Goal: Task Accomplishment & Management: Manage account settings

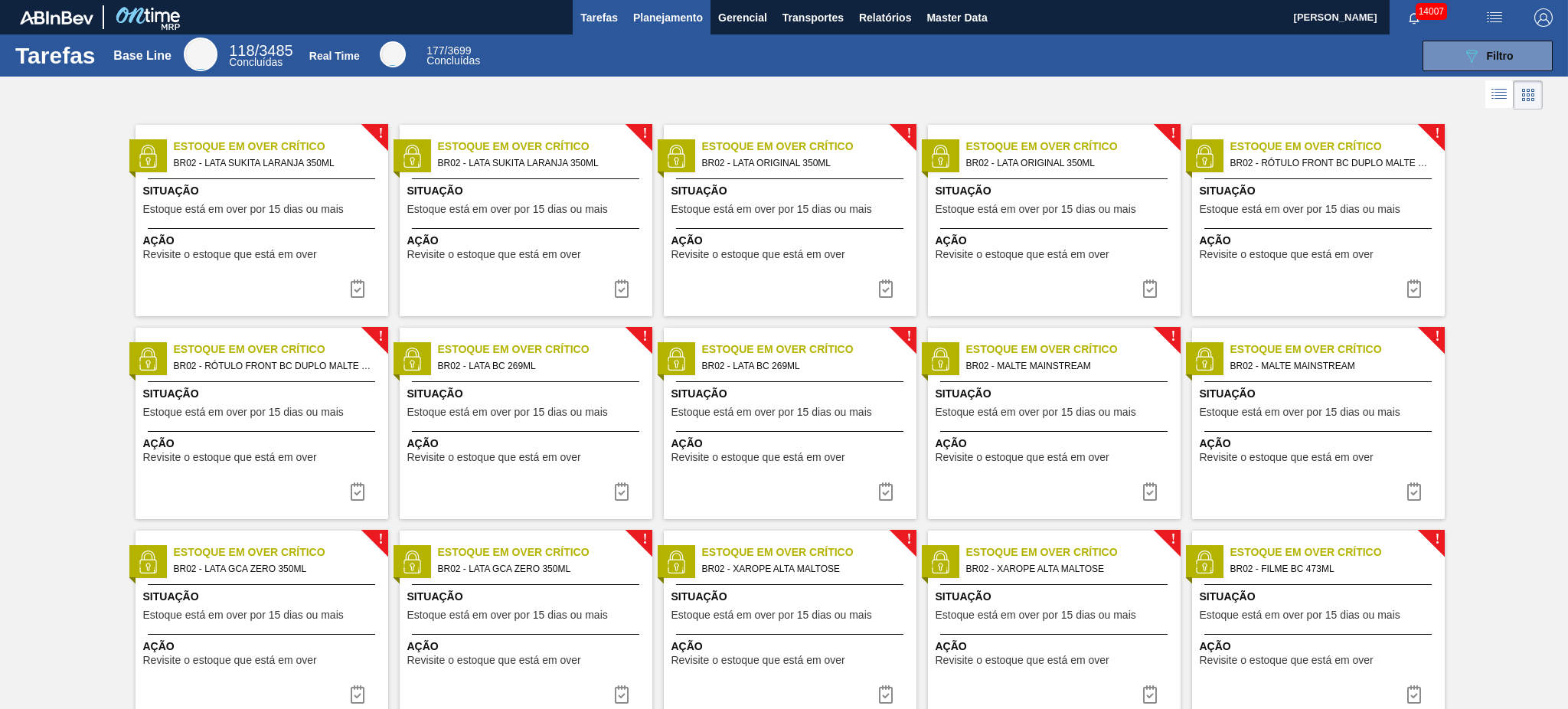
click at [660, 15] on span "Planejamento" at bounding box center [669, 17] width 70 height 18
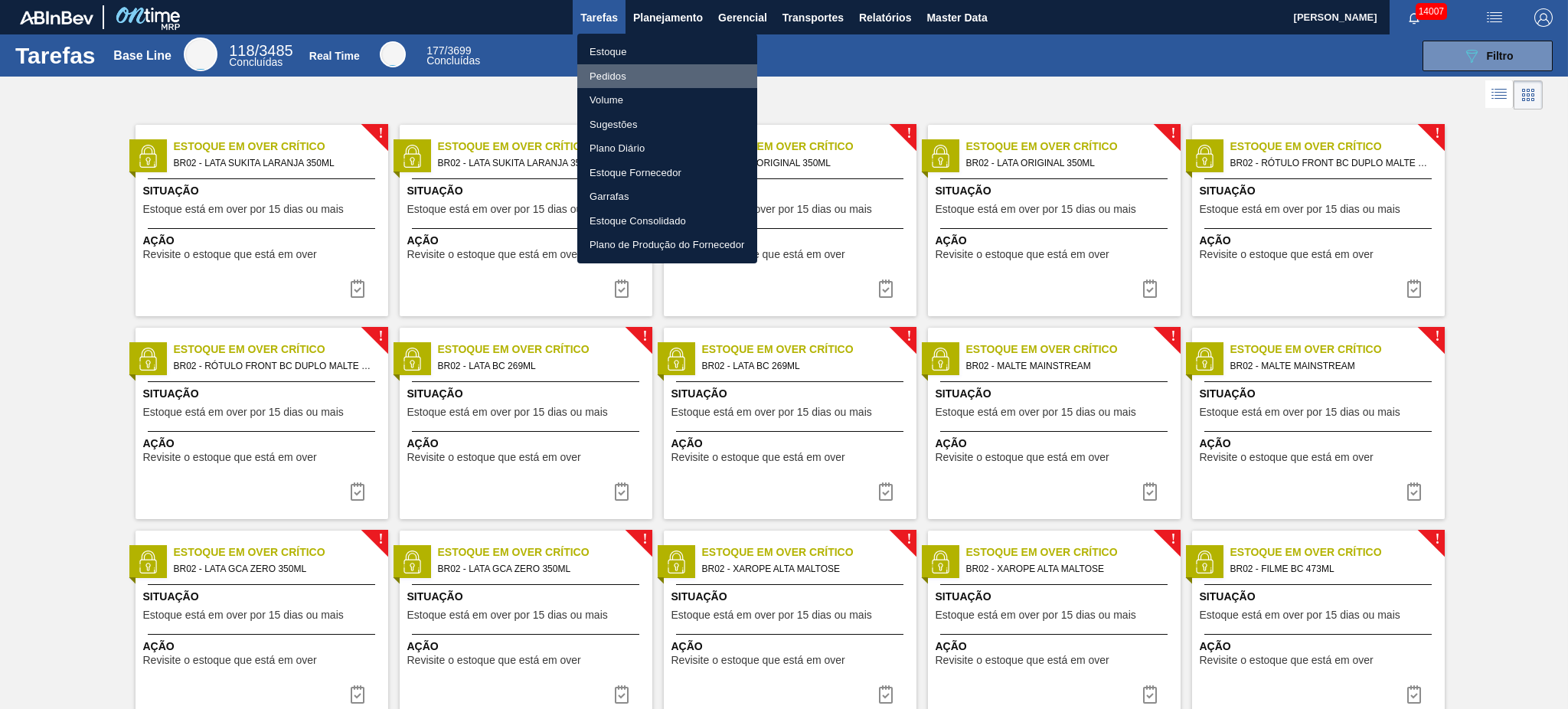
click at [597, 80] on li "Pedidos" at bounding box center [668, 76] width 180 height 25
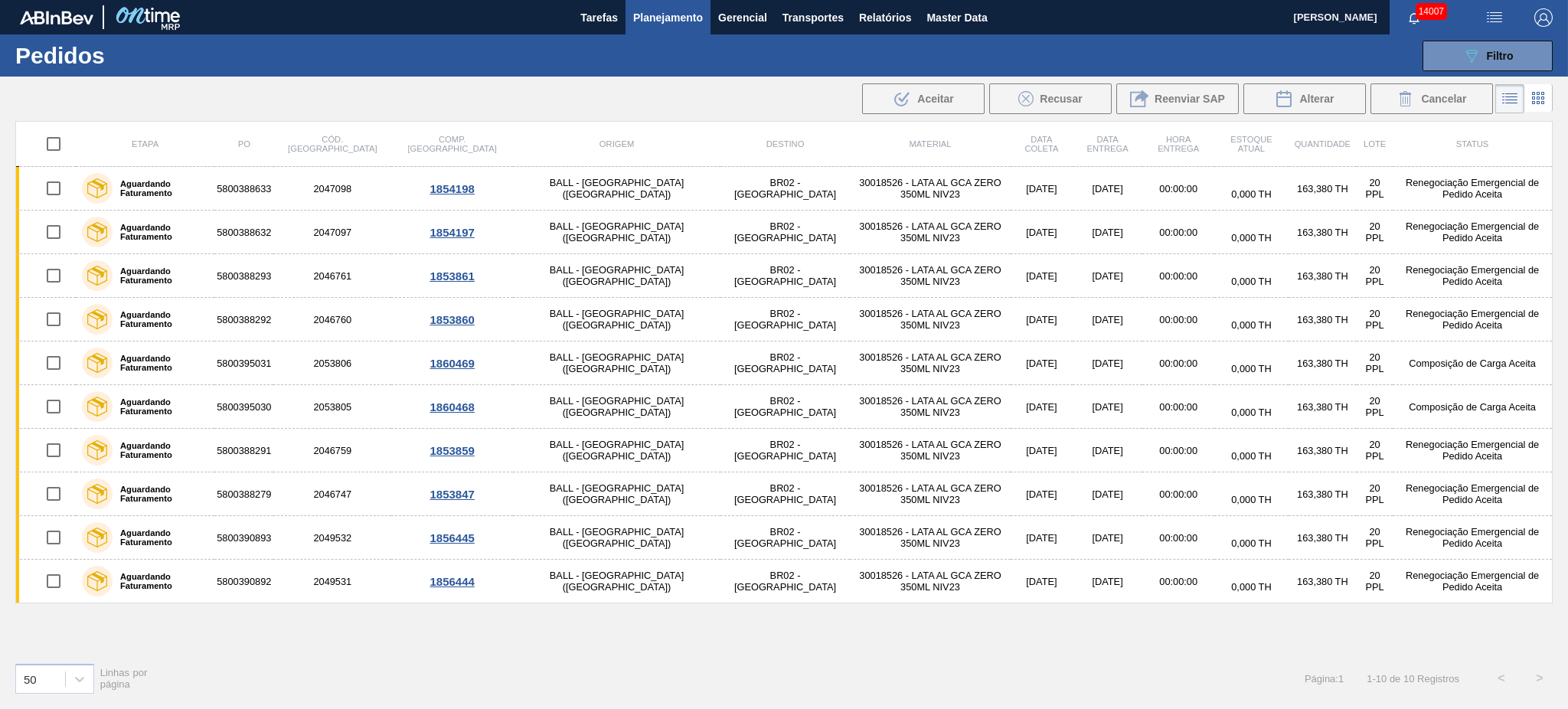
click at [1175, 38] on div "089F7B8B-B2A5-4AFE-B5C0-19BA573D28AC Filtro Código Pedido Portal Códido PO SAP …" at bounding box center [903, 56] width 1314 height 46
click at [1175, 50] on span "Filtro" at bounding box center [1500, 56] width 27 height 12
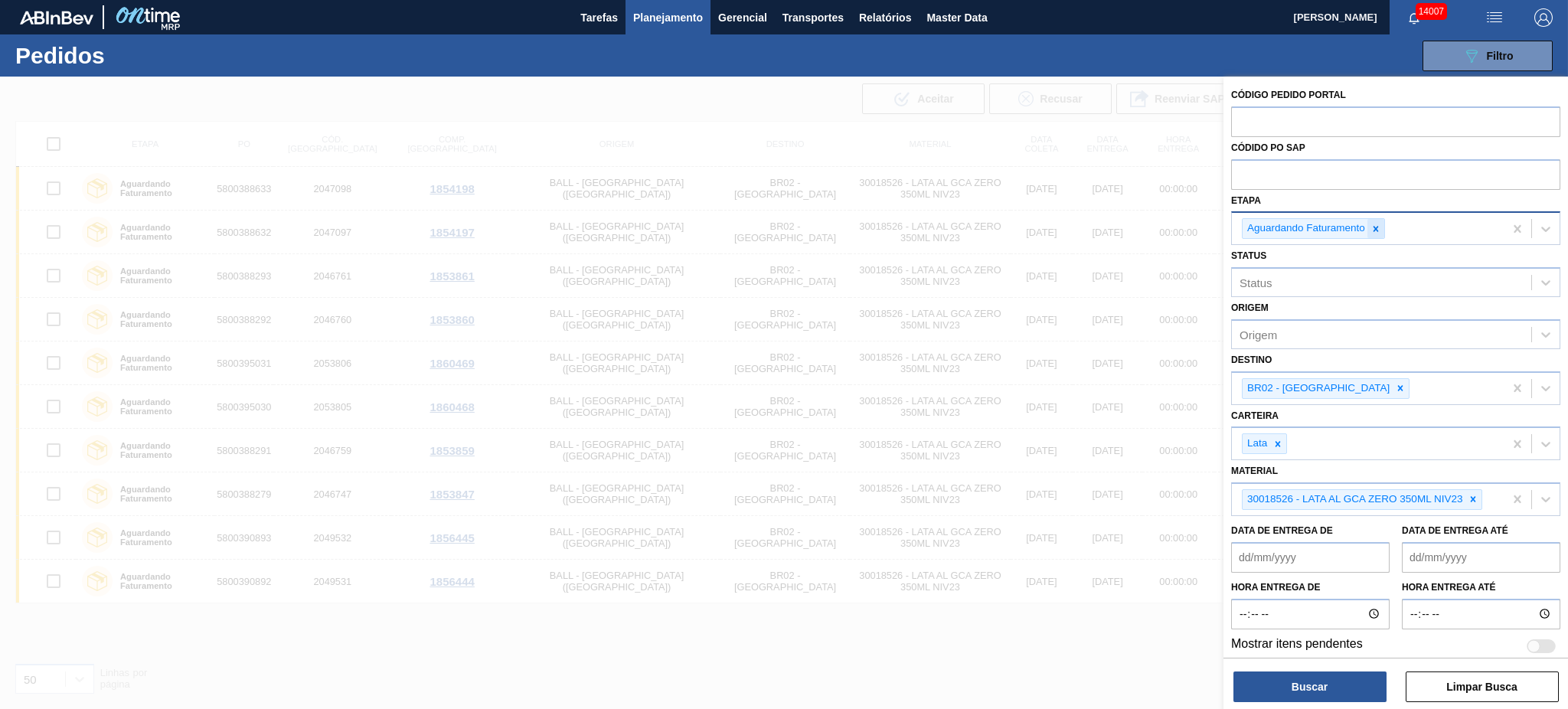
click at [1175, 224] on icon at bounding box center [1375, 229] width 11 height 11
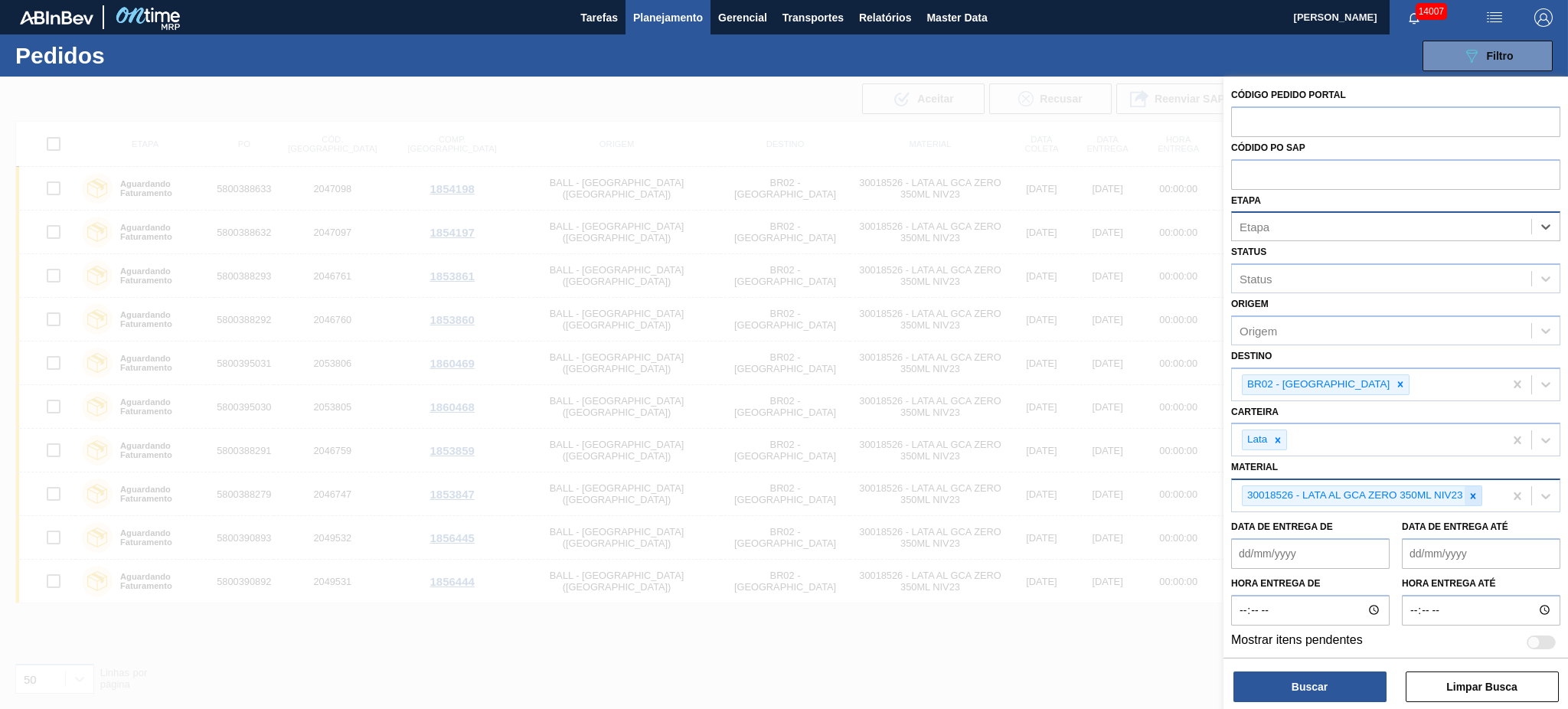
click at [1175, 486] on div at bounding box center [1473, 495] width 17 height 19
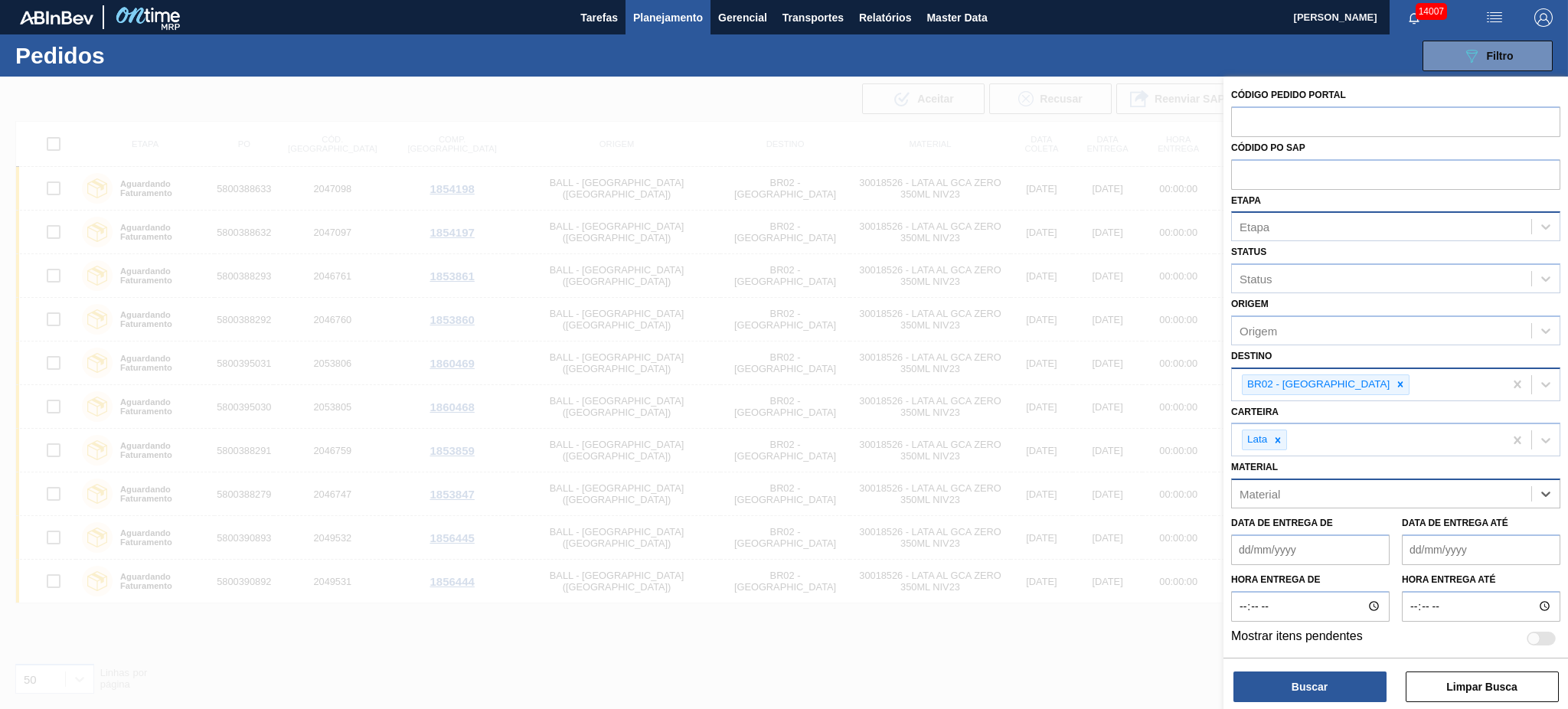
click at [1175, 383] on div "BR02 - Sergipe" at bounding box center [1368, 384] width 272 height 31
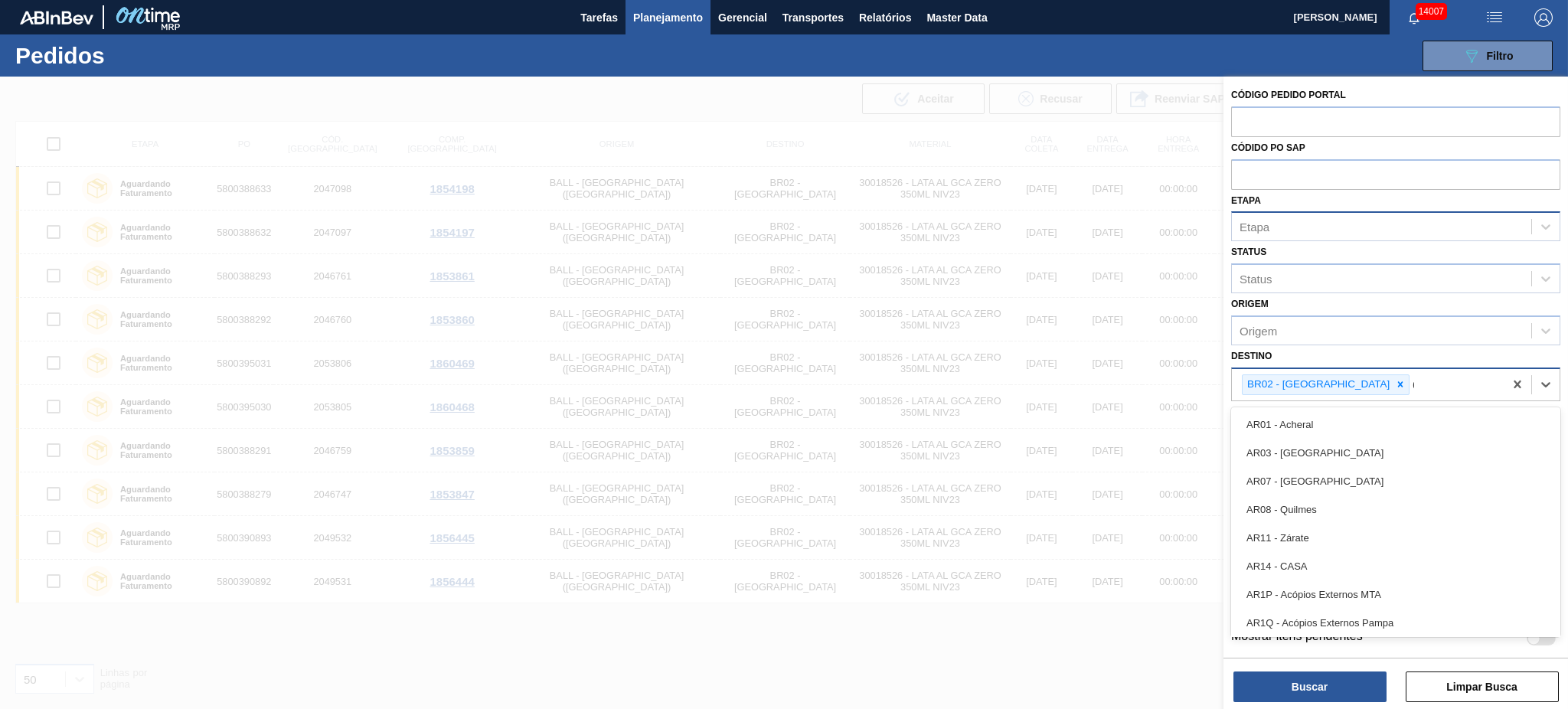
type input "03"
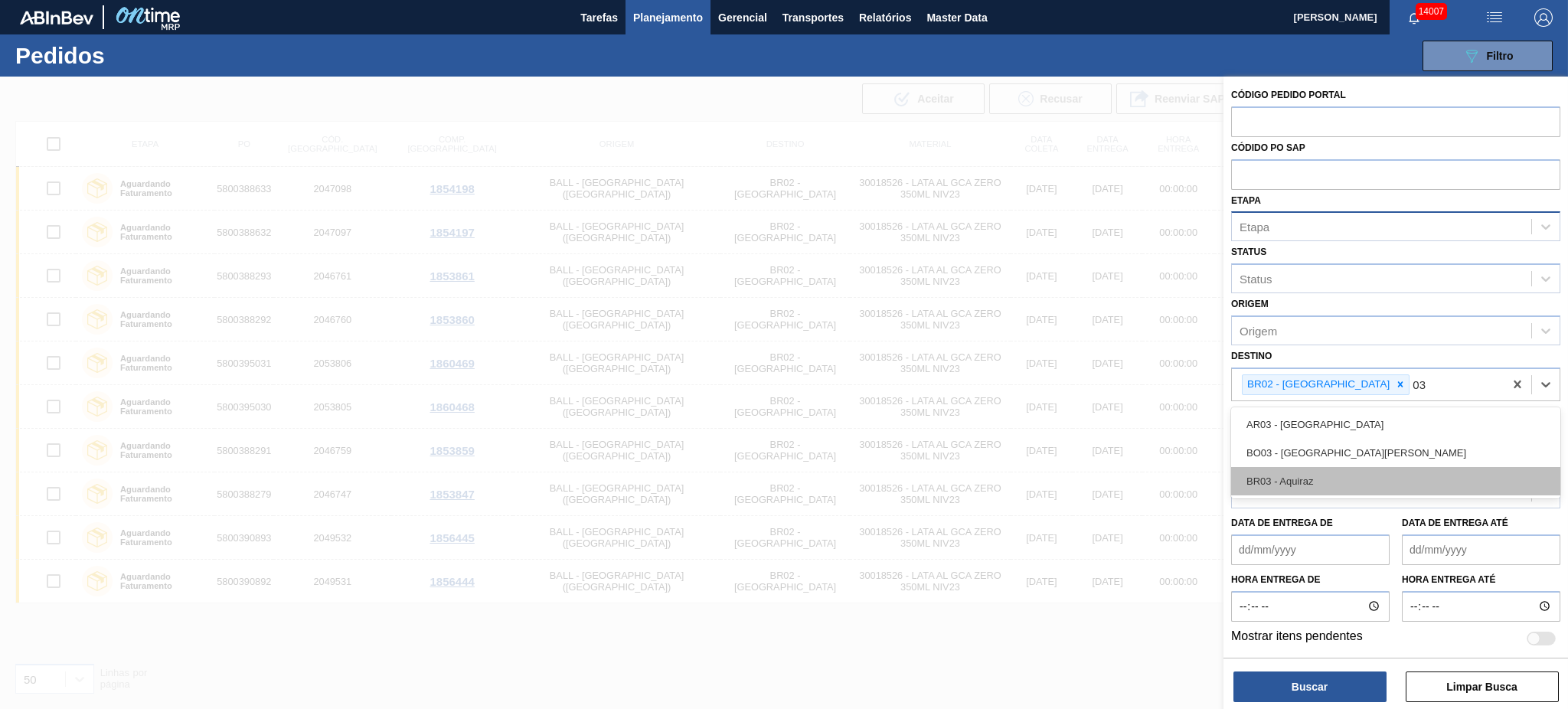
click at [1175, 477] on div "BR03 - Aquiraz" at bounding box center [1395, 481] width 329 height 28
type input "04"
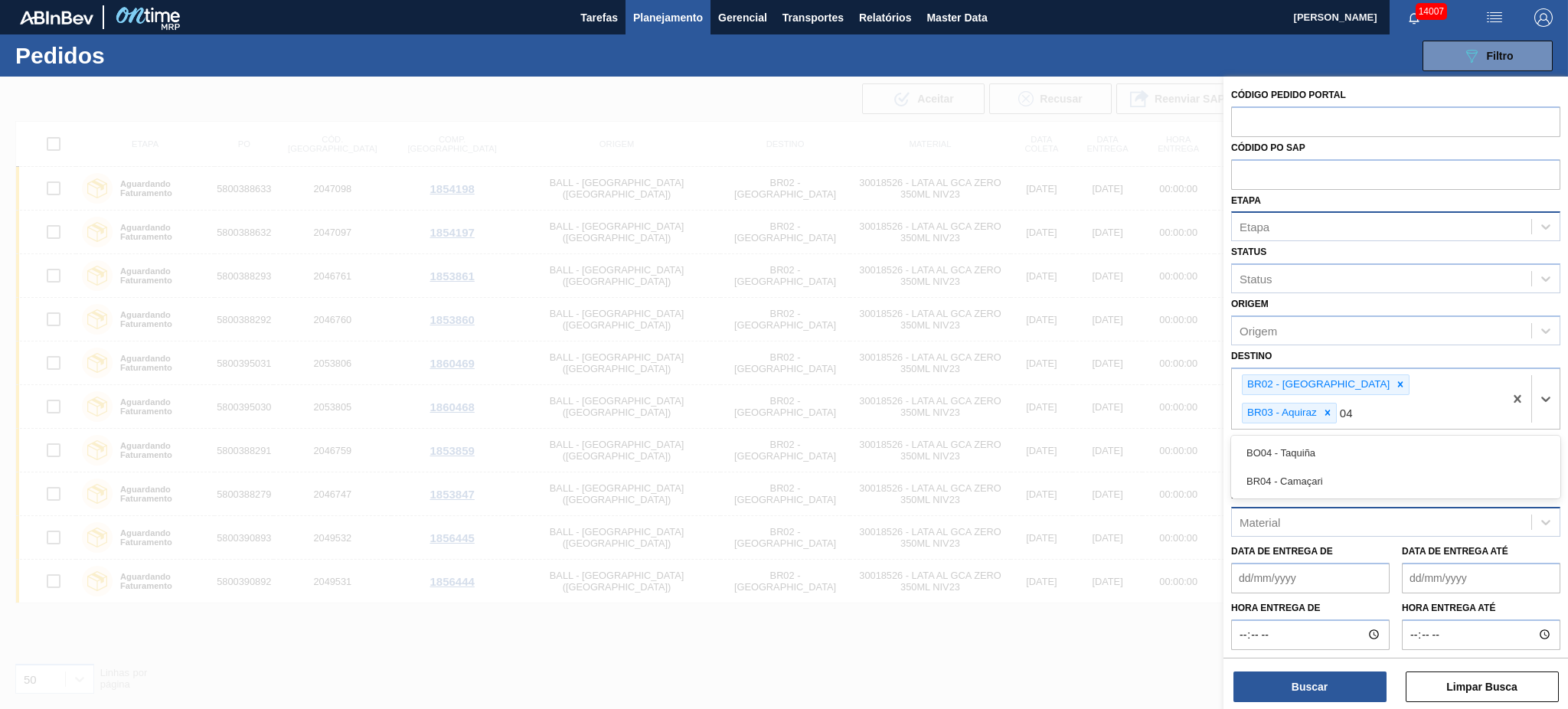
click at [1175, 466] on div "BO04 - Taquiña BR04 - Camaçari" at bounding box center [1395, 467] width 329 height 63
click at [1175, 467] on div "BR04 - Camaçari" at bounding box center [1395, 481] width 329 height 28
type input "08"
click at [1175, 496] on div "BR08 - Teresina" at bounding box center [1395, 510] width 329 height 28
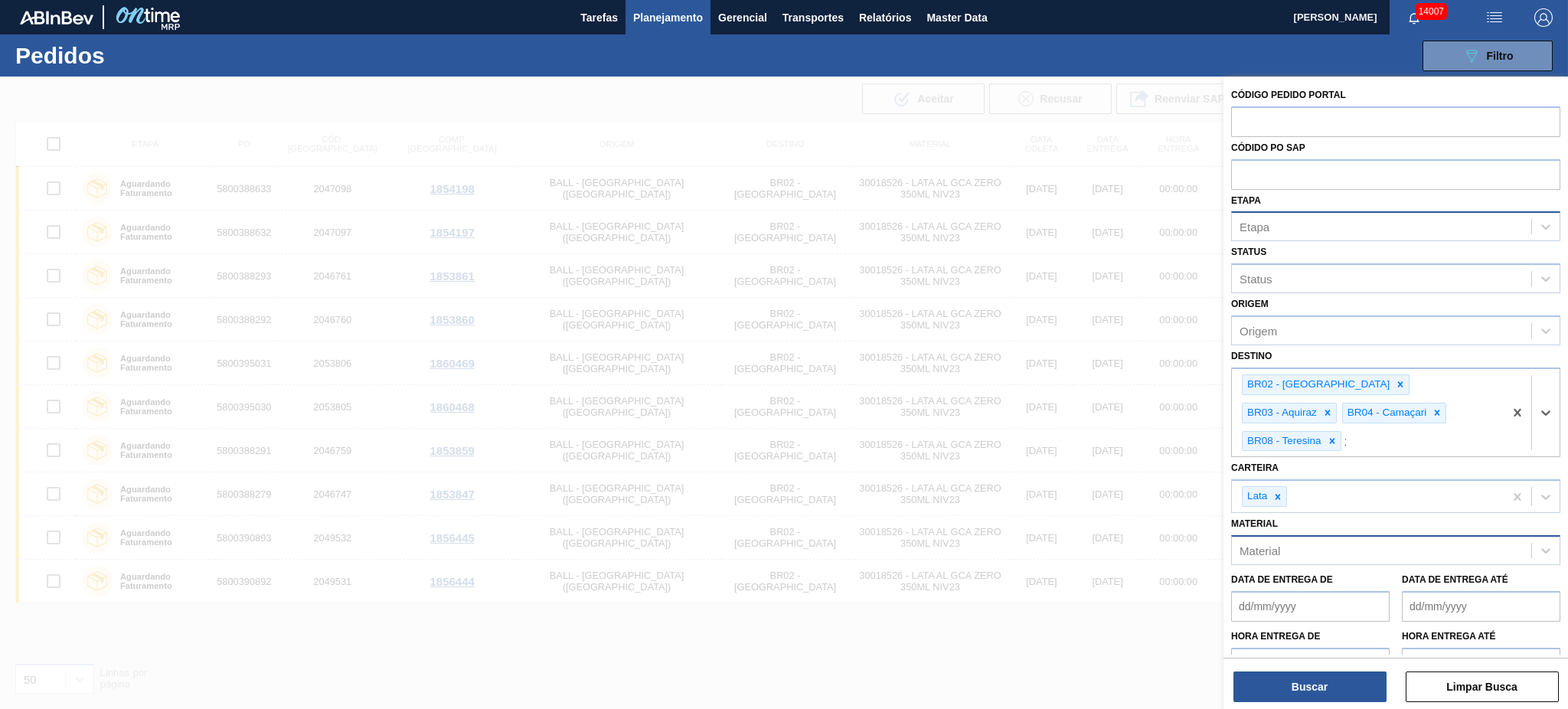
type input "11"
click at [1175, 495] on div "BR11 - São Luís" at bounding box center [1395, 509] width 329 height 28
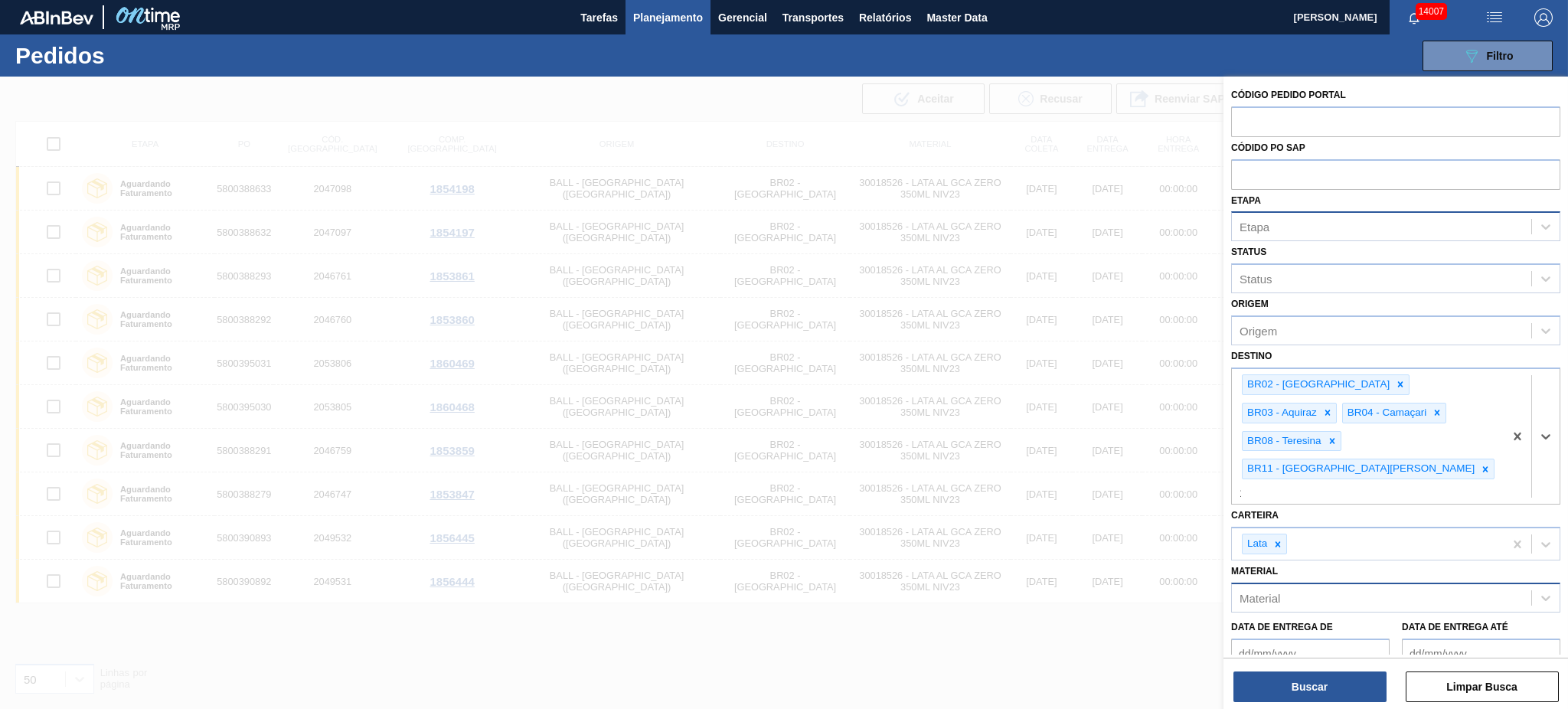
type input "18"
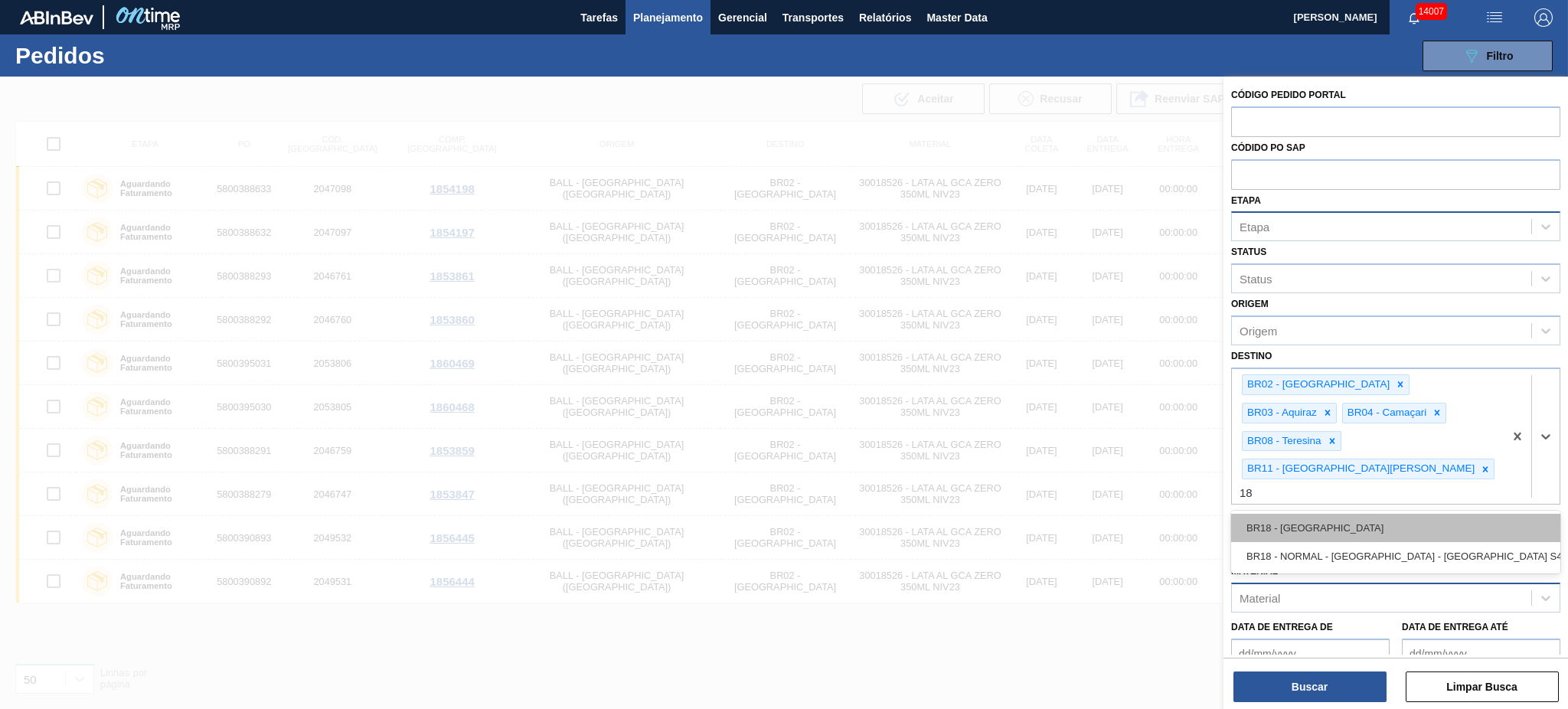
click at [1175, 514] on div "BR18 - Pernambuco" at bounding box center [1395, 528] width 329 height 28
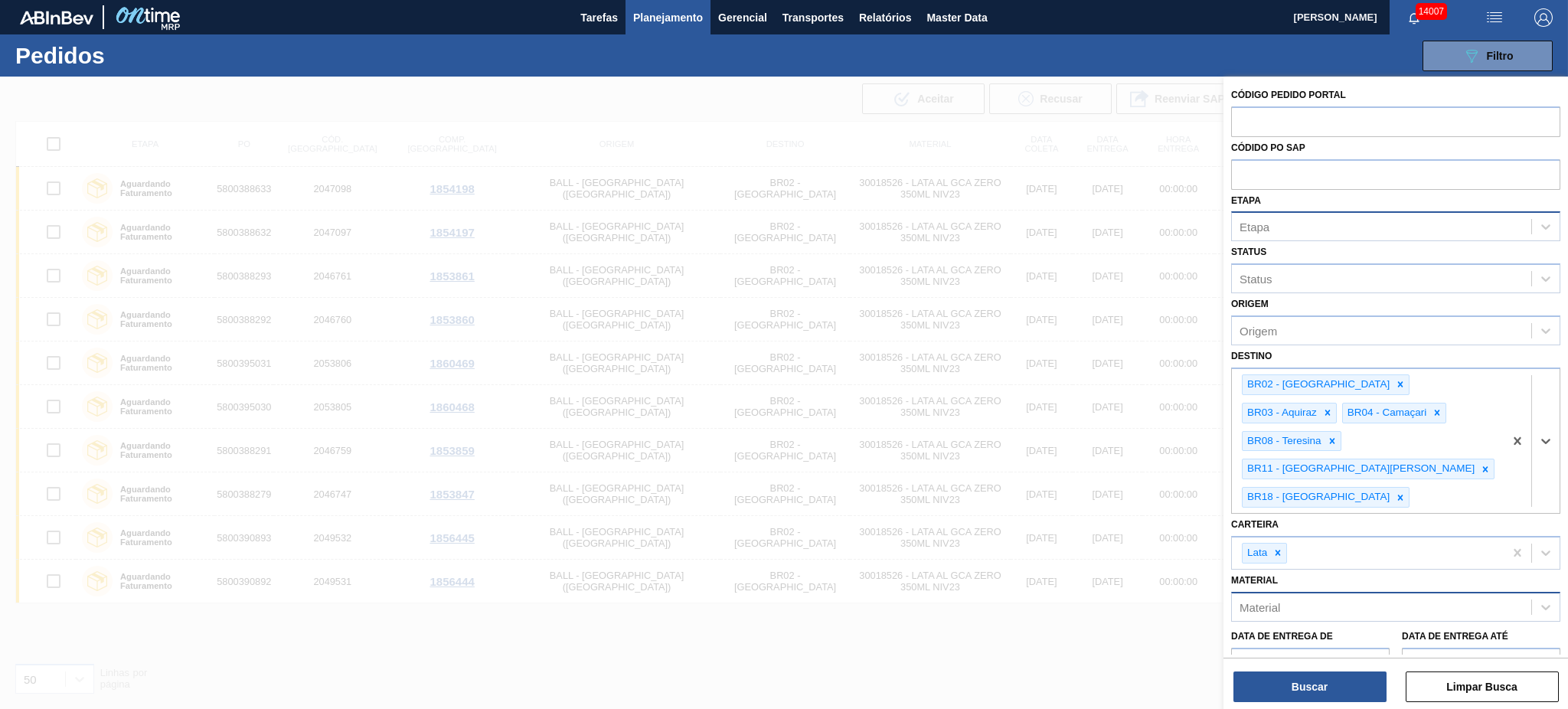
click at [1175, 228] on div "Etapa" at bounding box center [1382, 227] width 300 height 22
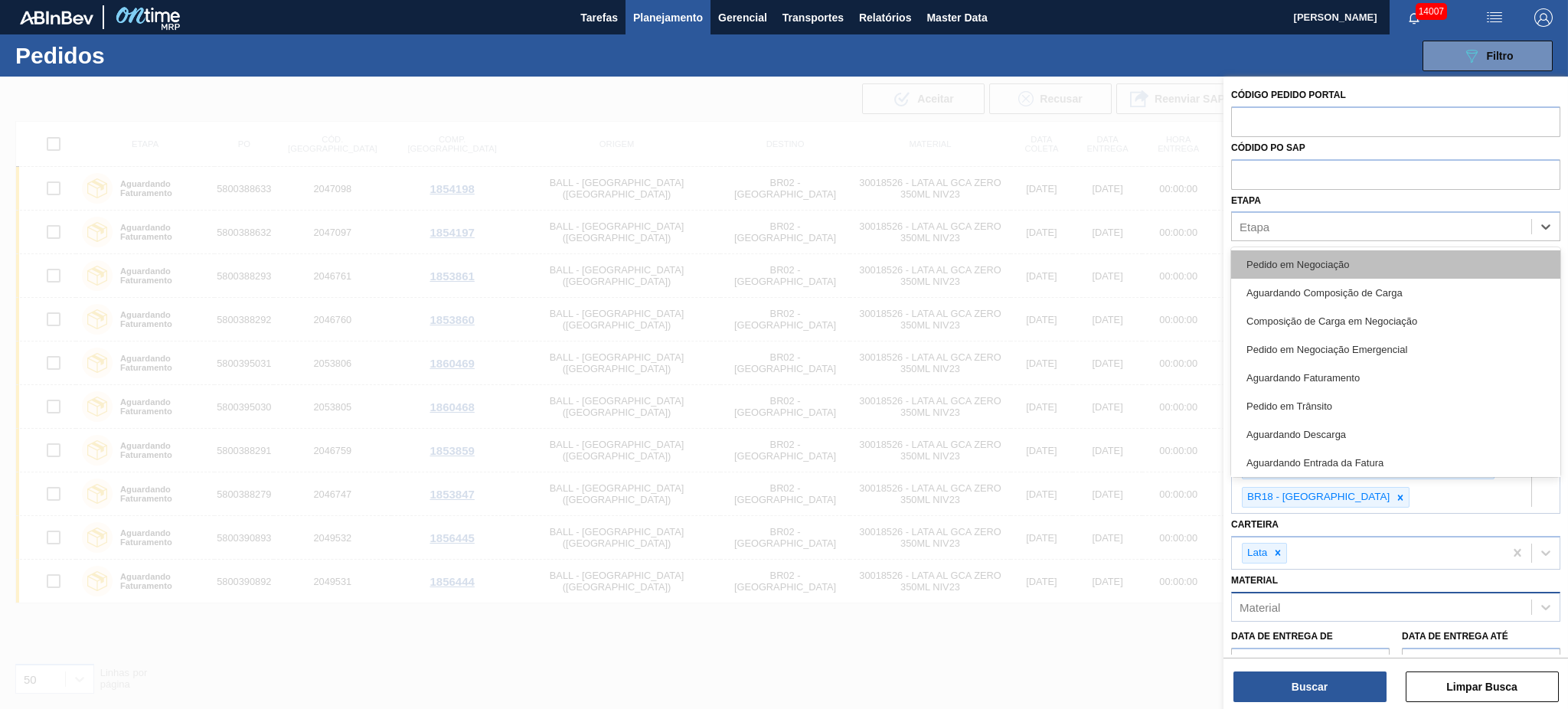
click at [1175, 271] on div "Pedido em Negociação" at bounding box center [1395, 265] width 329 height 28
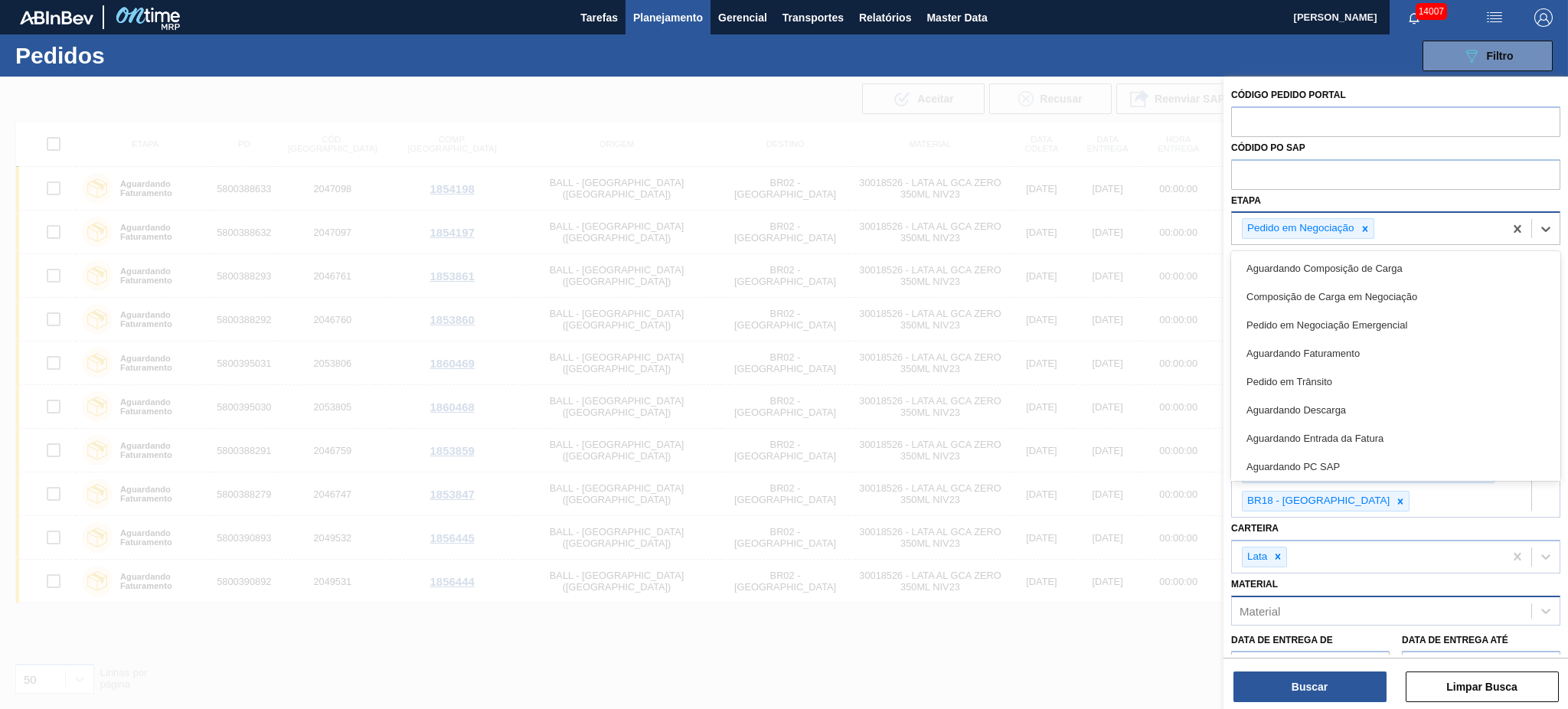
click at [1175, 228] on div "Pedido em Negociação" at bounding box center [1368, 228] width 272 height 31
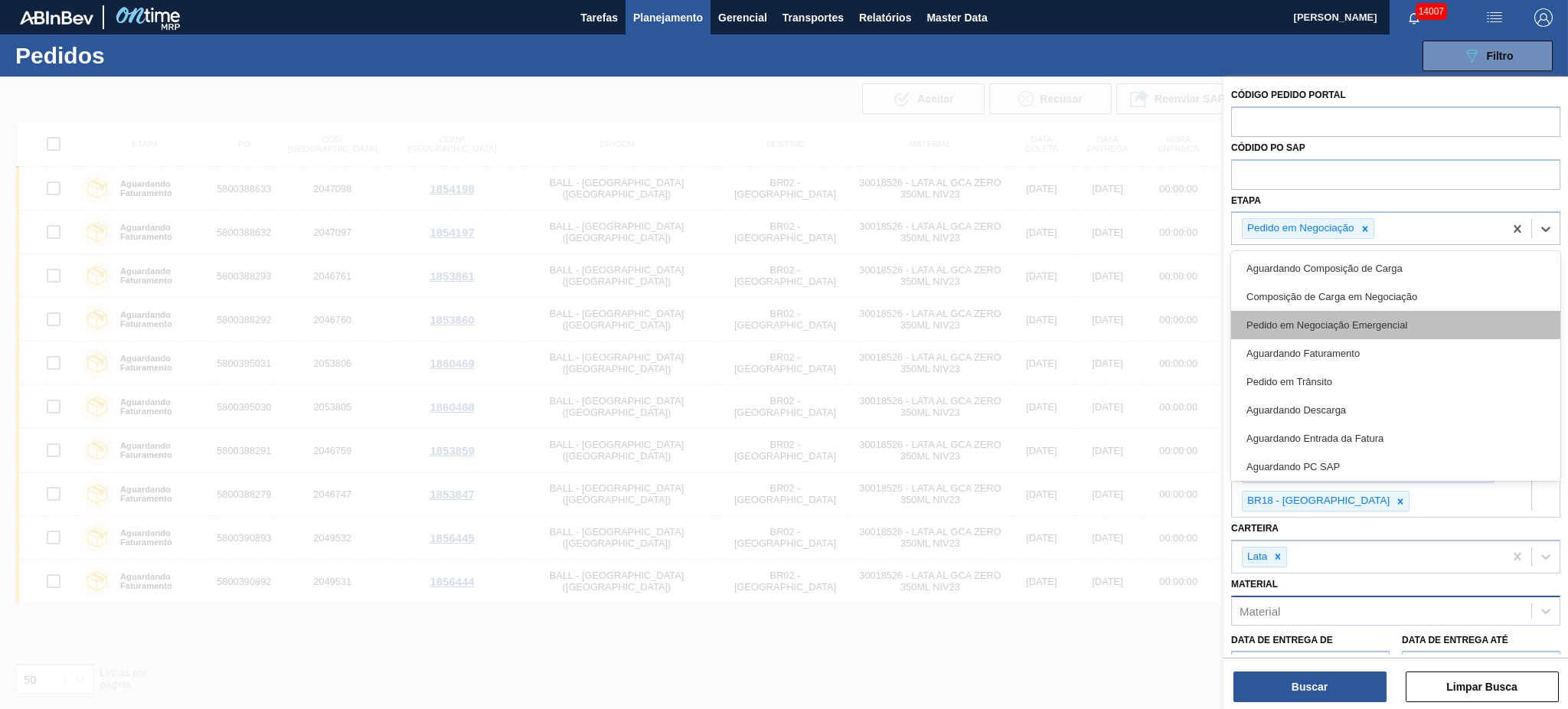
click at [1175, 326] on div "Pedido em Negociação Emergencial" at bounding box center [1395, 325] width 329 height 28
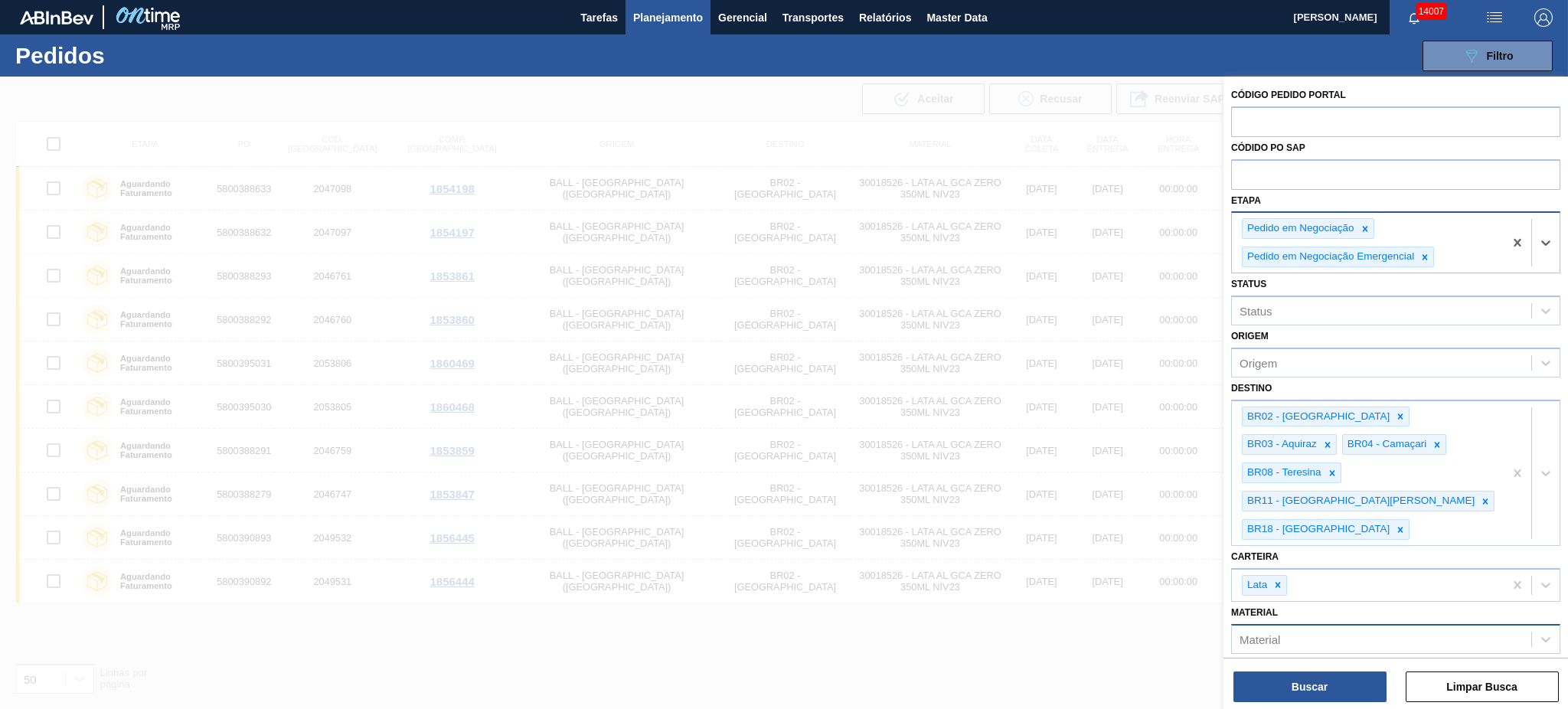
click at [1175, 264] on div "Pedido em Negociação Pedido em Negociação Emergencial" at bounding box center [1368, 243] width 272 height 60
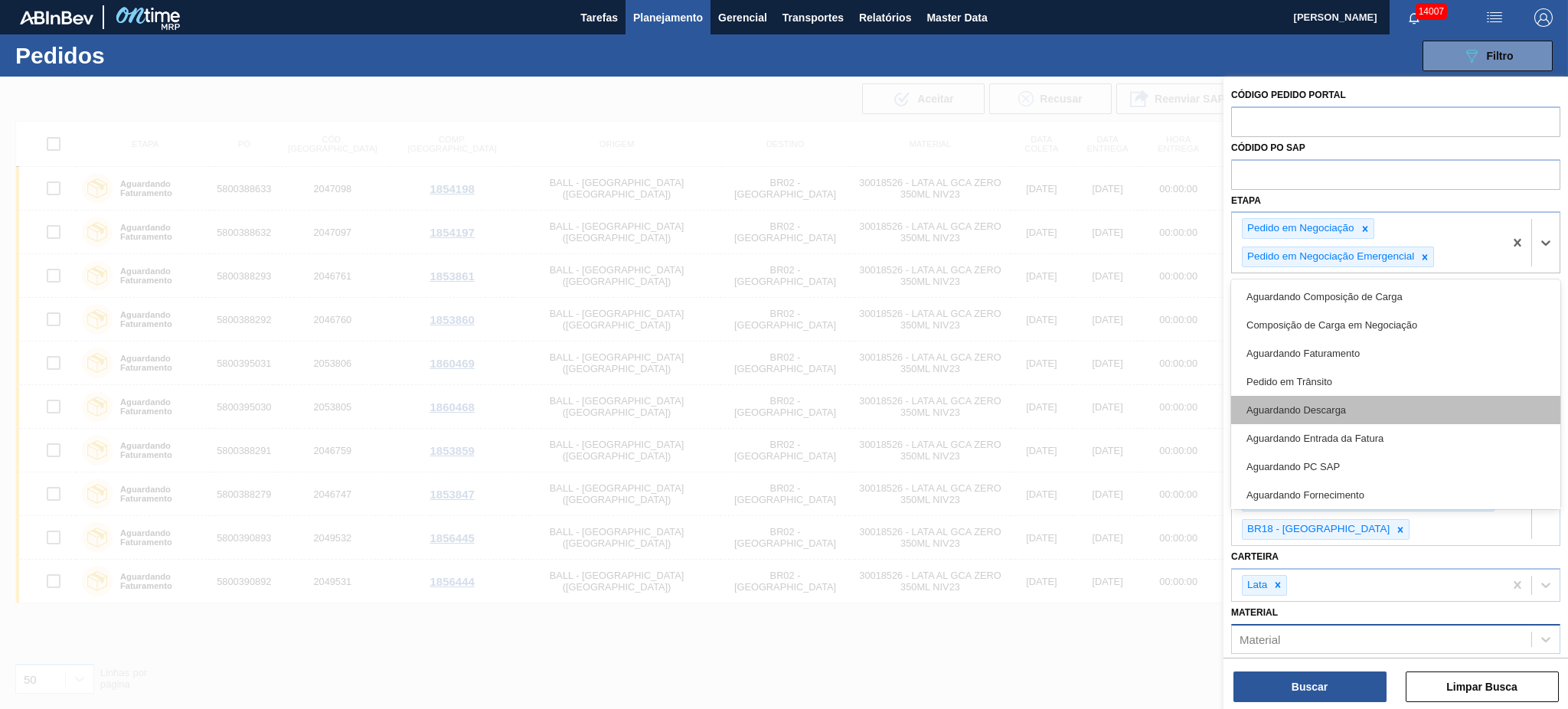
scroll to position [144, 0]
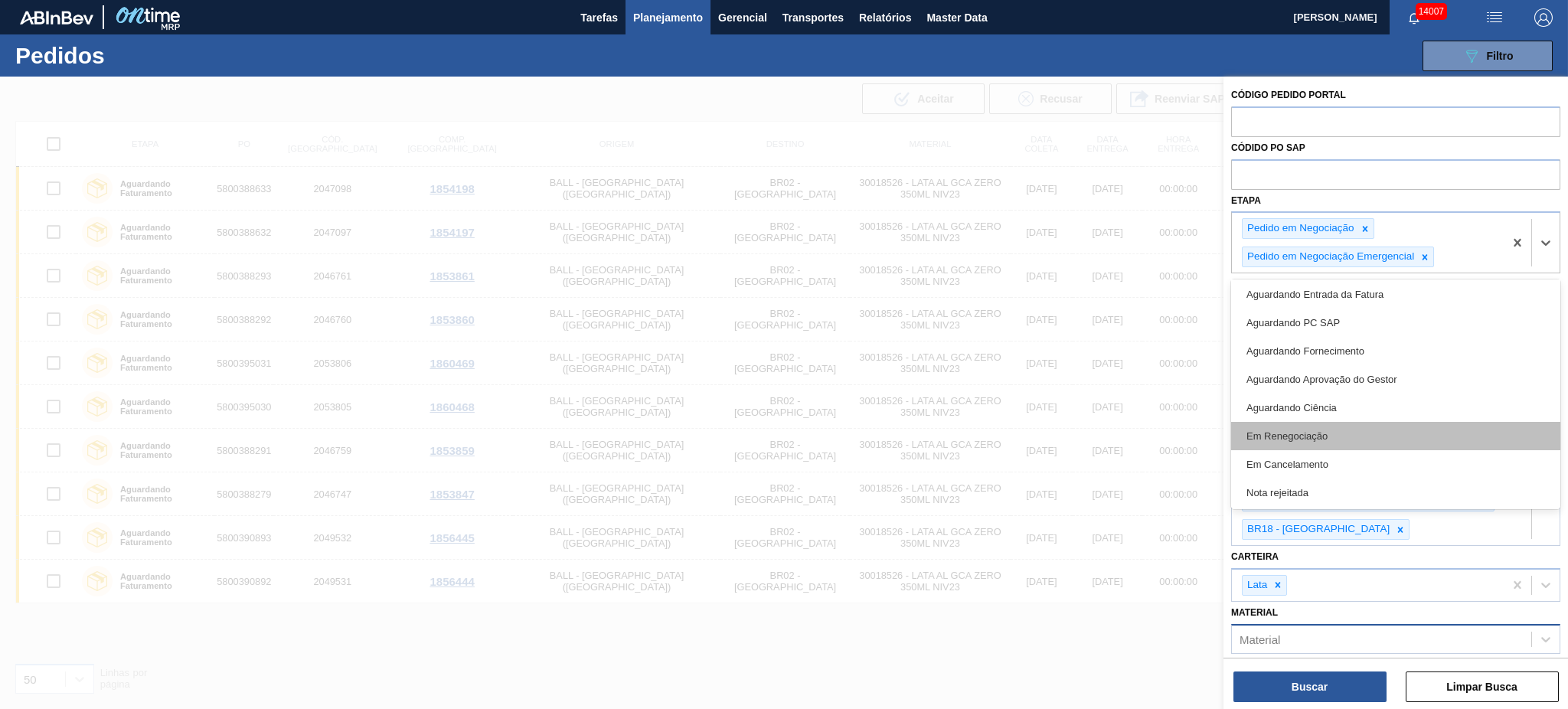
click at [1175, 432] on div "Em Renegociação" at bounding box center [1395, 436] width 329 height 28
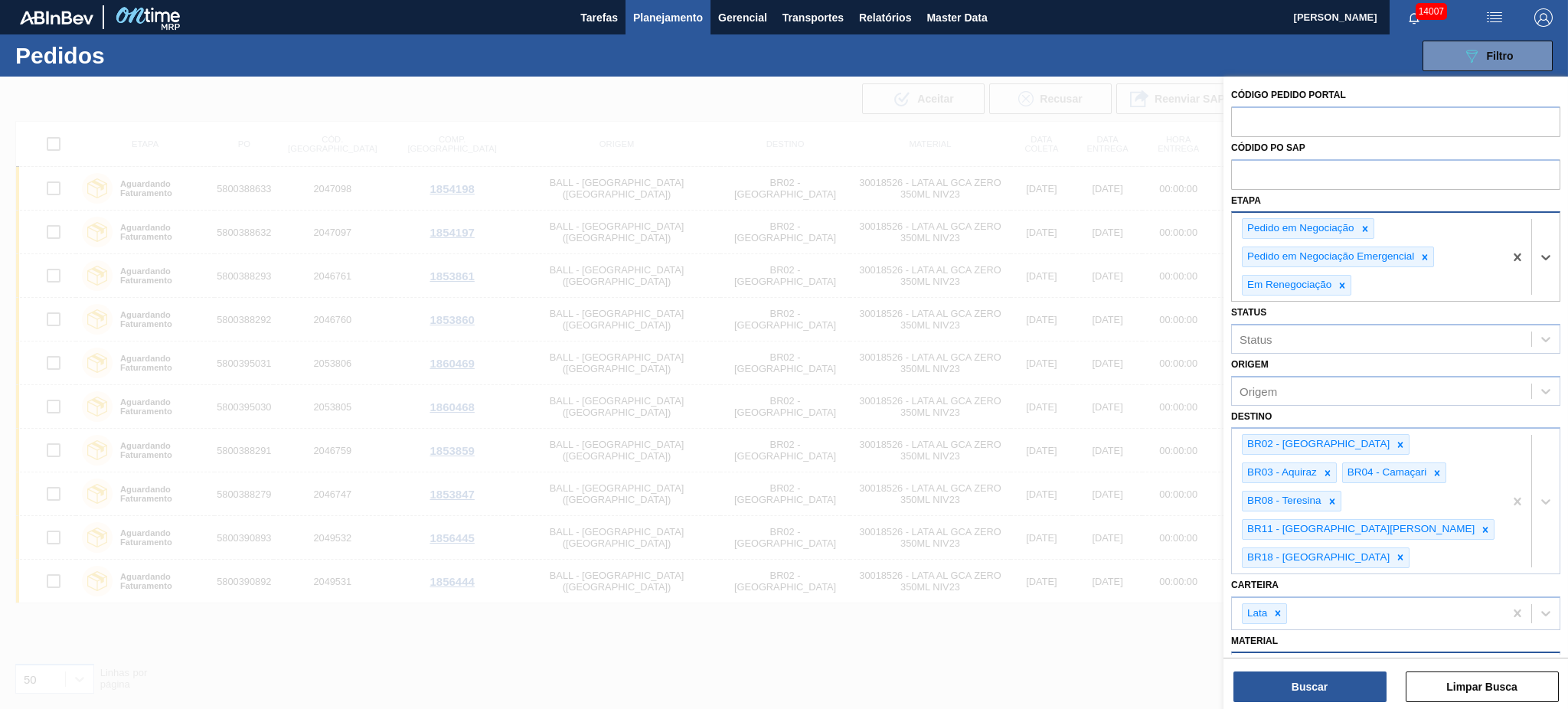
click at [1175, 291] on div "Pedido em Negociação Pedido em Negociação Emergencial Em Renegociação" at bounding box center [1368, 257] width 272 height 88
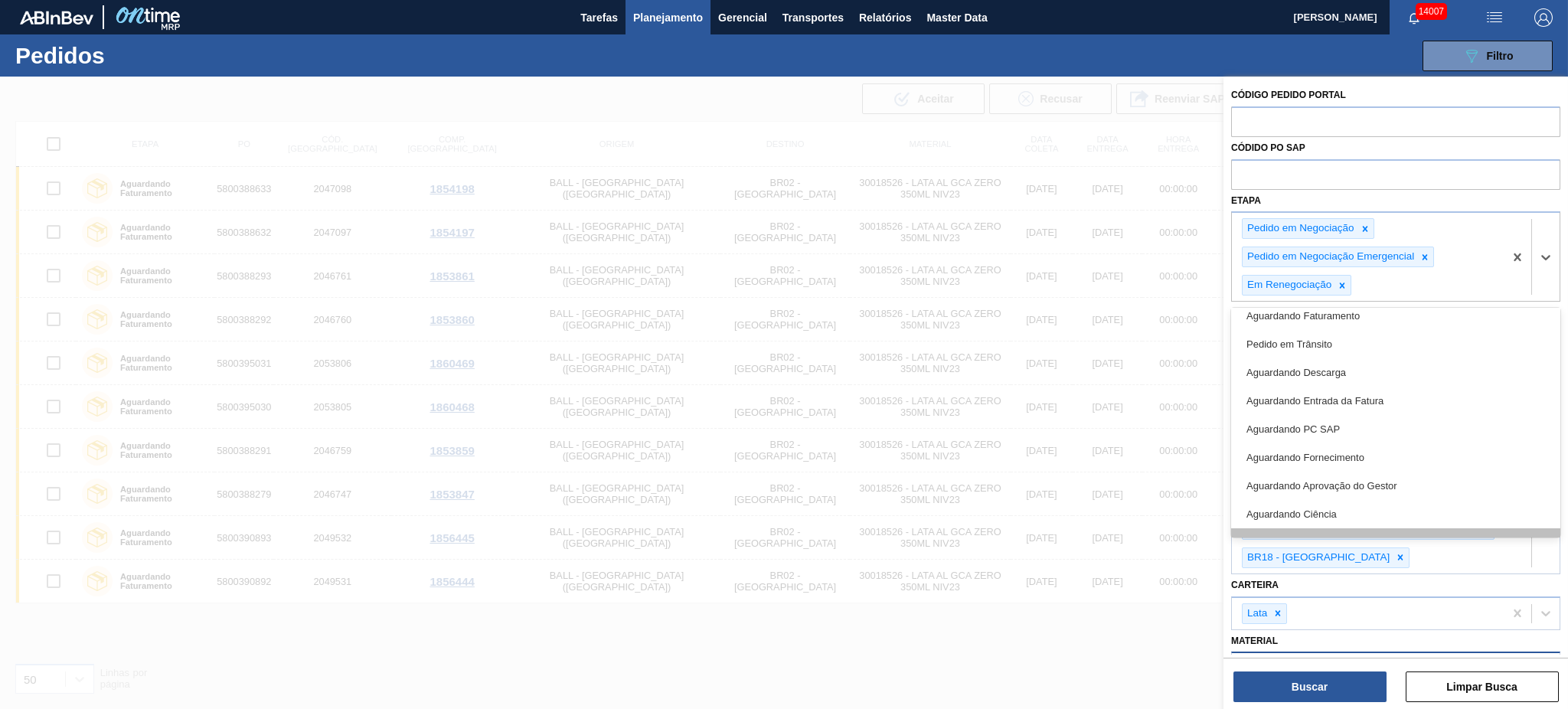
scroll to position [116, 0]
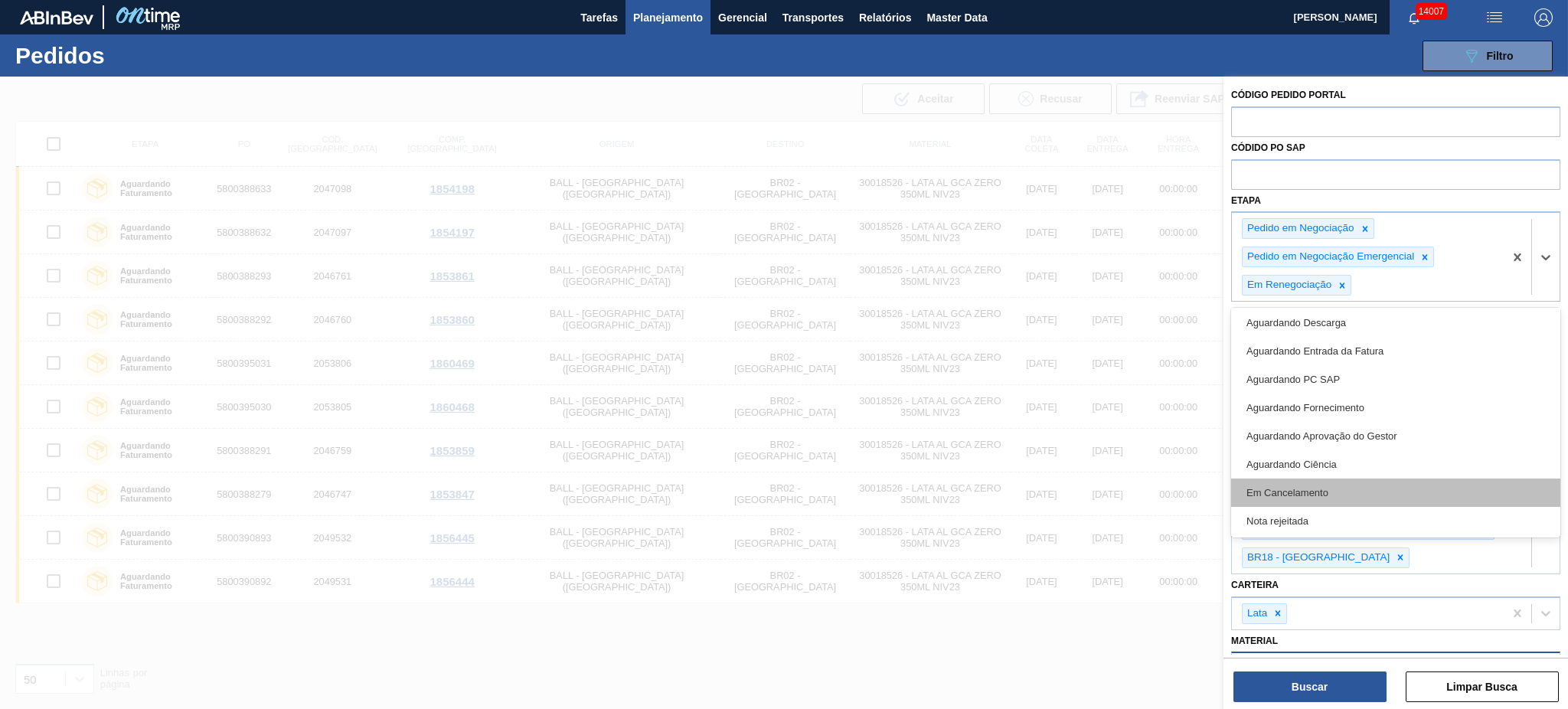
click at [1175, 497] on div "Em Cancelamento" at bounding box center [1395, 493] width 329 height 28
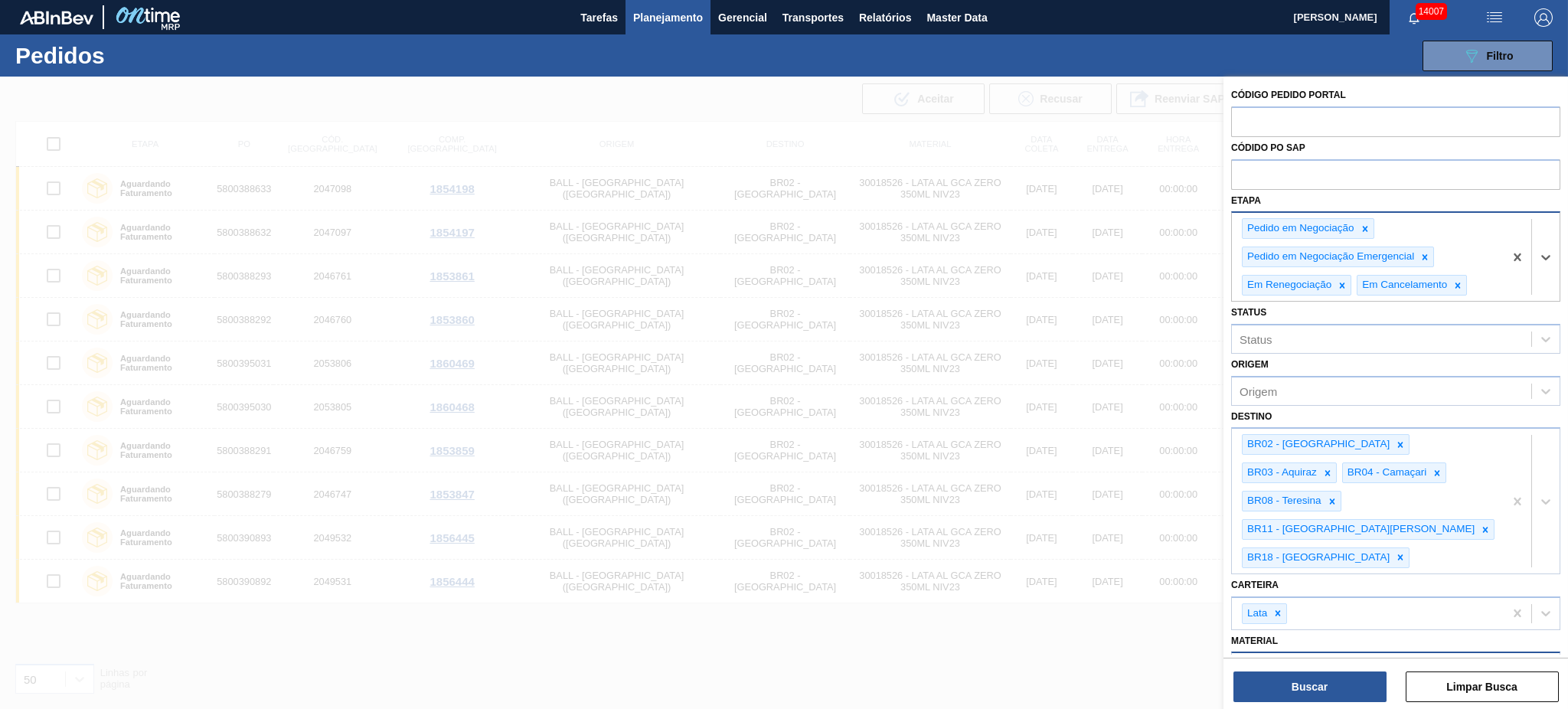
click at [1175, 278] on div "Pedido em Negociação Pedido em Negociação Emergencial Em Renegociação Em Cancel…" at bounding box center [1368, 257] width 272 height 88
click at [1175, 61] on div "089F7B8B-B2A5-4AFE-B5C0-19BA573D28AC Filtro Código Pedido Portal Códido PO SAP …" at bounding box center [903, 56] width 1314 height 46
click at [1175, 239] on div "Pedido em Negociação Pedido em Negociação Emergencial Em Renegociação Em Cancel…" at bounding box center [1368, 257] width 272 height 88
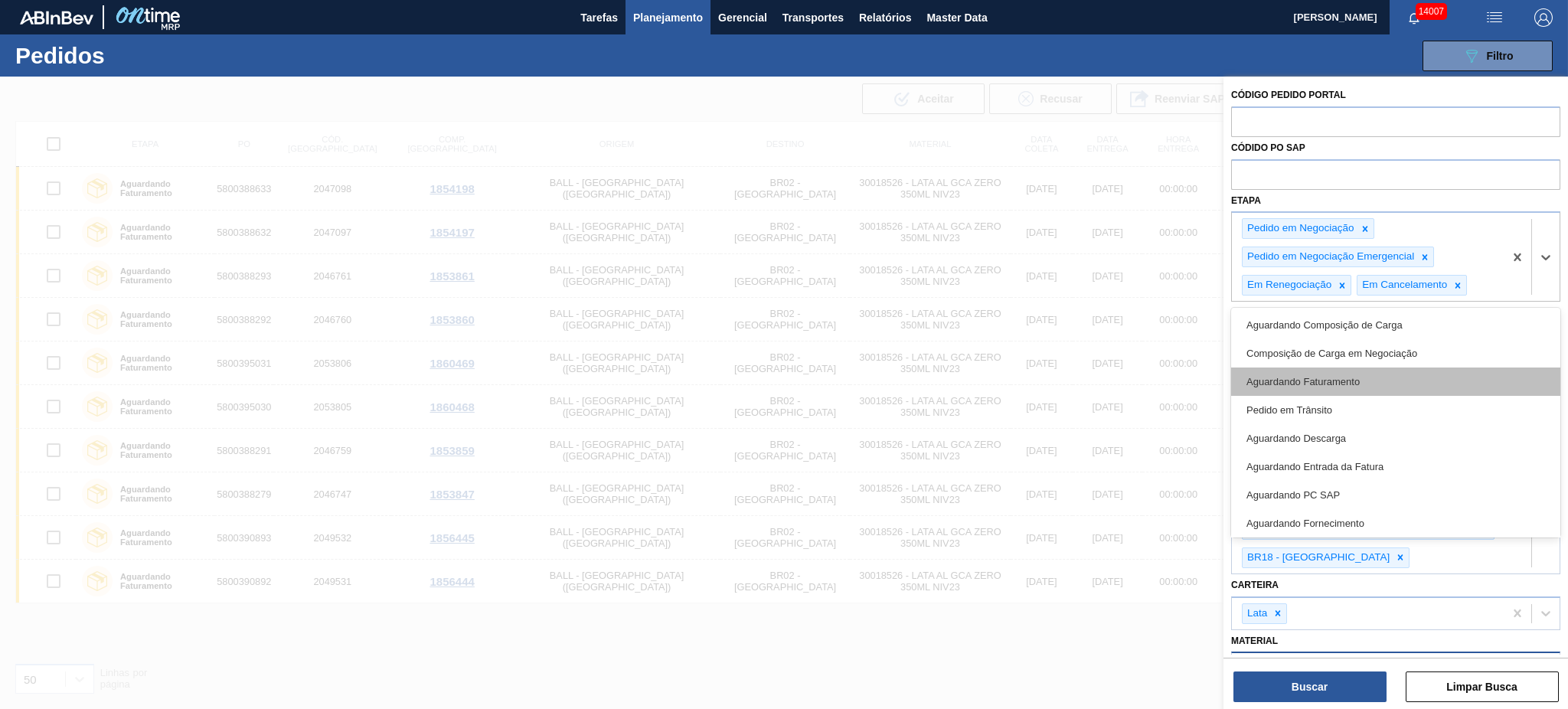
scroll to position [88, 0]
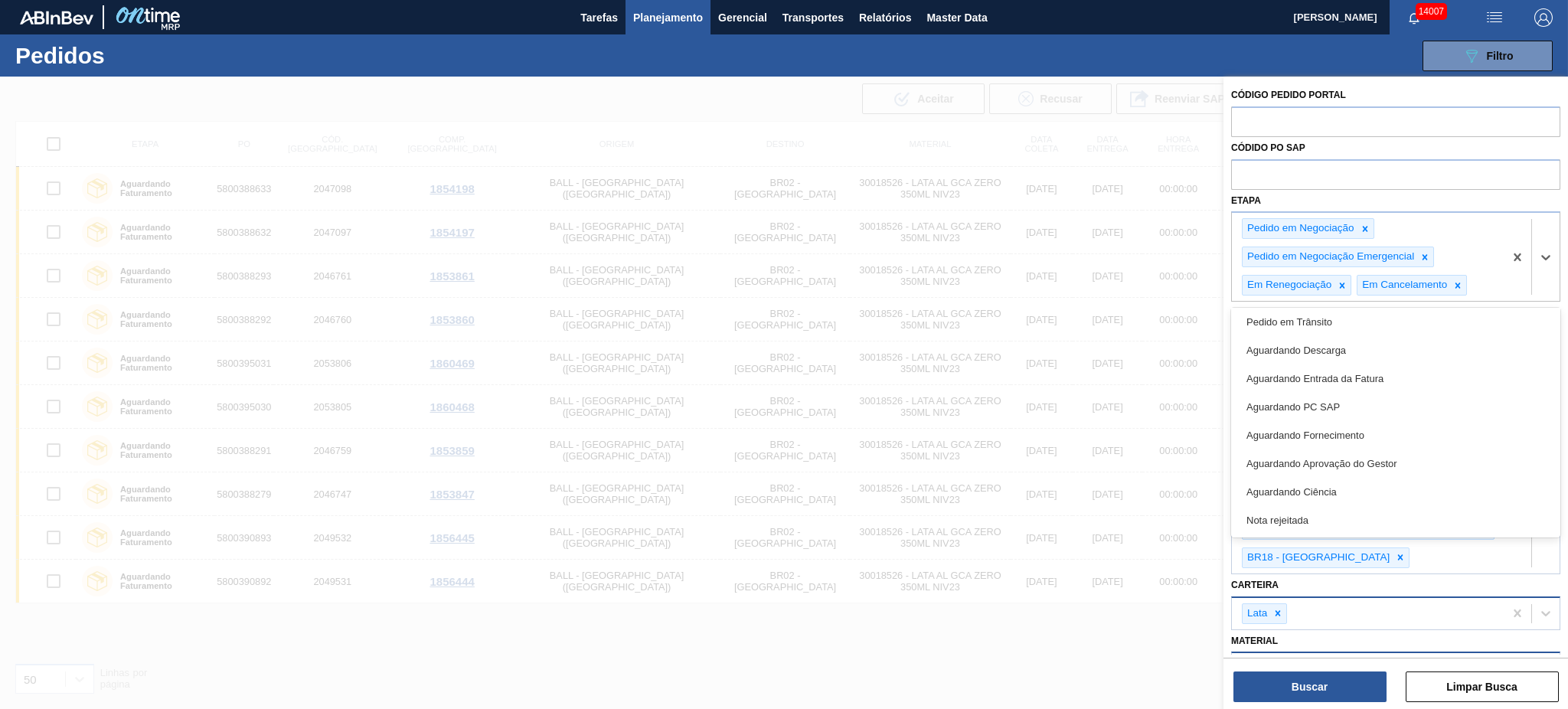
click at [1175, 532] on div "Lata" at bounding box center [1368, 613] width 272 height 31
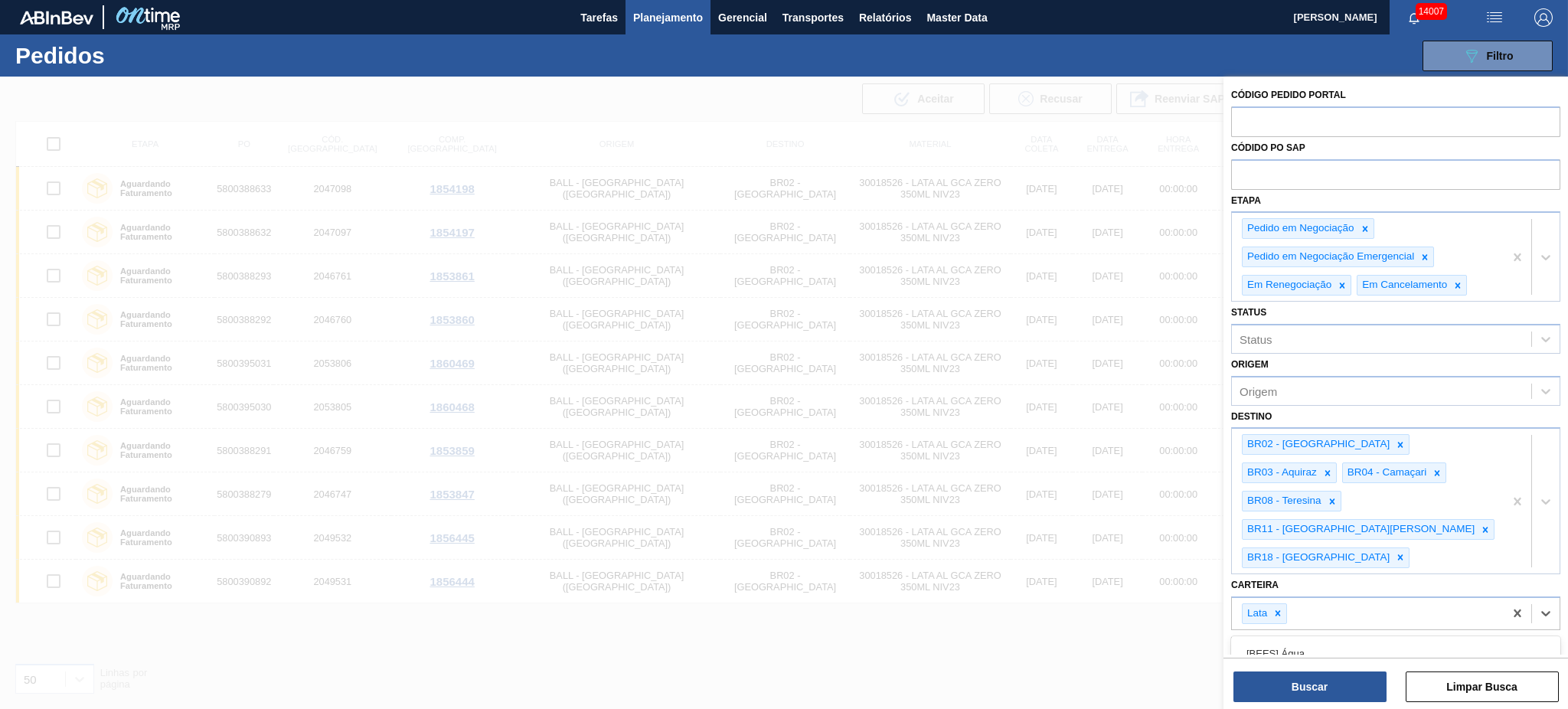
drag, startPoint x: 1403, startPoint y: 86, endPoint x: 1403, endPoint y: 102, distance: 16.0
click at [1175, 86] on div "Código Pedido Portal" at bounding box center [1395, 110] width 329 height 53
click at [1175, 532] on button "Buscar" at bounding box center [1309, 687] width 153 height 31
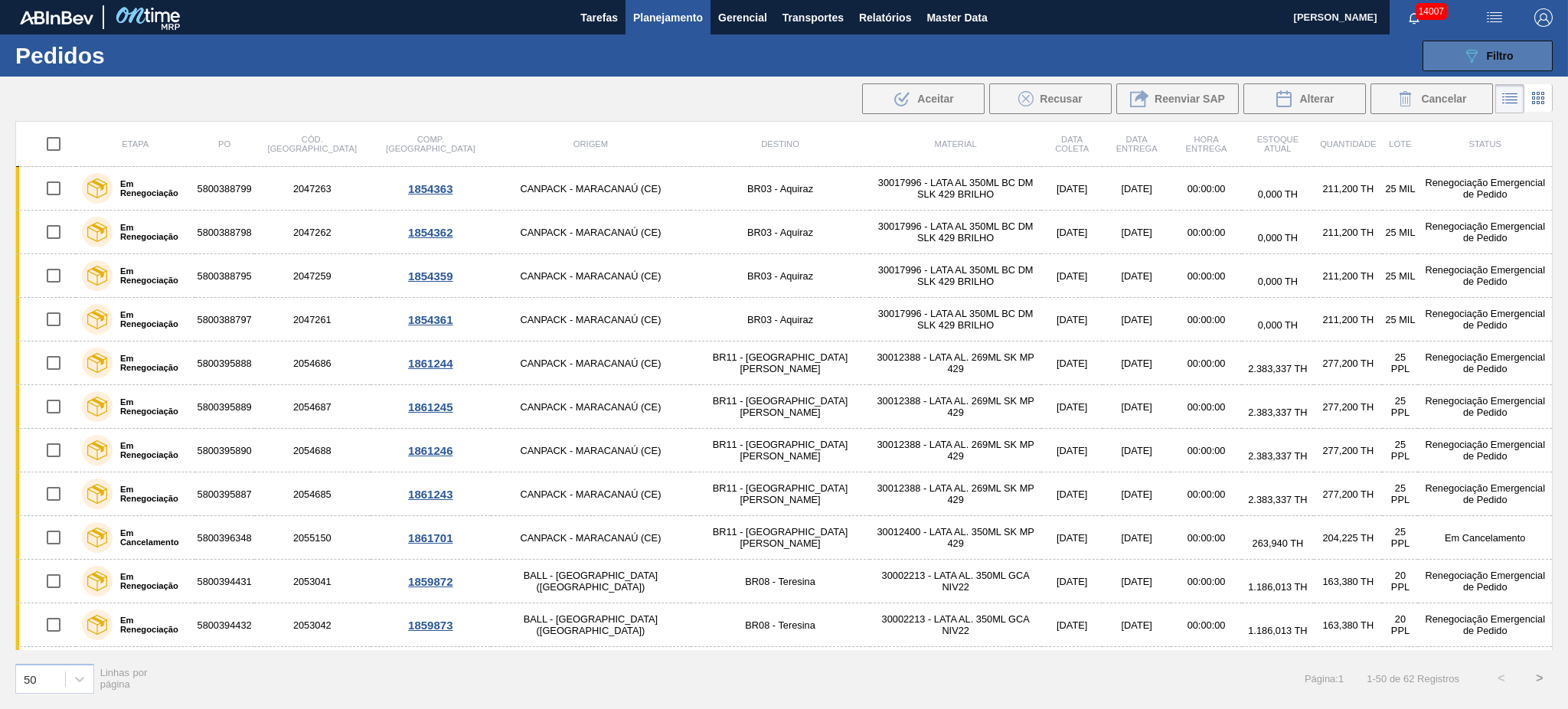
click at [1175, 52] on span "Filtro" at bounding box center [1500, 56] width 27 height 12
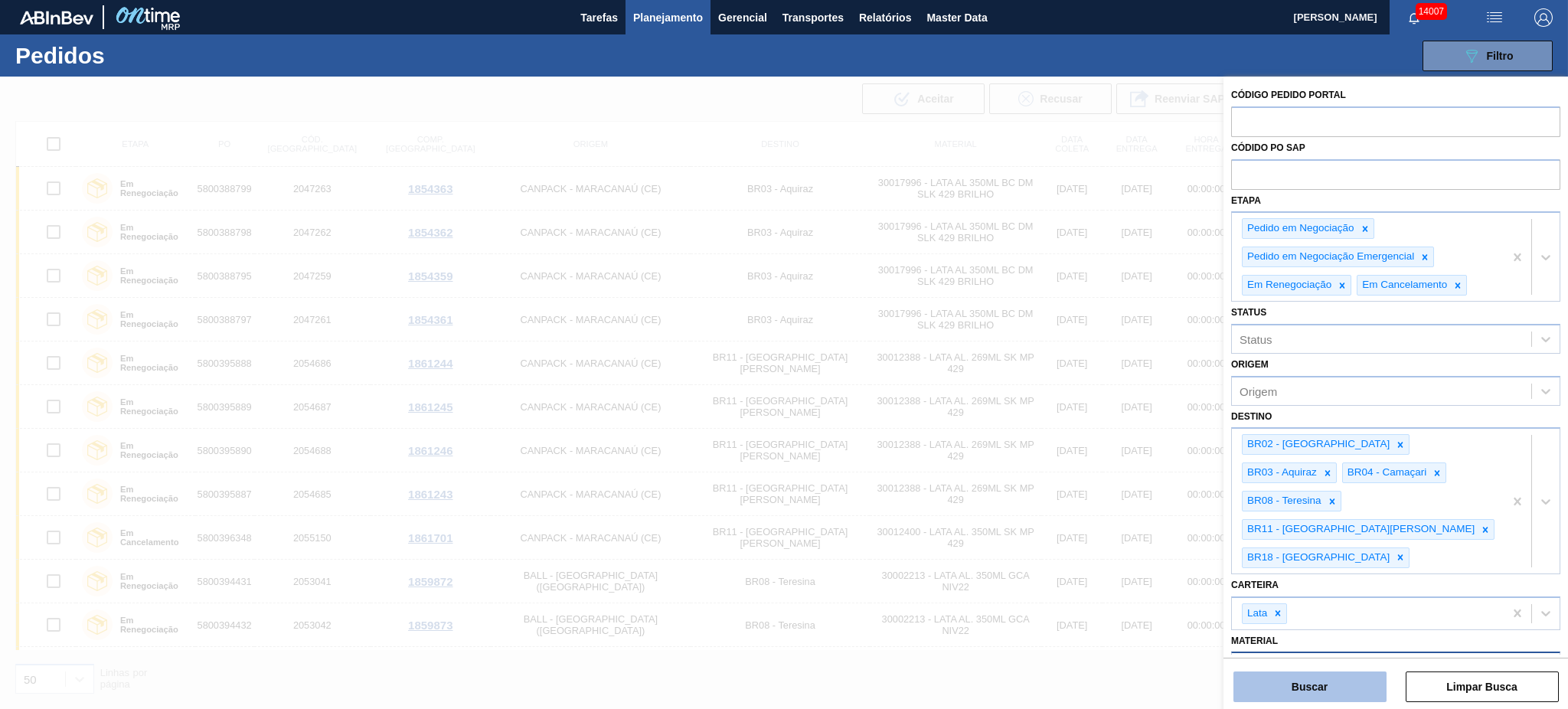
click at [1175, 532] on button "Buscar" at bounding box center [1309, 687] width 153 height 31
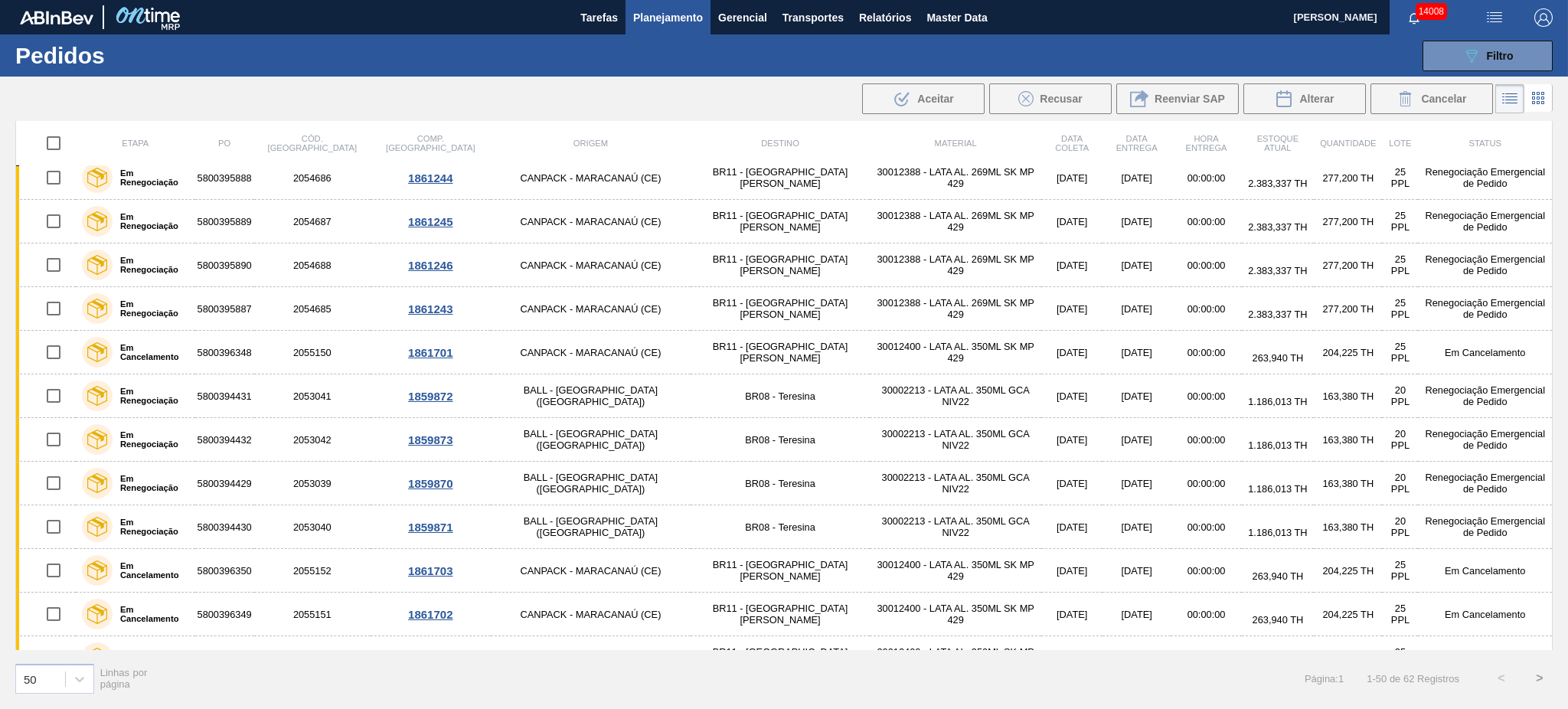
scroll to position [0, 0]
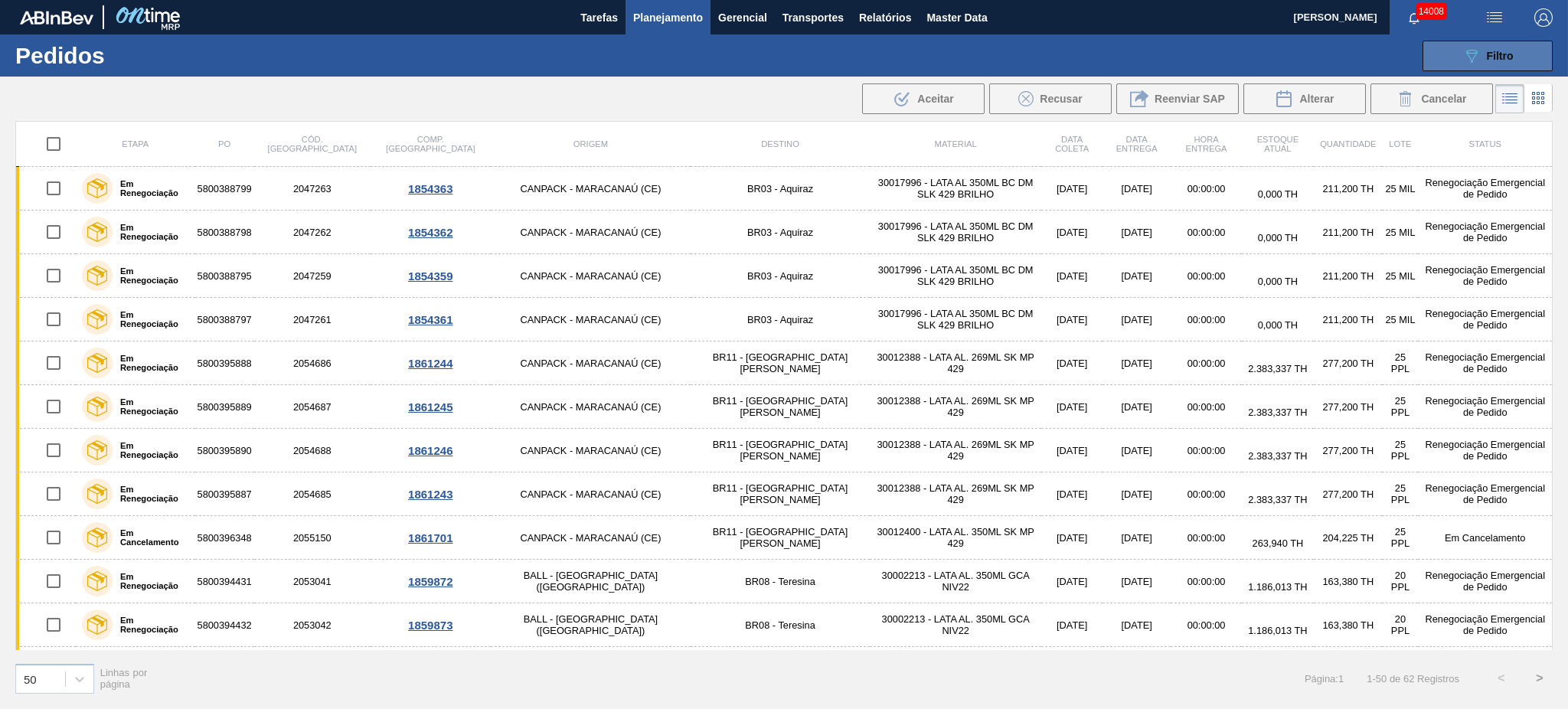
click at [1175, 60] on icon "089F7B8B-B2A5-4AFE-B5C0-19BA573D28AC" at bounding box center [1471, 56] width 18 height 18
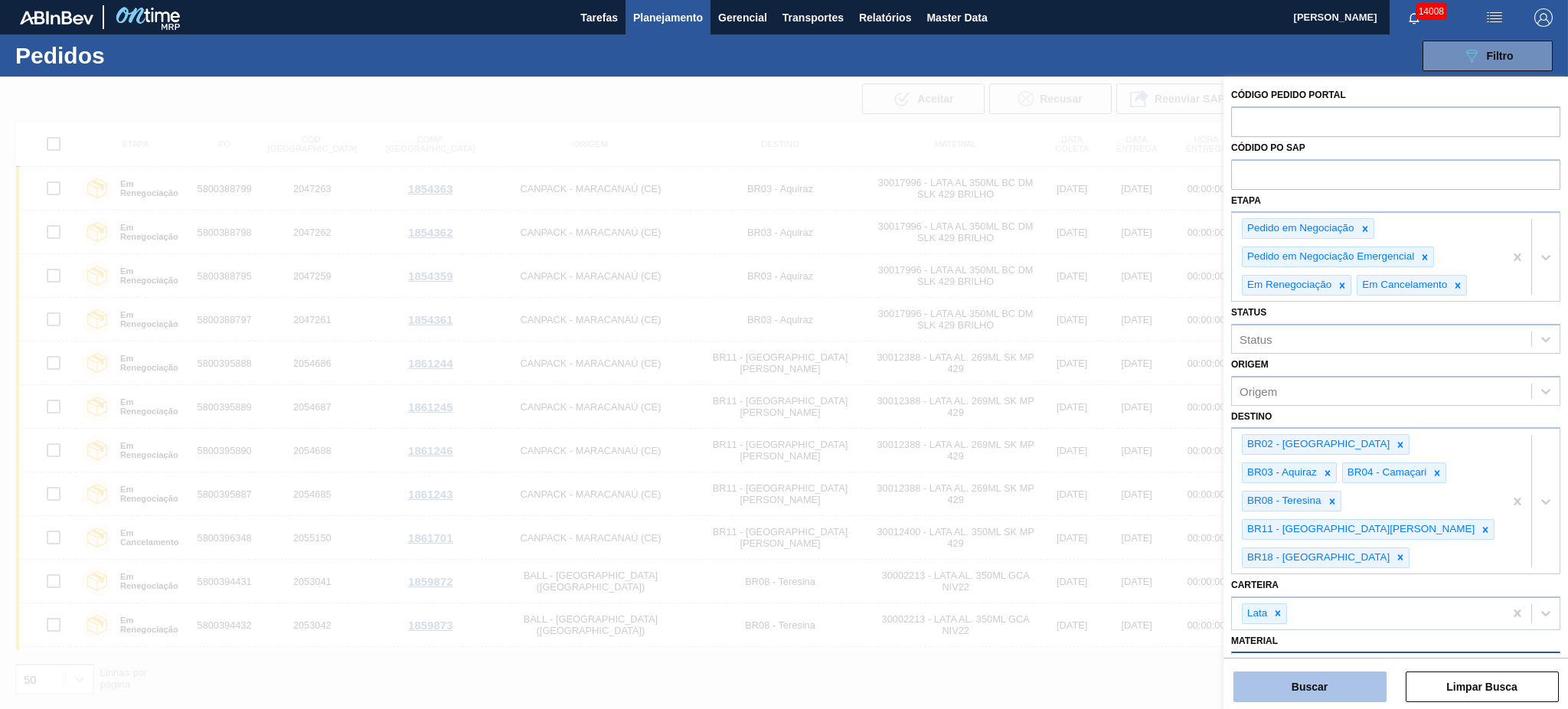
click at [1175, 532] on button "Buscar" at bounding box center [1309, 687] width 153 height 31
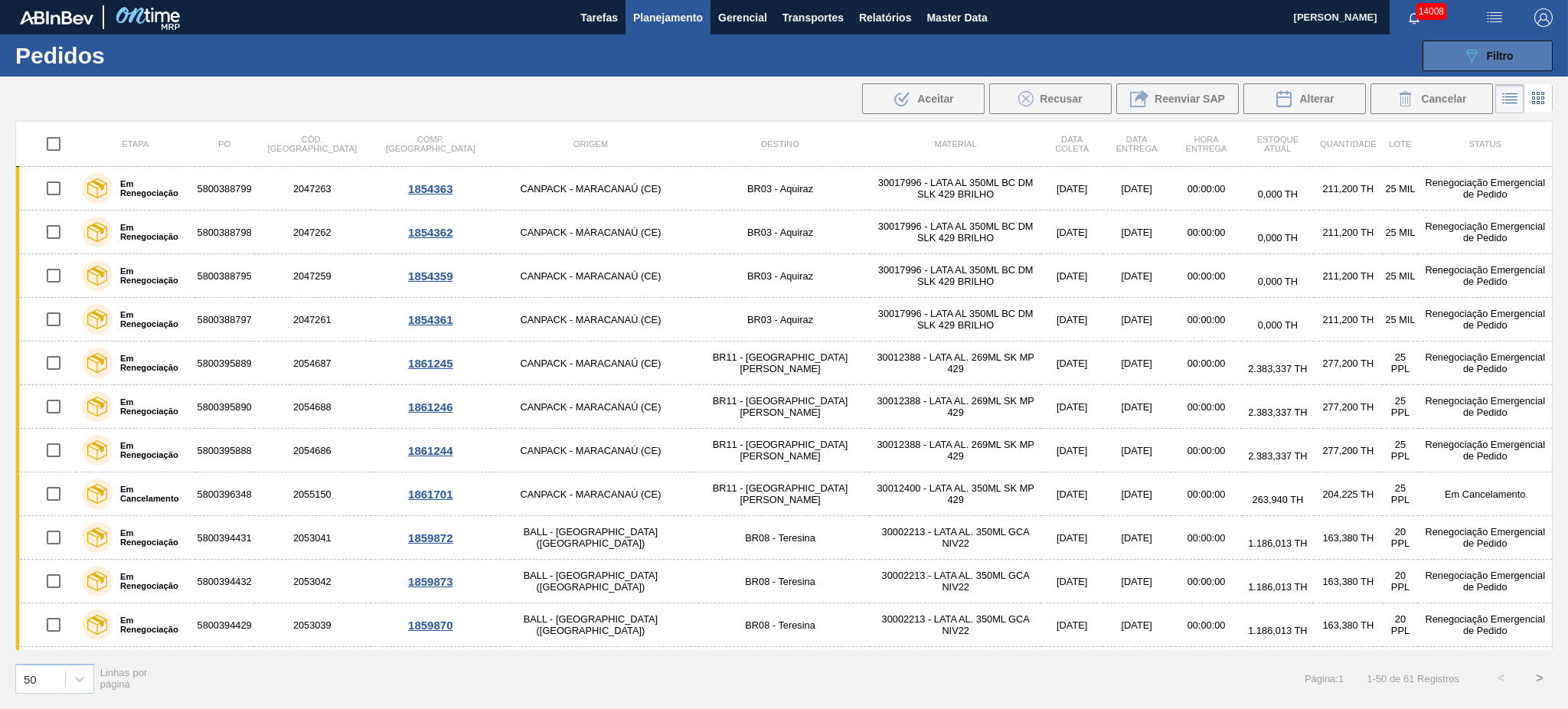
click at [1175, 60] on button "089F7B8B-B2A5-4AFE-B5C0-19BA573D28AC Filtro" at bounding box center [1487, 56] width 130 height 31
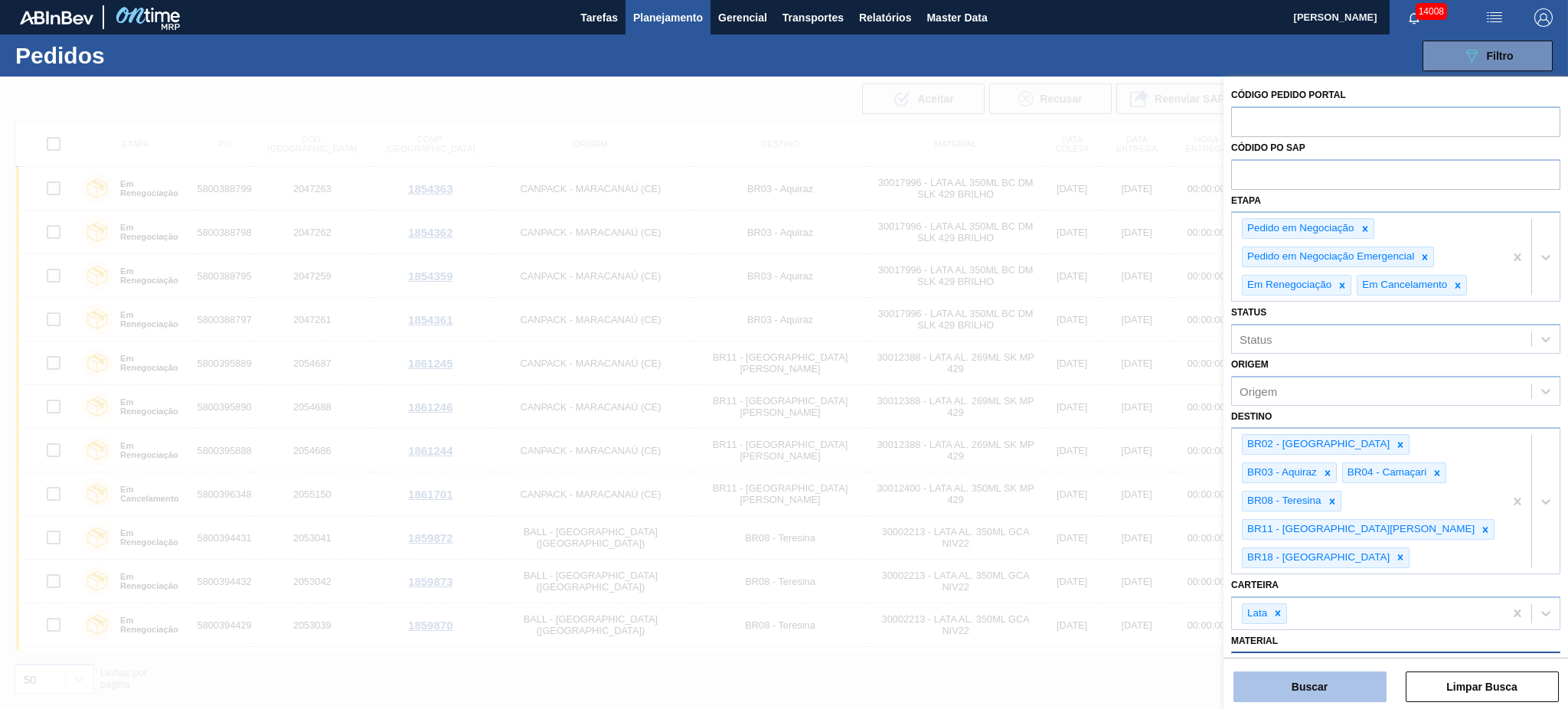
click at [1175, 532] on button "Buscar" at bounding box center [1309, 687] width 153 height 31
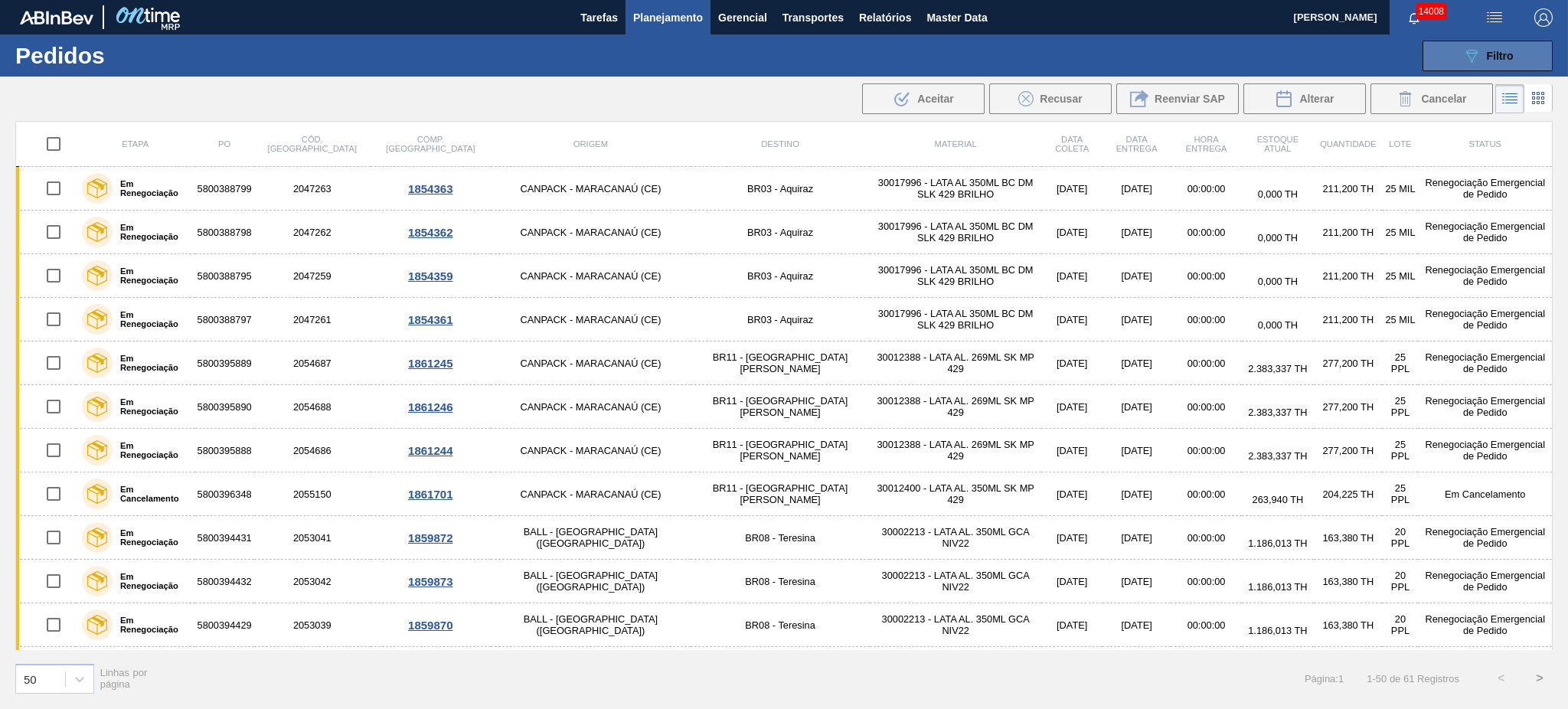
click at [1175, 66] on button "089F7B8B-B2A5-4AFE-B5C0-19BA573D28AC Filtro" at bounding box center [1487, 56] width 130 height 31
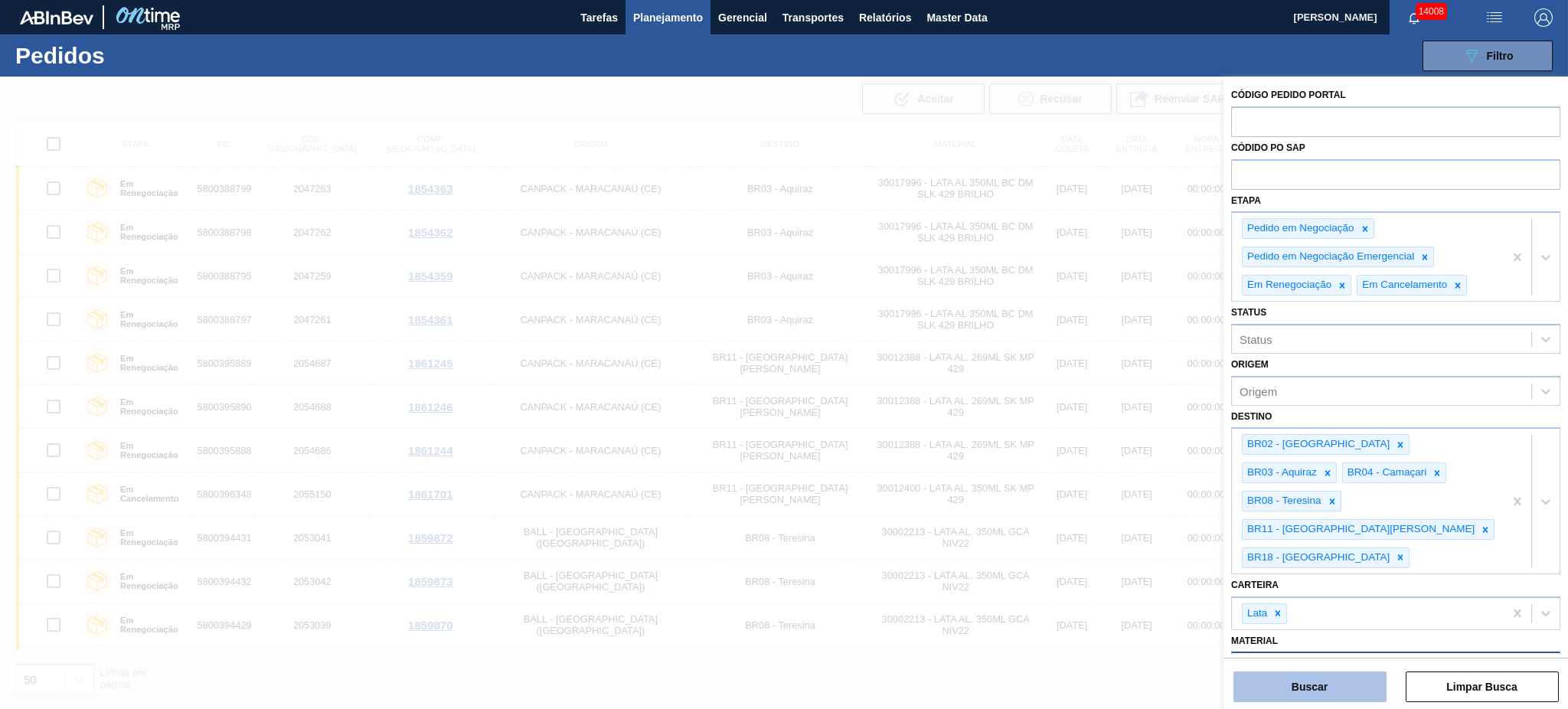
click at [1175, 532] on button "Buscar" at bounding box center [1309, 687] width 153 height 31
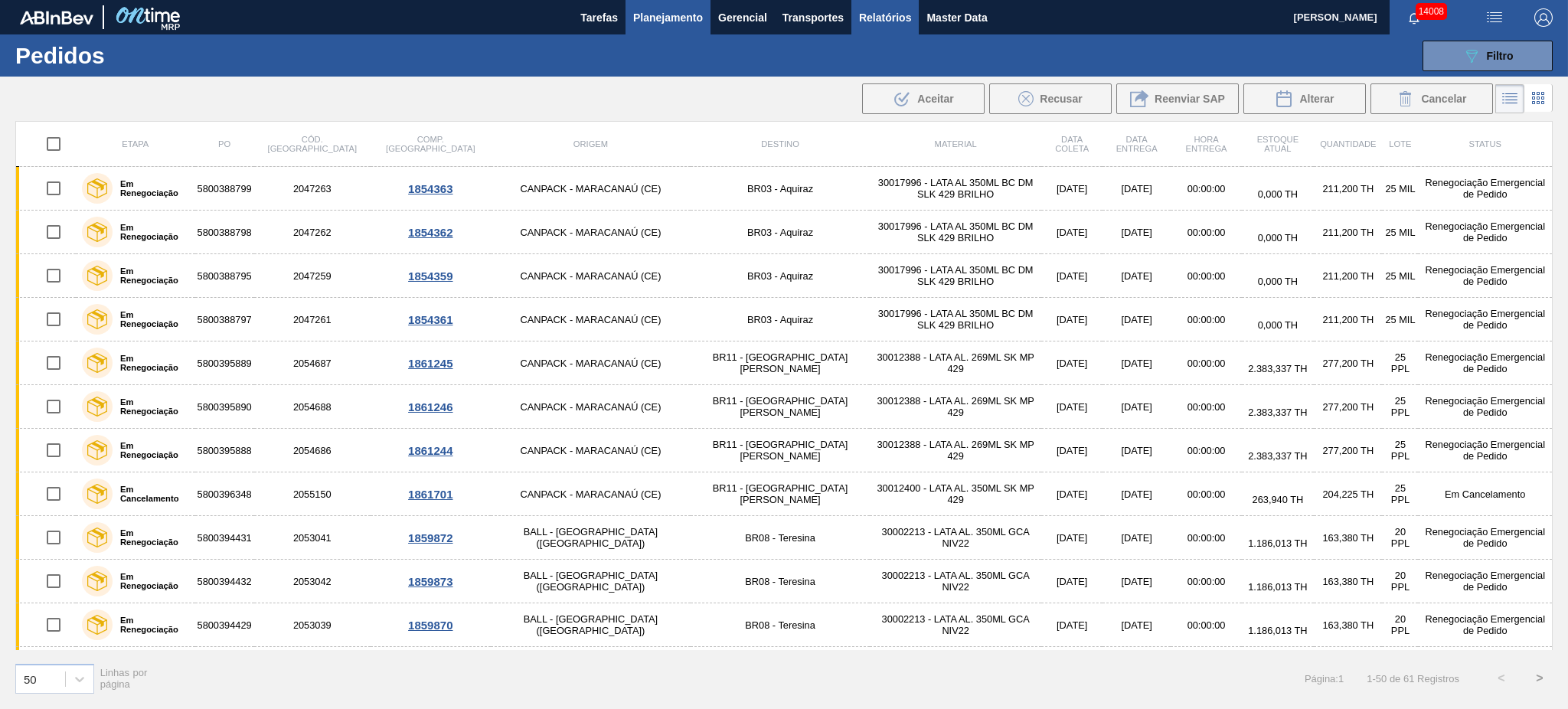
click at [882, 13] on span "Relatórios" at bounding box center [885, 17] width 52 height 18
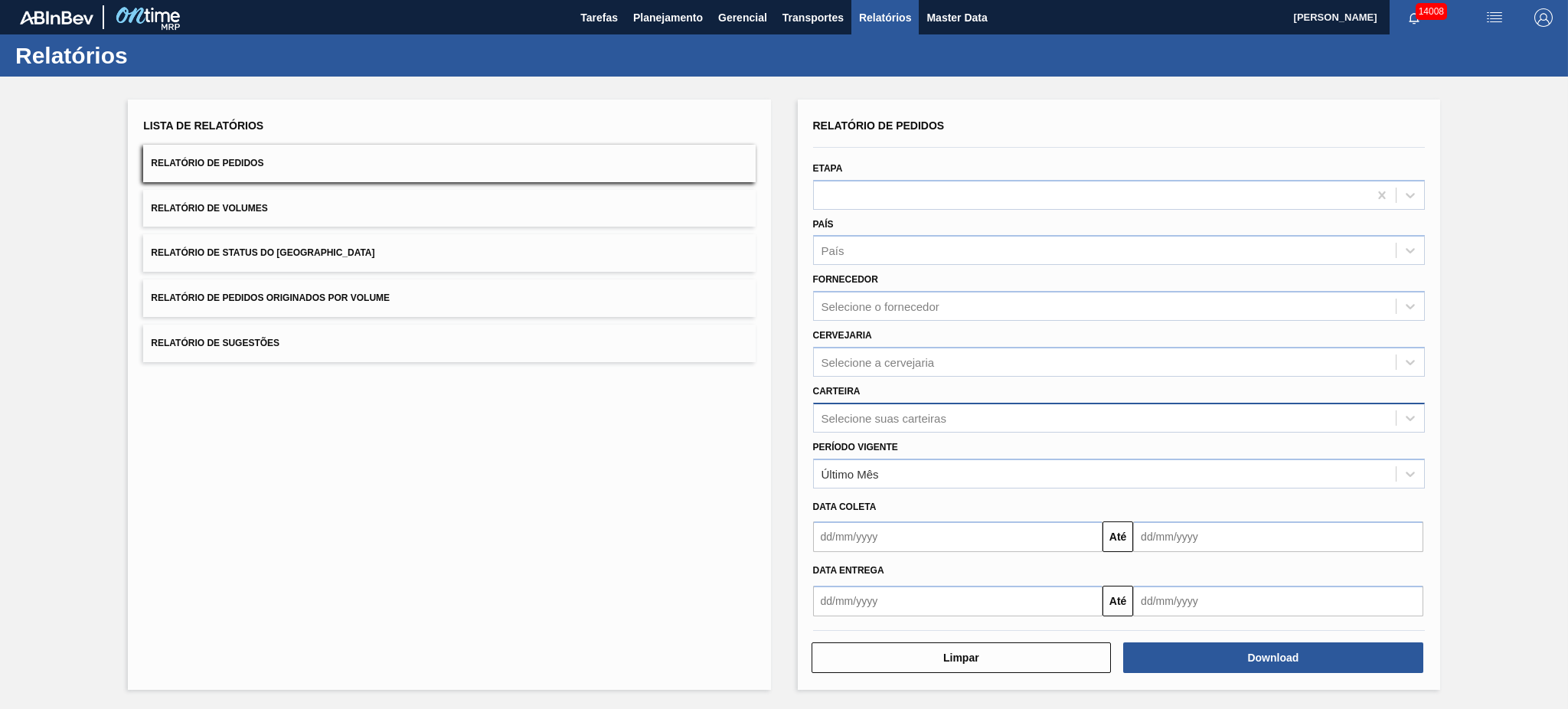
click at [882, 422] on div "Selecione suas carteiras" at bounding box center [1104, 418] width 582 height 22
type input "0"
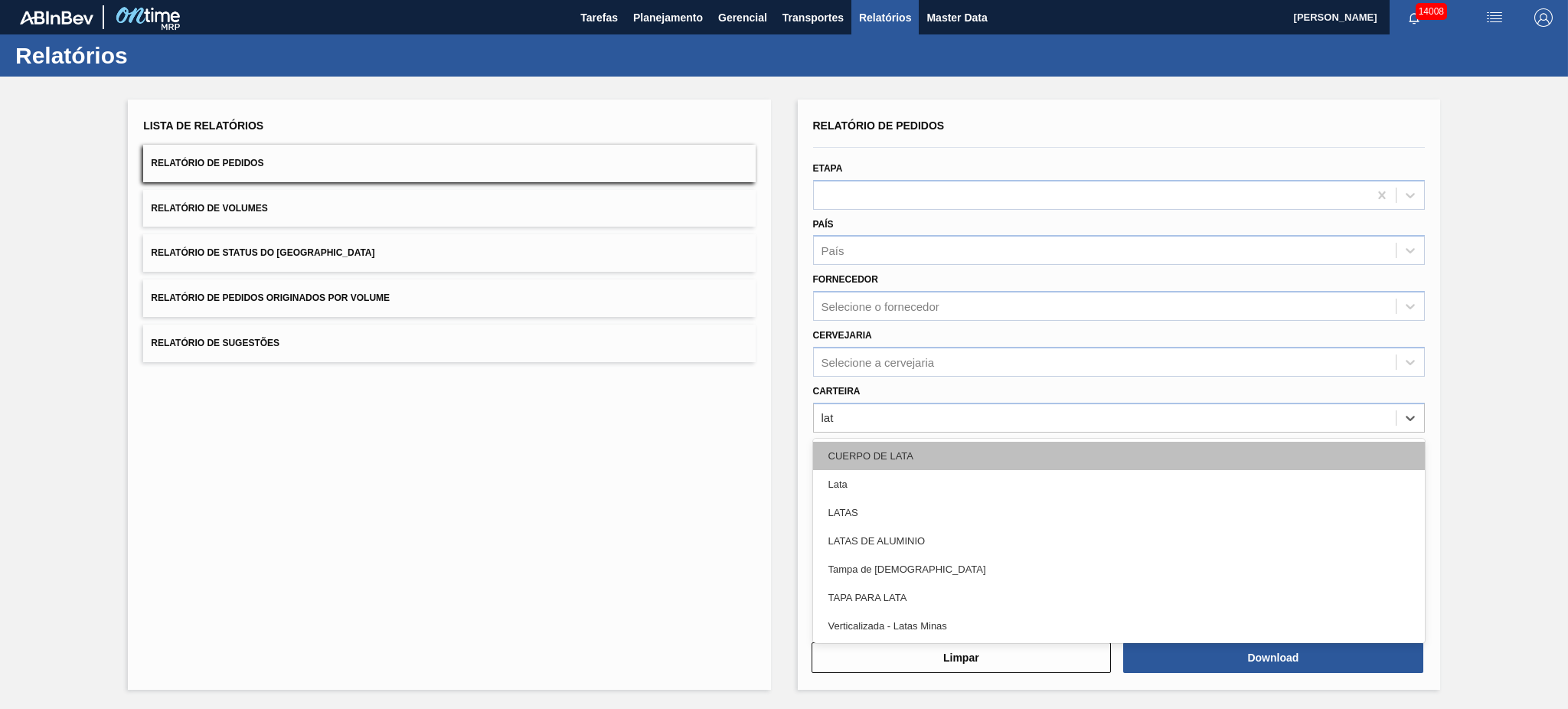
type input "lata"
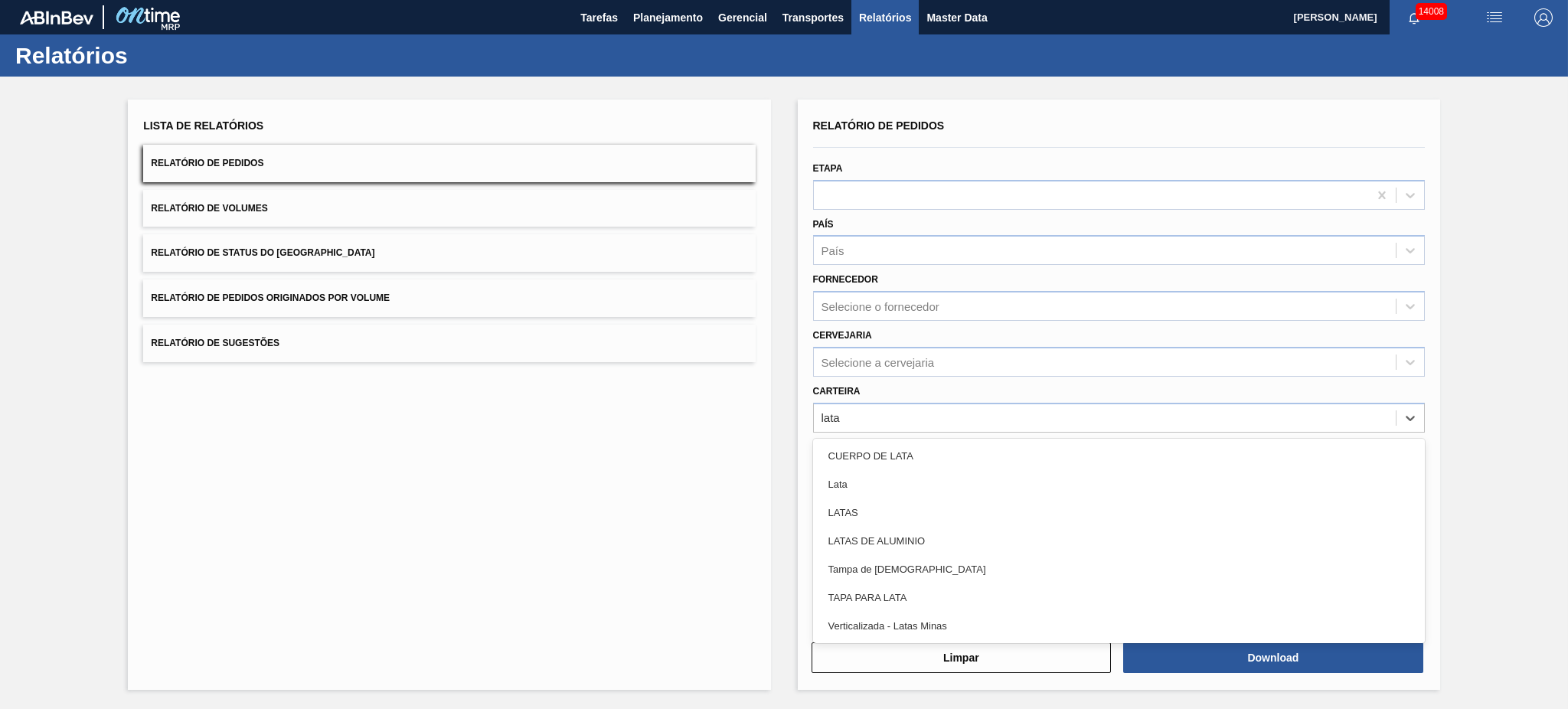
drag, startPoint x: 896, startPoint y: 476, endPoint x: 898, endPoint y: 467, distance: 9.2
click at [896, 476] on div "Lata" at bounding box center [1119, 484] width 612 height 28
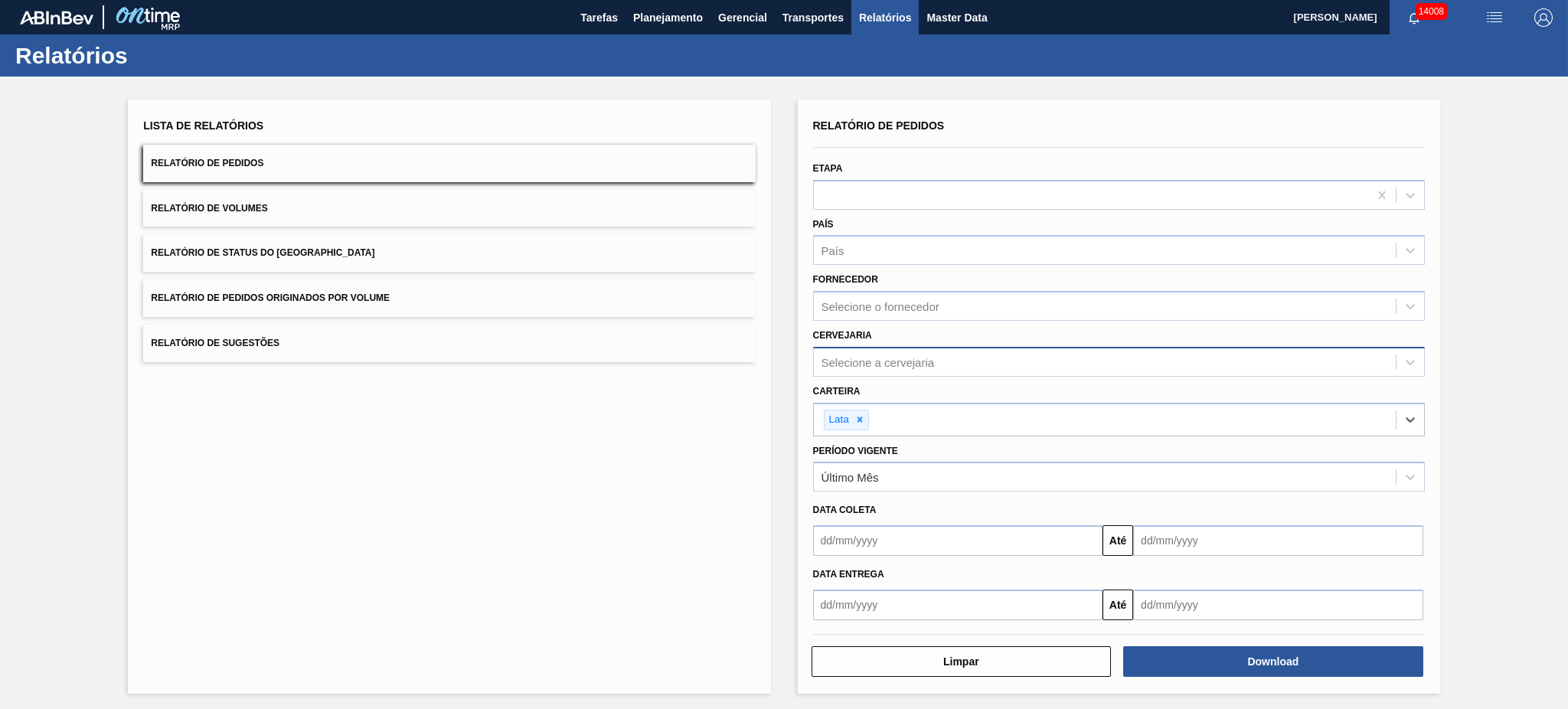
click at [924, 365] on div "Selecione a cervejaria" at bounding box center [877, 361] width 113 height 13
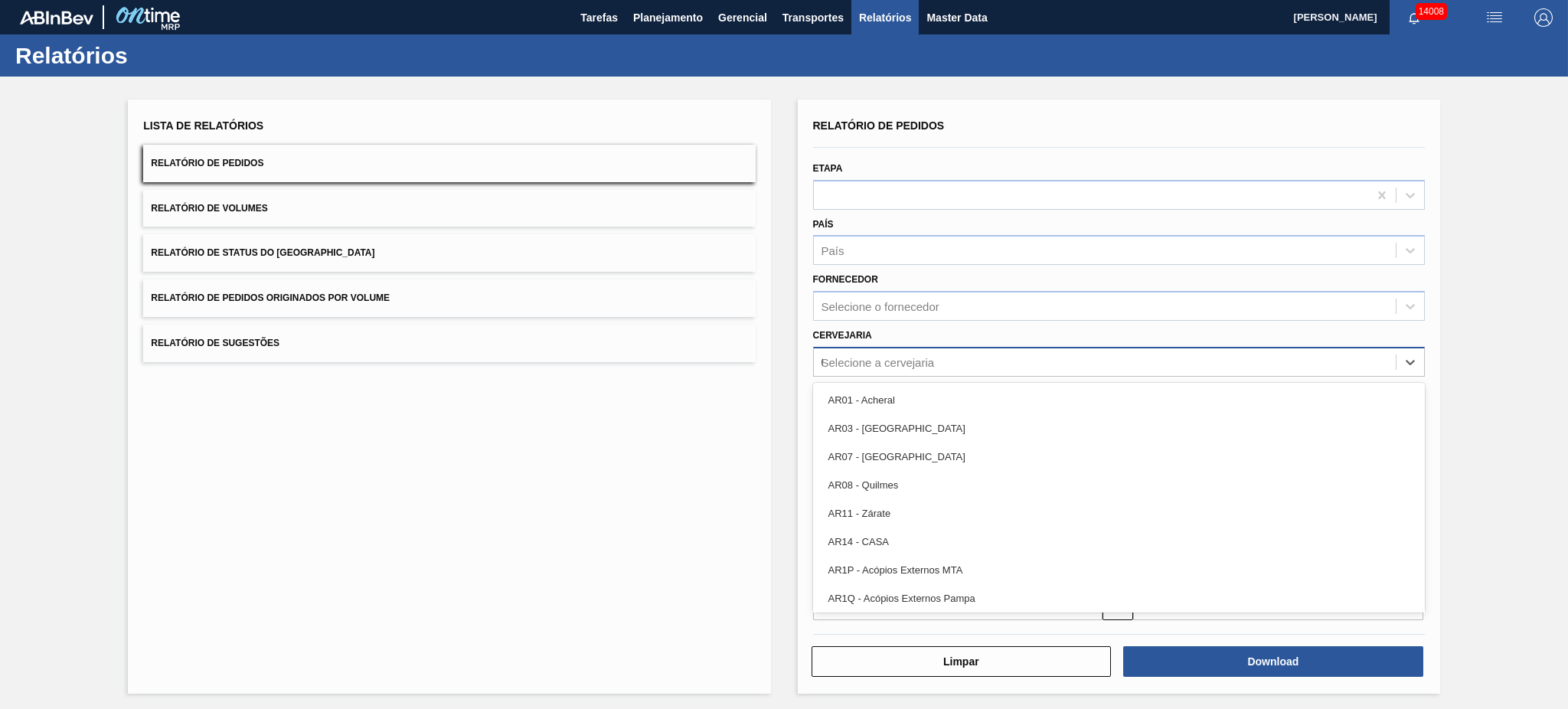
type input "02"
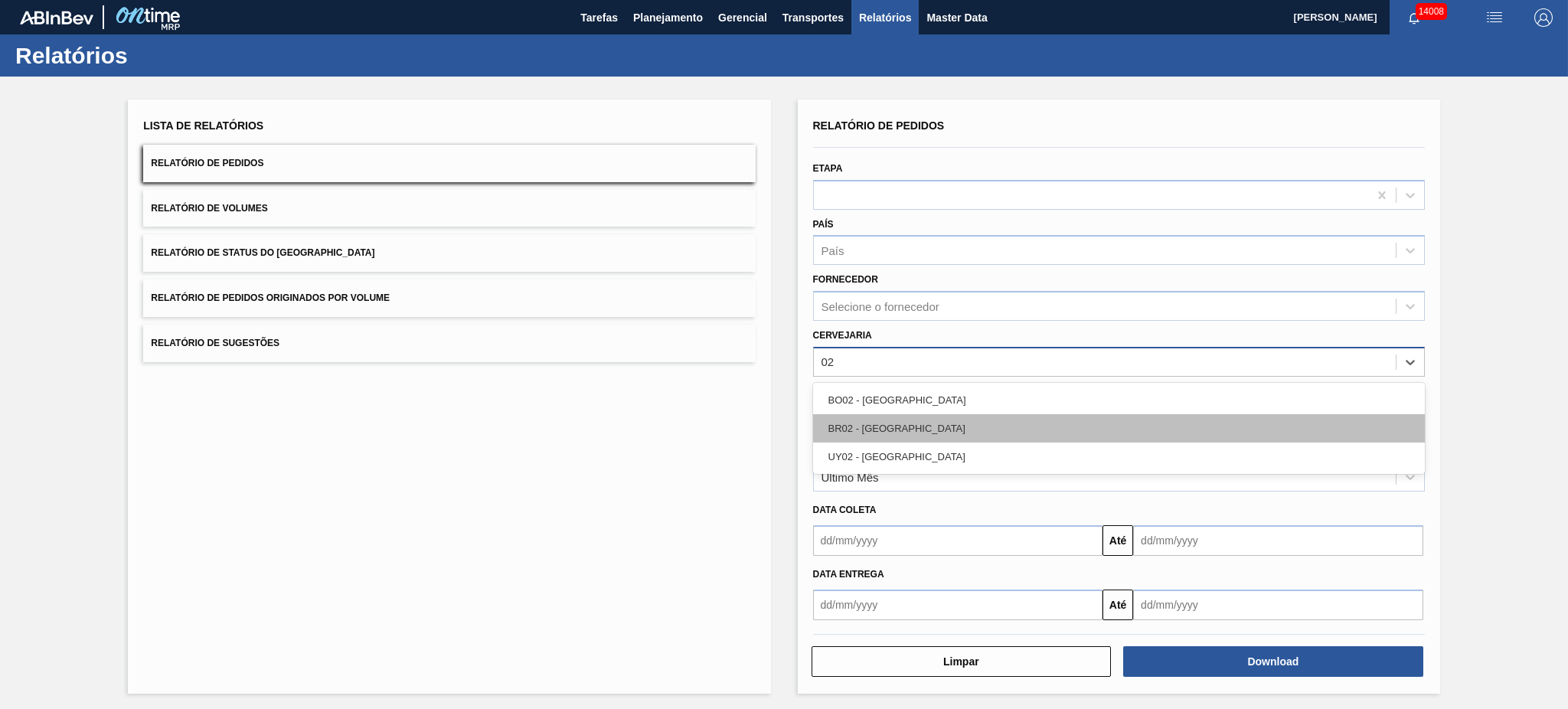
click at [917, 423] on div "BR02 - [GEOGRAPHIC_DATA]" at bounding box center [1119, 428] width 612 height 28
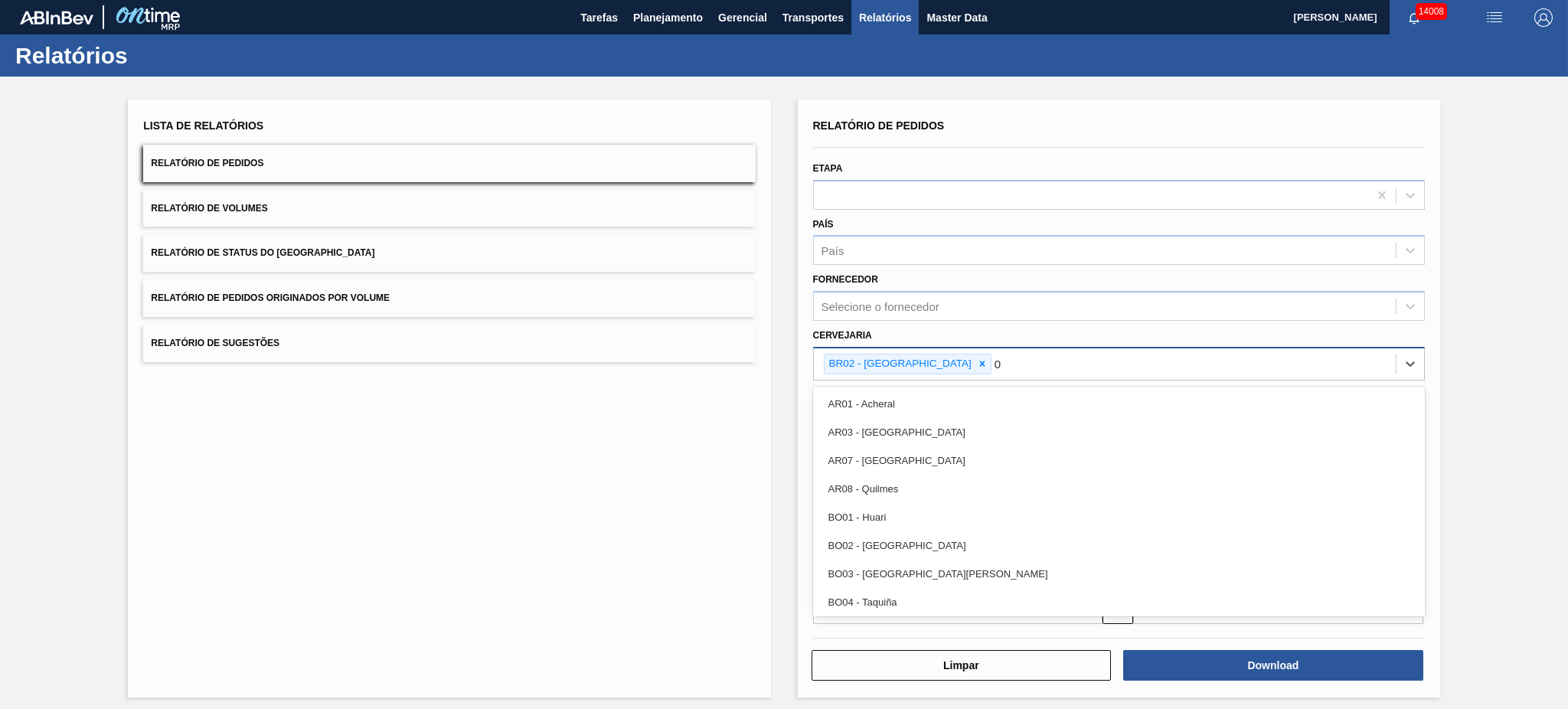
type input "03"
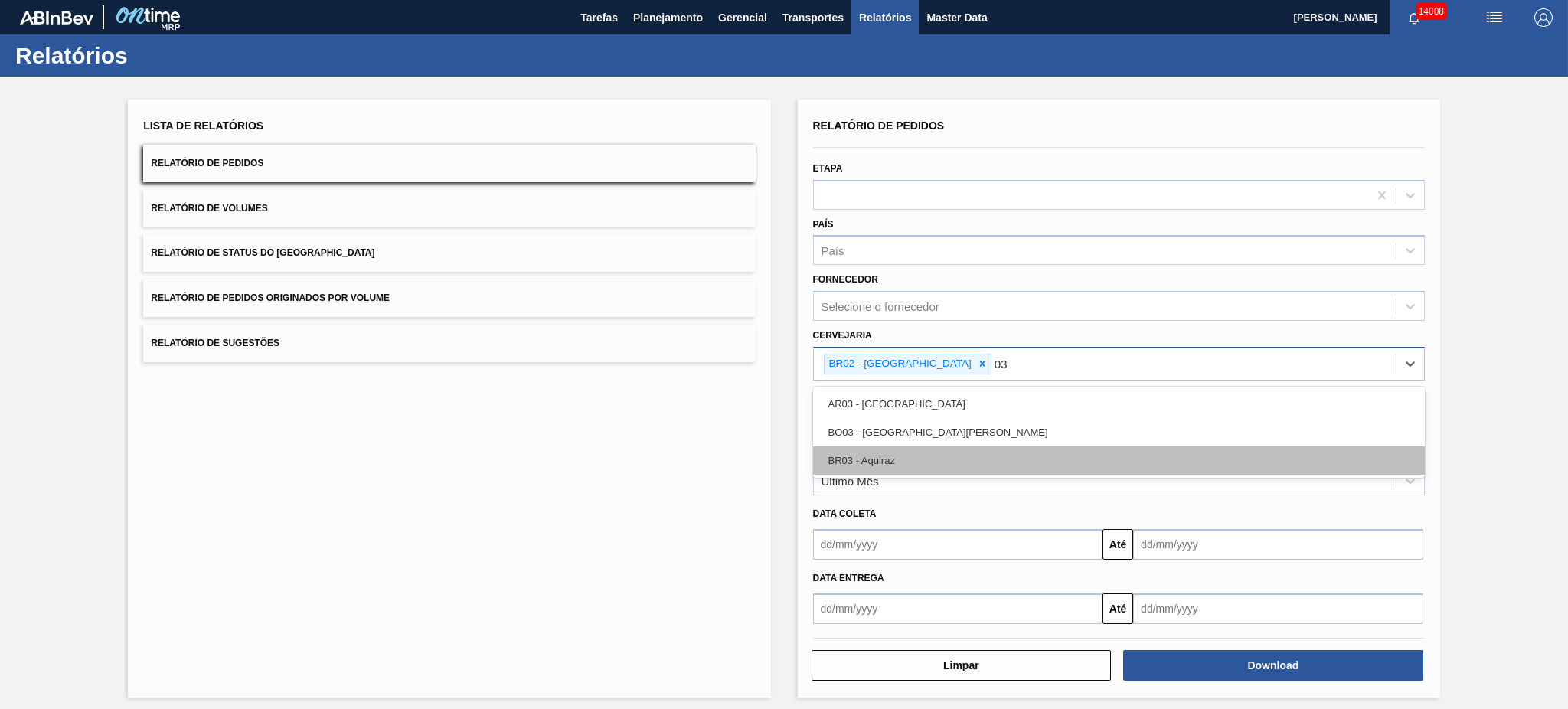
click at [902, 459] on div "BR03 - Aquiraz" at bounding box center [1119, 461] width 612 height 28
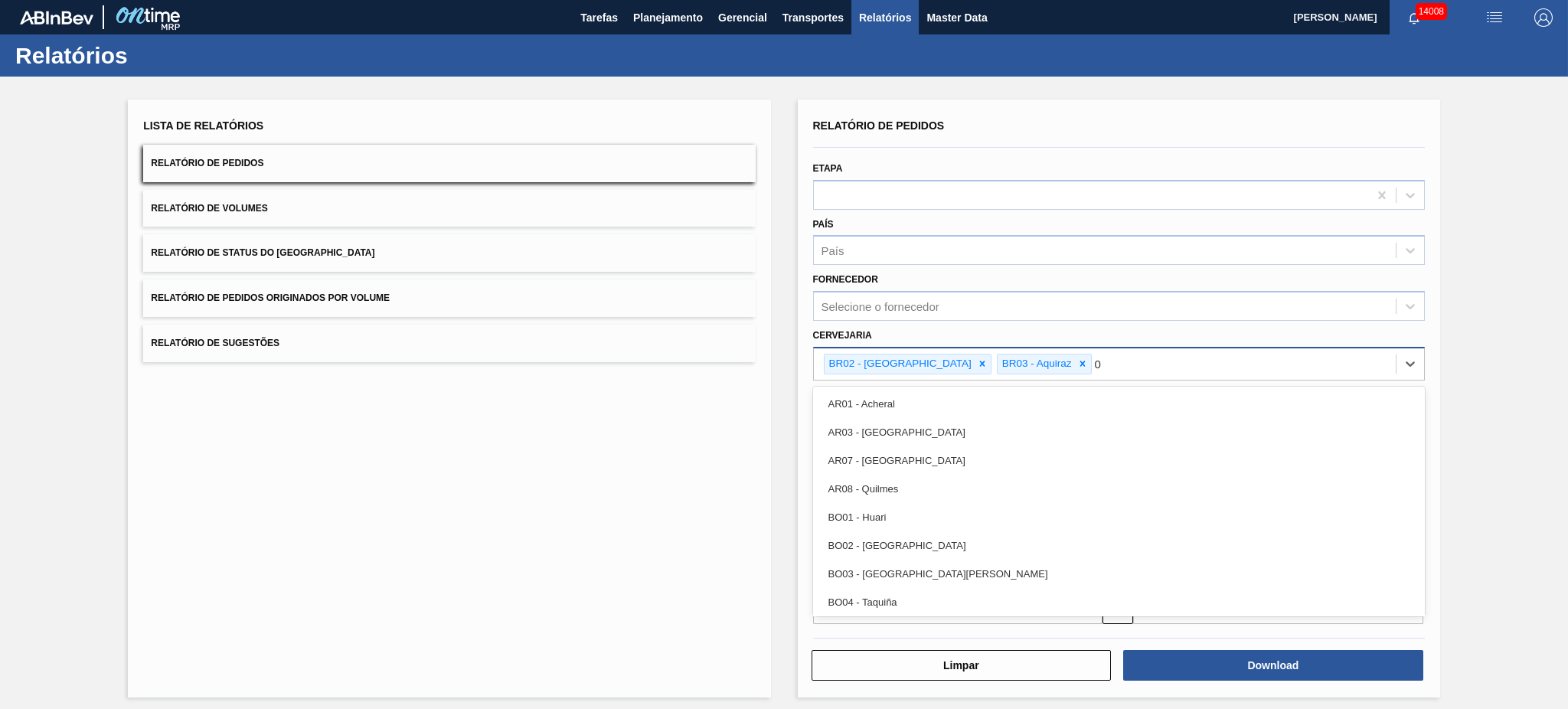
type input "04"
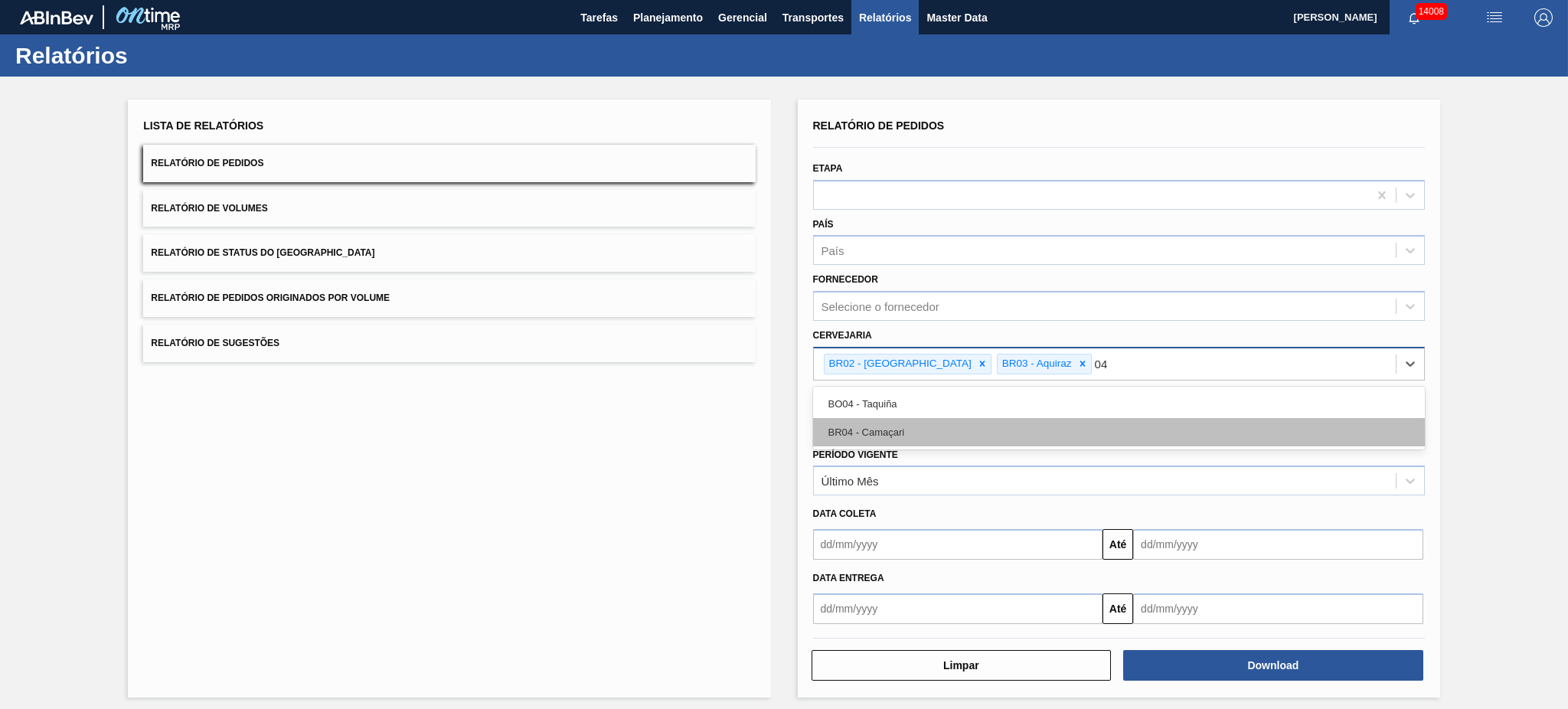
click at [900, 440] on div "BR04 - Camaçari" at bounding box center [1119, 432] width 612 height 28
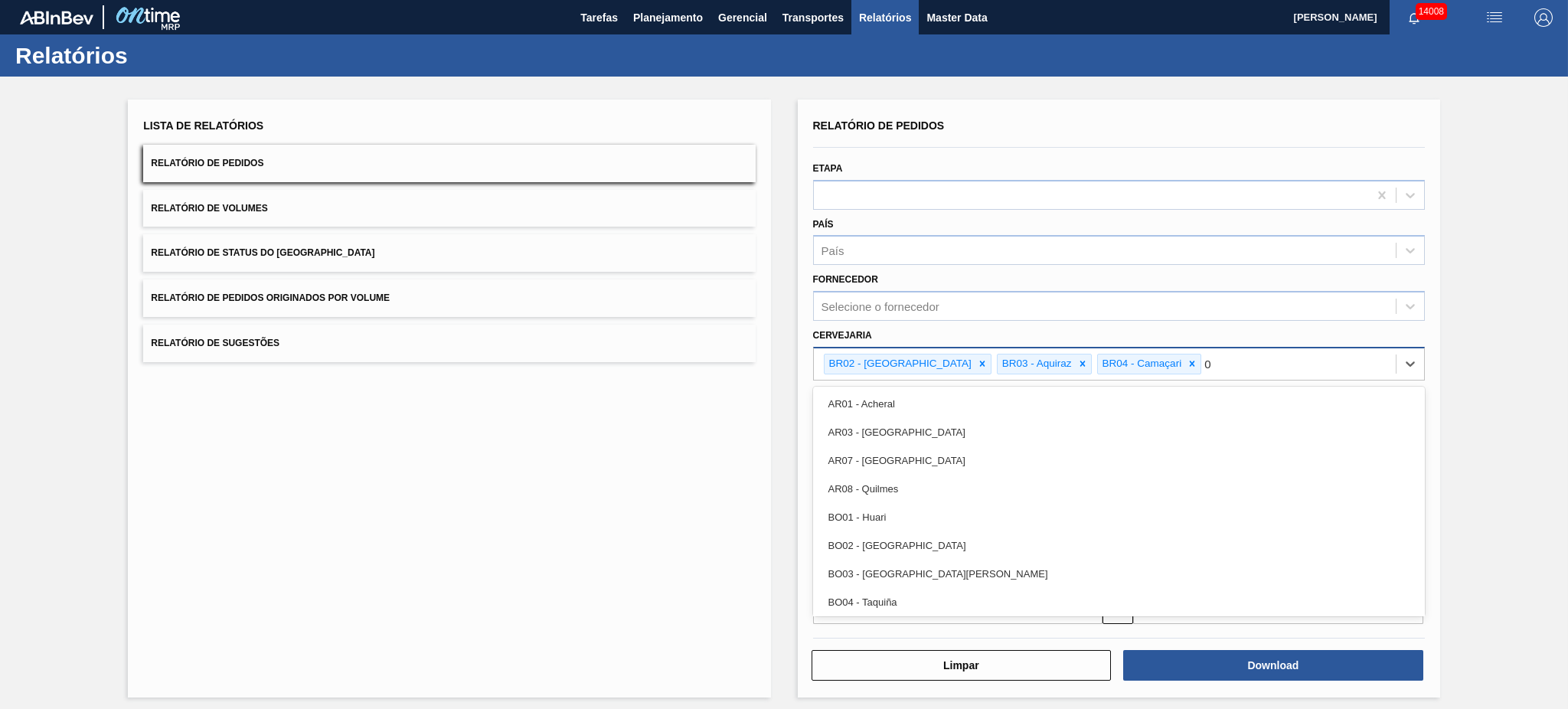
type input "08"
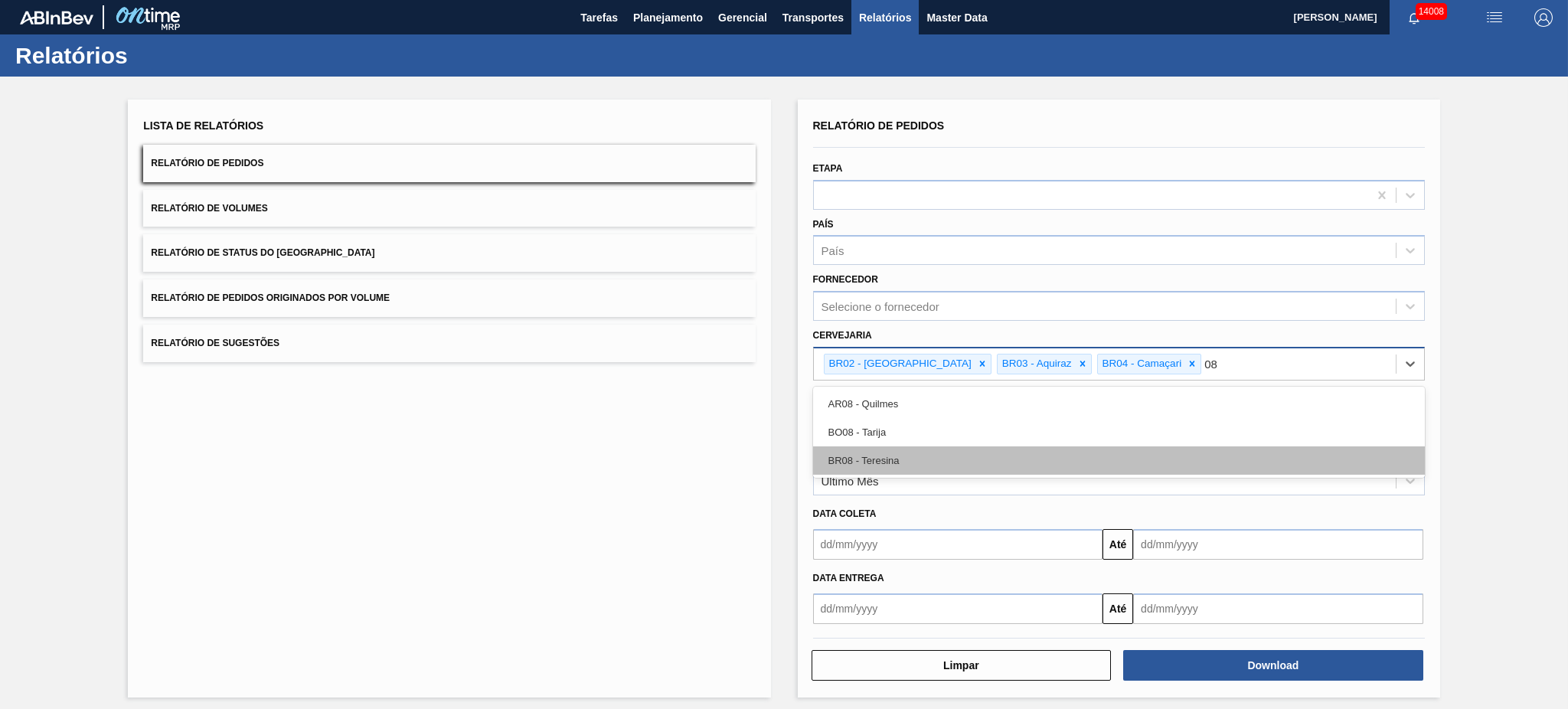
click at [908, 447] on div "BR08 - Teresina" at bounding box center [1119, 461] width 612 height 28
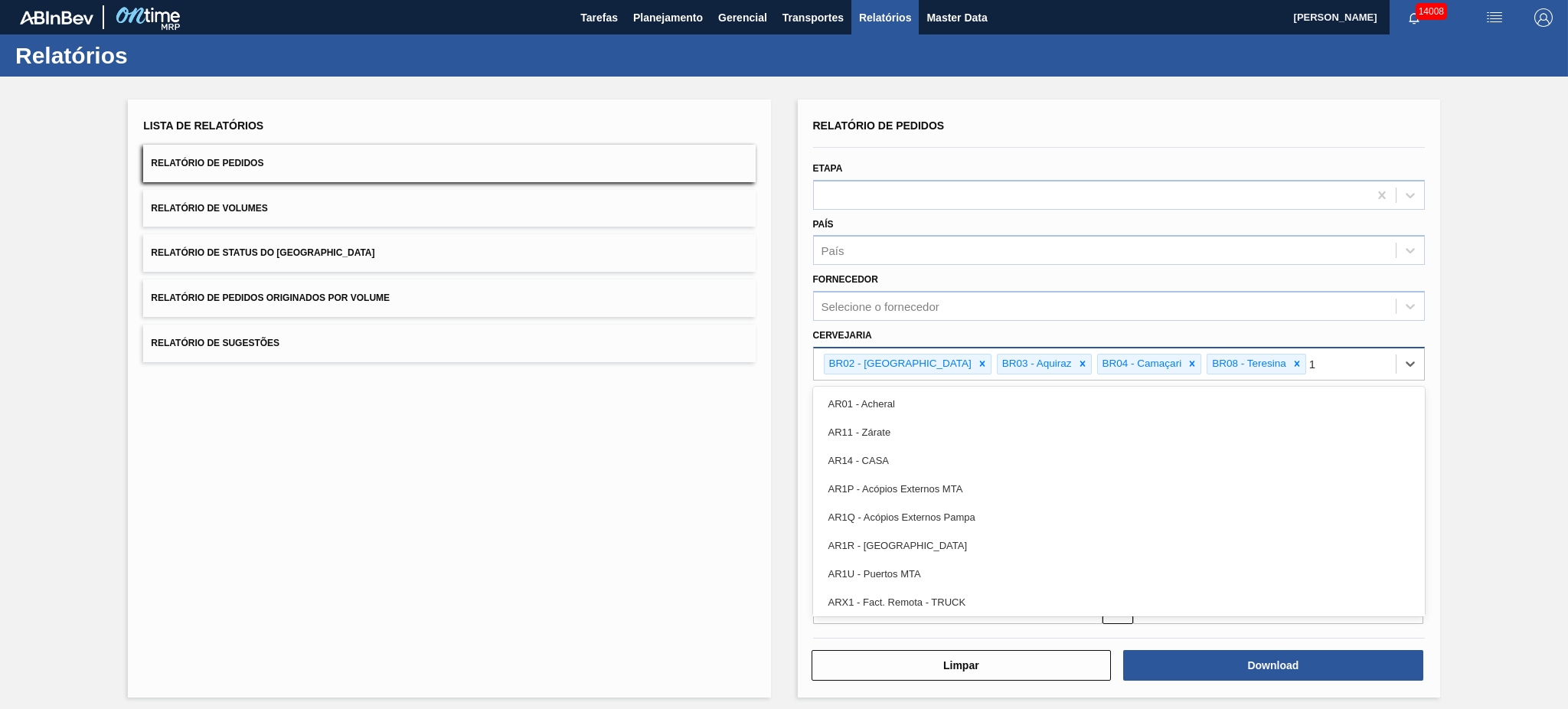
type input "11"
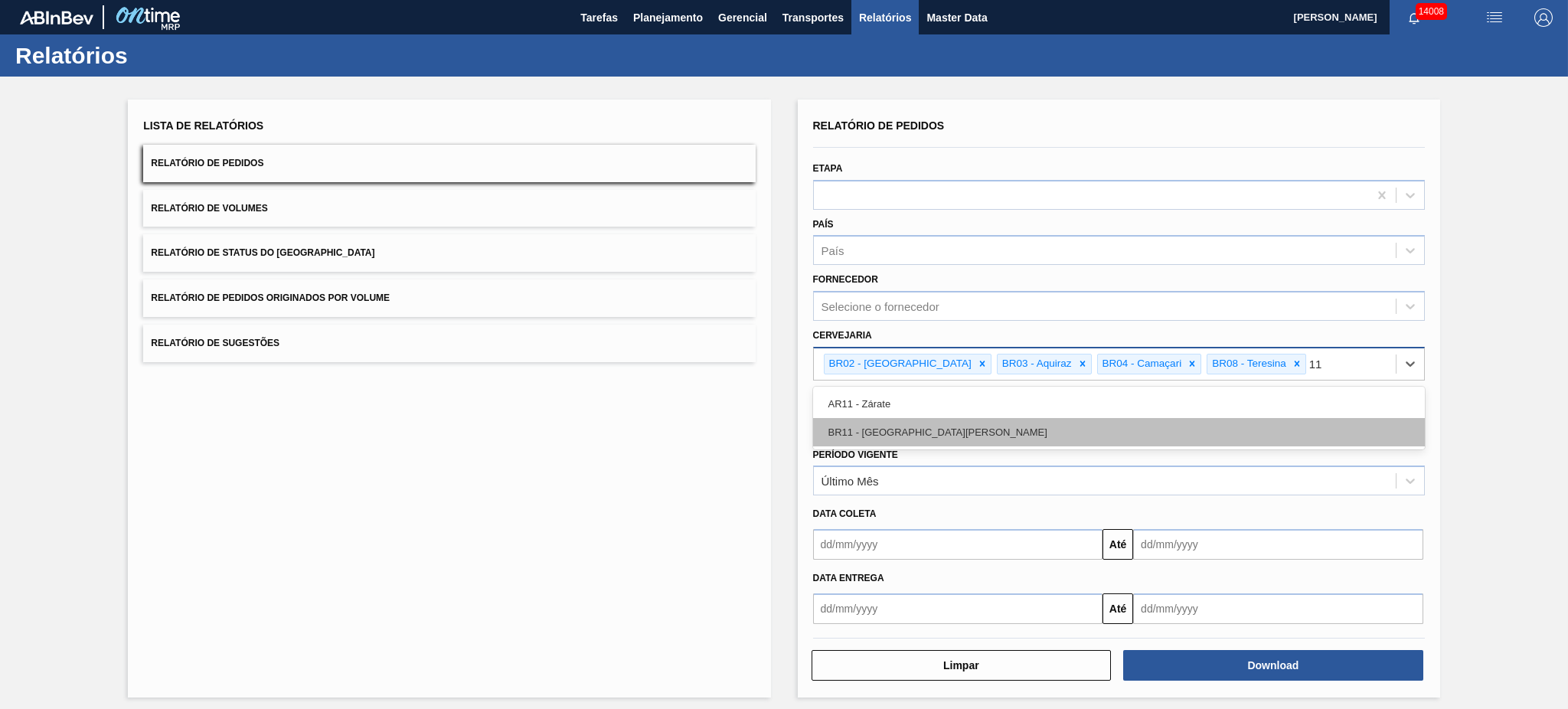
click at [918, 429] on div "BR11 - São Luís" at bounding box center [1119, 432] width 612 height 28
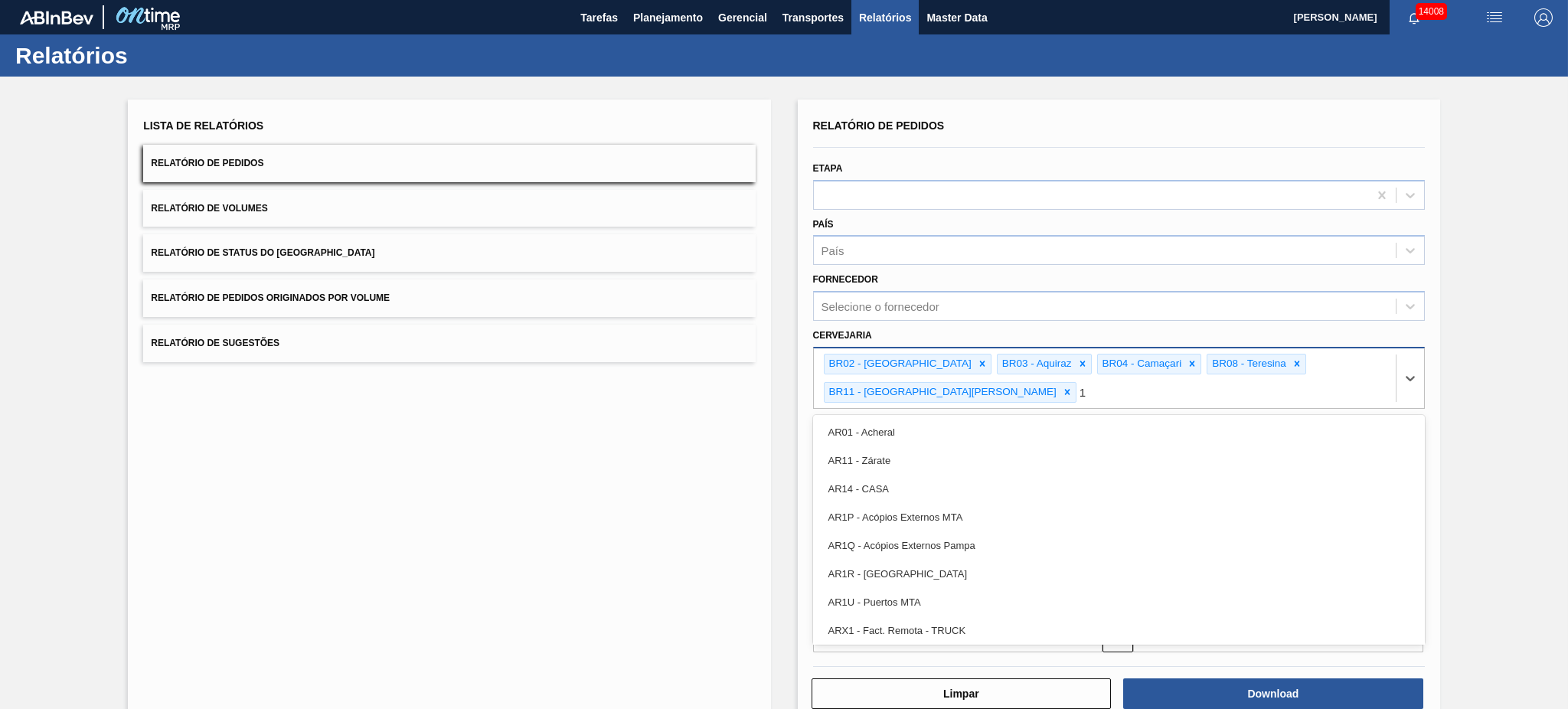
type input "18"
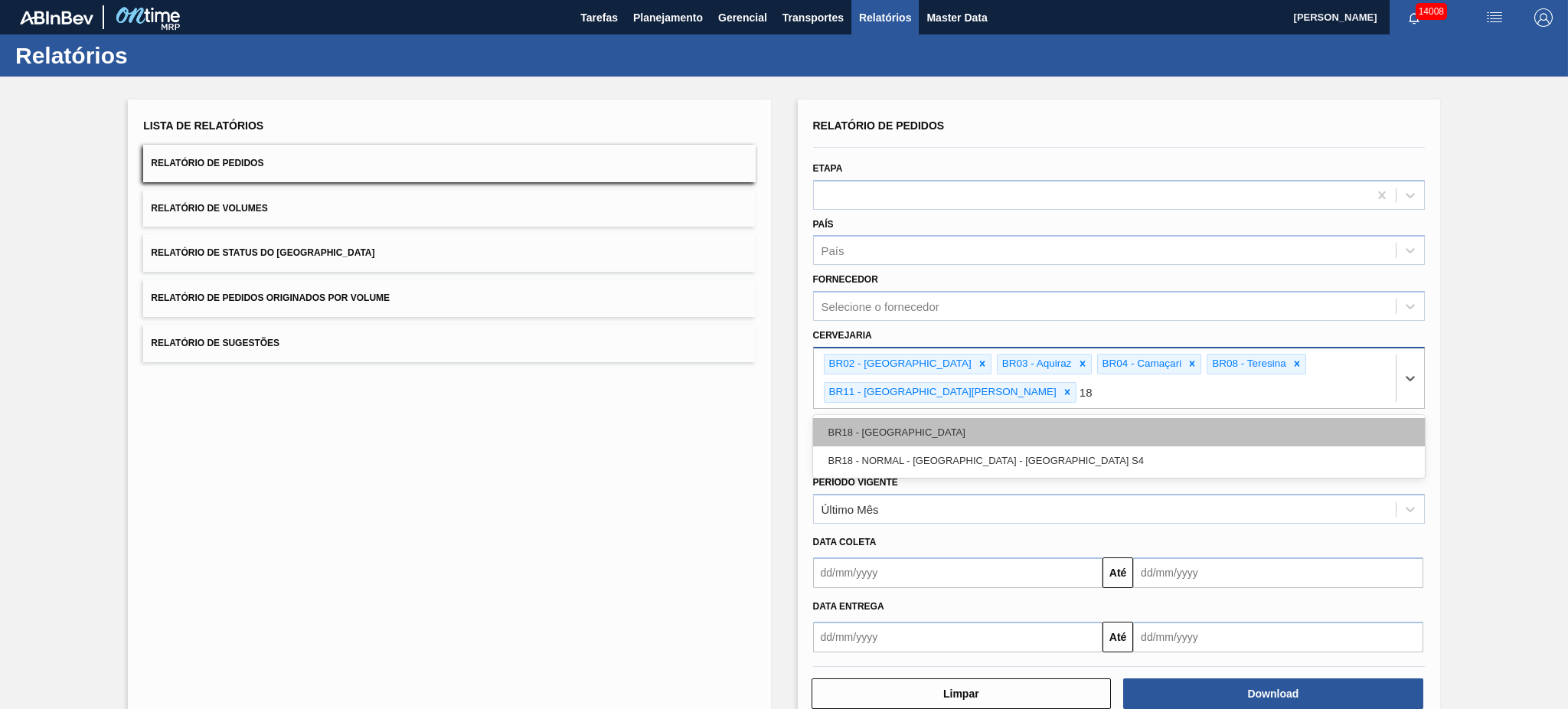
click at [928, 418] on div "BR18 - Pernambuco" at bounding box center [1119, 432] width 612 height 28
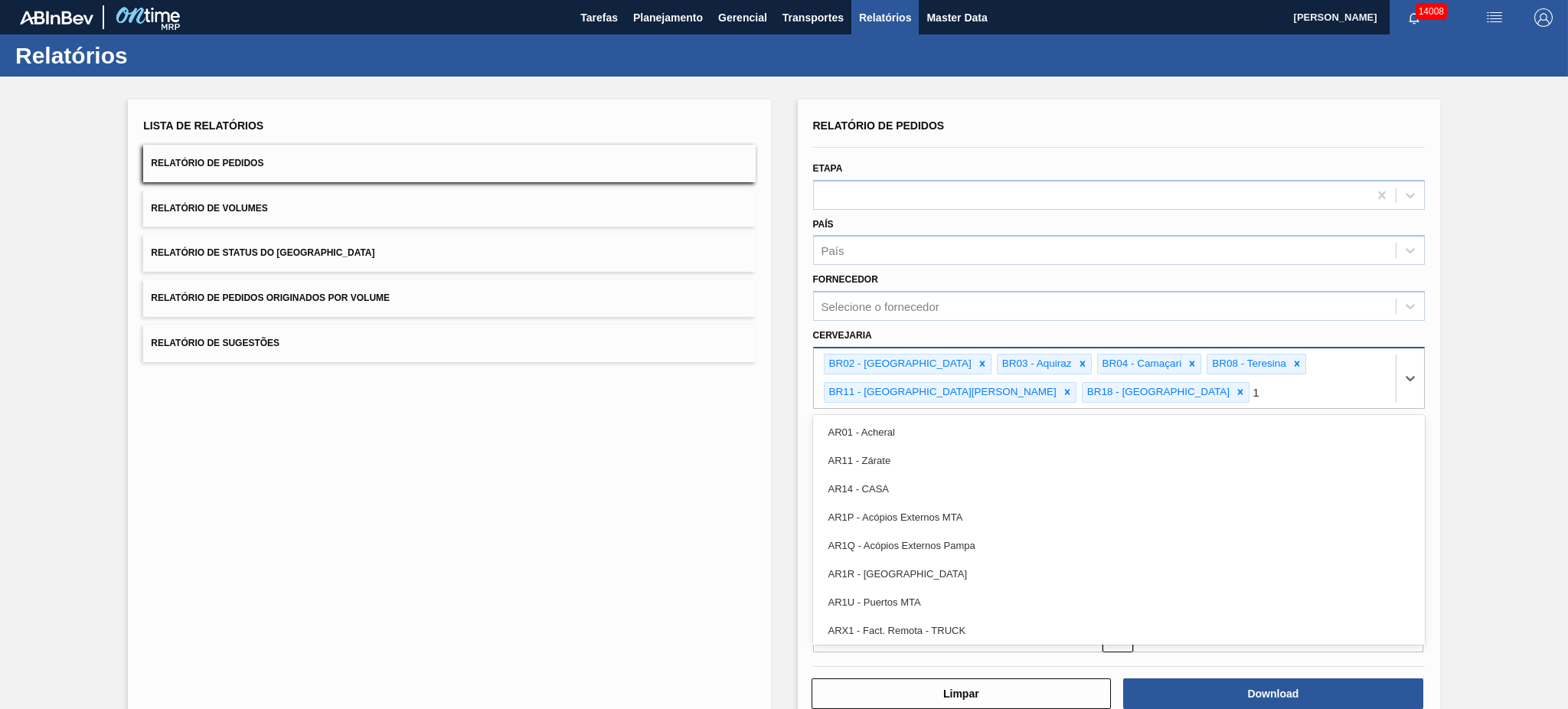
type input "15"
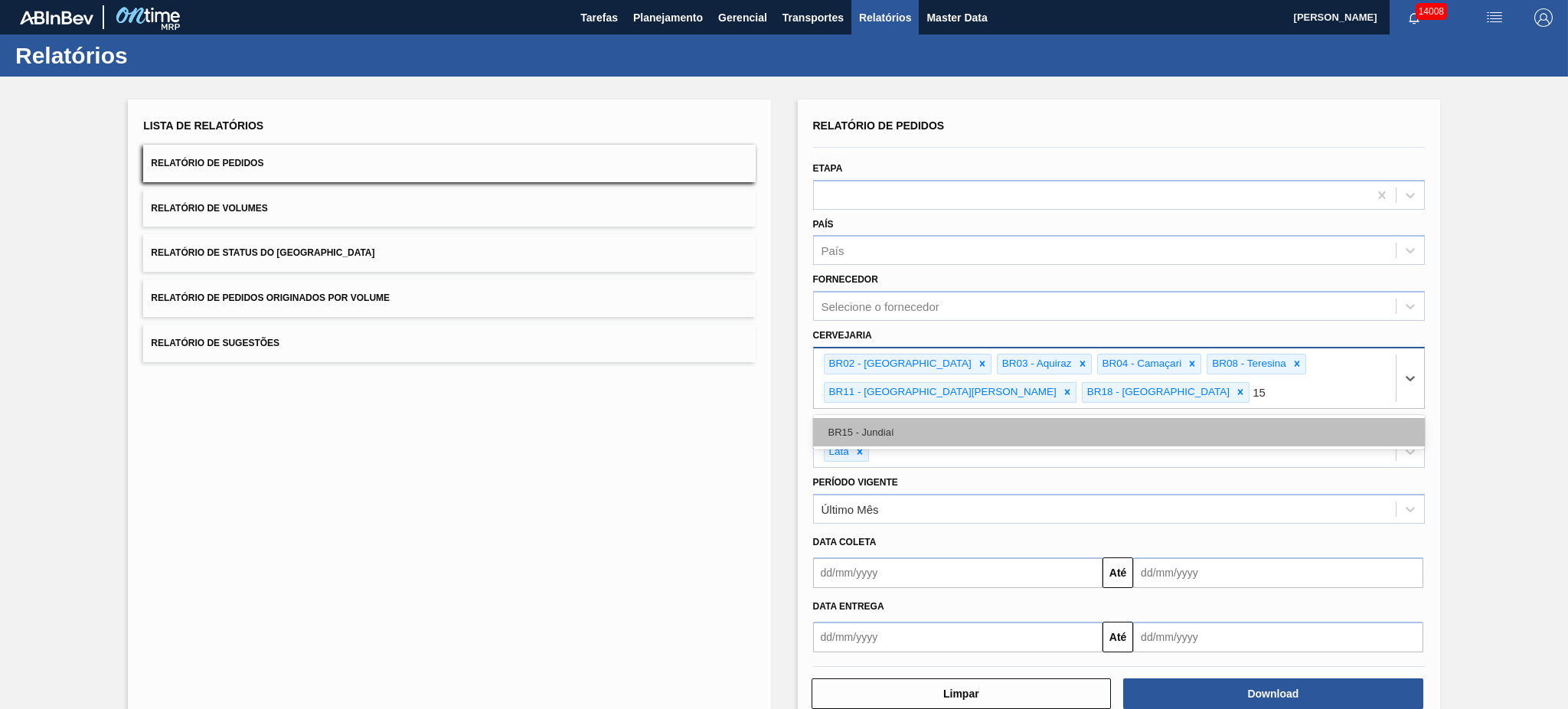
click at [972, 433] on div "BR15 - Jundiaí" at bounding box center [1119, 432] width 612 height 28
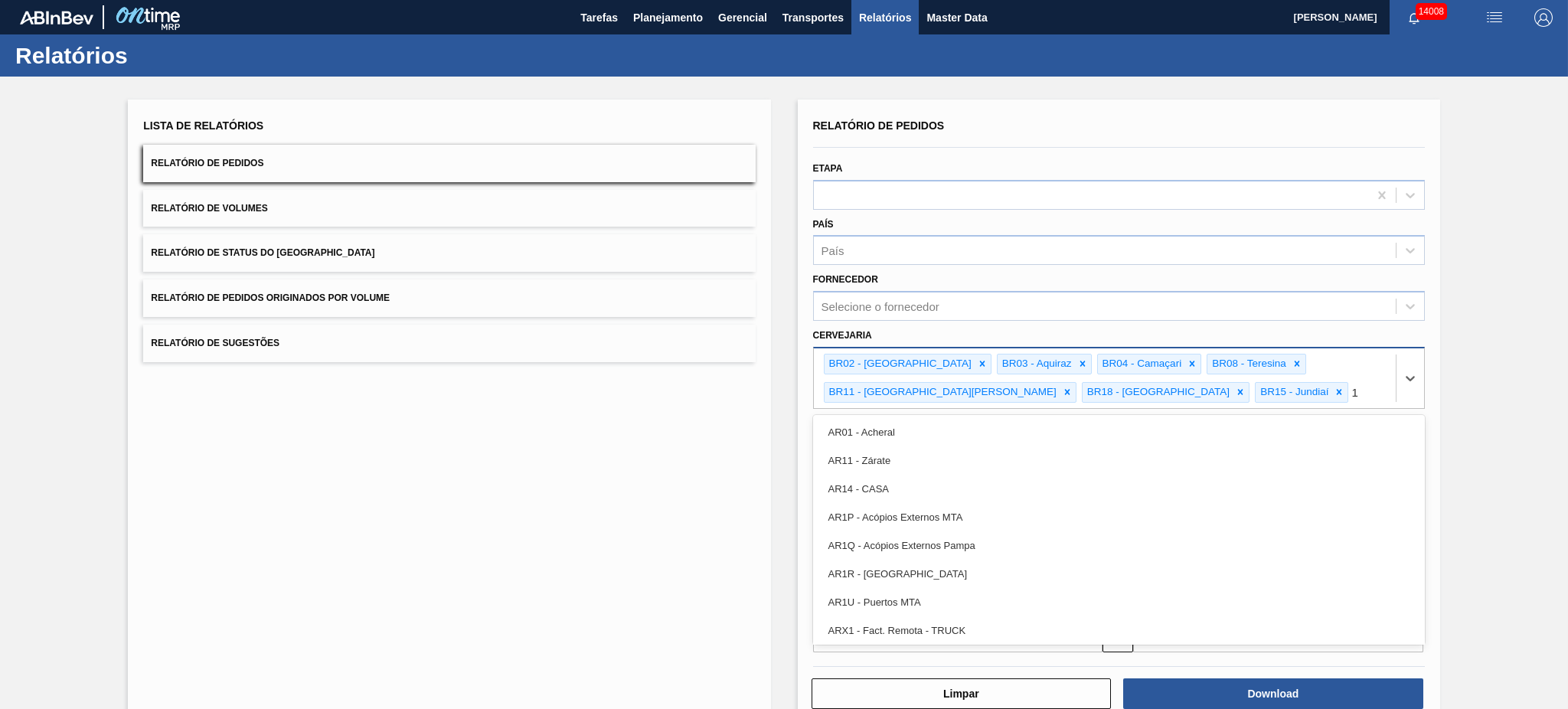
type input "16"
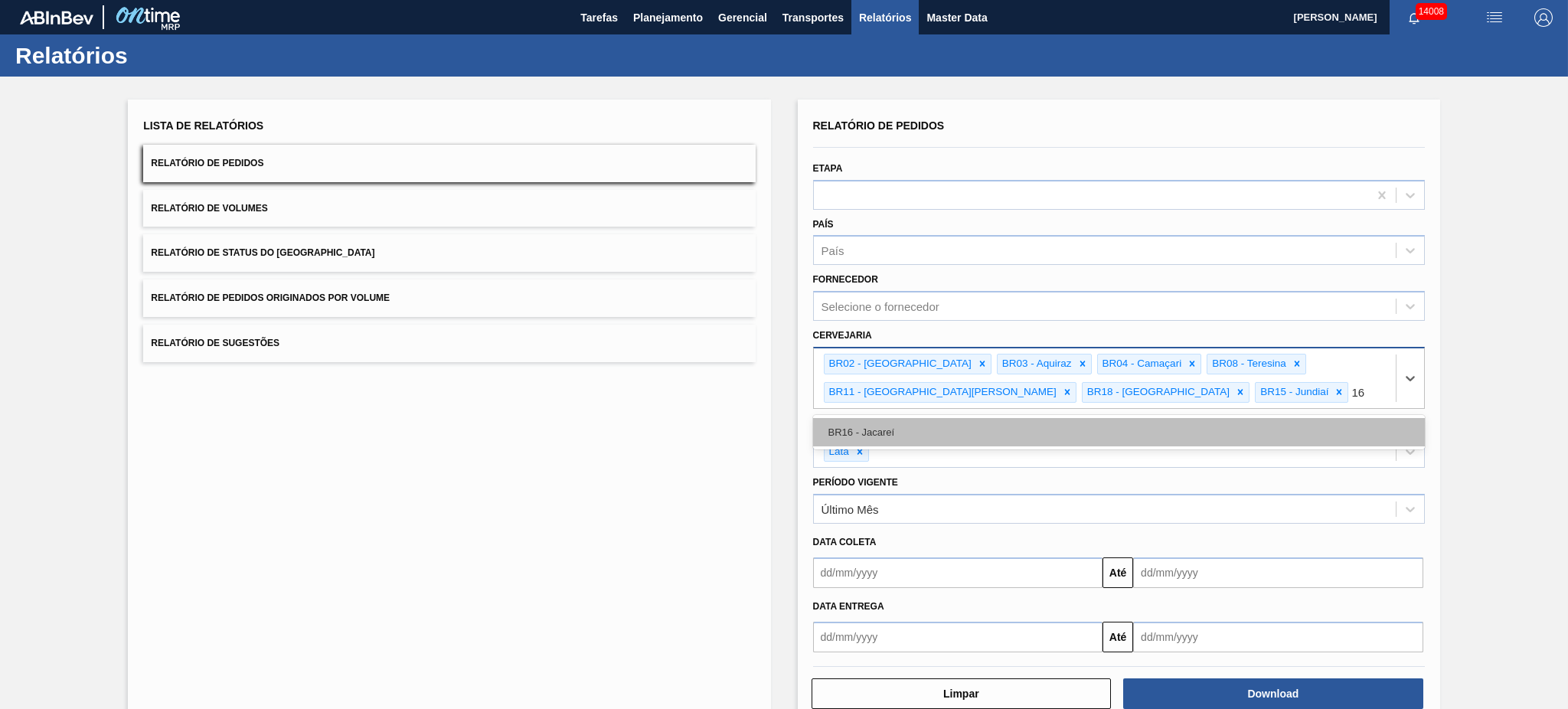
click at [953, 442] on div "BR16 - Jacareí" at bounding box center [1119, 432] width 612 height 28
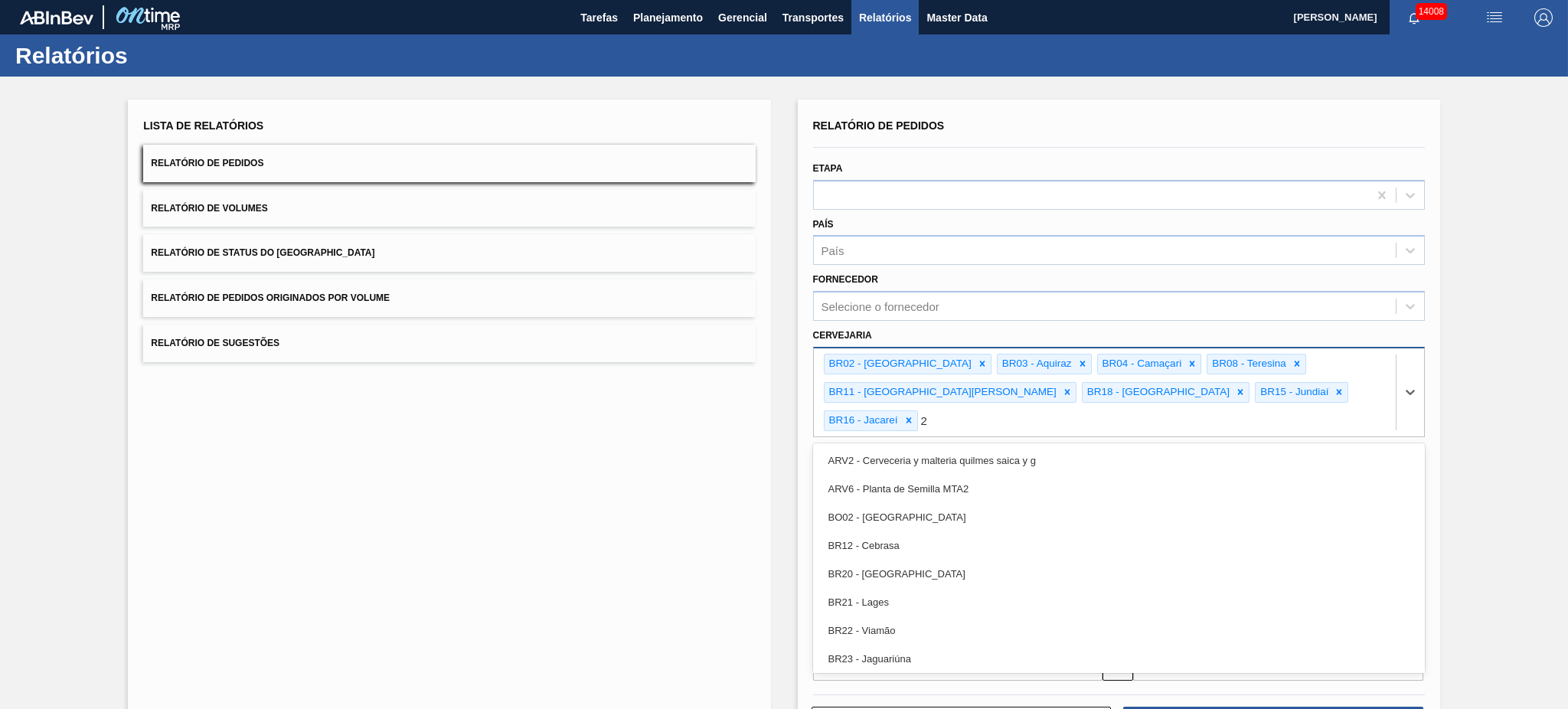
type input "23"
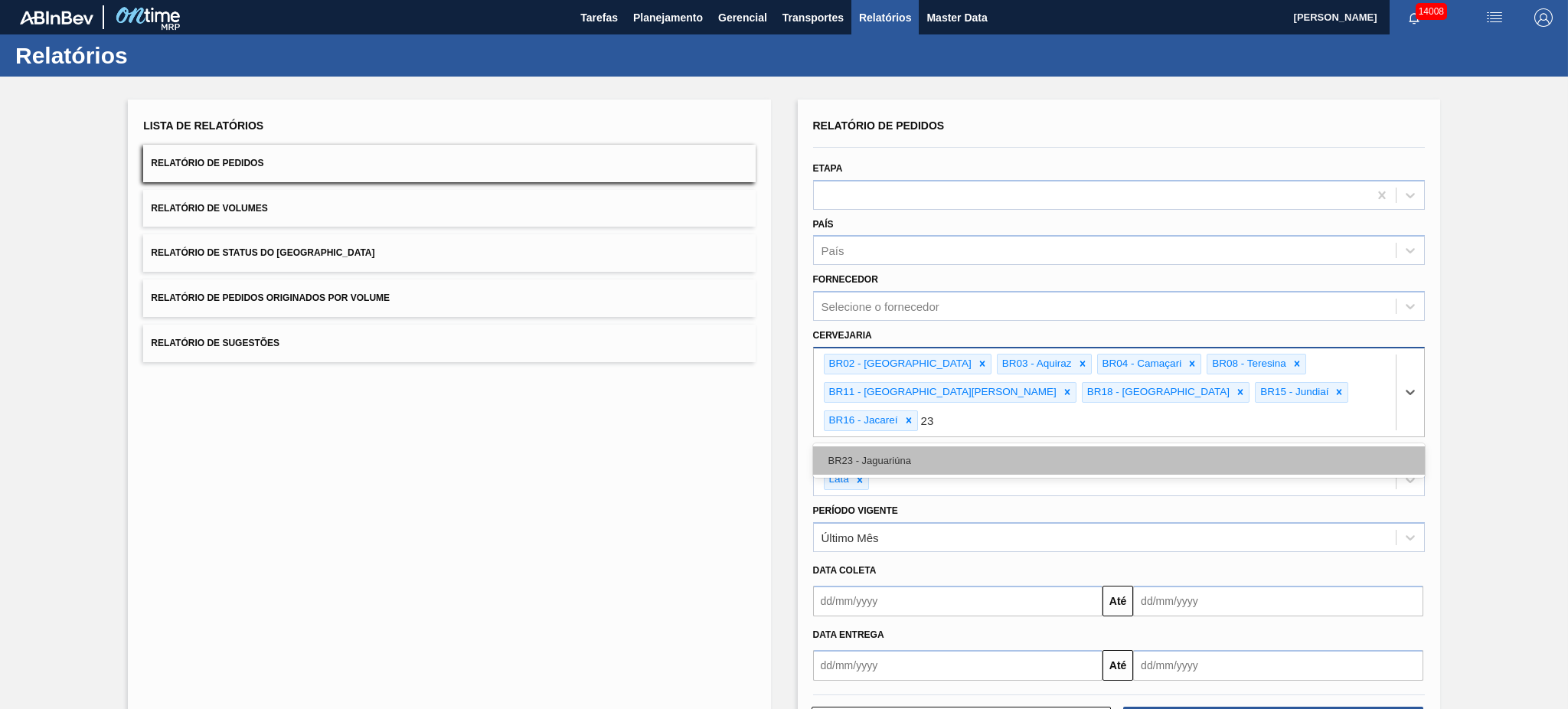
click at [953, 447] on div "BR23 - Jaguariúna" at bounding box center [1119, 461] width 612 height 28
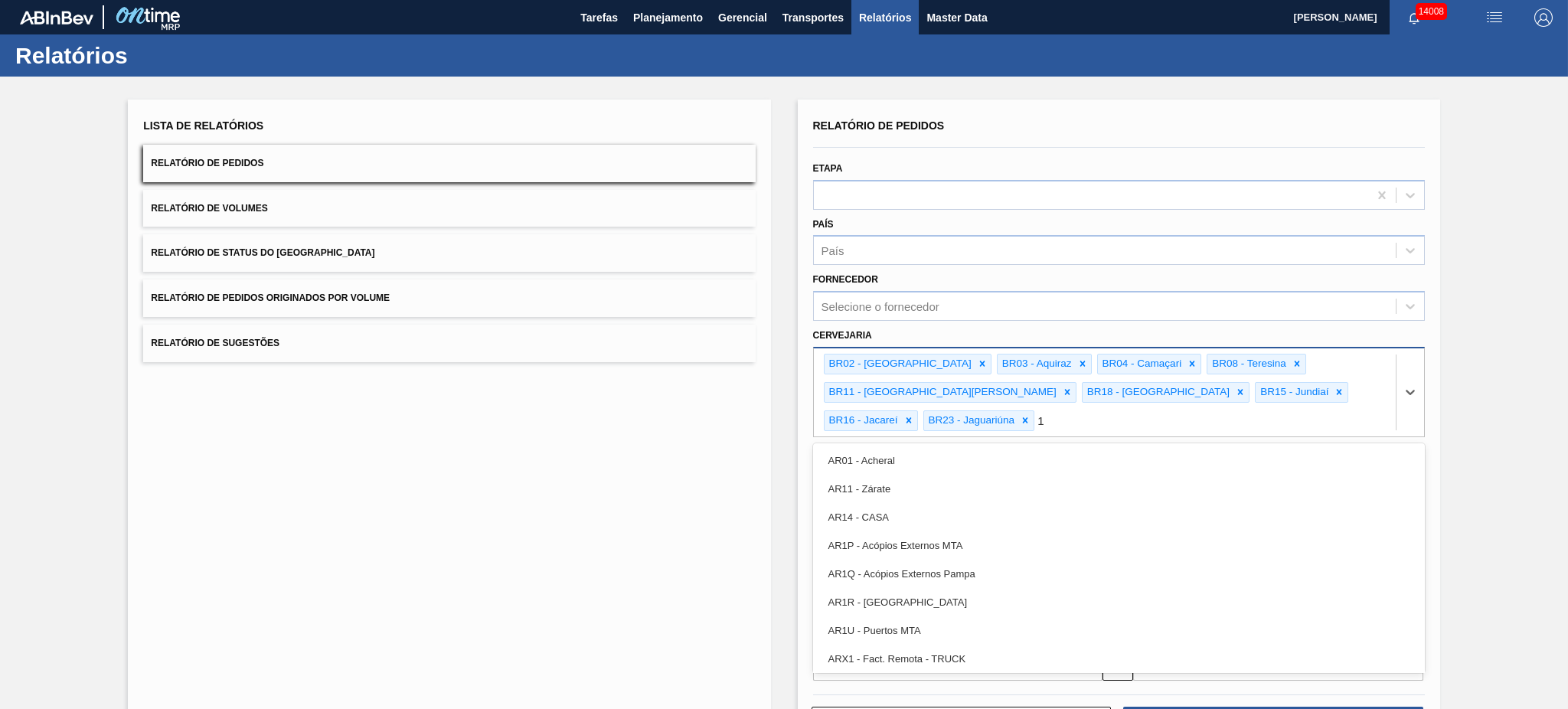
type input "10"
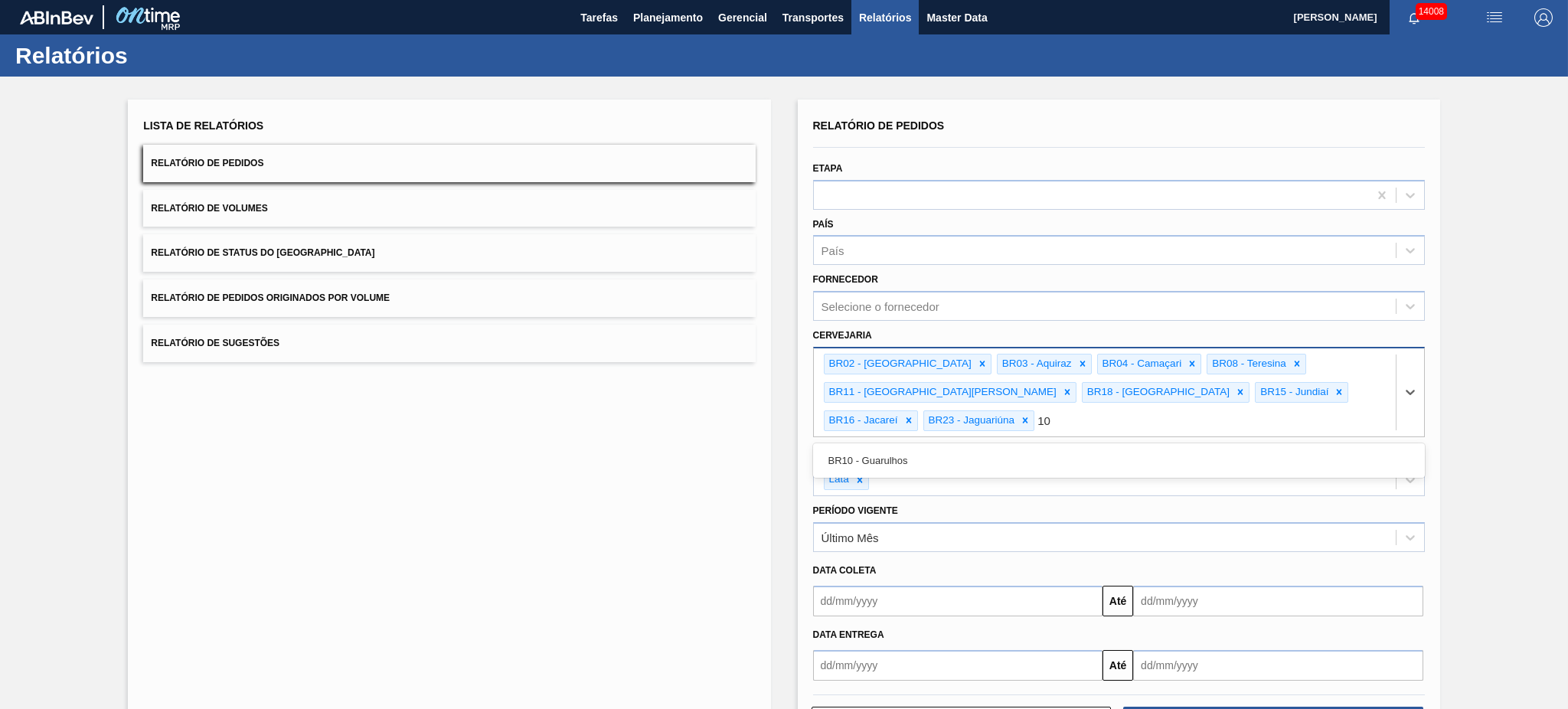
click at [953, 447] on div "BR10 - Guarulhos" at bounding box center [1119, 461] width 612 height 28
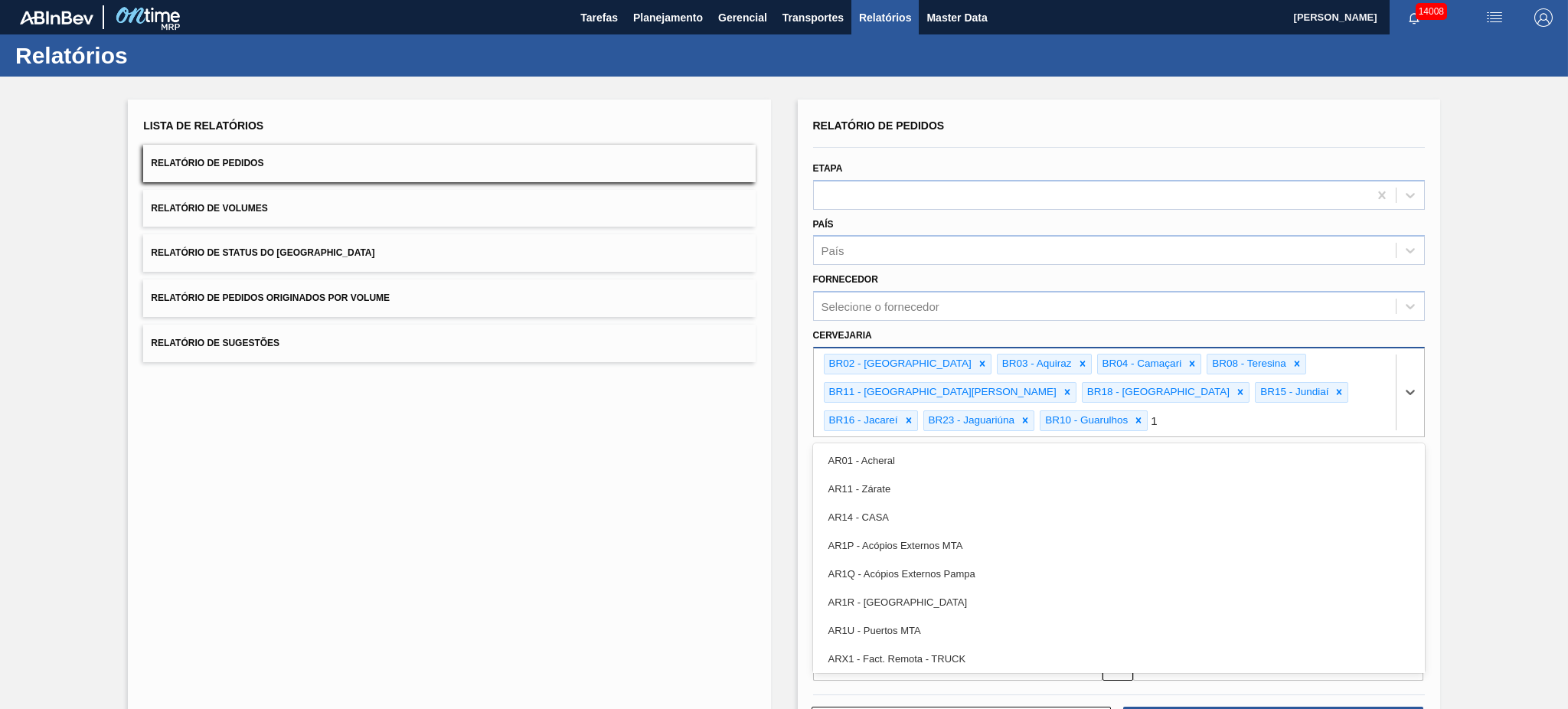
type input "19"
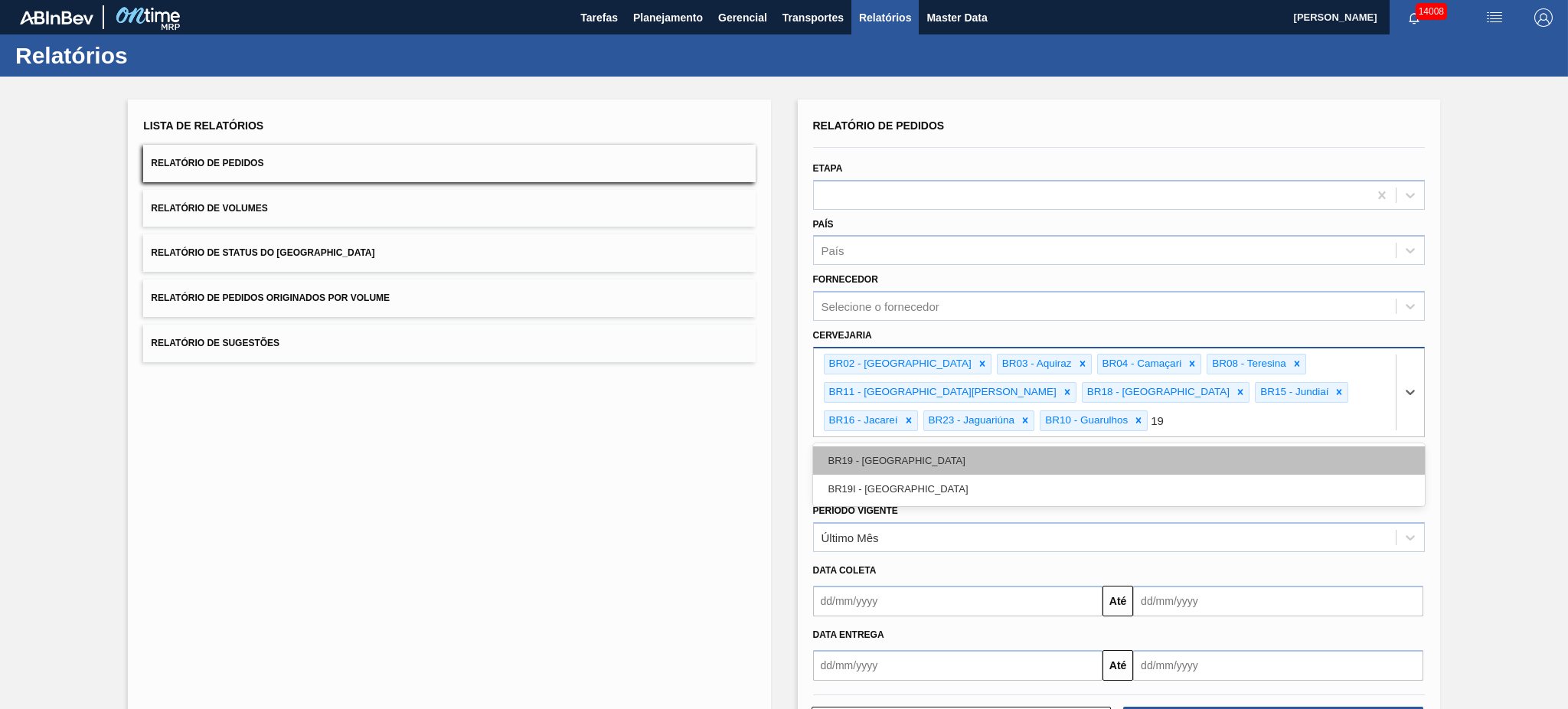
click at [946, 455] on div "BR19 - Nova Rio" at bounding box center [1119, 461] width 612 height 28
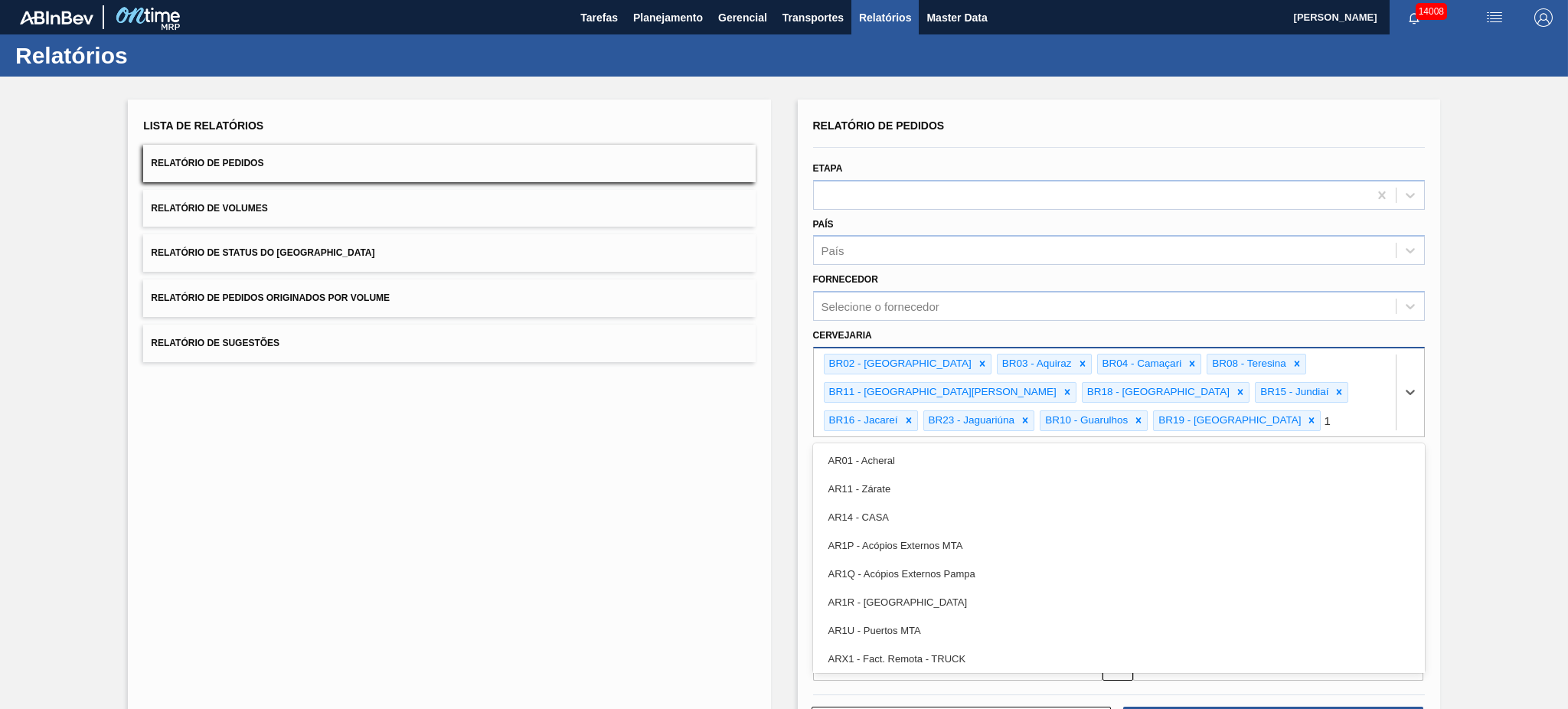
type input "13"
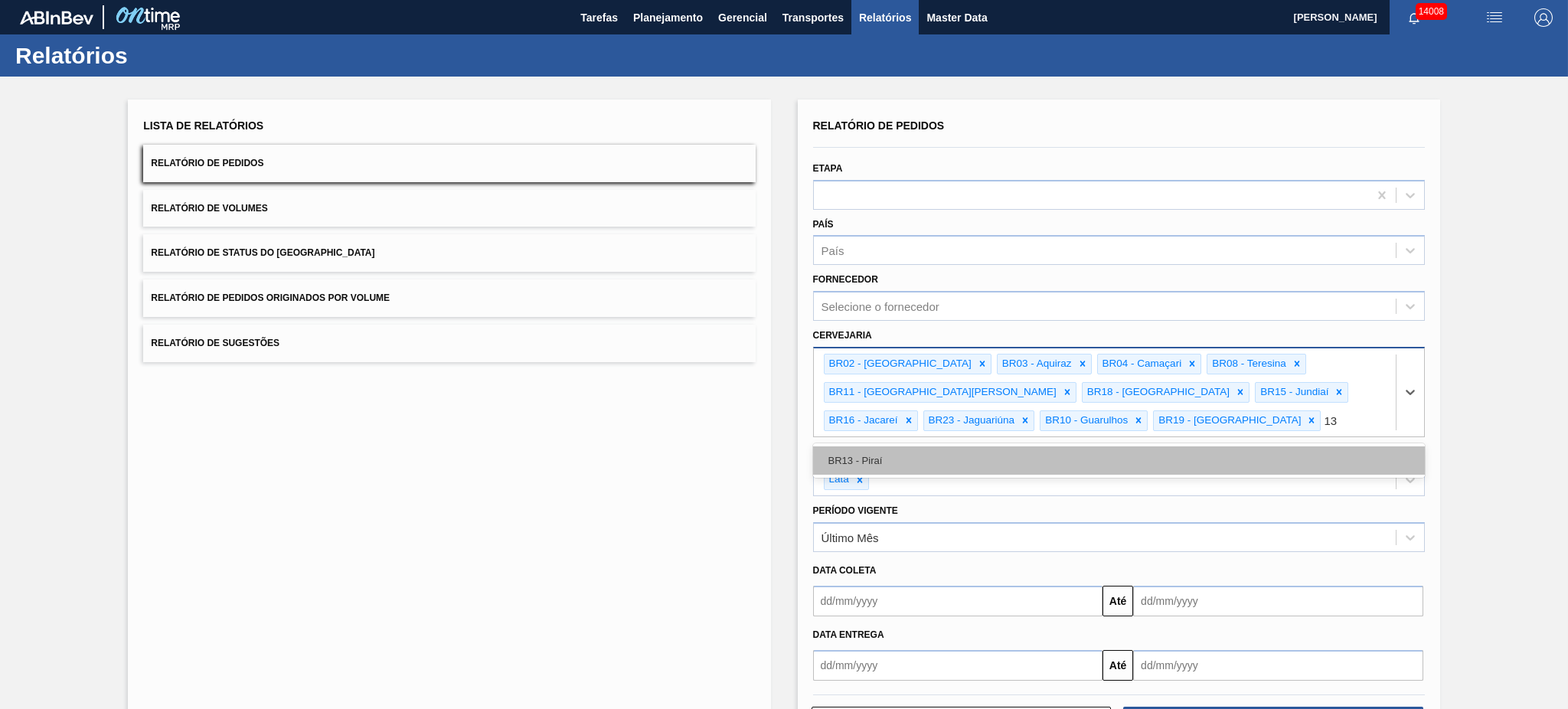
click at [943, 457] on div "BR13 - Piraí" at bounding box center [1119, 461] width 612 height 28
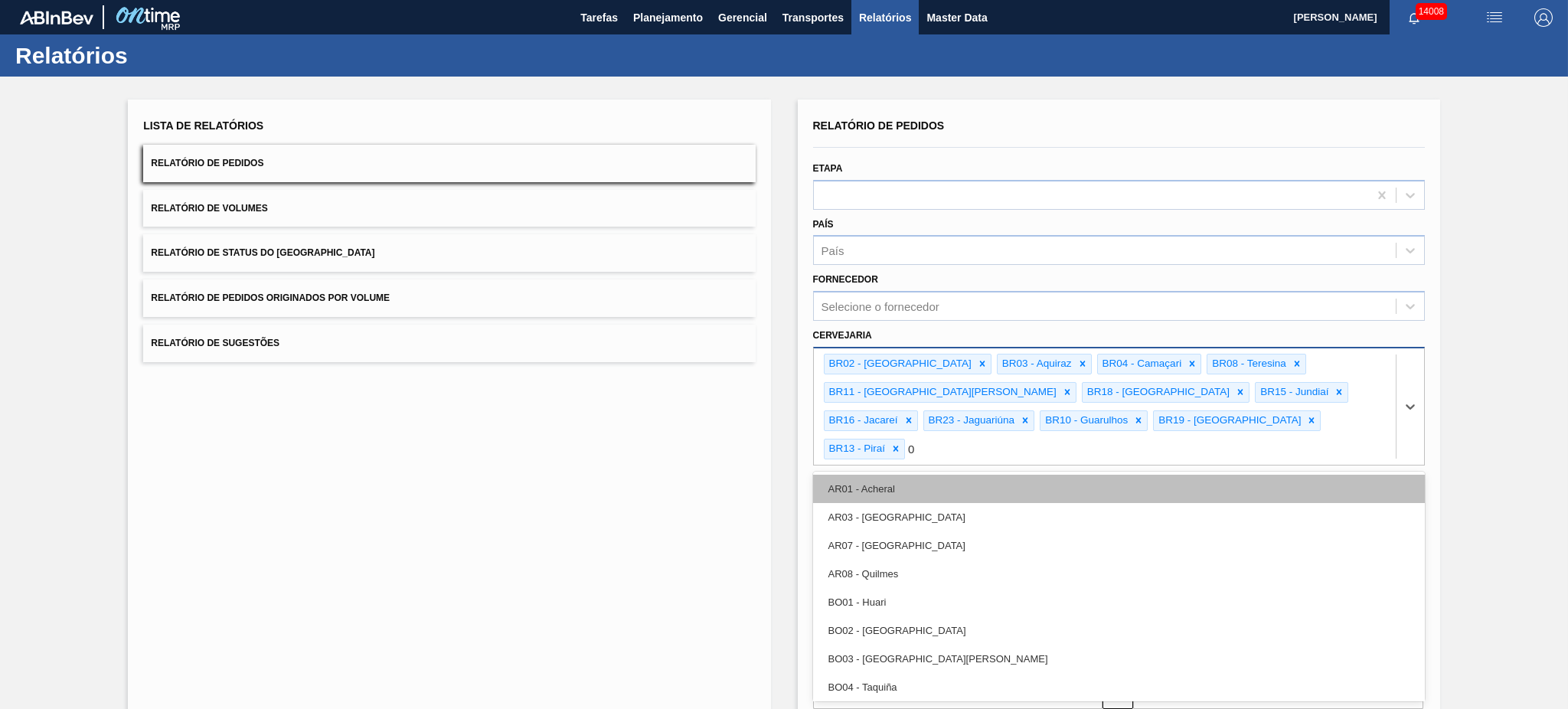
type input "07"
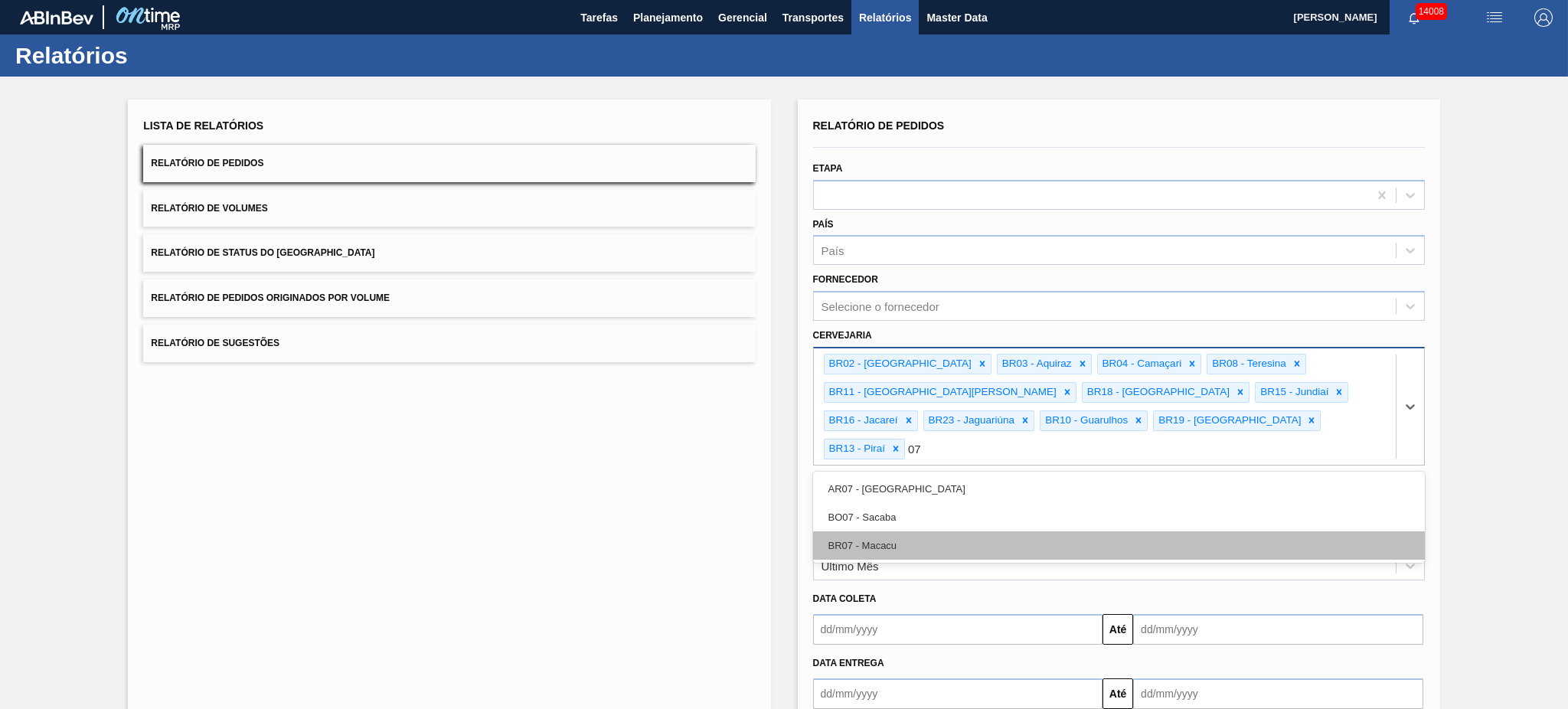
click at [919, 532] on div "BR07 - Macacu" at bounding box center [1119, 546] width 612 height 28
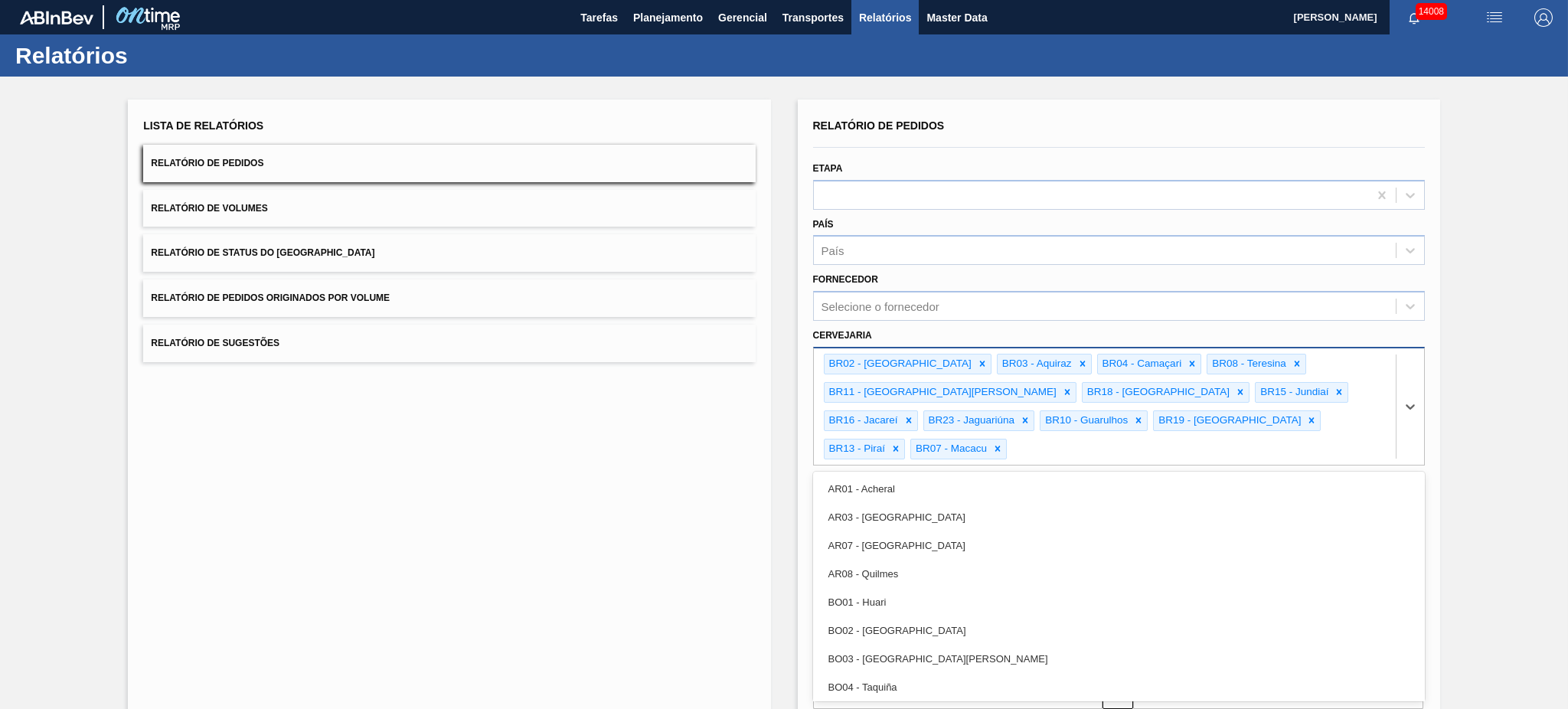
type input "0"
type input "21"
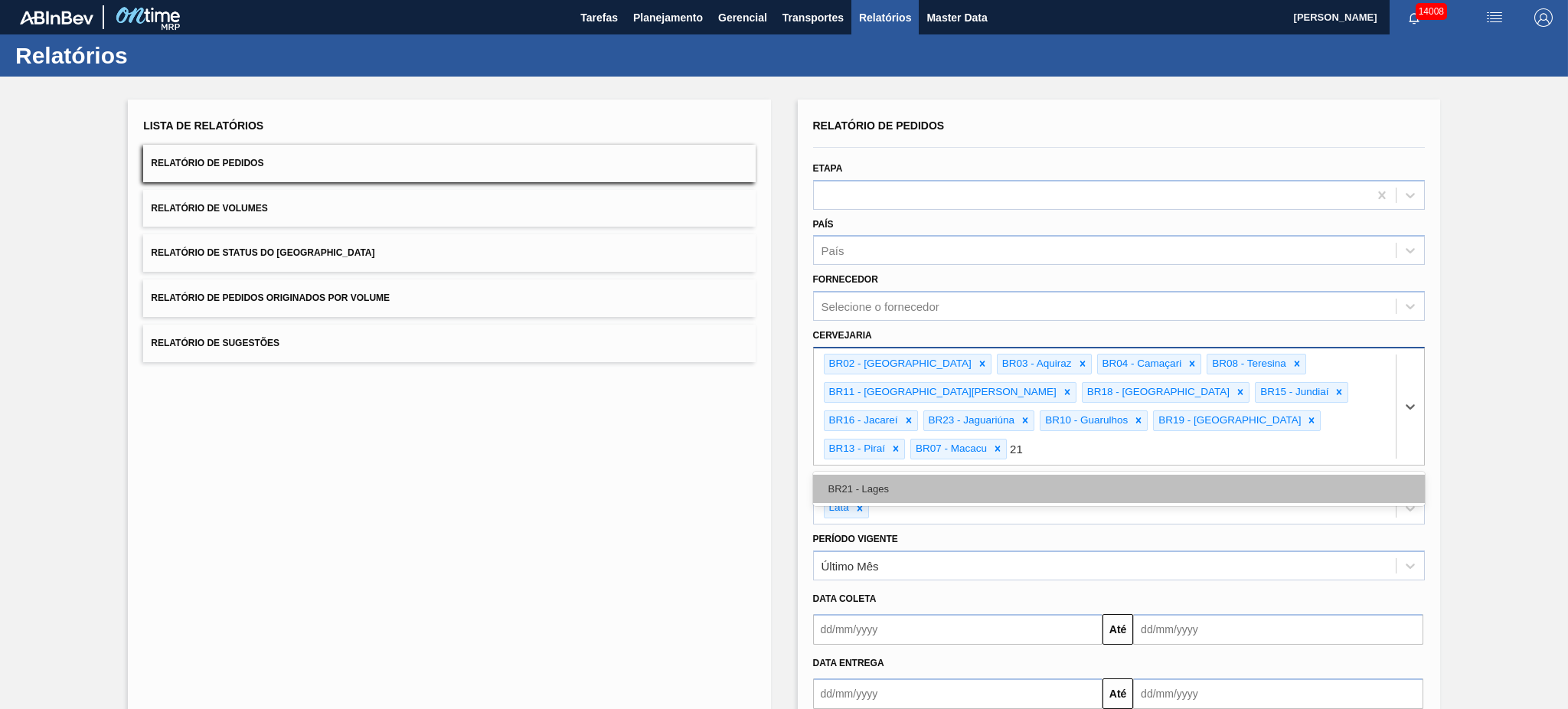
click at [931, 475] on div "BR21 - Lages" at bounding box center [1119, 489] width 612 height 28
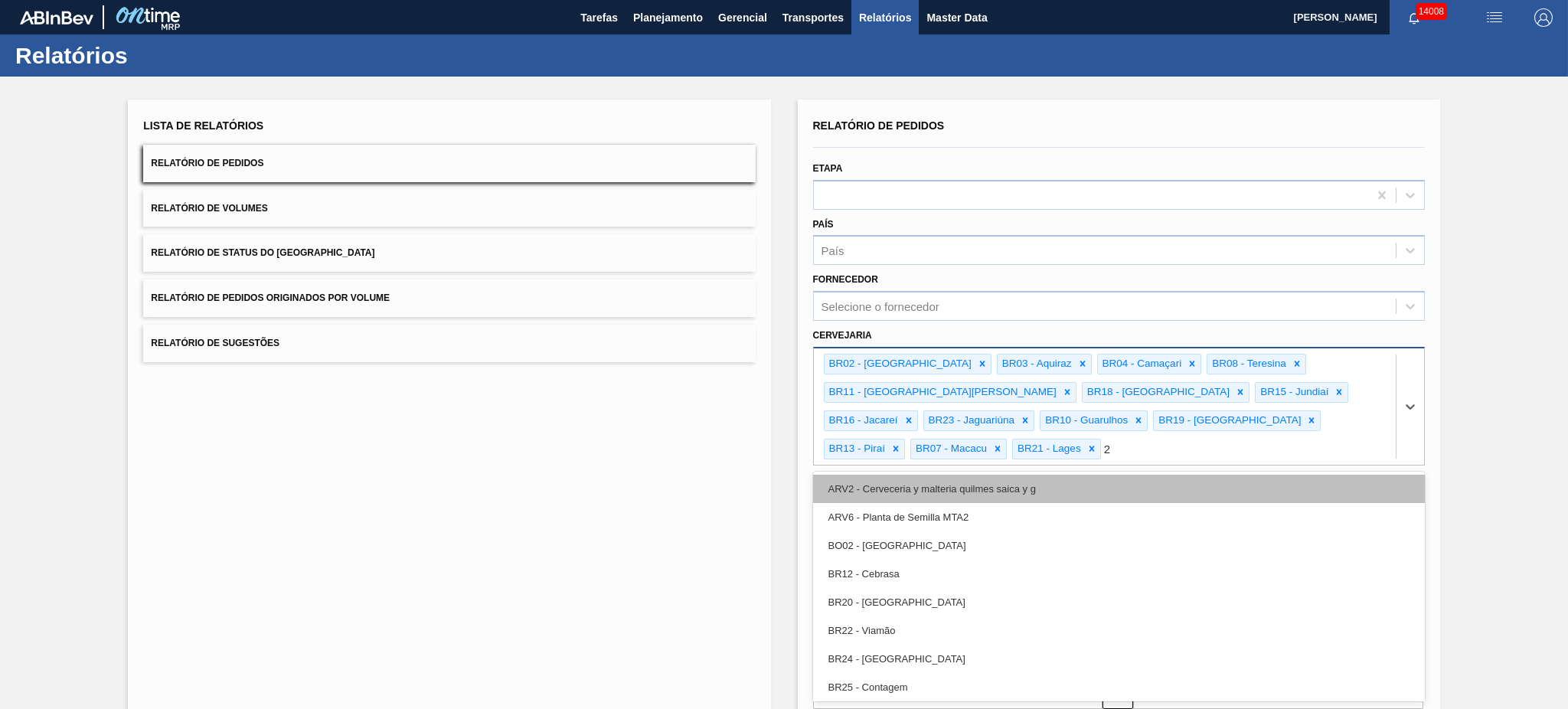
type input "22"
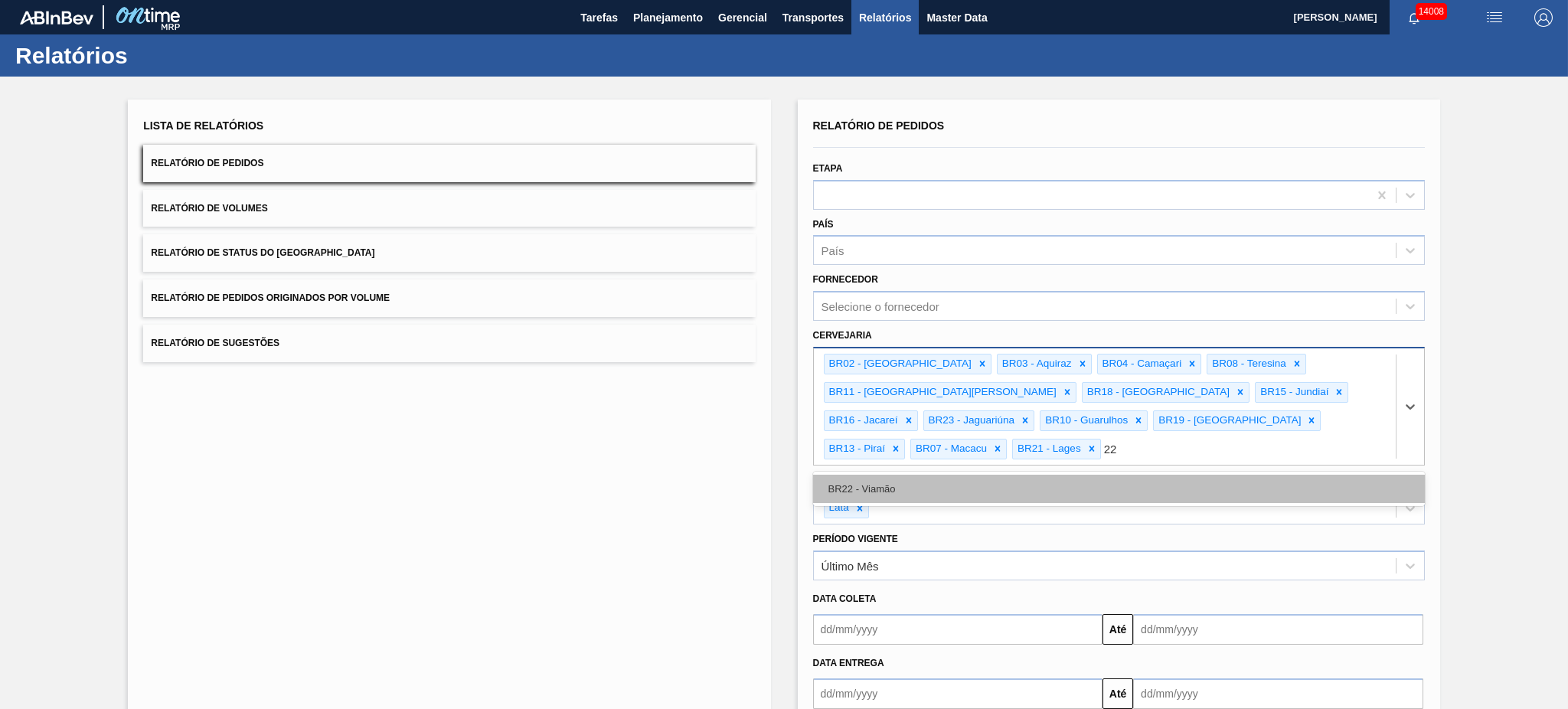
click at [961, 475] on div "BR22 - Viamão" at bounding box center [1119, 489] width 612 height 28
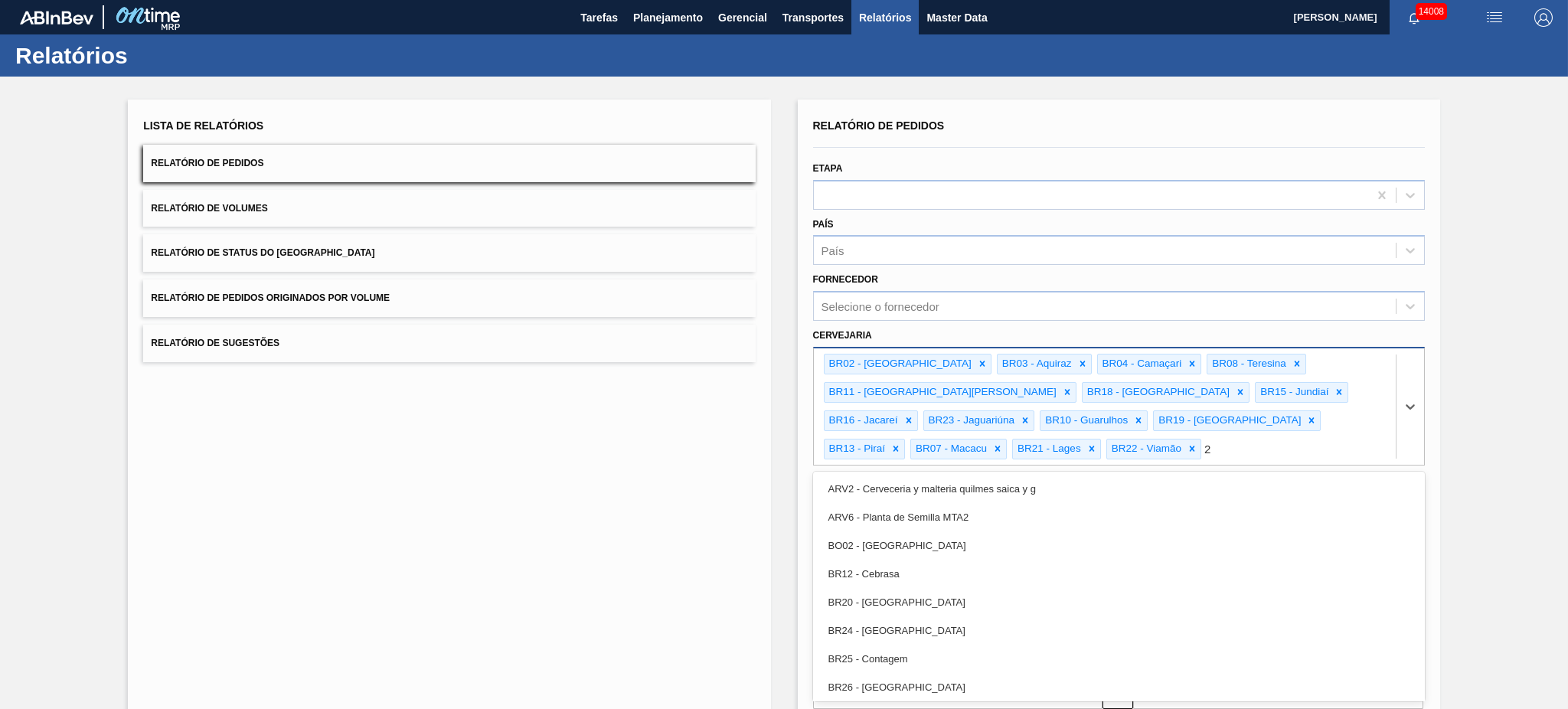
type input "24"
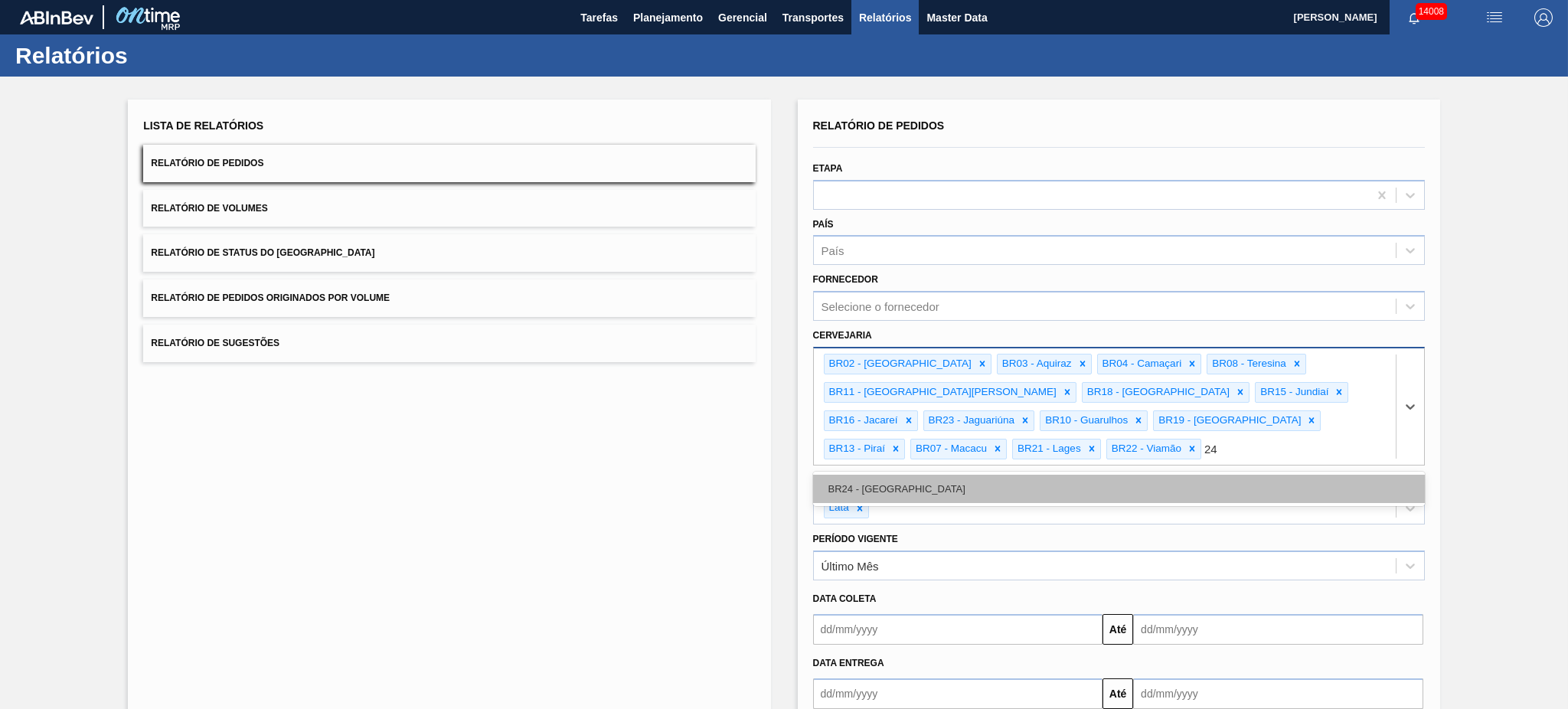
click at [957, 475] on div "BR24 - [GEOGRAPHIC_DATA]" at bounding box center [1119, 489] width 612 height 28
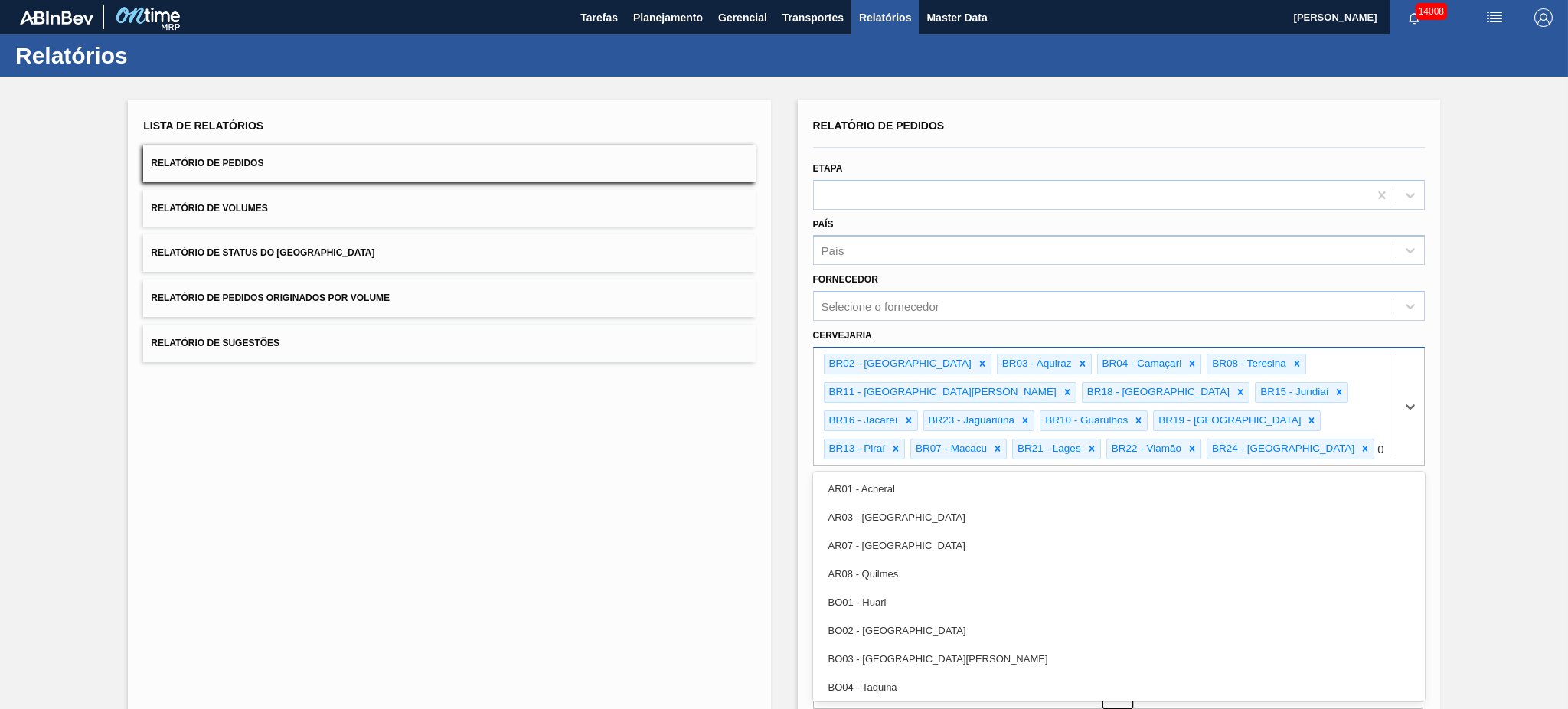
type input "09"
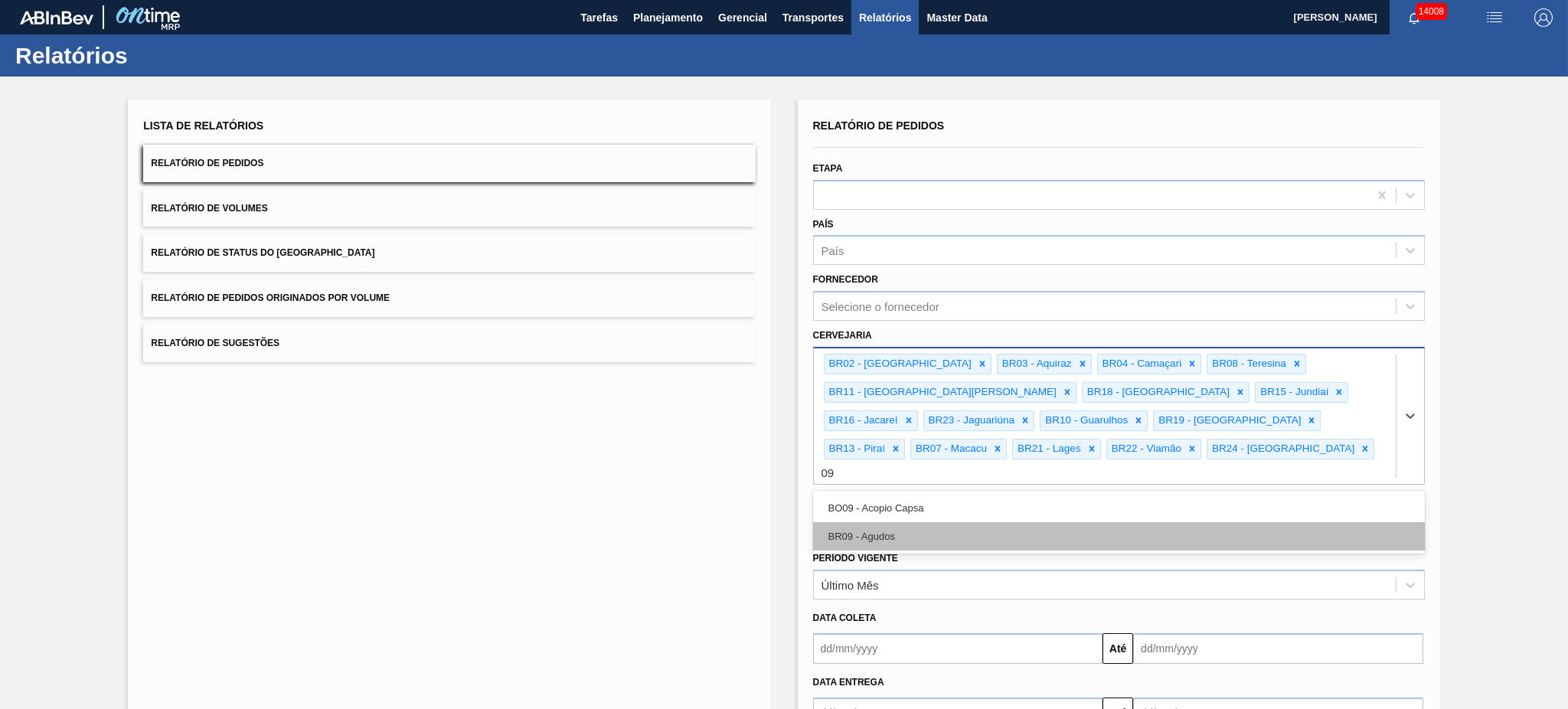
click at [941, 523] on div "BR09 - Agudos" at bounding box center [1119, 537] width 612 height 28
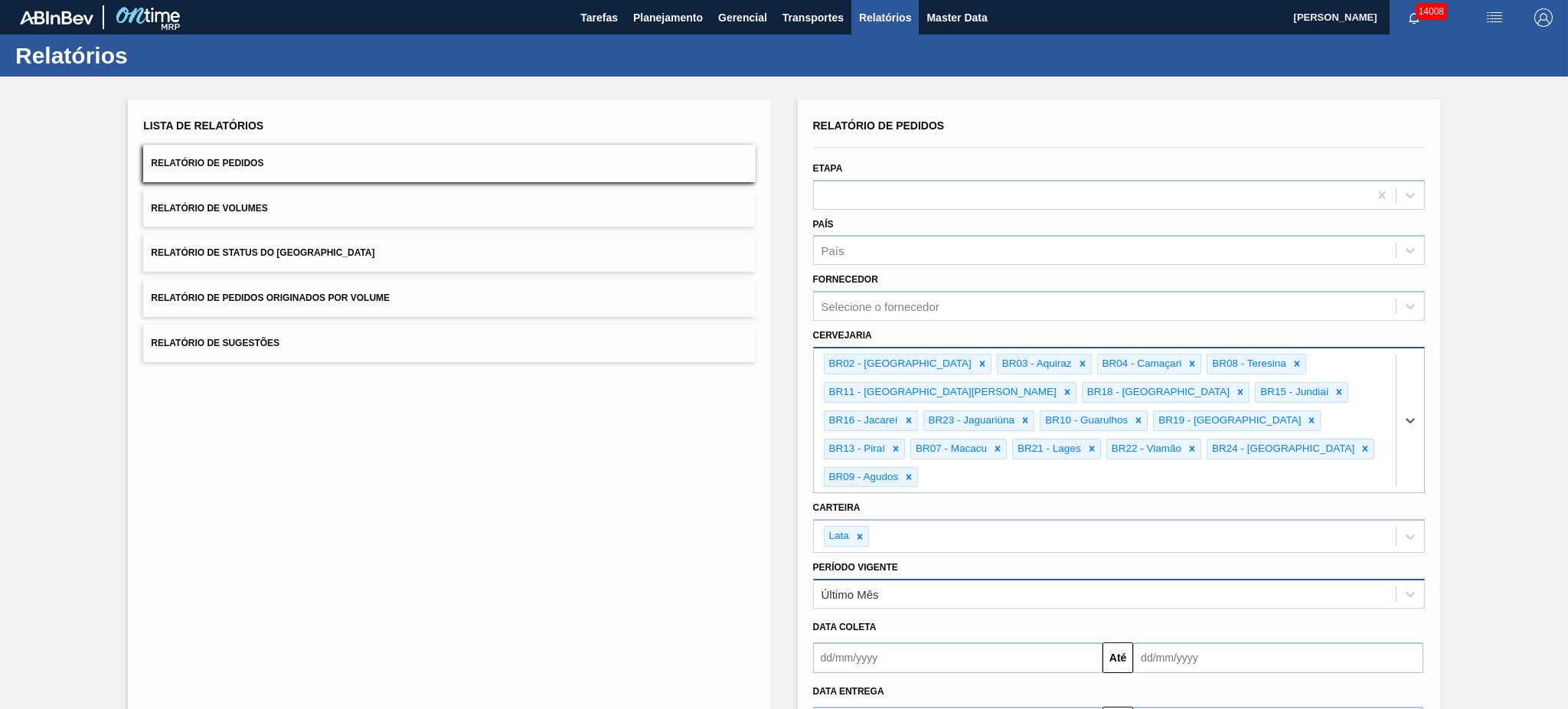
scroll to position [88, 0]
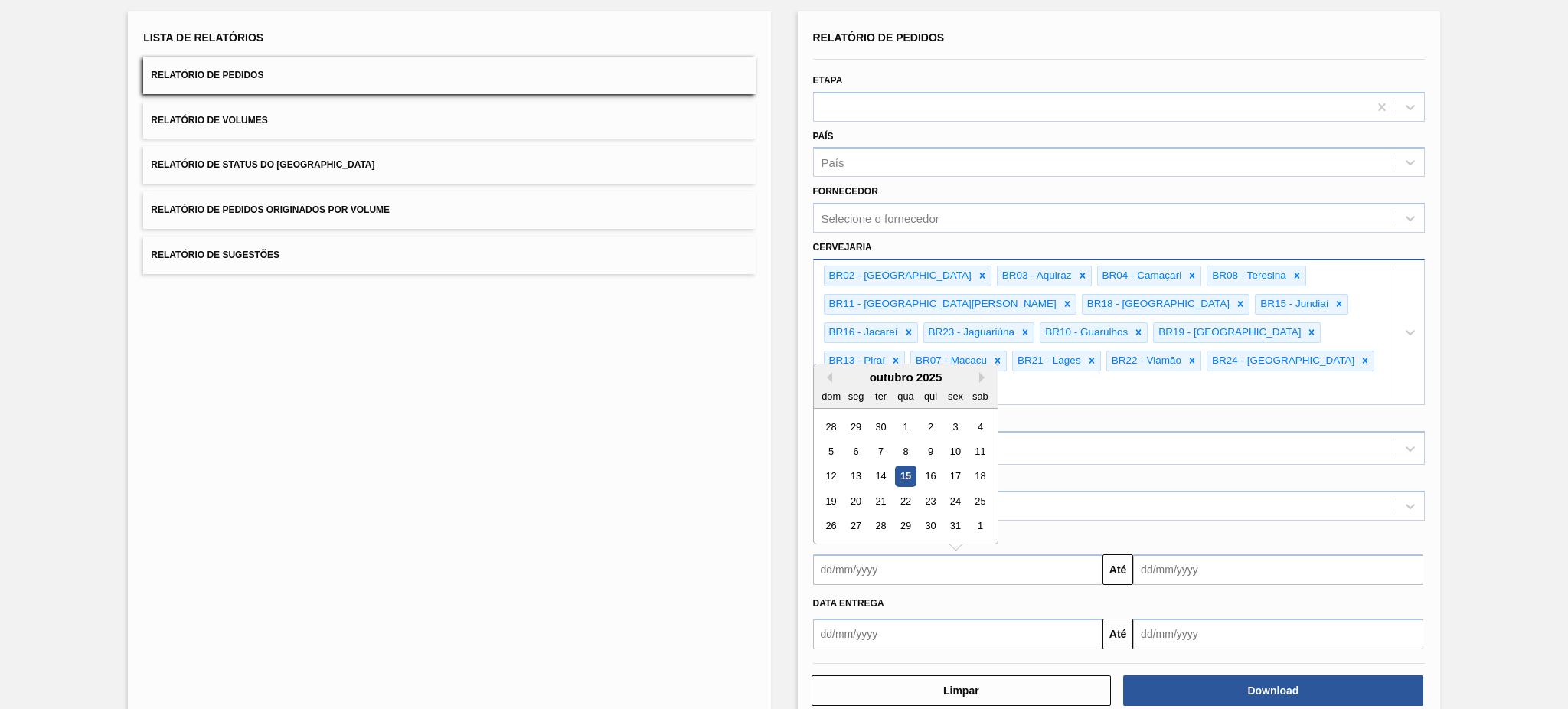
click at [901, 532] on input "text" at bounding box center [958, 570] width 290 height 31
click at [829, 441] on div "5" at bounding box center [830, 451] width 21 height 21
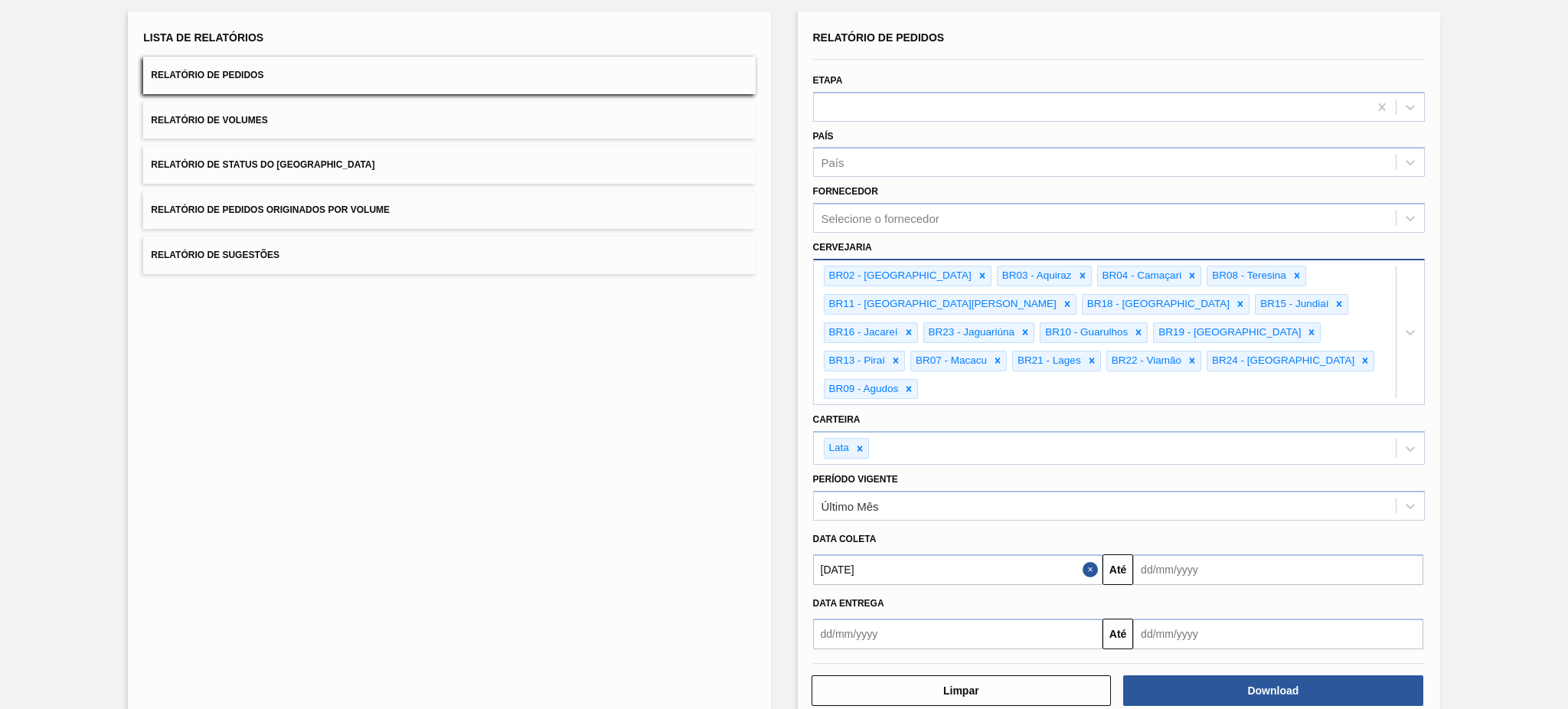
type input "05/10/2025"
click at [1175, 532] on input "text" at bounding box center [1278, 570] width 290 height 31
click at [1171, 491] on div "20" at bounding box center [1176, 501] width 21 height 21
click at [1175, 532] on input "[DATE]" at bounding box center [1278, 570] width 290 height 31
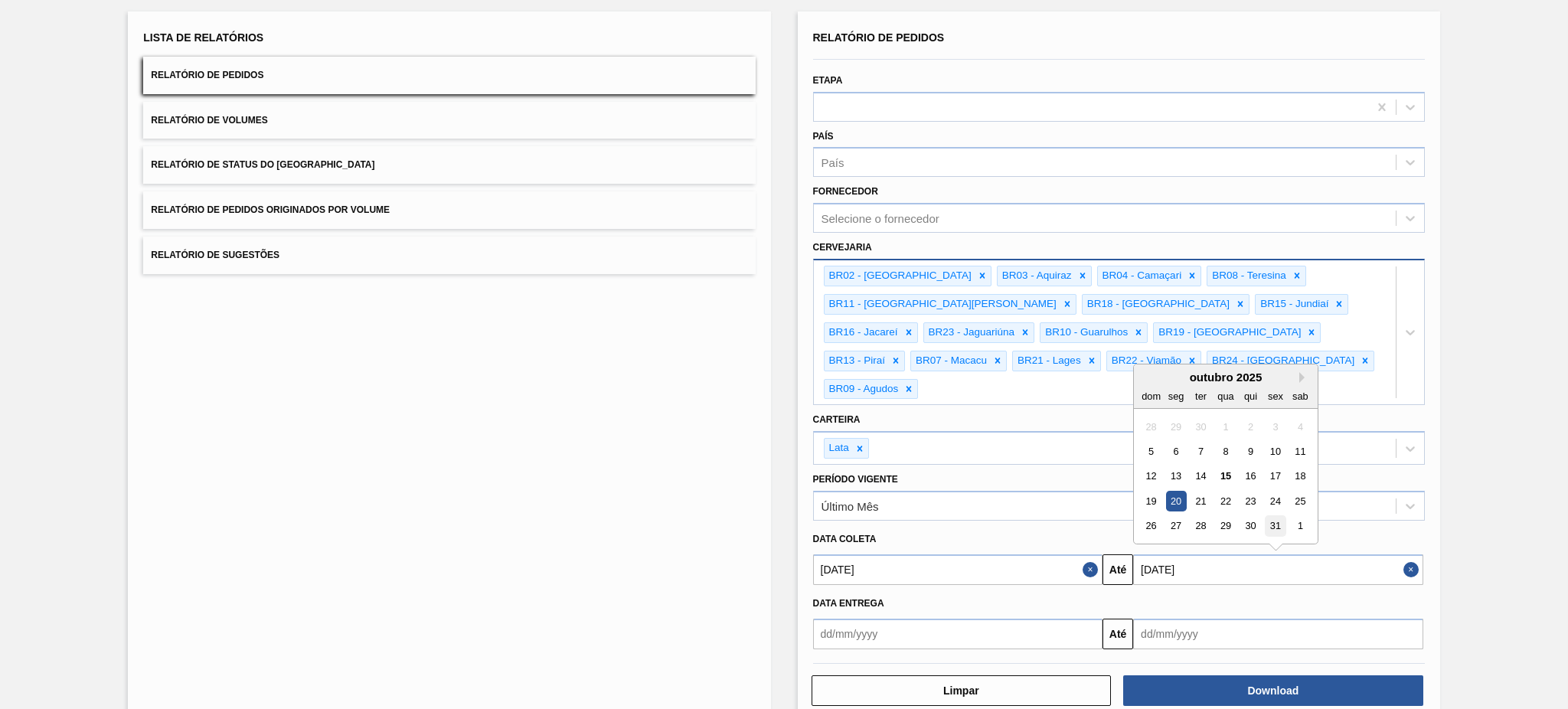
click at [1175, 516] on div "31" at bounding box center [1275, 526] width 21 height 21
type input "31/10/2025"
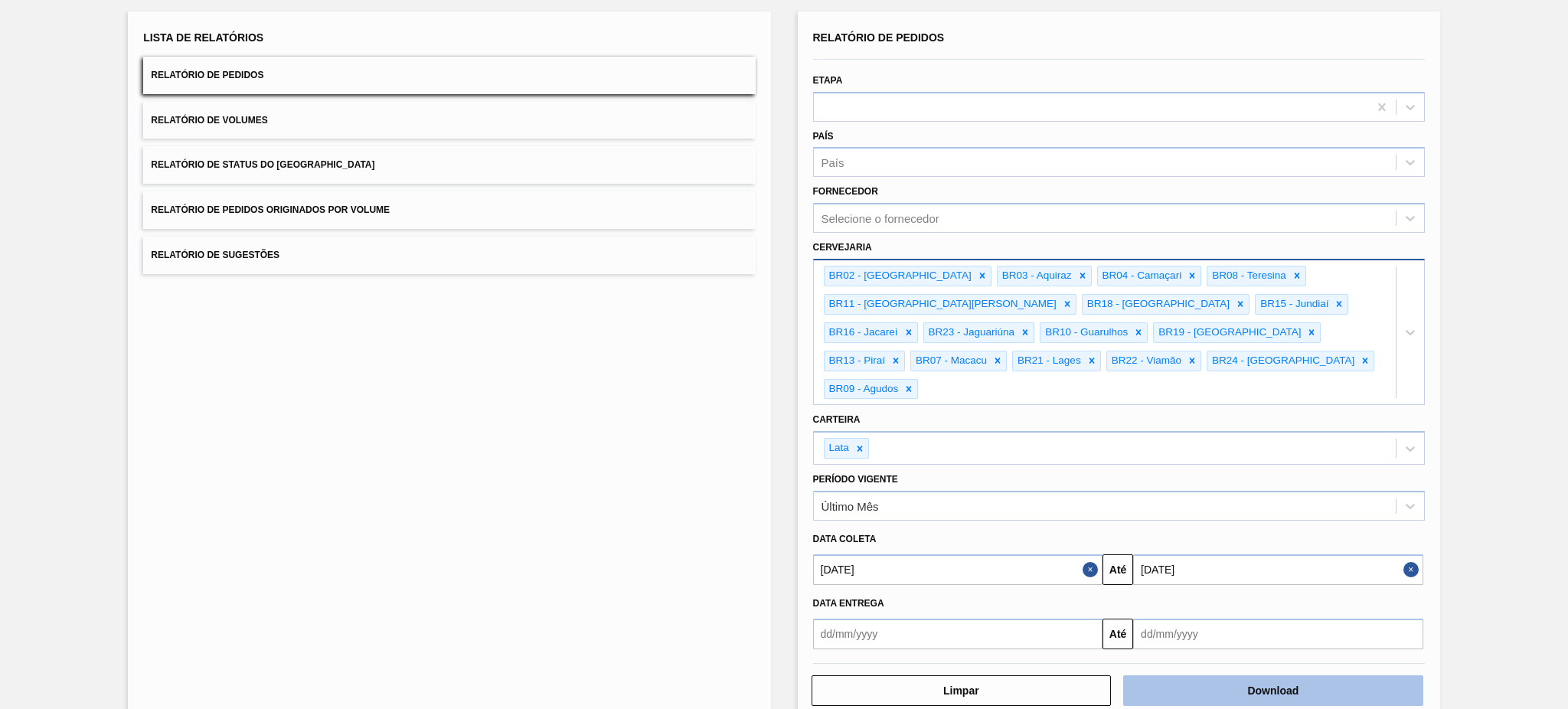
click at [1175, 532] on button "Download" at bounding box center [1273, 691] width 300 height 31
click at [423, 124] on button "Relatório de Volumes" at bounding box center [449, 121] width 612 height 38
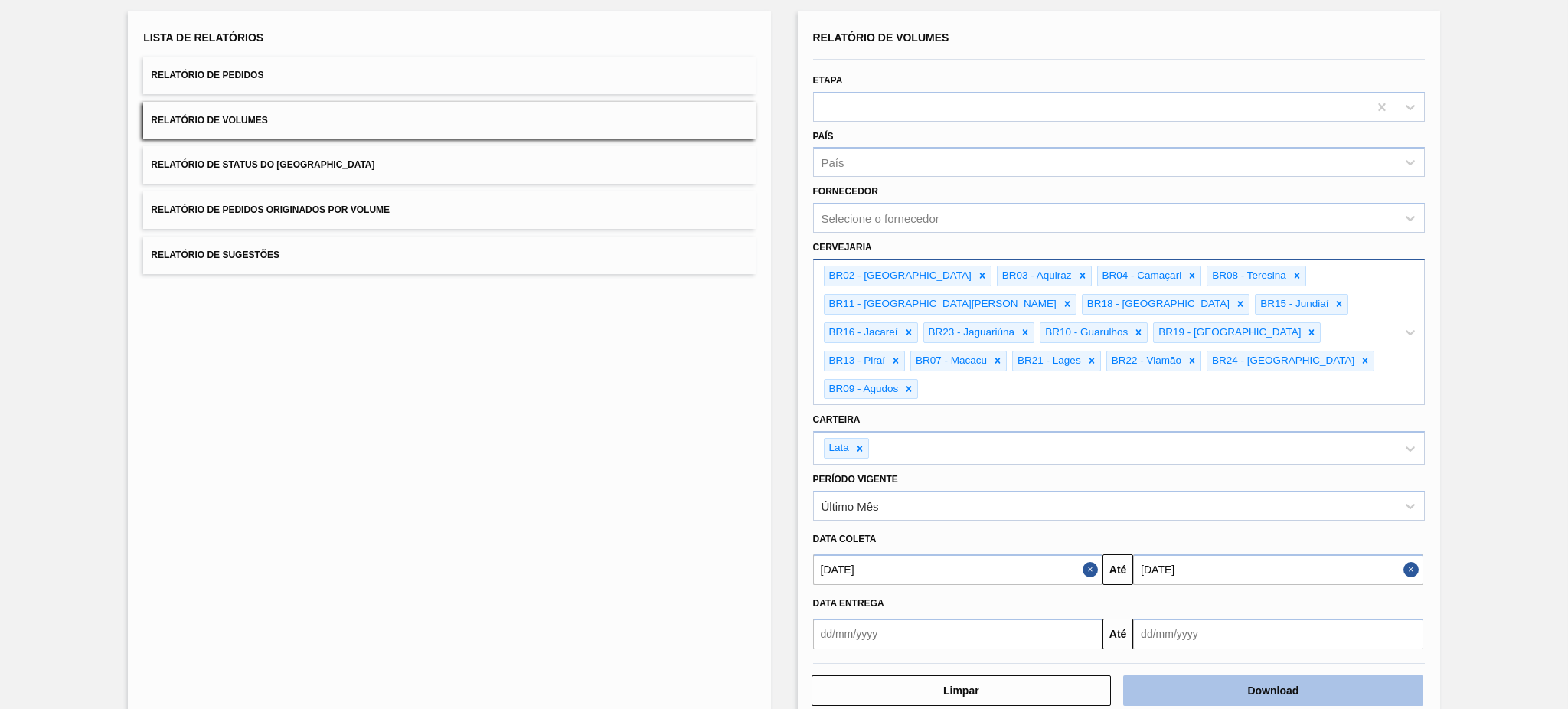
click at [1175, 532] on button "Download" at bounding box center [1273, 691] width 300 height 31
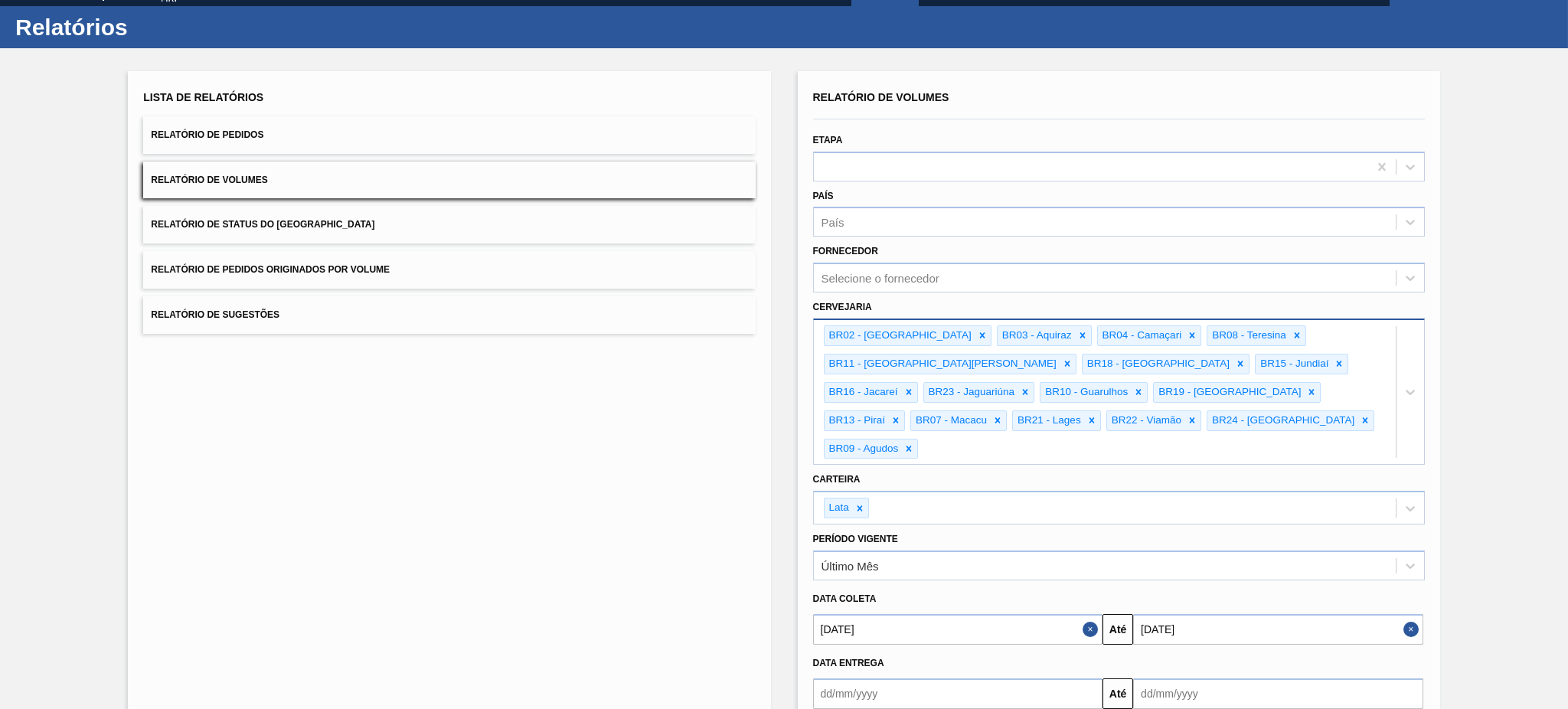
scroll to position [0, 0]
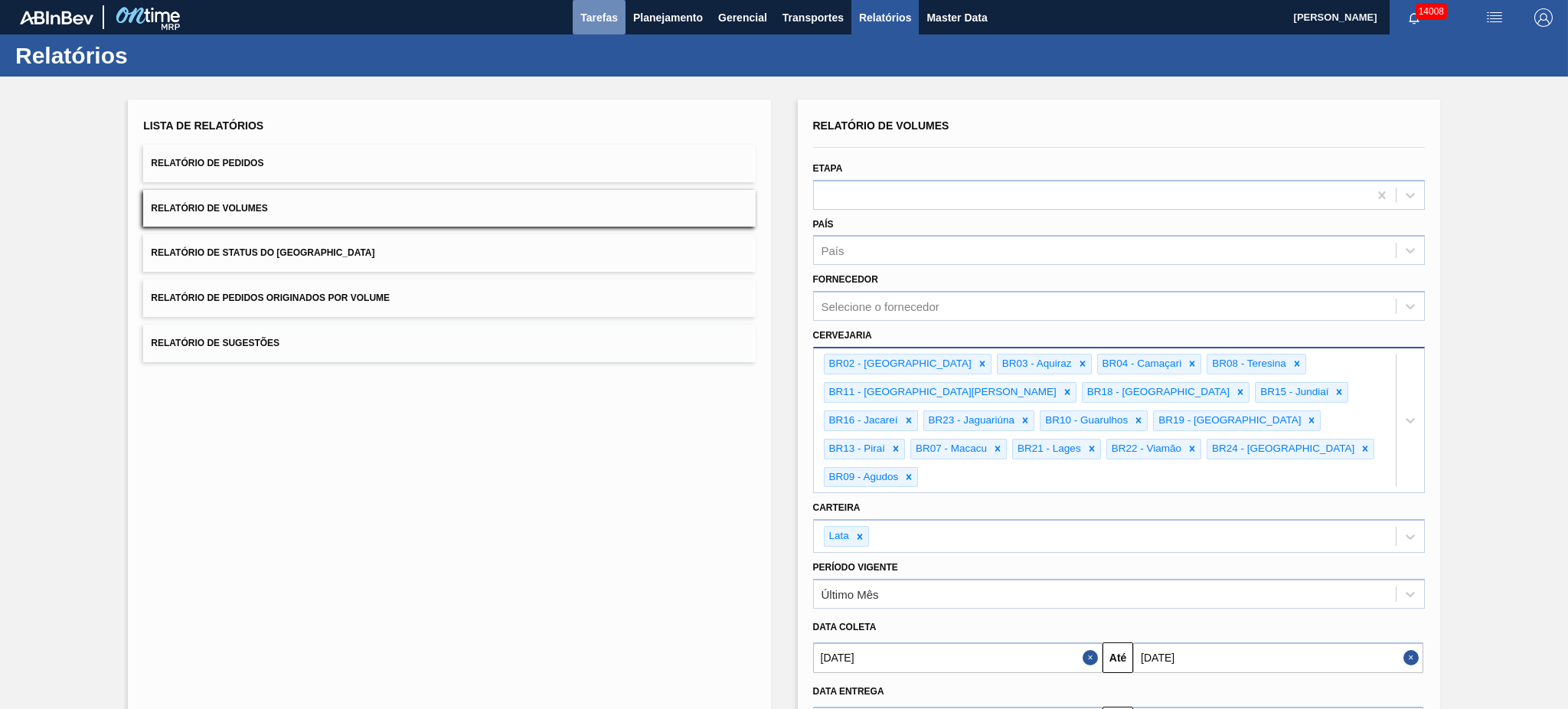
click at [618, 11] on button "Tarefas" at bounding box center [599, 17] width 53 height 34
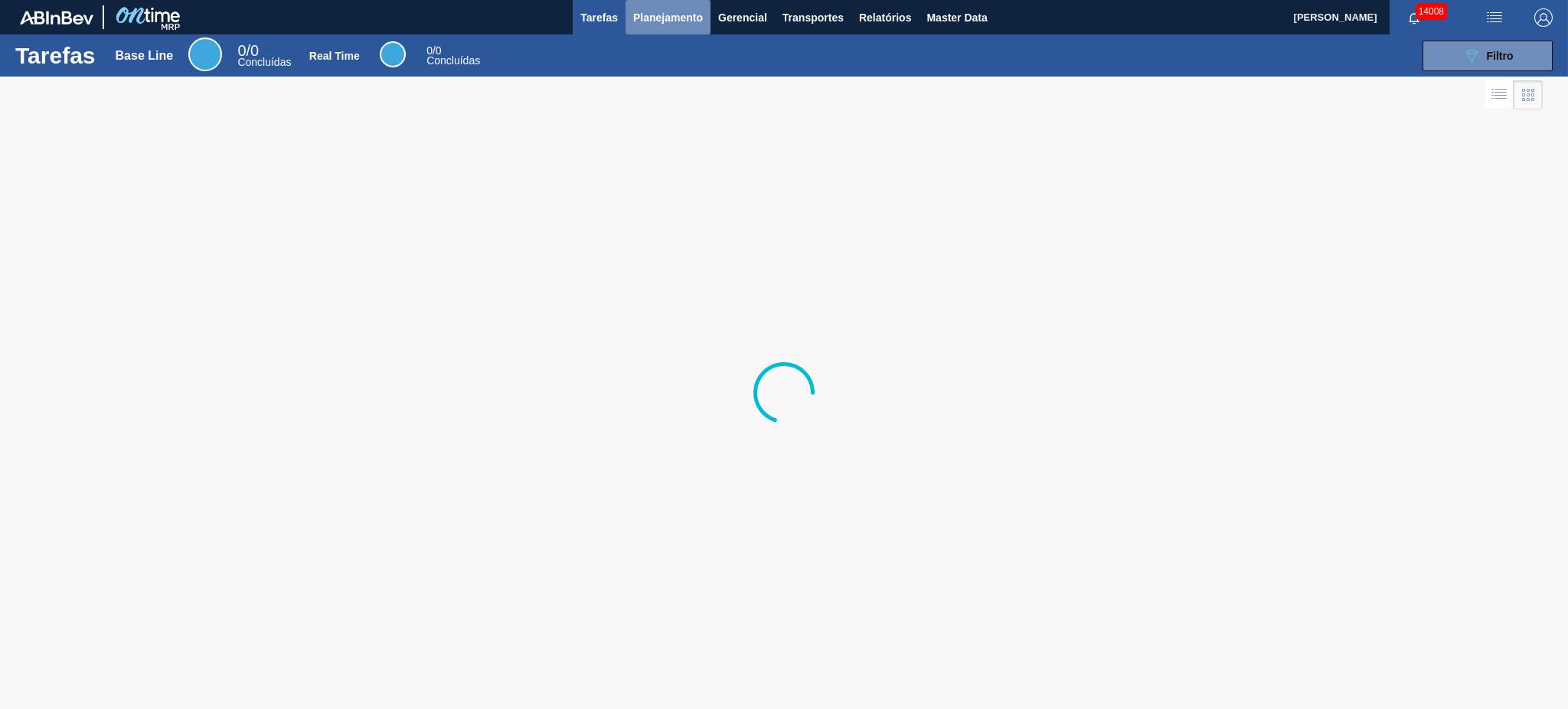
click at [667, 19] on span "Planejamento" at bounding box center [669, 17] width 70 height 18
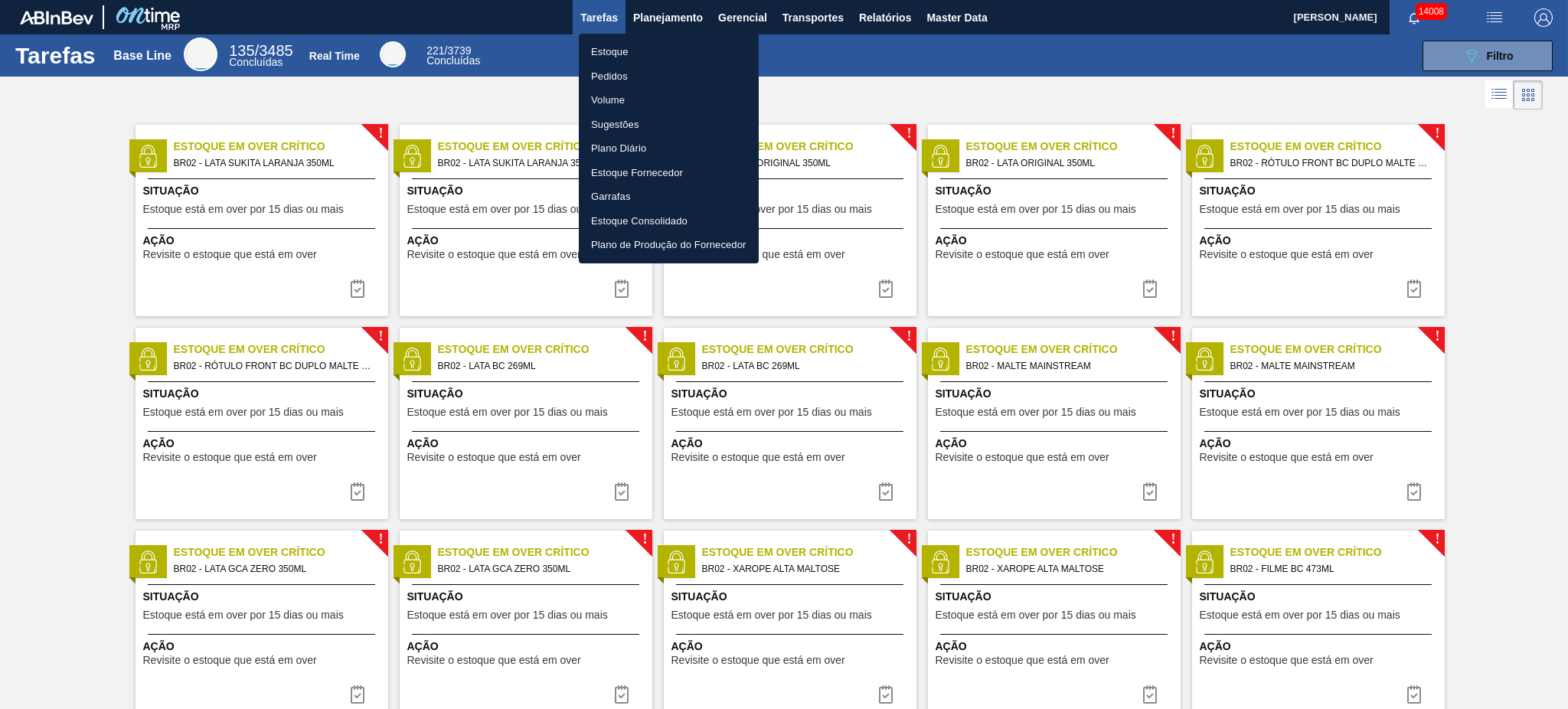
click at [617, 75] on li "Pedidos" at bounding box center [669, 76] width 180 height 25
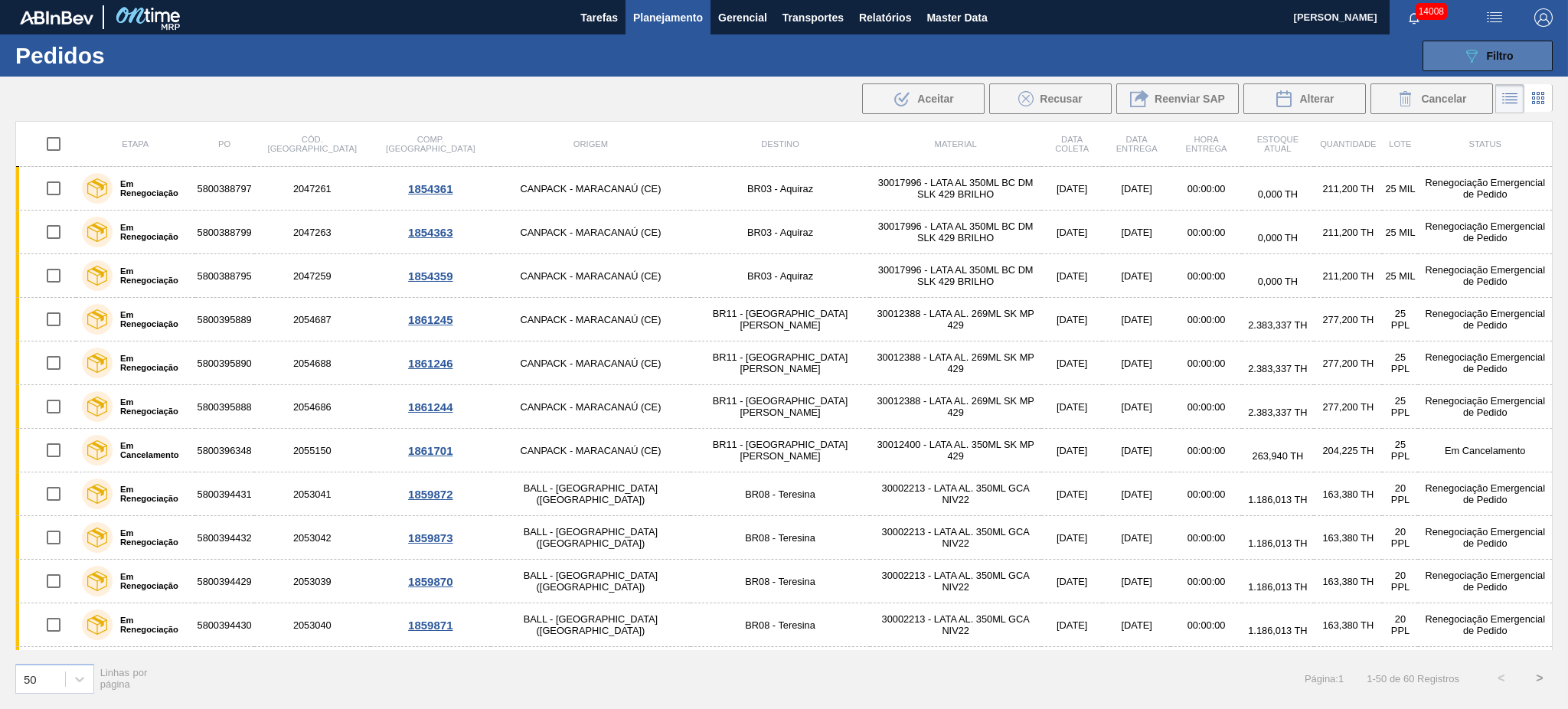
click at [1175, 50] on span "Filtro" at bounding box center [1500, 56] width 27 height 12
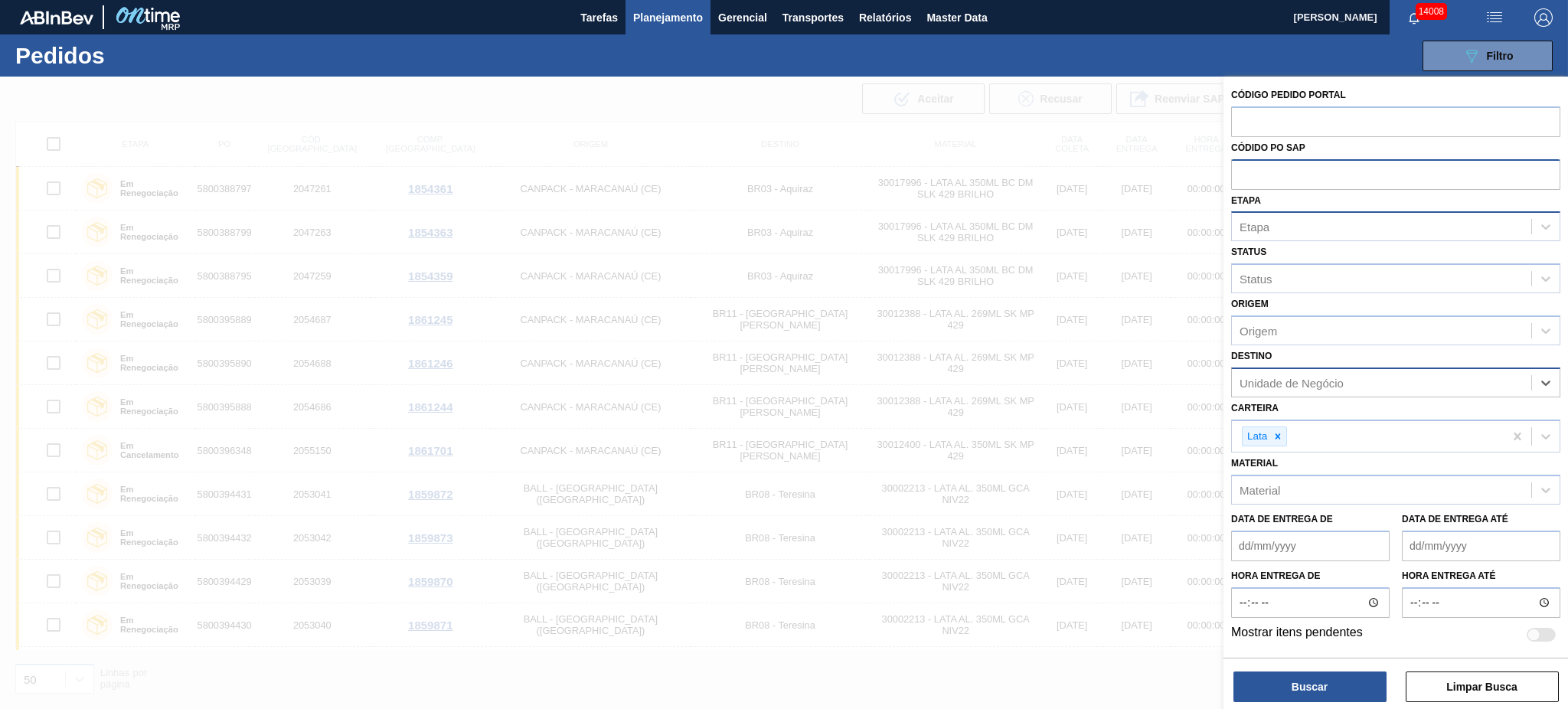
click at [1175, 187] on input "text" at bounding box center [1395, 173] width 329 height 29
paste input "text"
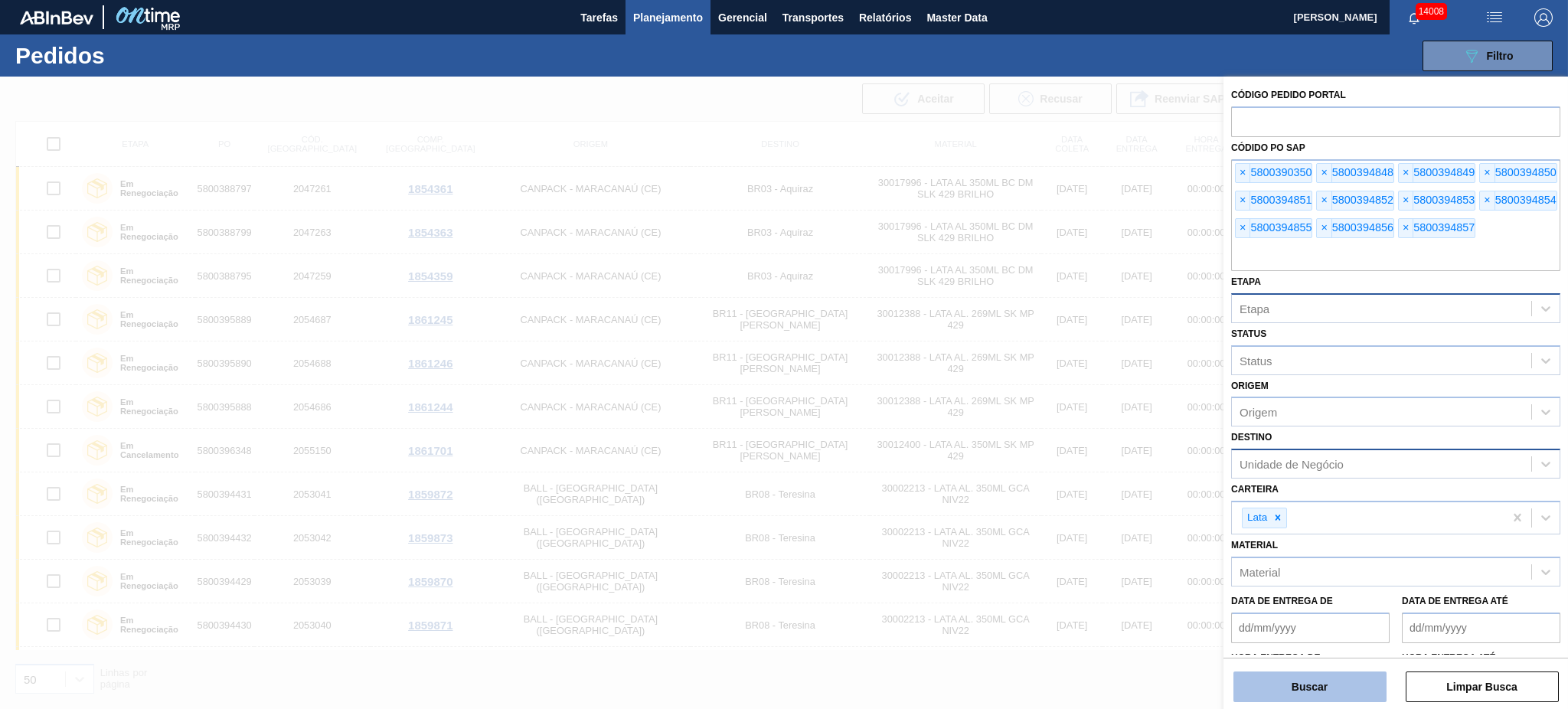
click at [1175, 532] on button "Buscar" at bounding box center [1309, 687] width 153 height 31
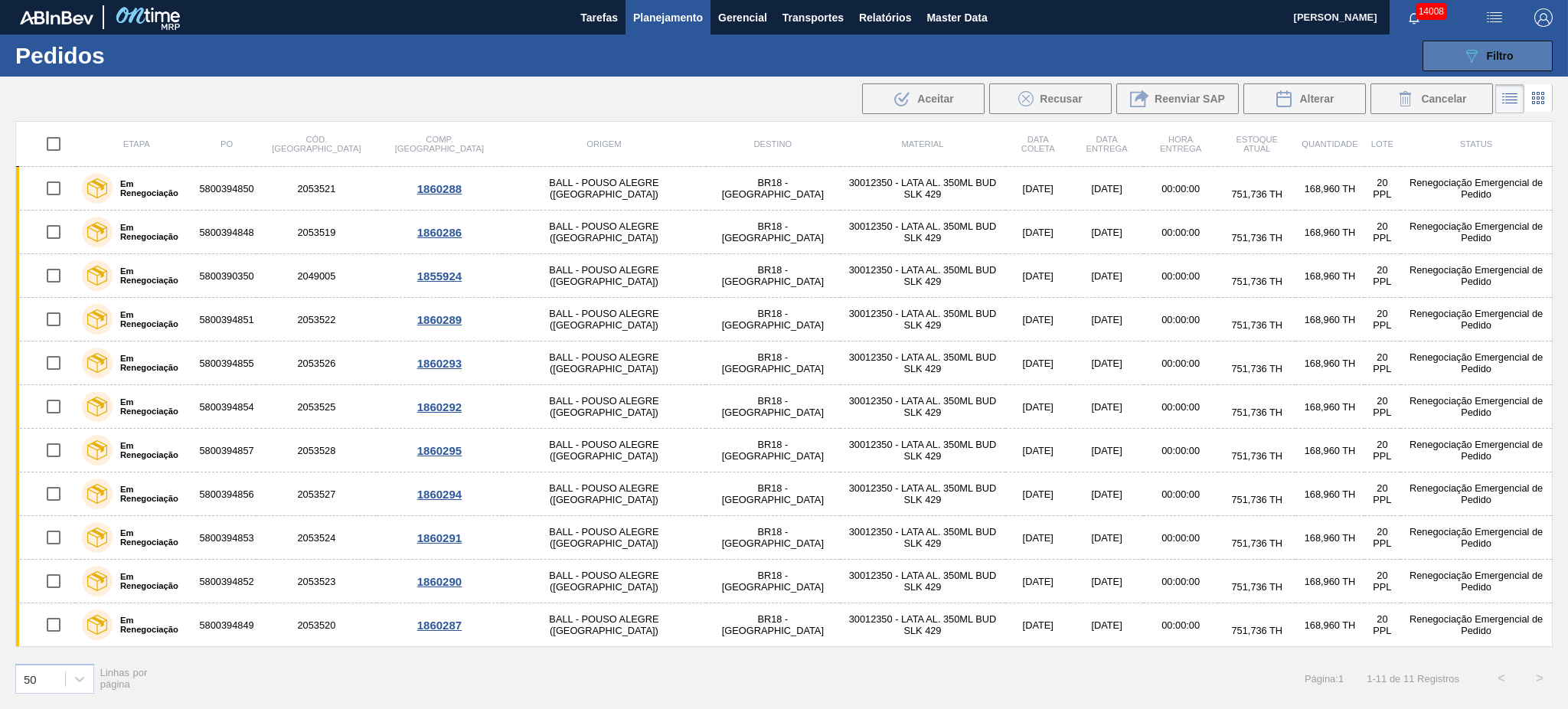
click at [1175, 56] on icon "089F7B8B-B2A5-4AFE-B5C0-19BA573D28AC" at bounding box center [1471, 56] width 18 height 18
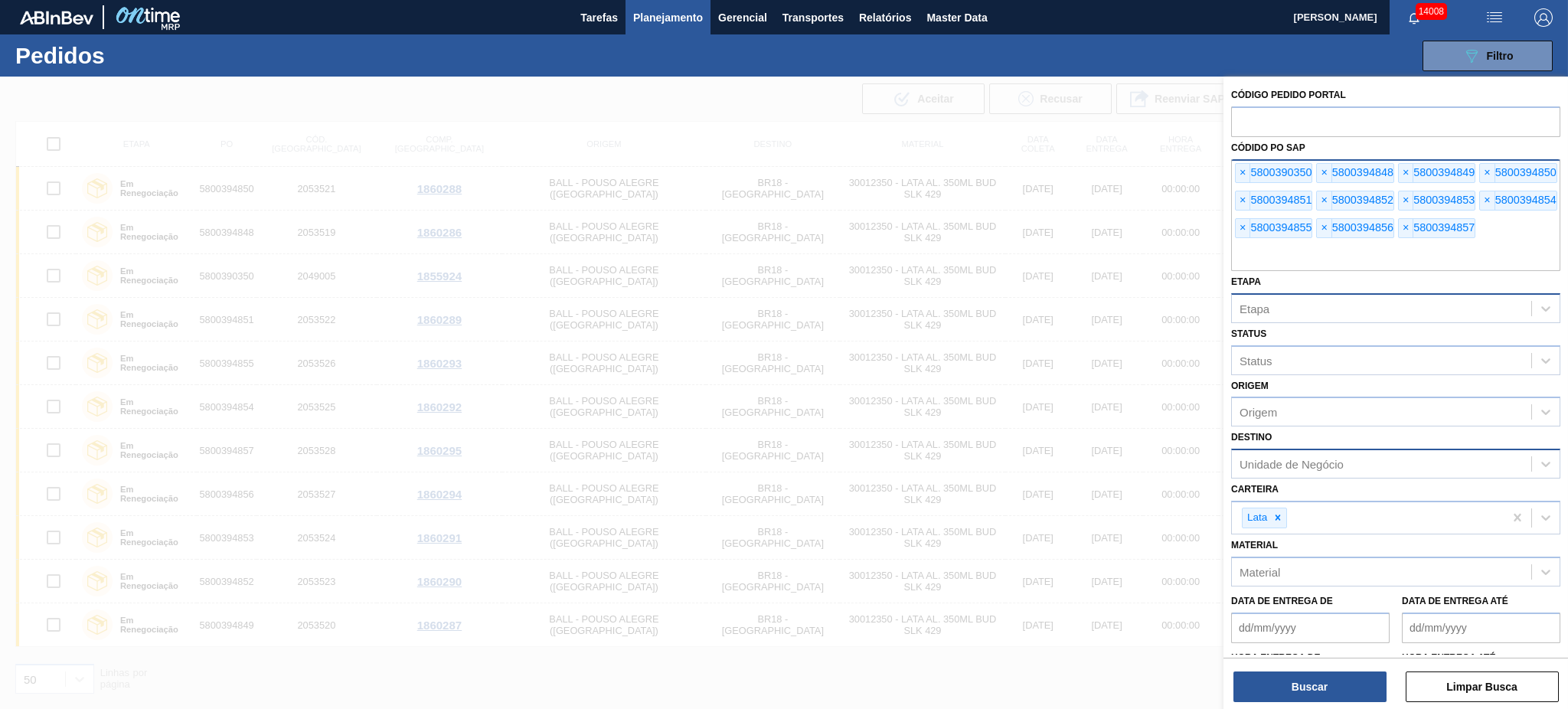
click at [1175, 254] on input "text" at bounding box center [1395, 256] width 329 height 29
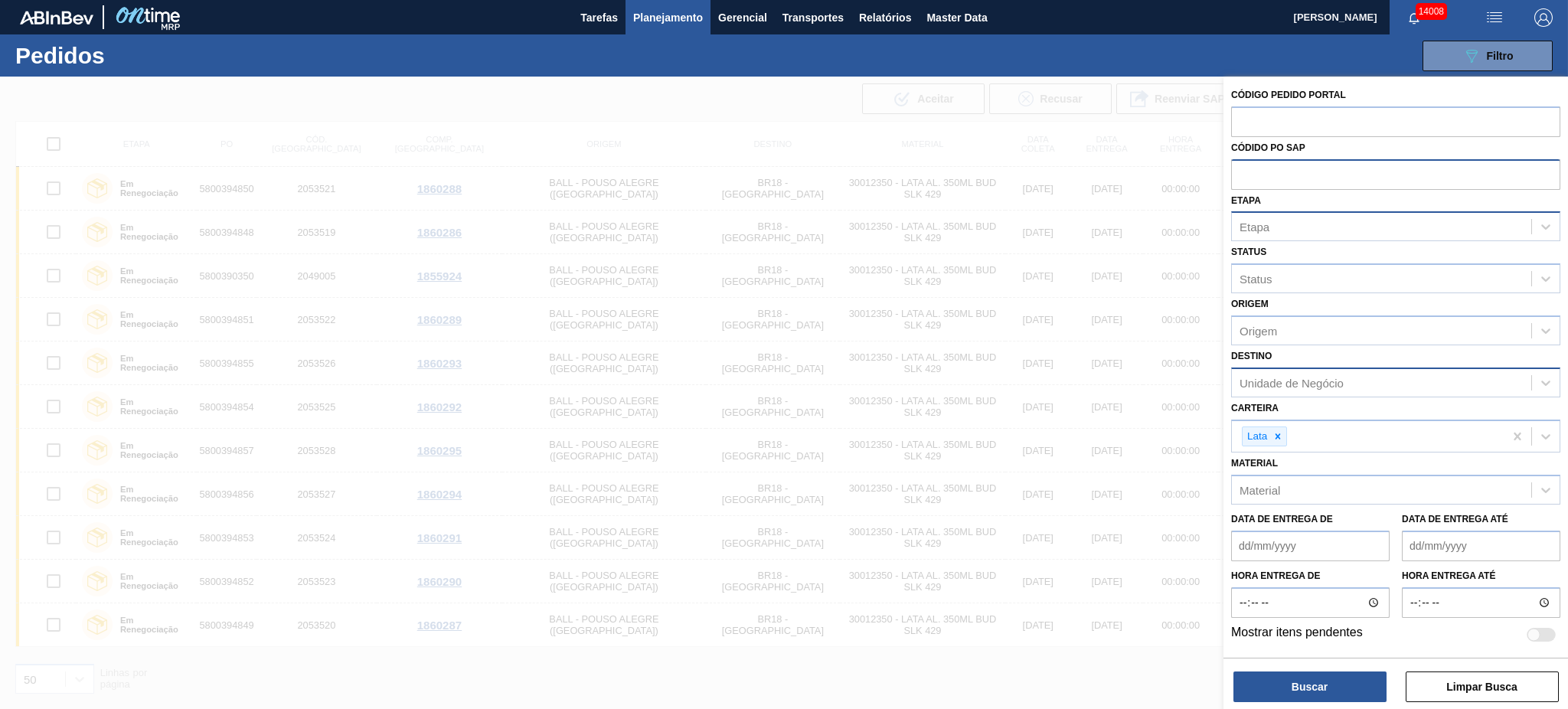
paste input "text"
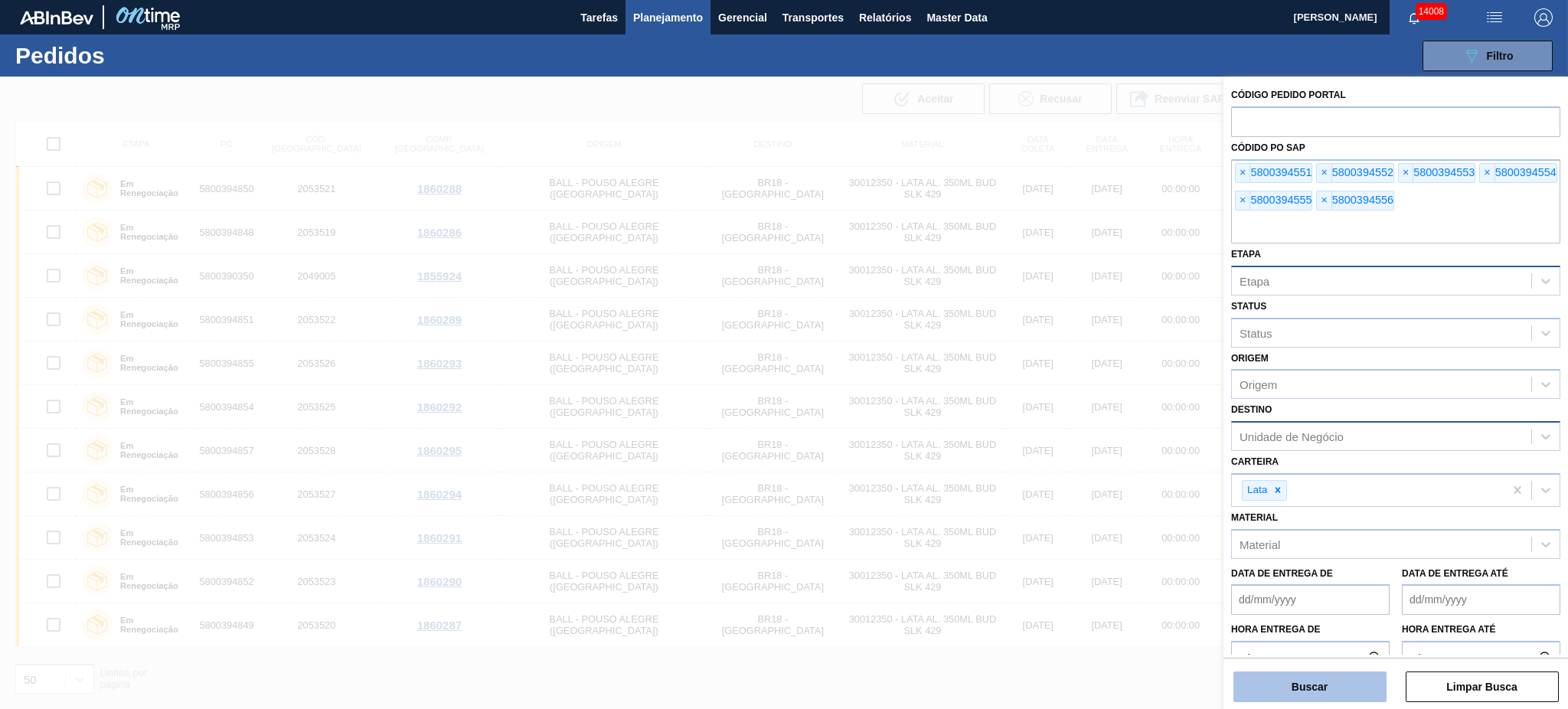
click at [1175, 532] on button "Buscar" at bounding box center [1309, 687] width 153 height 31
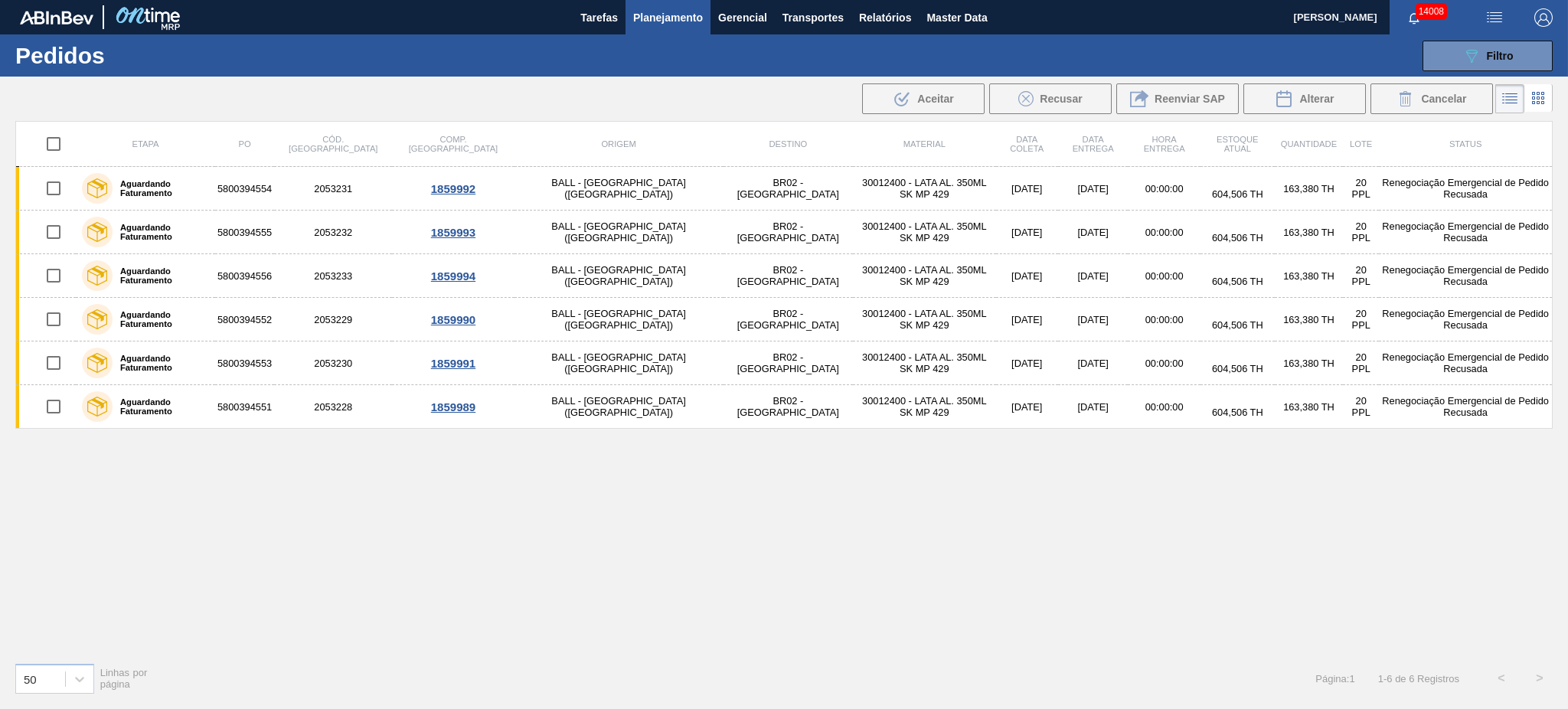
click at [52, 143] on input "checkbox" at bounding box center [54, 144] width 32 height 32
checkbox input "true"
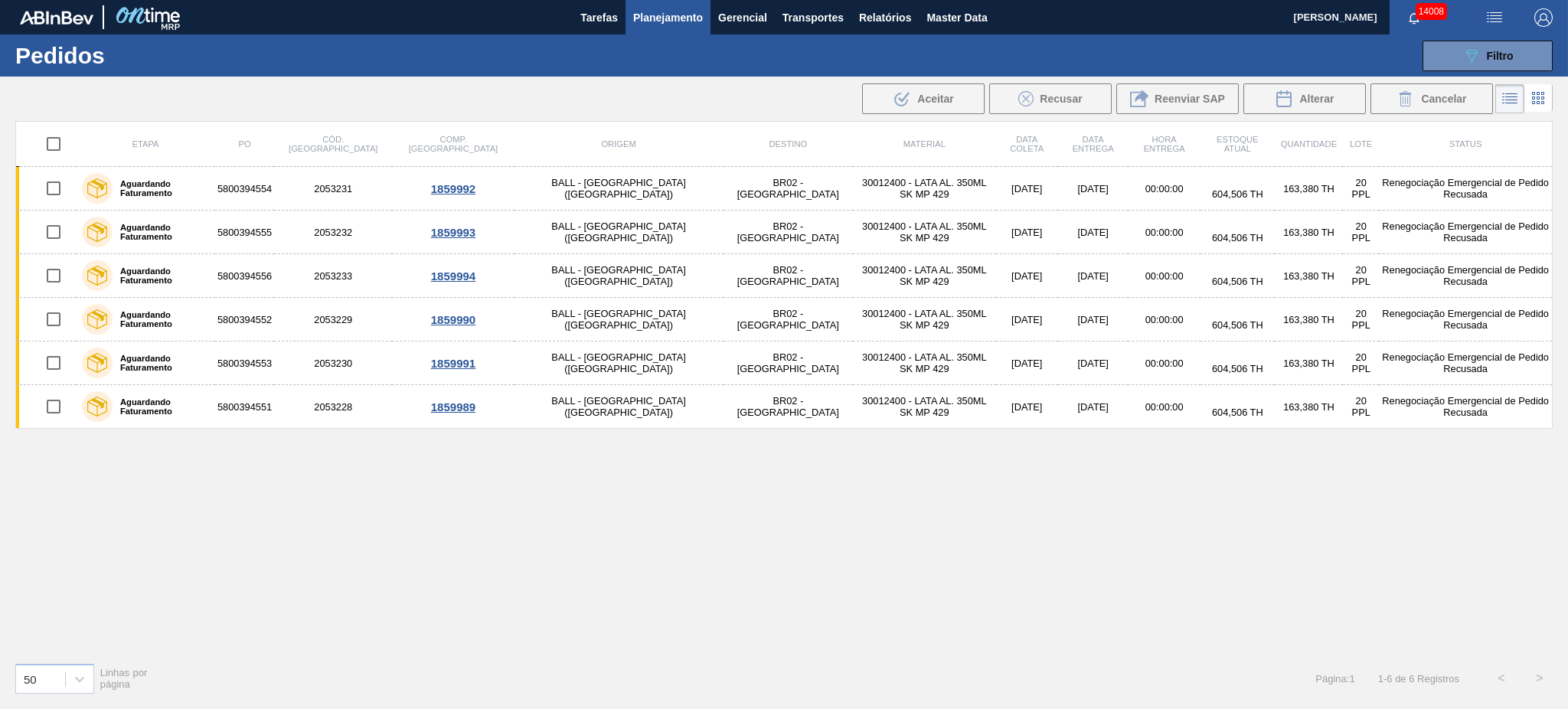
checkbox input "true"
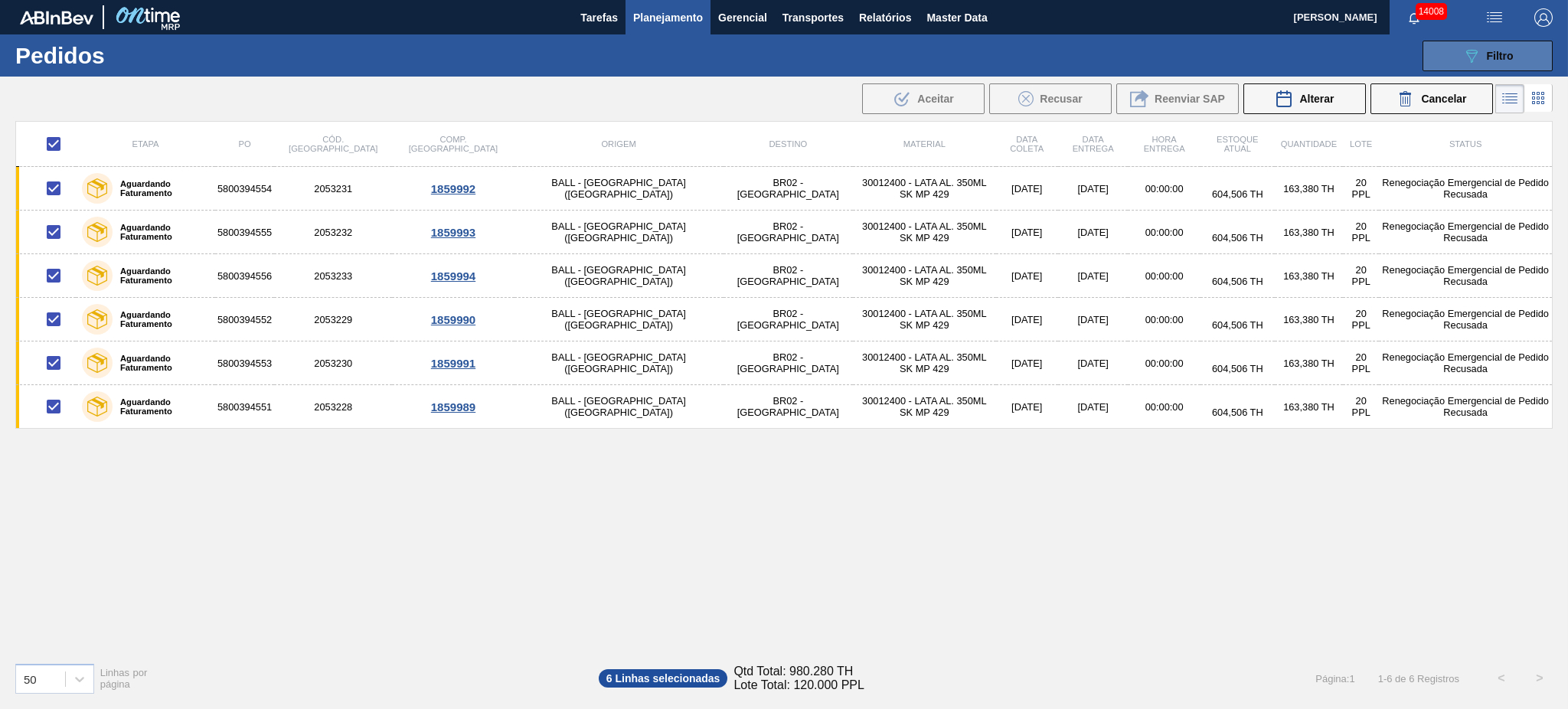
click at [1175, 41] on button "089F7B8B-B2A5-4AFE-B5C0-19BA573D28AC Filtro" at bounding box center [1487, 56] width 130 height 31
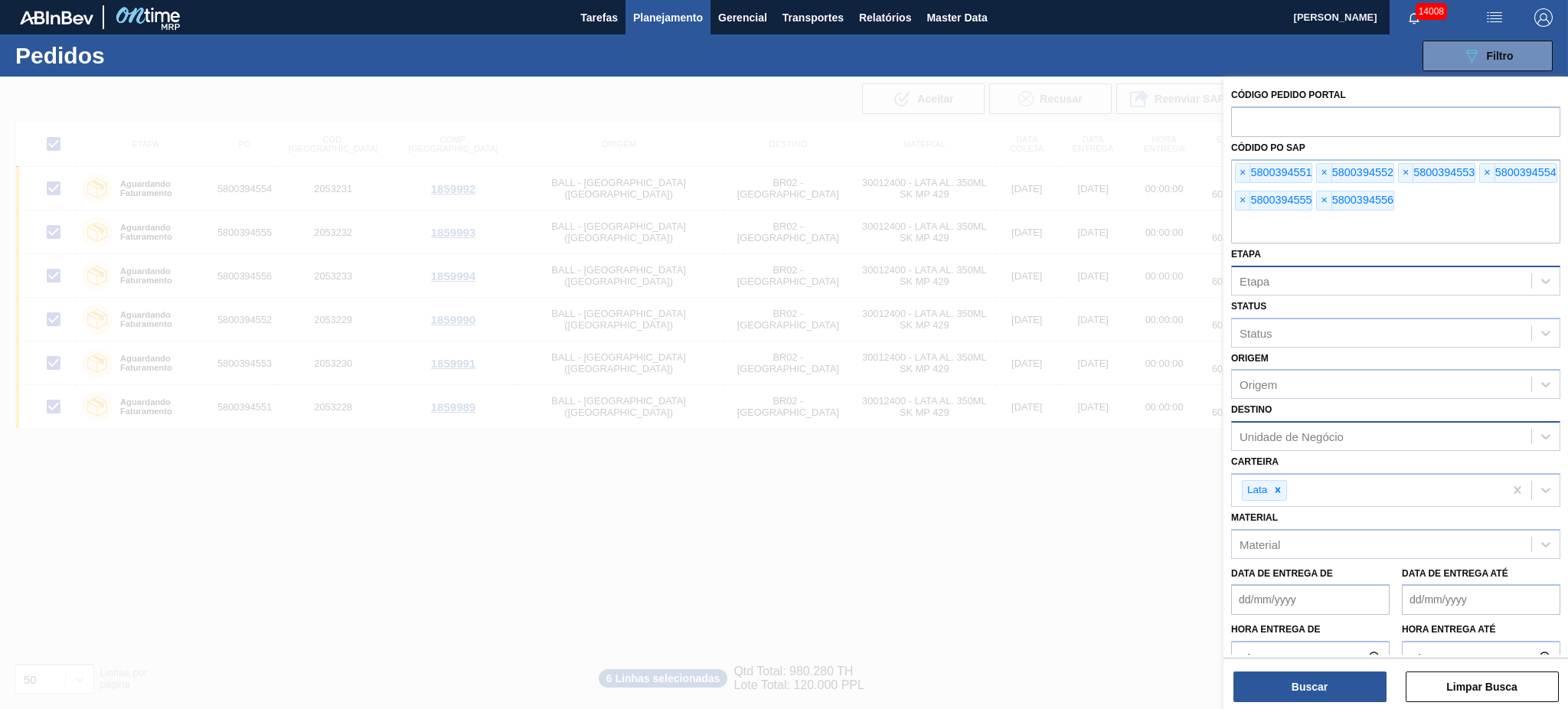
click at [931, 377] on div at bounding box center [784, 431] width 1568 height 709
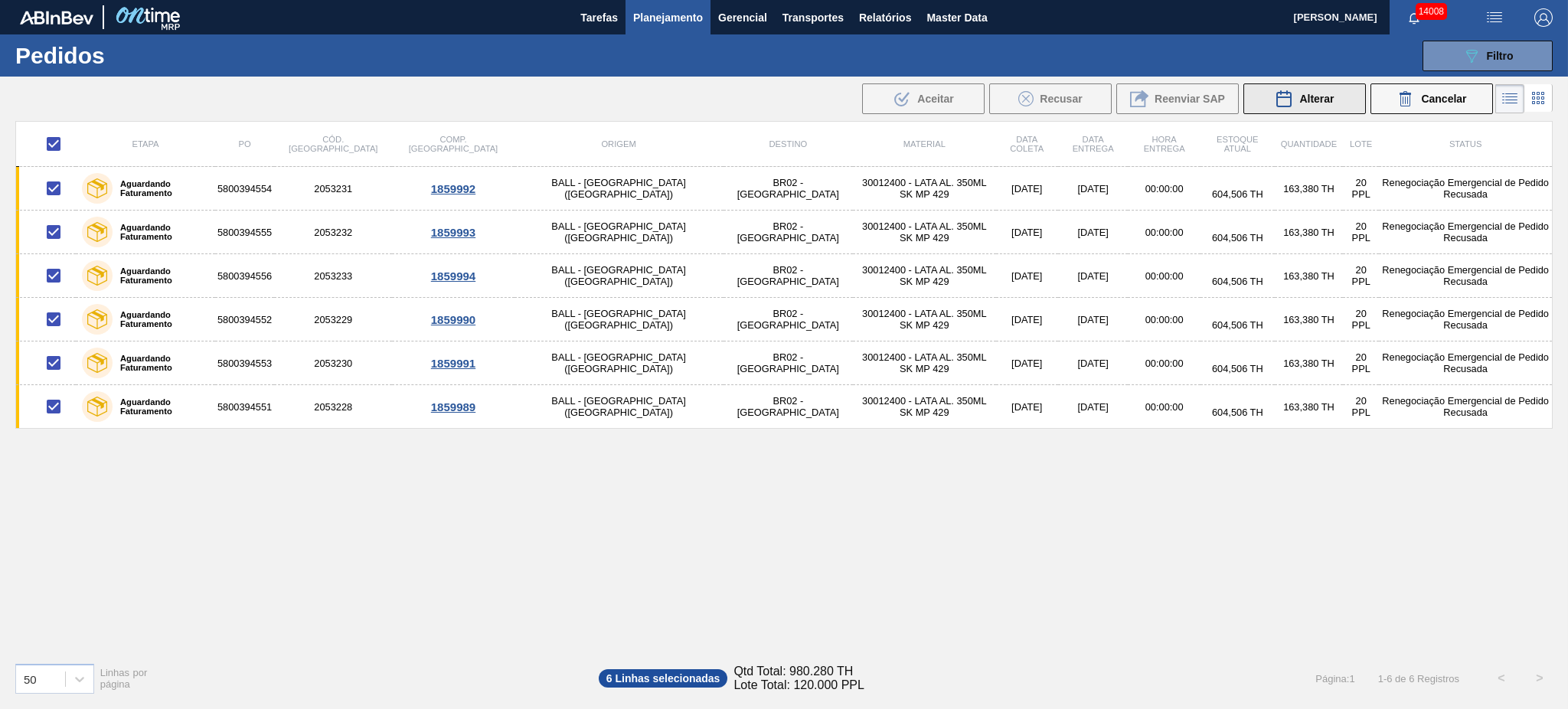
click at [1175, 105] on button "Alterar" at bounding box center [1304, 99] width 123 height 31
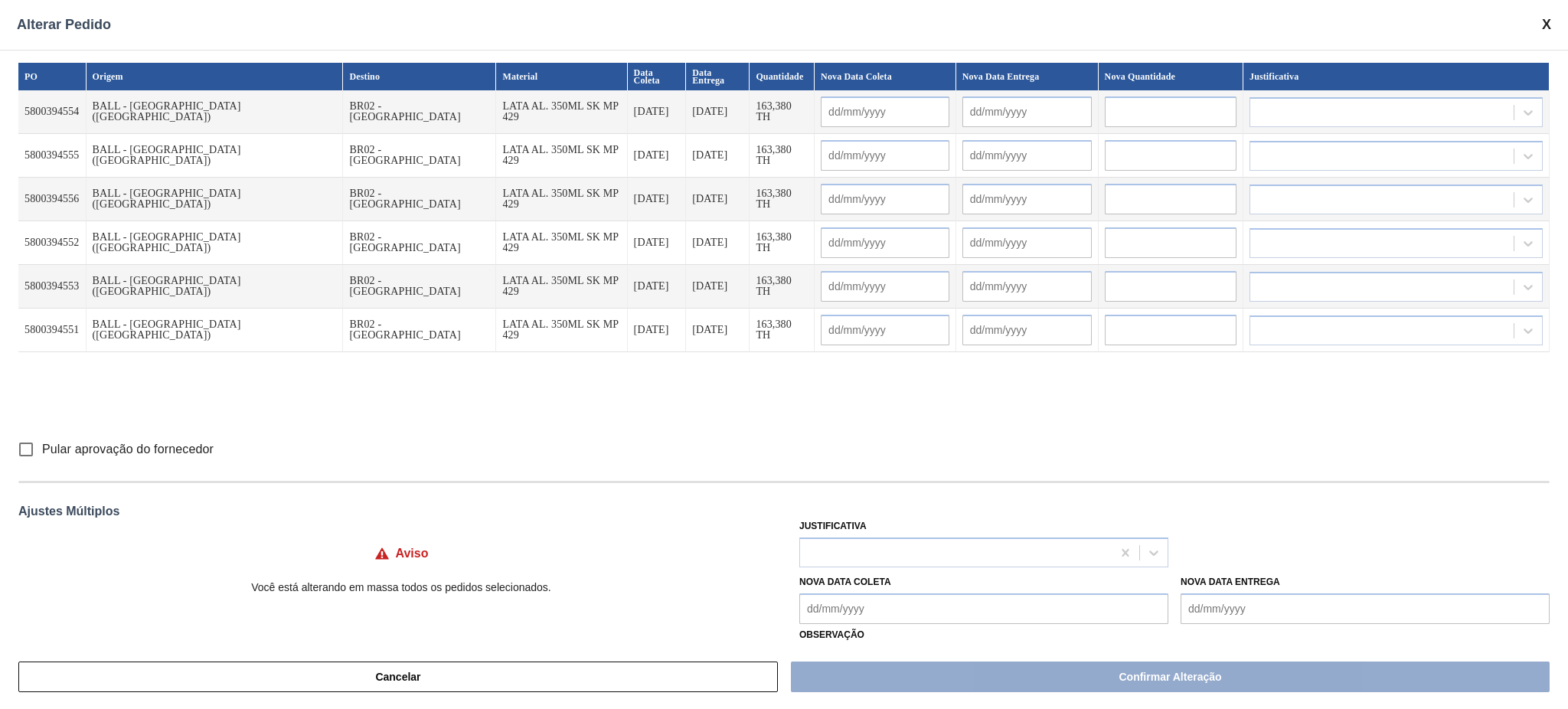
click at [1175, 532] on Entrega "Nova Data Entrega" at bounding box center [1364, 609] width 369 height 31
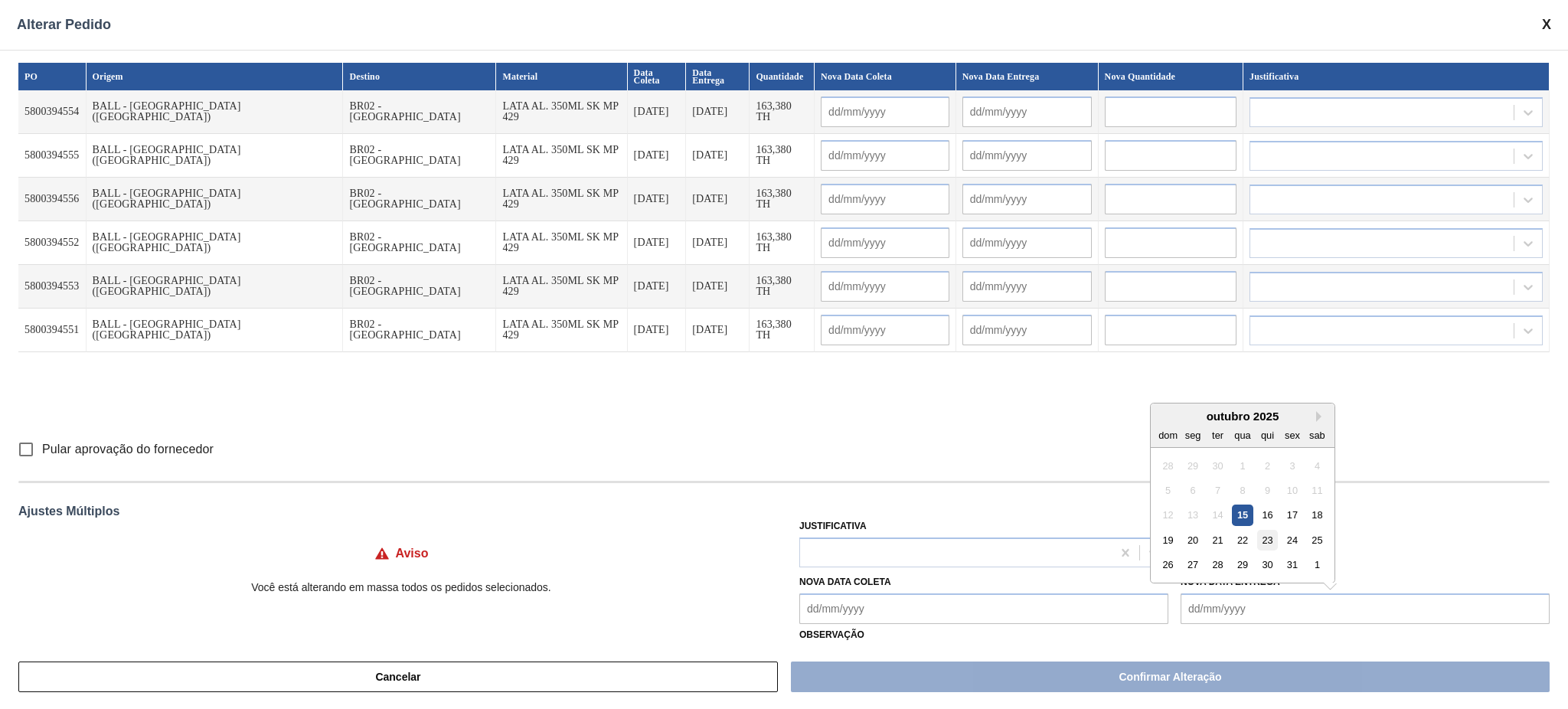
click at [1175, 532] on div "23" at bounding box center [1267, 540] width 21 height 21
type Entrega "[DATE]"
type input "[DATE]"
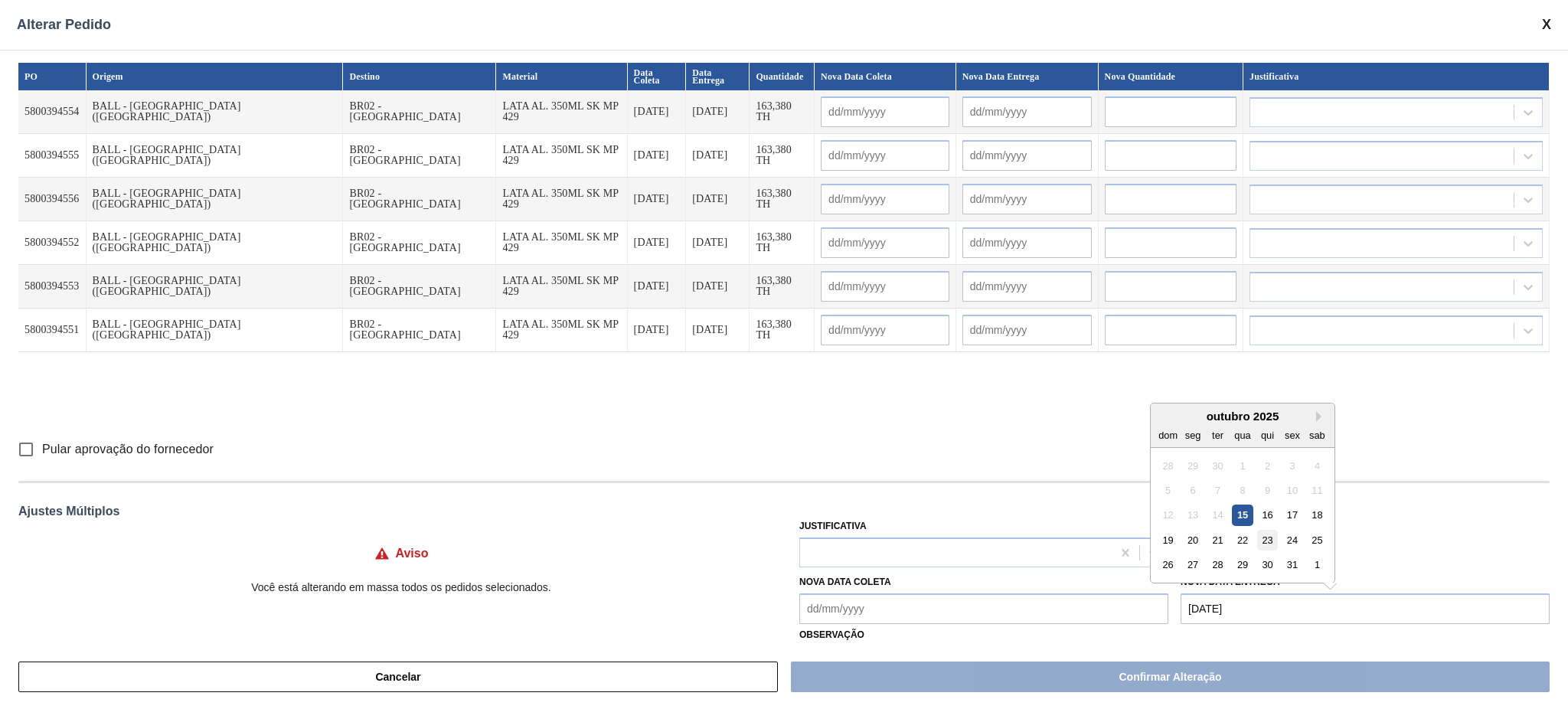
type input "[DATE]"
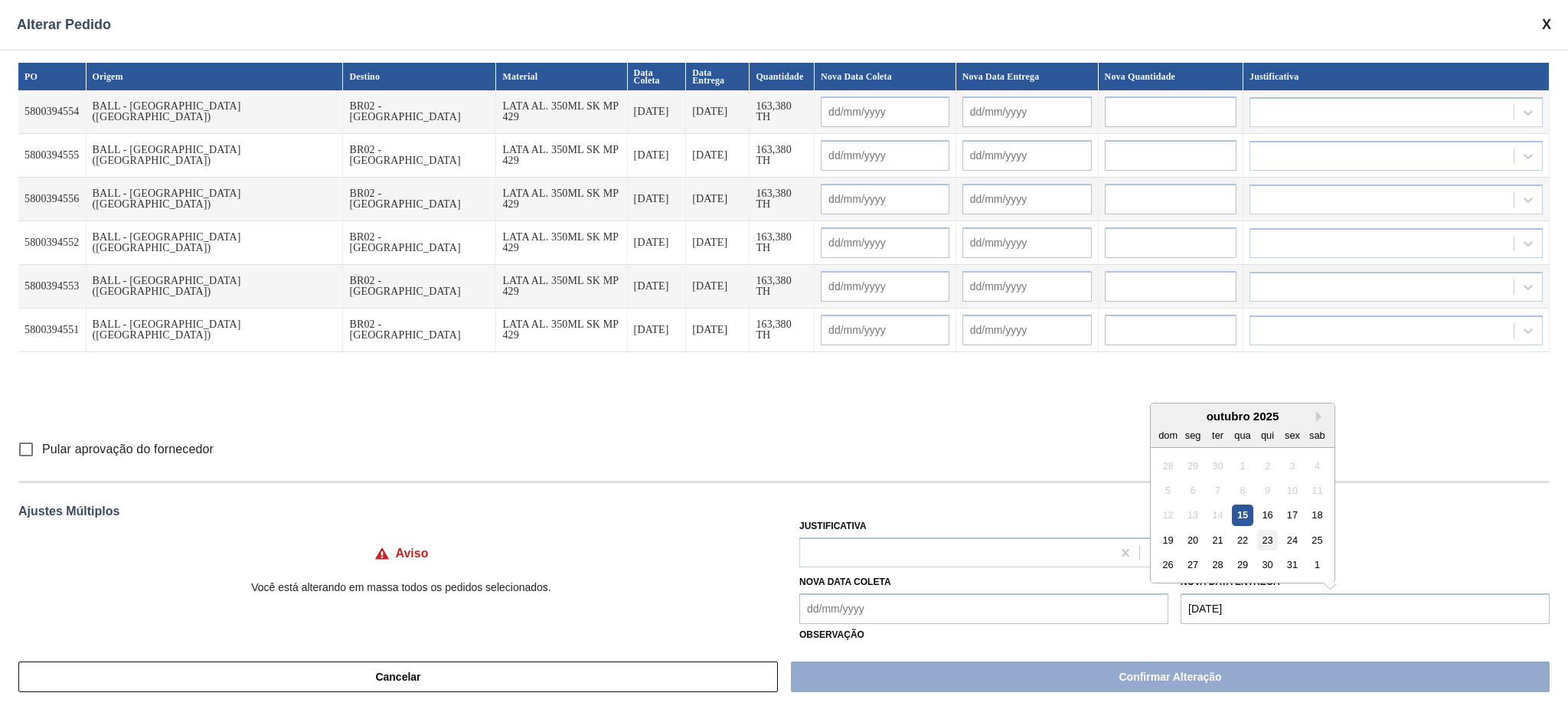
type input "[DATE]"
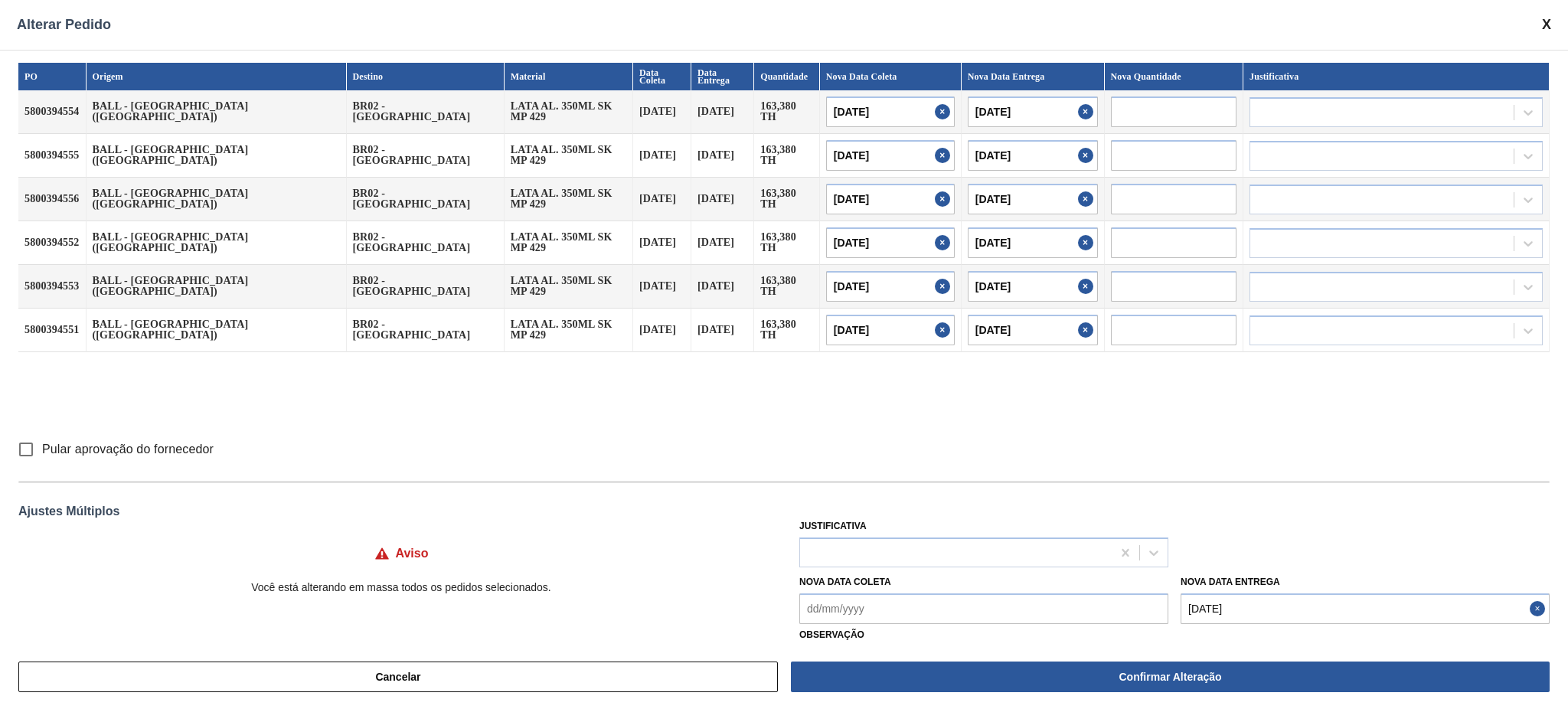
scroll to position [50, 0]
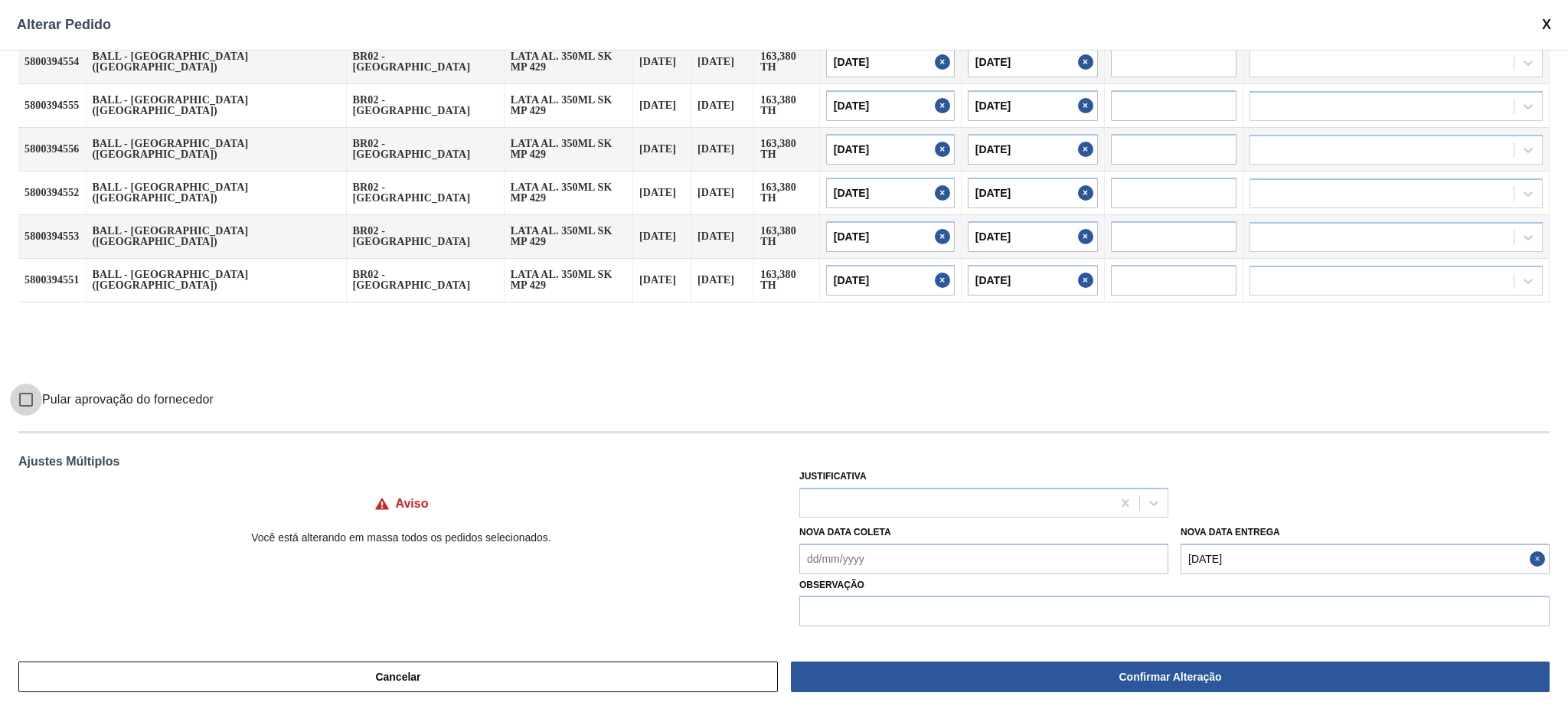
click at [27, 401] on input "Pular aprovação do fornecedor" at bounding box center [26, 400] width 32 height 32
checkbox input "true"
click at [947, 532] on input "text" at bounding box center [1174, 611] width 751 height 31
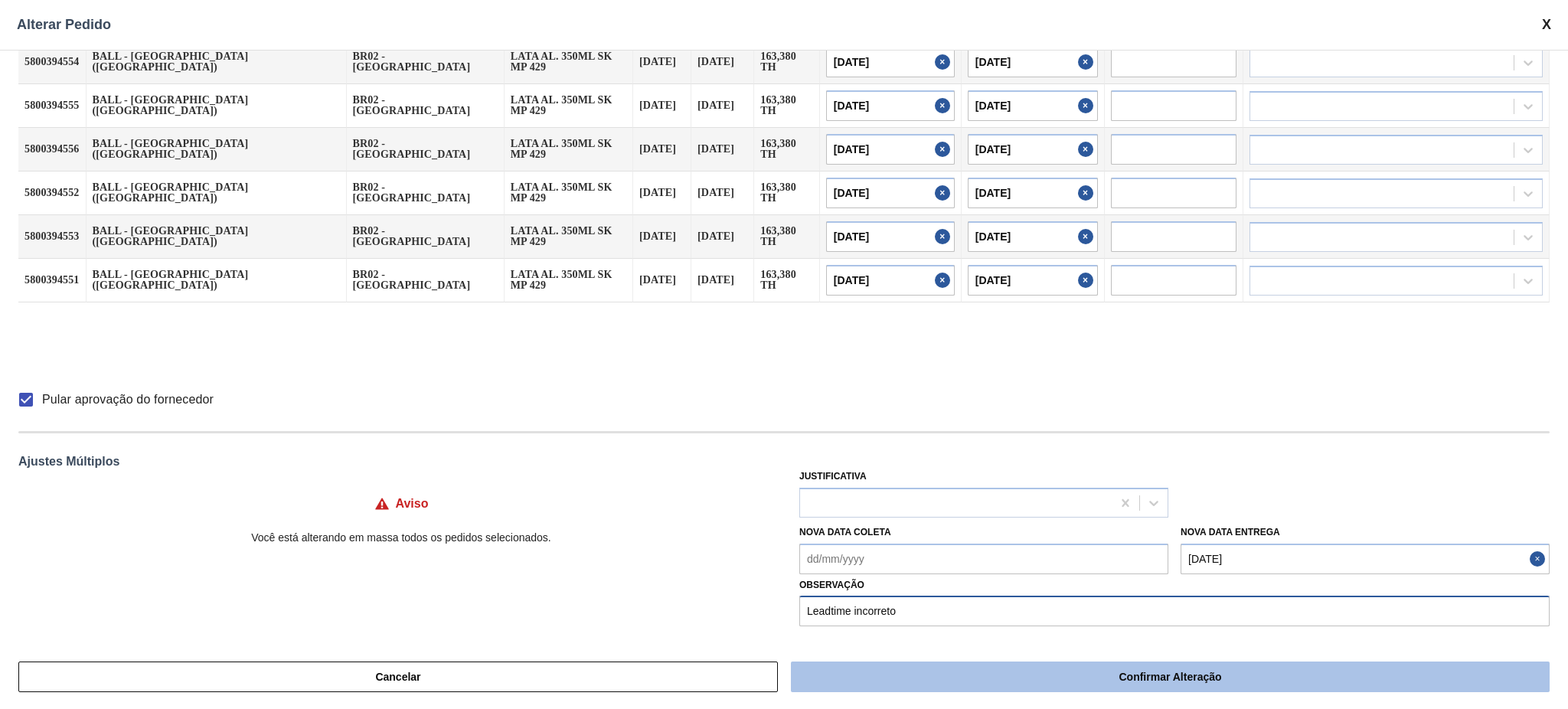
type input "Leadtime incorreto"
click at [995, 532] on button "Confirmar Alteração" at bounding box center [1169, 677] width 759 height 31
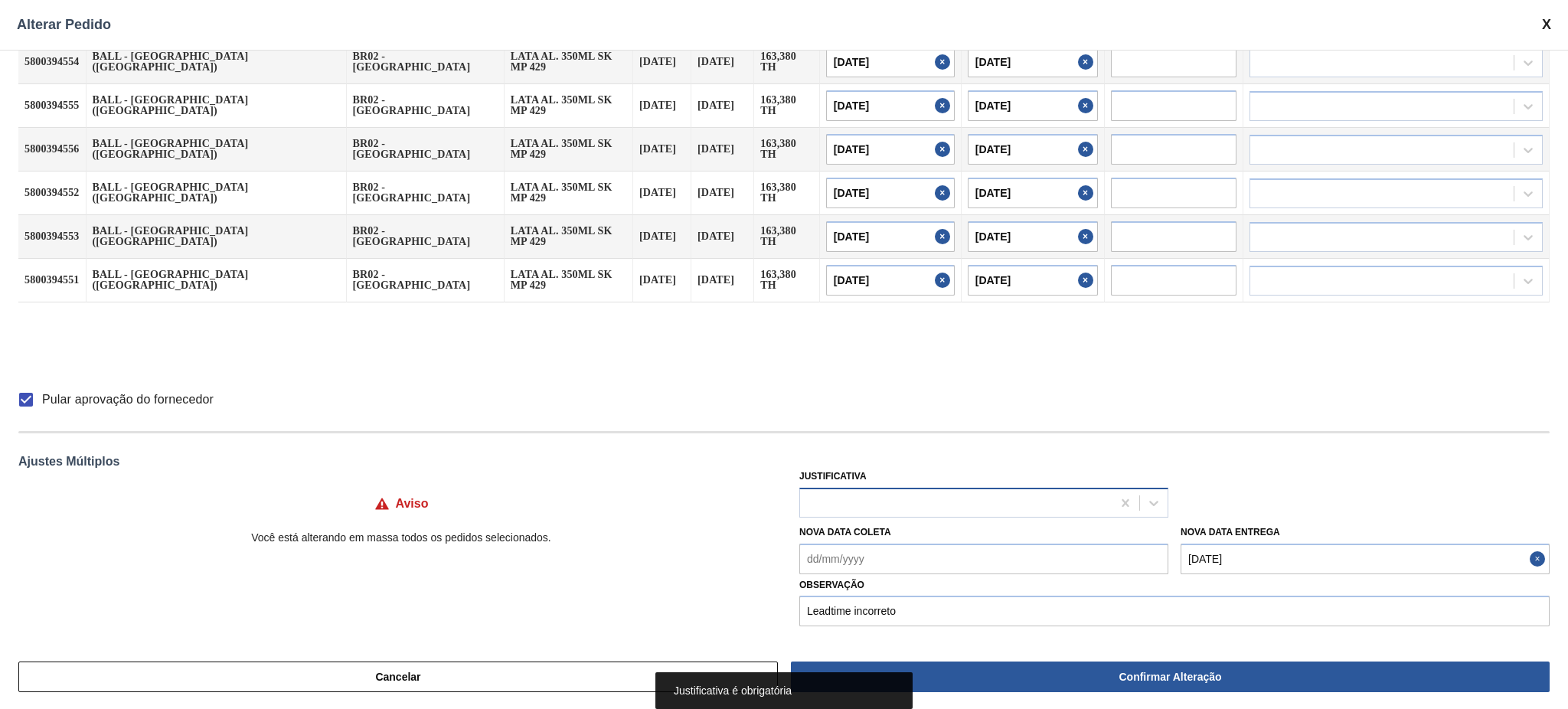
click at [944, 515] on div at bounding box center [983, 503] width 369 height 30
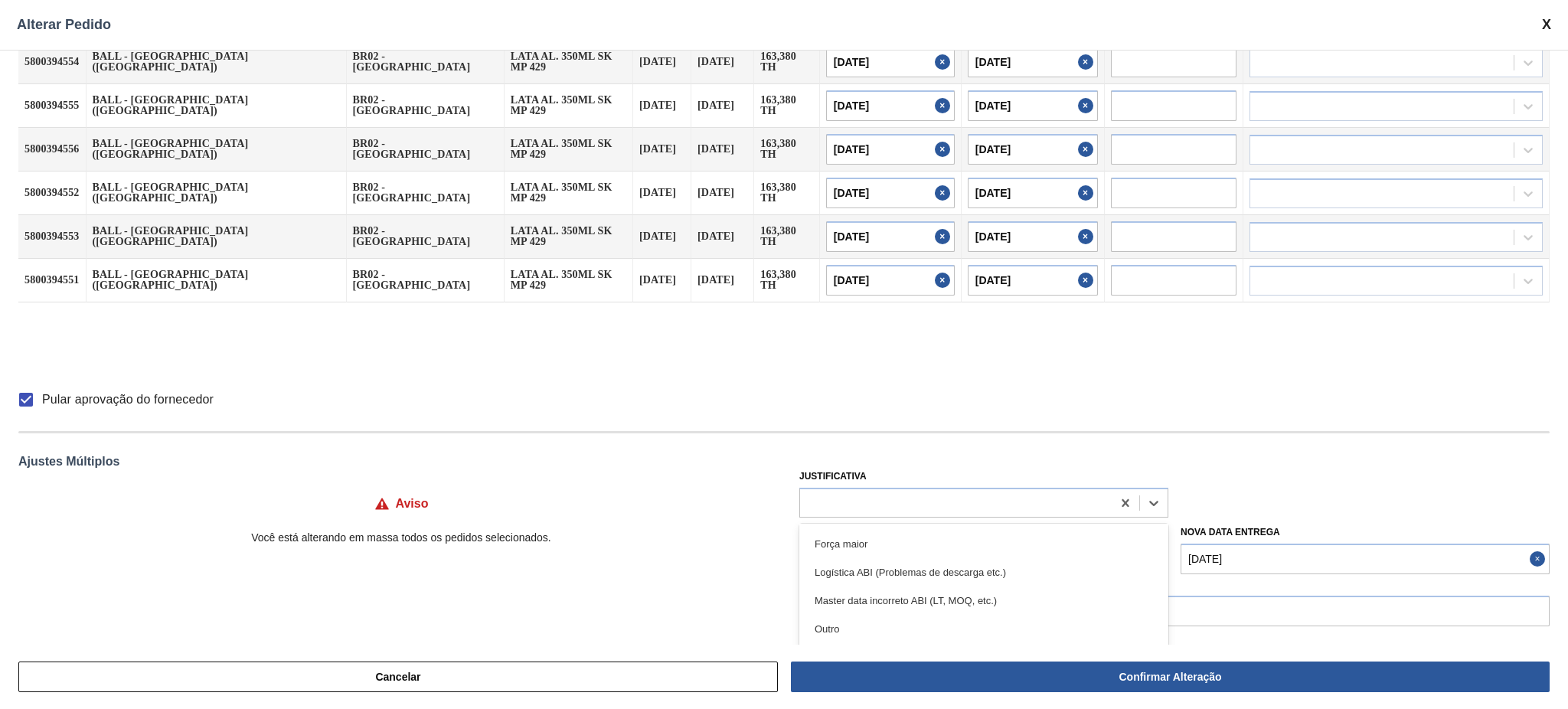
scroll to position [102, 0]
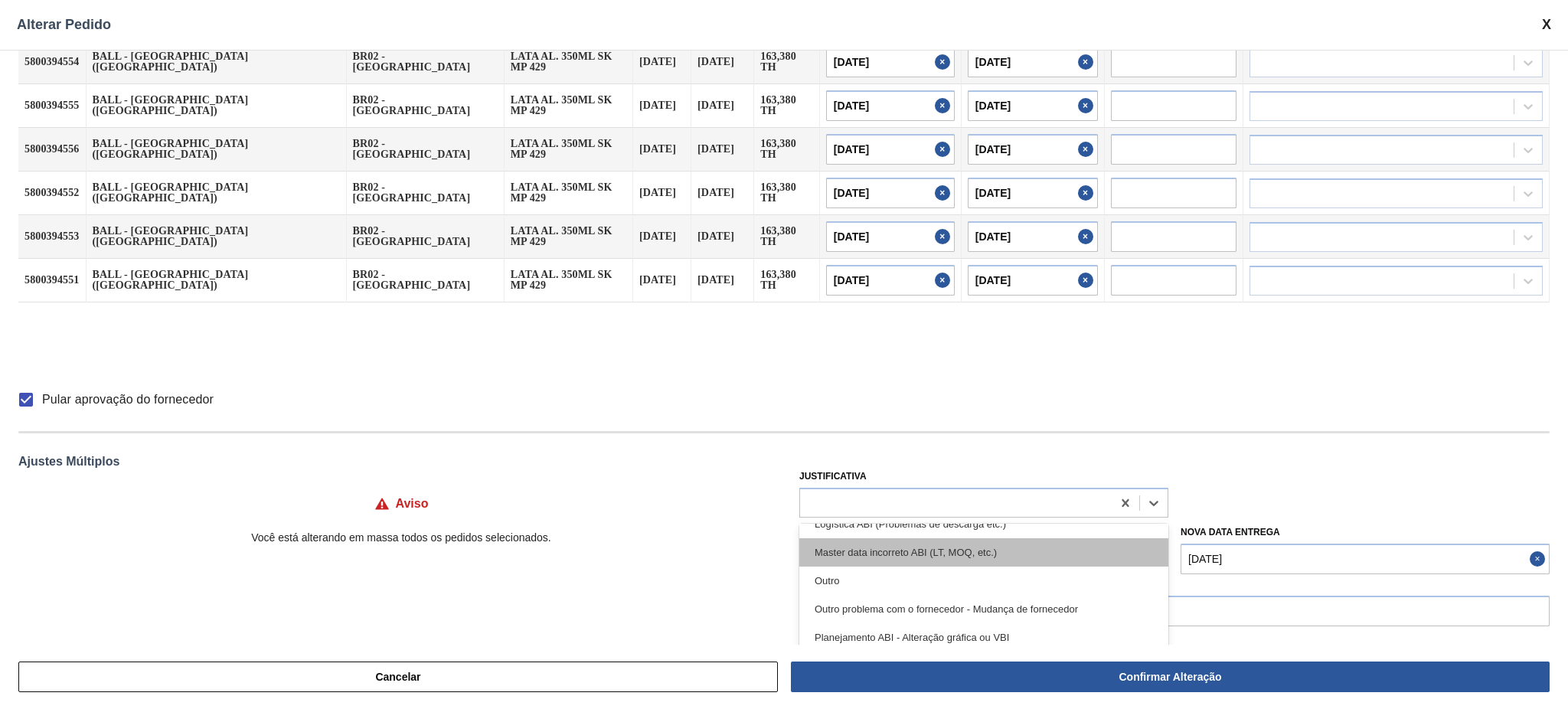
click at [983, 532] on div "Master data incorreto ABI (LT, MOQ, etc.)" at bounding box center [983, 553] width 369 height 28
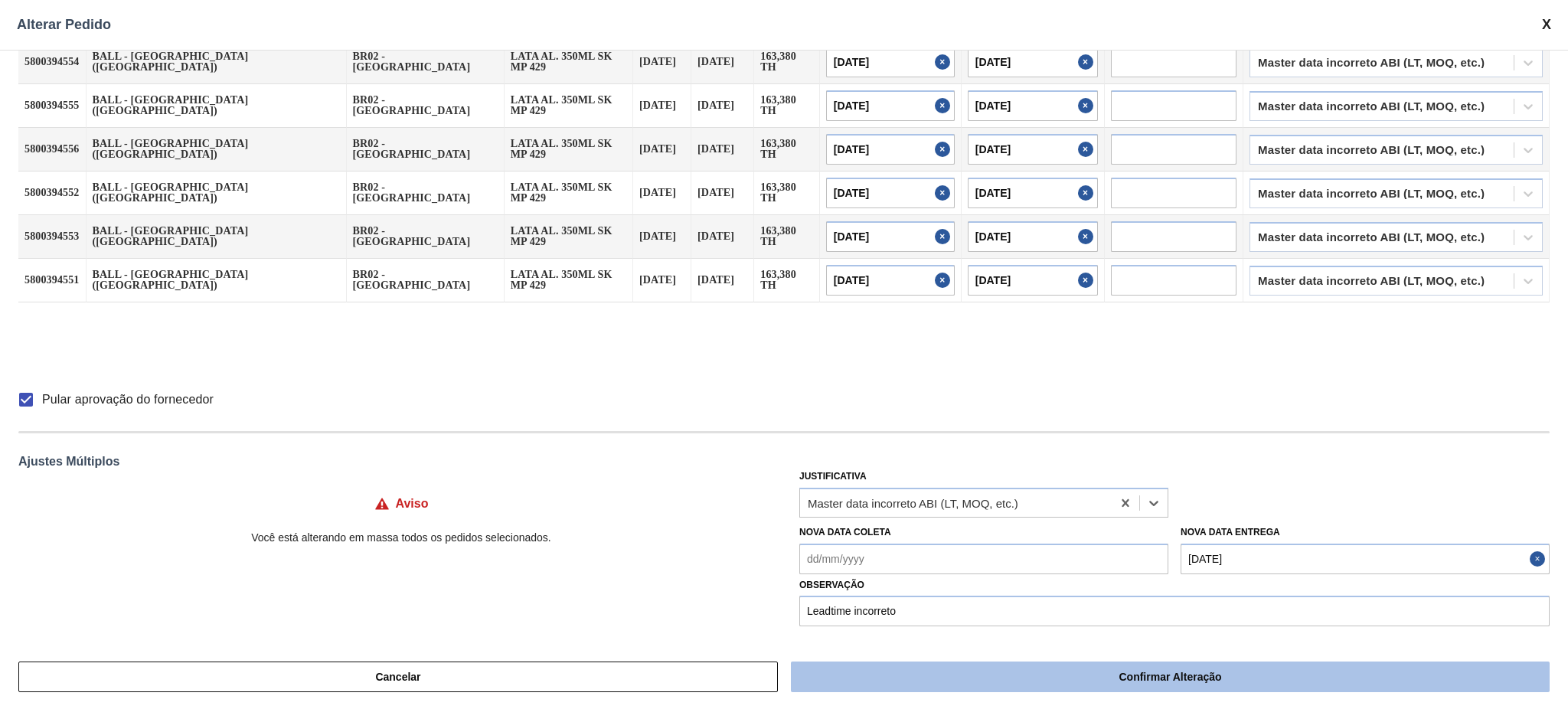
click at [1067, 532] on button "Confirmar Alteração" at bounding box center [1169, 677] width 759 height 31
checkbox input "false"
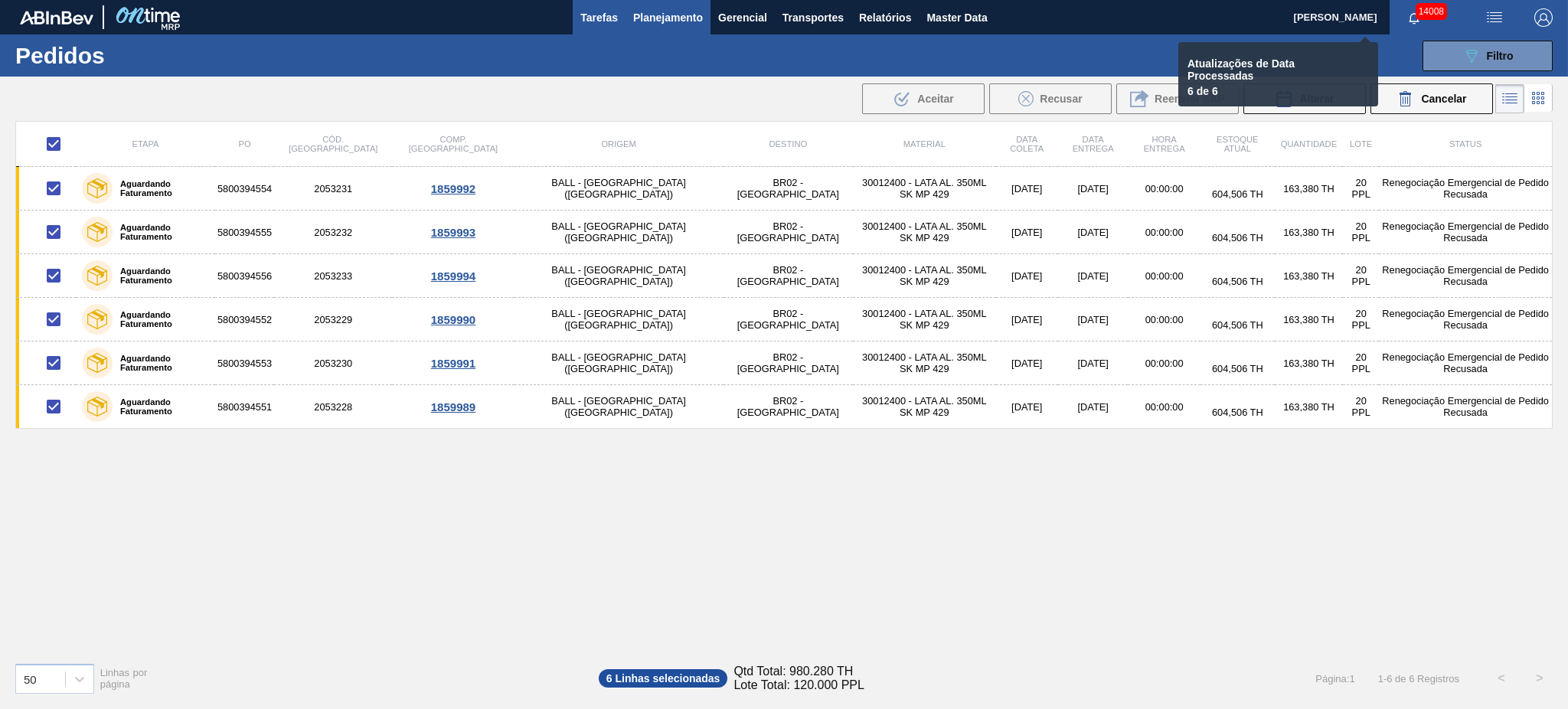
checkbox input "false"
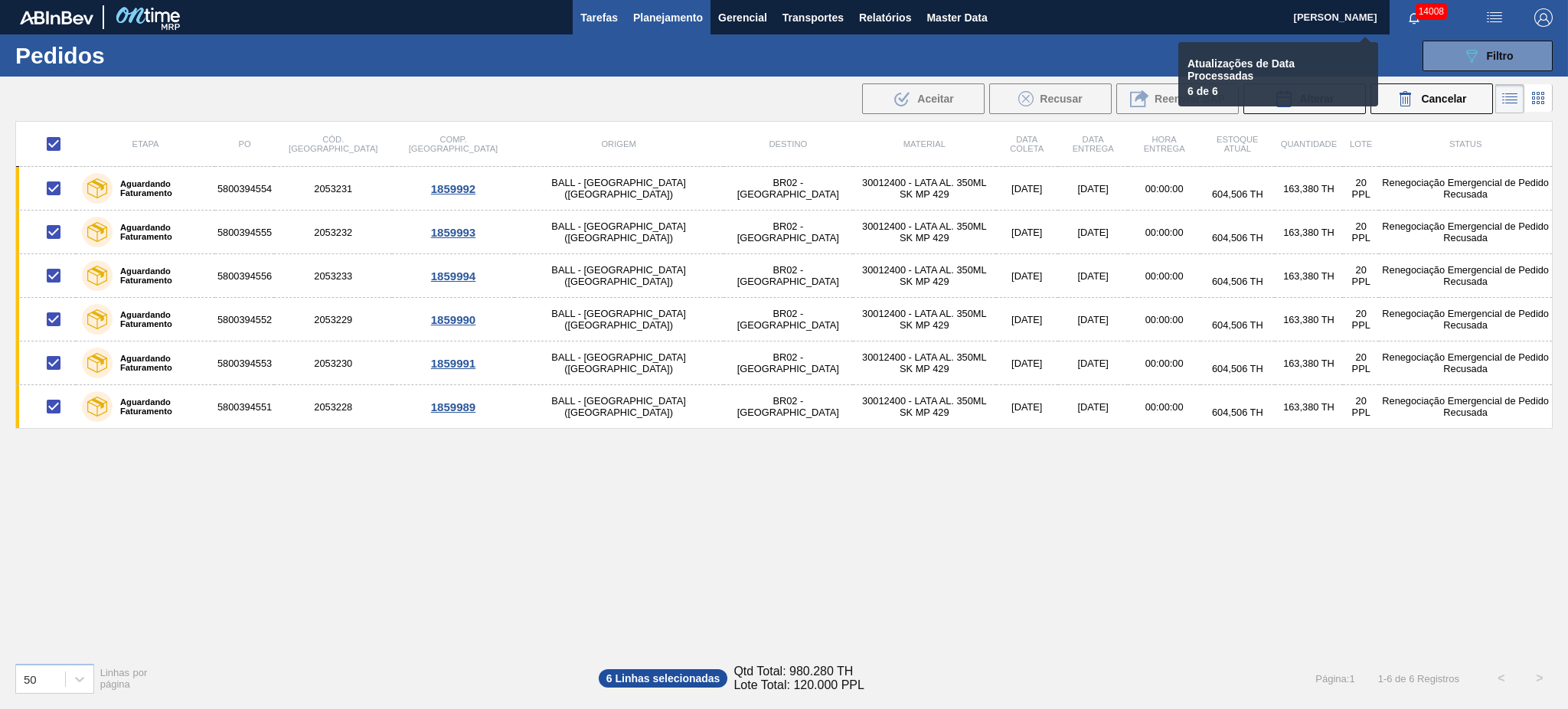
checkbox input "false"
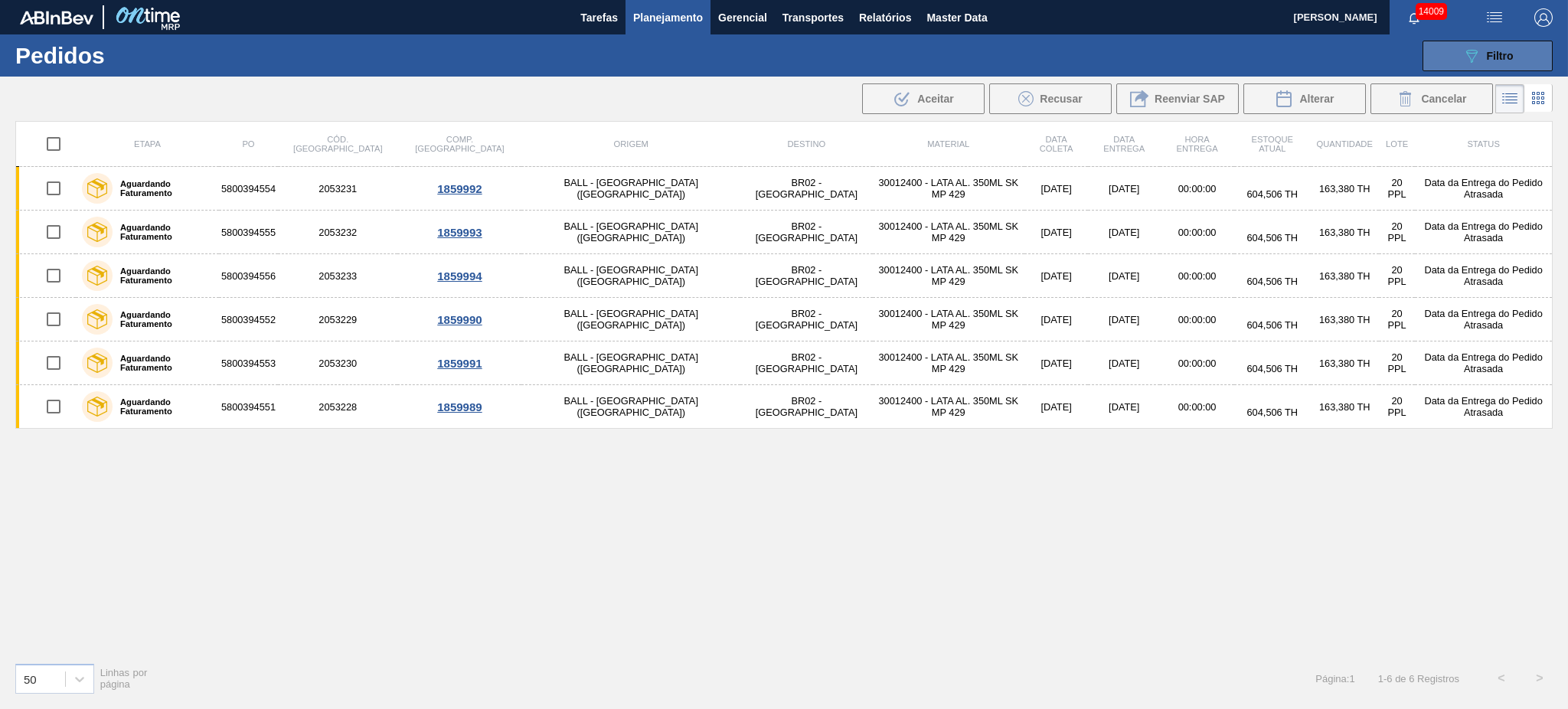
click at [1175, 60] on span "Filtro" at bounding box center [1500, 56] width 27 height 12
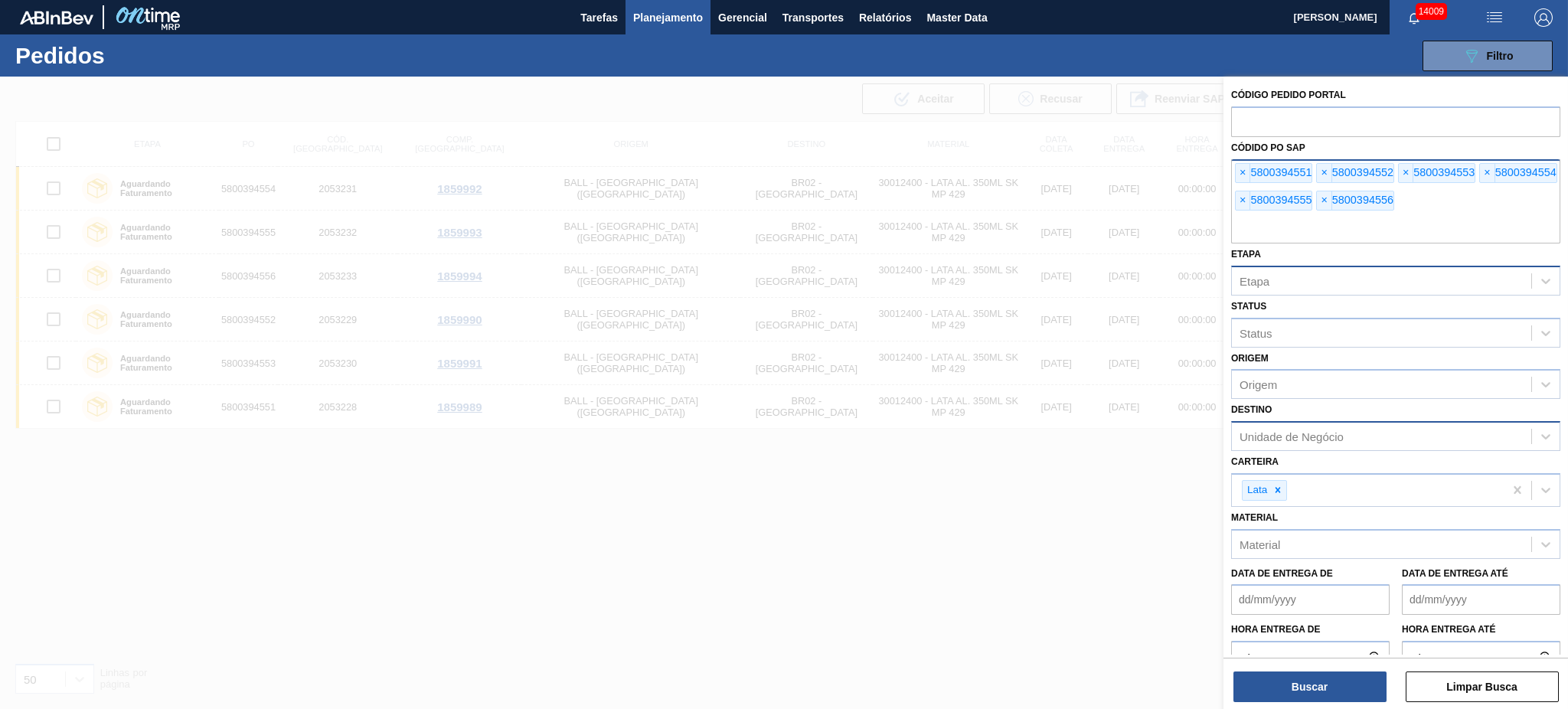
click at [1175, 234] on input "text" at bounding box center [1395, 229] width 329 height 29
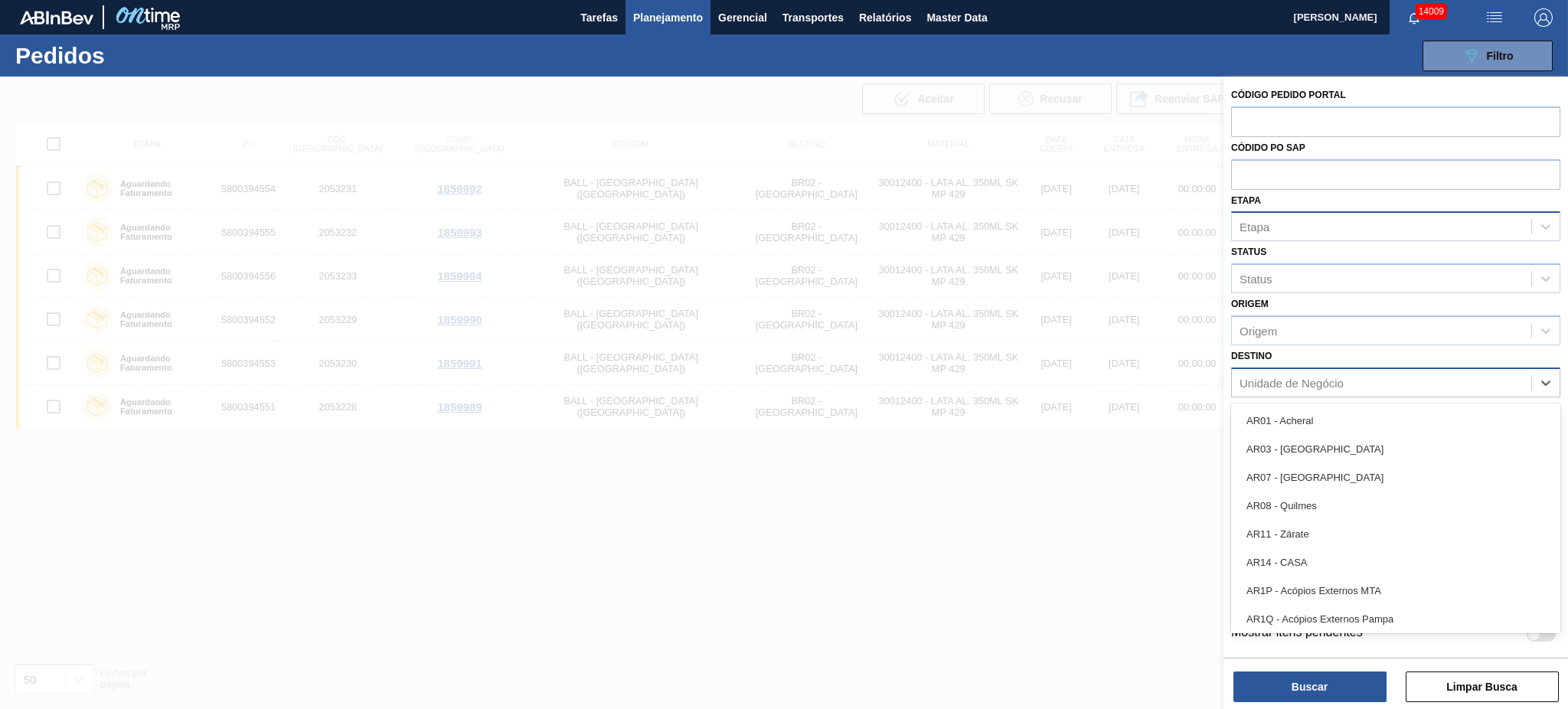
click at [1175, 384] on div "Unidade de Negócio" at bounding box center [1291, 382] width 104 height 13
type input "02"
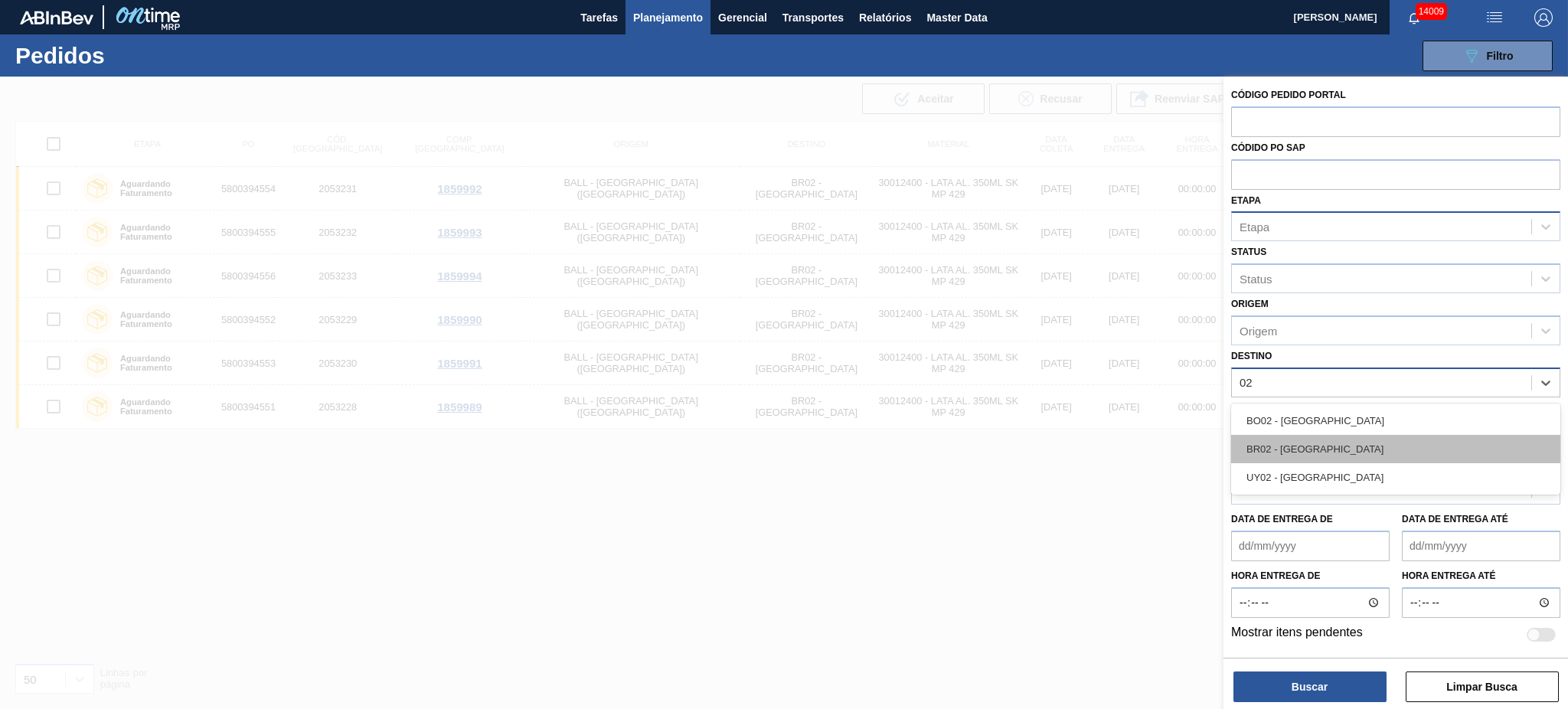
click at [1175, 454] on div "BR02 - [GEOGRAPHIC_DATA]" at bounding box center [1395, 449] width 329 height 28
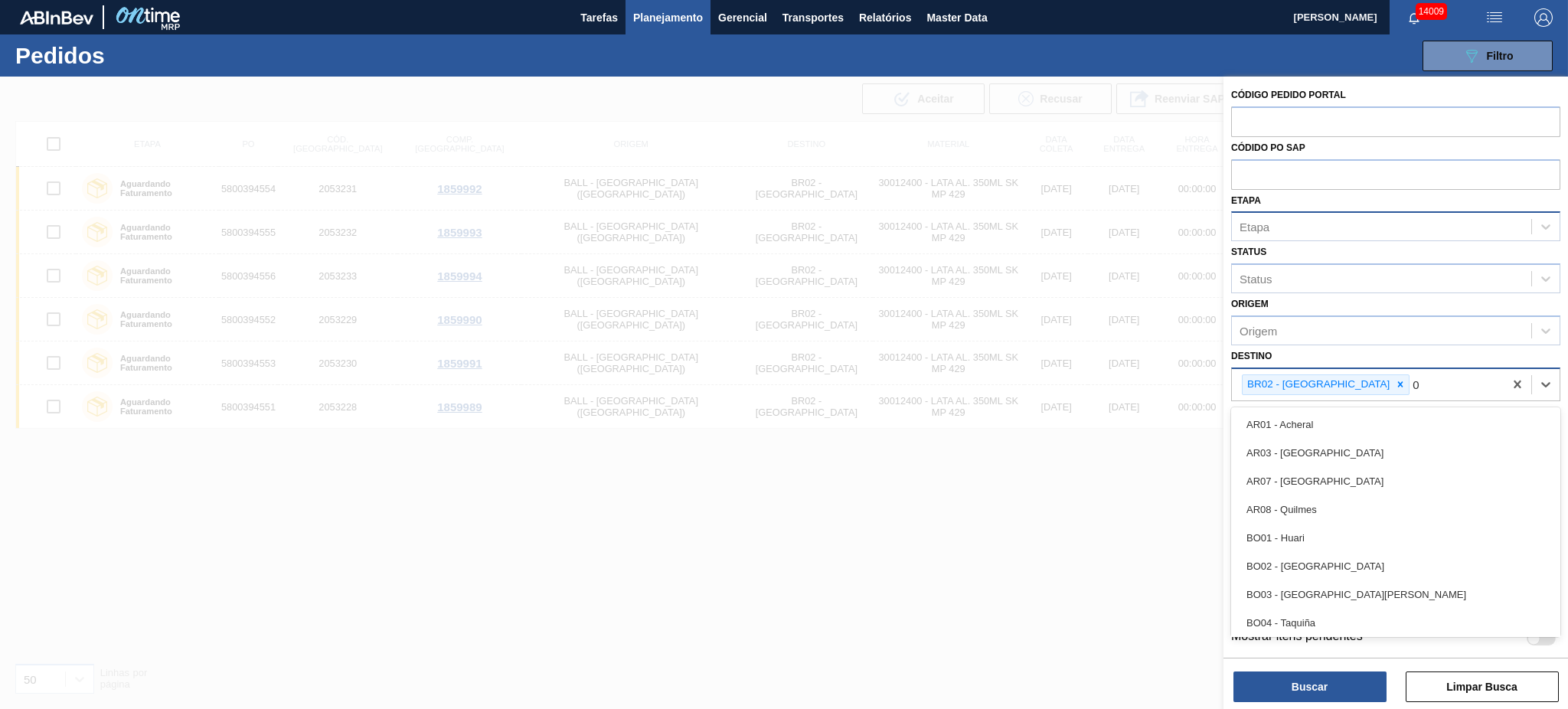
type input "03"
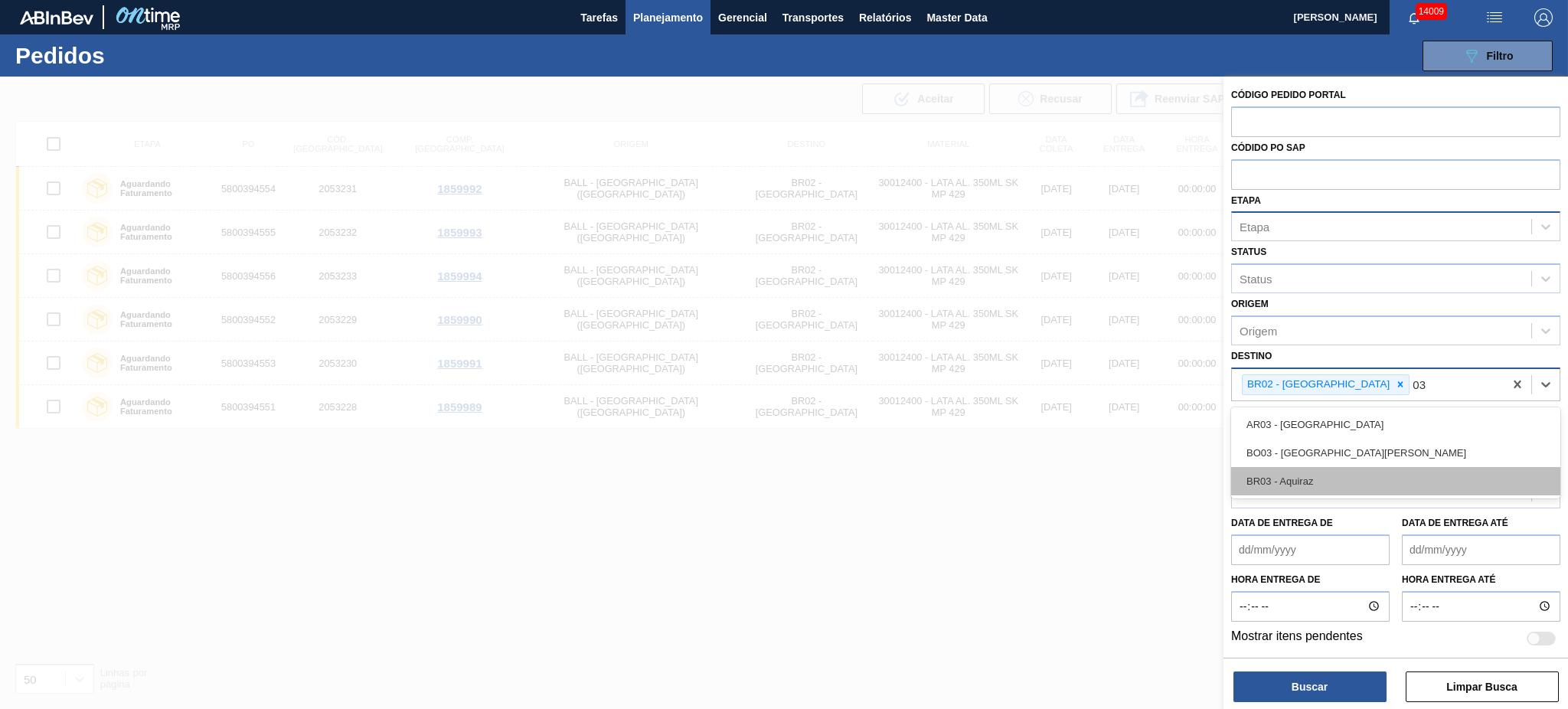
click at [1175, 470] on div "BR03 - Aquiraz" at bounding box center [1395, 481] width 329 height 28
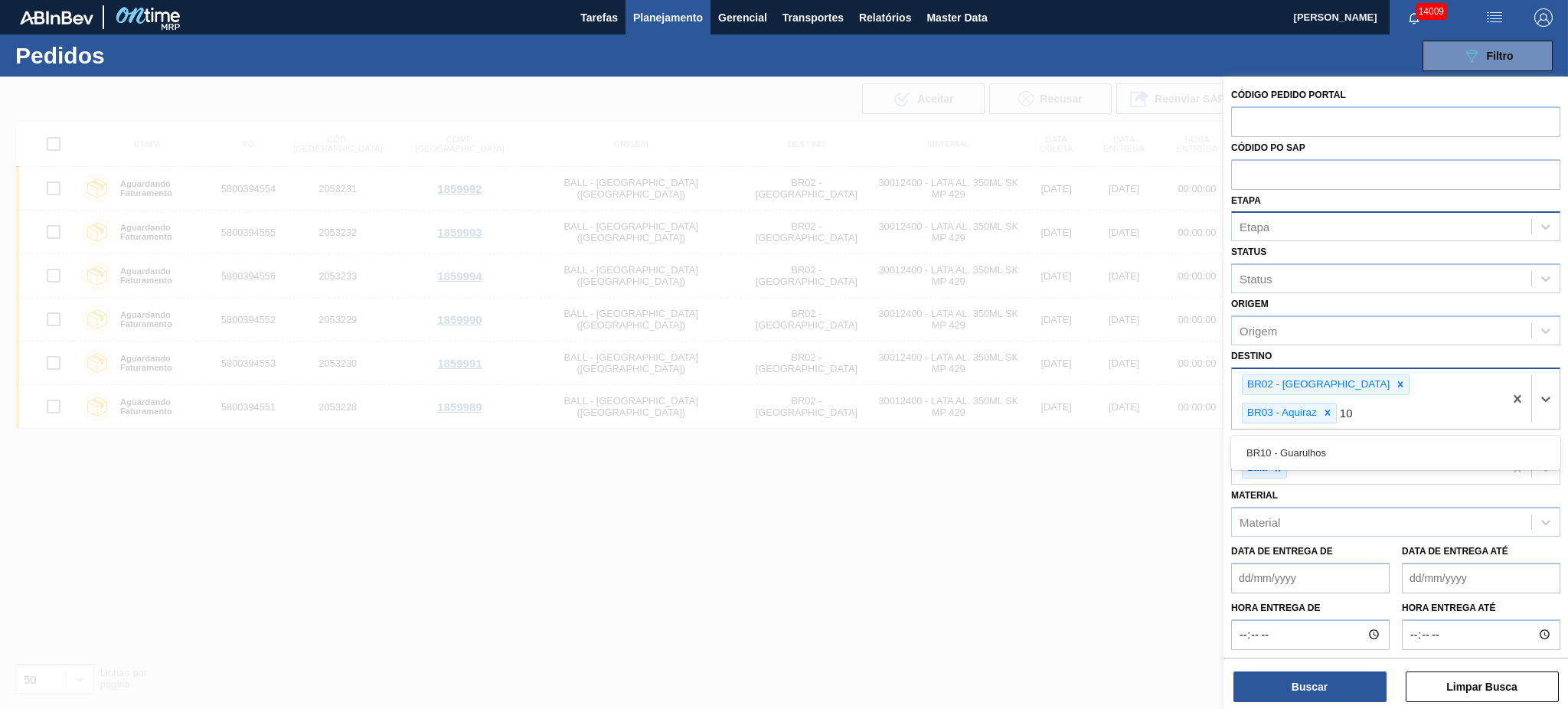
type input "1"
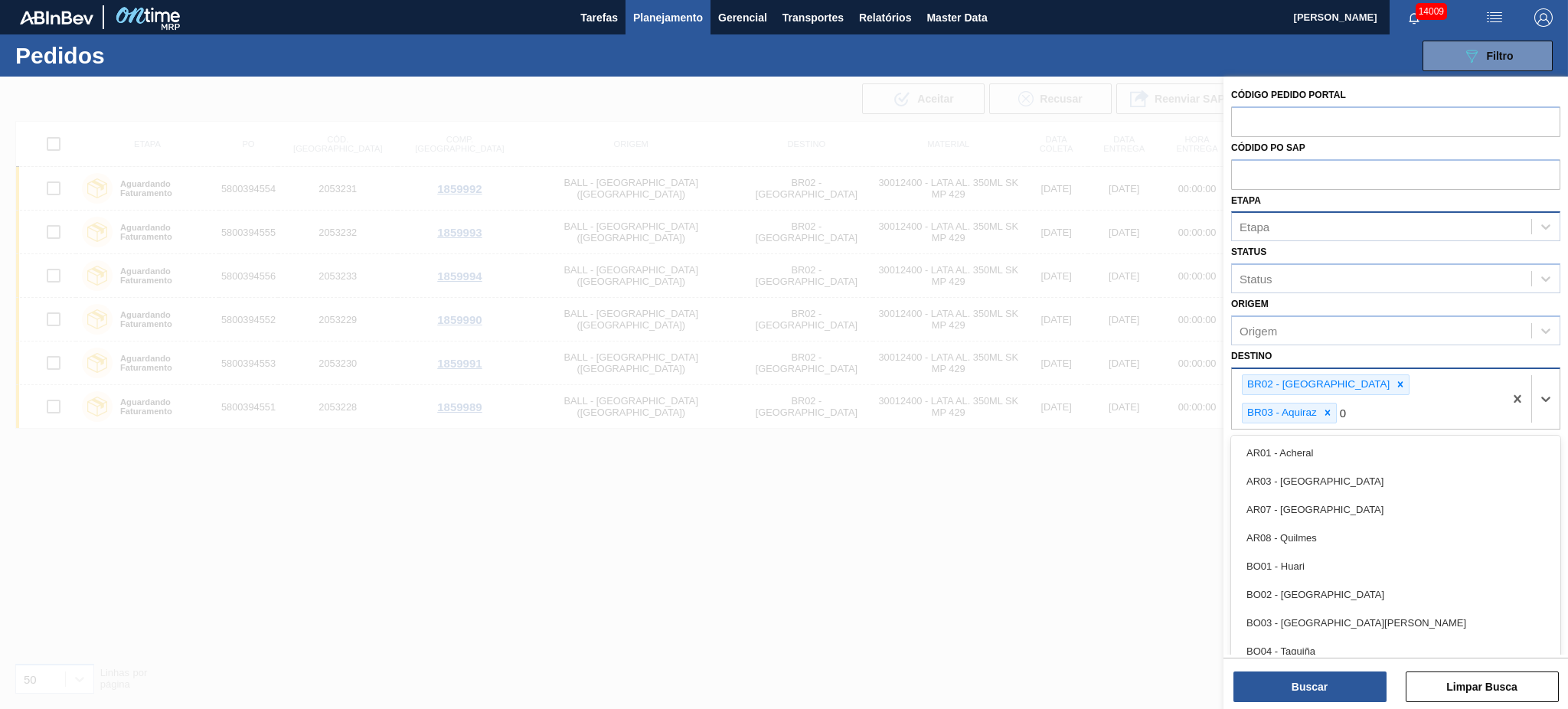
type input "04"
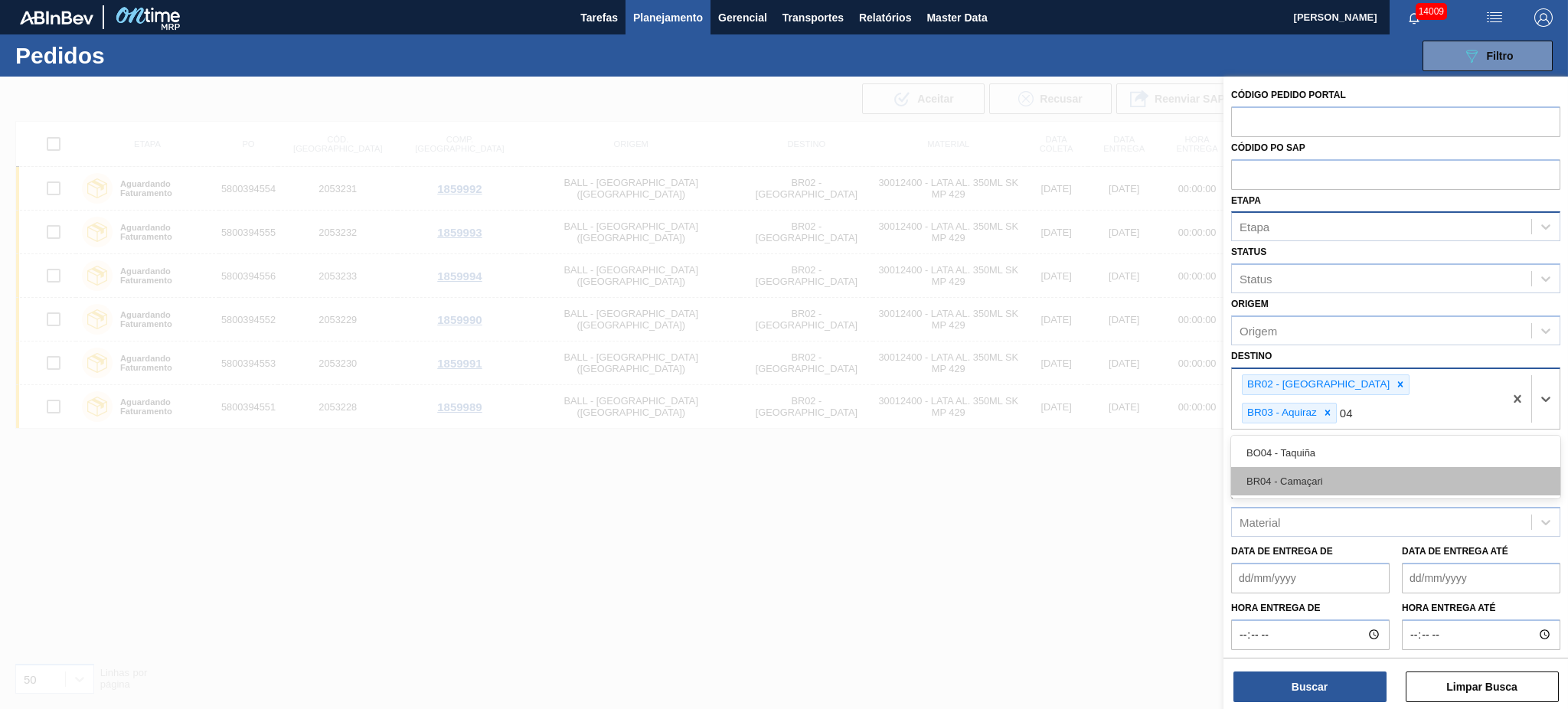
click at [1175, 467] on div "BR04 - Camaçari" at bounding box center [1395, 481] width 329 height 28
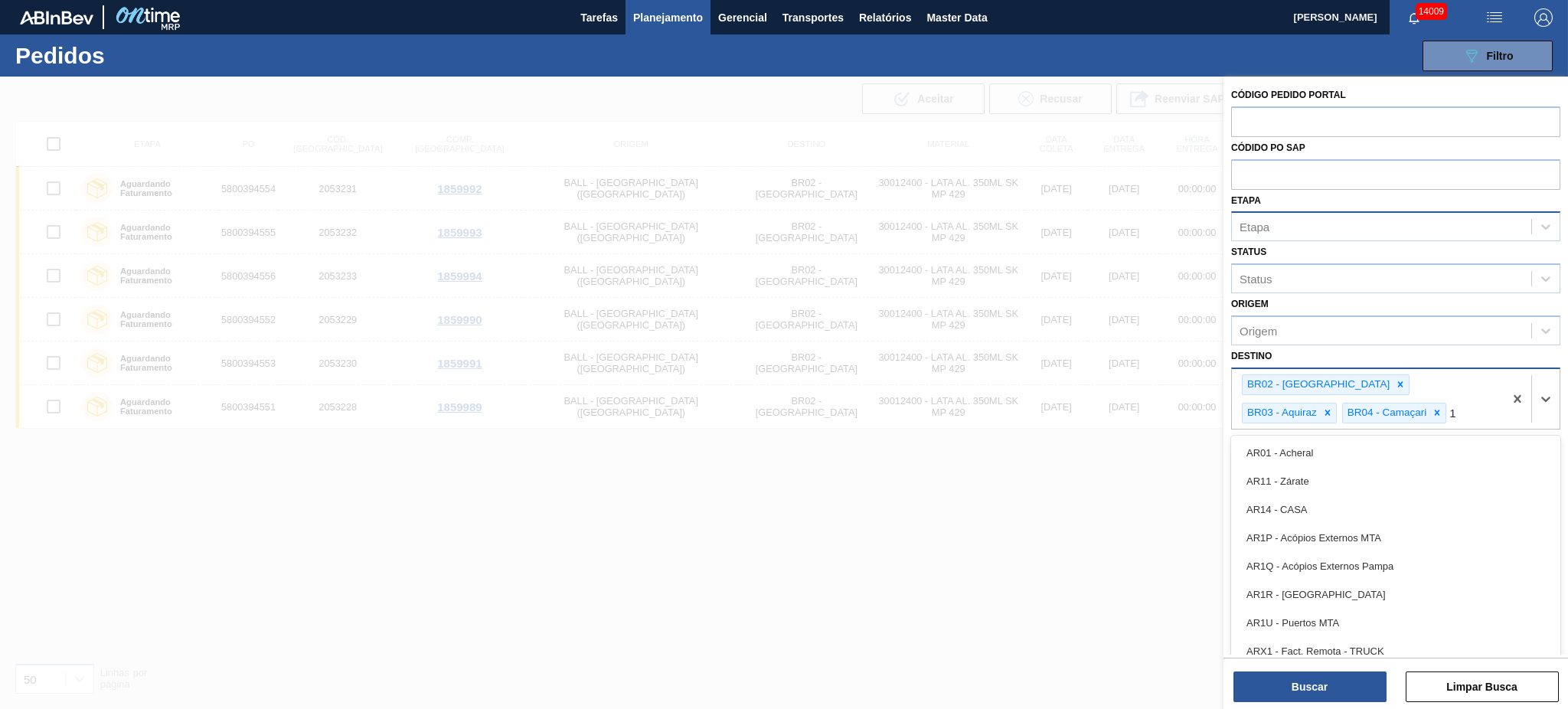
type input "11"
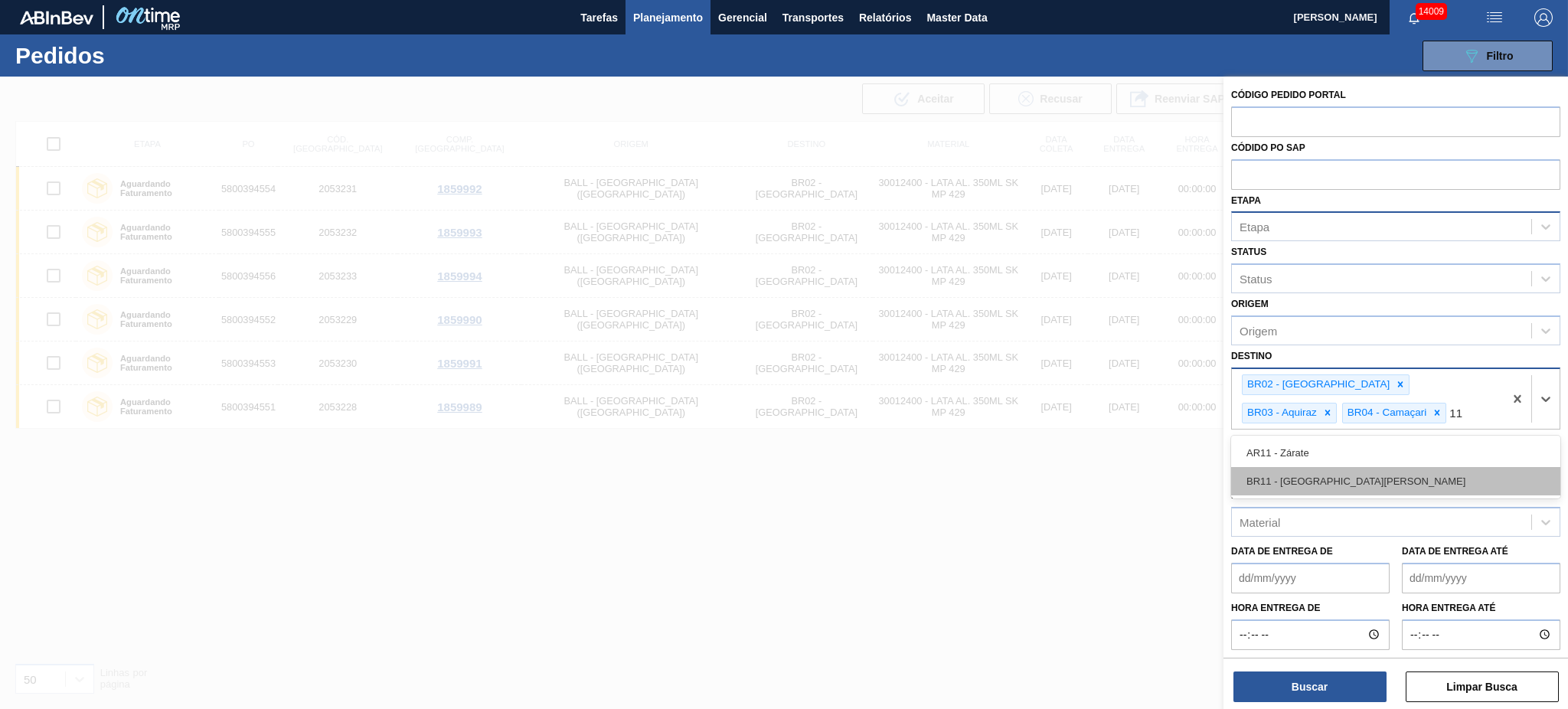
click at [1175, 472] on div "BR11 - [GEOGRAPHIC_DATA][PERSON_NAME]" at bounding box center [1395, 481] width 329 height 28
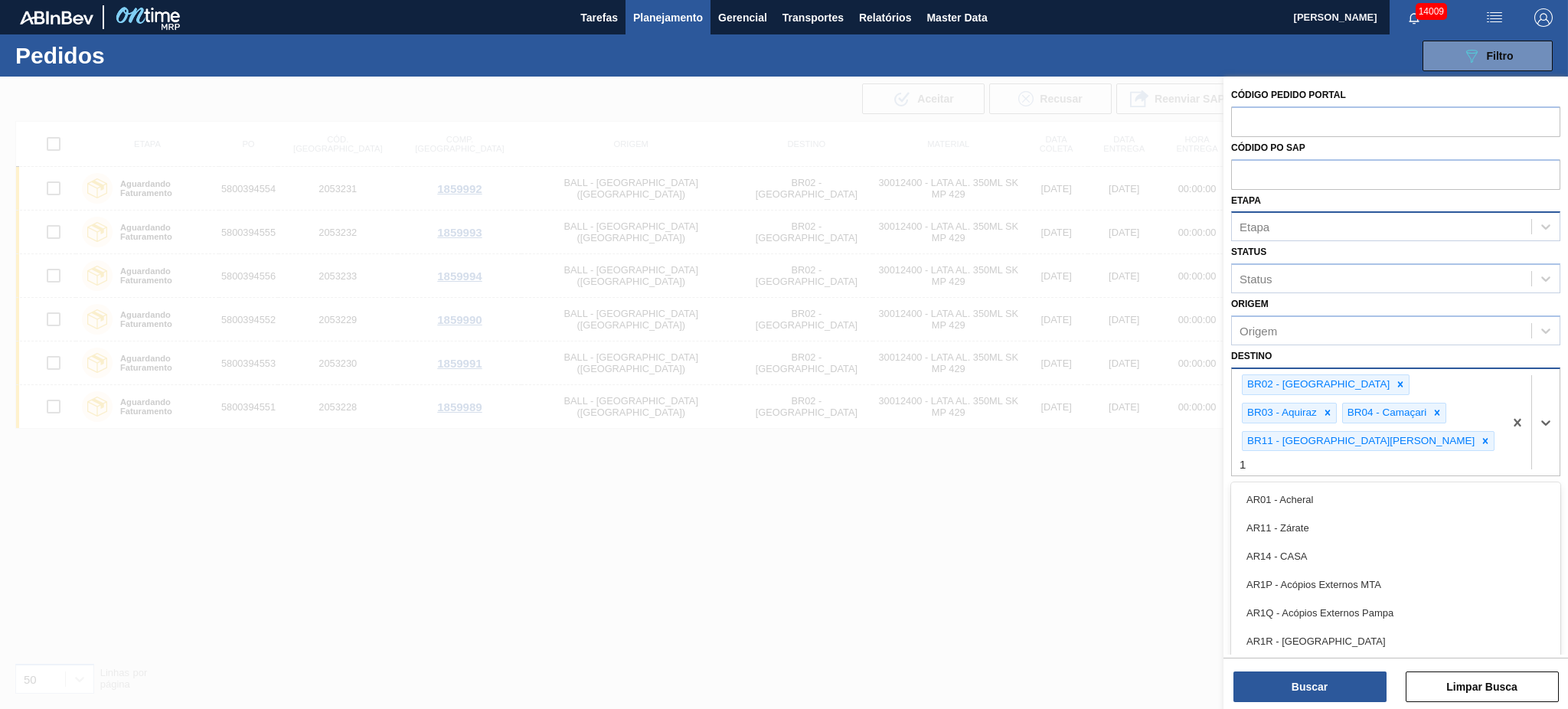
type input "18"
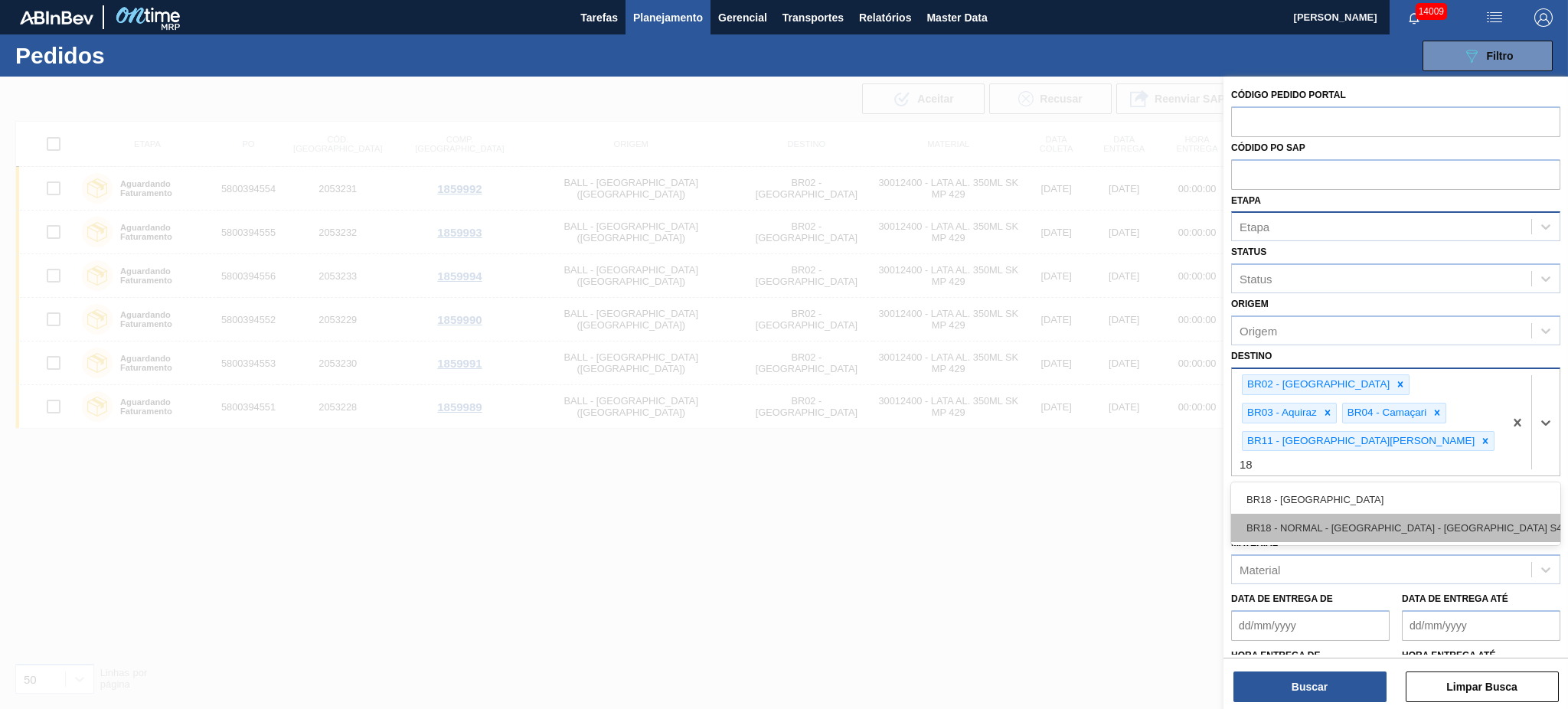
click at [1175, 514] on div "BR18 - NORMAL - Pernambuco - Porto S4" at bounding box center [1395, 528] width 329 height 28
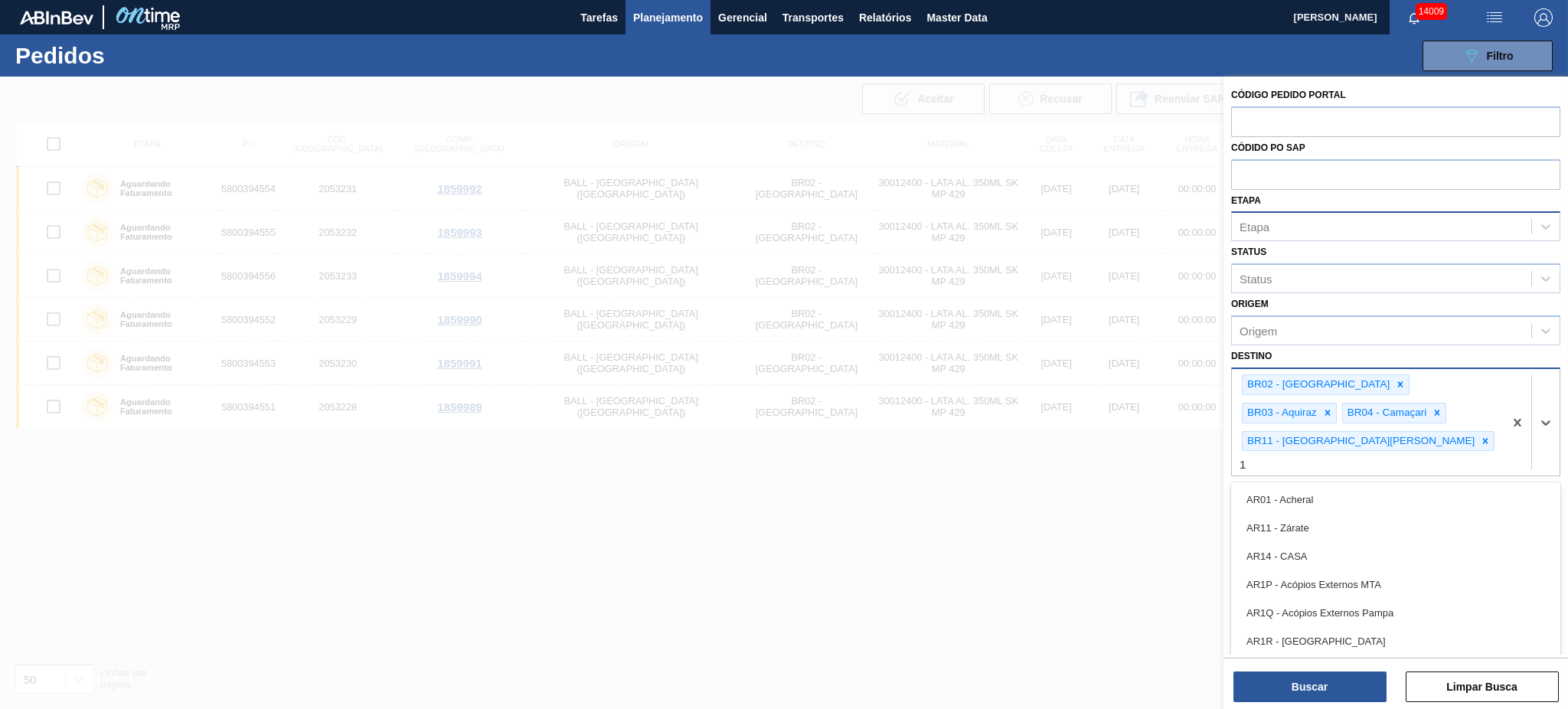
type input "18"
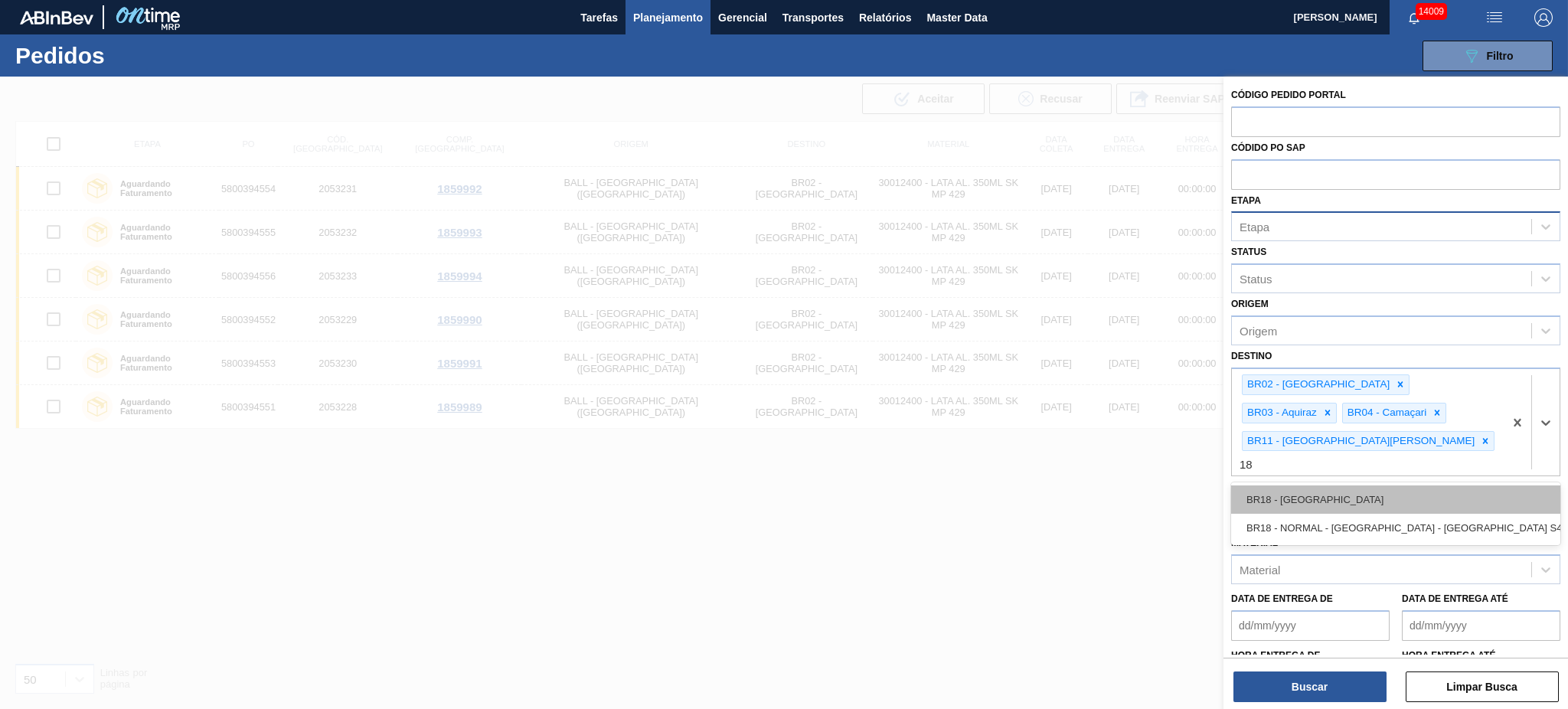
click at [1175, 486] on div "BR18 - [GEOGRAPHIC_DATA]" at bounding box center [1395, 500] width 329 height 28
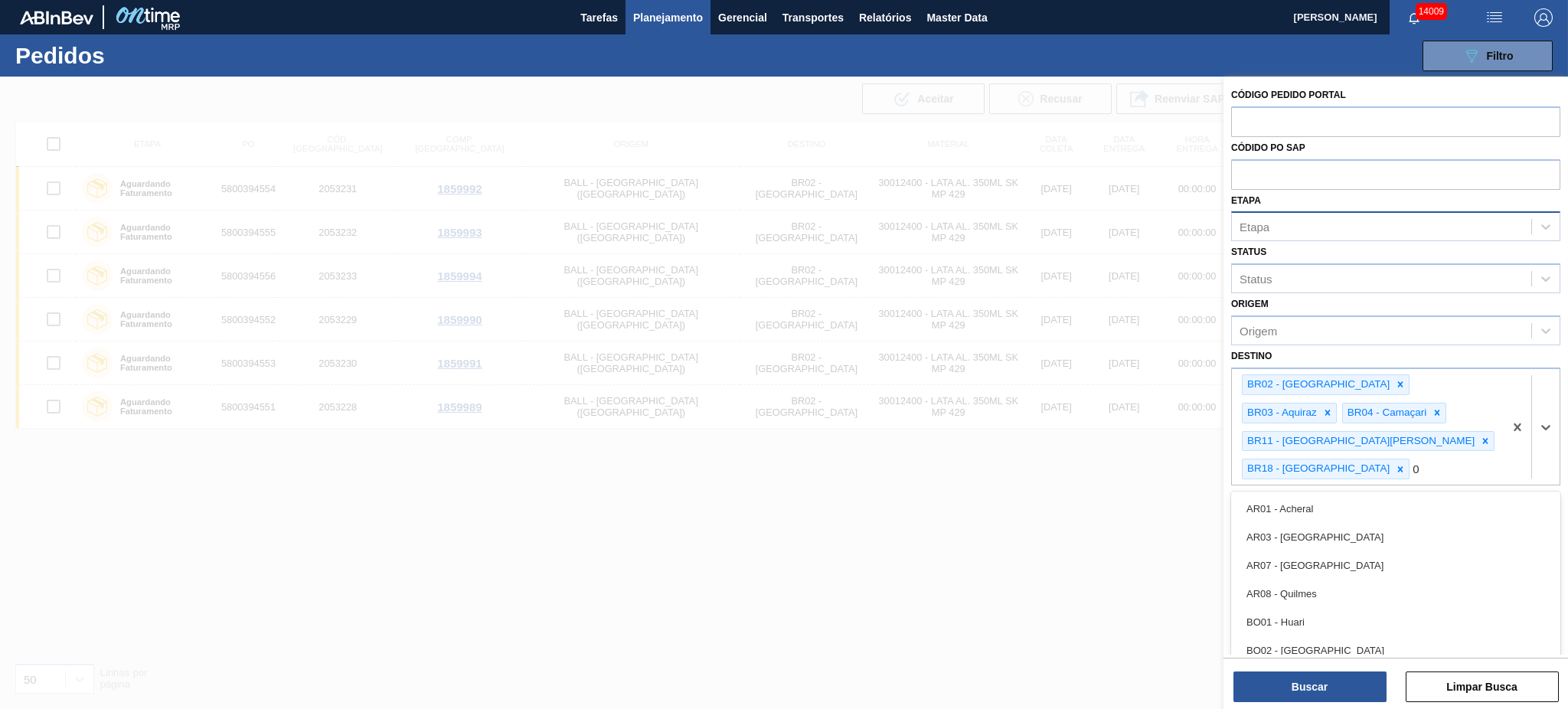
type input "08"
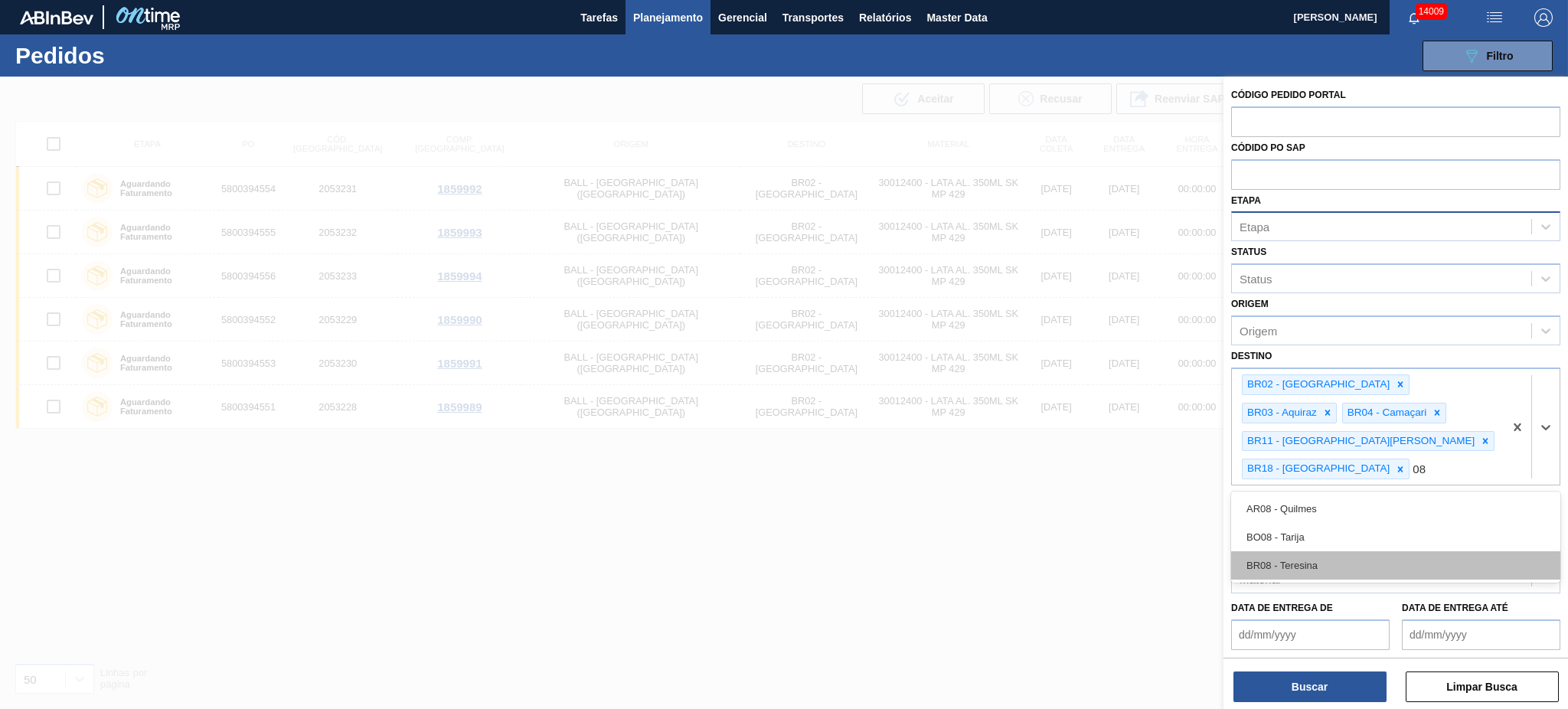
click at [1175, 532] on div "BR08 - Teresina" at bounding box center [1395, 566] width 329 height 28
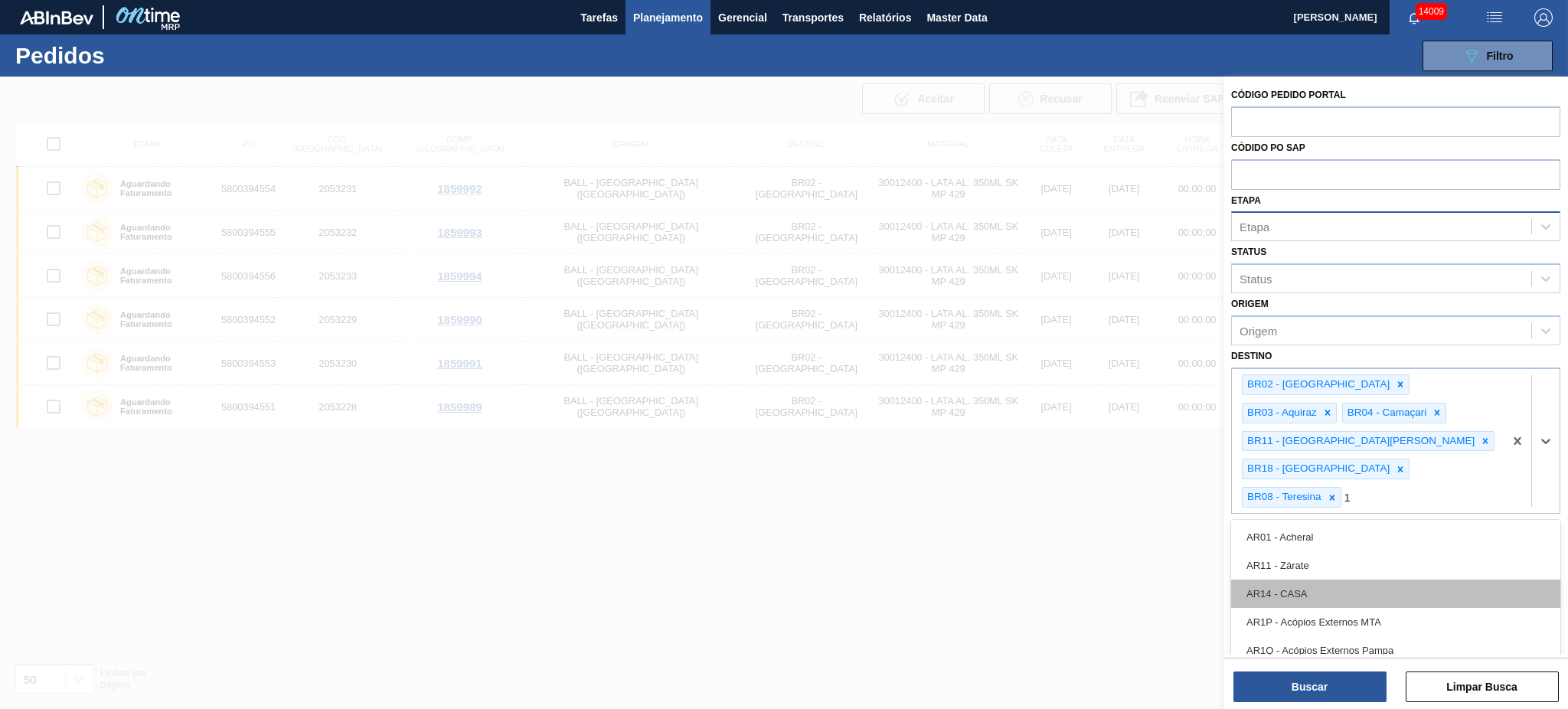
type input "15"
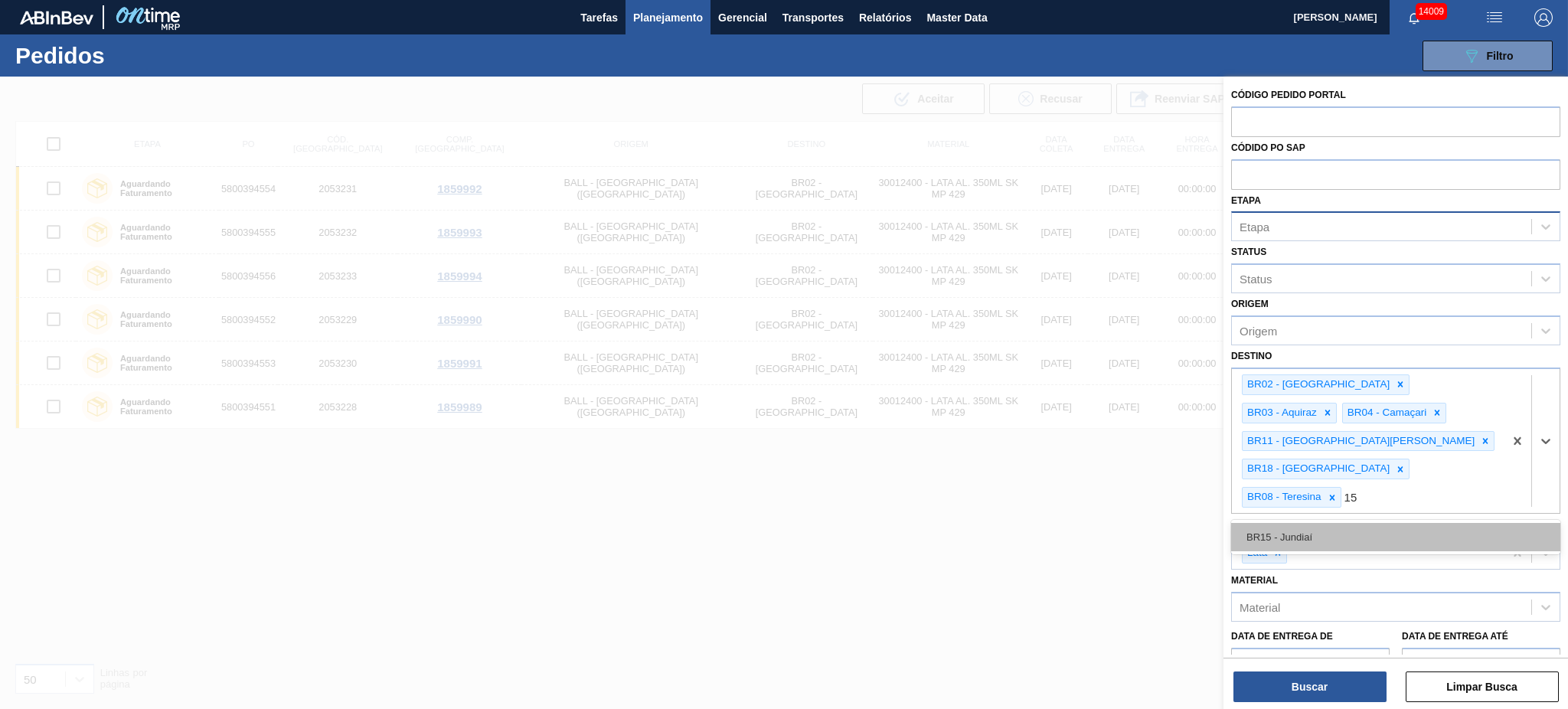
click at [1175, 523] on div "BR15 - Jundiaí" at bounding box center [1395, 537] width 329 height 28
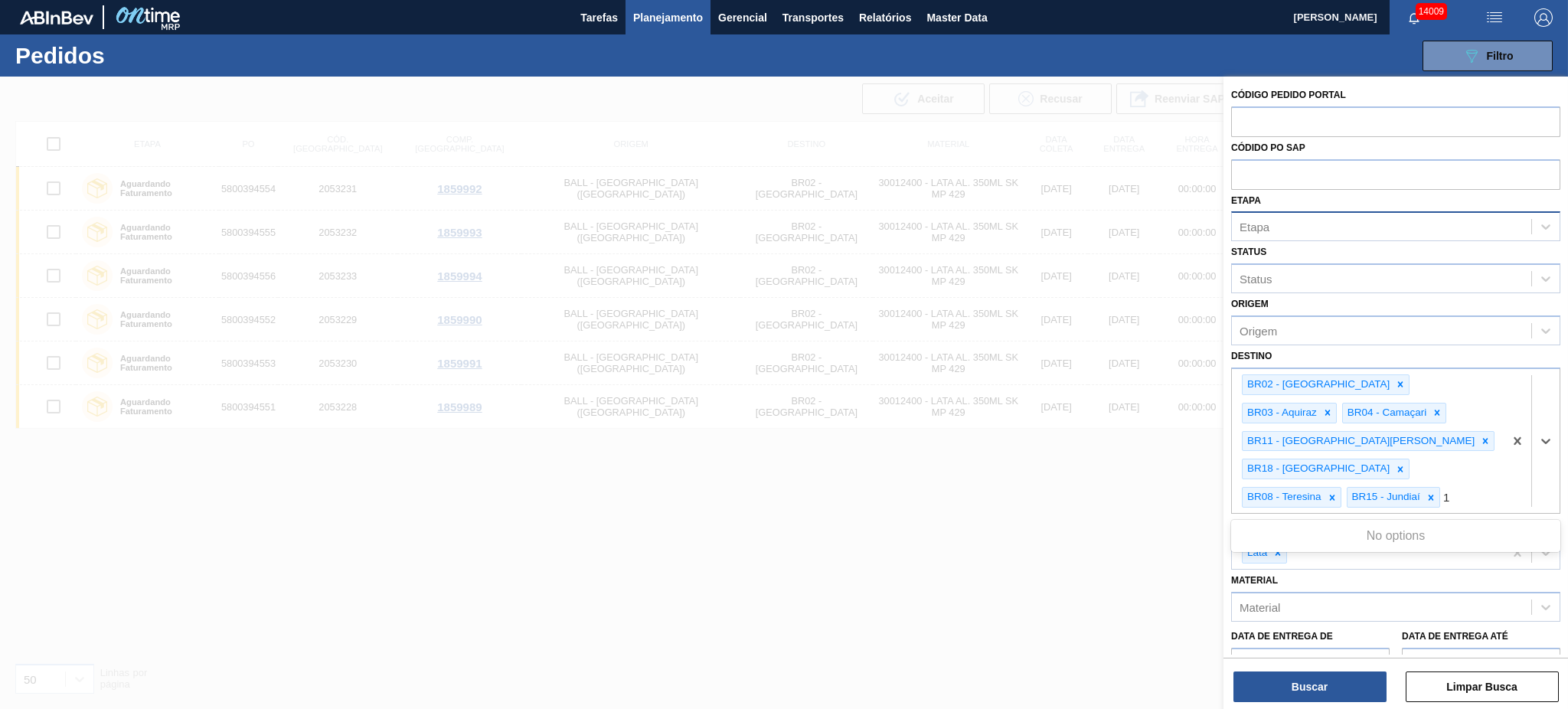
type input "16"
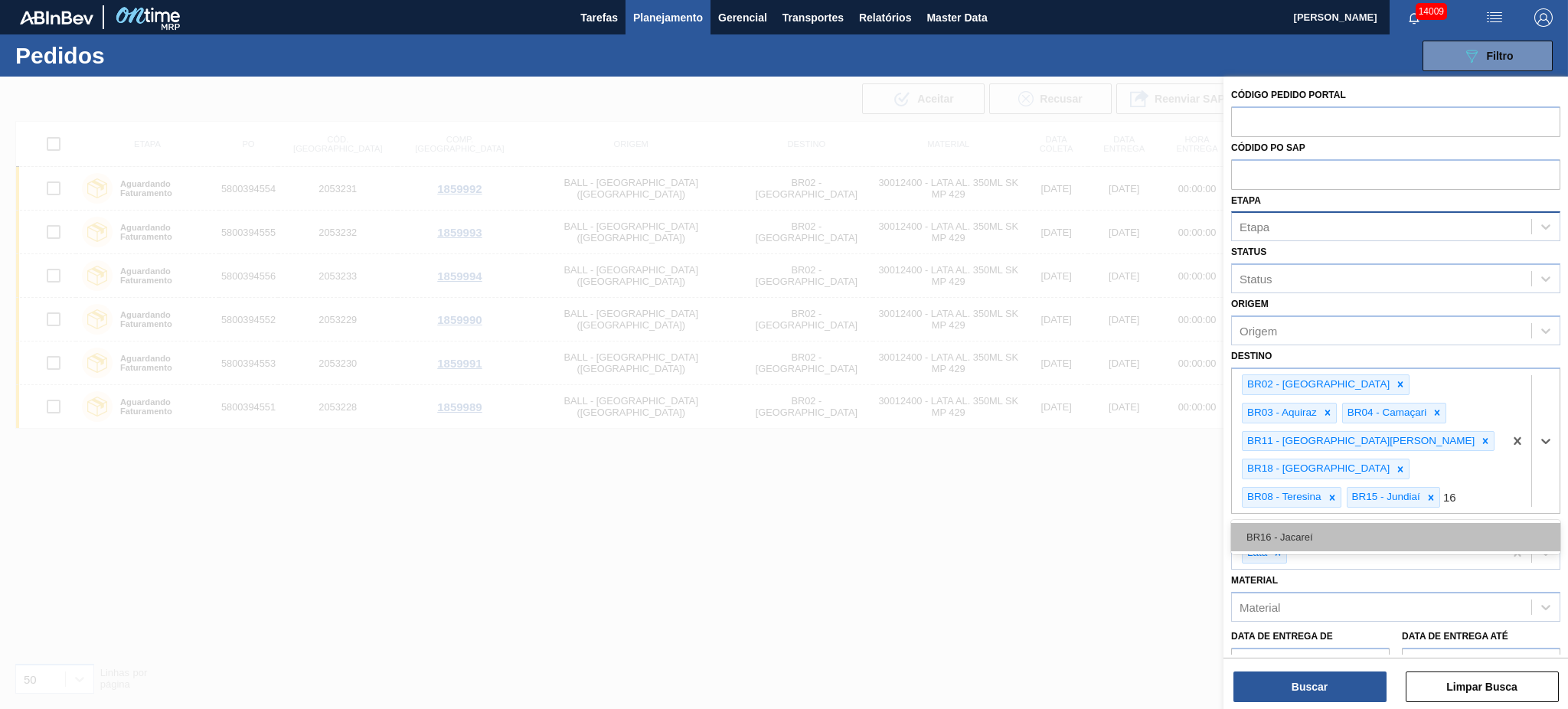
click at [1175, 523] on div "BR16 - Jacareí" at bounding box center [1395, 537] width 329 height 28
type input "23"
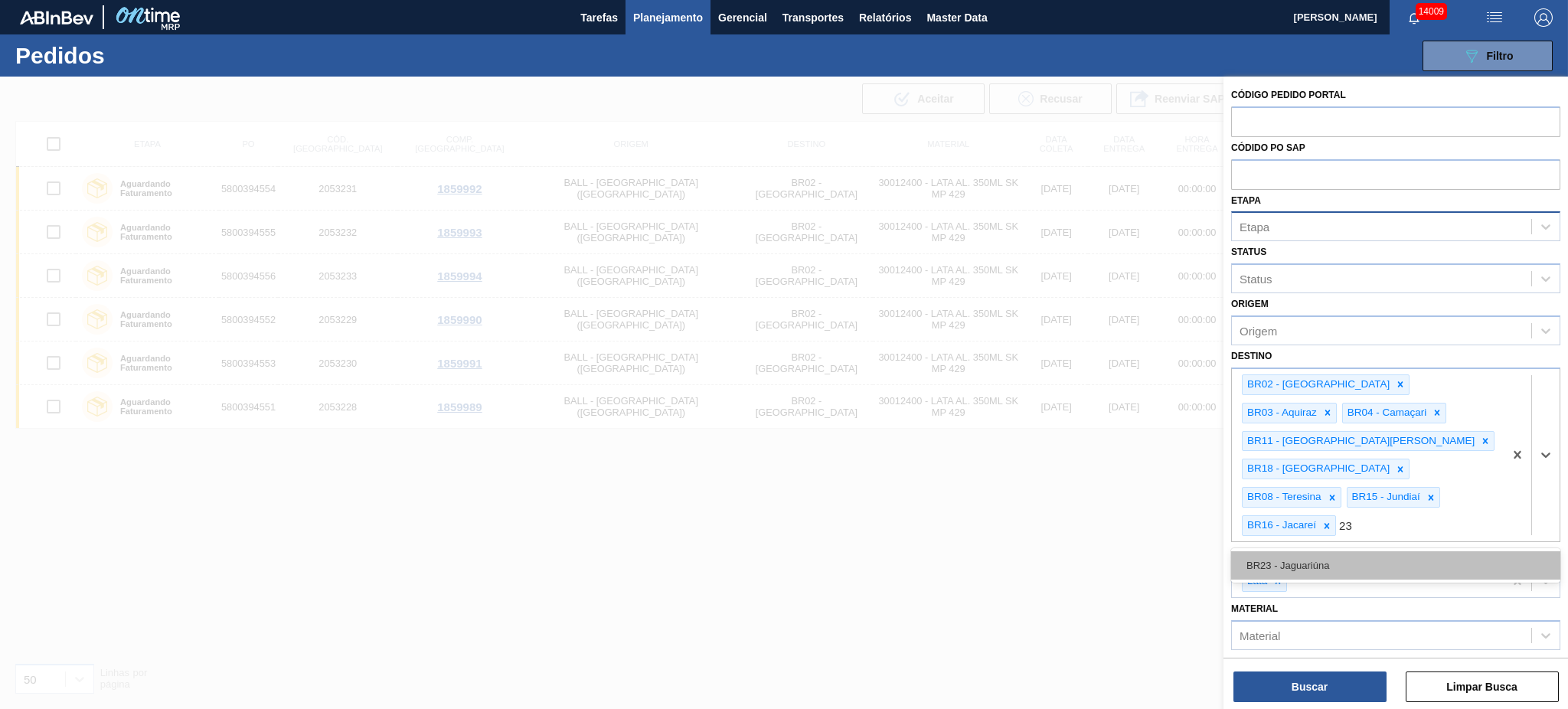
click at [1175, 532] on div "BR23 - Jaguariúna" at bounding box center [1395, 566] width 329 height 28
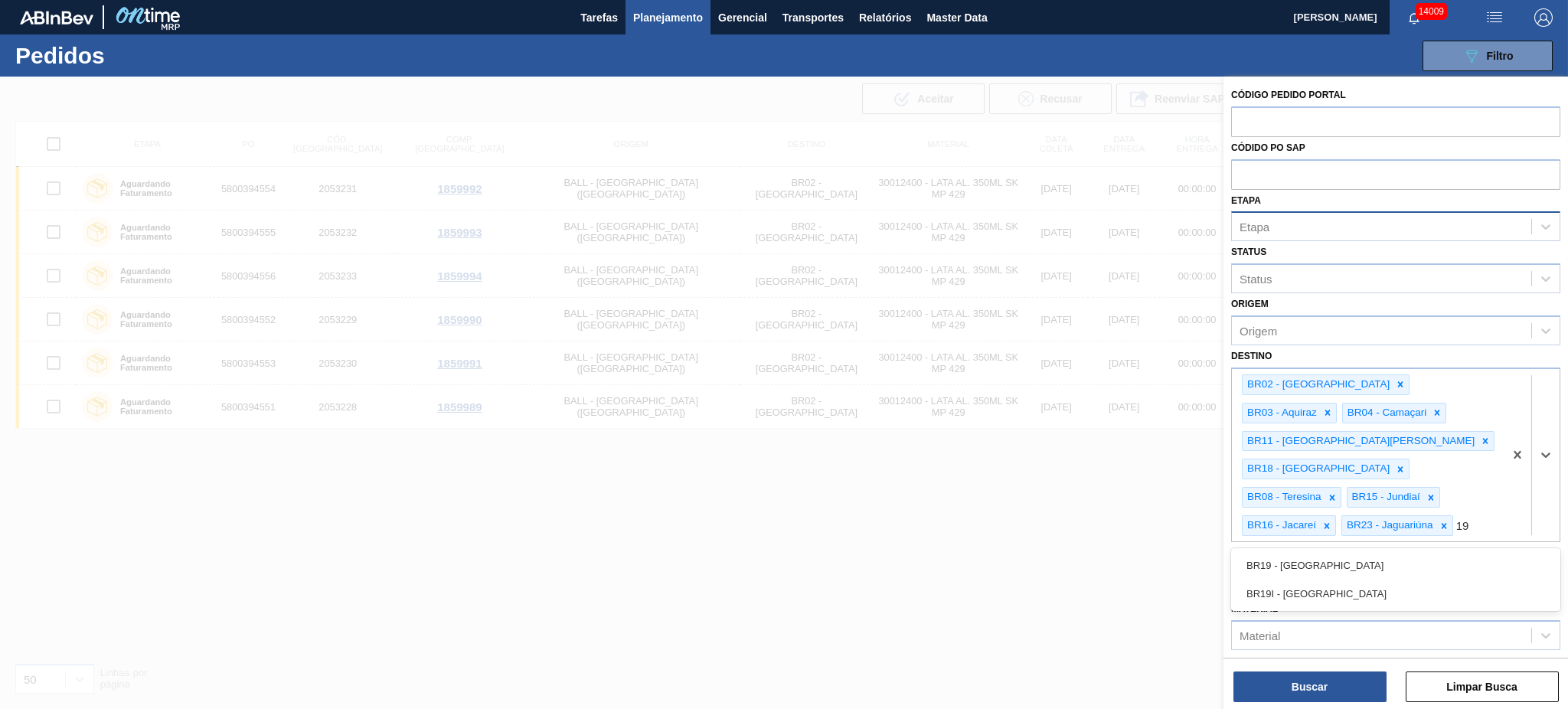
type input "1"
type input "0"
type input "10"
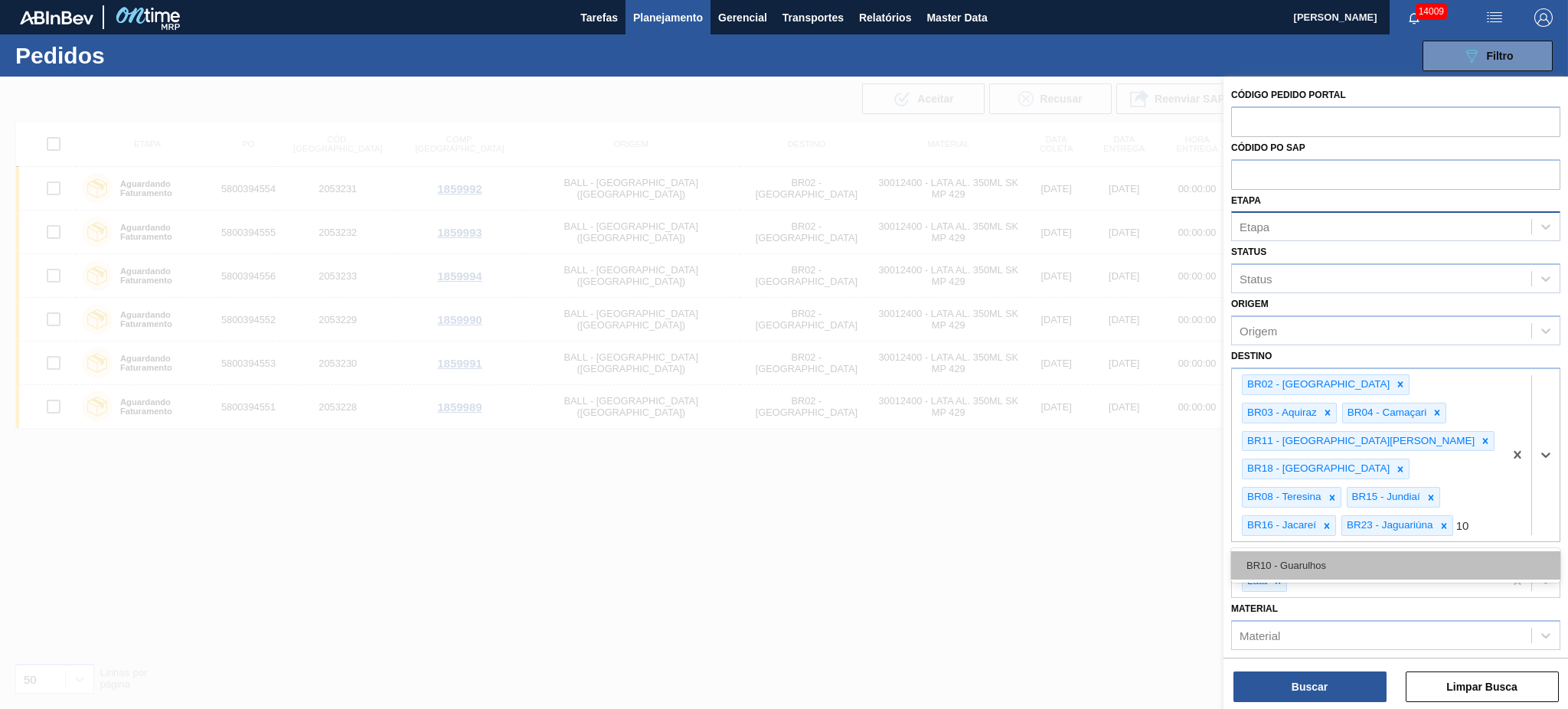
click at [1175, 532] on div "BR10 - Guarulhos" at bounding box center [1395, 566] width 329 height 28
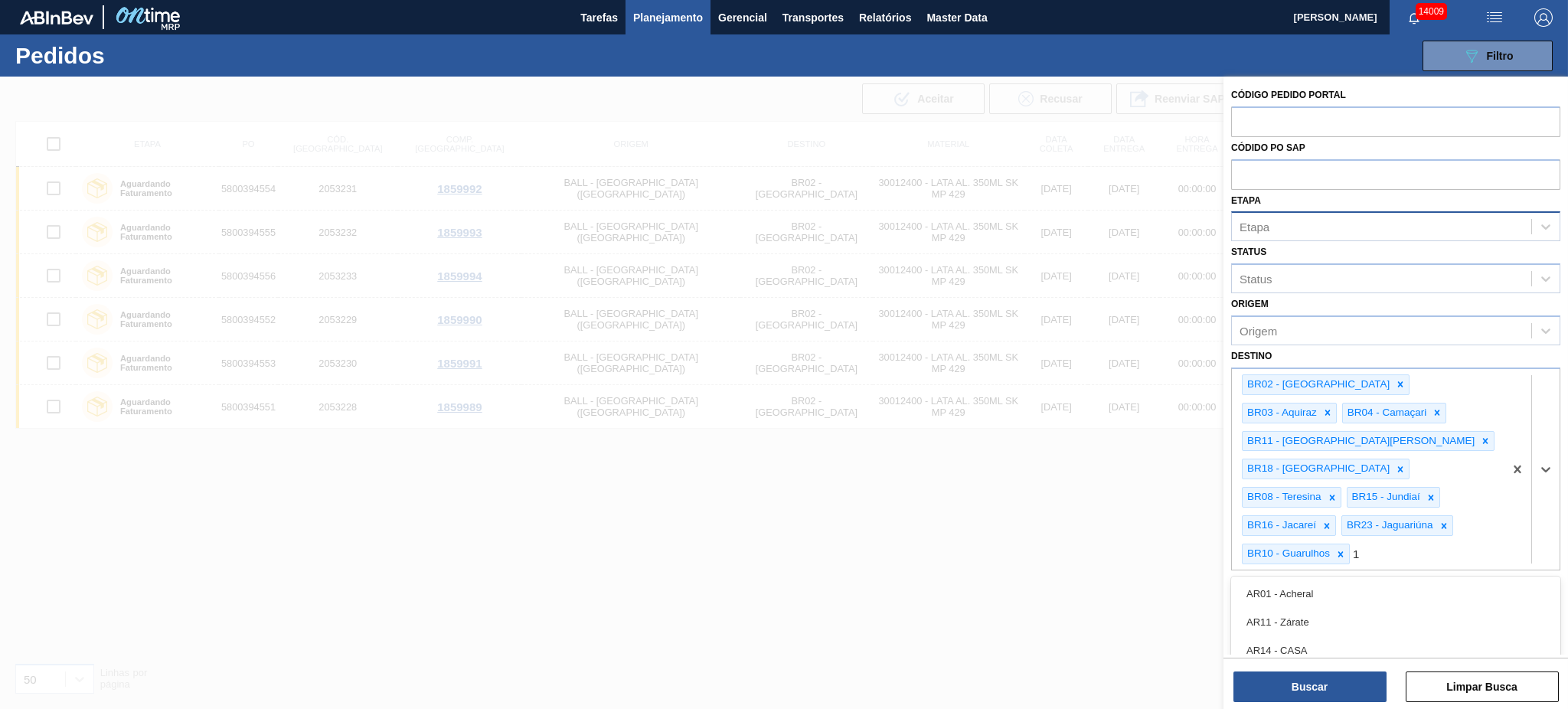
type input "19"
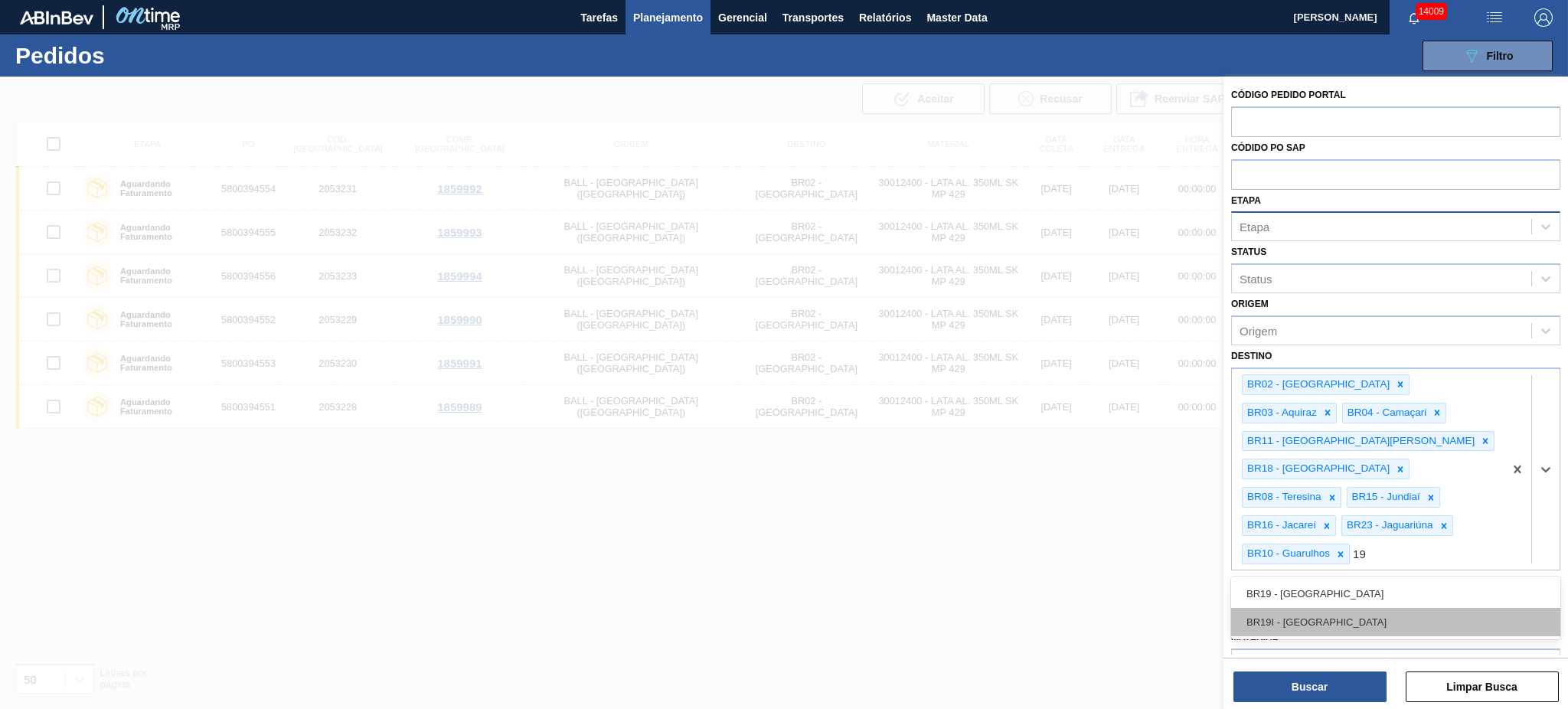
click at [1175, 532] on div "BR19I - Nova Rio" at bounding box center [1395, 622] width 329 height 28
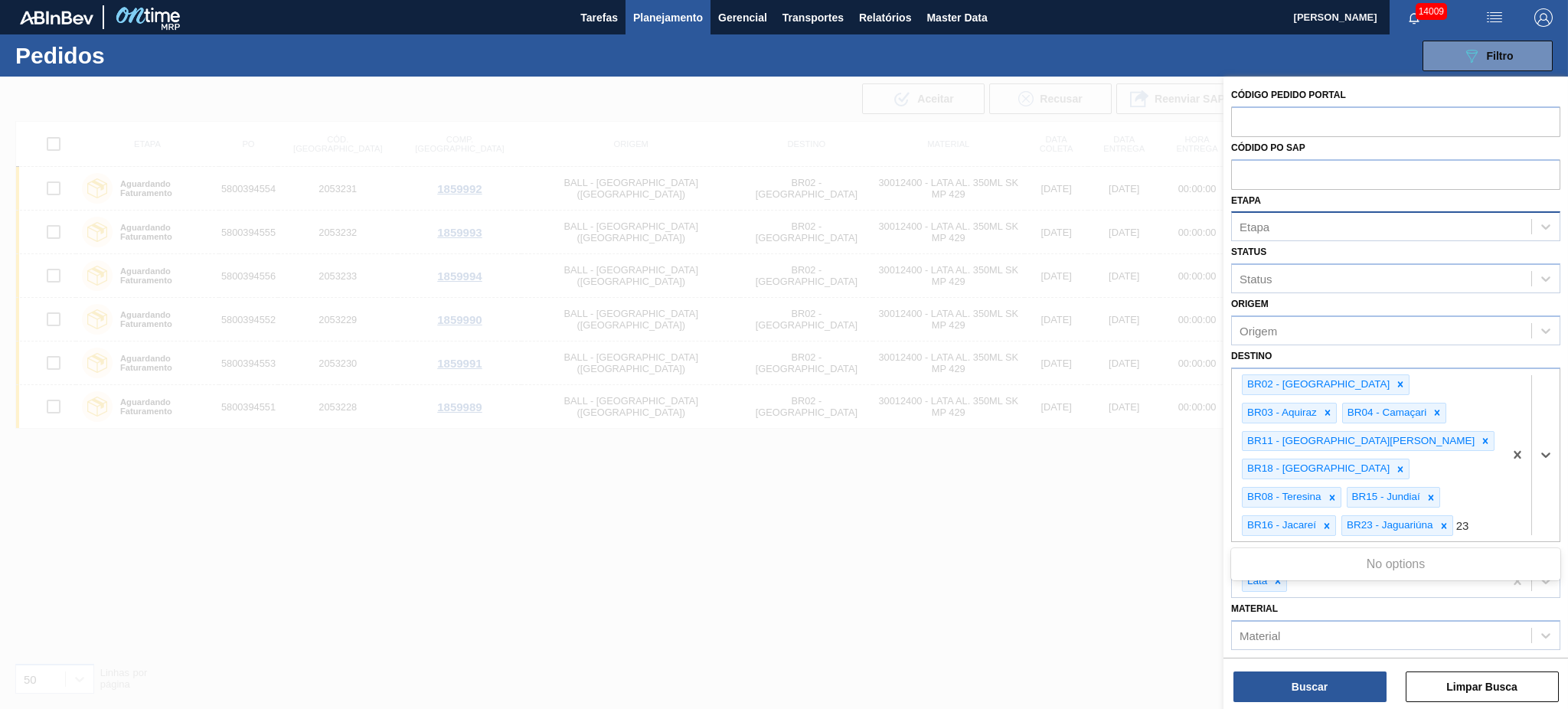
type input "2"
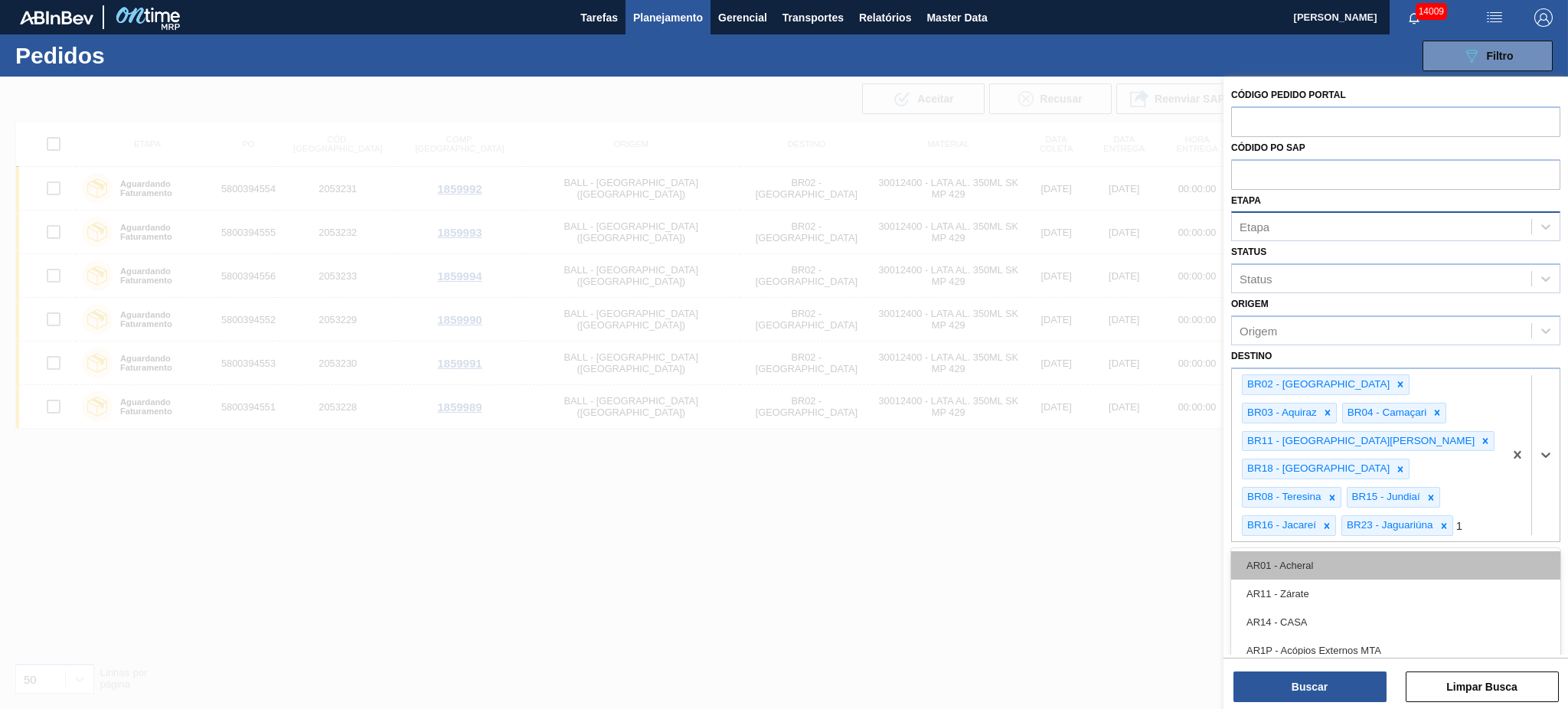
type input "10"
click at [1175, 532] on div "BR10 - Guarulhos" at bounding box center [1395, 566] width 329 height 28
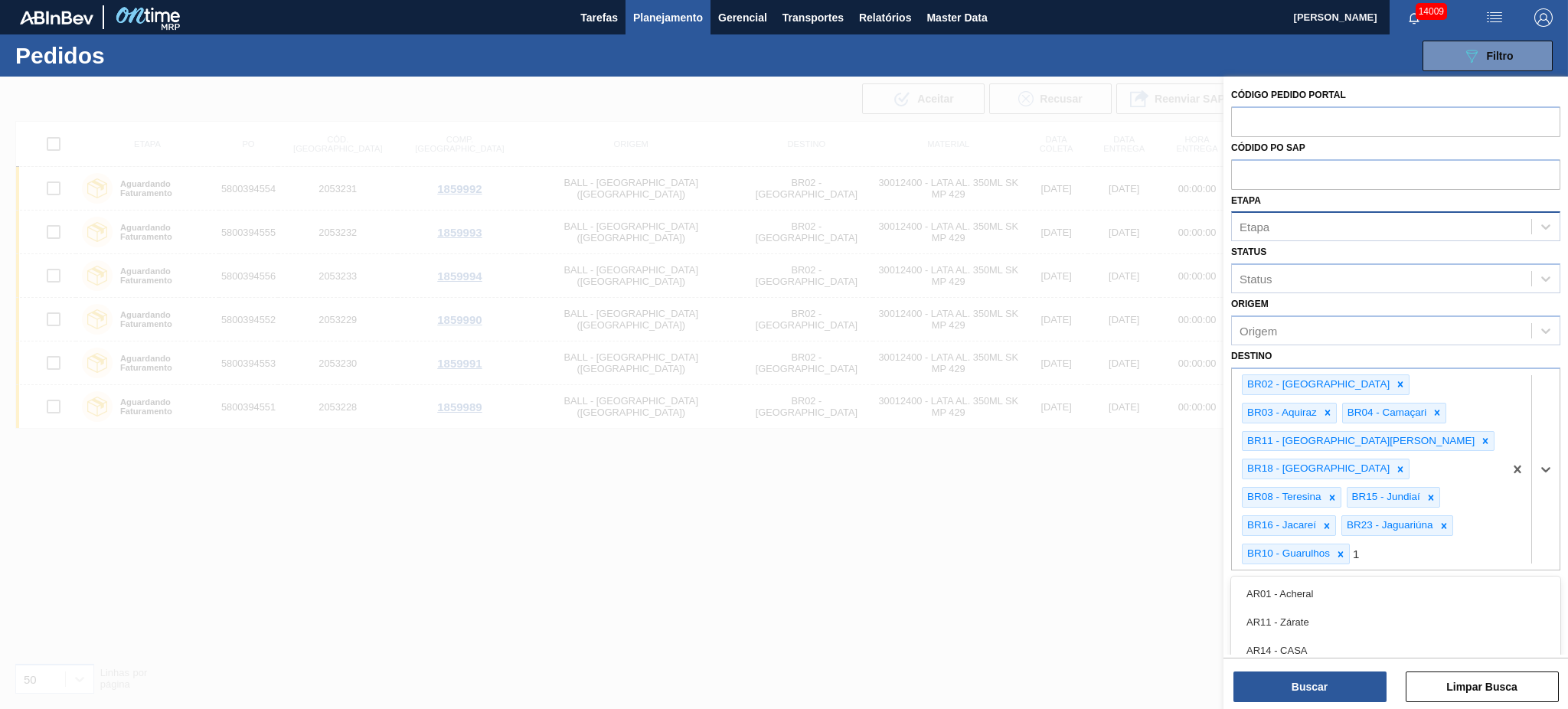
type input "19"
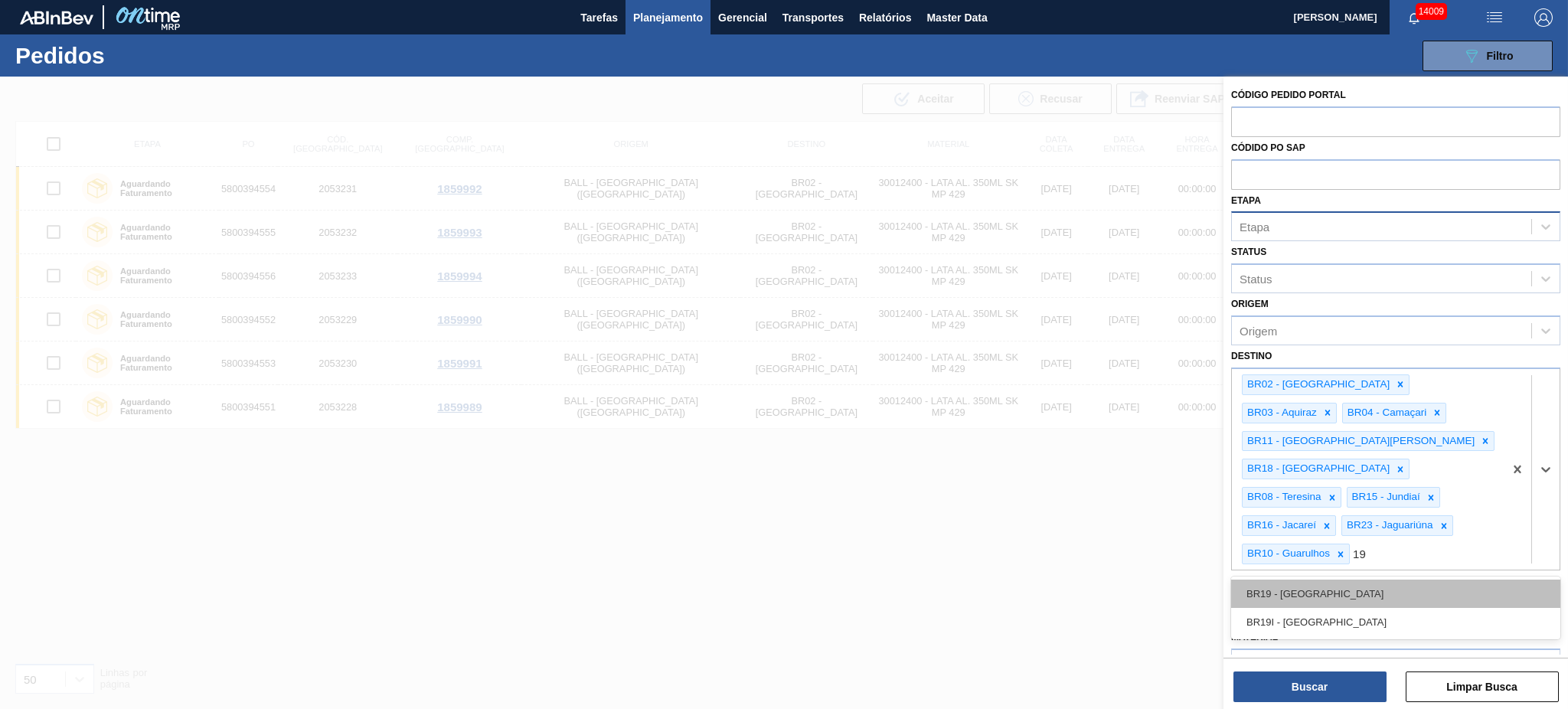
click at [1175, 532] on div "BR19 - Nova Rio" at bounding box center [1395, 594] width 329 height 28
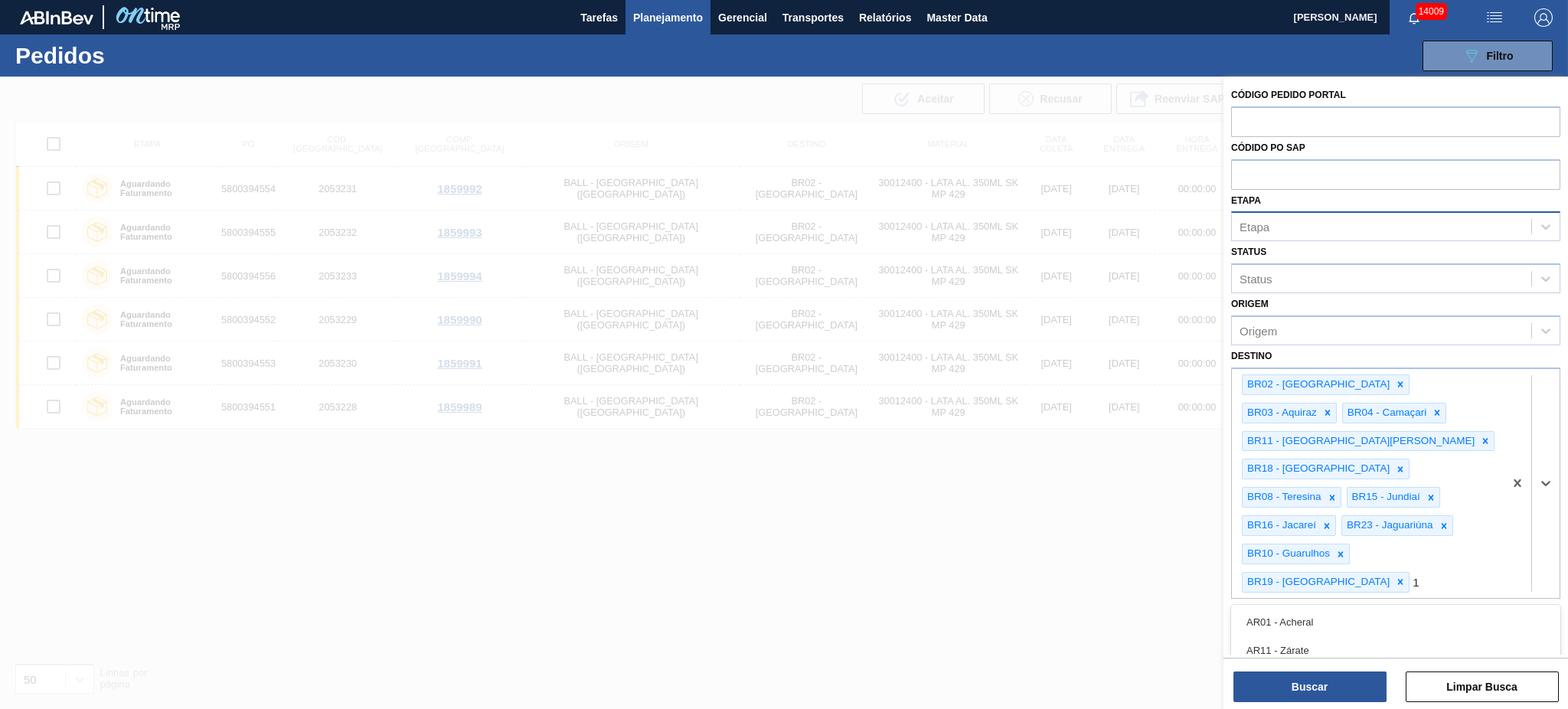
type input "13"
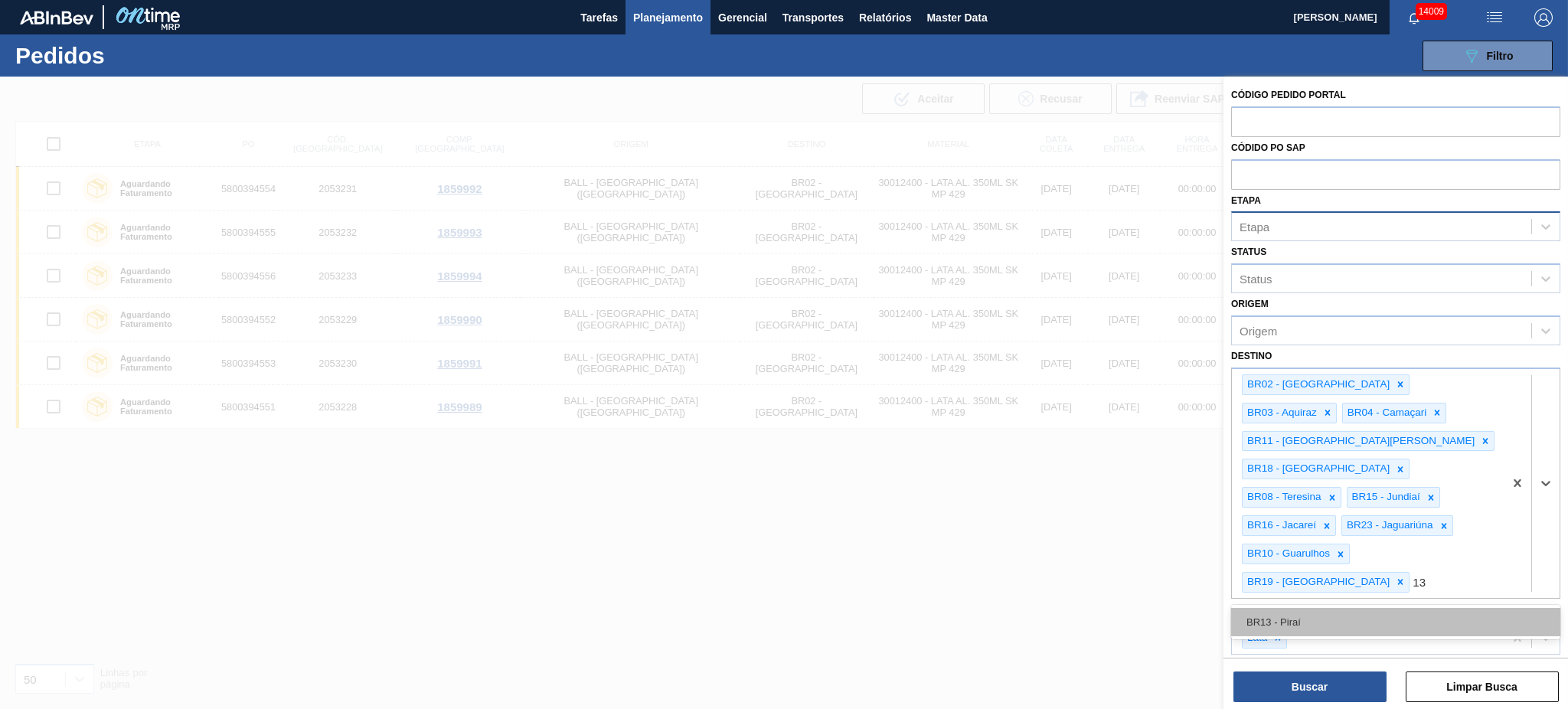
click at [1175, 532] on div "BR13 - Piraí" at bounding box center [1395, 622] width 329 height 28
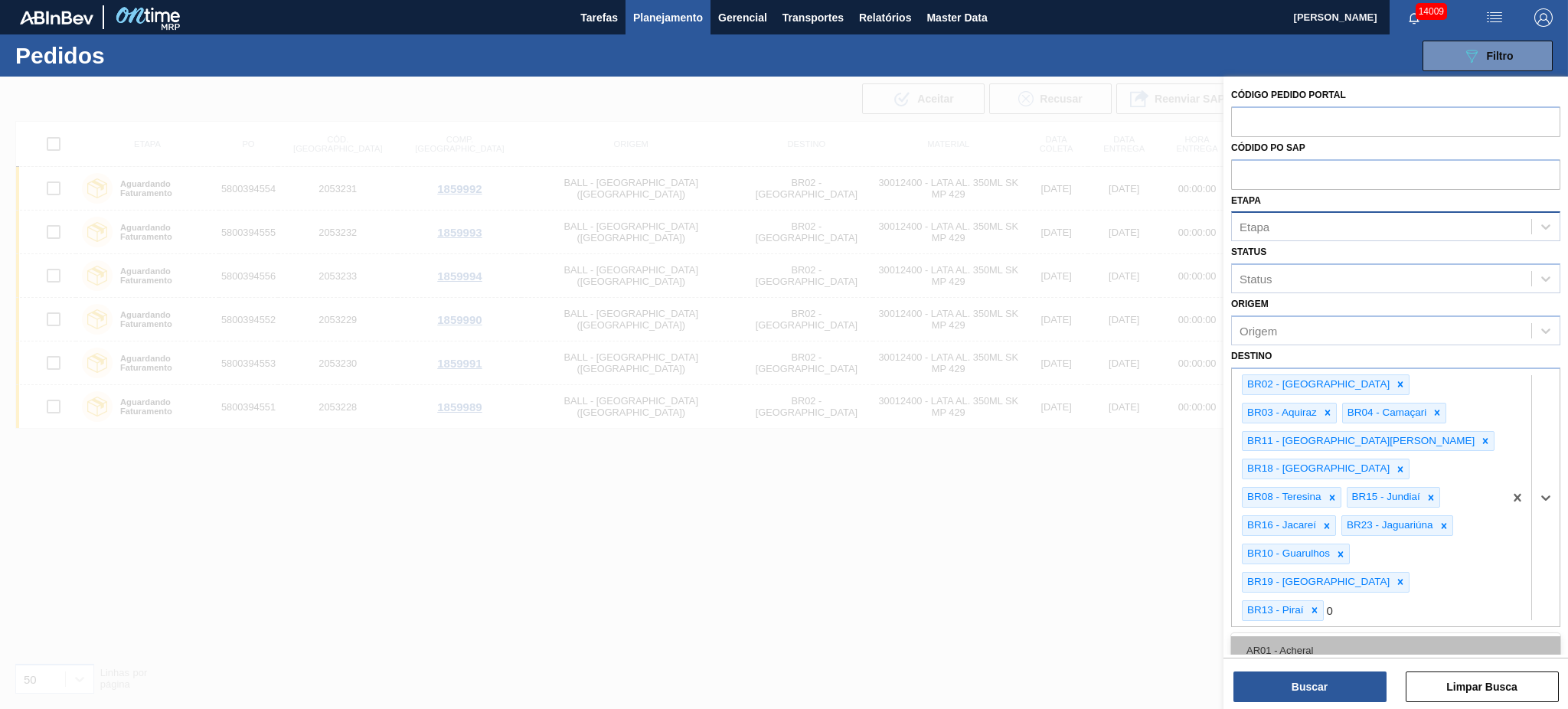
type input "07"
click at [1175, 532] on div "BR07 - Macacu" at bounding box center [1395, 707] width 329 height 28
type input "21"
click at [1175, 532] on div "BR21 - Lages" at bounding box center [1395, 651] width 329 height 28
type input "22"
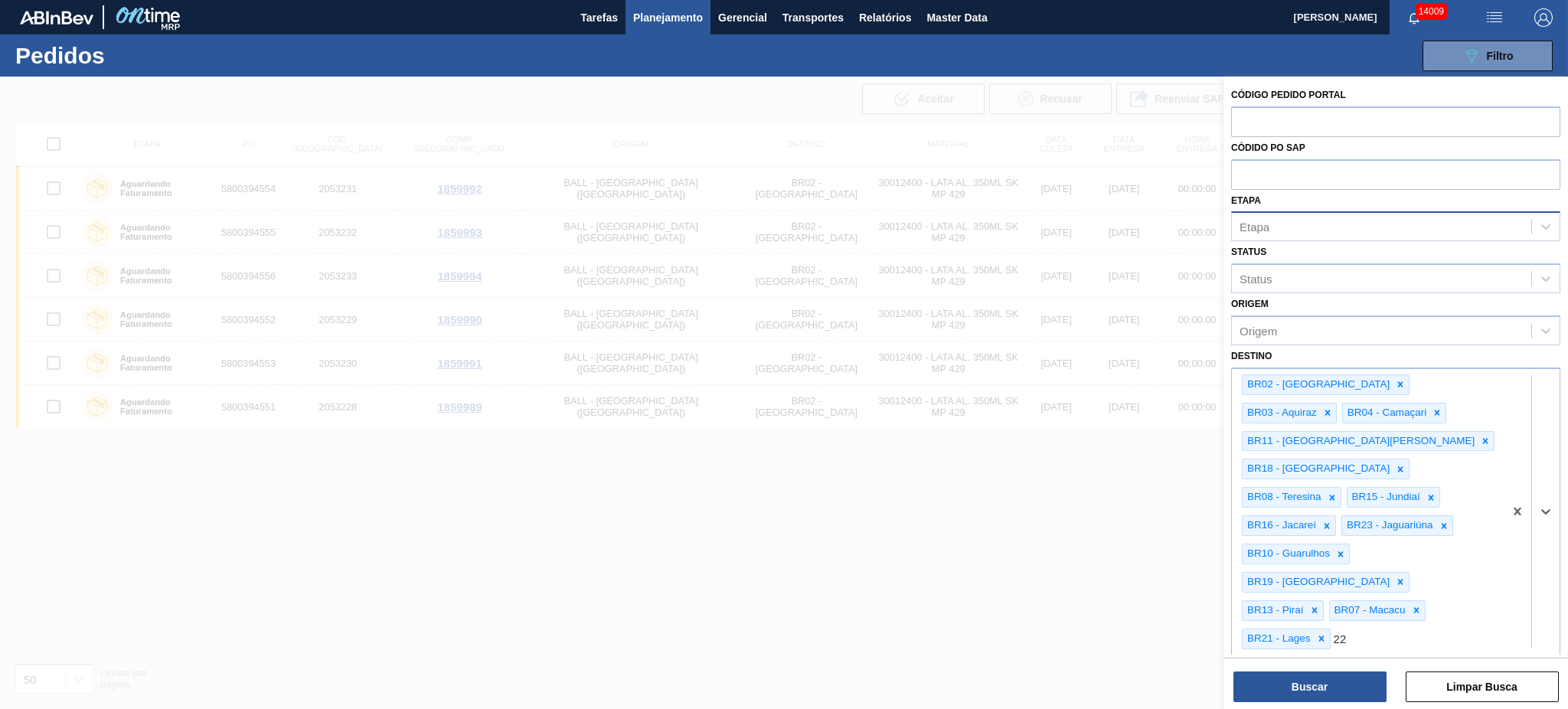
click at [1175, 532] on div "BR22 - Viamão" at bounding box center [1395, 679] width 329 height 28
type input "24"
click at [1175, 532] on div "BR24 - Ponta Grossa" at bounding box center [1395, 679] width 329 height 28
type input "09"
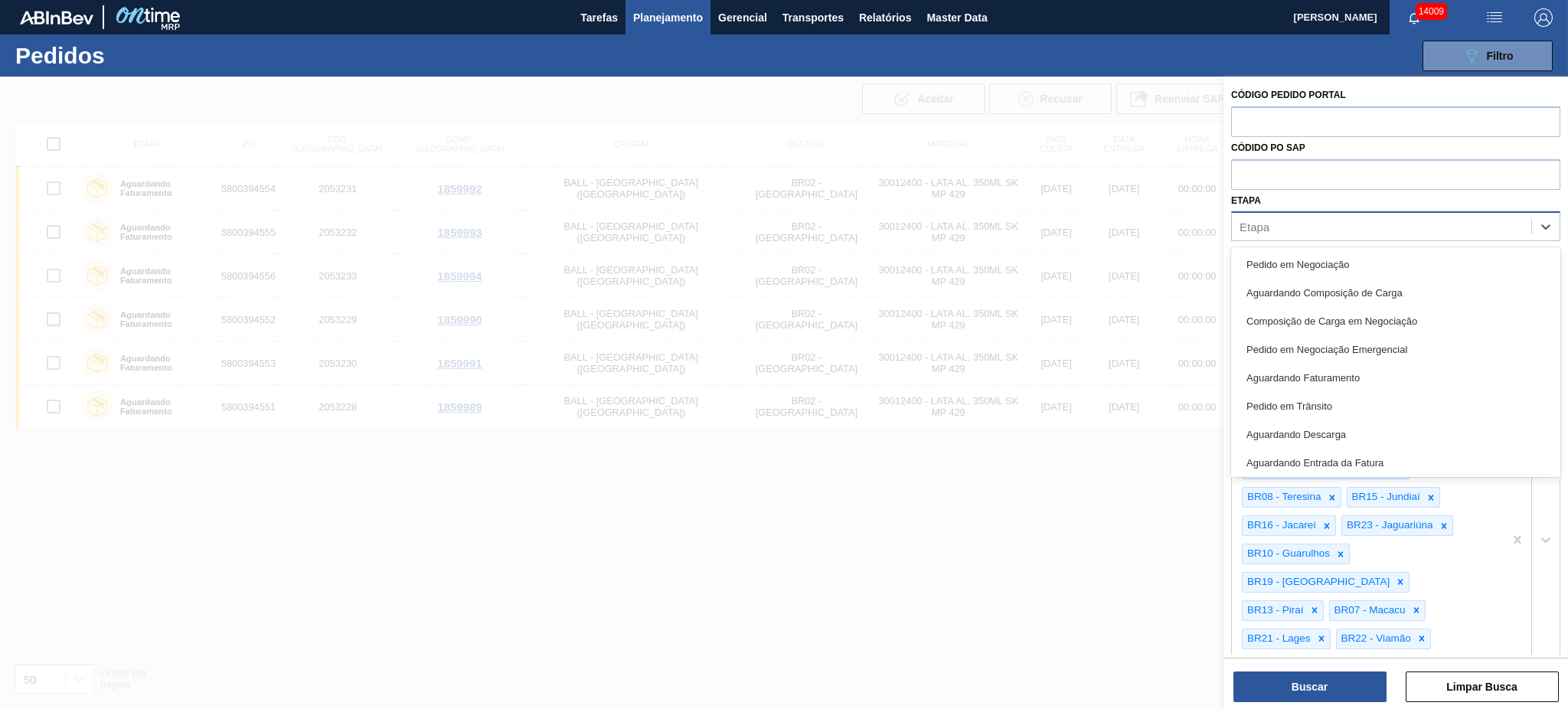
click at [1175, 230] on div "Etapa" at bounding box center [1382, 227] width 300 height 22
click at [1175, 251] on div "Pedido em Negociação" at bounding box center [1395, 265] width 329 height 28
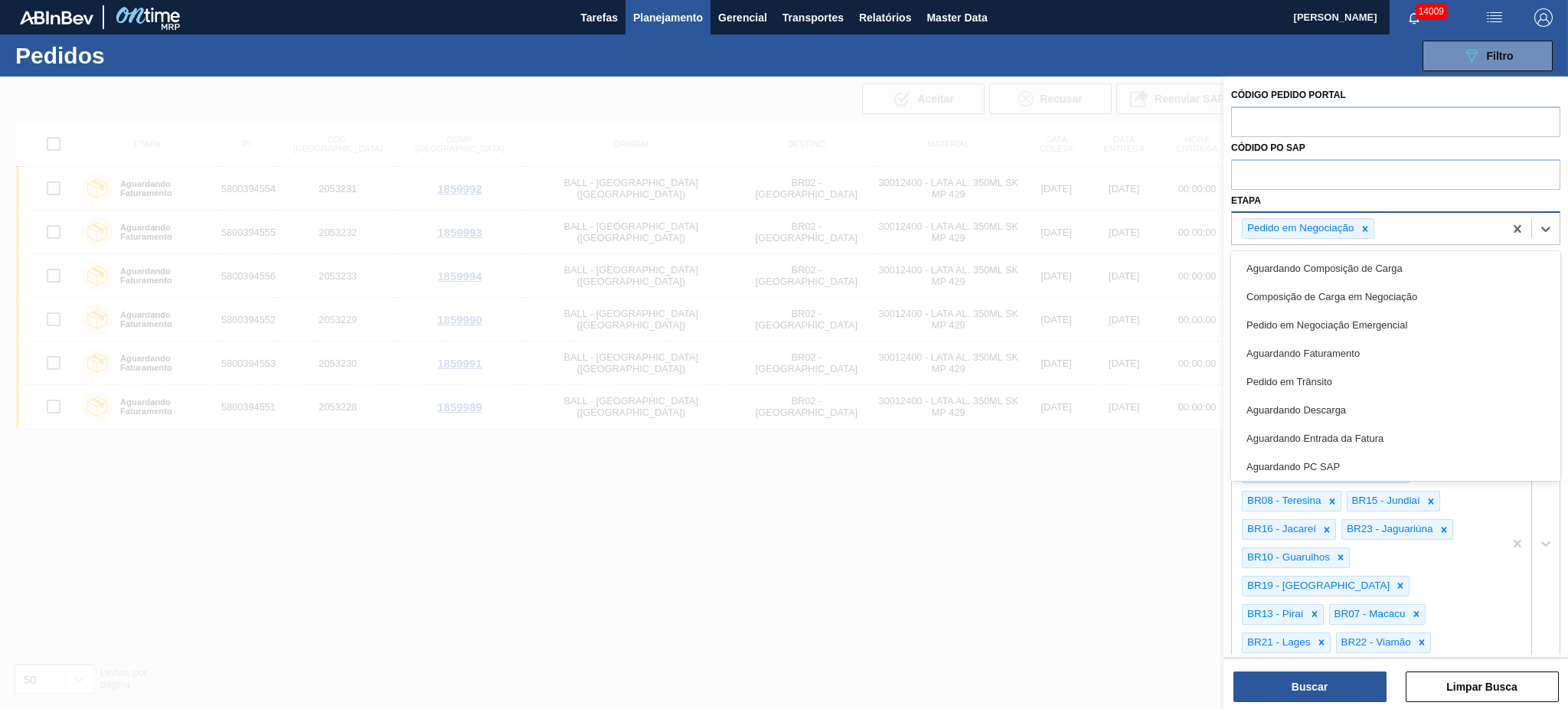
click at [1175, 225] on div "Pedido em Negociação" at bounding box center [1368, 228] width 272 height 31
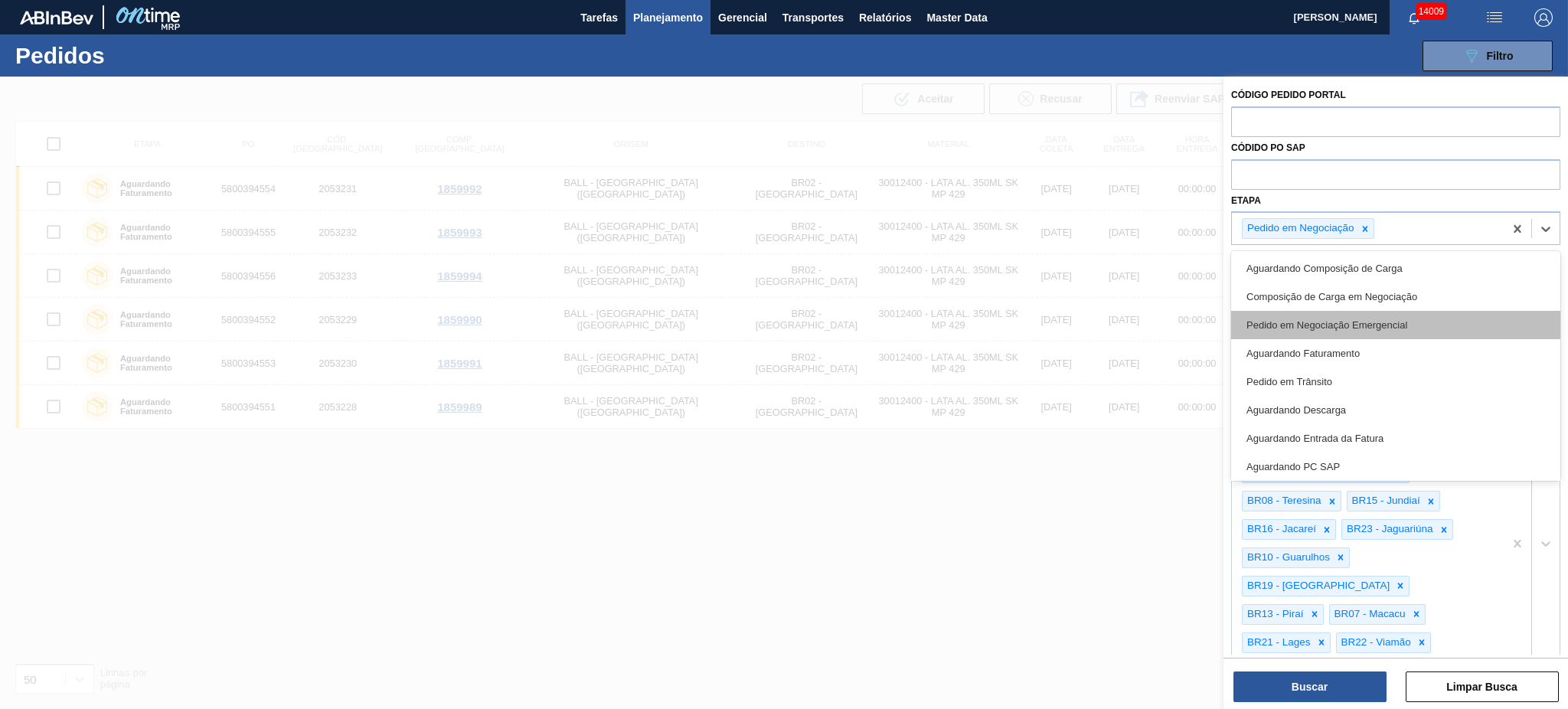
click at [1175, 319] on div "Pedido em Negociação Emergencial" at bounding box center [1395, 325] width 329 height 28
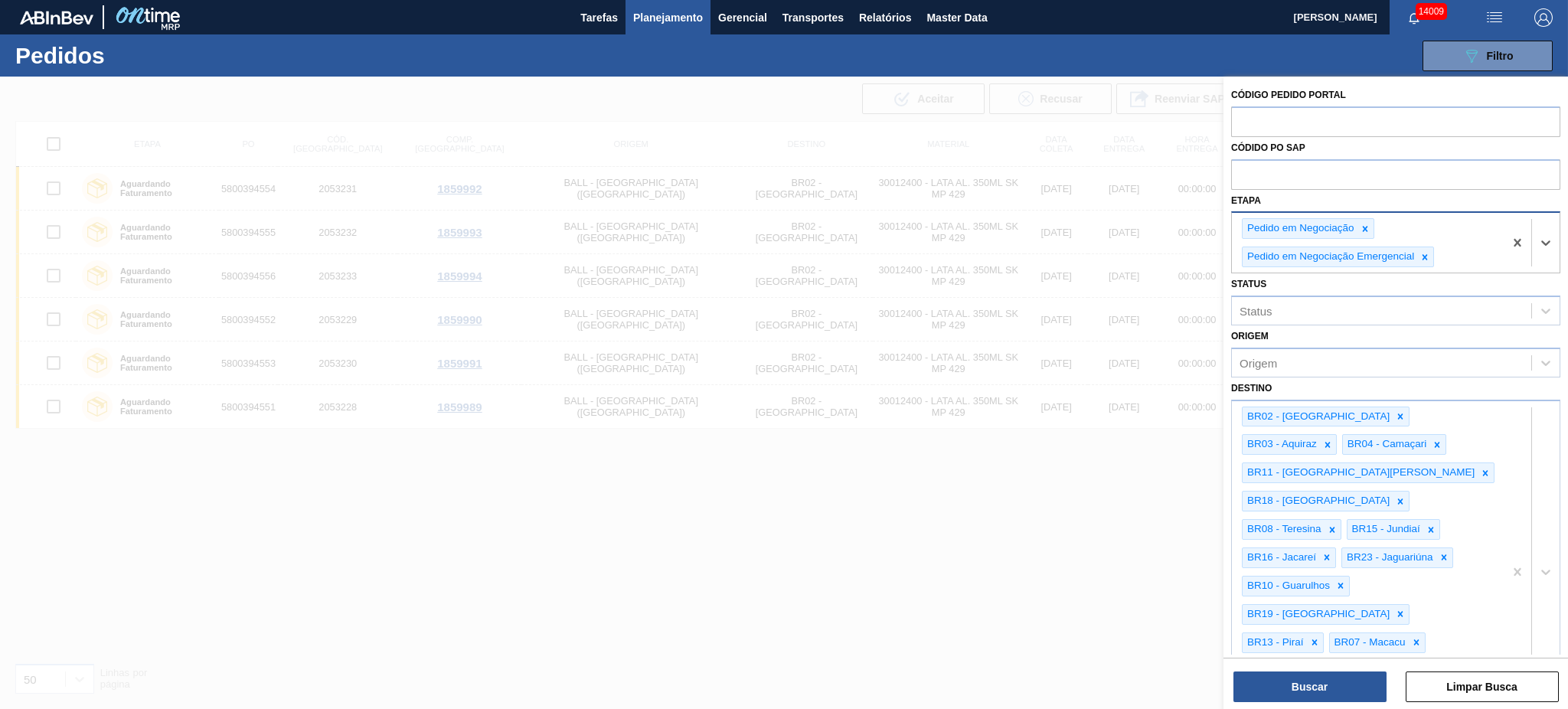
click at [1175, 264] on div "Pedido em Negociação Pedido em Negociação Emergencial" at bounding box center [1368, 243] width 272 height 60
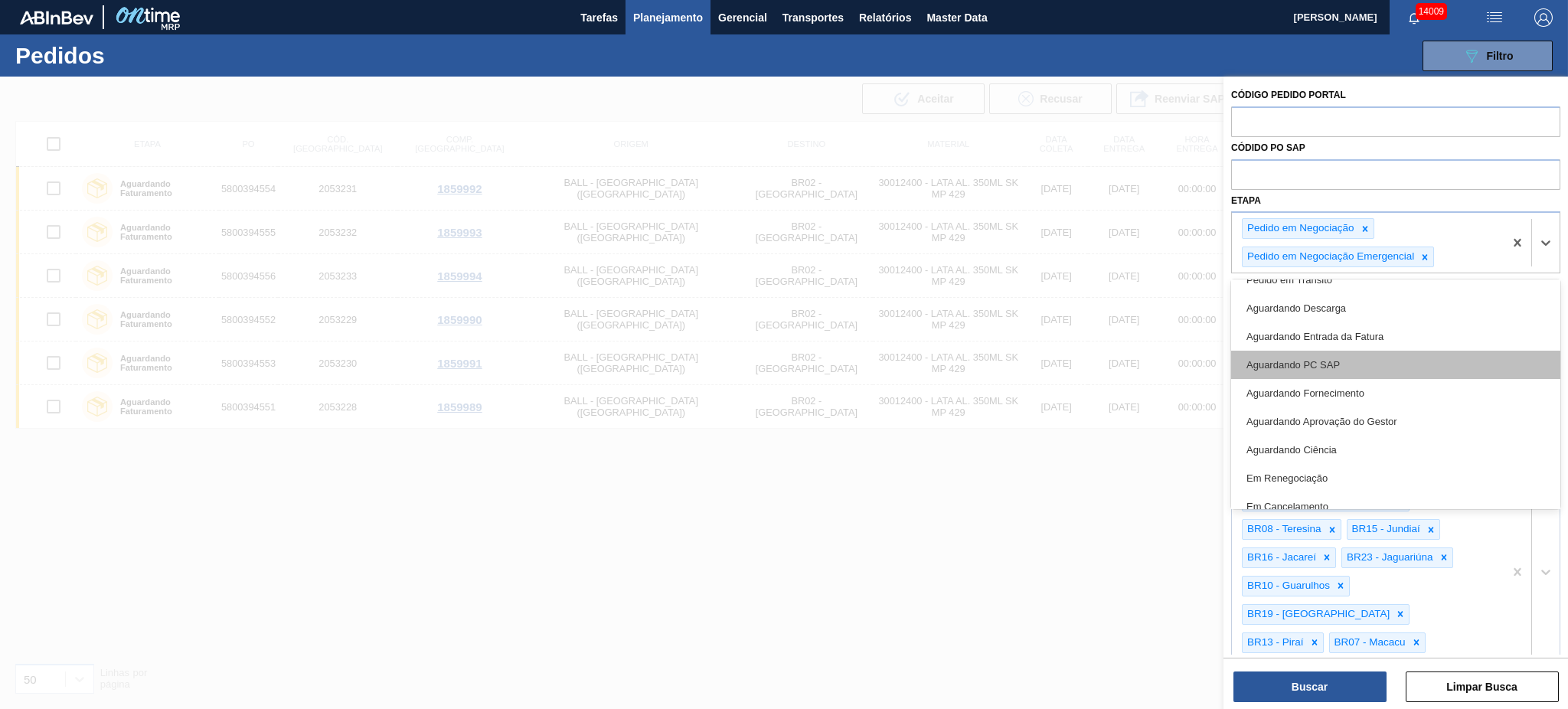
scroll to position [144, 0]
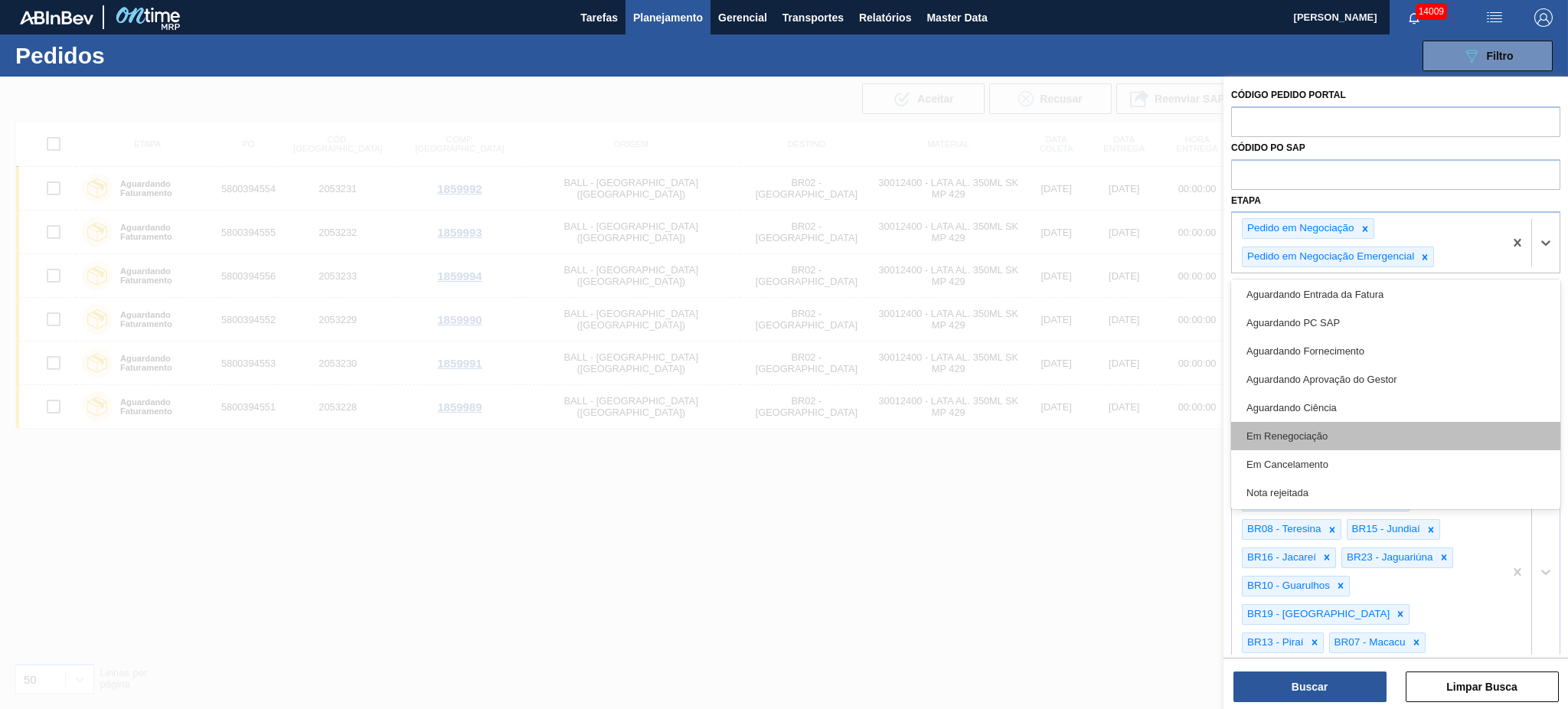
click at [1175, 441] on div "Em Renegociação" at bounding box center [1395, 436] width 329 height 28
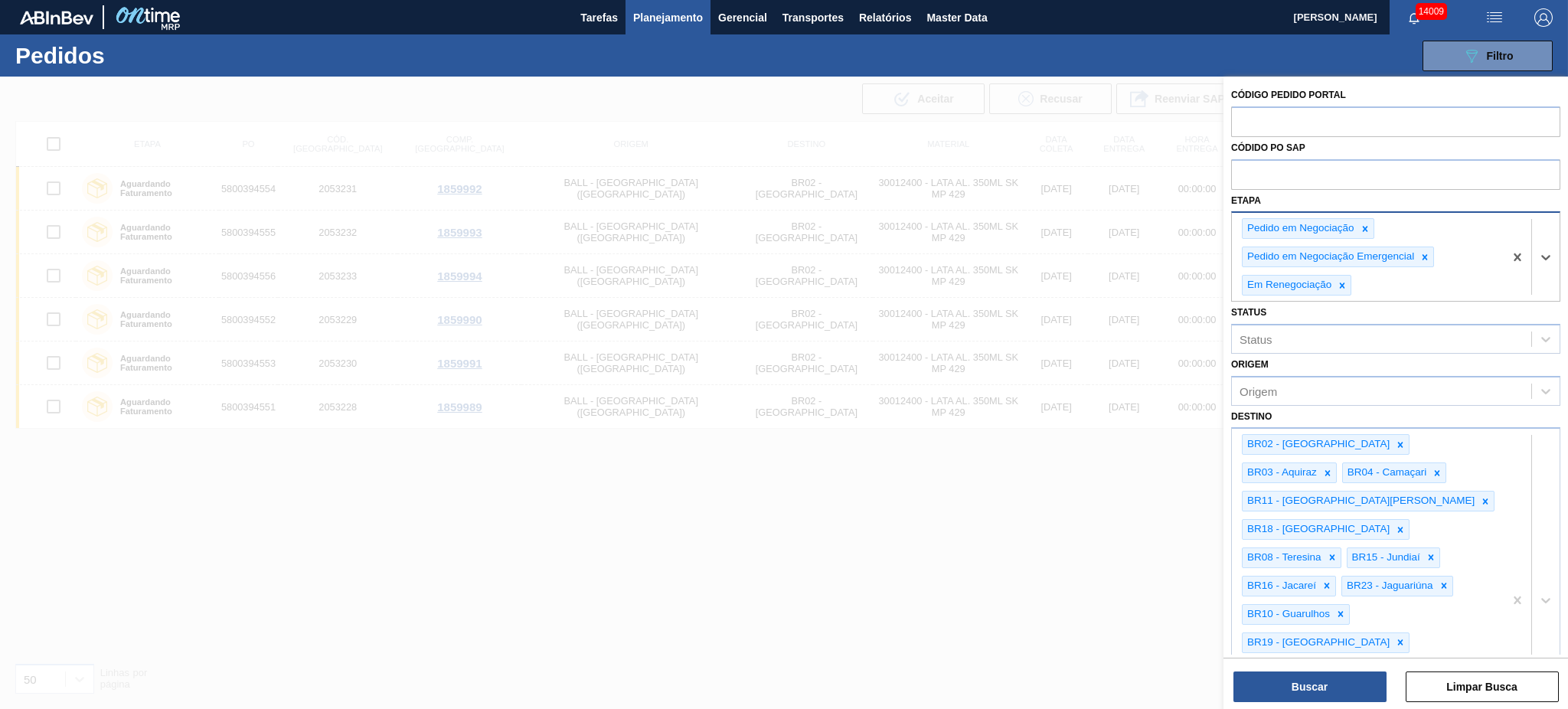
click at [1175, 281] on div "Pedido em Negociação Pedido em Negociação Emergencial Em Renegociação" at bounding box center [1368, 257] width 272 height 88
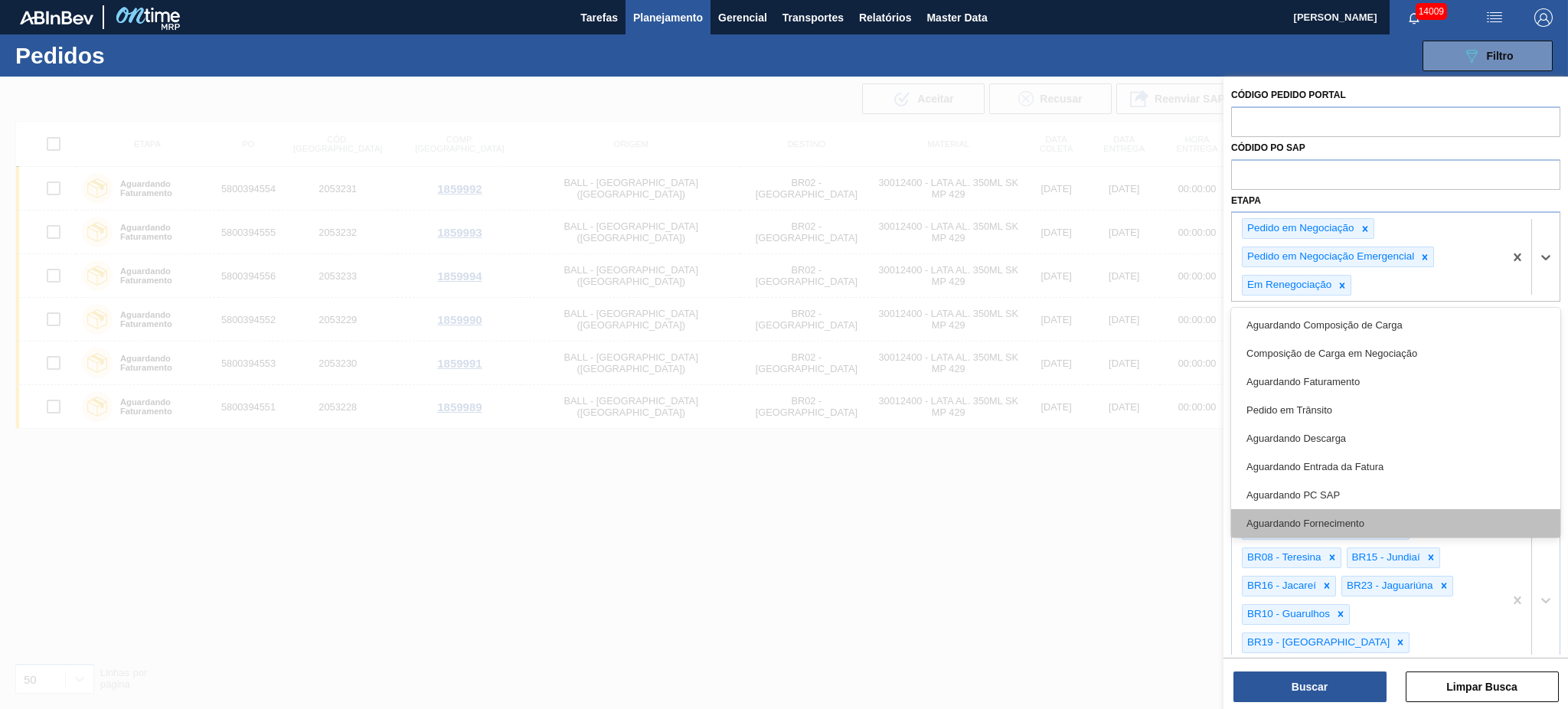
scroll to position [116, 0]
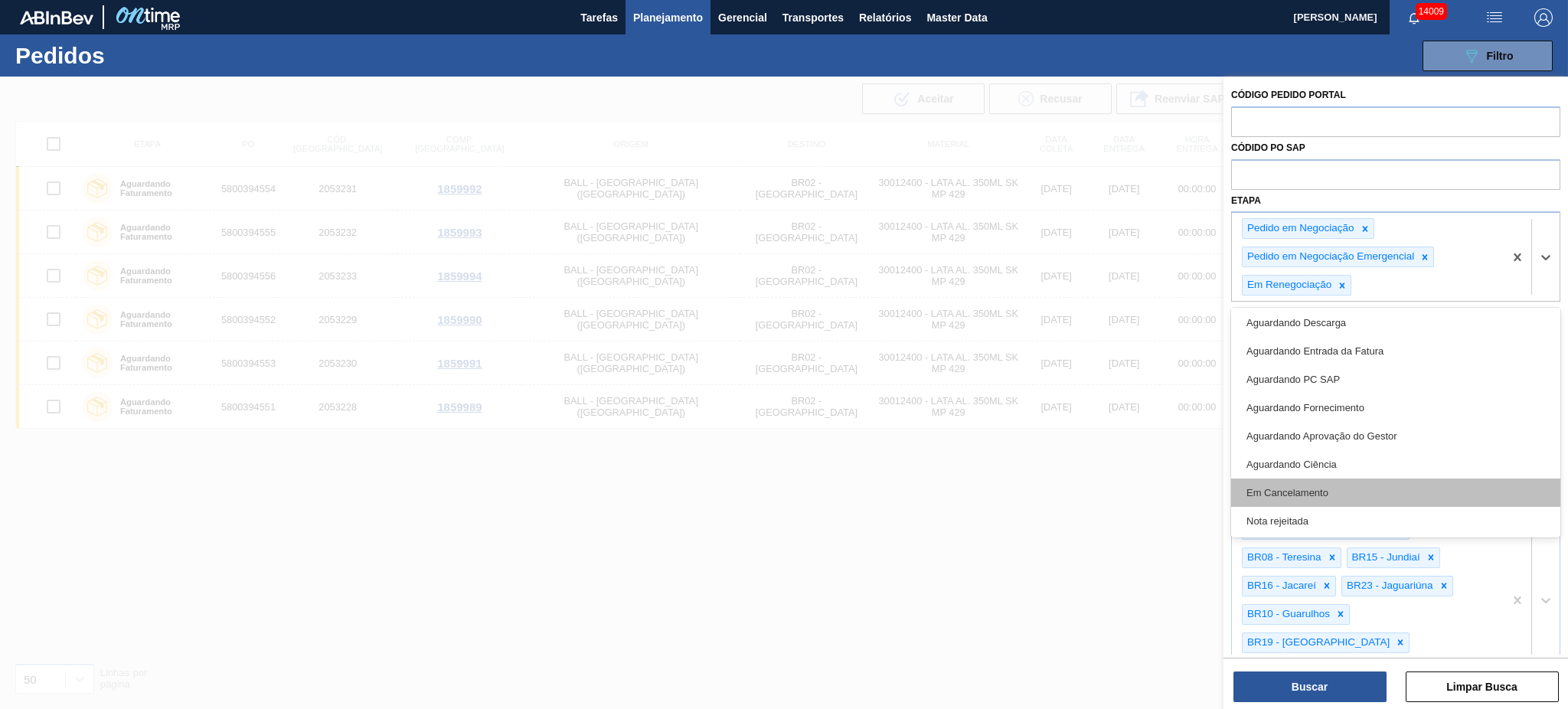
click at [1175, 486] on div "Em Cancelamento" at bounding box center [1395, 493] width 329 height 28
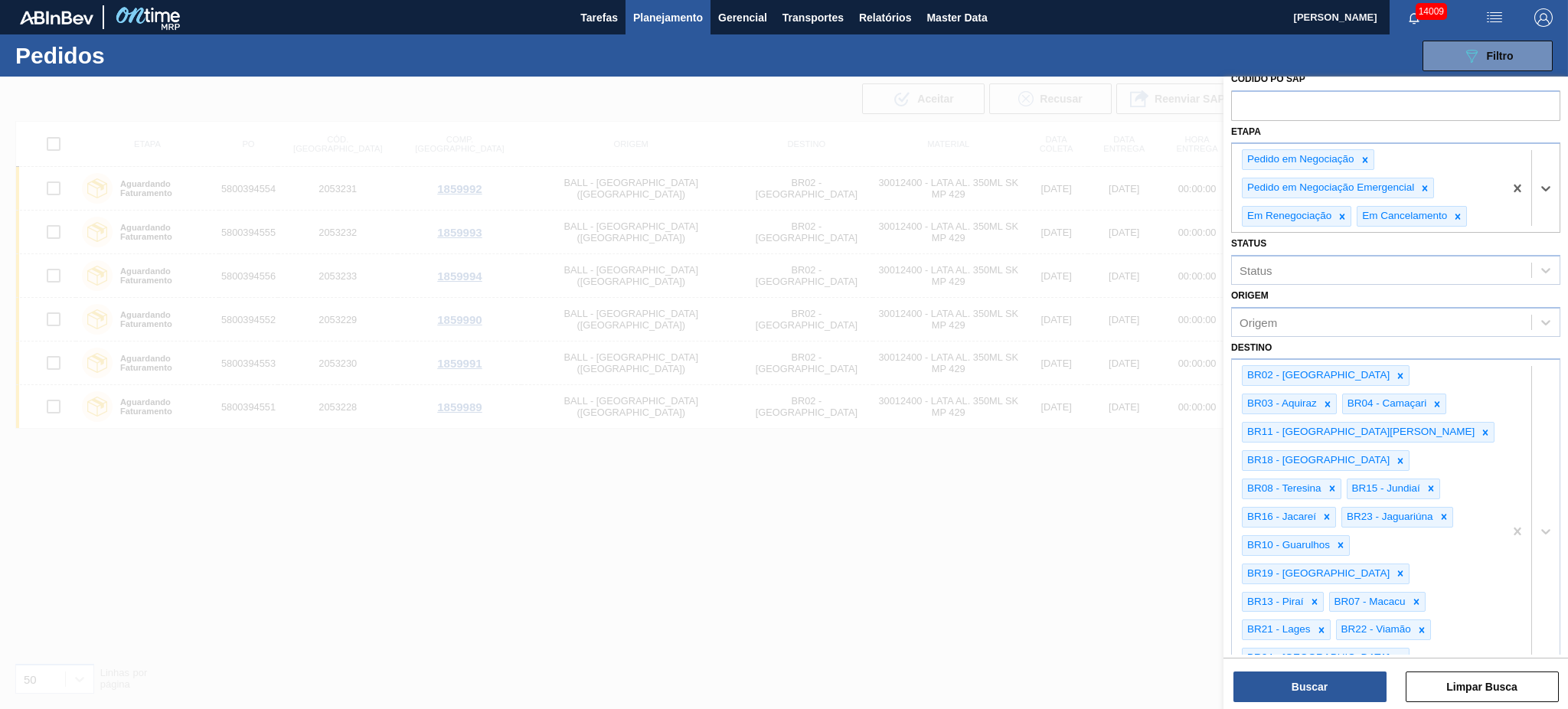
scroll to position [0, 0]
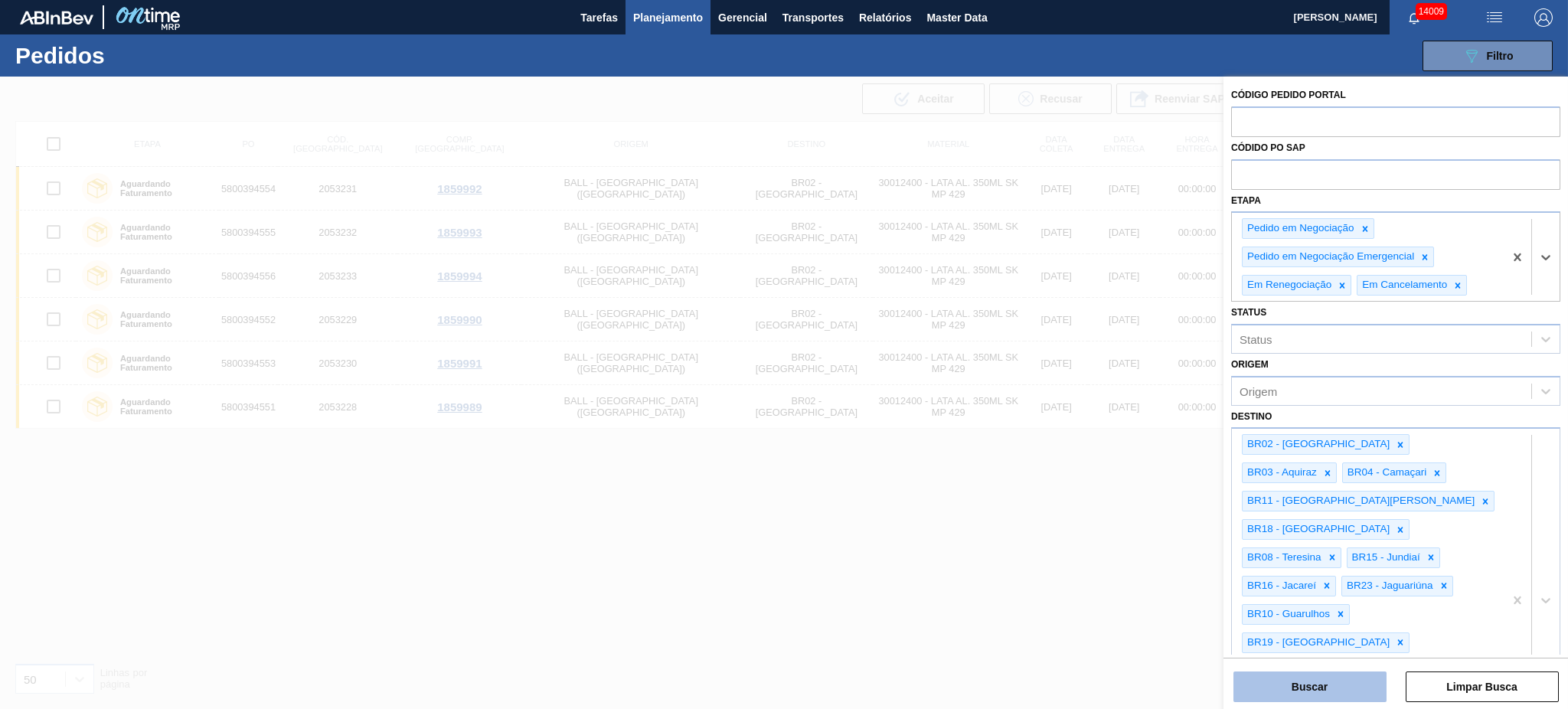
click at [1175, 532] on button "Buscar" at bounding box center [1309, 687] width 153 height 31
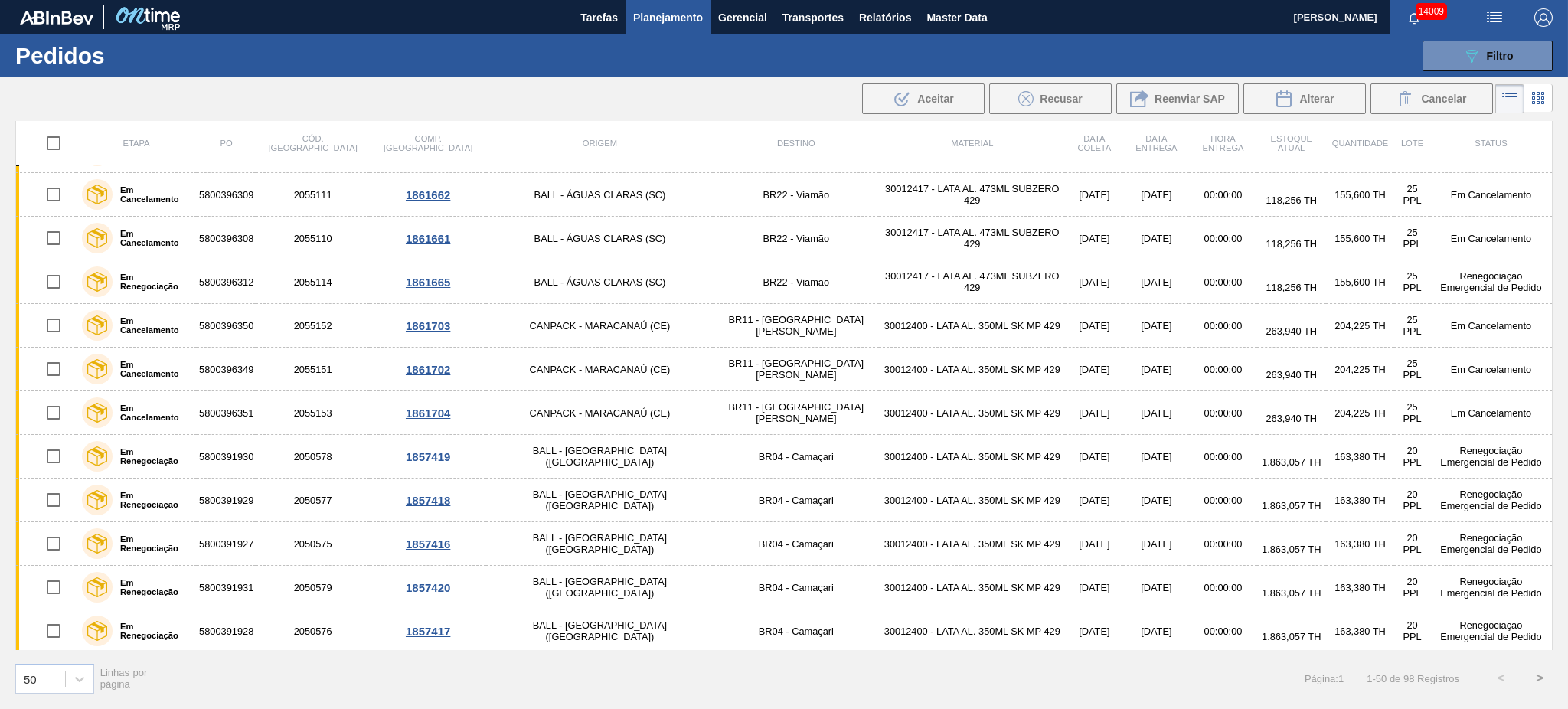
scroll to position [1701, 0]
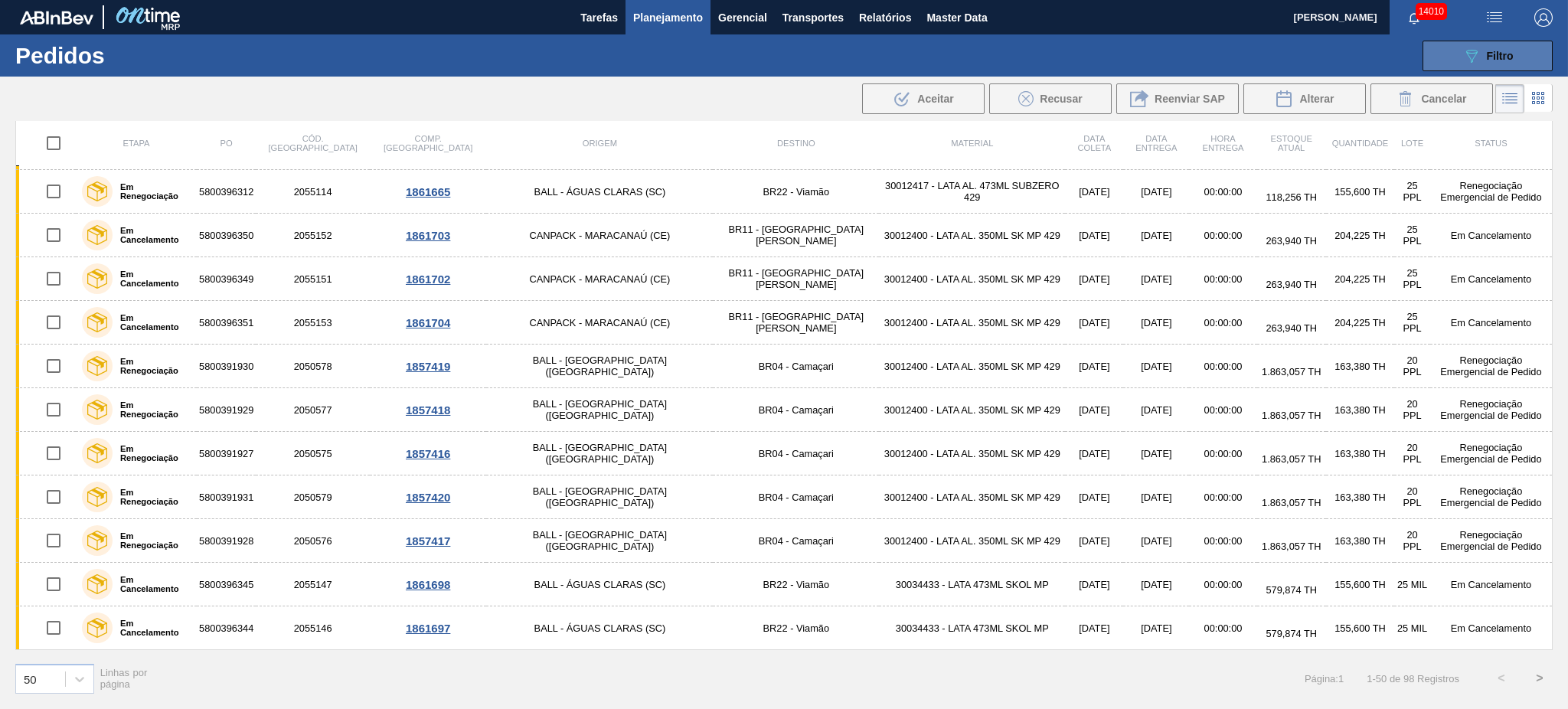
click at [1175, 54] on button "089F7B8B-B2A5-4AFE-B5C0-19BA573D28AC Filtro" at bounding box center [1487, 56] width 130 height 31
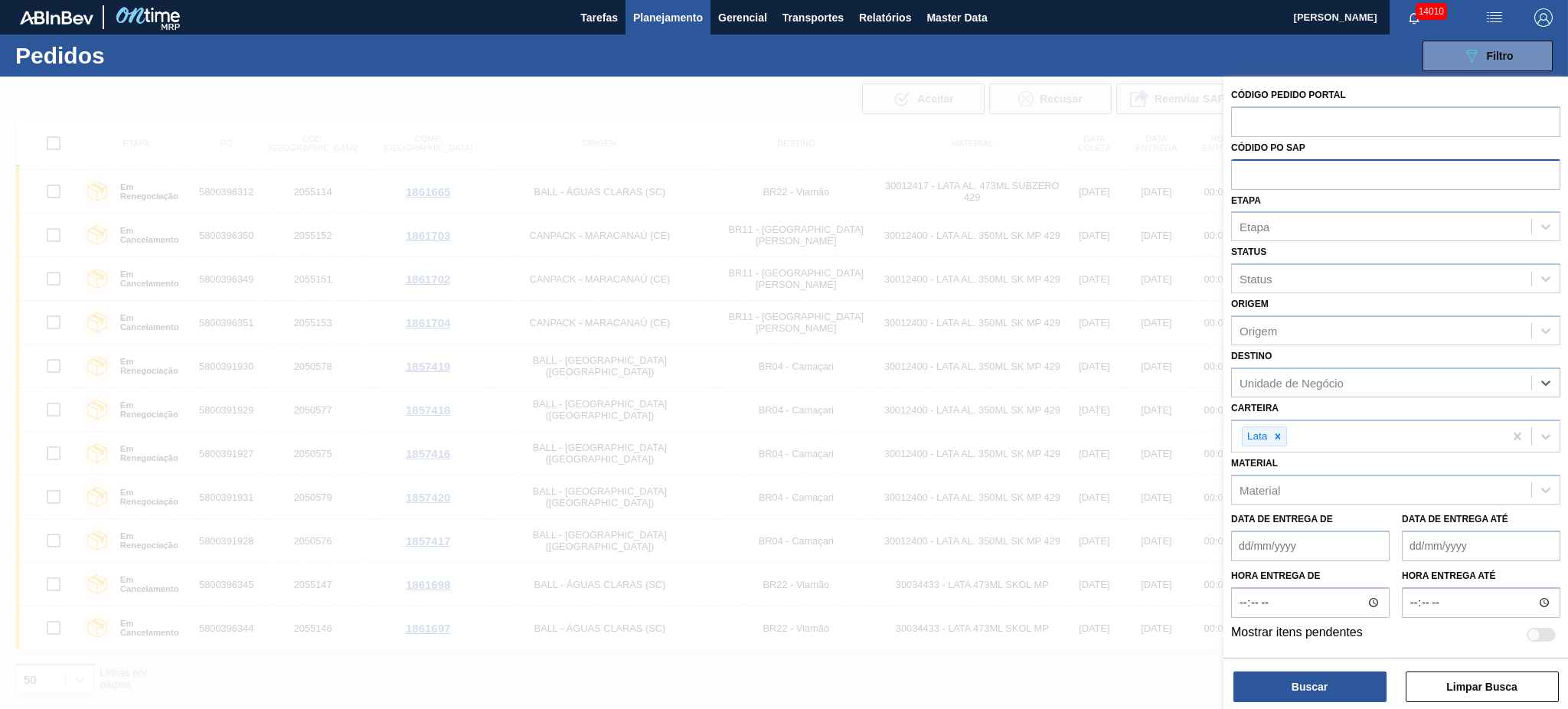
click at [1175, 185] on input "text" at bounding box center [1395, 173] width 329 height 29
paste input "text"
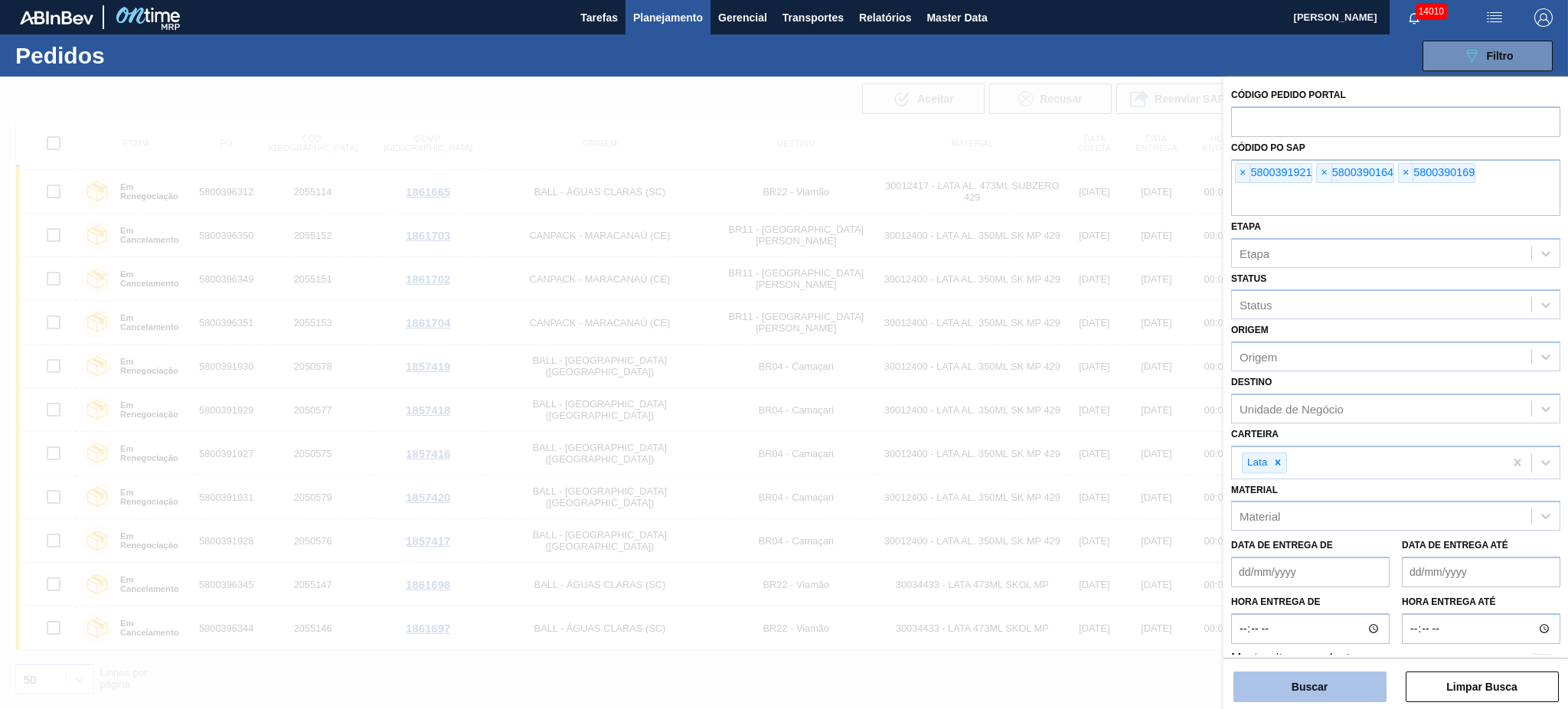
click at [1175, 532] on button "Buscar" at bounding box center [1309, 687] width 153 height 31
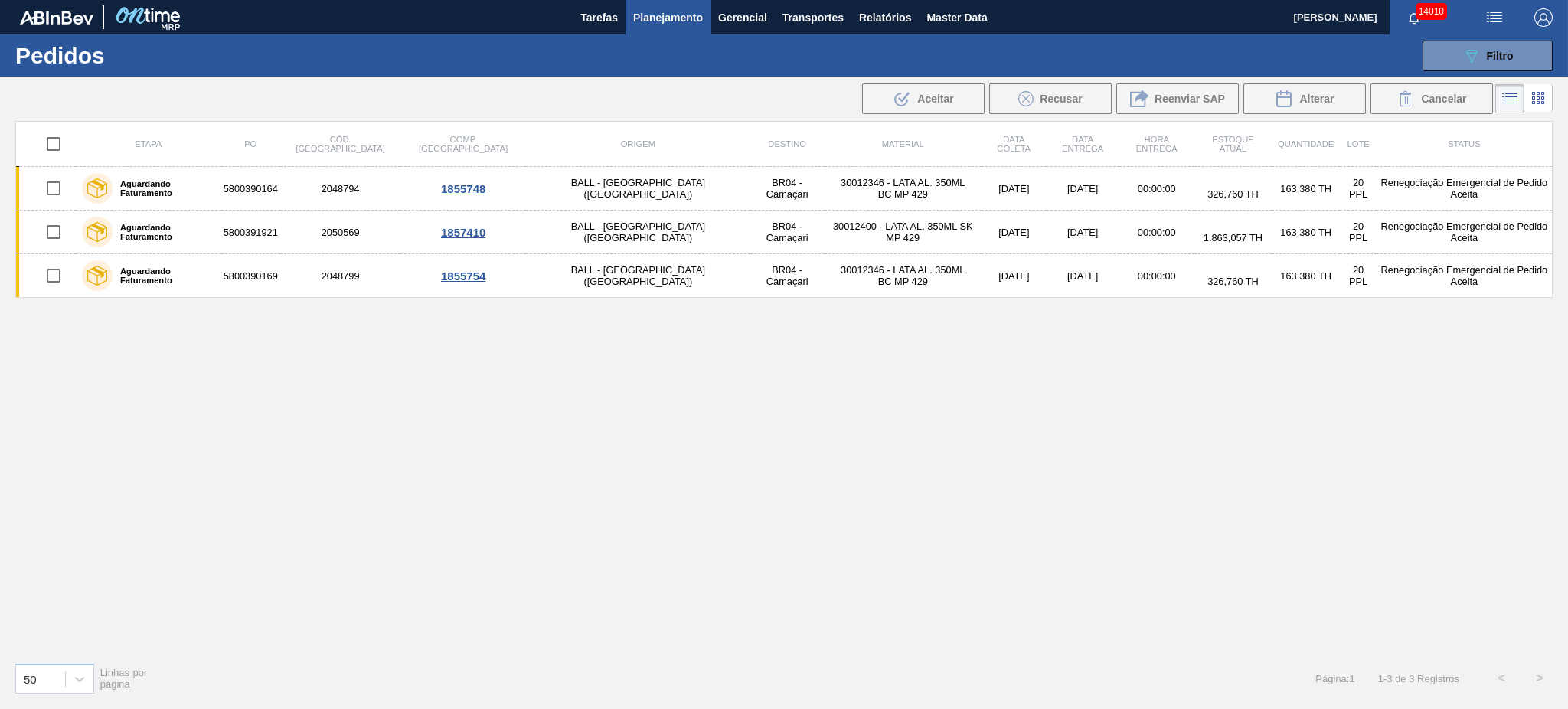
scroll to position [0, 0]
click at [1175, 56] on div "089F7B8B-B2A5-4AFE-B5C0-19BA573D28AC Filtro" at bounding box center [1487, 56] width 51 height 18
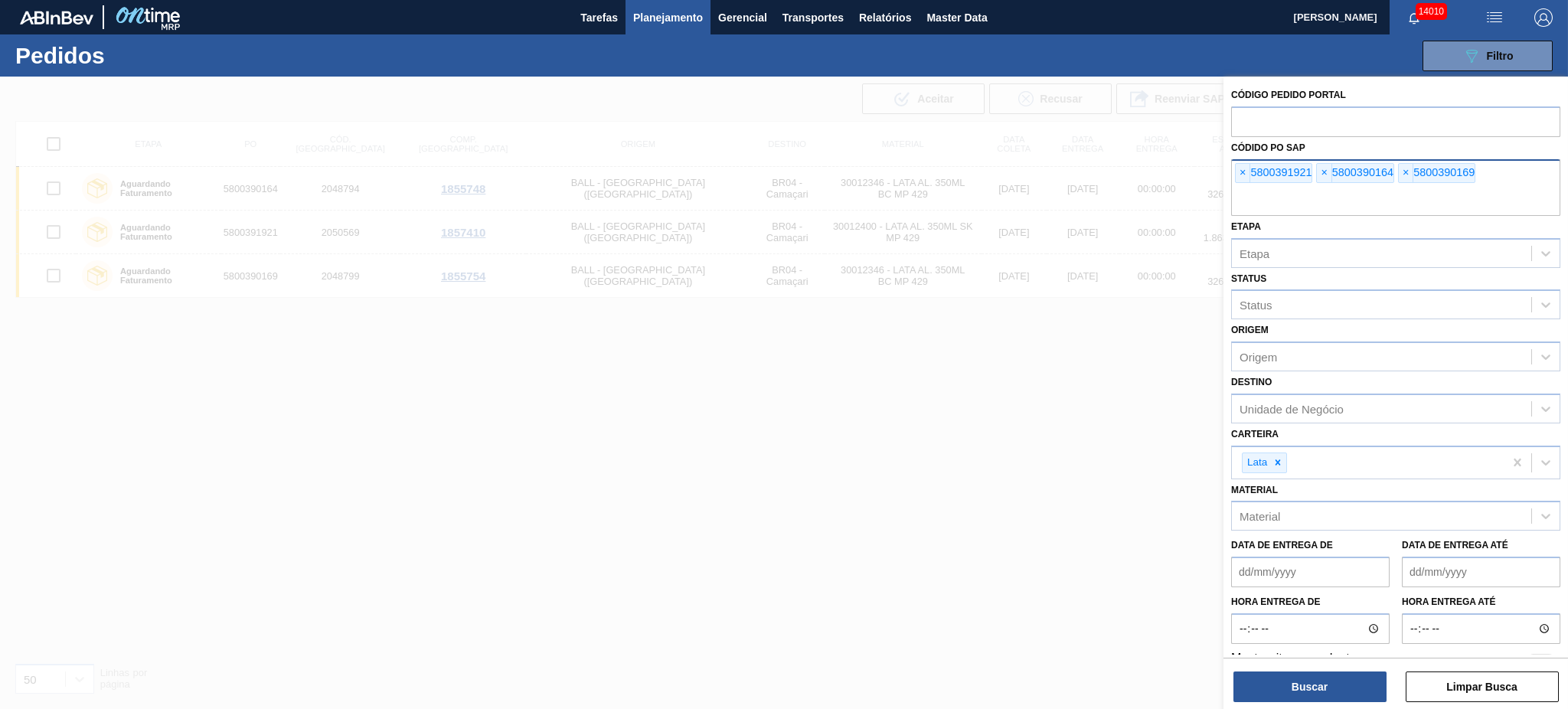
click at [1175, 193] on input "text" at bounding box center [1395, 201] width 329 height 29
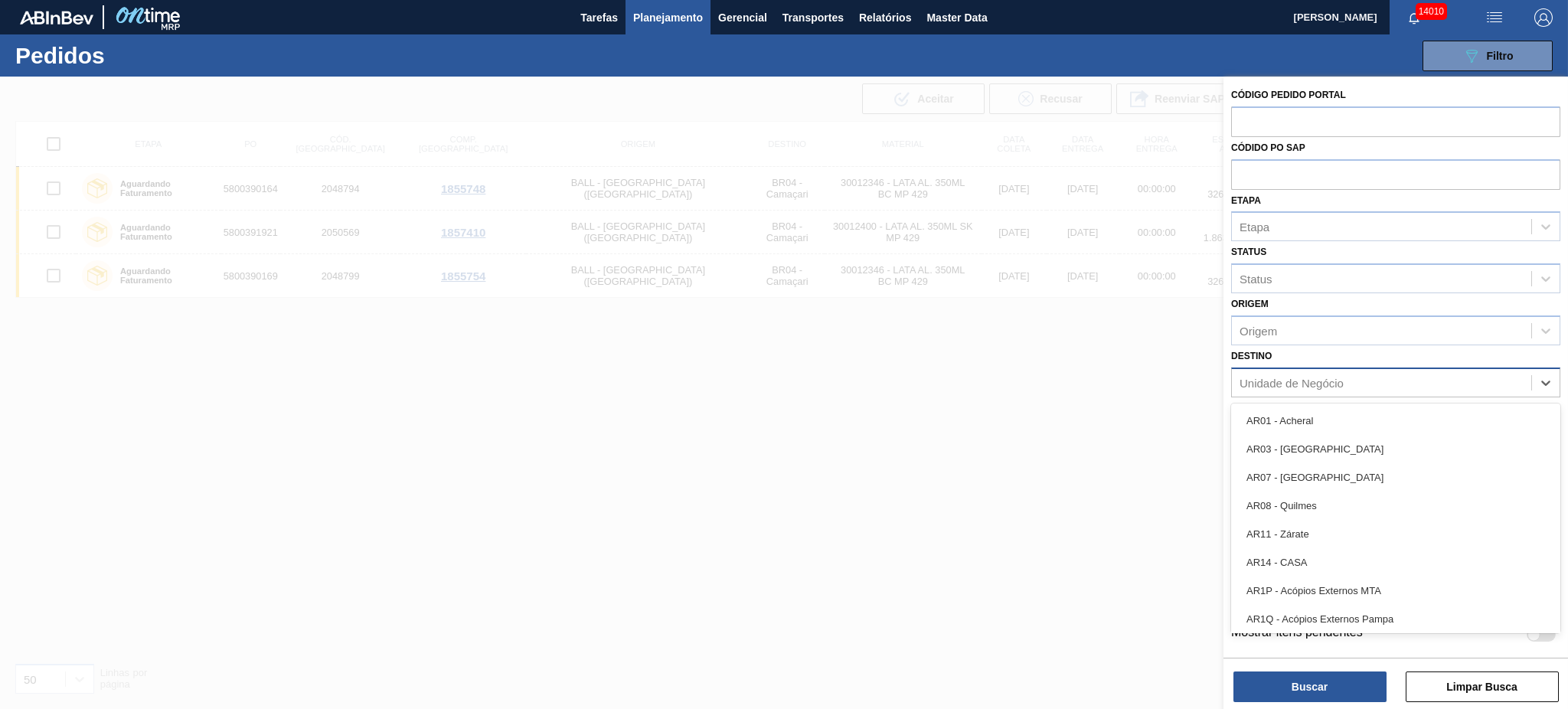
click at [1175, 381] on div "Unidade de Negócio" at bounding box center [1382, 383] width 300 height 22
type input "02"
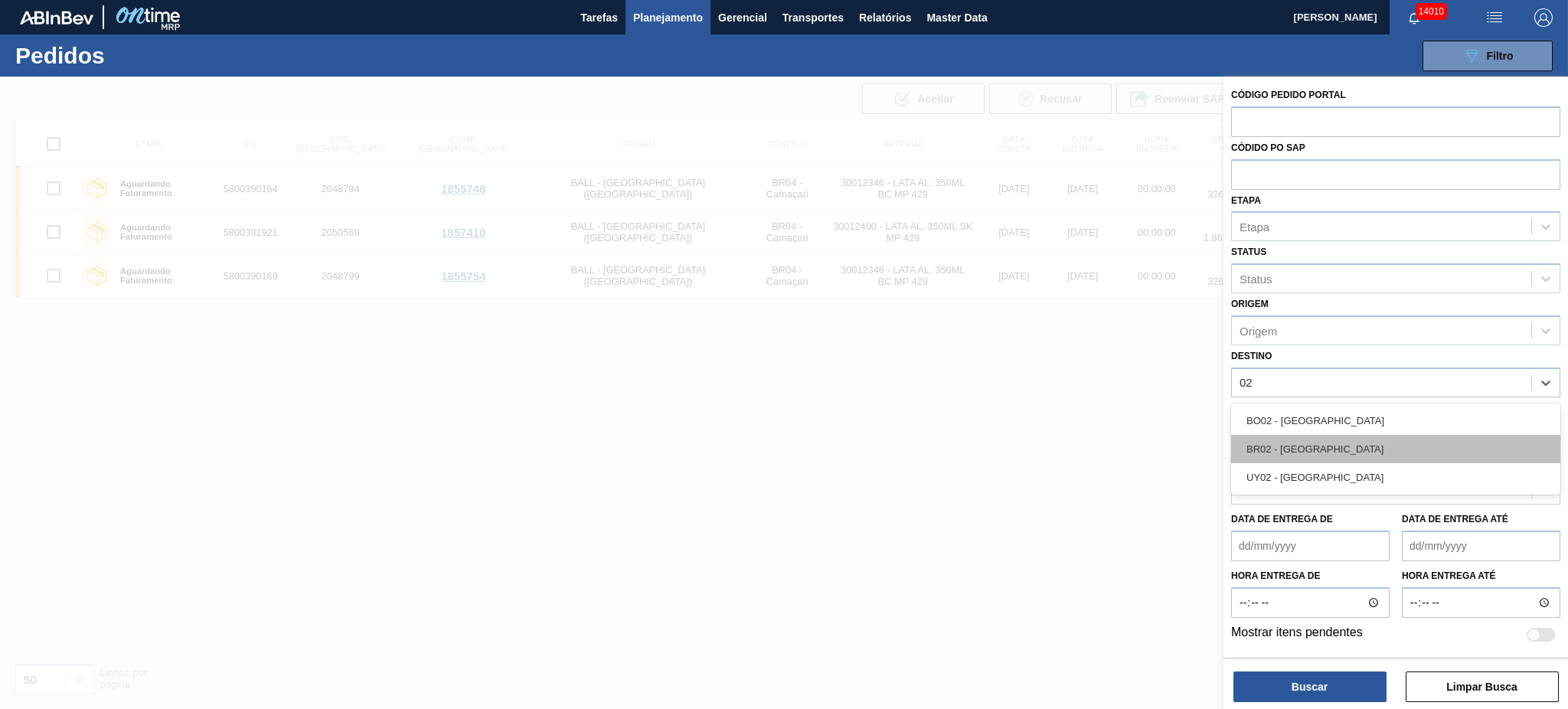
click at [1175, 447] on div "BR02 - [GEOGRAPHIC_DATA]" at bounding box center [1395, 449] width 329 height 28
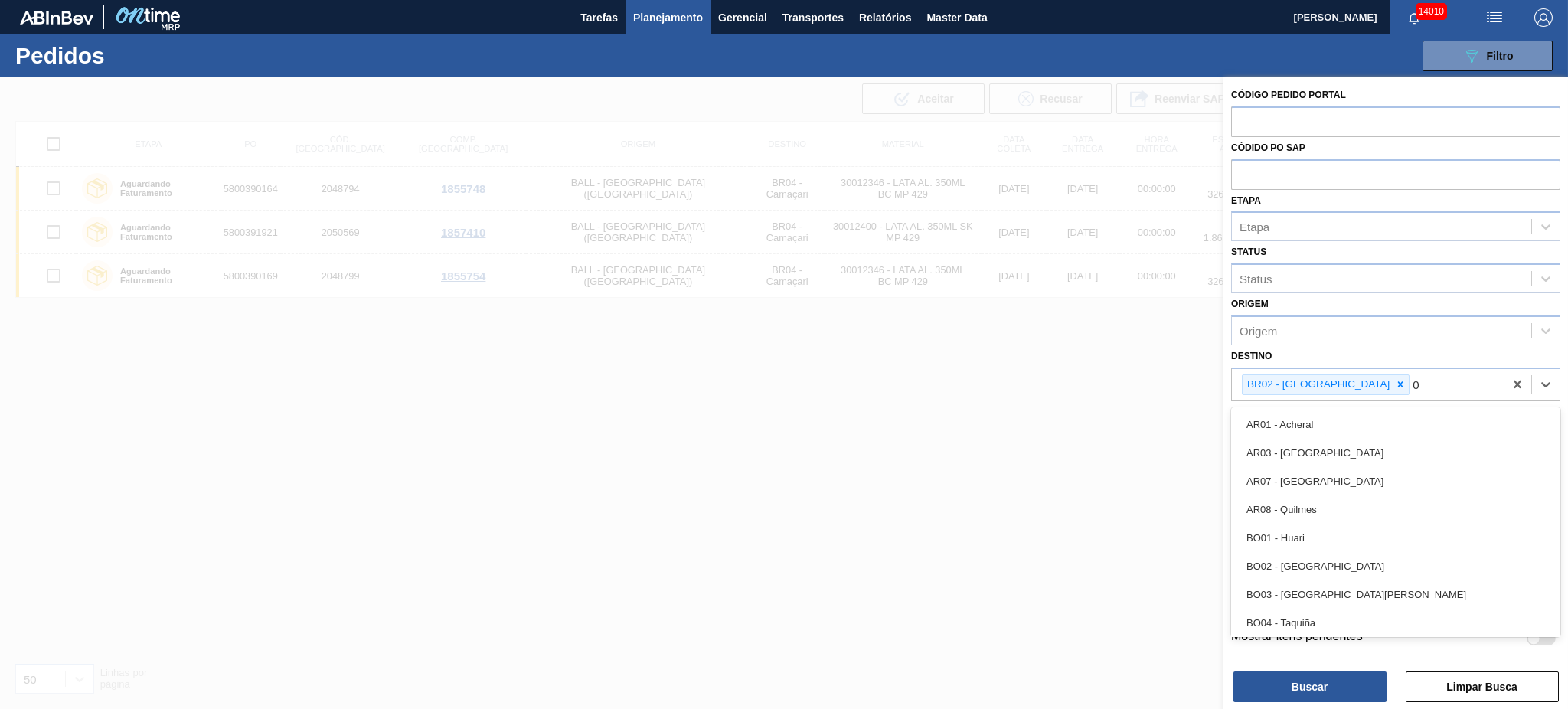
type input "03"
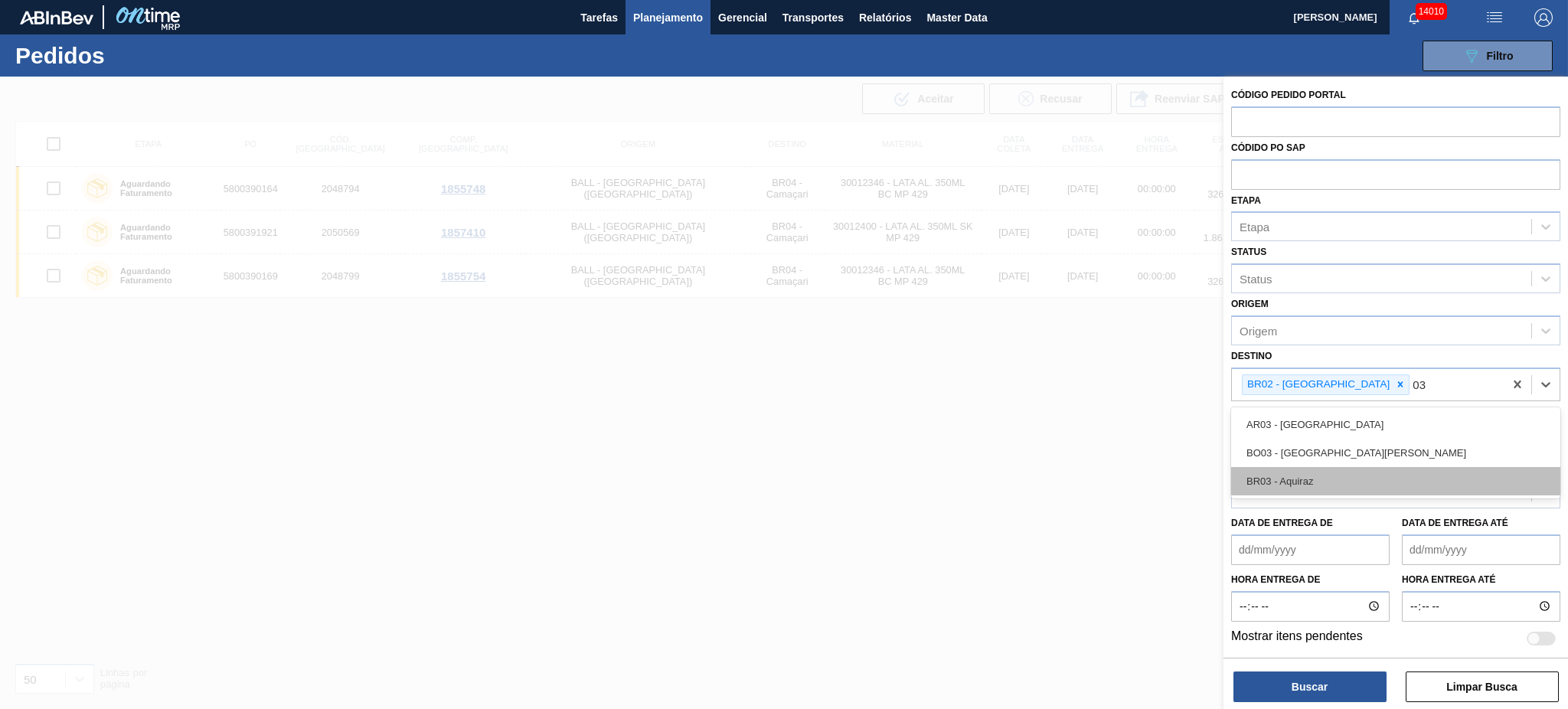
click at [1175, 473] on div "BR03 - Aquiraz" at bounding box center [1395, 481] width 329 height 28
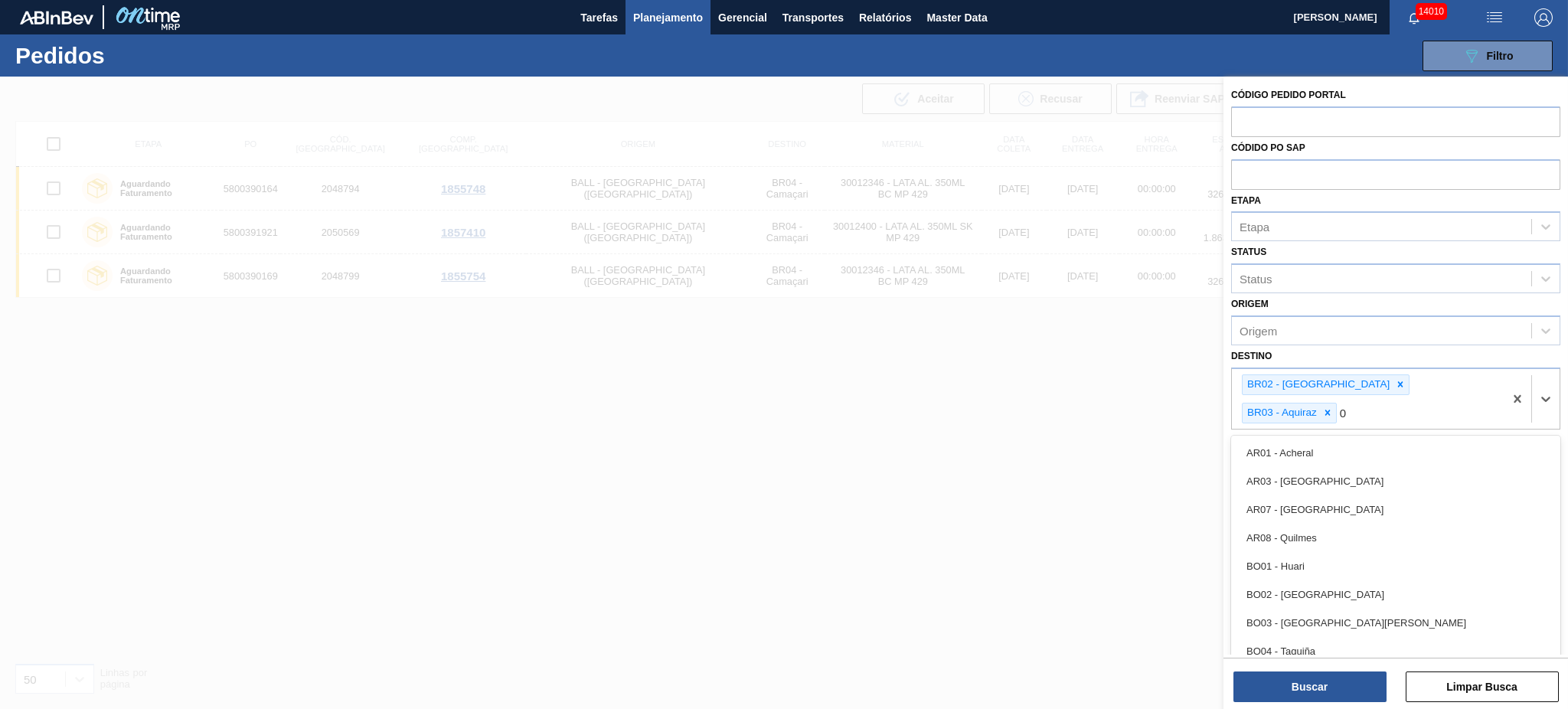
type input "04"
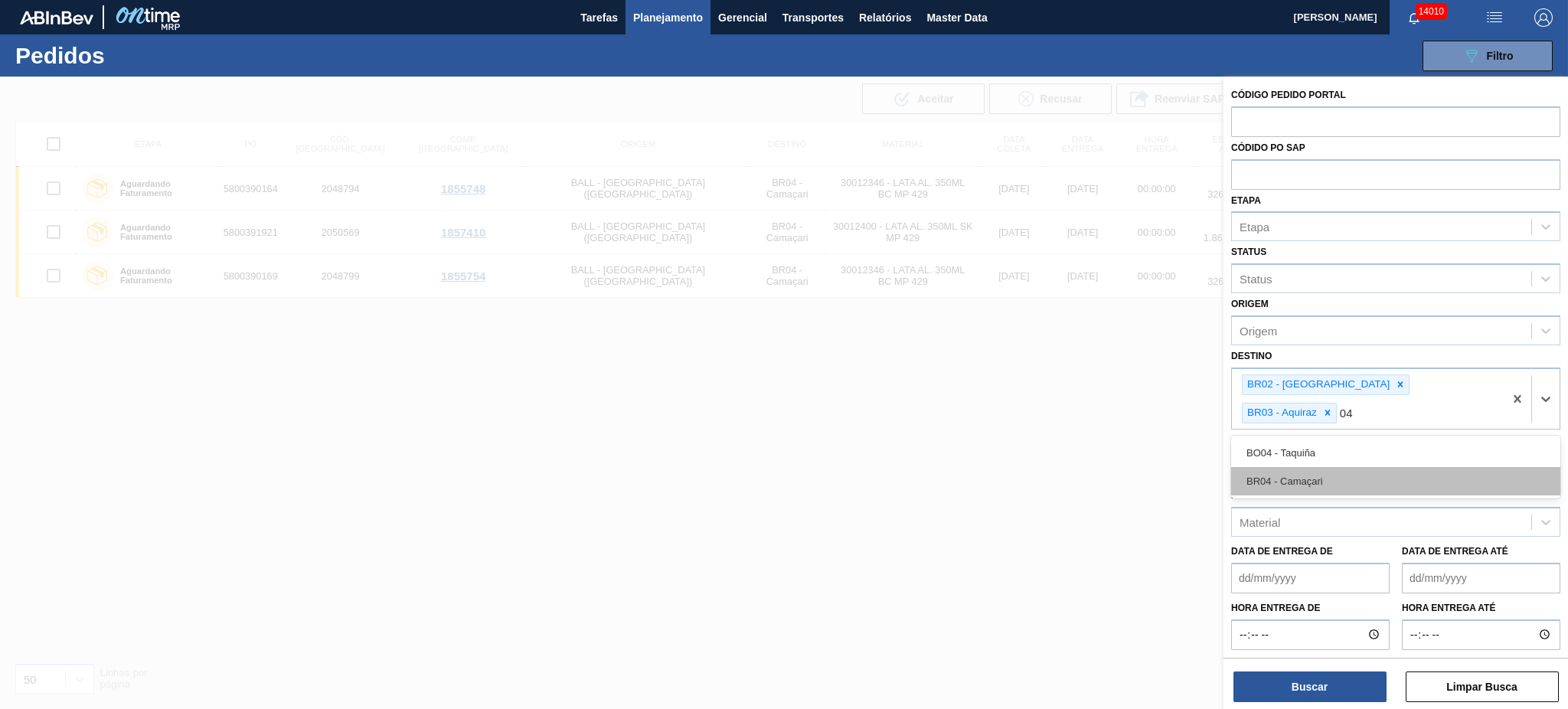
click at [1175, 467] on div "BR04 - Camaçari" at bounding box center [1395, 481] width 329 height 28
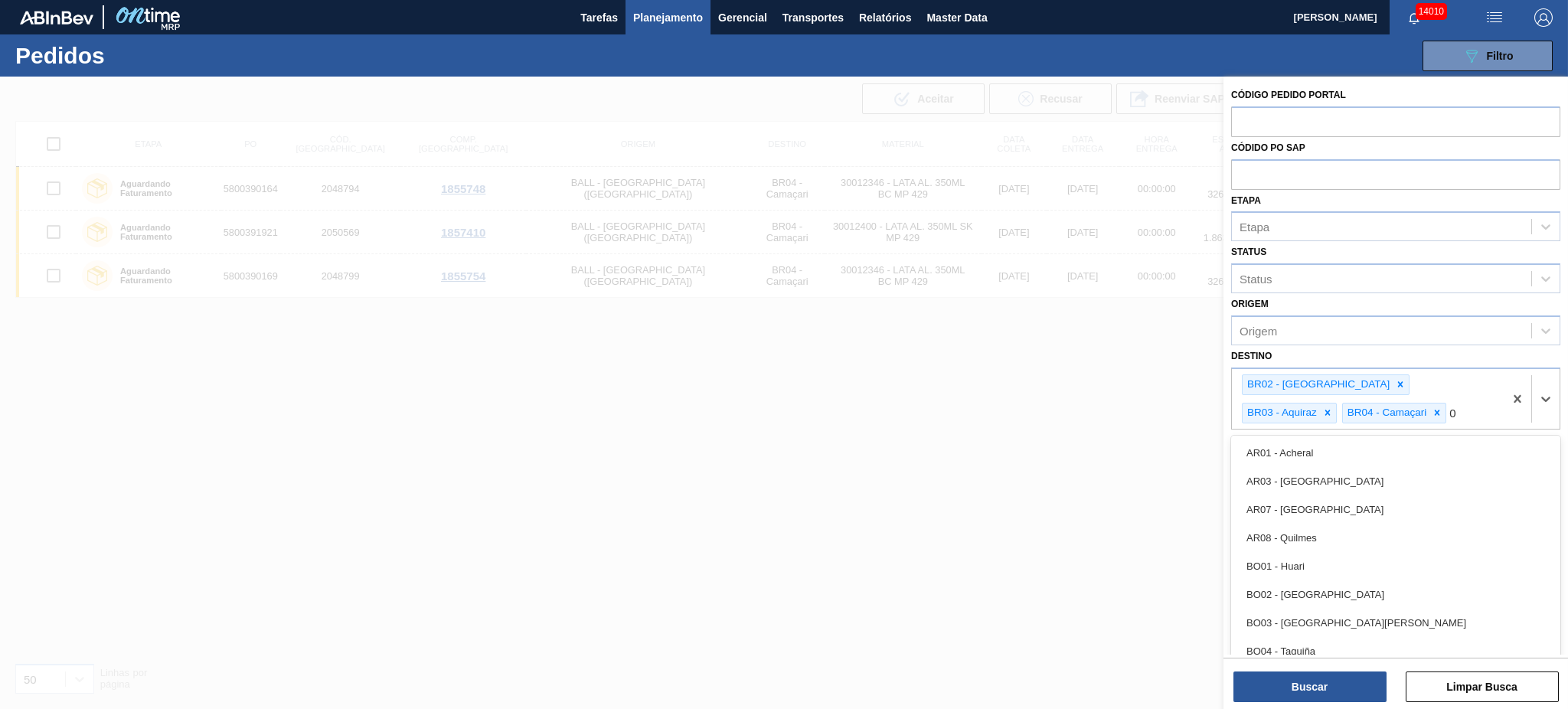
type input "08"
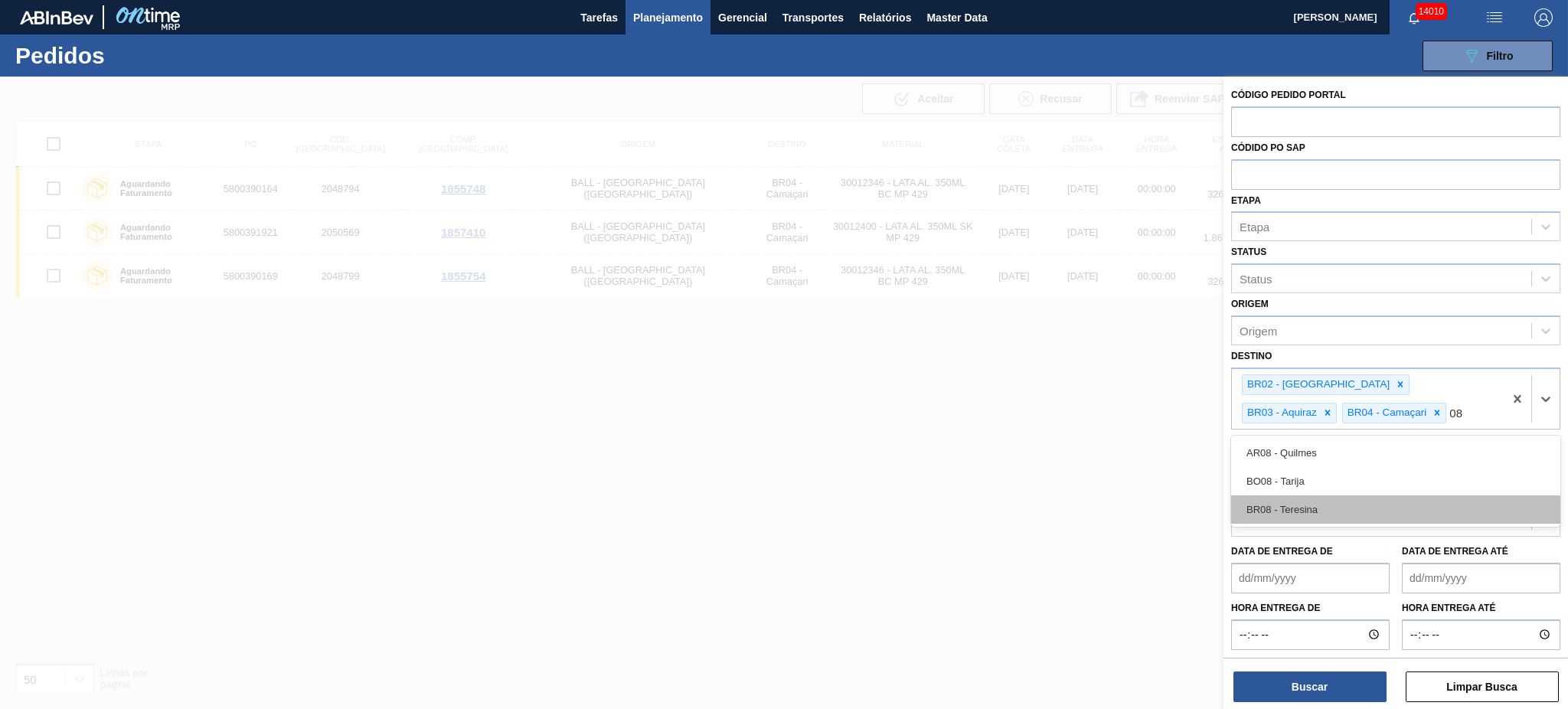
click at [1175, 506] on div "BR08 - Teresina" at bounding box center [1395, 510] width 329 height 28
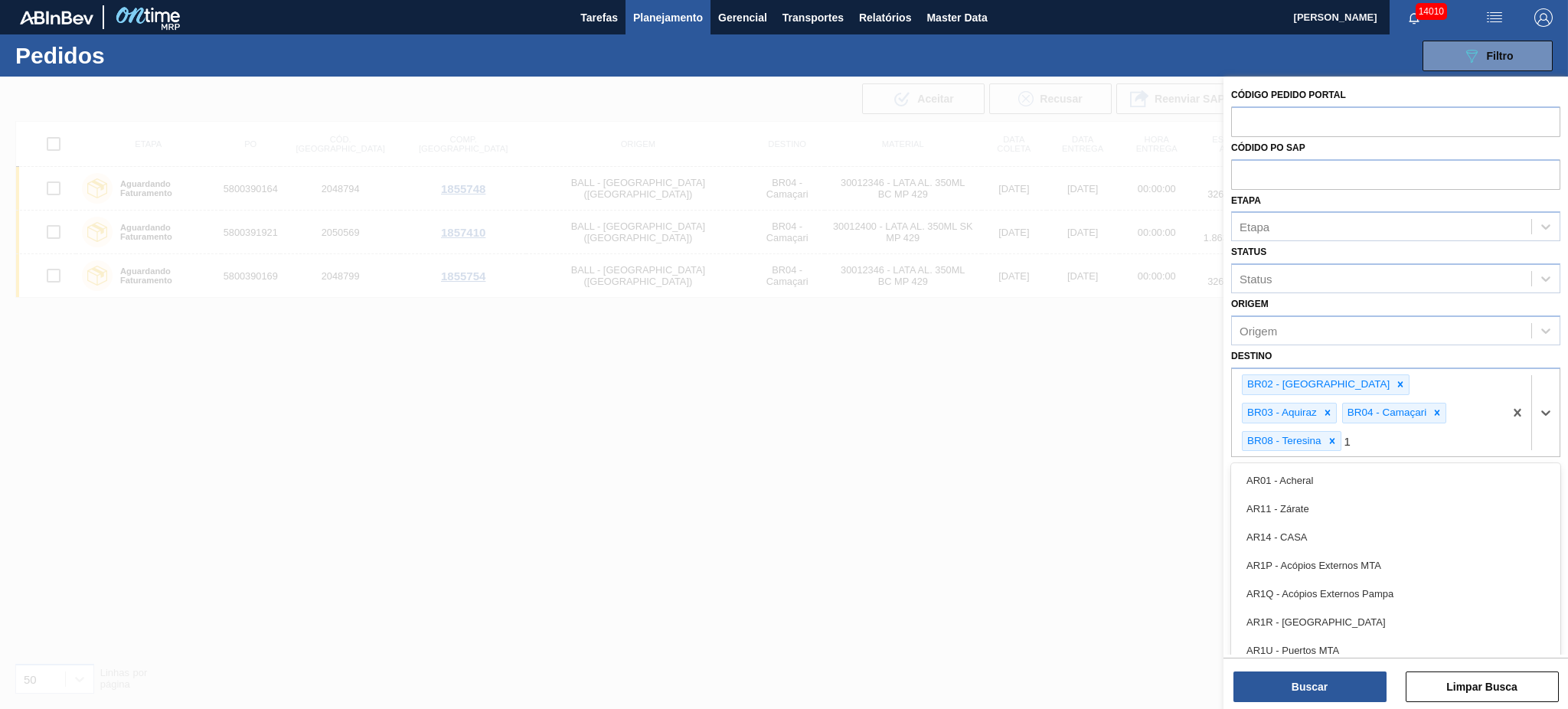
type input "11"
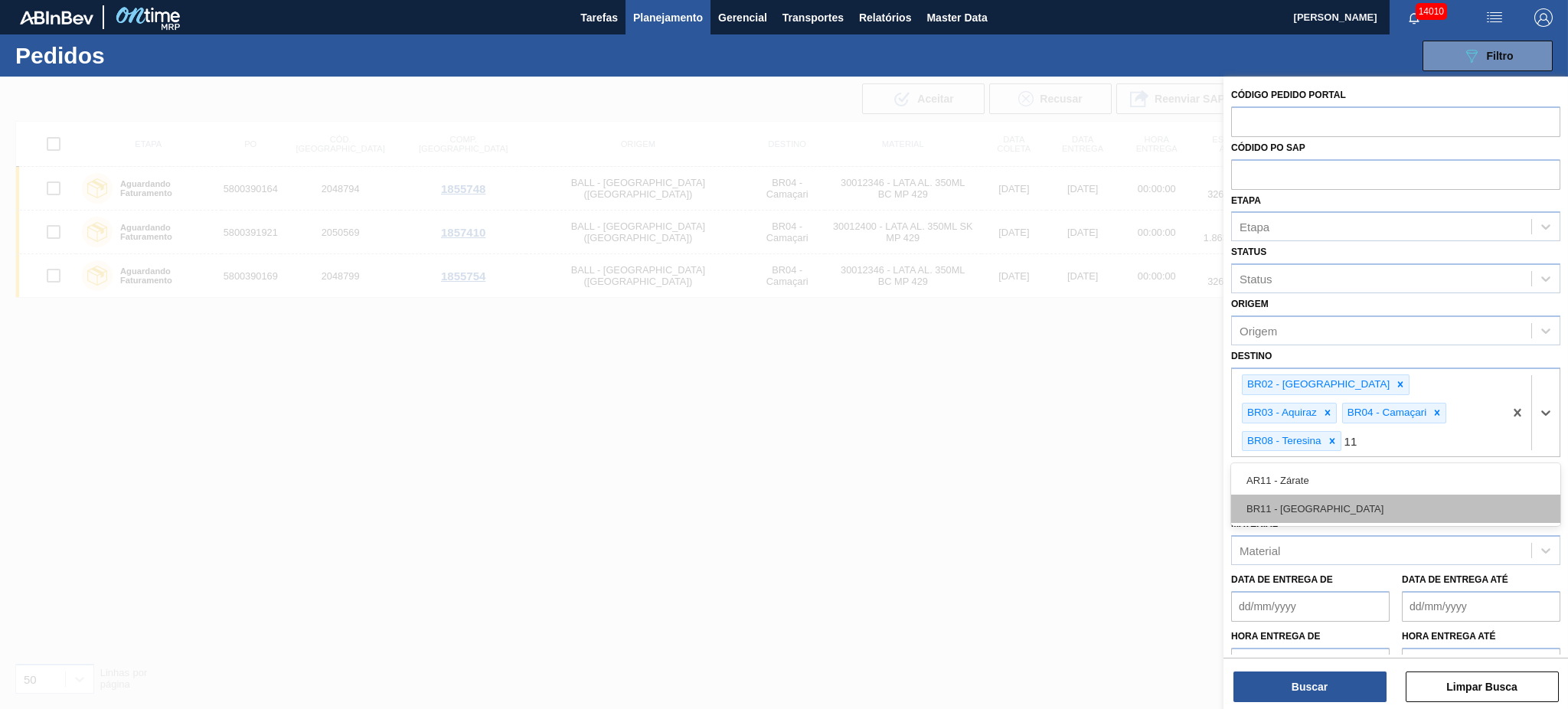
click at [1175, 495] on div "BR11 - [GEOGRAPHIC_DATA][PERSON_NAME]" at bounding box center [1395, 509] width 329 height 28
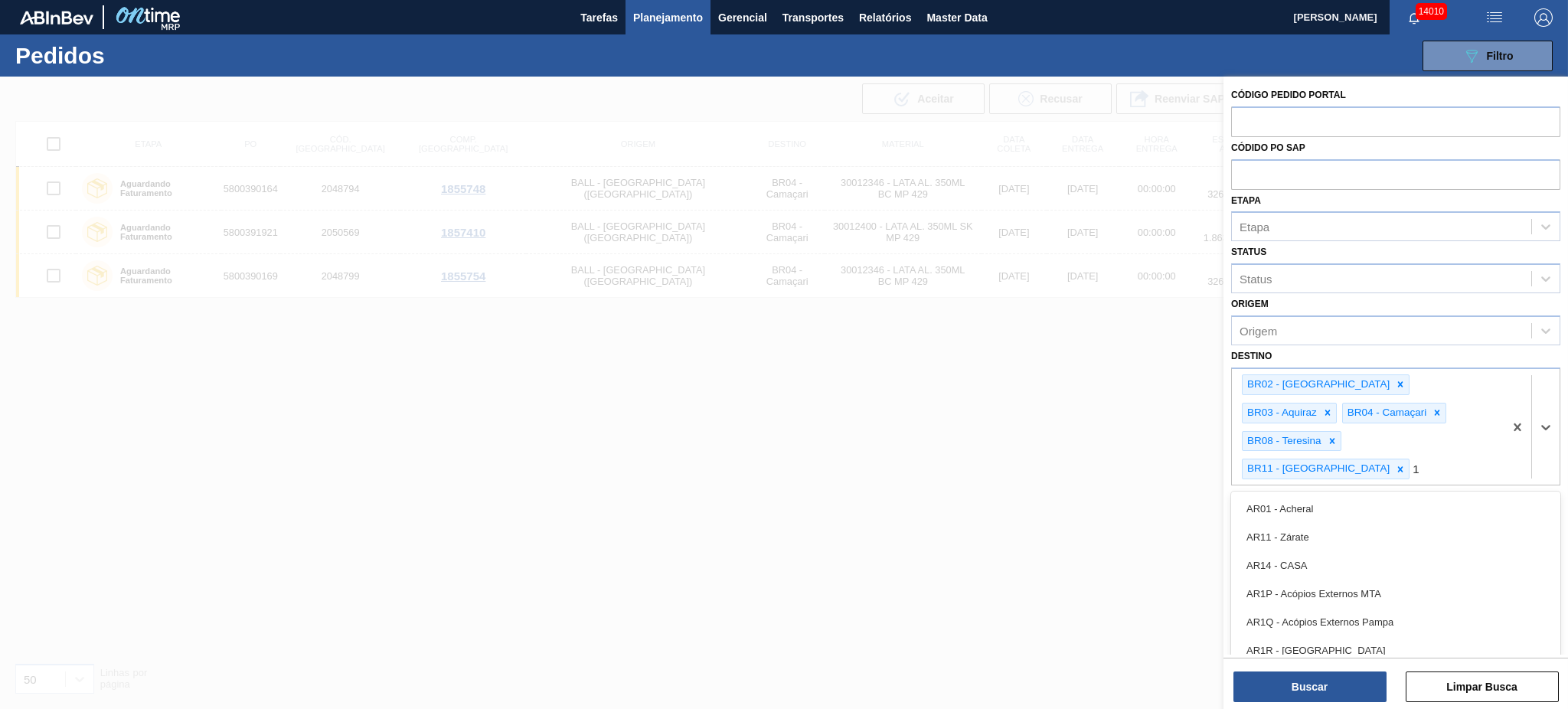
type input "18"
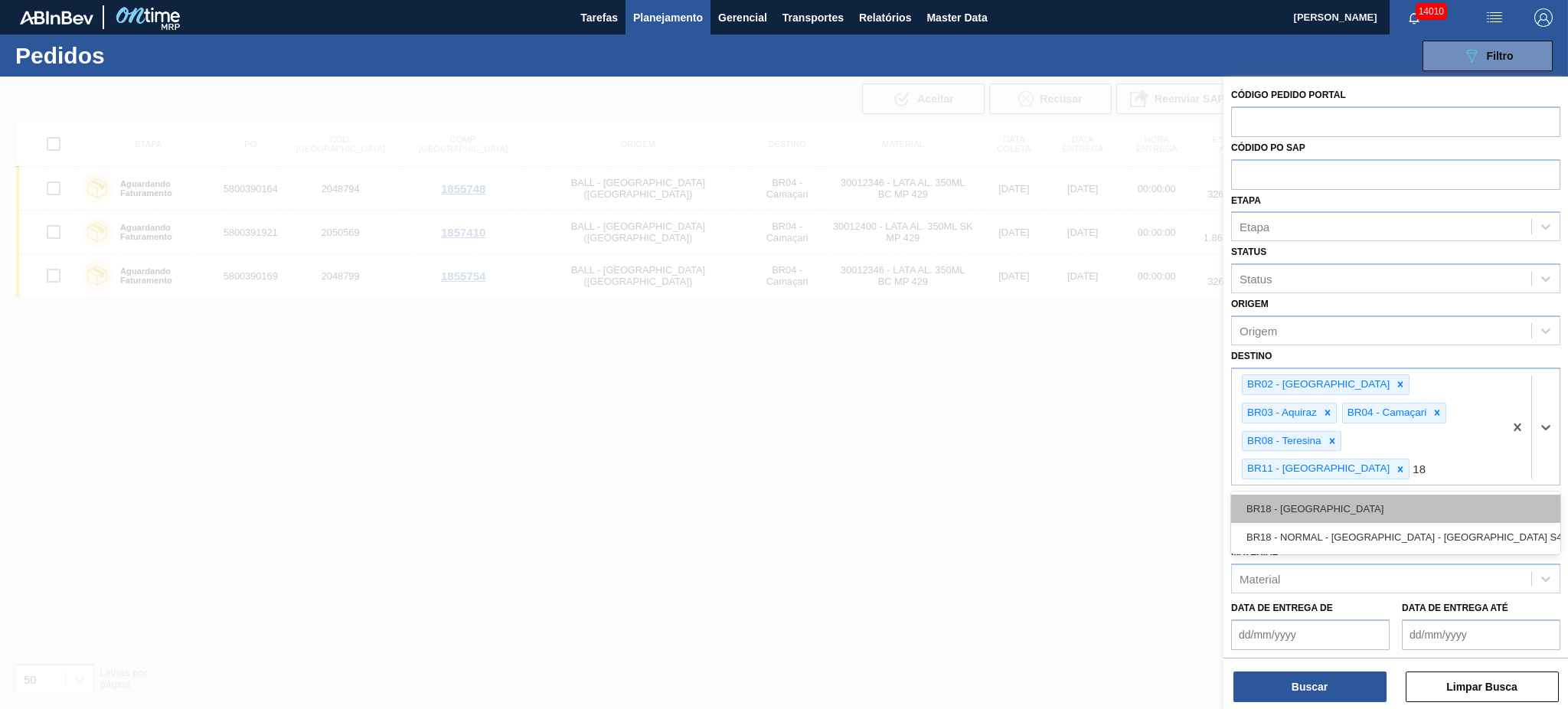
click at [1175, 514] on div "BR18 - [GEOGRAPHIC_DATA]" at bounding box center [1395, 528] width 329 height 28
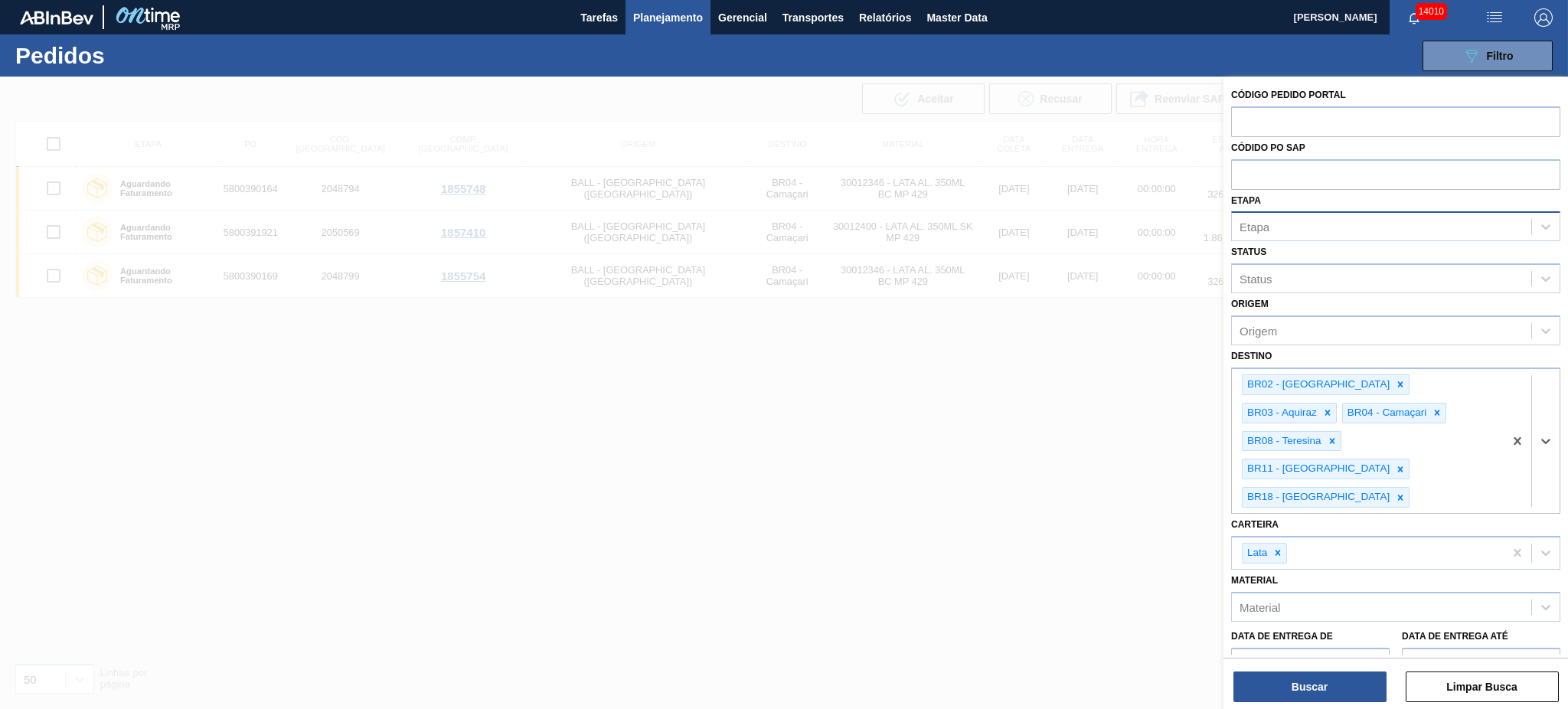
click at [1175, 228] on div "Etapa" at bounding box center [1382, 227] width 300 height 22
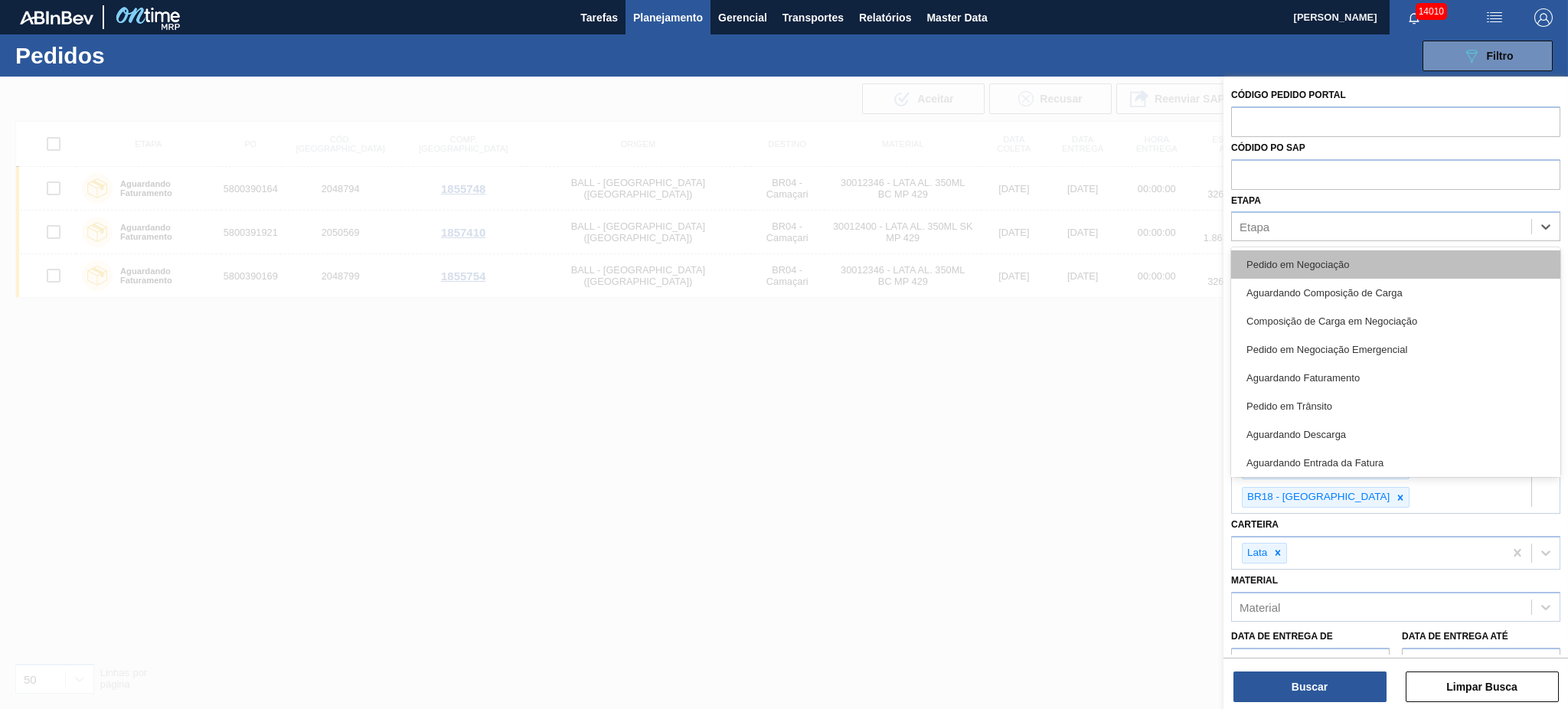
click at [1175, 267] on div "Pedido em Negociação" at bounding box center [1395, 265] width 329 height 28
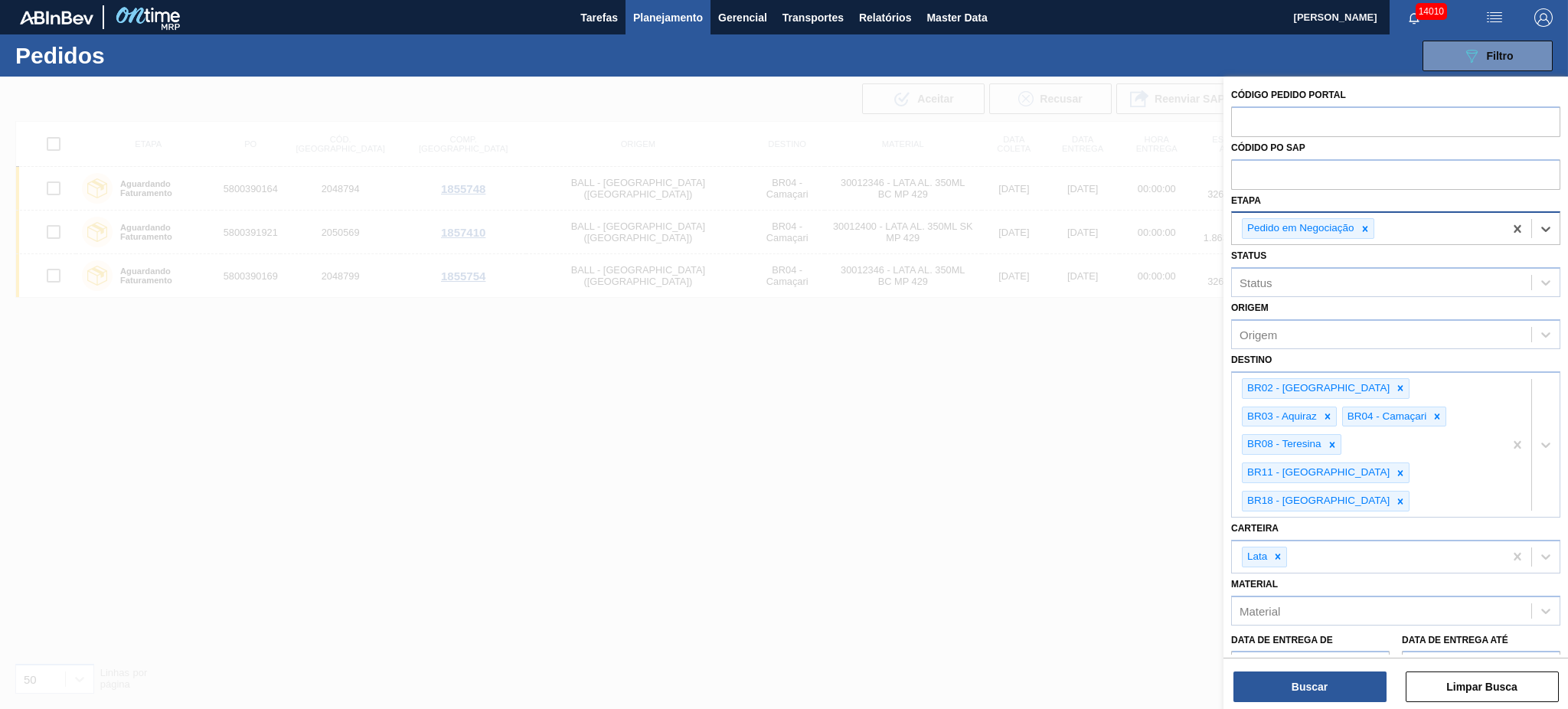
click at [1175, 226] on div "Pedido em Negociação" at bounding box center [1368, 228] width 272 height 31
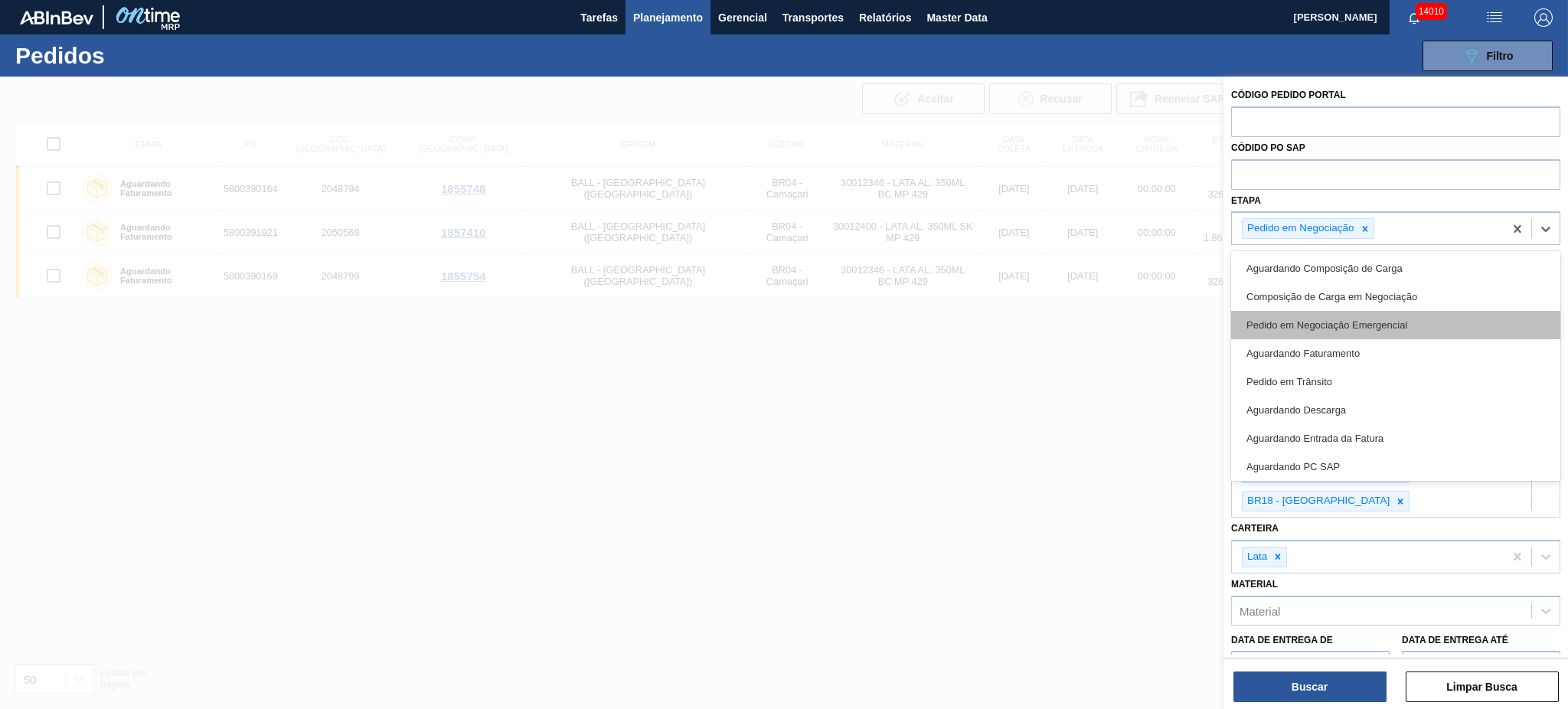
click at [1175, 335] on div "Pedido em Negociação Emergencial" at bounding box center [1395, 325] width 329 height 28
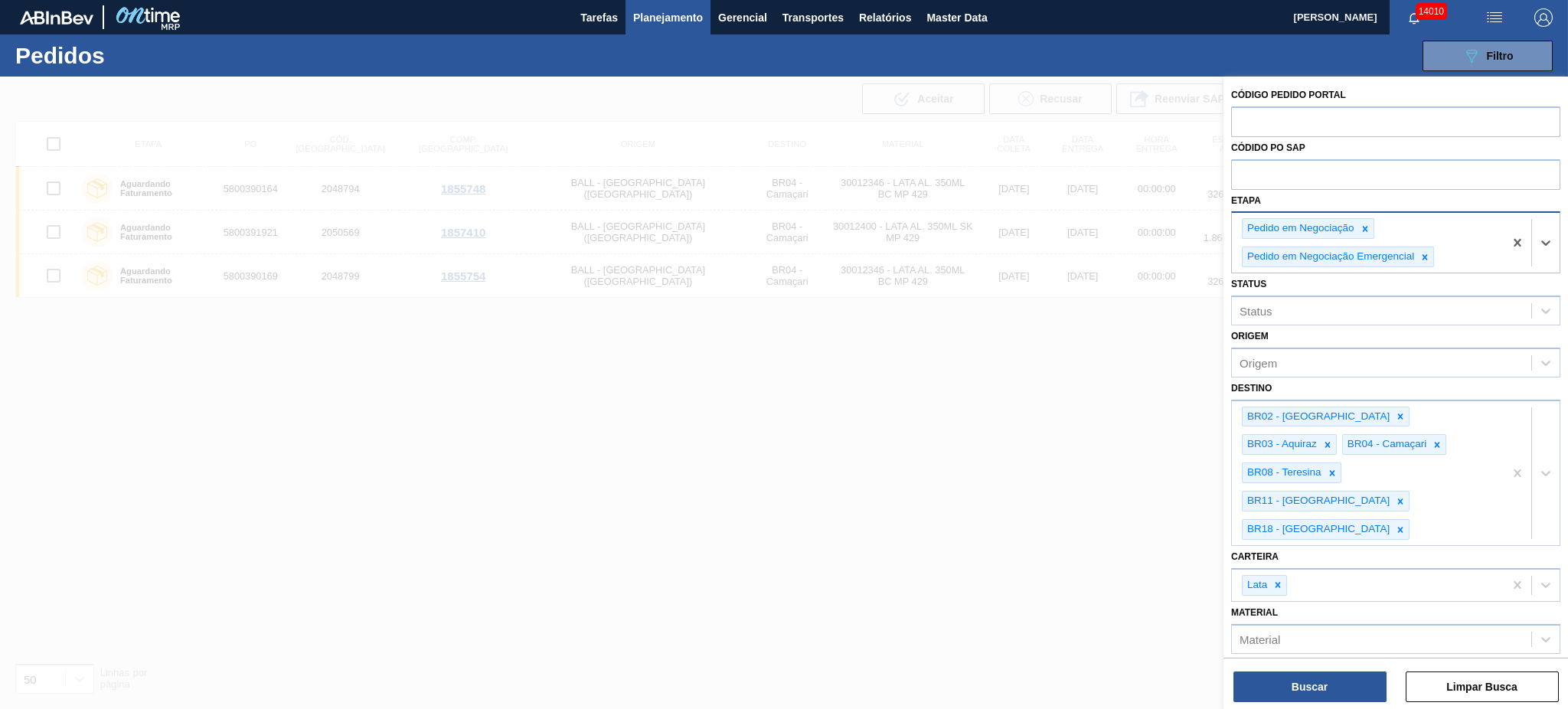
click at [1175, 260] on div "Pedido em Negociação Pedido em Negociação Emergencial" at bounding box center [1368, 243] width 272 height 60
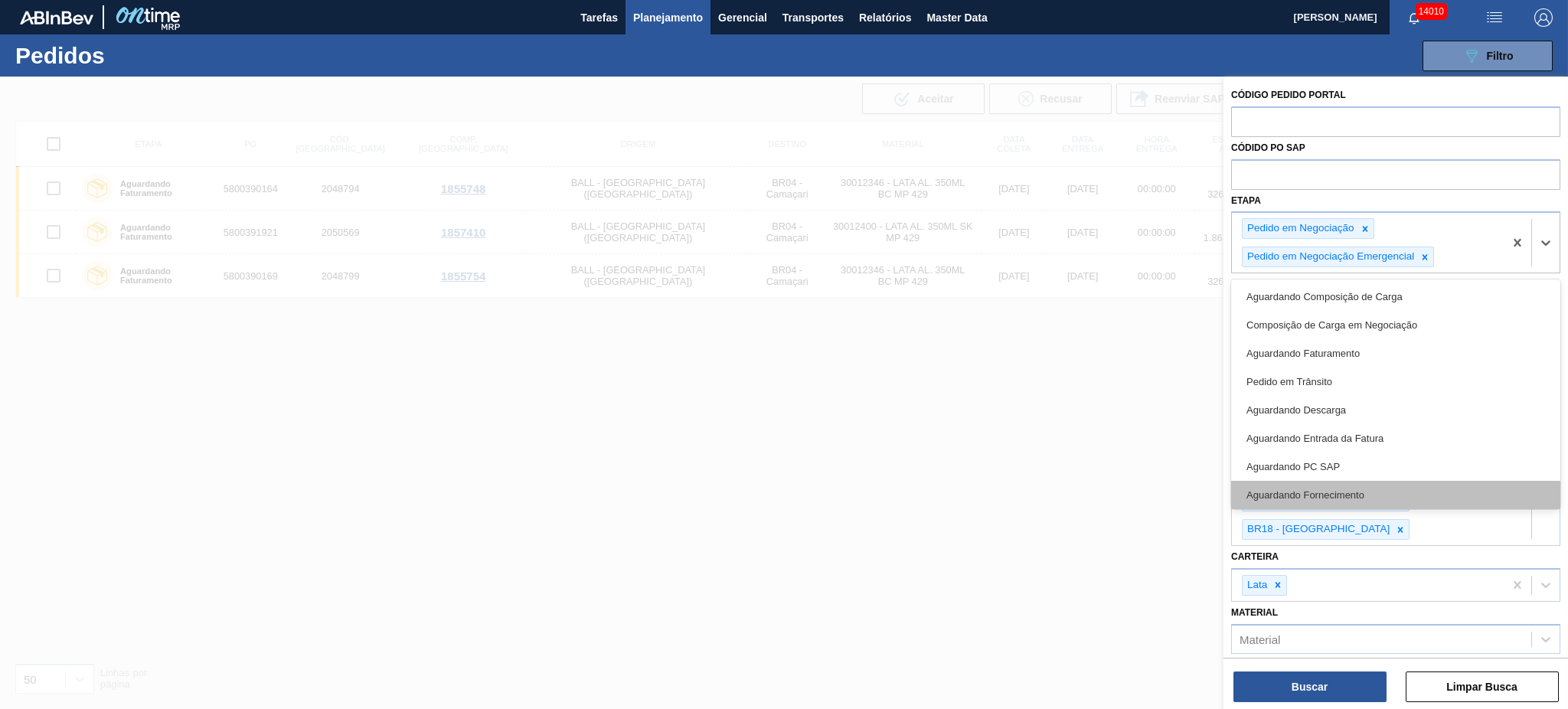
scroll to position [144, 0]
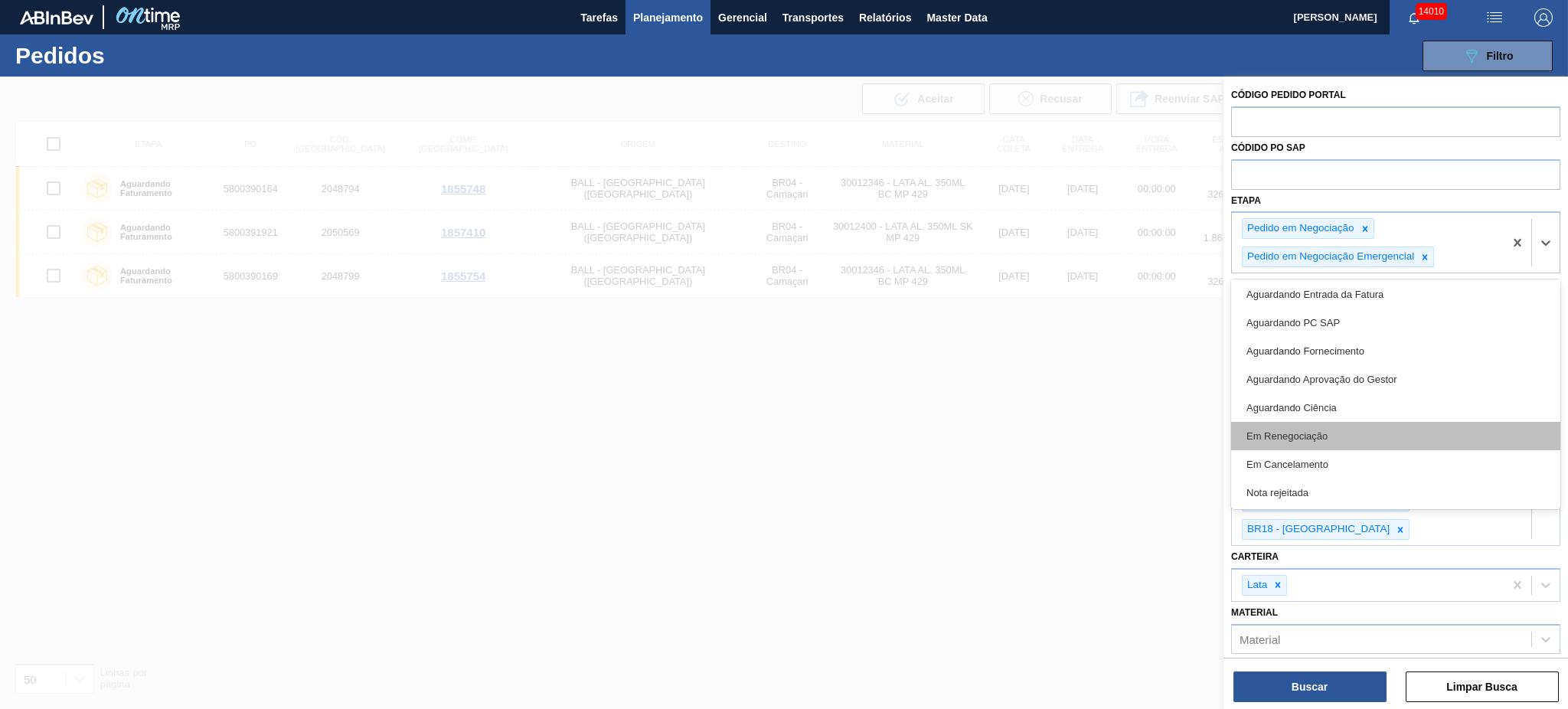
click at [1175, 431] on div "Em Renegociação" at bounding box center [1395, 436] width 329 height 28
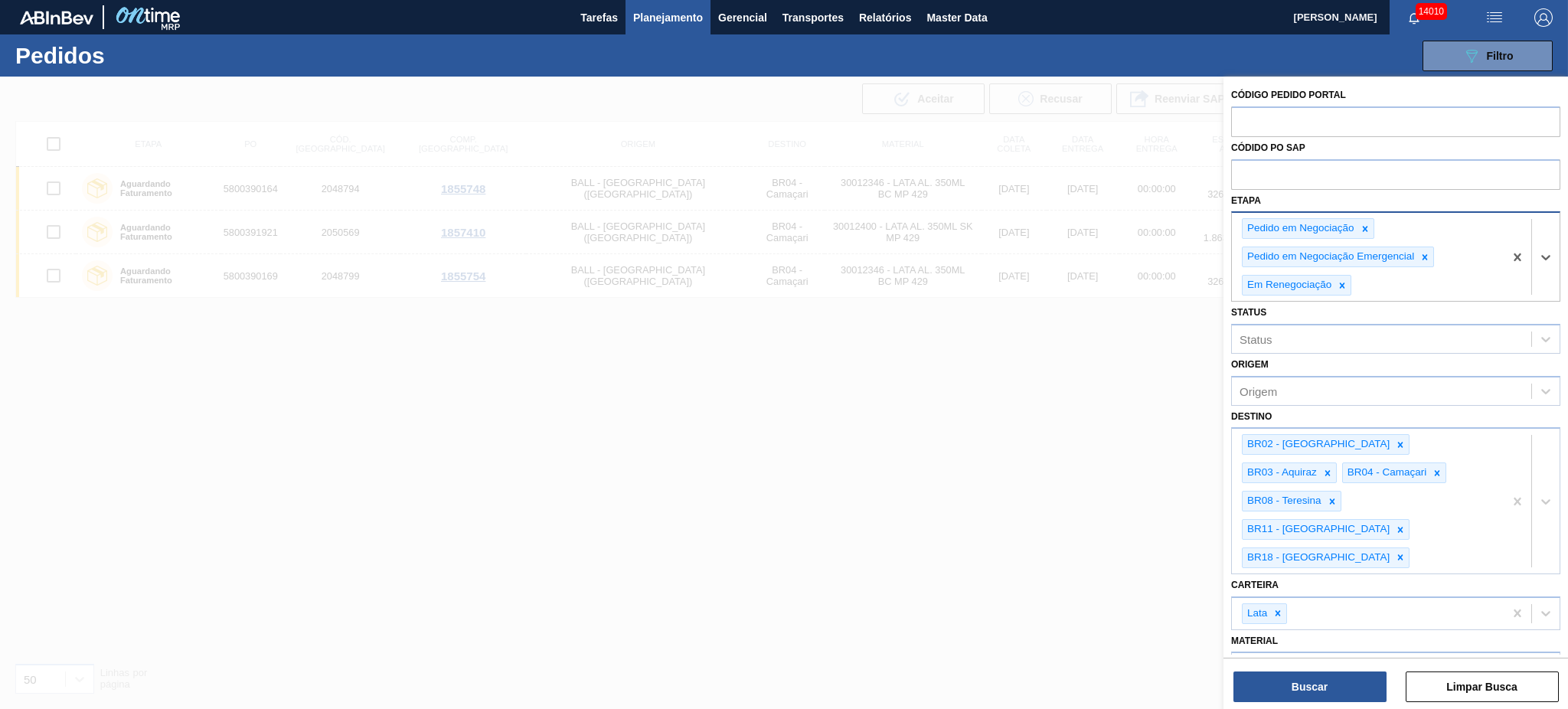
click at [1175, 281] on div "Pedido em Negociação Pedido em Negociação Emergencial Em Renegociação" at bounding box center [1368, 257] width 272 height 88
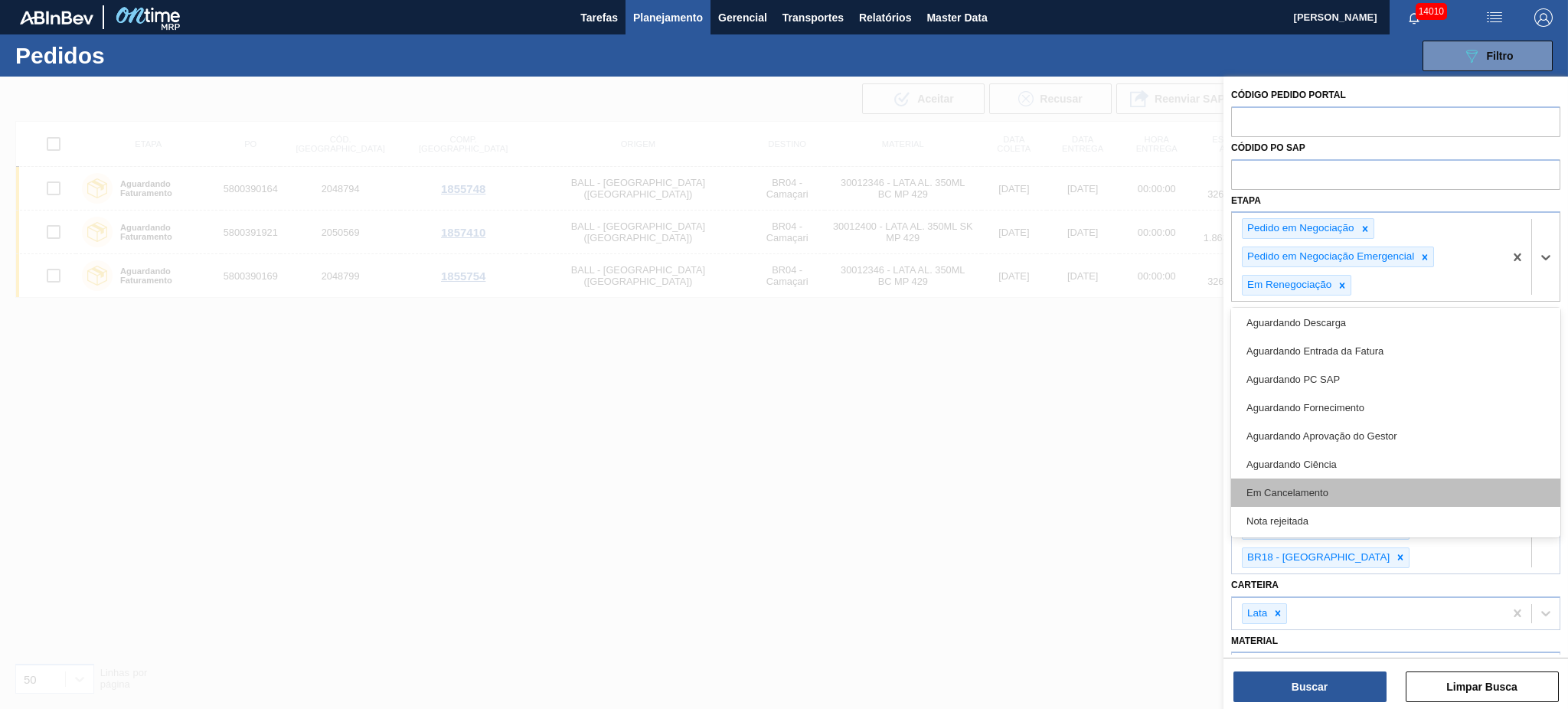
scroll to position [116, 0]
click at [1175, 498] on div "Em Cancelamento" at bounding box center [1395, 492] width 329 height 28
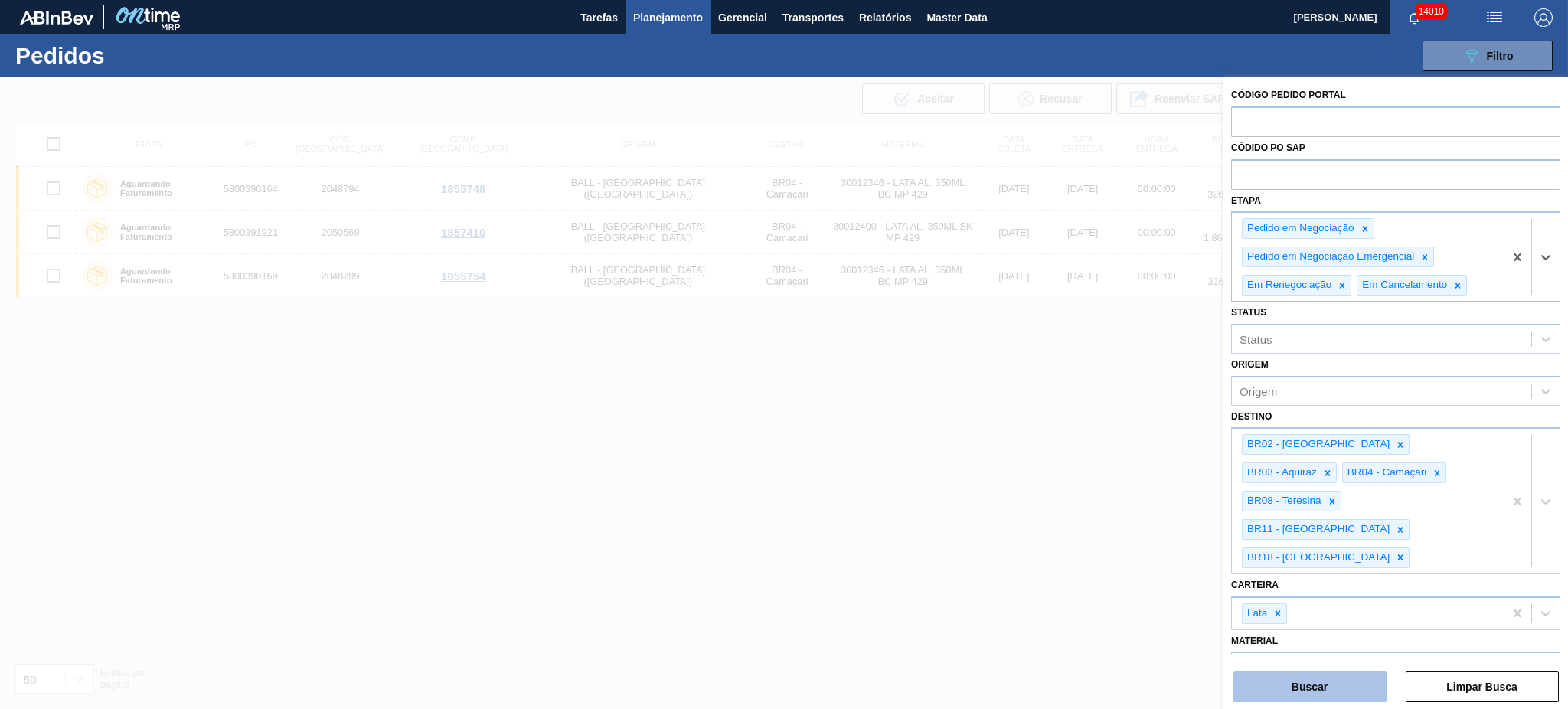
click at [1175, 532] on button "Buscar" at bounding box center [1309, 687] width 153 height 31
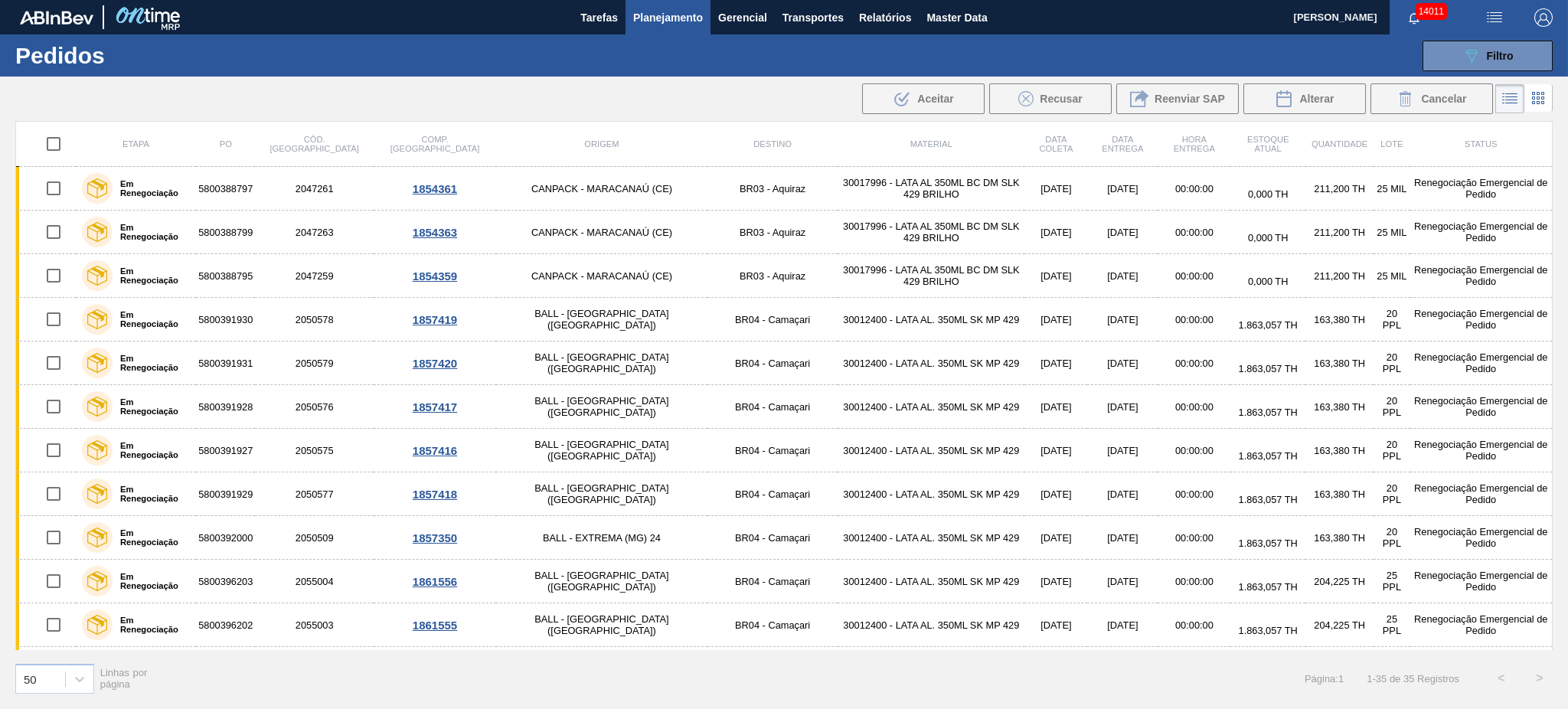
click at [883, 532] on main "Tarefas Planejamento Gerencial Transportes Relatórios Master Data MARILIA RIBEI…" at bounding box center [784, 354] width 1568 height 709
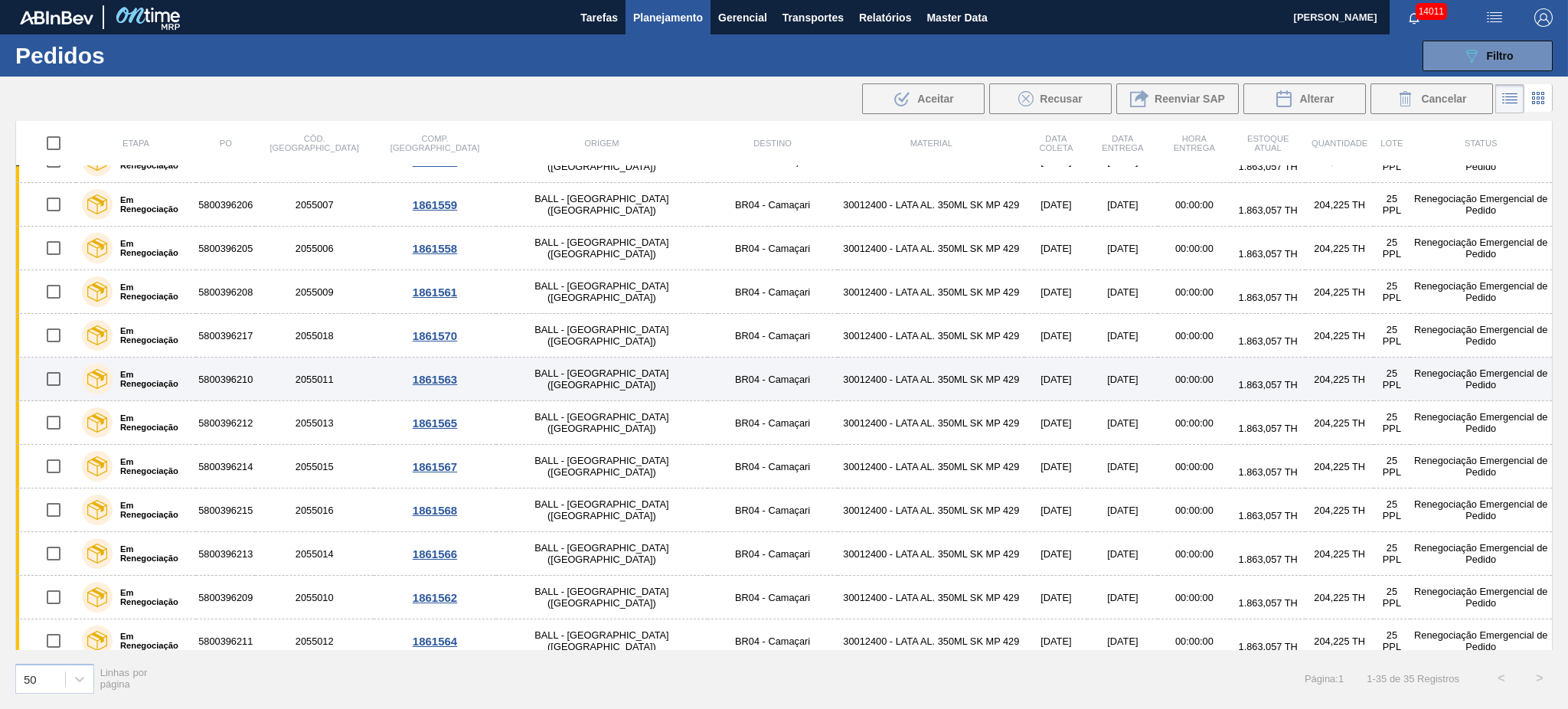
scroll to position [1046, 0]
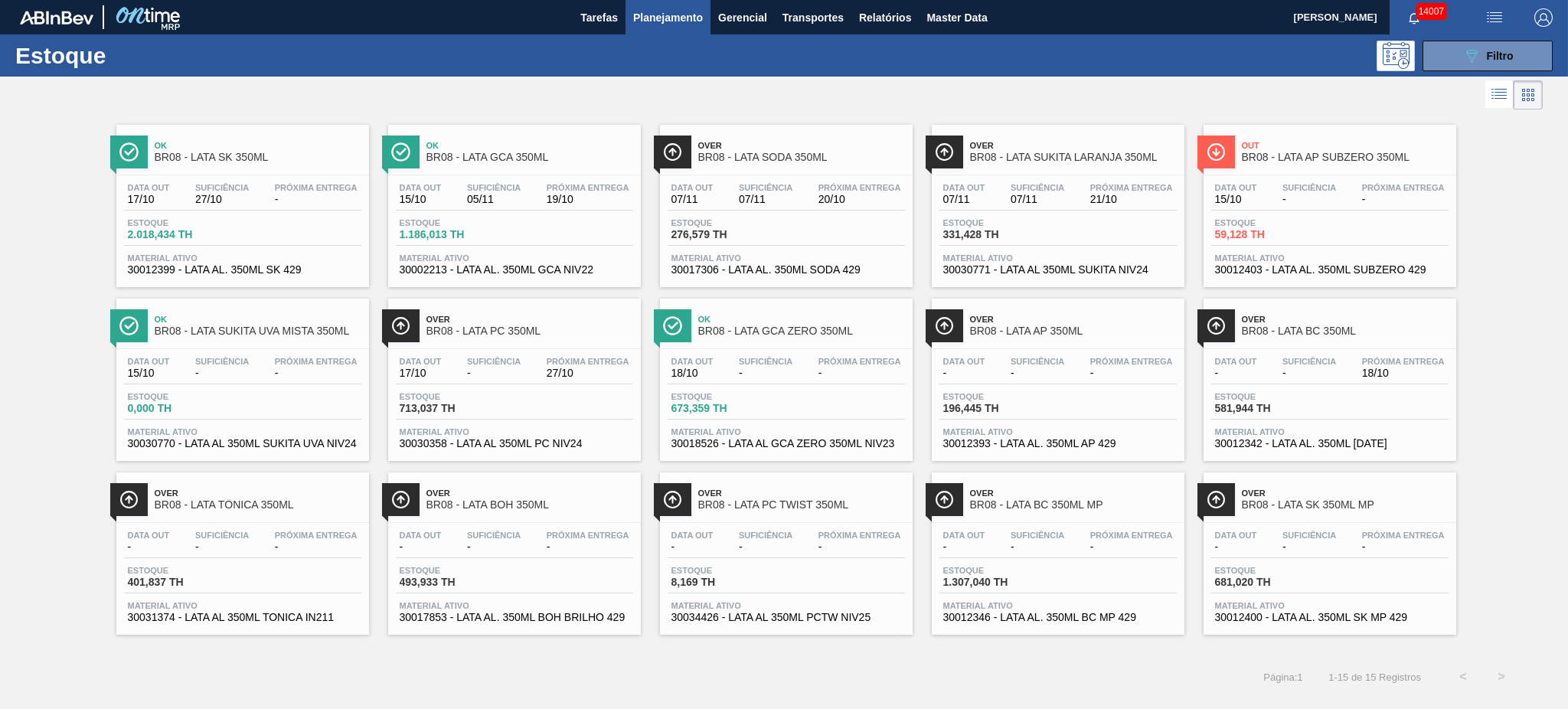
click at [655, 3] on button "Planejamento" at bounding box center [668, 17] width 85 height 34
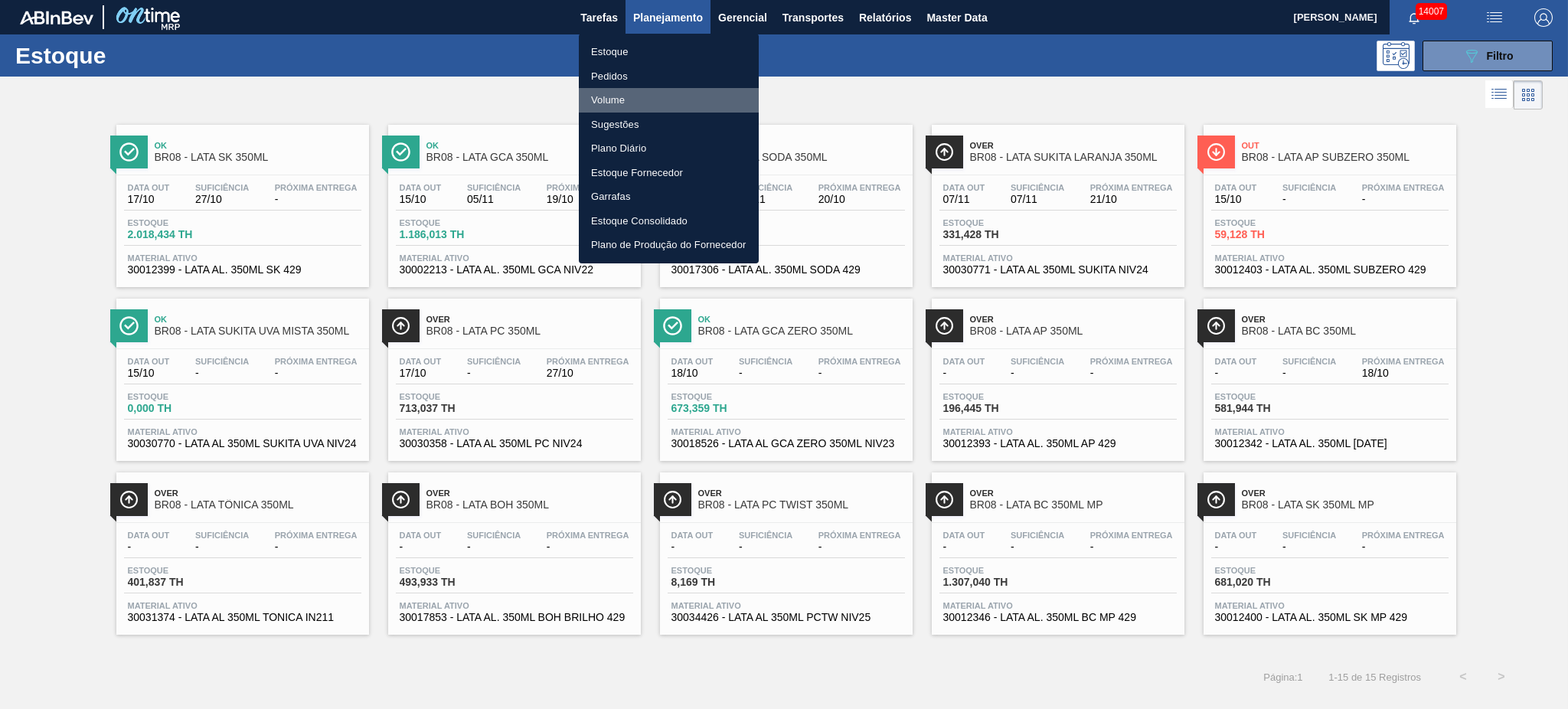
click at [613, 95] on li "Volume" at bounding box center [669, 100] width 180 height 25
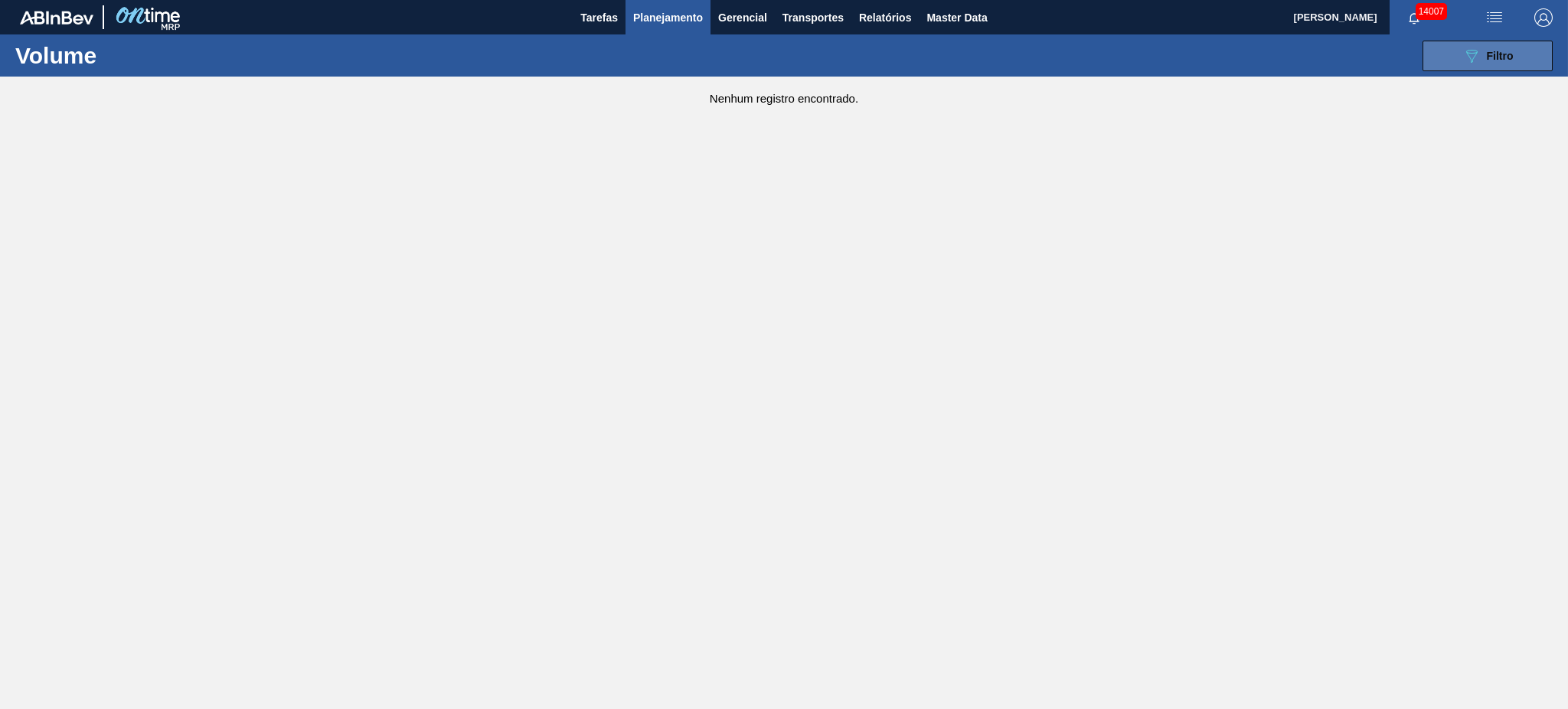
click at [1445, 43] on button "089F7B8B-B2A5-4AFE-B5C0-19BA573D28AC Filtro" at bounding box center [1487, 56] width 130 height 31
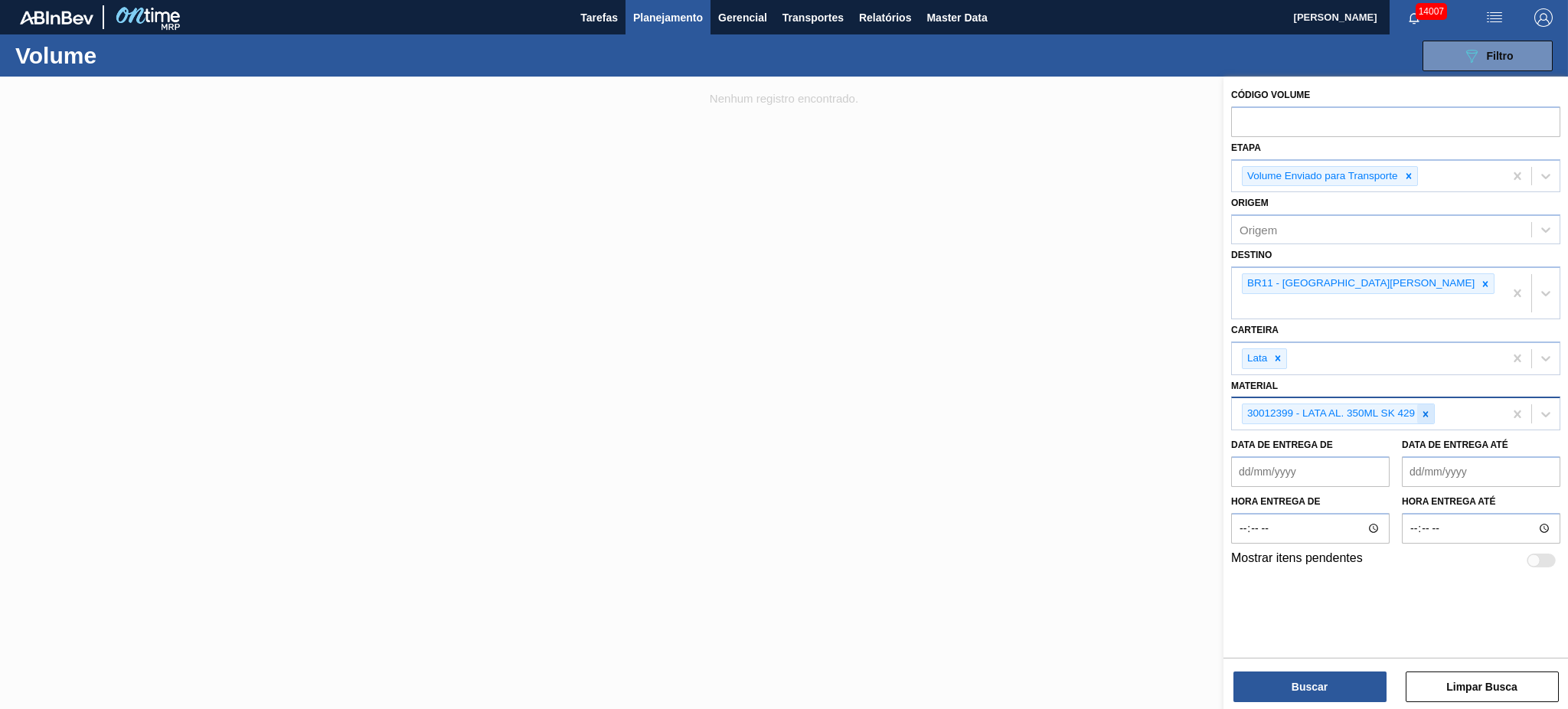
click at [1426, 411] on icon at bounding box center [1425, 413] width 5 height 5
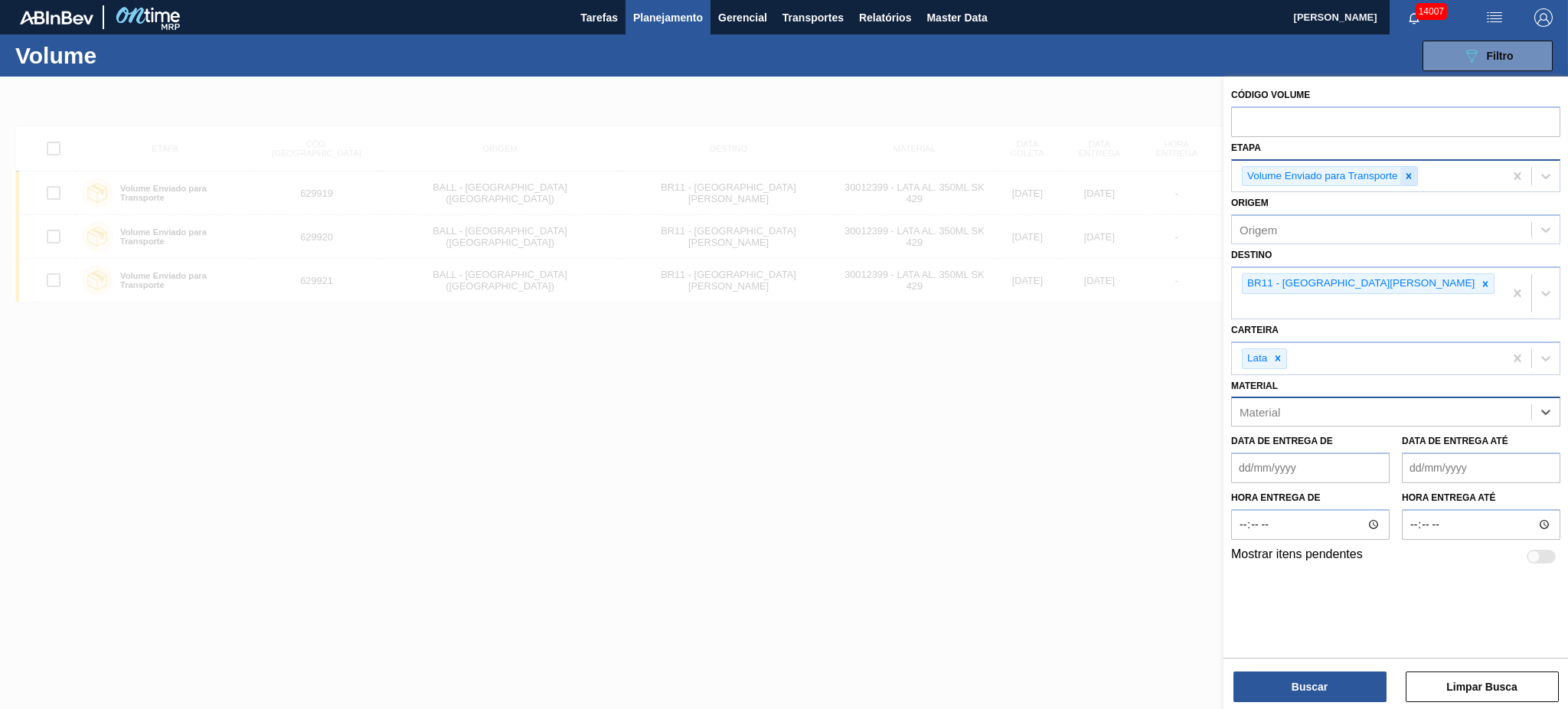
click at [1409, 176] on icon at bounding box center [1408, 175] width 5 height 5
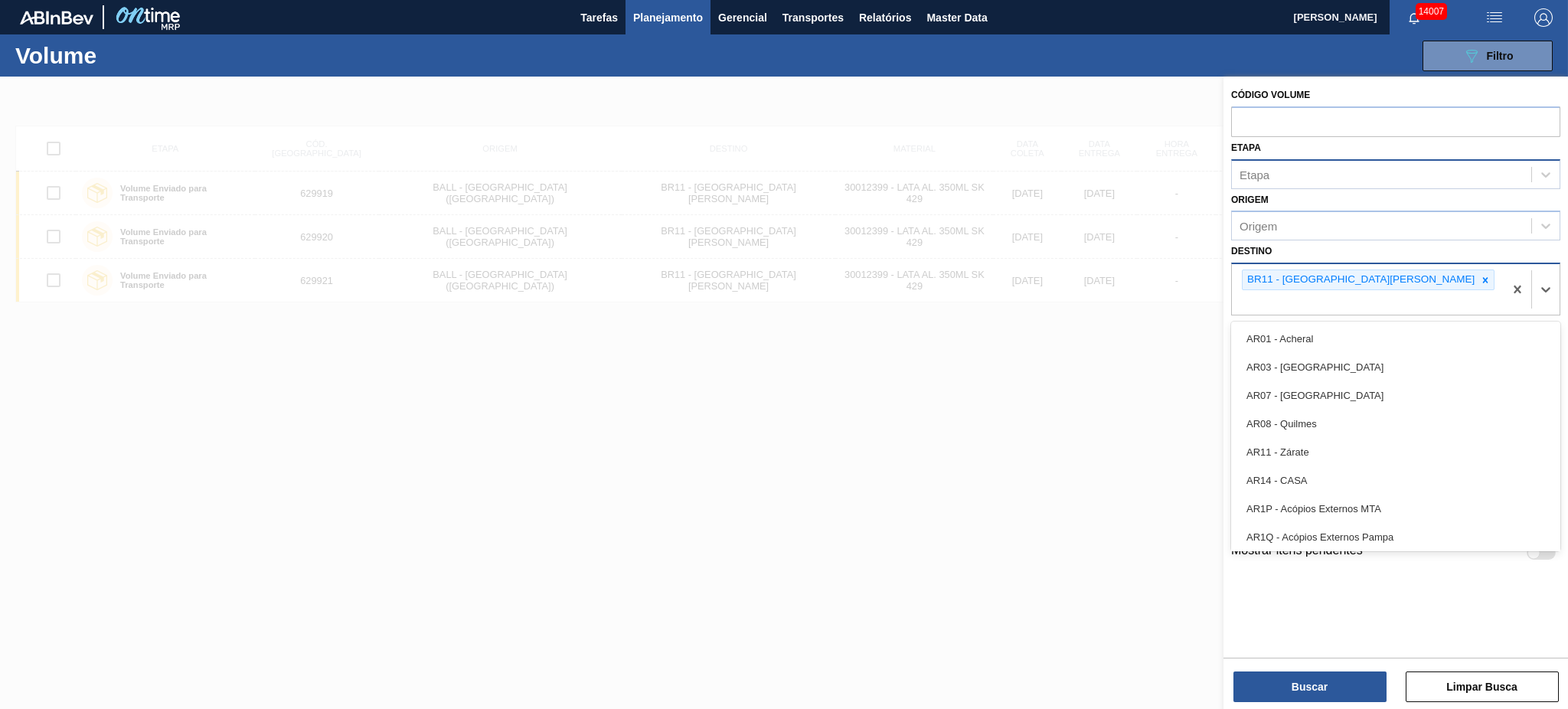
click at [1390, 267] on div "BR11 - São Luís" at bounding box center [1368, 289] width 272 height 51
type input "02"
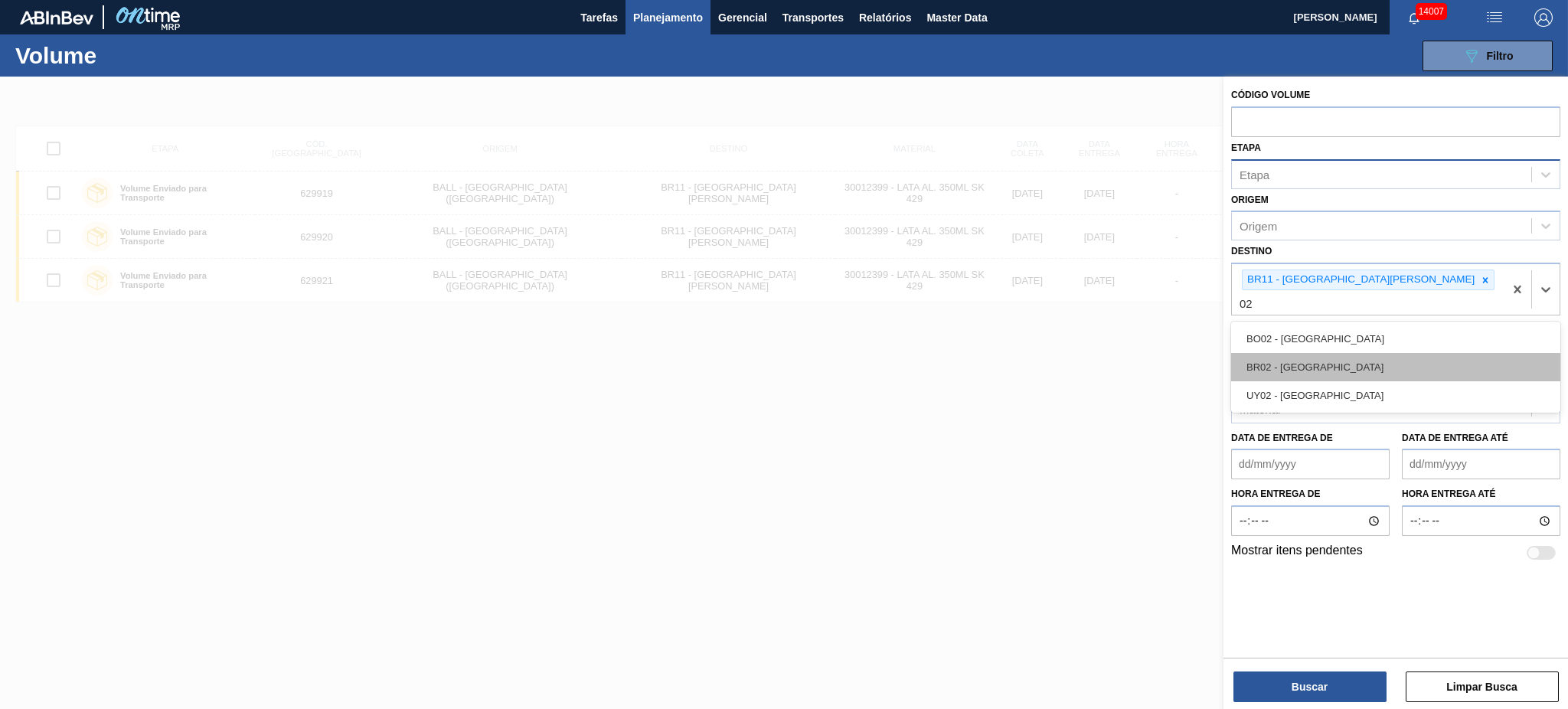
click at [1350, 353] on div "BR02 - Sergipe" at bounding box center [1395, 367] width 329 height 28
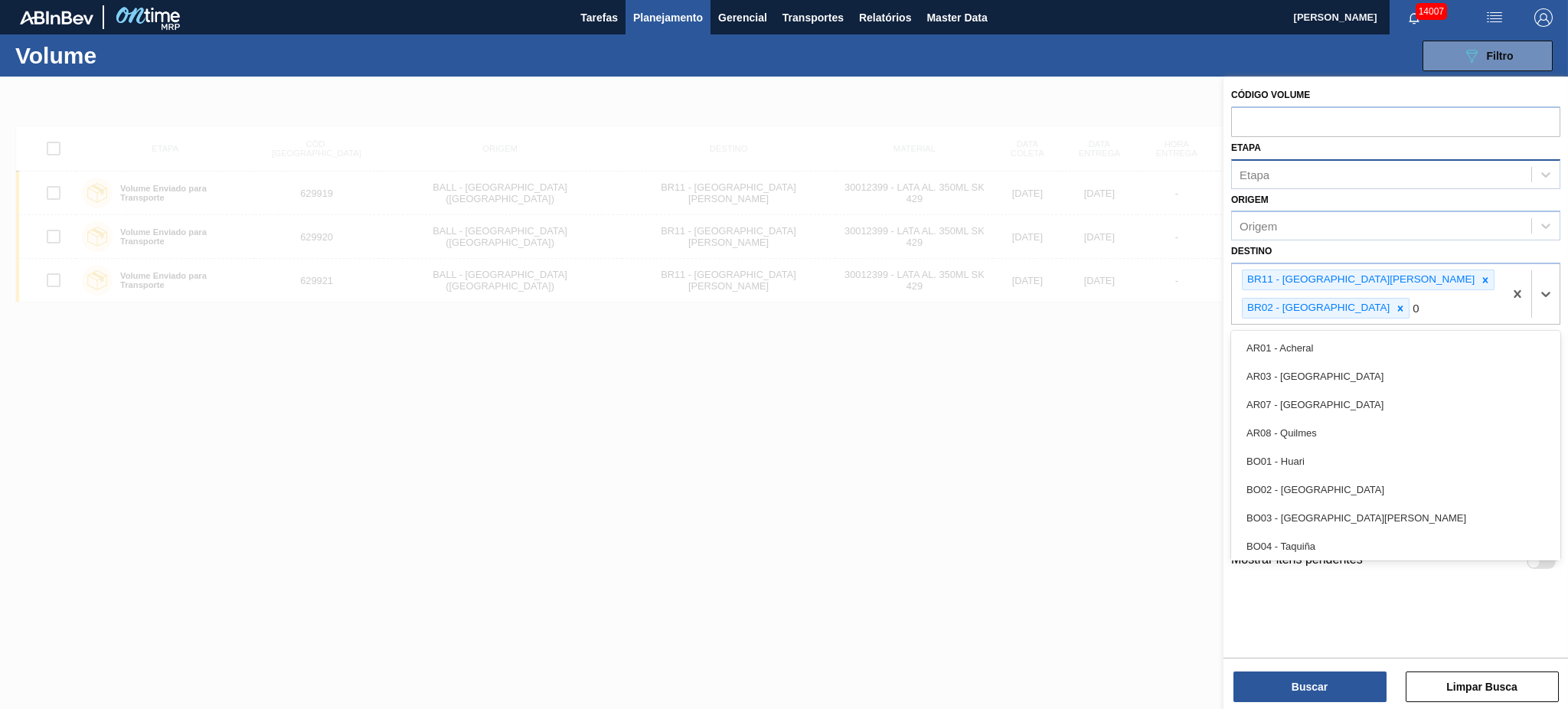
type input "03"
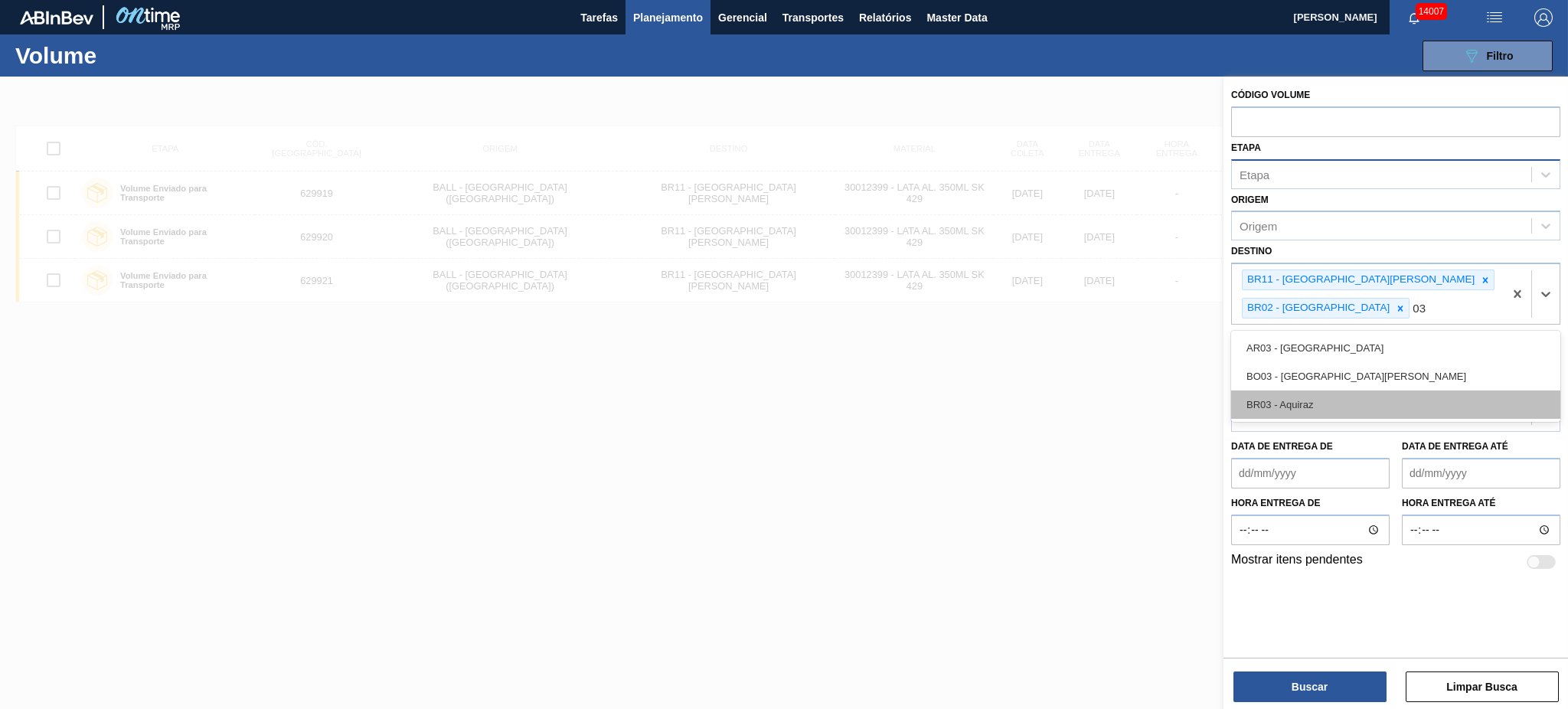
click at [1330, 391] on div "BR03 - Aquiraz" at bounding box center [1395, 405] width 329 height 28
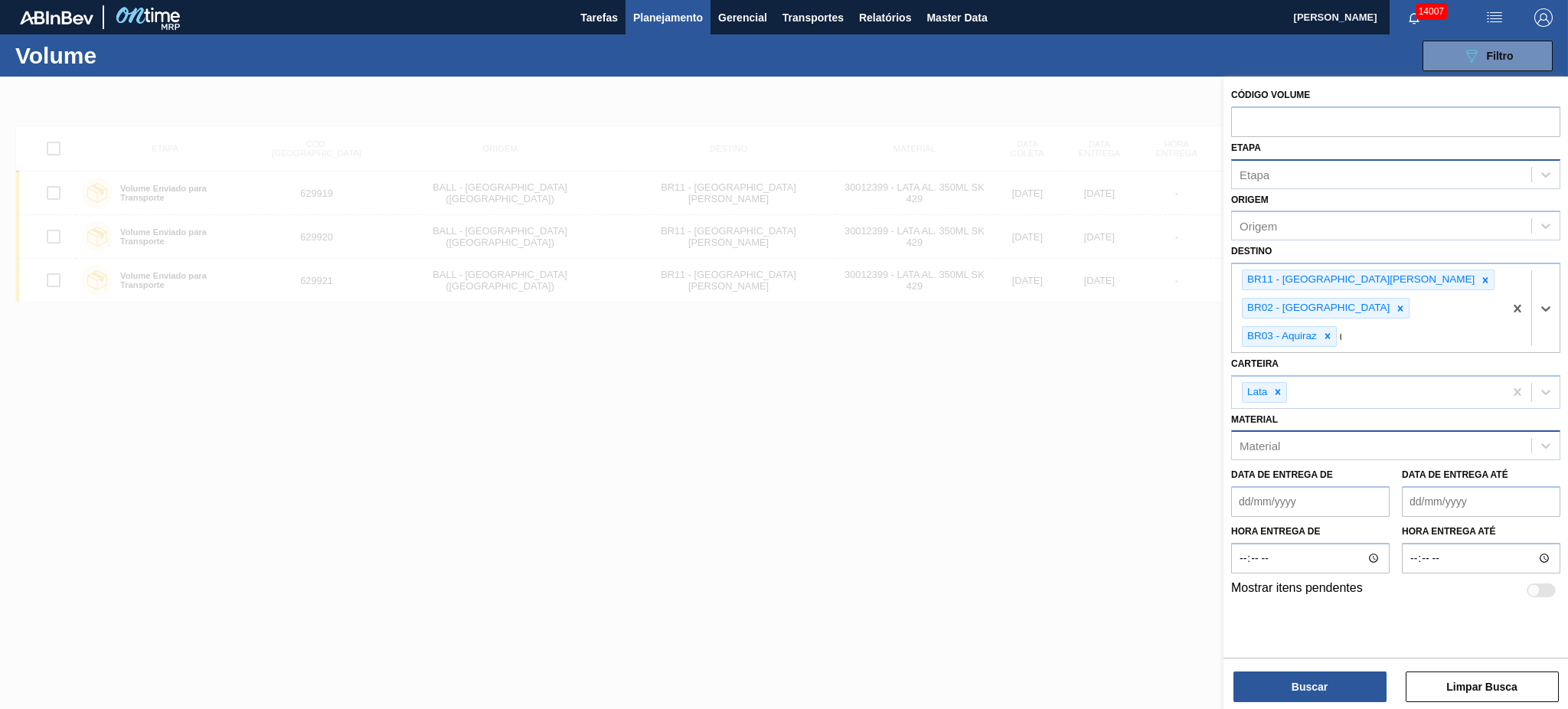
type input "04"
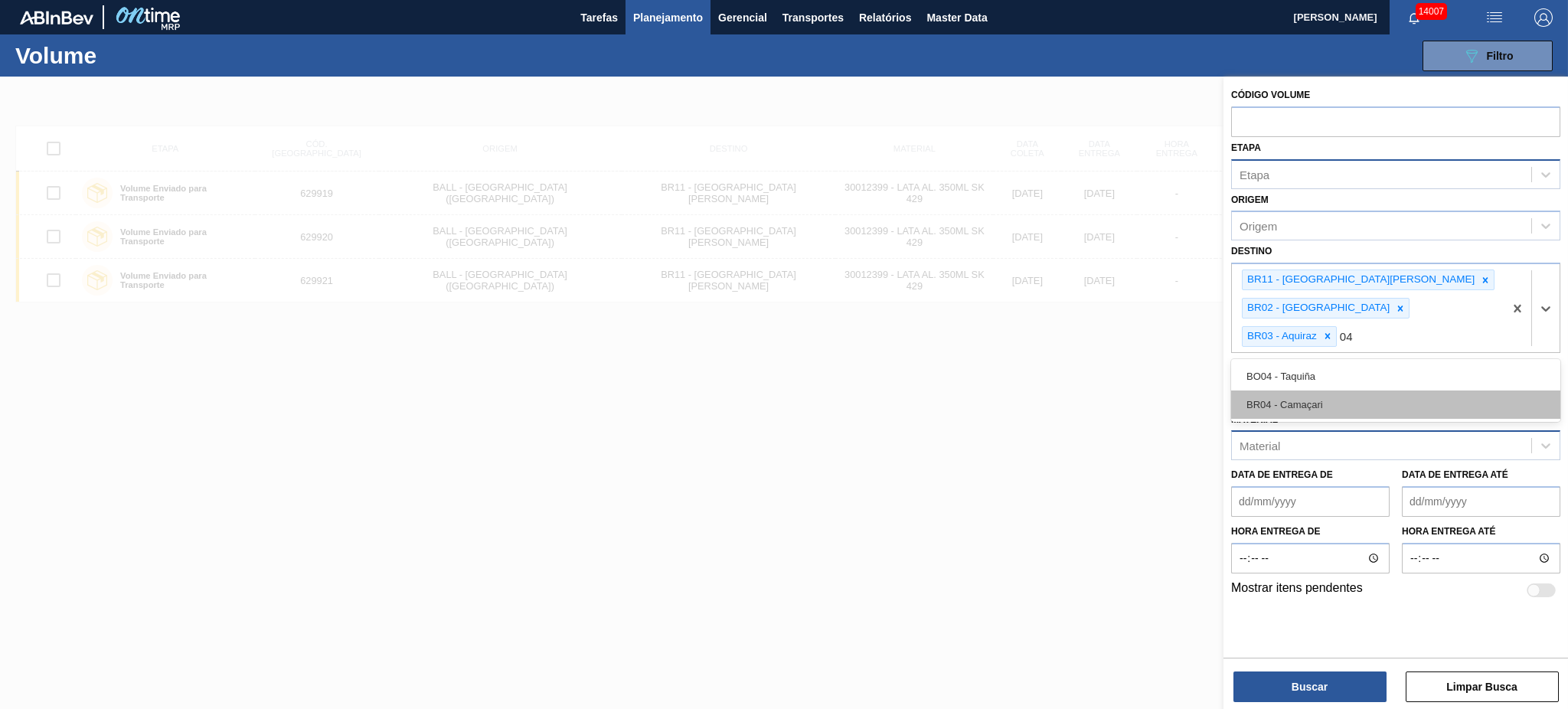
click at [1327, 391] on div "BR04 - Camaçari" at bounding box center [1395, 405] width 329 height 28
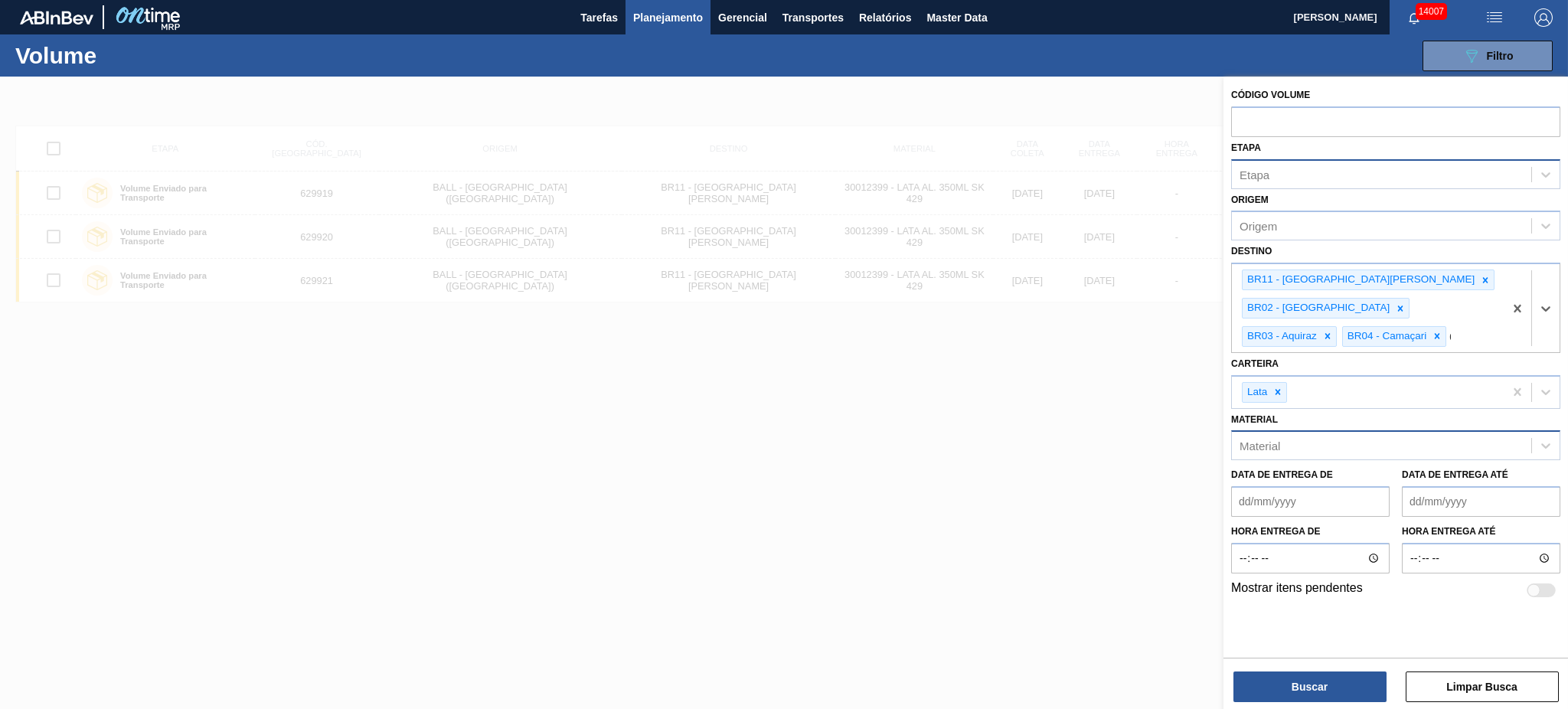
type input "08"
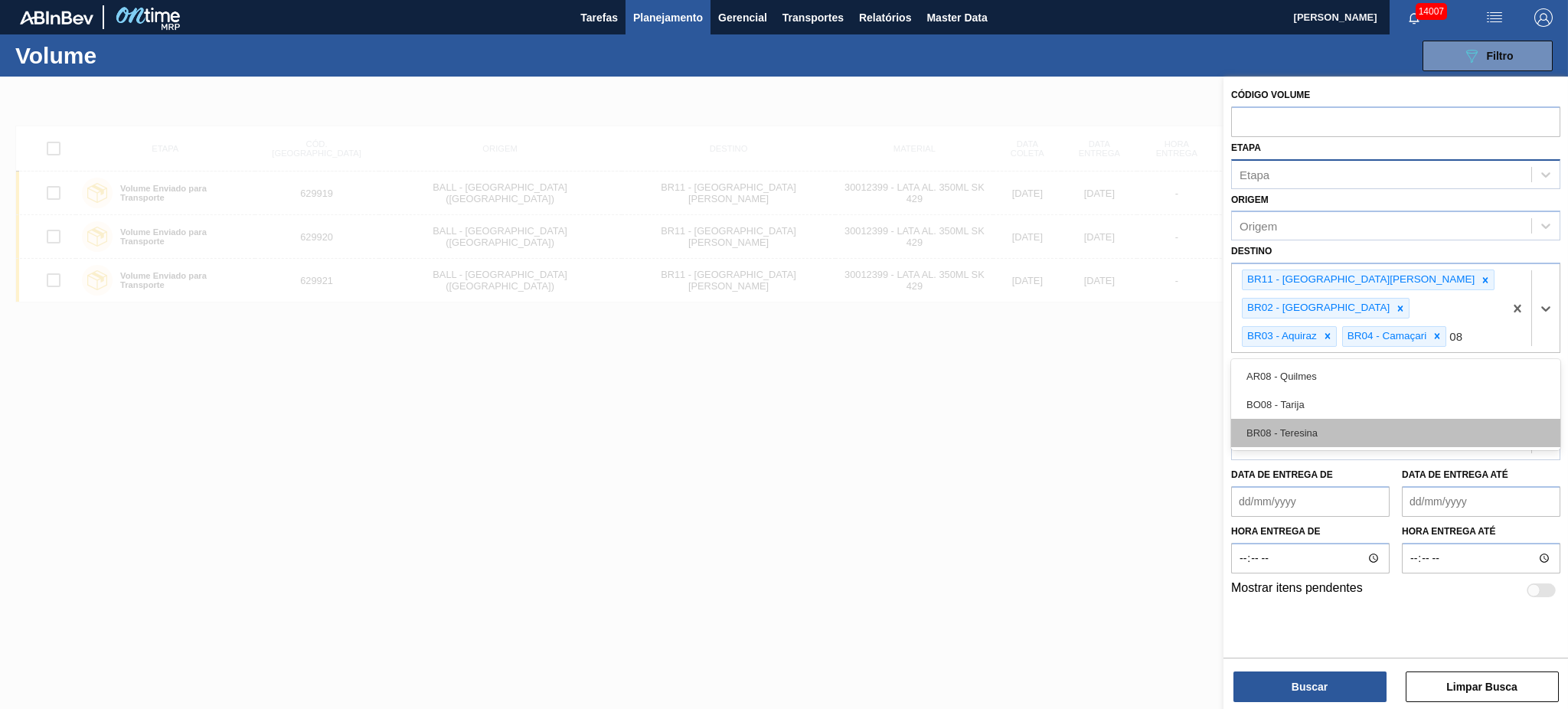
click at [1323, 419] on div "BR08 - Teresina" at bounding box center [1395, 433] width 329 height 28
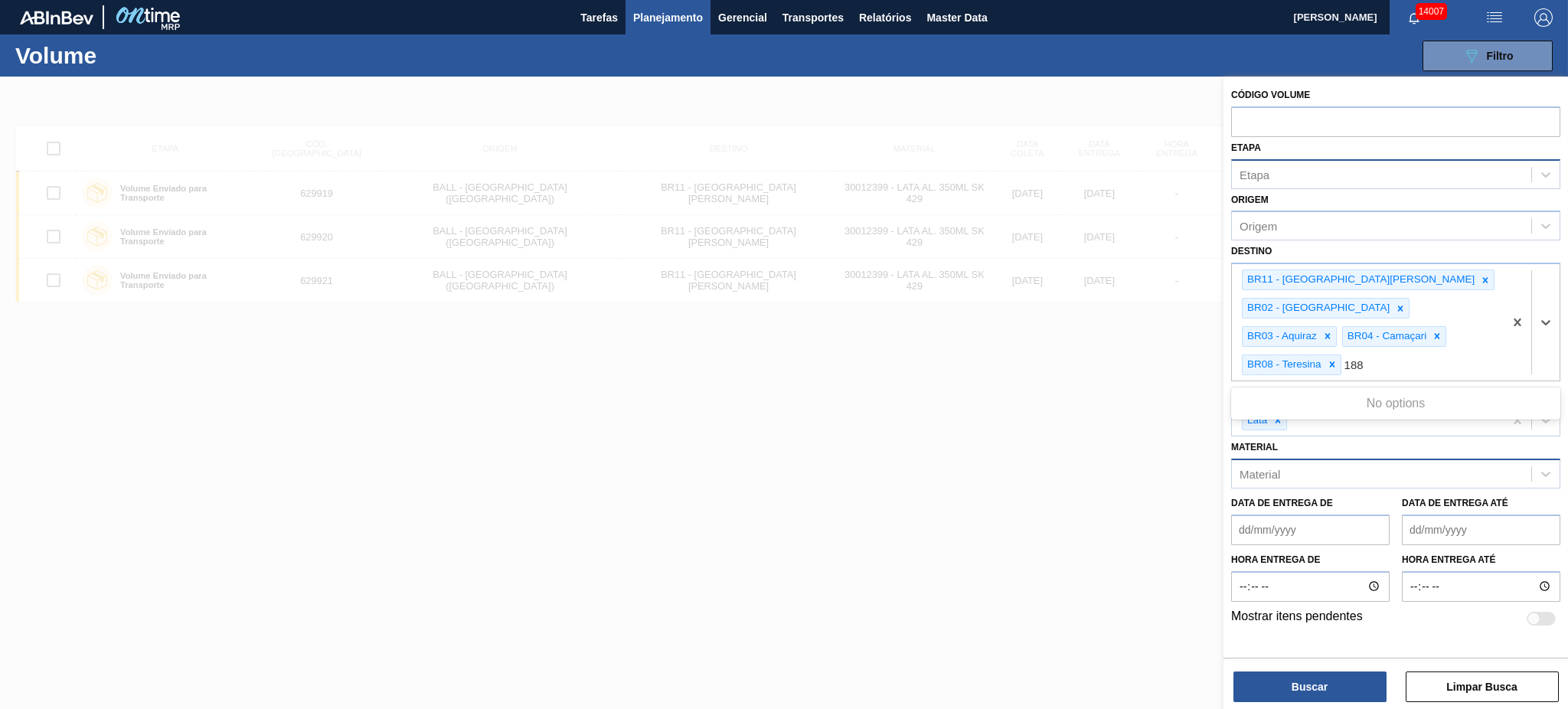
type input "18"
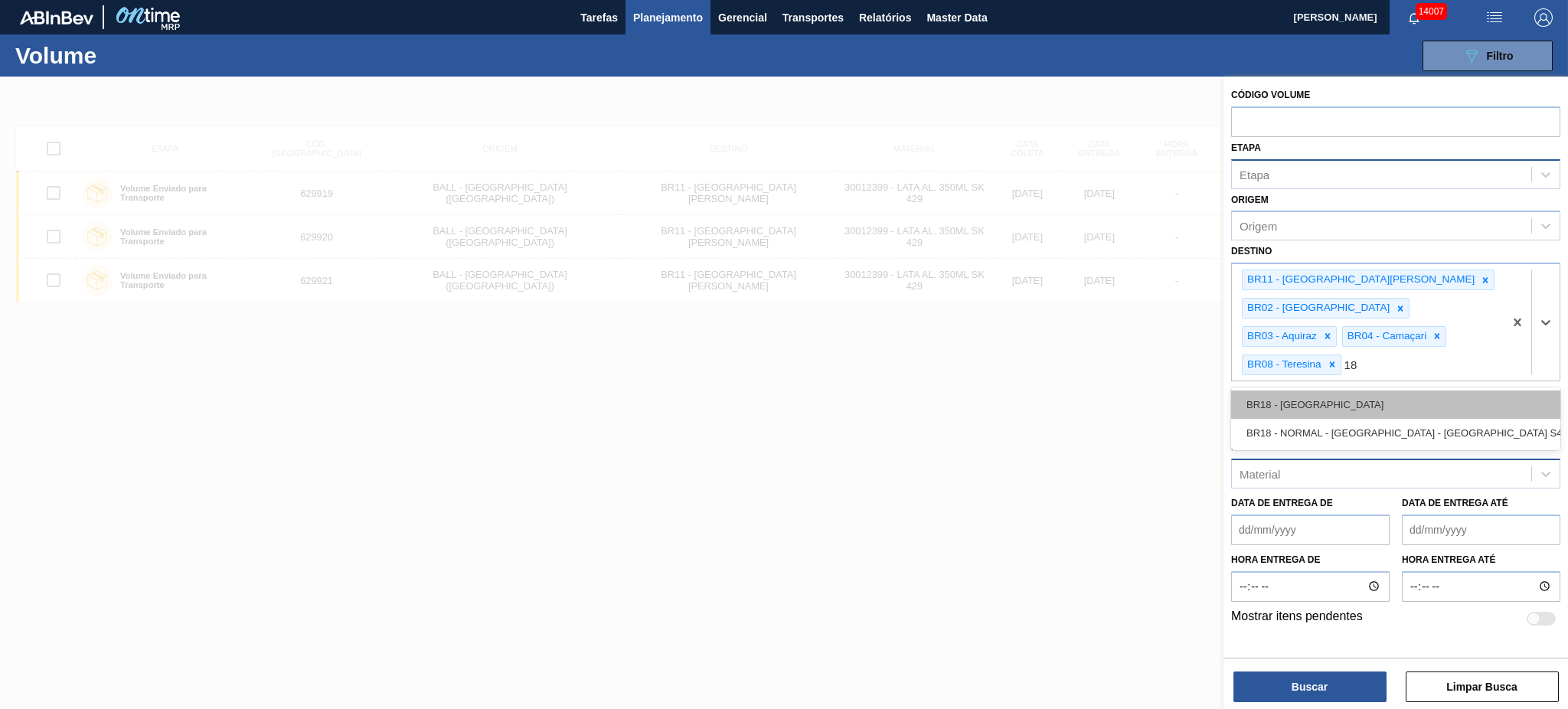
click at [1337, 391] on div "BR18 - Pernambuco" at bounding box center [1395, 405] width 329 height 28
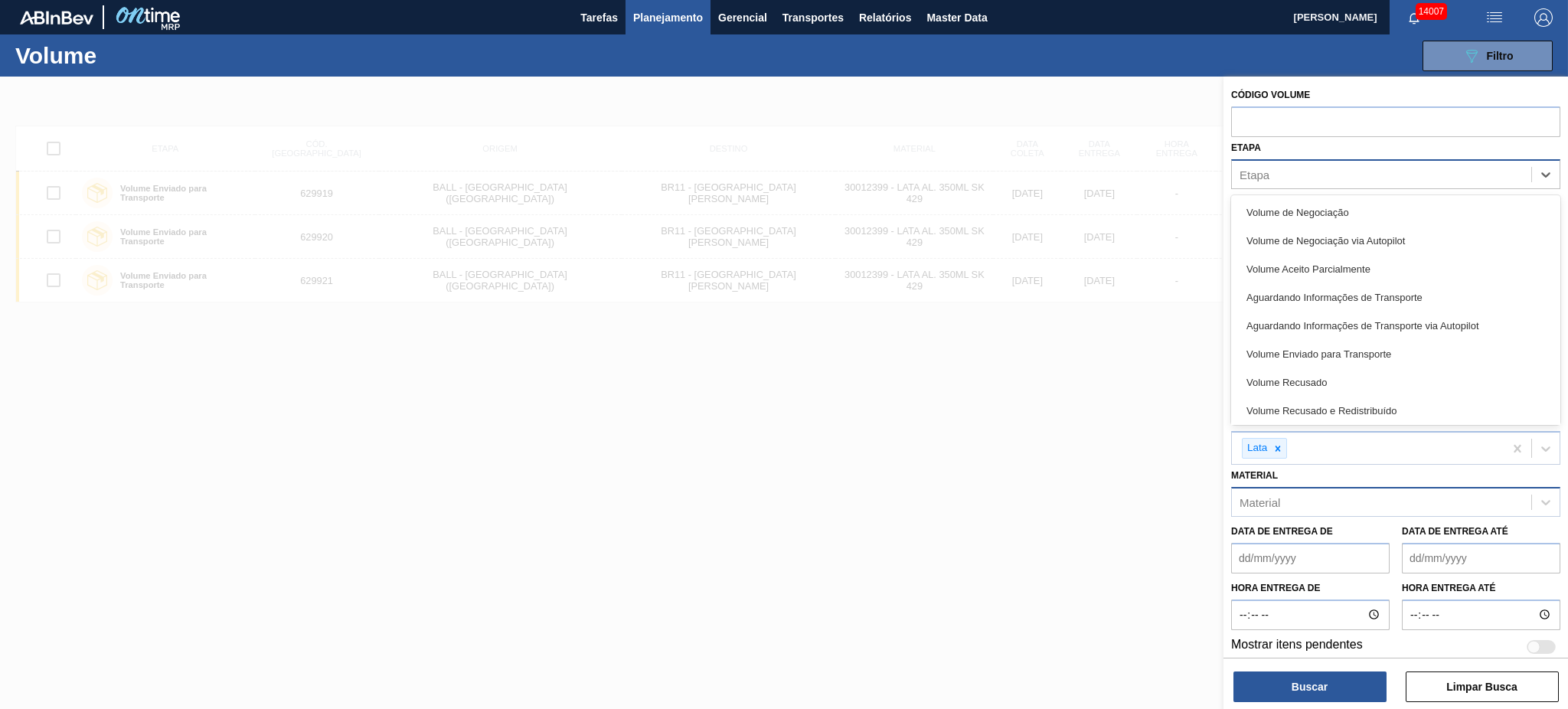
click at [1348, 171] on div "Etapa" at bounding box center [1382, 174] width 300 height 22
click at [1355, 208] on div "Volume de Negociação" at bounding box center [1395, 212] width 329 height 28
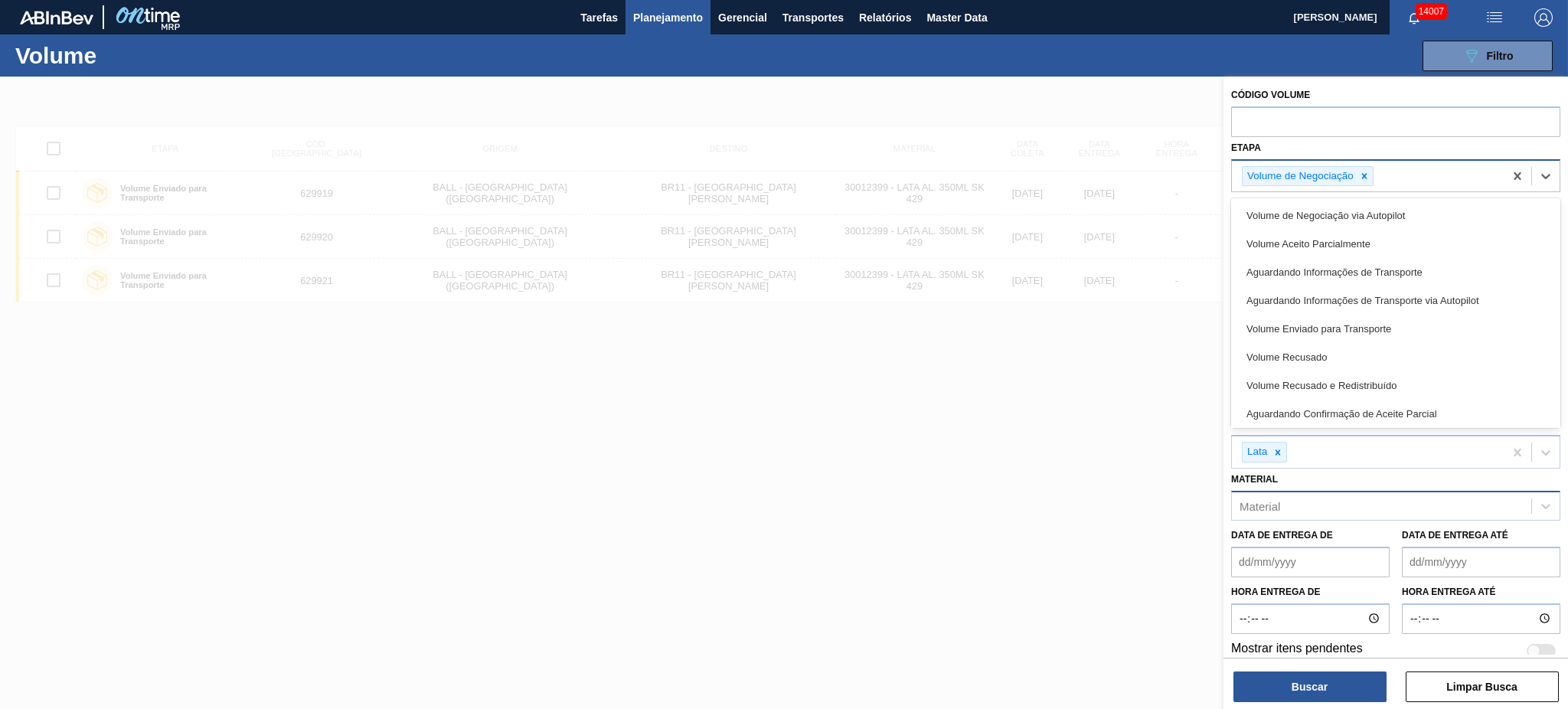
click at [1404, 175] on div "Volume de Negociação" at bounding box center [1368, 176] width 272 height 31
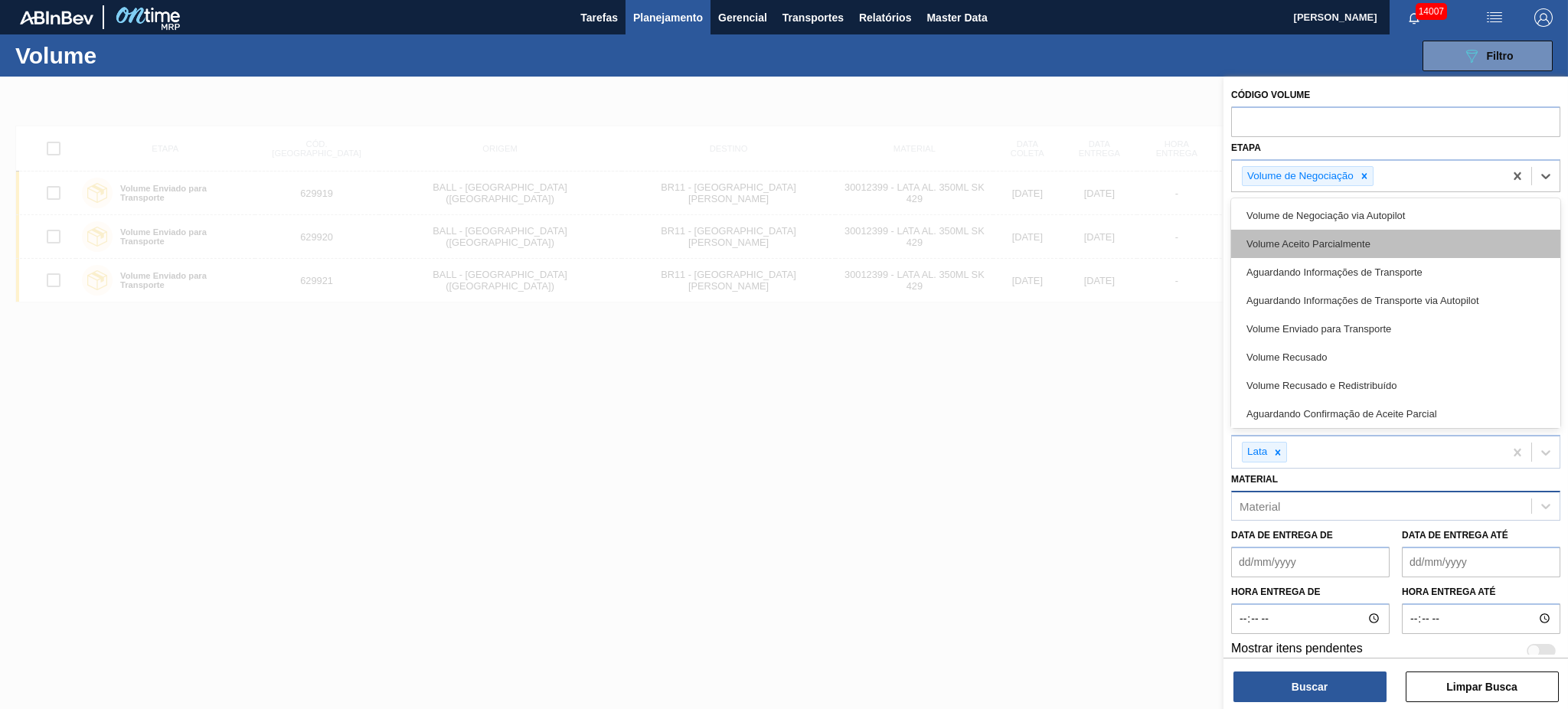
click at [1394, 249] on div "Volume Aceito Parcialmente" at bounding box center [1395, 244] width 329 height 28
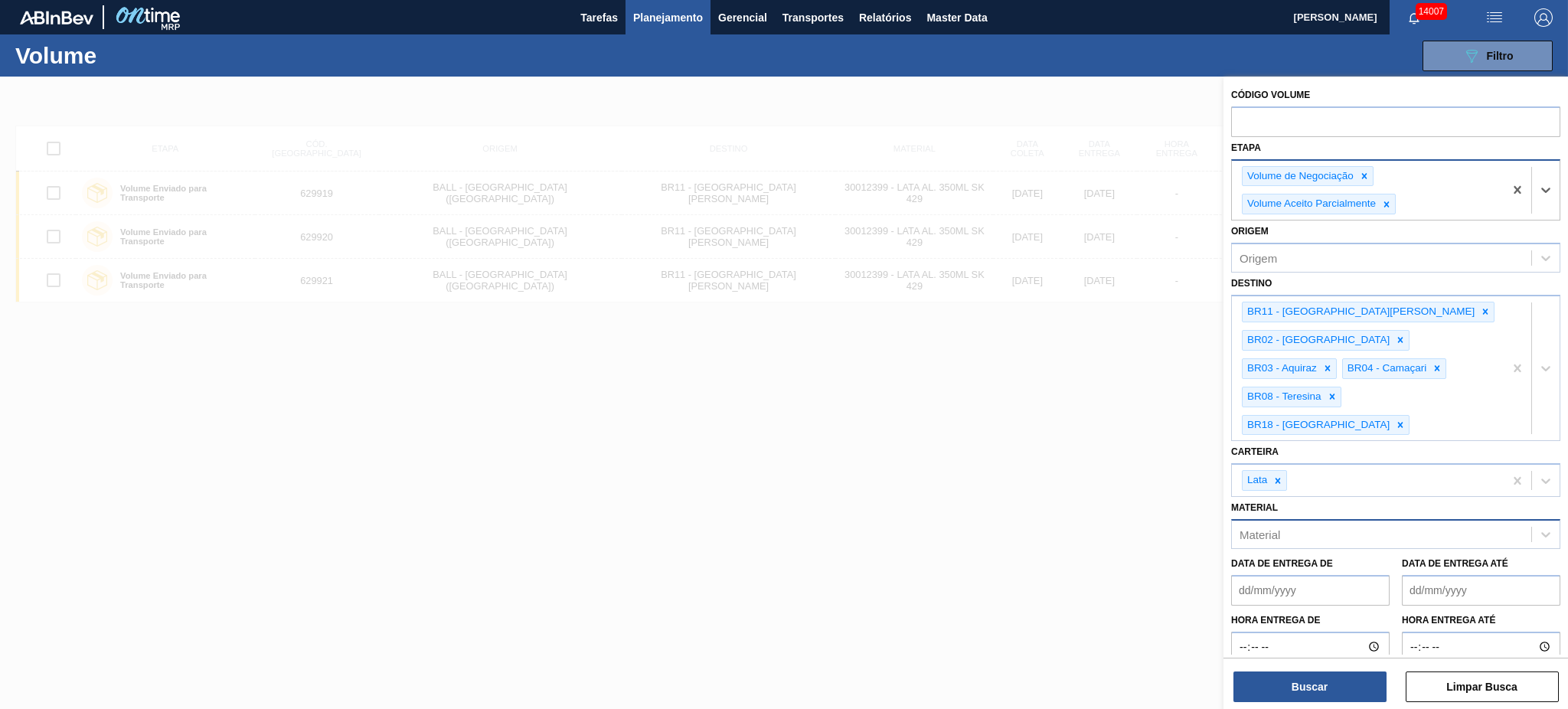
click at [1432, 189] on div "Volume de Negociação Volume Aceito Parcialmente" at bounding box center [1368, 191] width 272 height 60
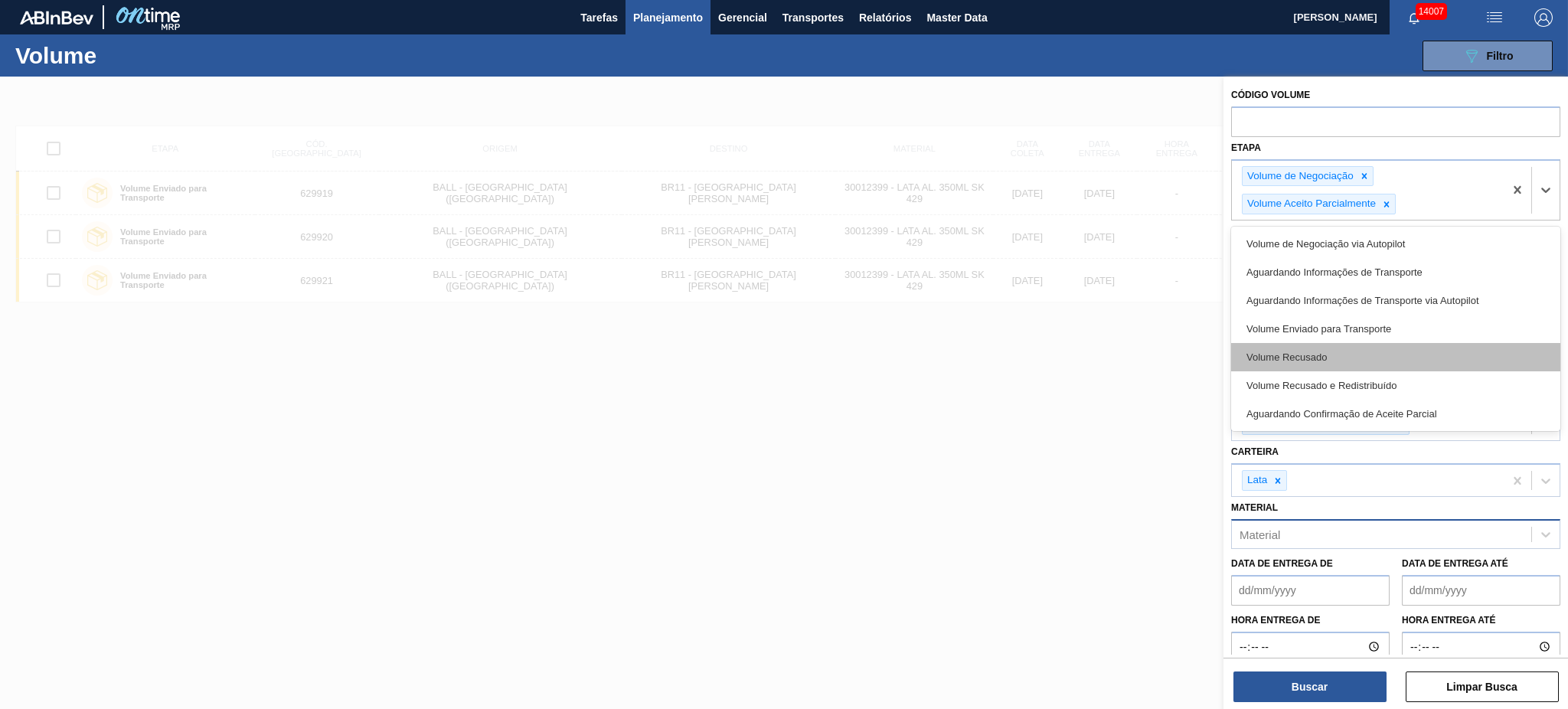
click at [1411, 356] on div "Volume Recusado" at bounding box center [1395, 357] width 329 height 28
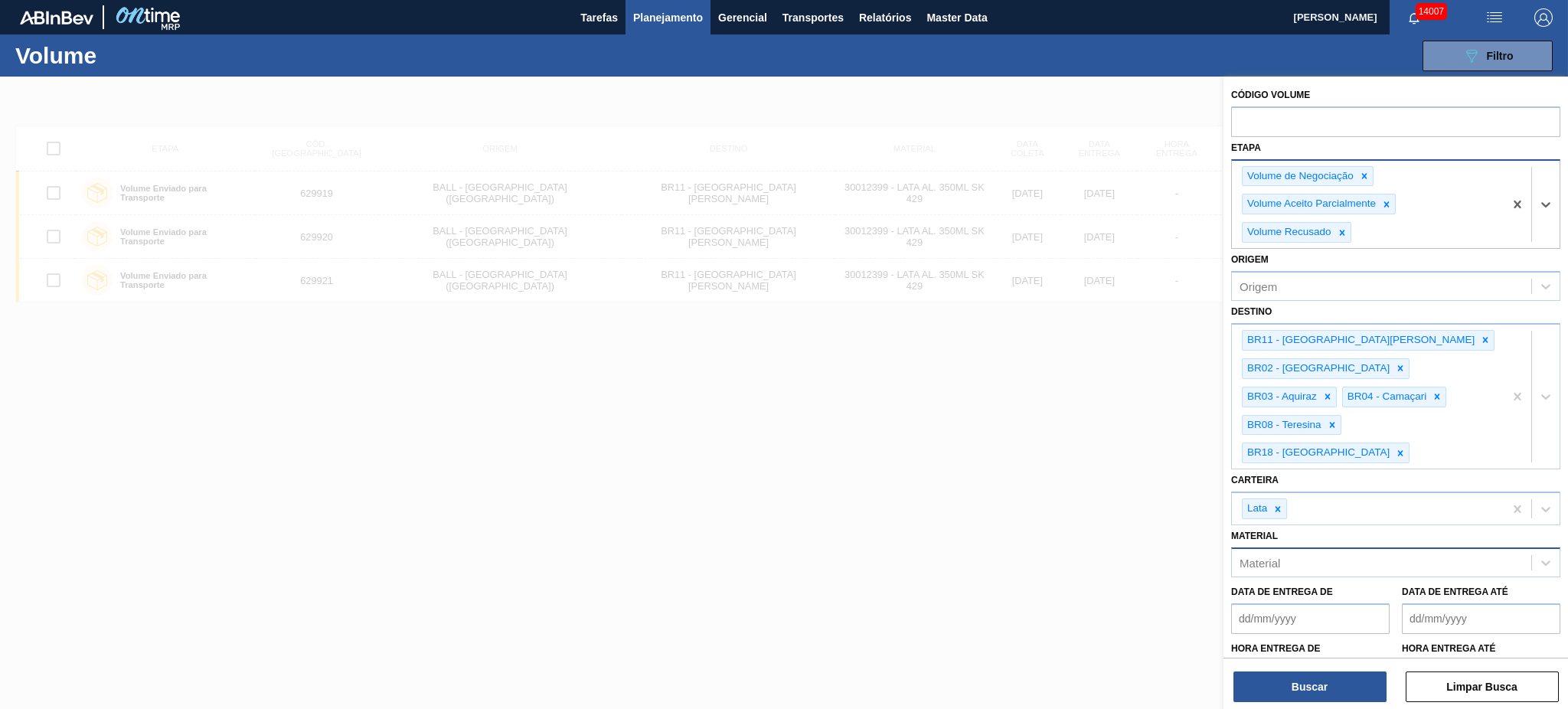
click at [1426, 248] on div "Volume de Negociação Volume Aceito Parcialmente Volume Recusado" at bounding box center [1395, 204] width 329 height 90
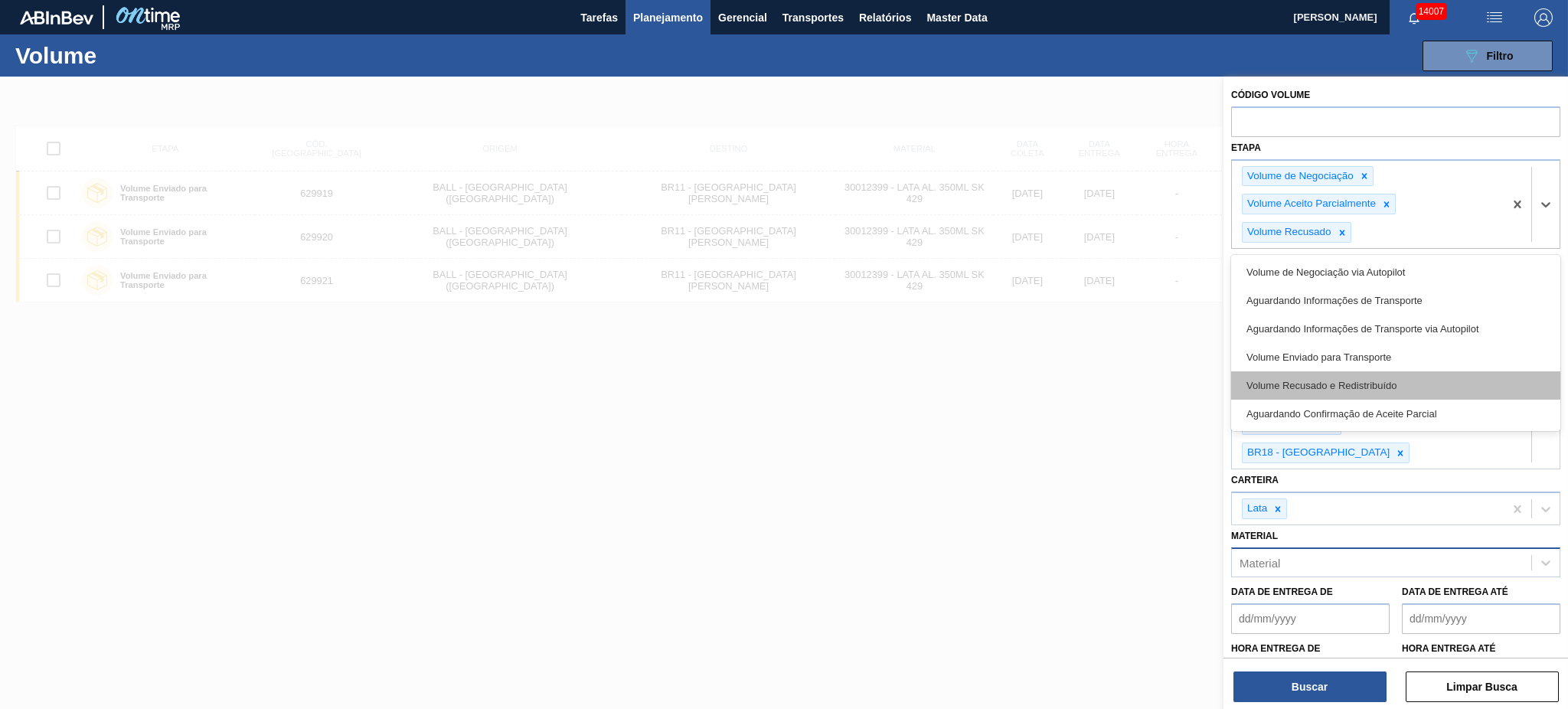
click at [1416, 377] on div "Volume Recusado e Redistribuído" at bounding box center [1395, 386] width 329 height 28
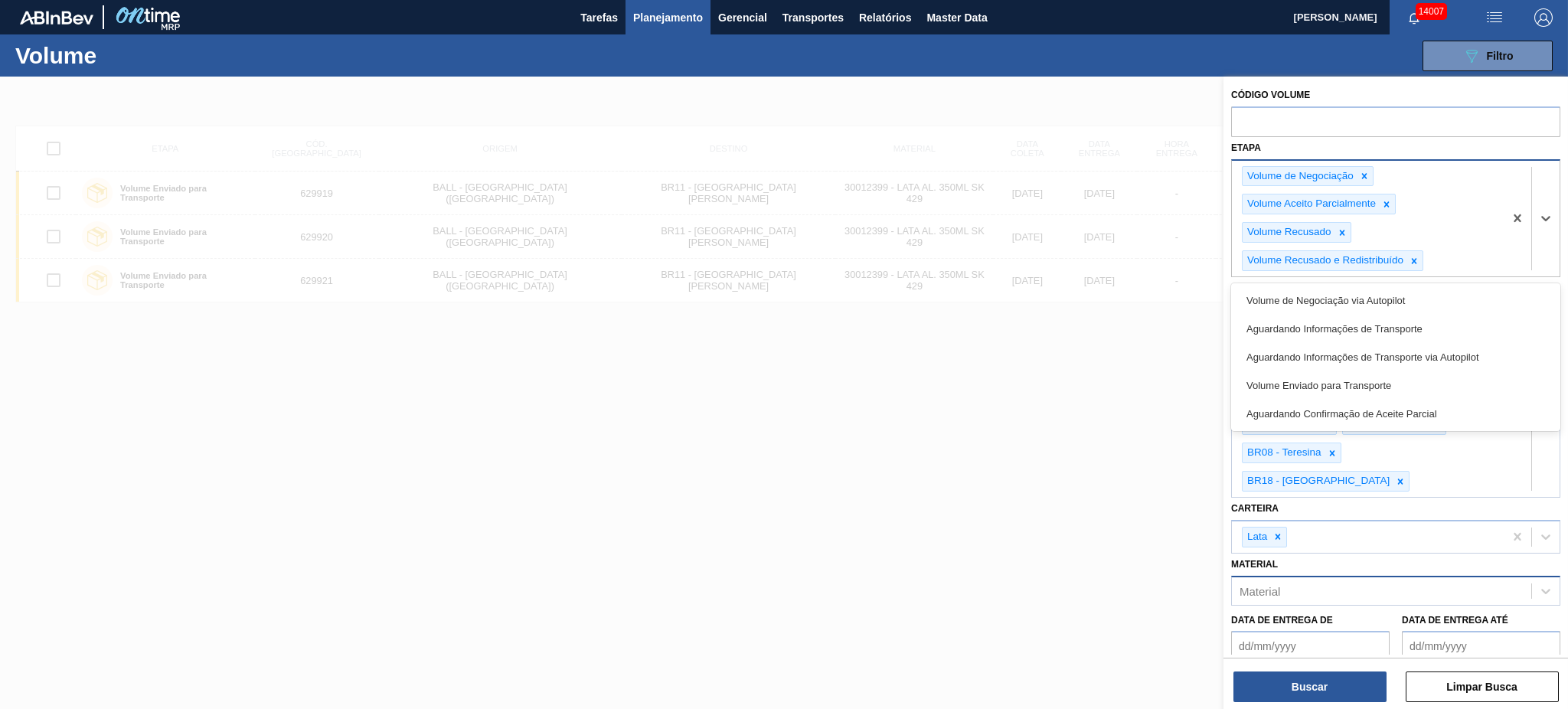
click at [1441, 266] on div "Volume de Negociação Volume Aceito Parcialmente Volume Recusado Volume Recusado…" at bounding box center [1368, 219] width 272 height 116
click at [1386, 427] on div "Aguardando Confirmação de Aceite Parcial" at bounding box center [1395, 414] width 329 height 28
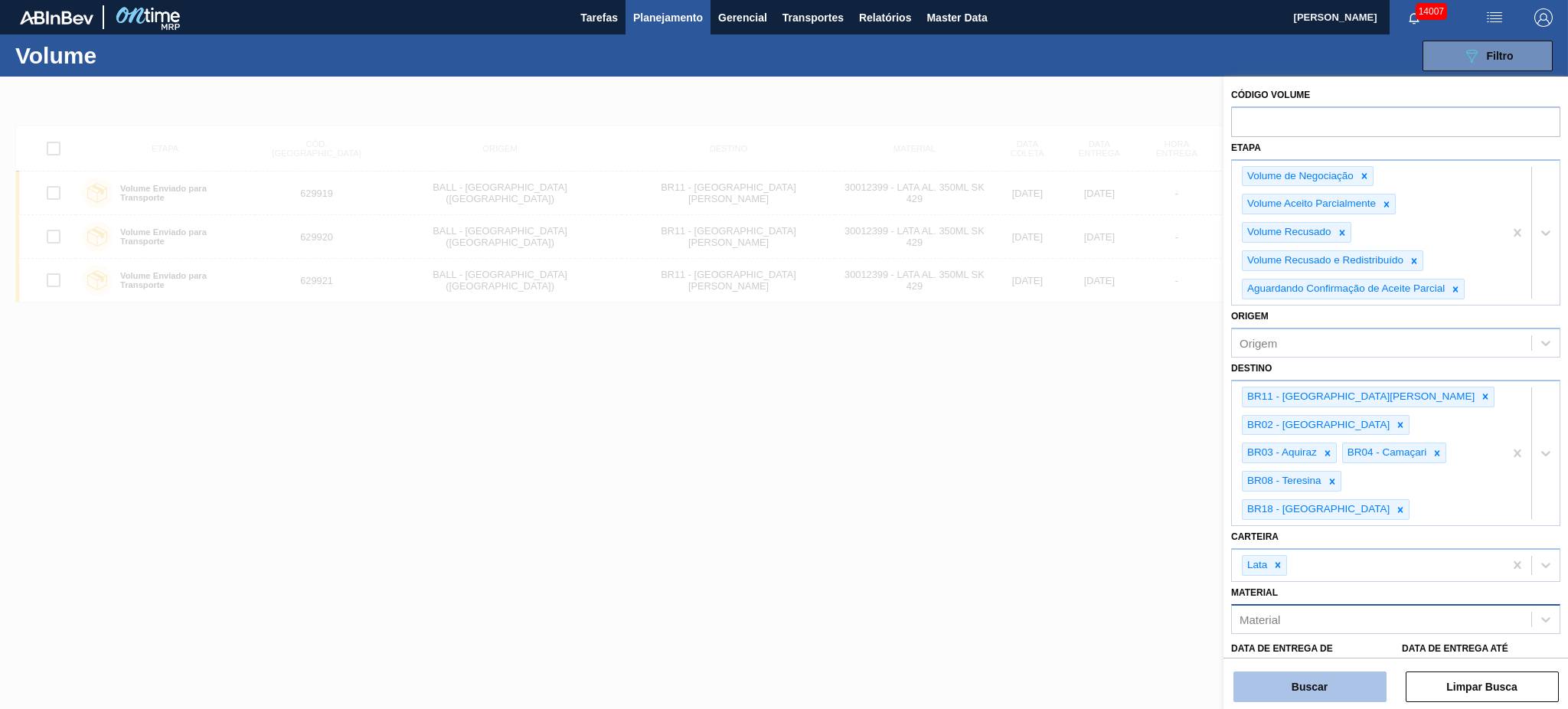
click at [1332, 691] on button "Buscar" at bounding box center [1309, 687] width 153 height 31
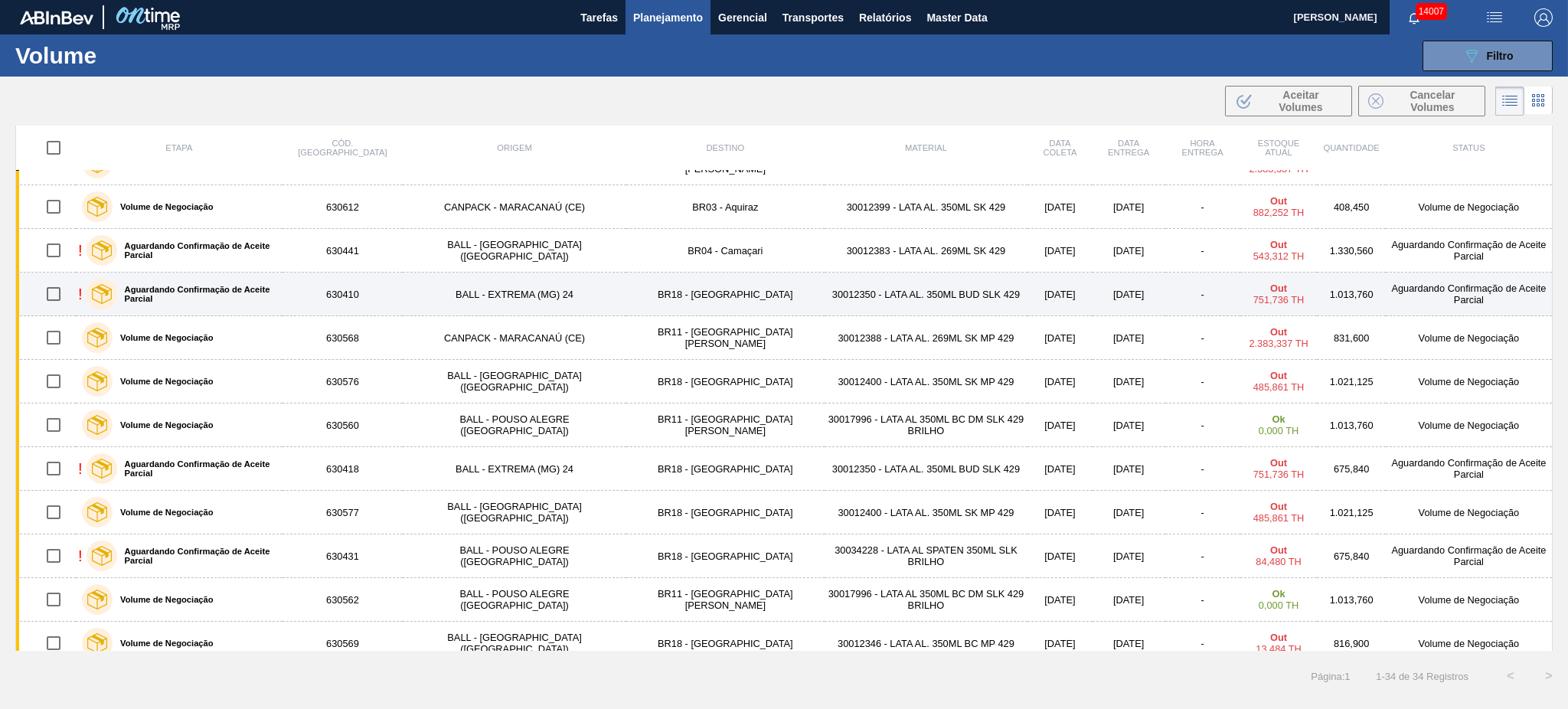
scroll to position [613, 0]
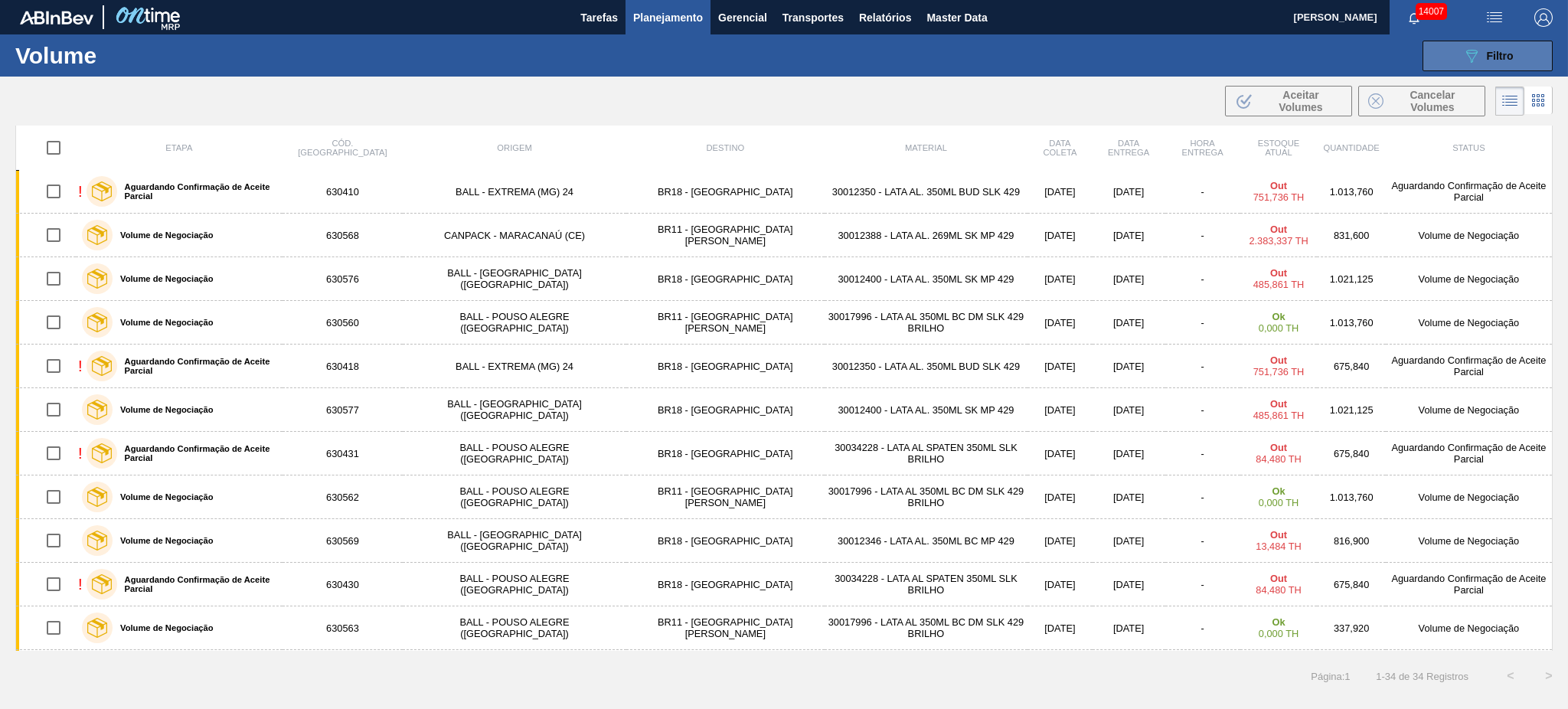
click at [1504, 54] on span "Filtro" at bounding box center [1500, 56] width 27 height 12
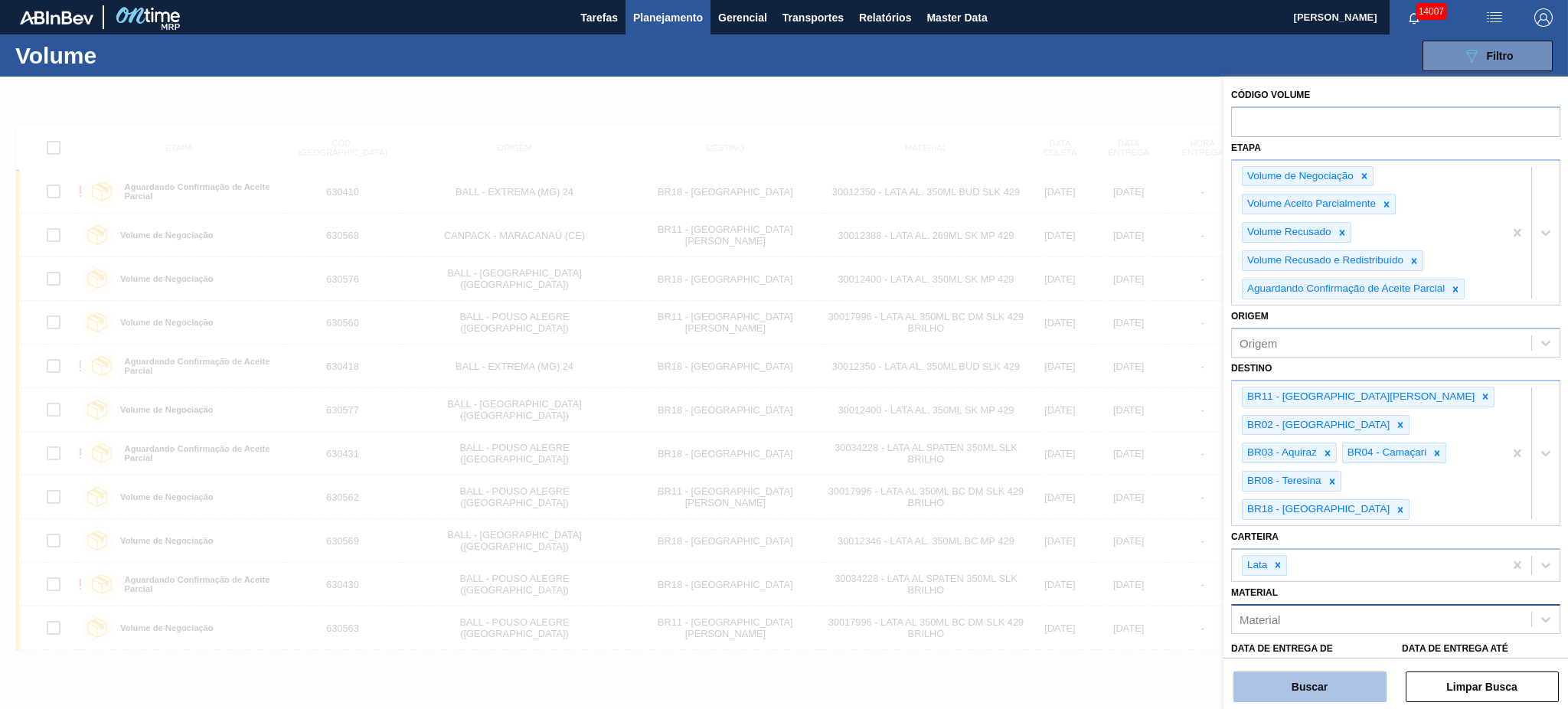
click at [1353, 684] on button "Buscar" at bounding box center [1309, 687] width 153 height 31
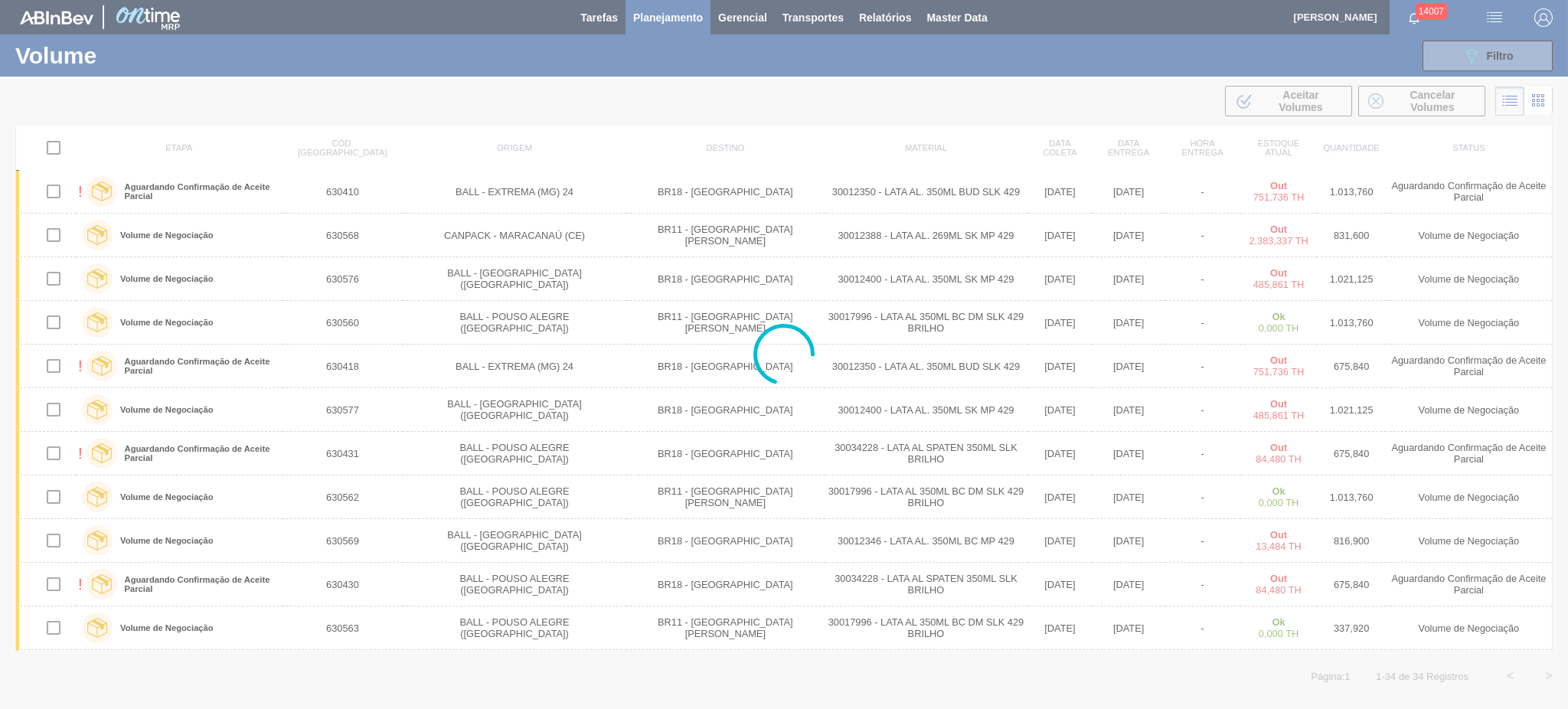
drag, startPoint x: 849, startPoint y: 696, endPoint x: 858, endPoint y: 709, distance: 15.8
click at [858, 709] on div at bounding box center [784, 354] width 1568 height 709
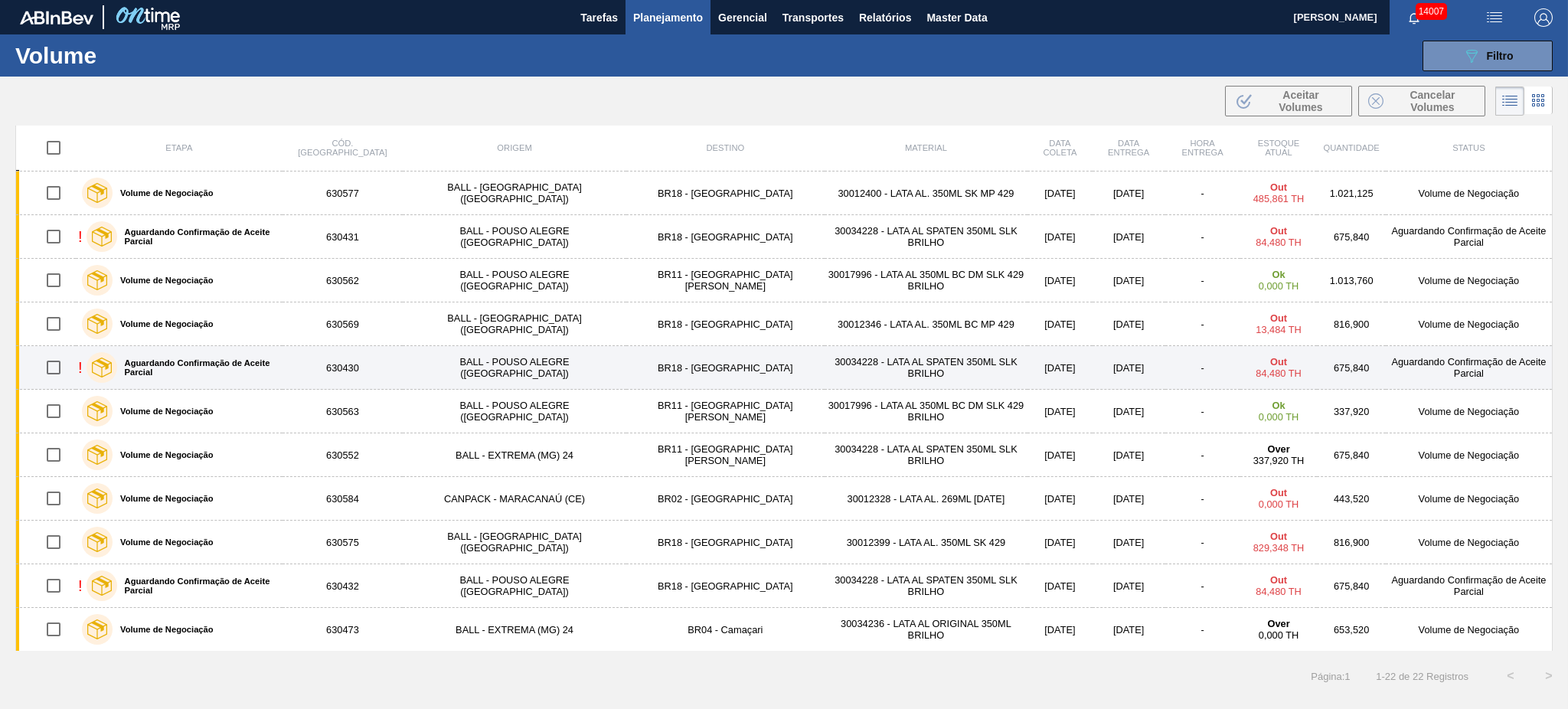
scroll to position [481, 0]
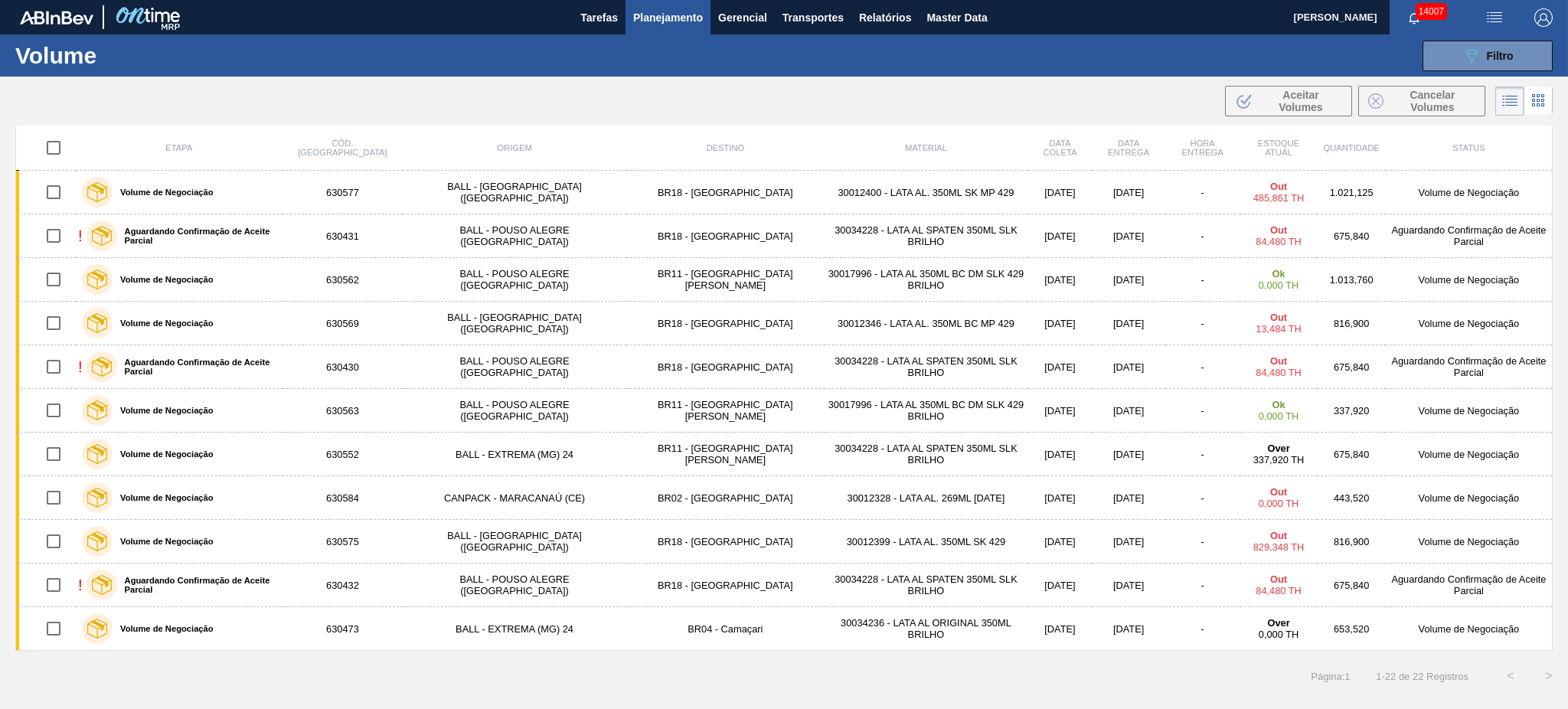
drag, startPoint x: 1458, startPoint y: 69, endPoint x: 1460, endPoint y: 178, distance: 109.0
click at [1458, 69] on button "089F7B8B-B2A5-4AFE-B5C0-19BA573D28AC Filtro" at bounding box center [1487, 56] width 130 height 31
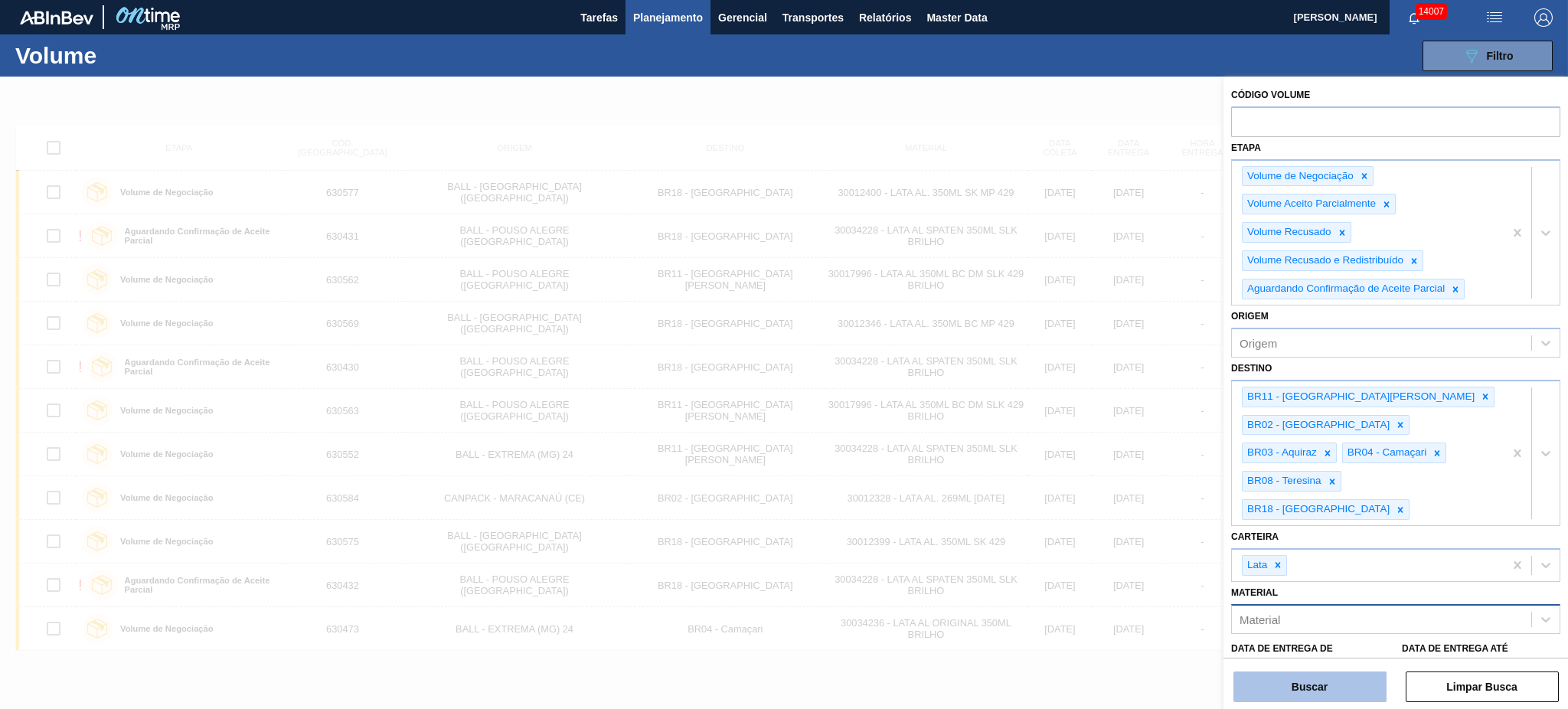
click at [1334, 677] on button "Buscar" at bounding box center [1309, 687] width 153 height 31
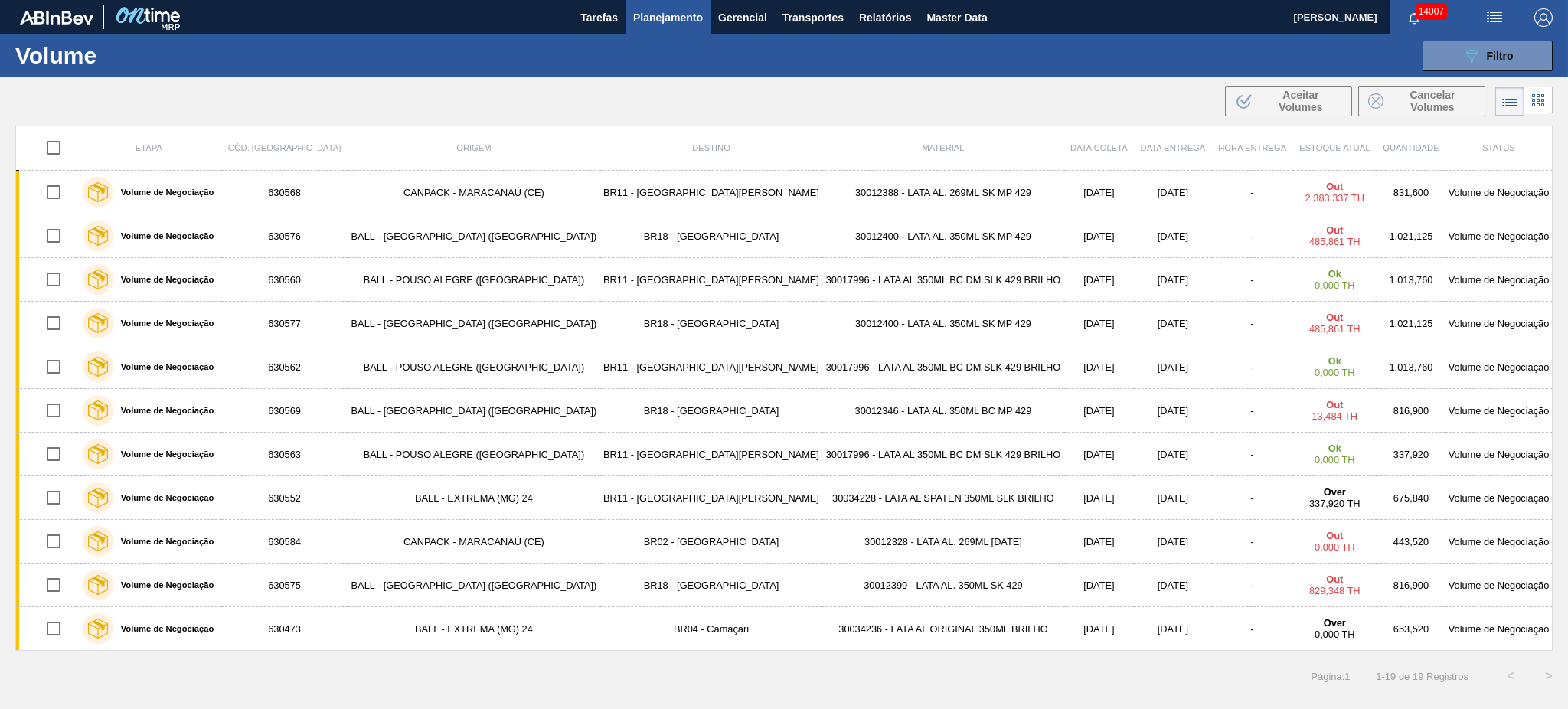
scroll to position [0, 0]
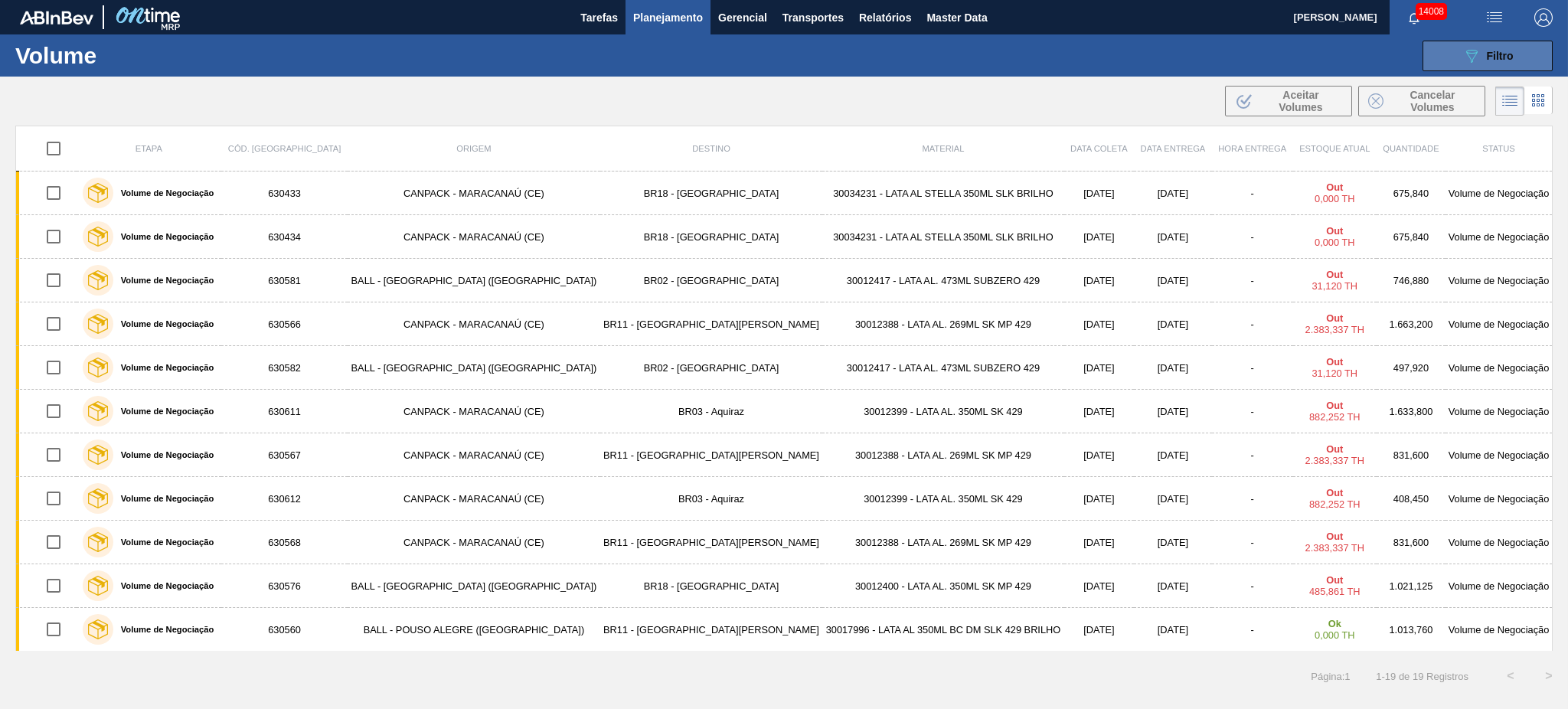
click at [1484, 44] on button "089F7B8B-B2A5-4AFE-B5C0-19BA573D28AC Filtro" at bounding box center [1487, 56] width 130 height 31
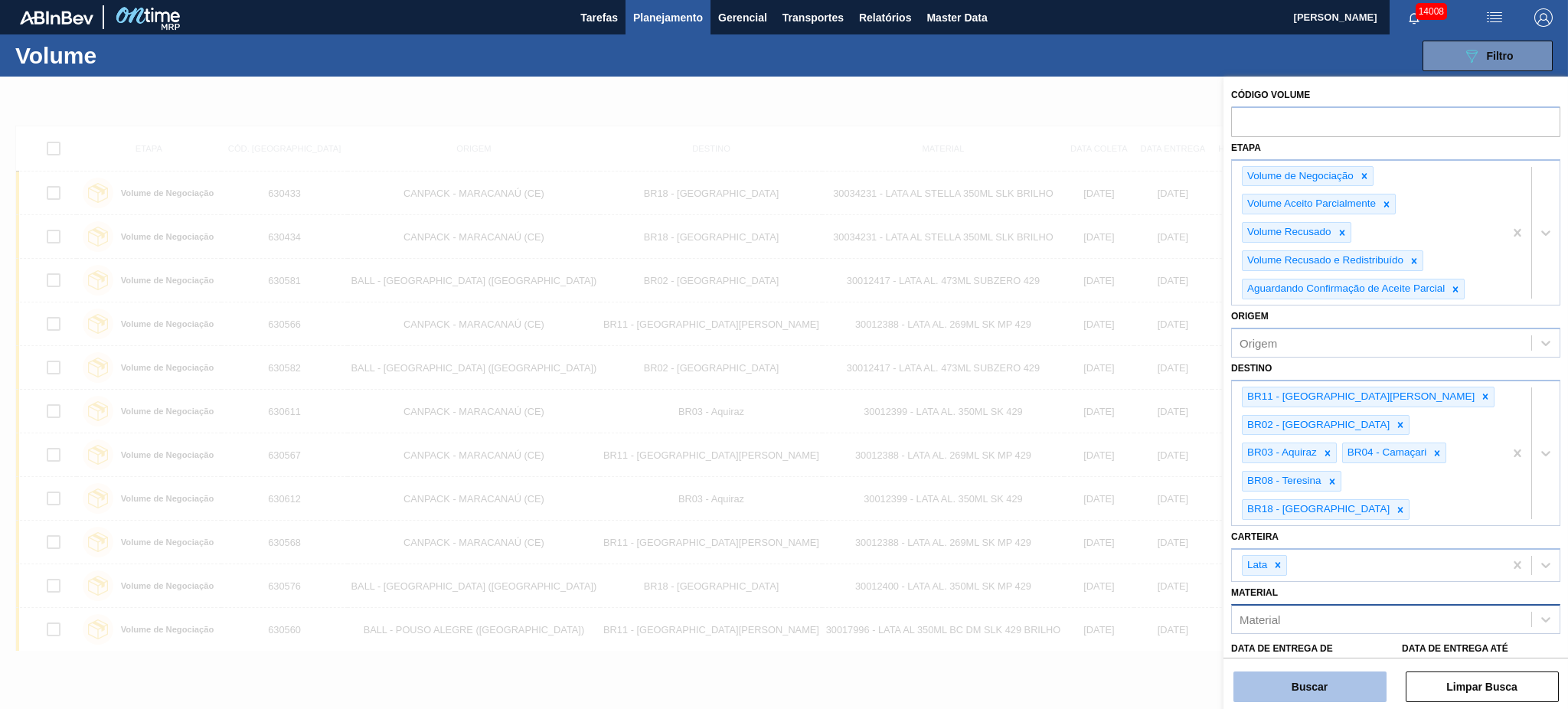
click at [1306, 682] on button "Buscar" at bounding box center [1309, 687] width 153 height 31
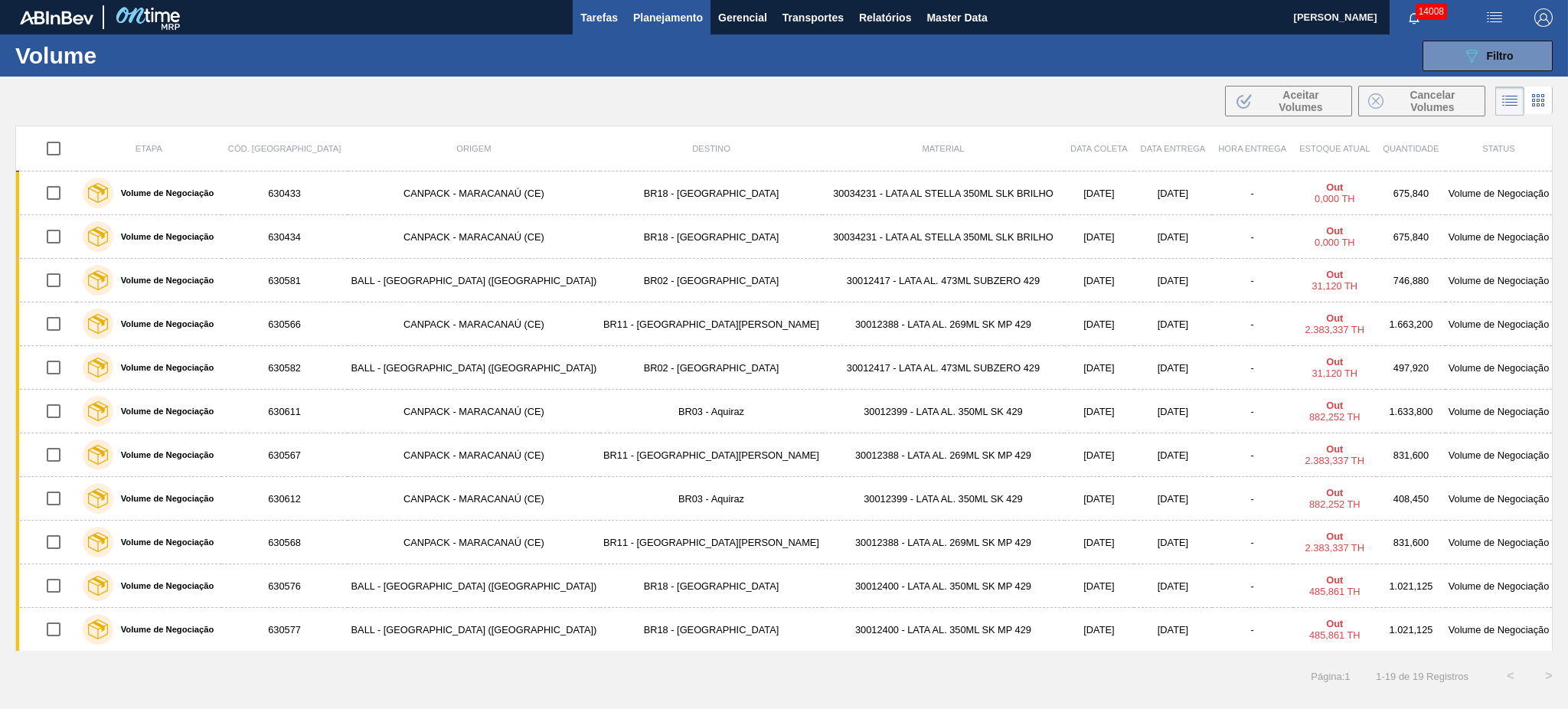
click at [594, 19] on span "Tarefas" at bounding box center [600, 17] width 38 height 18
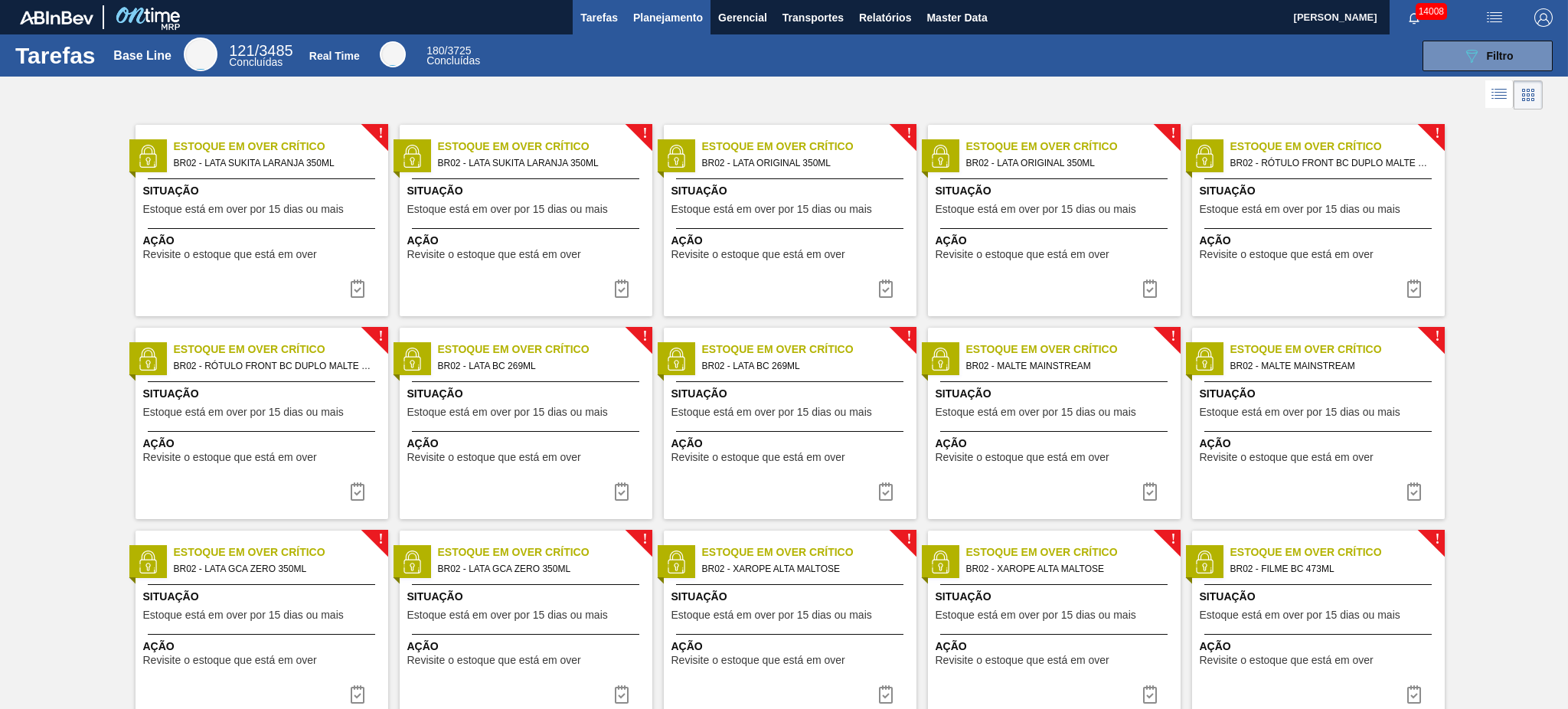
click at [657, 9] on span "Planejamento" at bounding box center [669, 17] width 70 height 18
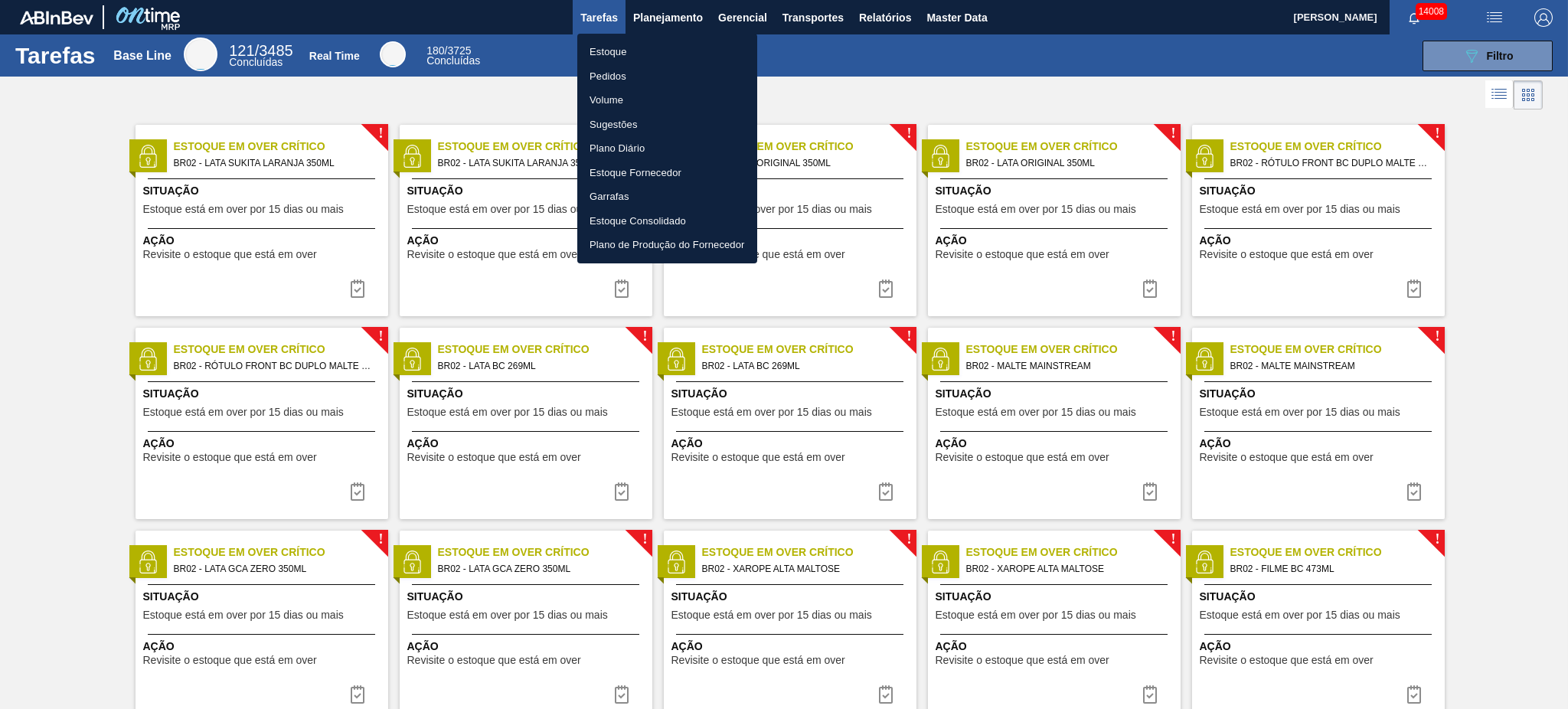
click at [615, 102] on li "Volume" at bounding box center [668, 100] width 180 height 25
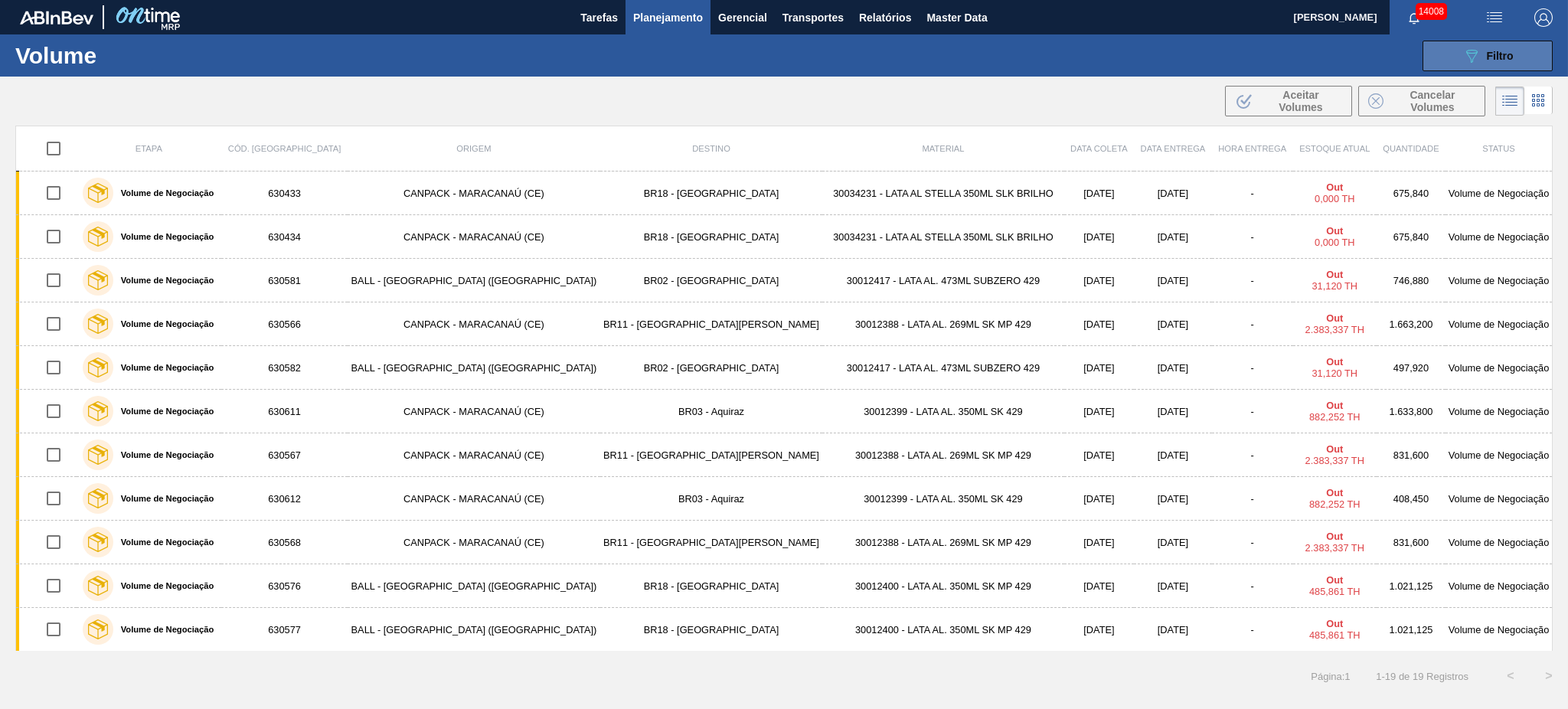
click at [1468, 57] on icon "089F7B8B-B2A5-4AFE-B5C0-19BA573D28AC" at bounding box center [1471, 56] width 18 height 18
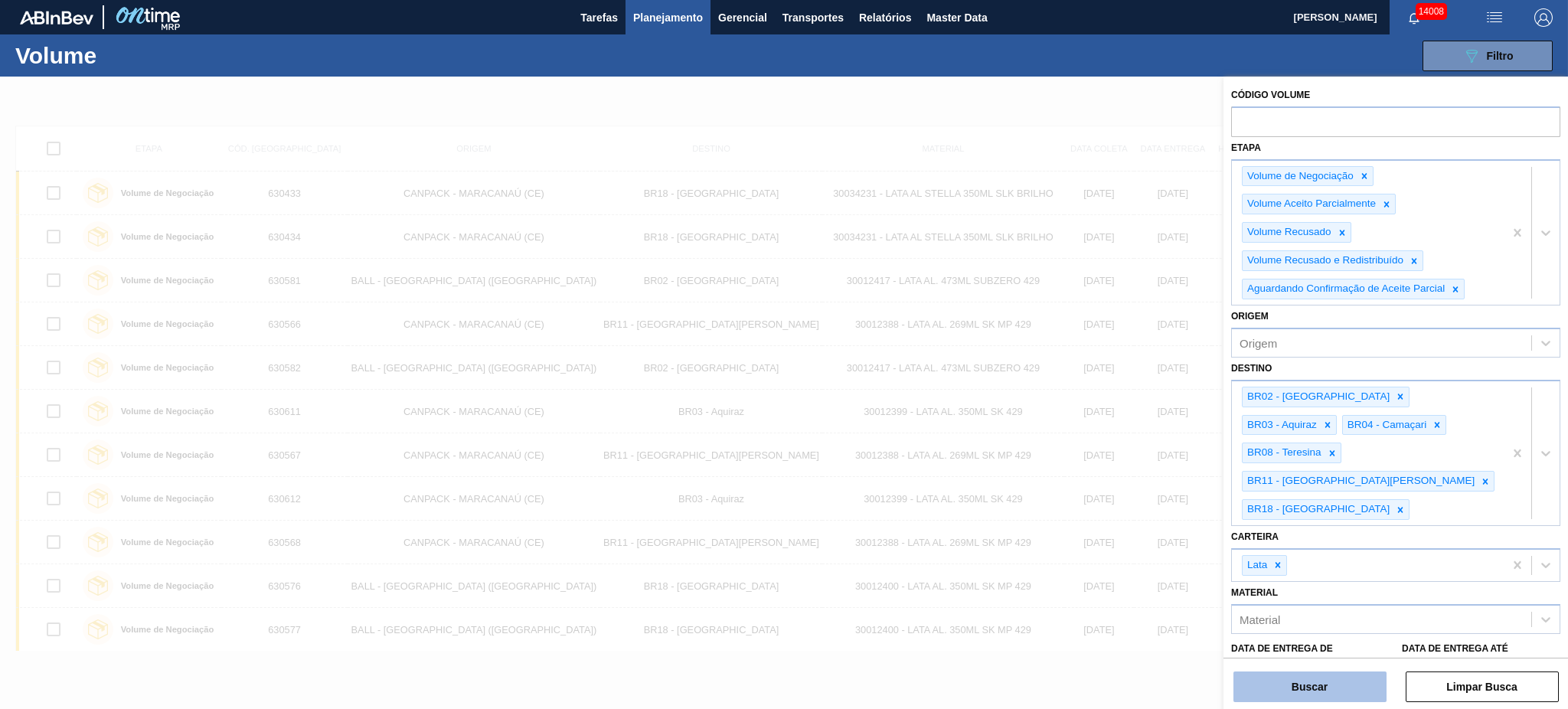
click at [1308, 683] on button "Buscar" at bounding box center [1309, 687] width 153 height 31
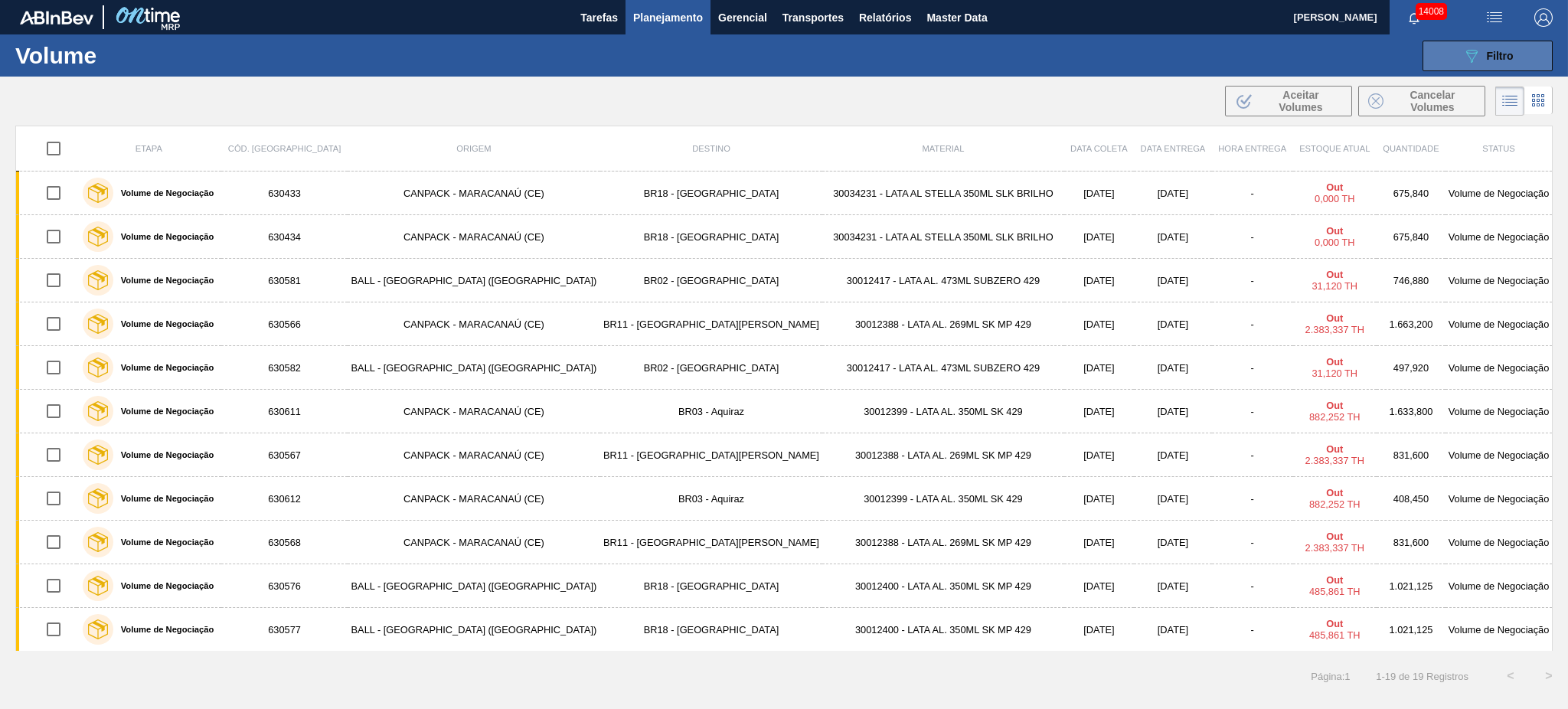
click at [1473, 57] on icon "089F7B8B-B2A5-4AFE-B5C0-19BA573D28AC" at bounding box center [1471, 56] width 18 height 18
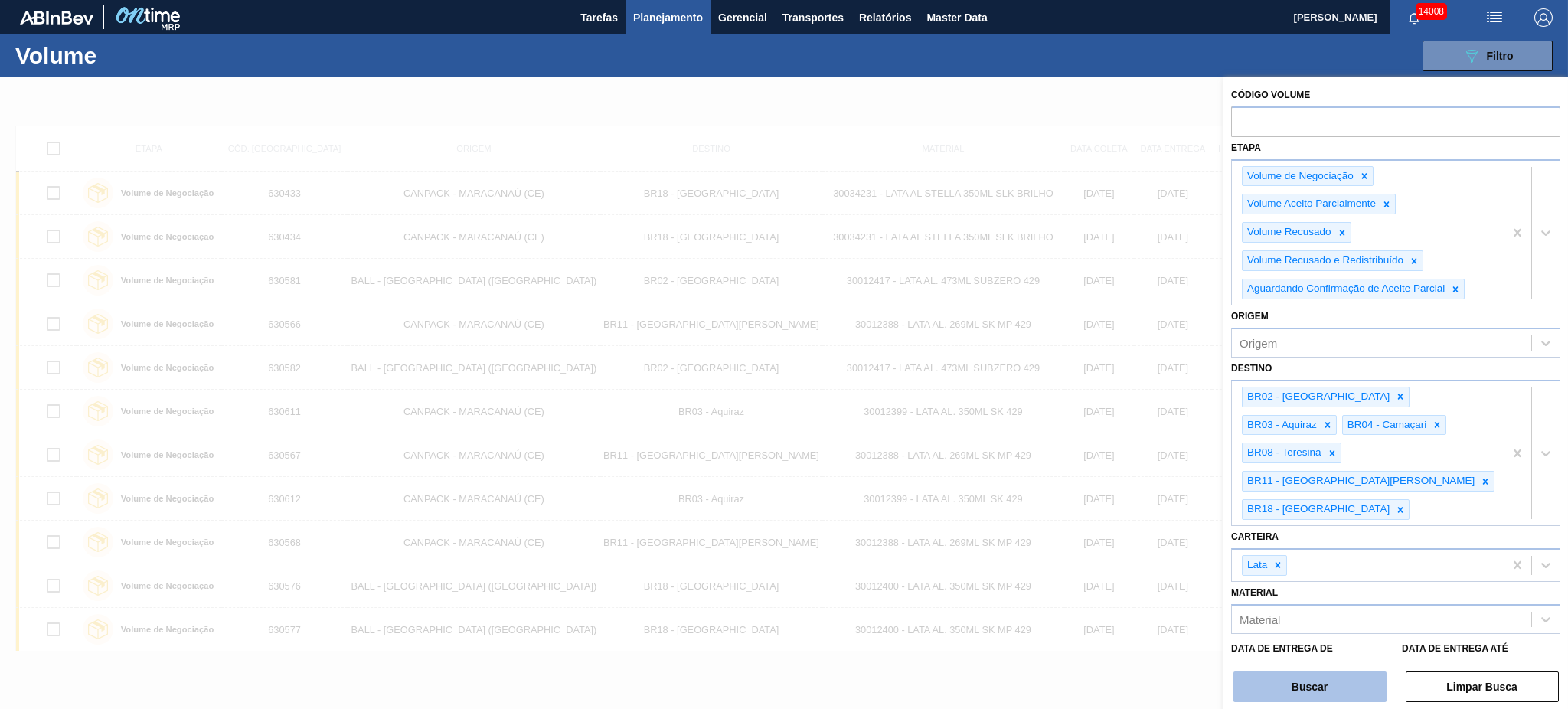
click at [1314, 680] on button "Buscar" at bounding box center [1309, 687] width 153 height 31
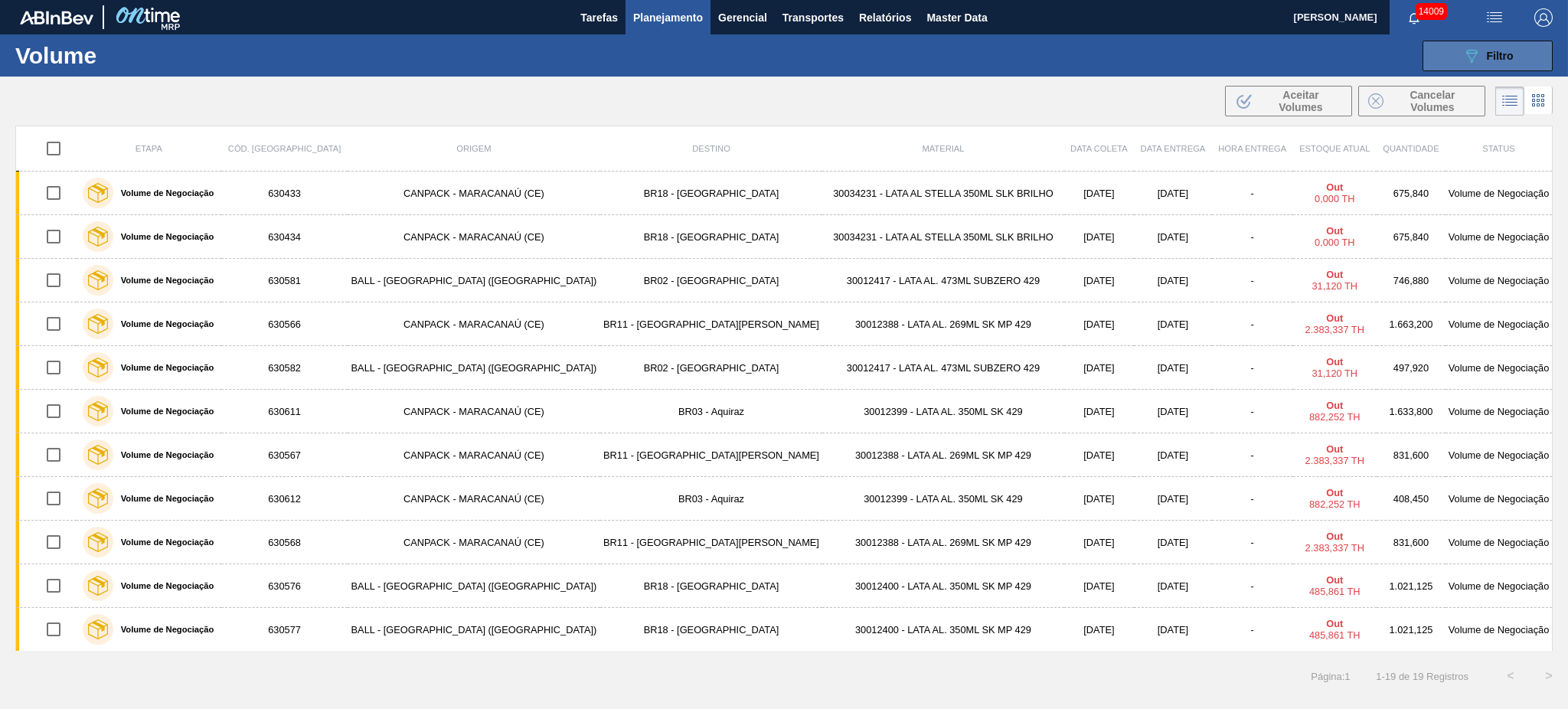
click at [1491, 50] on span "Filtro" at bounding box center [1500, 56] width 27 height 12
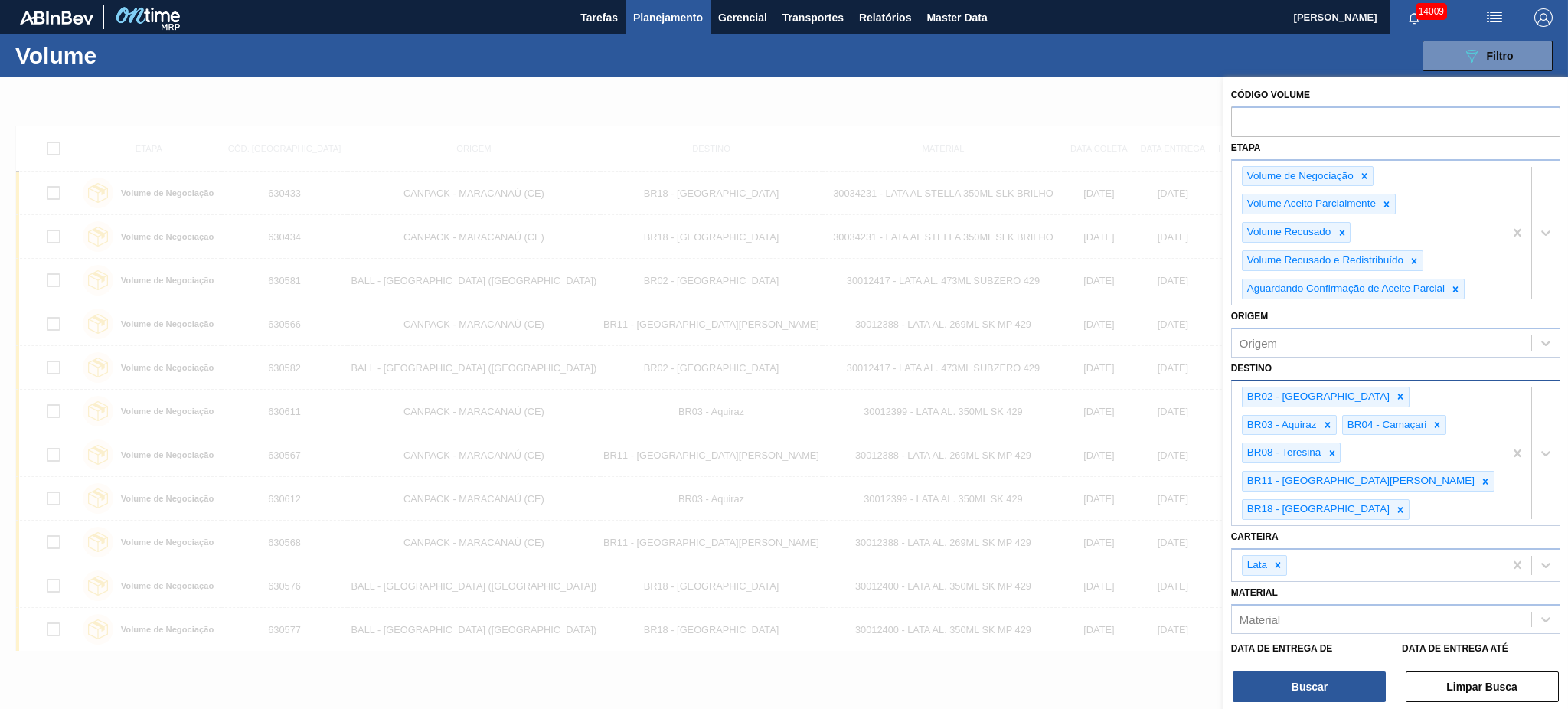
click at [1489, 454] on div "BR02 - Sergipe BR03 - Aquiraz BR04 - Camaçari BR08 - Teresina BR11 - São Luís B…" at bounding box center [1368, 454] width 272 height 144
type input "1"
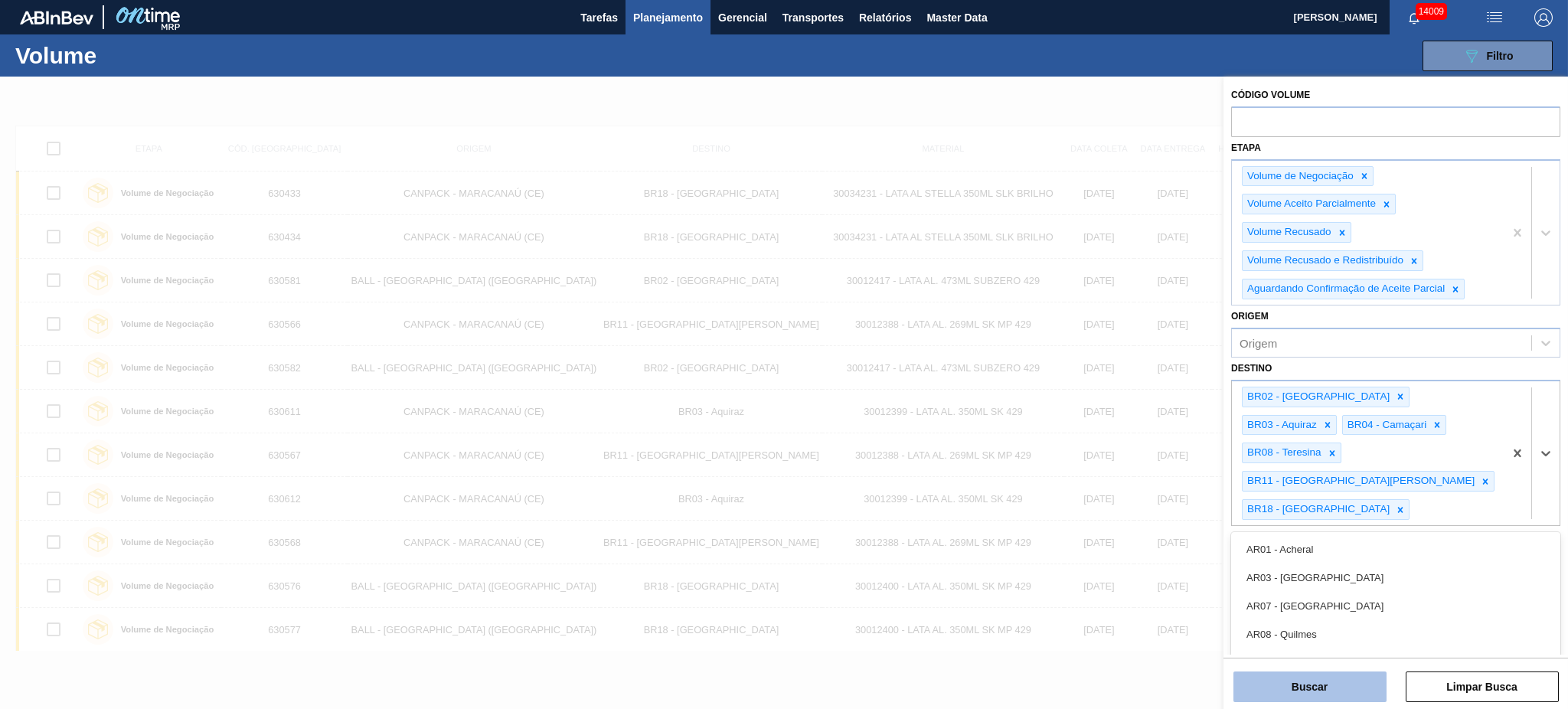
click at [1311, 694] on button "Buscar" at bounding box center [1309, 687] width 153 height 31
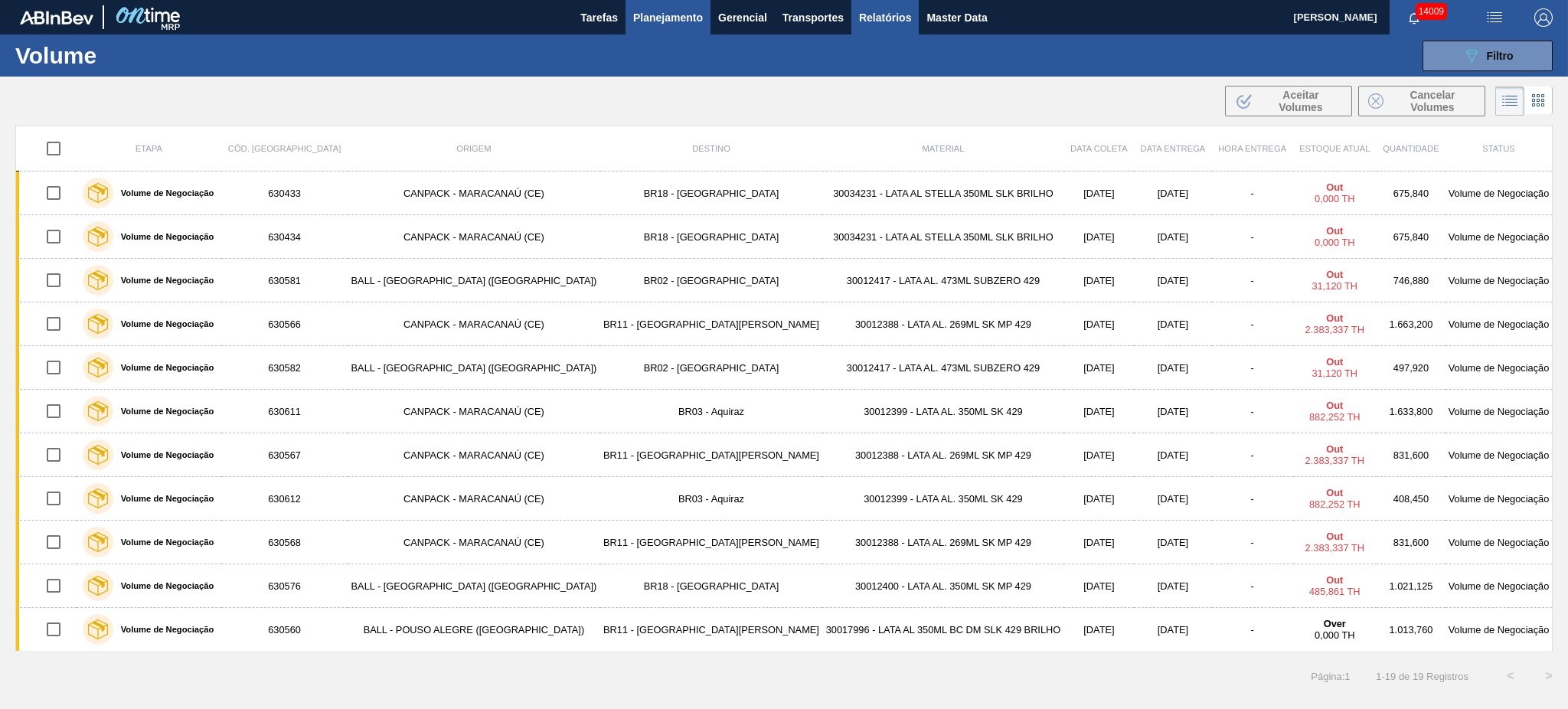
click at [892, 22] on span "Relatórios" at bounding box center [885, 17] width 52 height 18
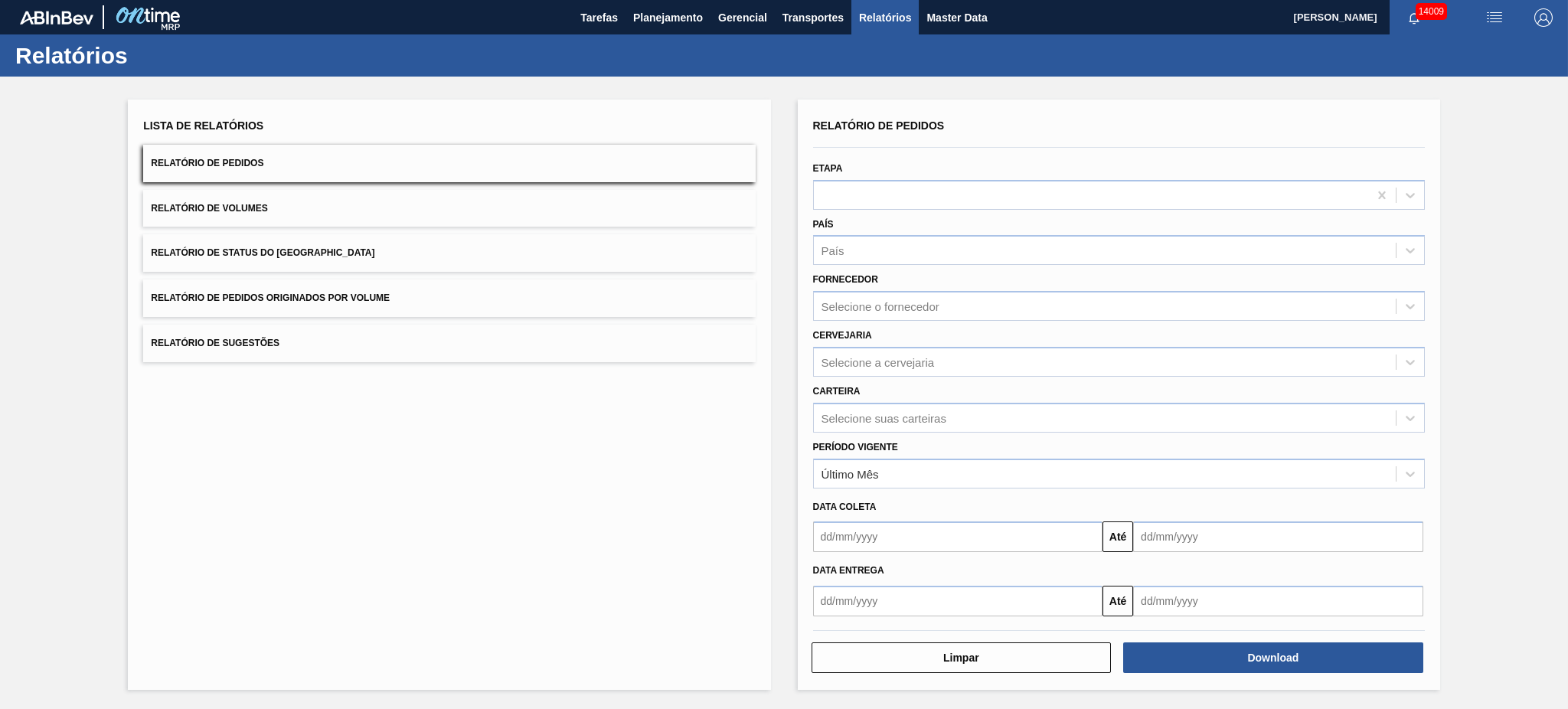
click at [464, 206] on button "Relatório de Volumes" at bounding box center [449, 209] width 612 height 38
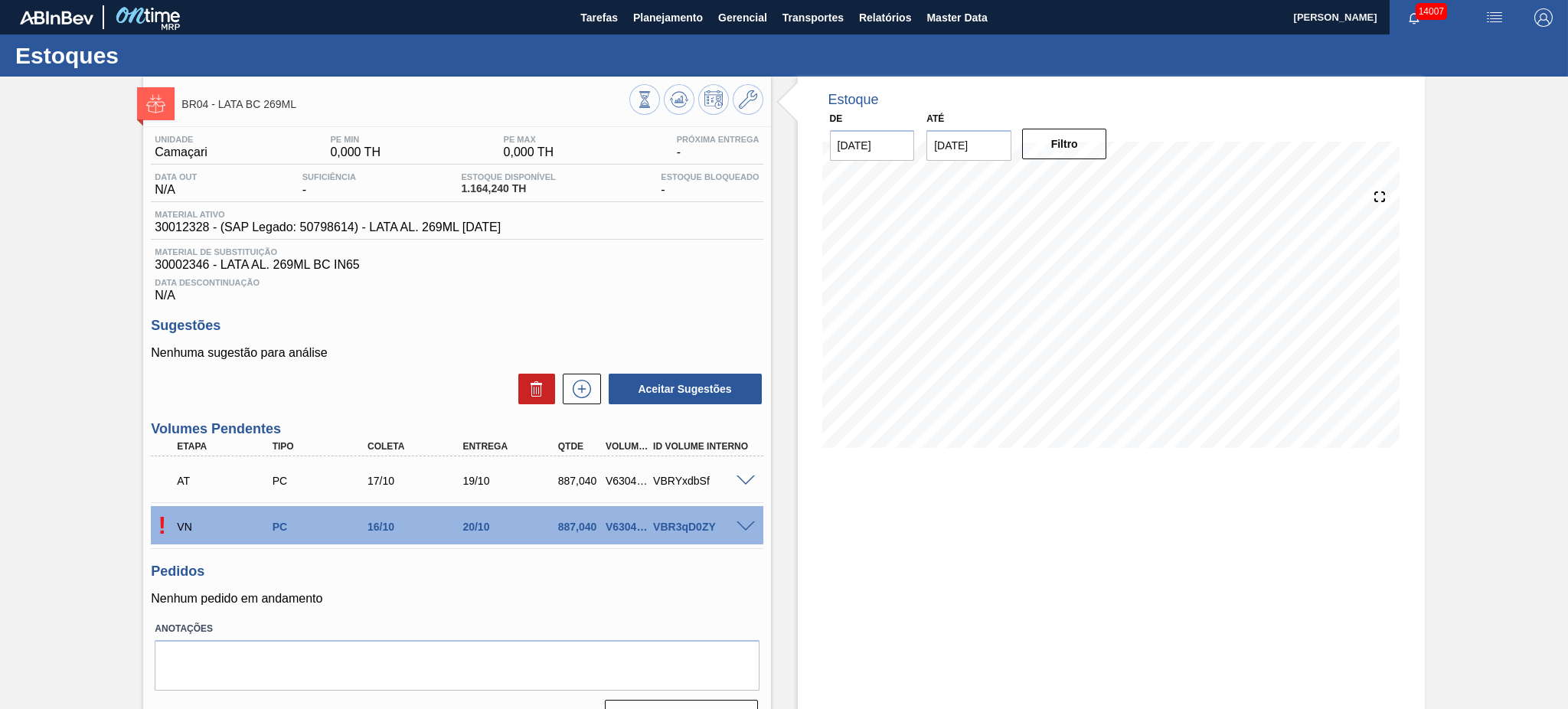
click at [739, 526] on span at bounding box center [746, 527] width 18 height 11
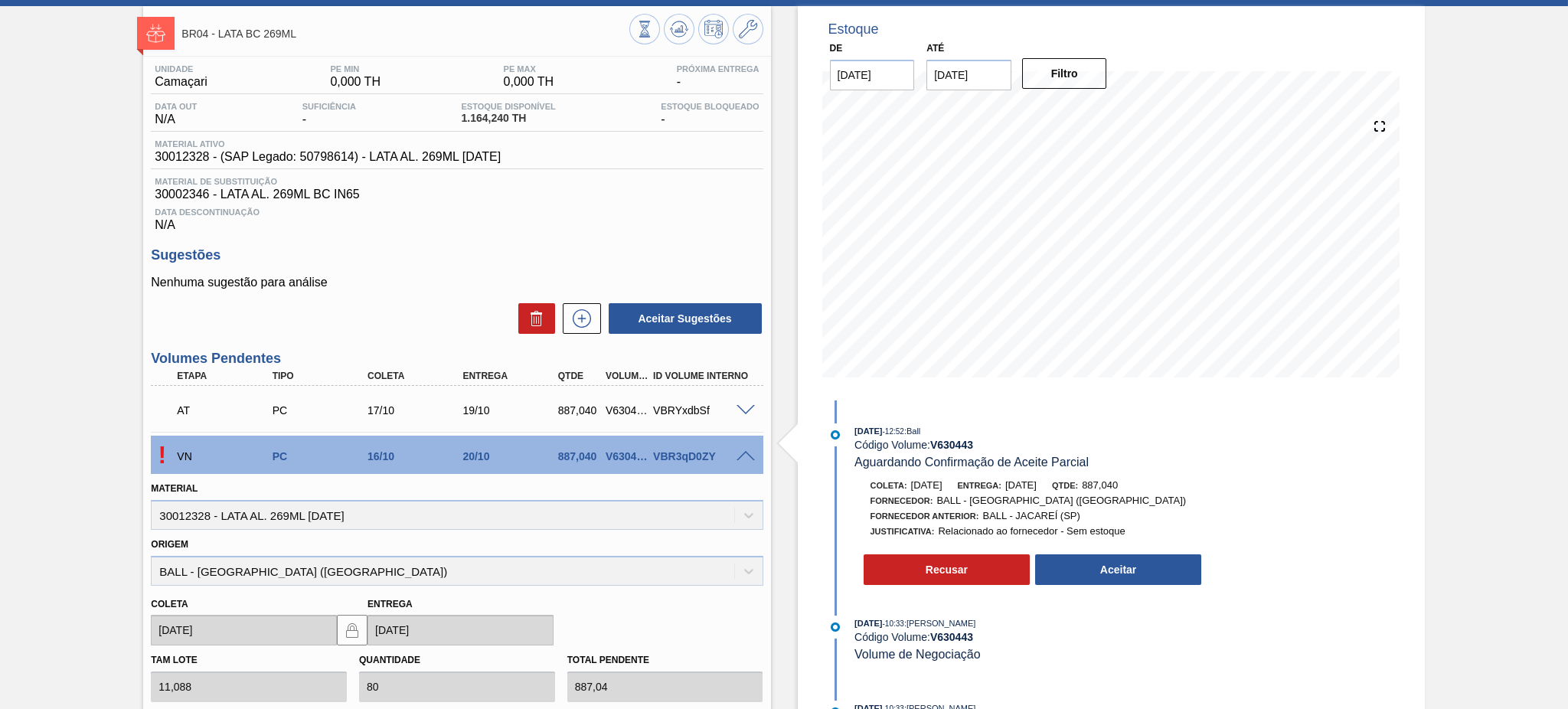
scroll to position [102, 0]
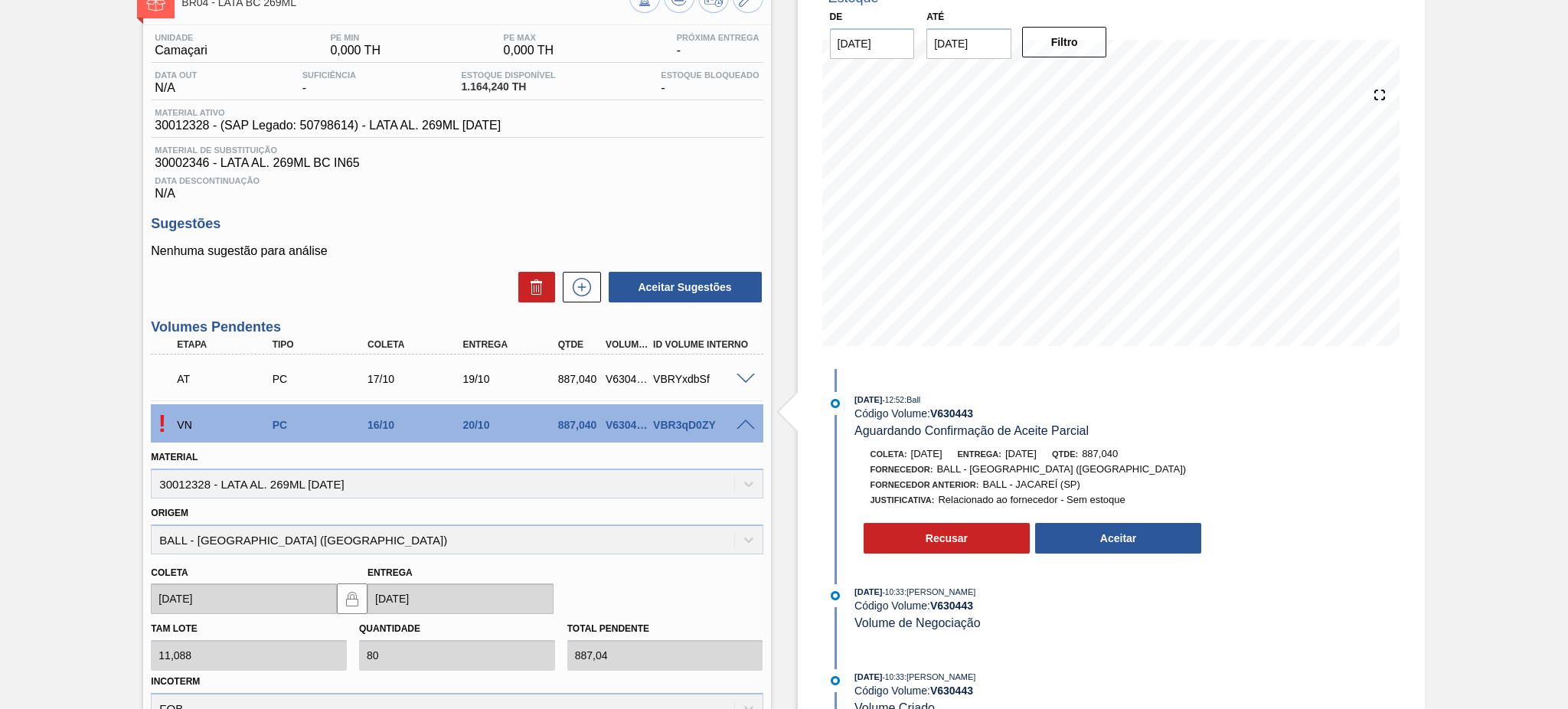
click at [733, 382] on div at bounding box center [748, 377] width 31 height 11
click at [737, 381] on span at bounding box center [746, 379] width 18 height 11
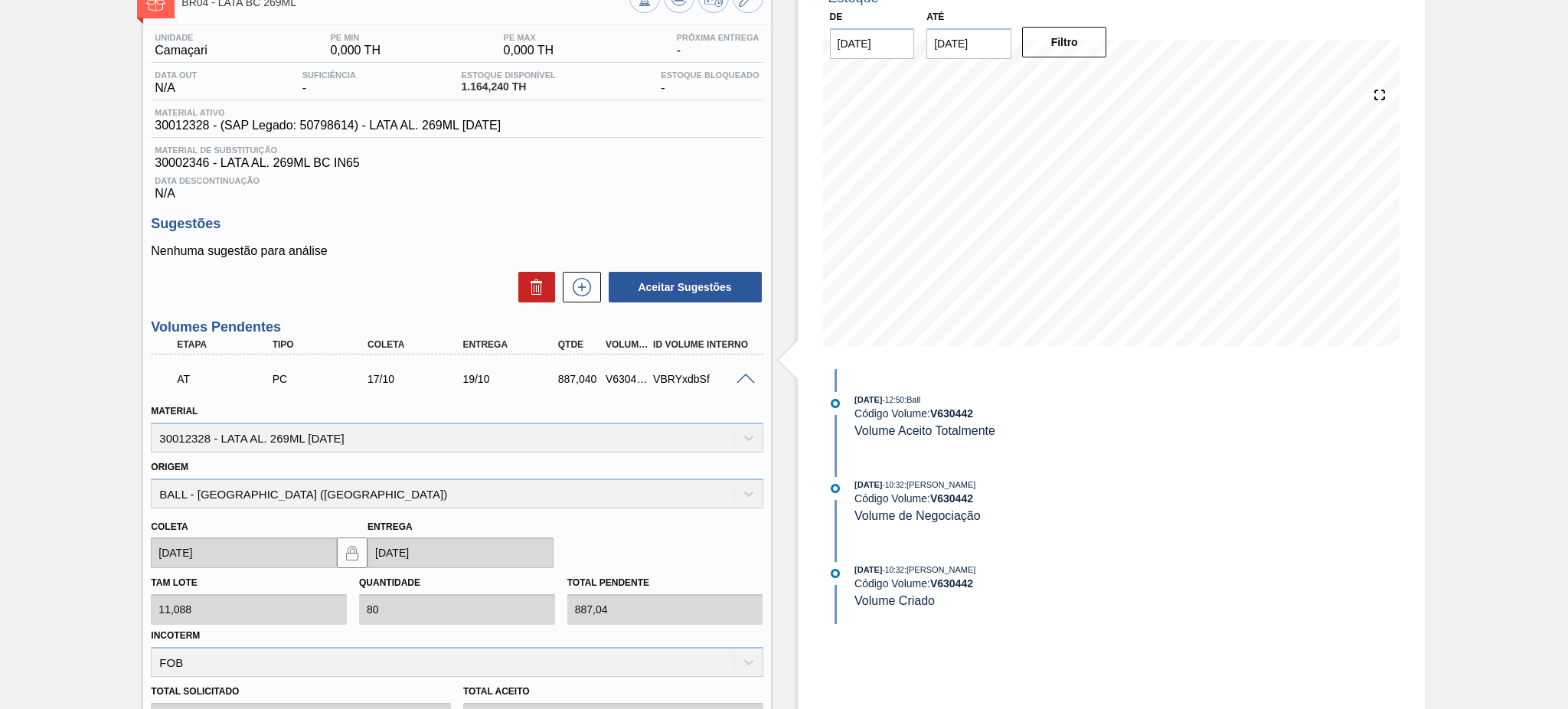
click at [737, 381] on span at bounding box center [746, 379] width 18 height 11
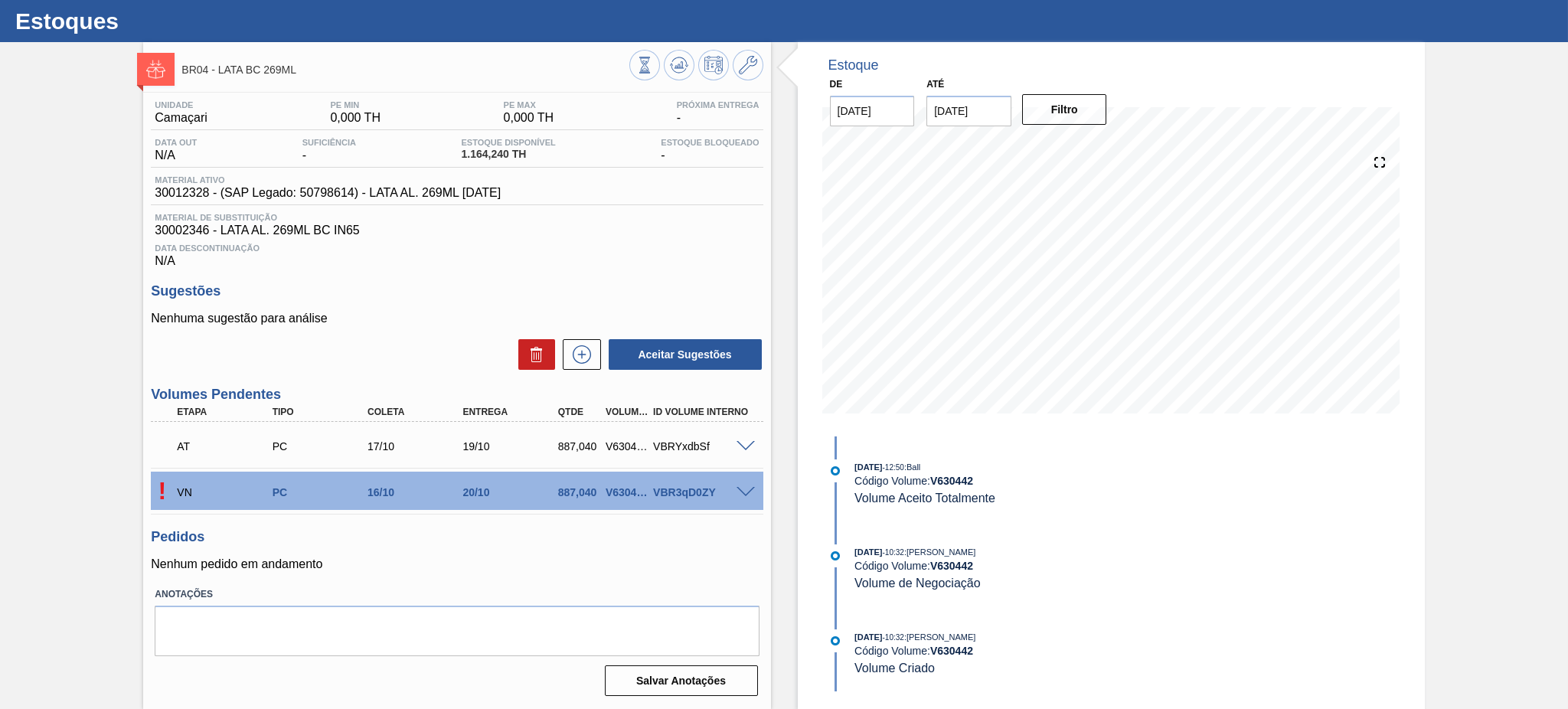
scroll to position [33, 0]
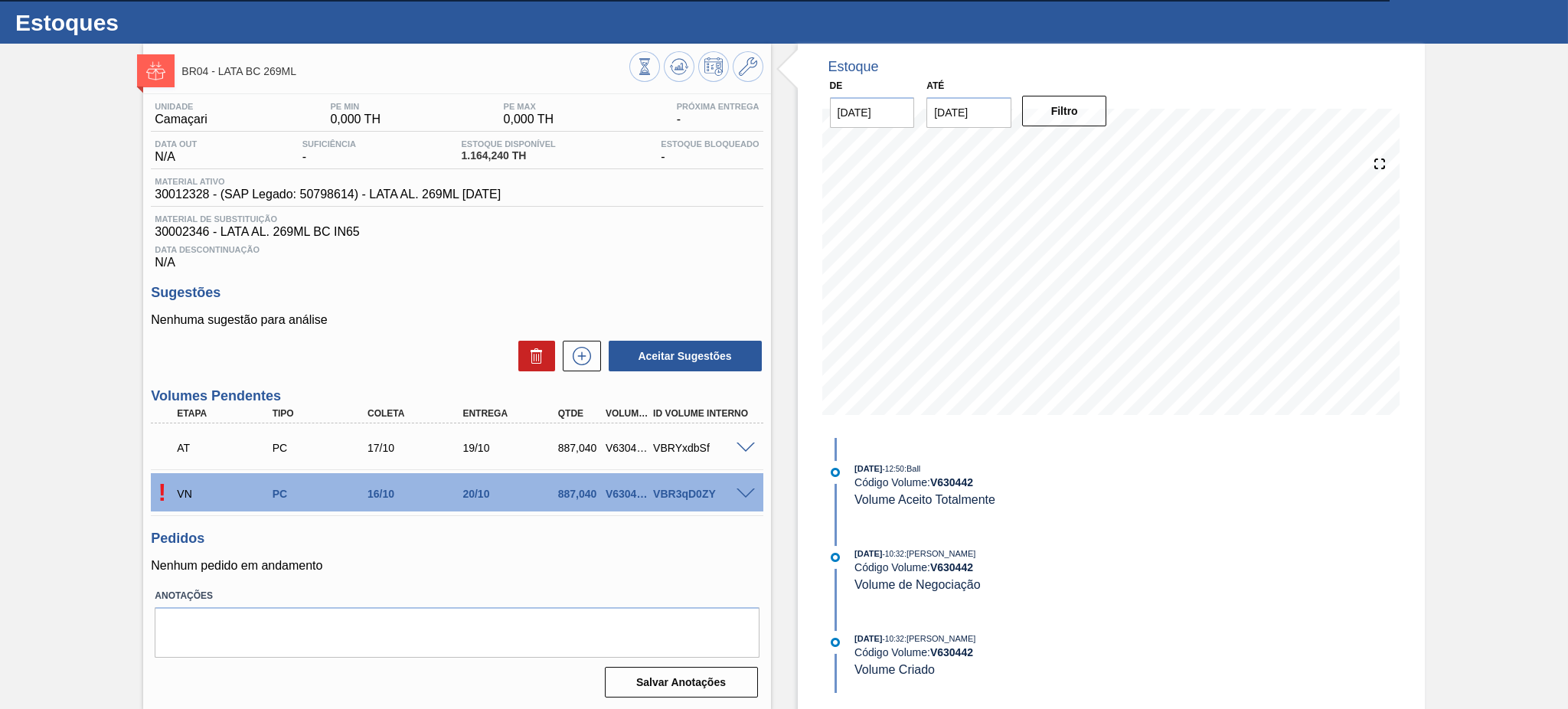
click at [742, 491] on span at bounding box center [746, 494] width 18 height 11
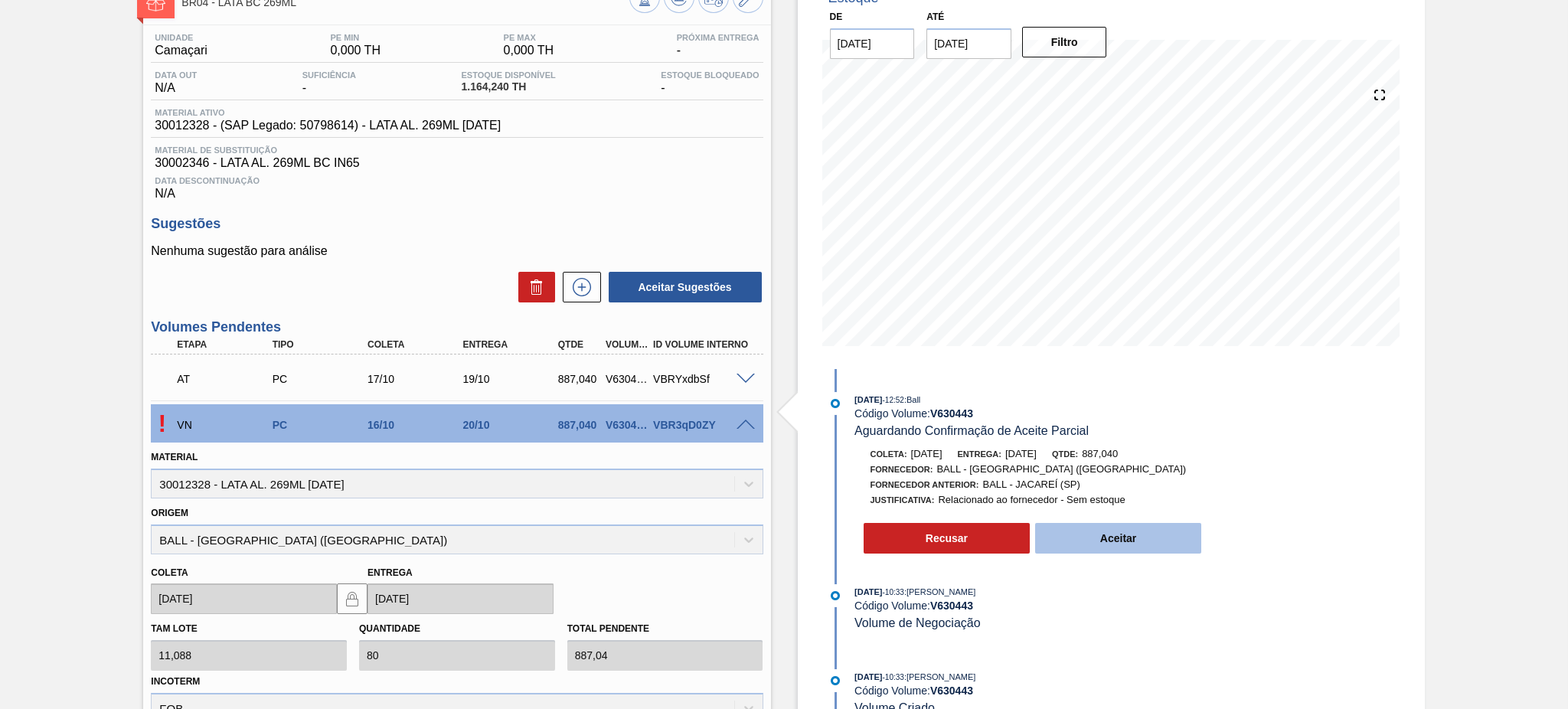
click at [1075, 543] on button "Aceitar" at bounding box center [1118, 538] width 167 height 31
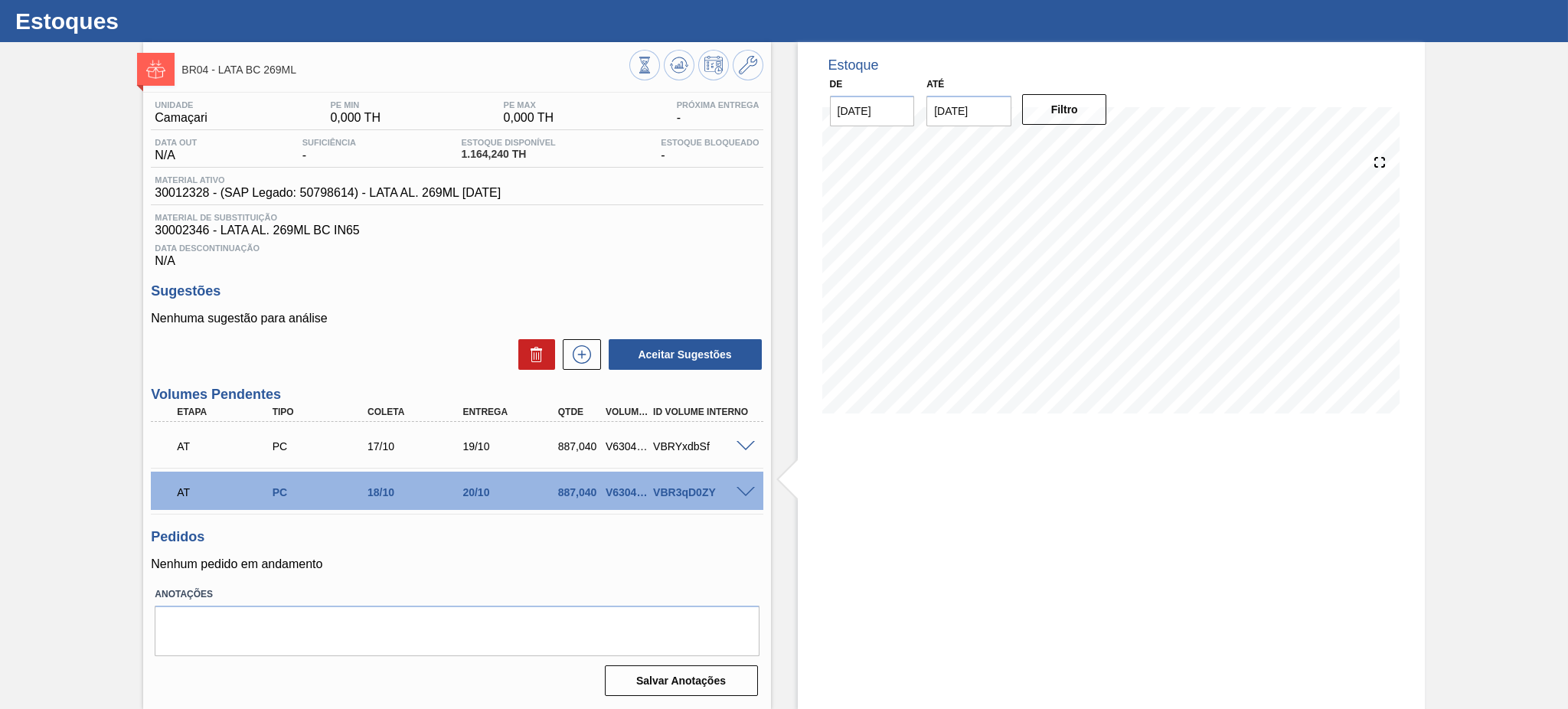
scroll to position [33, 0]
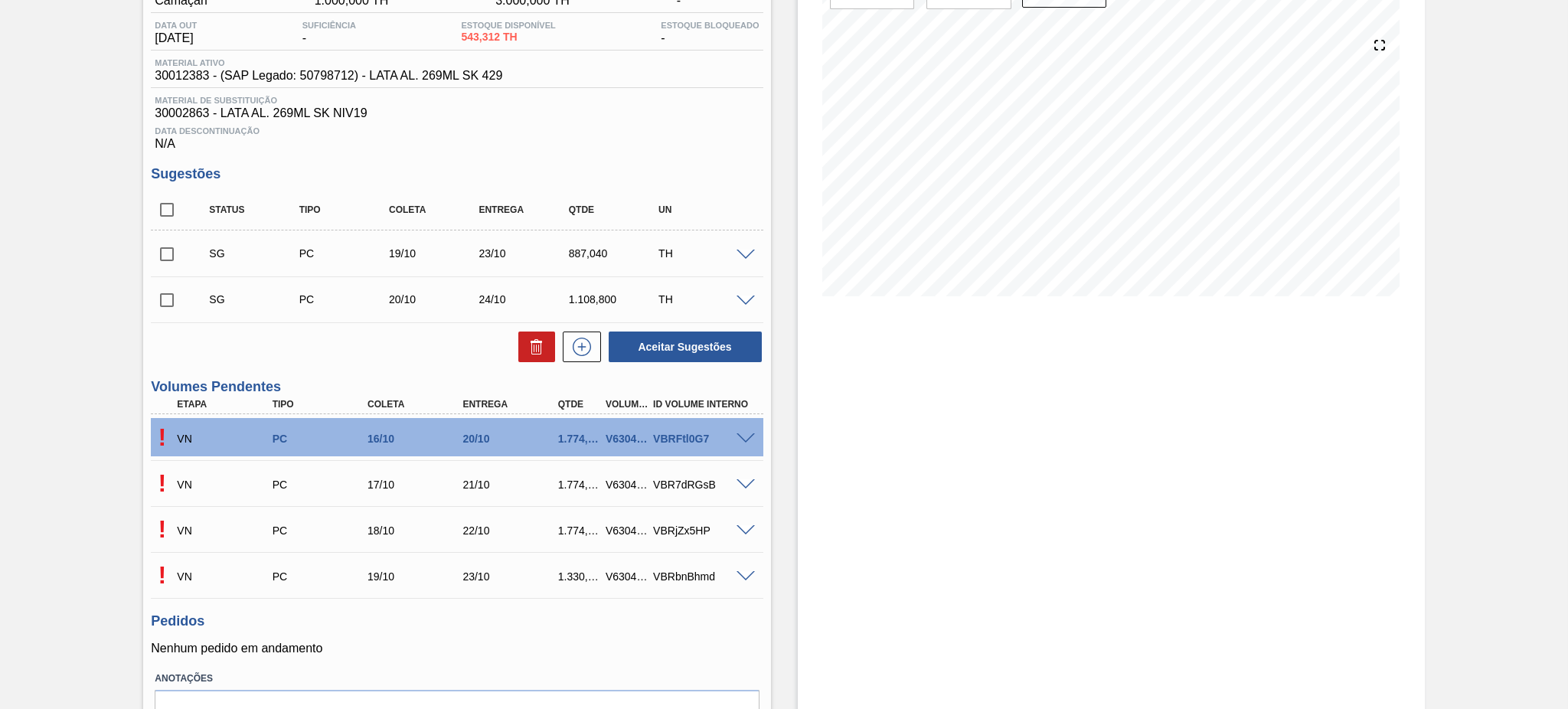
scroll to position [204, 0]
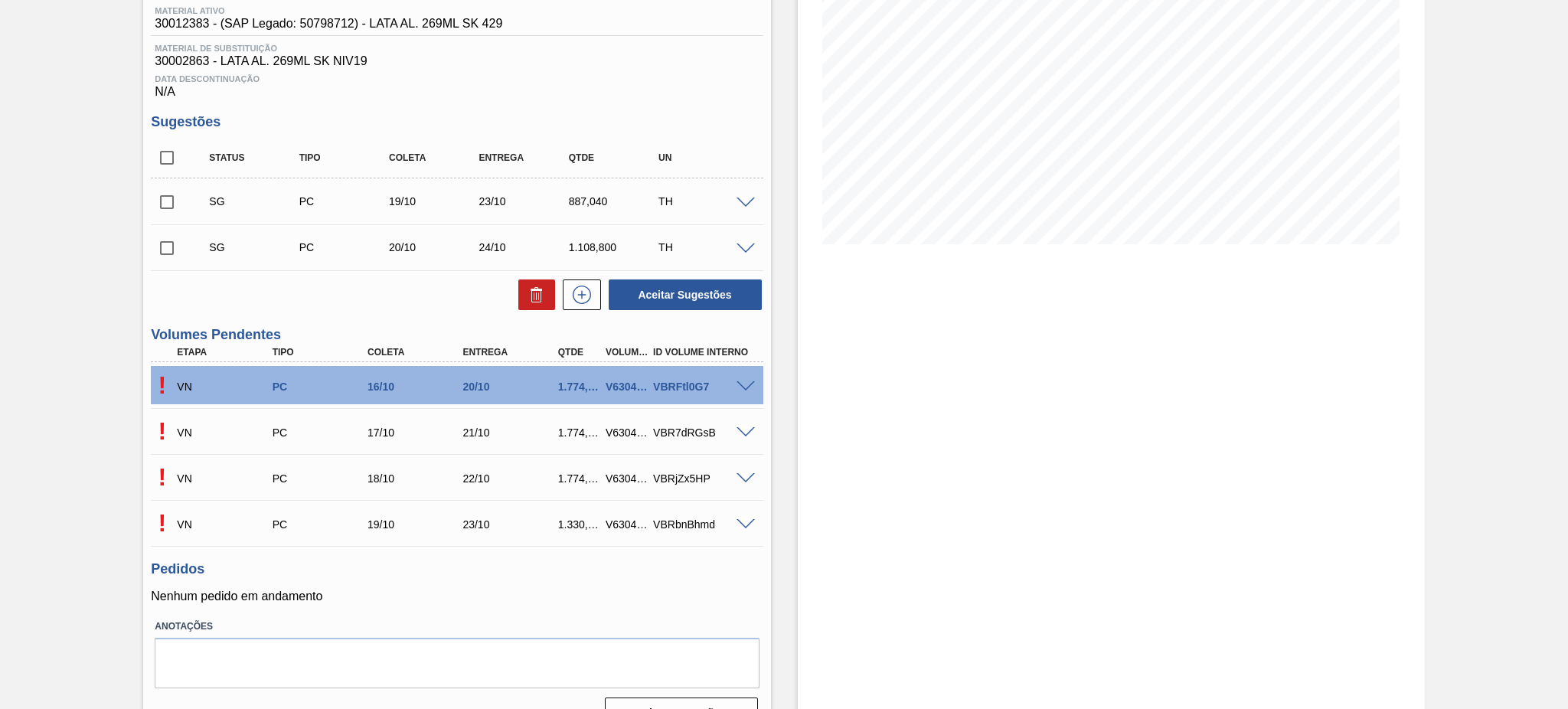
click at [742, 383] on span at bounding box center [746, 387] width 18 height 11
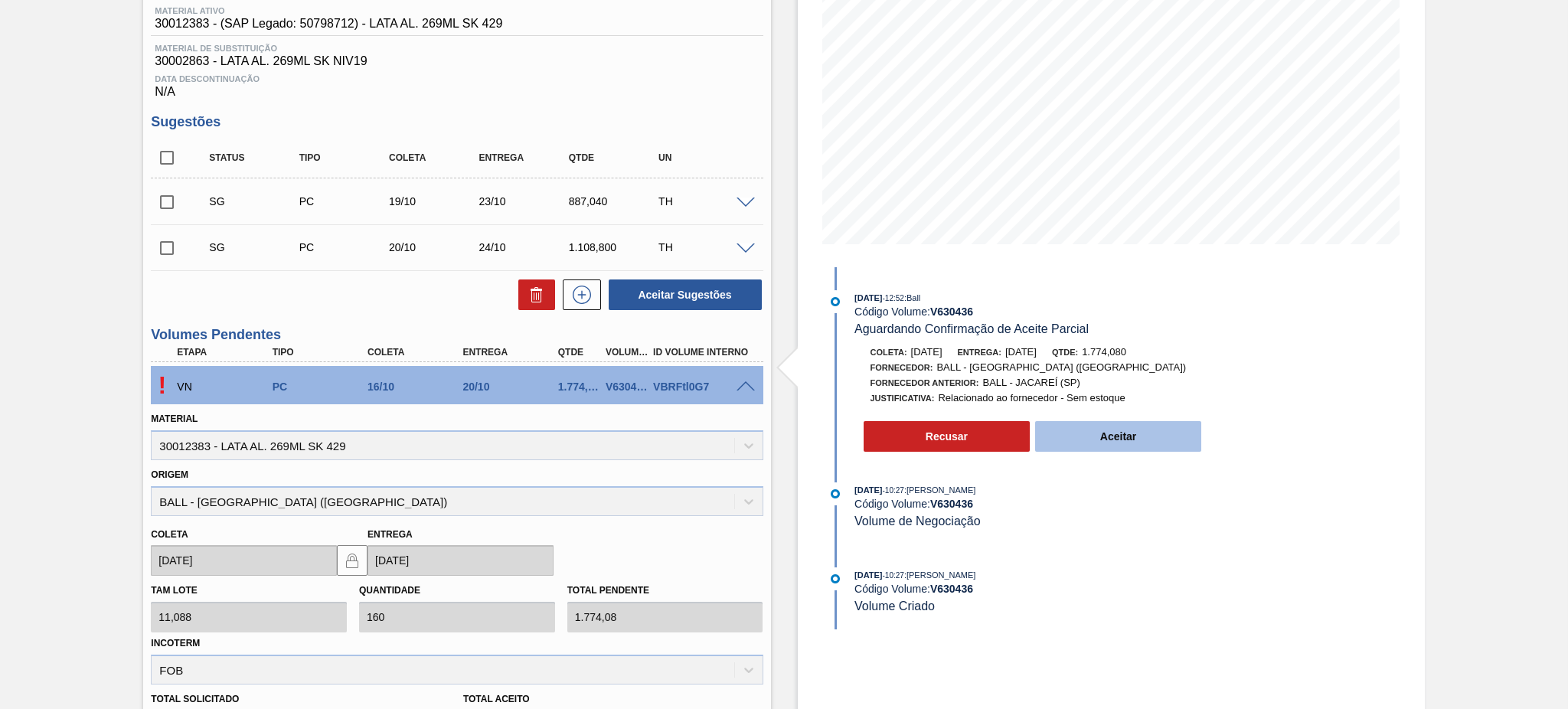
click at [1072, 440] on button "Aceitar" at bounding box center [1118, 436] width 167 height 31
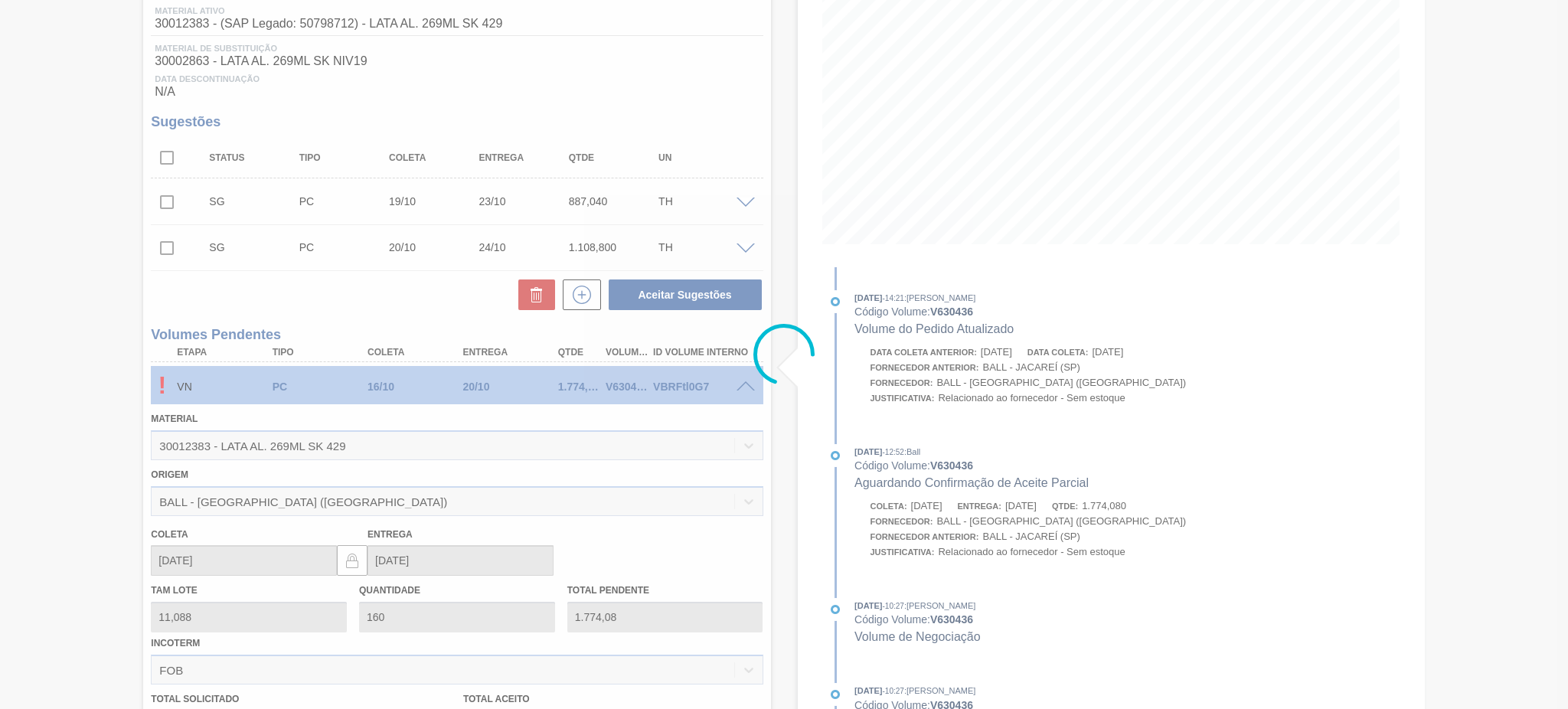
type input "1.774,080"
type input "[DATE]"
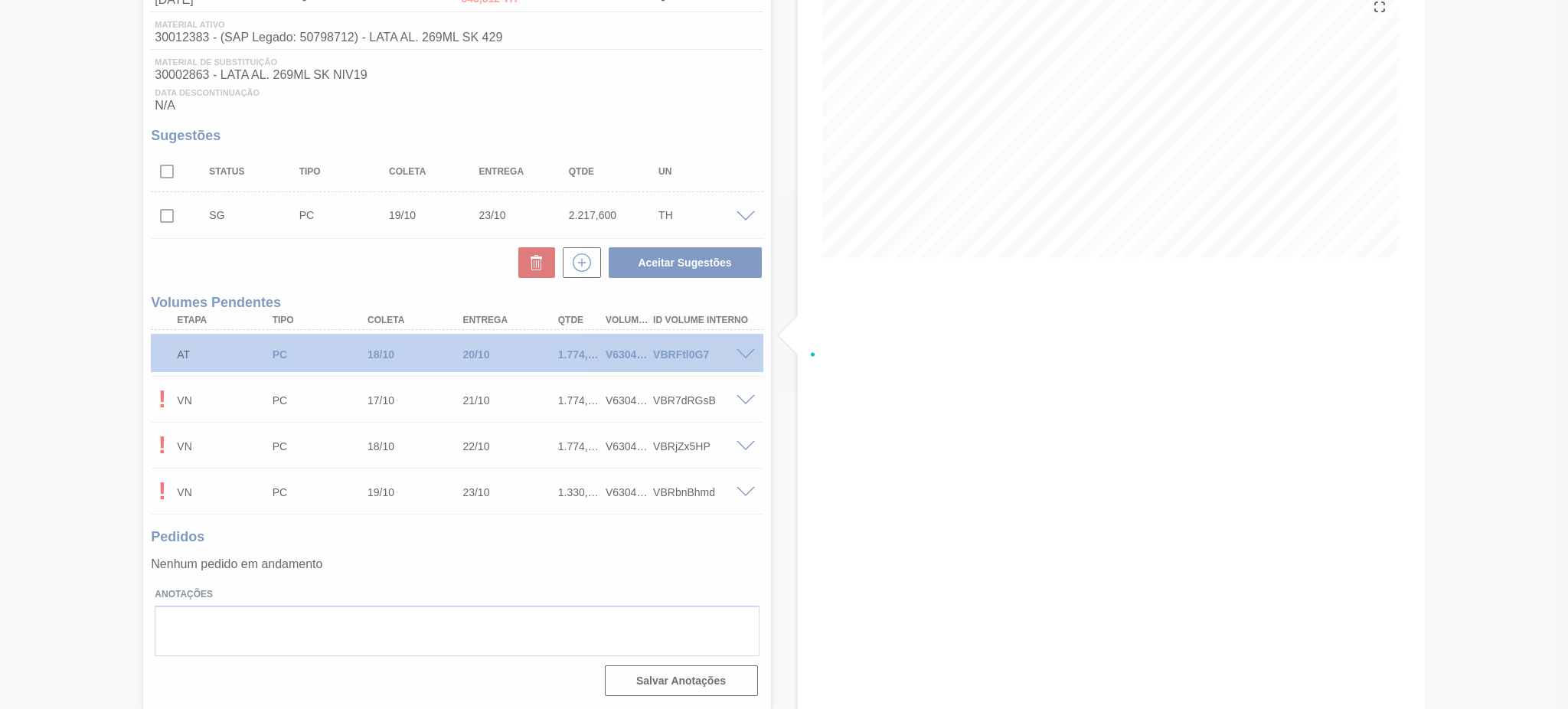
scroll to position [188, 0]
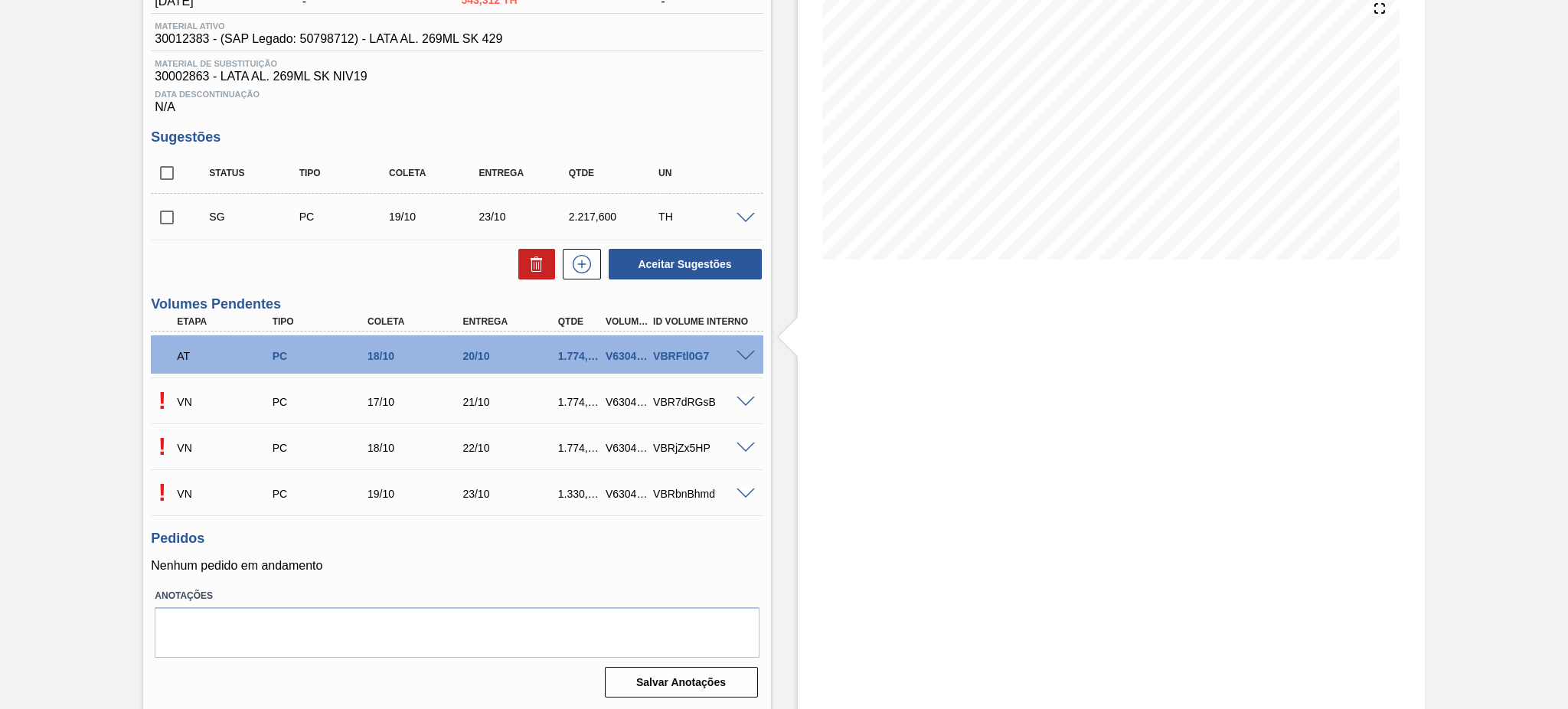
click at [743, 403] on span at bounding box center [746, 402] width 18 height 11
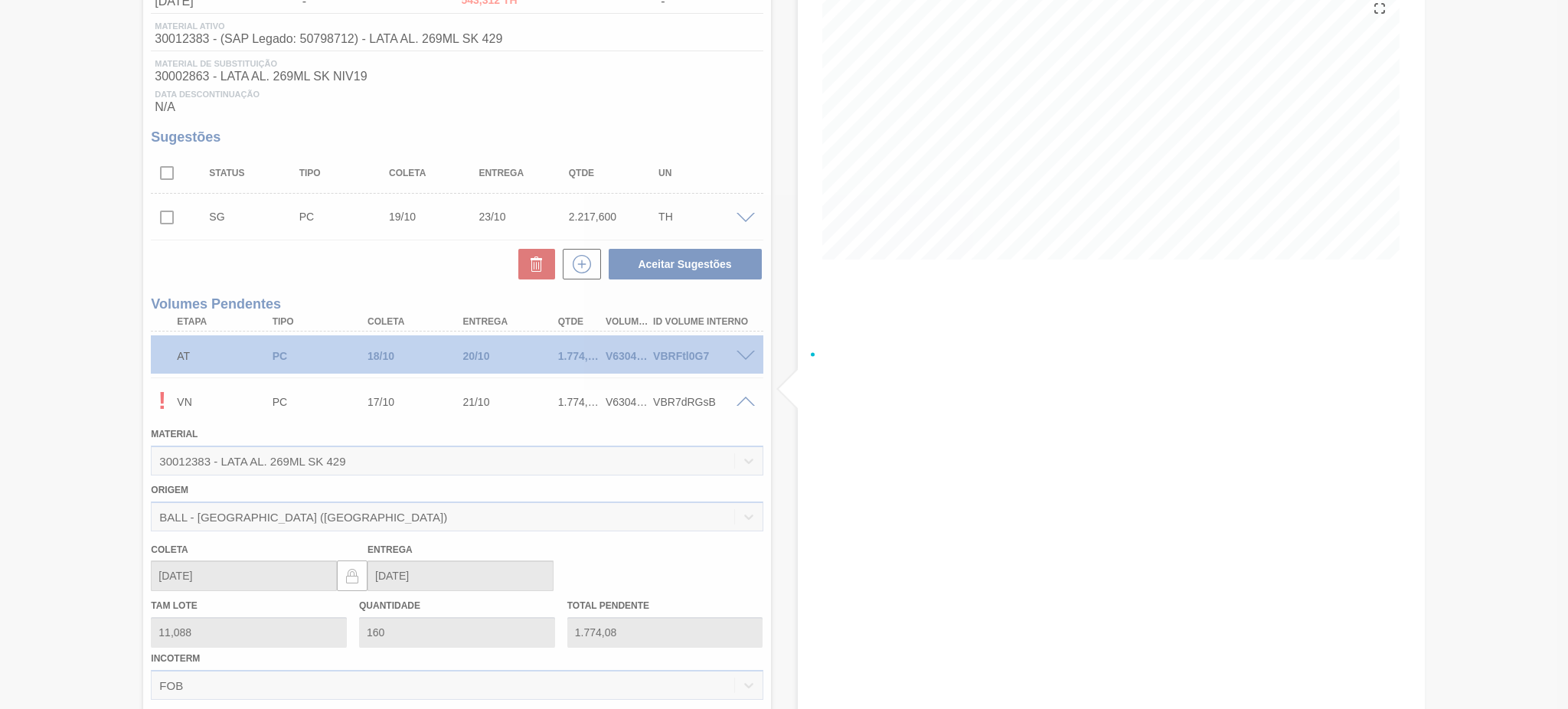
scroll to position [204, 0]
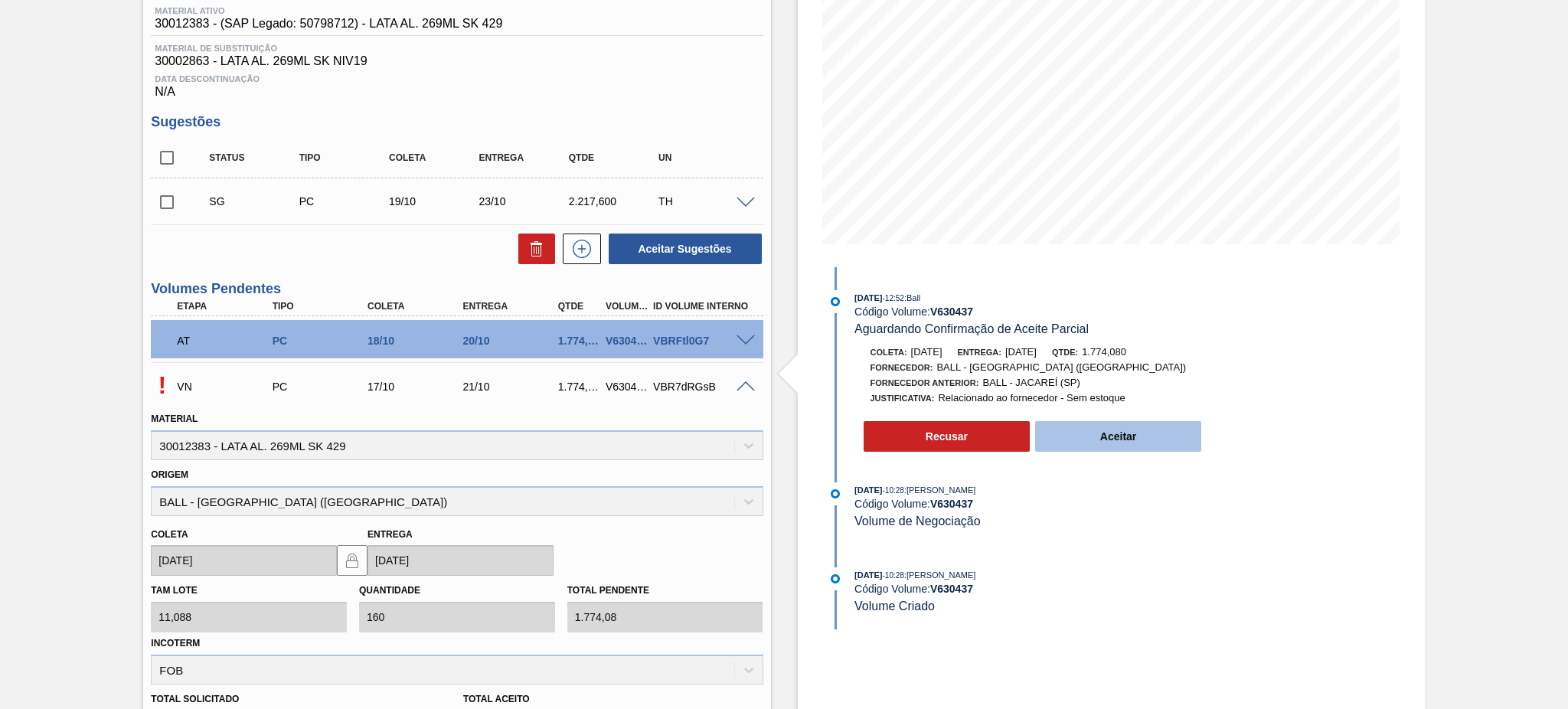
click at [1108, 448] on button "Aceitar" at bounding box center [1118, 436] width 167 height 31
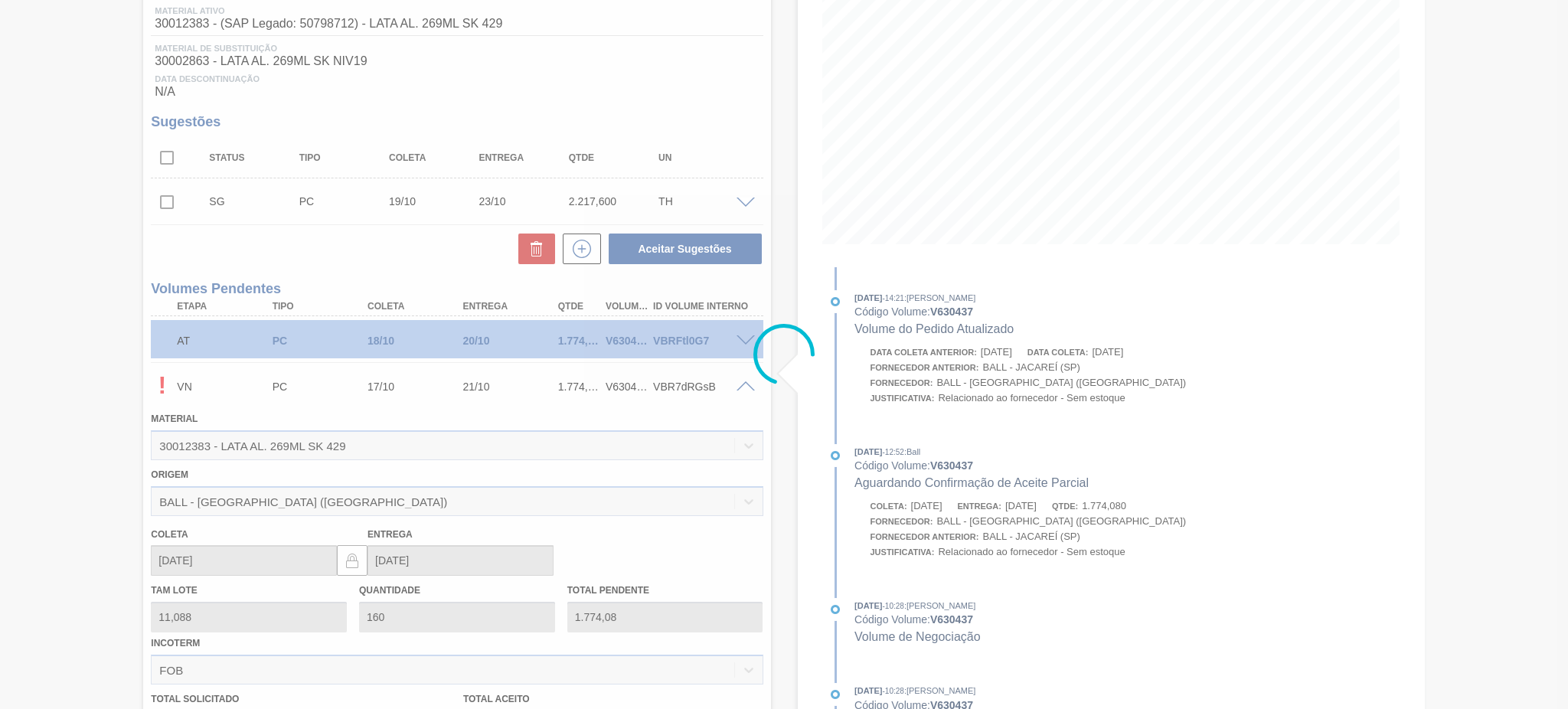
type input "1.774,080"
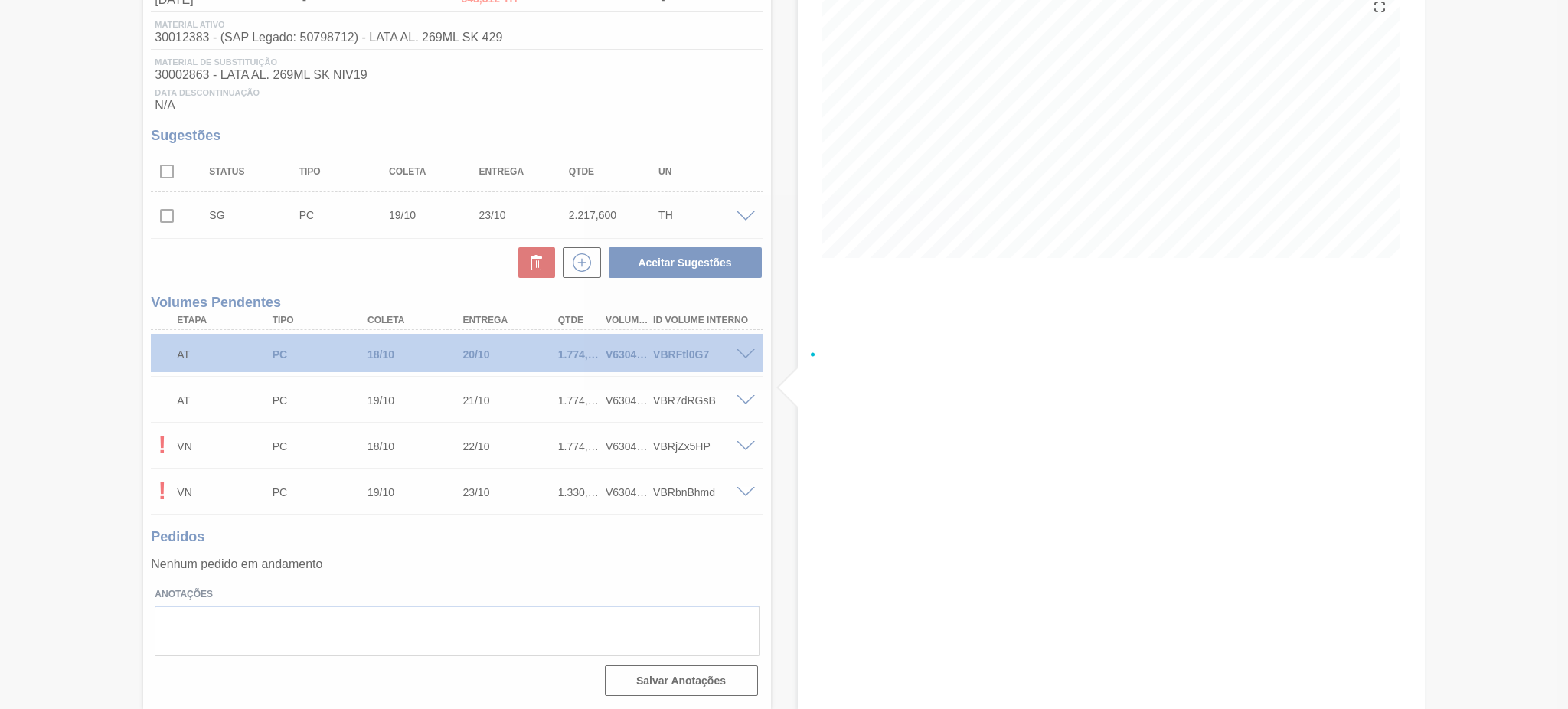
scroll to position [188, 0]
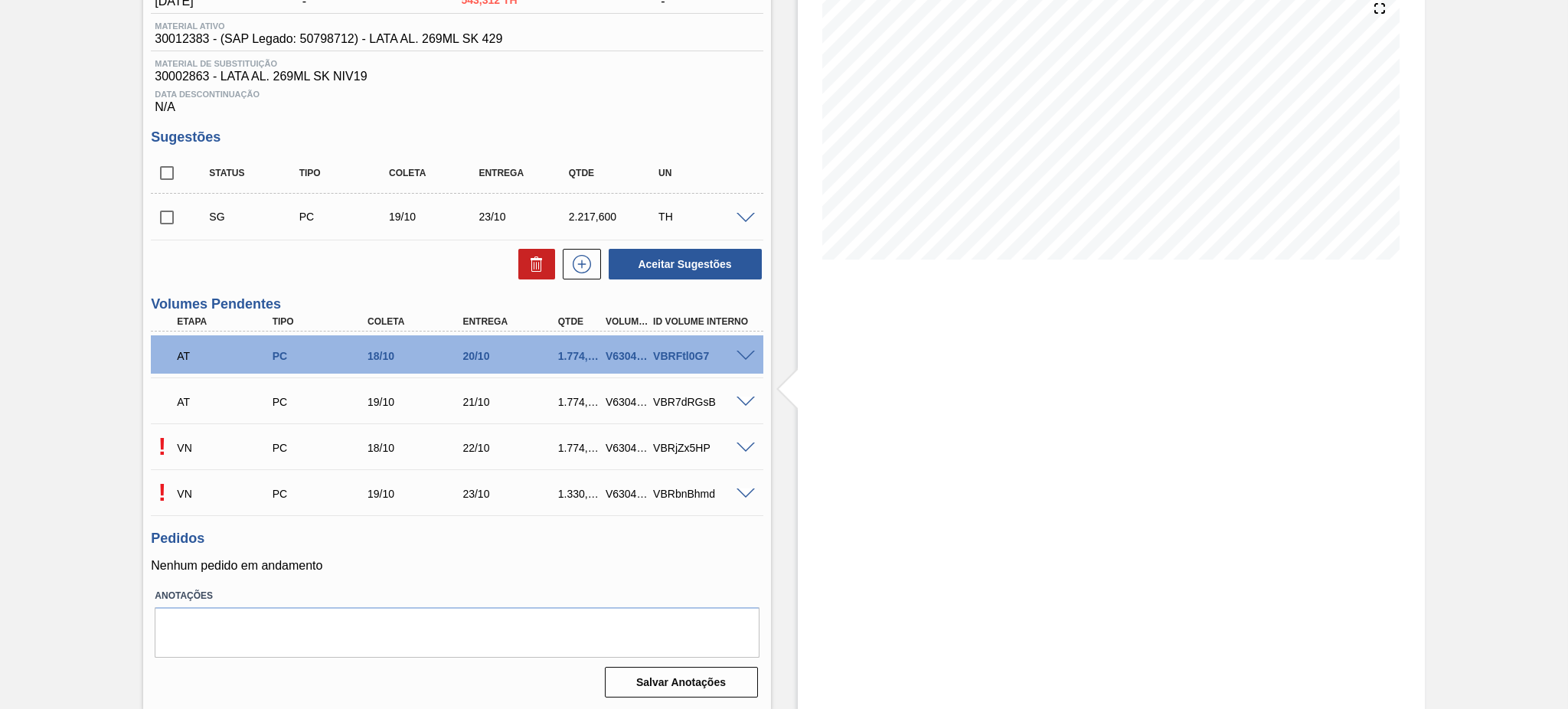
click at [733, 447] on div at bounding box center [748, 446] width 31 height 11
click at [740, 445] on span at bounding box center [746, 448] width 18 height 11
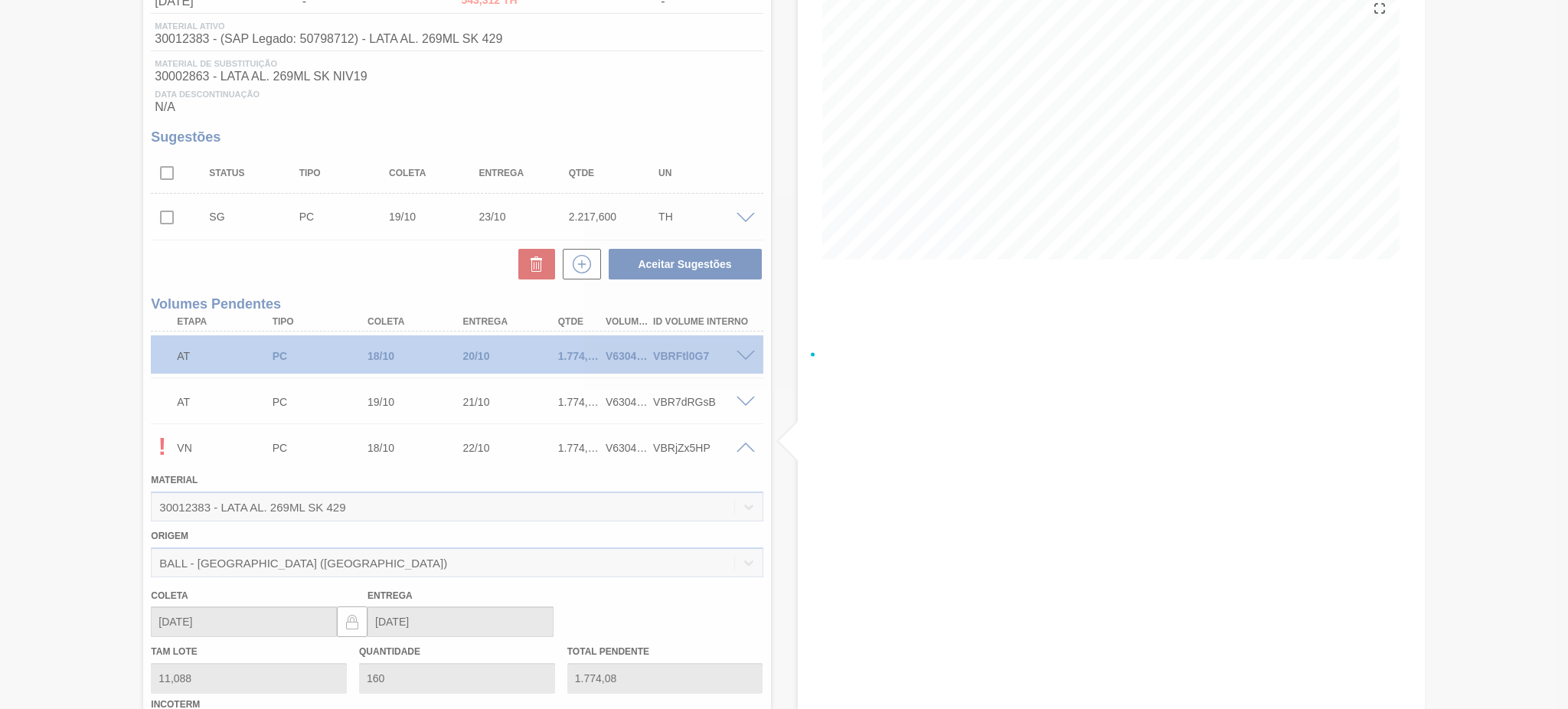
scroll to position [204, 0]
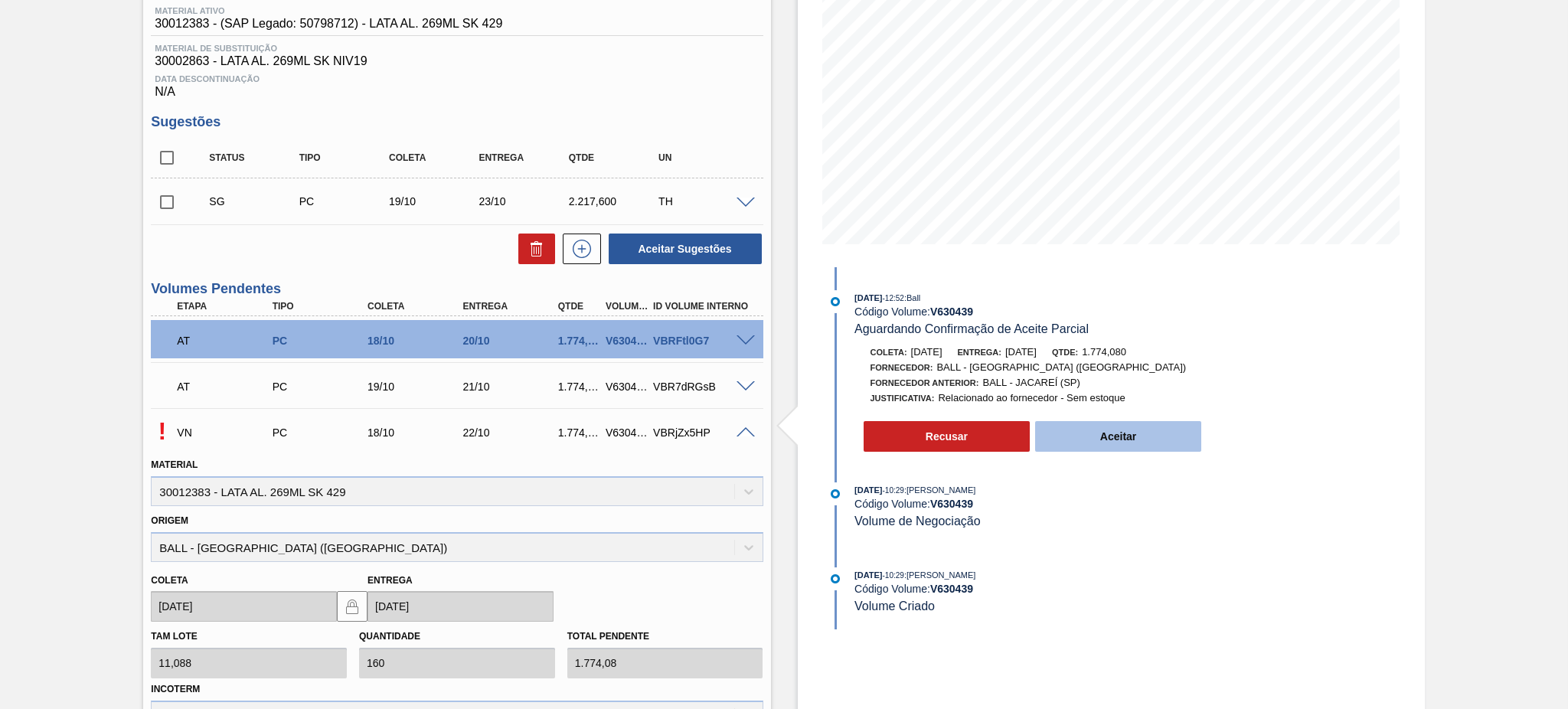
click at [1162, 440] on button "Aceitar" at bounding box center [1118, 436] width 167 height 31
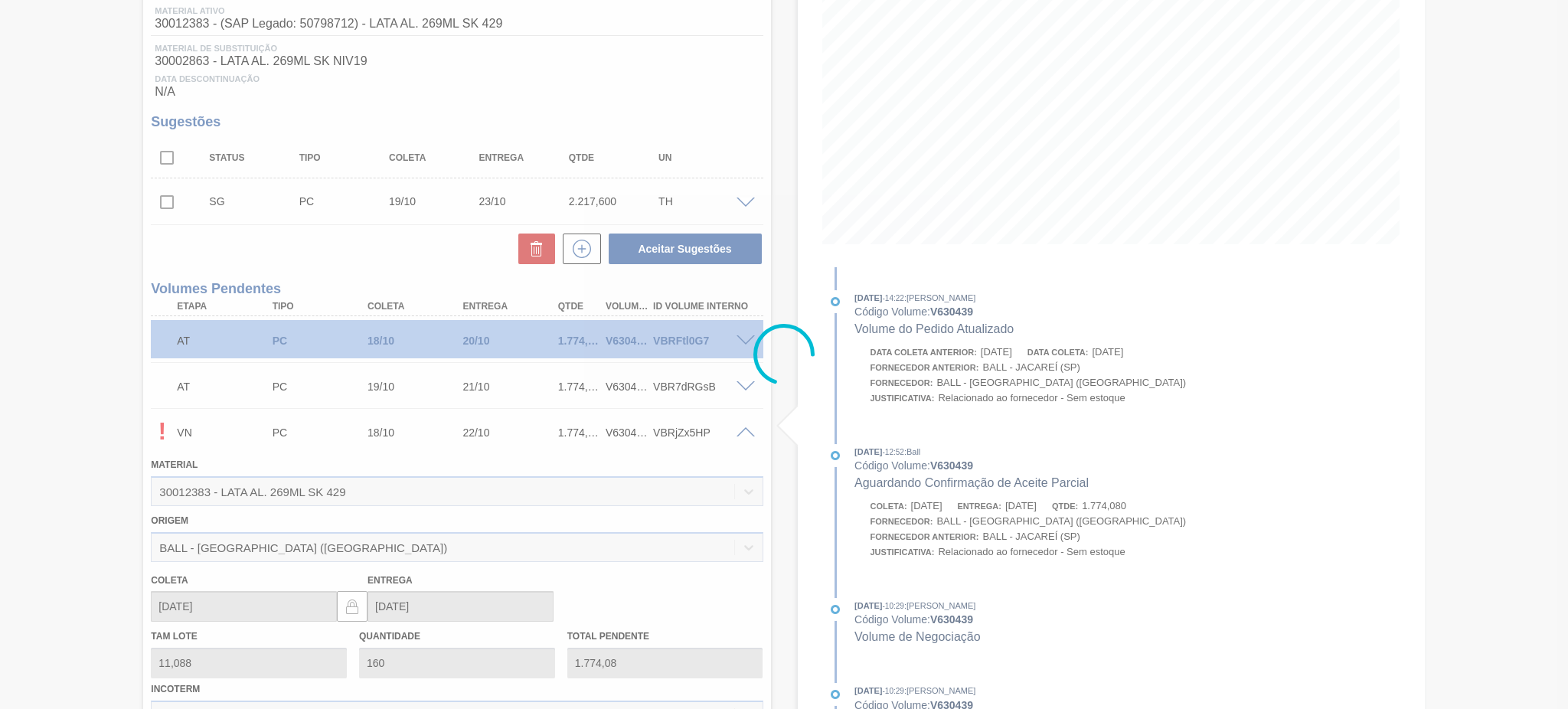
type input "1.774,080"
type input "[DATE]"
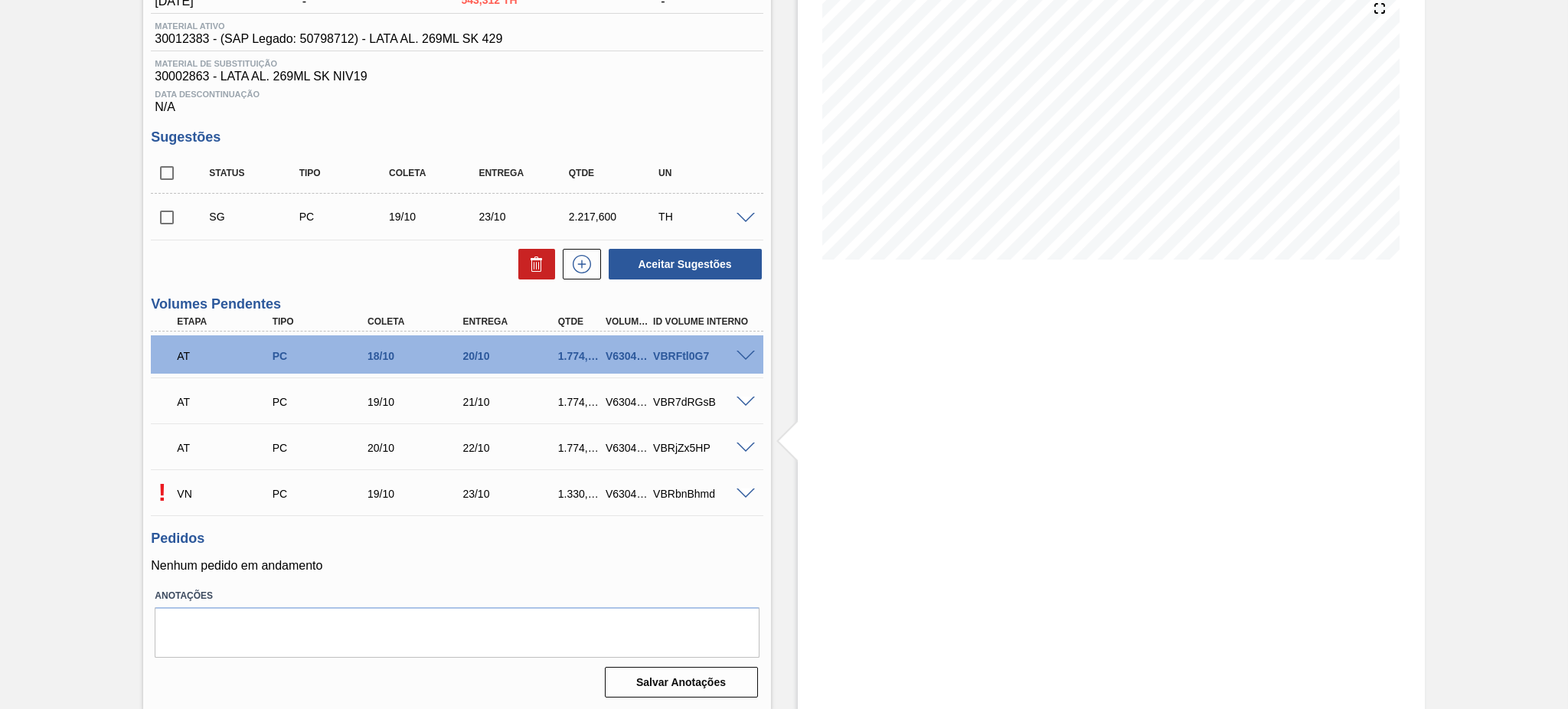
click at [742, 492] on span at bounding box center [746, 494] width 18 height 11
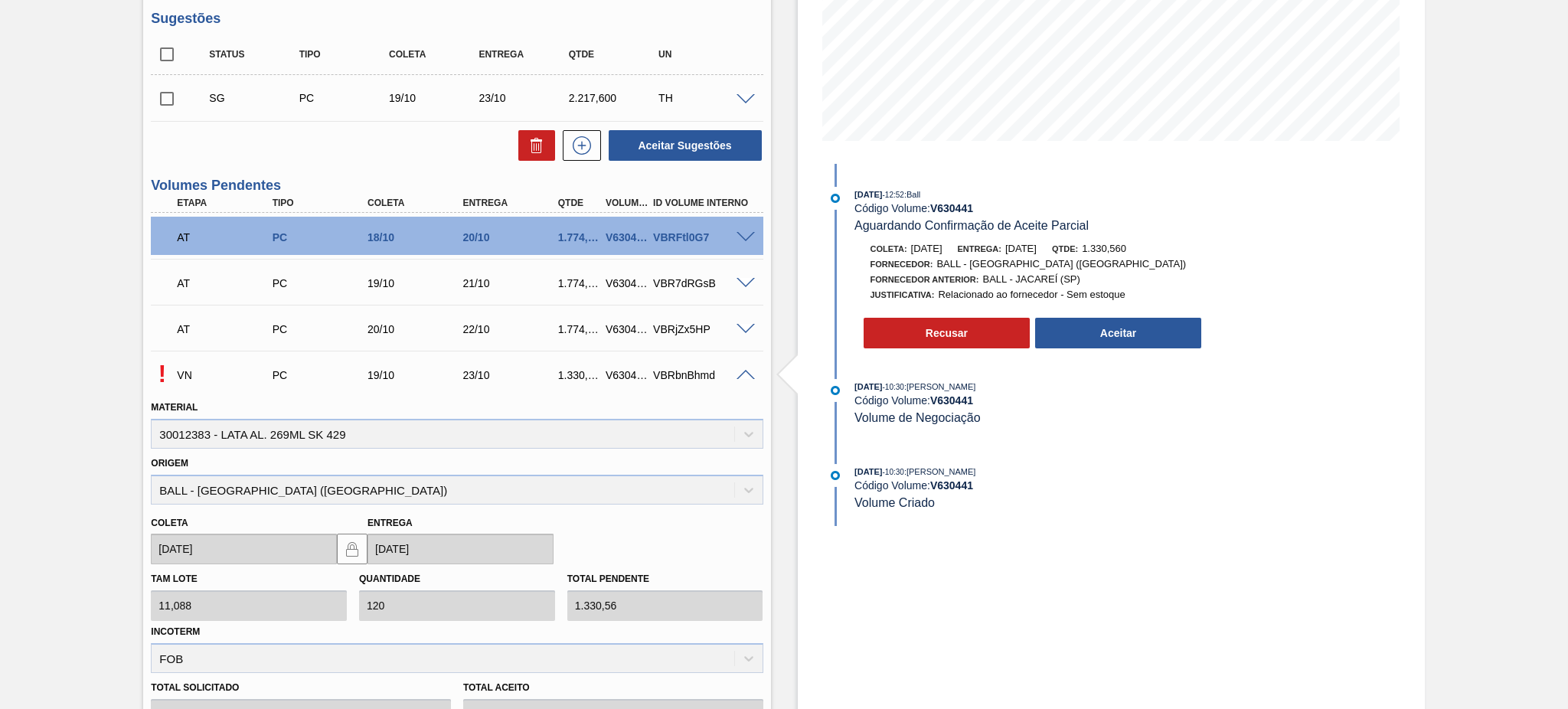
scroll to position [408, 0]
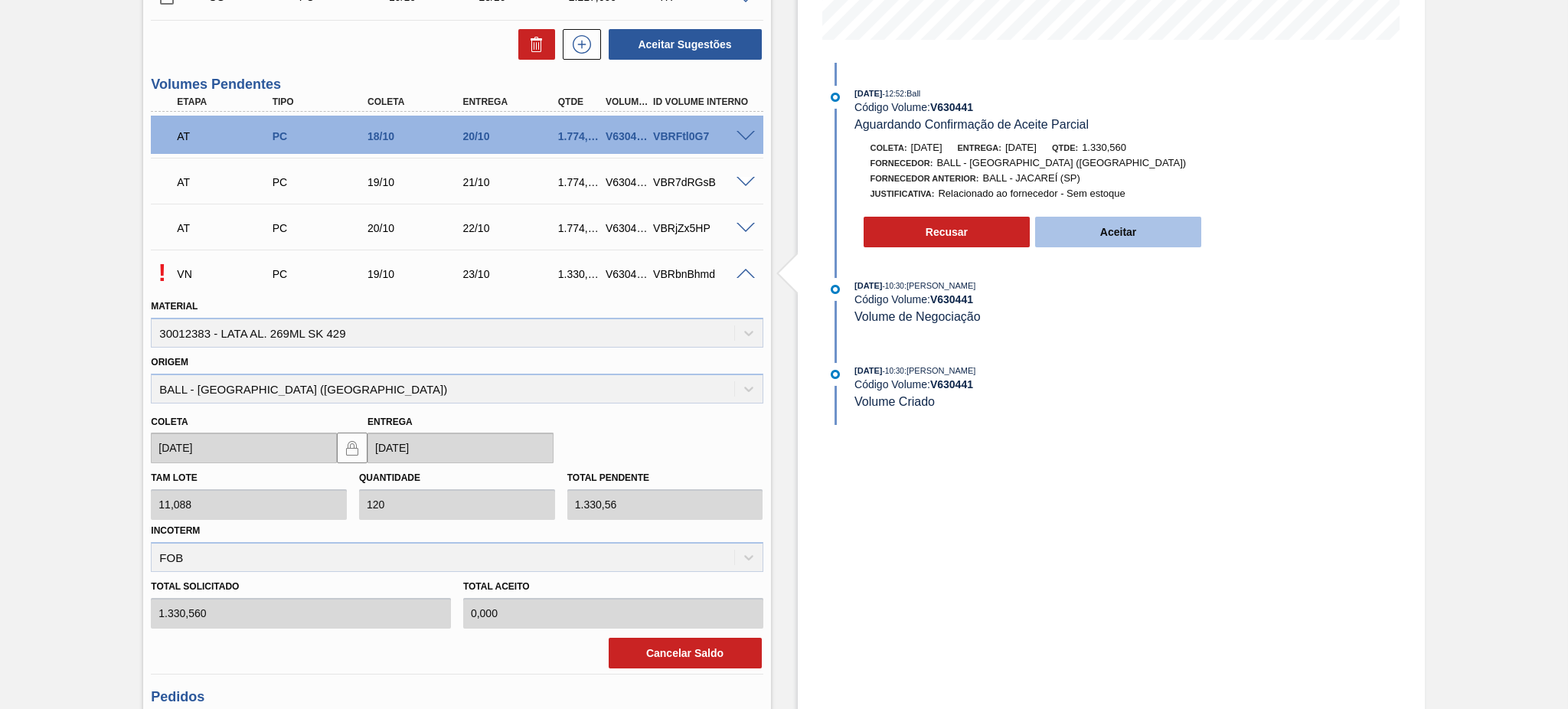
click at [1098, 241] on button "Aceitar" at bounding box center [1118, 232] width 167 height 31
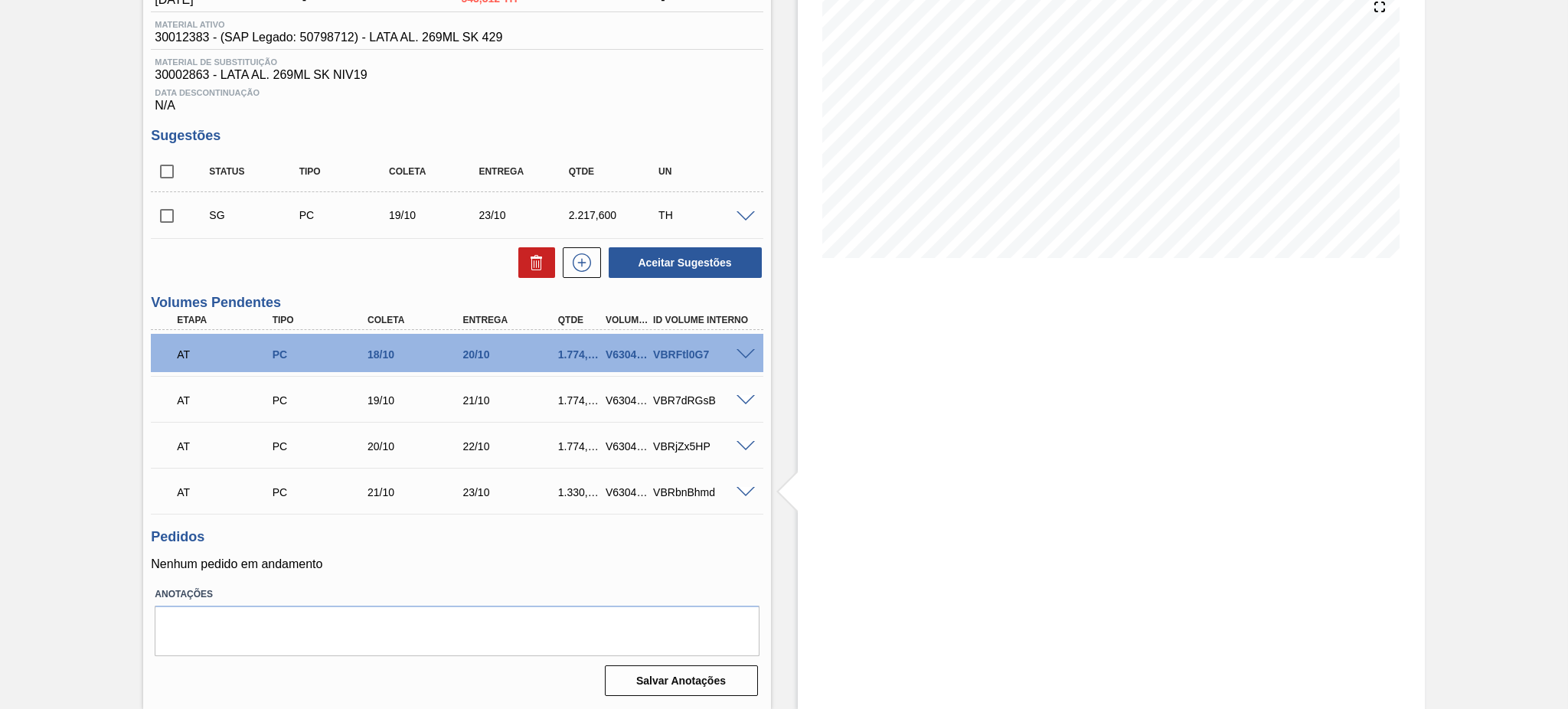
scroll to position [188, 0]
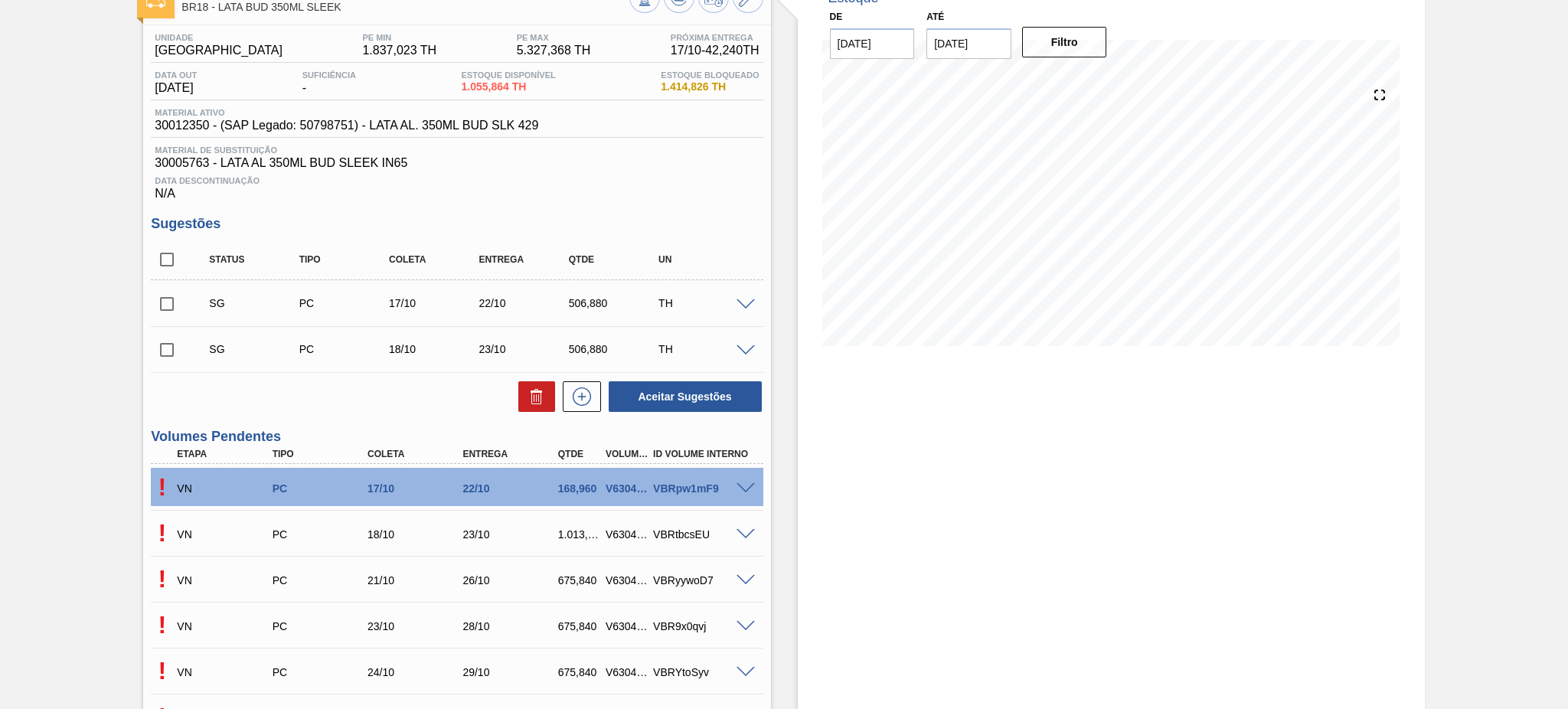
scroll to position [204, 0]
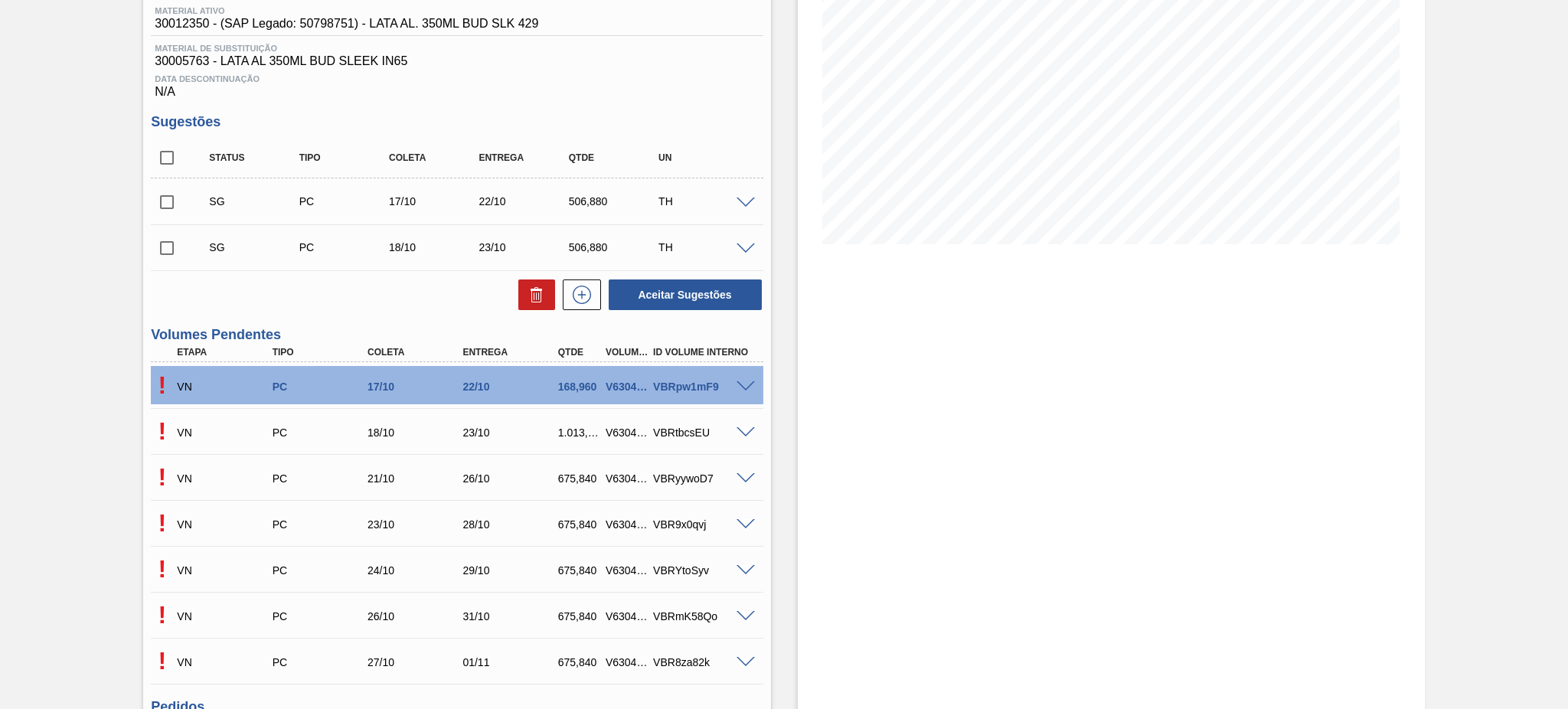
click at [742, 382] on span at bounding box center [746, 387] width 18 height 11
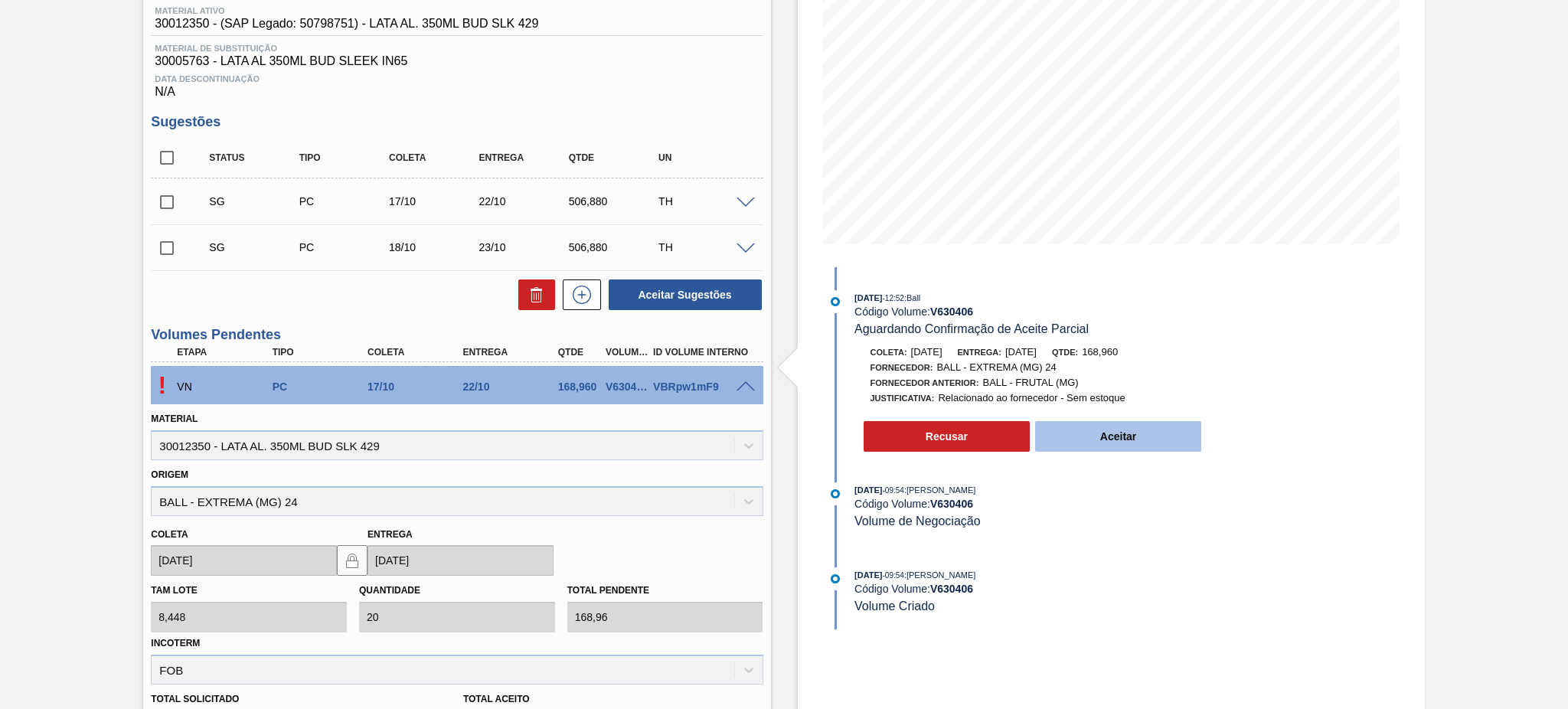
click at [1122, 439] on button "Aceitar" at bounding box center [1118, 436] width 167 height 31
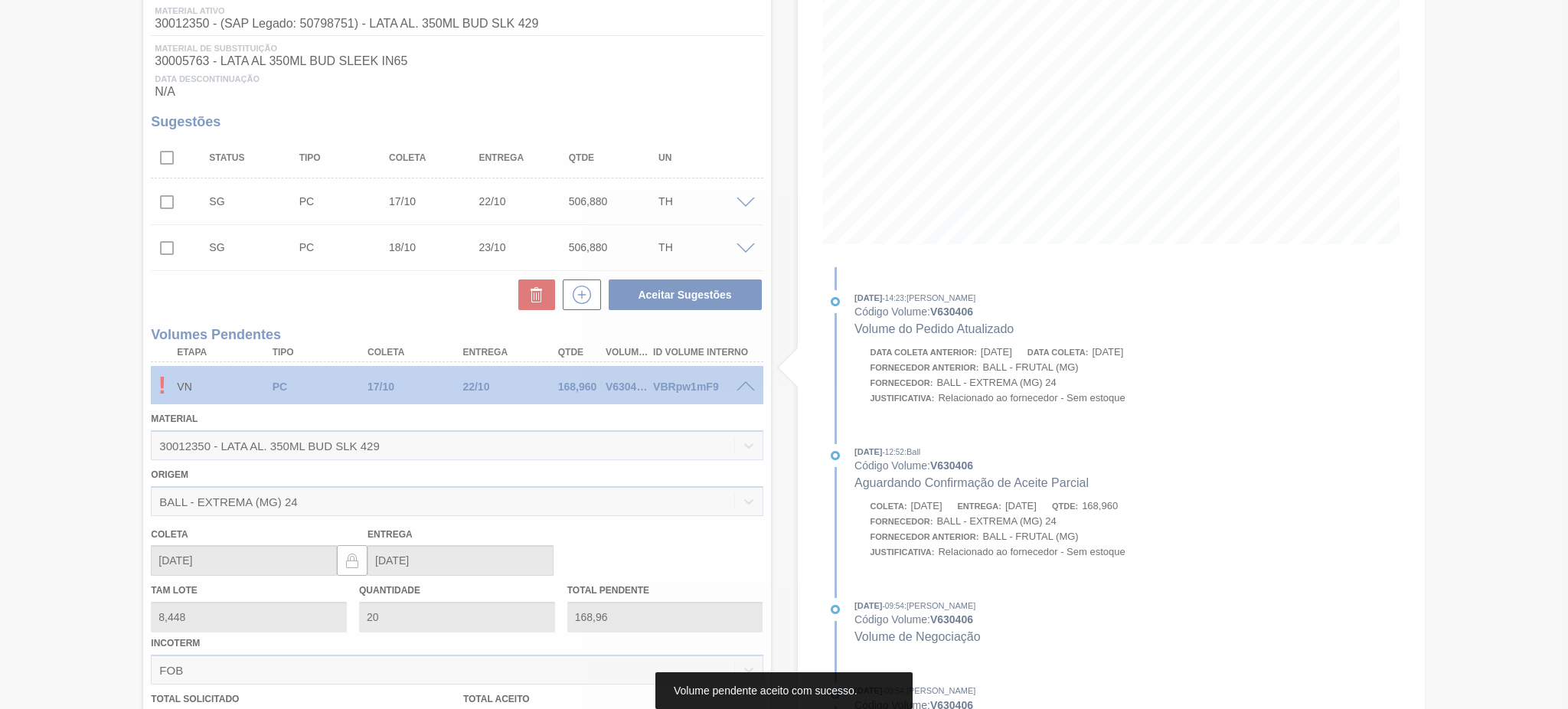
type input "168,960"
type input "[DATE]"
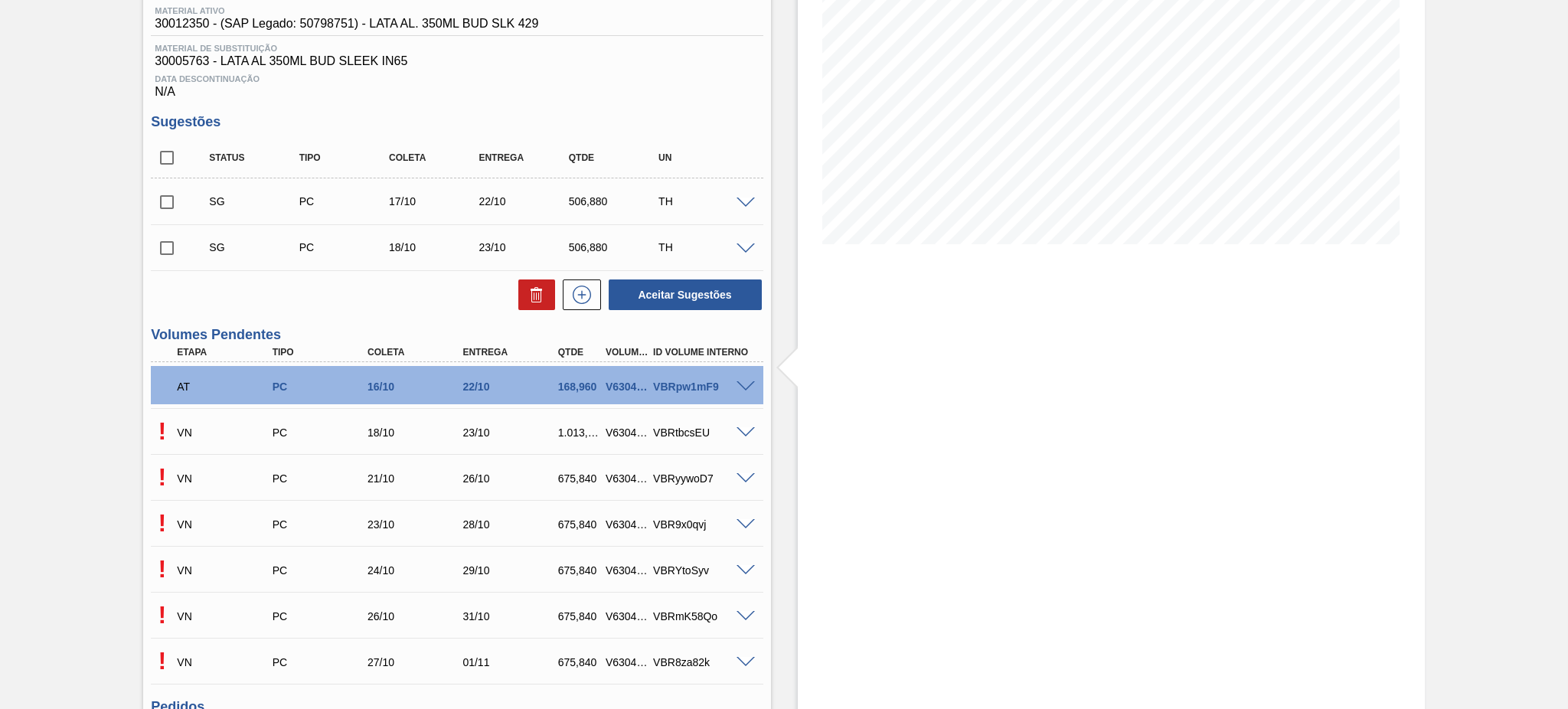
click at [742, 430] on span at bounding box center [746, 433] width 18 height 11
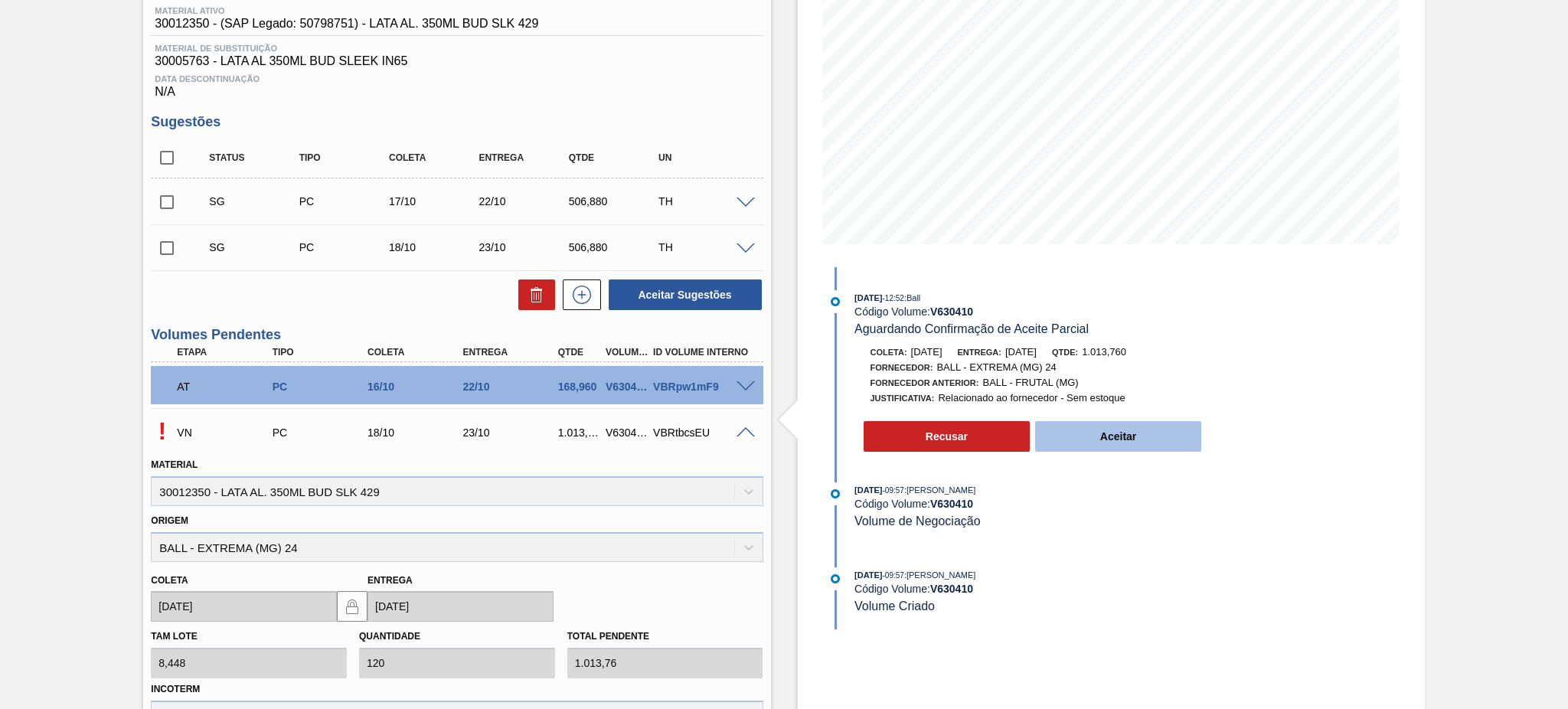
click at [1129, 446] on button "Aceitar" at bounding box center [1118, 436] width 167 height 31
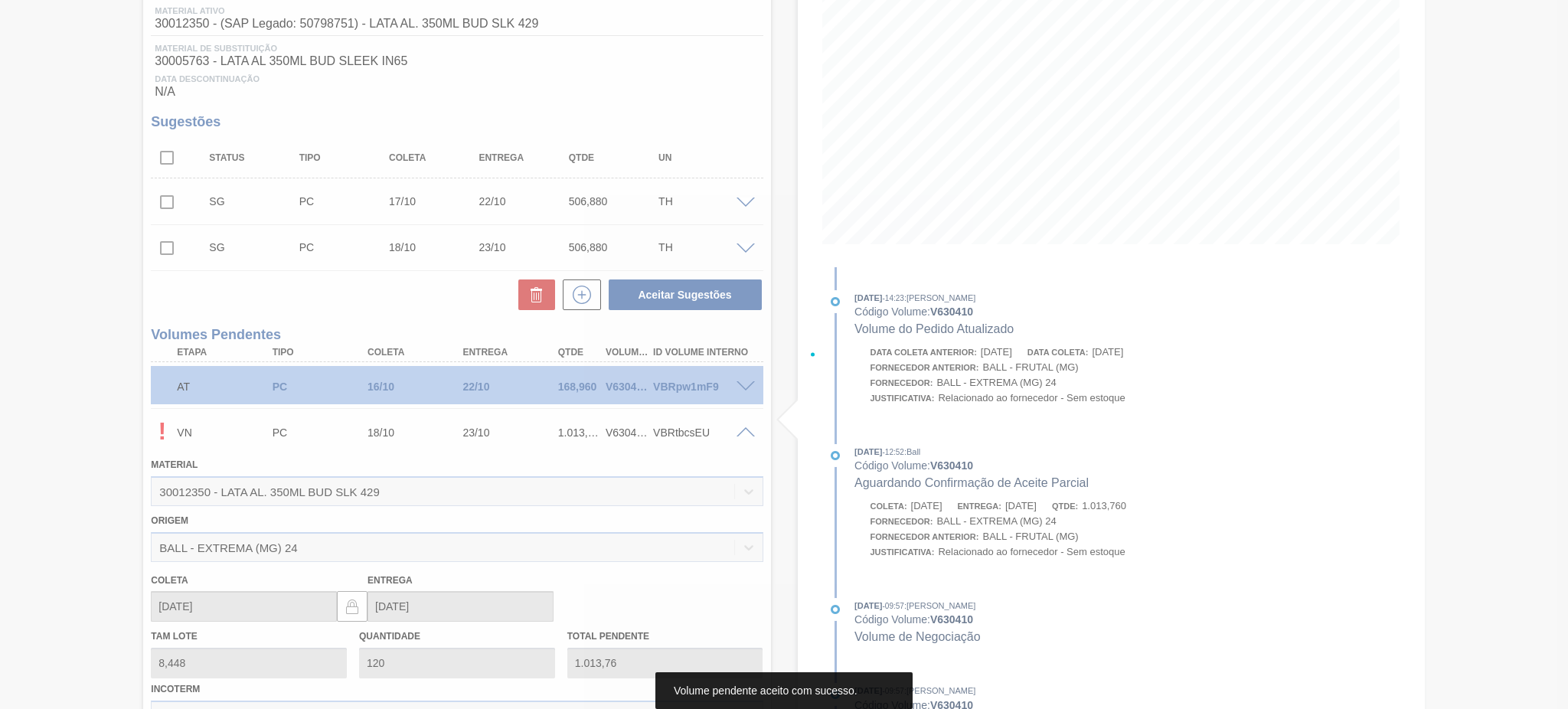
type input "1.013,760"
type input "17/10/2025"
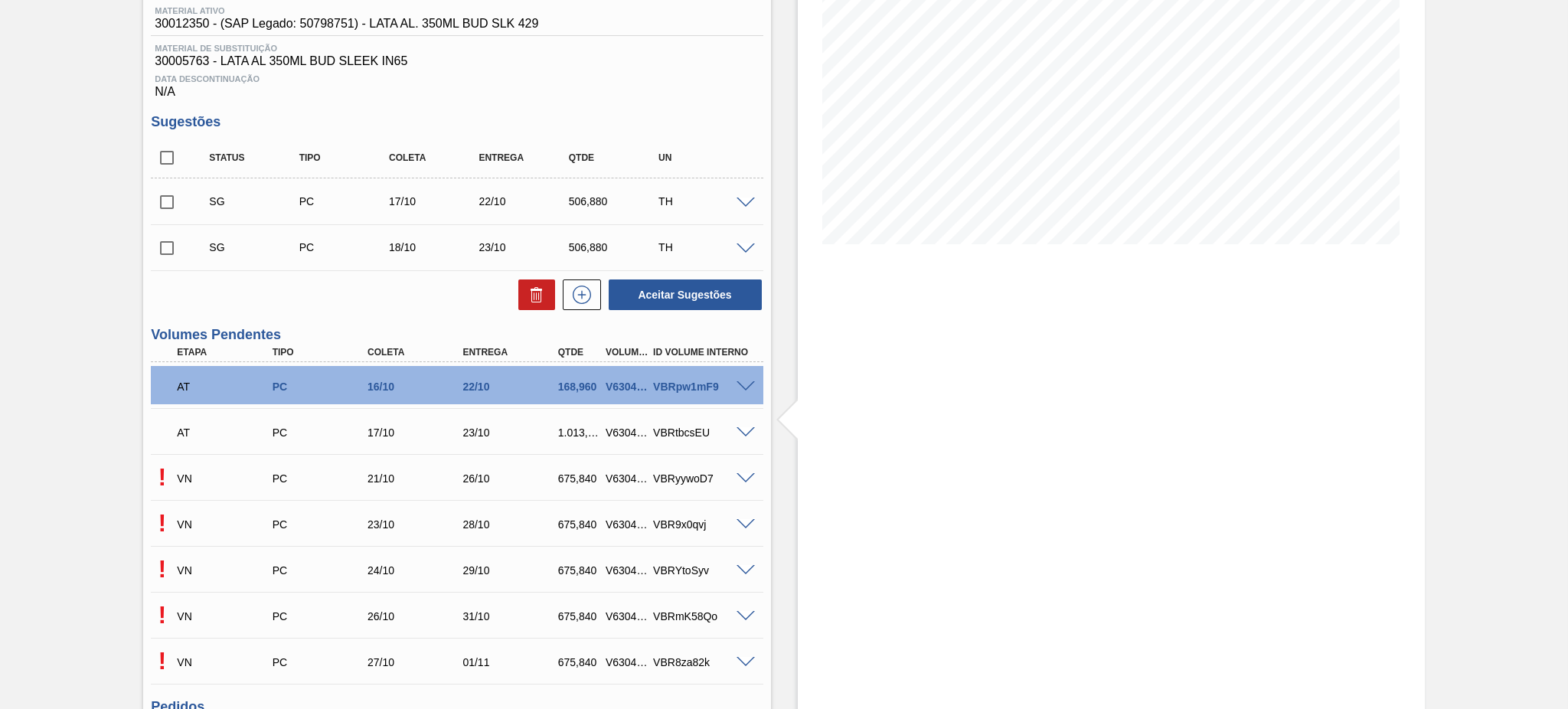
click at [745, 475] on span at bounding box center [746, 478] width 18 height 11
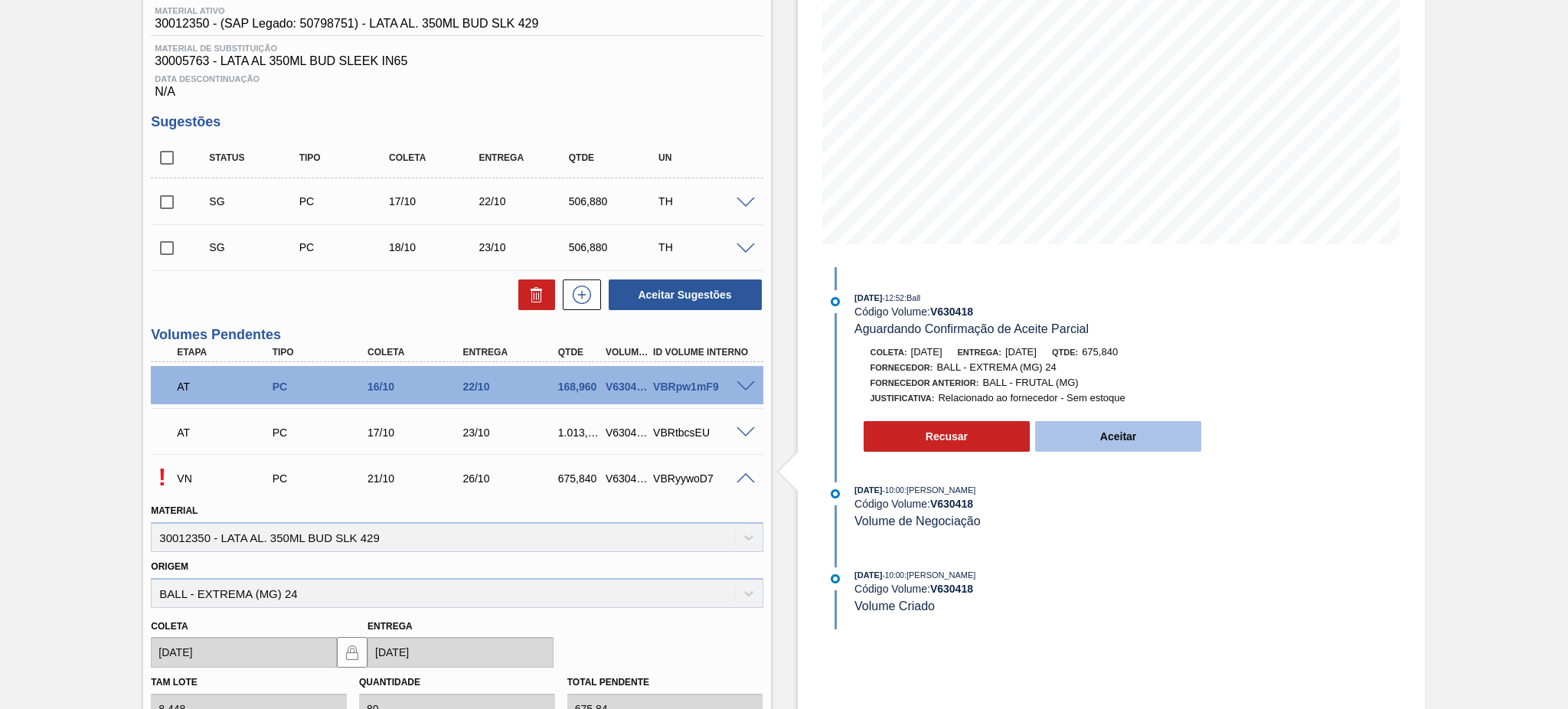
click at [1111, 452] on button "Aceitar" at bounding box center [1118, 436] width 167 height 31
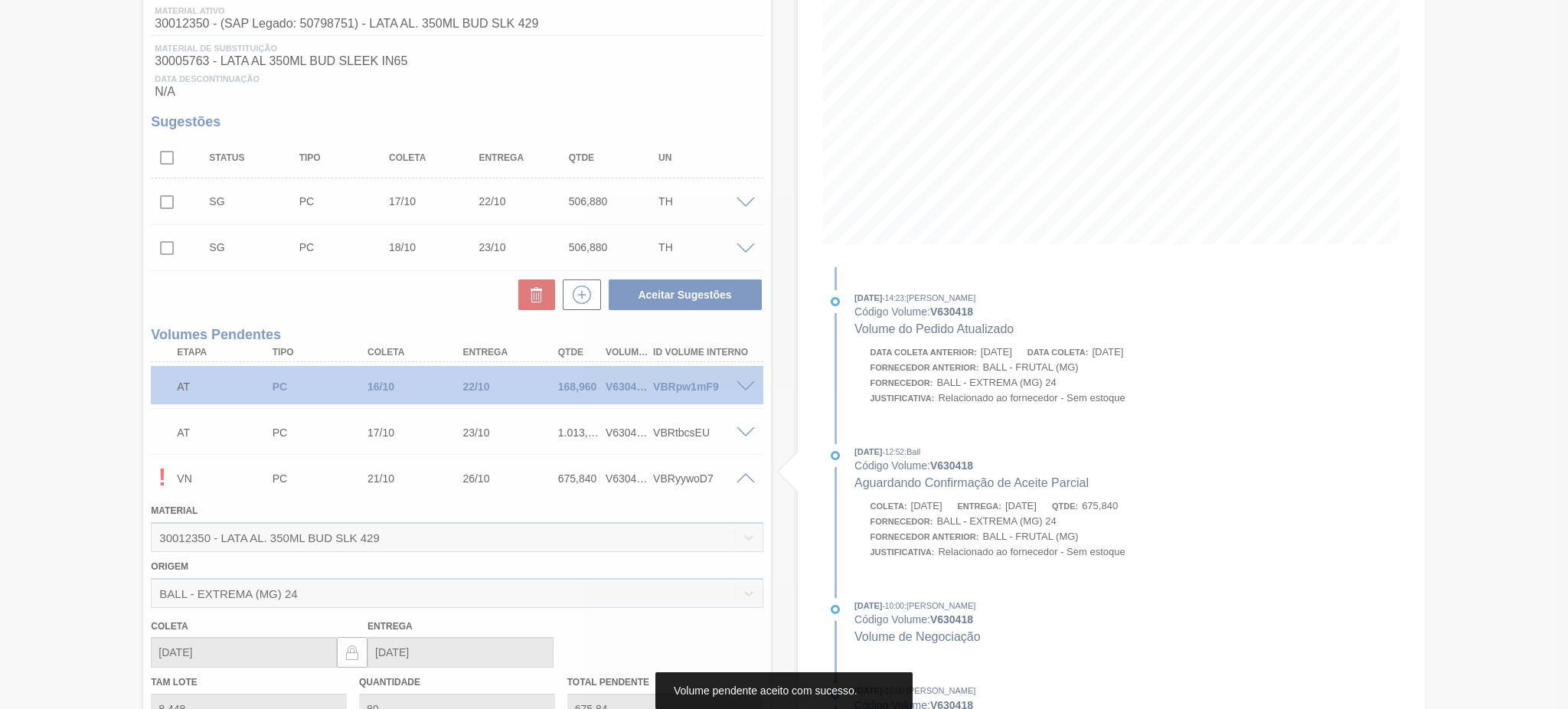
type input "675,840"
type input "[DATE]"
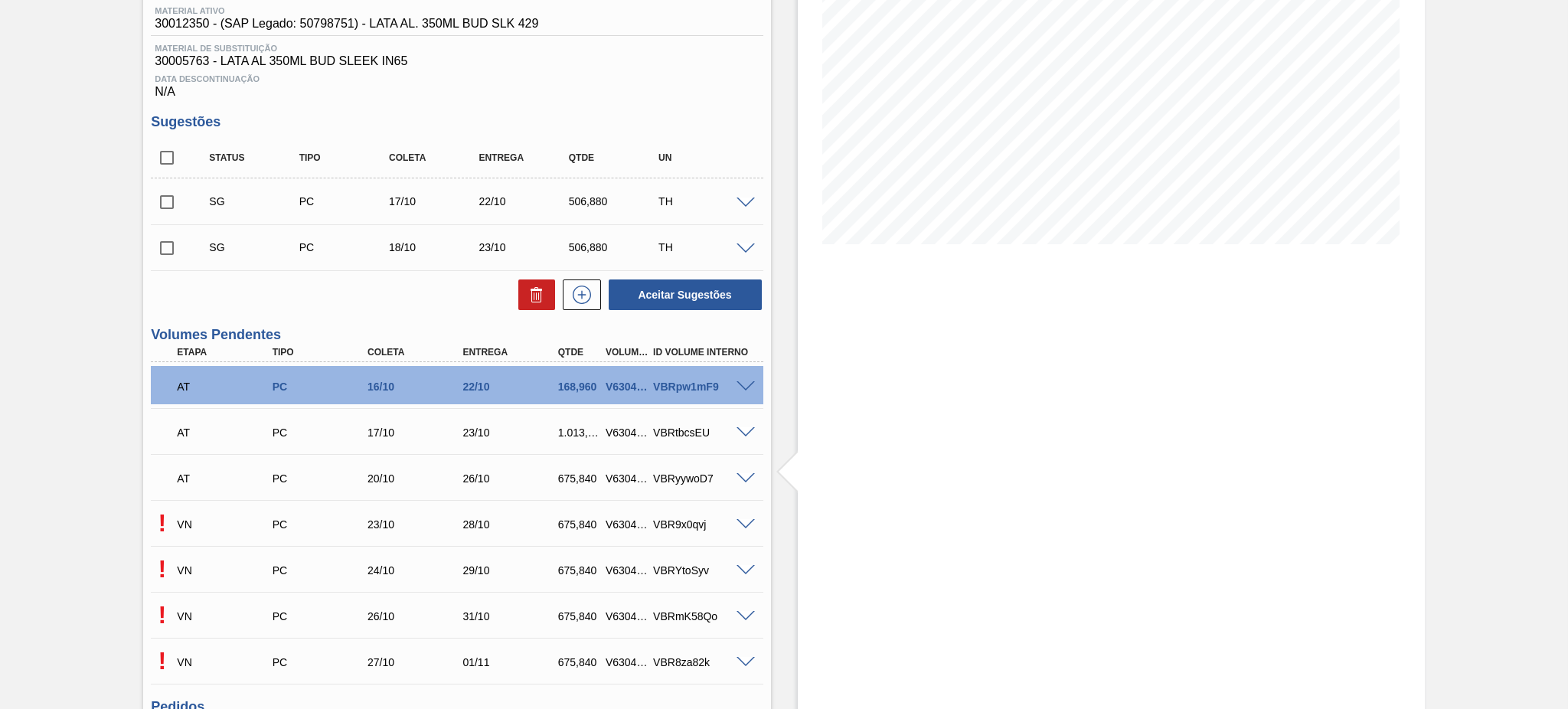
click at [744, 524] on span at bounding box center [746, 524] width 18 height 11
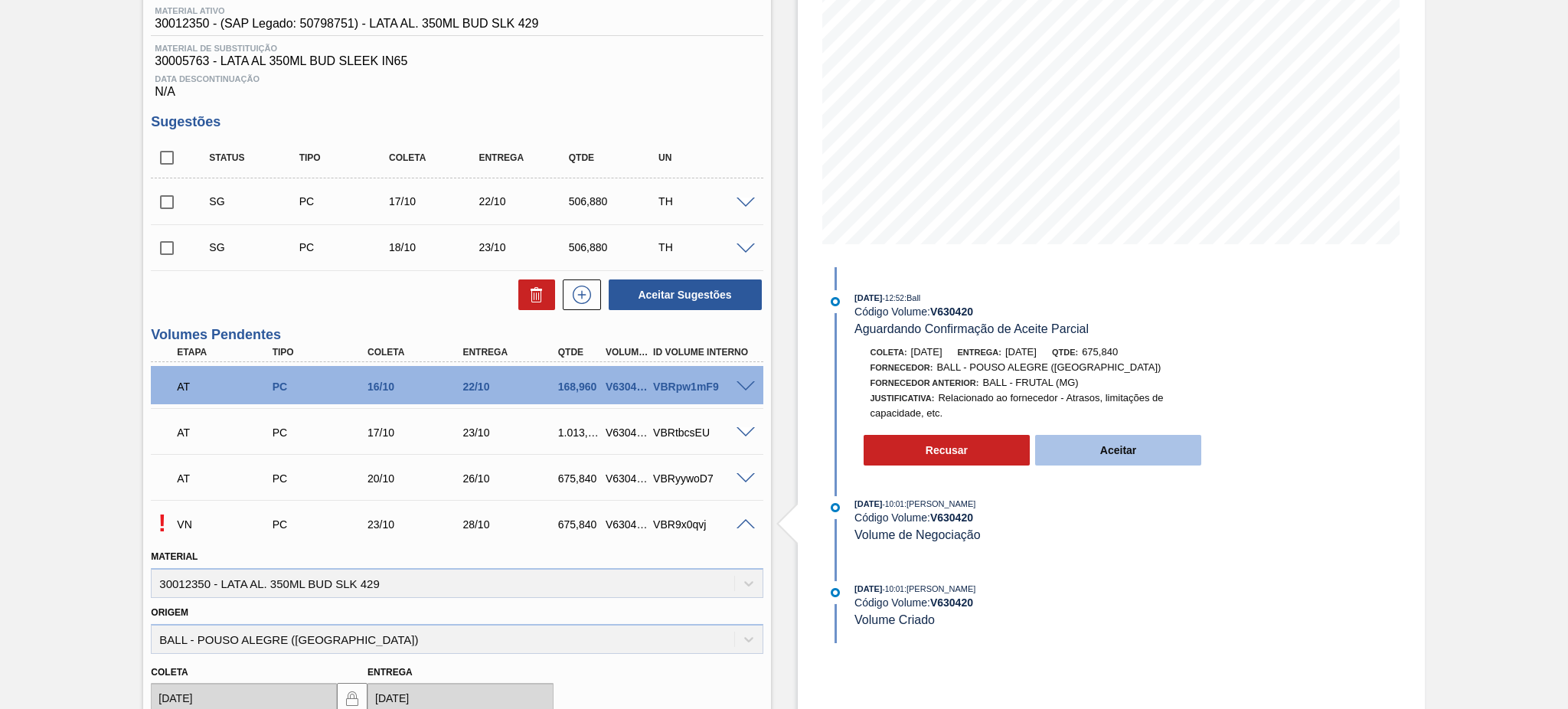
click at [1121, 451] on button "Aceitar" at bounding box center [1118, 450] width 167 height 31
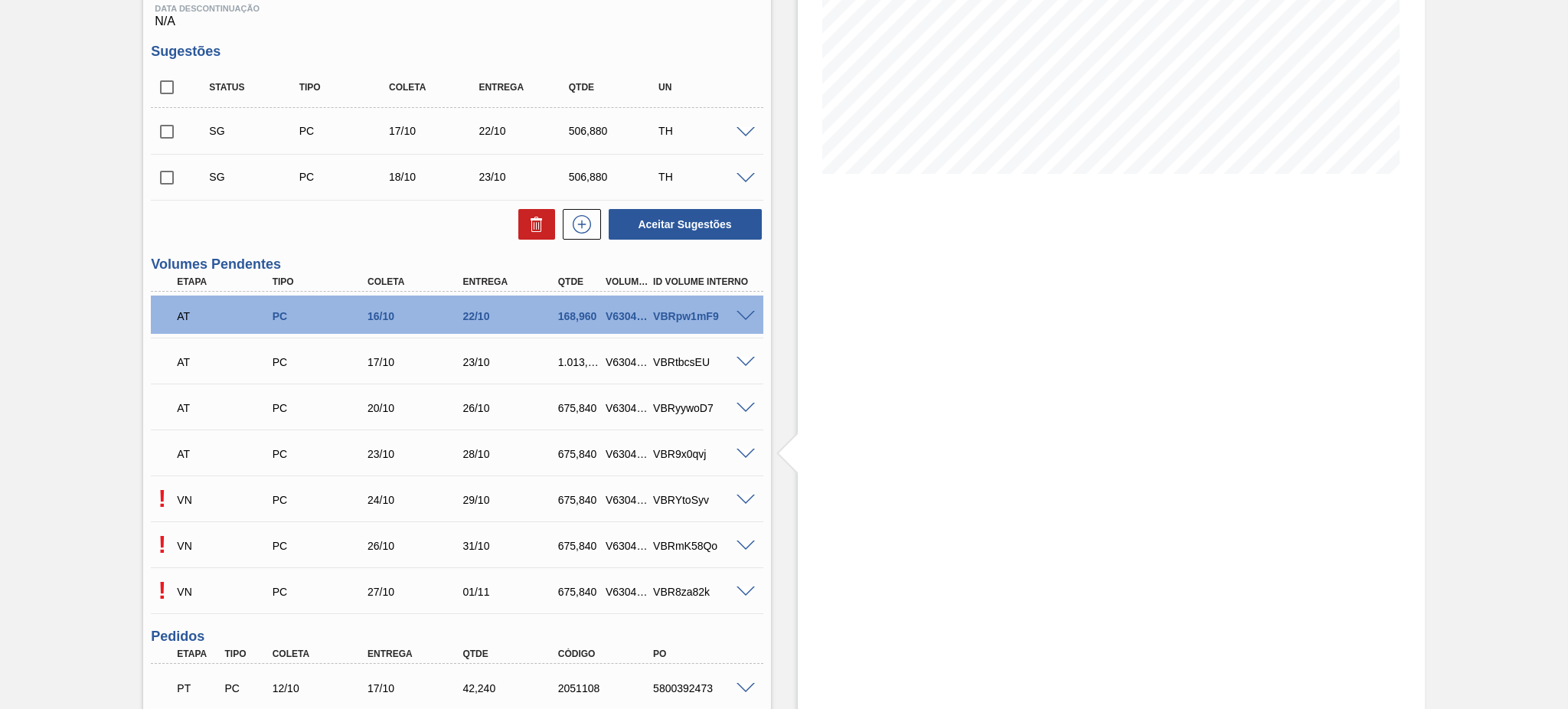
scroll to position [306, 0]
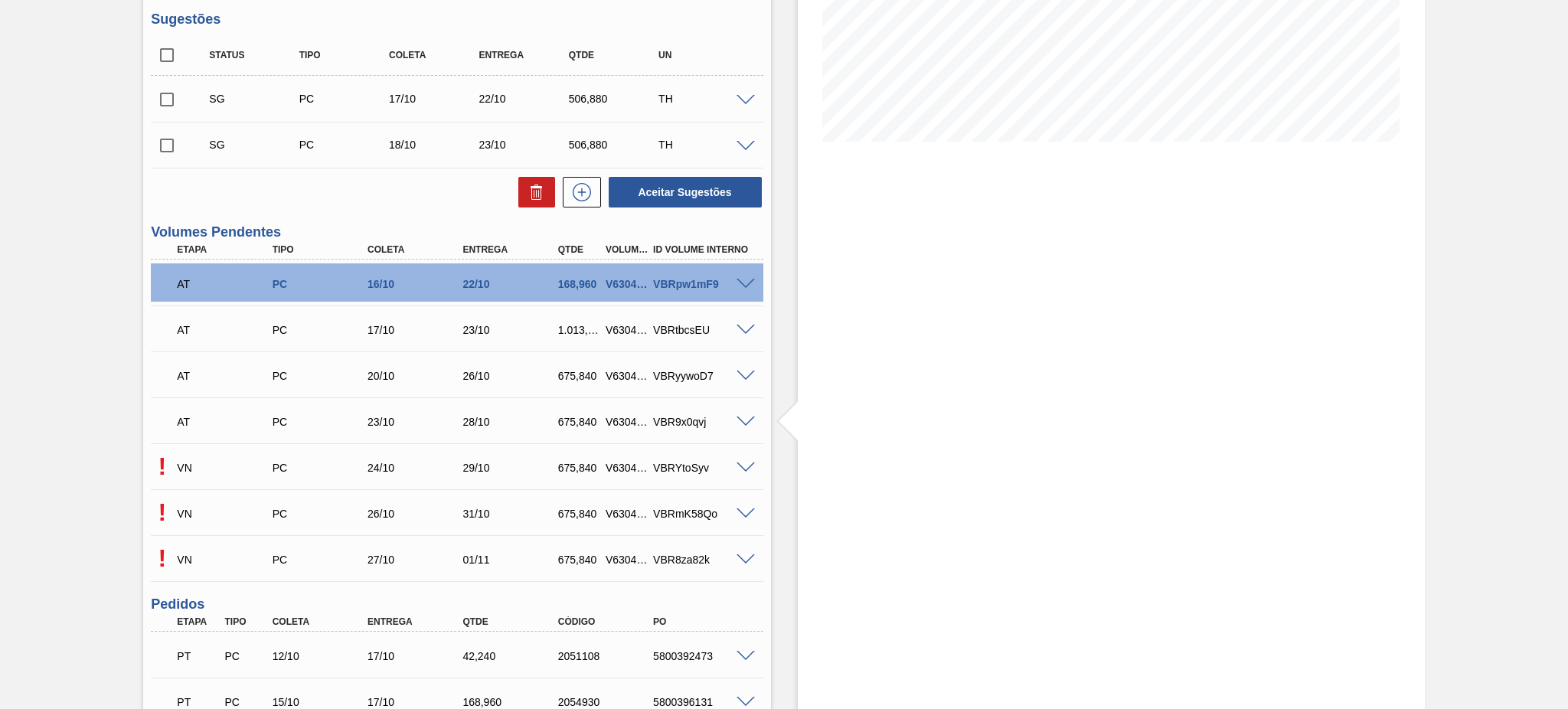
click at [739, 467] on span at bounding box center [746, 468] width 18 height 11
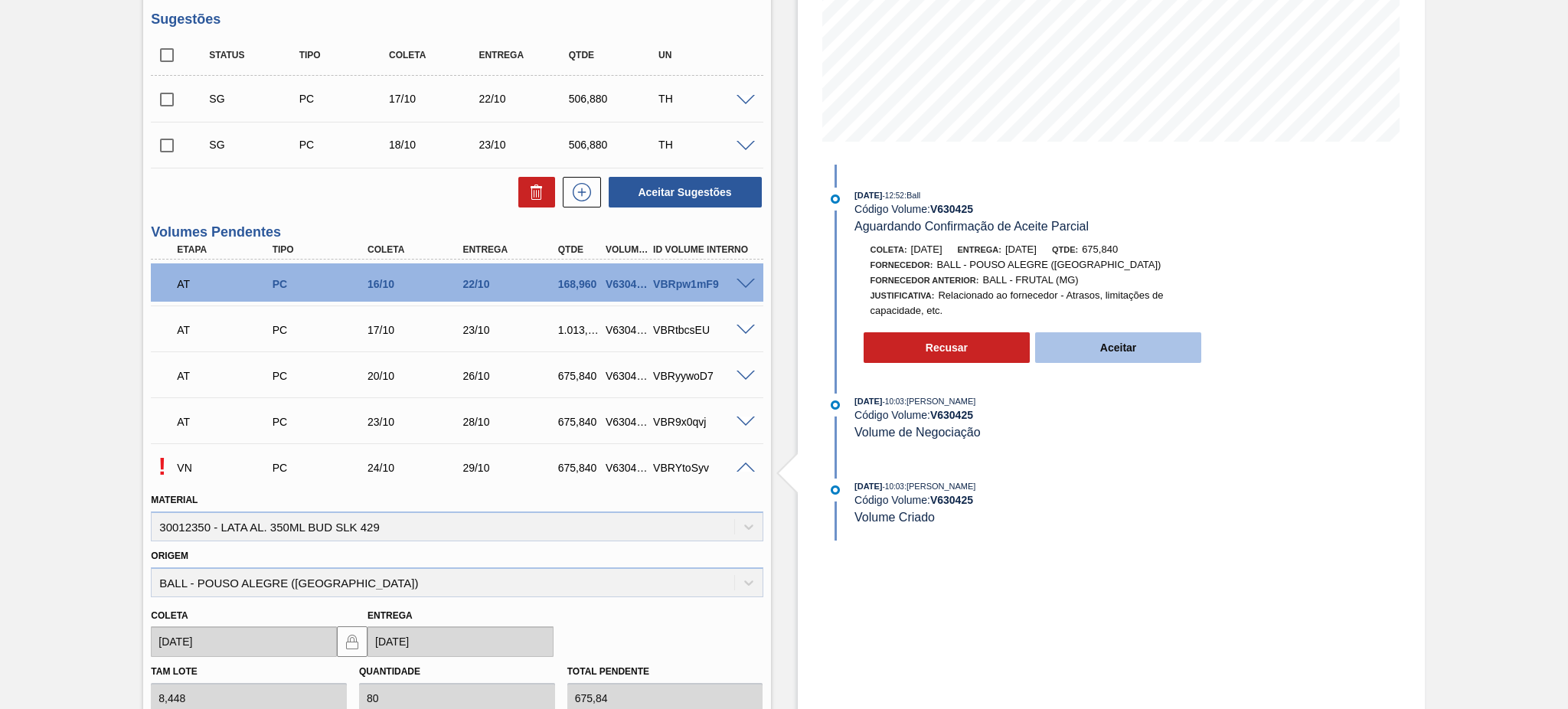
click at [1110, 349] on button "Aceitar" at bounding box center [1118, 348] width 167 height 31
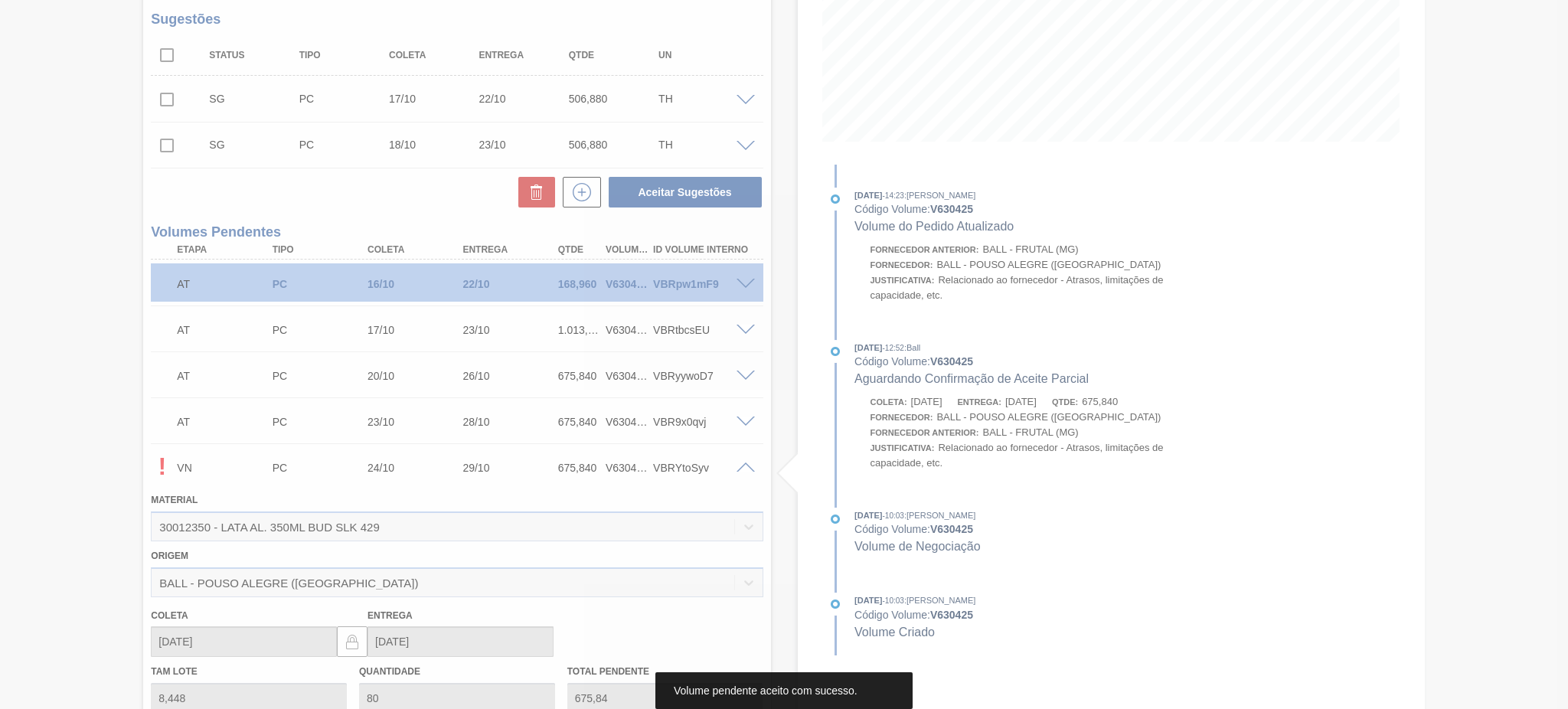
type input "675,840"
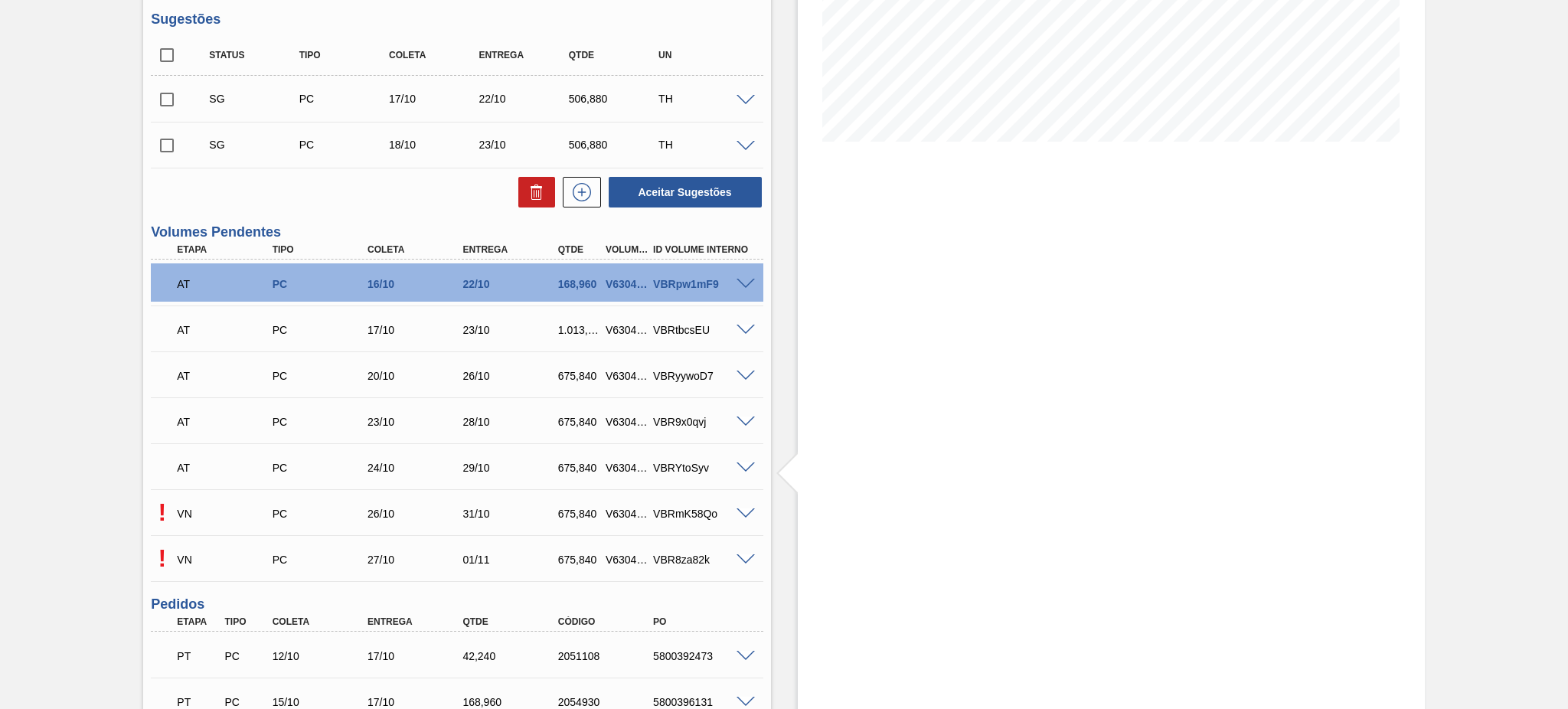
click at [745, 513] on span at bounding box center [746, 514] width 18 height 11
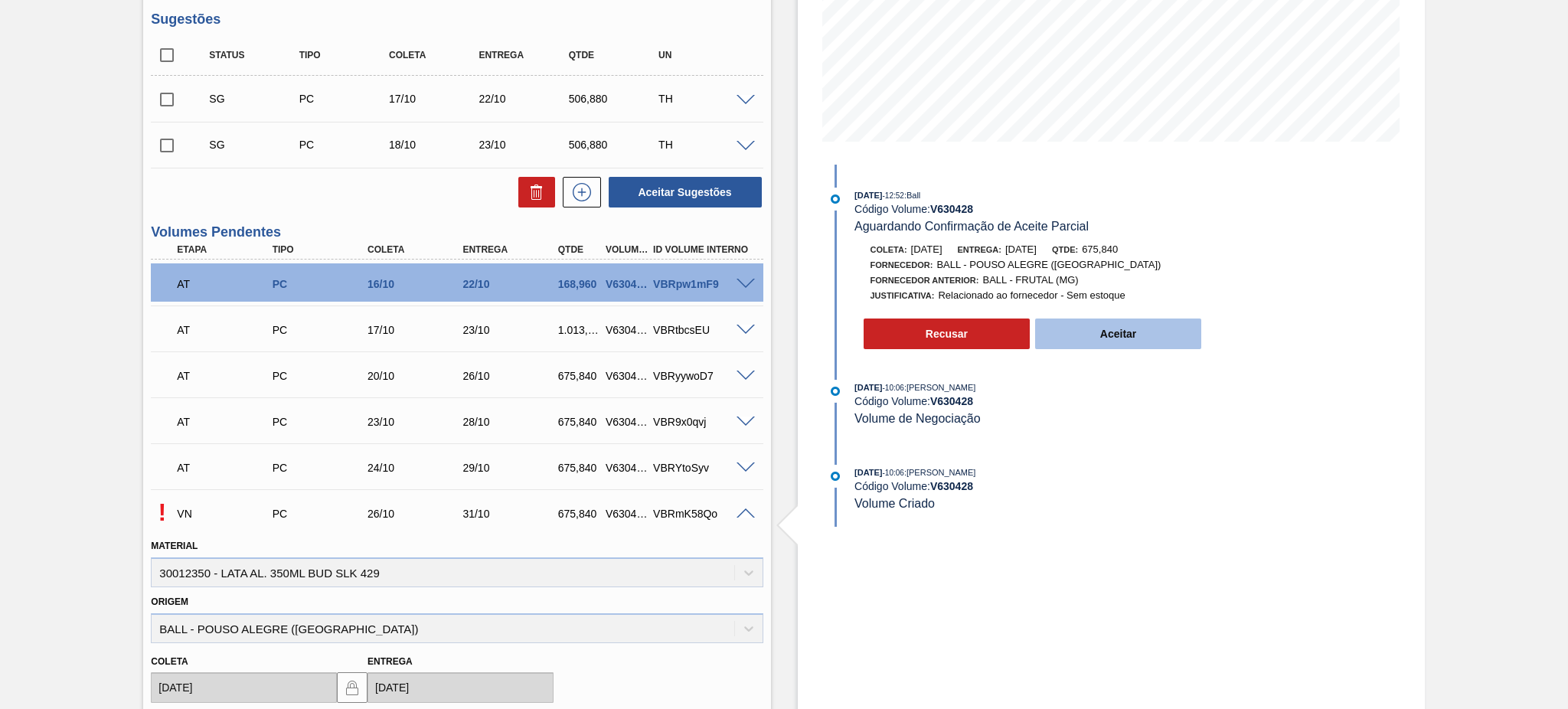
click at [1084, 339] on button "Aceitar" at bounding box center [1118, 334] width 167 height 31
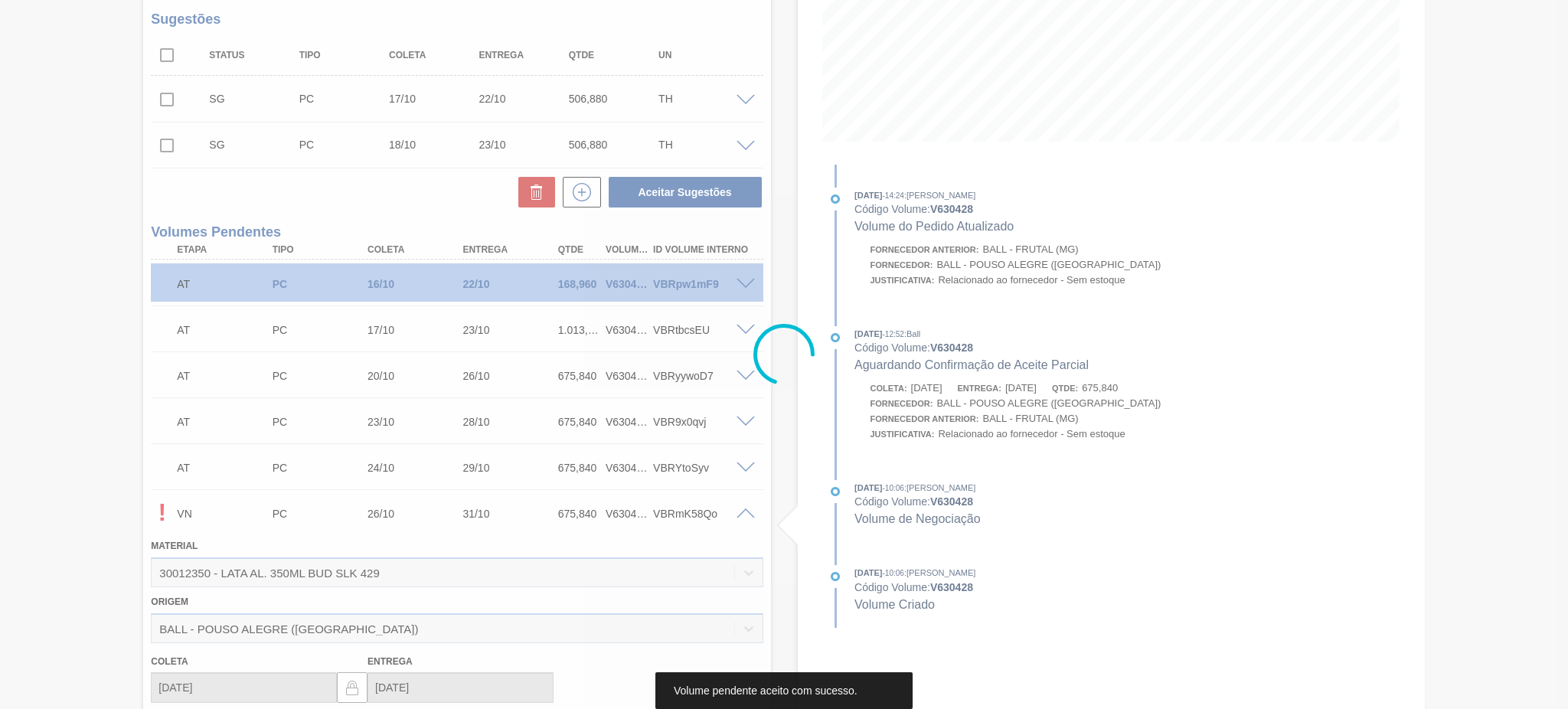
type input "675,840"
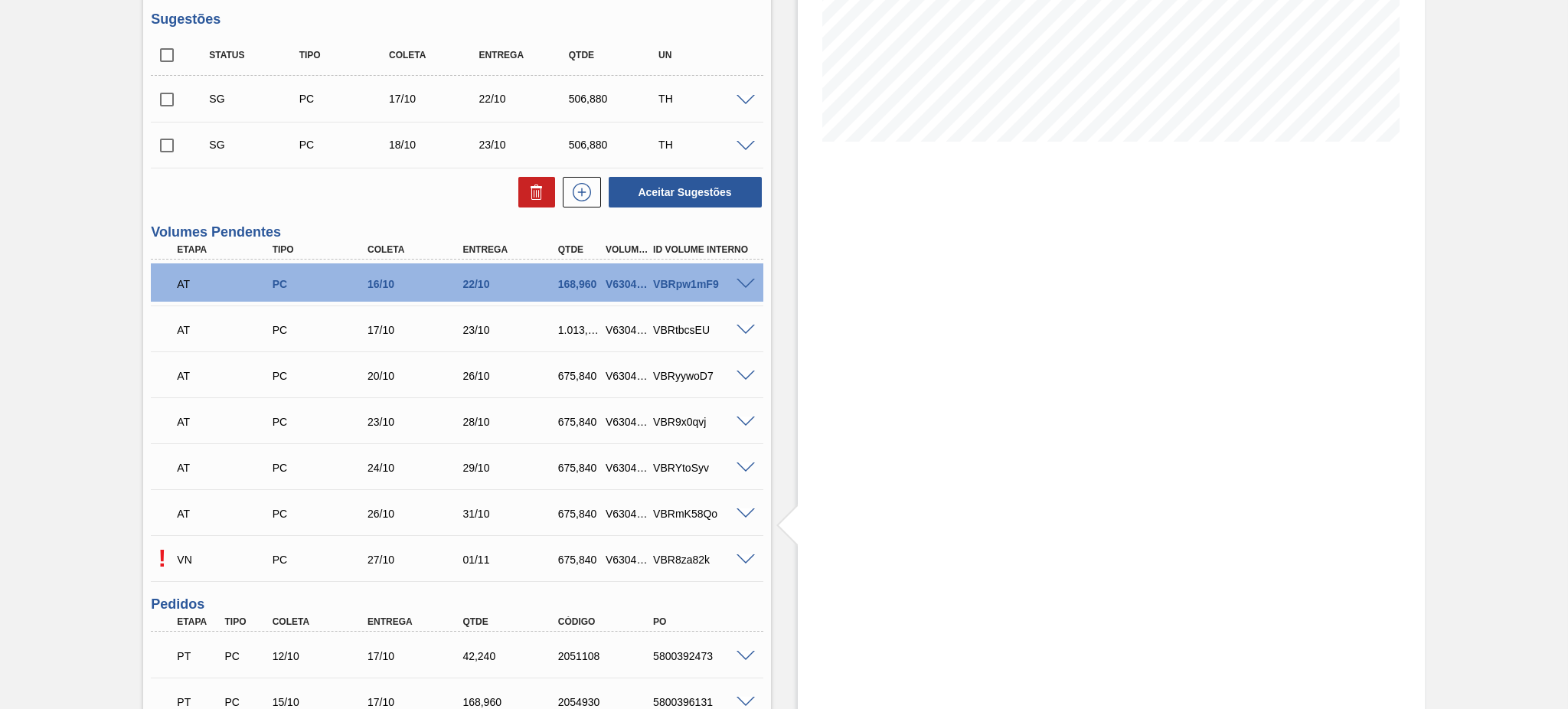
click at [744, 561] on span at bounding box center [746, 560] width 18 height 11
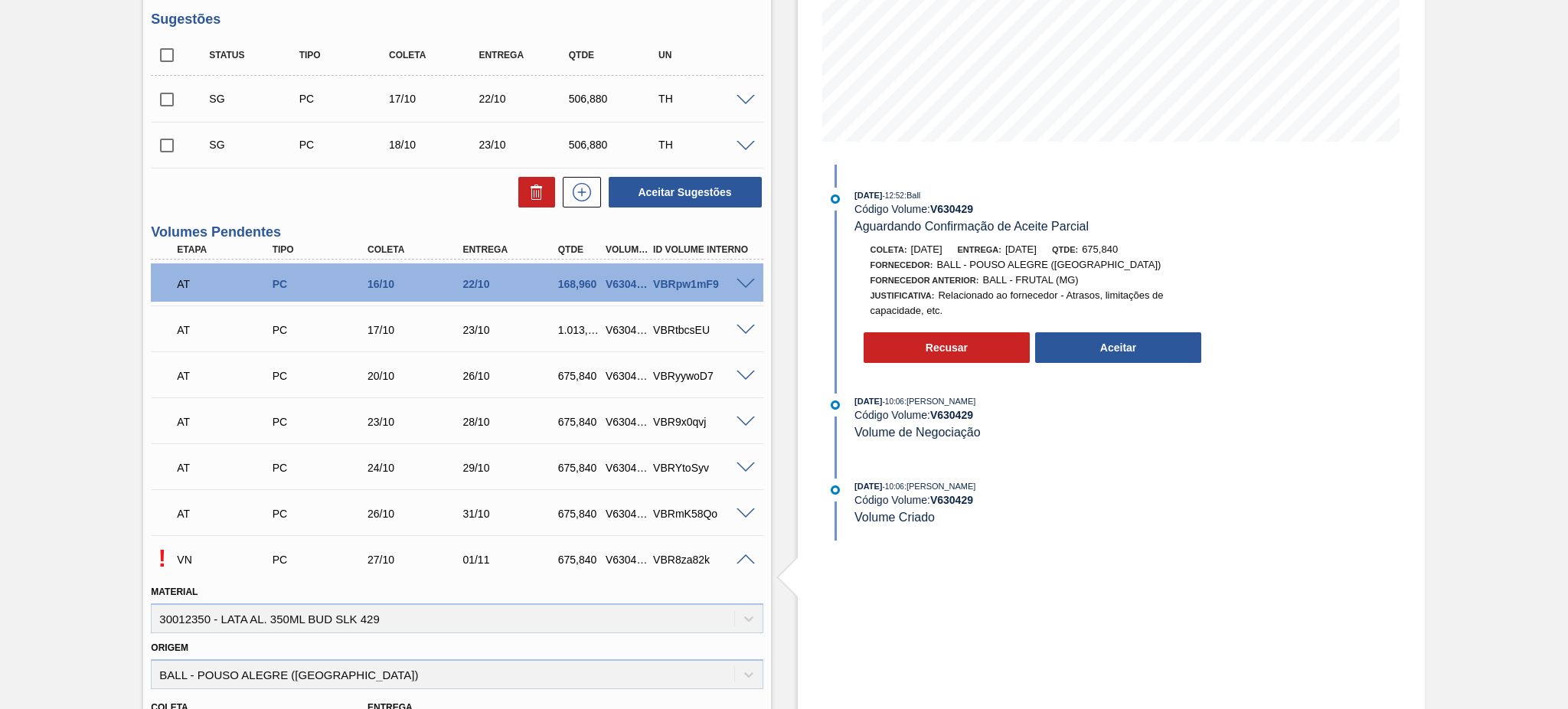
scroll to position [408, 0]
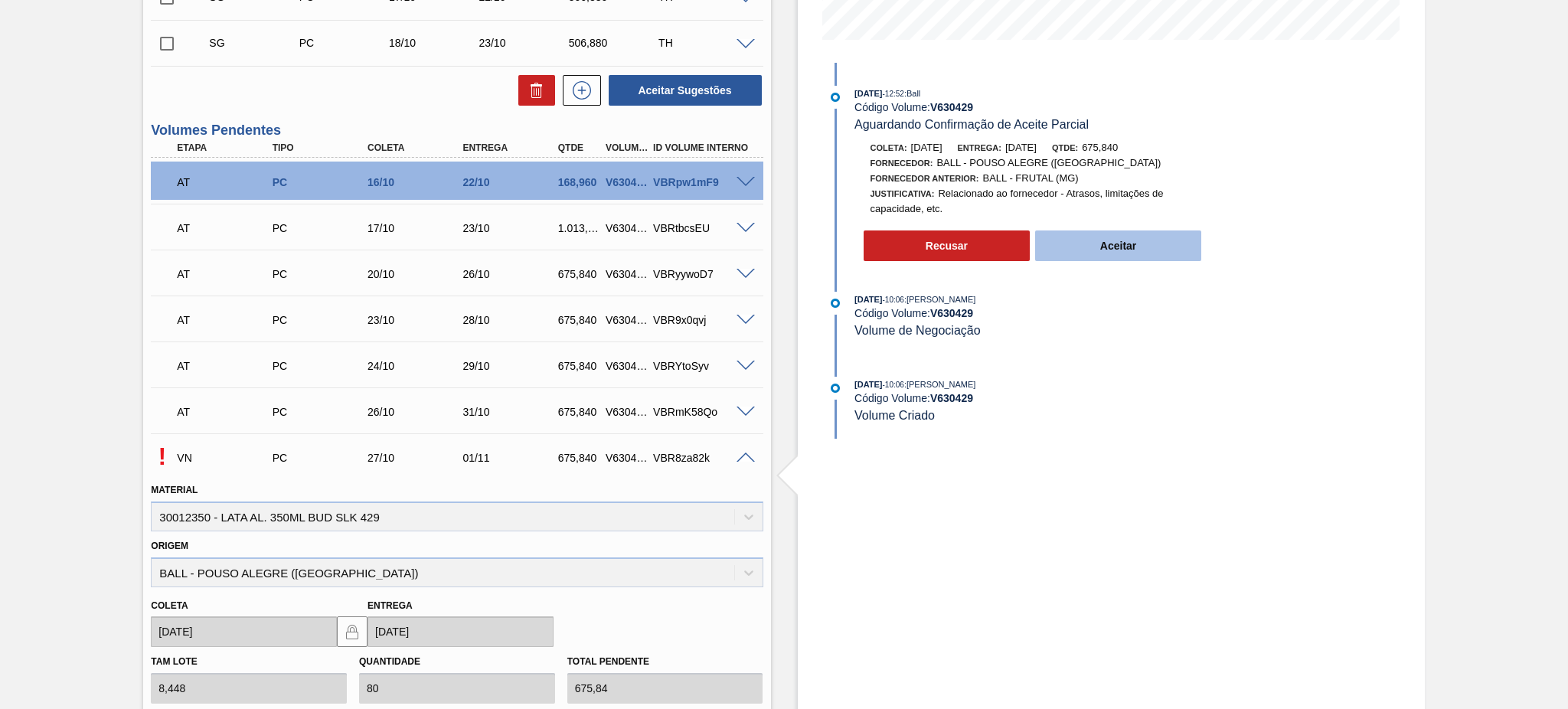
click at [1113, 254] on button "Aceitar" at bounding box center [1118, 246] width 167 height 31
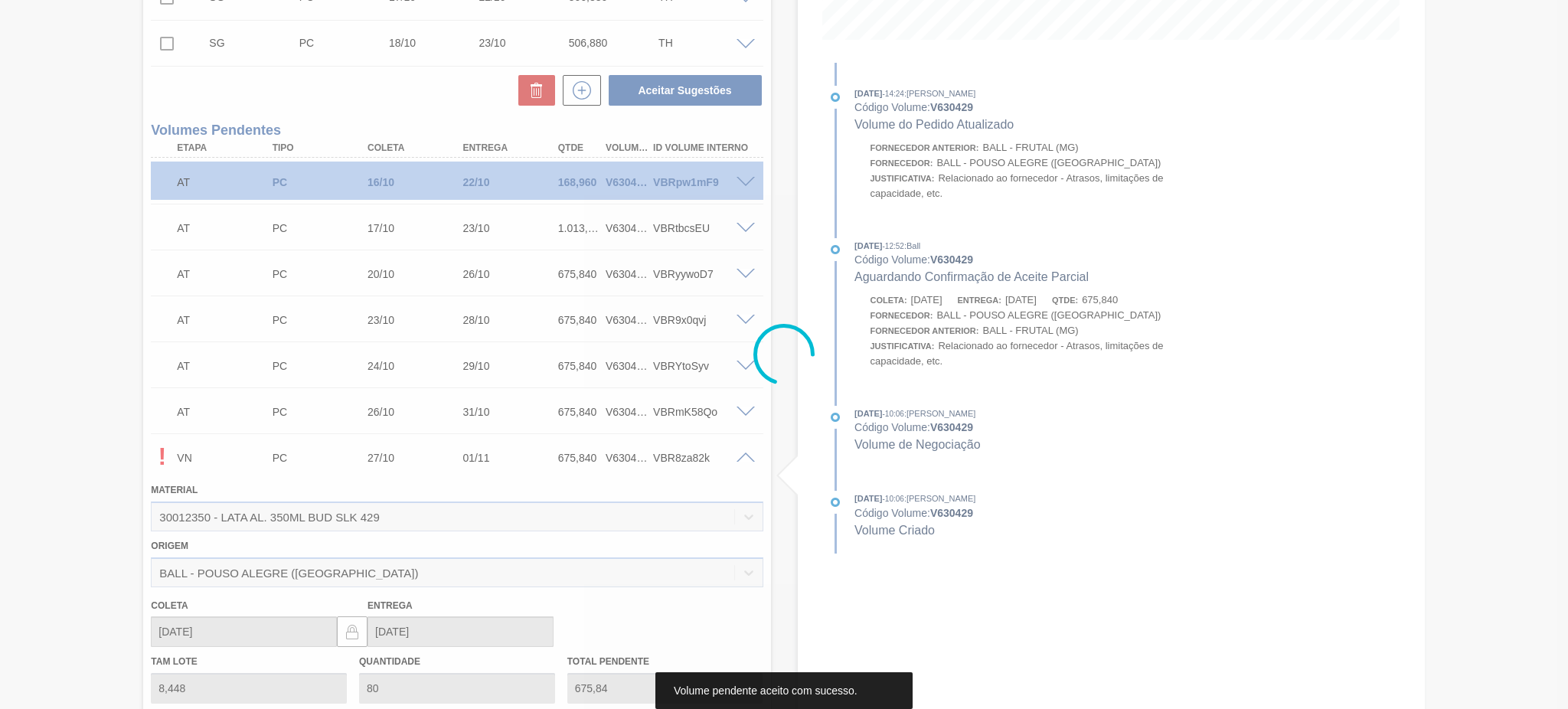
type input "675,840"
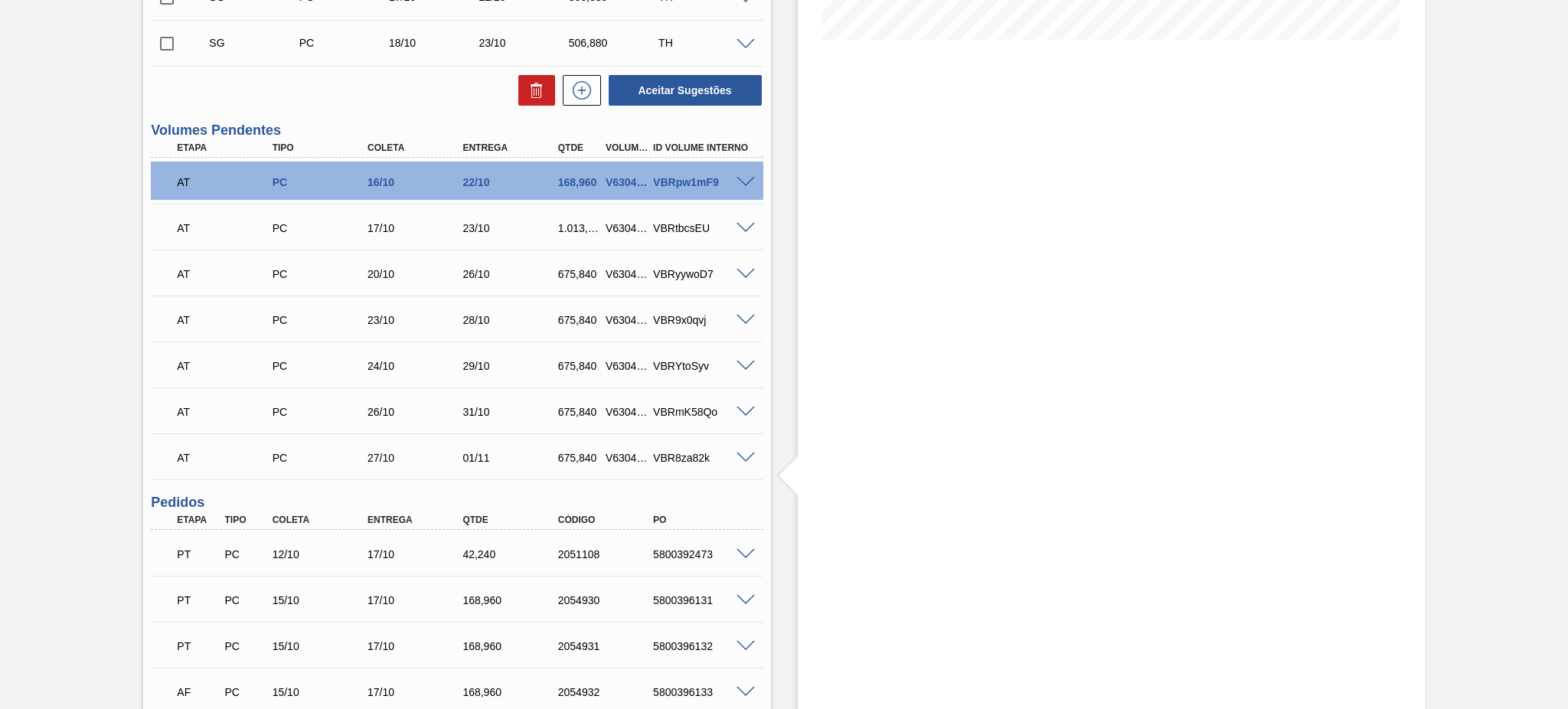
scroll to position [0, 0]
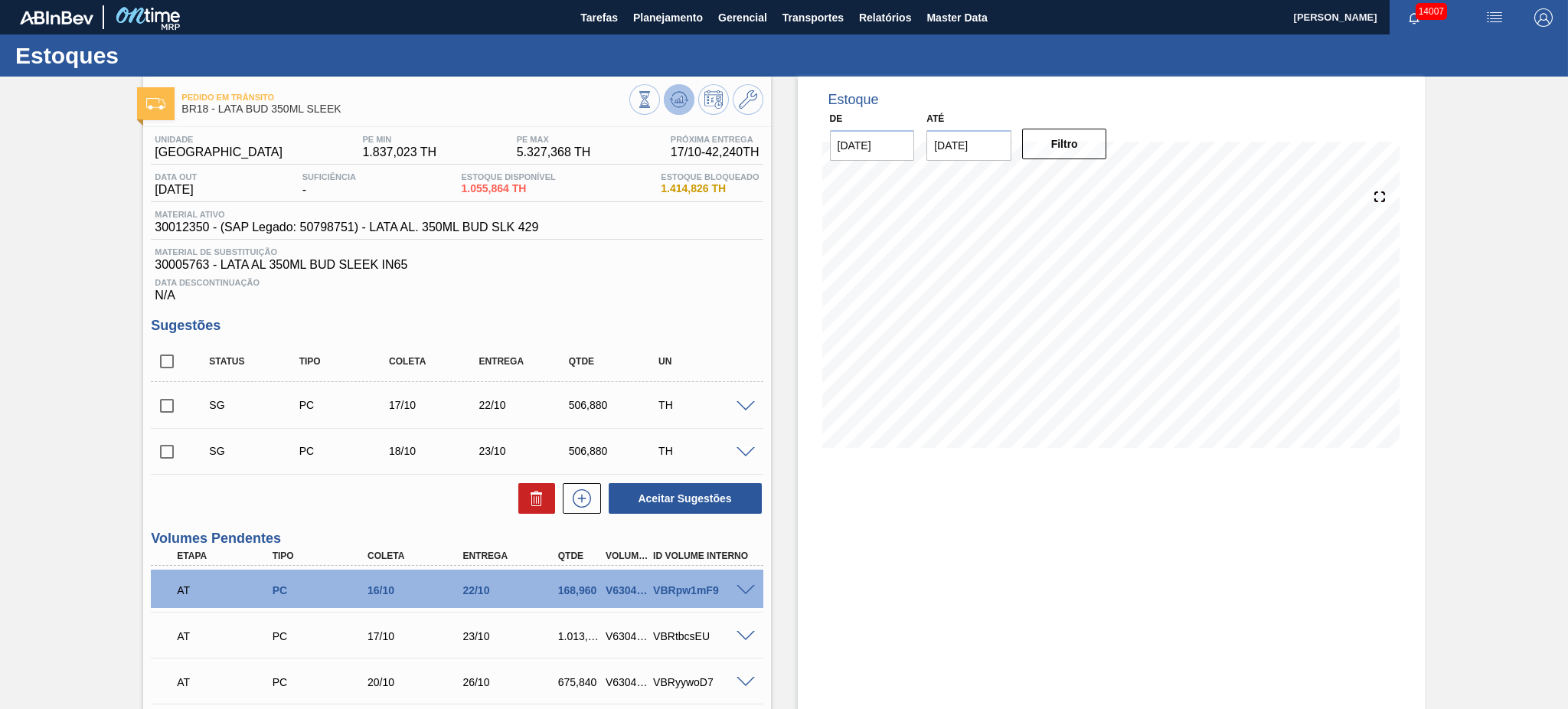
click at [670, 103] on icon at bounding box center [679, 99] width 18 height 18
click at [159, 360] on input "checkbox" at bounding box center [167, 362] width 32 height 32
checkbox input "true"
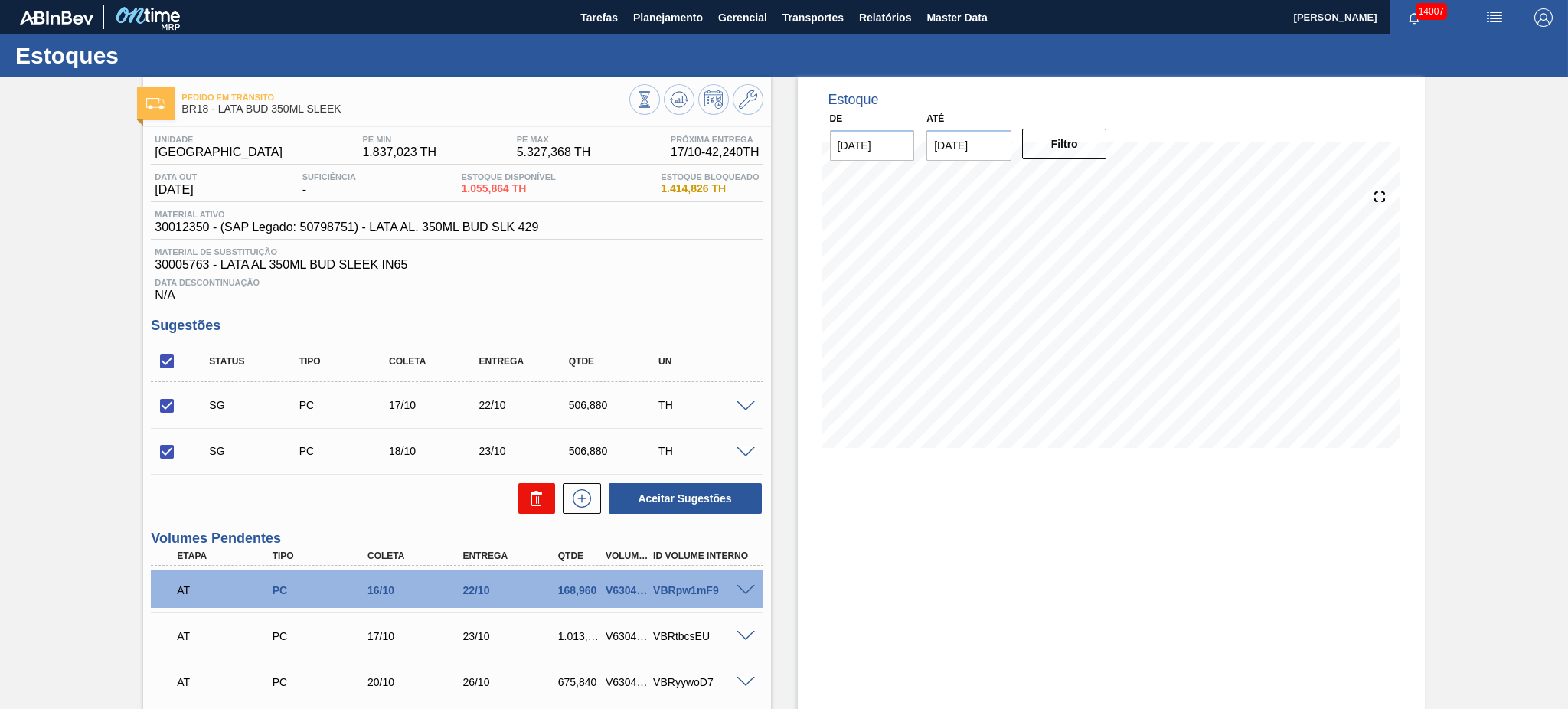
click at [521, 491] on button at bounding box center [537, 498] width 37 height 31
checkbox input "false"
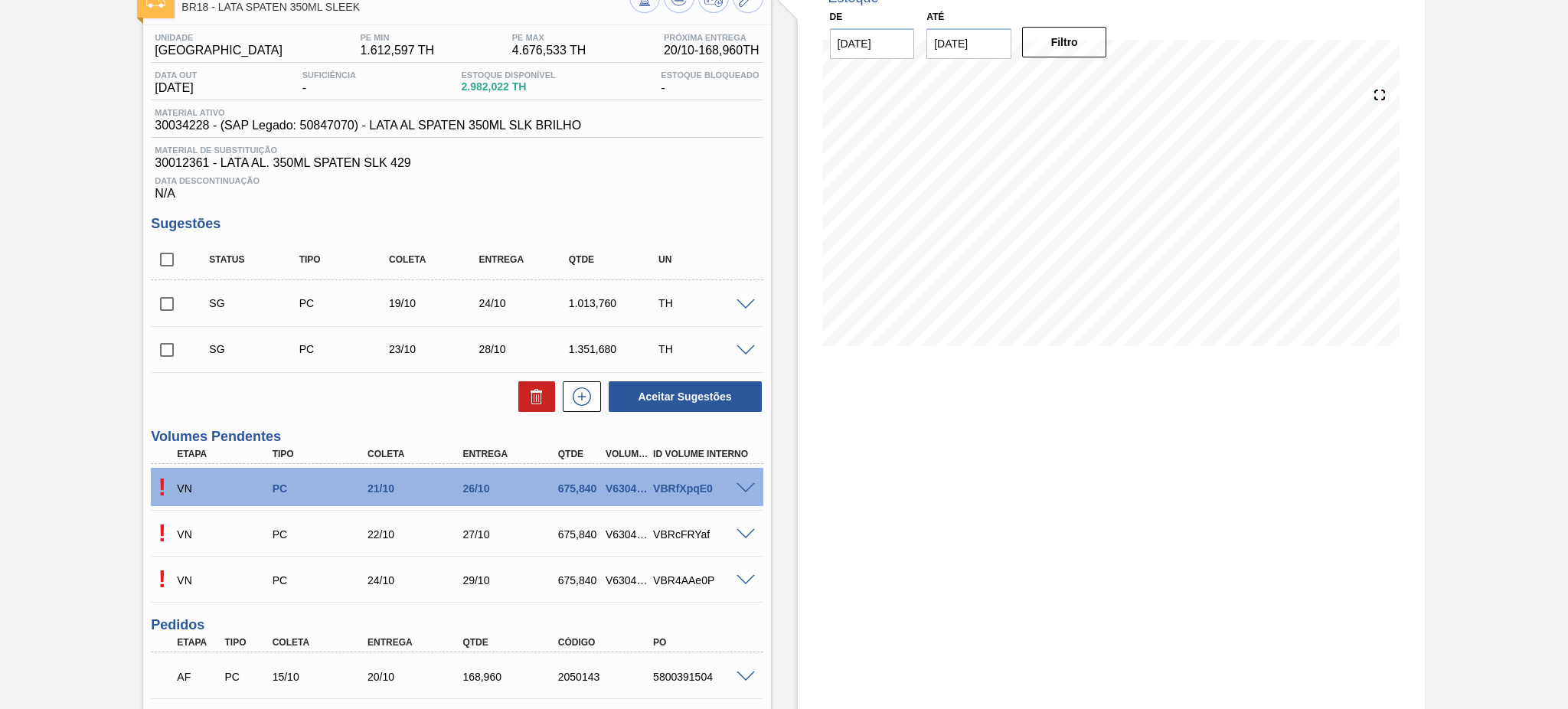
click at [739, 483] on span at bounding box center [746, 488] width 18 height 11
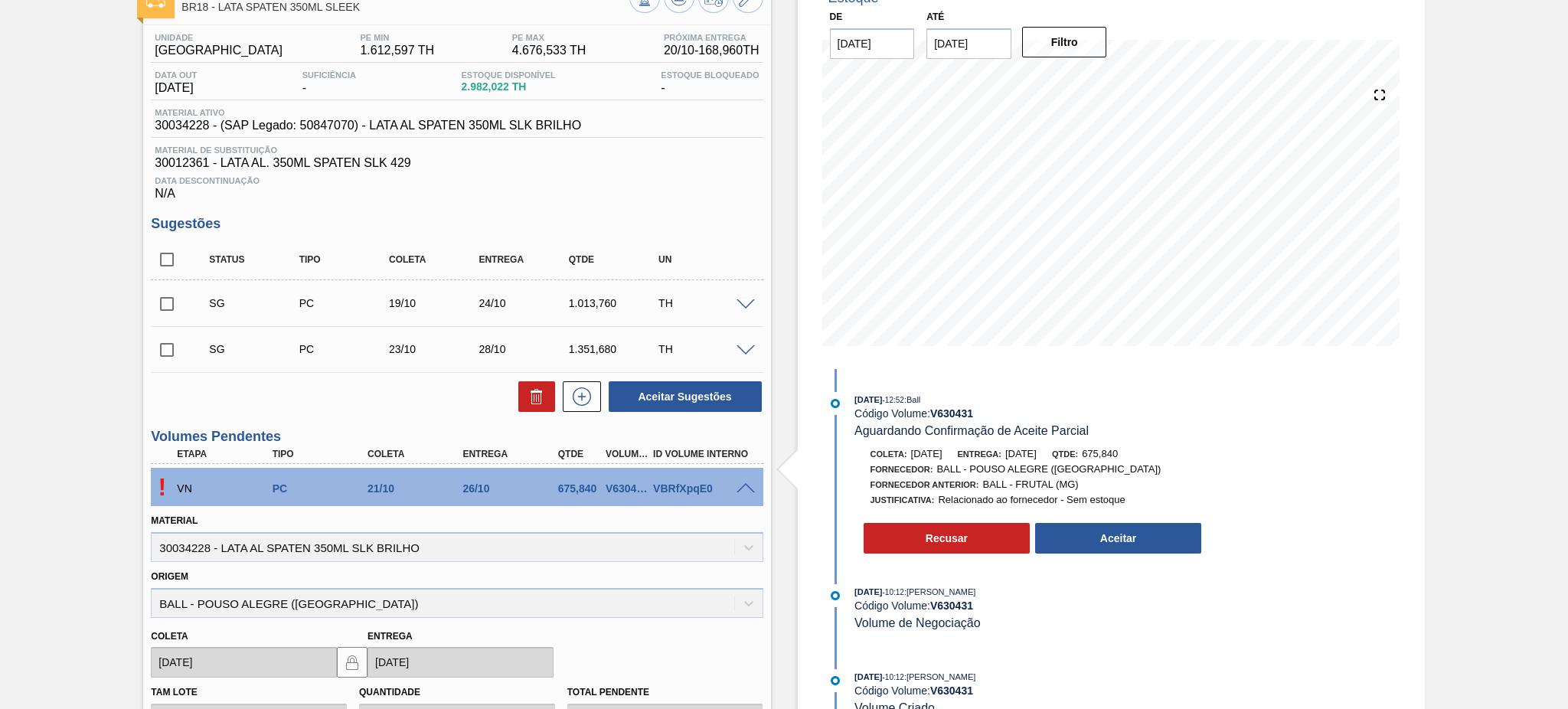
scroll to position [204, 0]
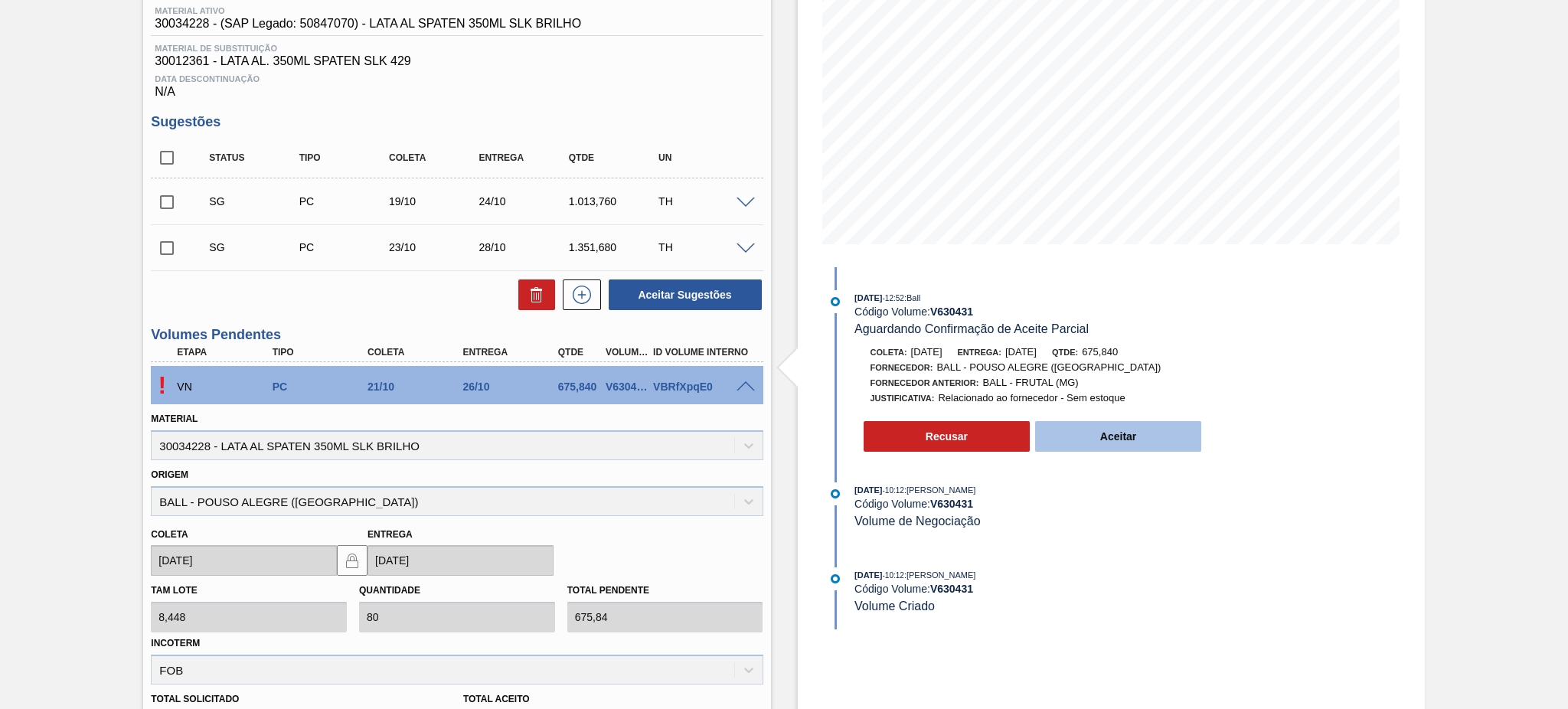
click at [1137, 434] on button "Aceitar" at bounding box center [1118, 436] width 167 height 31
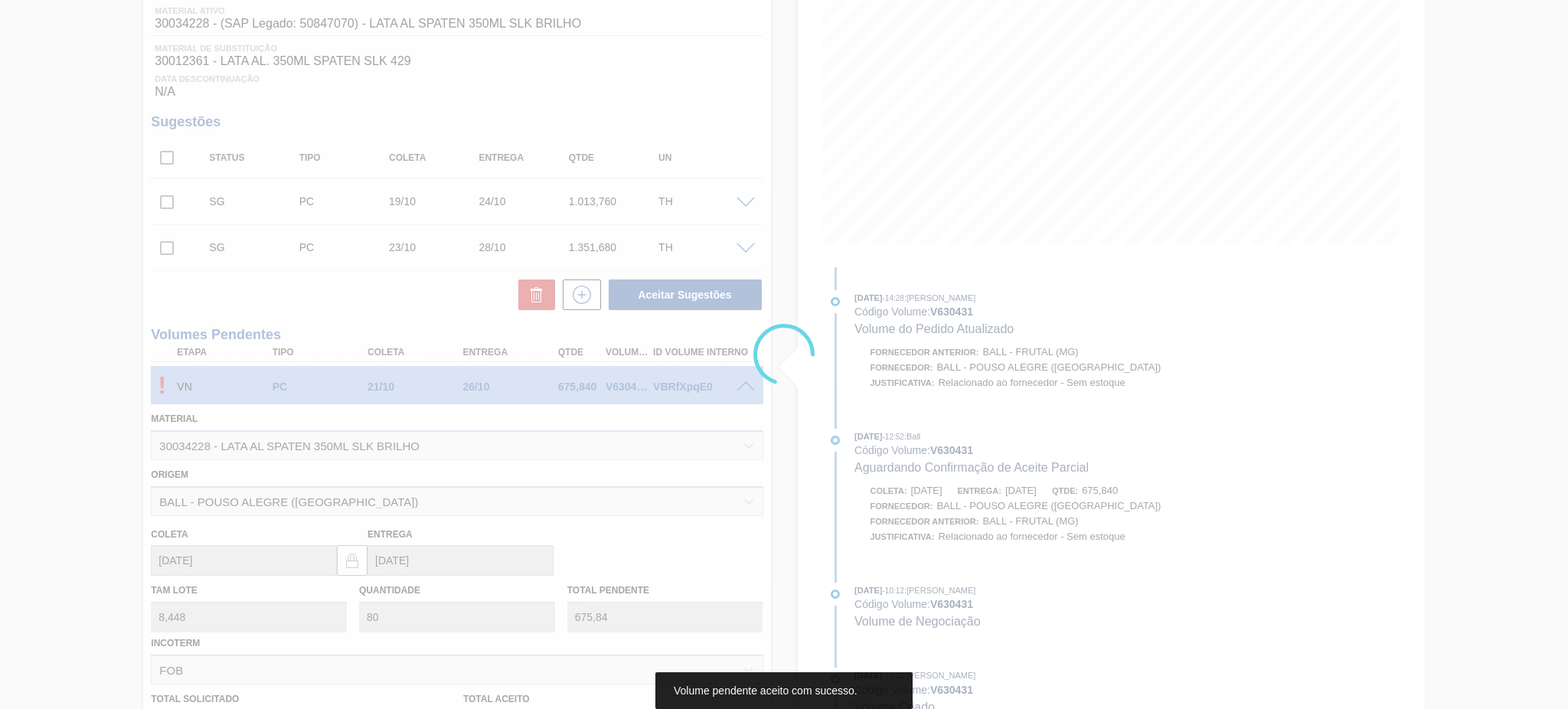
type input "675,840"
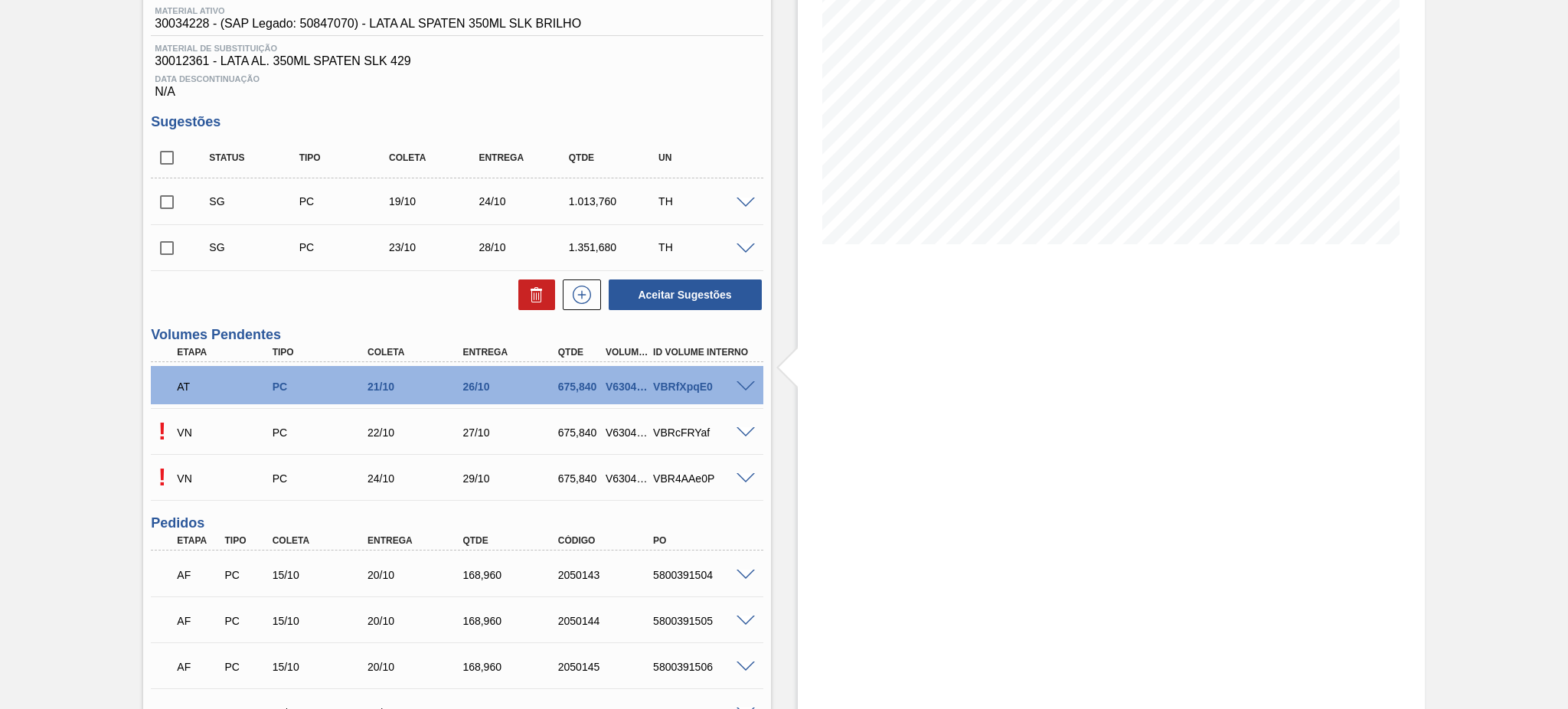
click at [745, 428] on span at bounding box center [746, 433] width 18 height 11
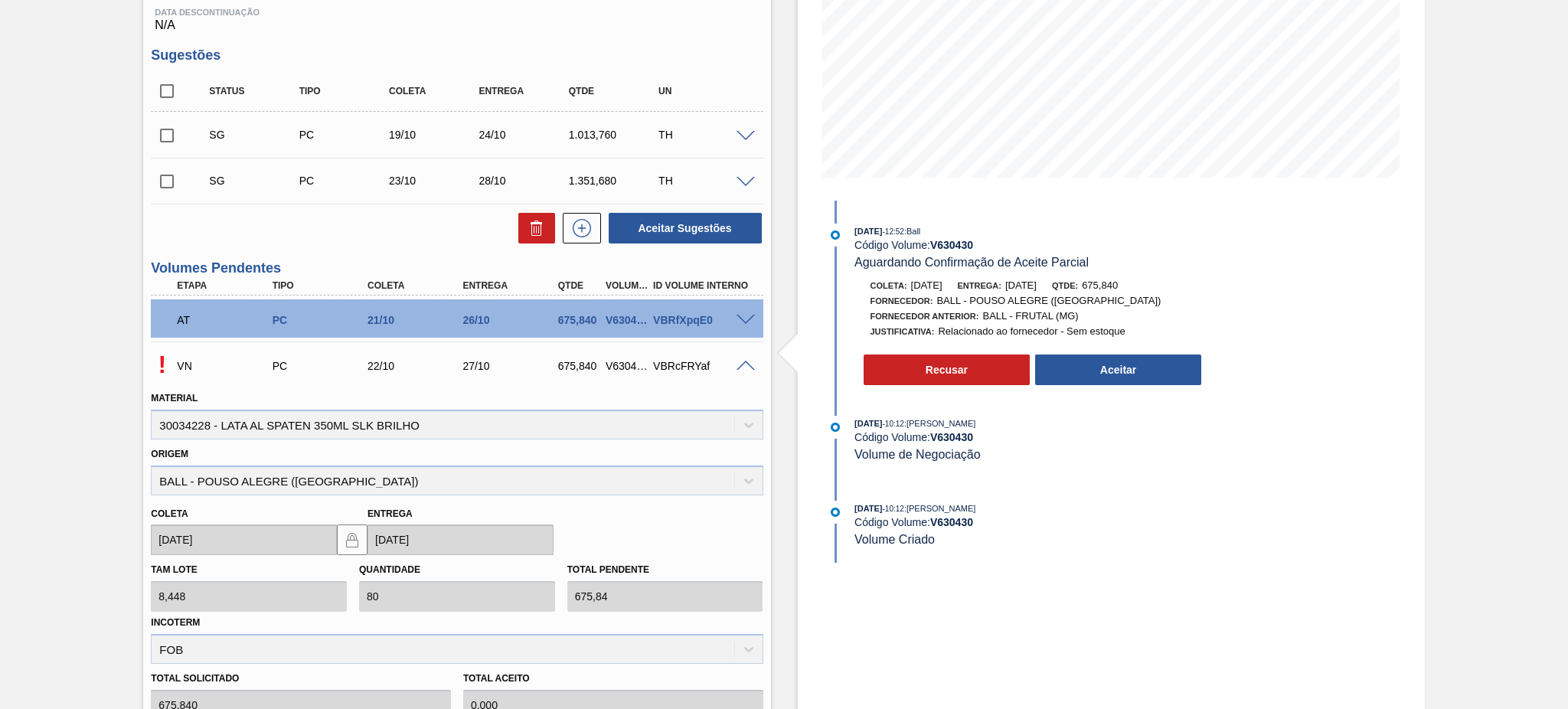
scroll to position [306, 0]
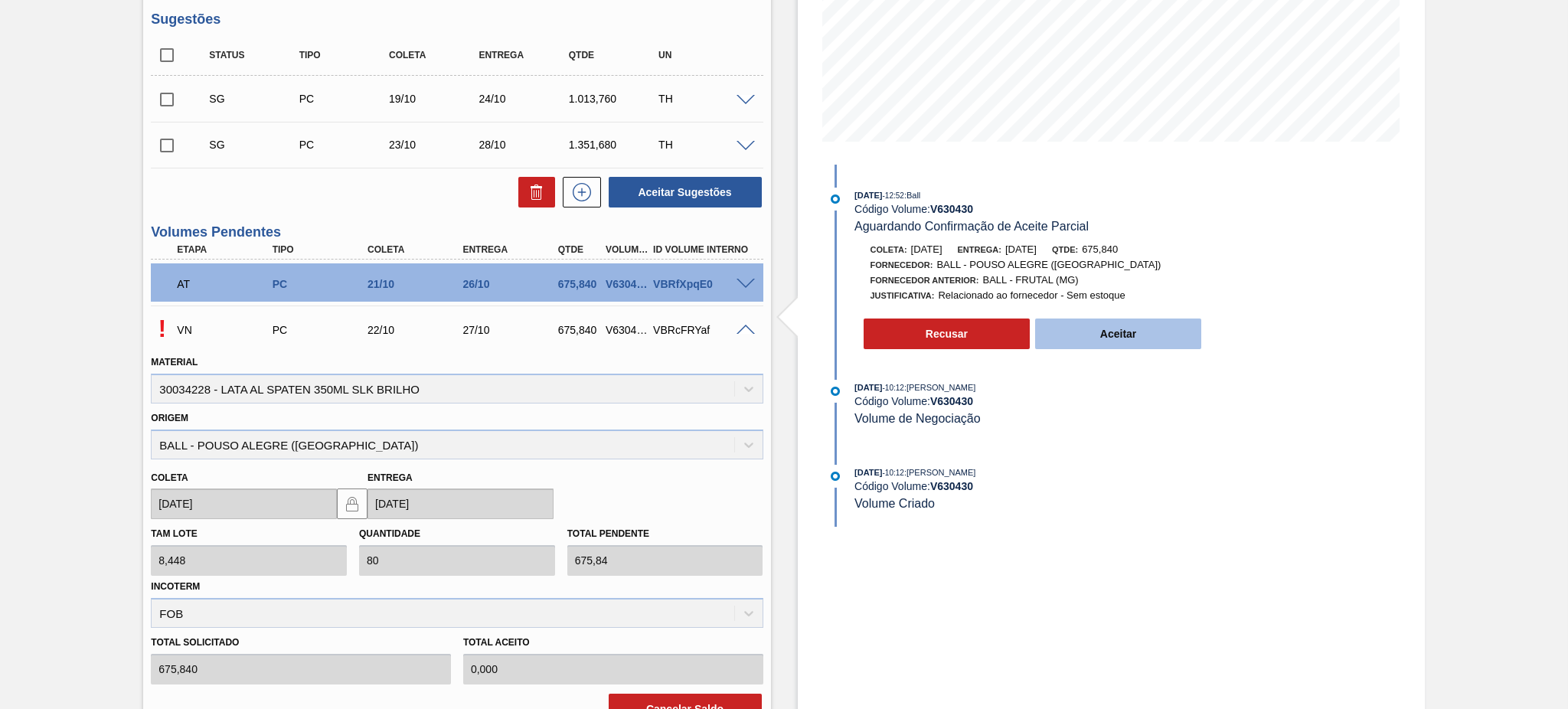
click at [1137, 339] on button "Aceitar" at bounding box center [1118, 334] width 167 height 31
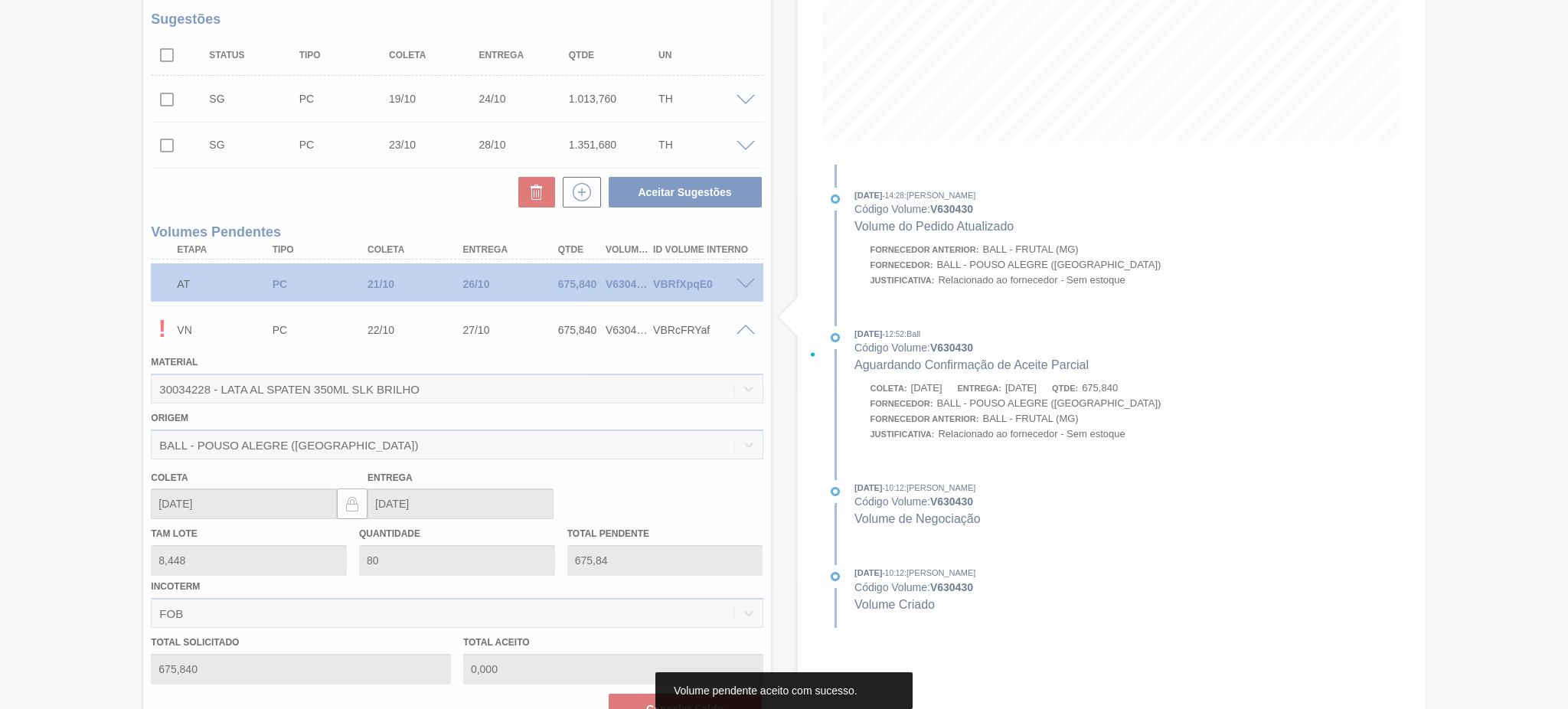
type input "675,840"
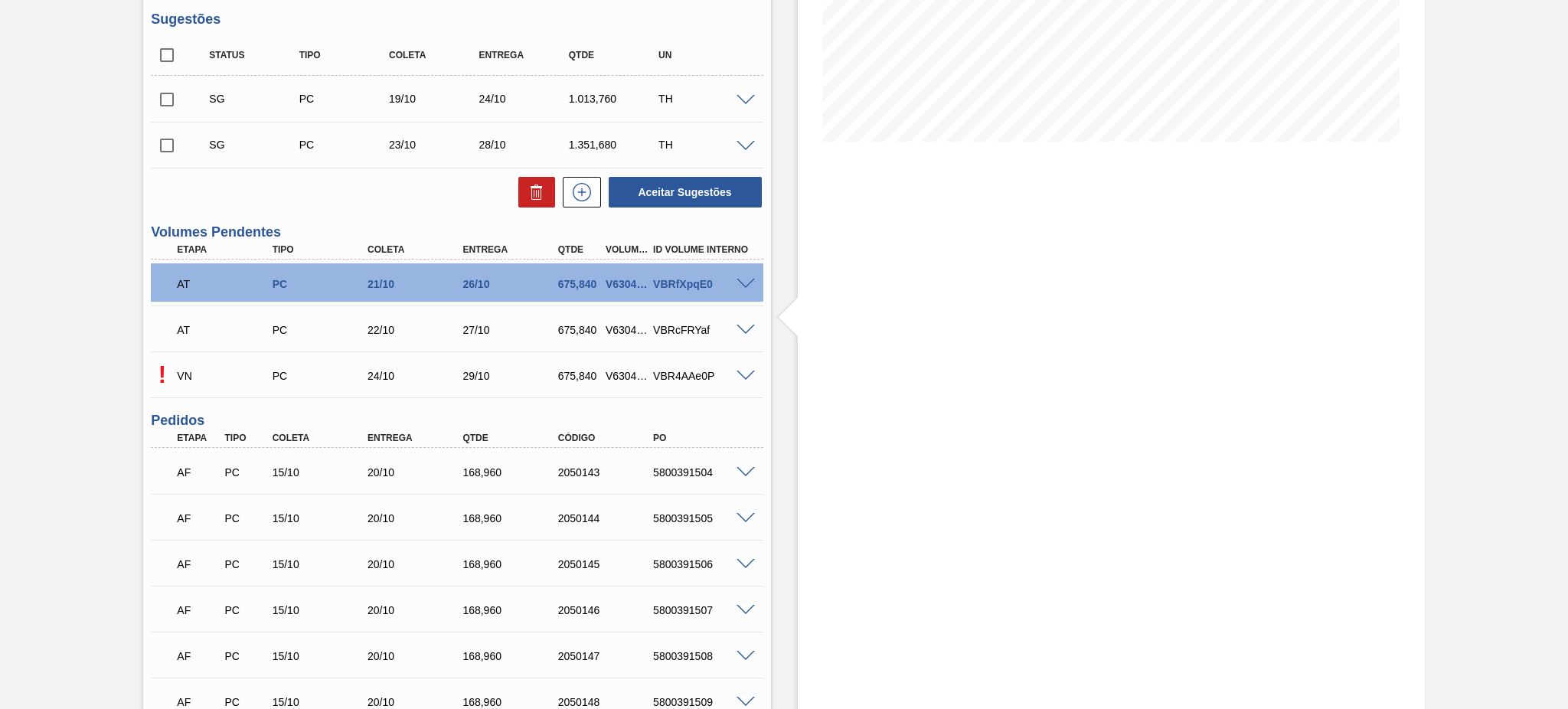
click at [743, 371] on span at bounding box center [746, 376] width 18 height 11
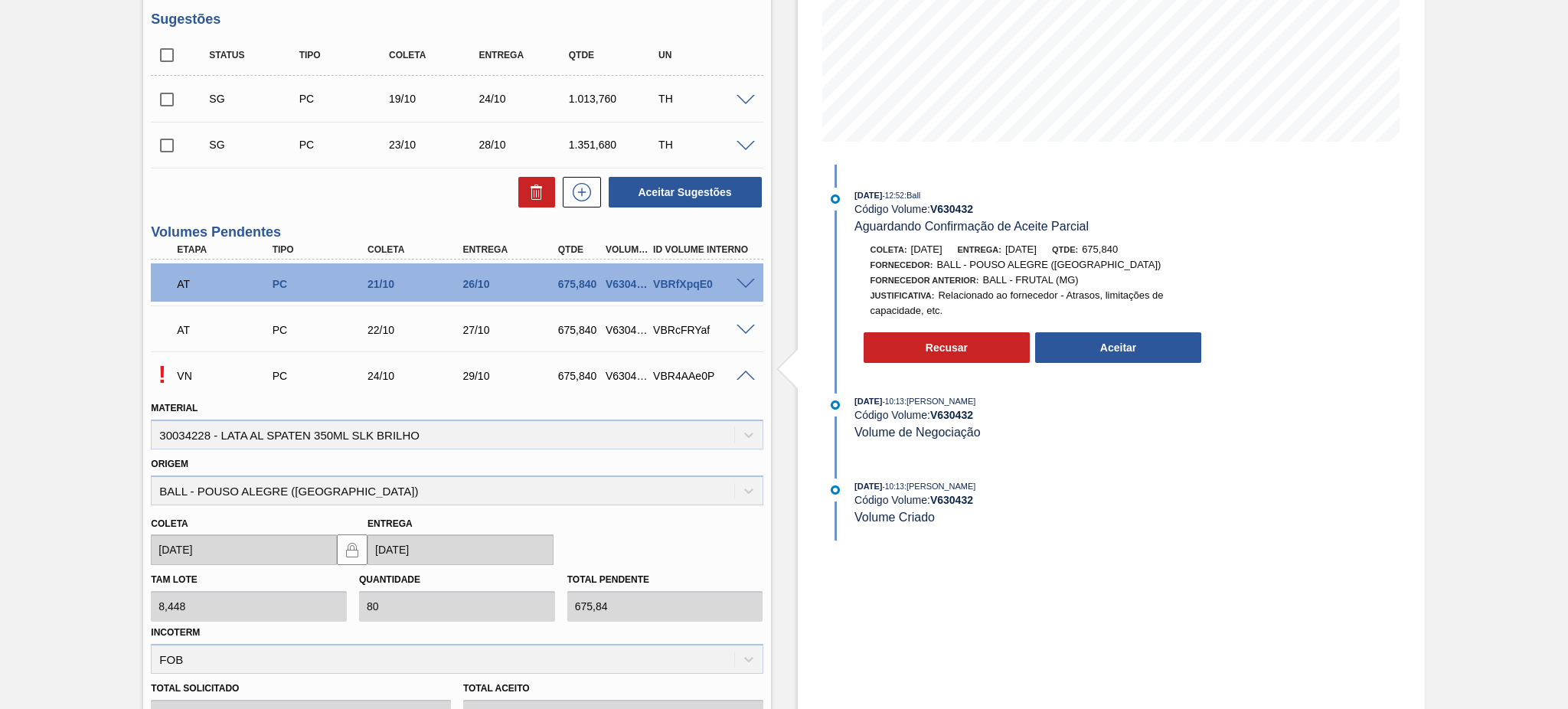
click at [1100, 371] on div "[DATE] 12:52 : Ball Código Volume: V 630432 Aguardando Confirmação de Aceite Pa…" at bounding box center [1021, 279] width 395 height 183
click at [1107, 359] on button "Aceitar" at bounding box center [1118, 348] width 167 height 31
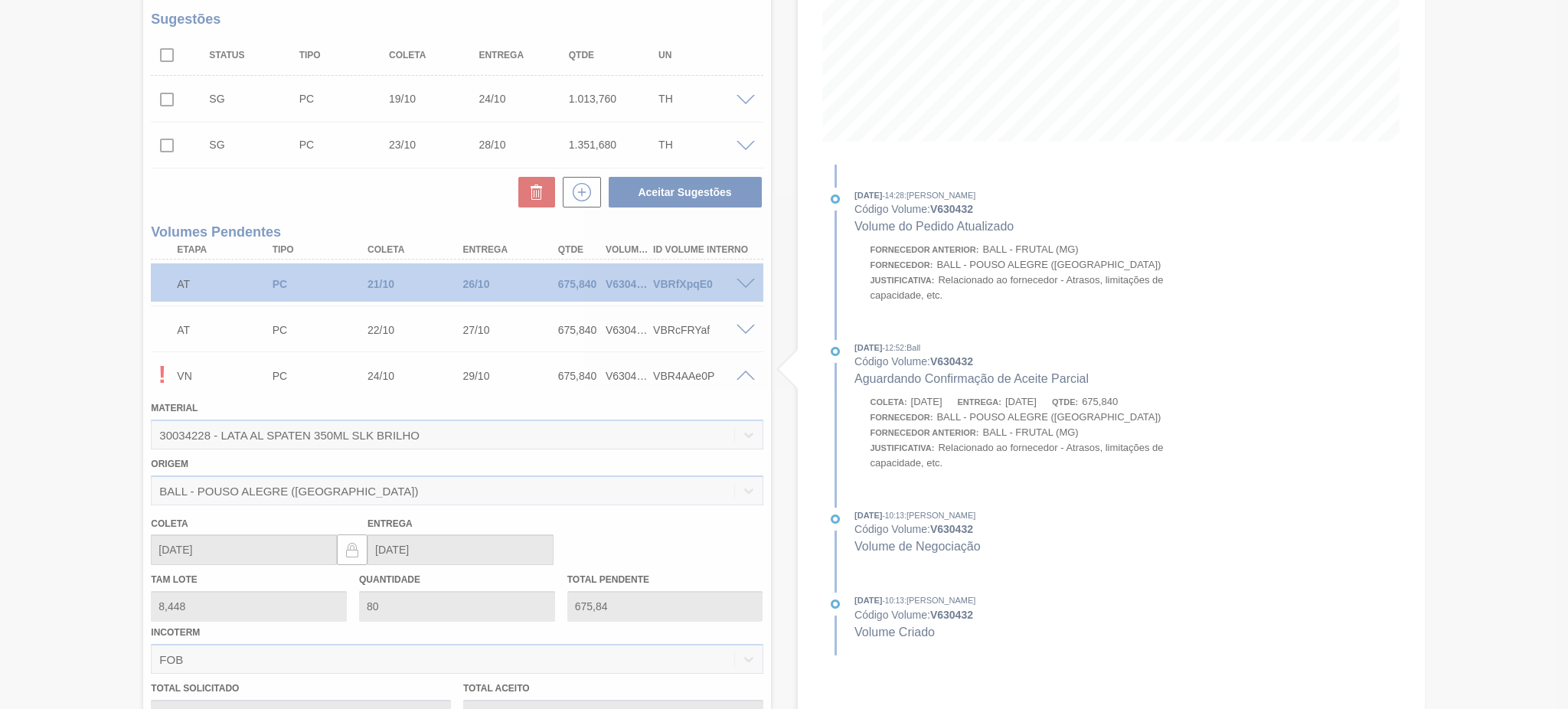
type input "675,840"
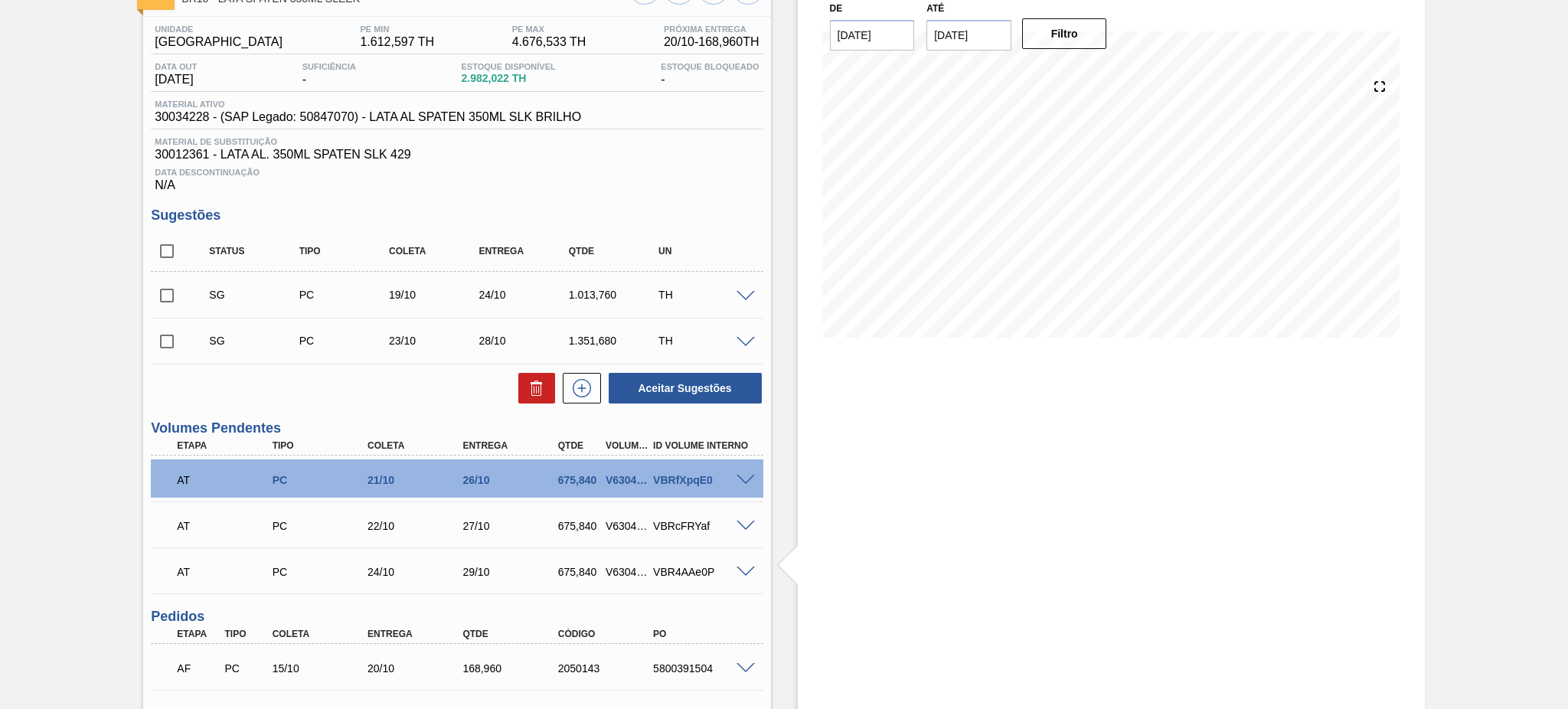
scroll to position [0, 0]
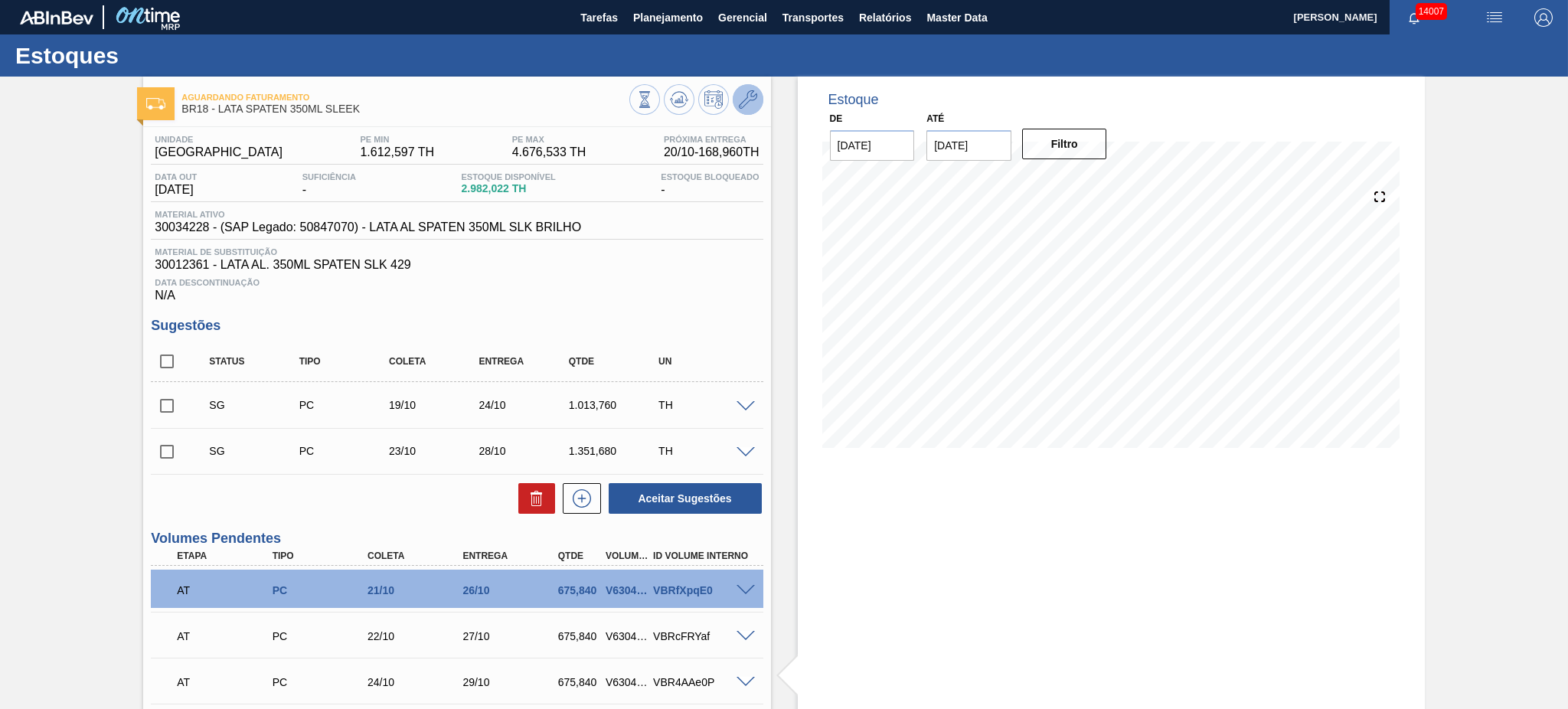
click at [752, 96] on icon at bounding box center [748, 99] width 18 height 18
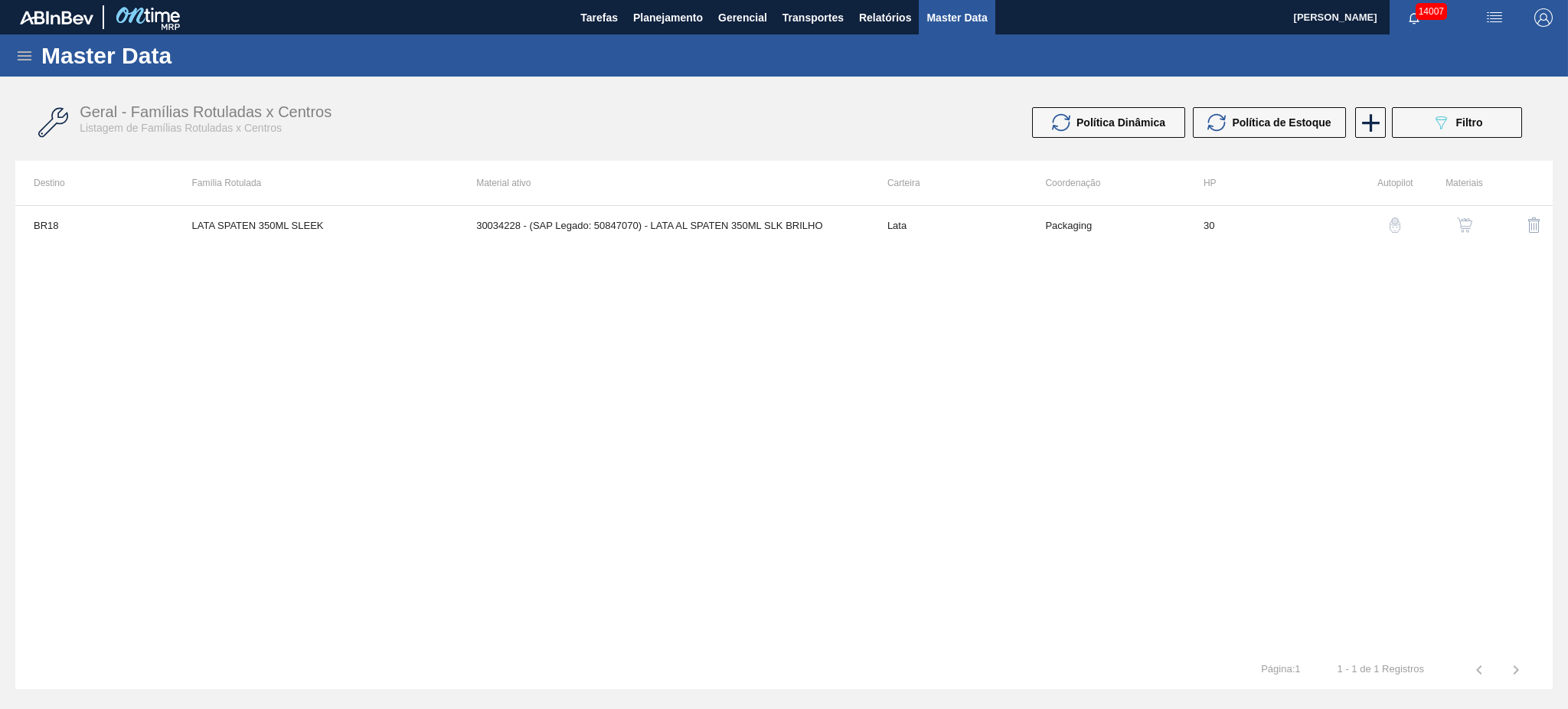
click at [1459, 225] on img "button" at bounding box center [1464, 225] width 15 height 15
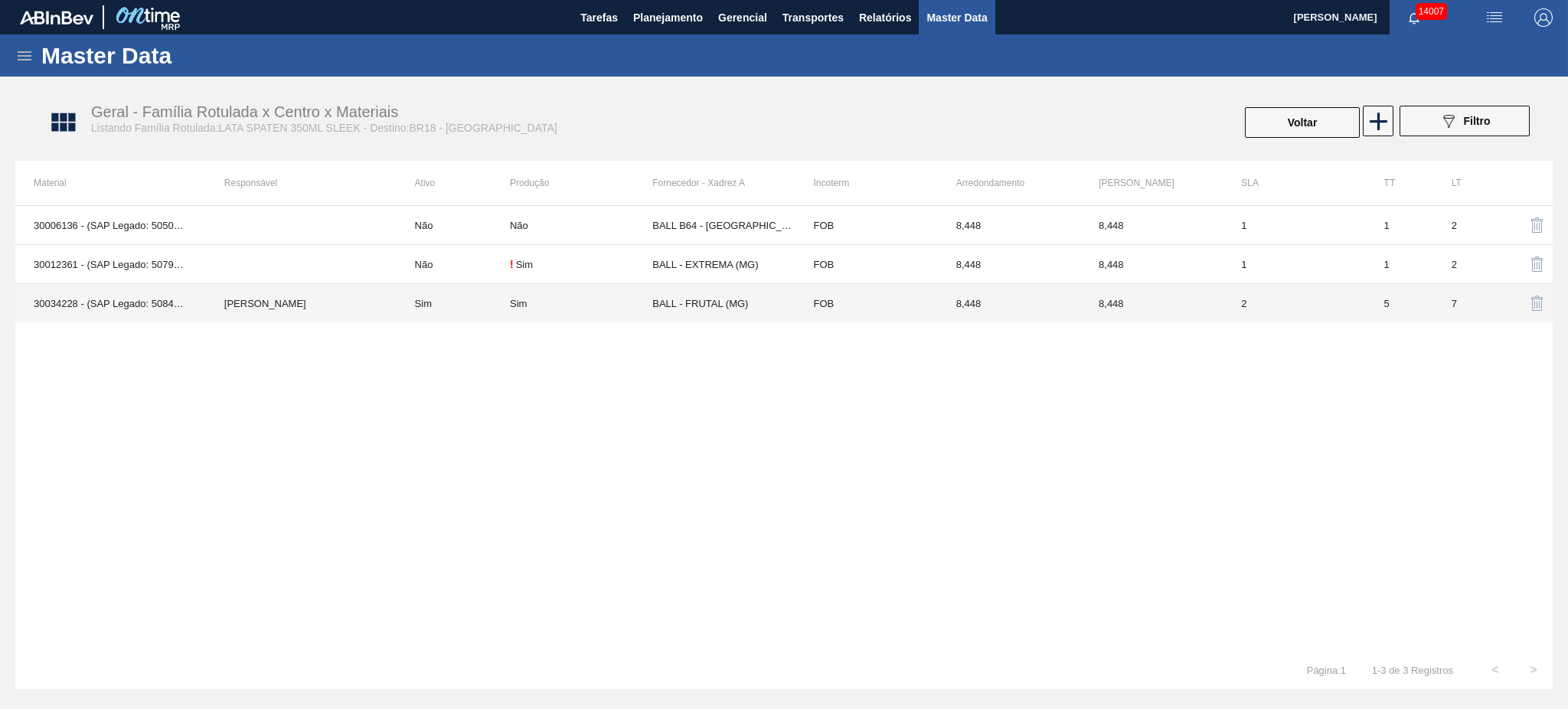
click at [434, 313] on td "Sim" at bounding box center [453, 303] width 113 height 39
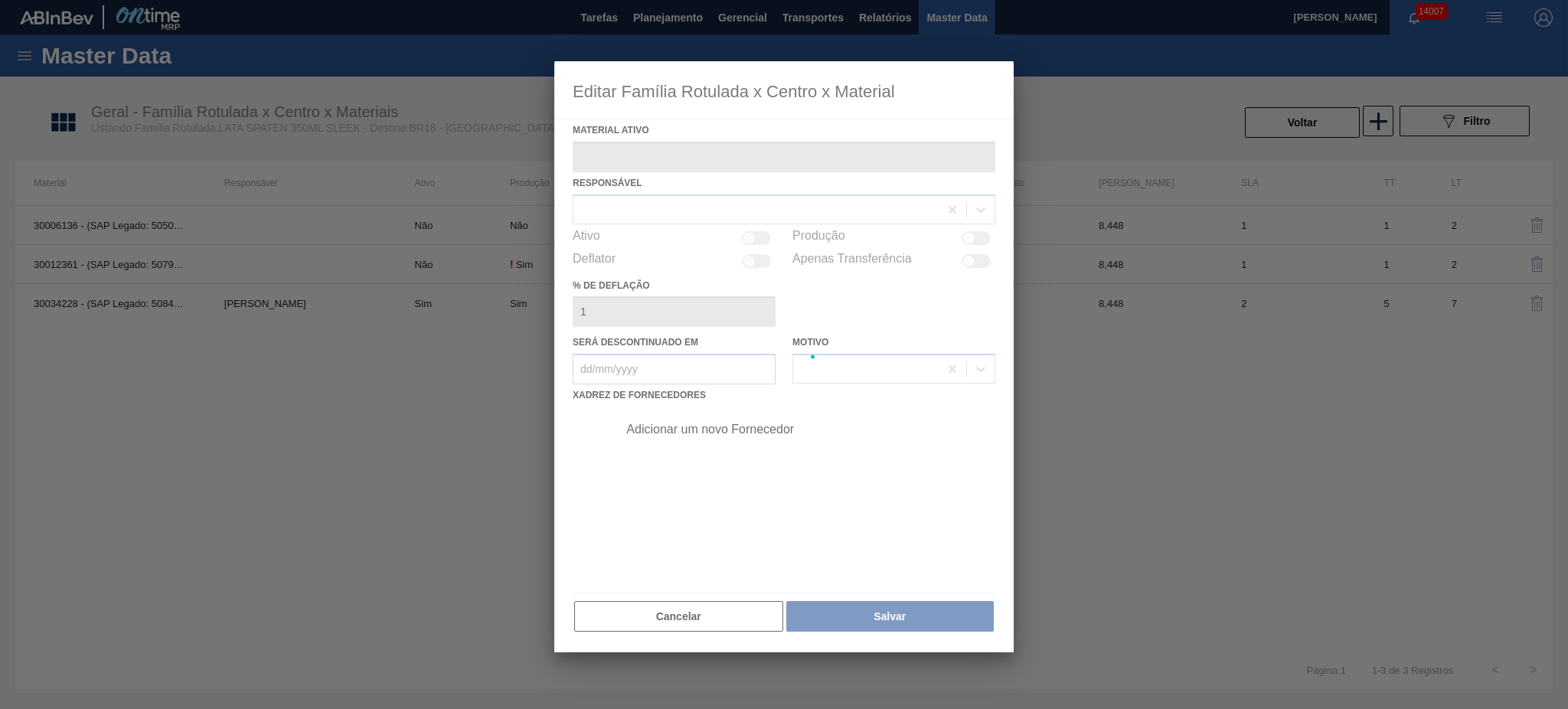
type ativo "30034228 - (SAP Legado: 50847070) - LATA AL SPATEN 350ML SLK BRILHO"
checkbox input "true"
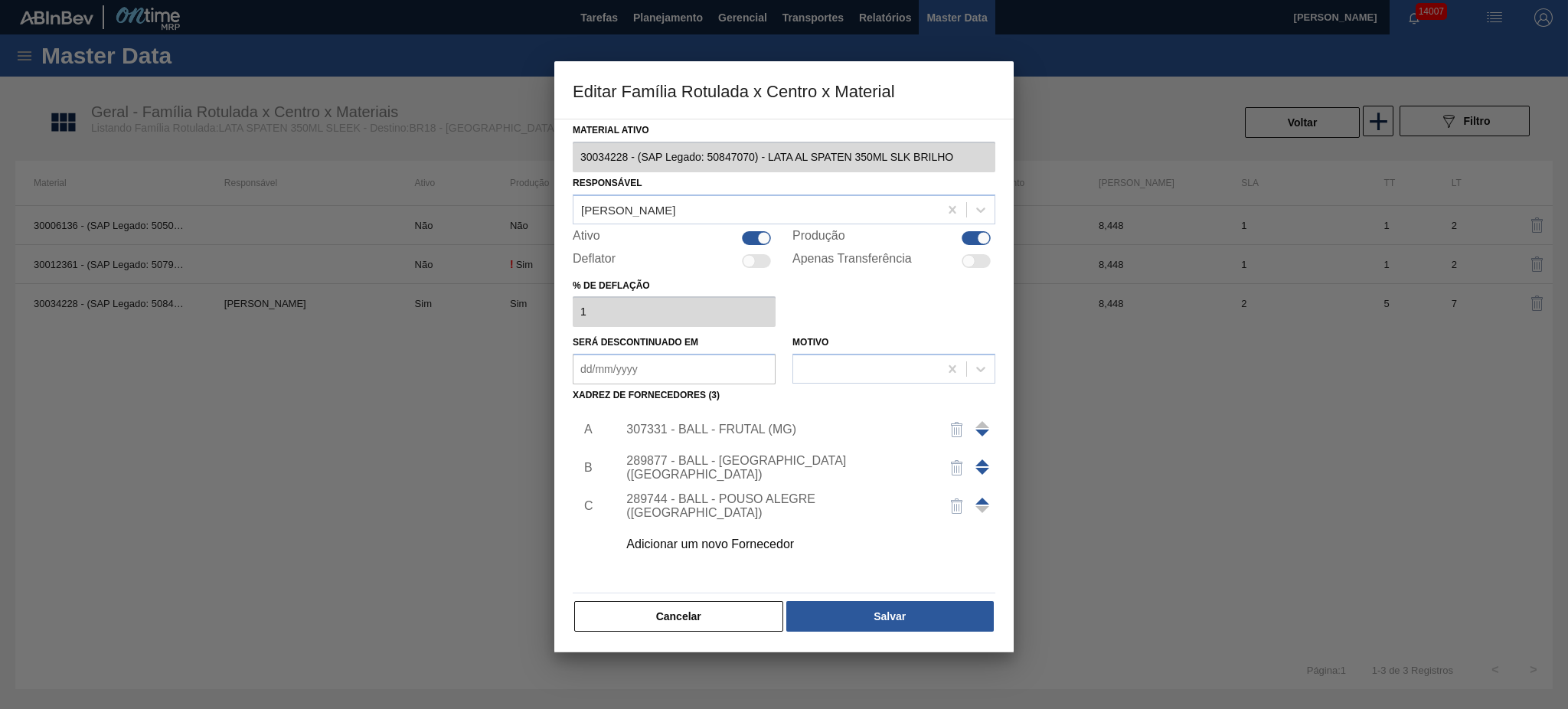
click at [980, 498] on span at bounding box center [982, 501] width 14 height 7
click at [978, 464] on span at bounding box center [982, 463] width 14 height 7
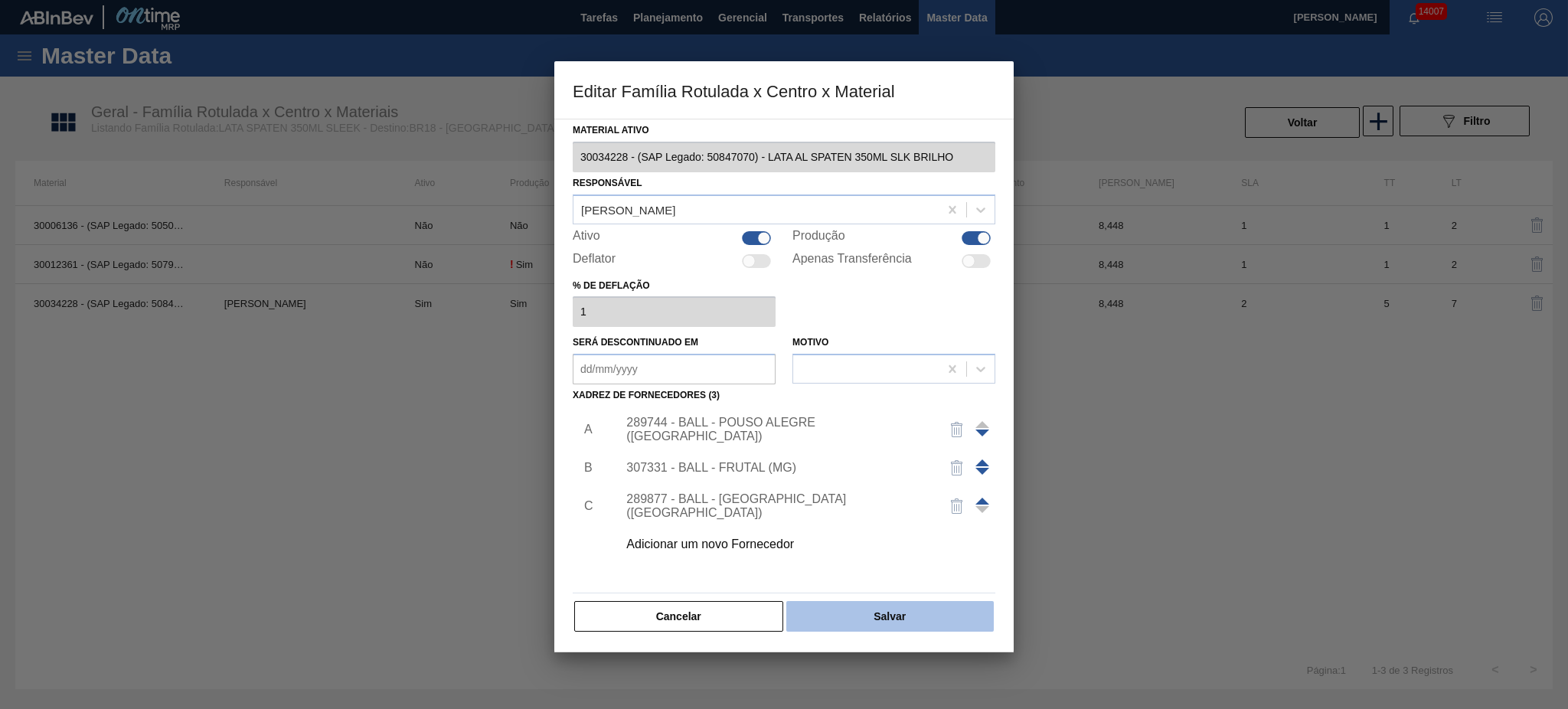
click at [896, 616] on button "Salvar" at bounding box center [890, 616] width 208 height 31
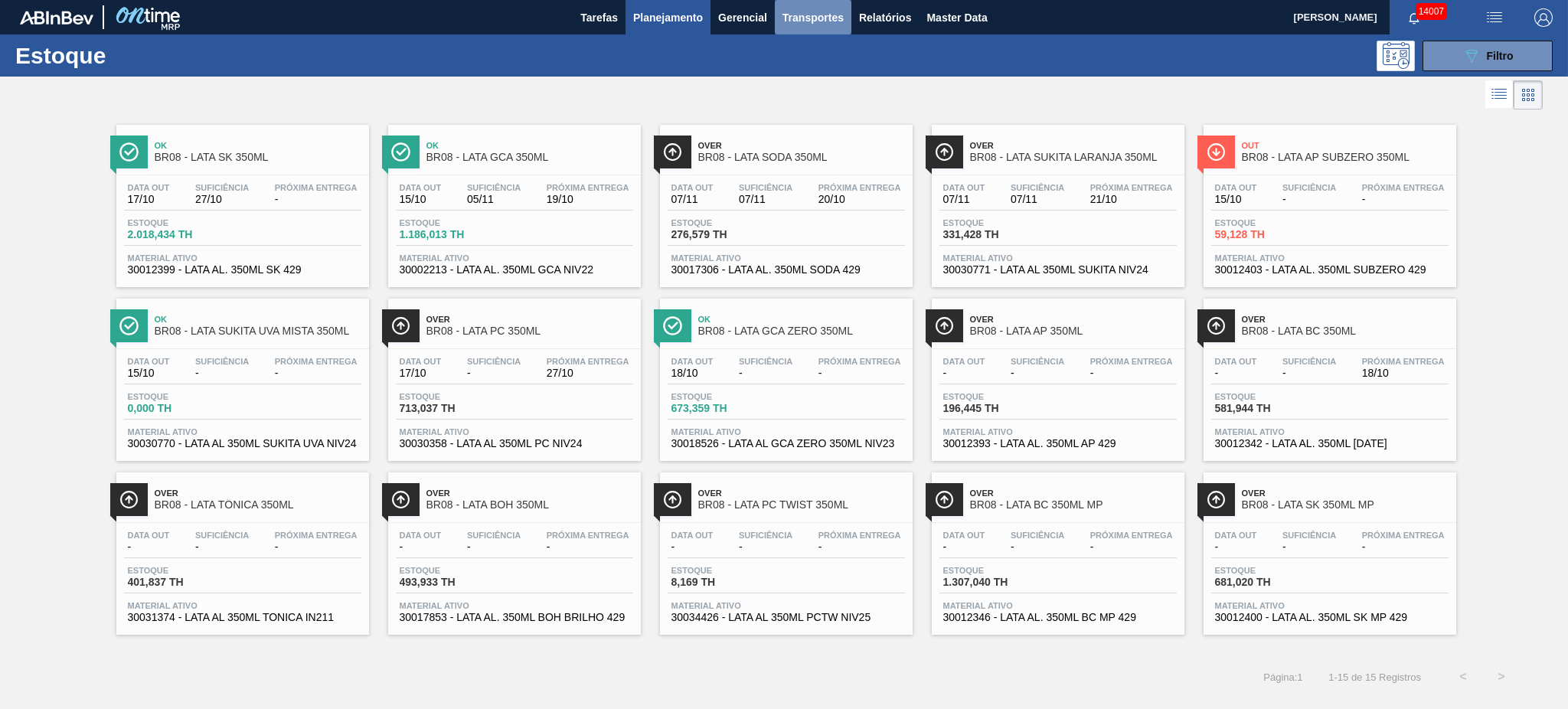
click at [823, 23] on span "Transportes" at bounding box center [812, 17] width 61 height 18
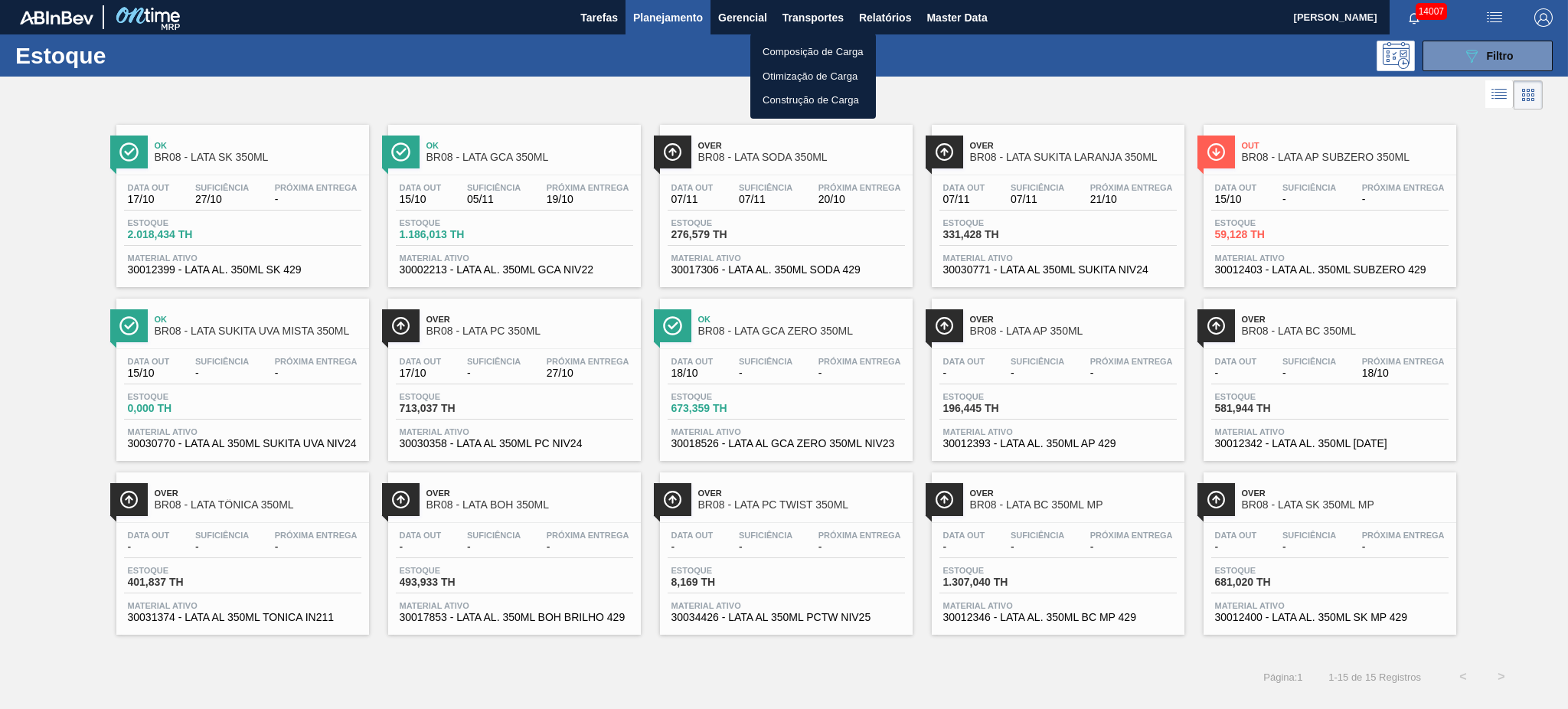
click at [813, 75] on li "Otimização de Carga" at bounding box center [813, 76] width 126 height 25
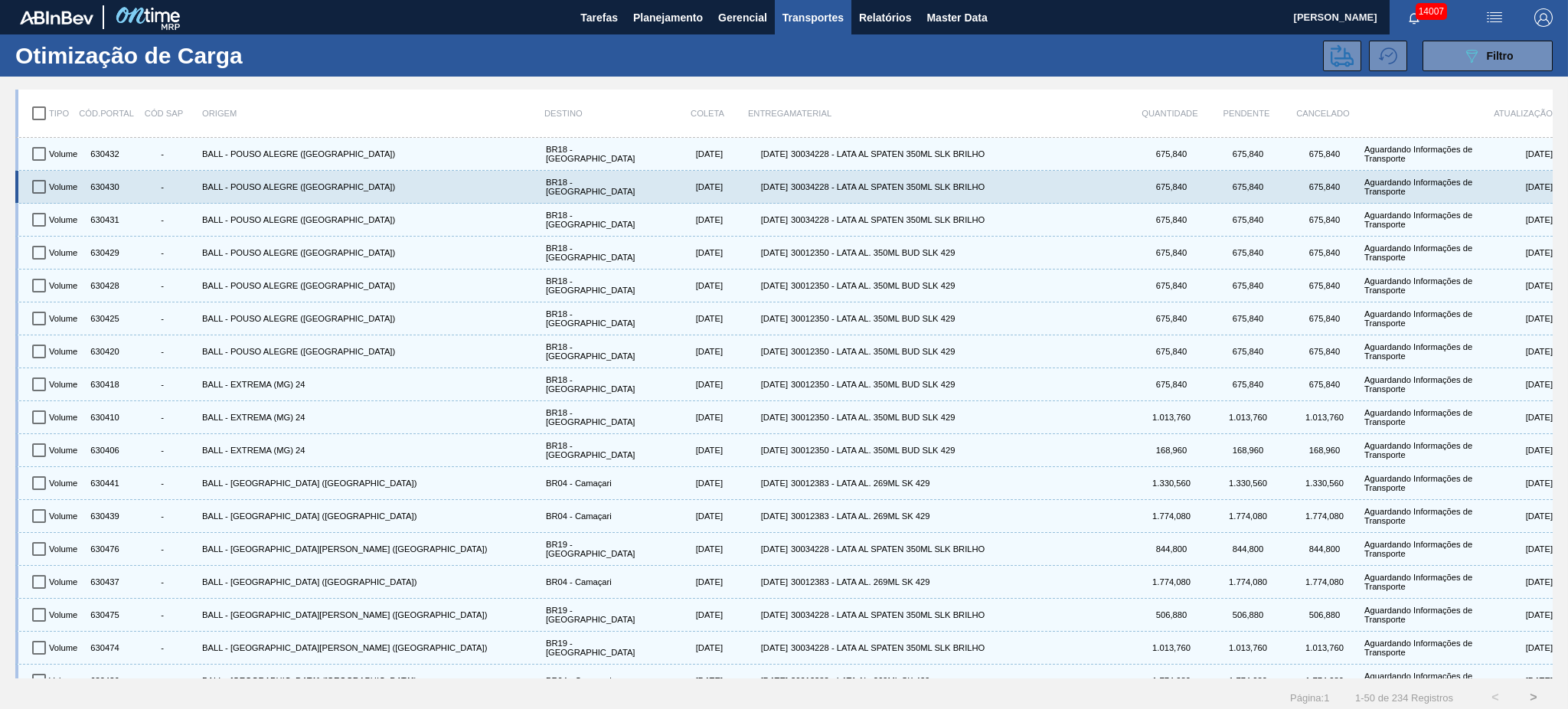
click at [1487, 50] on span "Filtro" at bounding box center [1500, 56] width 27 height 12
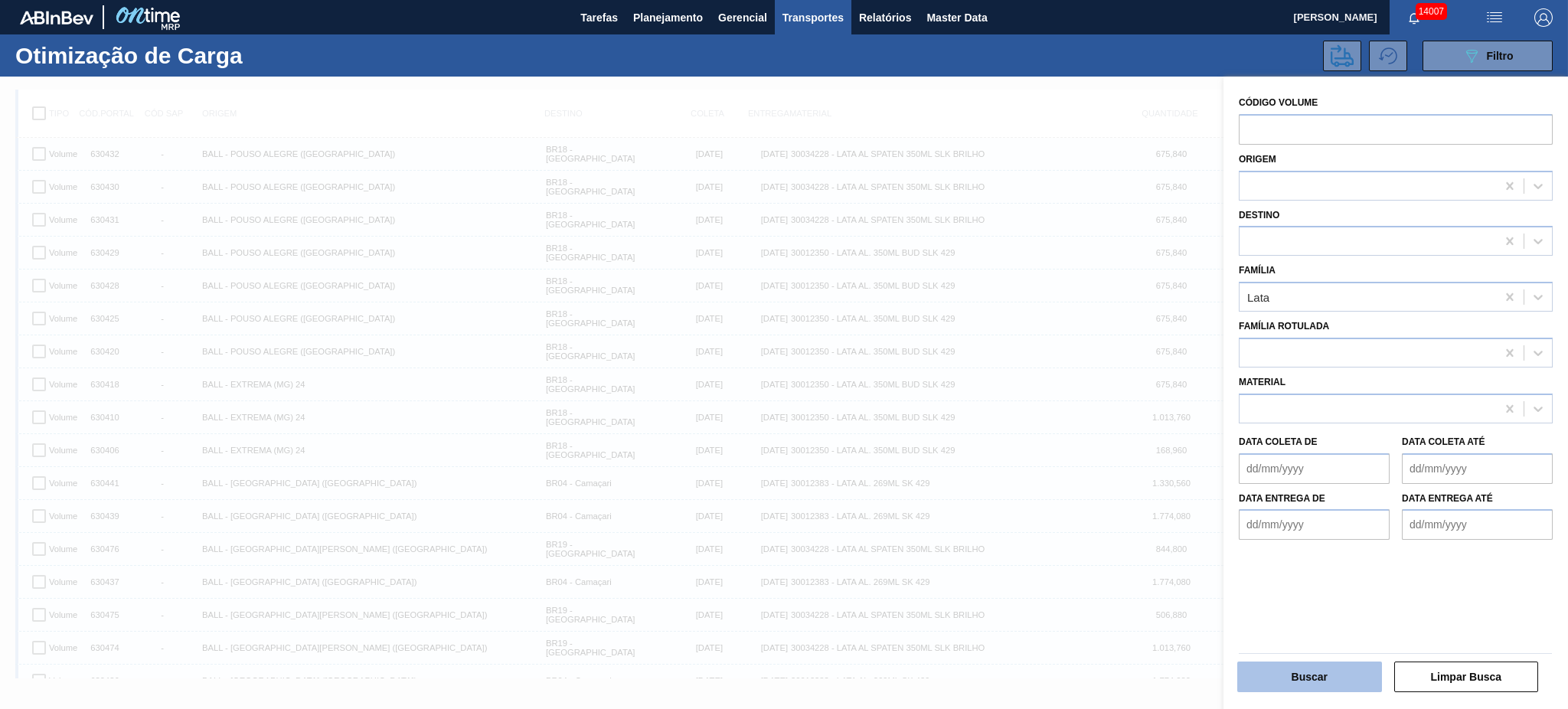
click at [1332, 665] on button "Buscar" at bounding box center [1309, 677] width 145 height 31
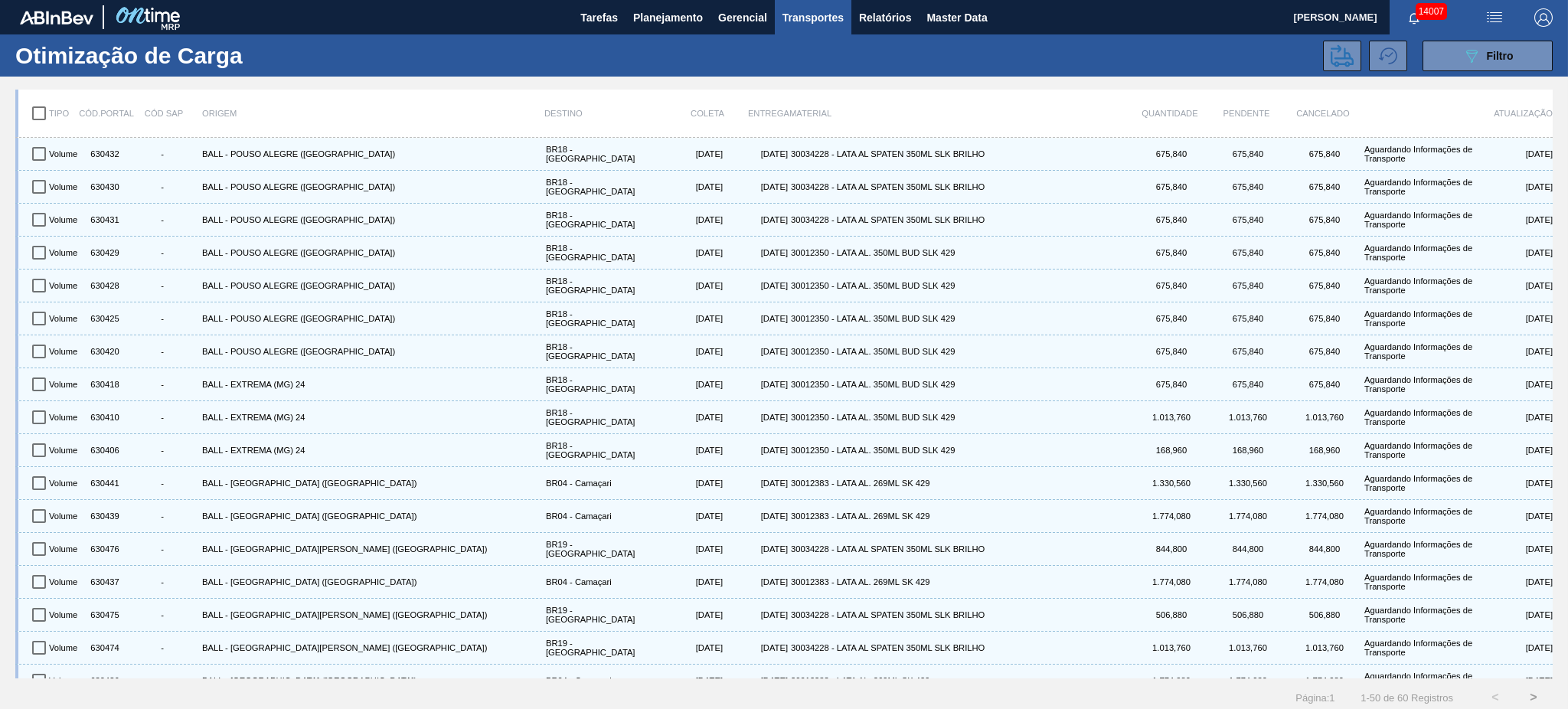
click at [544, 58] on div "089F7B8B-B2A5-4AFE-B5C0-19BA573D28AC Filtro" at bounding box center [928, 56] width 1263 height 31
click at [43, 111] on input "checkbox" at bounding box center [39, 113] width 32 height 32
checkbox input "true"
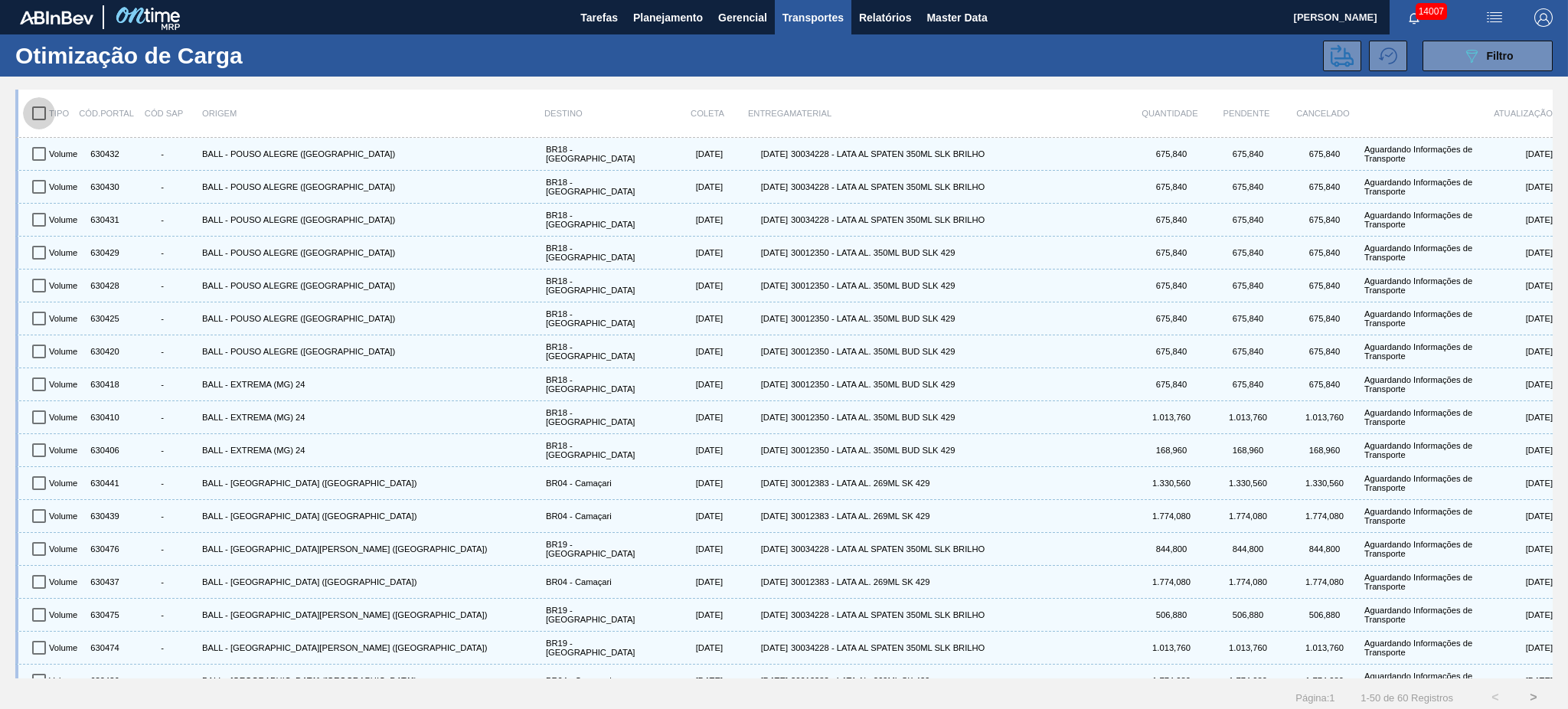
checkbox input "true"
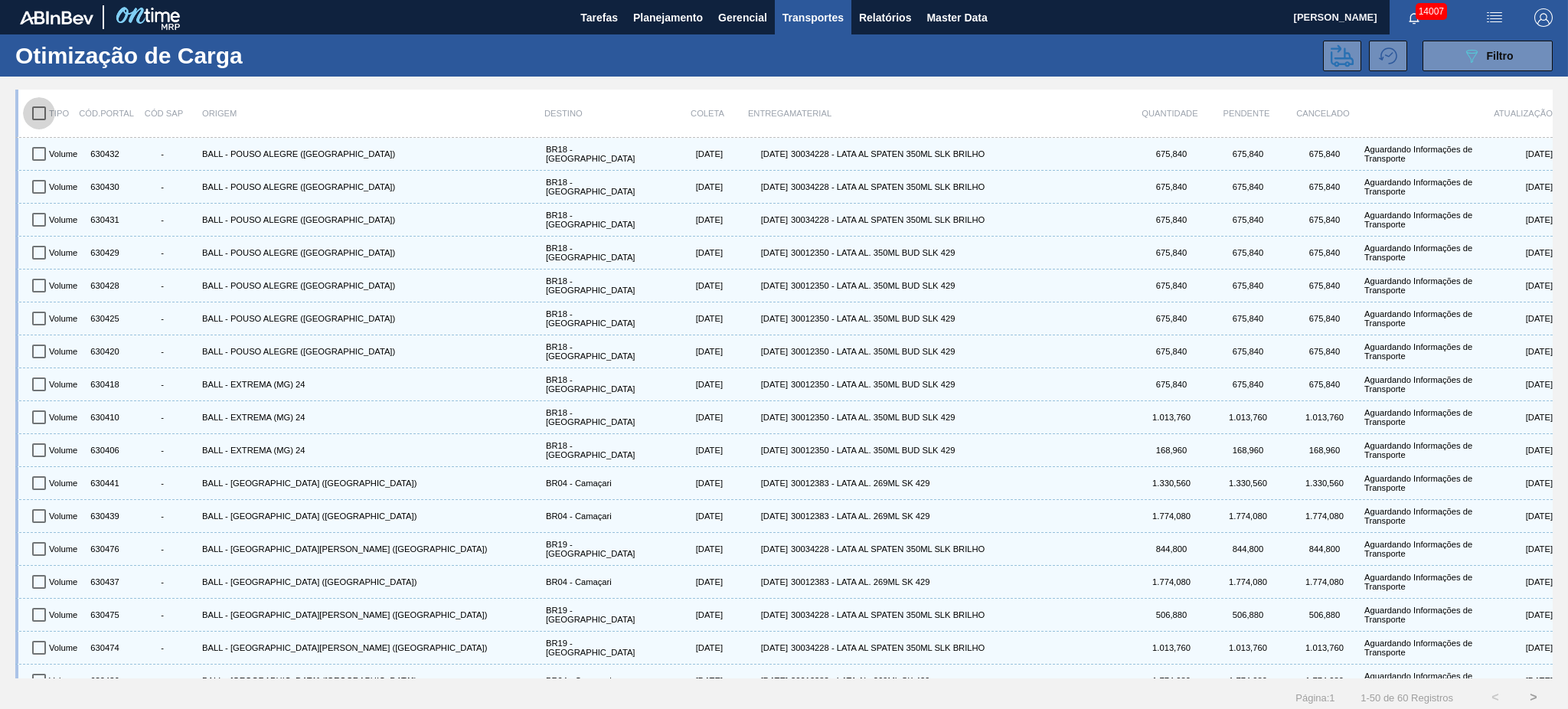
checkbox input "true"
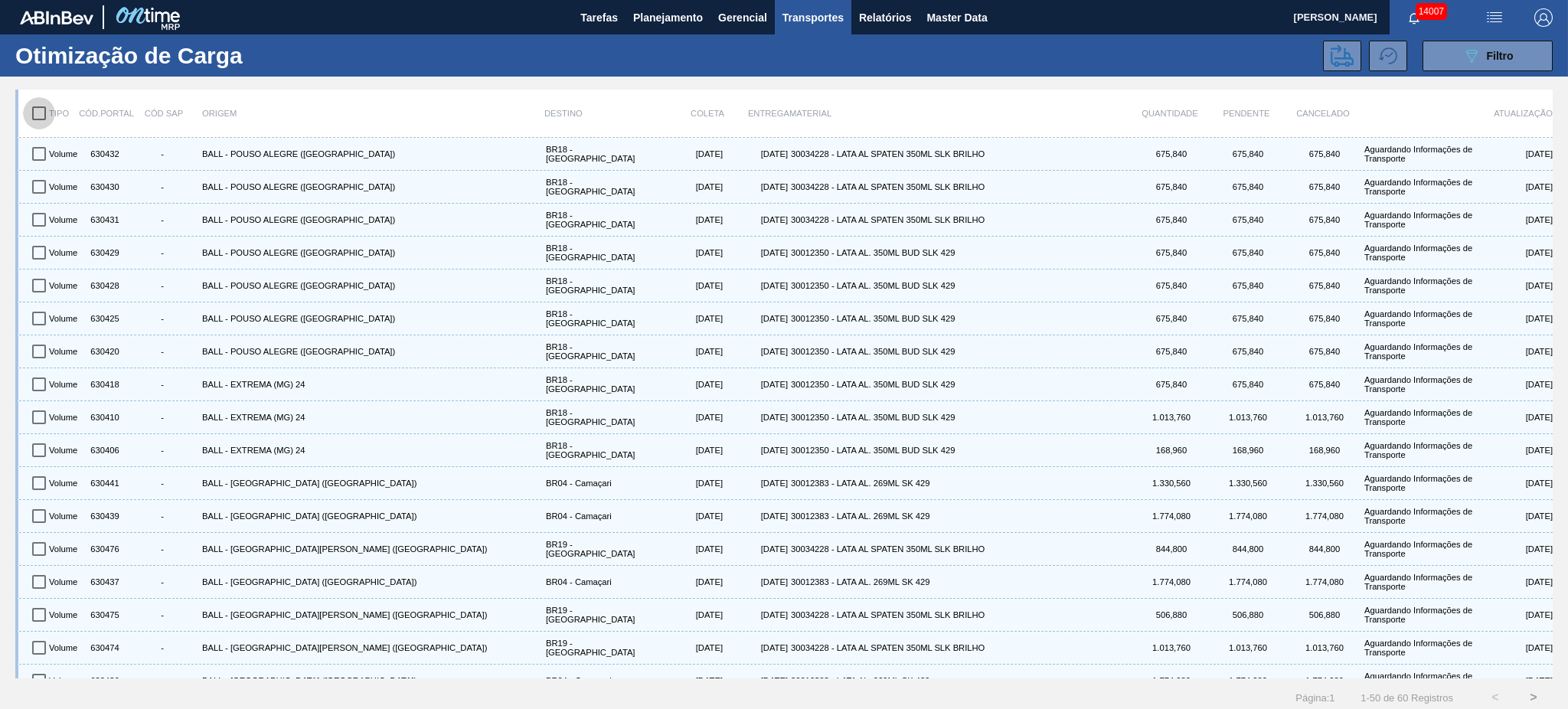
checkbox input "true"
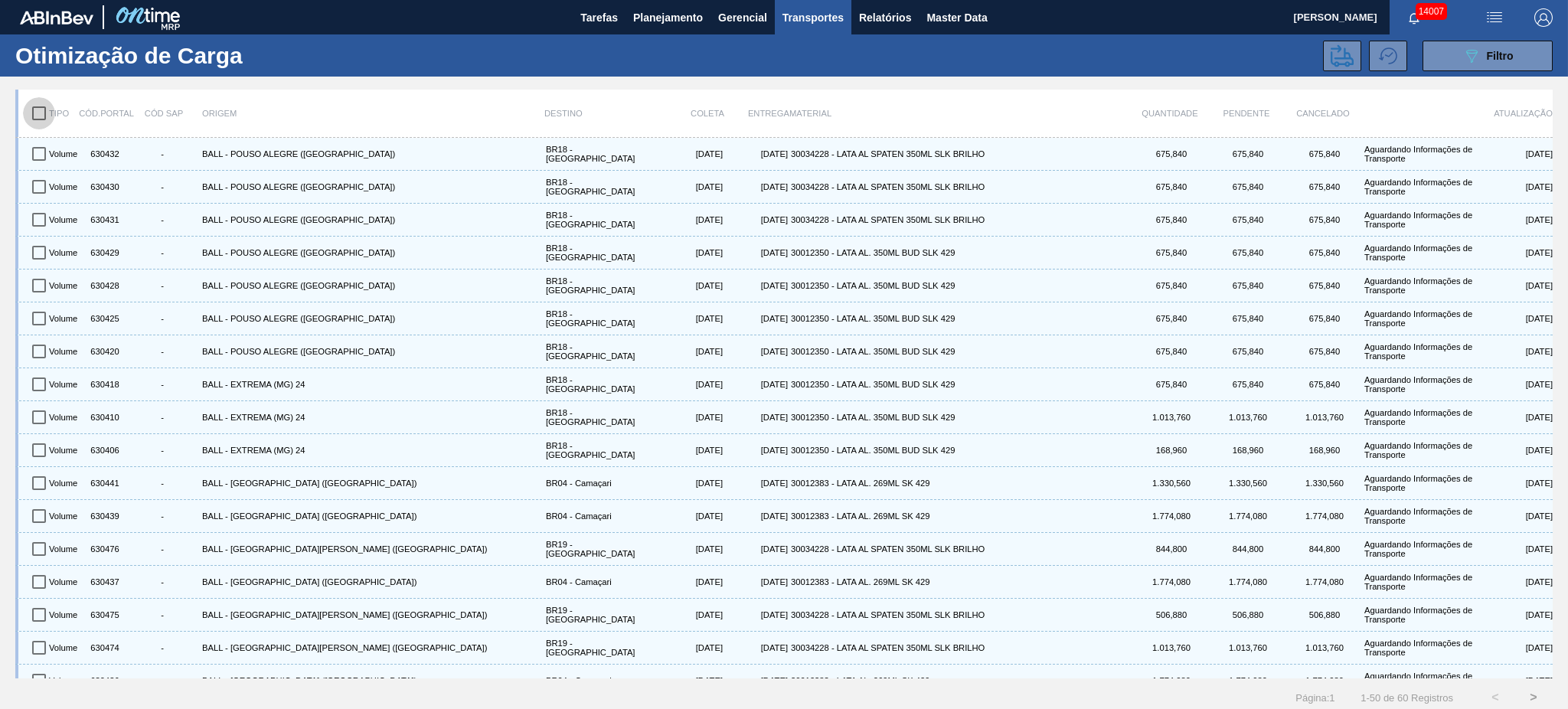
checkbox input "true"
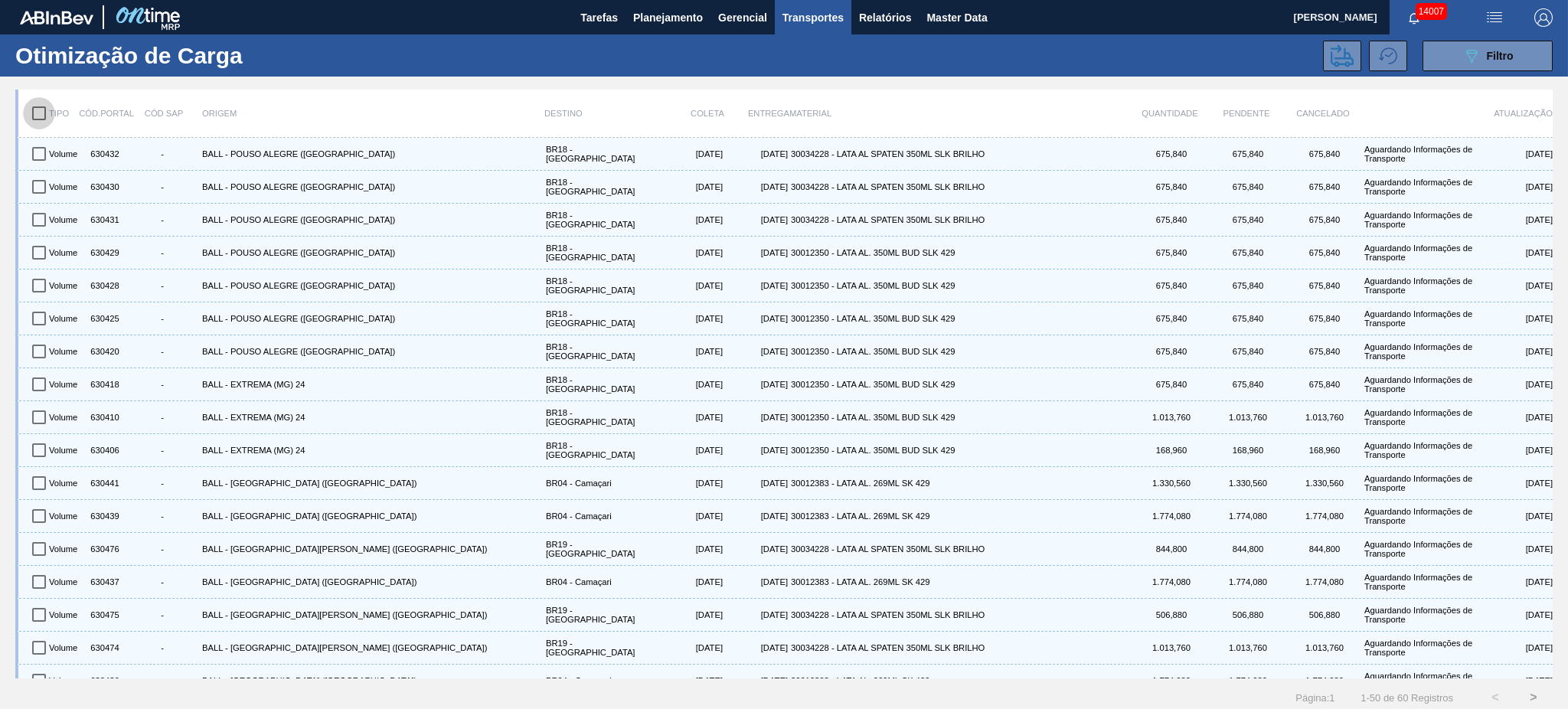
checkbox input "true"
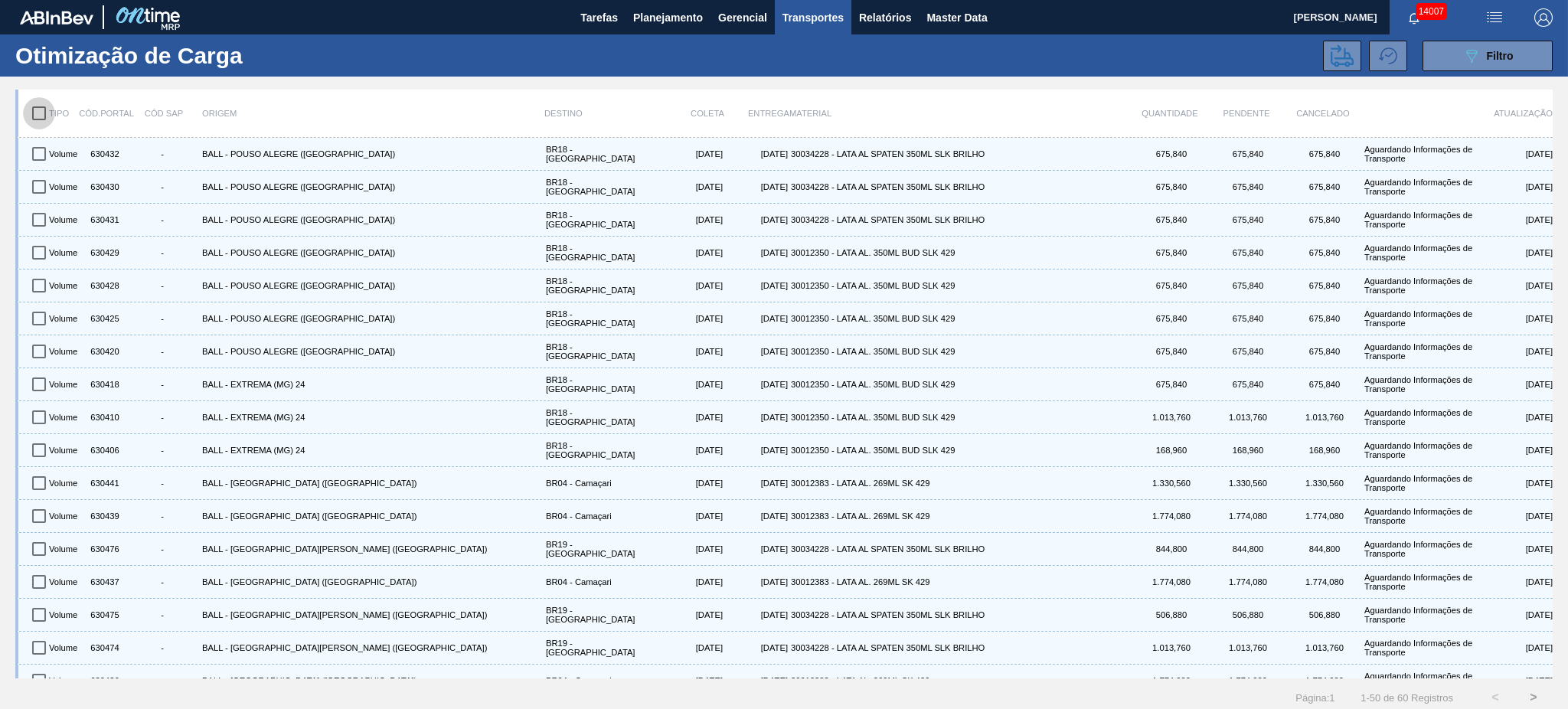
checkbox input "true"
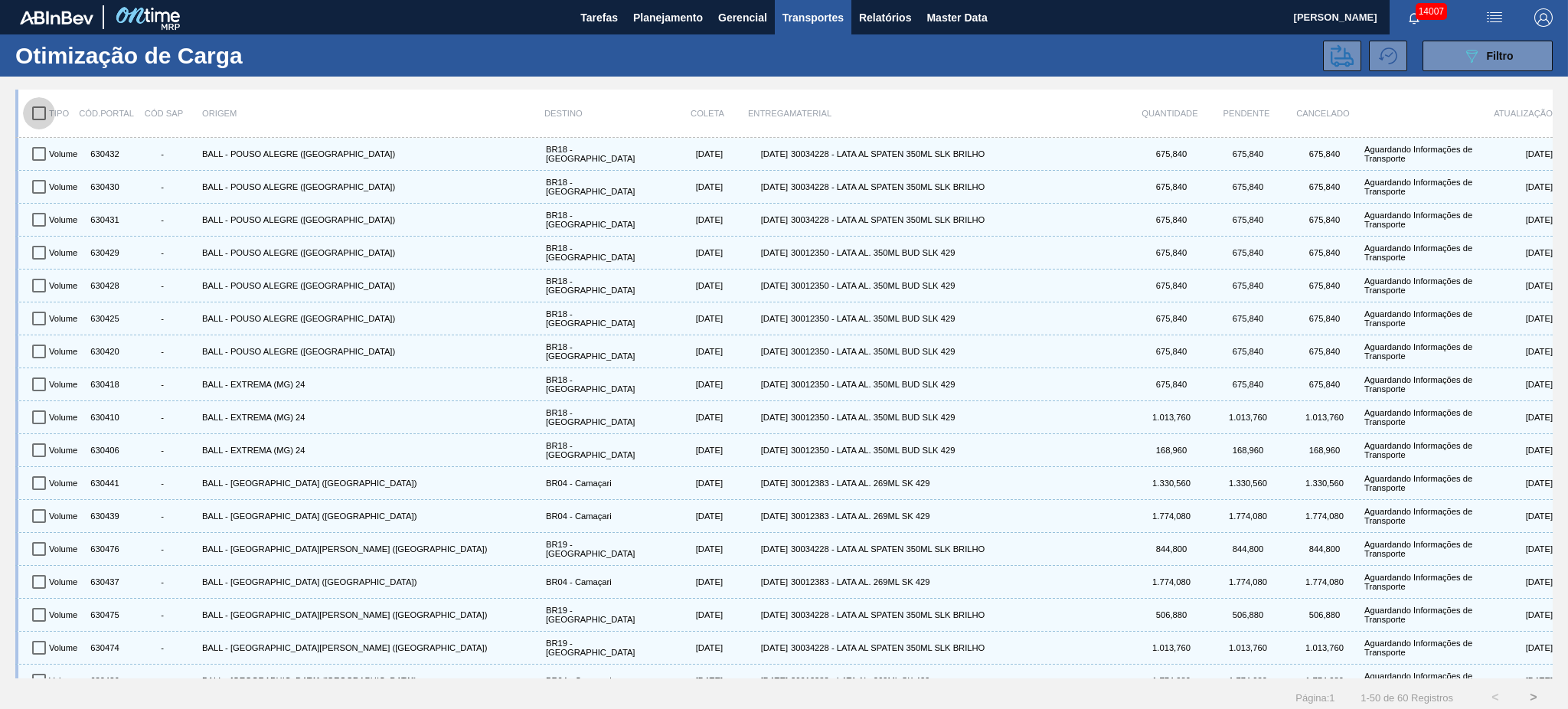
checkbox input "true"
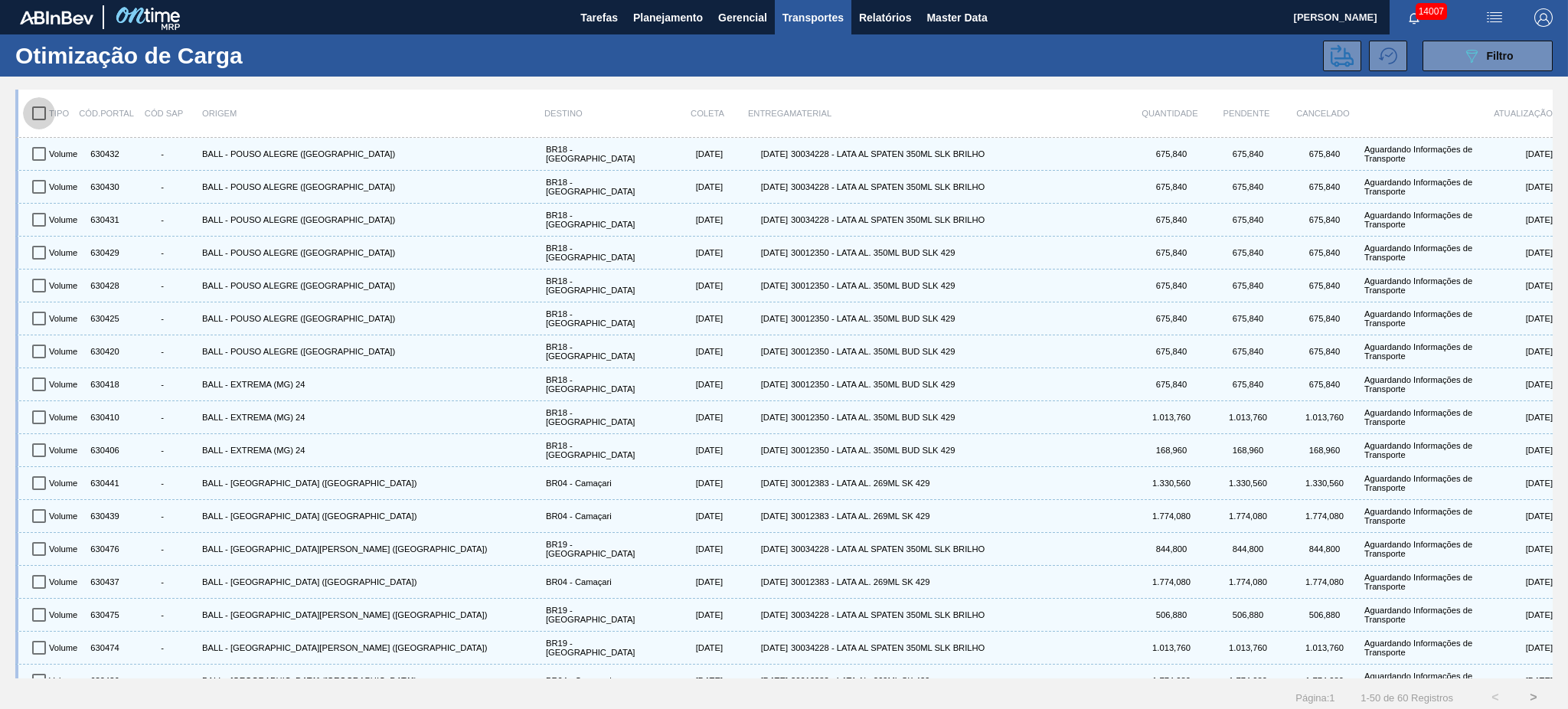
checkbox input "true"
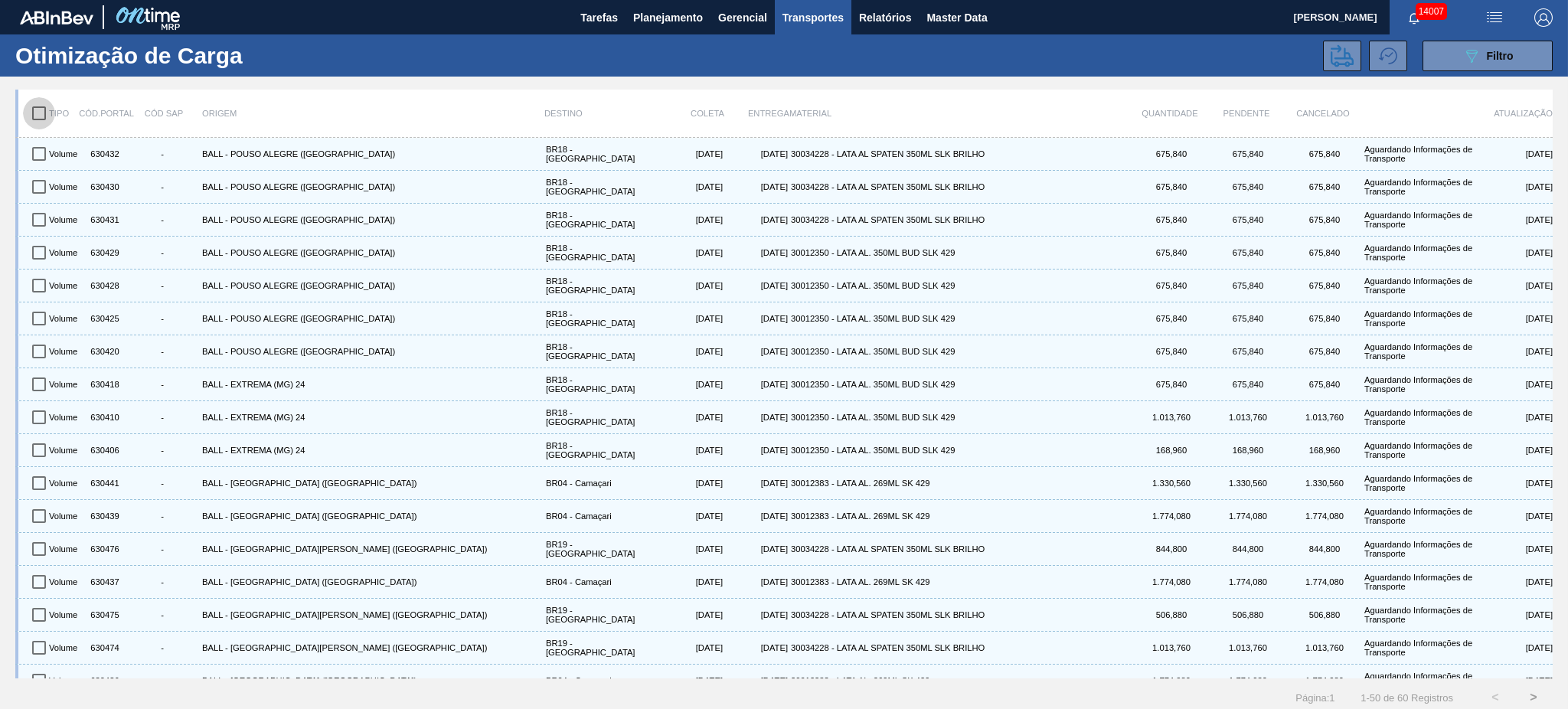
checkbox input "true"
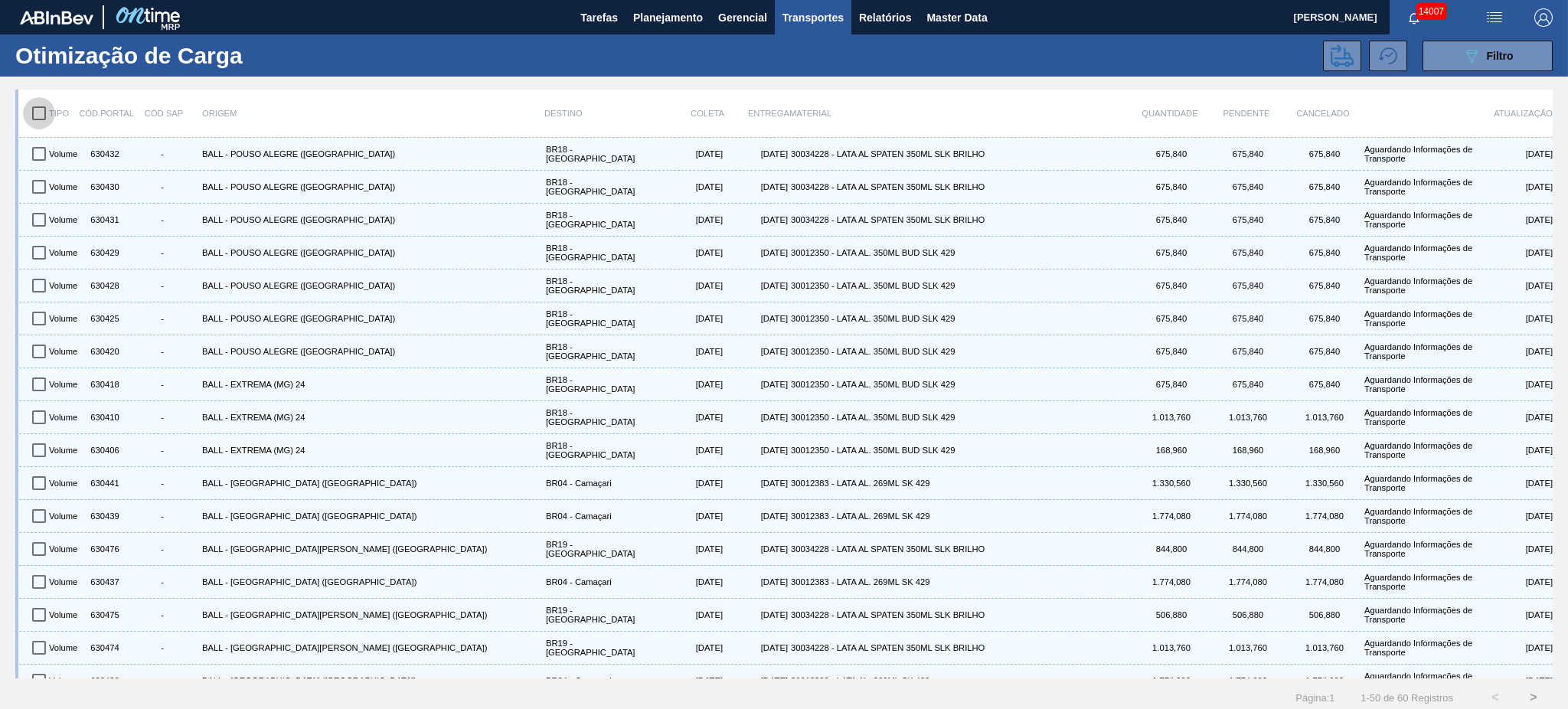
checkbox input "true"
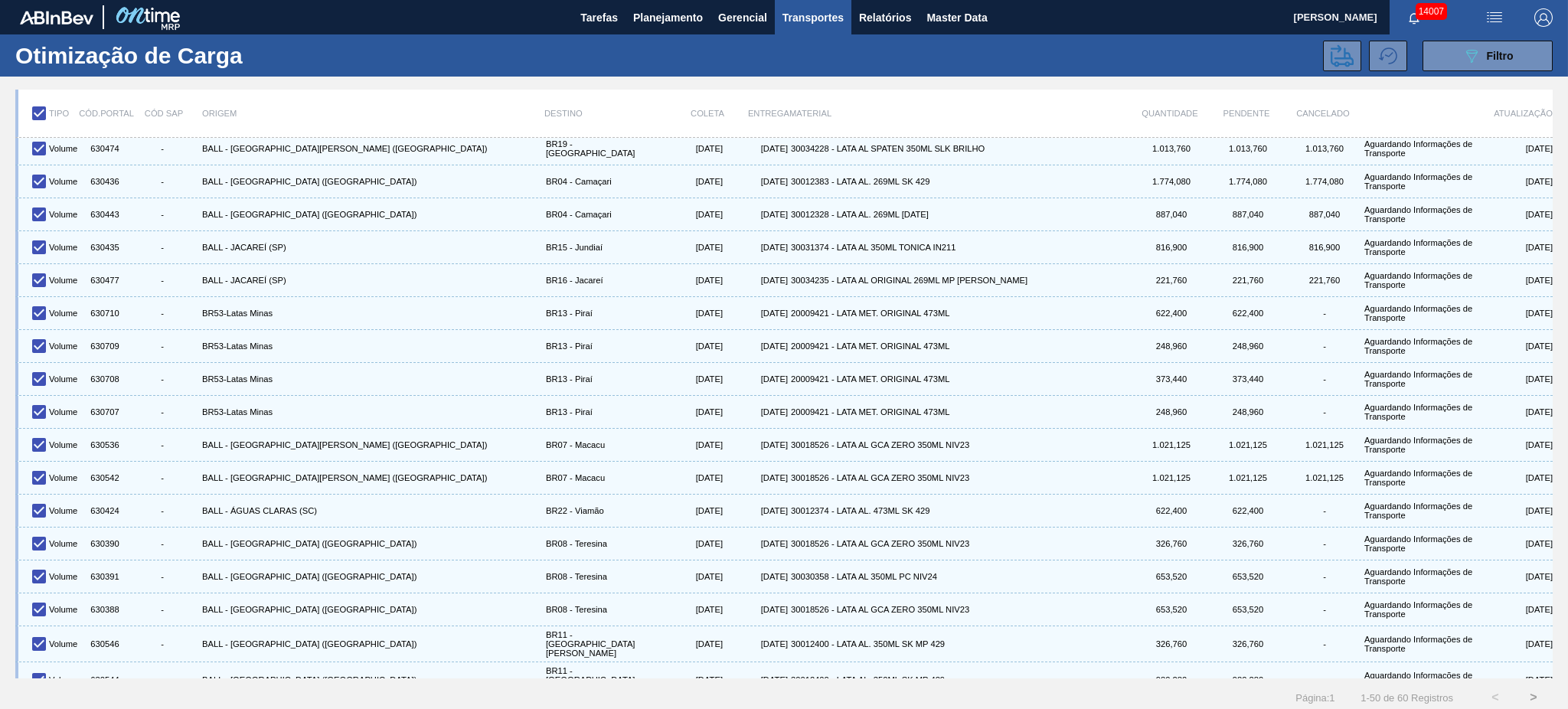
scroll to position [510, 0]
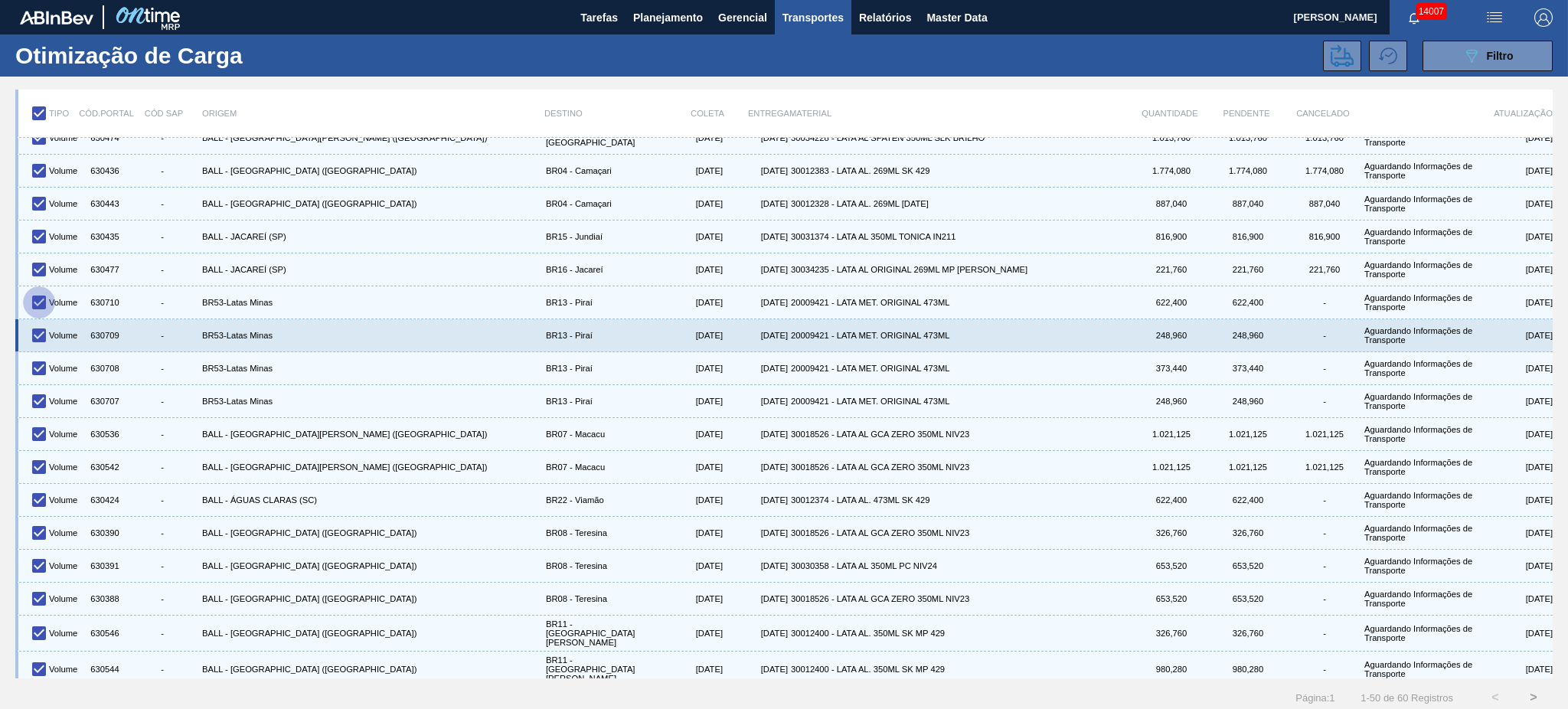
drag, startPoint x: 38, startPoint y: 300, endPoint x: 37, endPoint y: 328, distance: 28.0
click at [39, 300] on input "checkbox" at bounding box center [39, 303] width 32 height 32
checkbox input "false"
click at [37, 334] on input "checkbox" at bounding box center [39, 335] width 32 height 32
checkbox input "false"
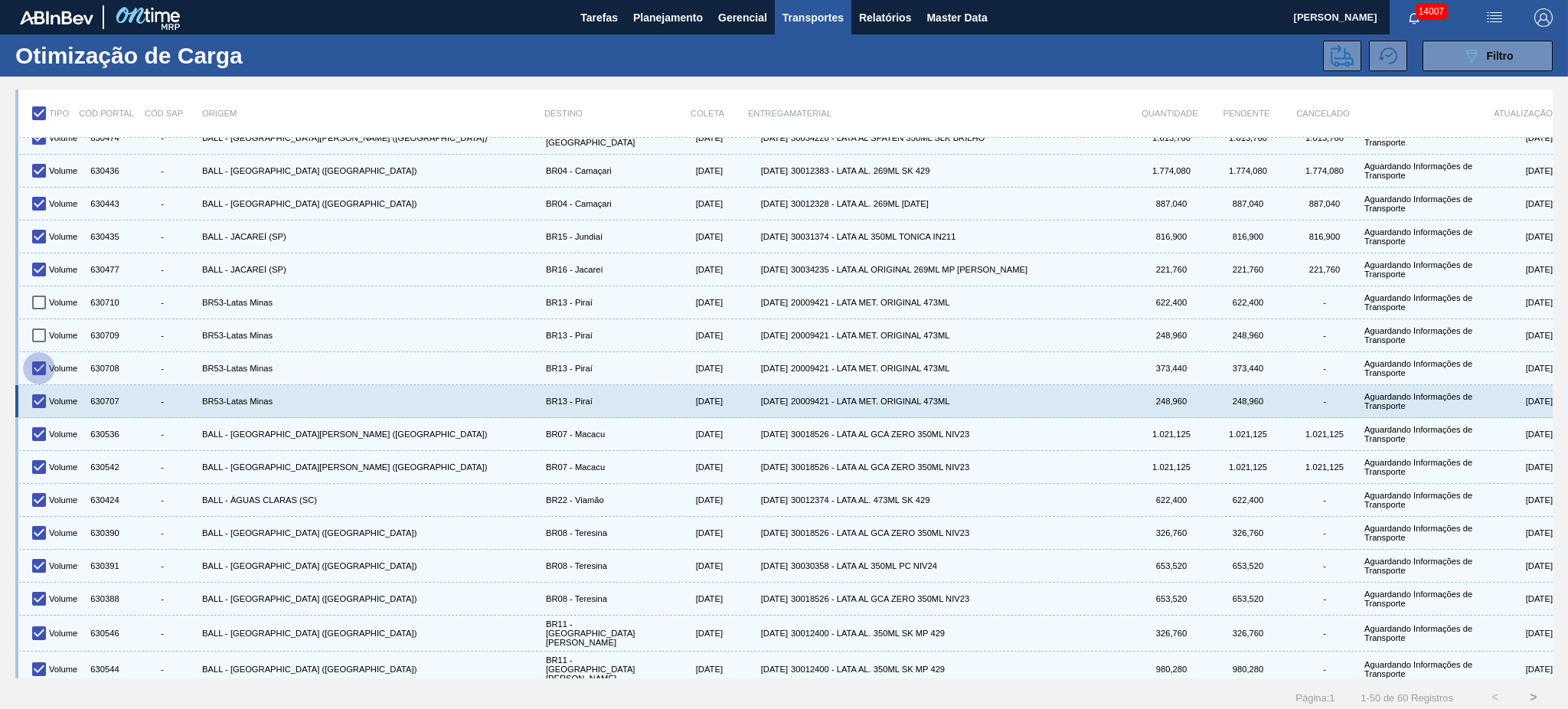
drag, startPoint x: 44, startPoint y: 369, endPoint x: 41, endPoint y: 390, distance: 21.2
click at [44, 372] on input "checkbox" at bounding box center [39, 368] width 32 height 32
checkbox input "false"
click at [41, 396] on input "checkbox" at bounding box center [39, 401] width 32 height 32
checkbox input "false"
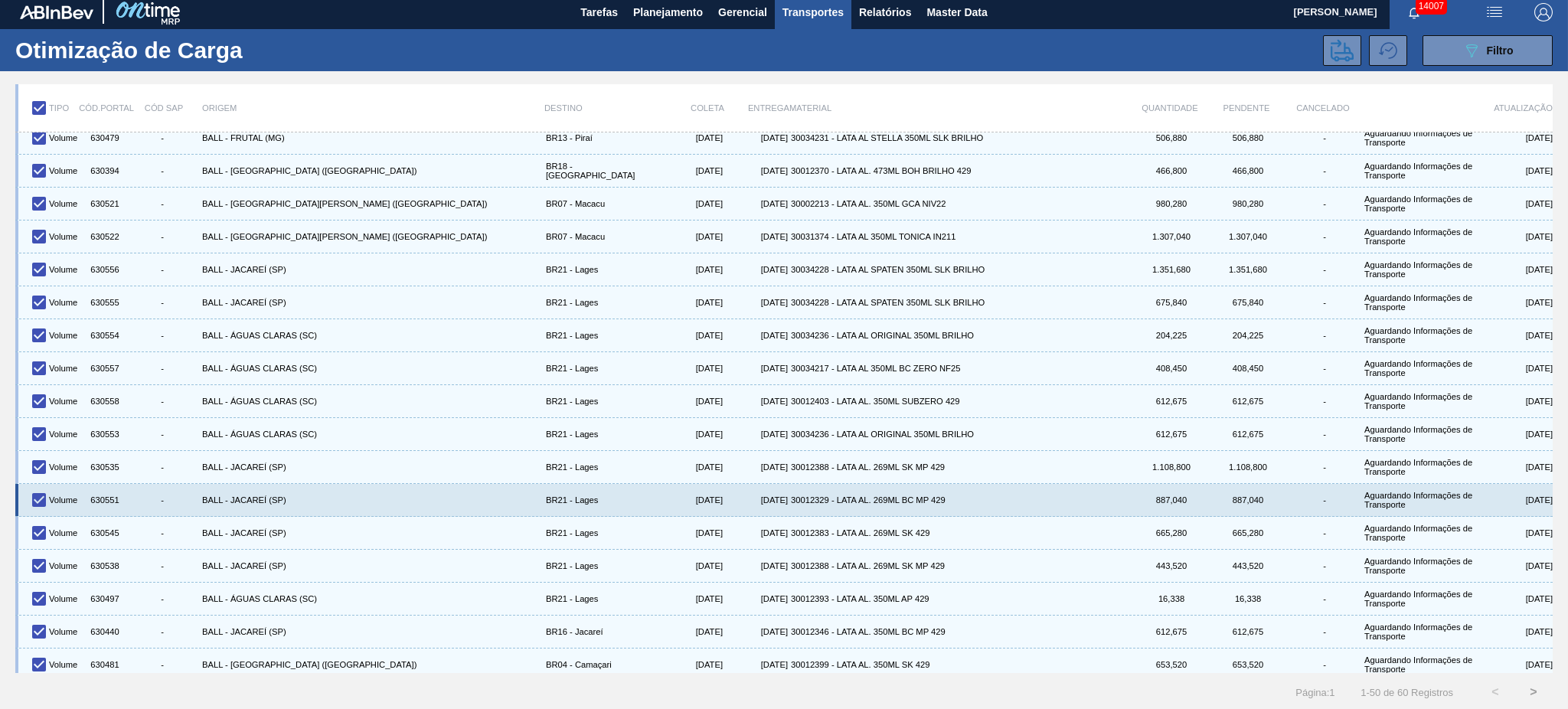
scroll to position [7, 0]
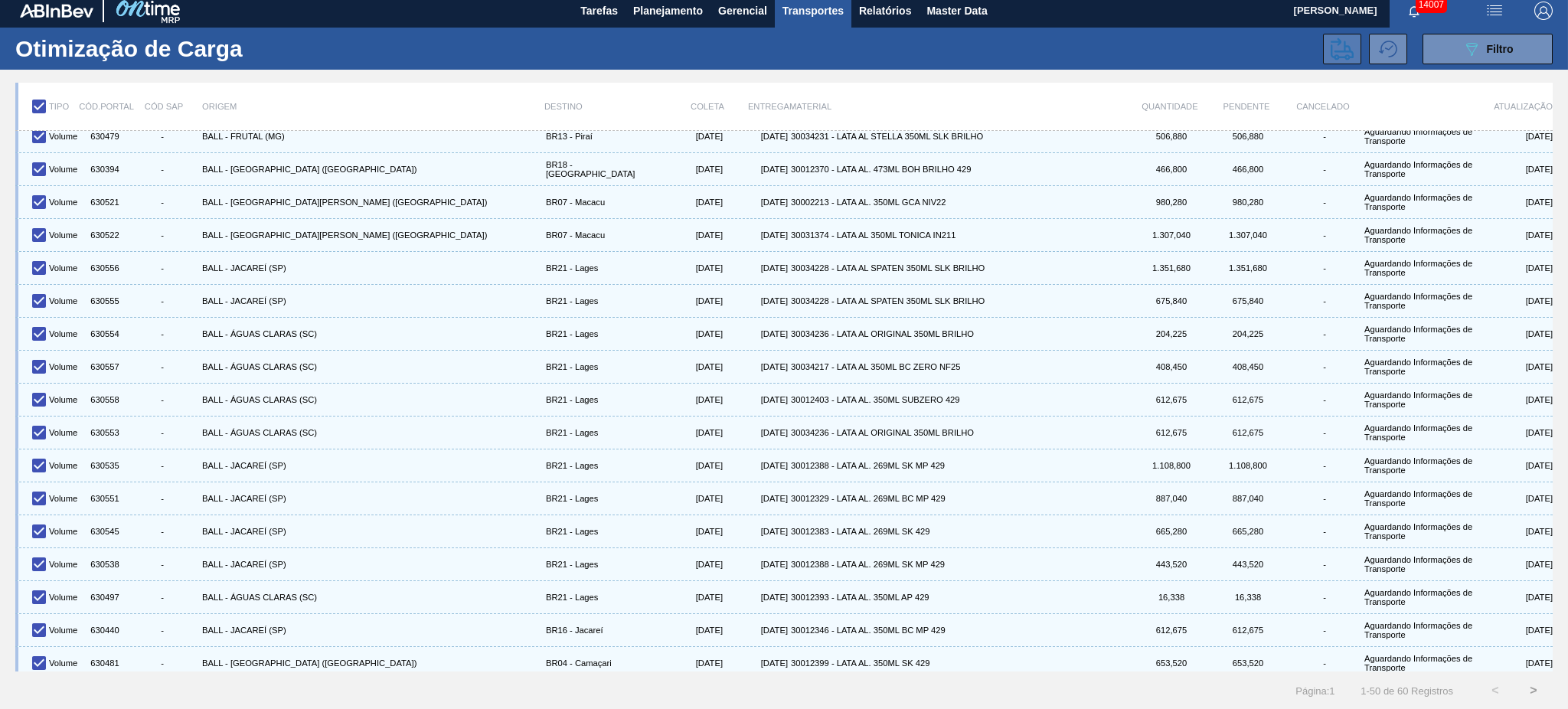
click at [1339, 38] on icon at bounding box center [1342, 49] width 23 height 23
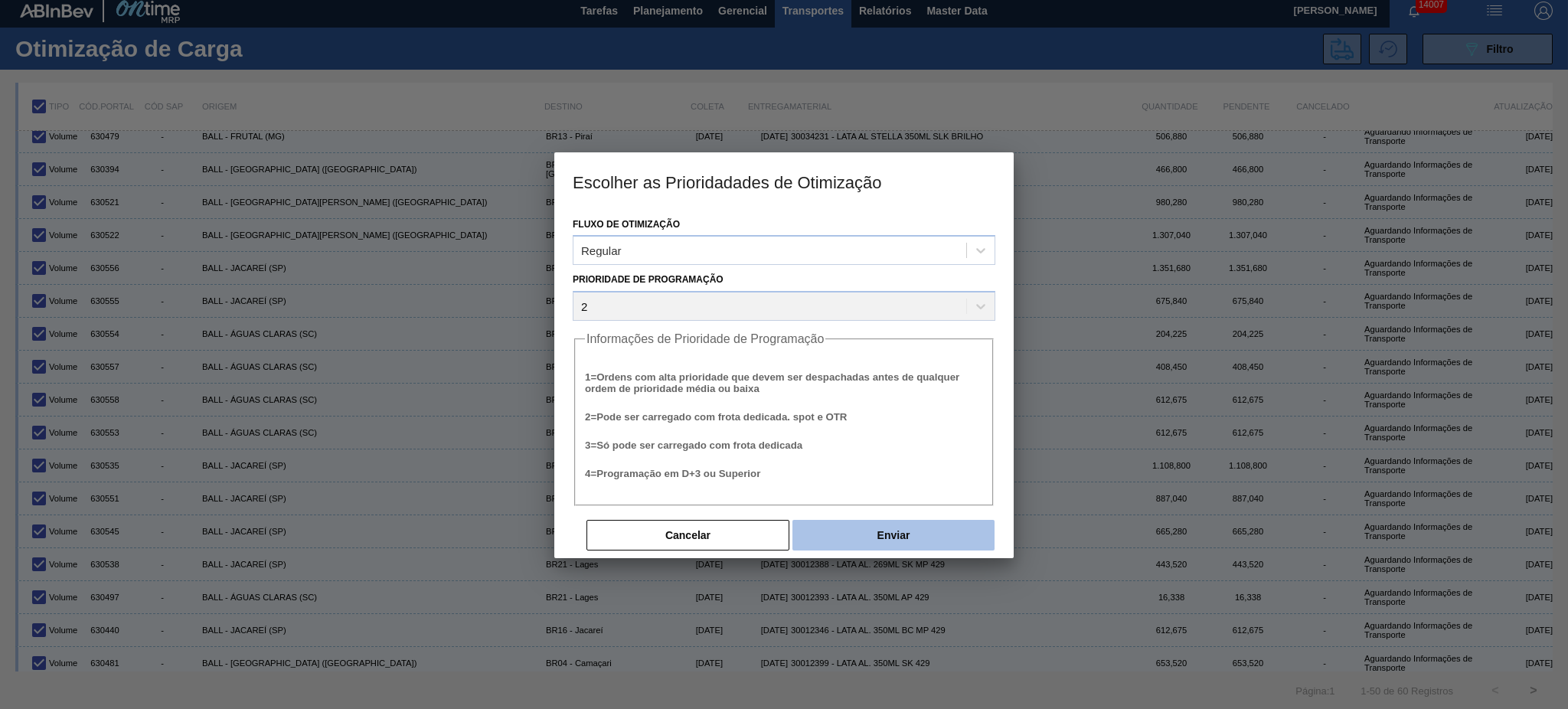
click at [925, 532] on button "Enviar" at bounding box center [893, 535] width 202 height 31
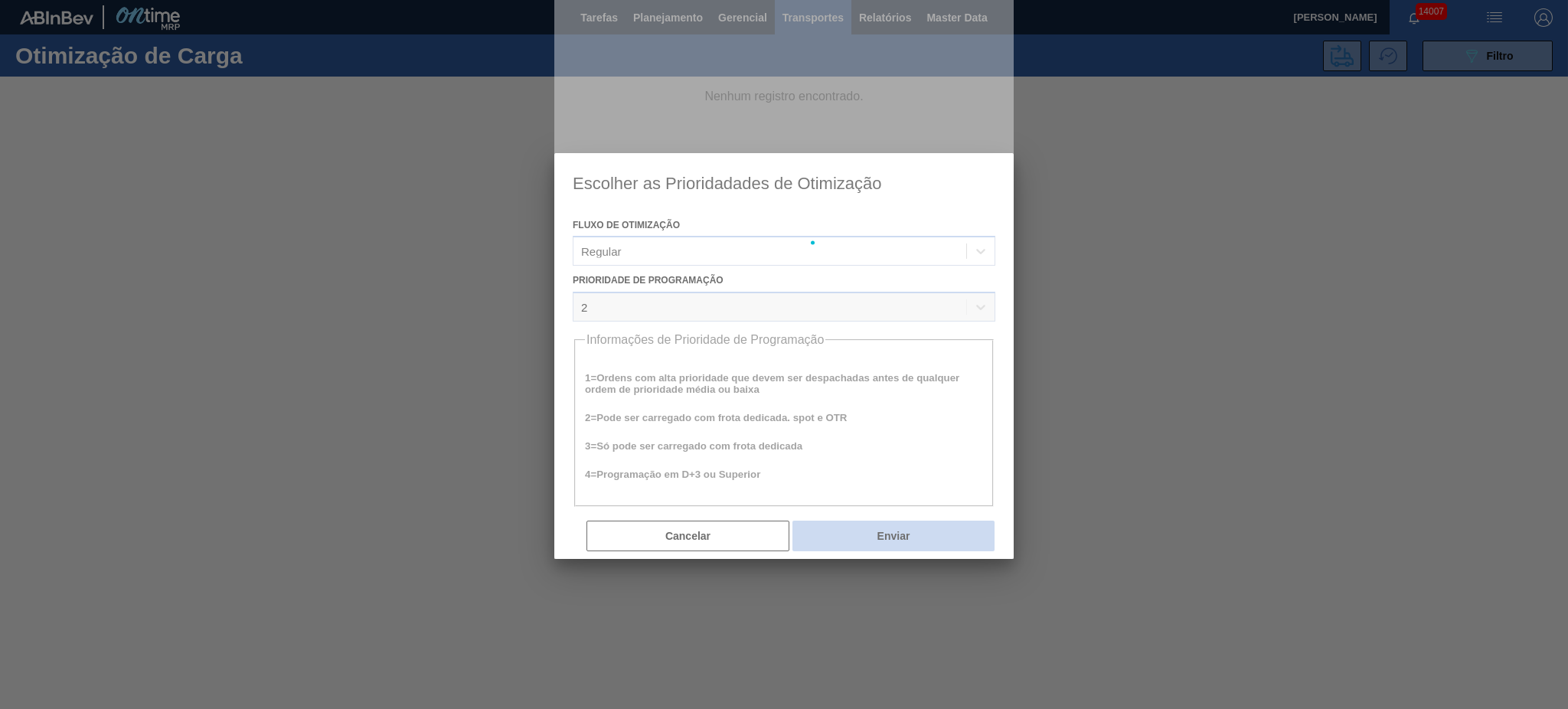
scroll to position [0, 0]
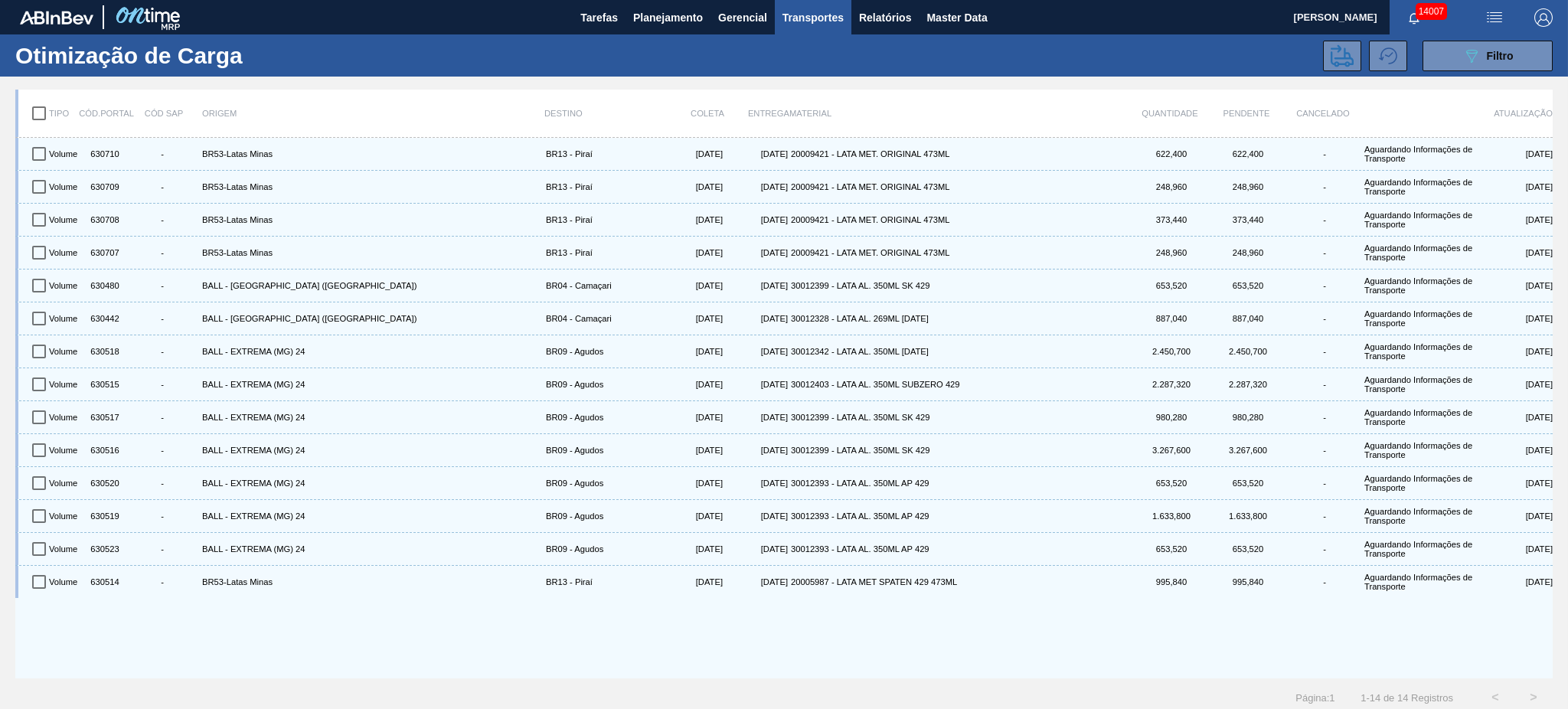
drag, startPoint x: 31, startPoint y: 103, endPoint x: 38, endPoint y: 110, distance: 9.9
click at [31, 103] on input "checkbox" at bounding box center [39, 113] width 32 height 32
checkbox input "true"
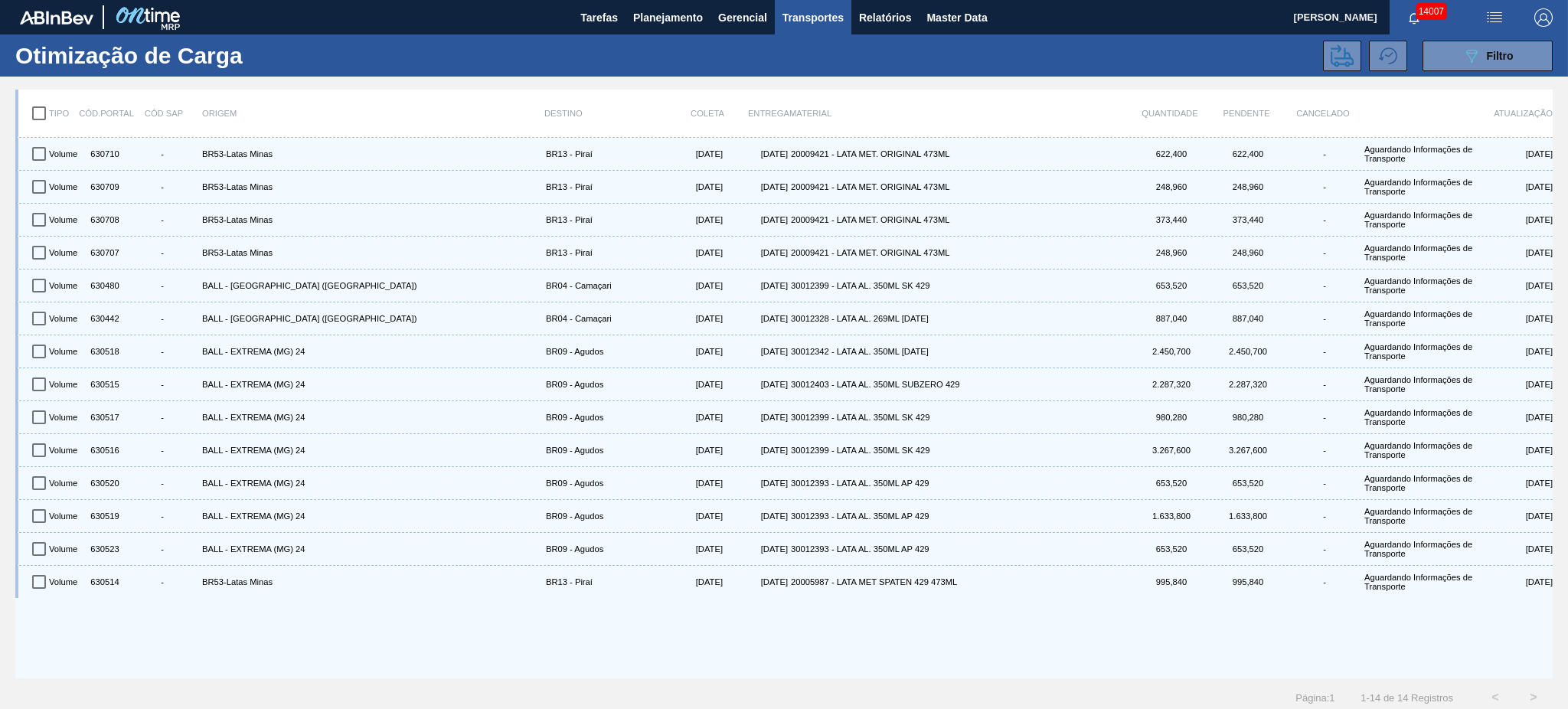
checkbox input "true"
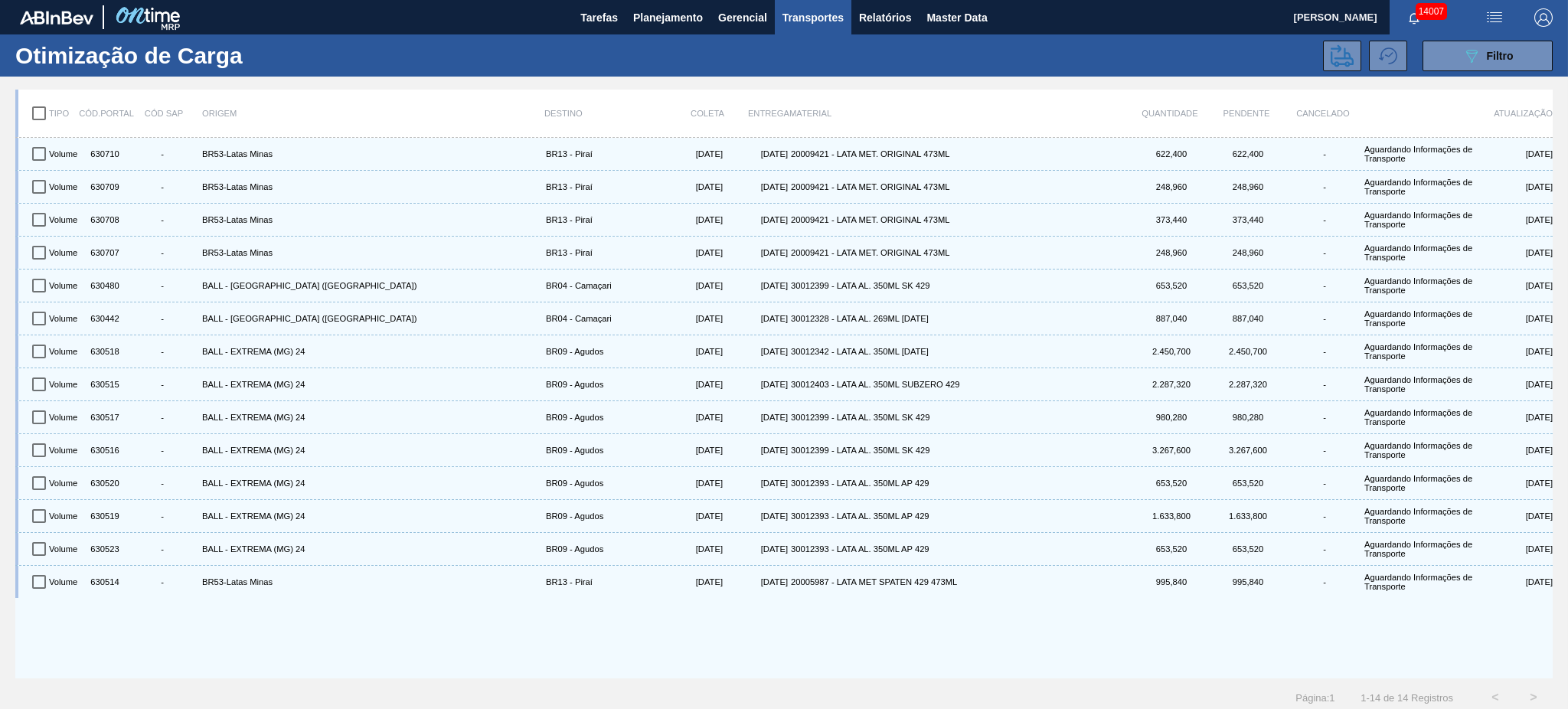
checkbox input "true"
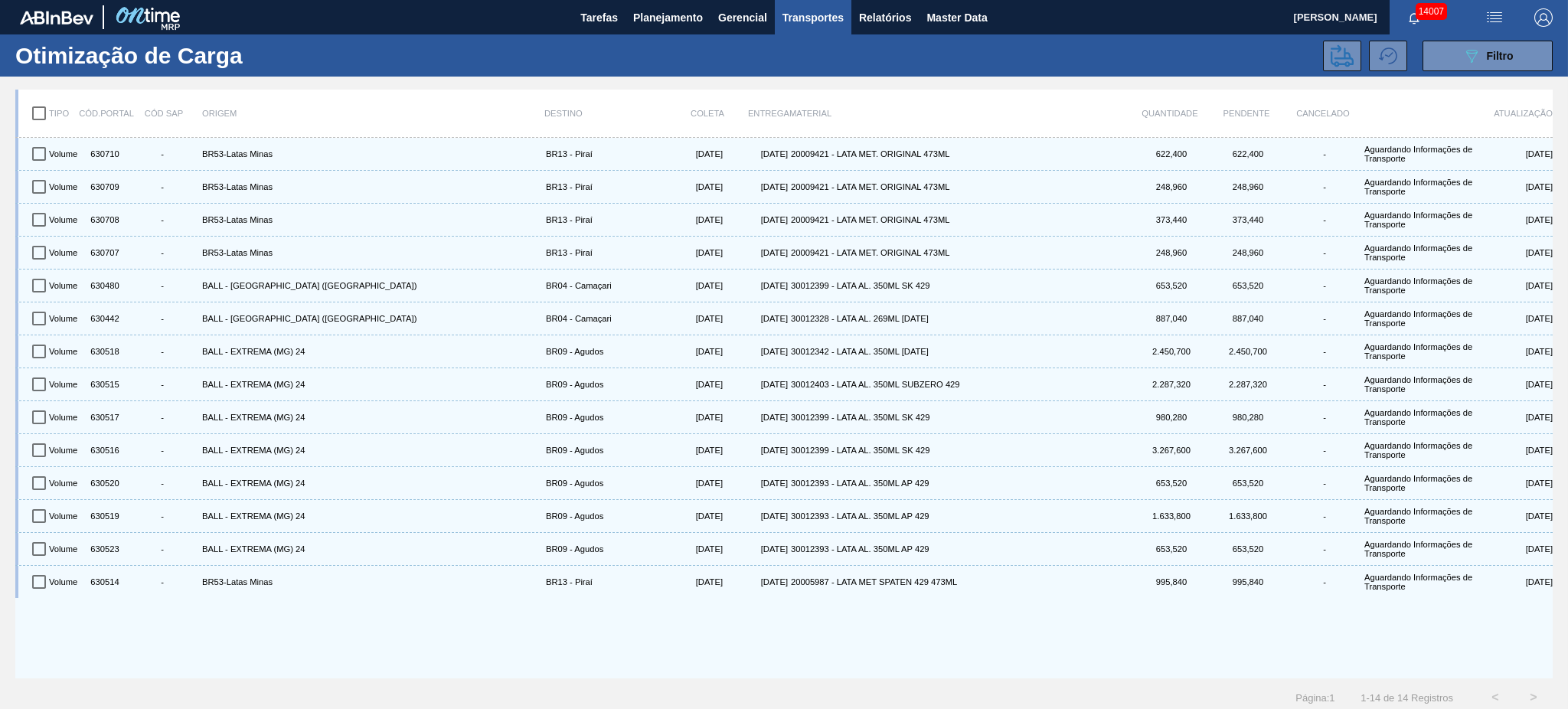
checkbox input "true"
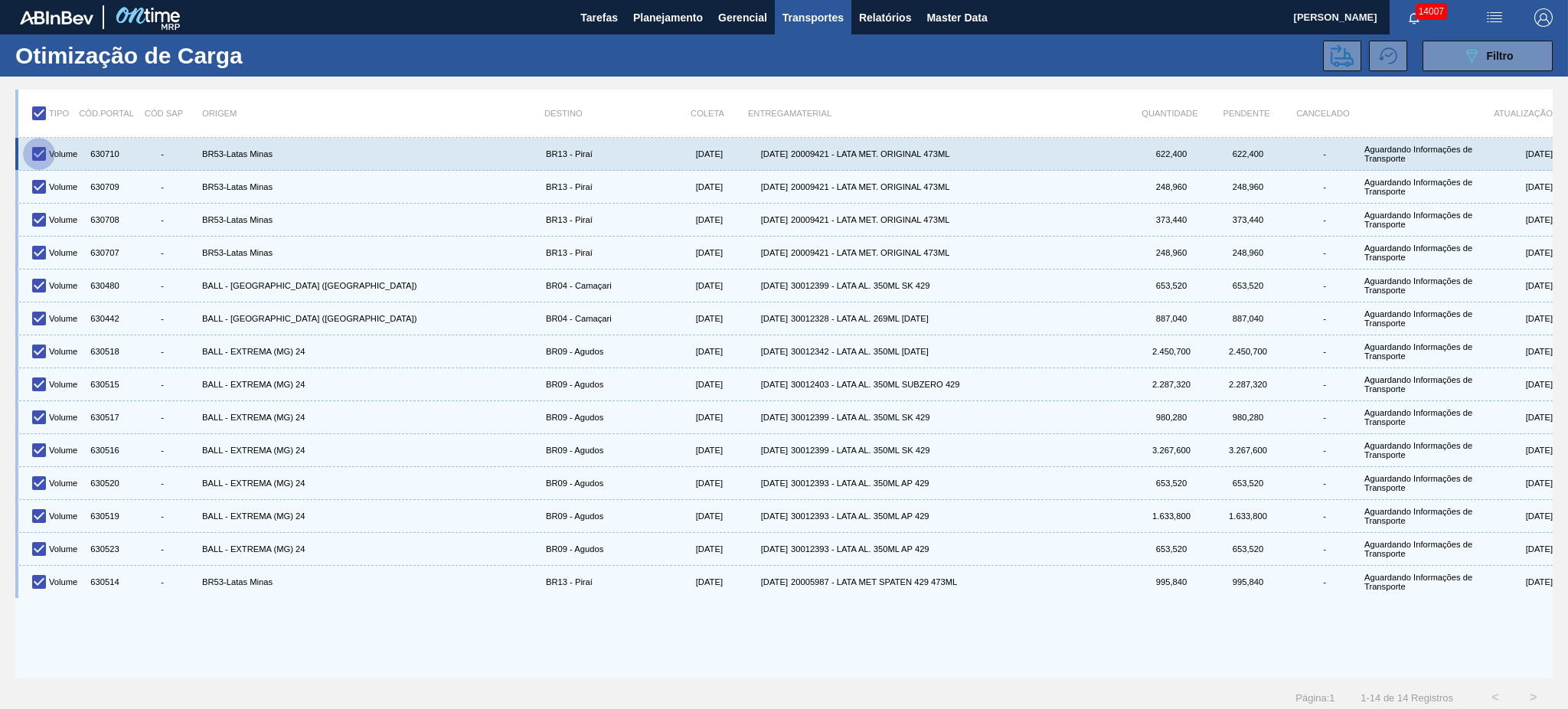
click at [44, 165] on input "checkbox" at bounding box center [39, 154] width 32 height 32
checkbox input "false"
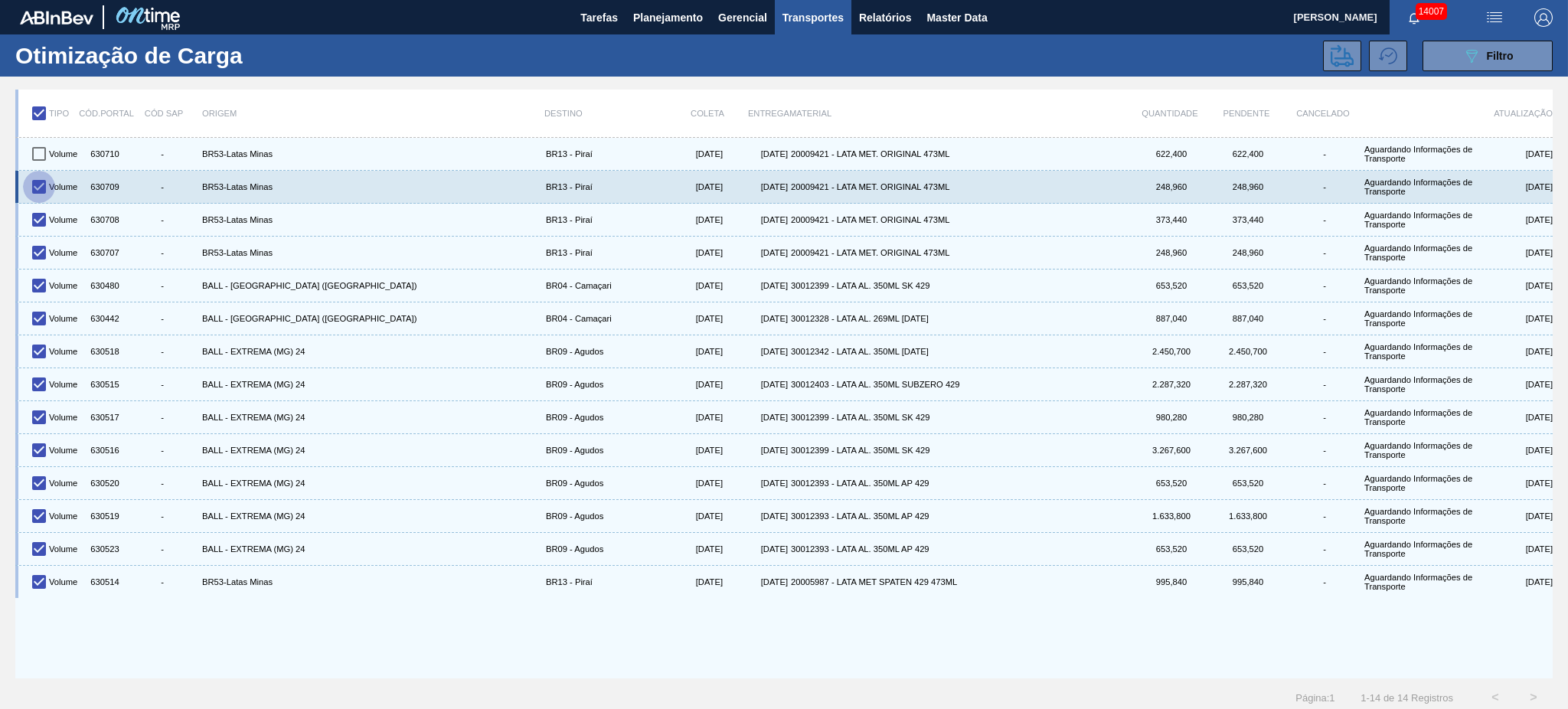
click at [41, 185] on input "checkbox" at bounding box center [39, 187] width 32 height 32
checkbox input "false"
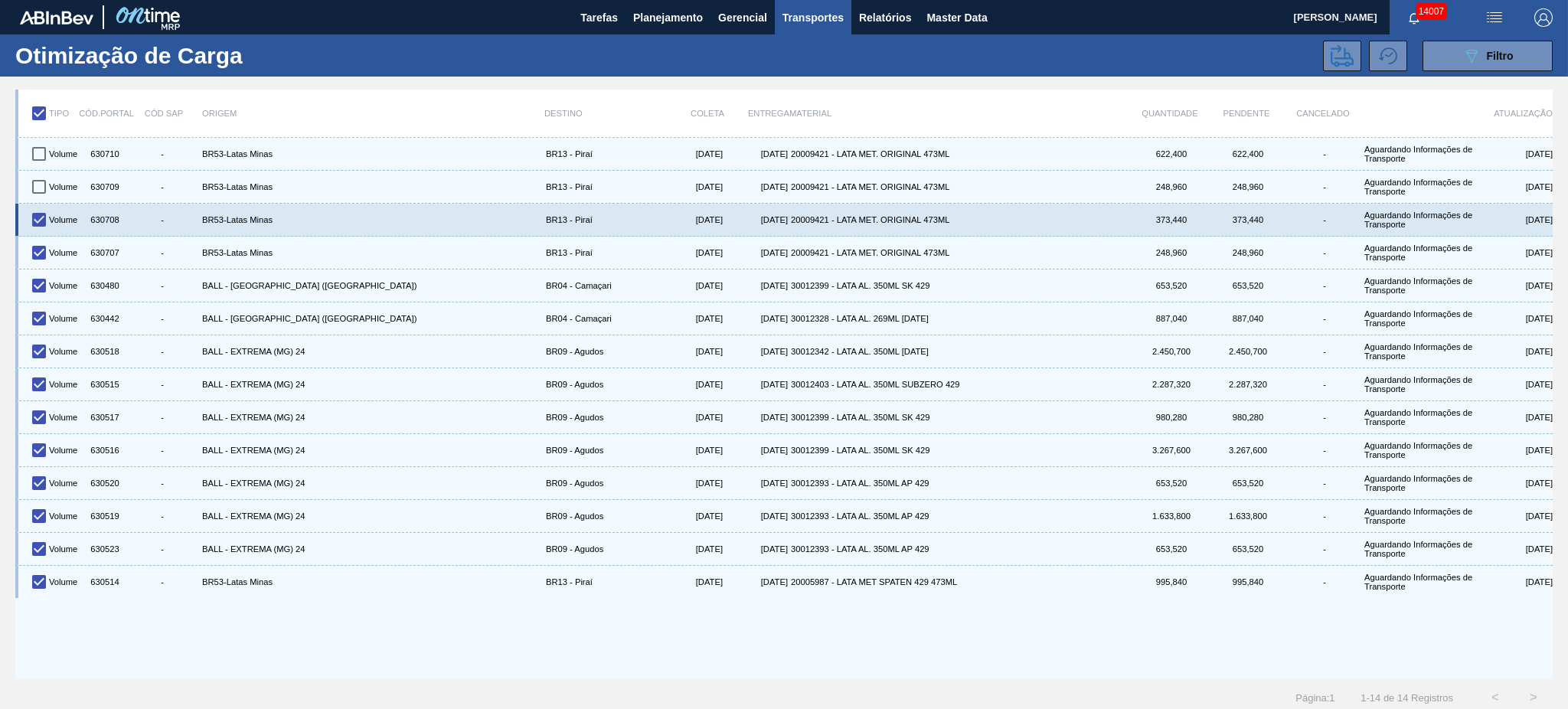
click at [43, 221] on input "checkbox" at bounding box center [39, 220] width 32 height 32
checkbox input "false"
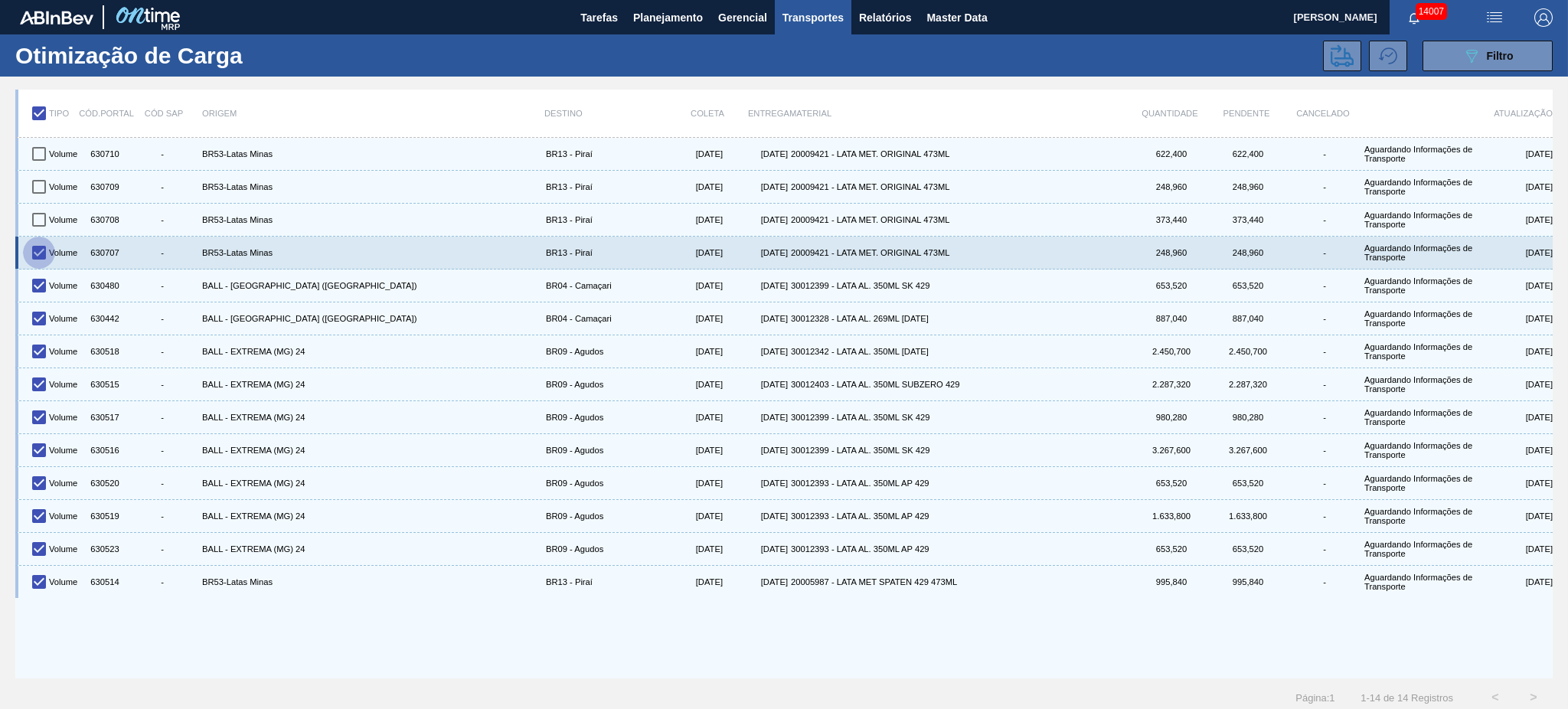
click at [39, 262] on input "checkbox" at bounding box center [39, 253] width 32 height 32
checkbox input "false"
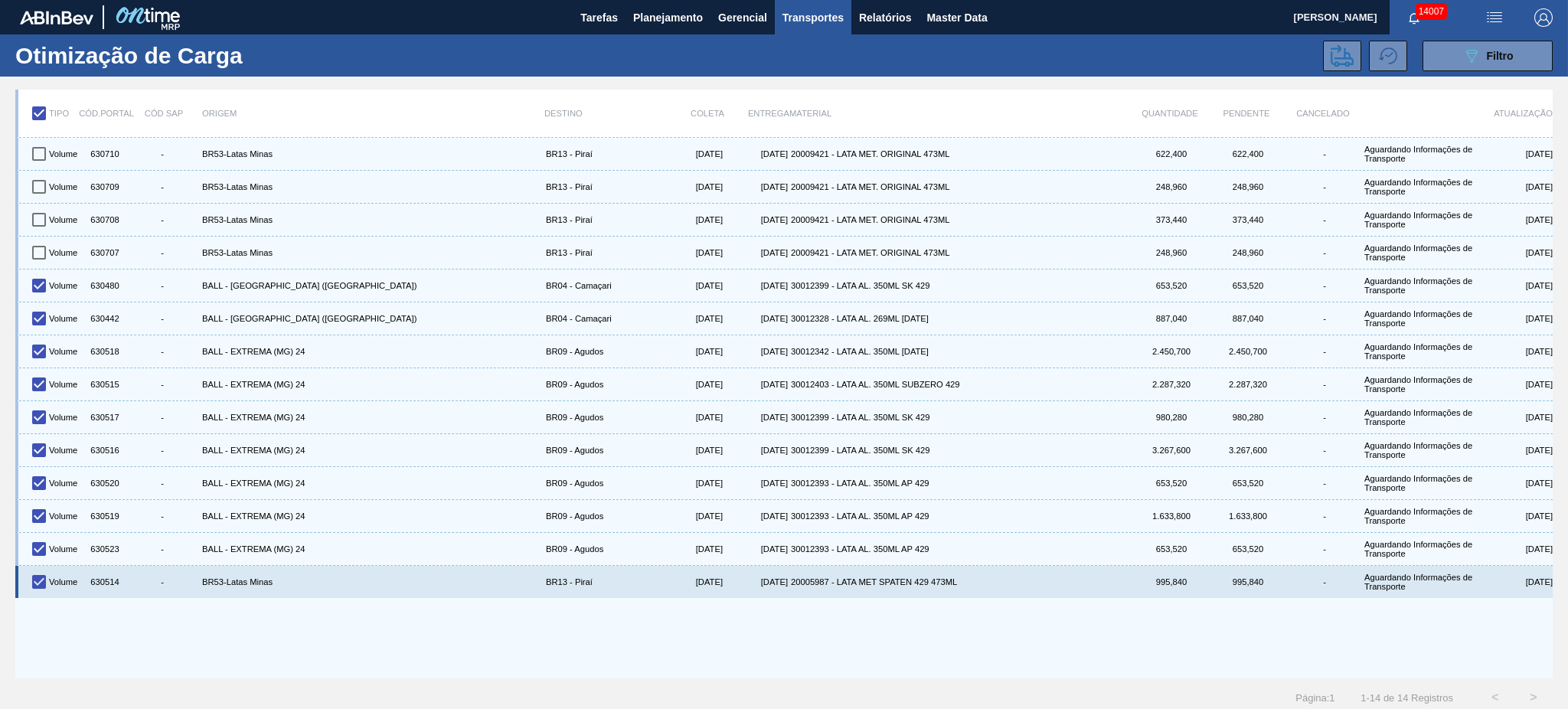
click at [41, 583] on input "checkbox" at bounding box center [39, 582] width 32 height 32
checkbox input "false"
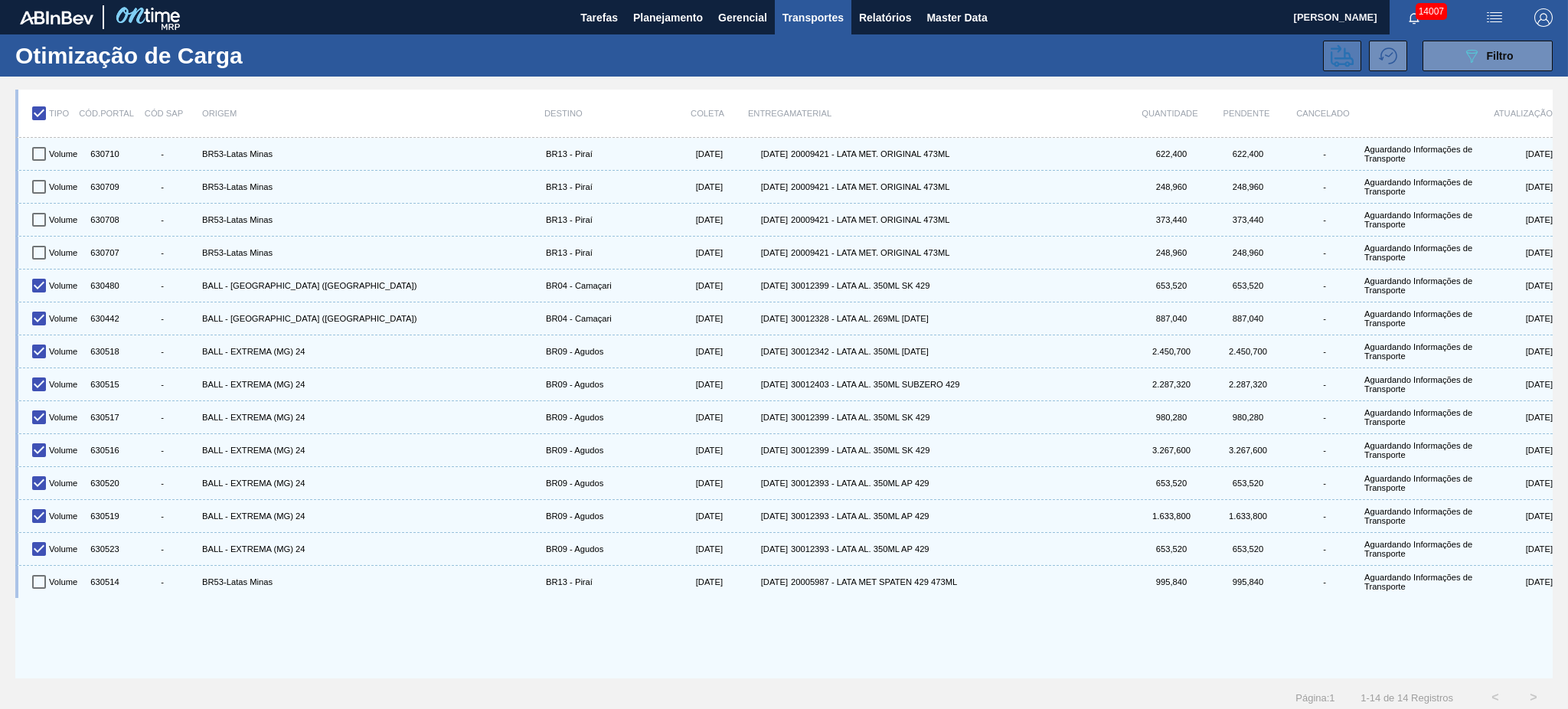
click at [1352, 47] on button at bounding box center [1342, 56] width 38 height 31
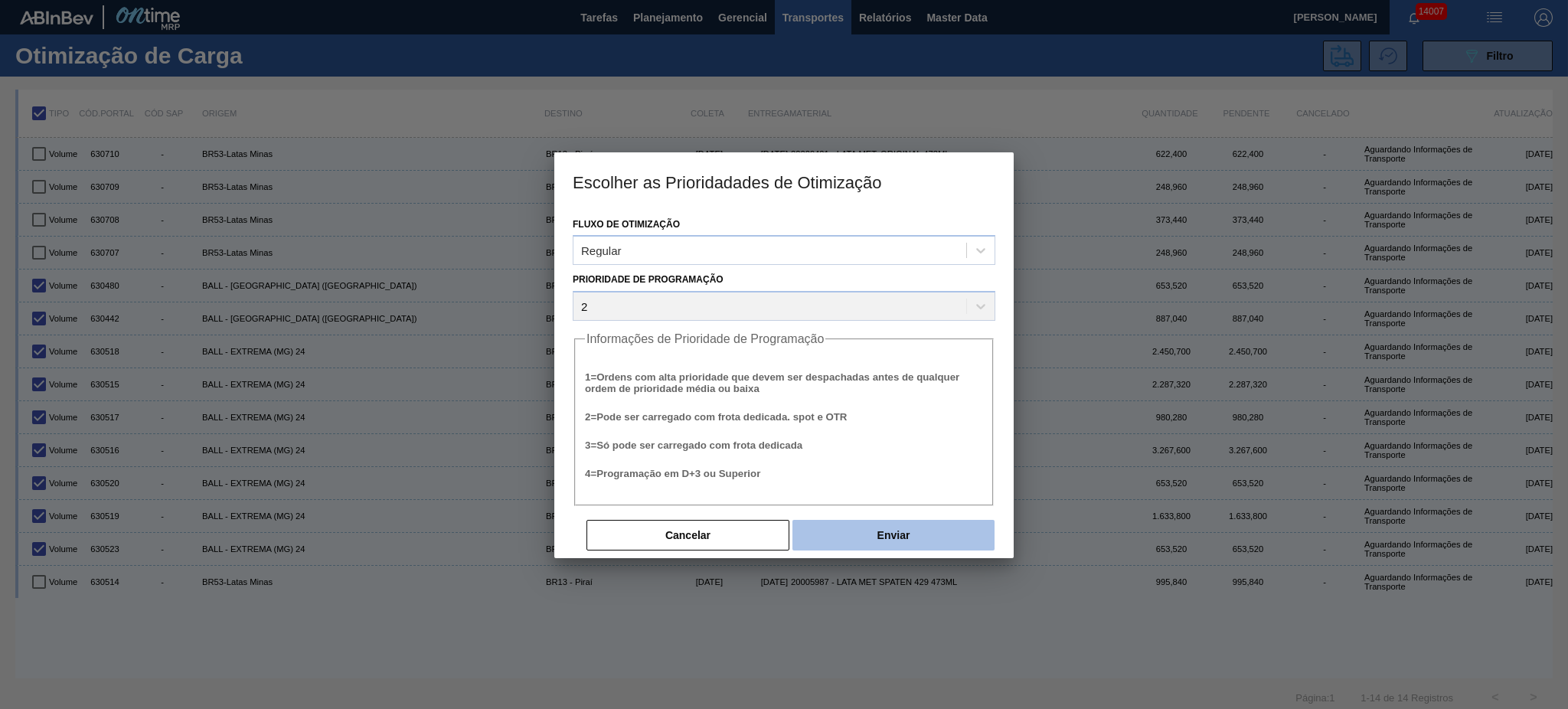
click at [874, 524] on button "Enviar" at bounding box center [893, 535] width 202 height 31
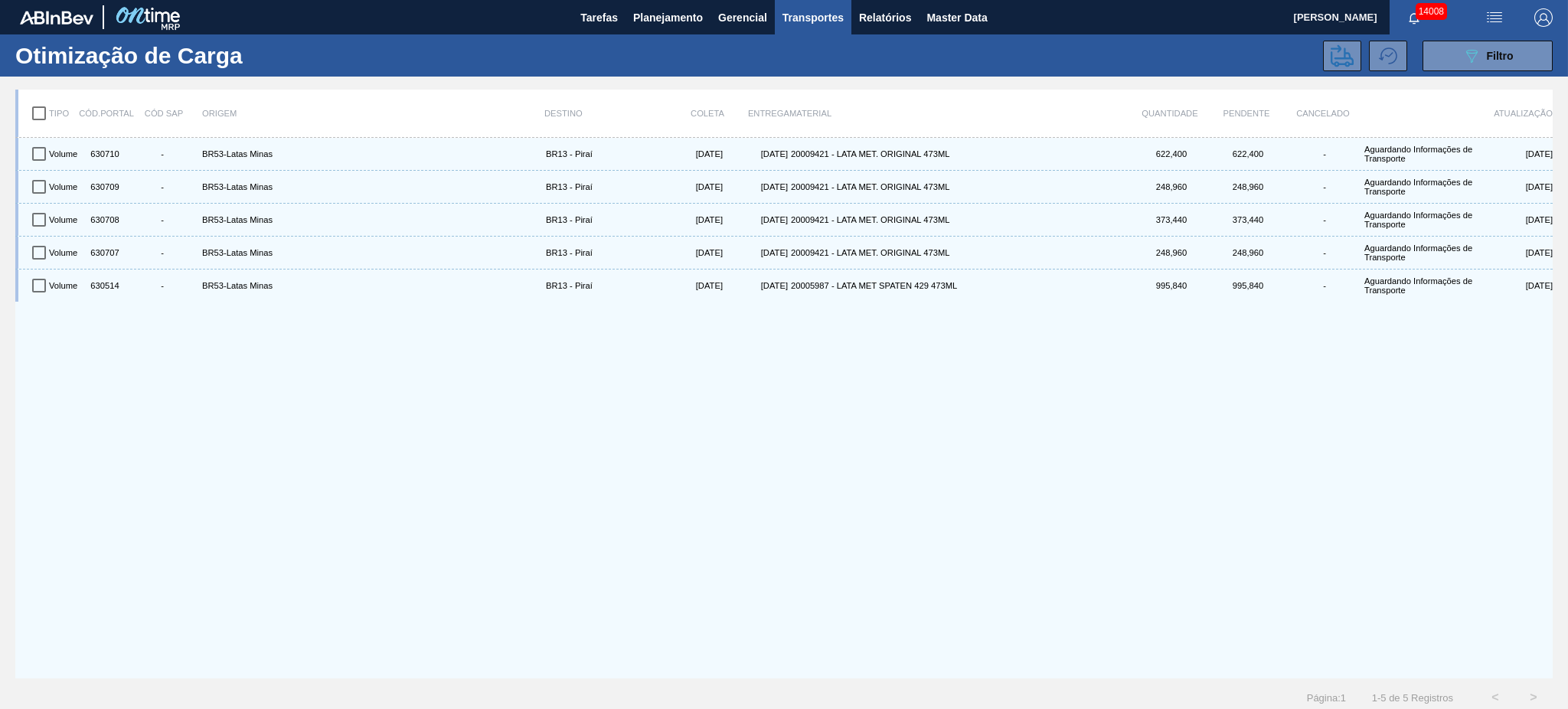
drag, startPoint x: 1462, startPoint y: 66, endPoint x: 1465, endPoint y: 78, distance: 12.4
click at [1462, 66] on button "089F7B8B-B2A5-4AFE-B5C0-19BA573D28AC Filtro" at bounding box center [1487, 56] width 130 height 31
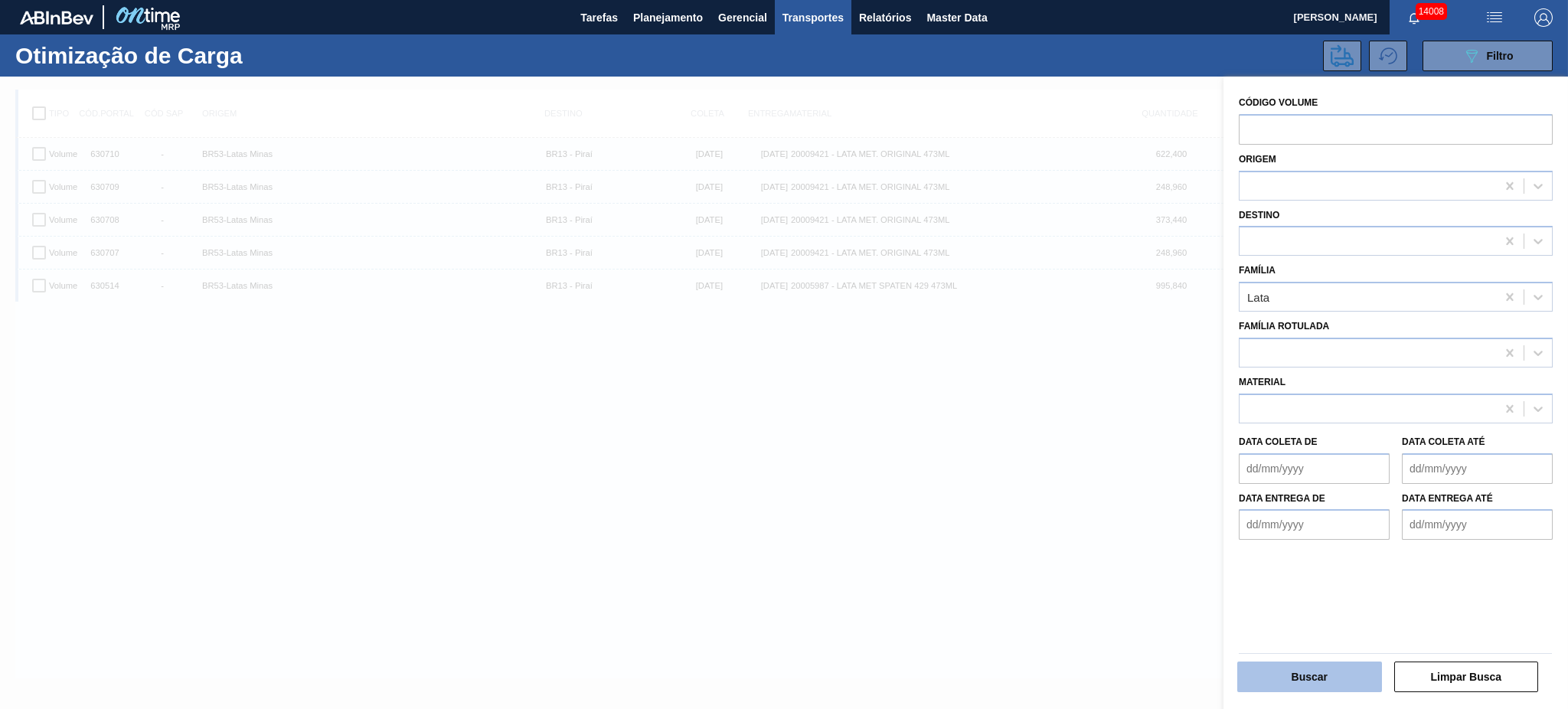
click at [1344, 679] on button "Buscar" at bounding box center [1309, 677] width 145 height 31
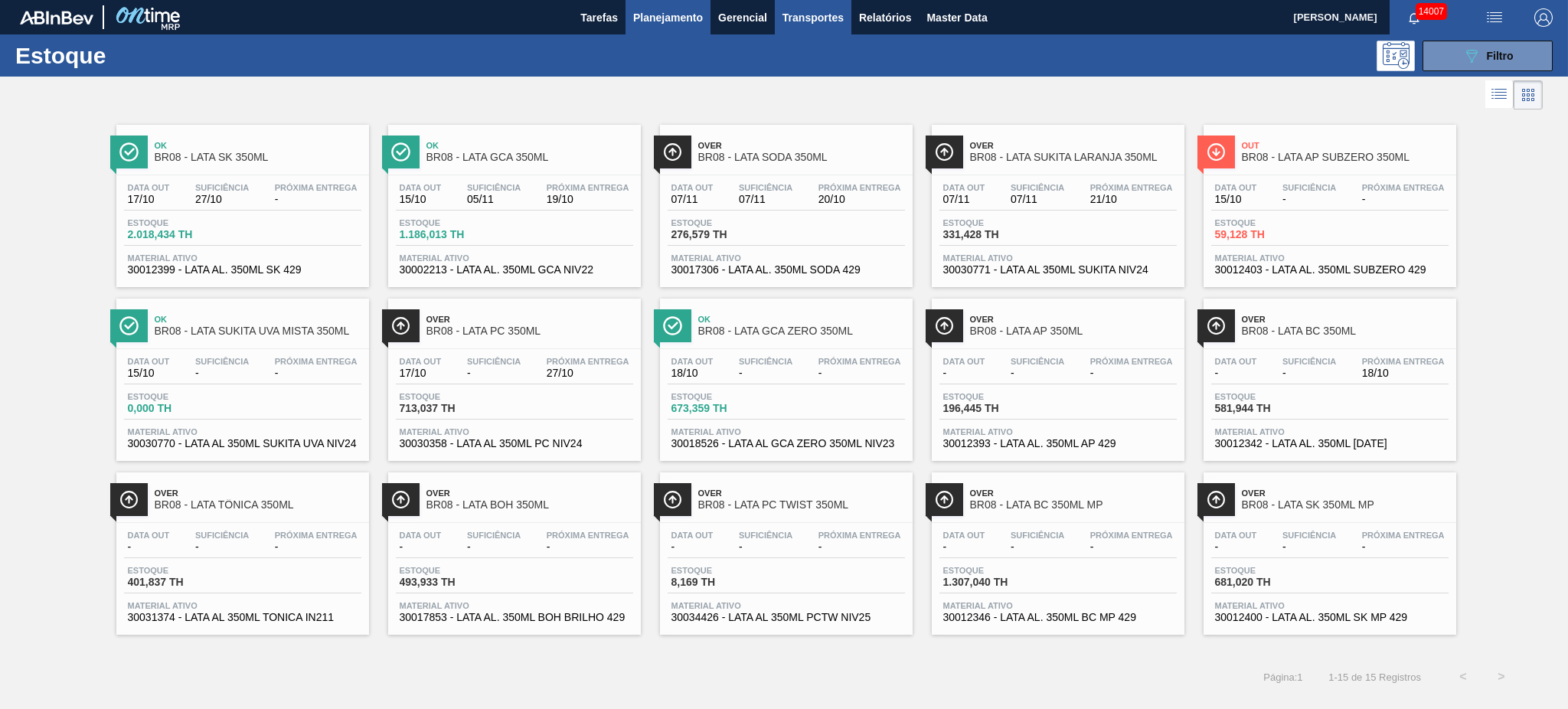
click at [818, 22] on span "Transportes" at bounding box center [812, 17] width 61 height 18
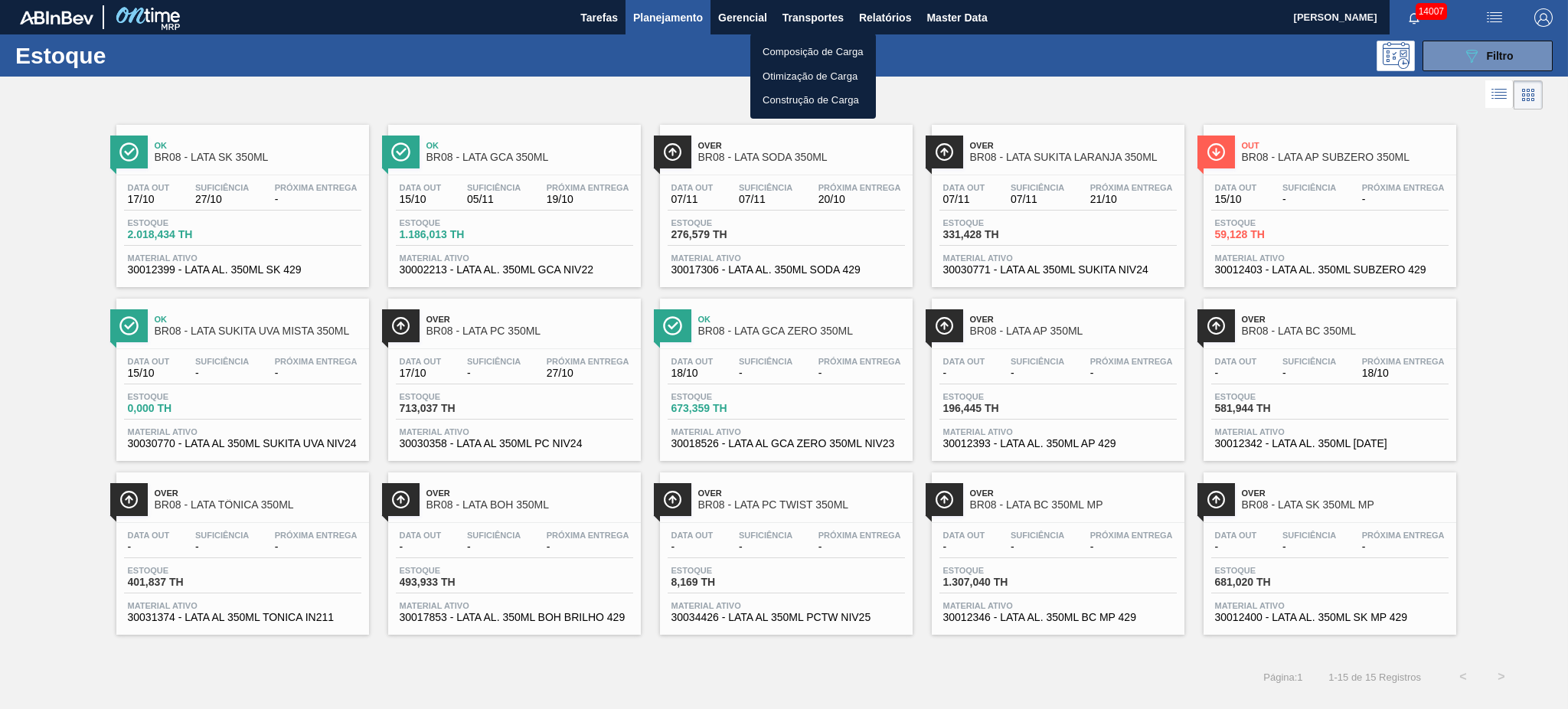
click at [887, 15] on div at bounding box center [784, 354] width 1568 height 709
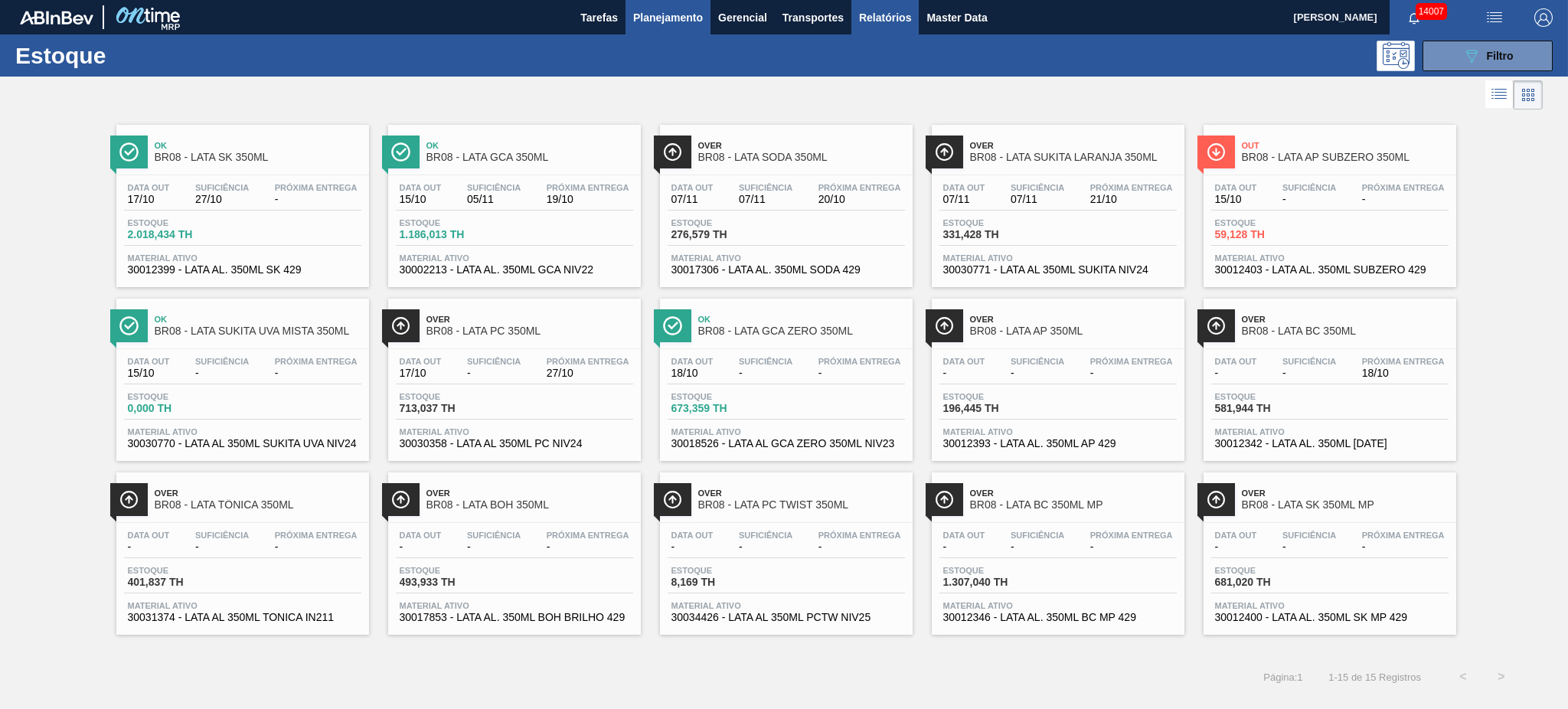
click at [887, 15] on span "Relatórios" at bounding box center [885, 17] width 52 height 18
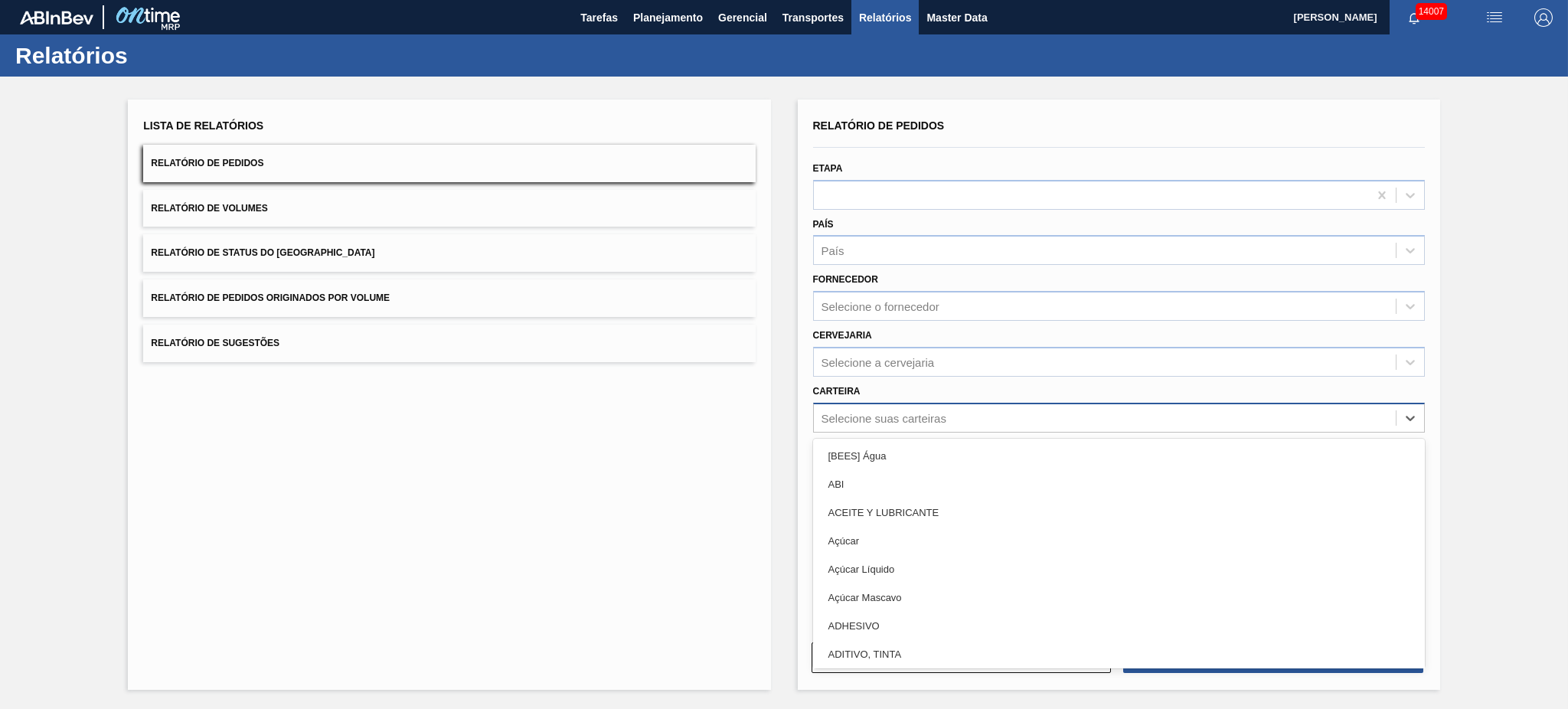
click at [894, 416] on div "Selecione suas carteiras" at bounding box center [883, 417] width 125 height 13
type input "lata"
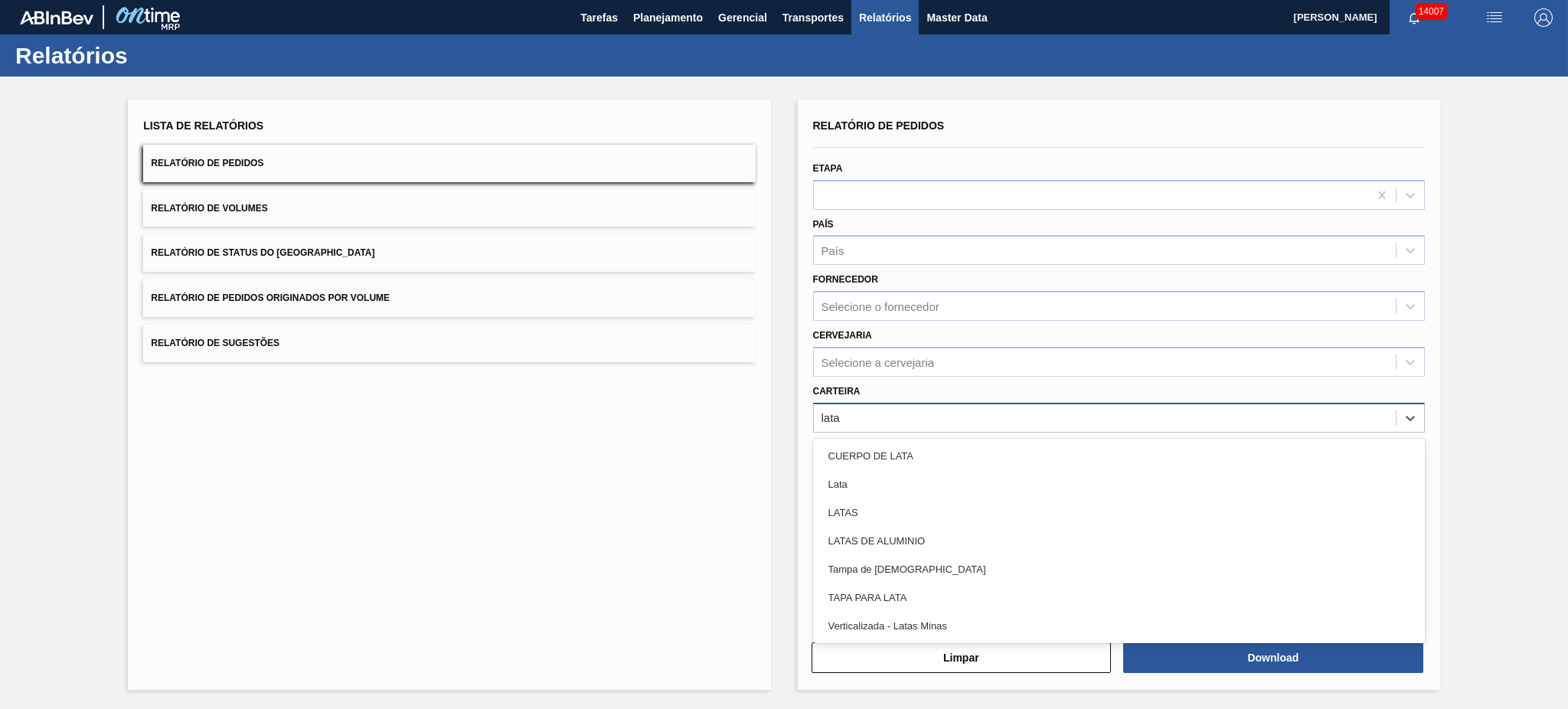
click at [856, 476] on div "Lata" at bounding box center [1119, 484] width 612 height 28
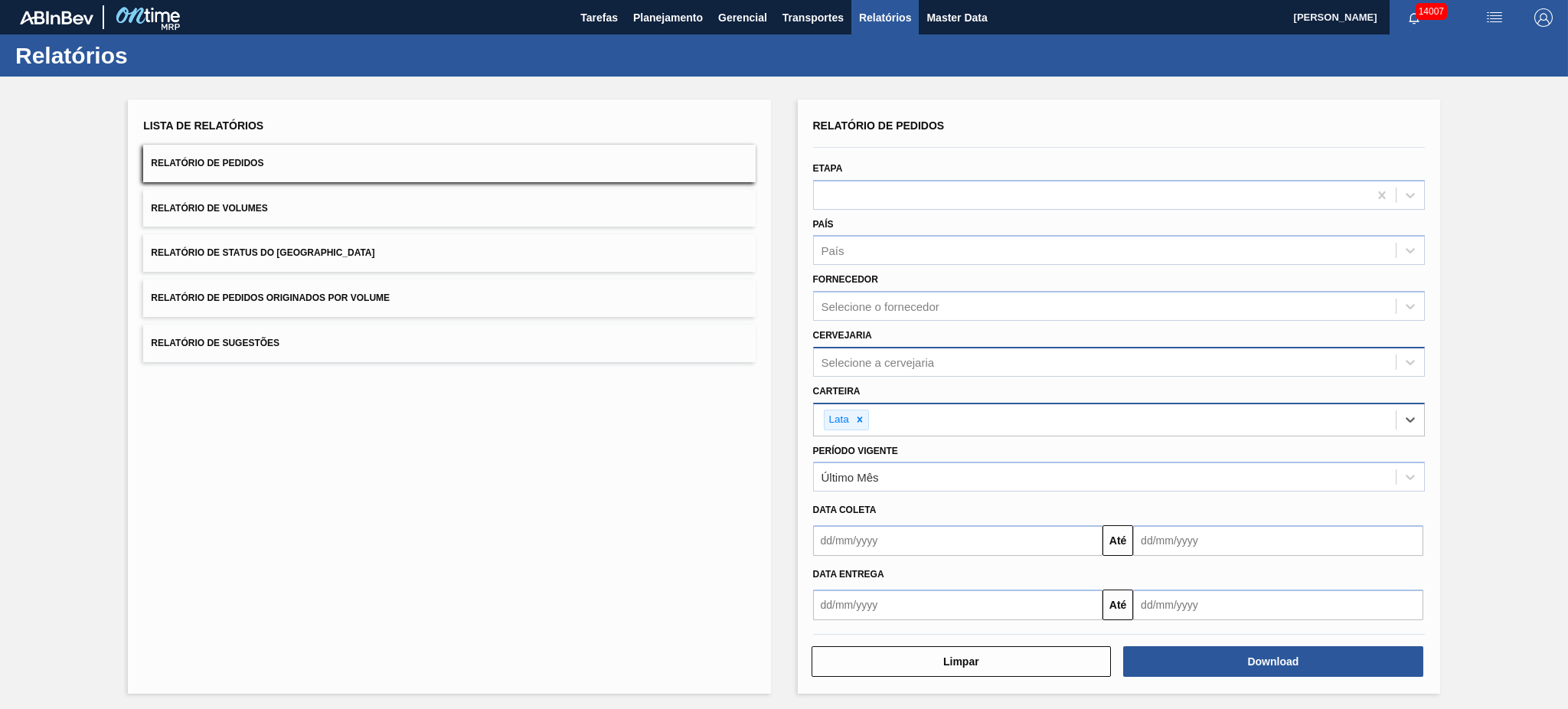
click at [951, 367] on div "Selecione a cervejaria" at bounding box center [1104, 362] width 582 height 22
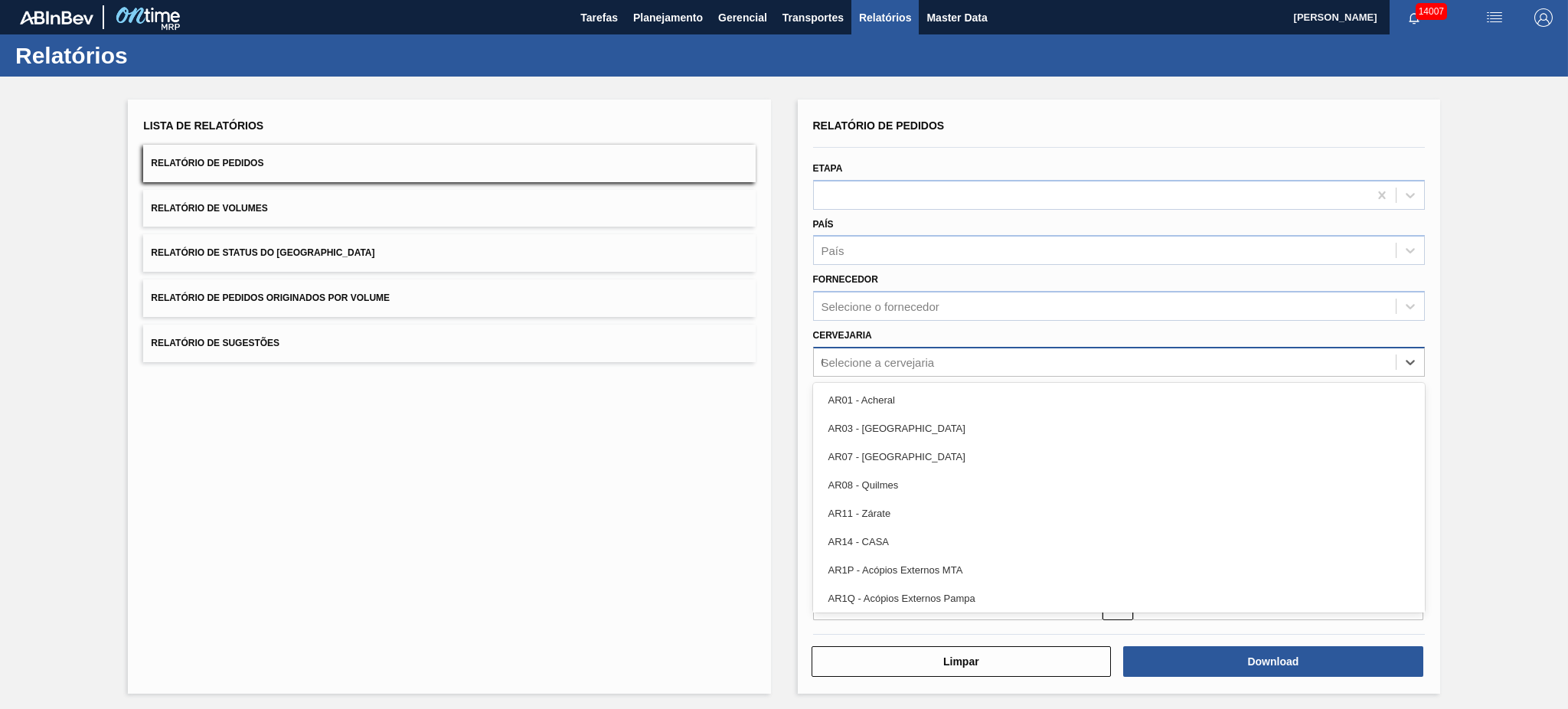
type input "02"
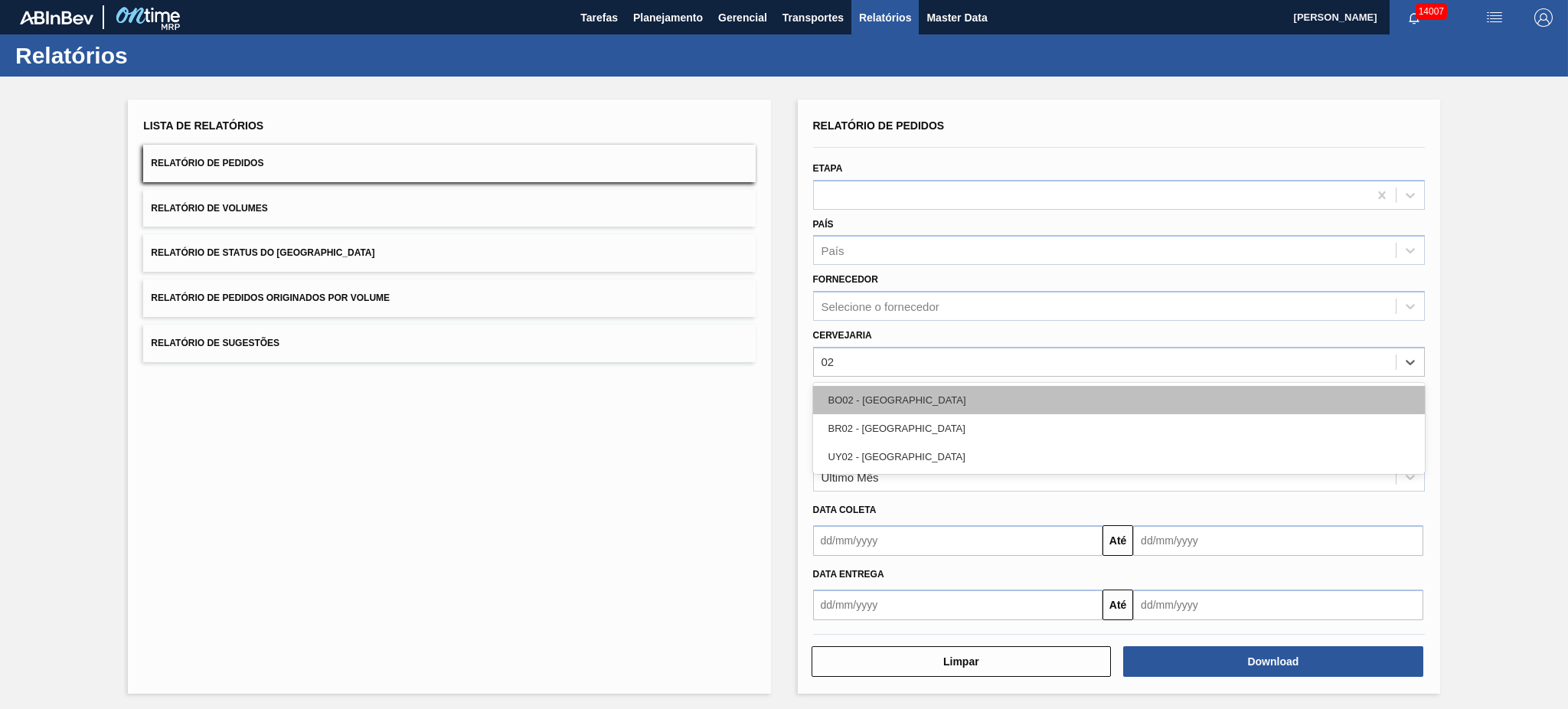
drag, startPoint x: 938, startPoint y: 399, endPoint x: 934, endPoint y: 415, distance: 16.5
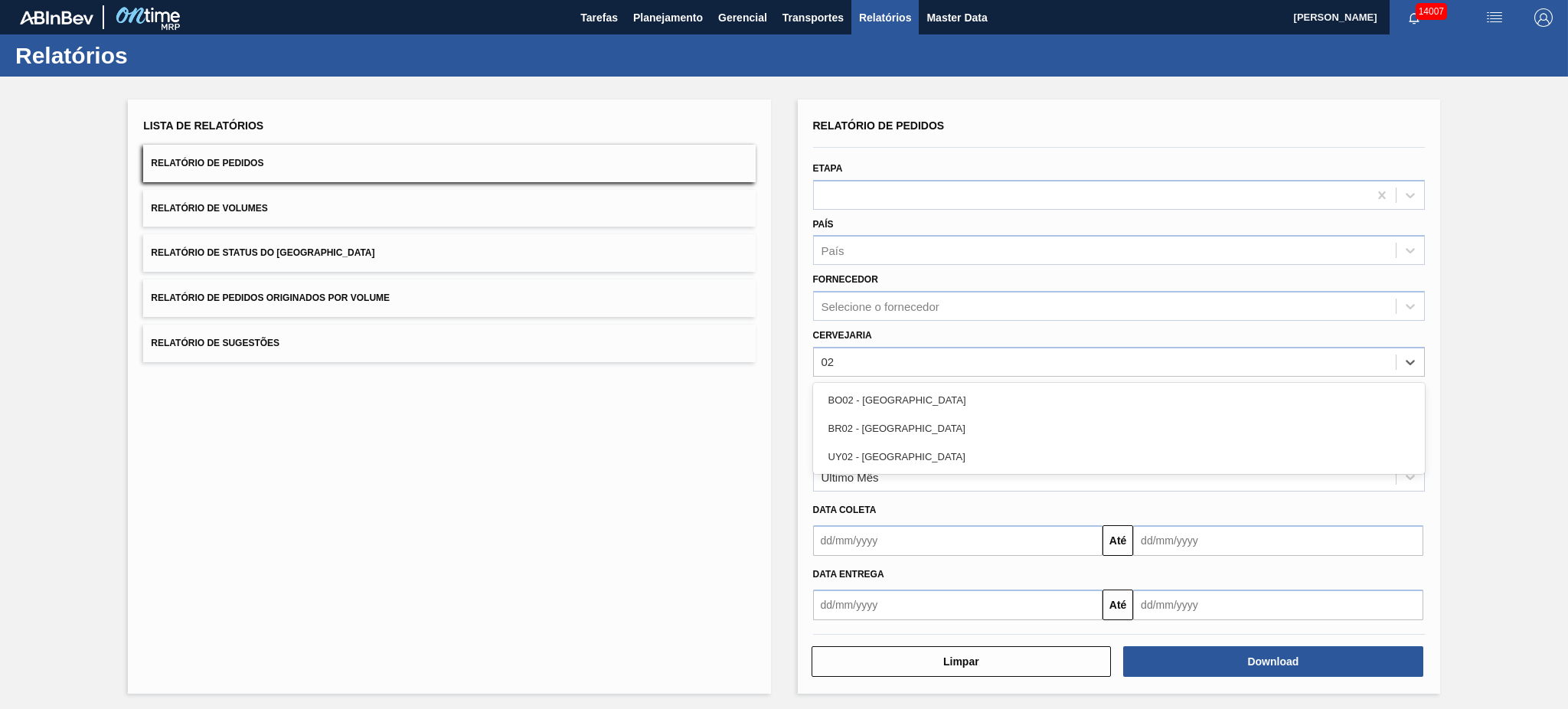
click at [937, 400] on div "BO02 - [GEOGRAPHIC_DATA]" at bounding box center [1119, 400] width 612 height 28
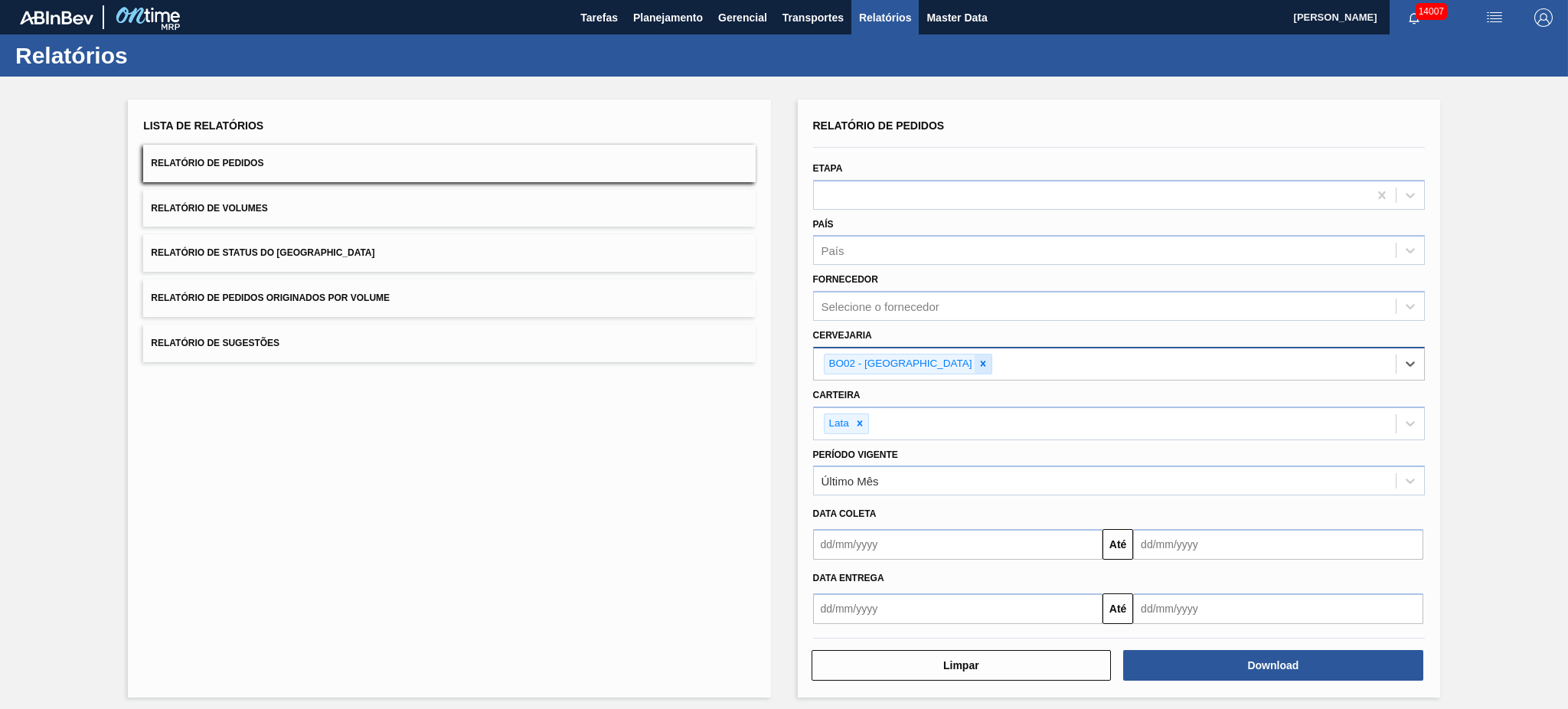
click at [980, 362] on icon at bounding box center [982, 364] width 5 height 5
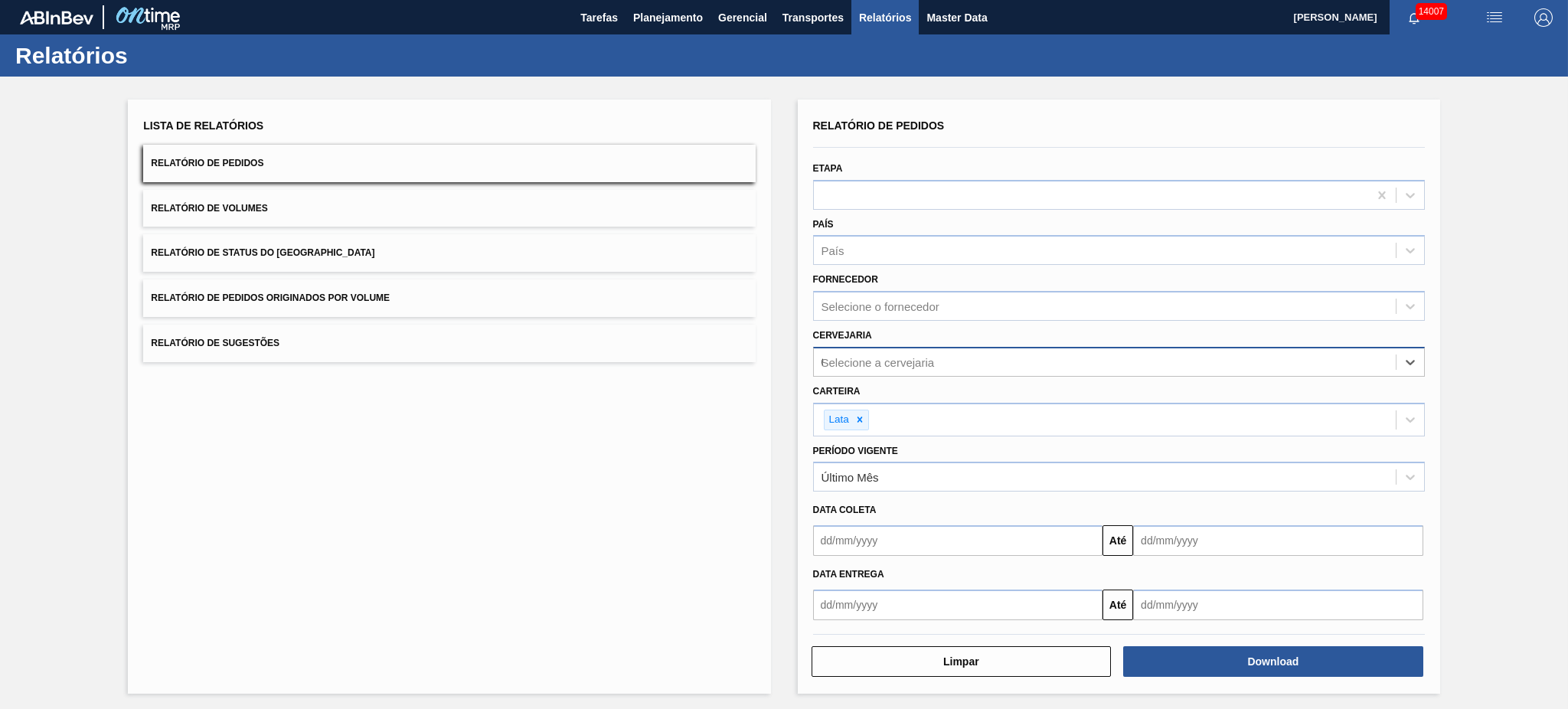
type input "02"
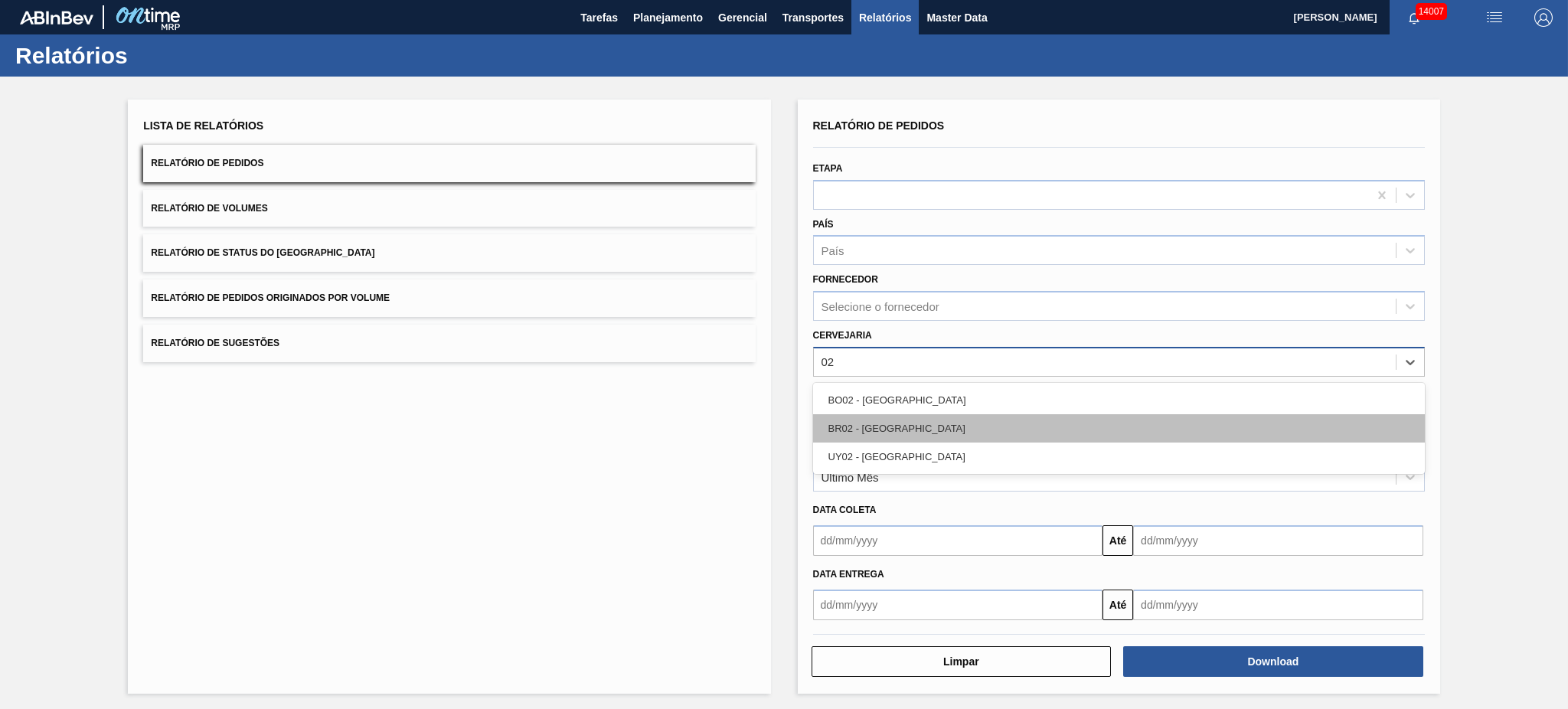
click at [924, 421] on div "BR02 - [GEOGRAPHIC_DATA]" at bounding box center [1119, 428] width 612 height 28
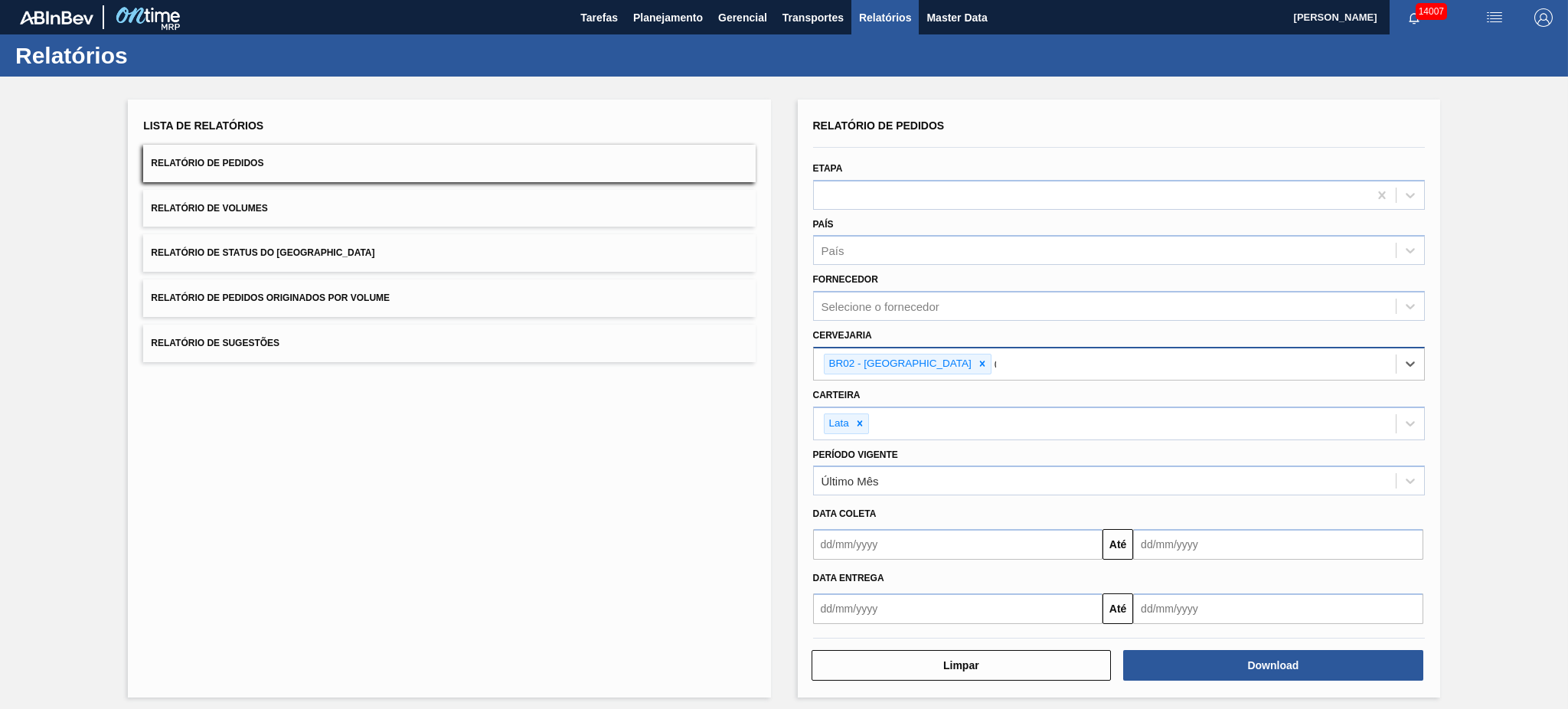
type input "03"
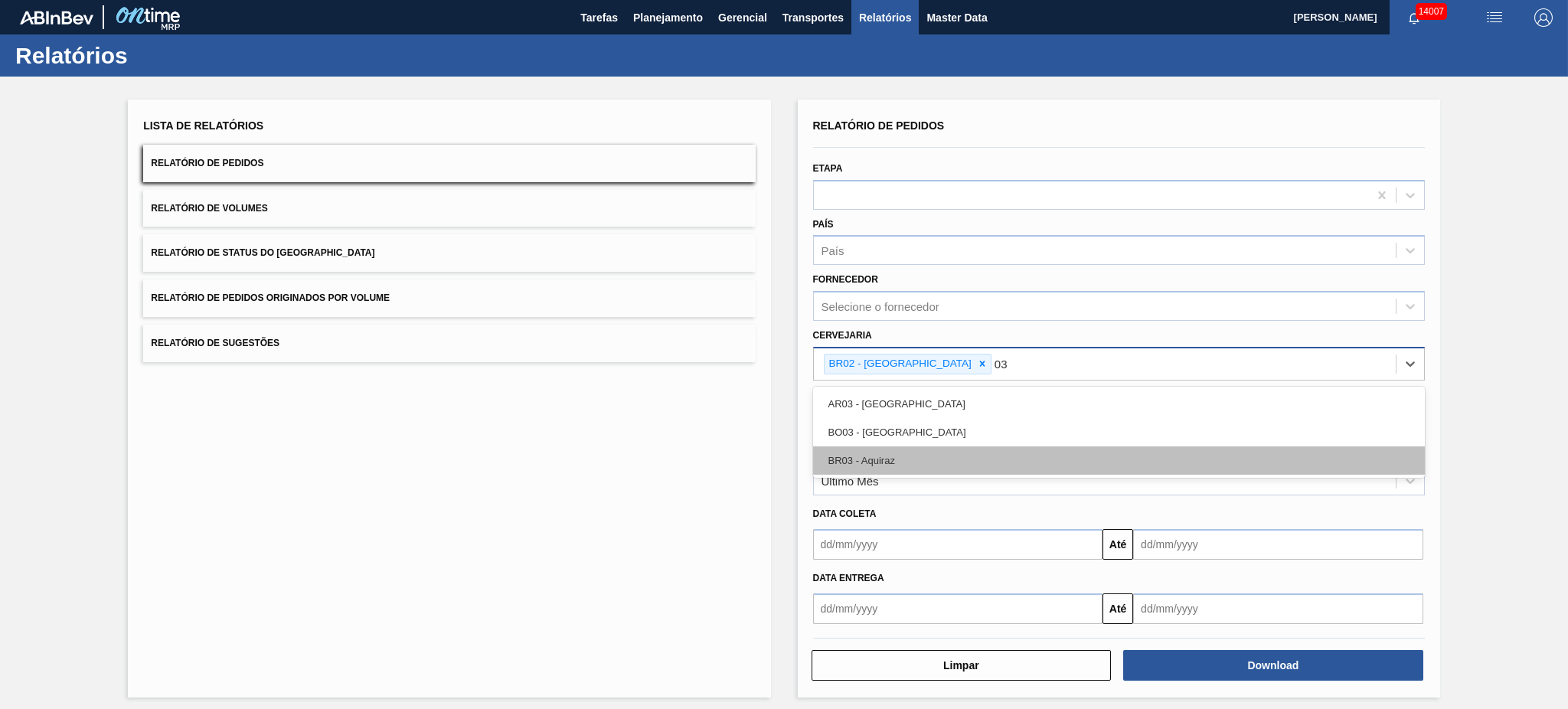
click at [927, 447] on div "BR03 - Aquiraz" at bounding box center [1119, 461] width 612 height 28
type input "04"
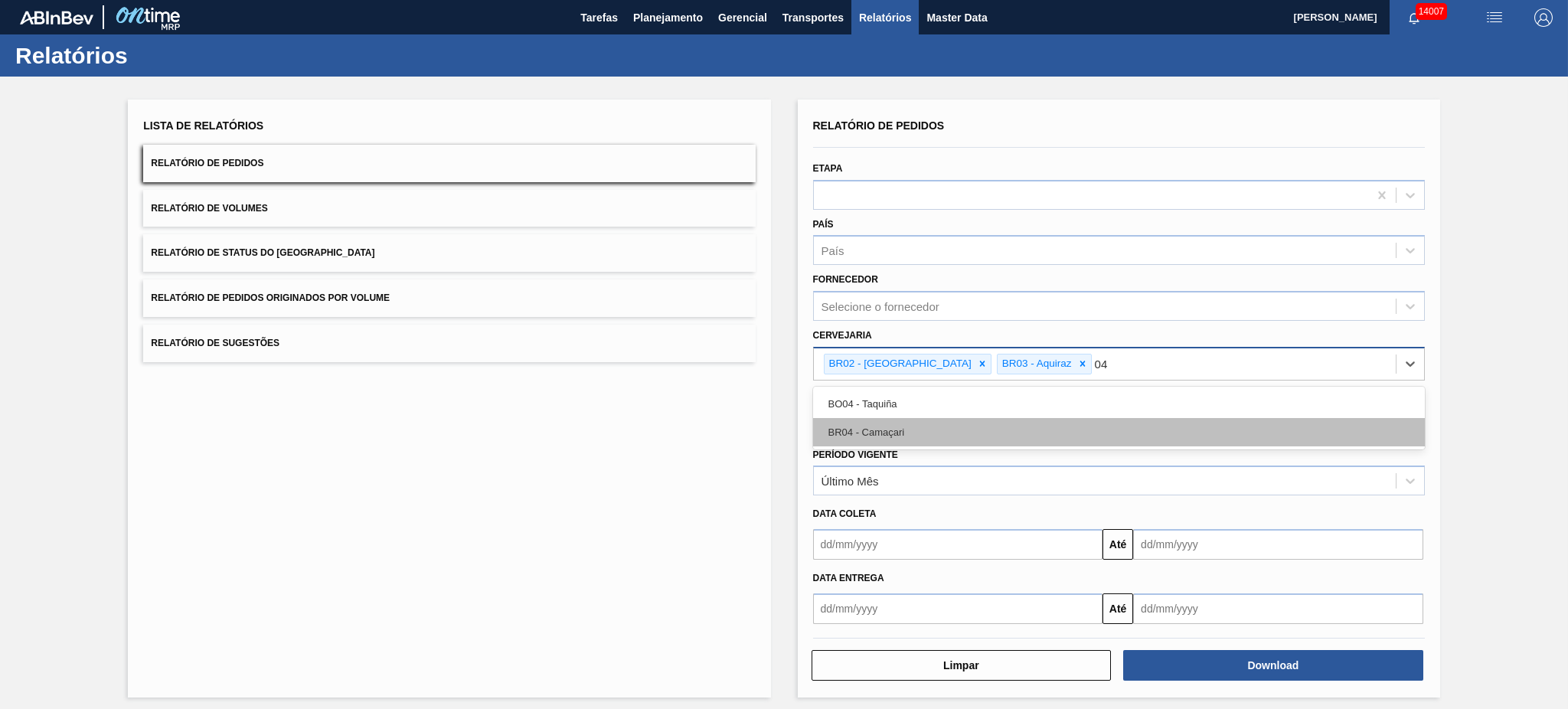
click at [922, 432] on div "BR04 - Camaçari" at bounding box center [1119, 432] width 612 height 28
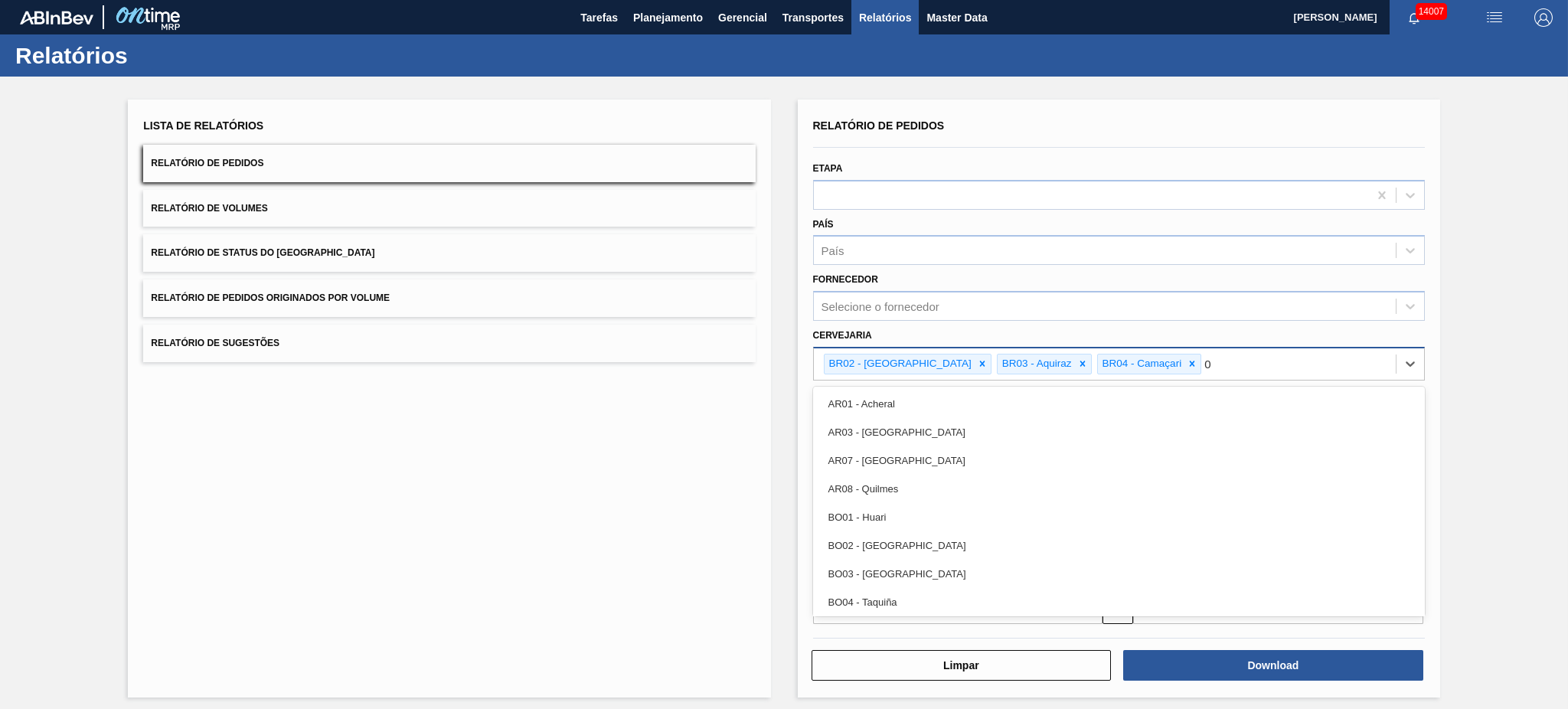
type input "08"
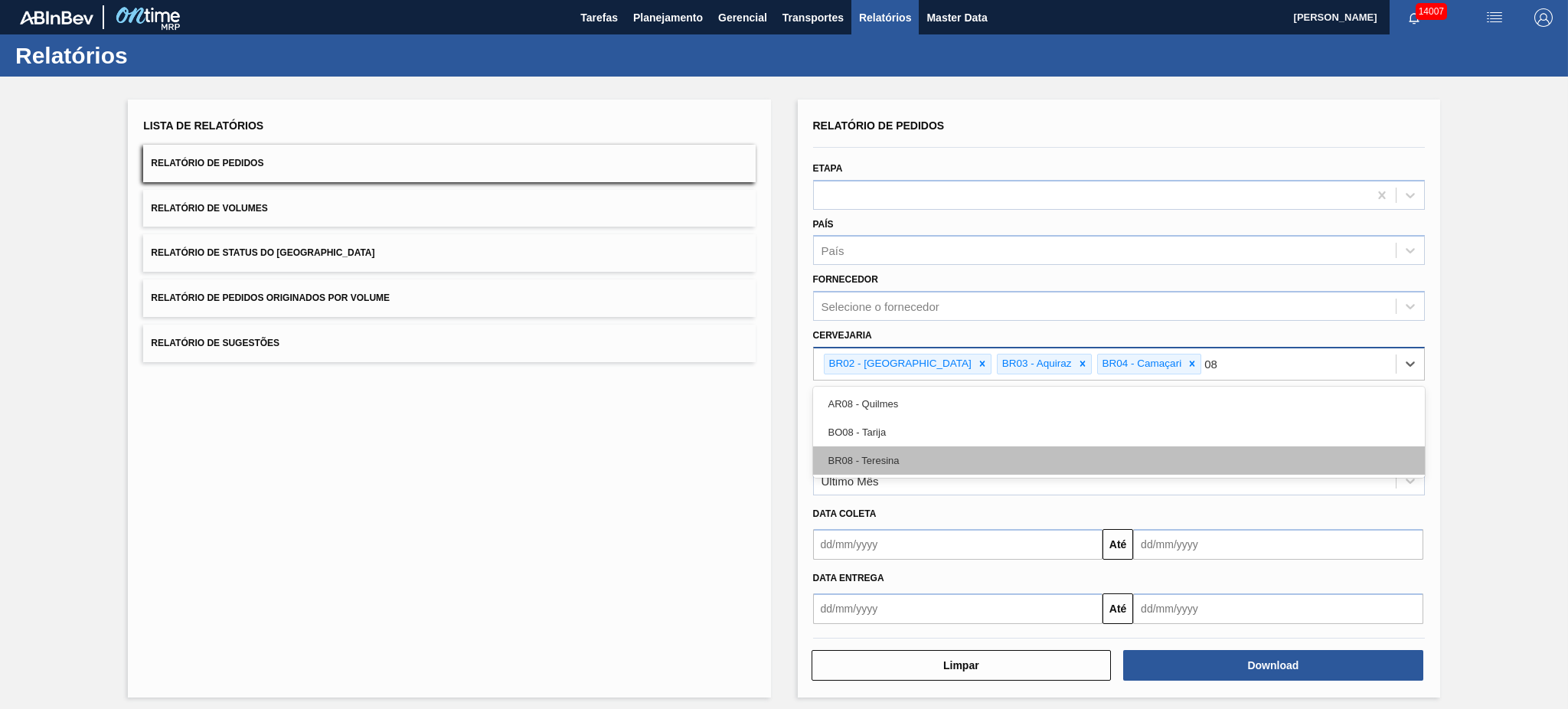
click at [928, 459] on div "BR08 - Teresina" at bounding box center [1119, 461] width 612 height 28
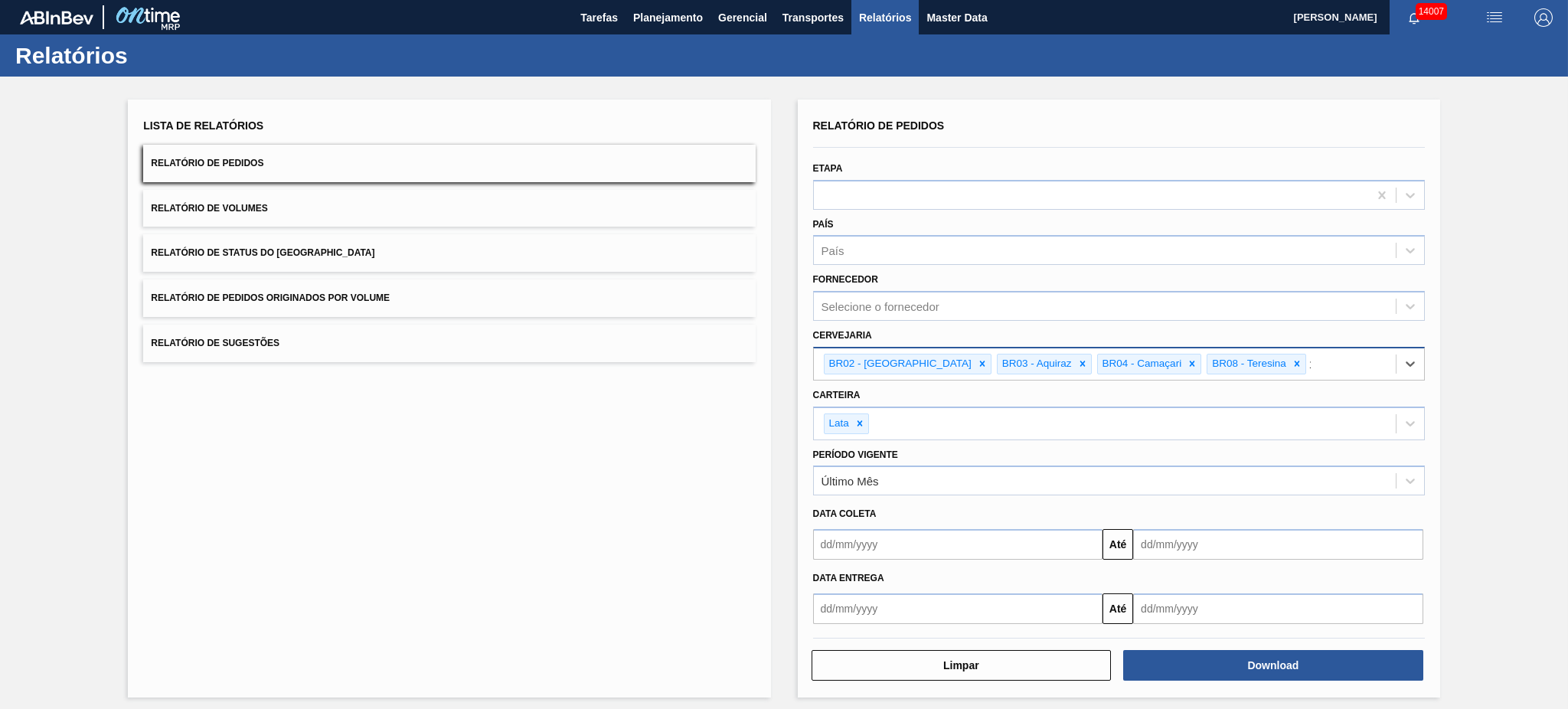
type input "11"
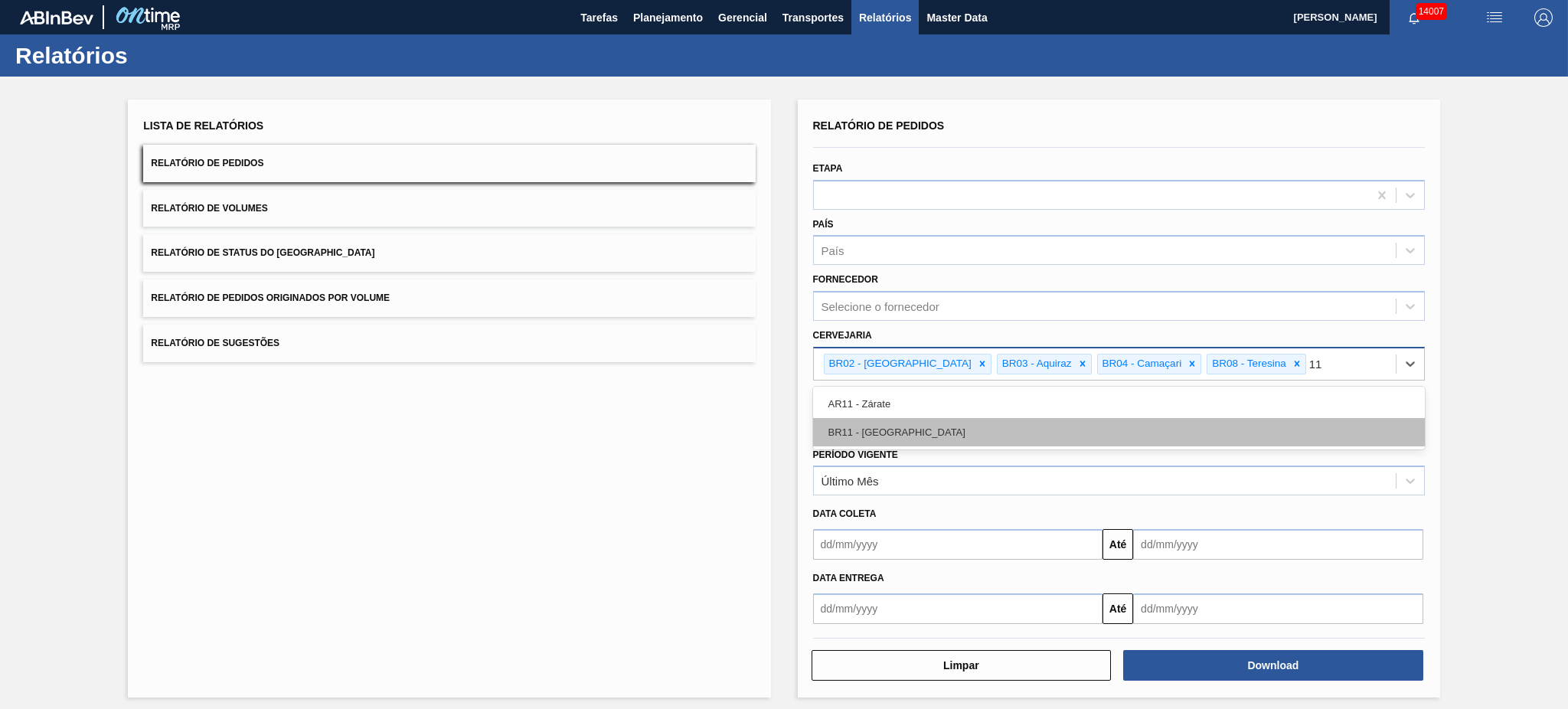
click at [932, 438] on div "BR11 - [GEOGRAPHIC_DATA]" at bounding box center [1119, 432] width 612 height 28
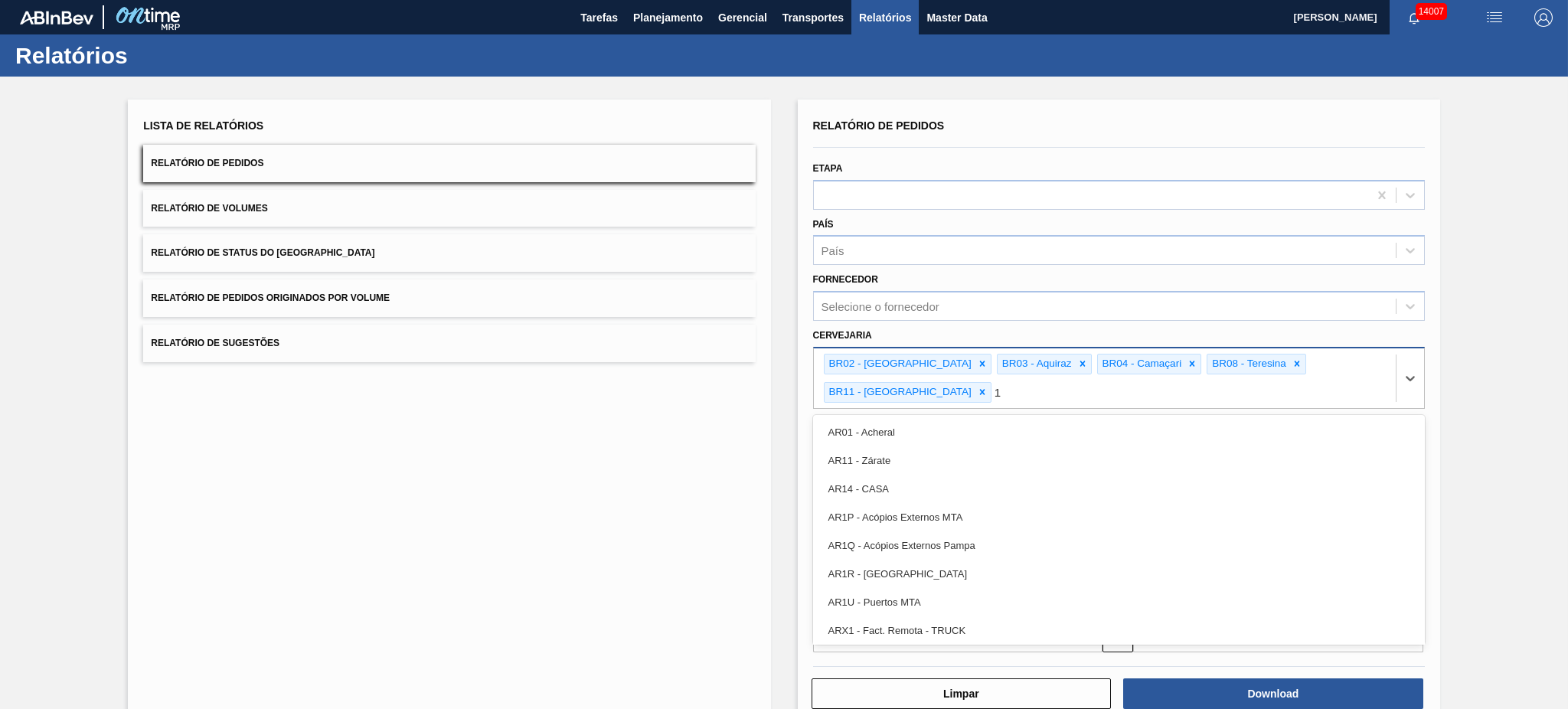
type input "18"
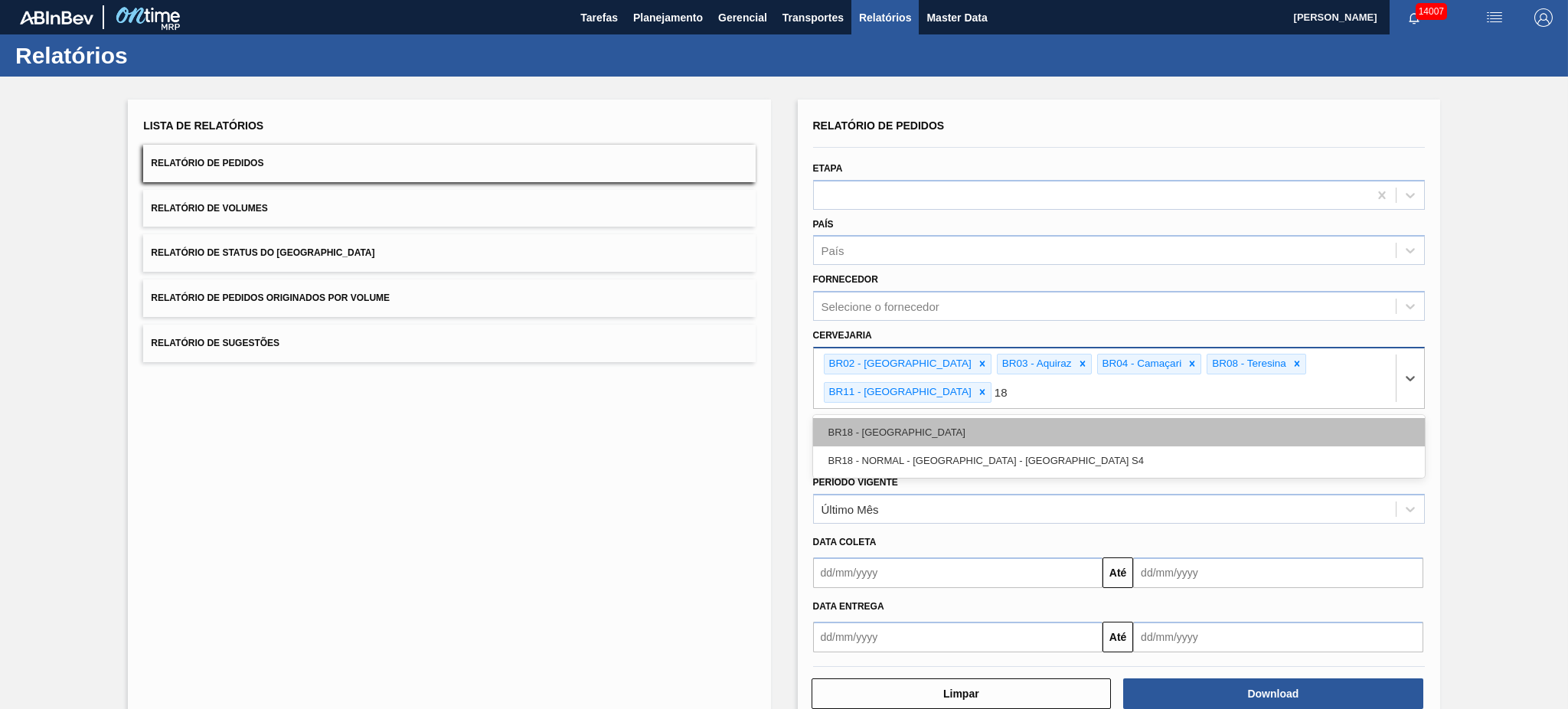
click at [939, 418] on div "BR18 - [GEOGRAPHIC_DATA]" at bounding box center [1119, 432] width 612 height 28
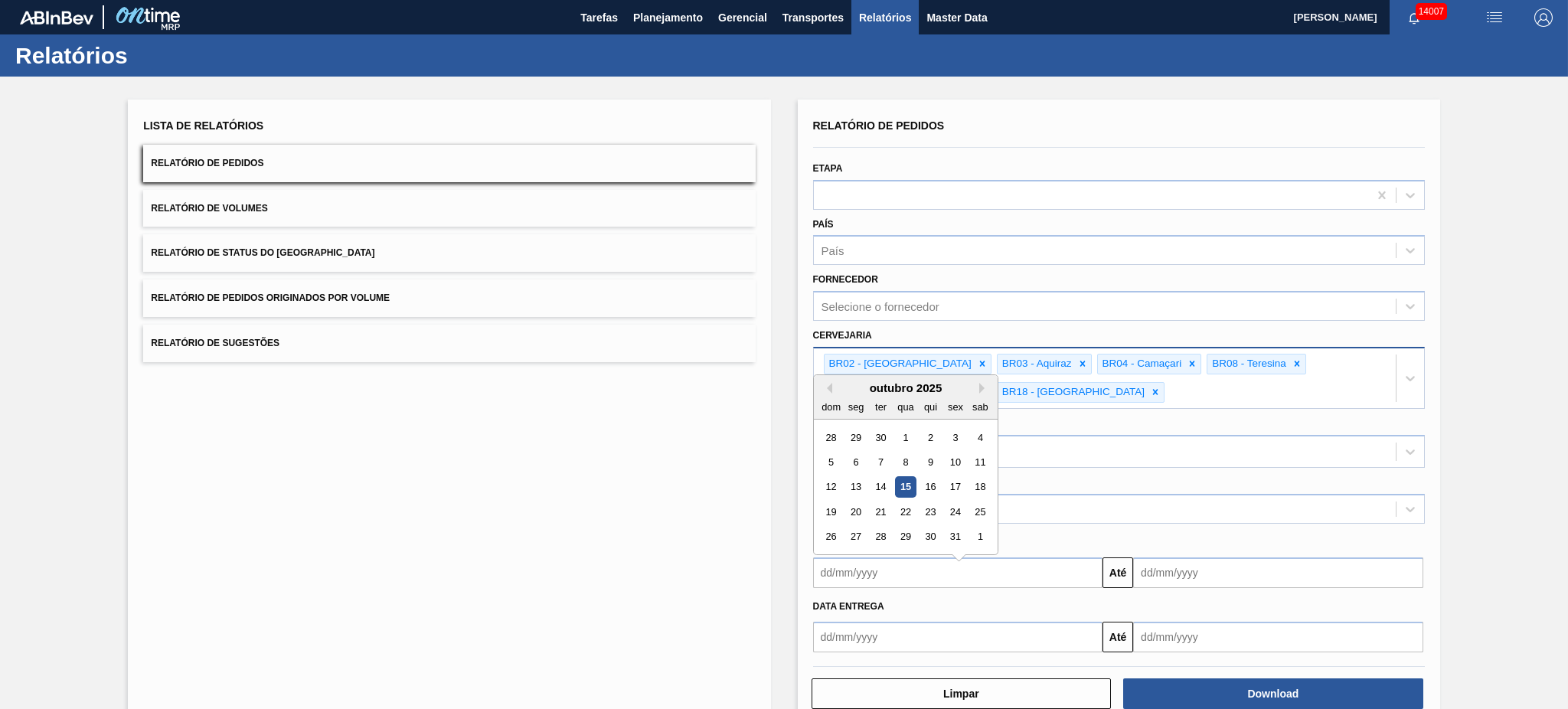
click at [950, 562] on input "text" at bounding box center [958, 573] width 290 height 31
click at [837, 449] on div "5" at bounding box center [830, 454] width 21 height 21
type input "[DATE]"
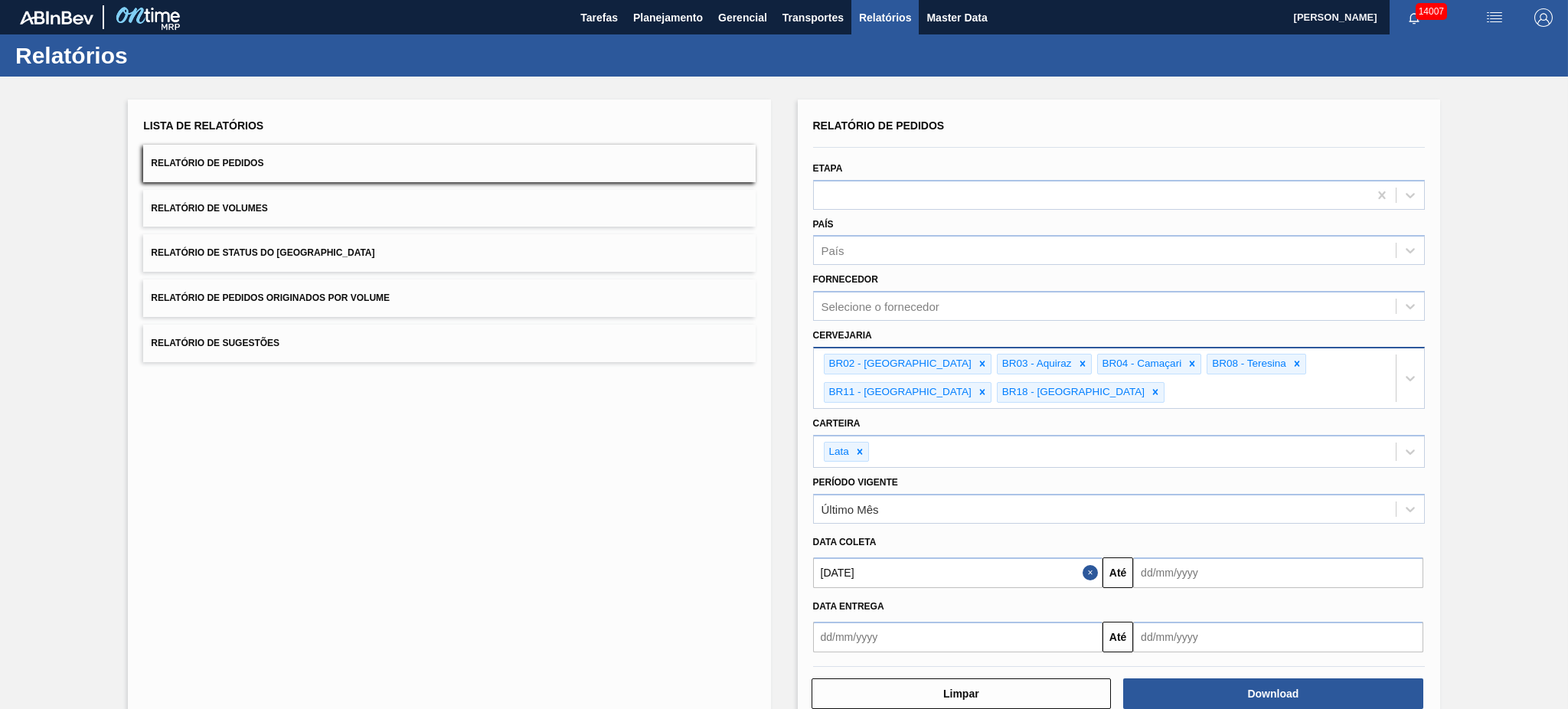
click at [1173, 574] on input "text" at bounding box center [1278, 573] width 290 height 31
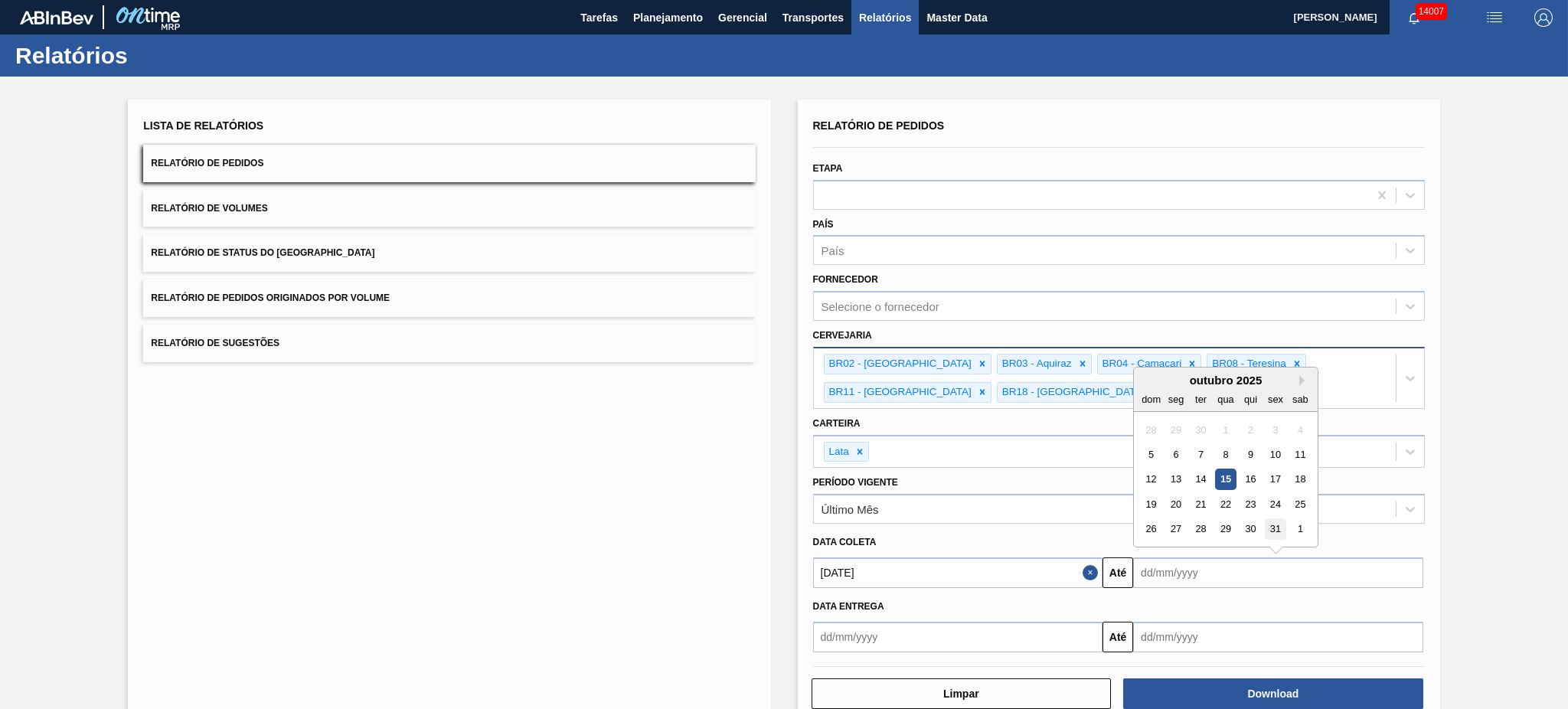
click at [1271, 526] on div "31" at bounding box center [1275, 529] width 21 height 21
type input "[DATE]"
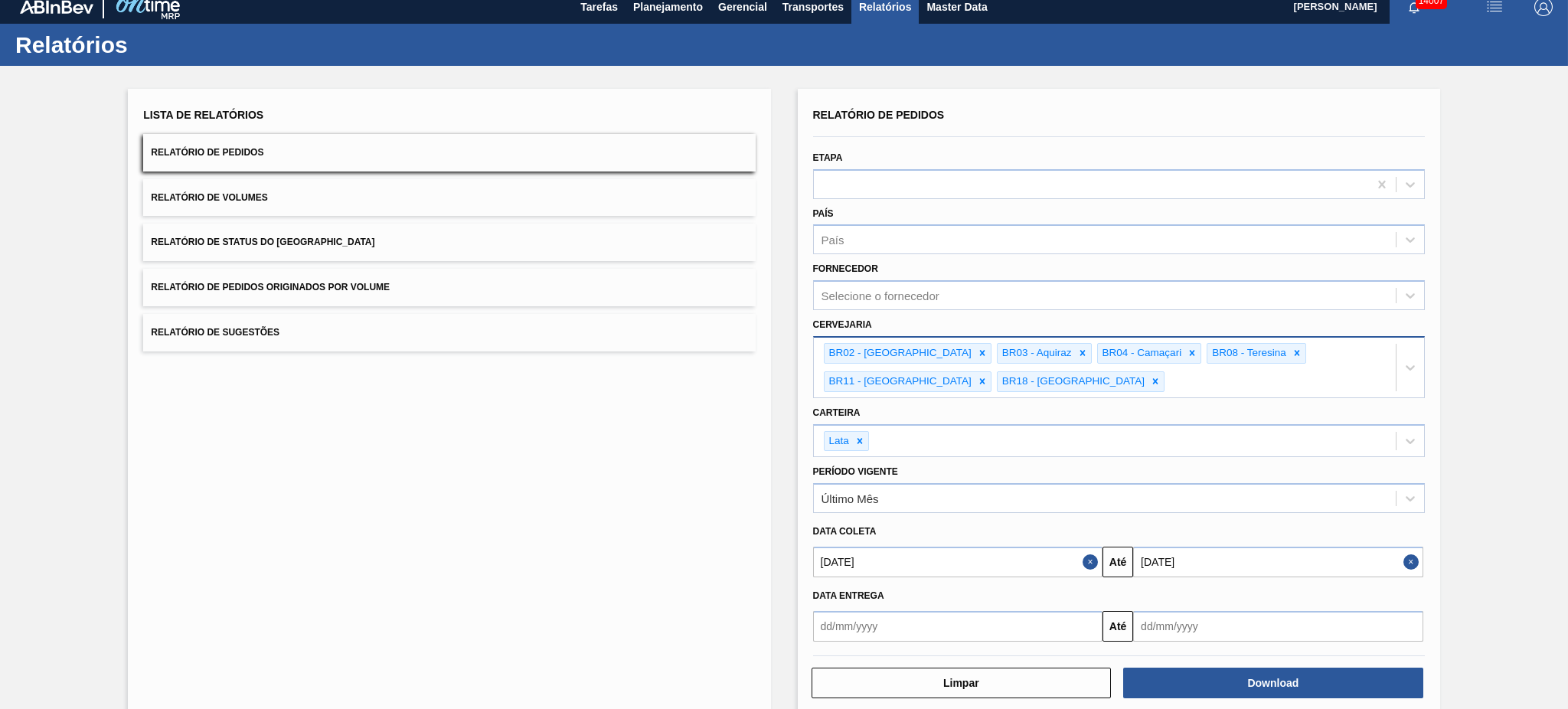
scroll to position [31, 0]
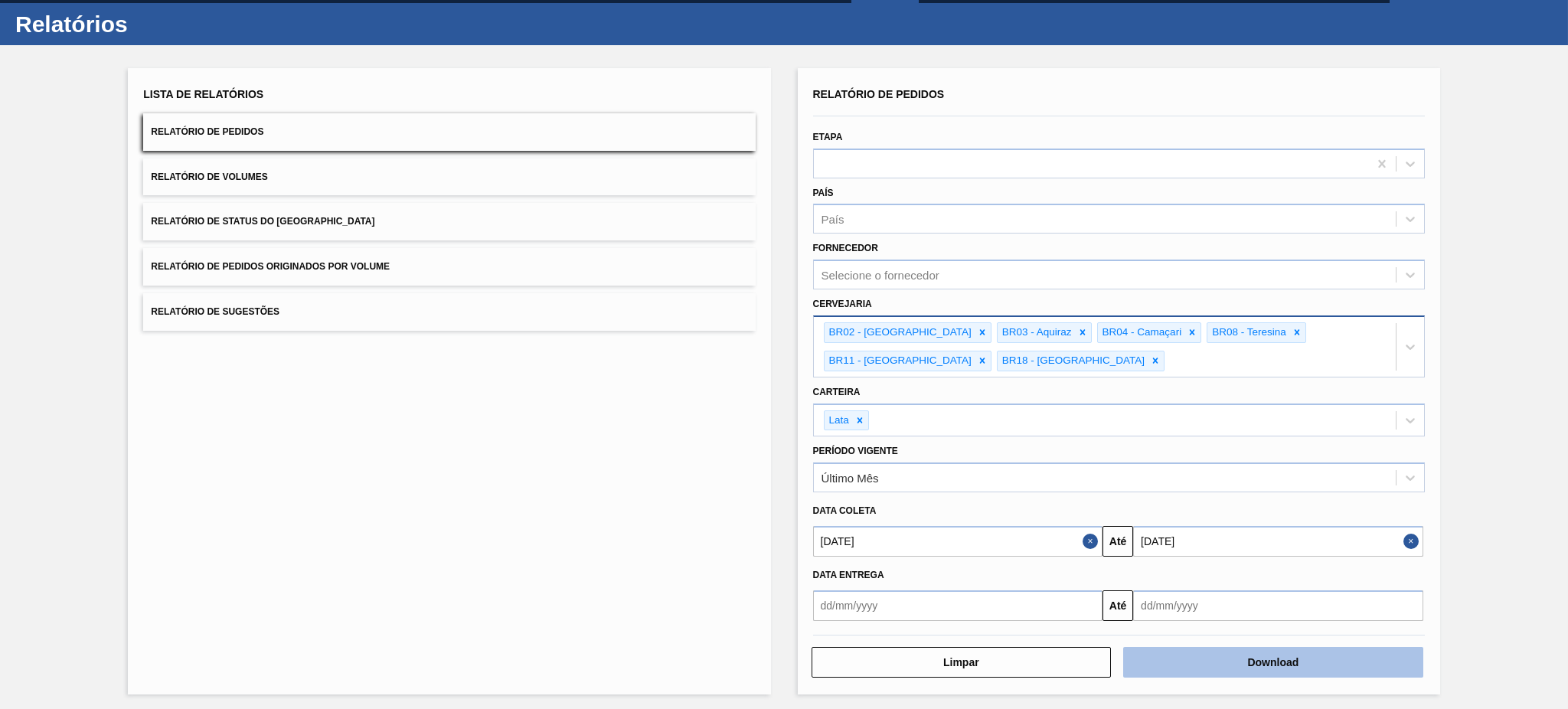
click at [1275, 657] on button "Download" at bounding box center [1273, 662] width 300 height 31
click at [228, 182] on button "Relatório de Volumes" at bounding box center [449, 178] width 612 height 38
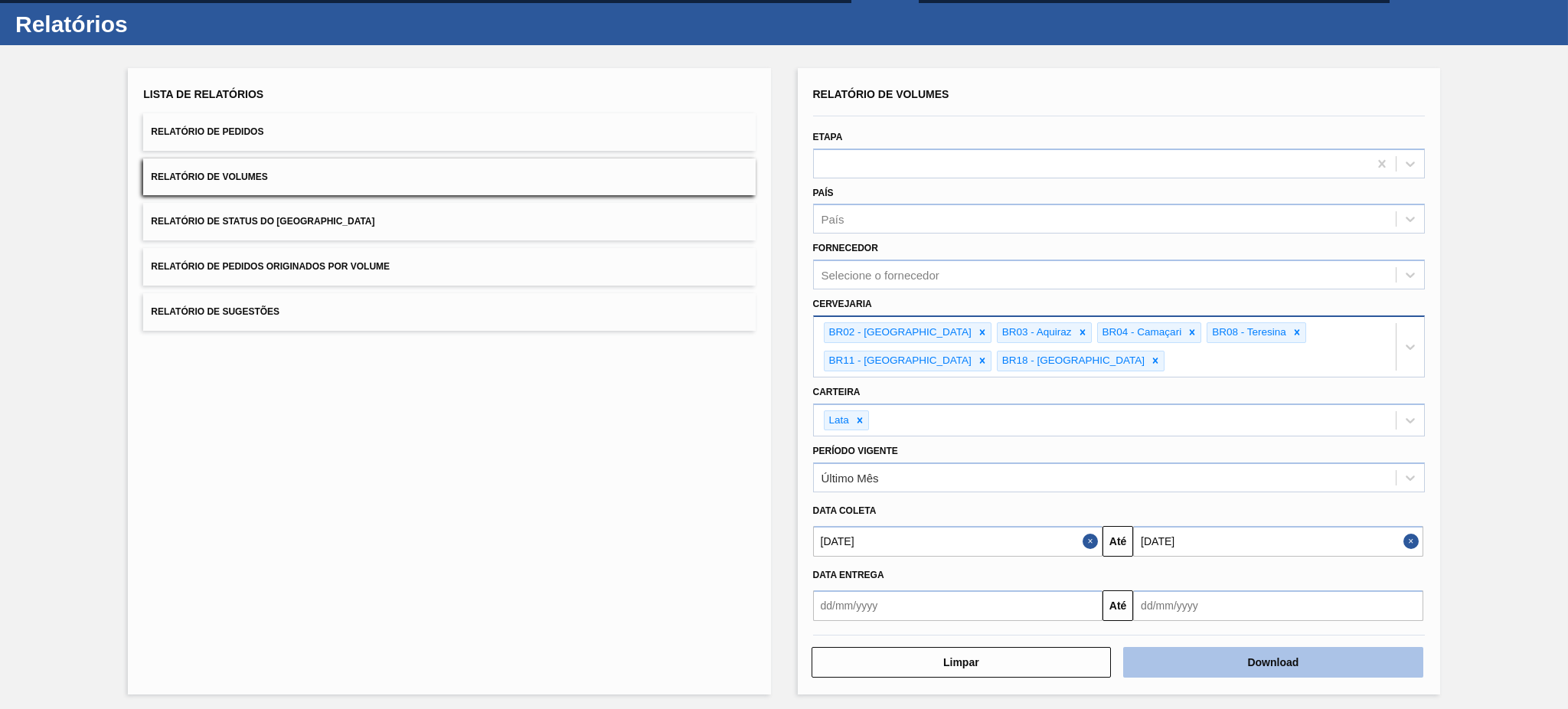
click at [1229, 650] on button "Download" at bounding box center [1273, 662] width 300 height 31
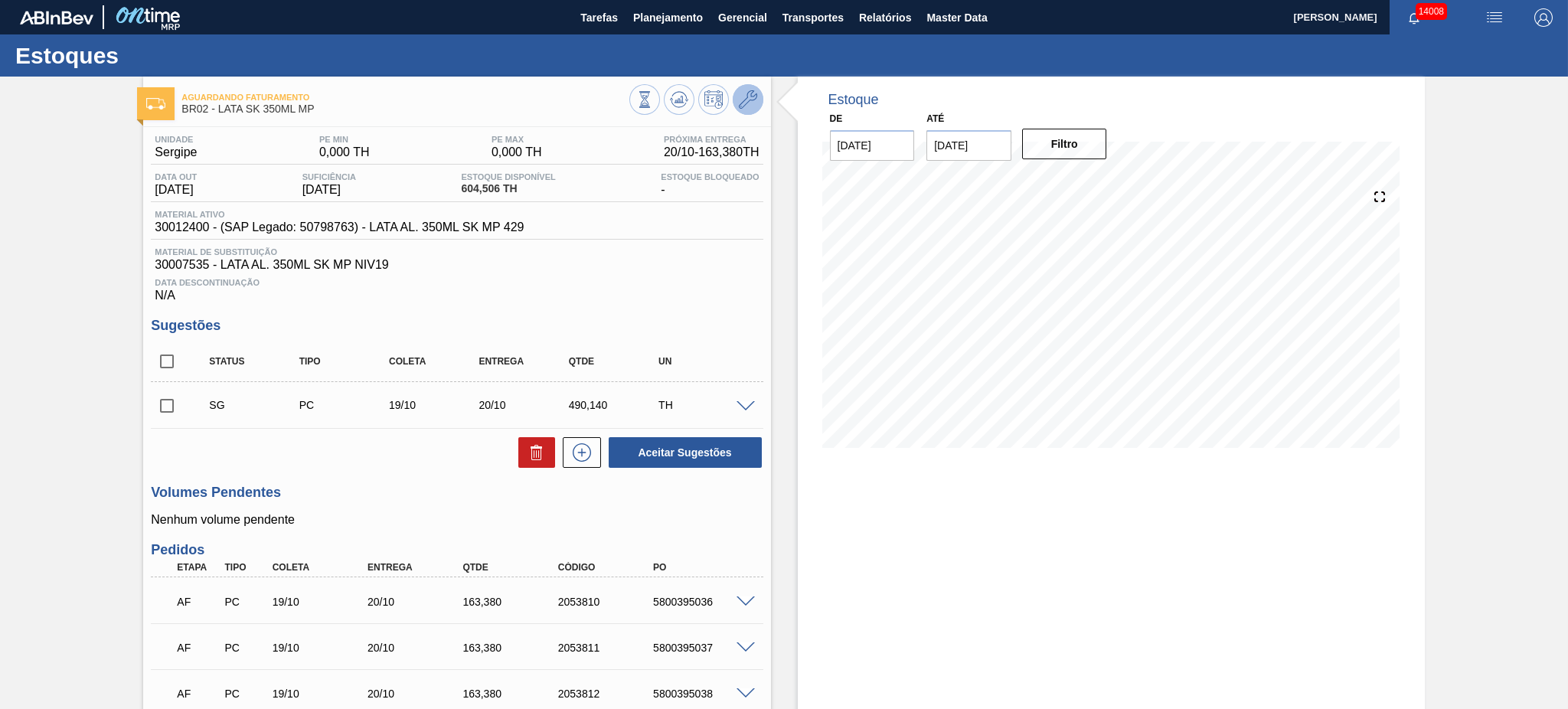
click at [745, 110] on button at bounding box center [748, 99] width 31 height 31
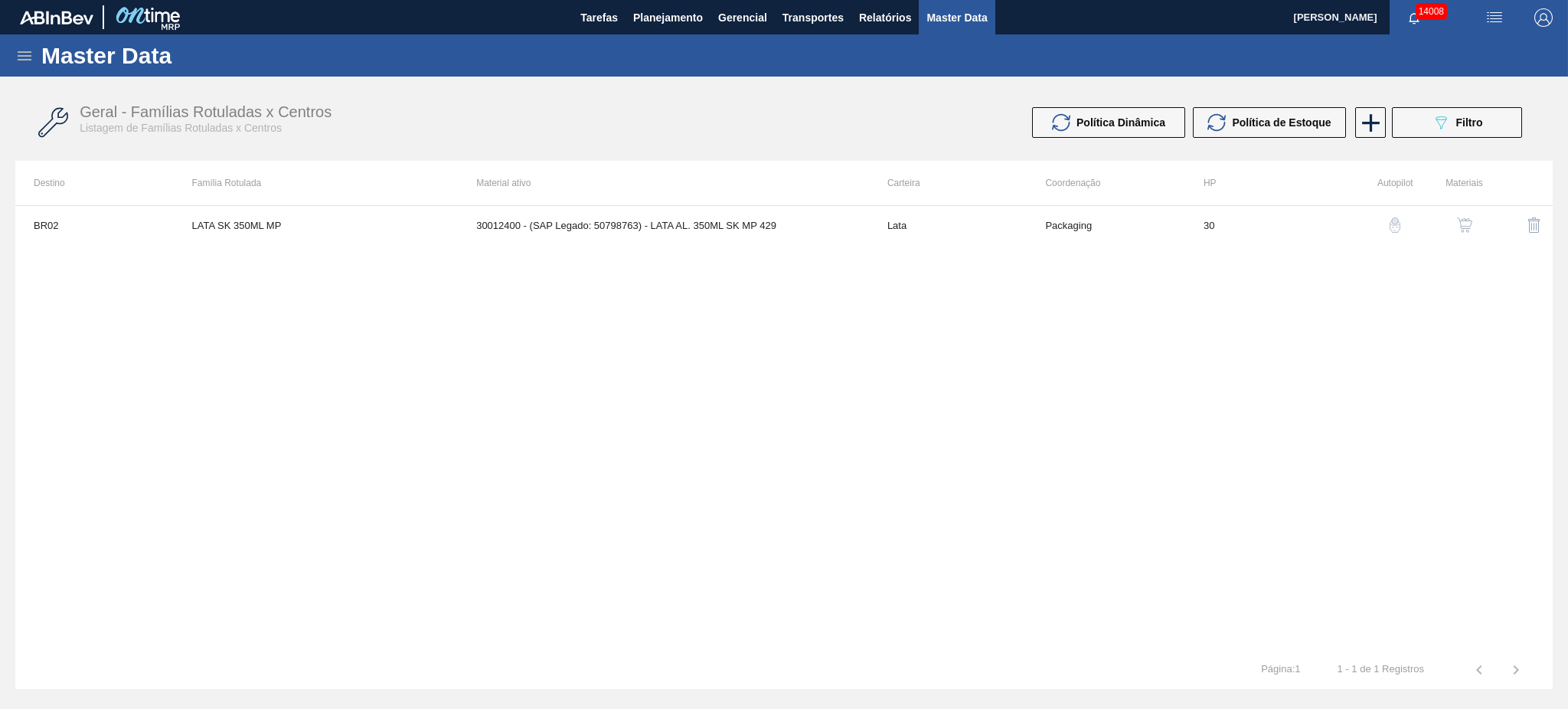
click at [1474, 227] on button "button" at bounding box center [1464, 225] width 37 height 37
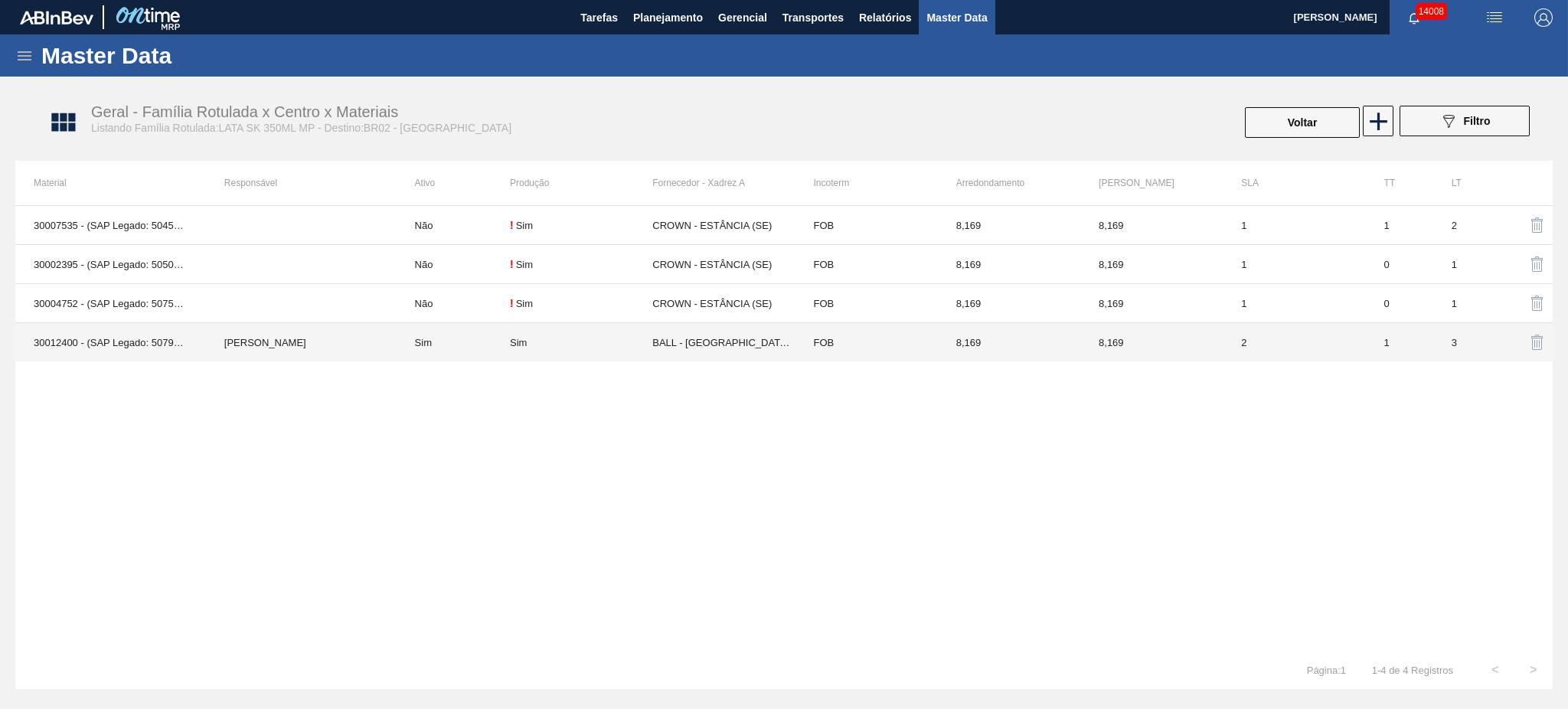
click at [411, 342] on td "Sim" at bounding box center [453, 342] width 113 height 39
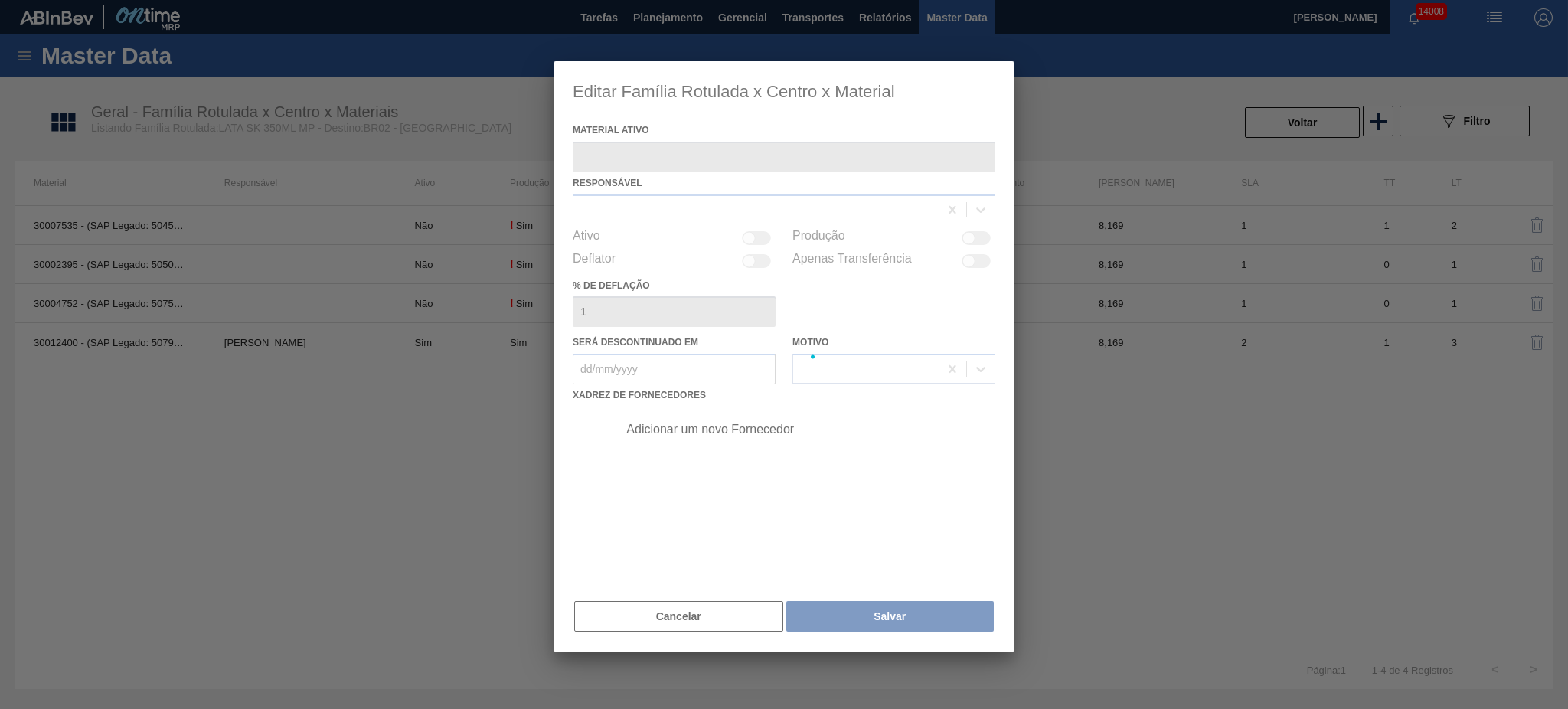
type ativo "30012400 - (SAP Legado: 50798763) - LATA AL. 350ML SK MP 429"
checkbox input "true"
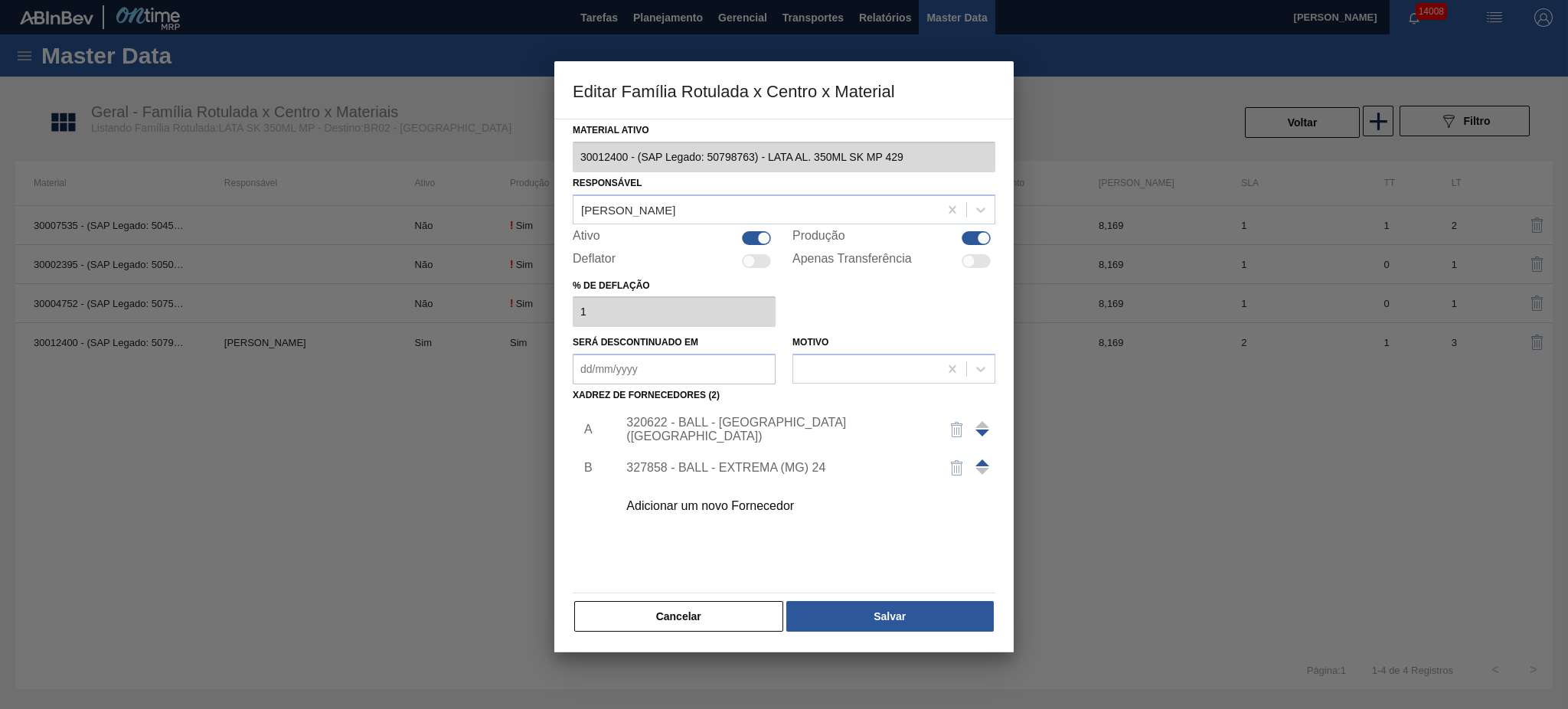
click at [743, 421] on div "320622 - BALL - RECIFE (PE)" at bounding box center [801, 430] width 387 height 38
click at [750, 428] on div "320622 - BALL - RECIFE (PE)" at bounding box center [777, 430] width 300 height 28
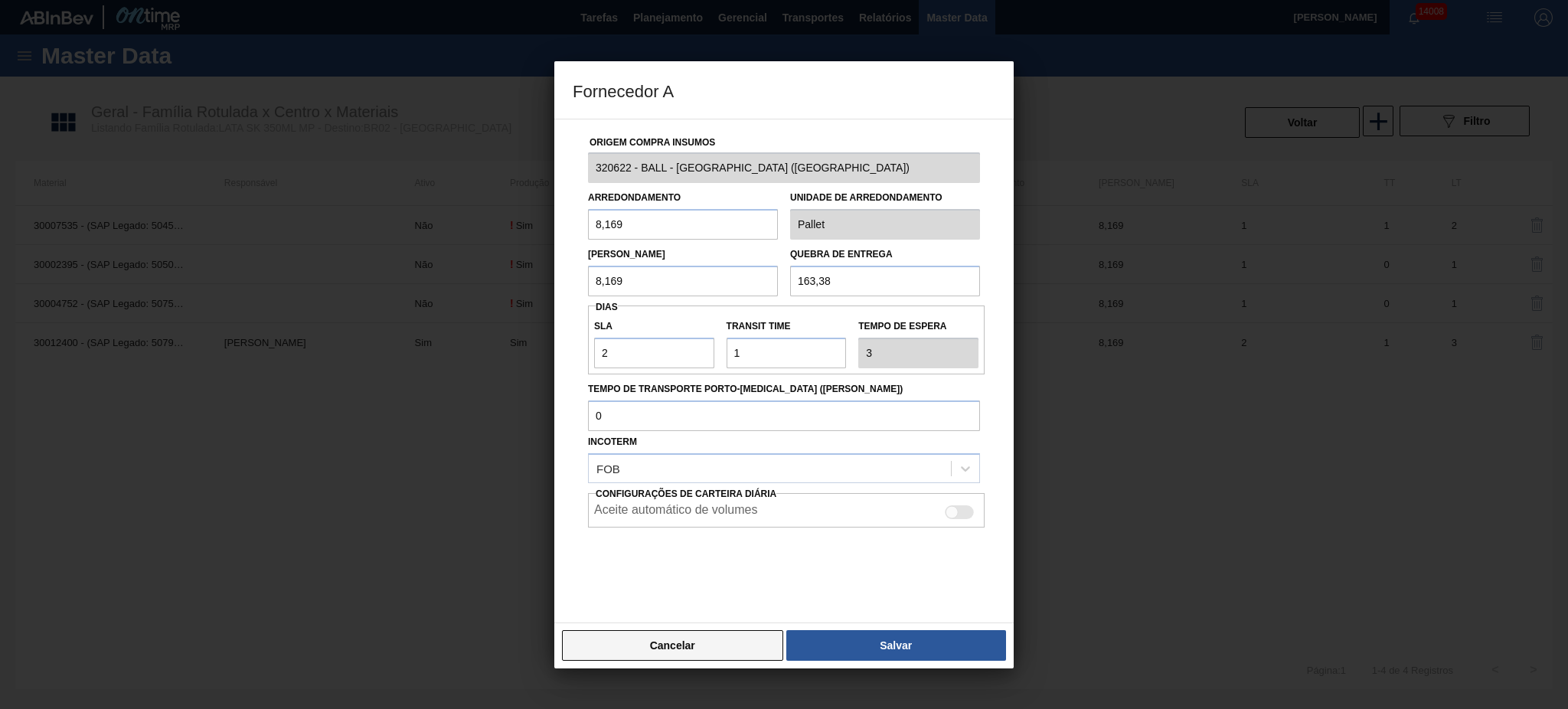
click at [733, 650] on button "Cancelar" at bounding box center [672, 646] width 221 height 31
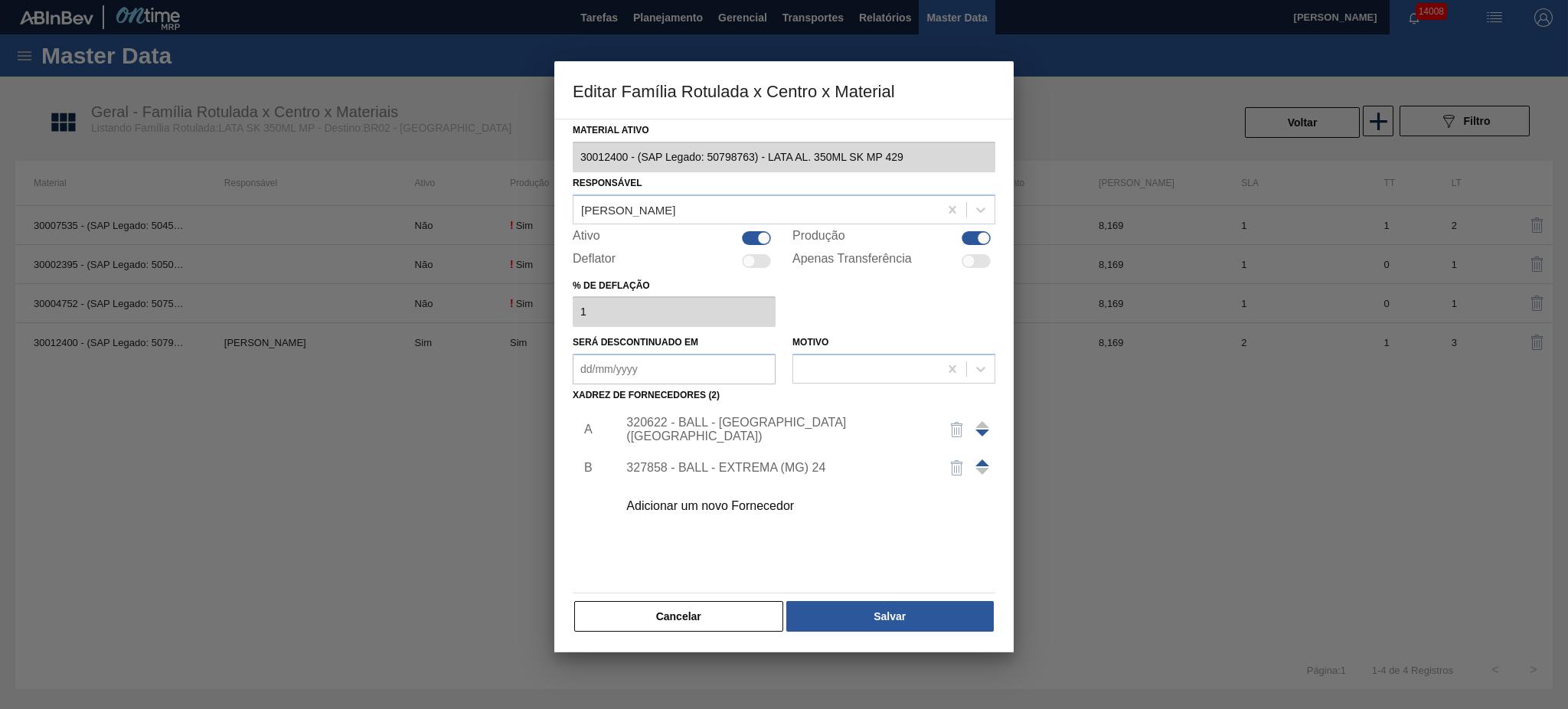
click at [705, 593] on hr at bounding box center [784, 593] width 423 height 1
click at [706, 614] on button "Cancelar" at bounding box center [679, 616] width 209 height 31
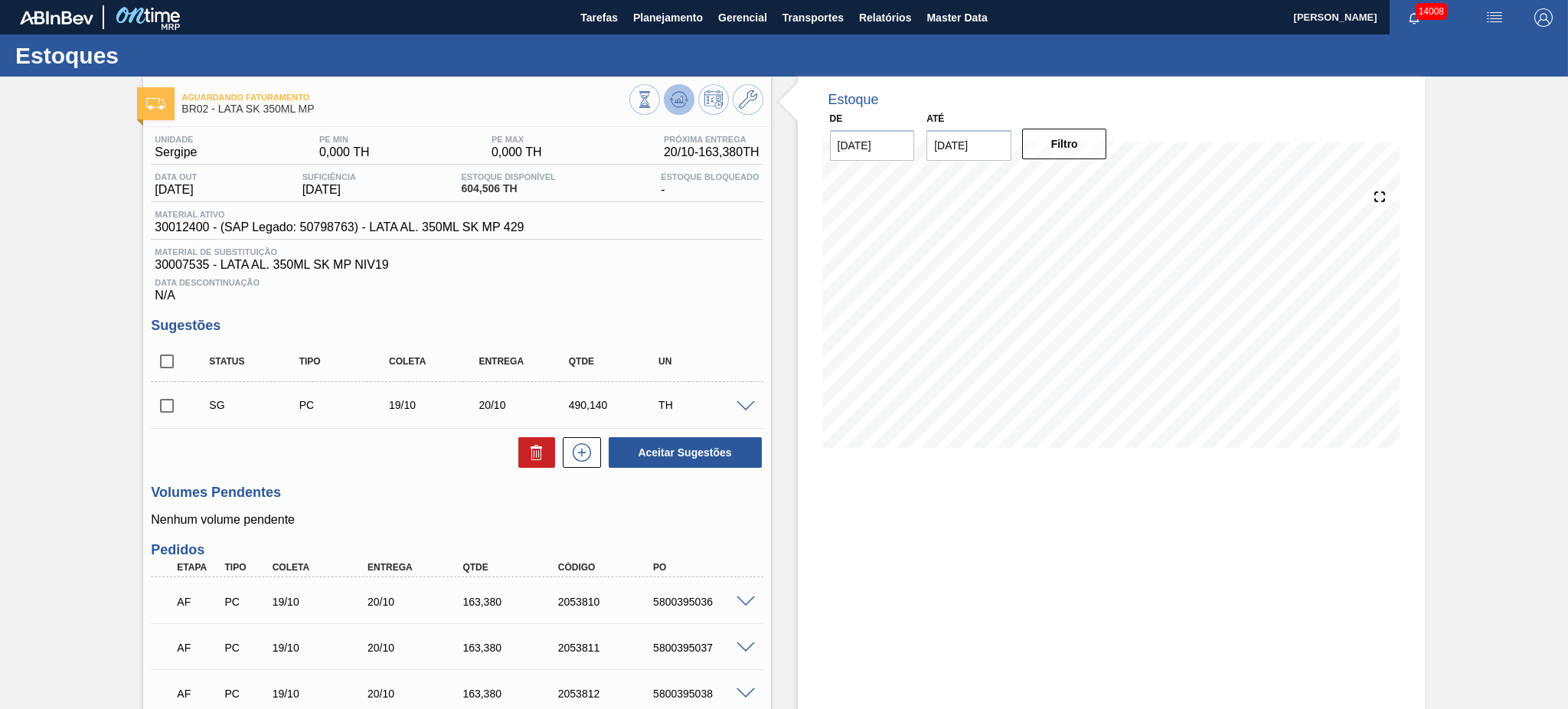
click at [667, 97] on button at bounding box center [679, 99] width 31 height 31
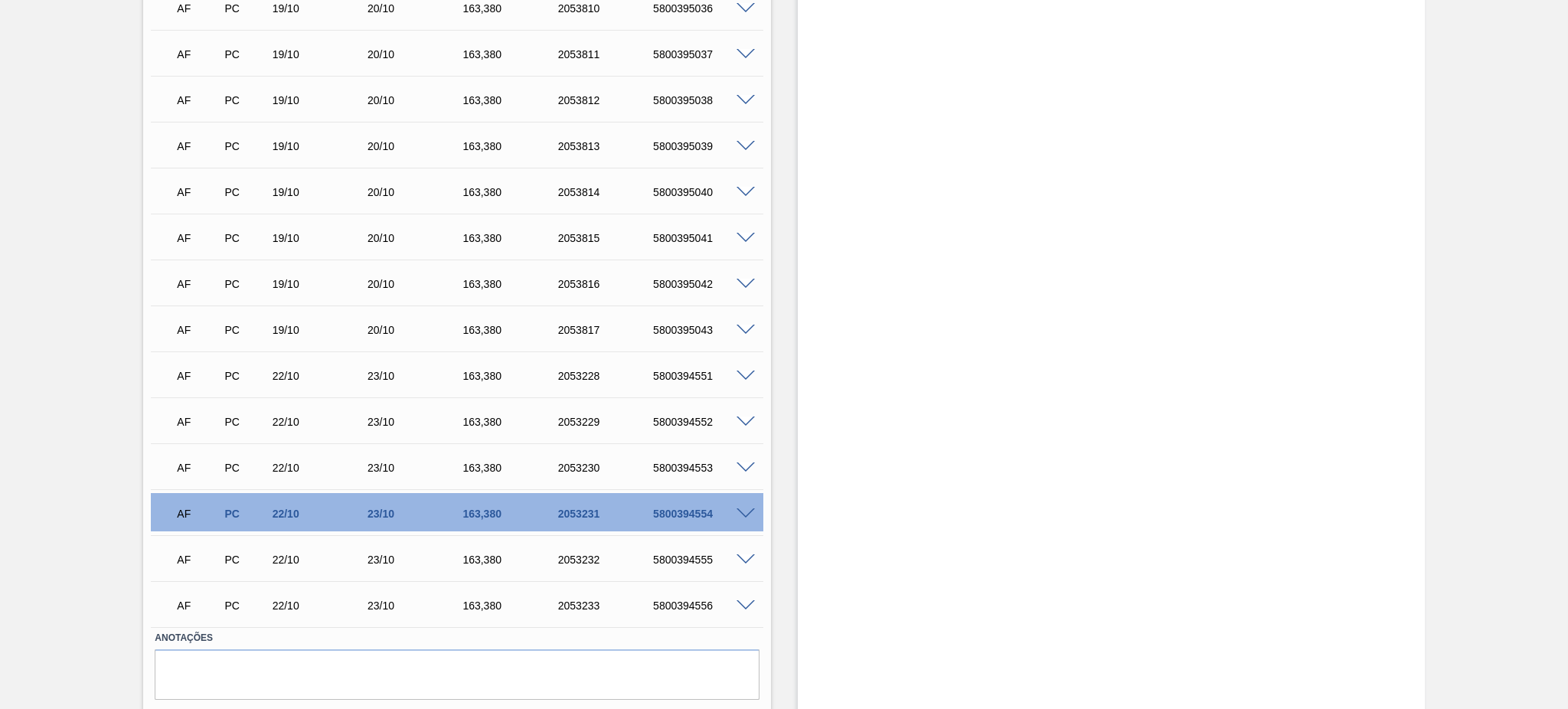
scroll to position [613, 0]
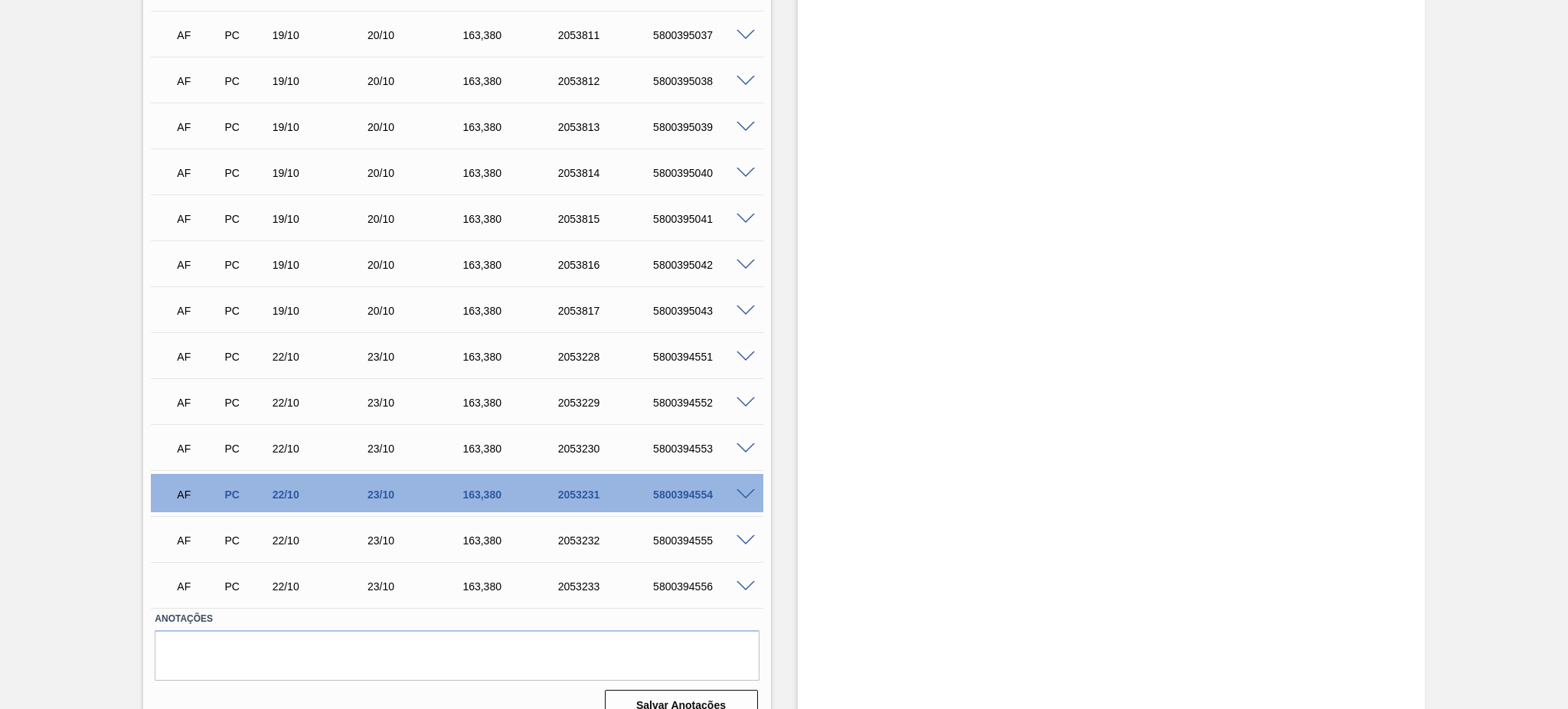
click at [745, 359] on span at bounding box center [746, 357] width 18 height 11
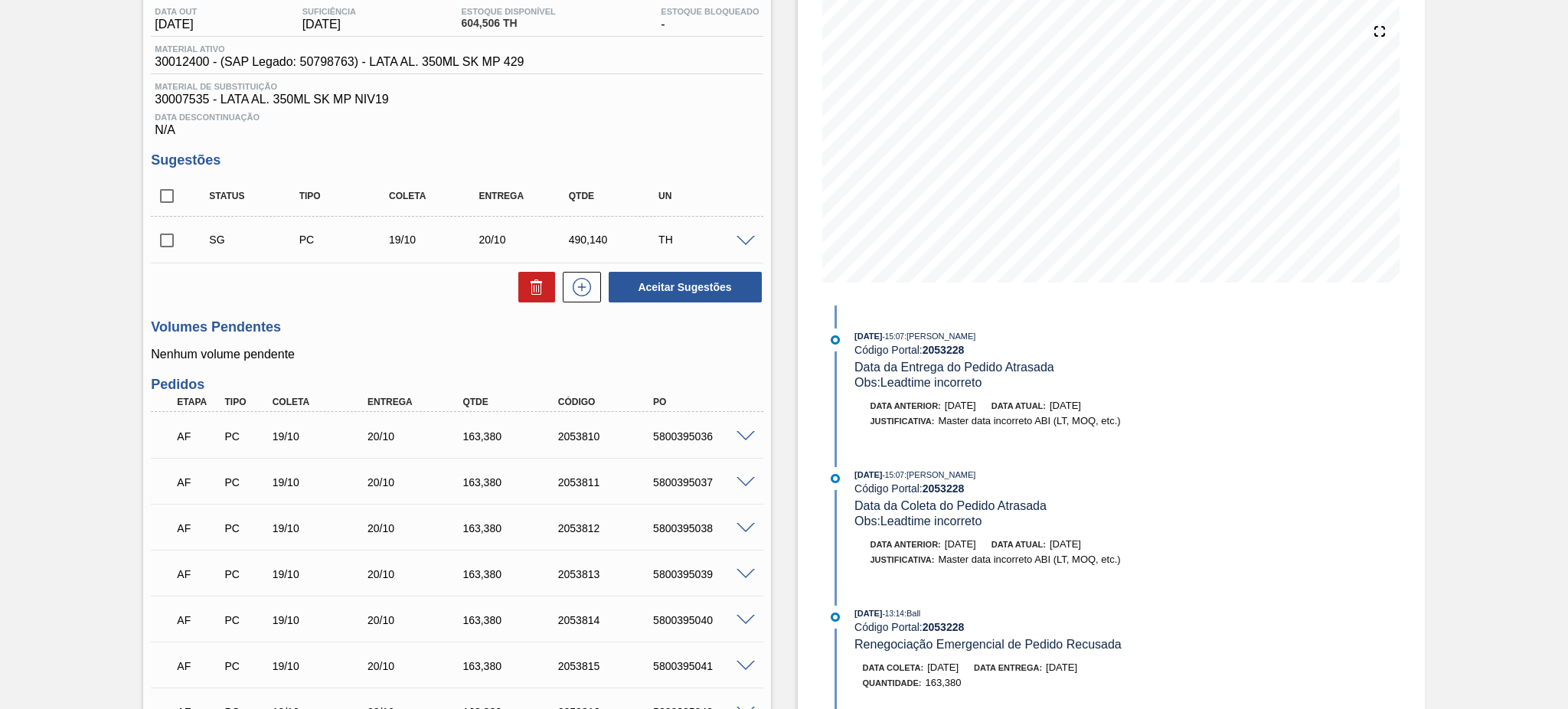
scroll to position [0, 0]
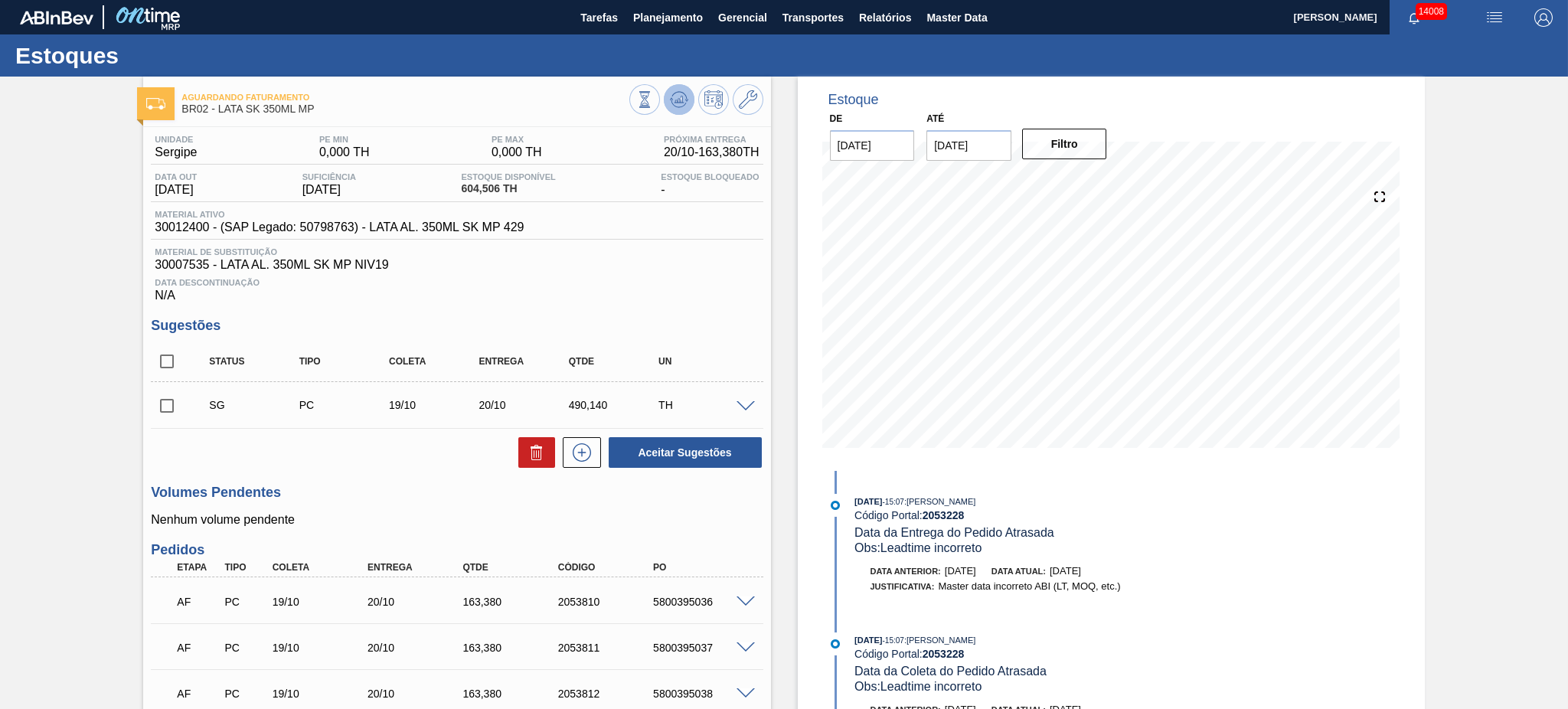
click at [672, 95] on icon at bounding box center [679, 96] width 15 height 8
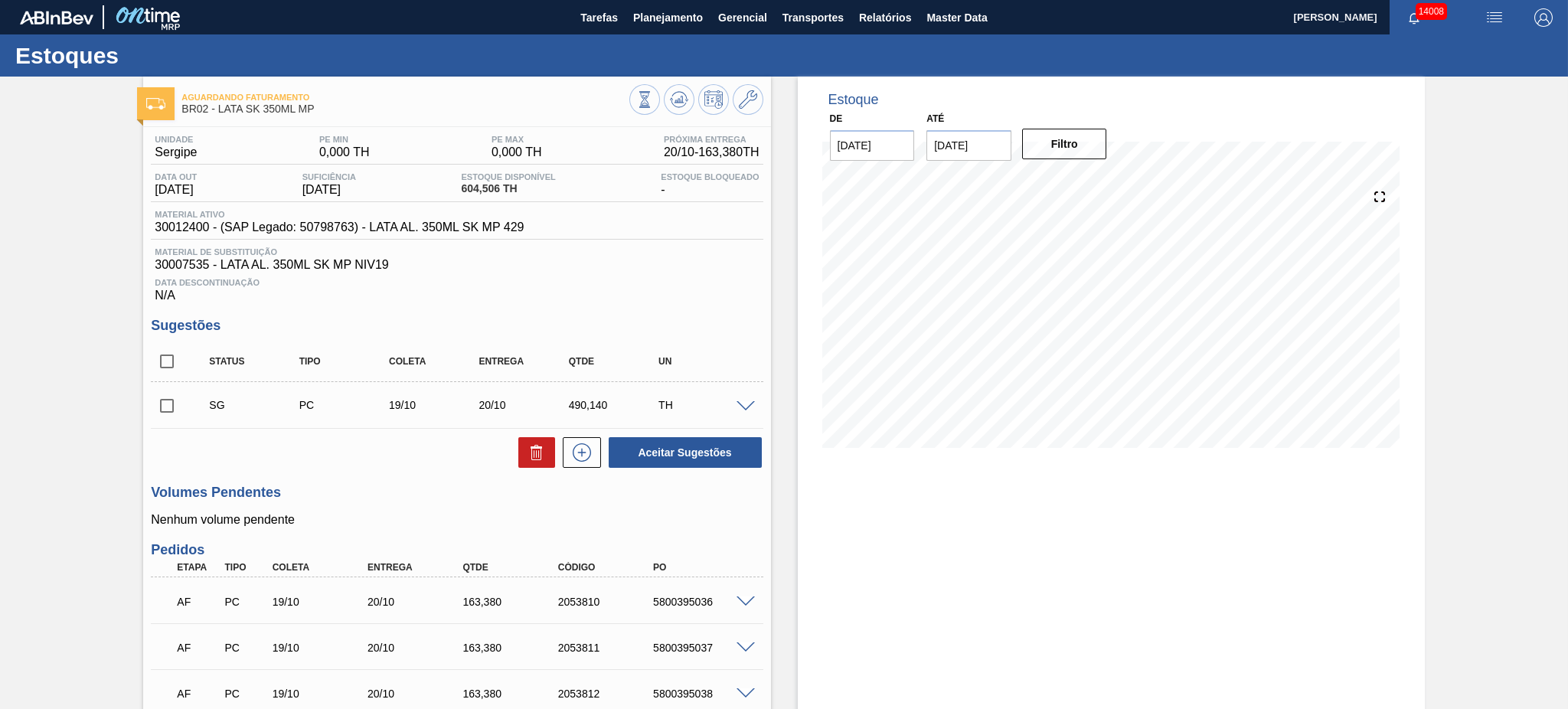
scroll to position [102, 0]
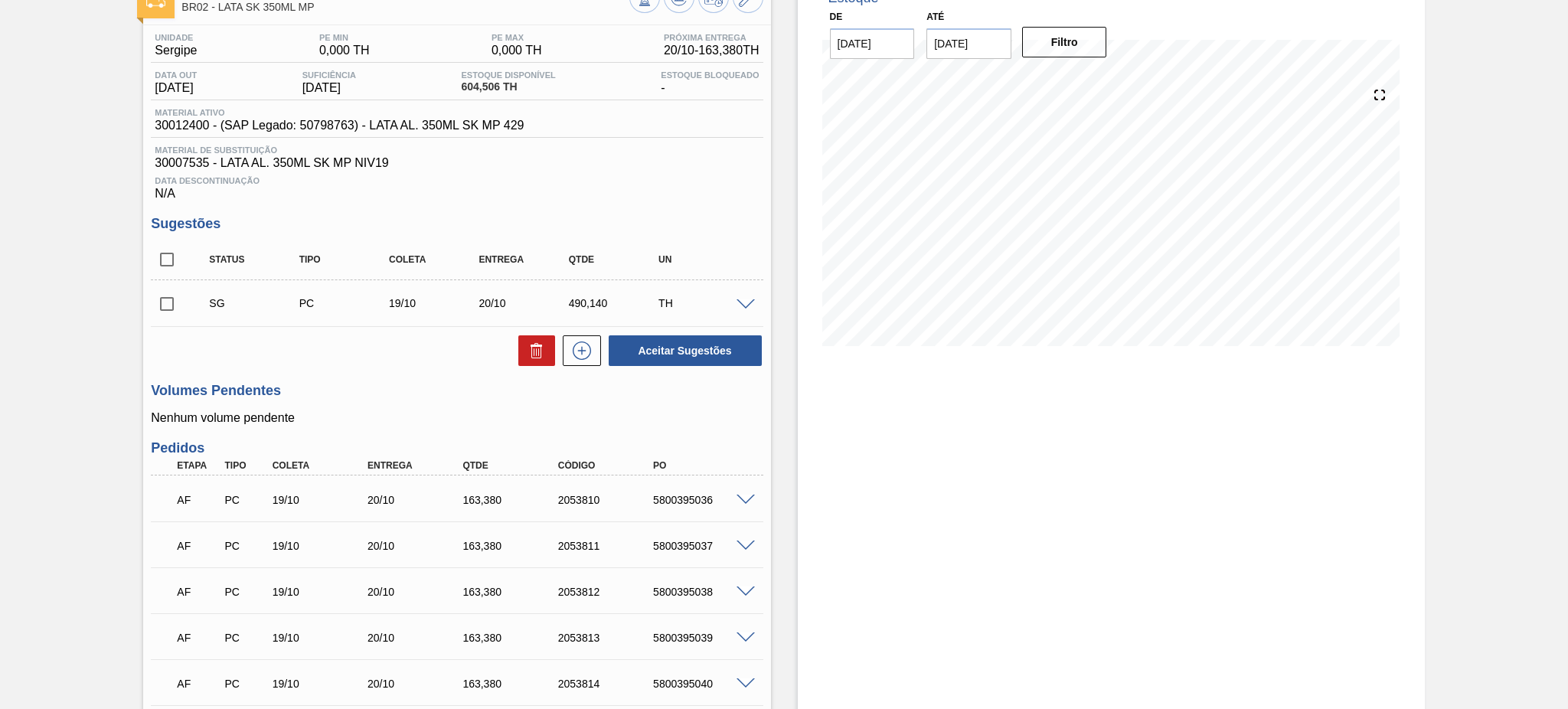
click at [163, 306] on input "checkbox" at bounding box center [167, 304] width 32 height 32
click at [522, 347] on button at bounding box center [537, 351] width 37 height 31
checkbox input "false"
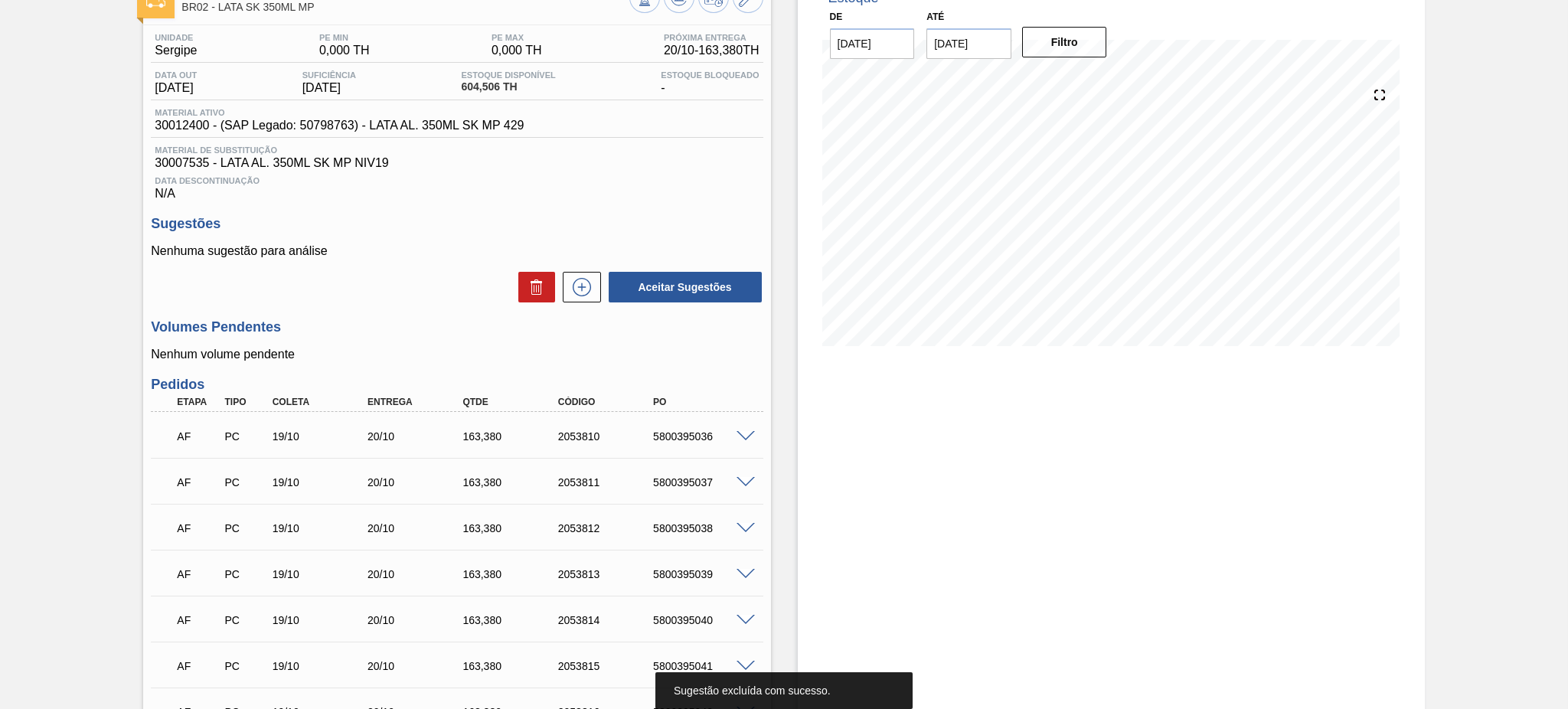
scroll to position [0, 0]
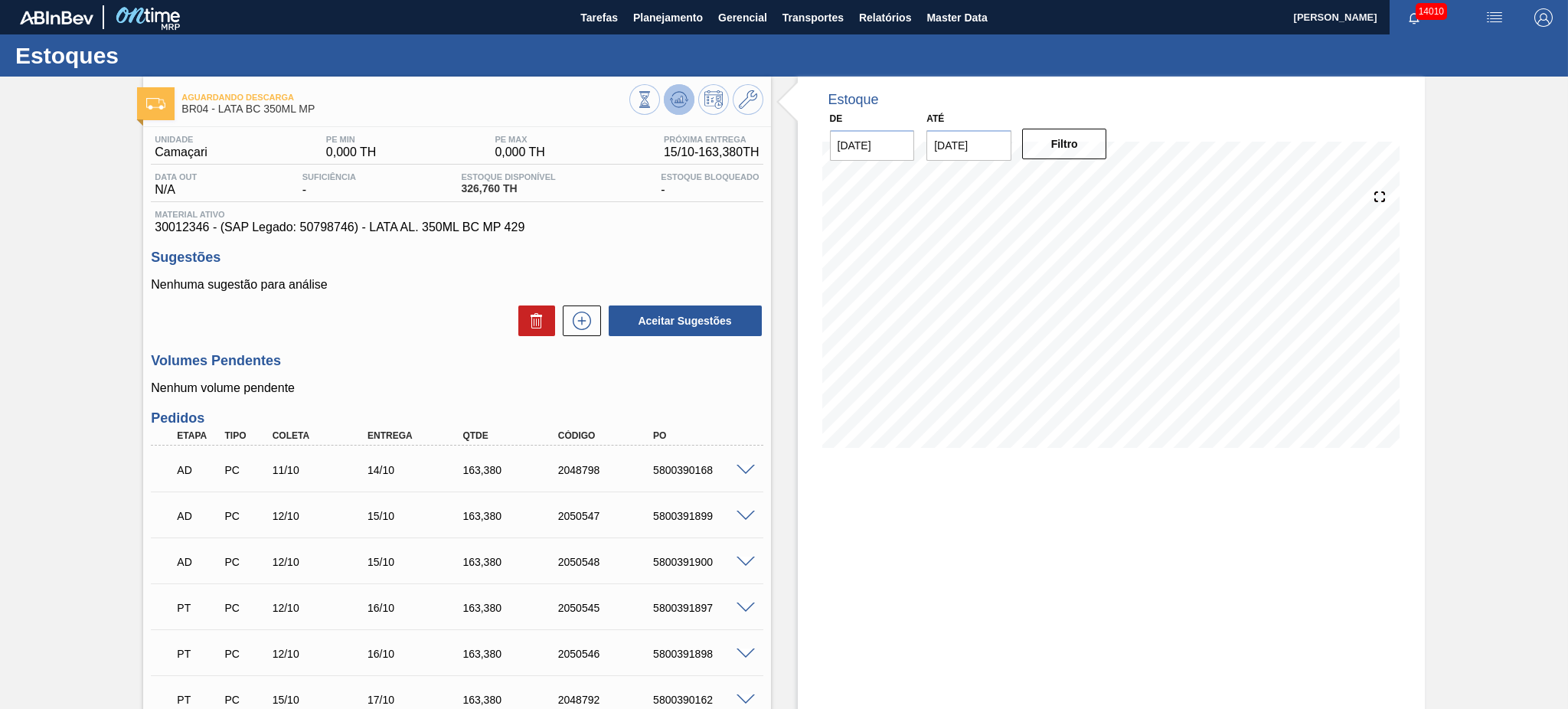
drag, startPoint x: 667, startPoint y: 117, endPoint x: 669, endPoint y: 108, distance: 9.2
click at [667, 117] on div at bounding box center [697, 101] width 134 height 34
click at [671, 106] on icon at bounding box center [679, 99] width 18 height 18
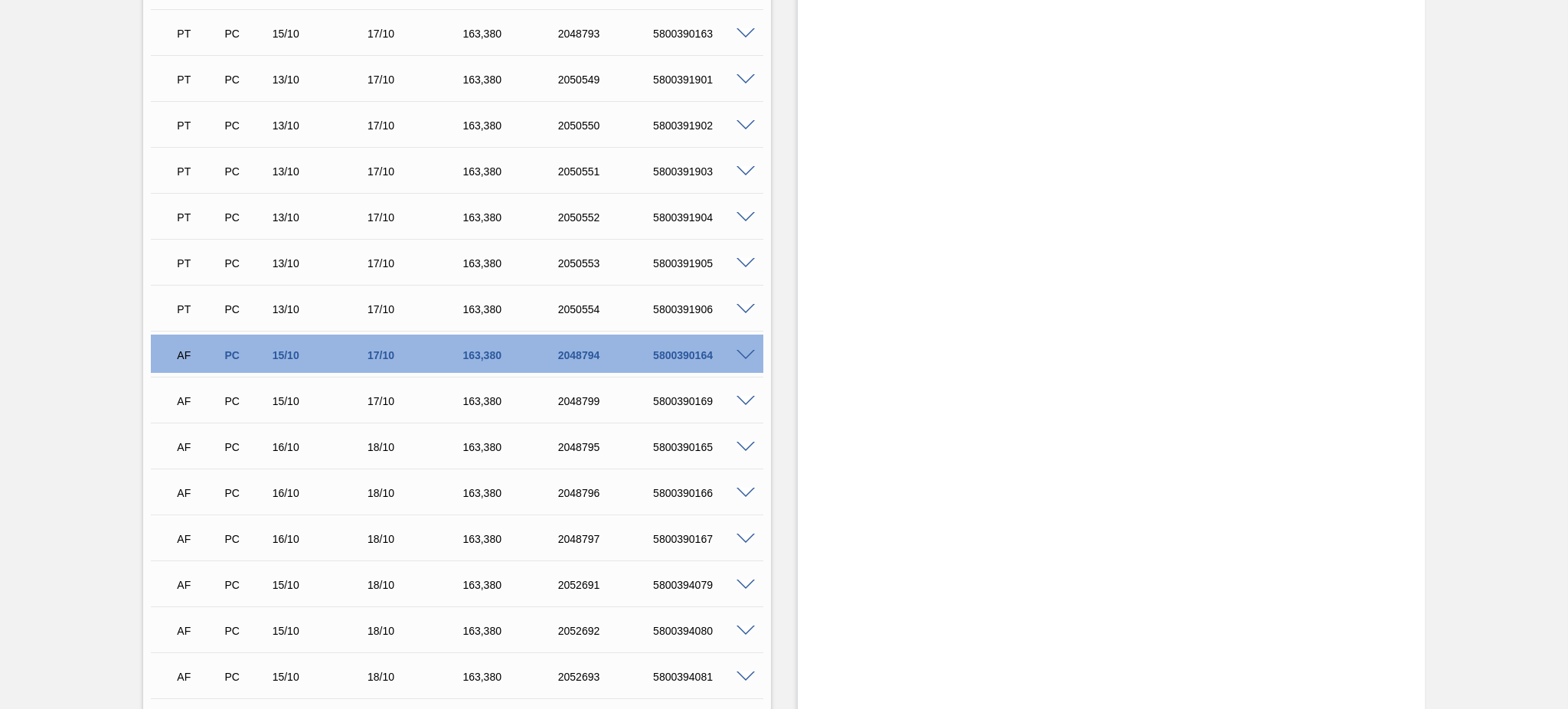
click at [743, 350] on span at bounding box center [746, 355] width 18 height 11
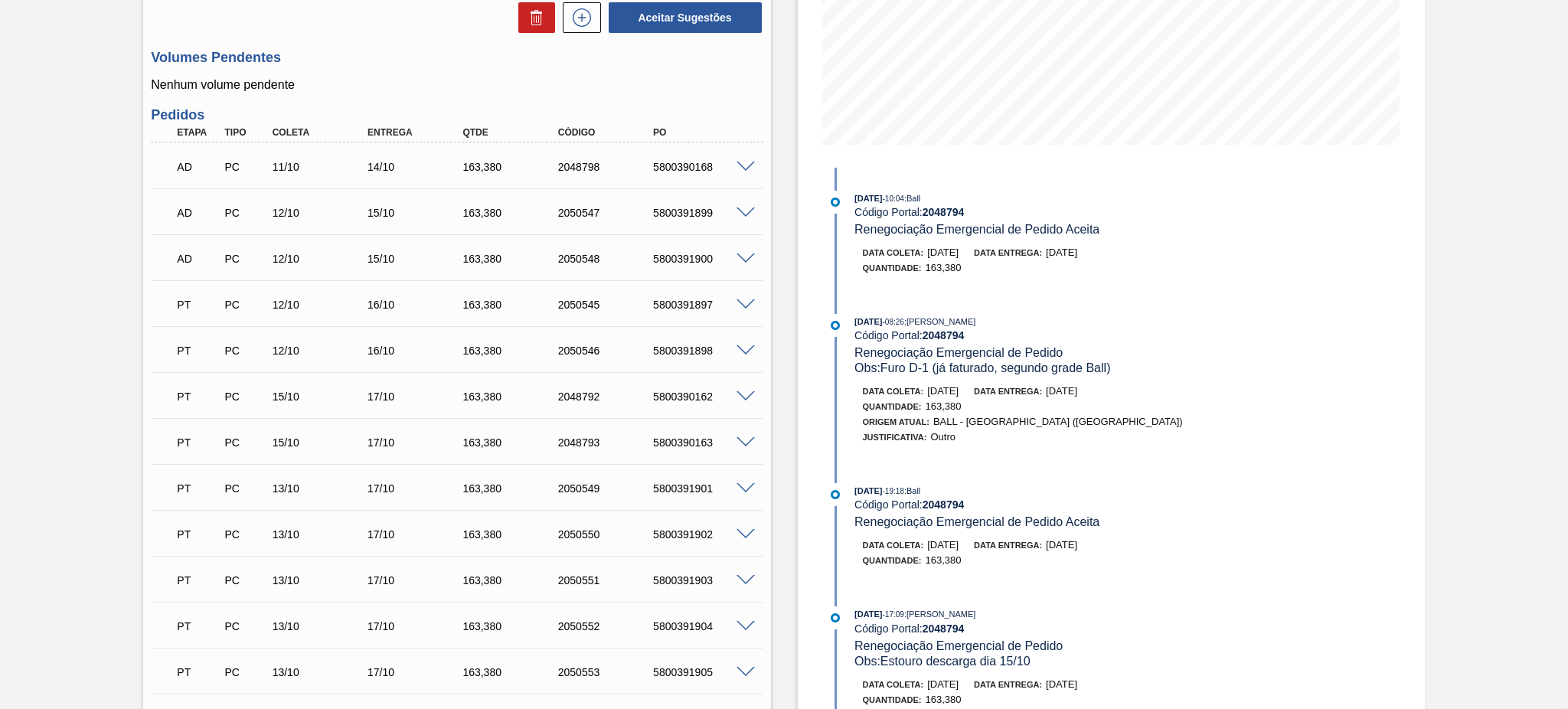
scroll to position [1129, 0]
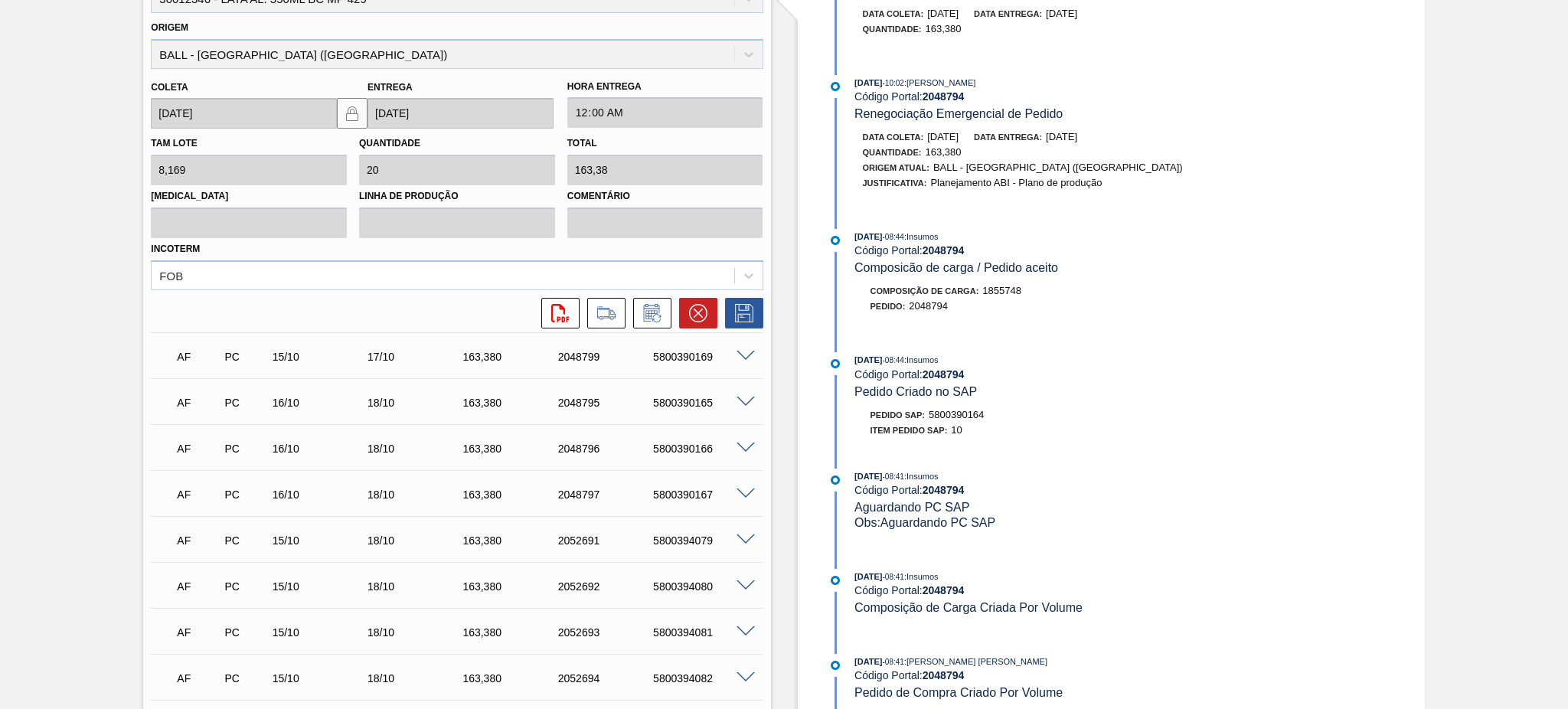
click at [737, 351] on span at bounding box center [746, 356] width 18 height 11
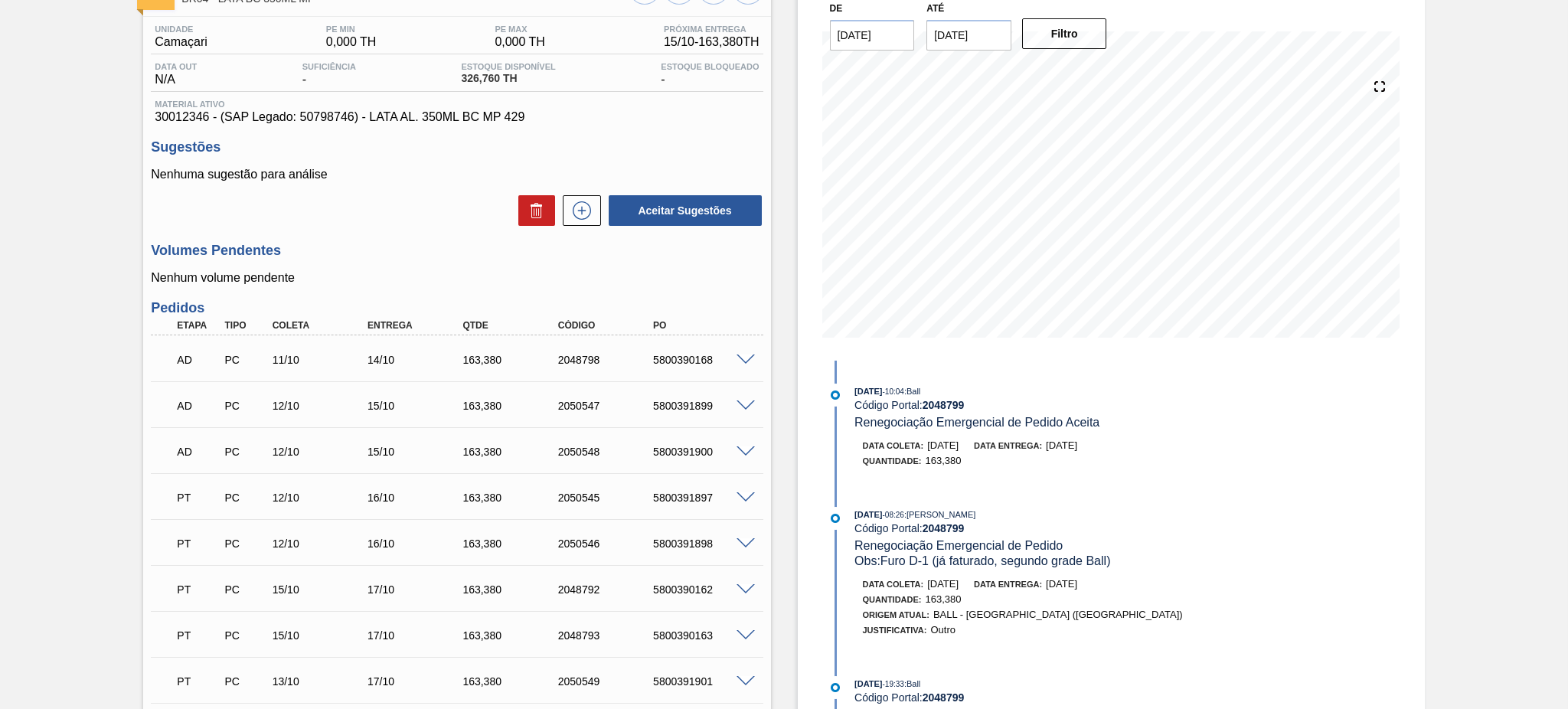
scroll to position [0, 0]
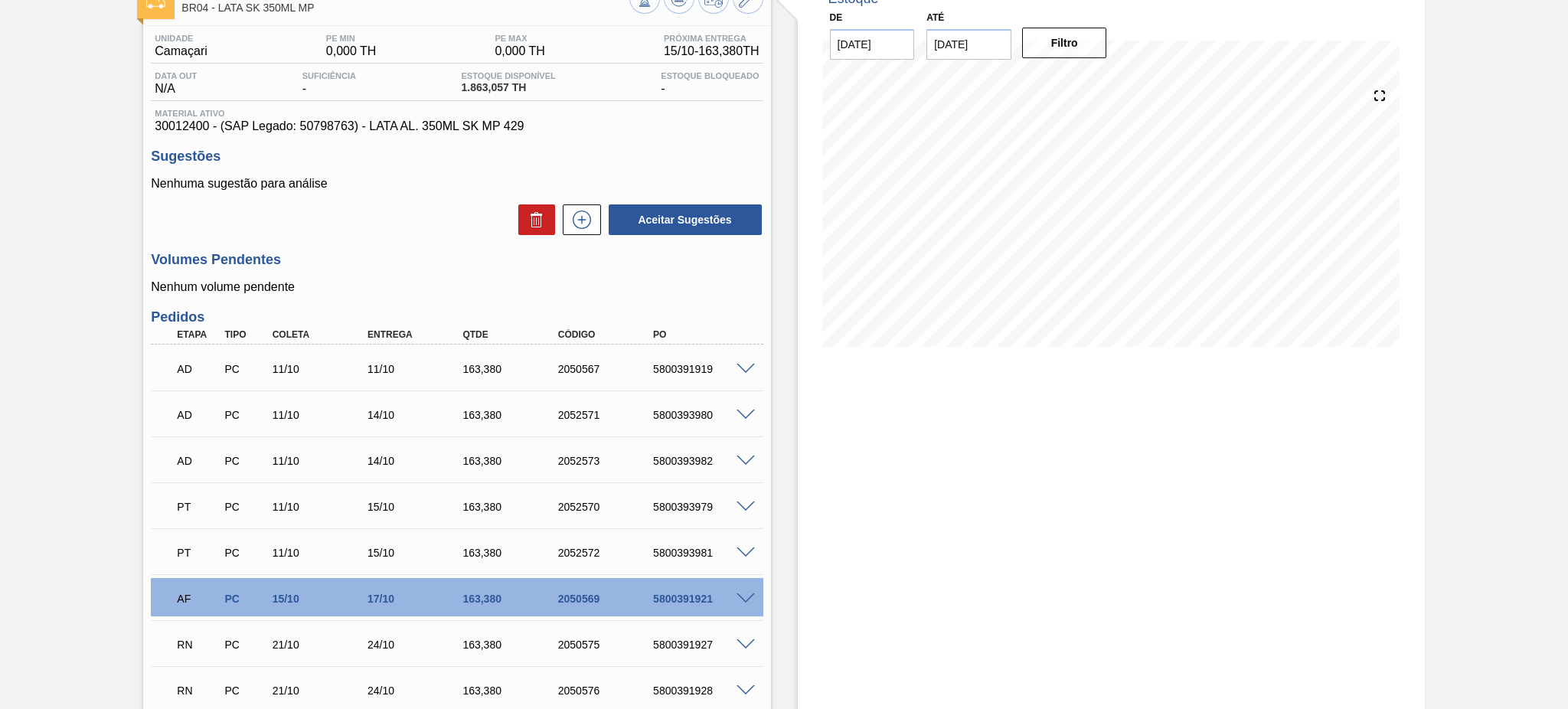
scroll to position [204, 0]
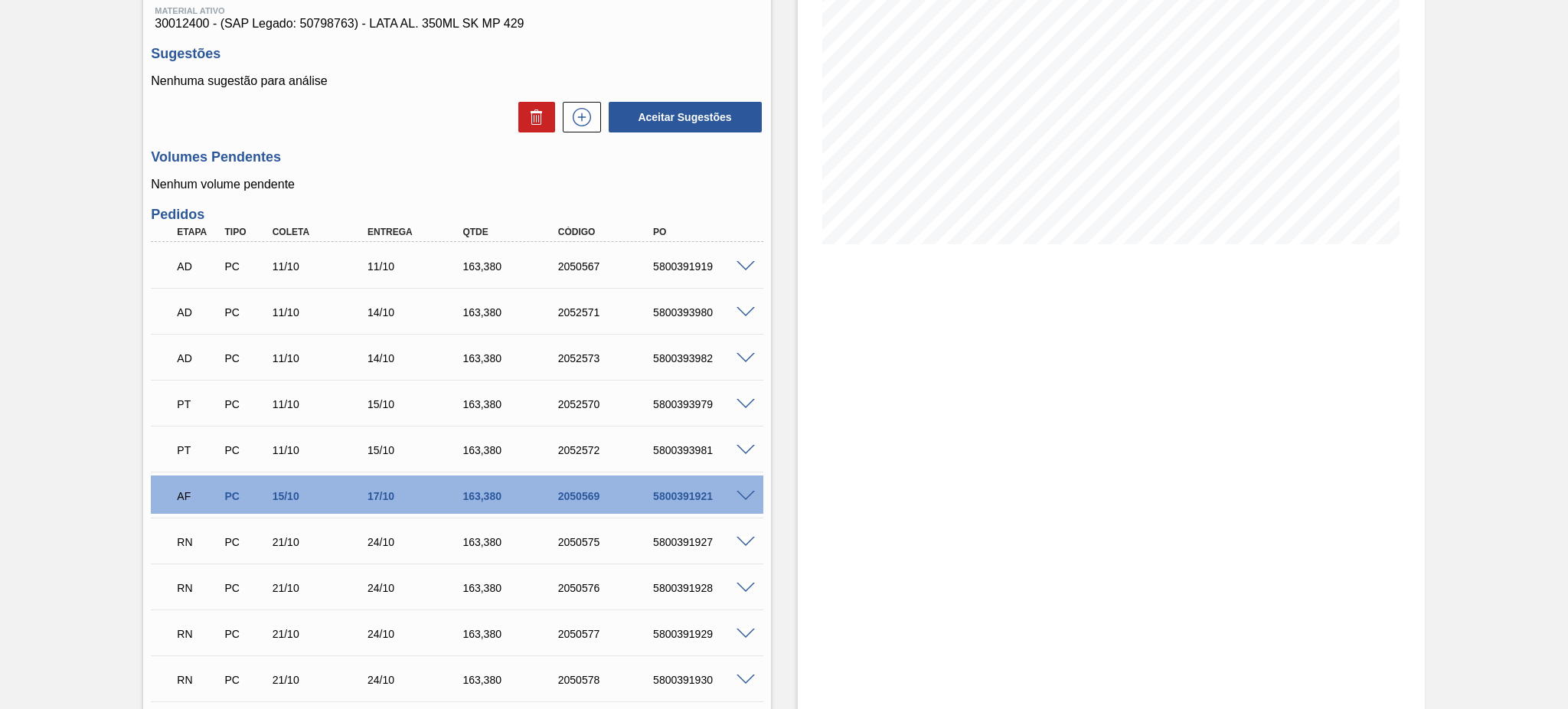
click at [746, 491] on span at bounding box center [746, 496] width 18 height 11
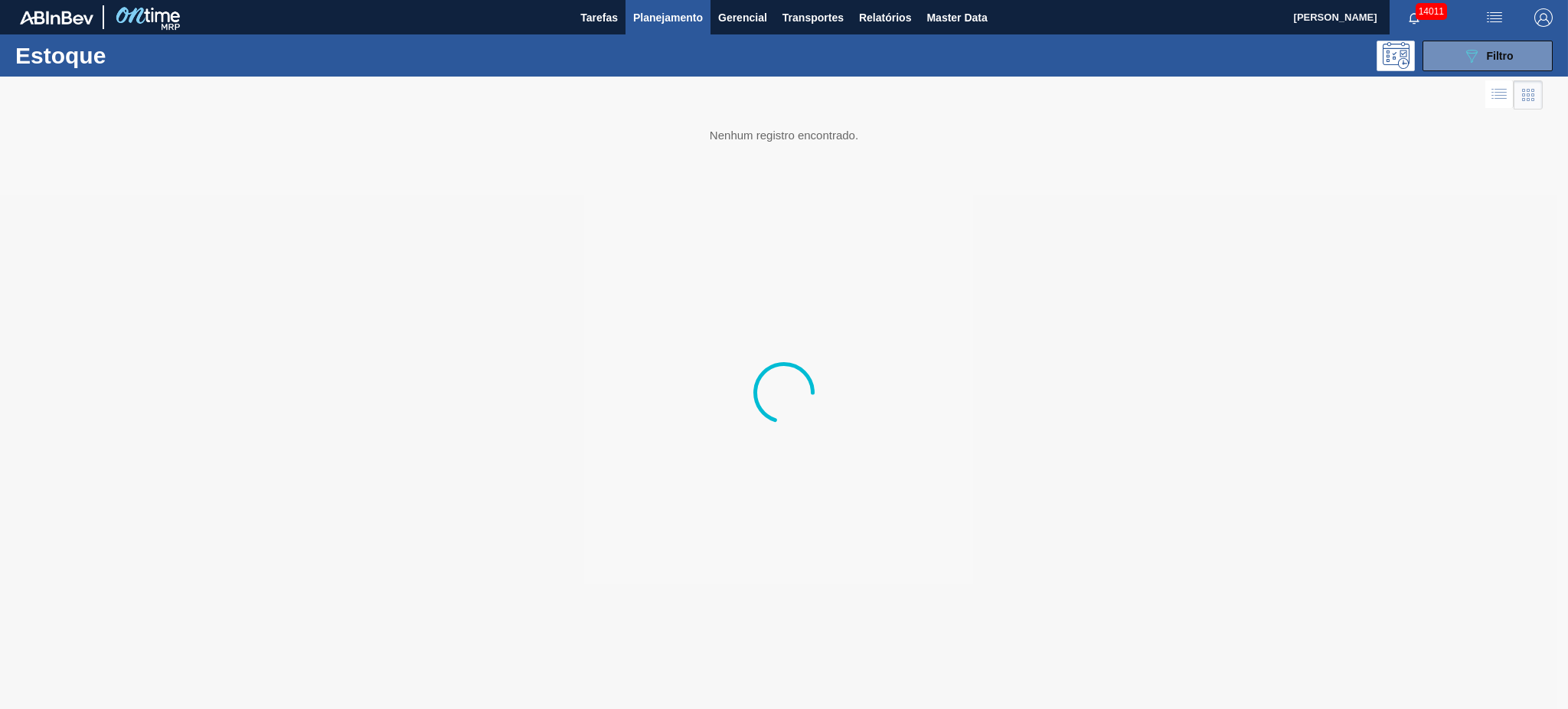
click at [670, 28] on button "Planejamento" at bounding box center [668, 17] width 85 height 34
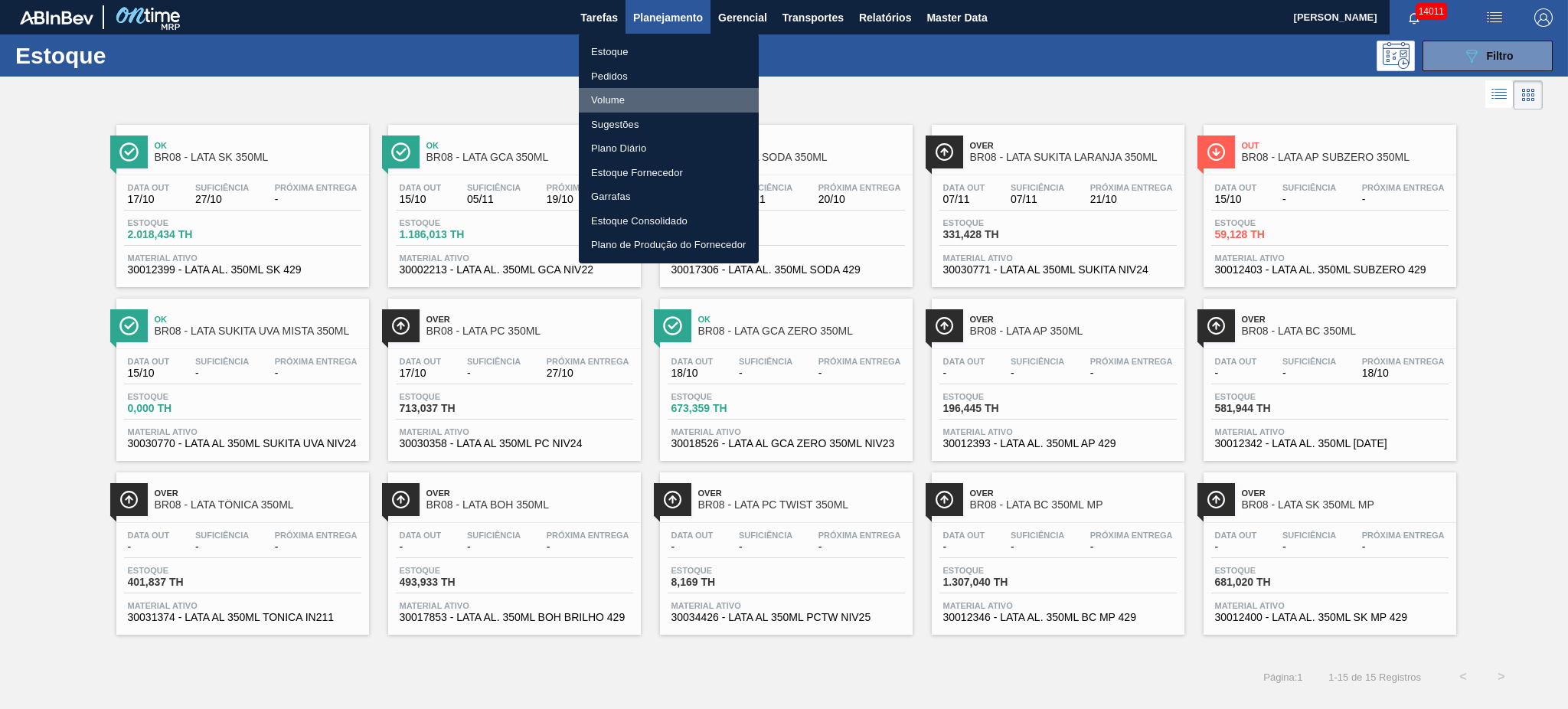
click at [617, 97] on li "Volume" at bounding box center [669, 100] width 180 height 25
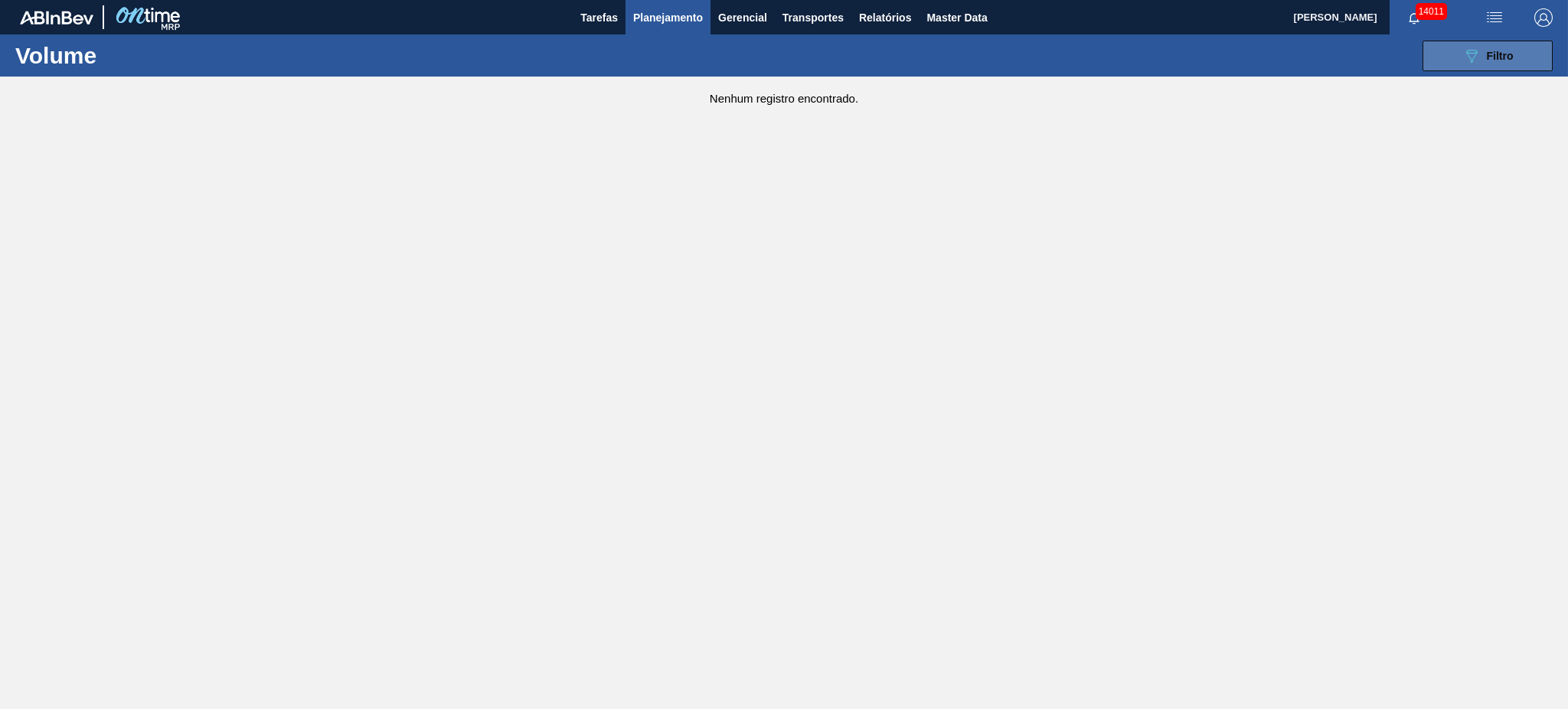
click at [1485, 58] on div "089F7B8B-B2A5-4AFE-B5C0-19BA573D28AC Filtro" at bounding box center [1487, 56] width 51 height 18
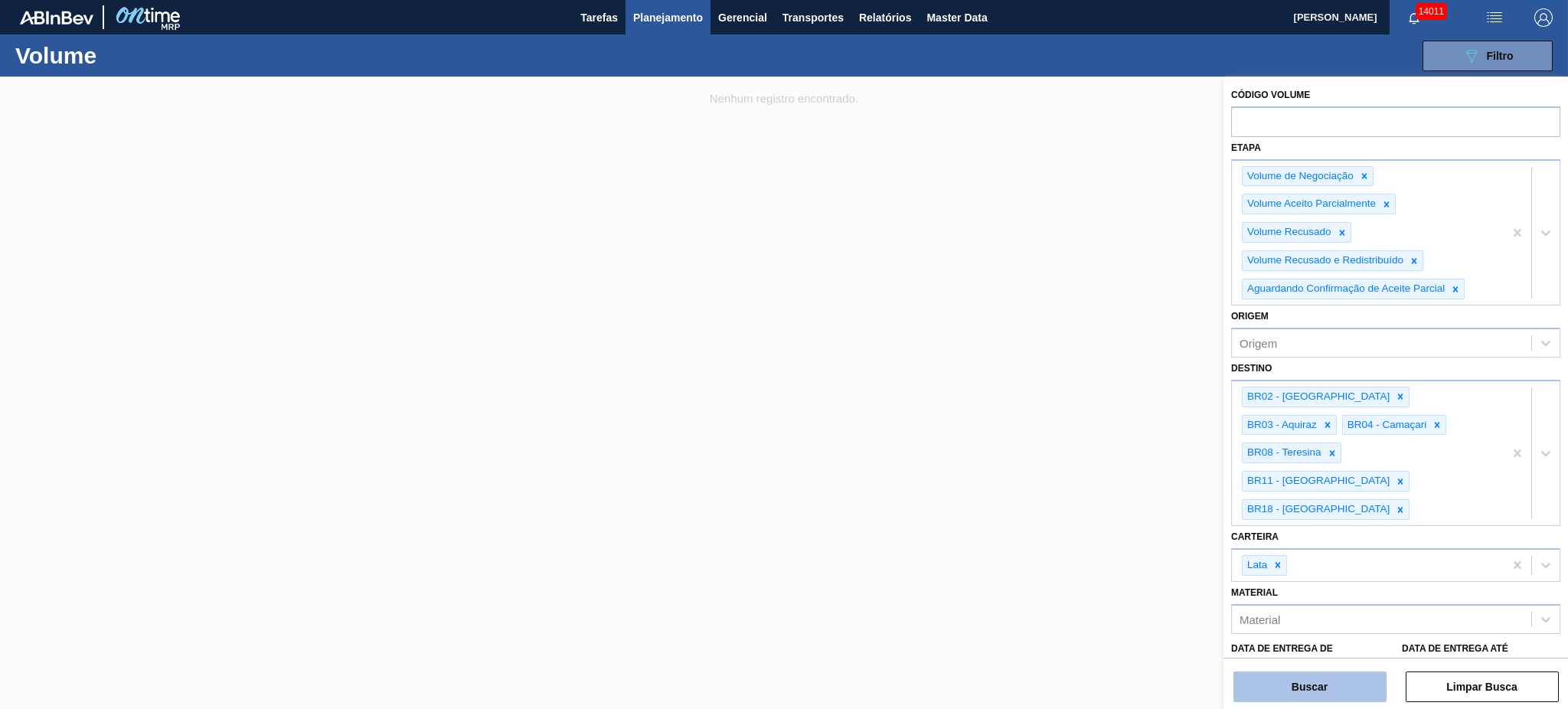
click at [1321, 690] on button "Buscar" at bounding box center [1309, 687] width 153 height 31
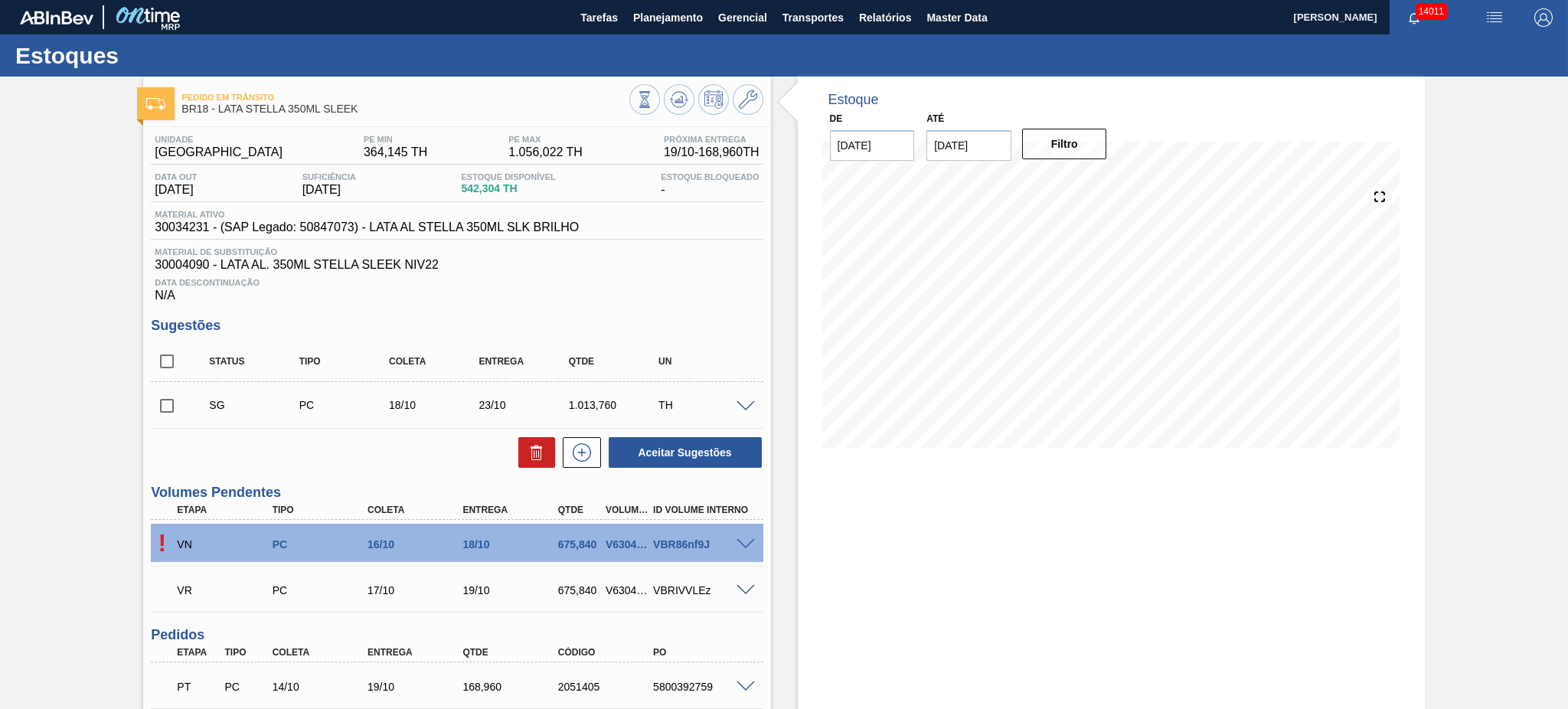
click at [54, 473] on div "Pedido em Trânsito BR18 - LATA STELLA 350ML SLEEK Unidade Pernambuco PE MIN 364…" at bounding box center [784, 479] width 1568 height 804
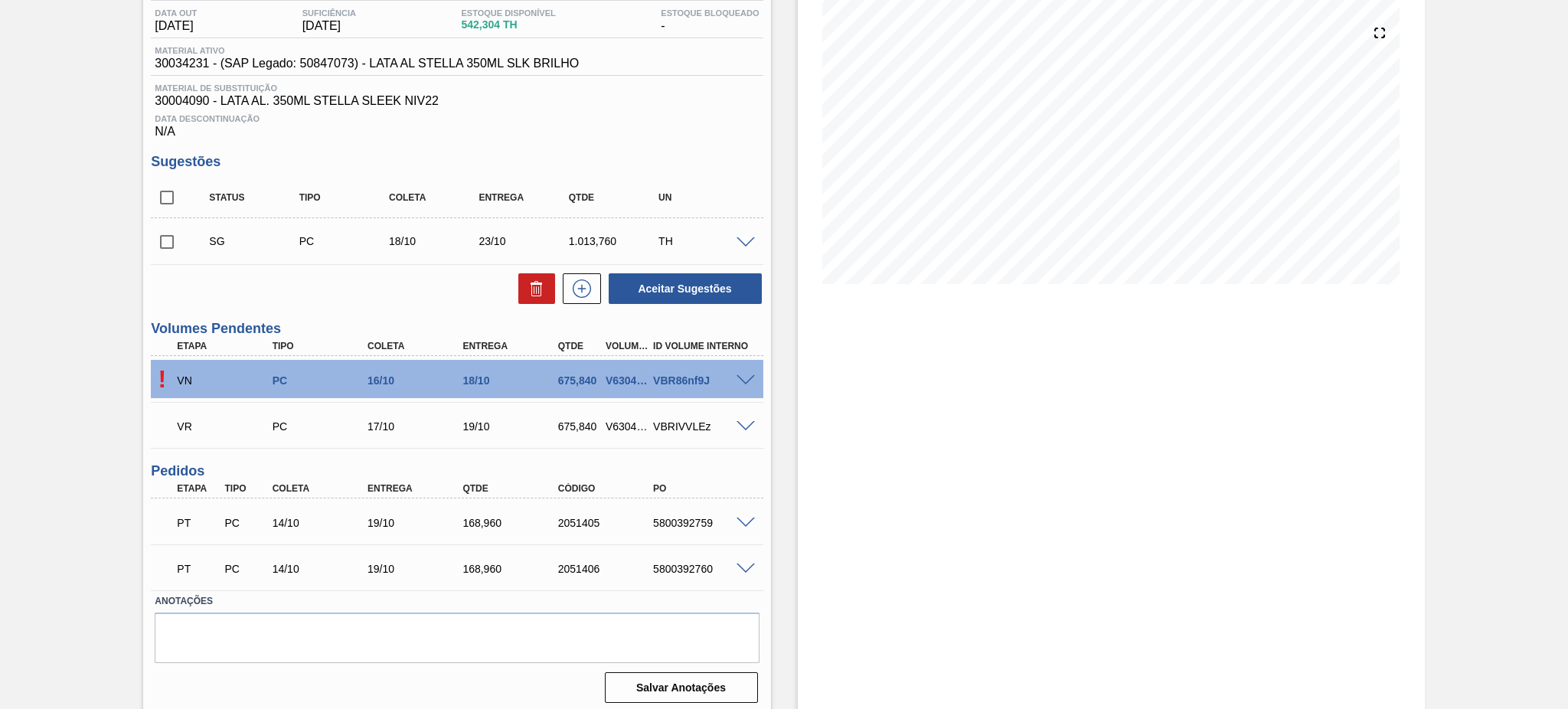
scroll to position [168, 0]
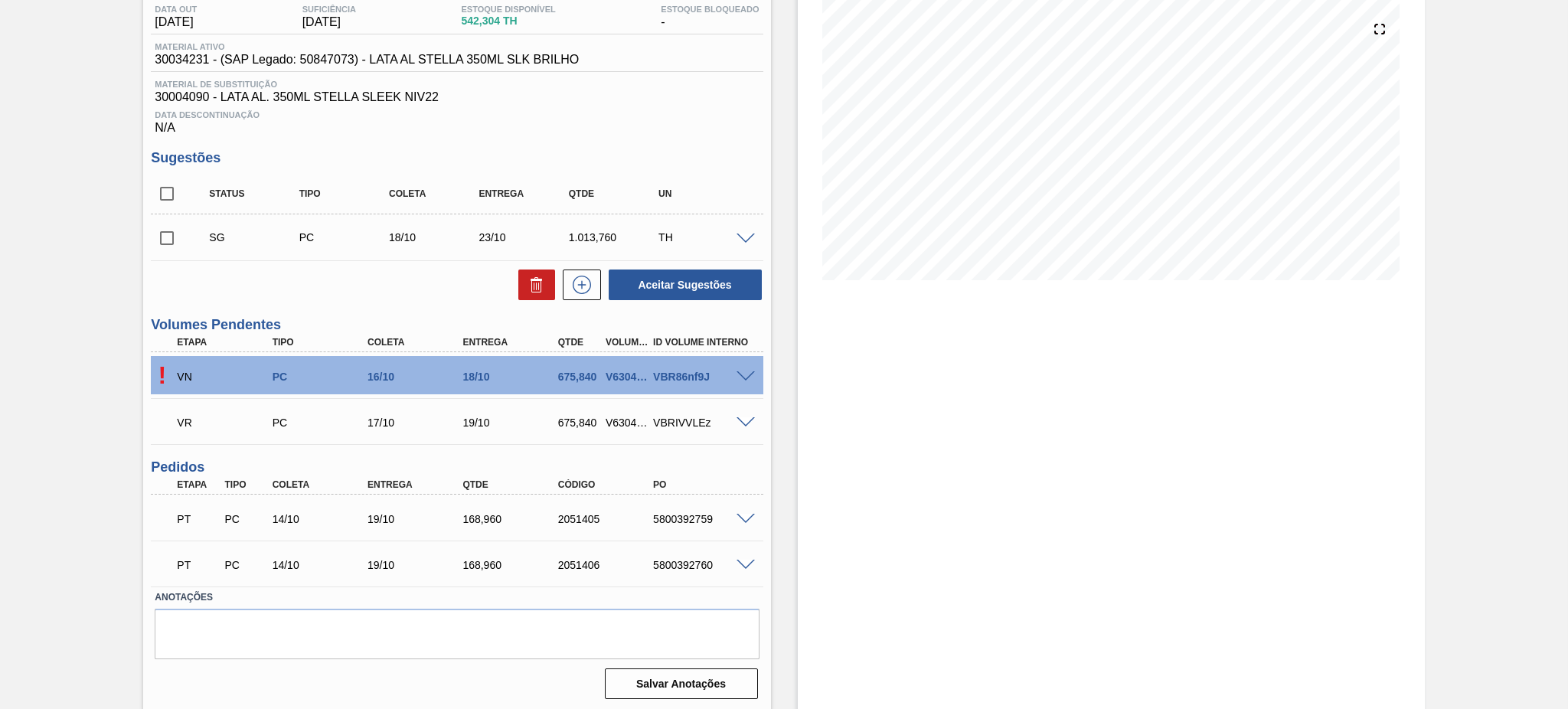
click at [749, 374] on span at bounding box center [746, 377] width 18 height 11
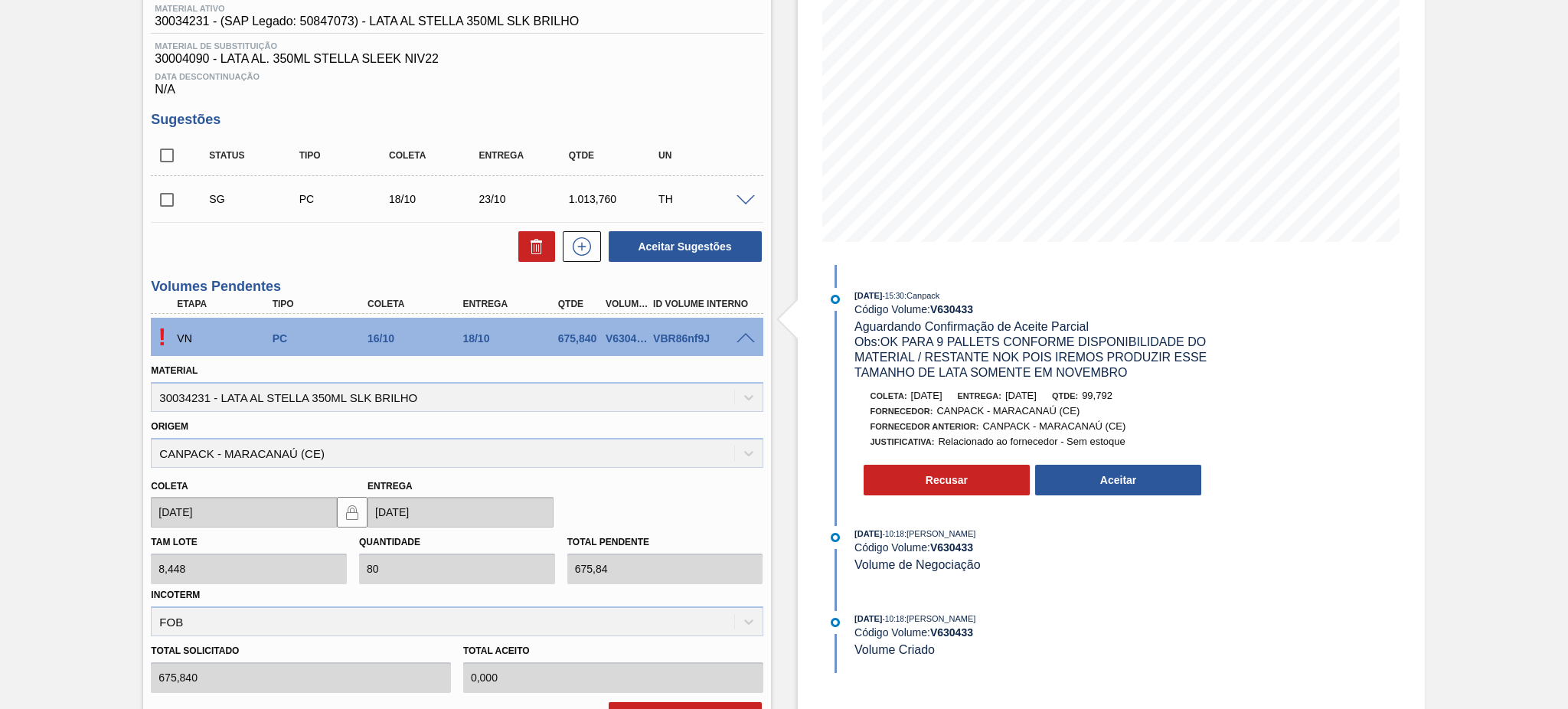
scroll to position [0, 0]
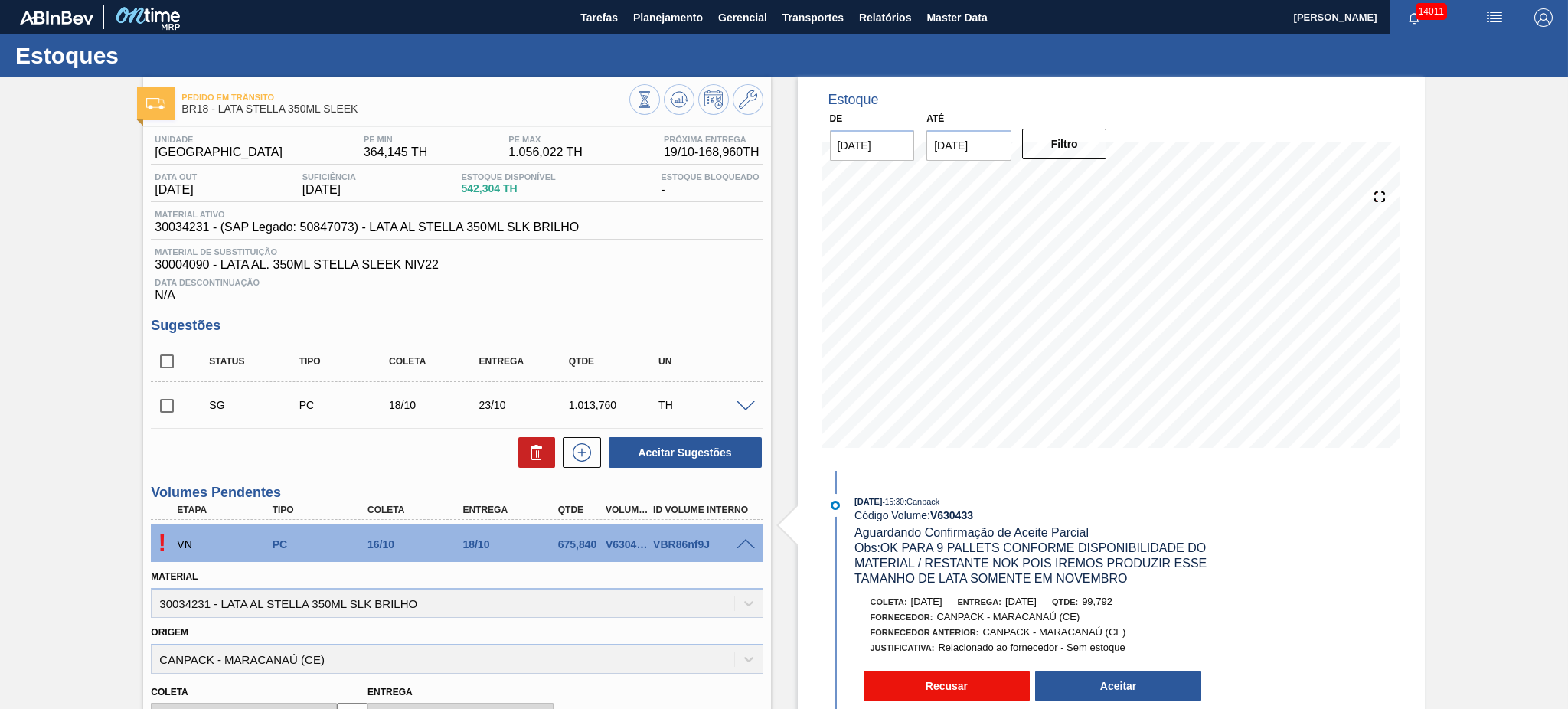
click at [1010, 693] on button "Recusar" at bounding box center [946, 686] width 167 height 31
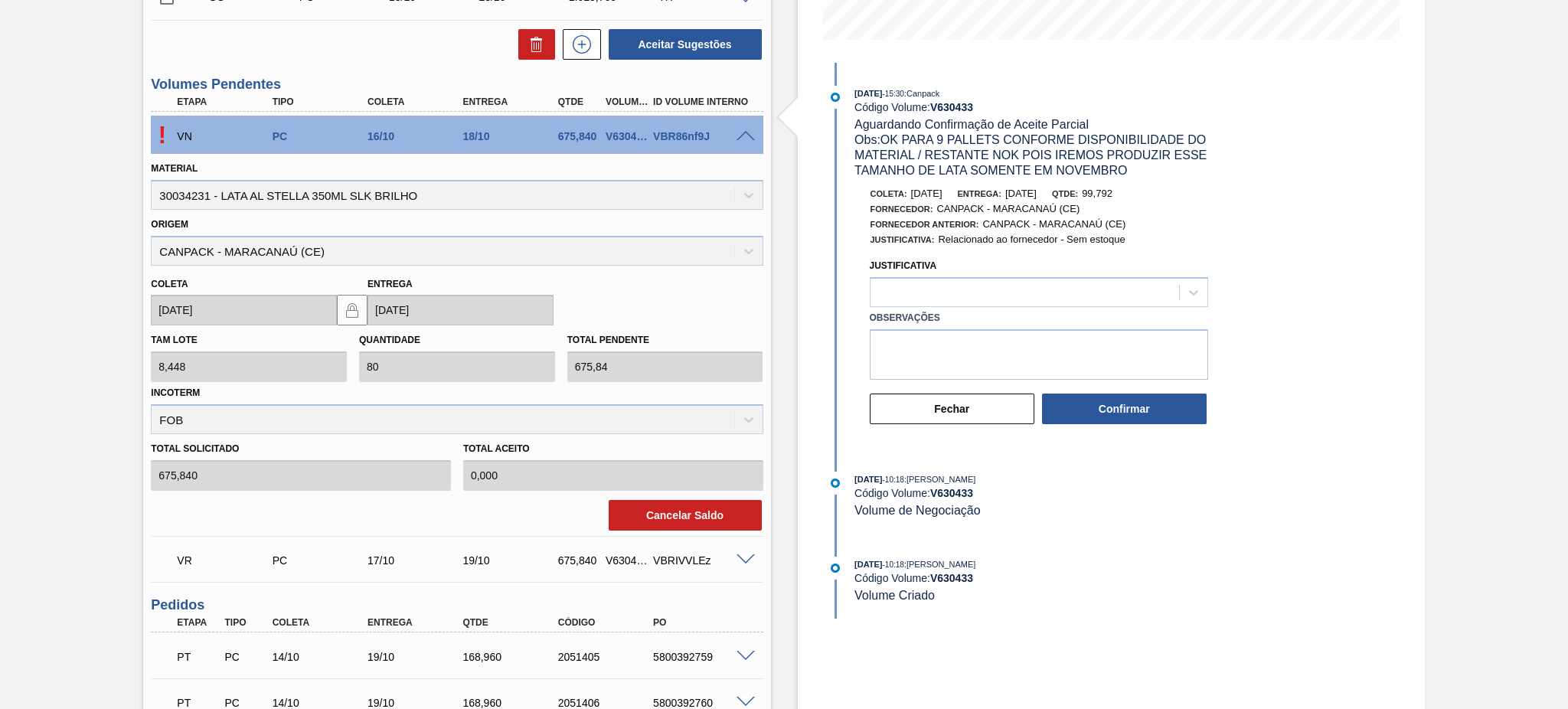
scroll to position [306, 0]
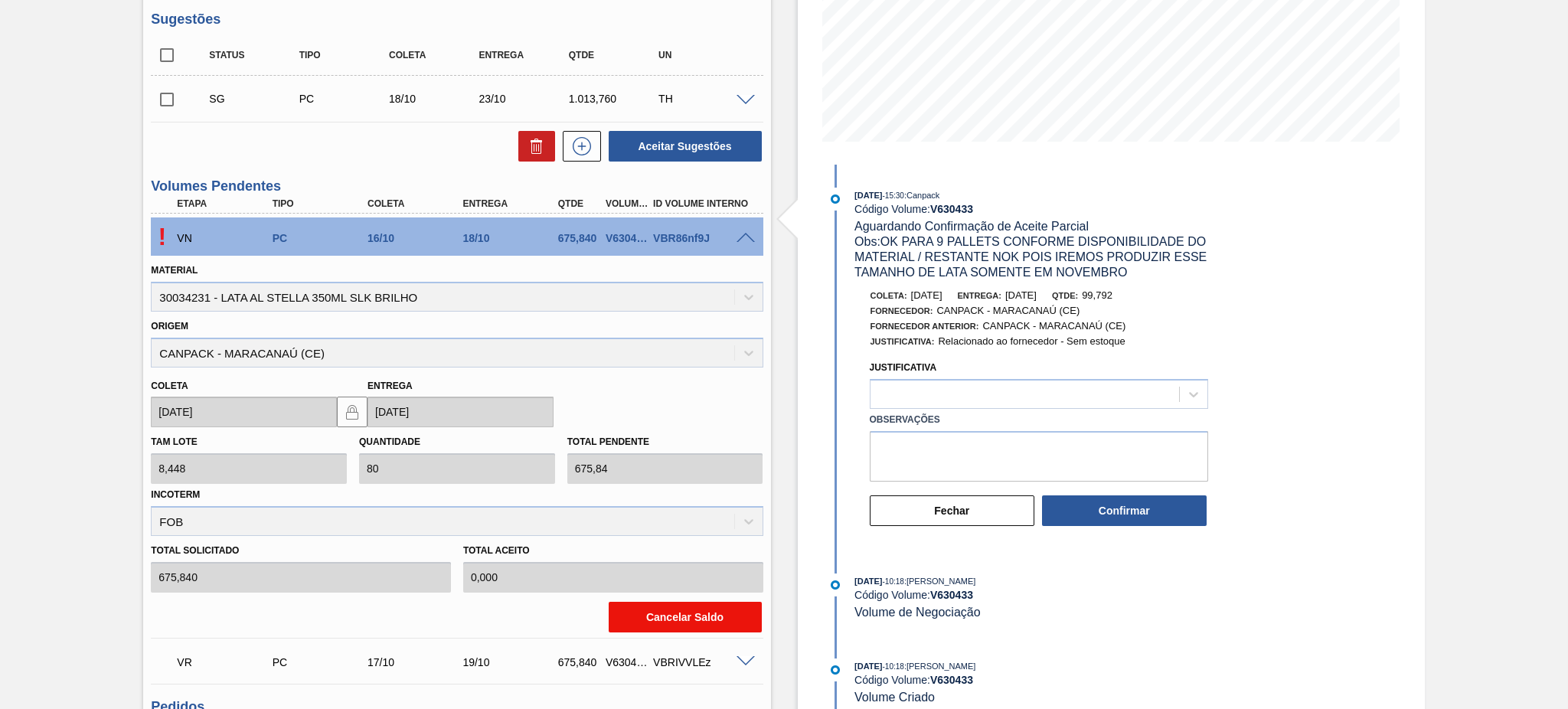
click at [664, 618] on button "Cancelar Saldo" at bounding box center [685, 617] width 153 height 31
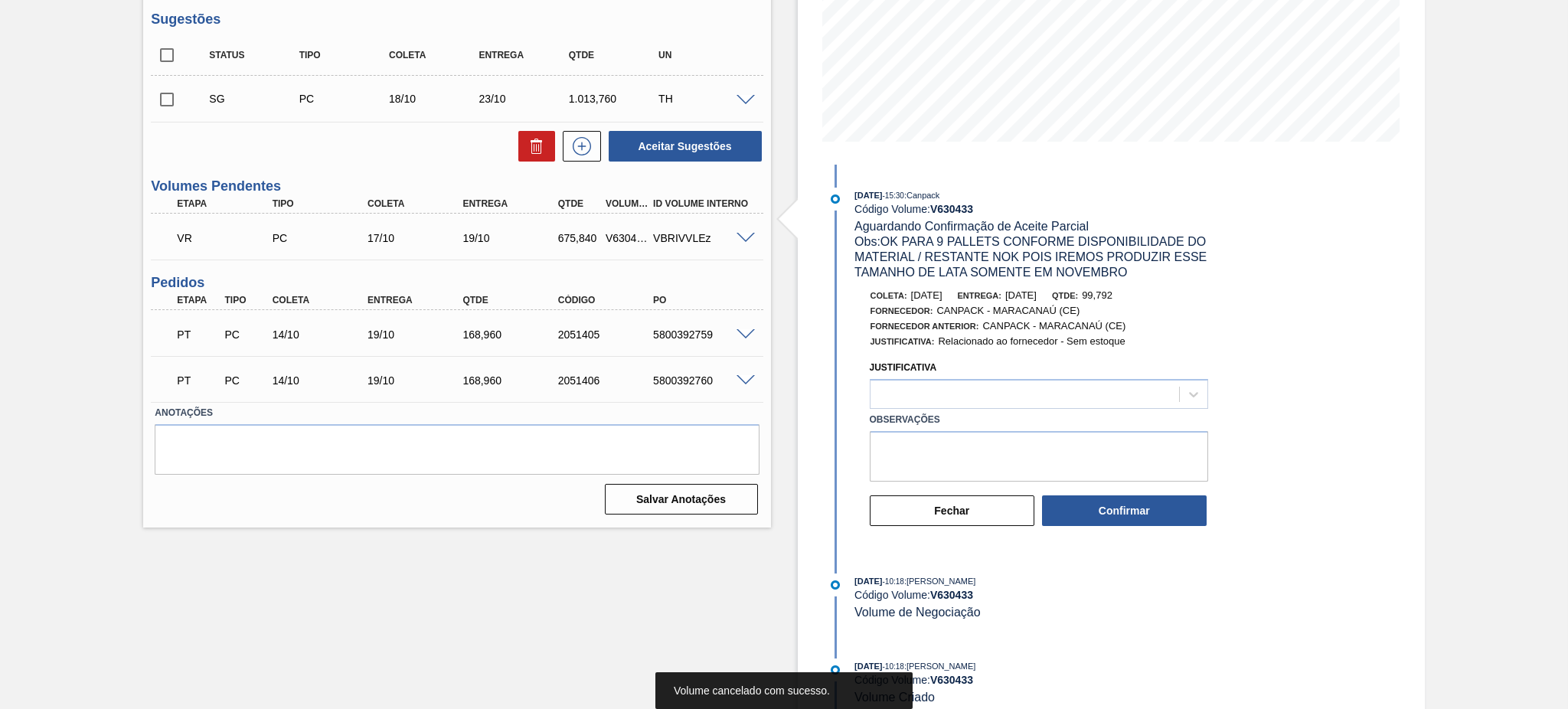
click at [746, 238] on span at bounding box center [746, 238] width 18 height 11
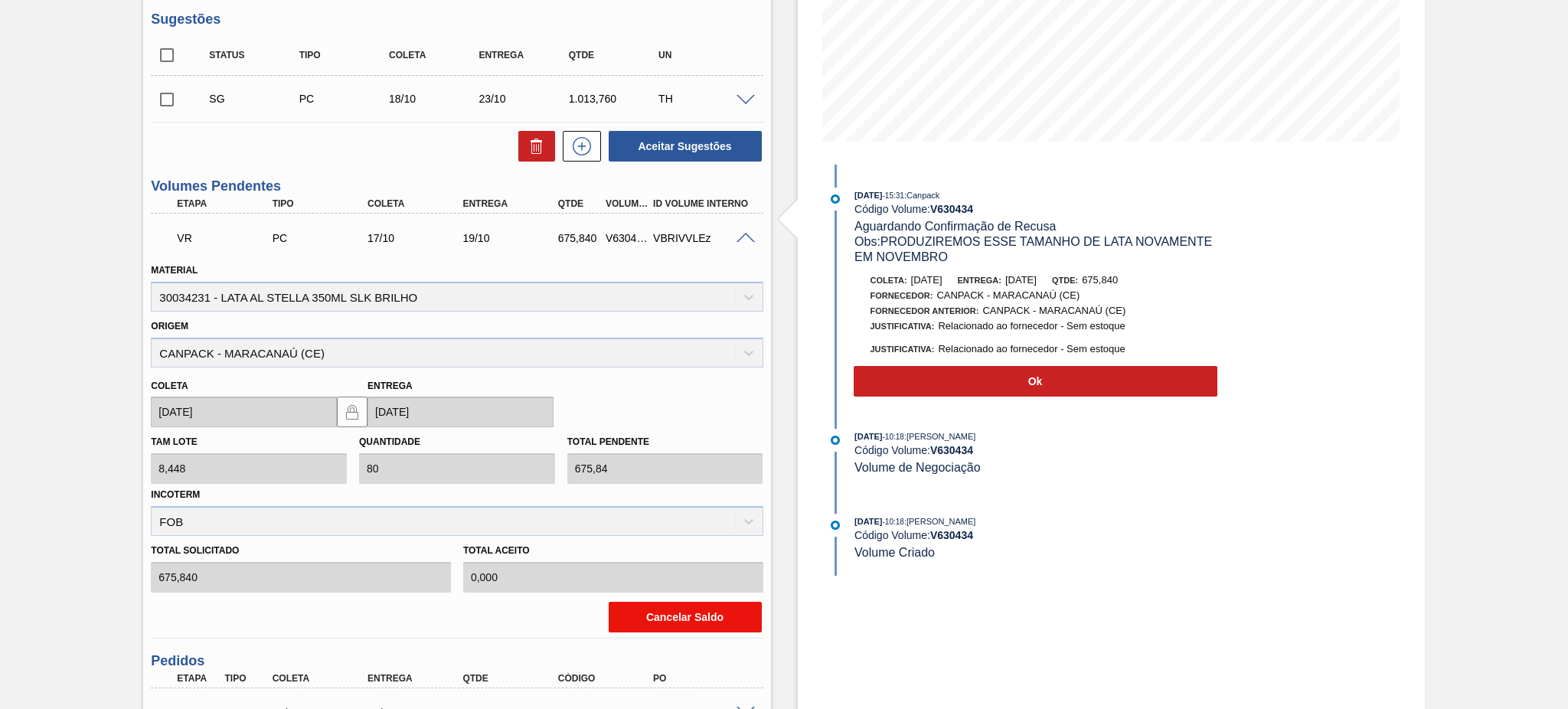
click at [690, 611] on button "Cancelar Saldo" at bounding box center [685, 617] width 153 height 31
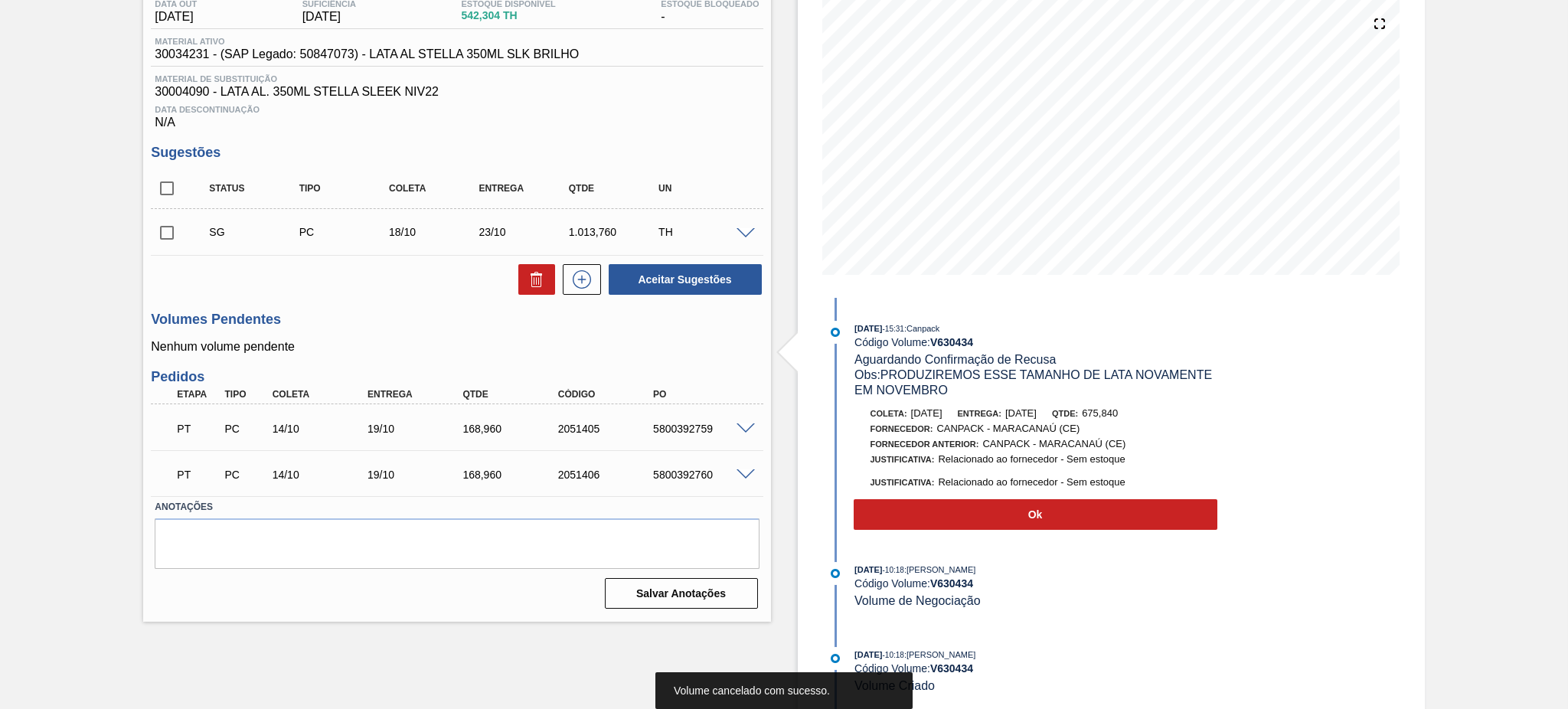
scroll to position [0, 0]
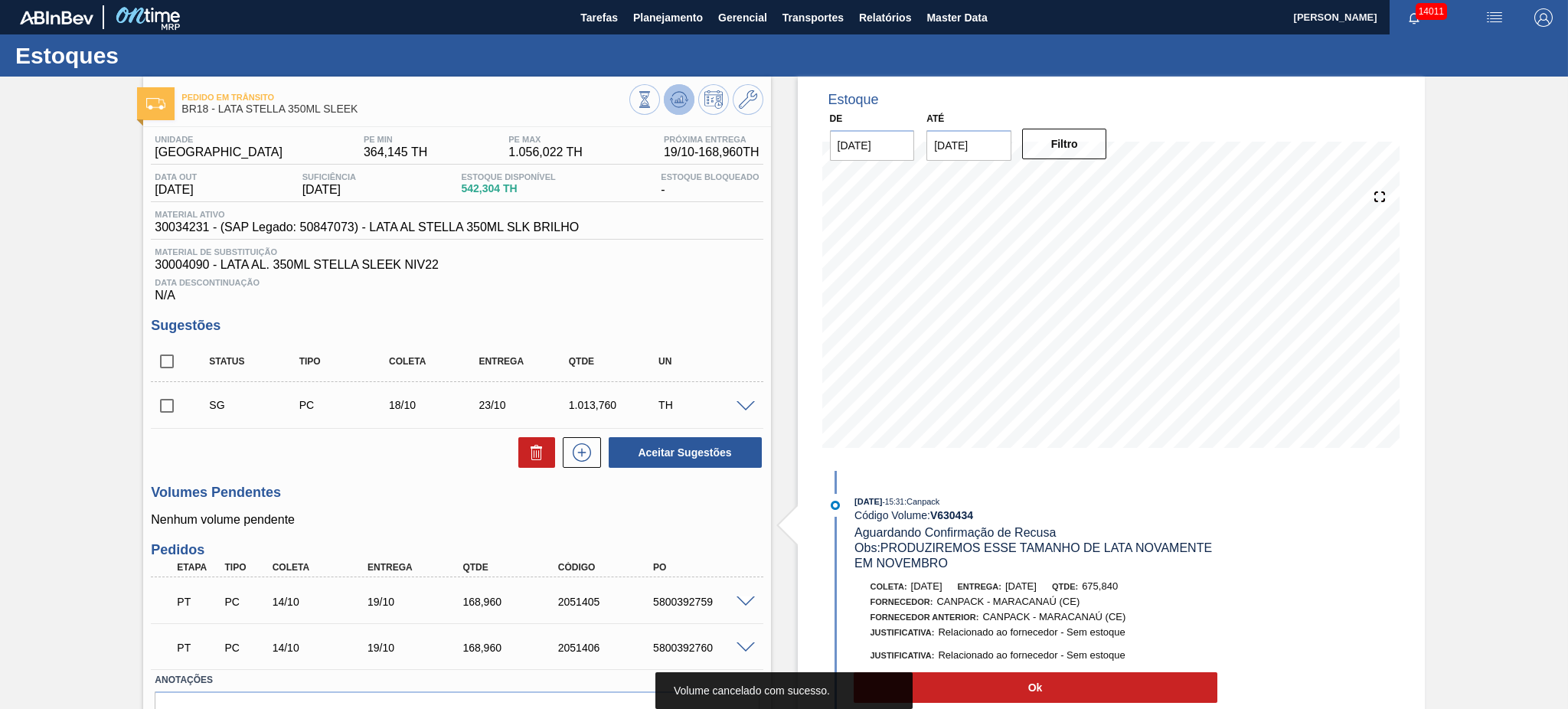
click at [673, 92] on icon at bounding box center [679, 99] width 18 height 18
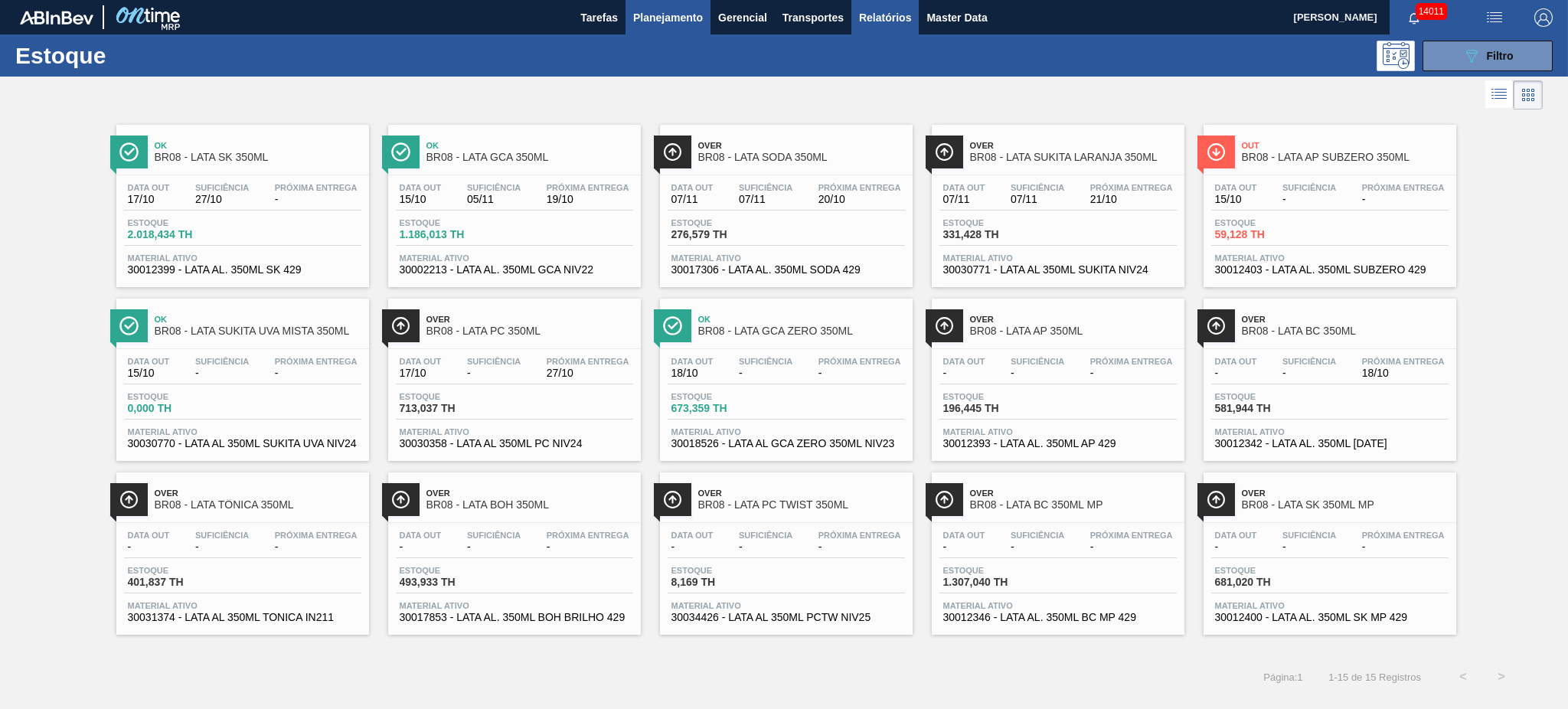
click at [875, 17] on span "Relatórios" at bounding box center [885, 17] width 52 height 18
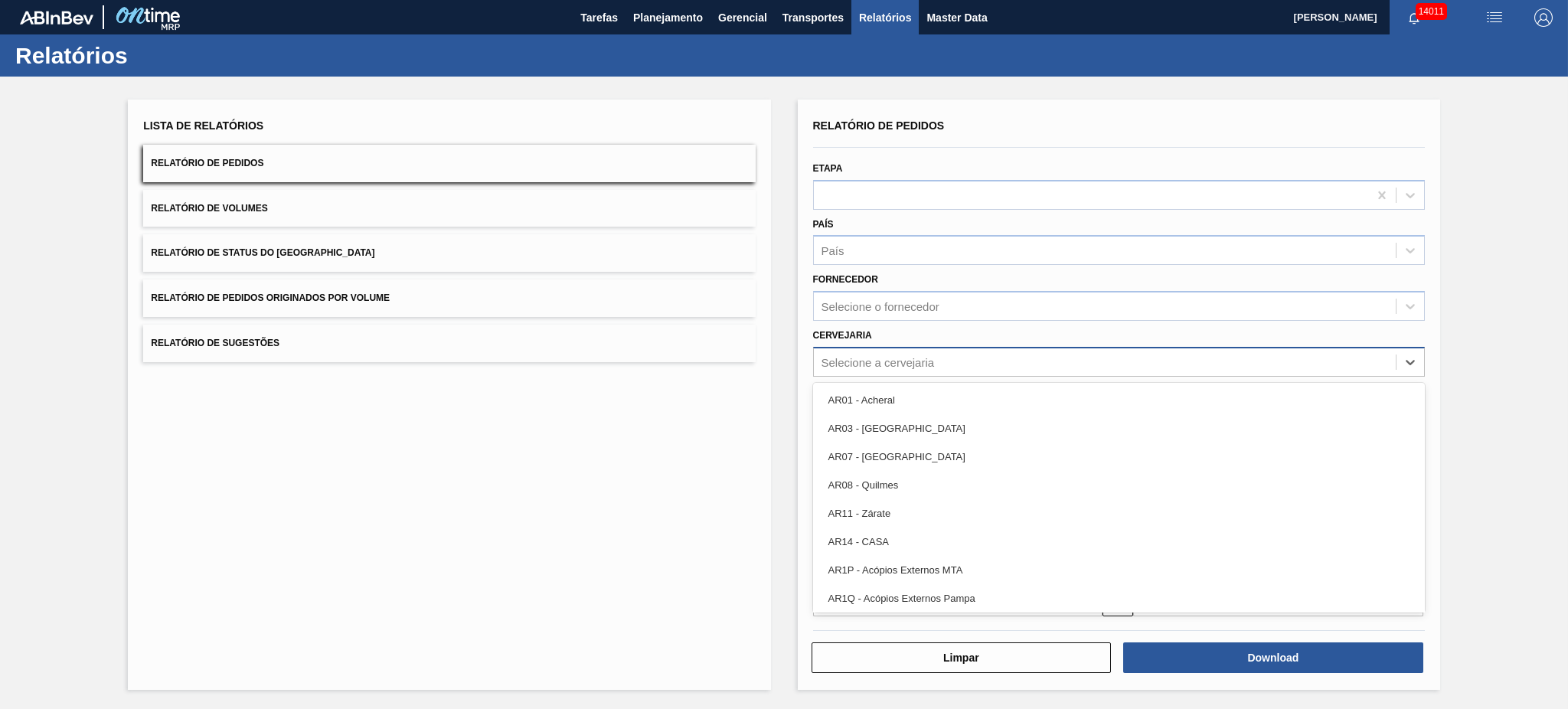
click at [902, 367] on div "Selecione a cervejaria" at bounding box center [1104, 362] width 582 height 22
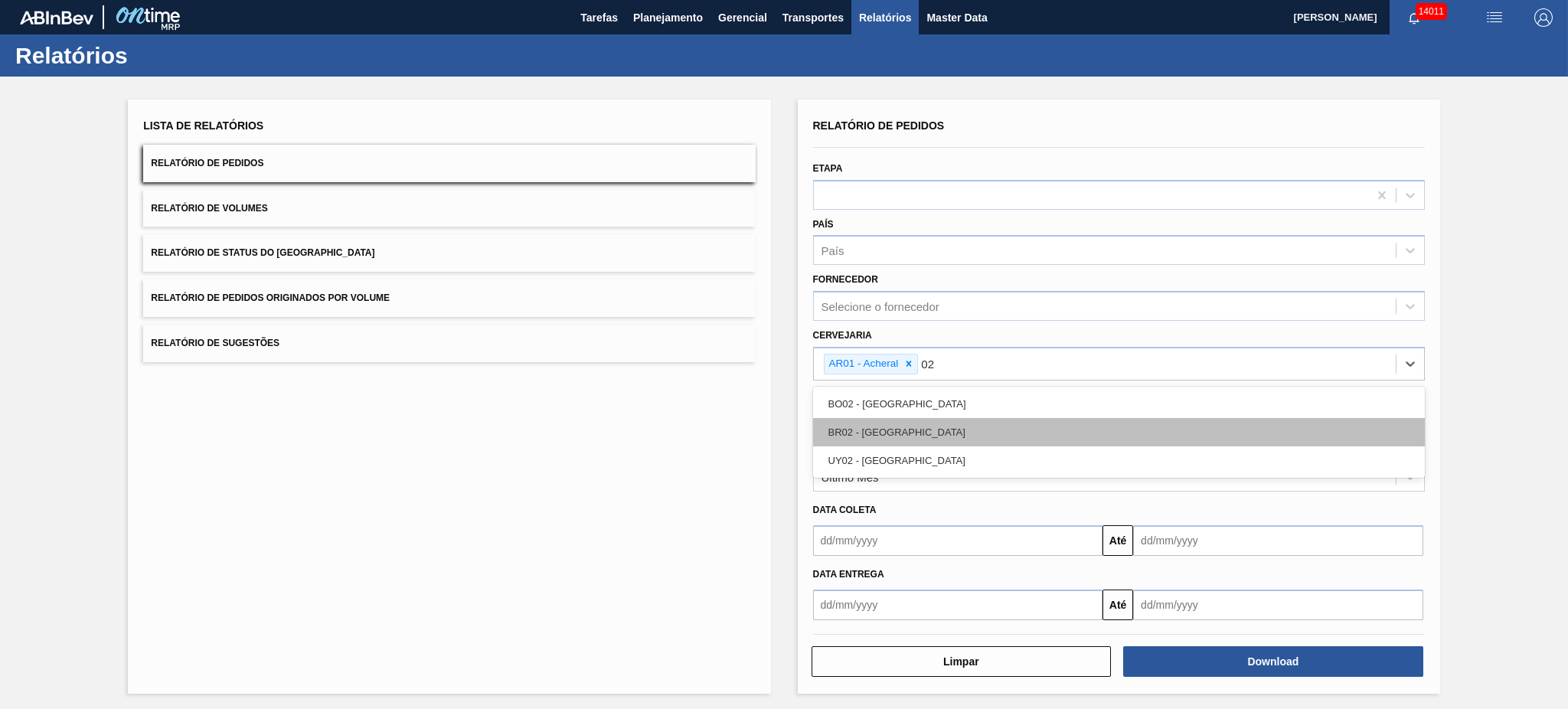
type input "0"
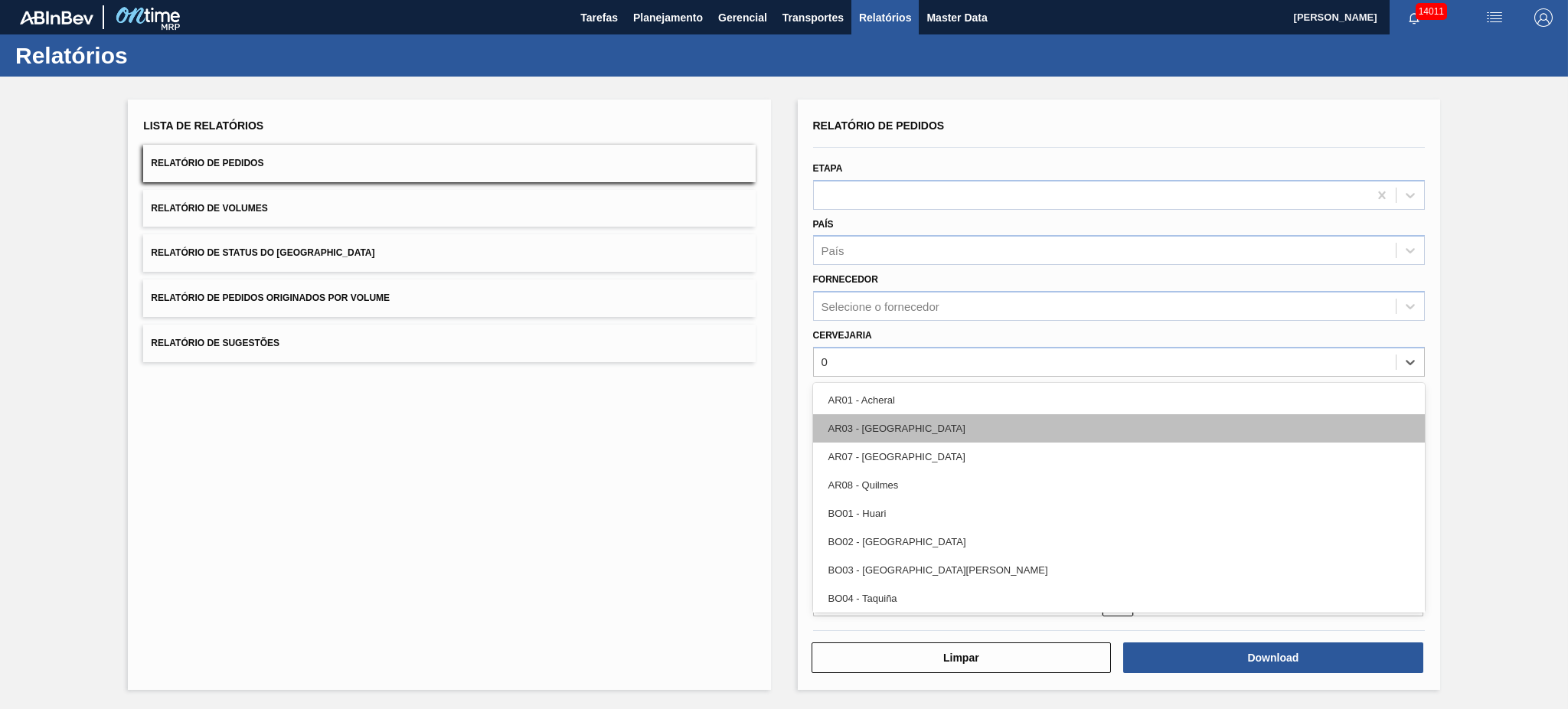
type input "02"
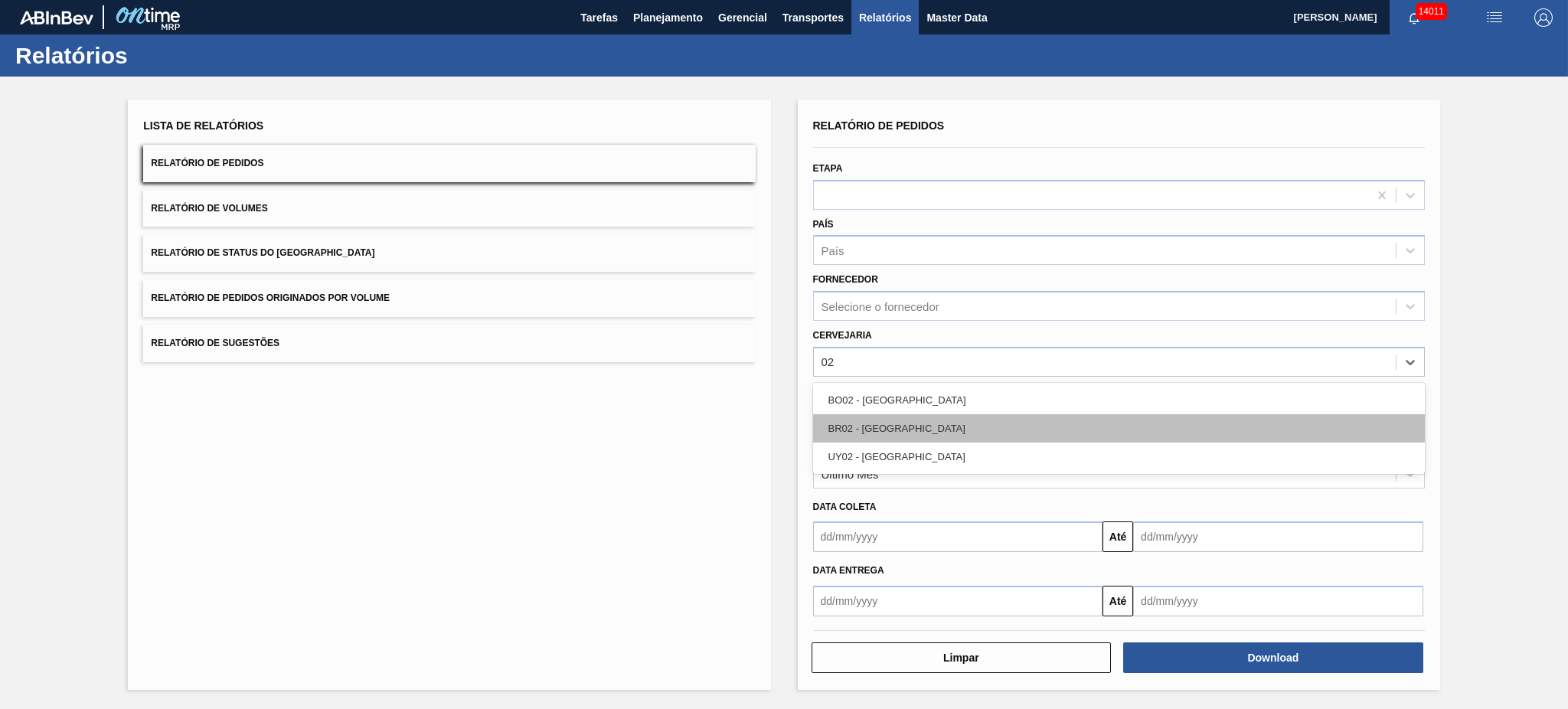
click at [943, 417] on div "BR02 - [GEOGRAPHIC_DATA]" at bounding box center [1119, 428] width 612 height 28
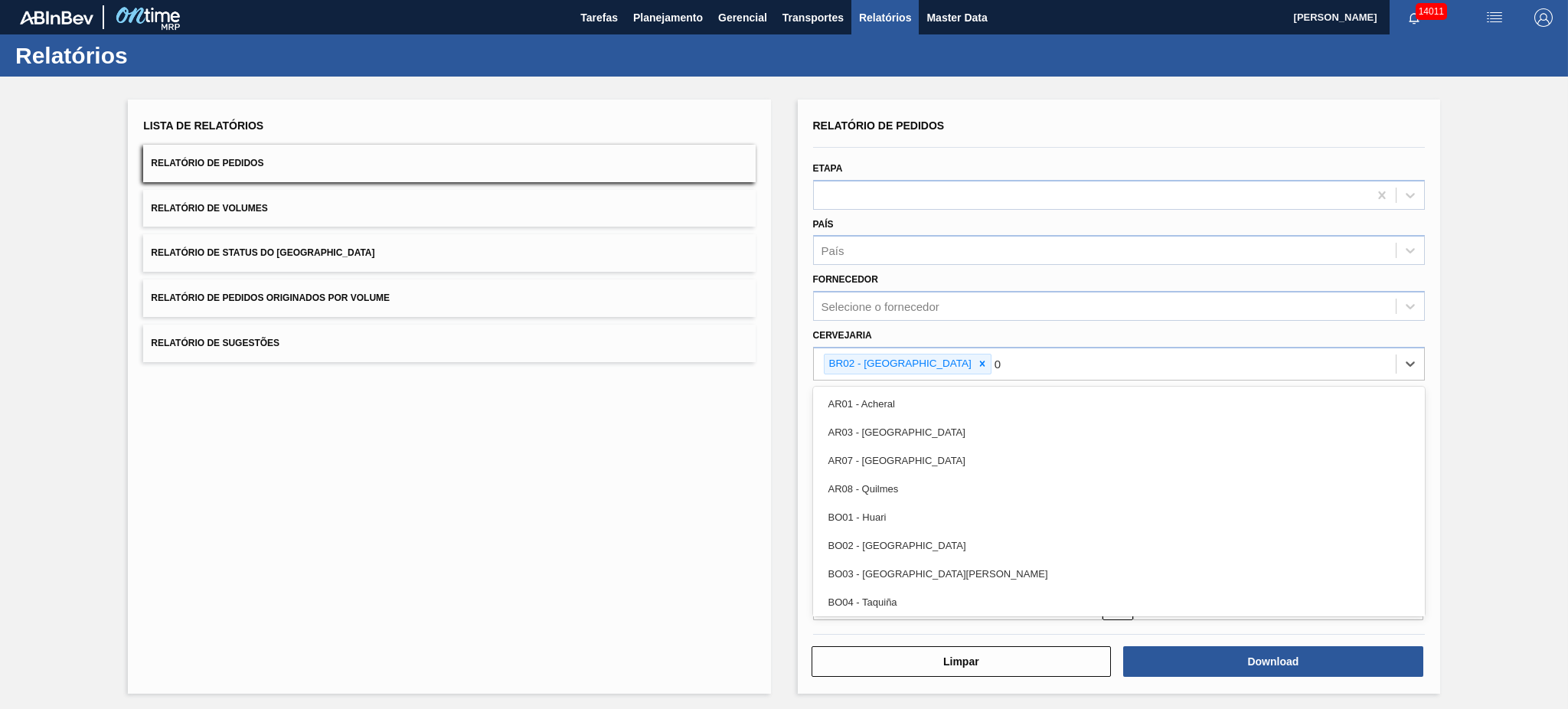
type input "03"
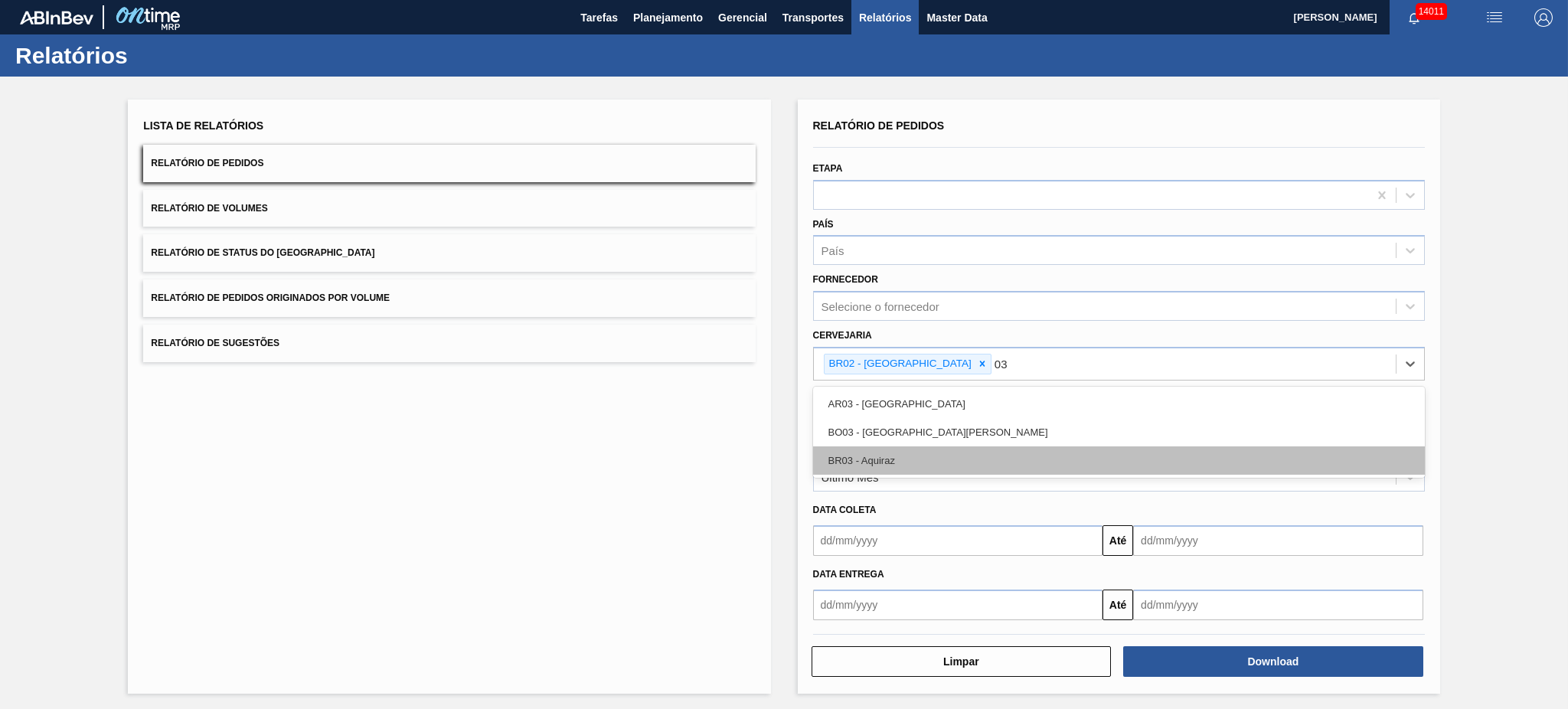
click at [939, 447] on div "BR03 - Aquiraz" at bounding box center [1119, 461] width 612 height 28
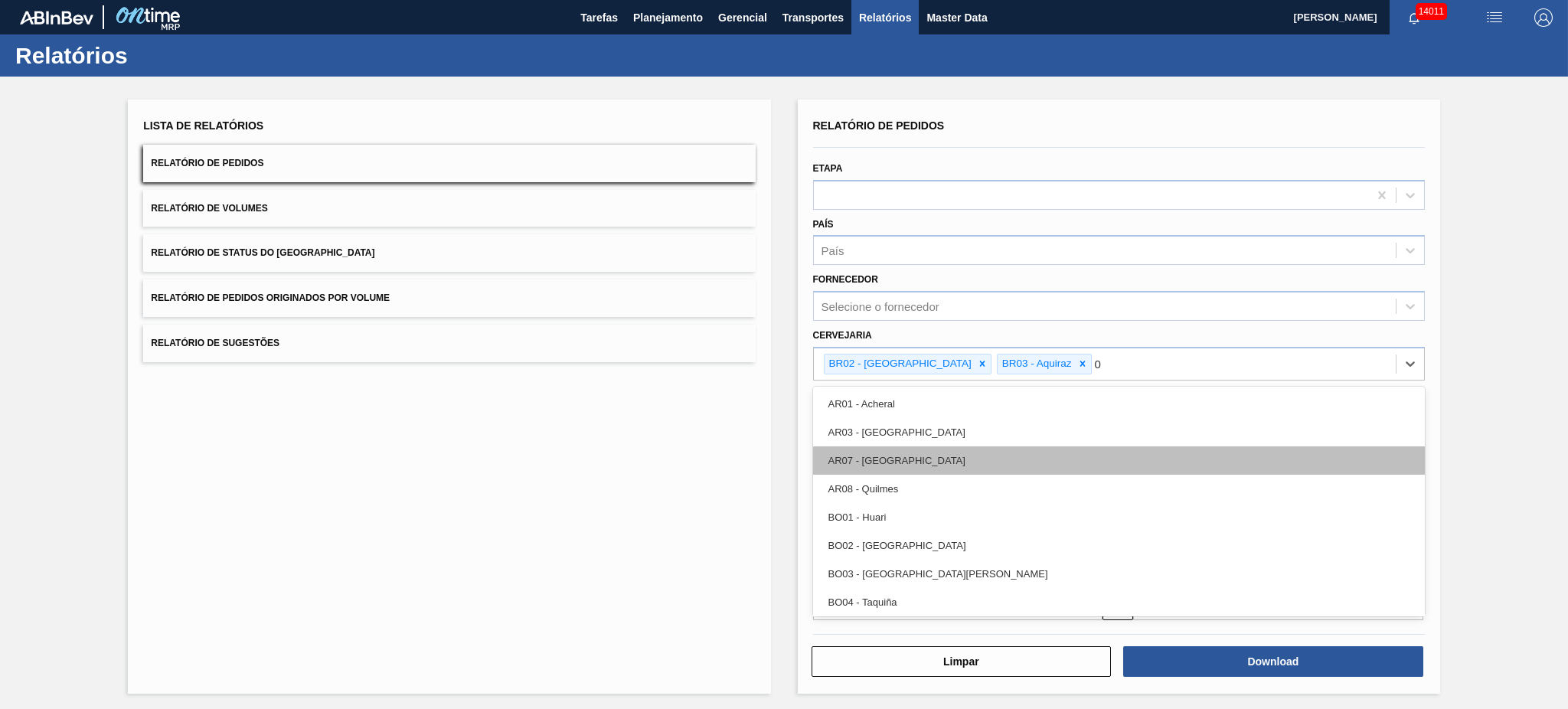
type input "04"
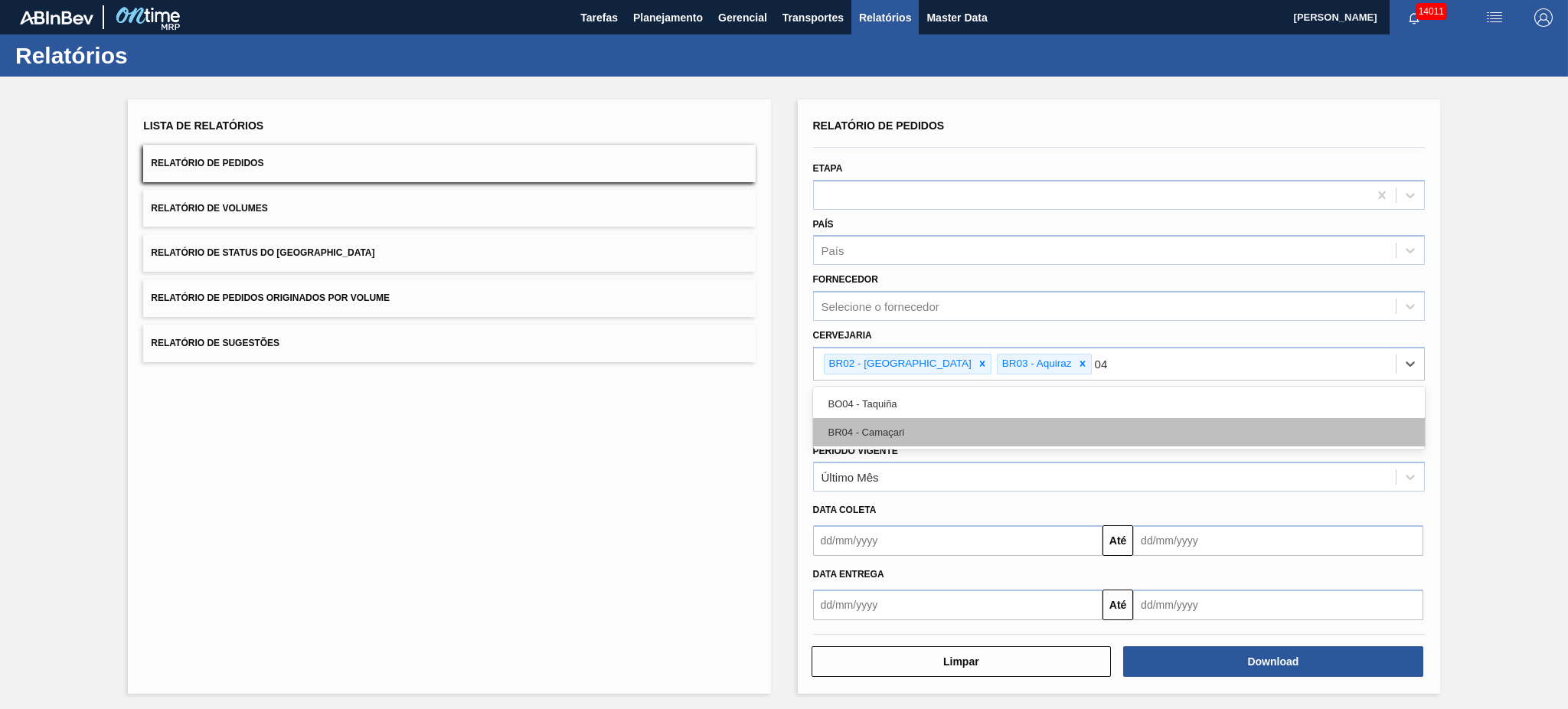
click at [920, 429] on div "BR04 - Camaçari" at bounding box center [1119, 432] width 612 height 28
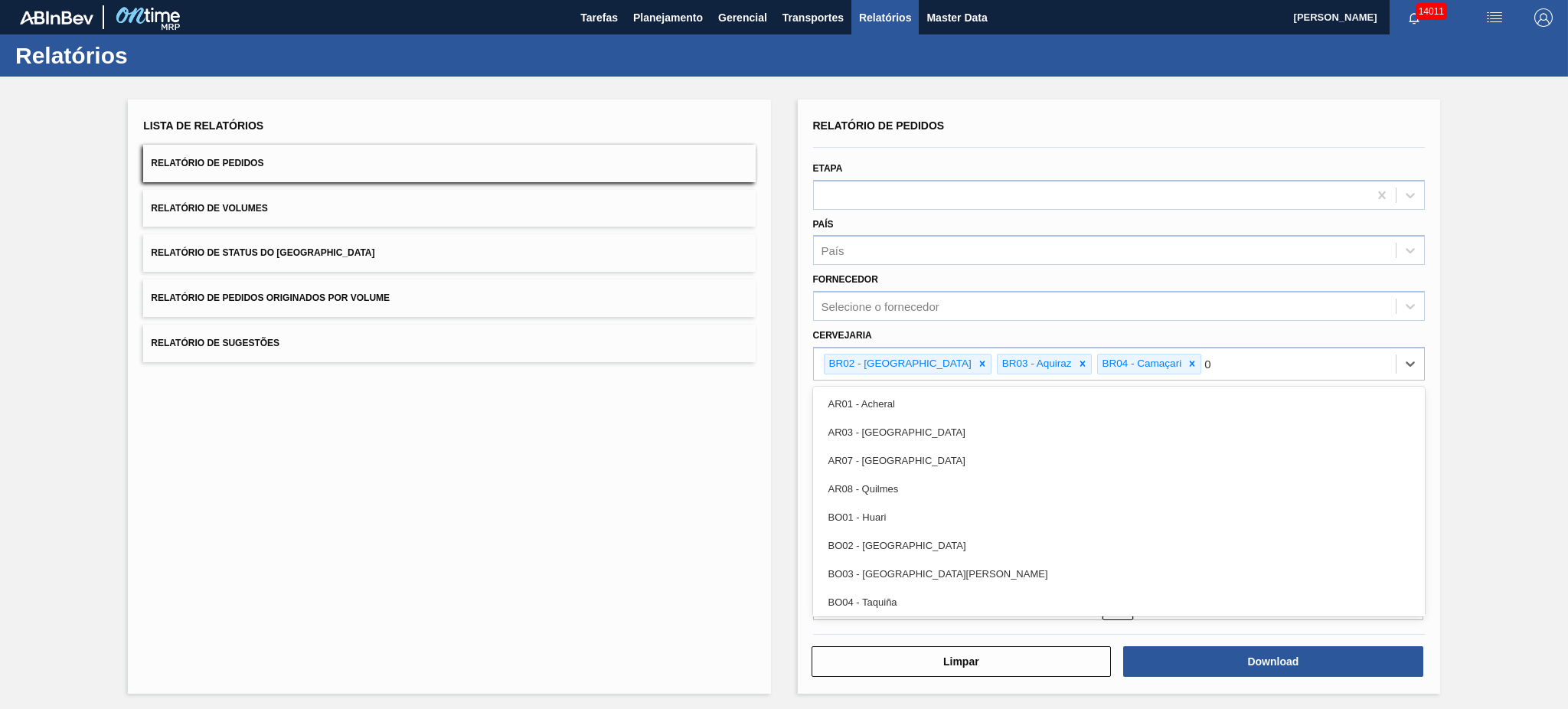
type input "08"
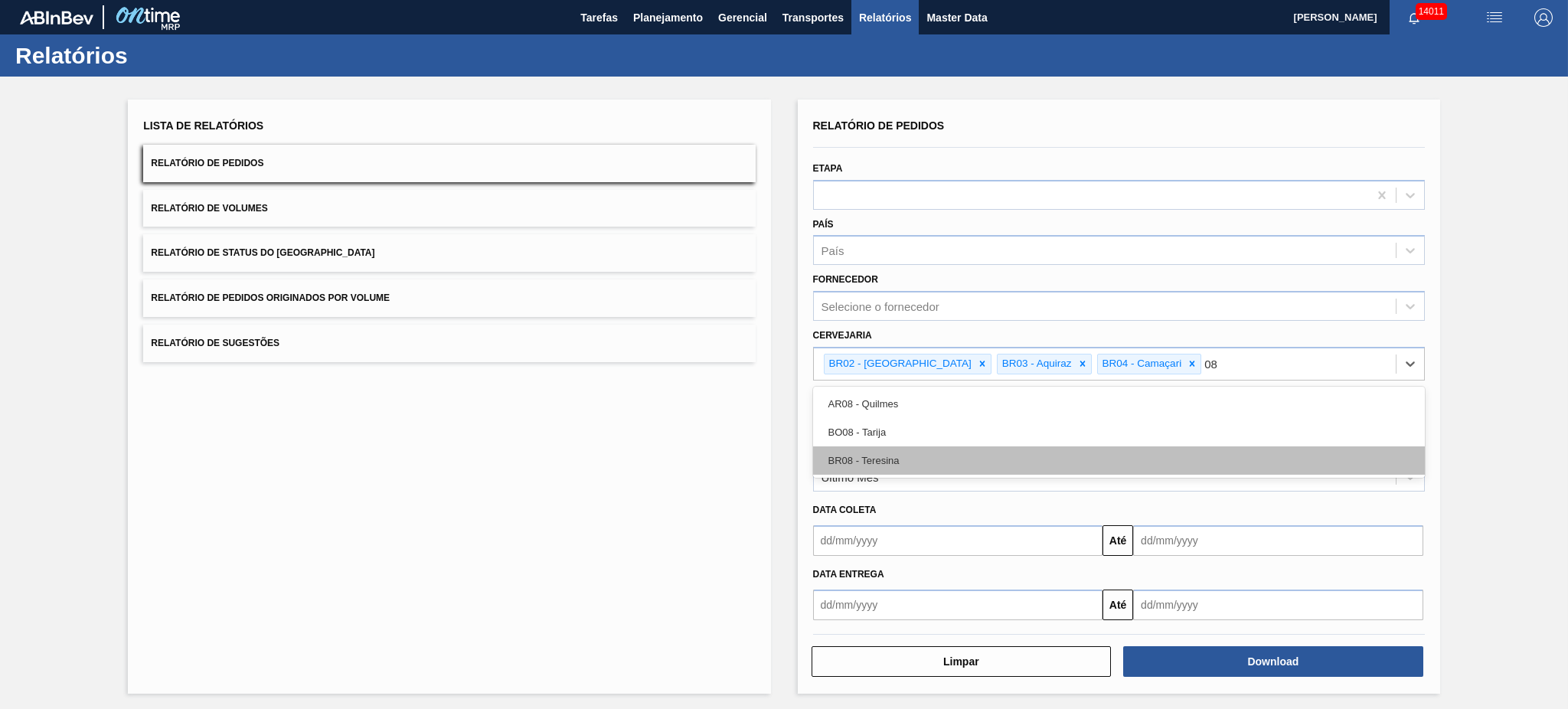
click at [918, 454] on div "BR08 - Teresina" at bounding box center [1119, 461] width 612 height 28
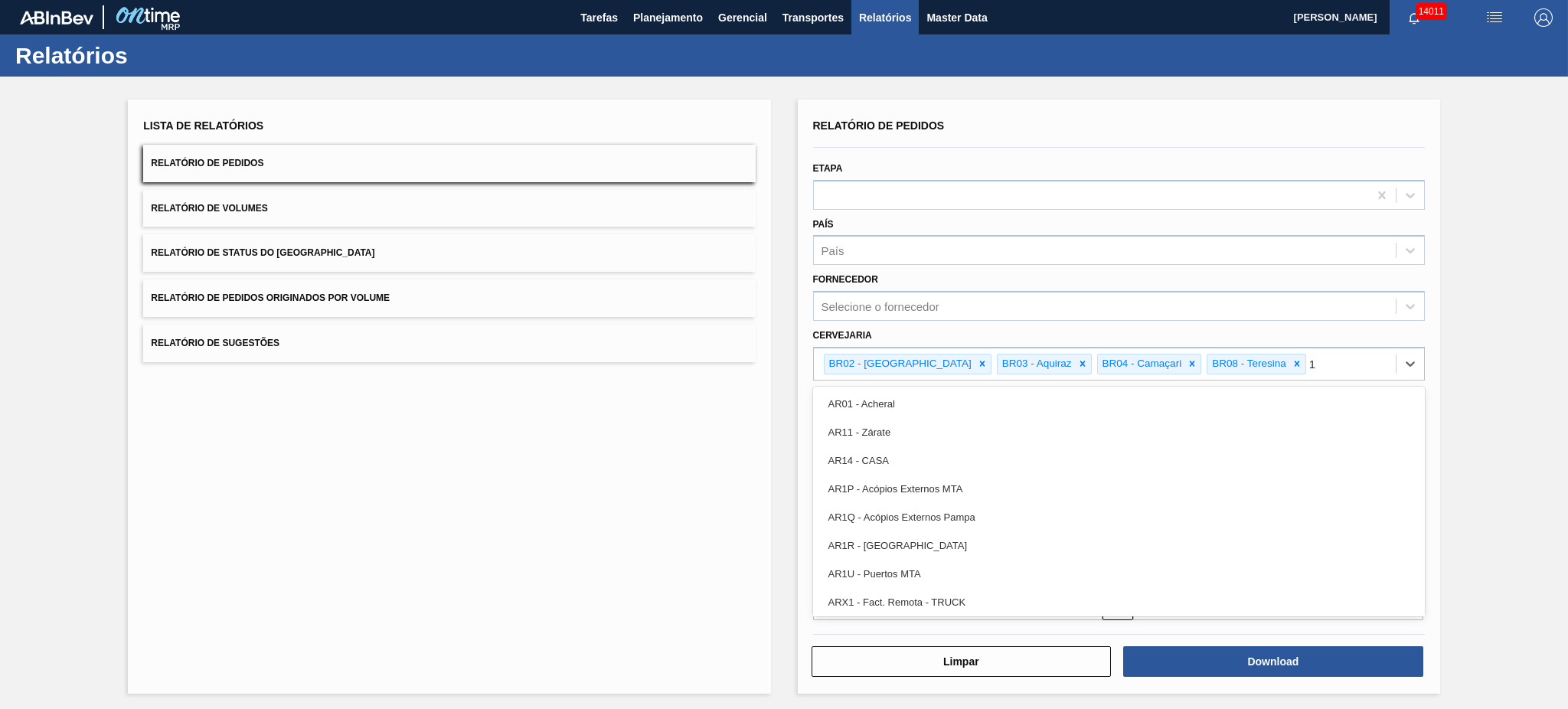
type input "11"
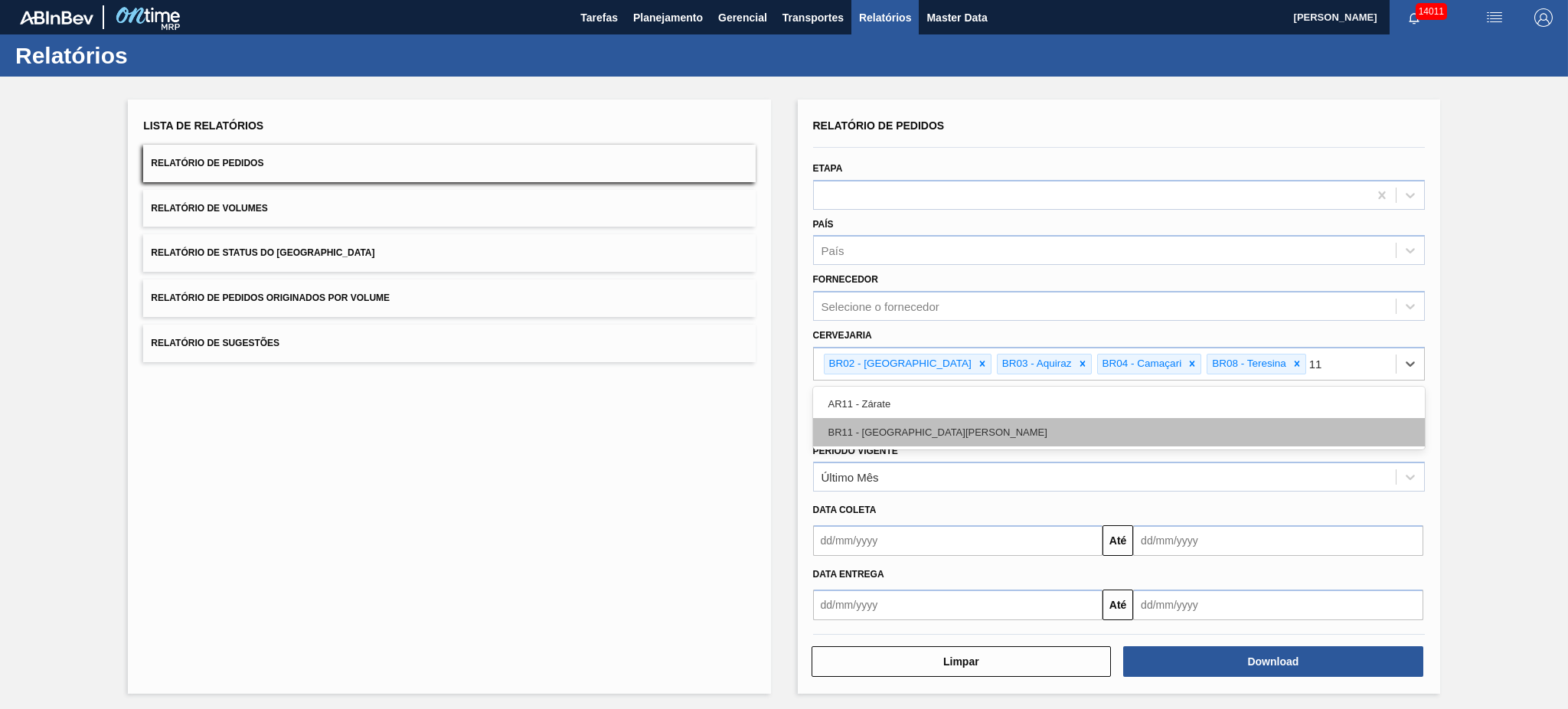
click at [925, 437] on div "BR11 - [GEOGRAPHIC_DATA][PERSON_NAME]" at bounding box center [1119, 432] width 612 height 28
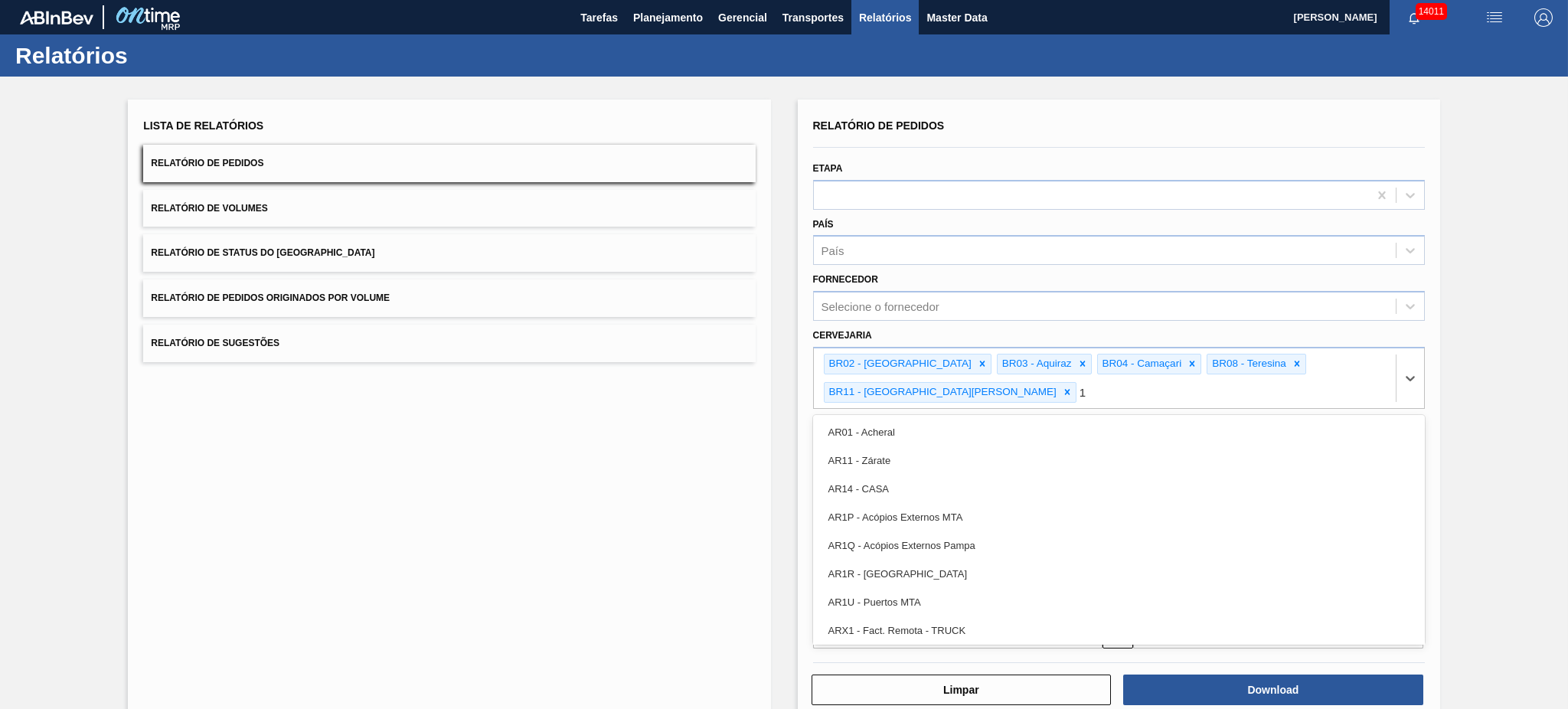
type input "18"
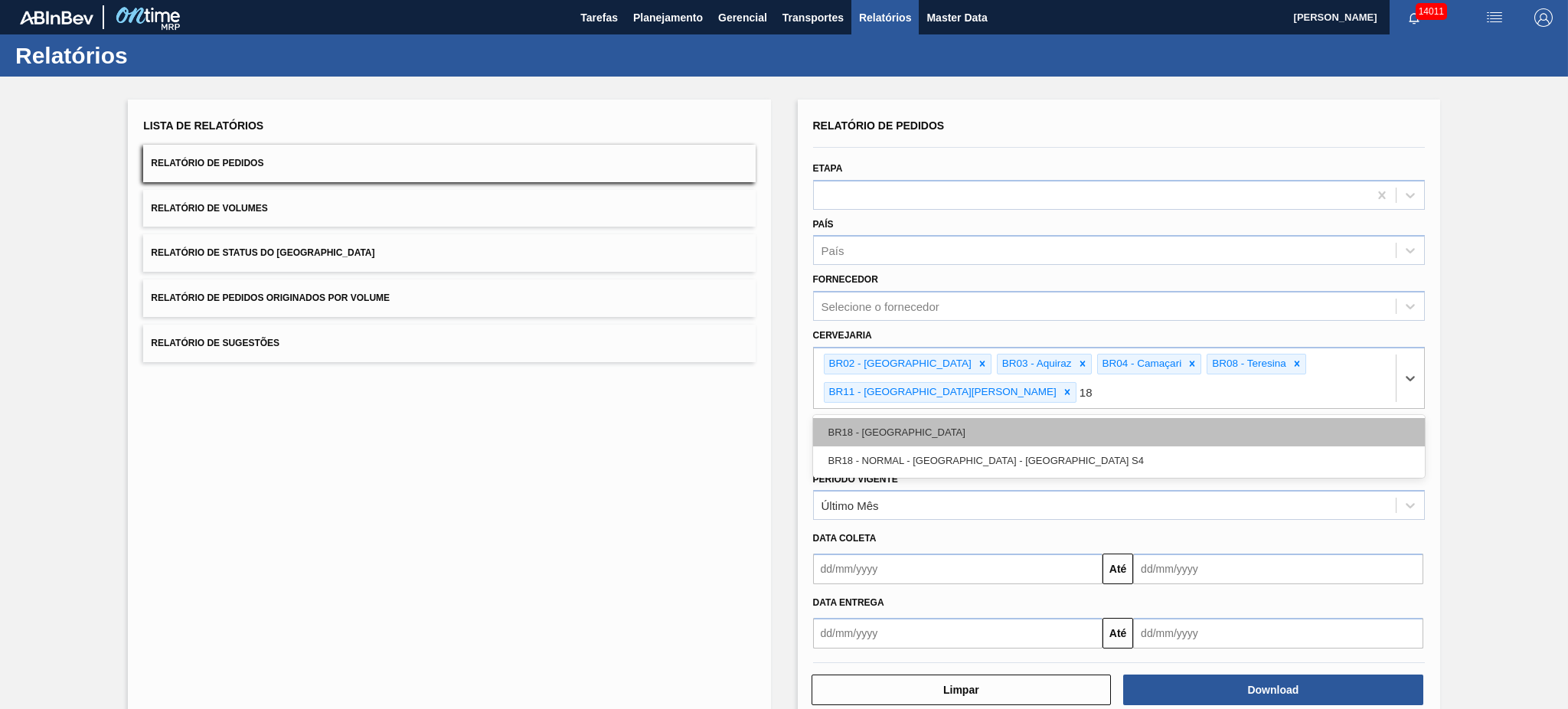
click at [921, 418] on div "BR18 - [GEOGRAPHIC_DATA]" at bounding box center [1119, 432] width 612 height 28
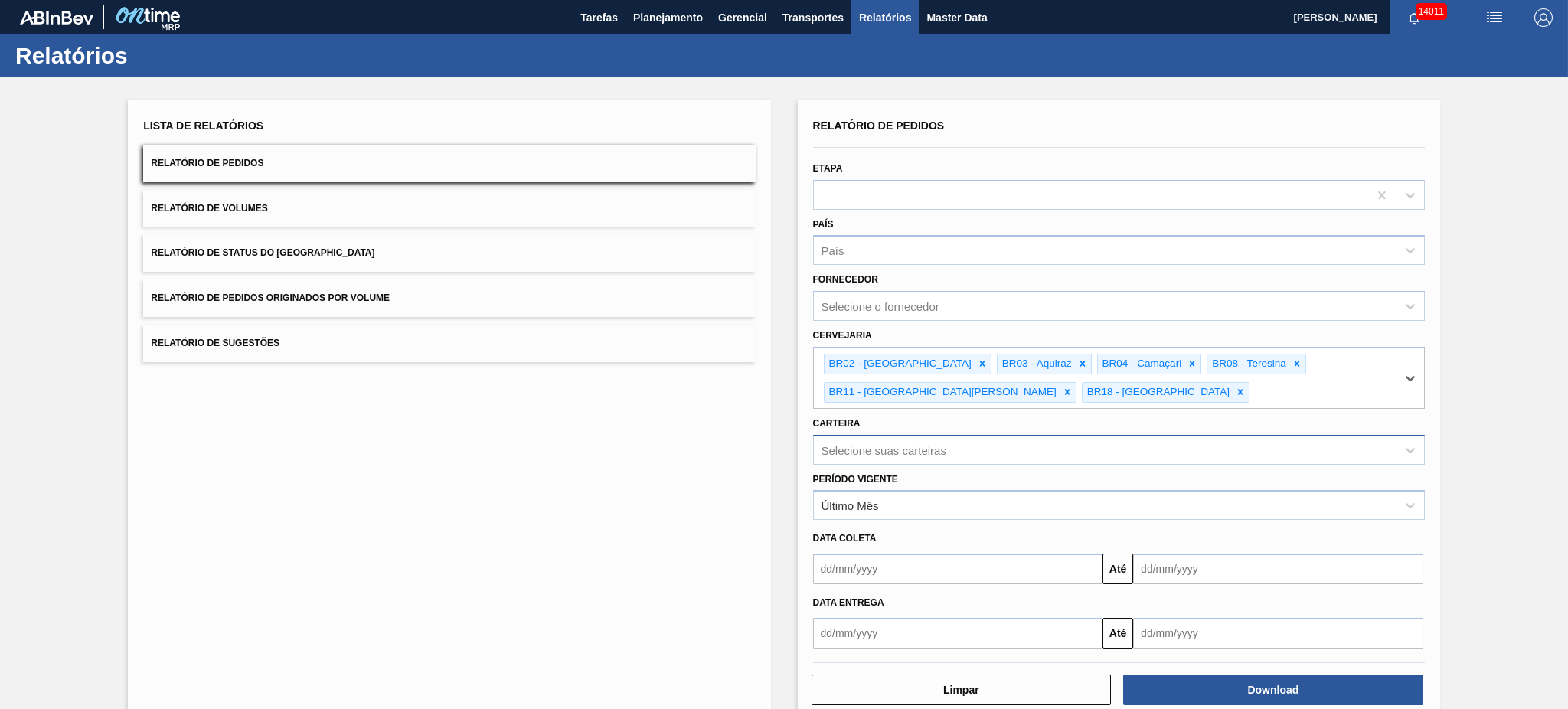
click at [915, 445] on div "Selecione suas carteiras" at bounding box center [883, 450] width 125 height 13
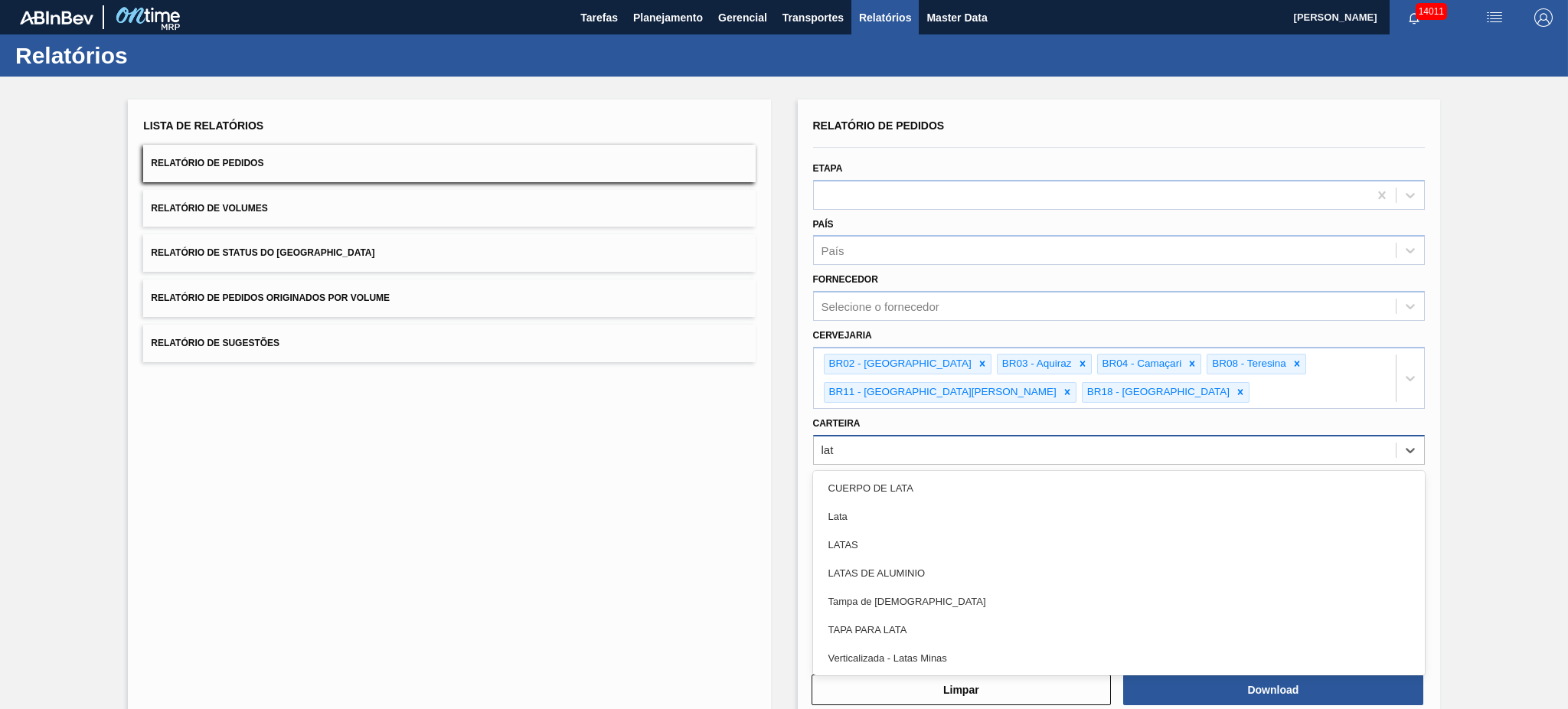
type input "lata"
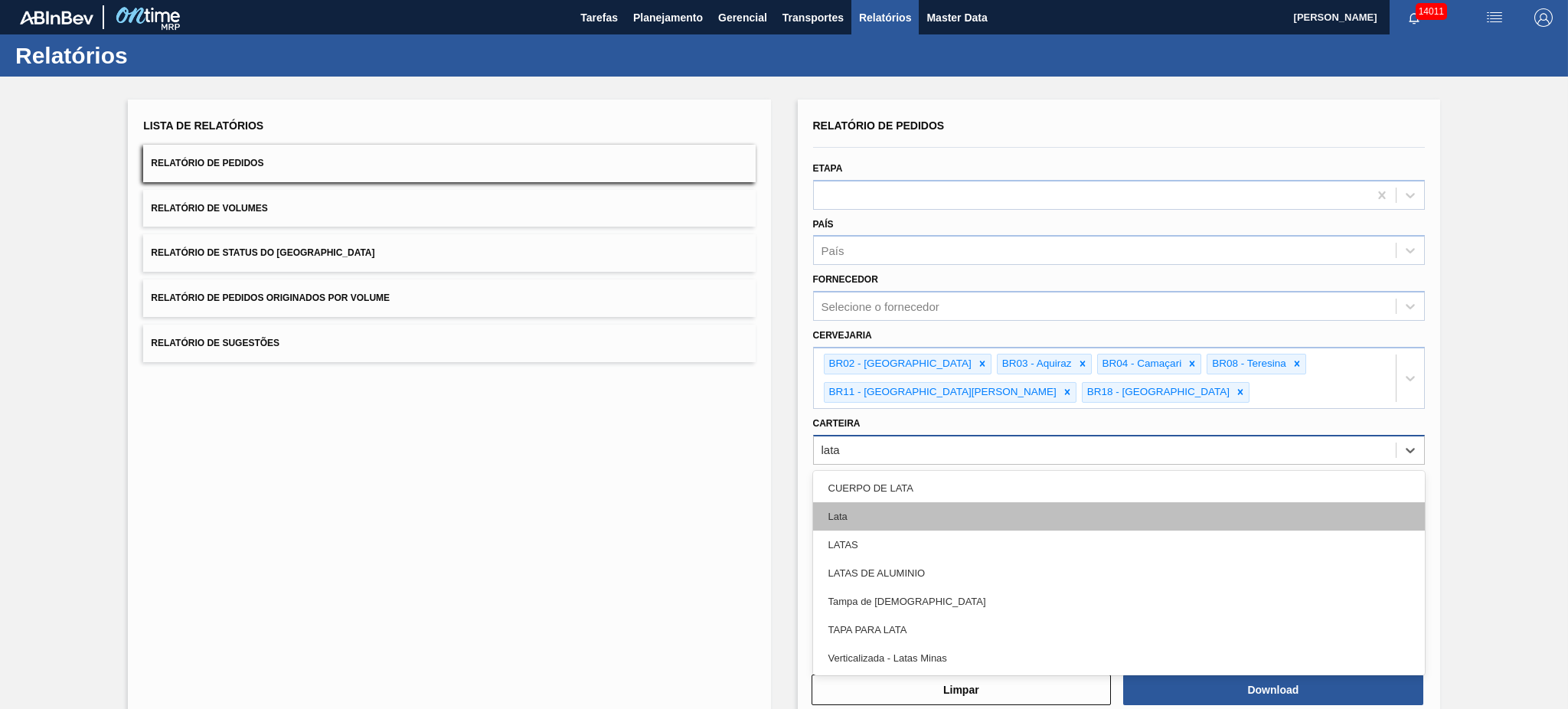
click at [911, 503] on div "Lata" at bounding box center [1119, 517] width 612 height 28
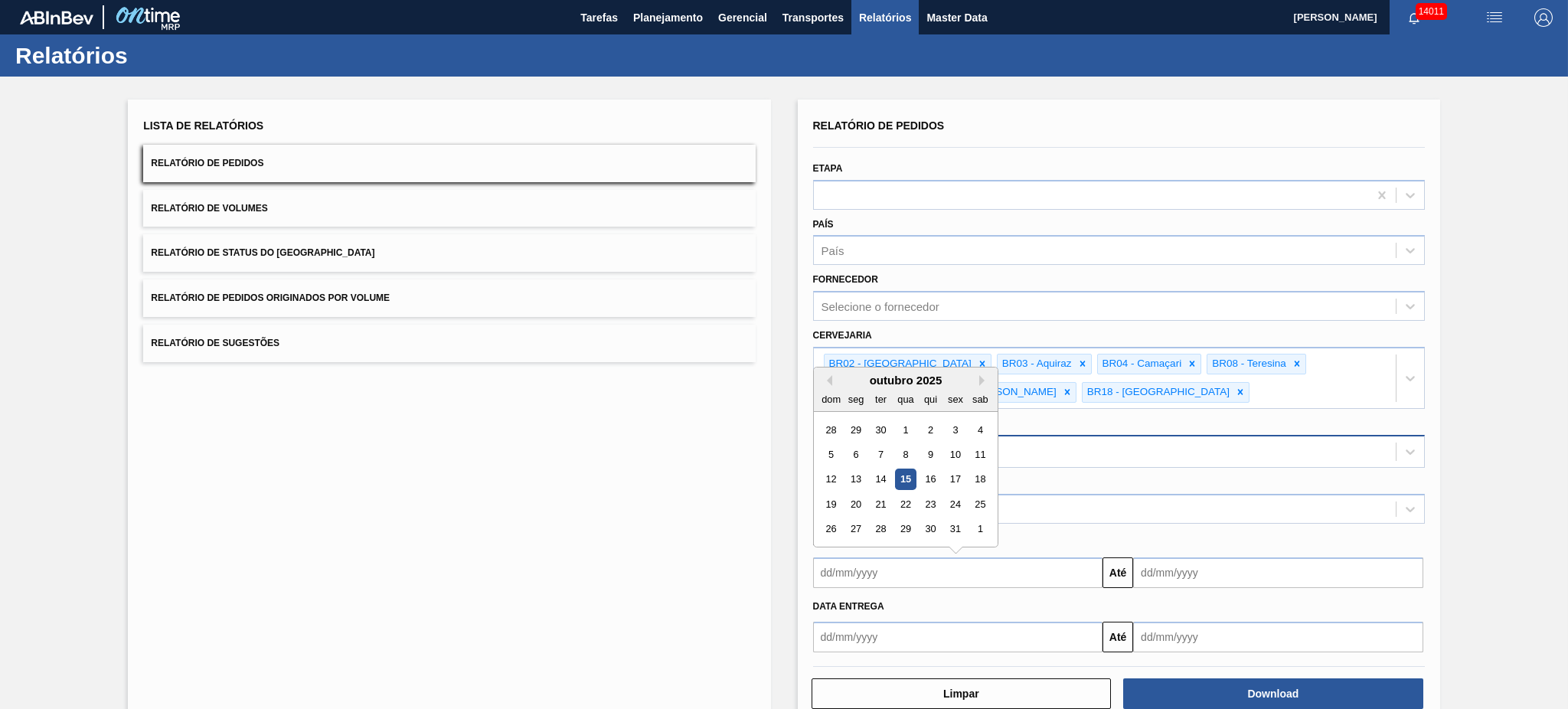
click at [888, 571] on input "text" at bounding box center [958, 573] width 290 height 31
click at [830, 448] on div "5" at bounding box center [830, 454] width 21 height 21
type input "05/10/2025"
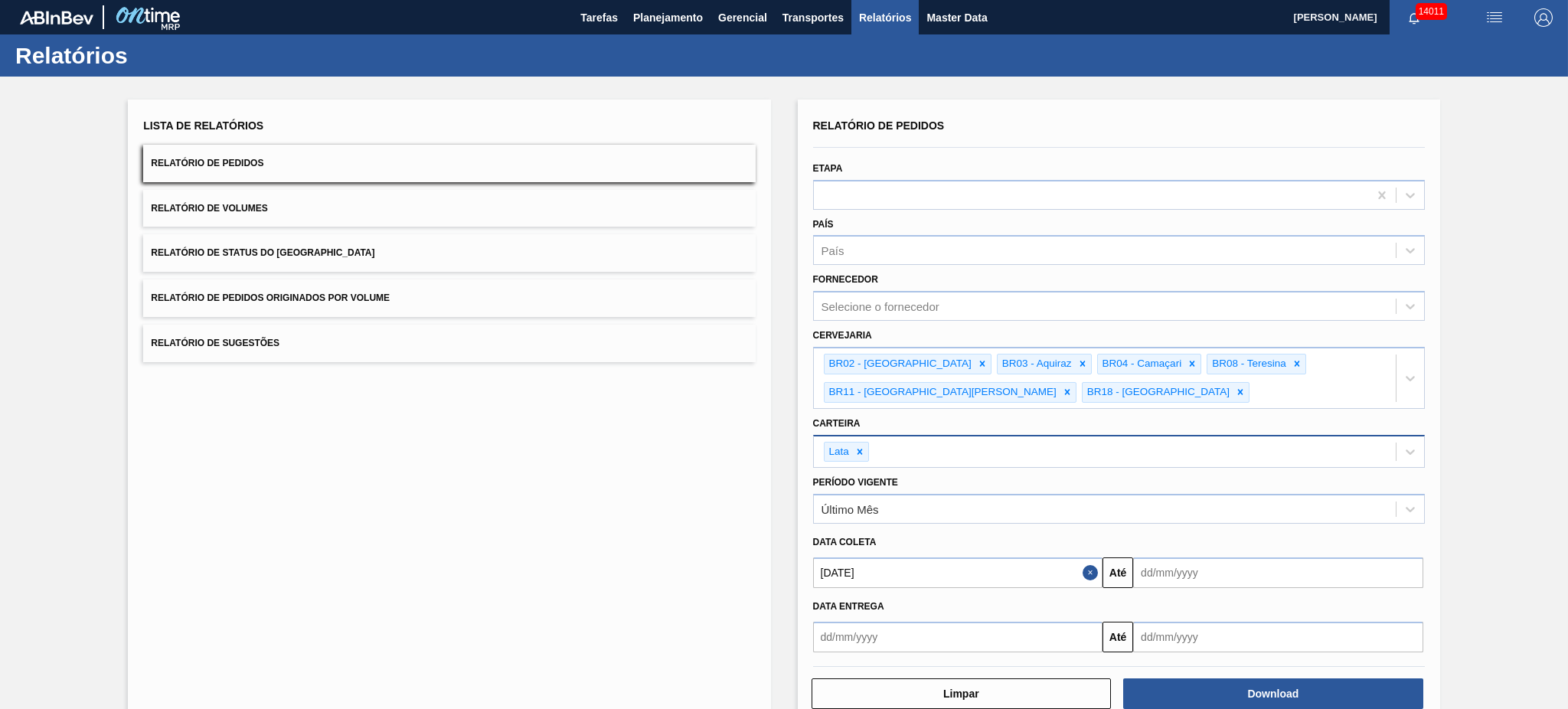
click at [1171, 565] on input "text" at bounding box center [1278, 573] width 290 height 31
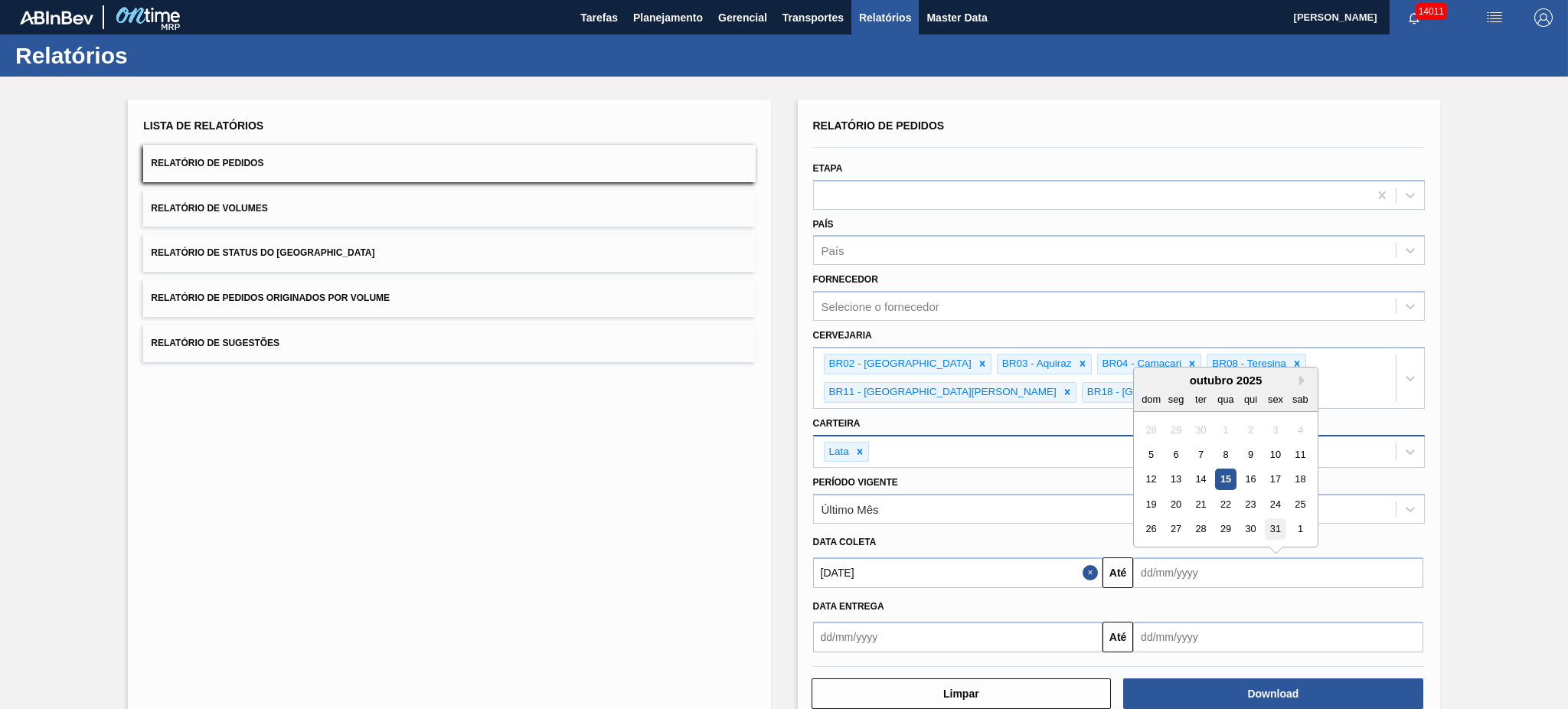
click at [1265, 519] on div "31" at bounding box center [1275, 529] width 21 height 21
type input "31/10/2025"
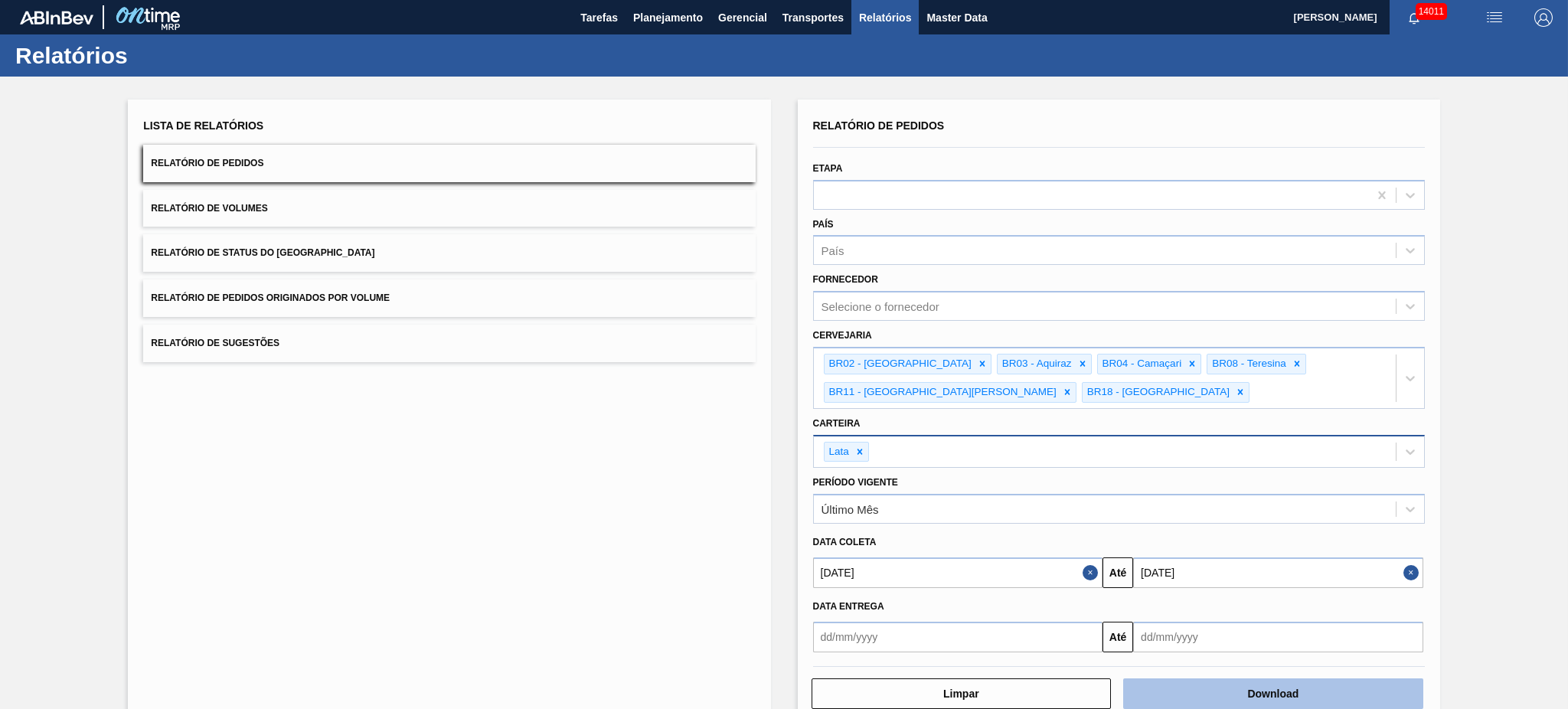
click at [1263, 693] on button "Download" at bounding box center [1273, 694] width 300 height 31
click at [475, 214] on button "Relatório de Volumes" at bounding box center [449, 209] width 612 height 38
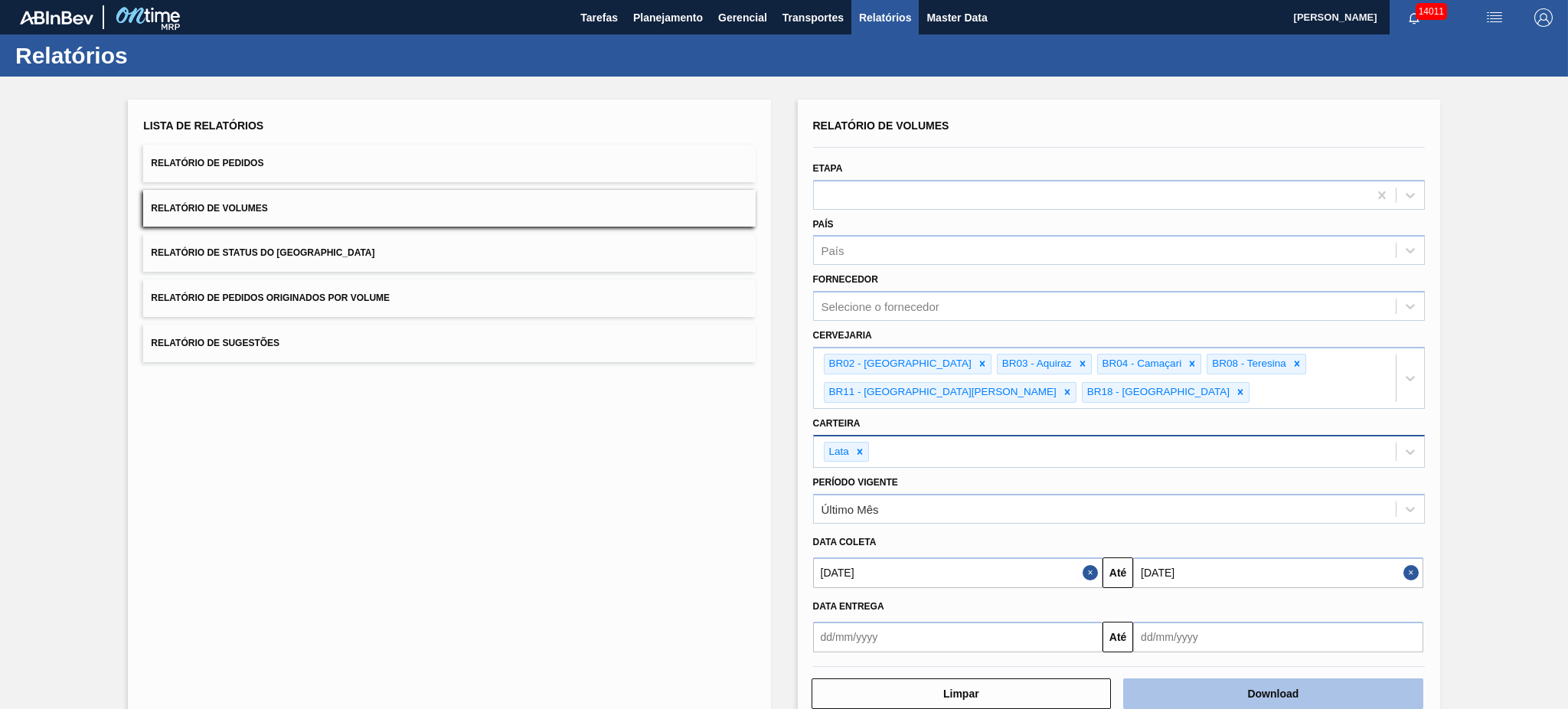
click at [1229, 686] on button "Download" at bounding box center [1273, 694] width 300 height 31
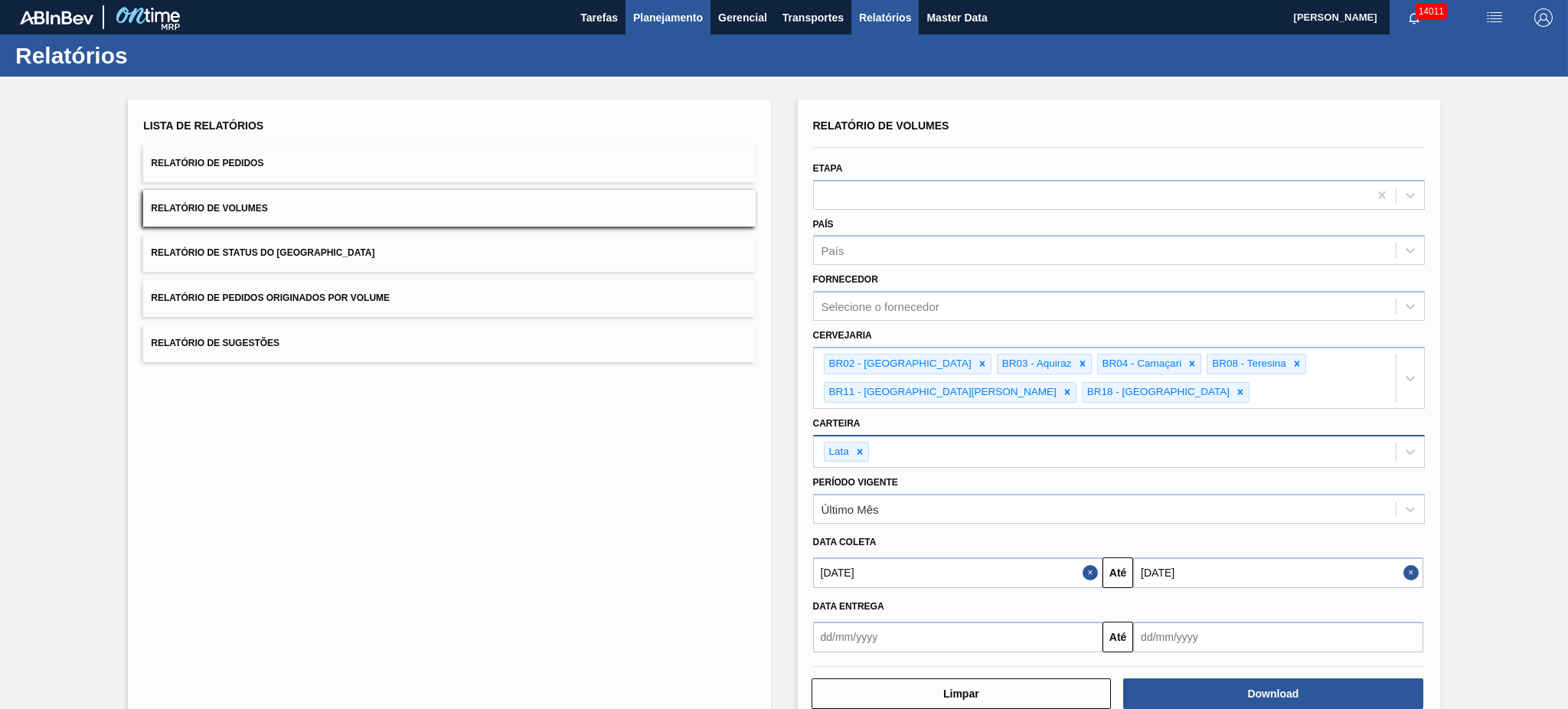
click at [664, 16] on span "Planejamento" at bounding box center [669, 17] width 70 height 18
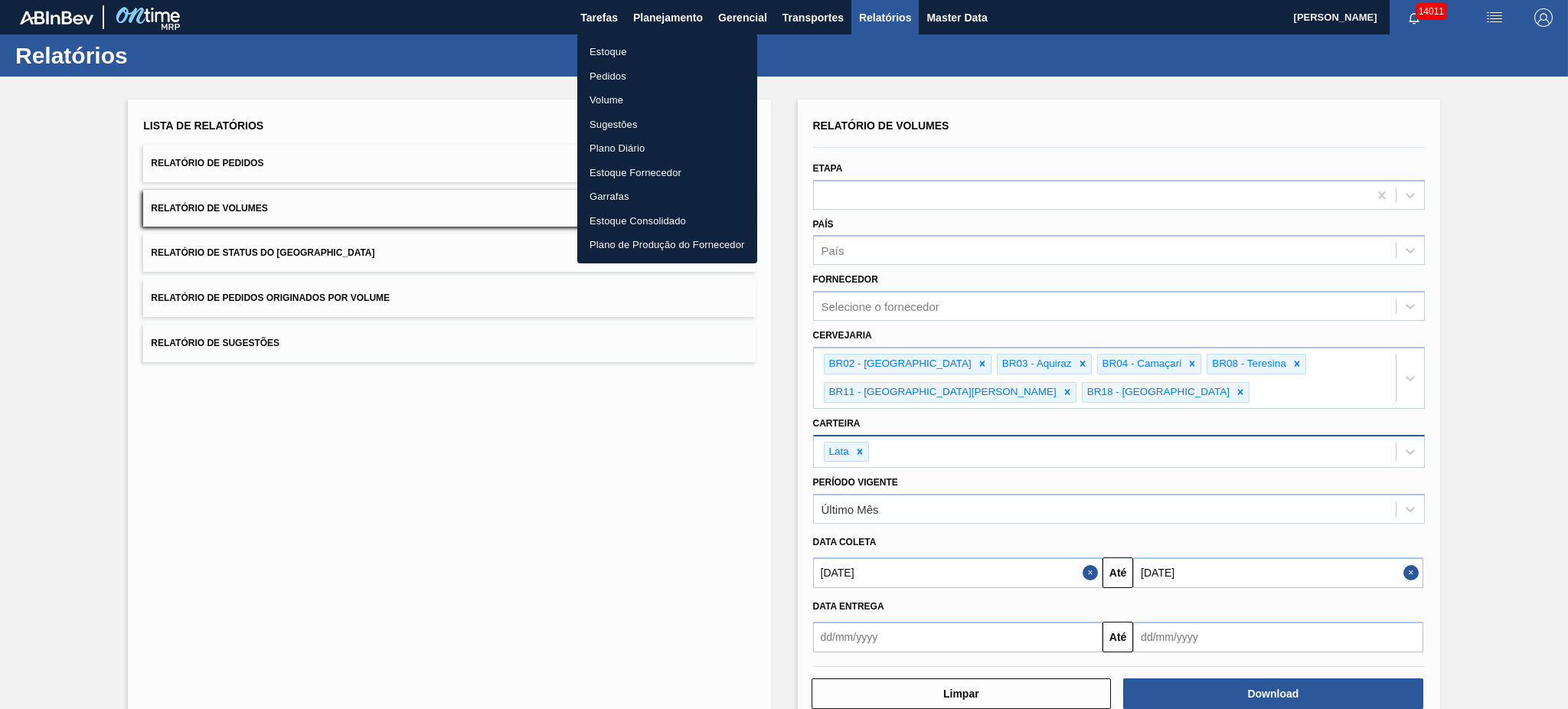
click at [640, 49] on li "Estoque" at bounding box center [668, 52] width 180 height 25
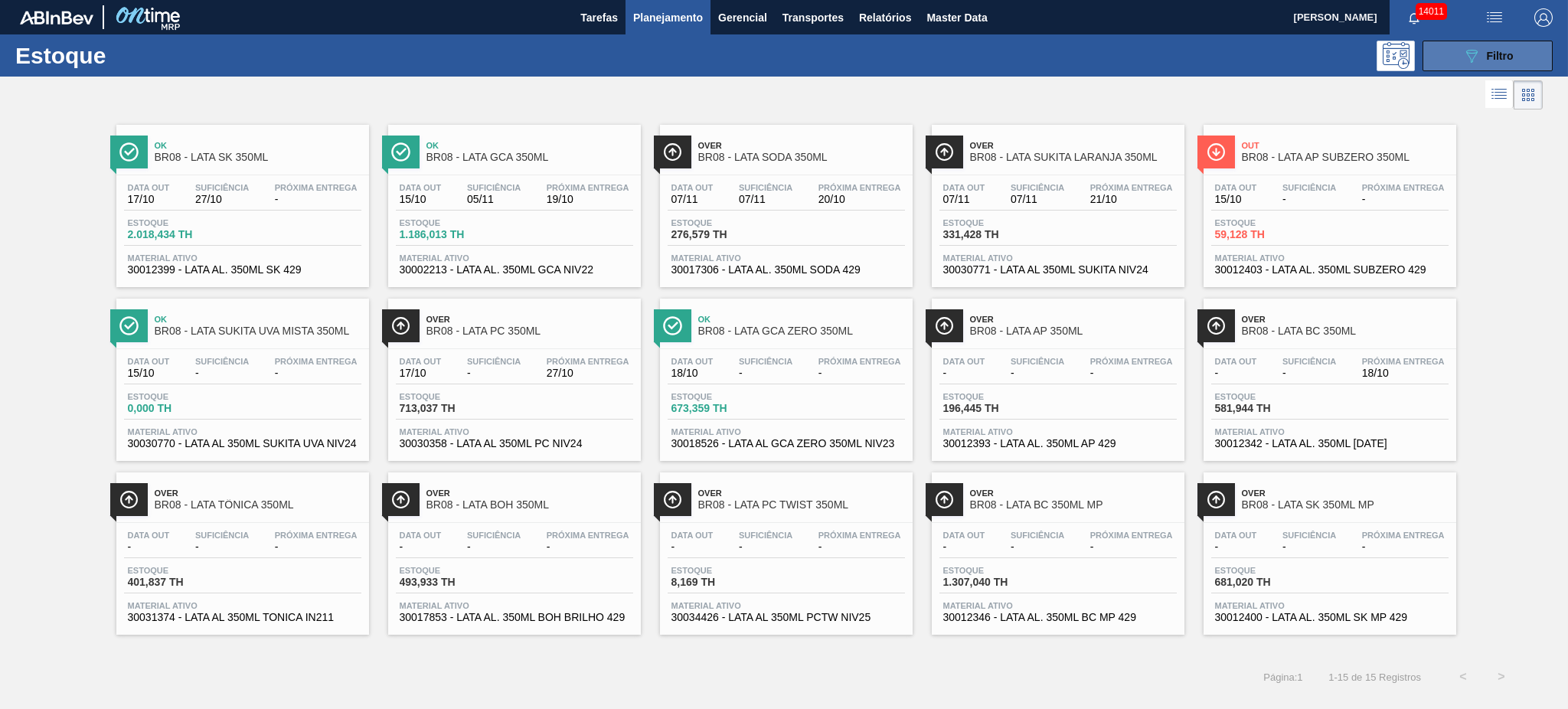
click at [1464, 40] on main "Tarefas Planejamento Gerencial Transportes Relatórios Master Data MARILIA RIBEI…" at bounding box center [784, 354] width 1568 height 709
click at [1467, 54] on icon at bounding box center [1471, 56] width 11 height 13
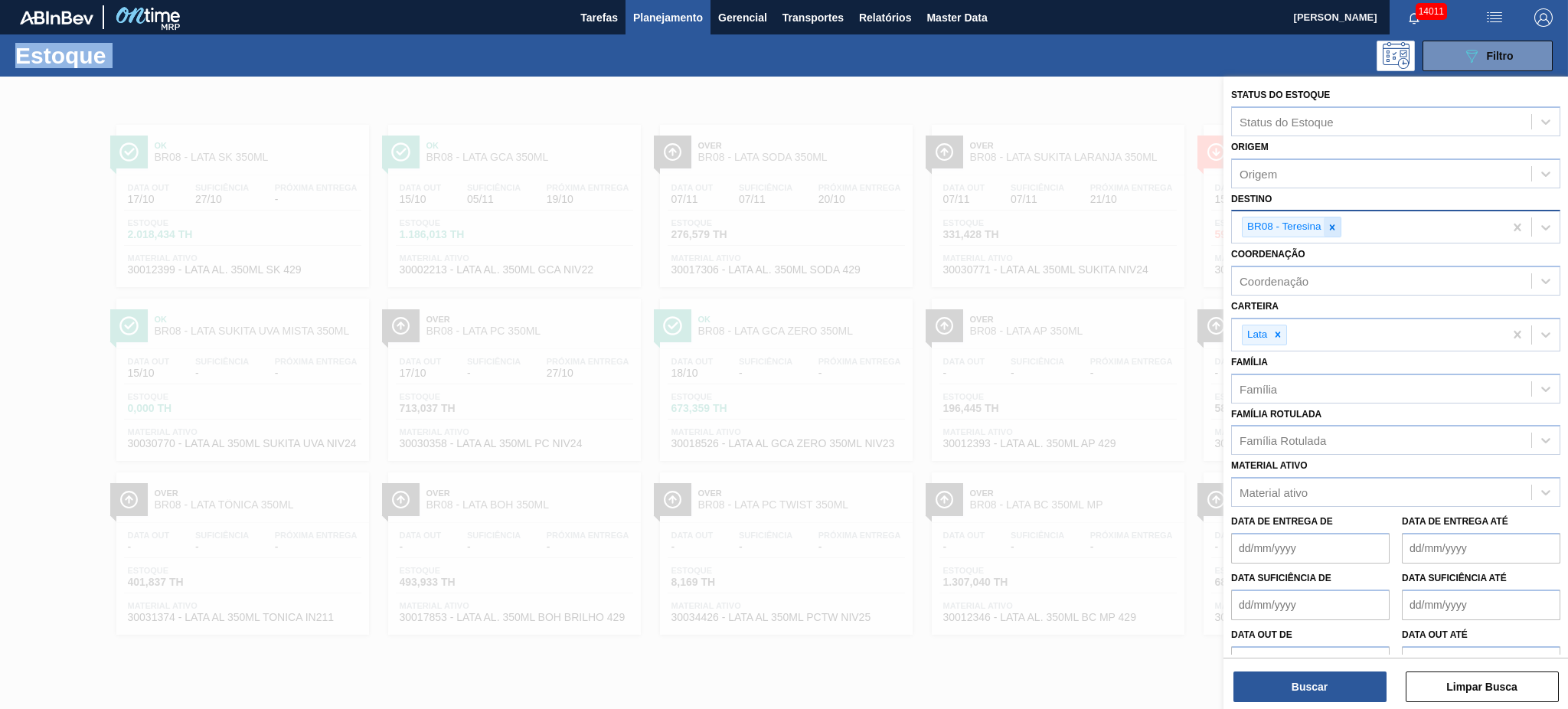
click at [1327, 226] on icon at bounding box center [1332, 227] width 11 height 11
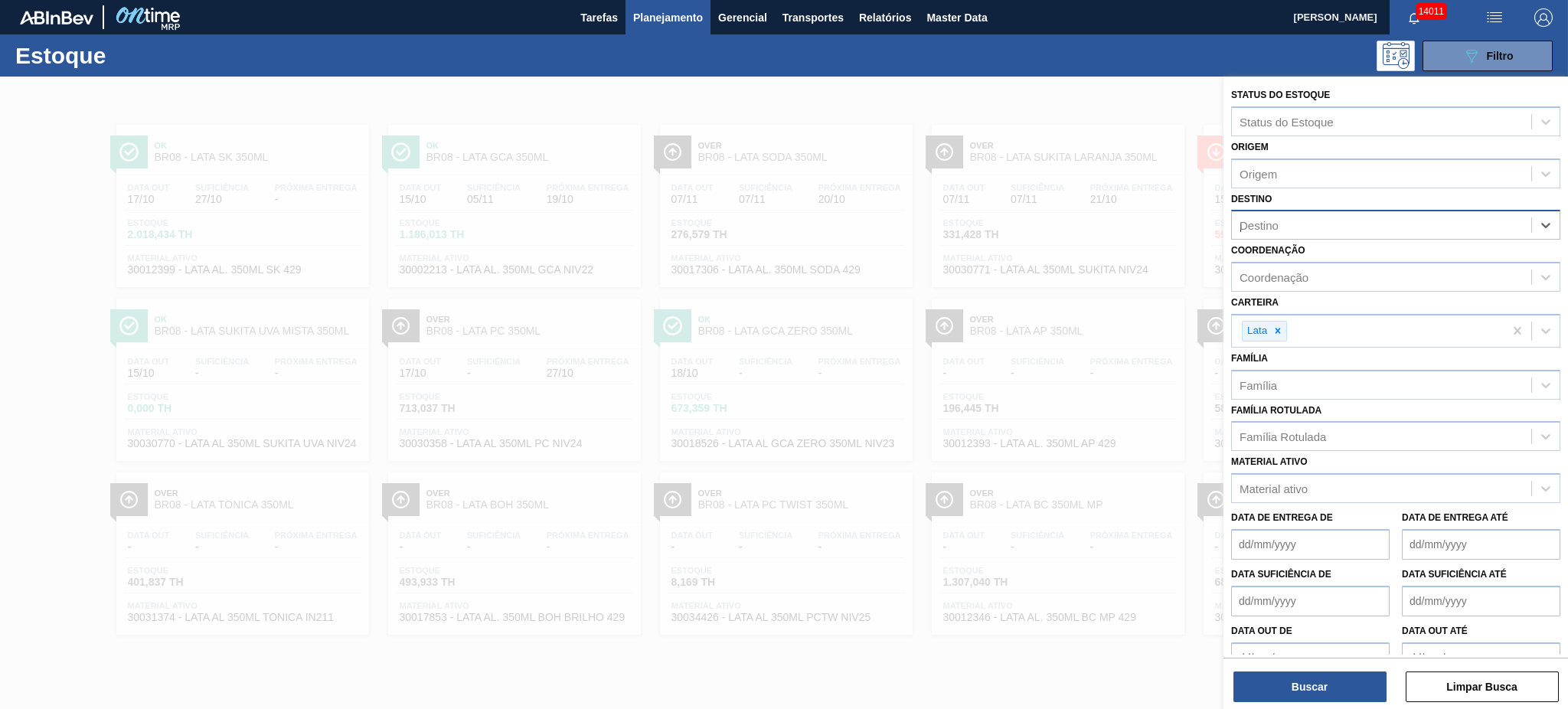
type input "per"
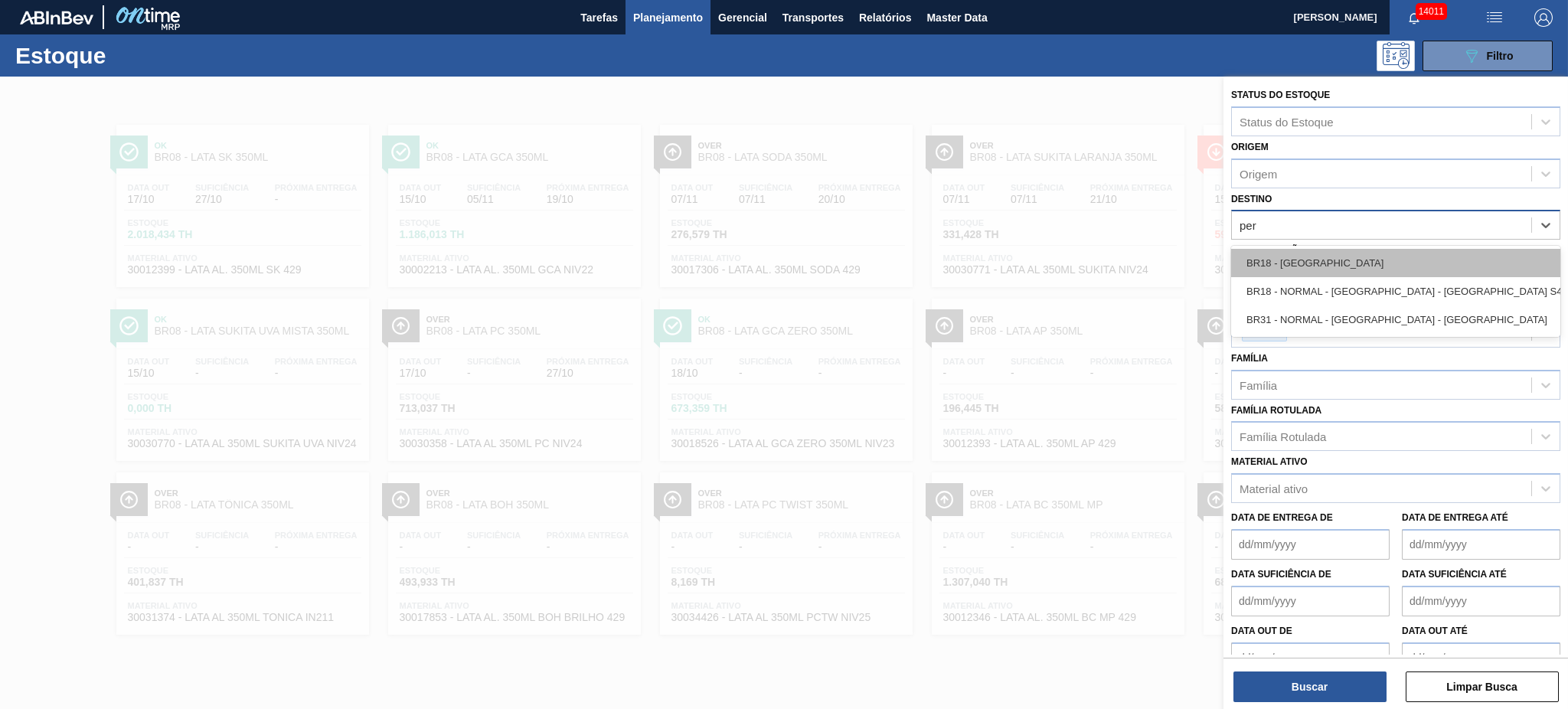
click at [1340, 273] on div "BR18 - Pernambuco" at bounding box center [1395, 263] width 329 height 28
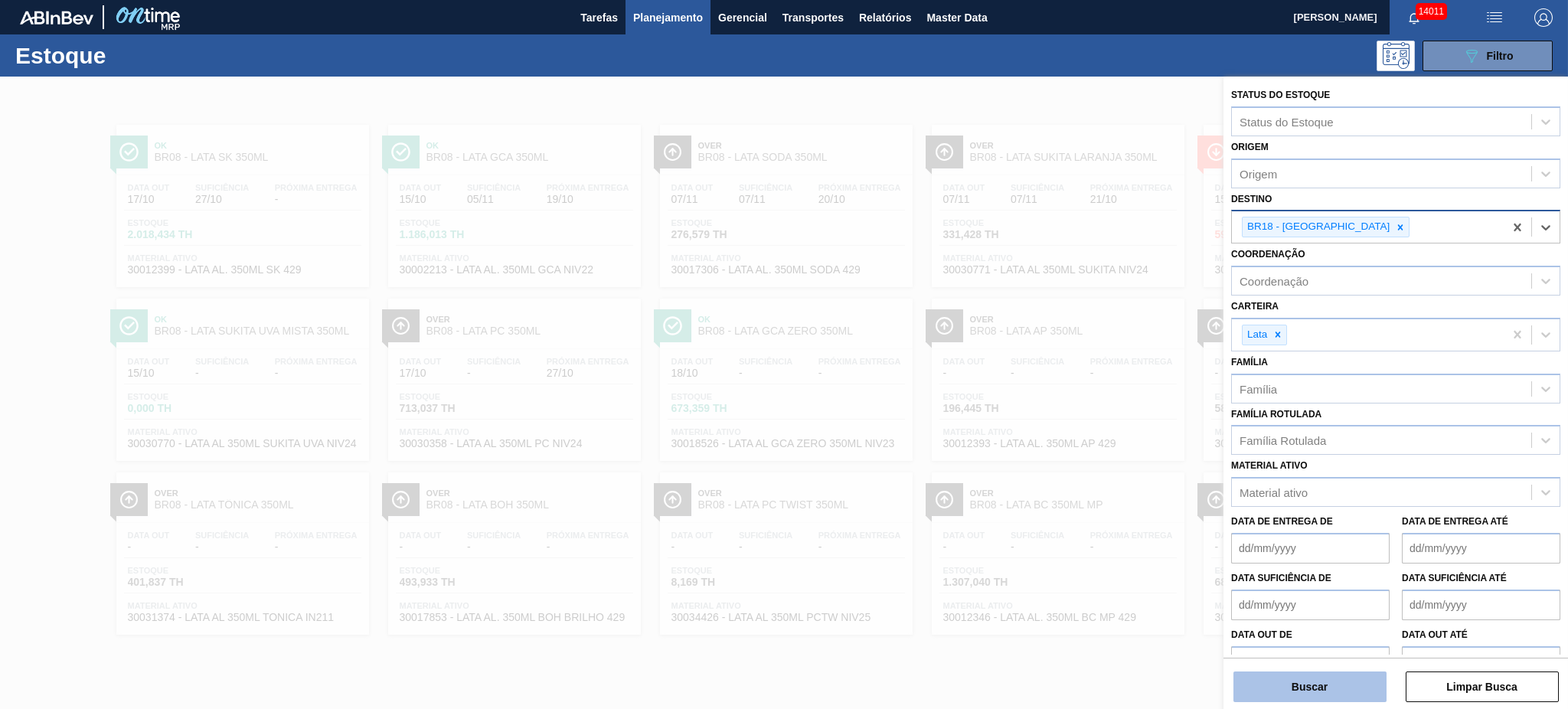
click at [1354, 677] on button "Buscar" at bounding box center [1309, 687] width 153 height 31
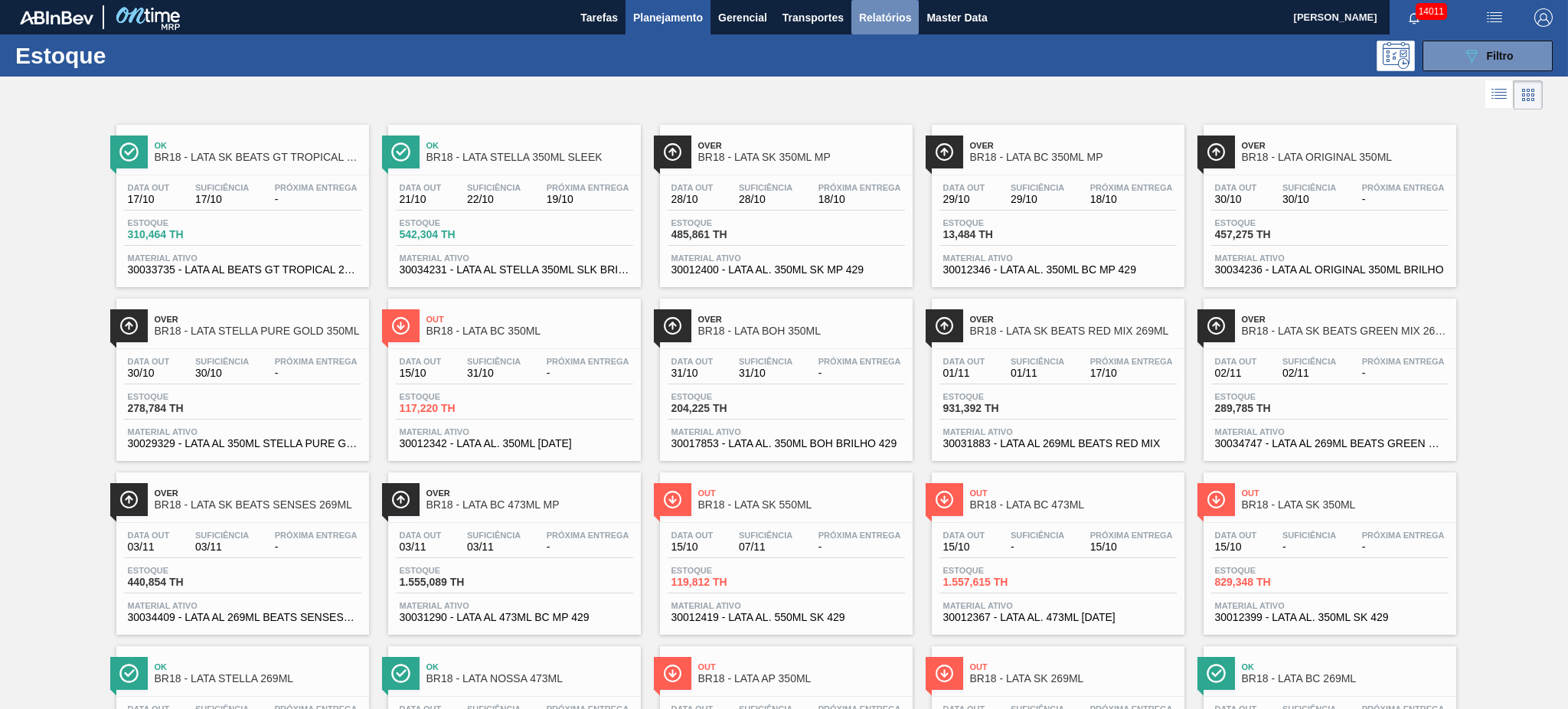
click at [865, 15] on span "Relatórios" at bounding box center [885, 17] width 52 height 18
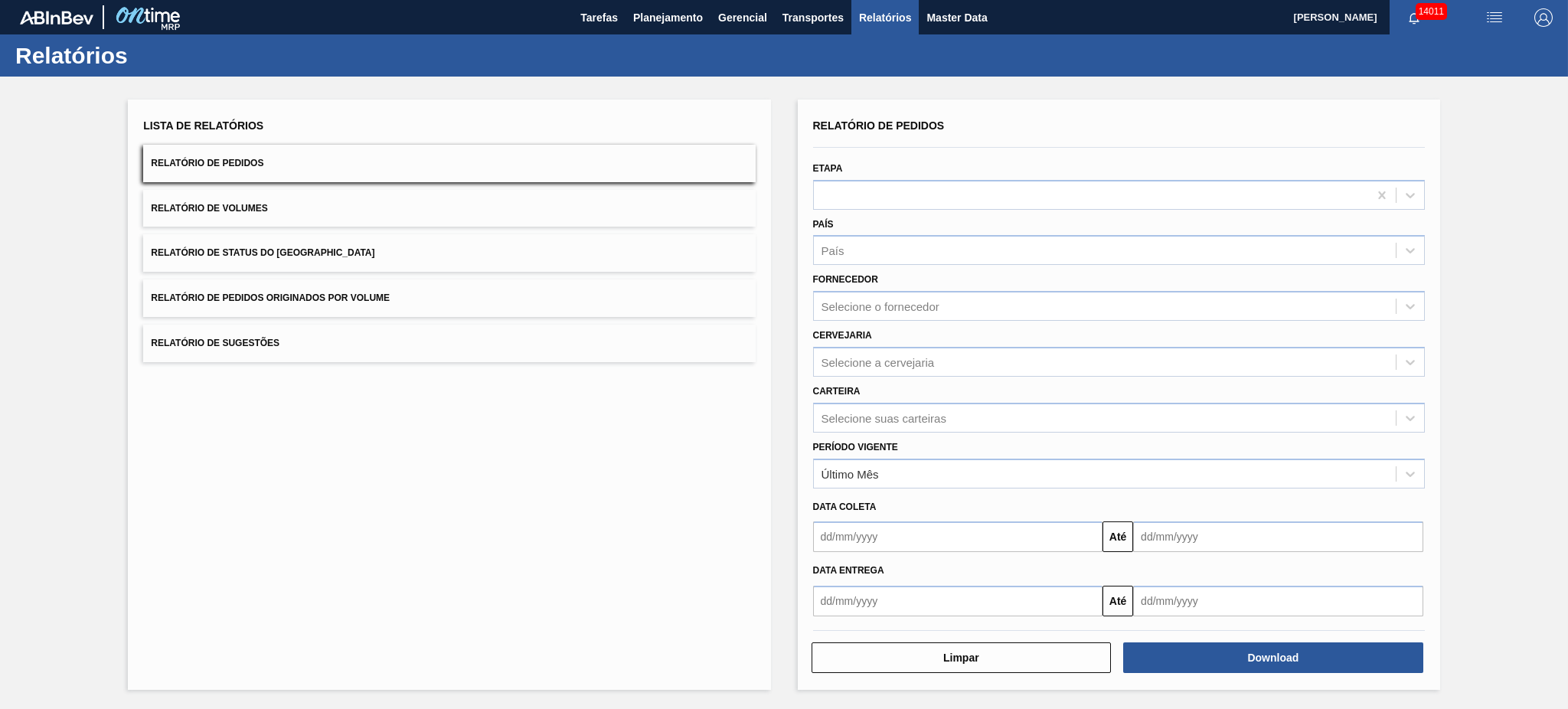
click at [478, 213] on button "Relatório de Volumes" at bounding box center [449, 209] width 612 height 38
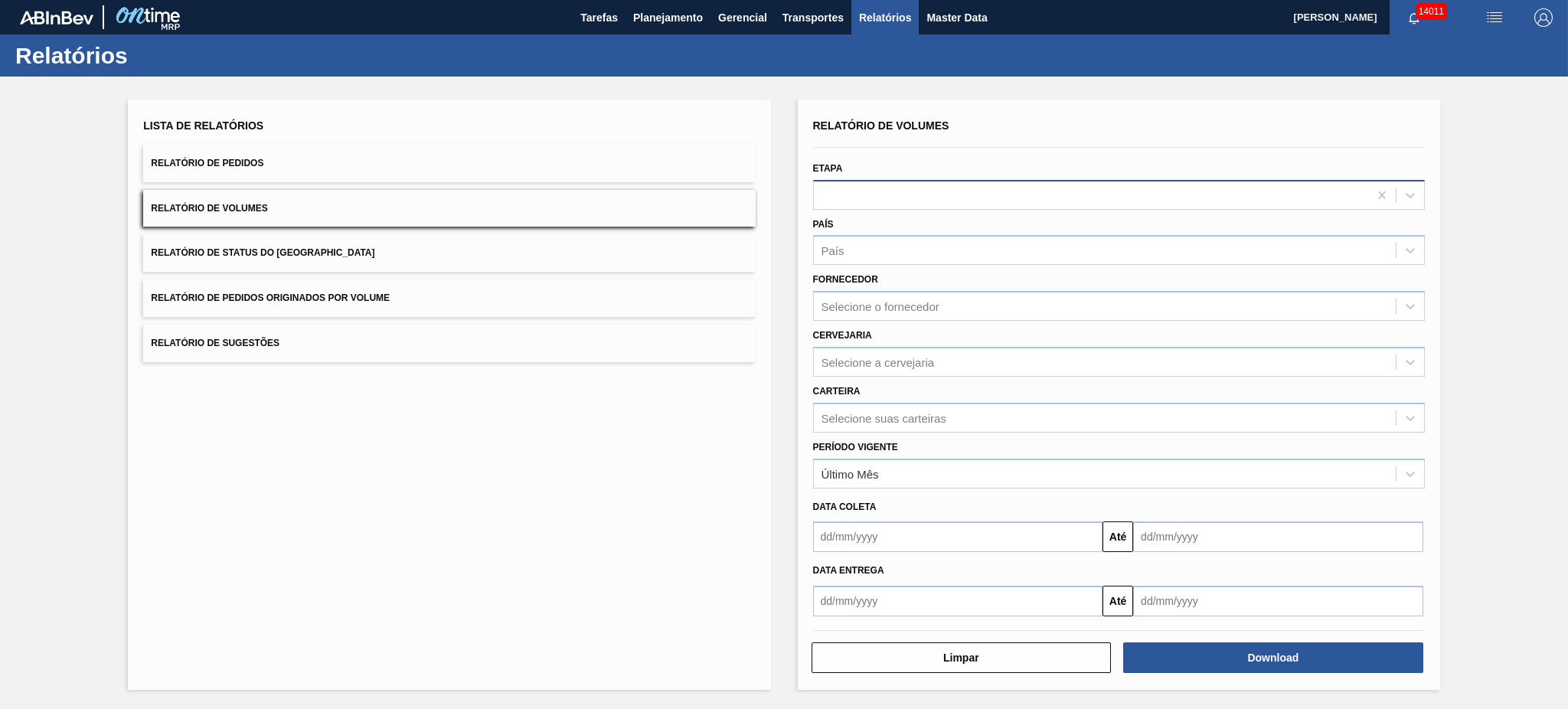
click at [898, 199] on div at bounding box center [1090, 195] width 555 height 22
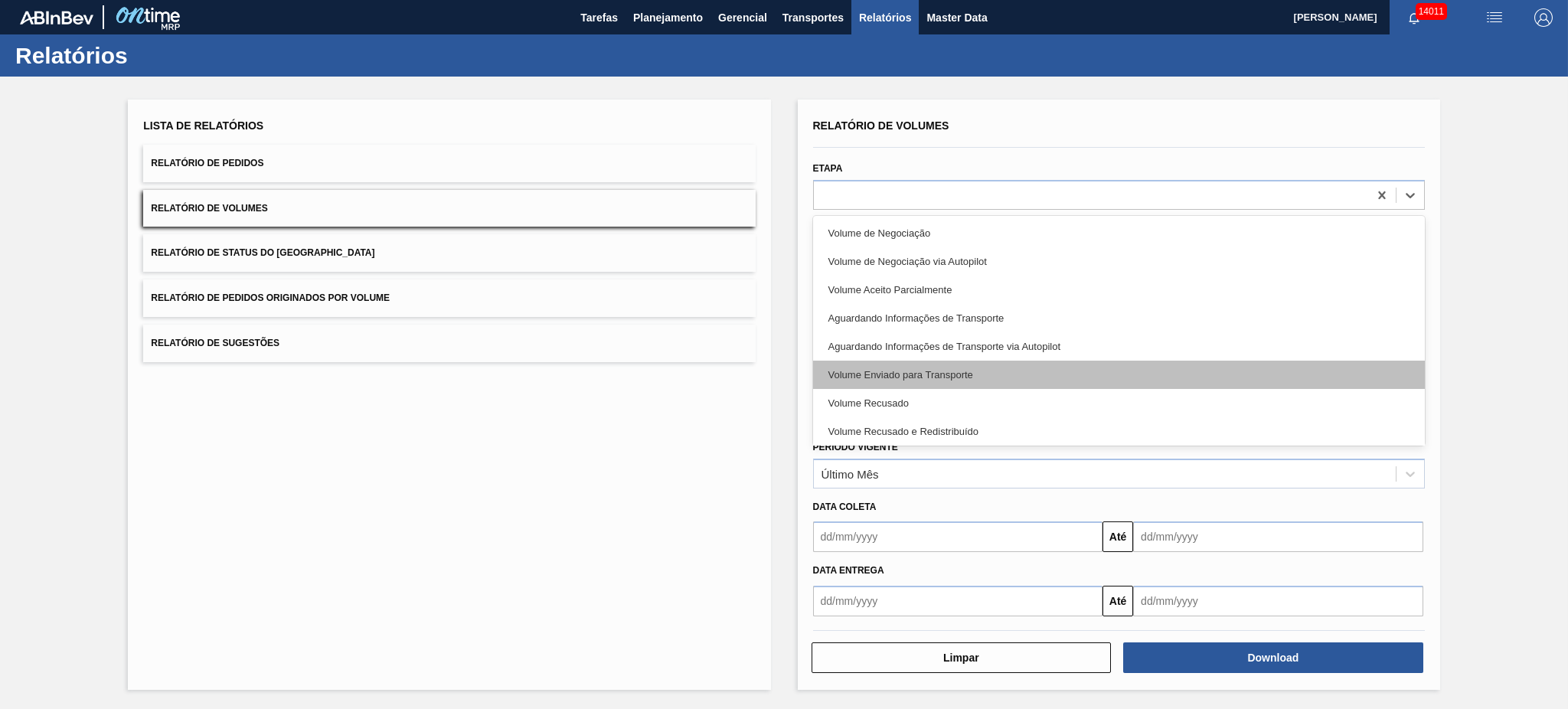
click at [928, 372] on div "Volume Enviado para Transporte" at bounding box center [1119, 375] width 612 height 28
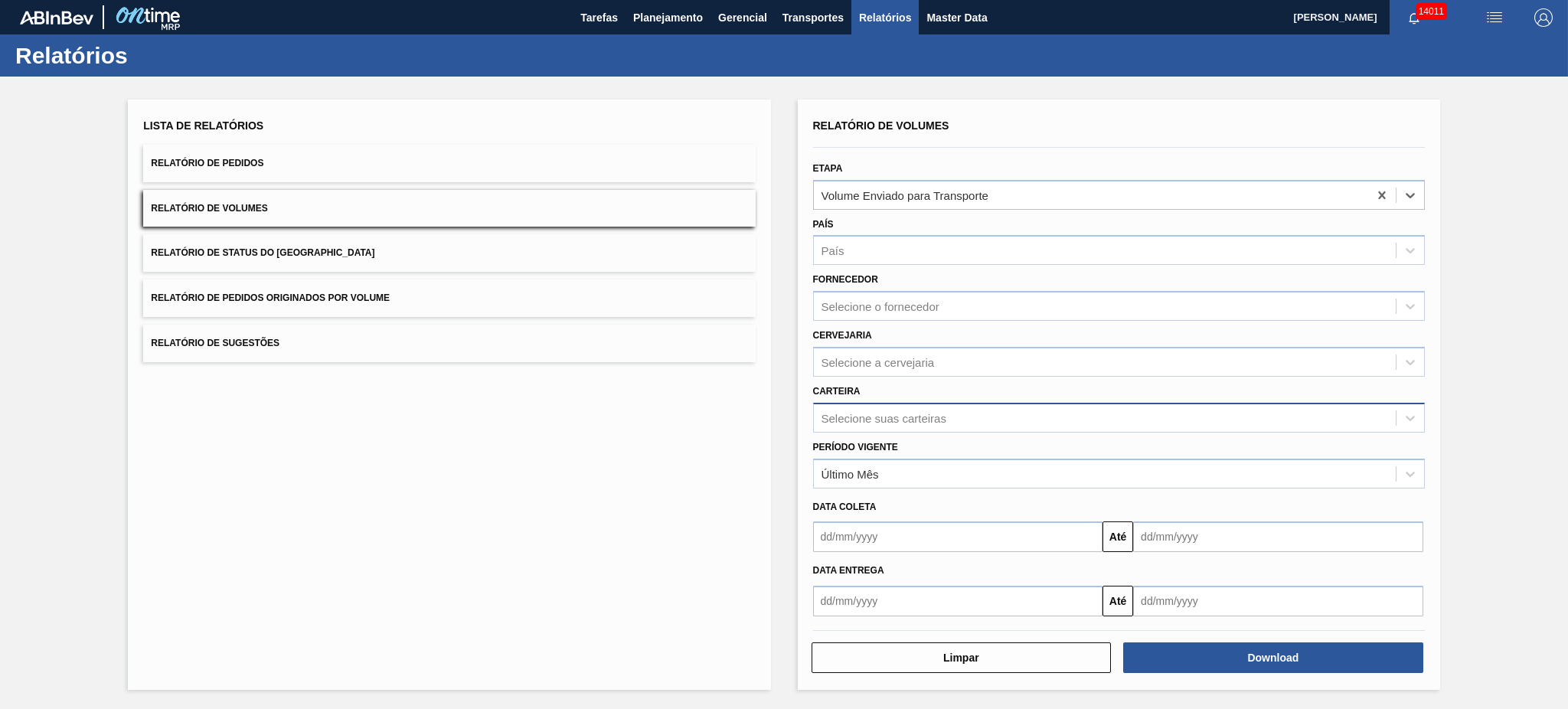
click at [902, 420] on div "Selecione suas carteiras" at bounding box center [883, 417] width 125 height 13
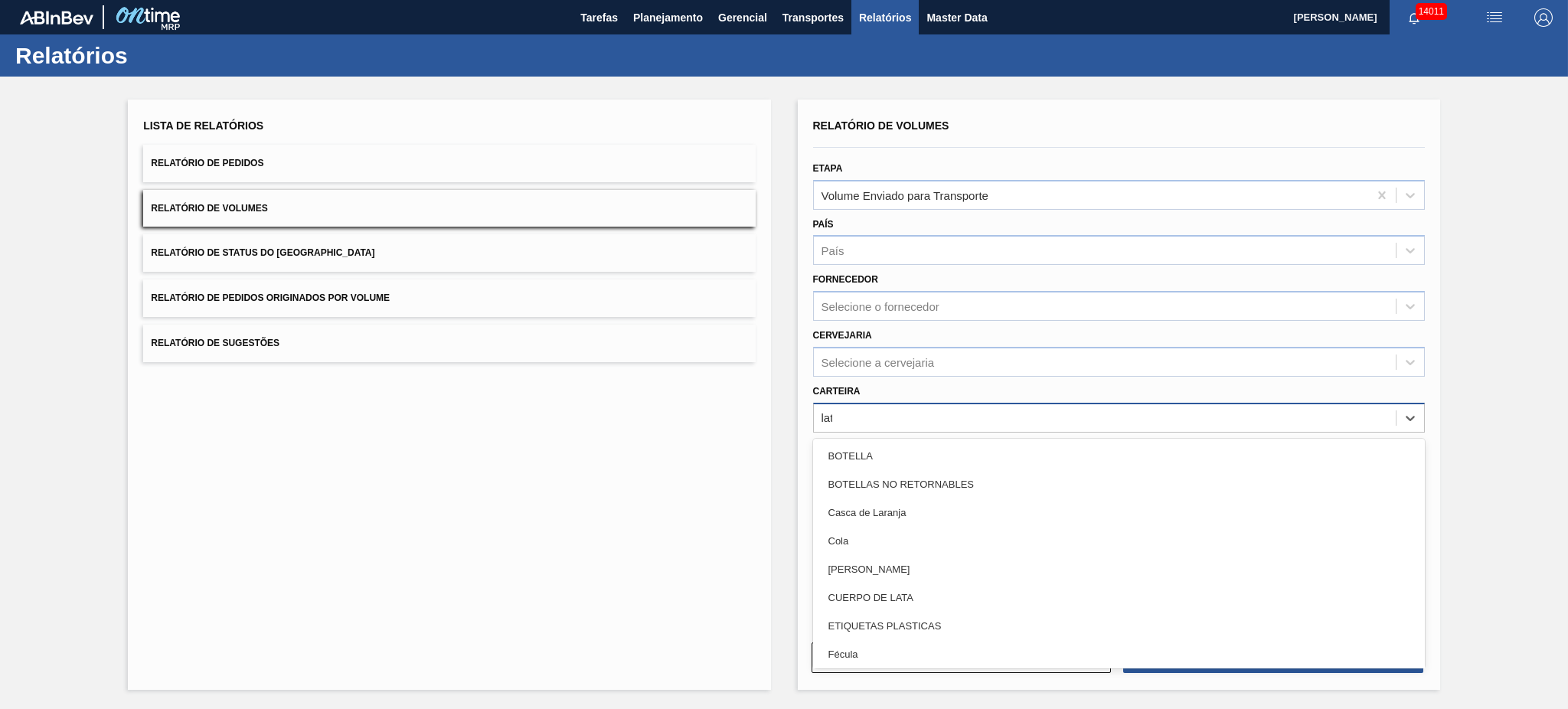
type input "lata"
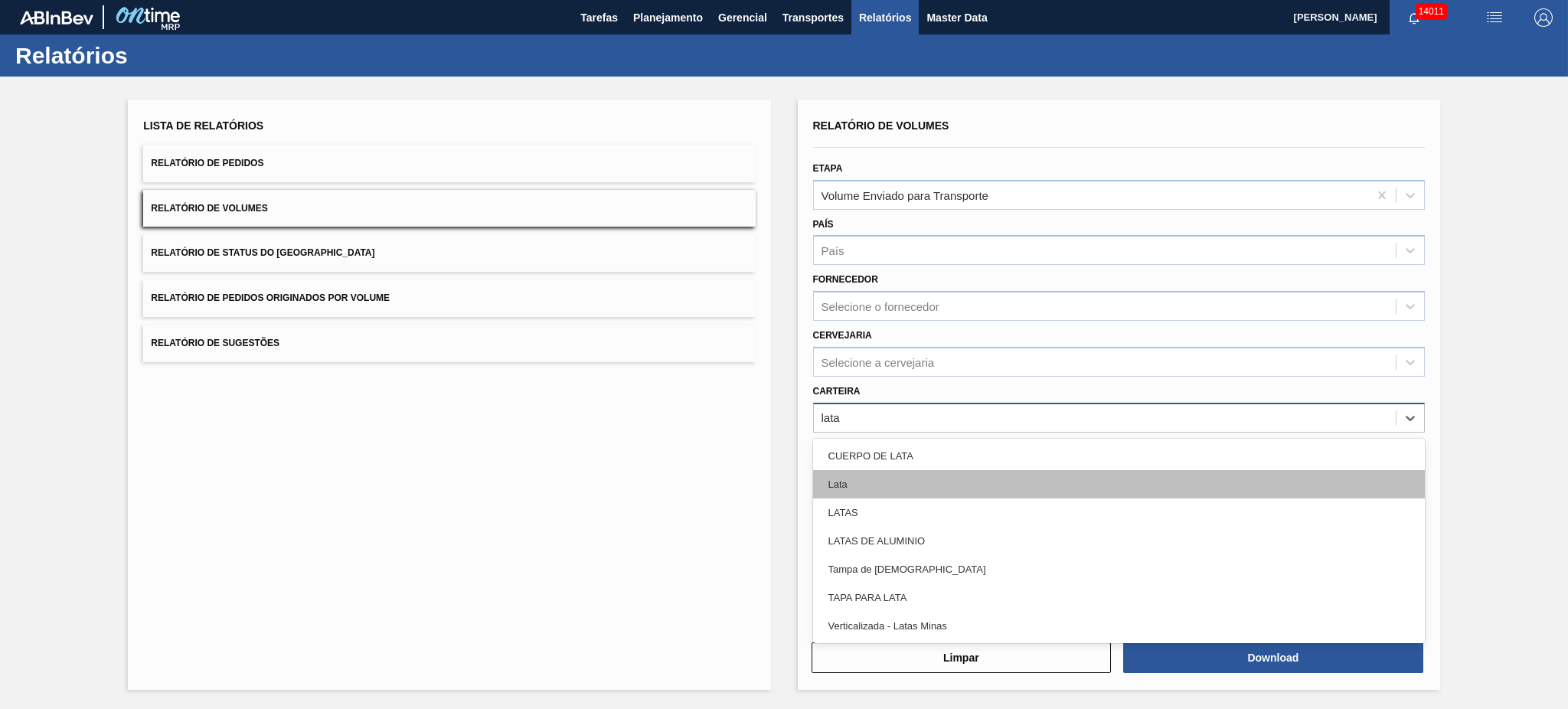
click at [958, 475] on div "Lata" at bounding box center [1119, 484] width 612 height 28
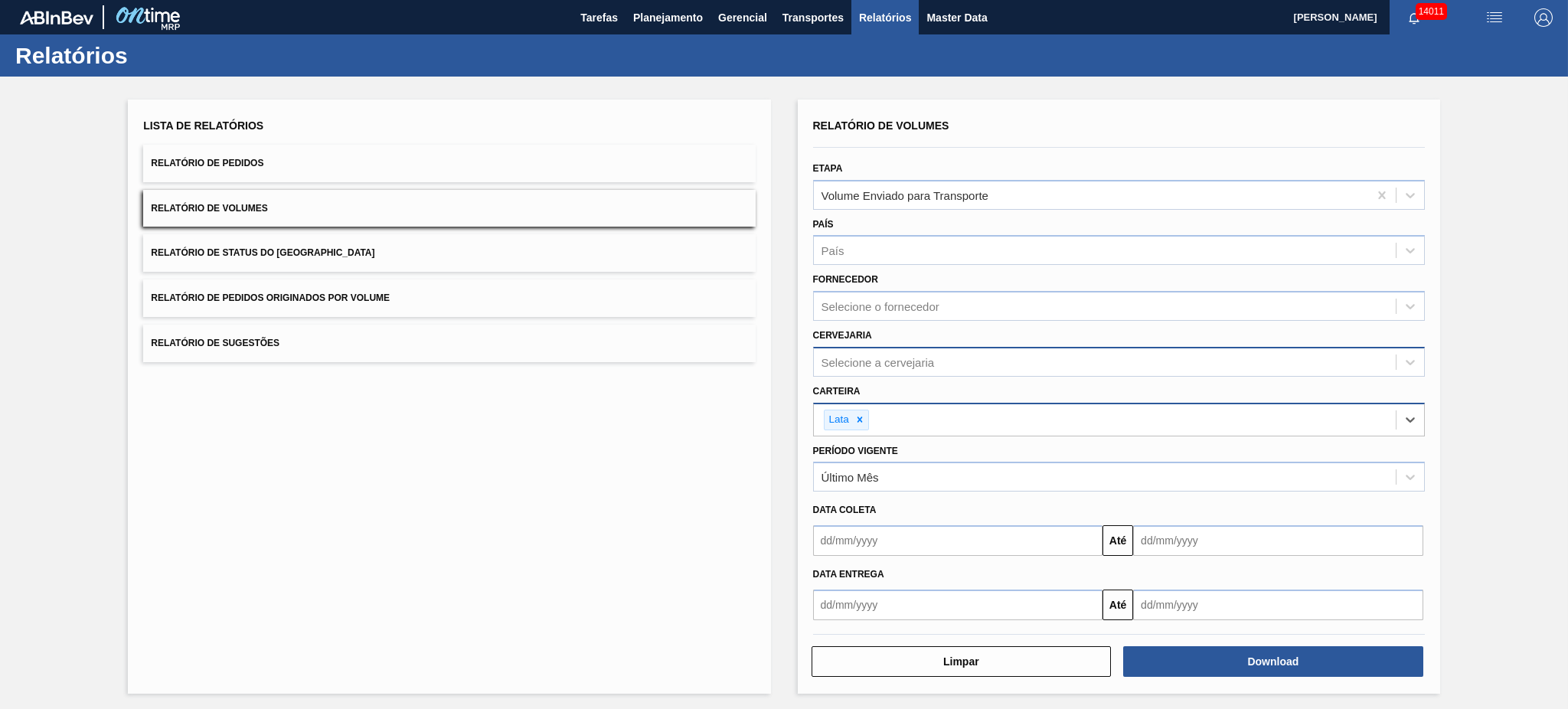
click at [987, 356] on div "Selecione a cervejaria" at bounding box center [1104, 362] width 582 height 22
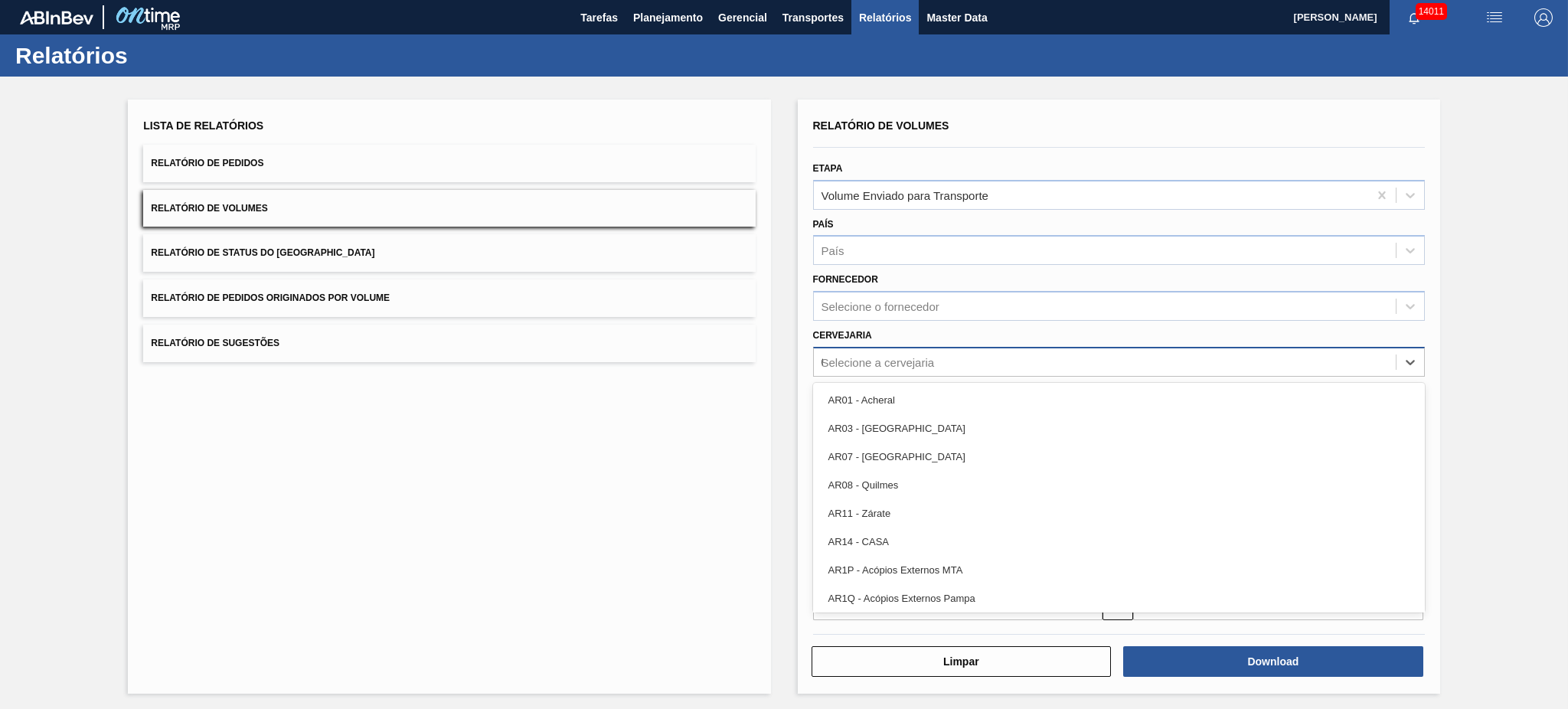
type input "02"
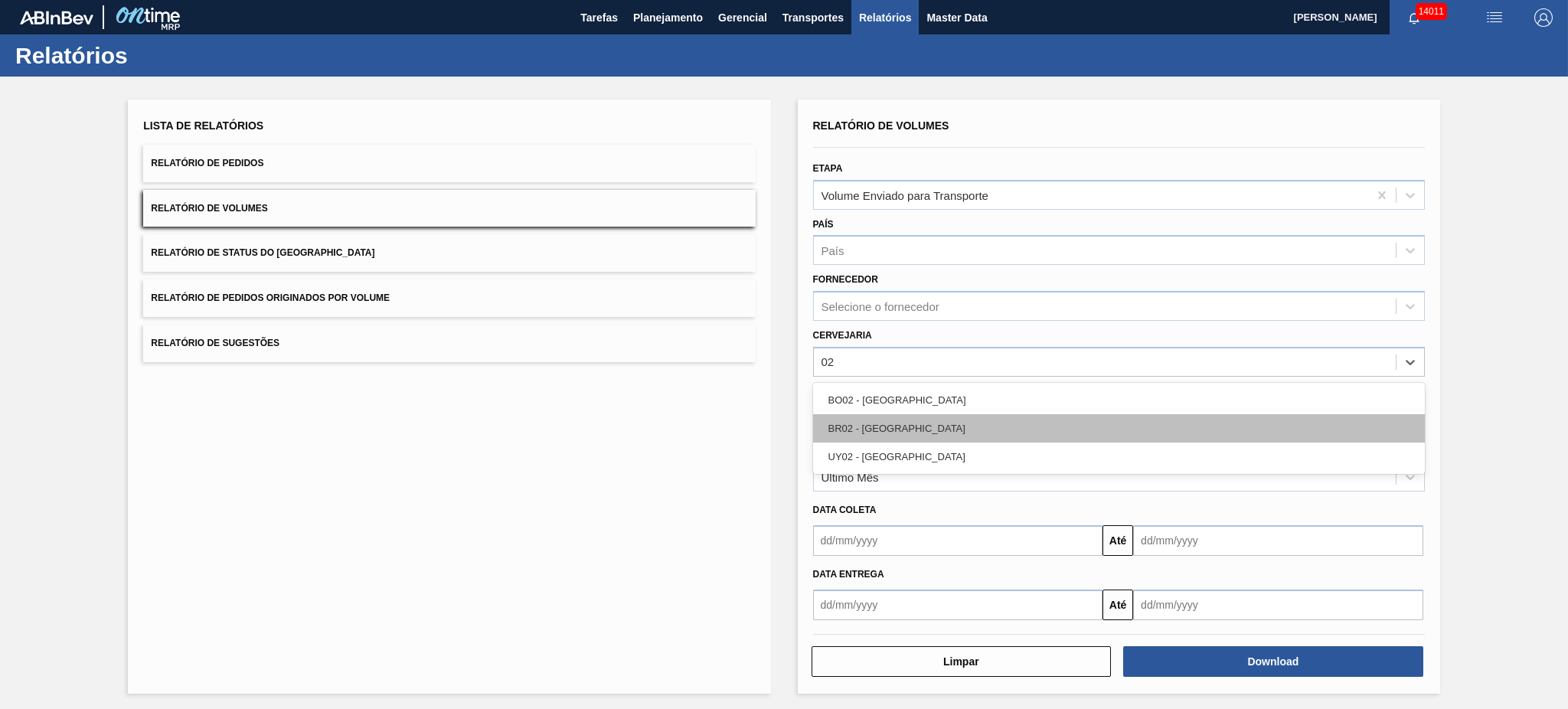
click at [952, 428] on div "BR02 - [GEOGRAPHIC_DATA]" at bounding box center [1119, 428] width 612 height 28
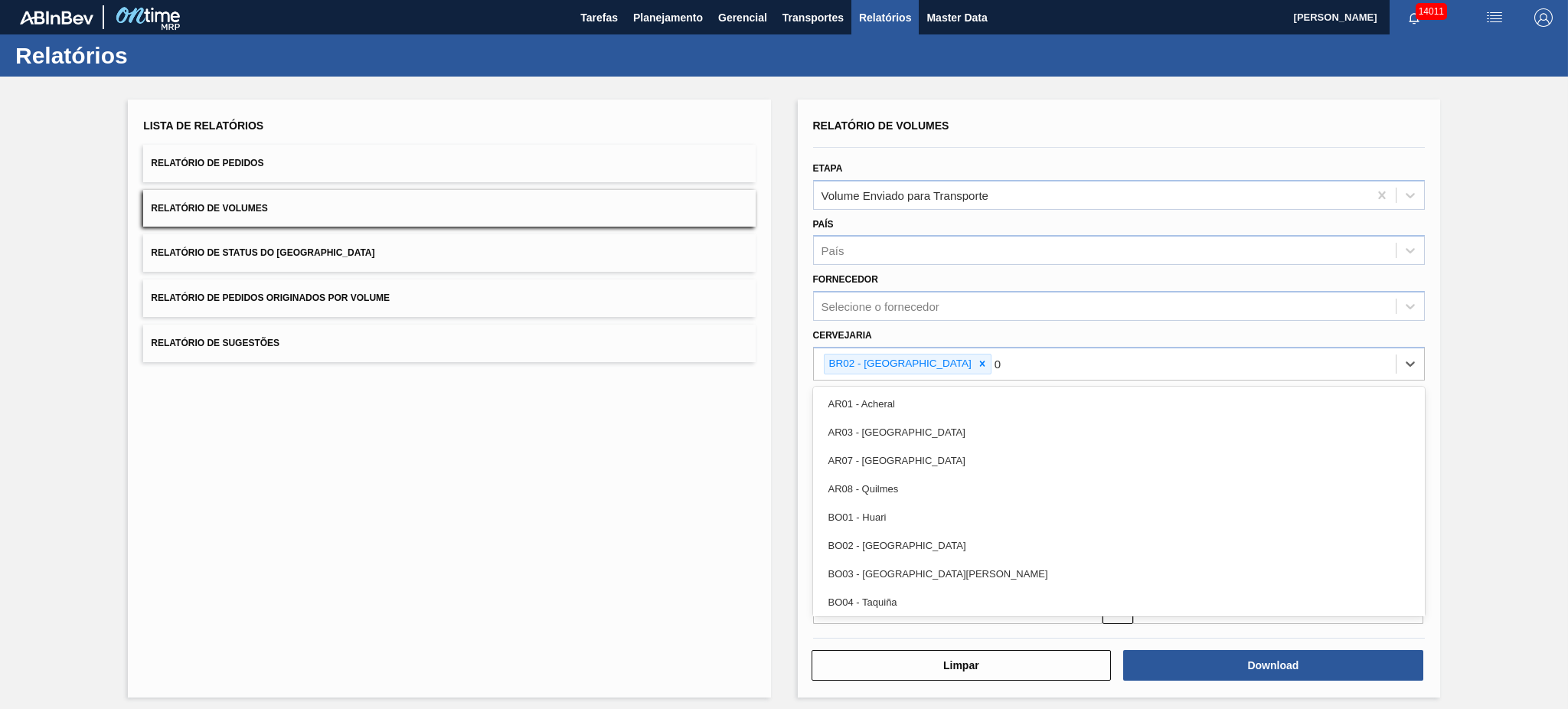
type input "03"
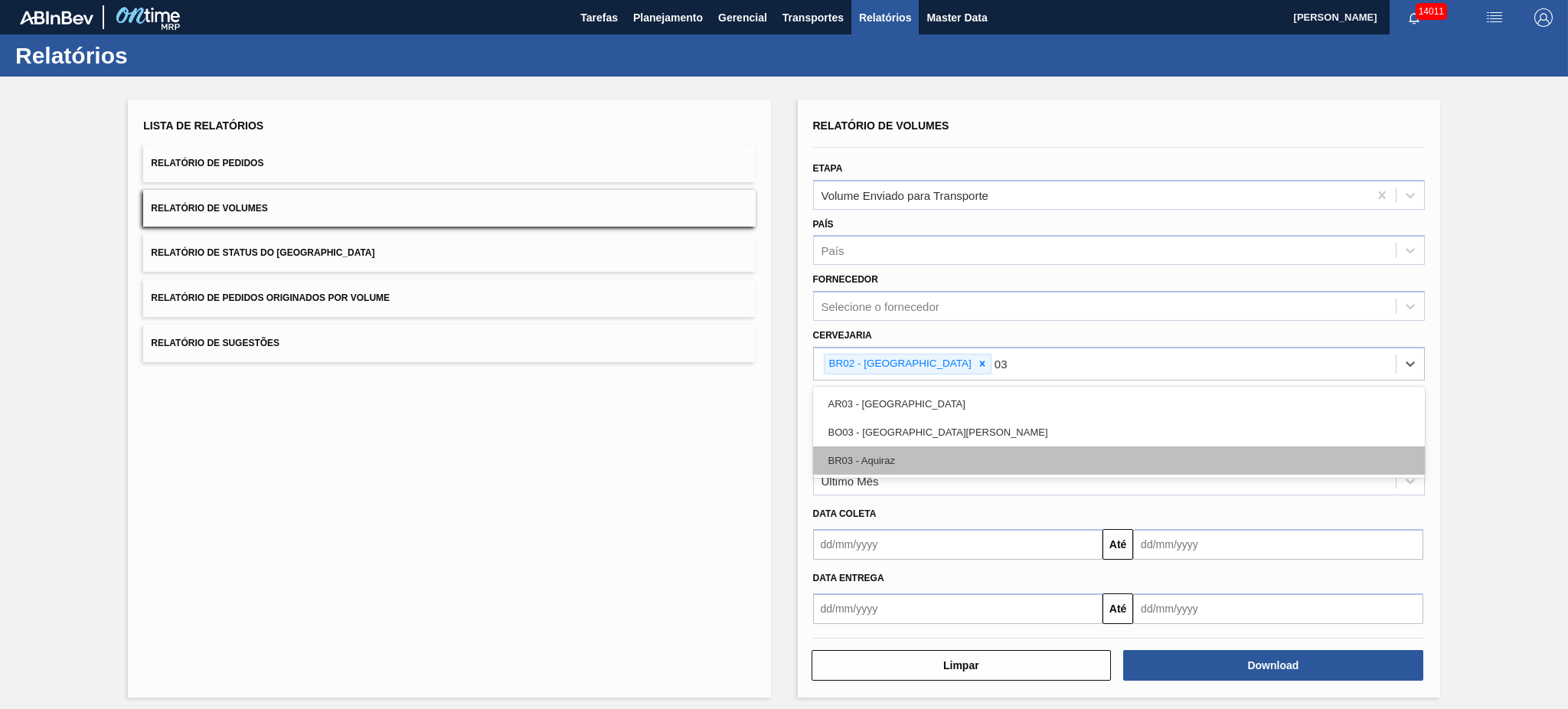
click at [925, 455] on div "BR03 - Aquiraz" at bounding box center [1119, 461] width 612 height 28
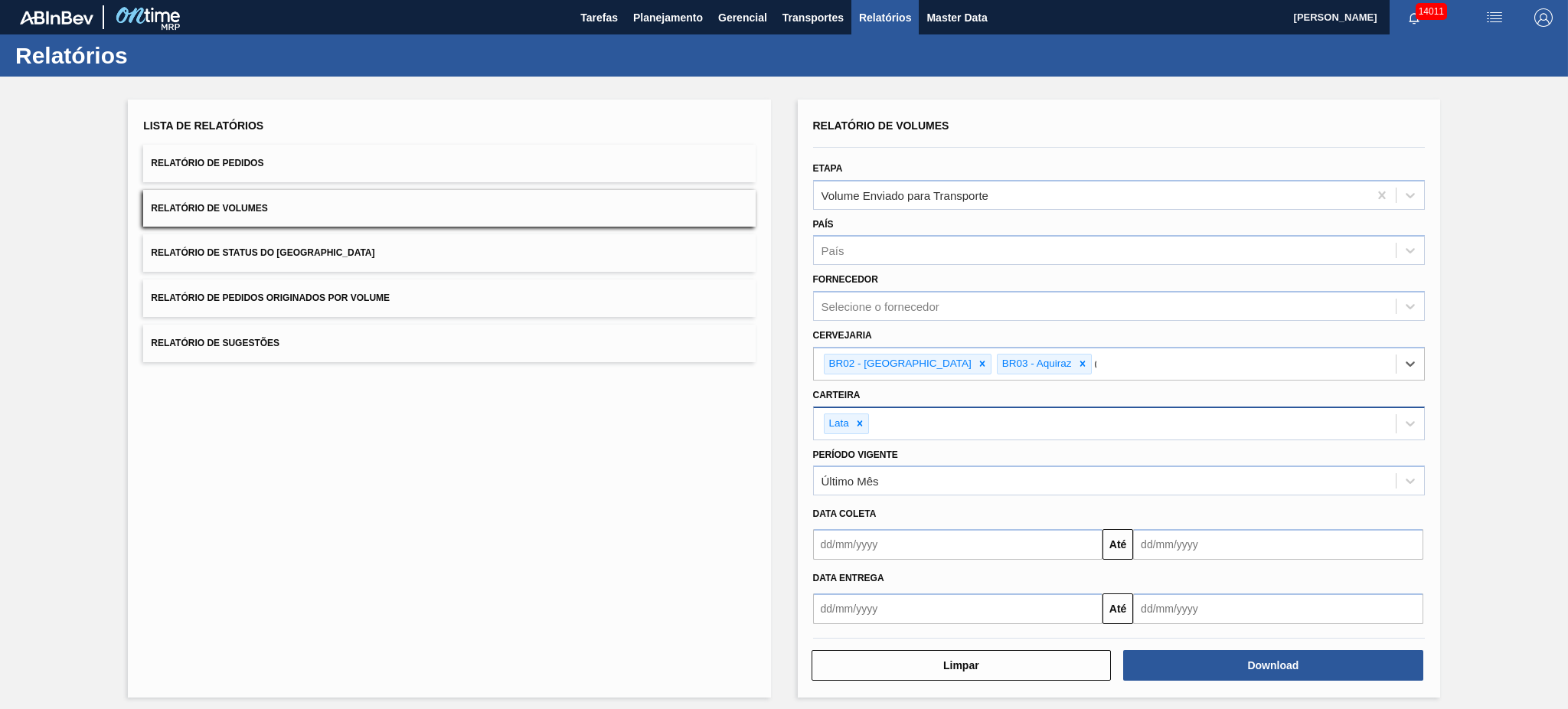
type input "04"
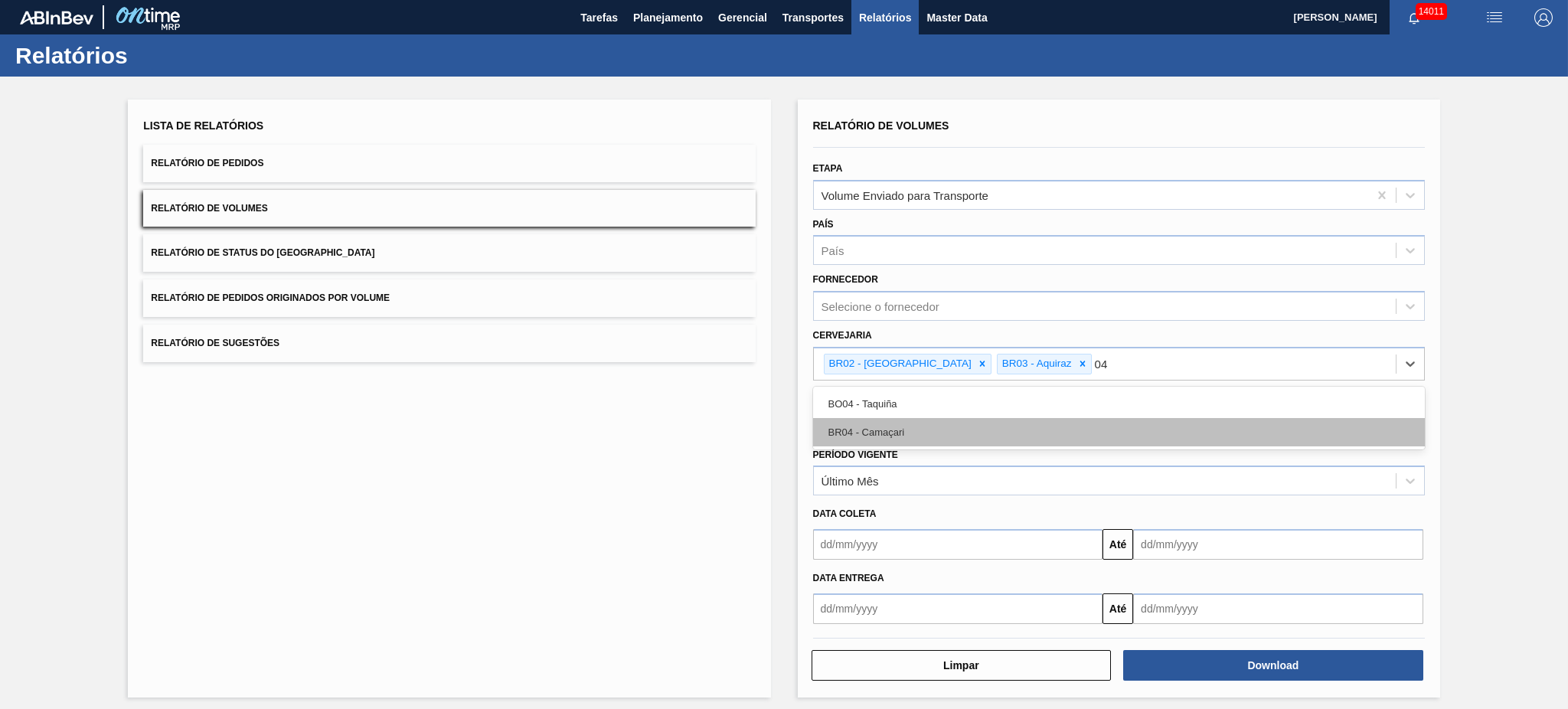
click at [923, 442] on div "BR04 - Camaçari" at bounding box center [1119, 432] width 612 height 28
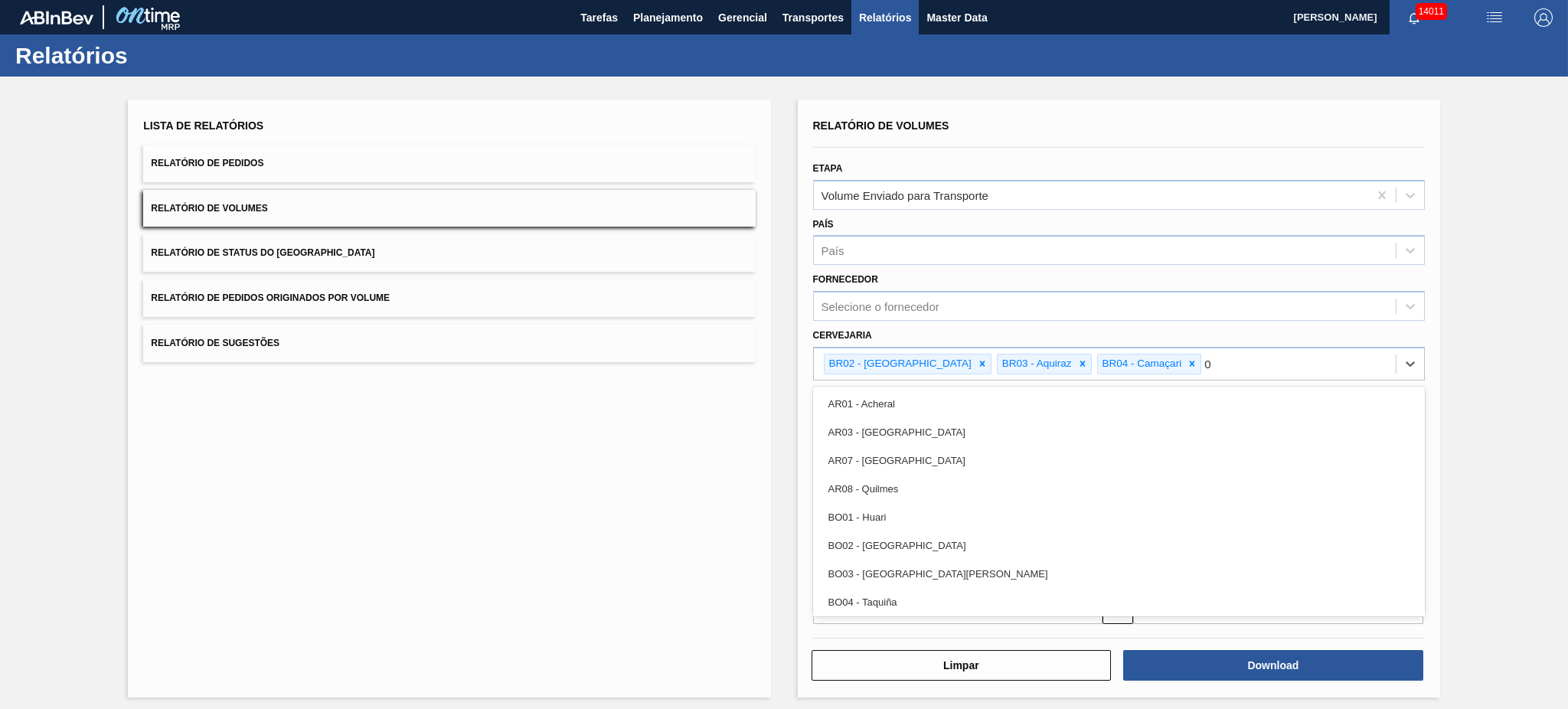
type input "08"
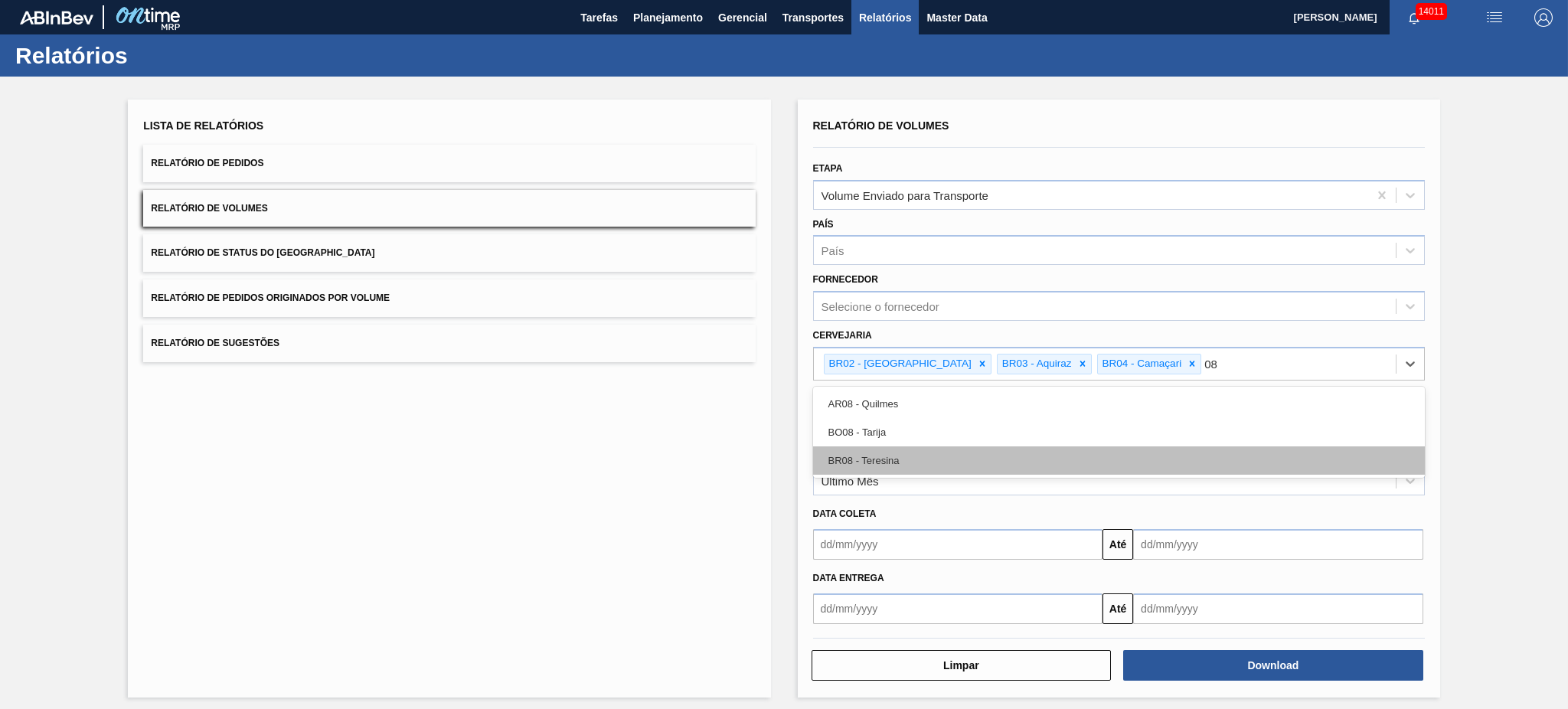
click at [923, 447] on div "BR08 - Teresina" at bounding box center [1119, 461] width 612 height 28
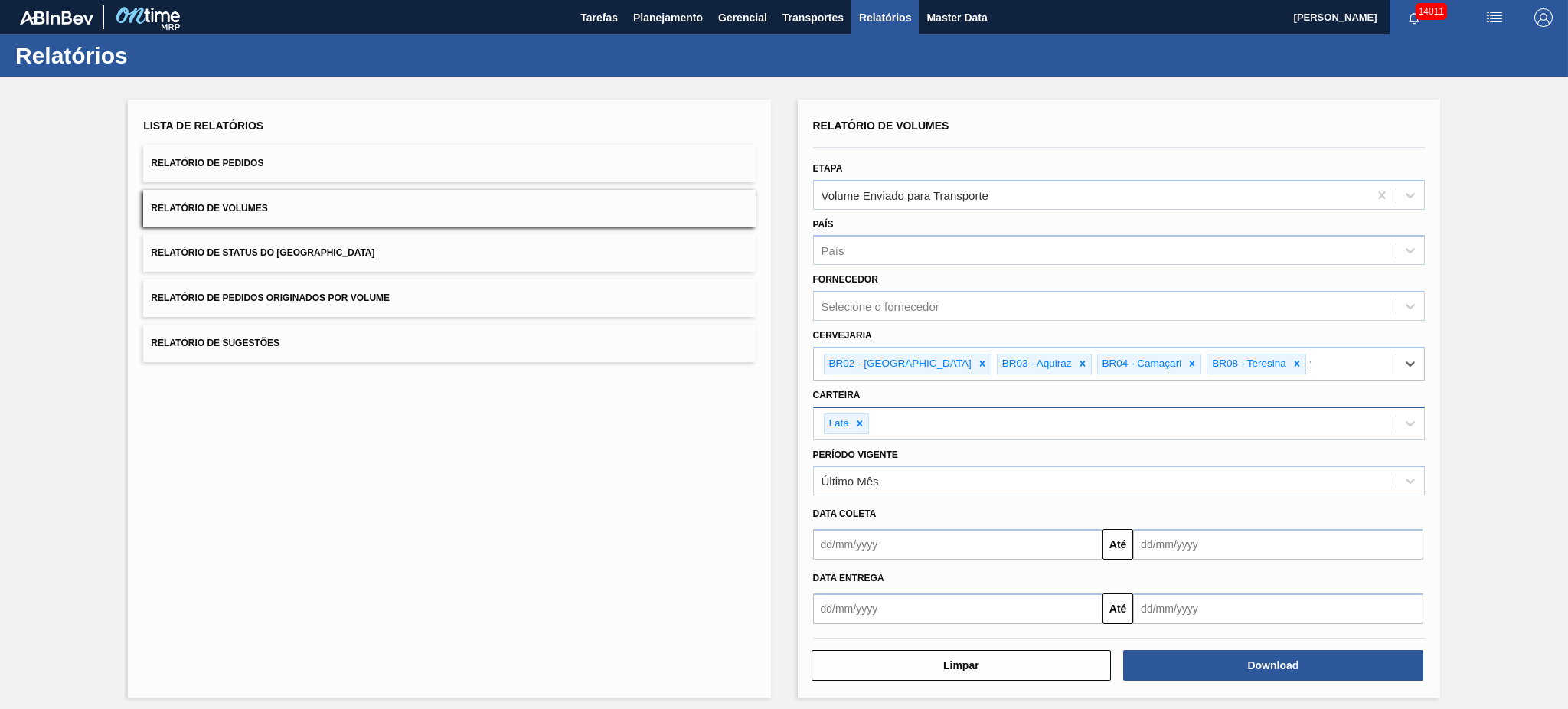
type input "11"
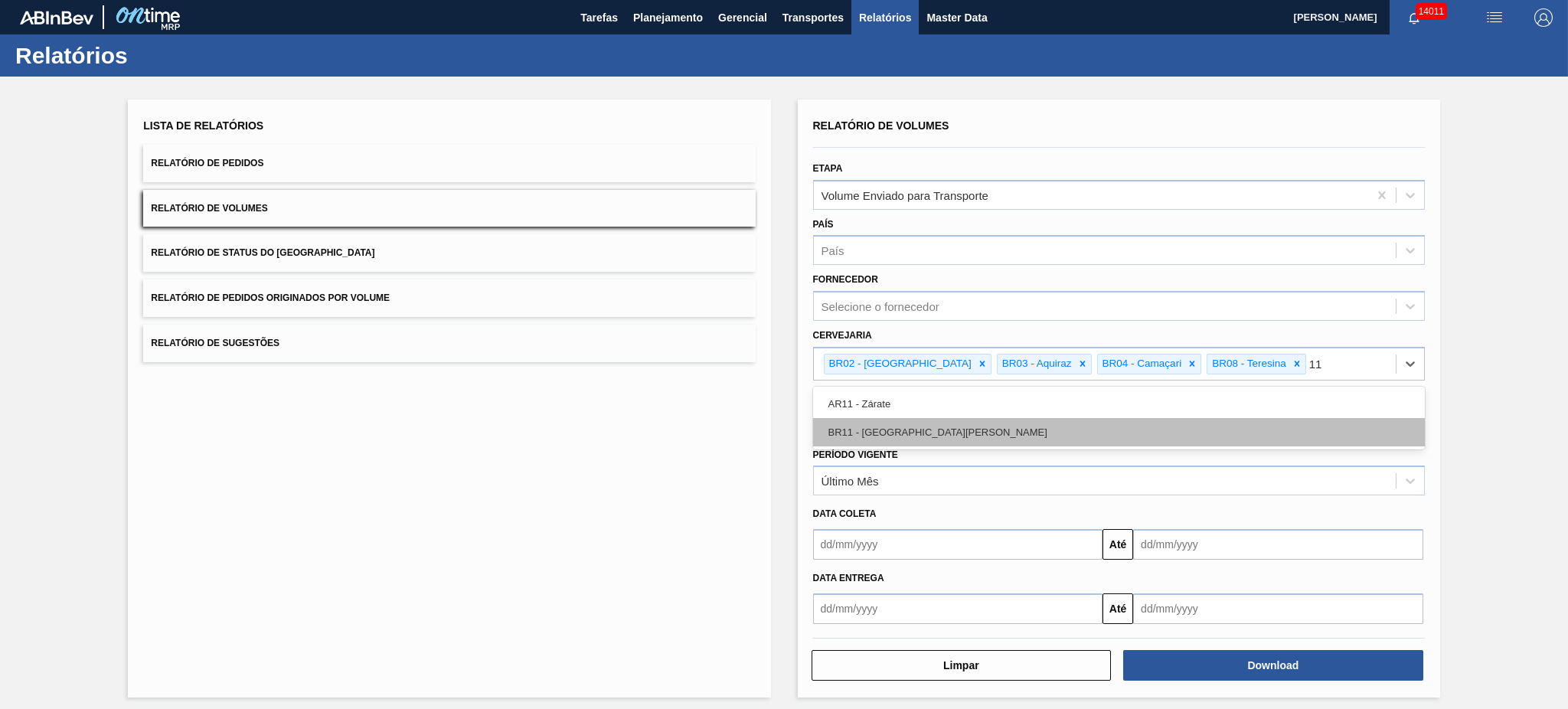
click at [947, 424] on div "BR11 - [GEOGRAPHIC_DATA][PERSON_NAME]" at bounding box center [1119, 432] width 612 height 28
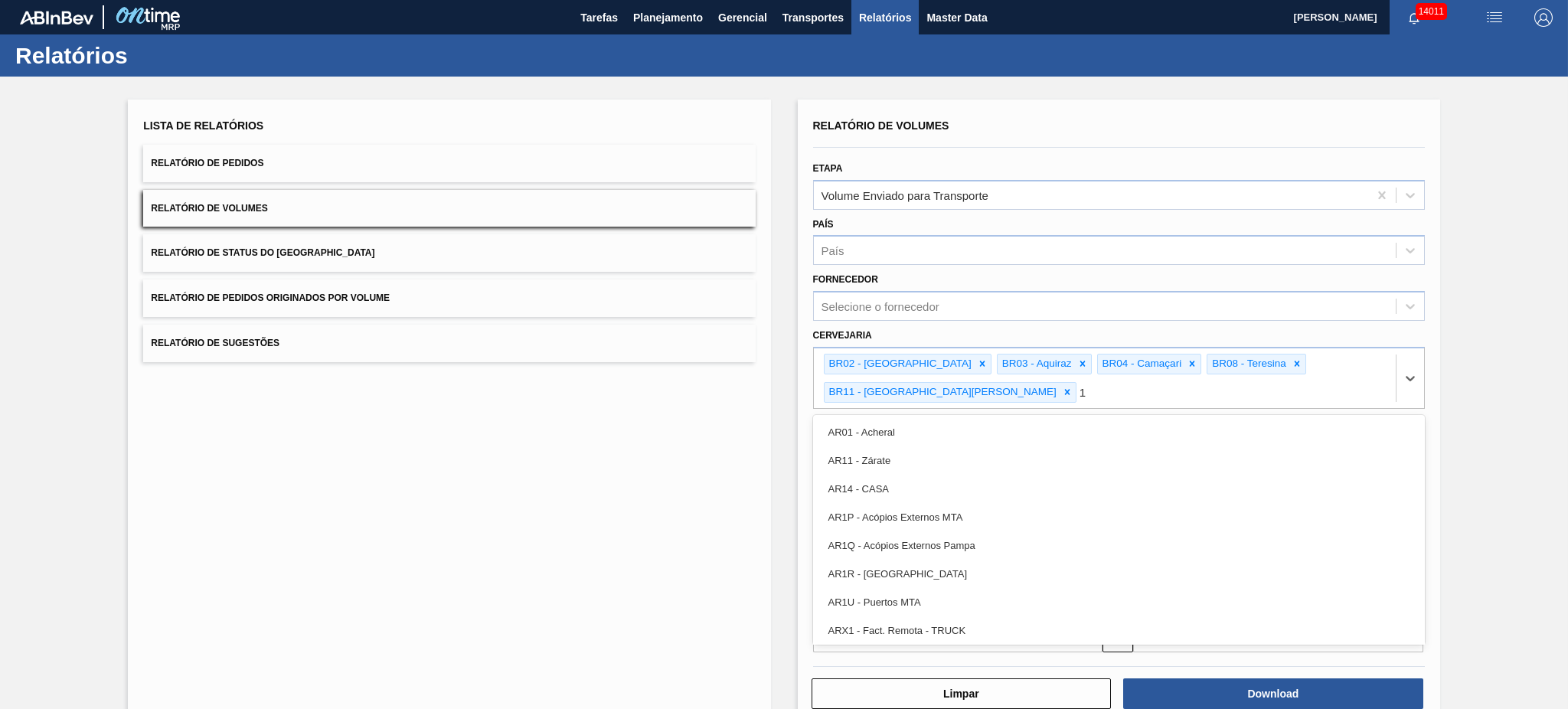
type input "18"
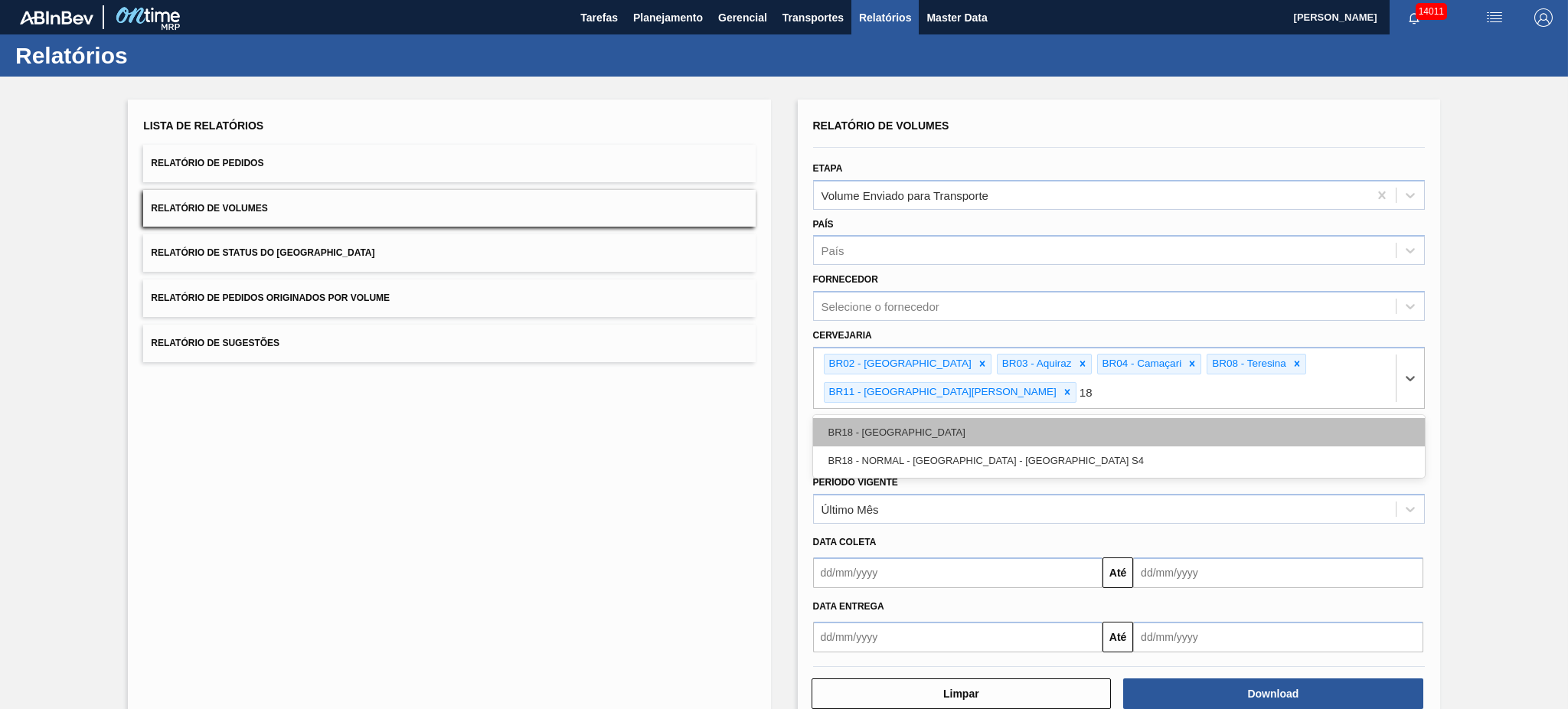
click at [947, 418] on div "BR18 - [GEOGRAPHIC_DATA]" at bounding box center [1119, 432] width 612 height 28
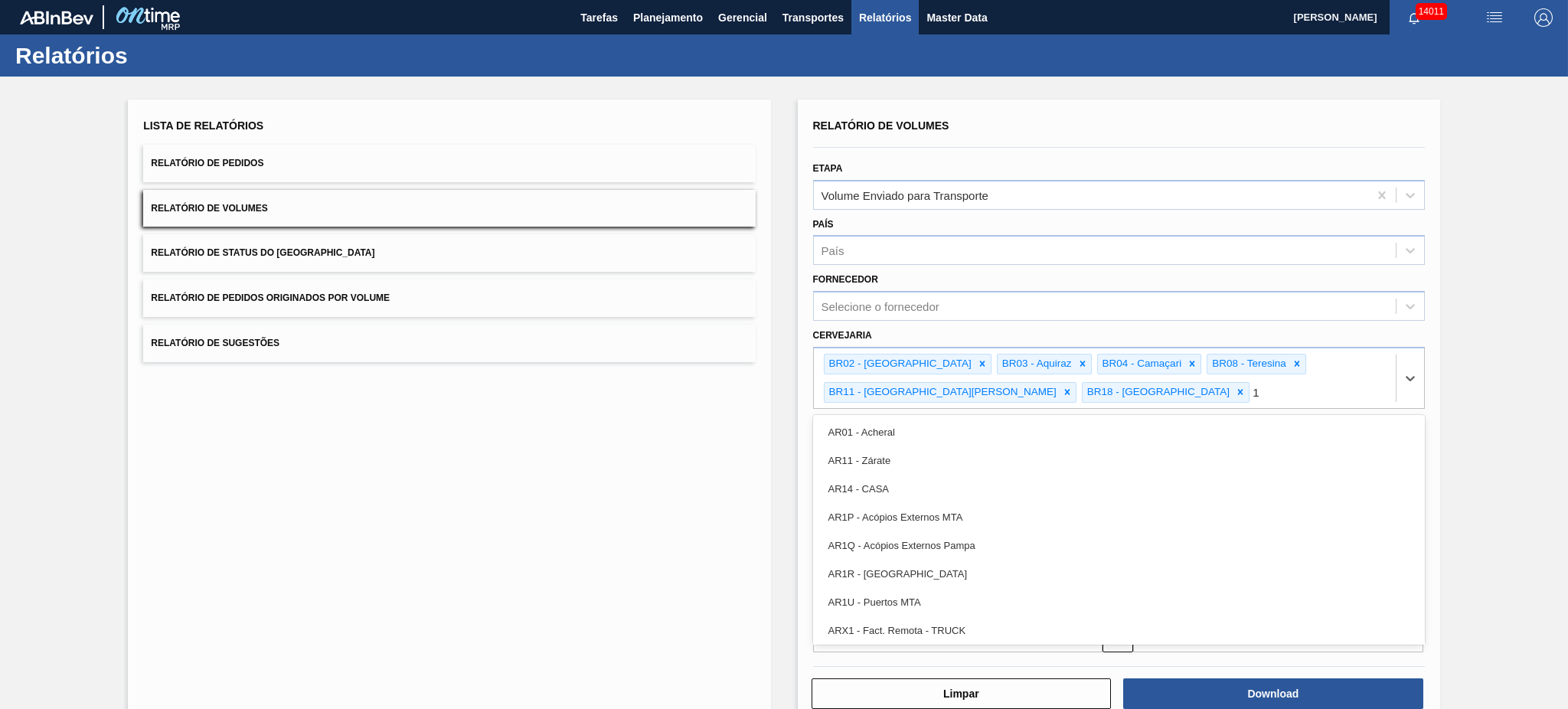
type input "15"
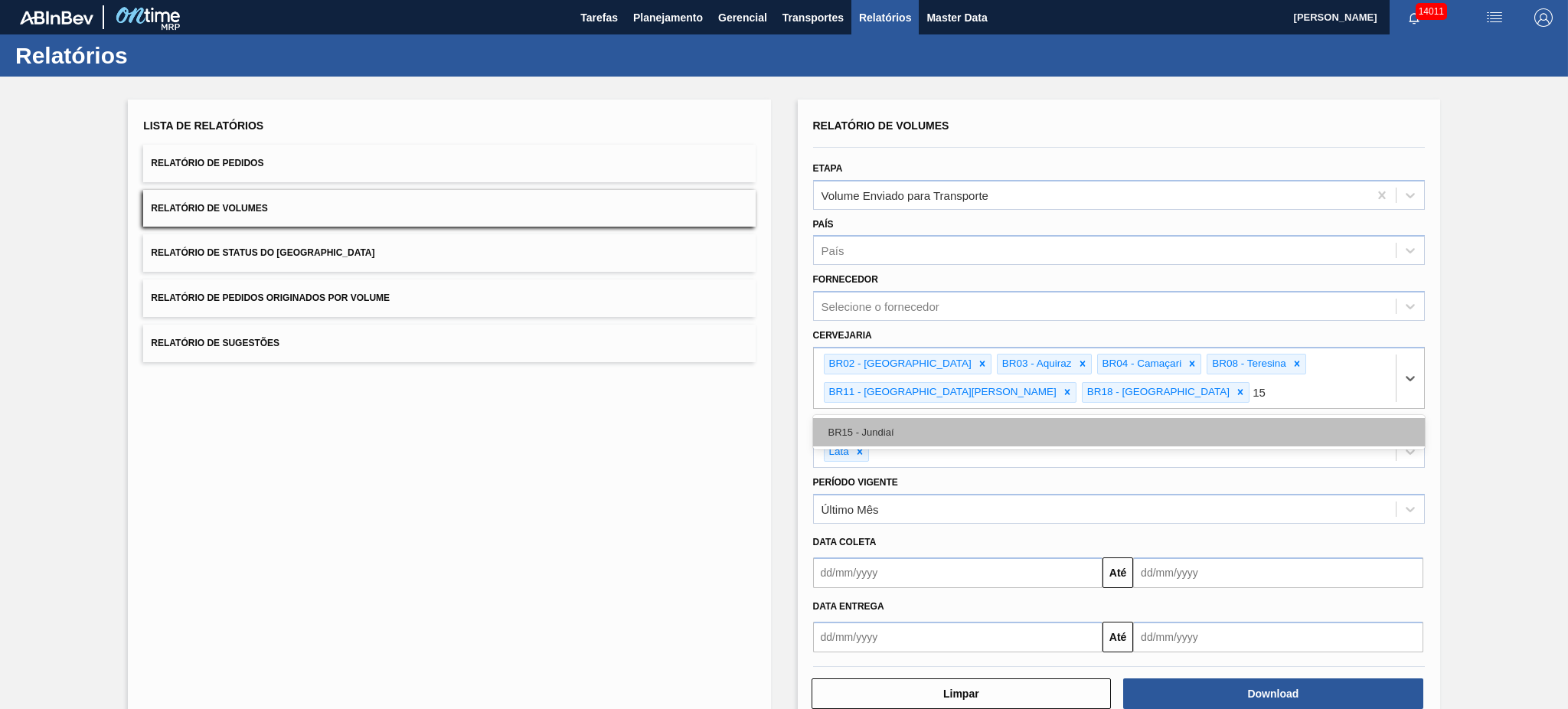
click at [933, 429] on div "BR15 - Jundiaí" at bounding box center [1119, 432] width 612 height 28
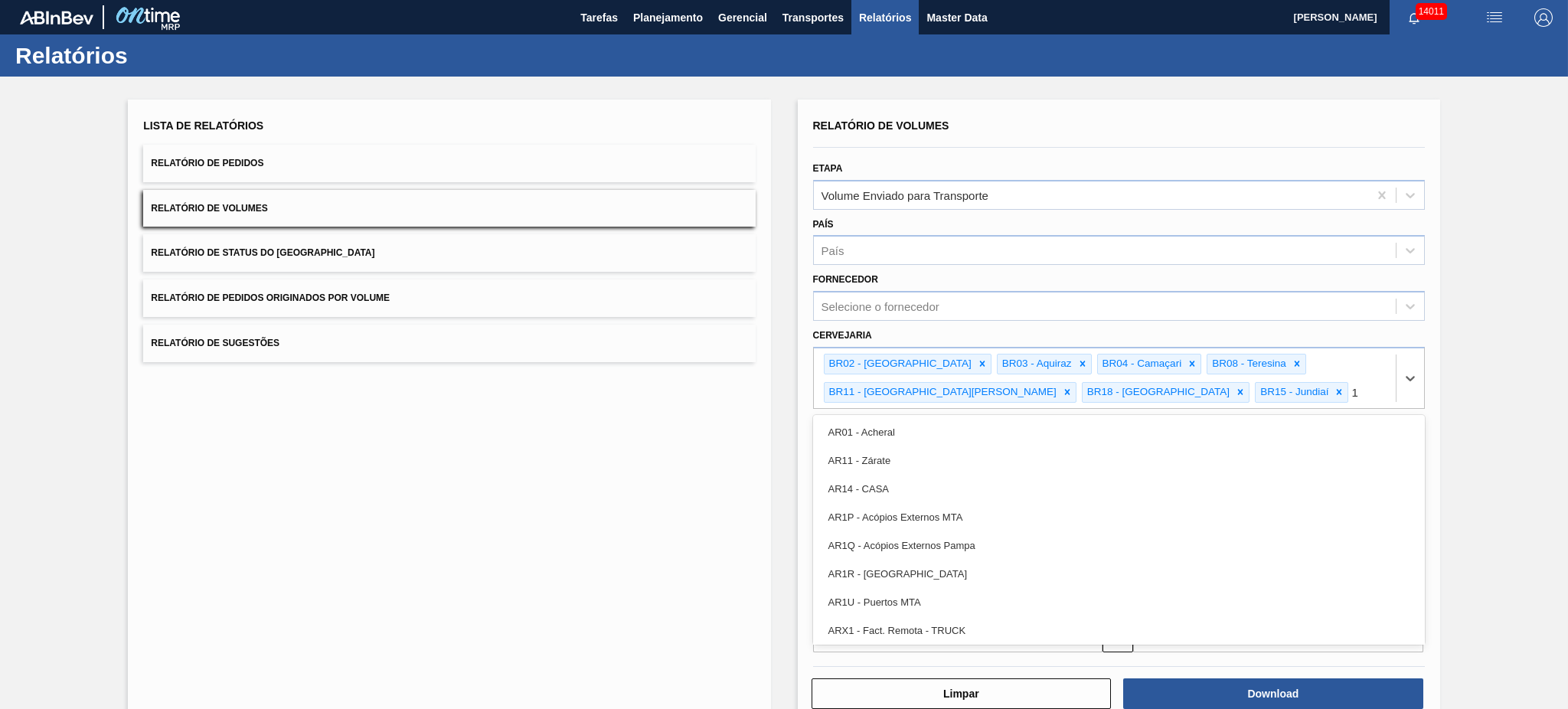
type input "16"
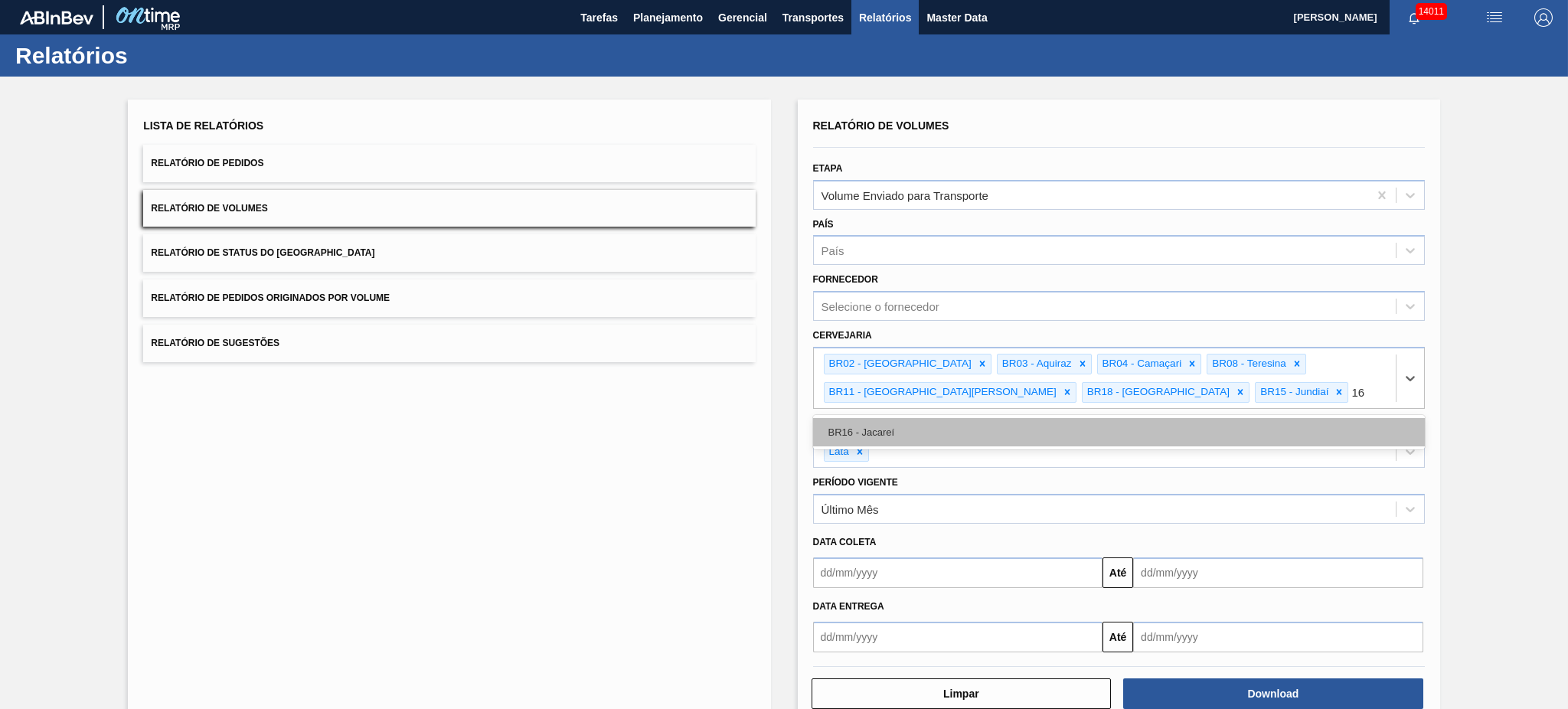
click at [925, 434] on div "BR16 - Jacareí" at bounding box center [1119, 432] width 612 height 28
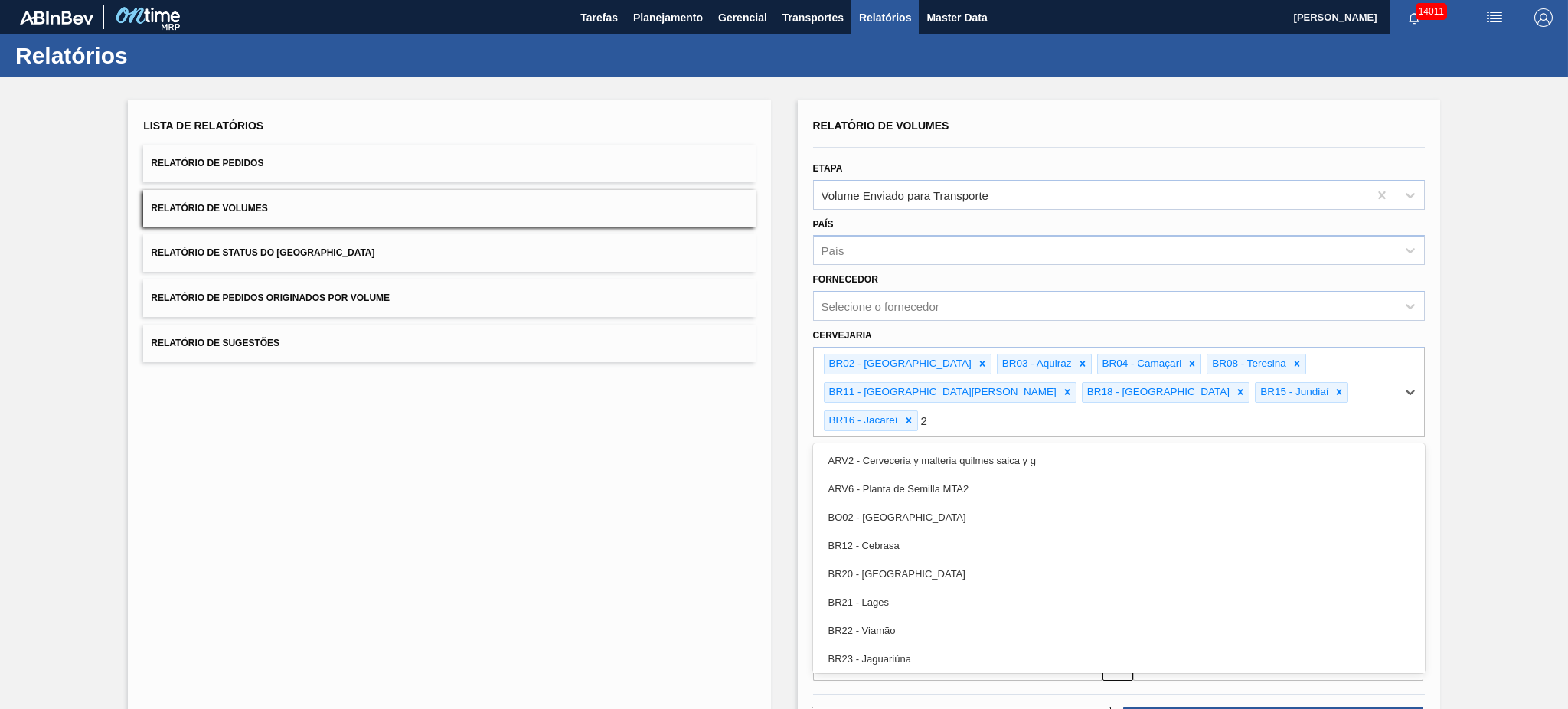
type input "23"
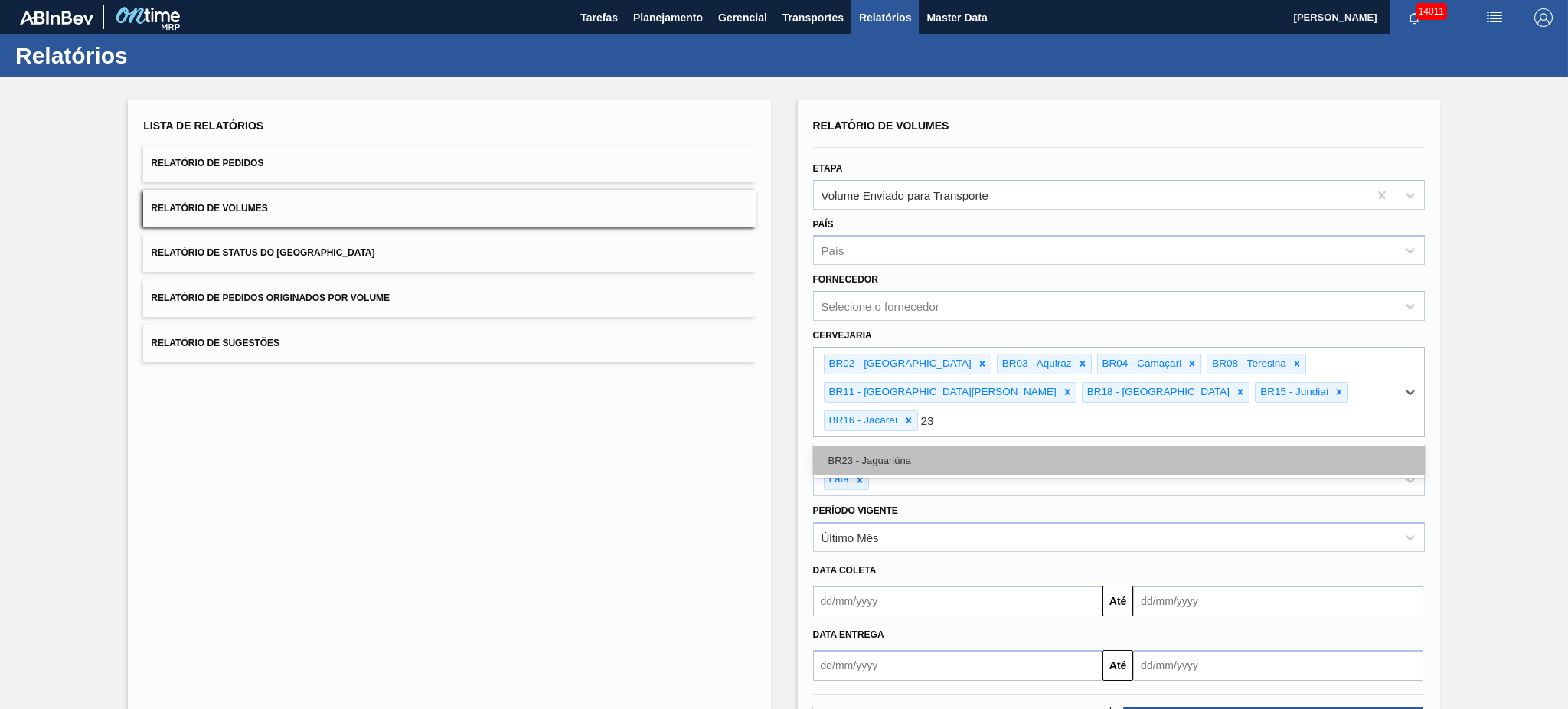
click at [924, 447] on div "BR23 - Jaguariúna" at bounding box center [1119, 461] width 612 height 28
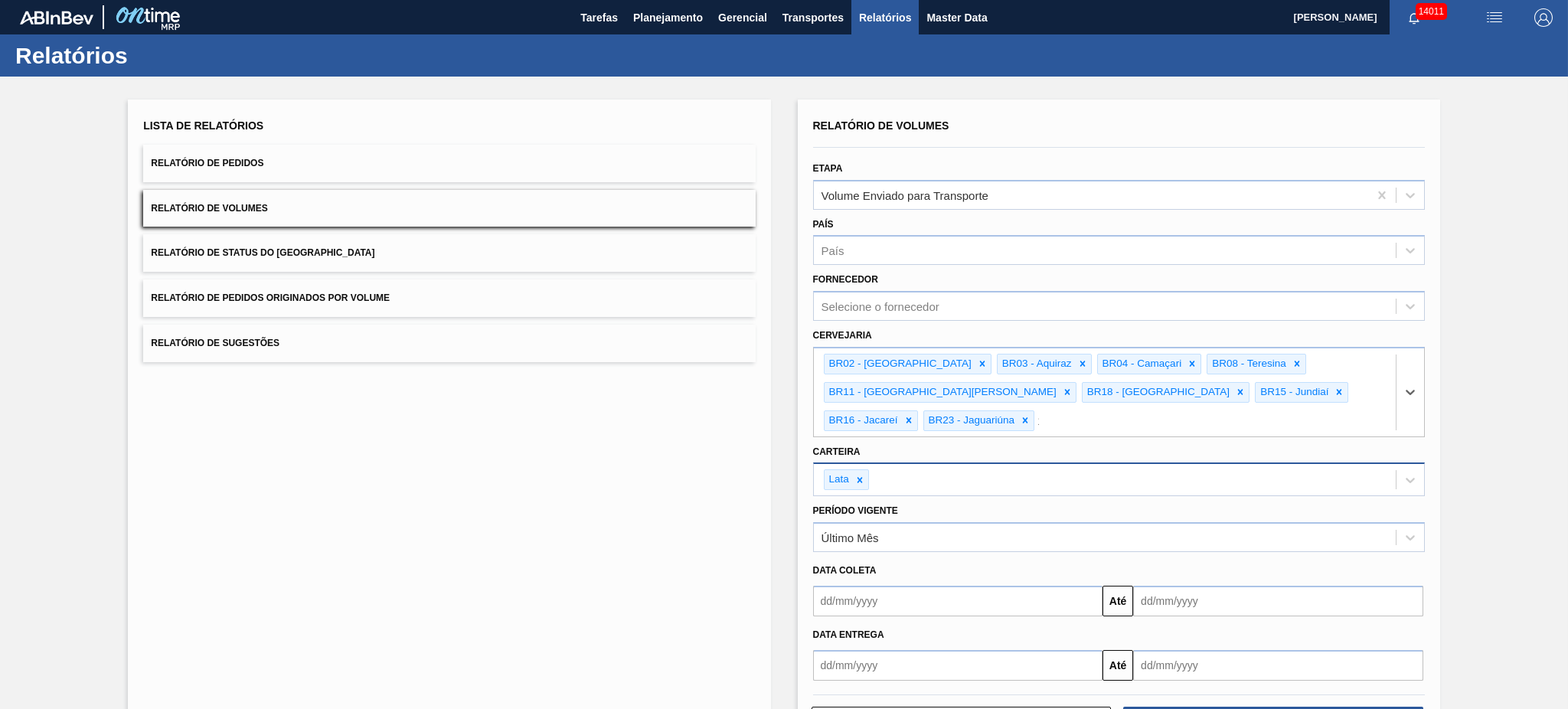
type input "10"
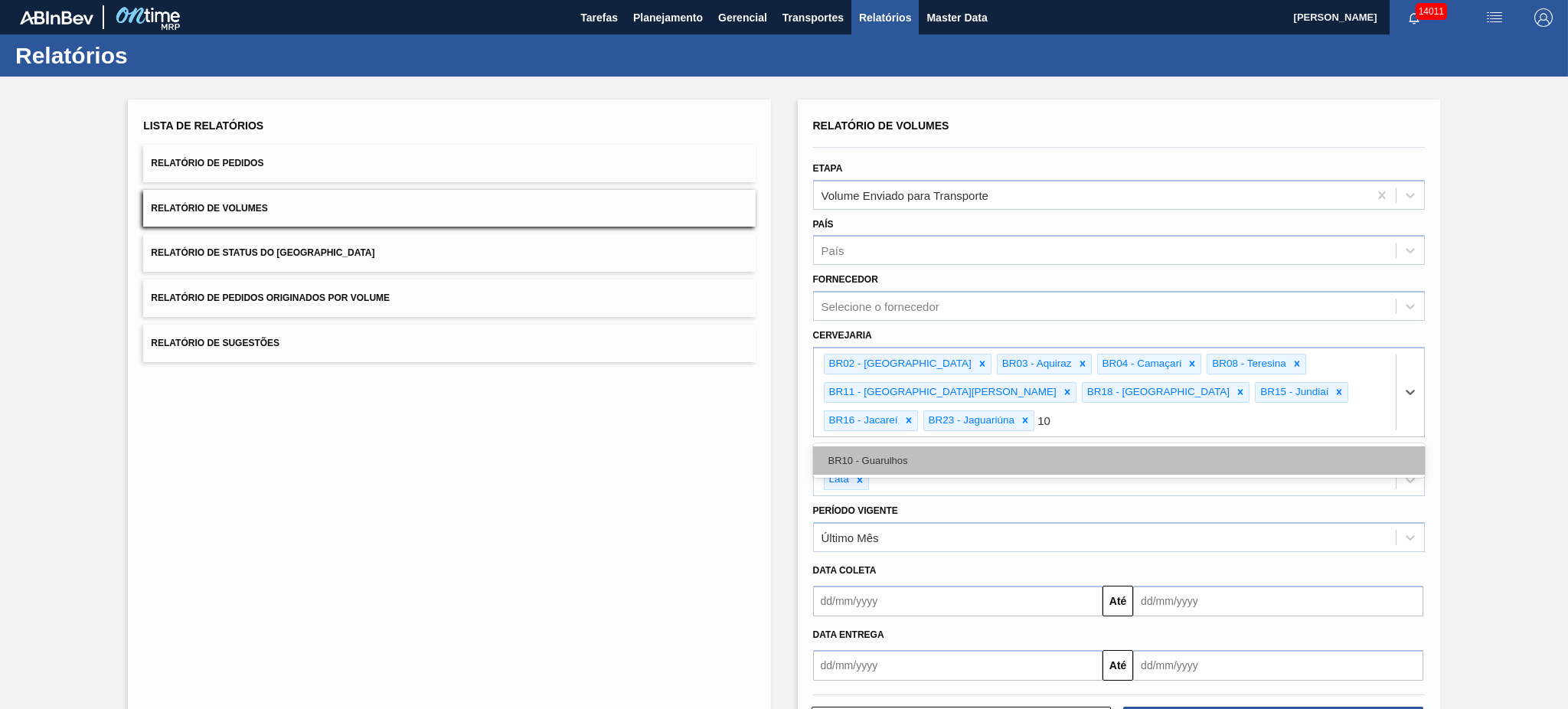
click at [924, 447] on div "BR10 - Guarulhos" at bounding box center [1119, 461] width 612 height 28
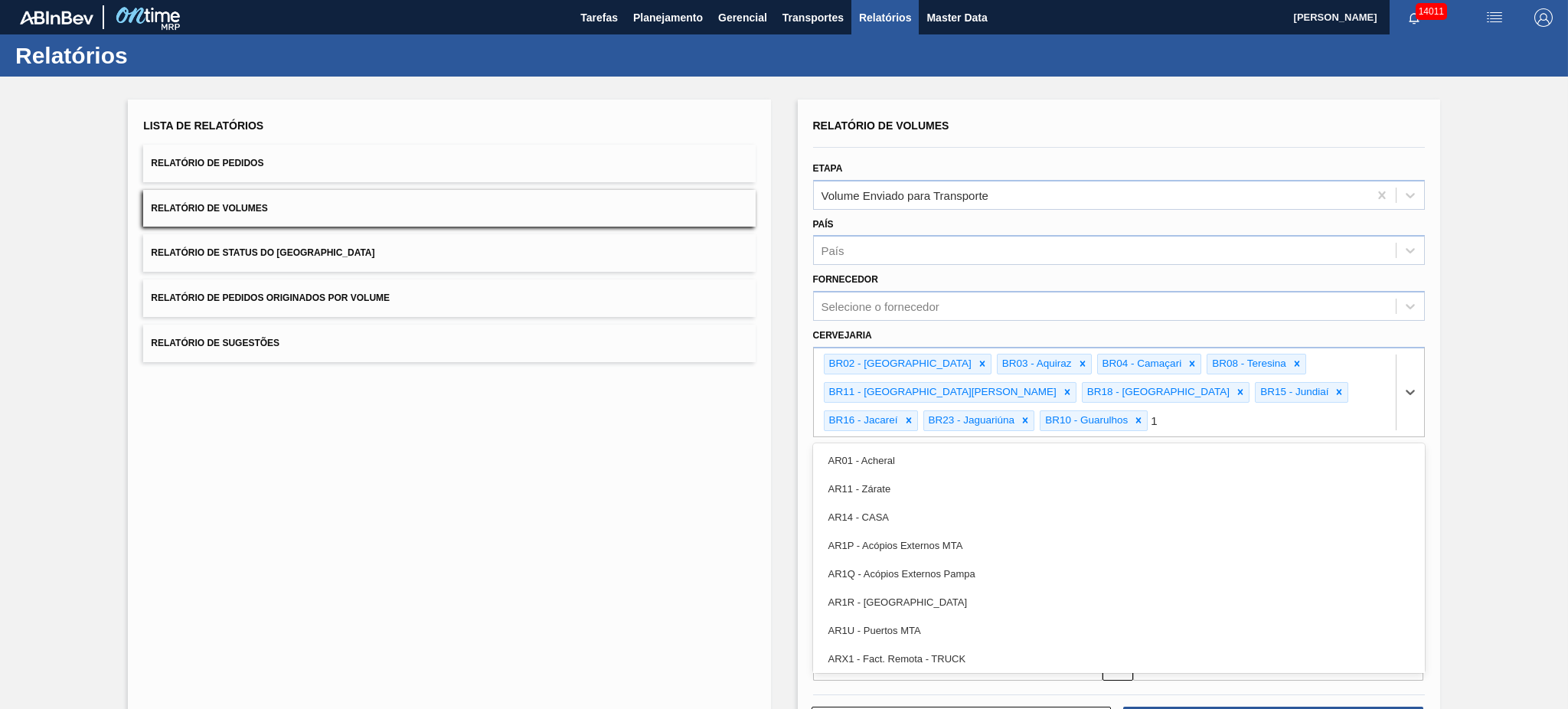
type input "19"
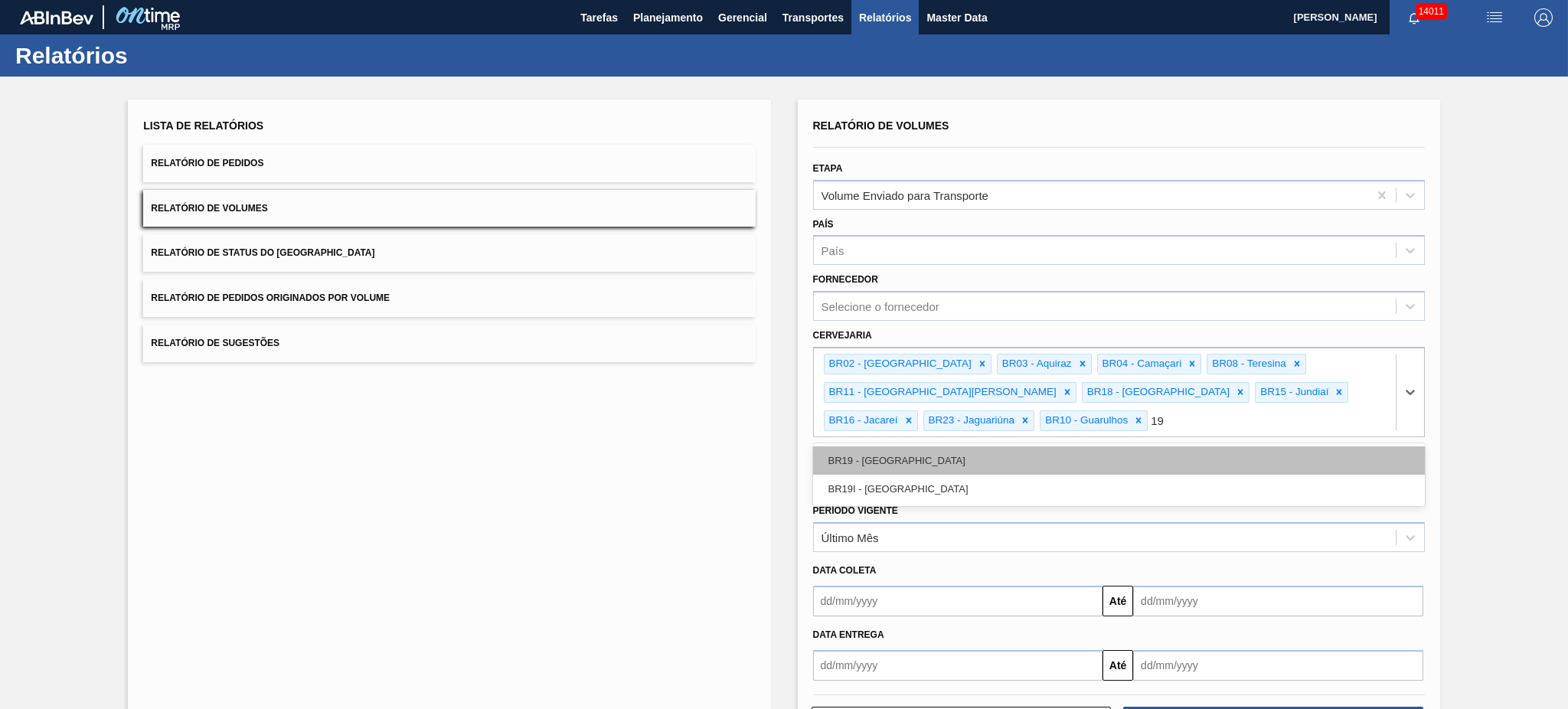
click at [928, 449] on div "BR19 - Nova Rio" at bounding box center [1119, 461] width 612 height 28
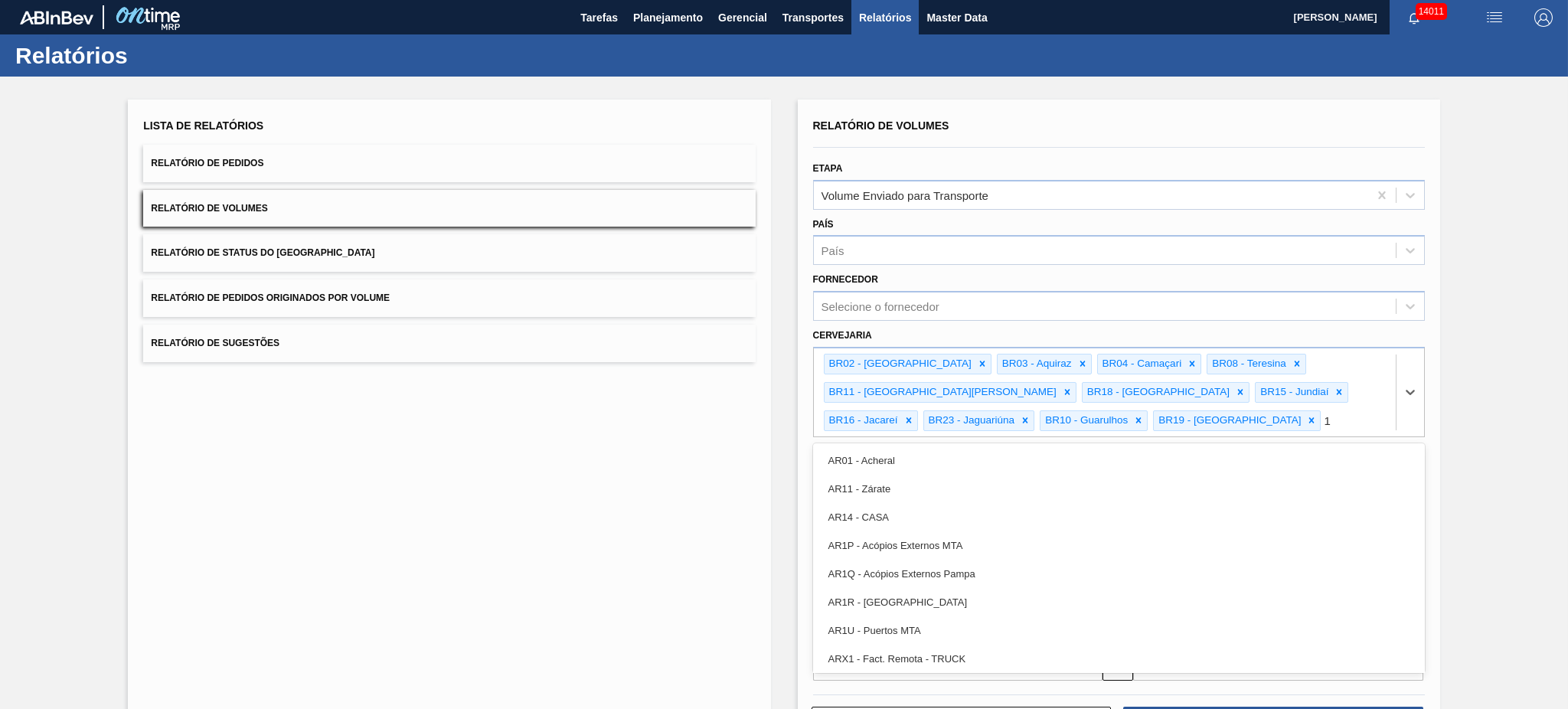
type input "13"
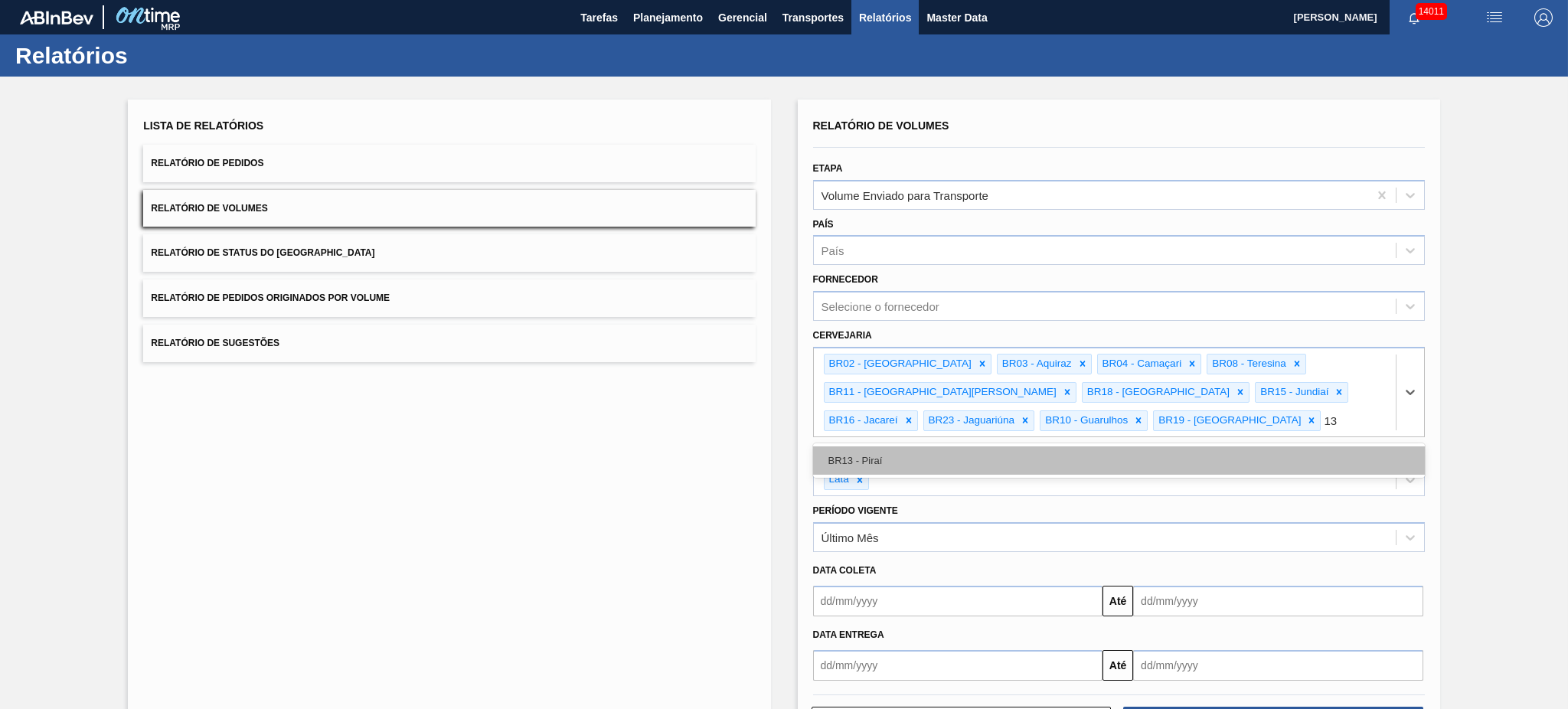
click at [928, 457] on div "BR13 - Piraí" at bounding box center [1119, 461] width 612 height 28
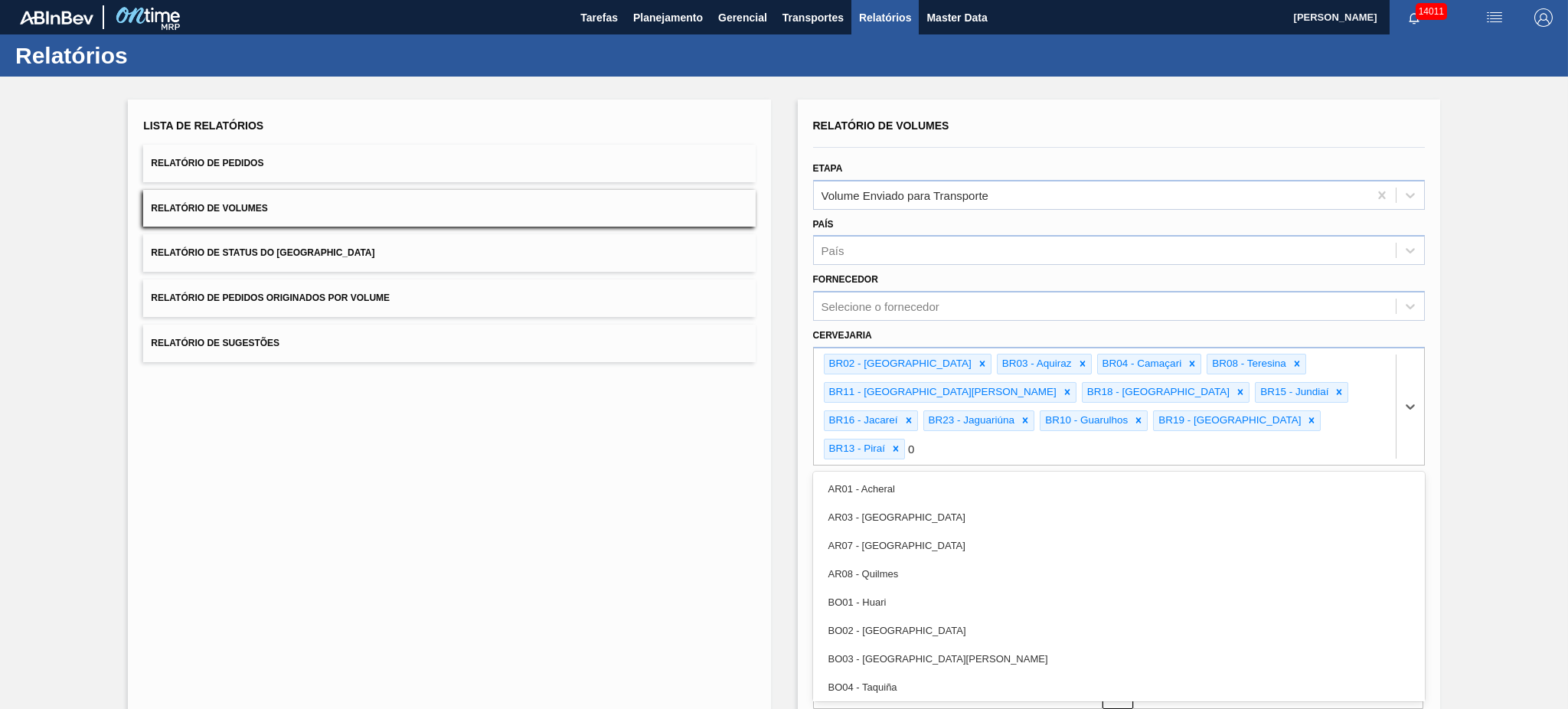
type input "07"
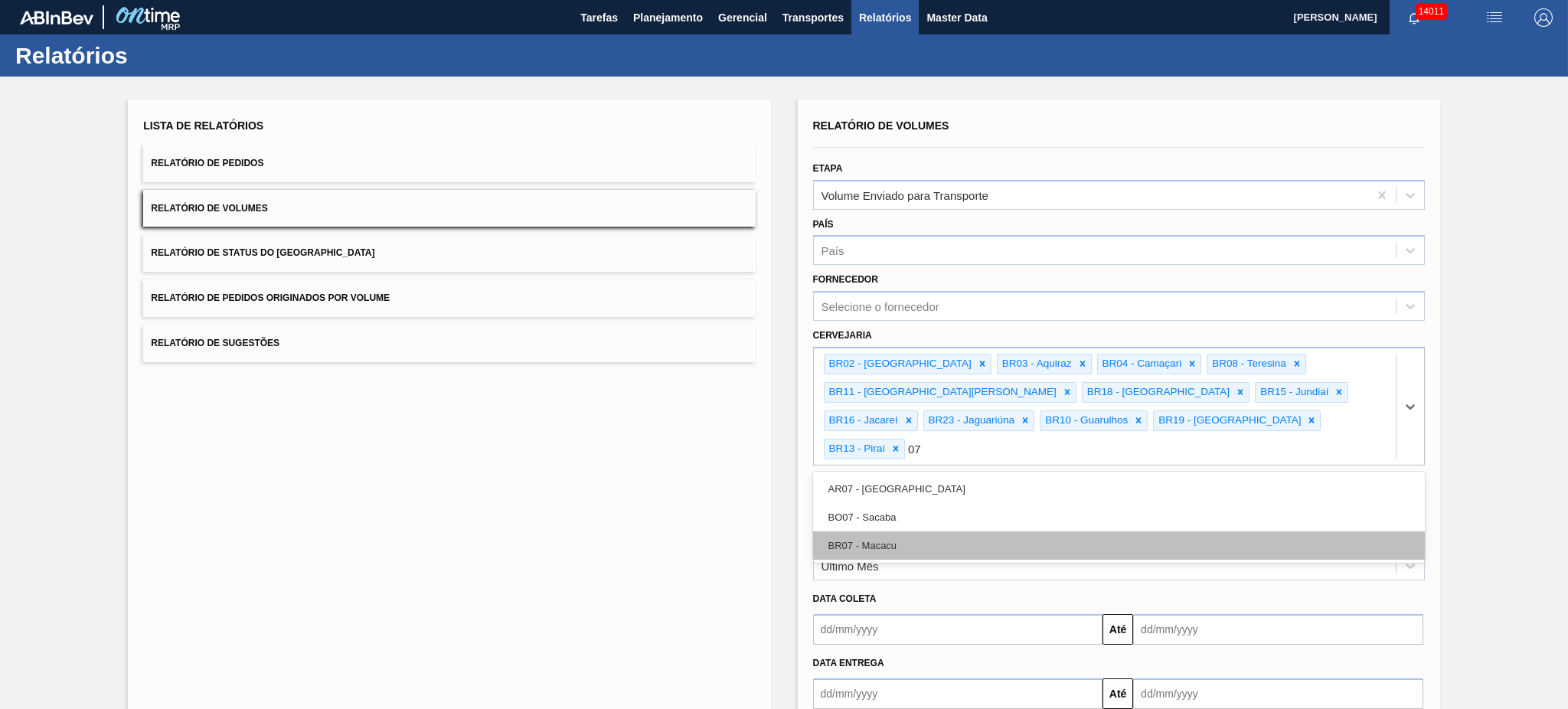
click at [915, 532] on div "BR07 - Macacu" at bounding box center [1119, 546] width 612 height 28
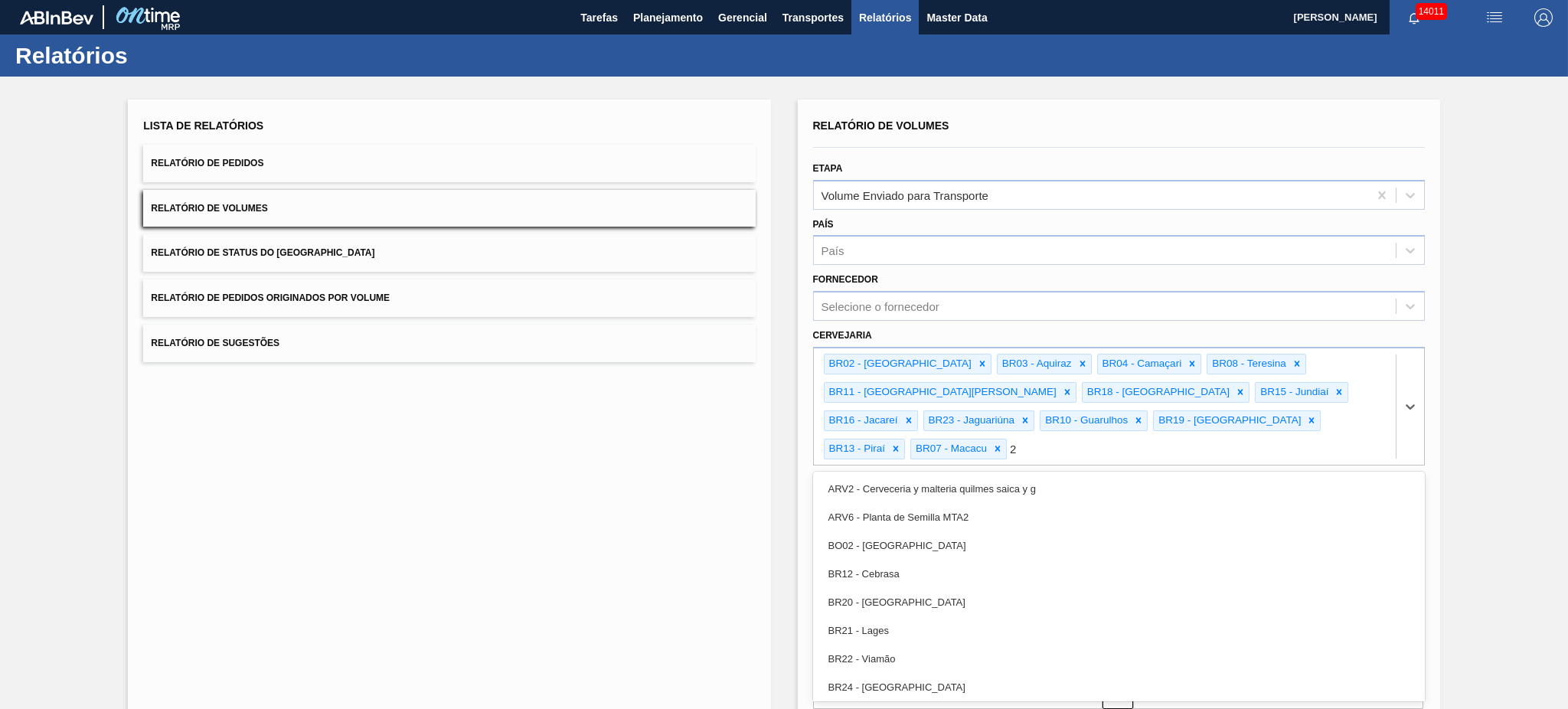
type input "21"
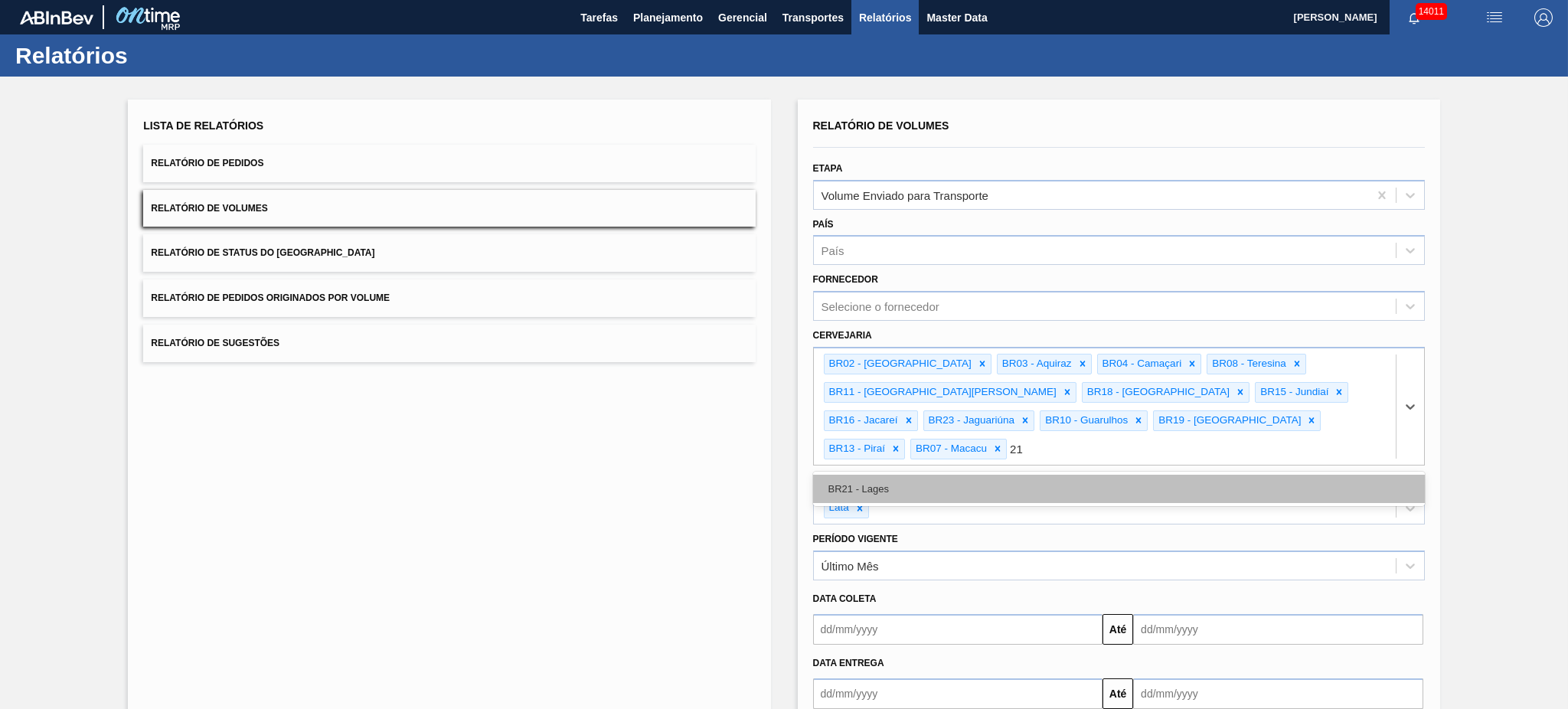
click at [936, 475] on div "BR21 - Lages" at bounding box center [1119, 489] width 612 height 28
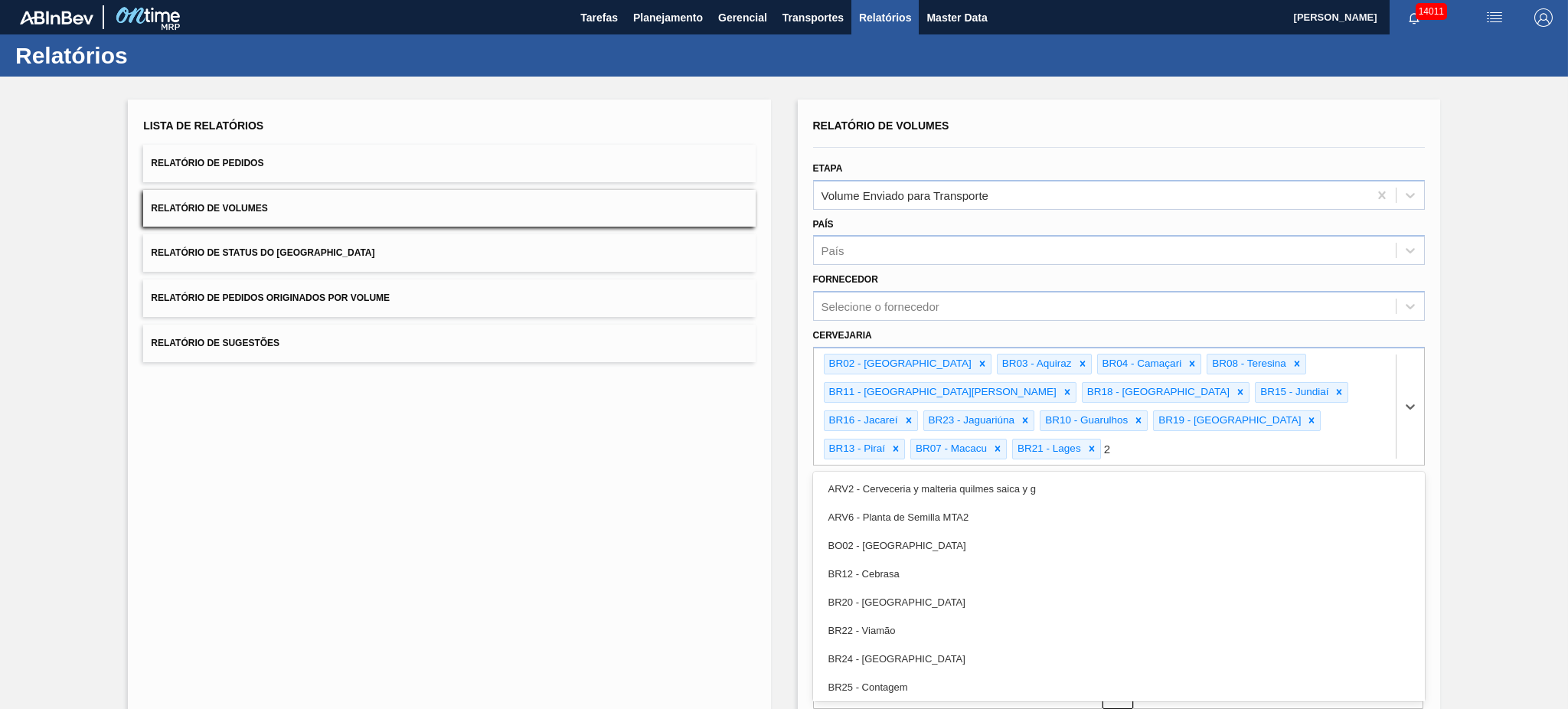
type input "22"
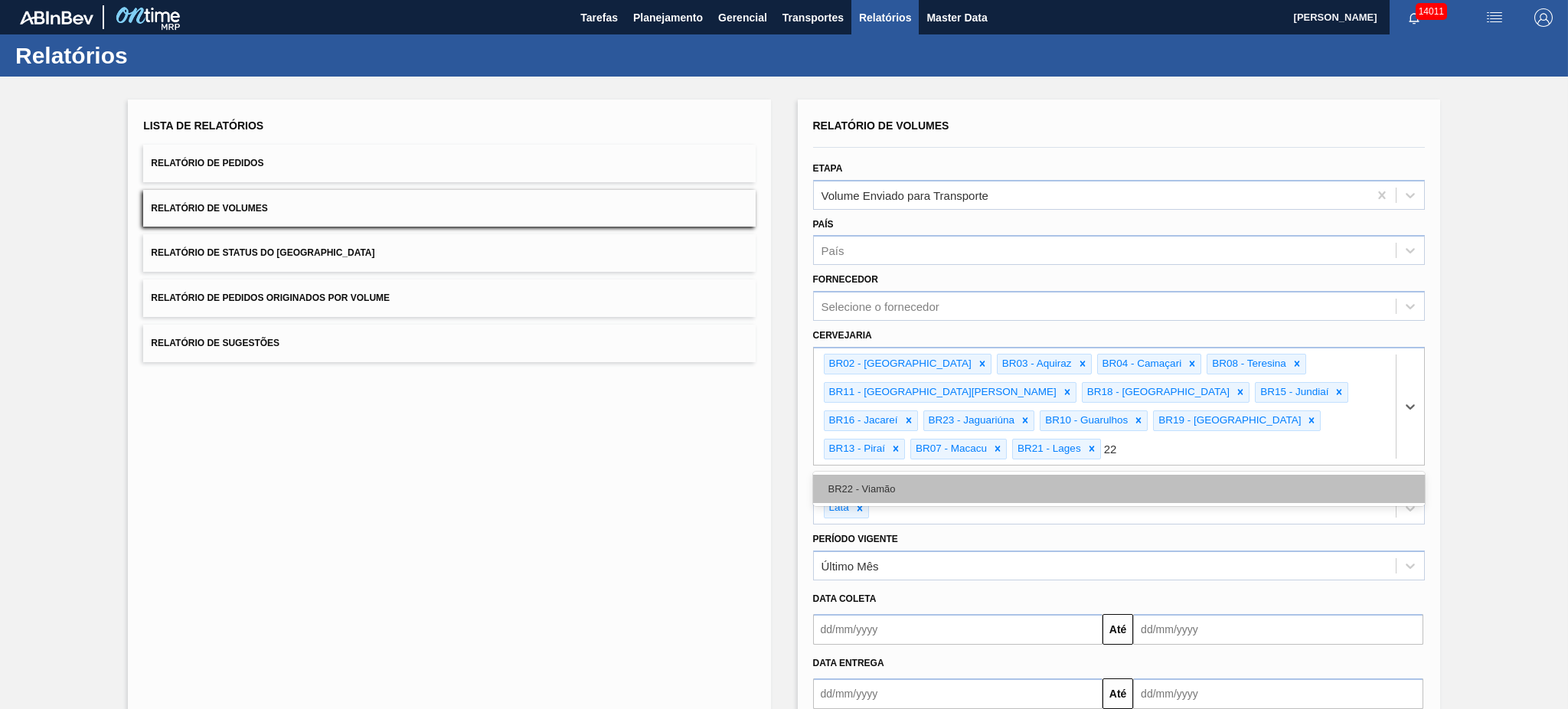
click at [962, 475] on div "BR22 - Viamão" at bounding box center [1119, 489] width 612 height 28
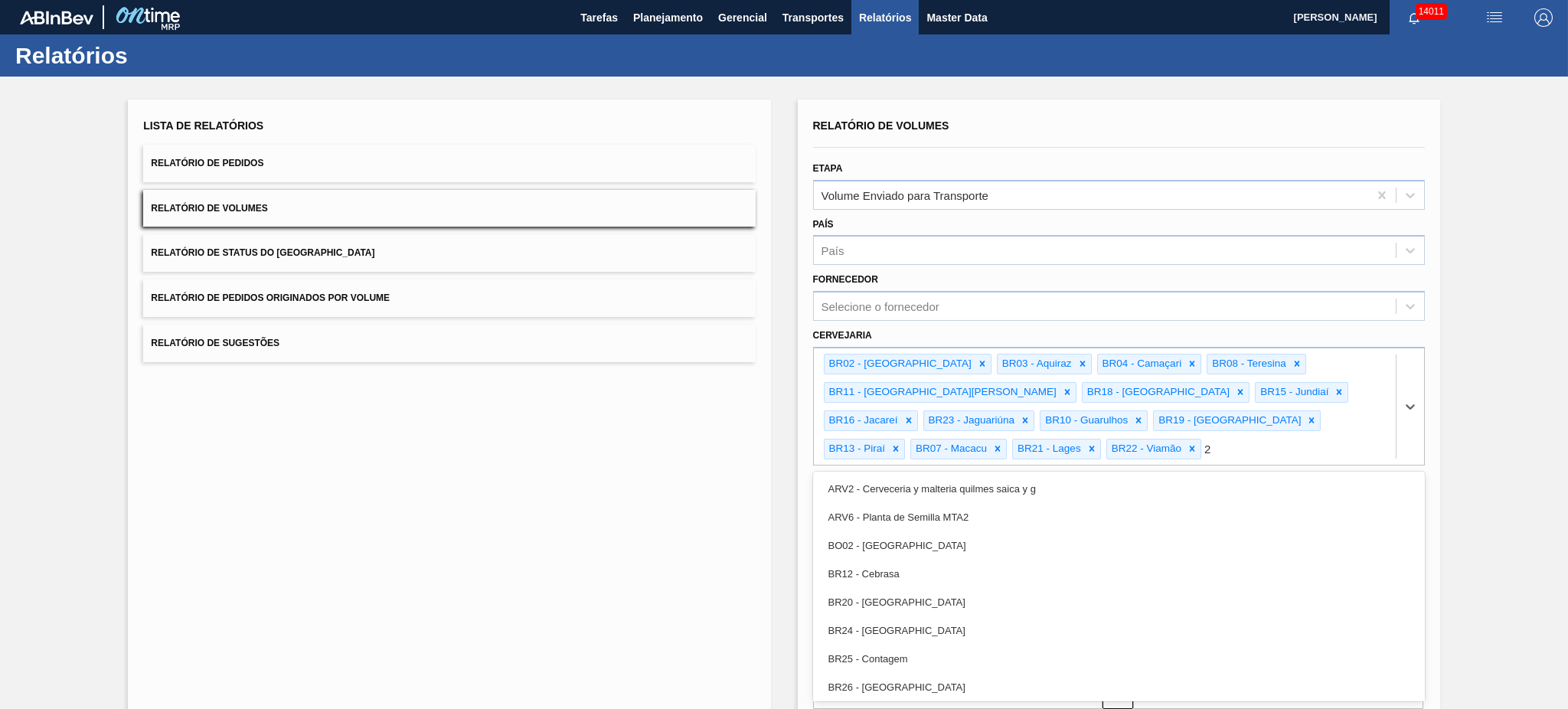
type input "24"
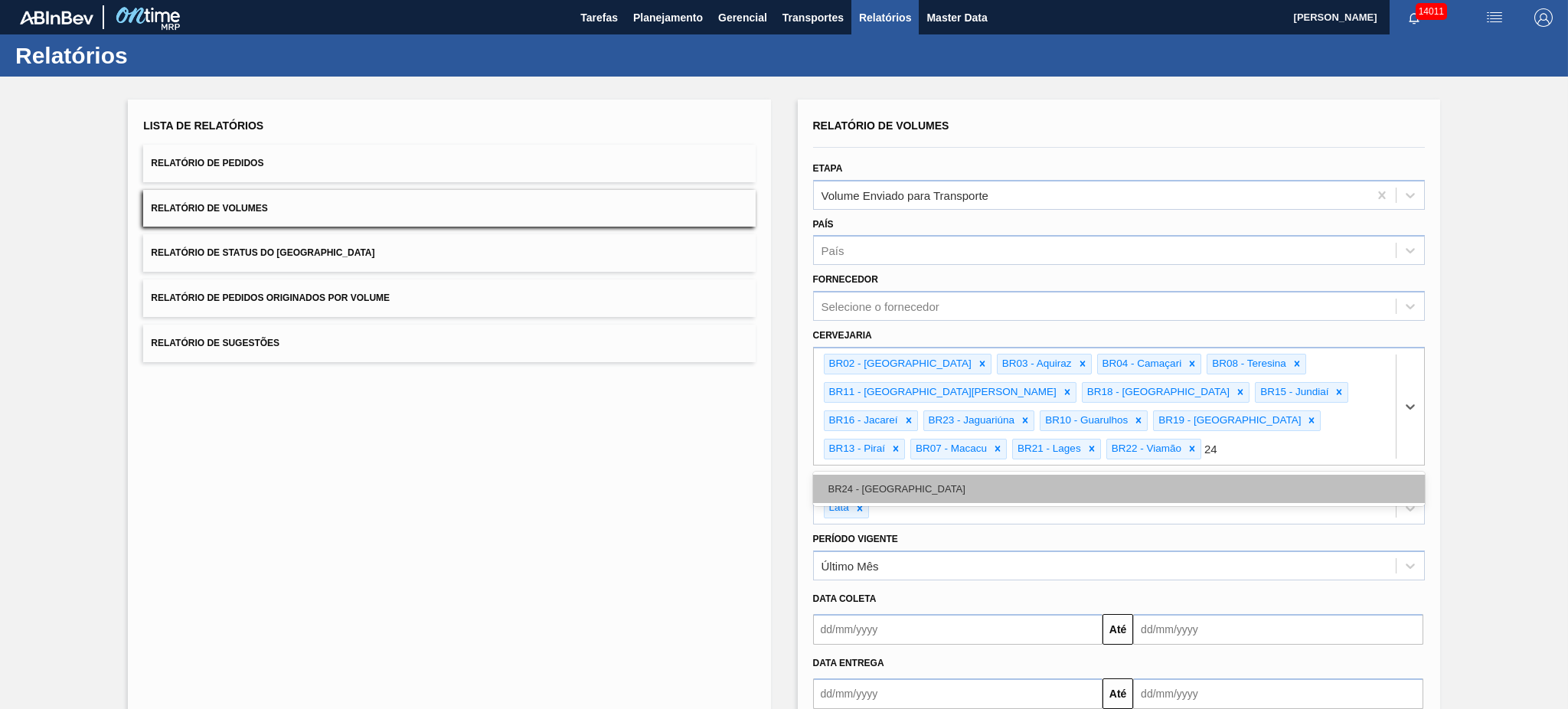
click at [962, 475] on div "BR24 - Ponta Grossa" at bounding box center [1119, 489] width 612 height 28
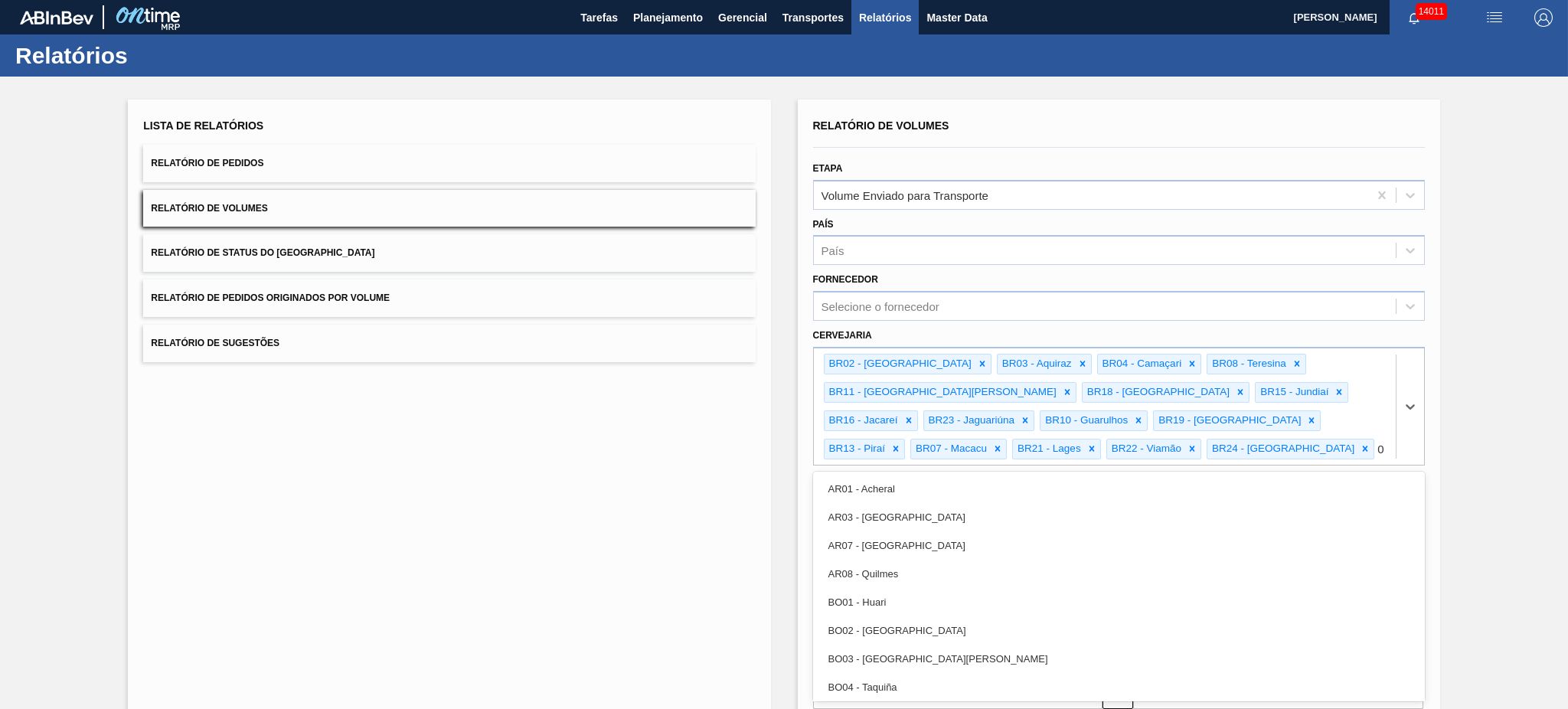
type input "09"
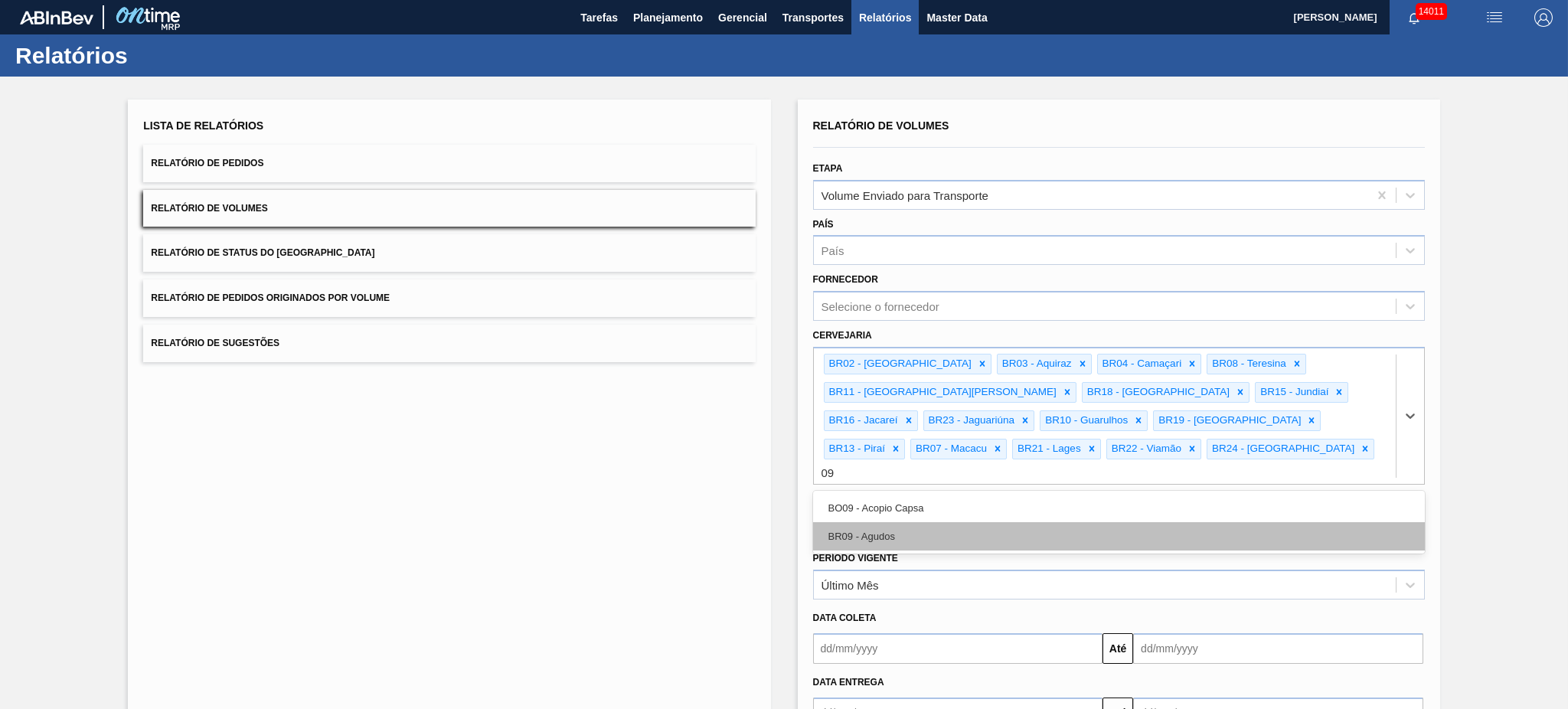
click at [940, 523] on div "BR09 - Agudos" at bounding box center [1119, 537] width 612 height 28
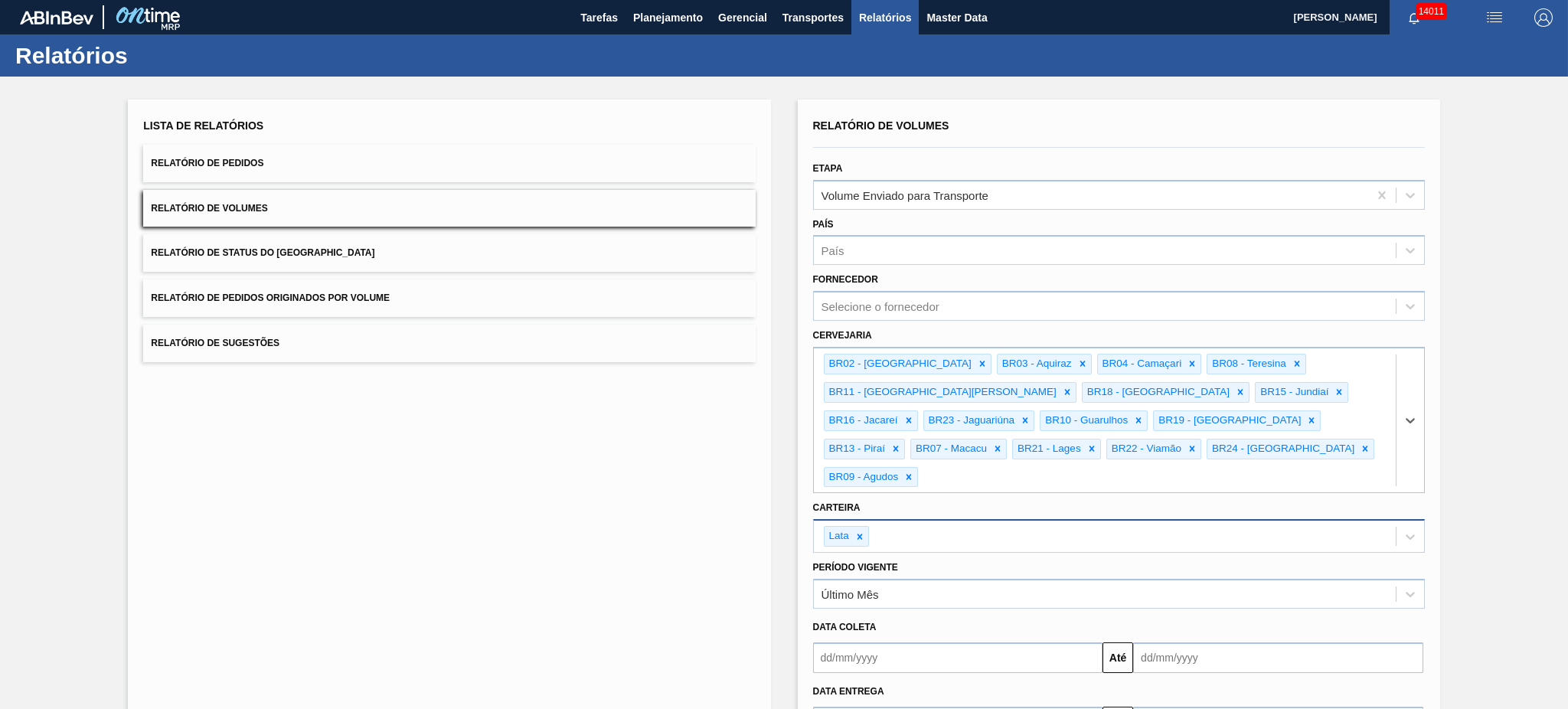
click at [879, 643] on input "text" at bounding box center [958, 658] width 290 height 31
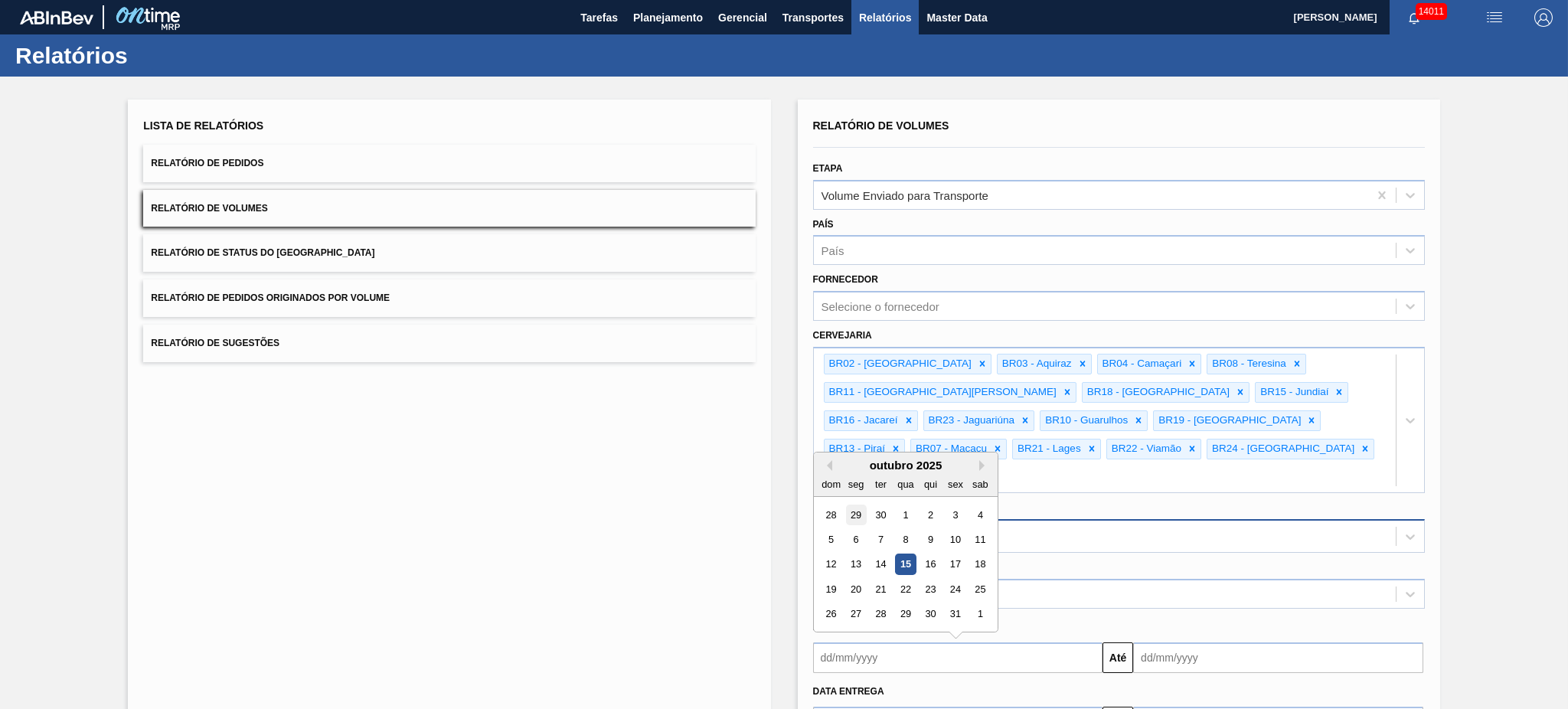
click at [854, 504] on div "29" at bounding box center [855, 514] width 21 height 21
type input "29/09/2025"
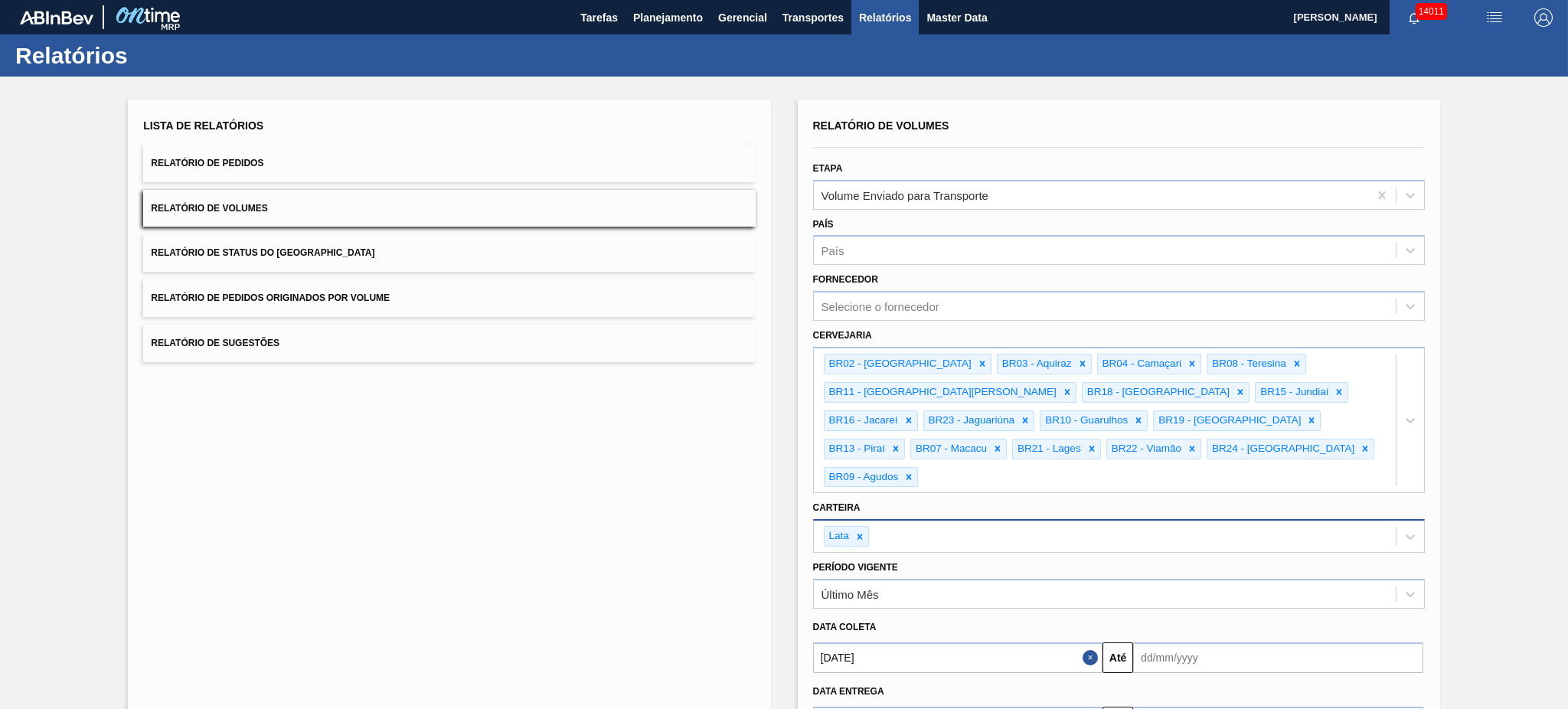
click at [1205, 643] on input "text" at bounding box center [1278, 658] width 290 height 31
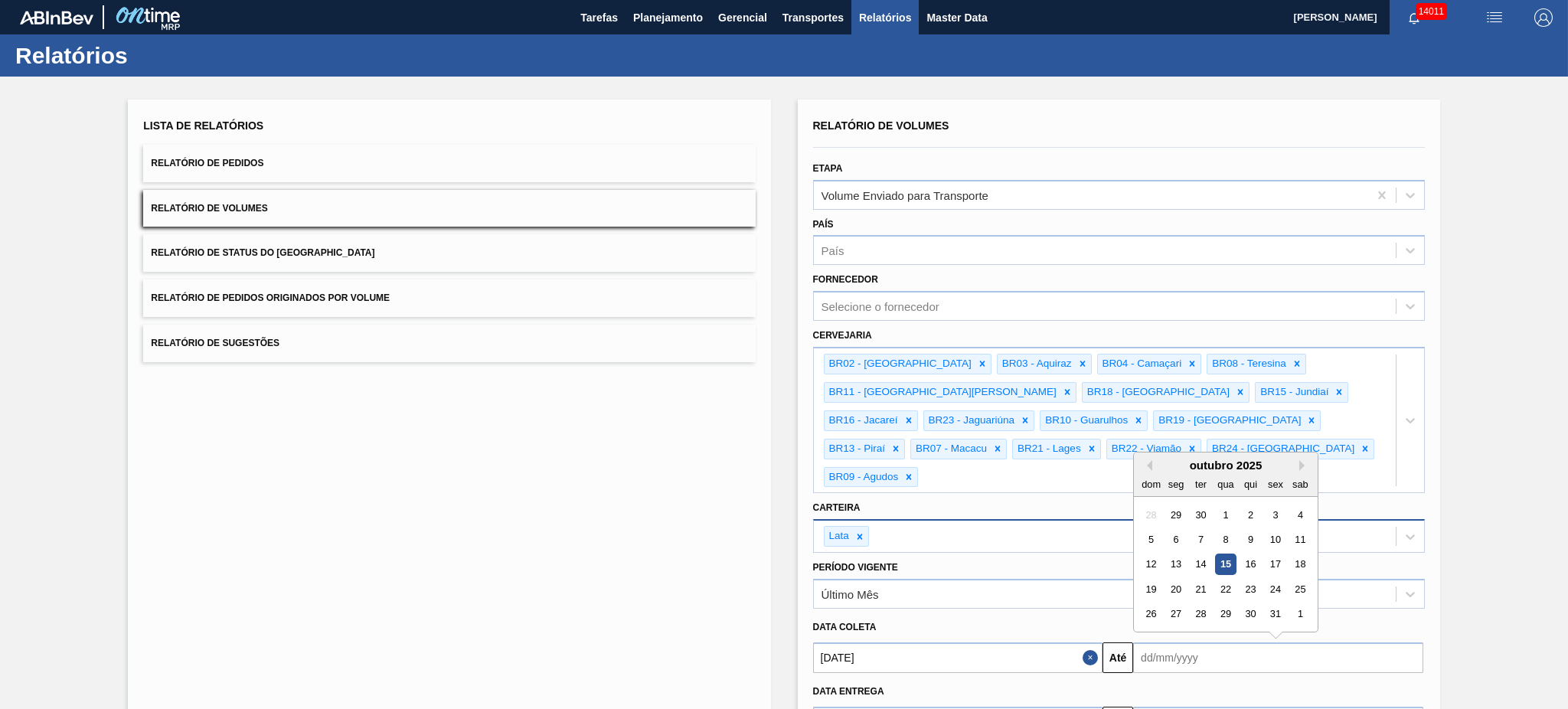
click at [1282, 554] on div "17" at bounding box center [1275, 564] width 21 height 21
type input "[DATE]"
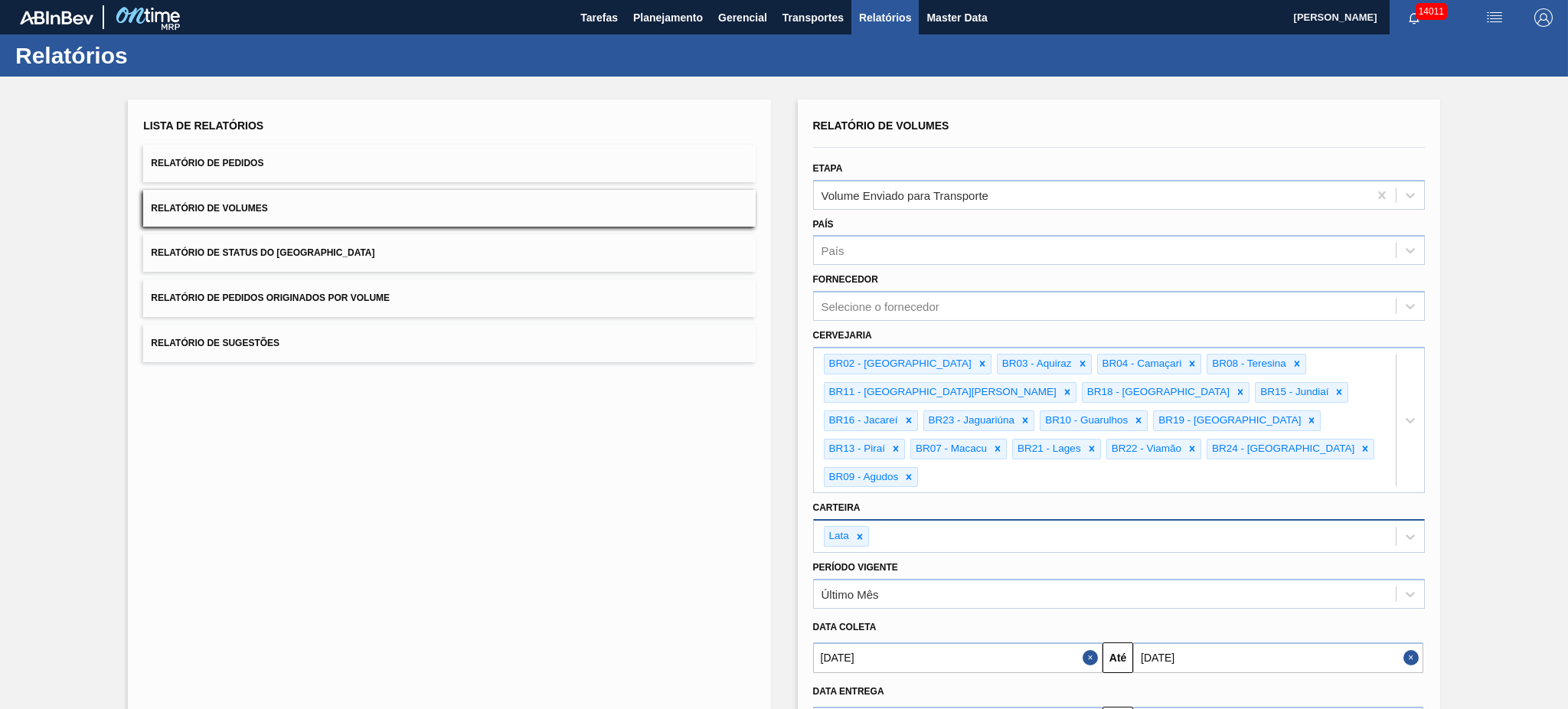
scroll to position [88, 0]
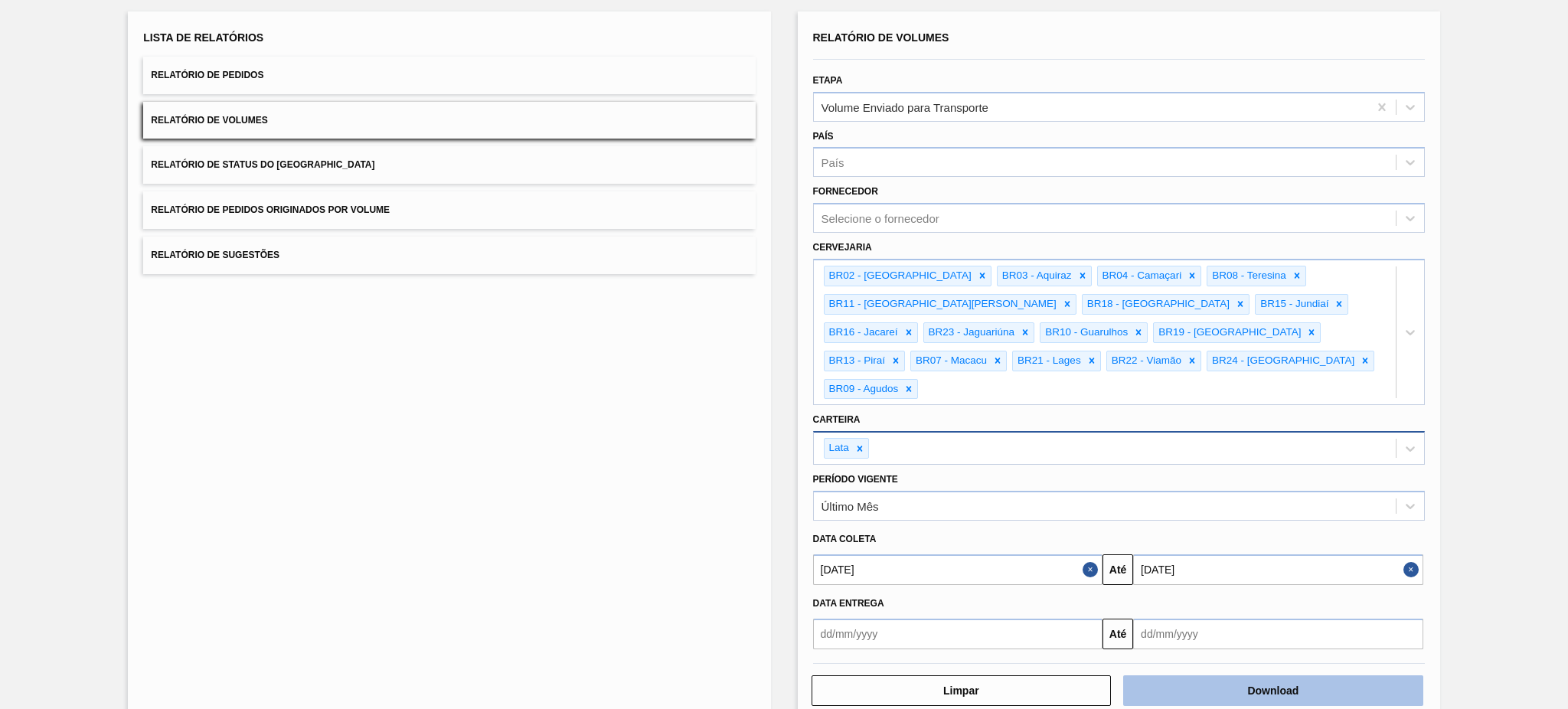
click at [1376, 676] on button "Download" at bounding box center [1273, 691] width 300 height 31
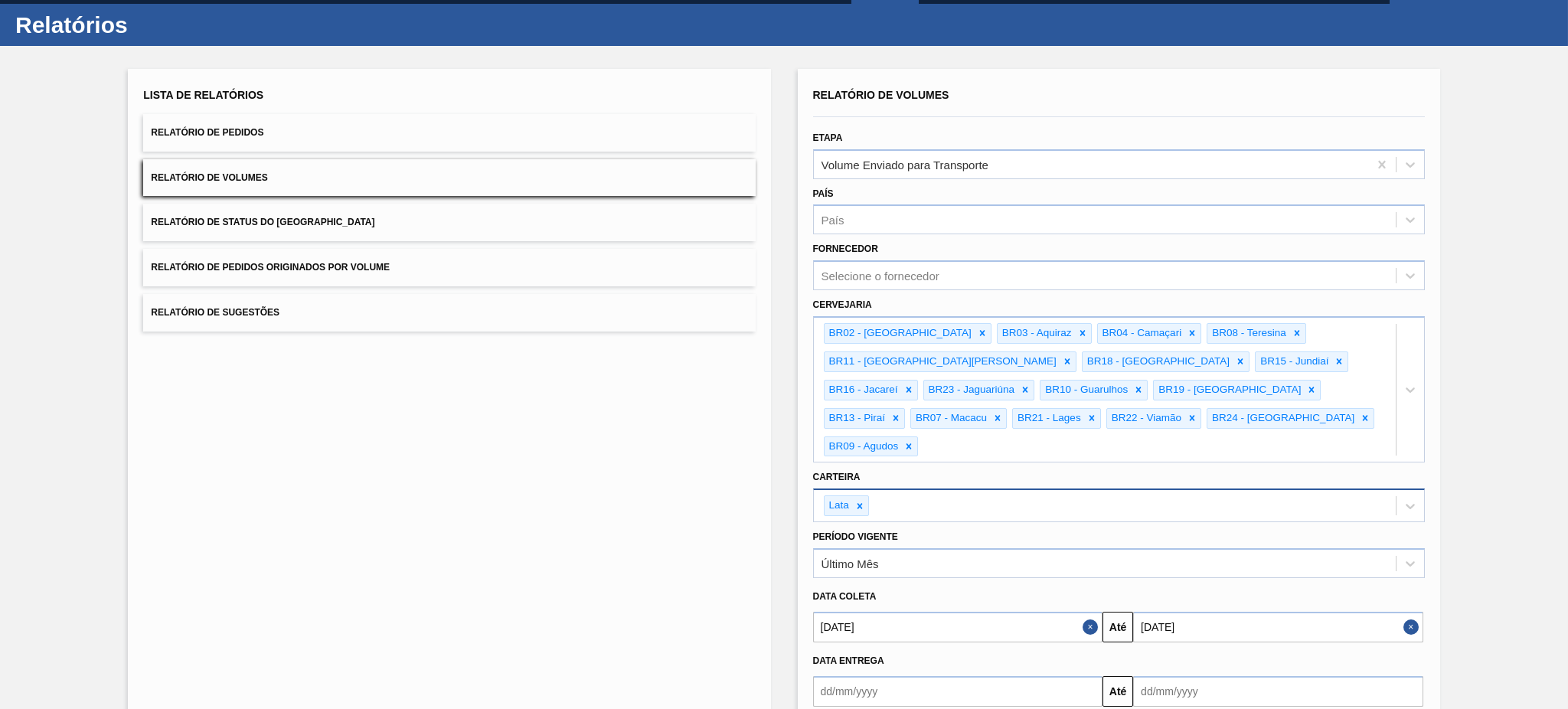
scroll to position [0, 0]
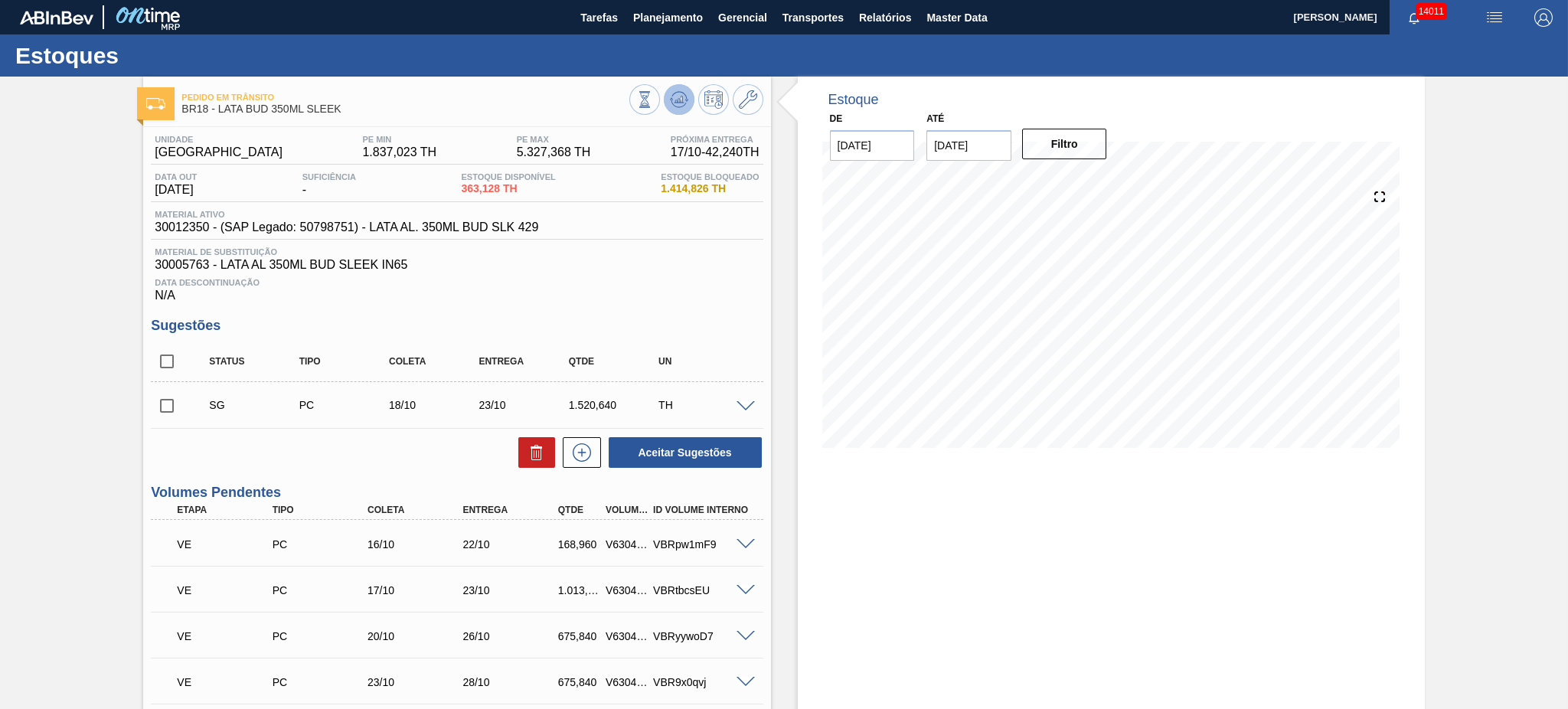
click at [683, 103] on icon at bounding box center [679, 99] width 18 height 18
drag, startPoint x: 162, startPoint y: 361, endPoint x: 467, endPoint y: 398, distance: 307.2
click at [164, 359] on input "checkbox" at bounding box center [167, 362] width 32 height 32
checkbox input "true"
click at [543, 446] on icon at bounding box center [537, 453] width 18 height 18
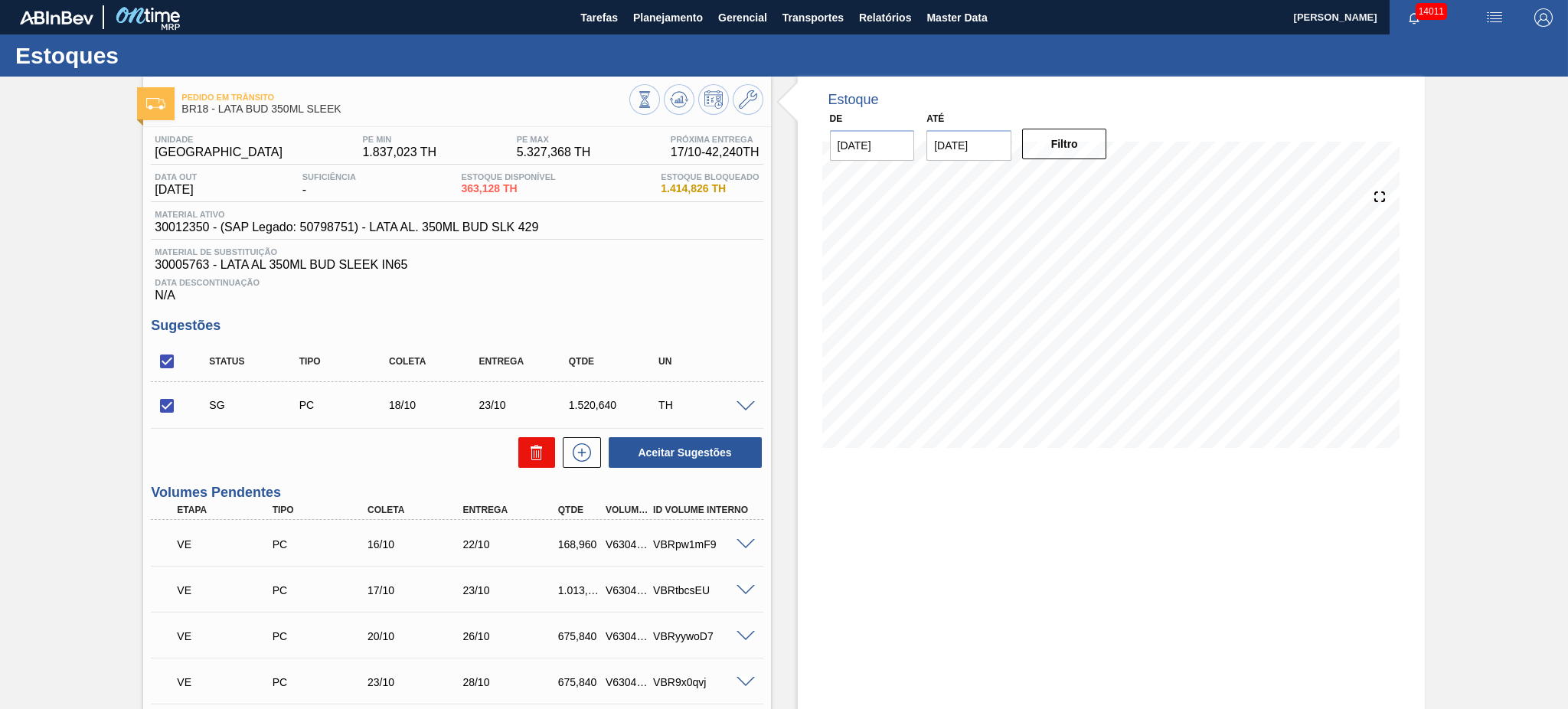
checkbox input "false"
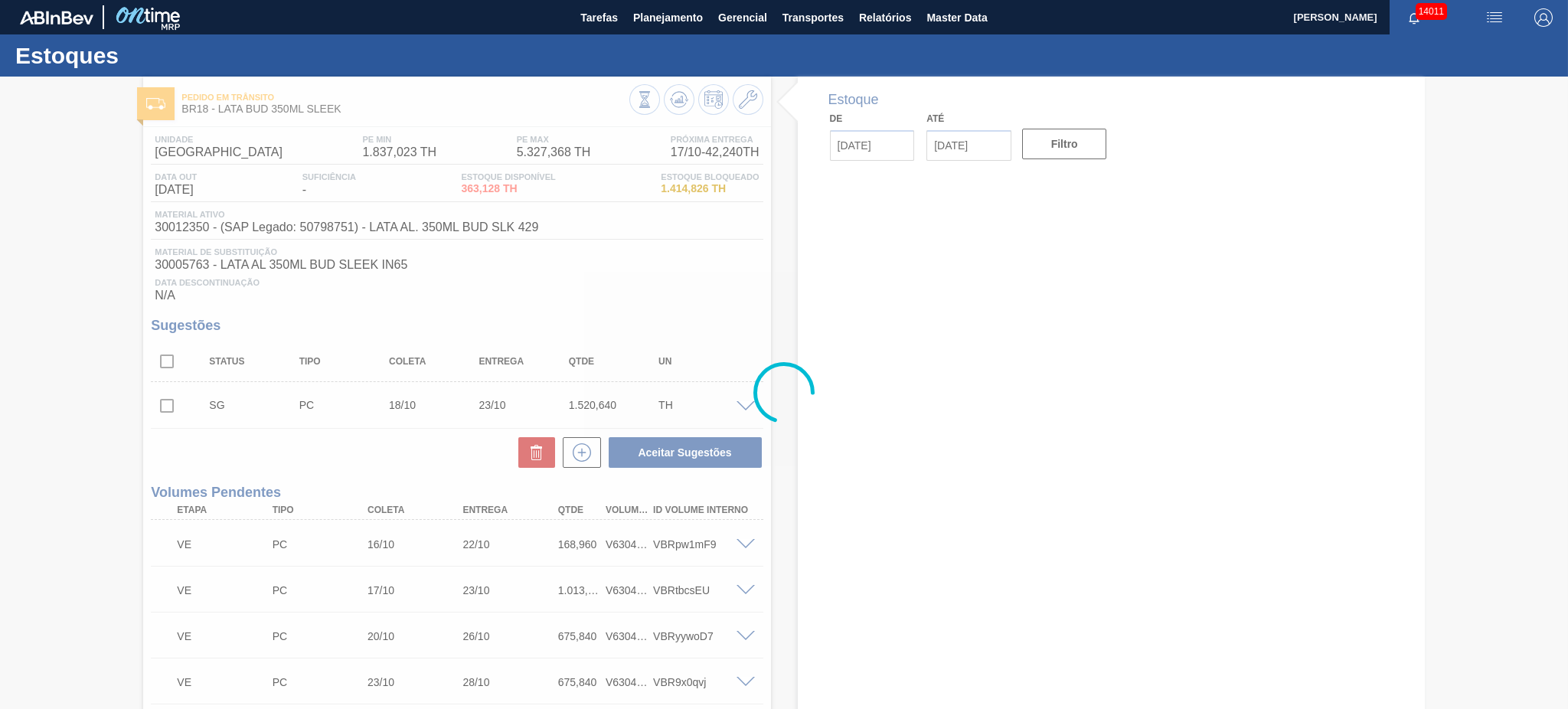
type input "[DATE]"
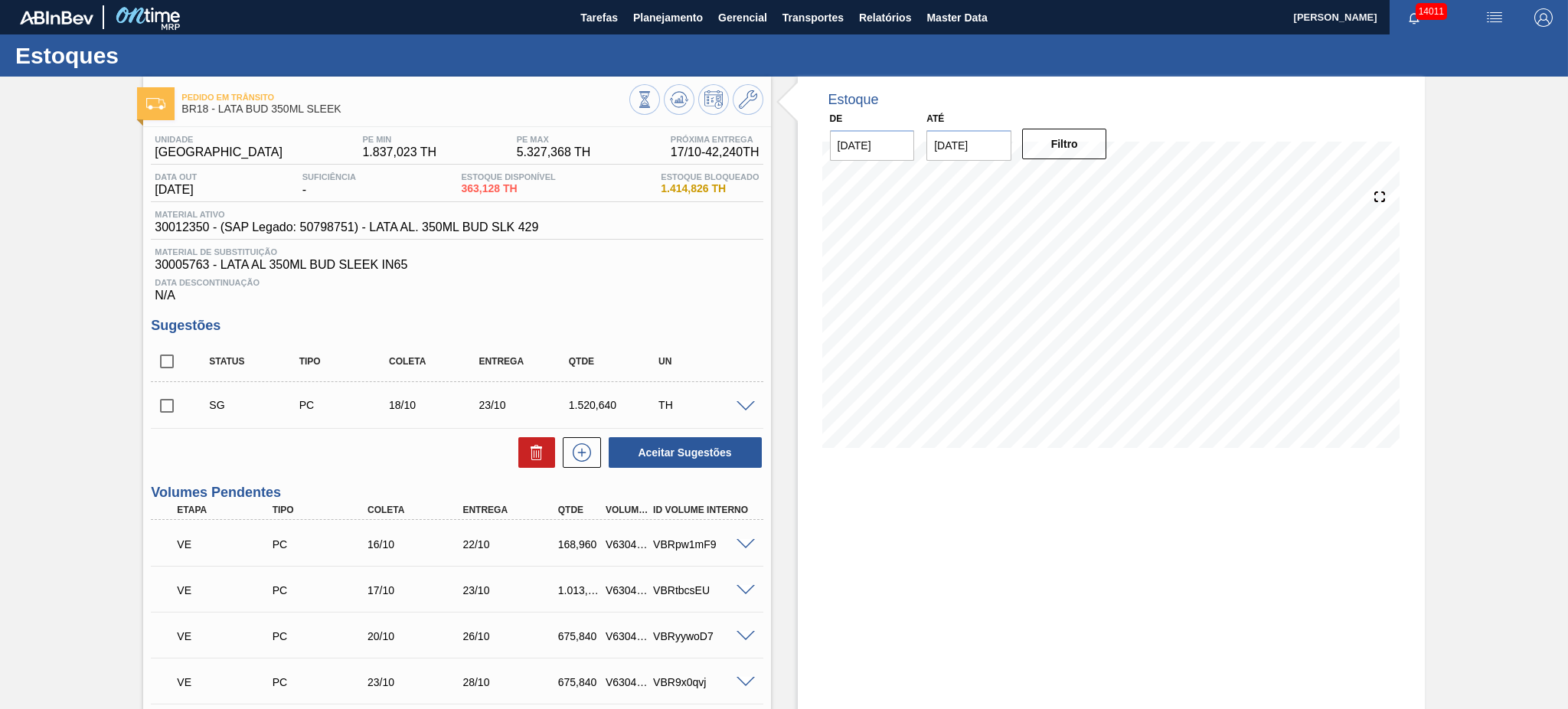
click at [177, 356] on input "checkbox" at bounding box center [167, 362] width 32 height 32
checkbox input "true"
click at [543, 451] on icon at bounding box center [537, 453] width 18 height 18
checkbox input "false"
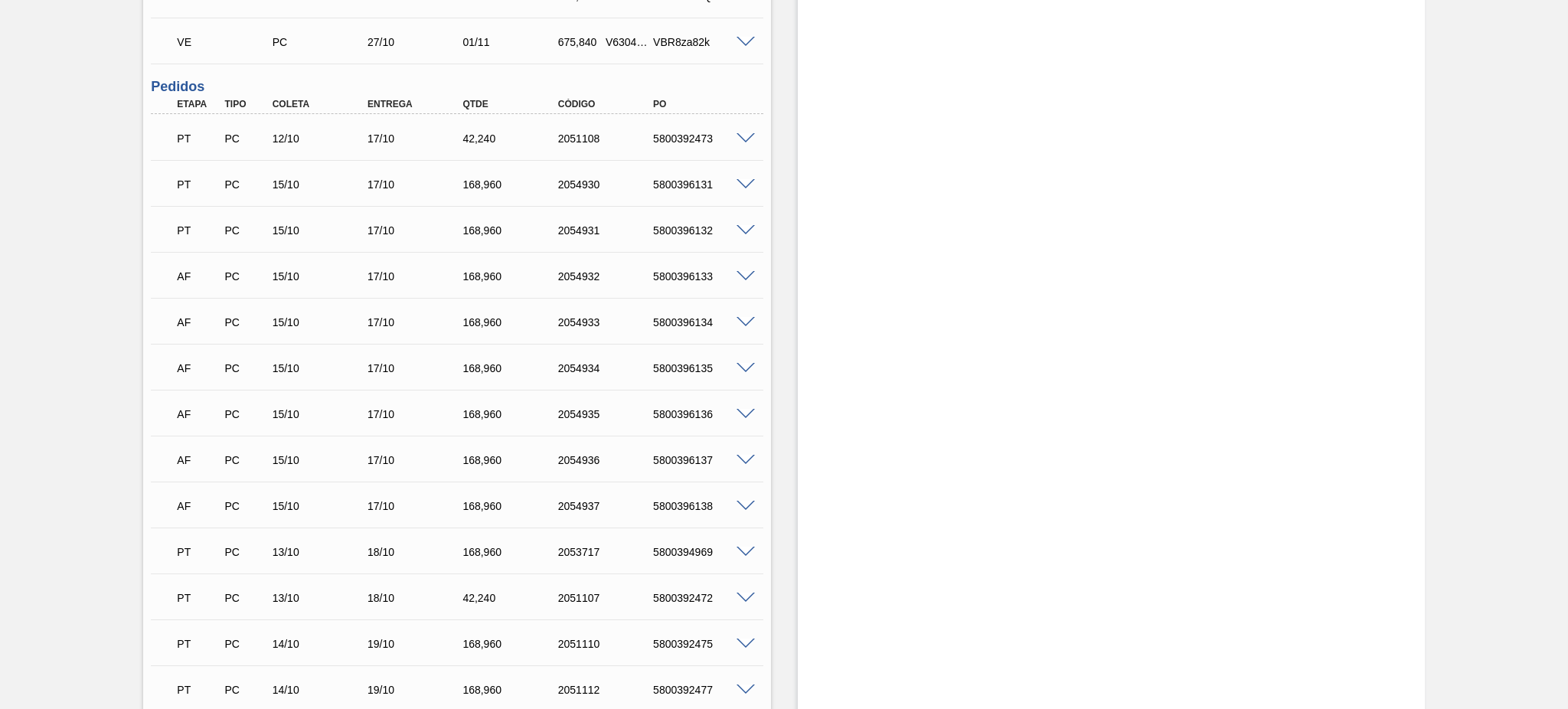
scroll to position [817, 0]
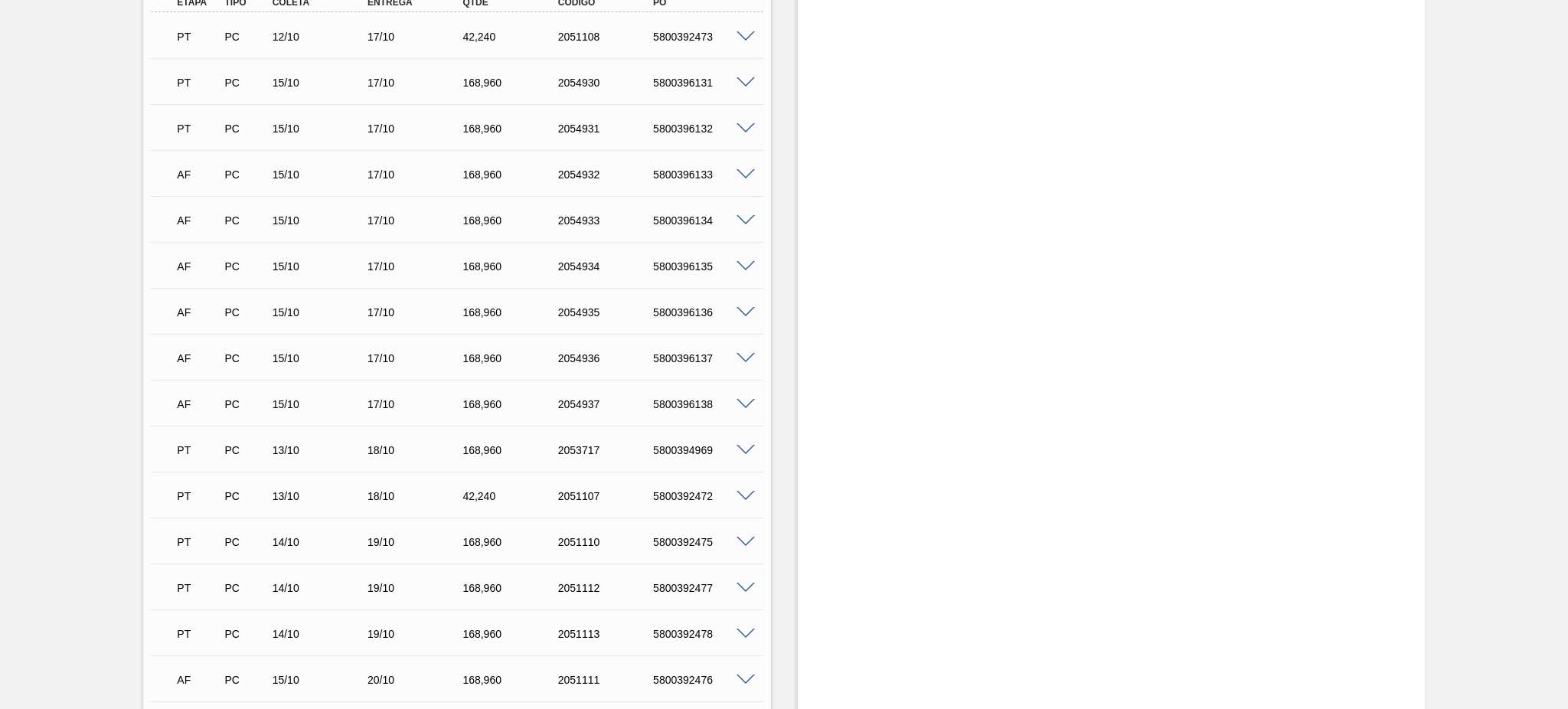
click at [748, 400] on span at bounding box center [746, 404] width 18 height 11
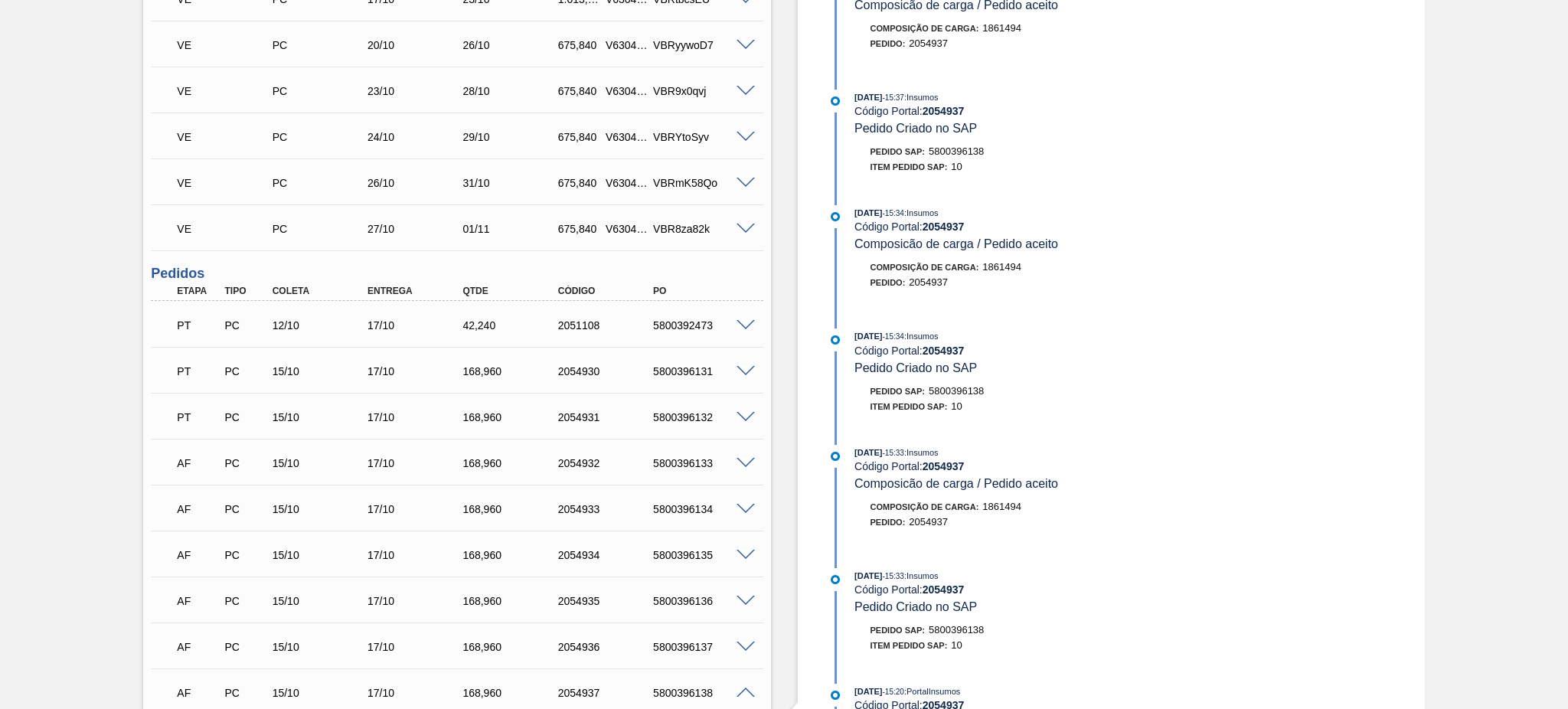
scroll to position [613, 0]
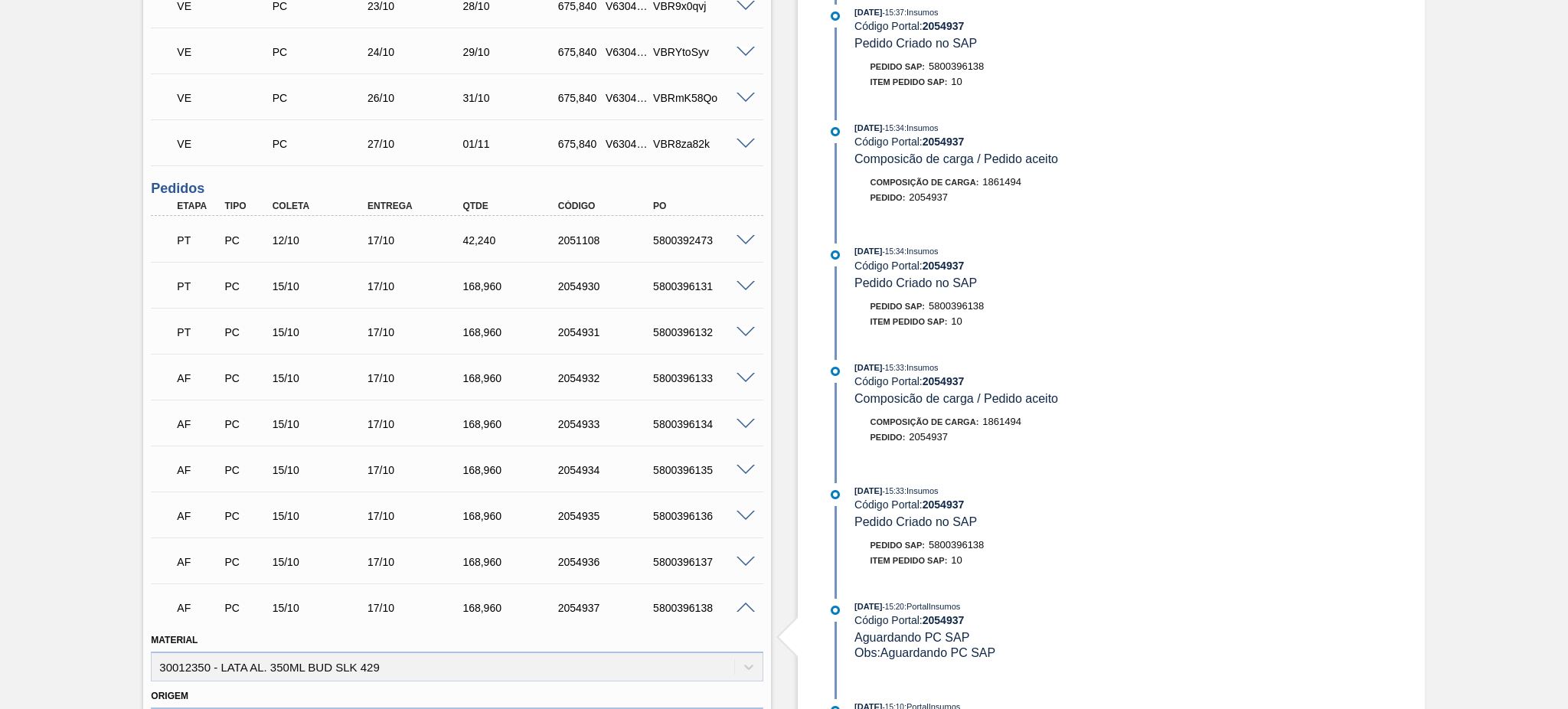
click at [742, 604] on span at bounding box center [746, 608] width 18 height 11
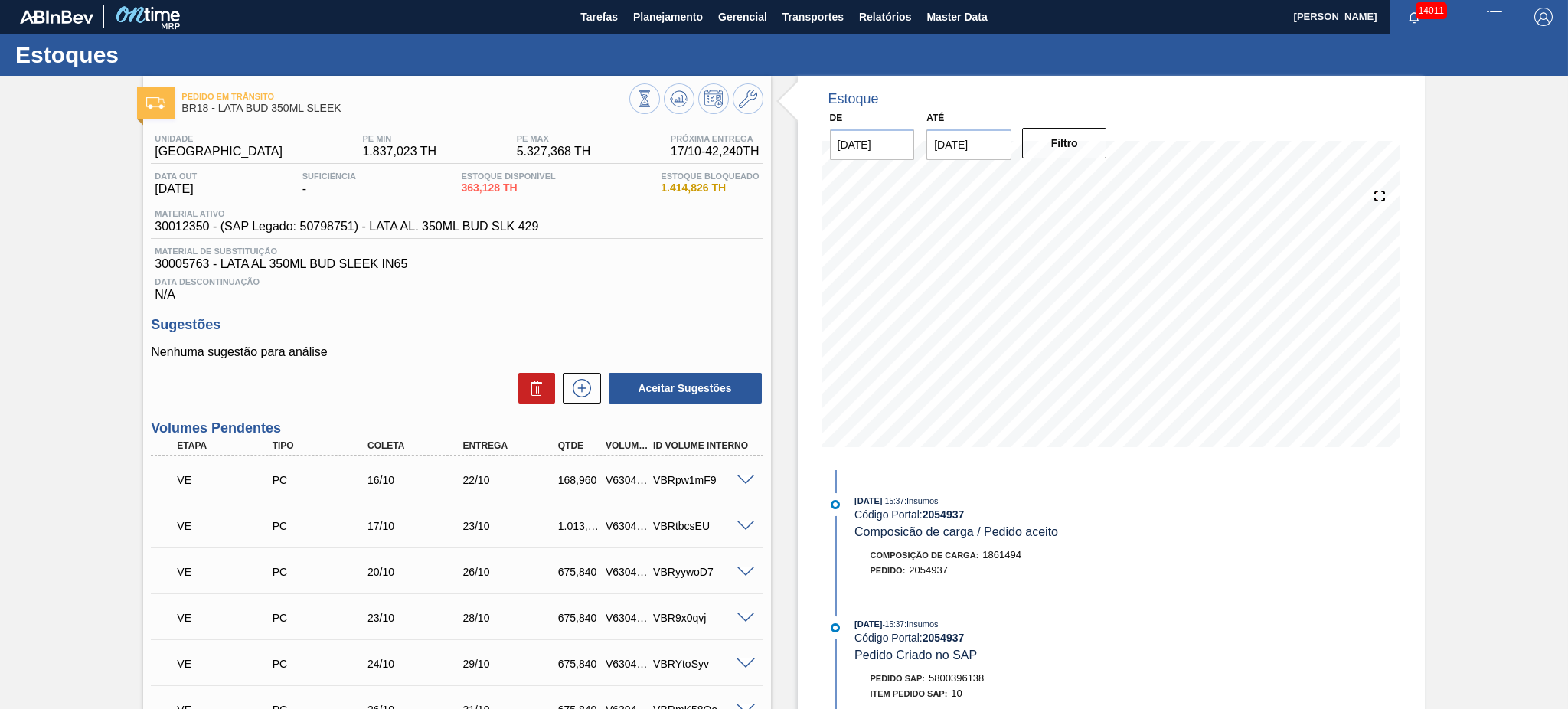
scroll to position [0, 0]
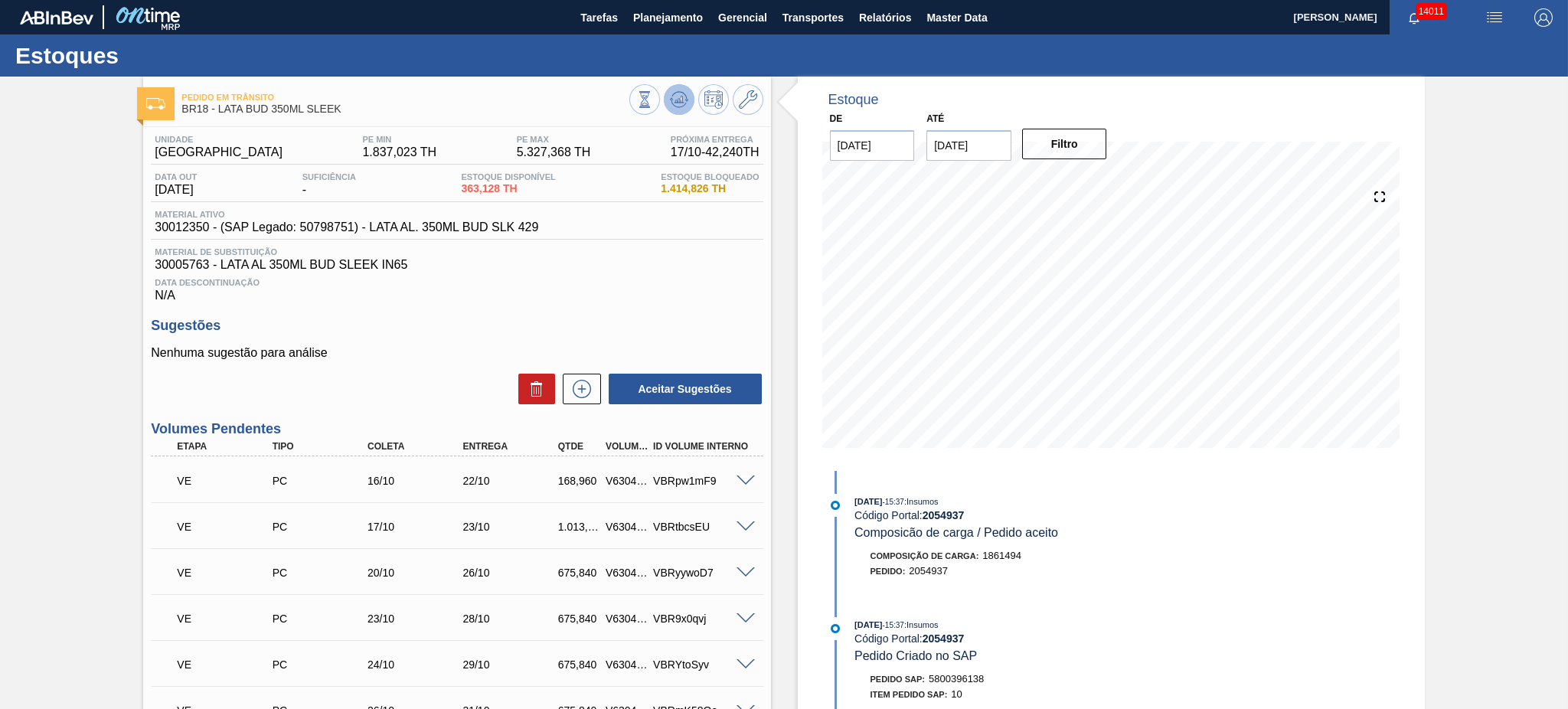
click at [683, 113] on button at bounding box center [679, 99] width 31 height 31
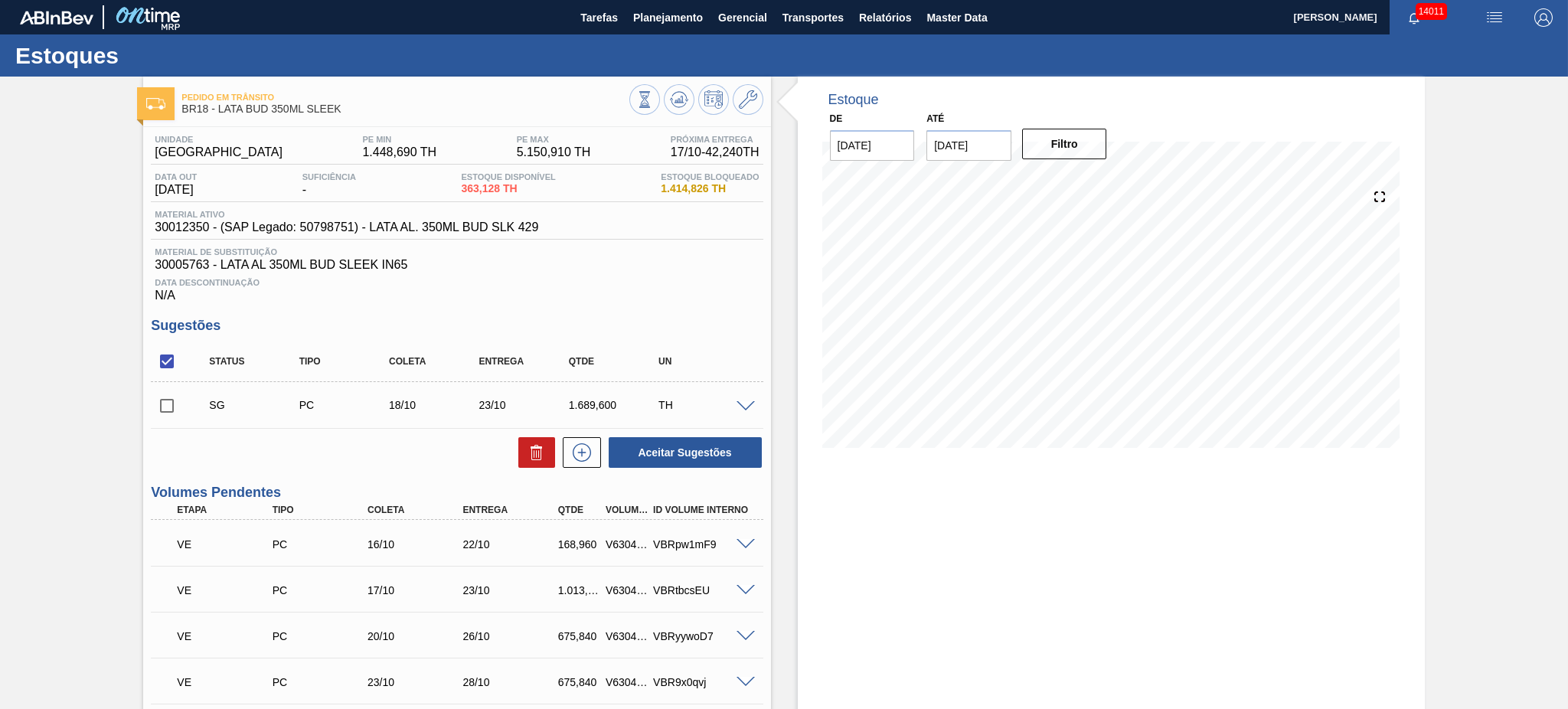
click at [162, 357] on input "checkbox" at bounding box center [167, 362] width 32 height 32
checkbox input "true"
click at [522, 450] on button at bounding box center [537, 452] width 37 height 31
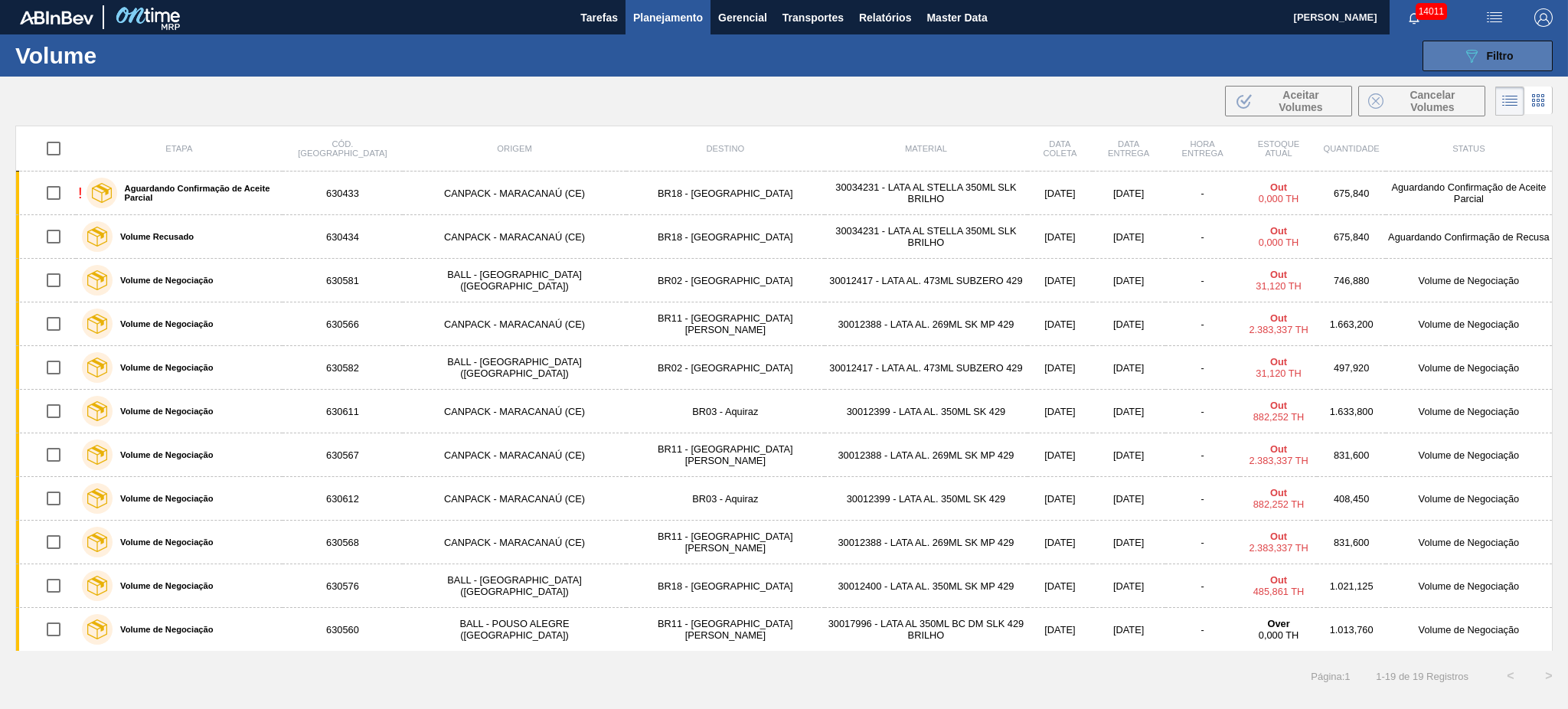
click at [1509, 47] on div "089F7B8B-B2A5-4AFE-B5C0-19BA573D28AC Filtro" at bounding box center [1487, 56] width 51 height 18
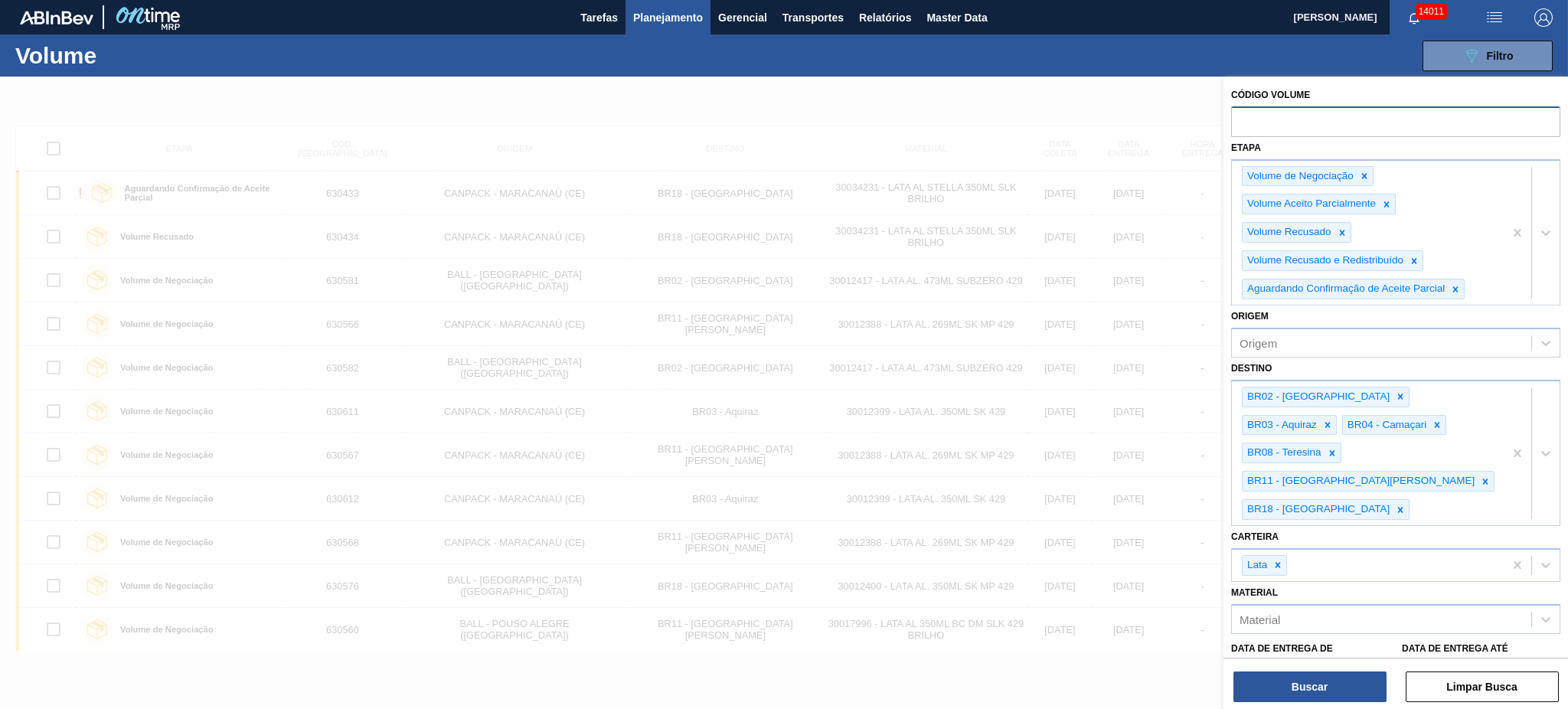
click at [1391, 129] on input "text" at bounding box center [1395, 120] width 329 height 29
paste input "629754"
type input "629754"
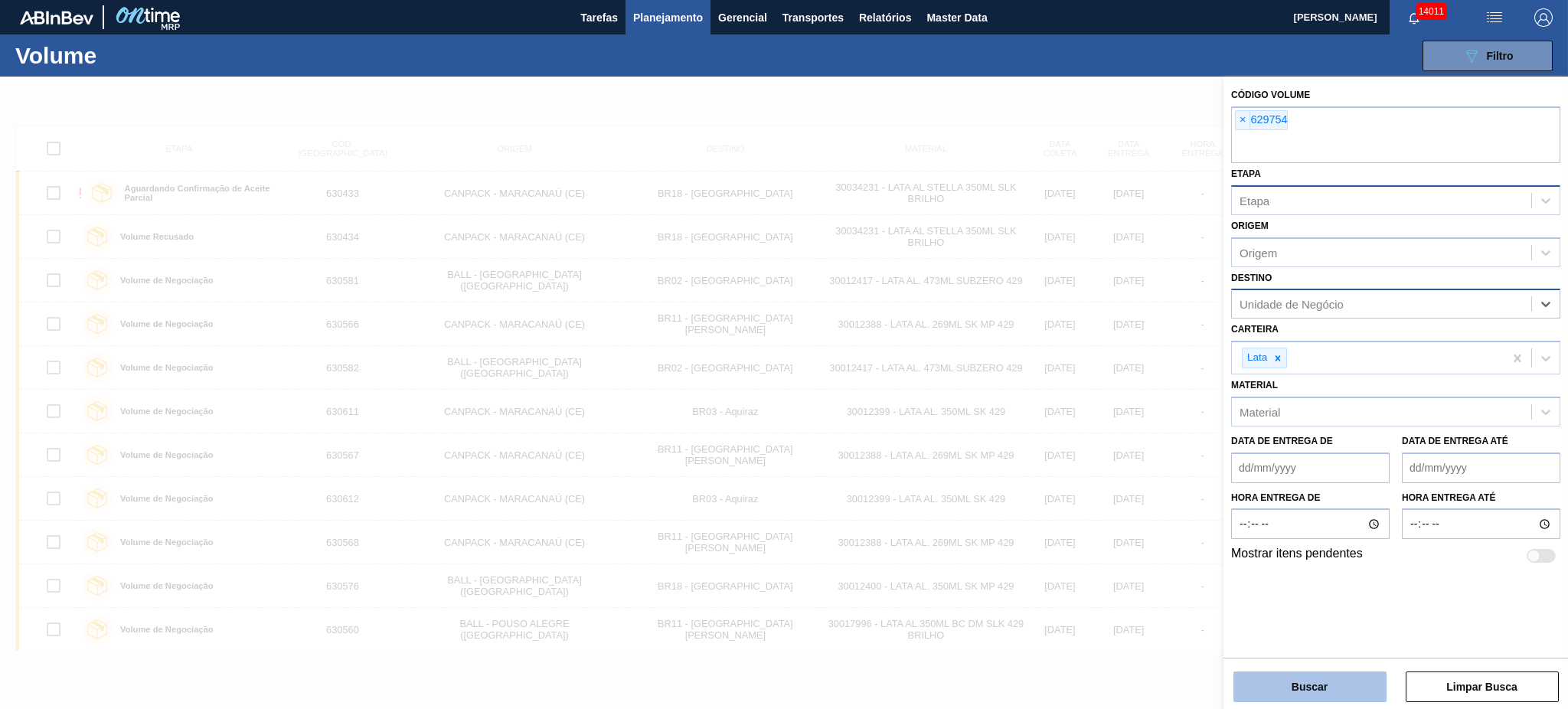
click at [1313, 698] on button "Buscar" at bounding box center [1309, 687] width 153 height 31
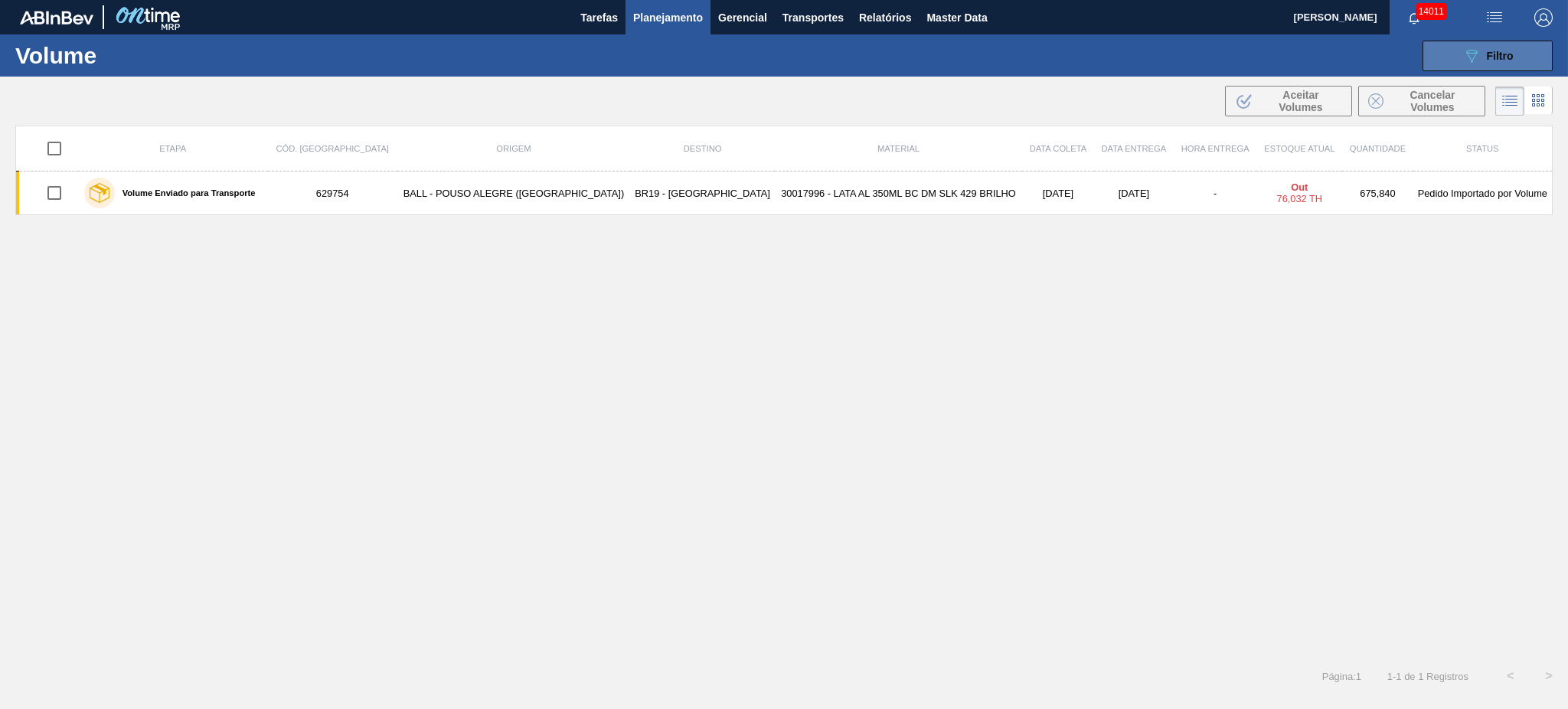
click at [1462, 57] on icon "089F7B8B-B2A5-4AFE-B5C0-19BA573D28AC" at bounding box center [1471, 56] width 18 height 18
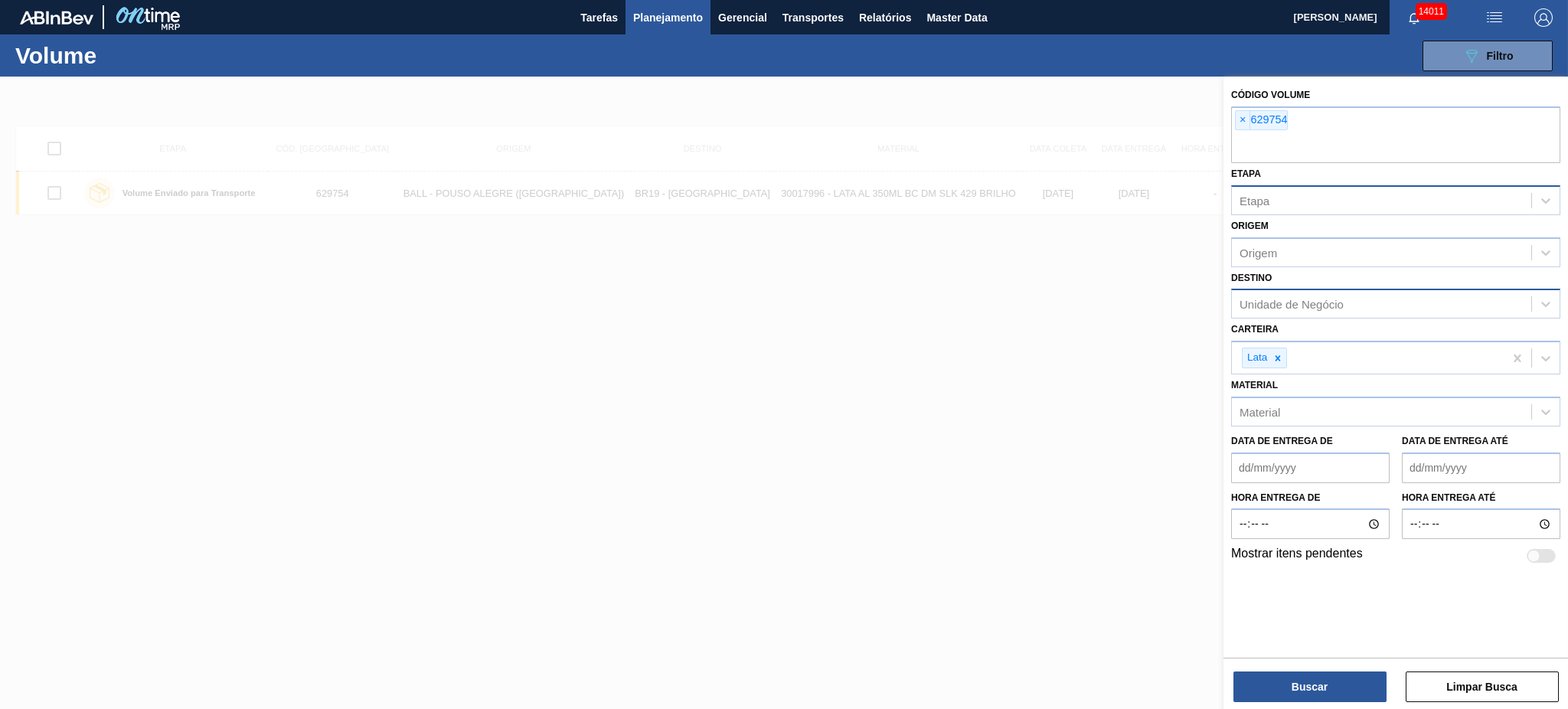
drag, startPoint x: 1243, startPoint y: 116, endPoint x: 1264, endPoint y: 172, distance: 59.8
click at [1243, 116] on span "×" at bounding box center [1243, 120] width 15 height 18
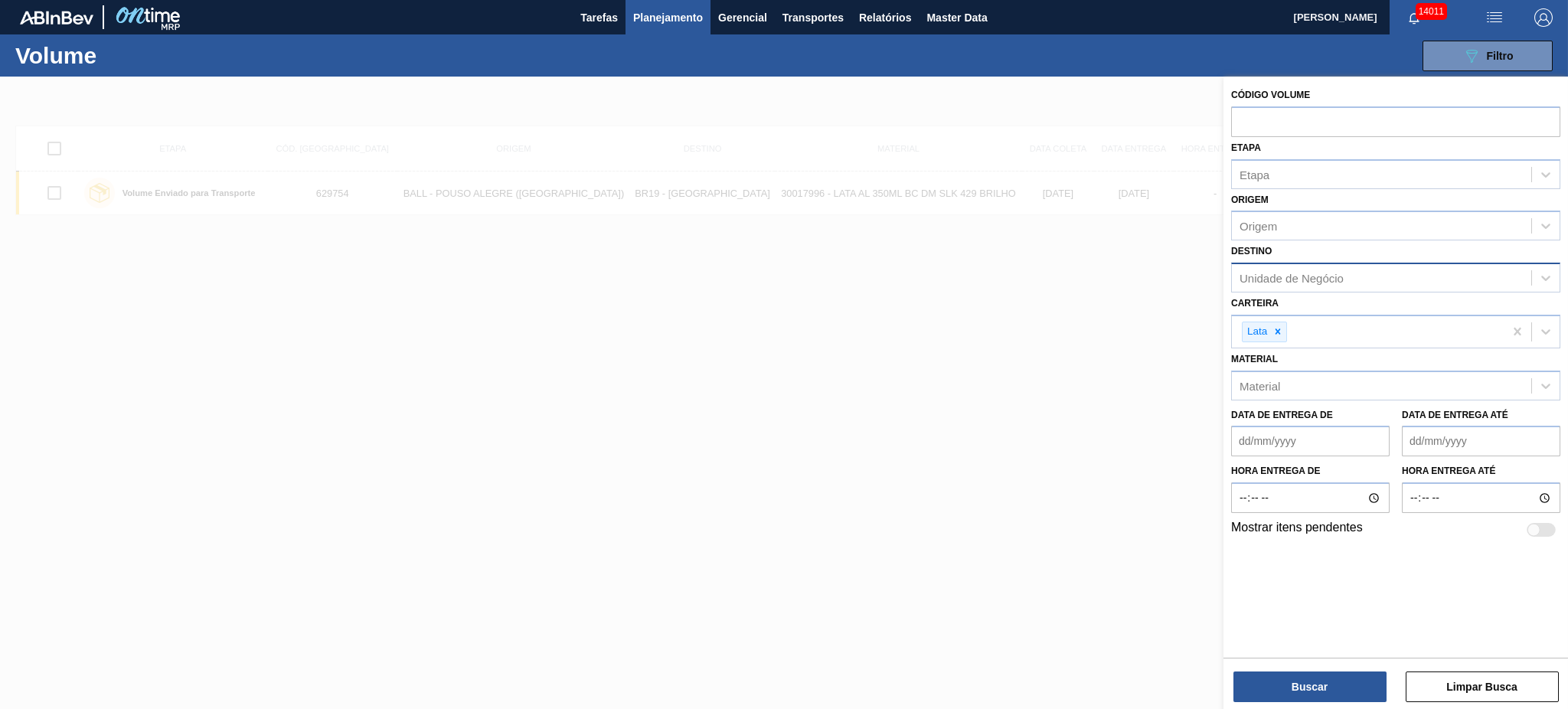
click at [1308, 277] on div "Unidade de Negócio" at bounding box center [1291, 278] width 104 height 13
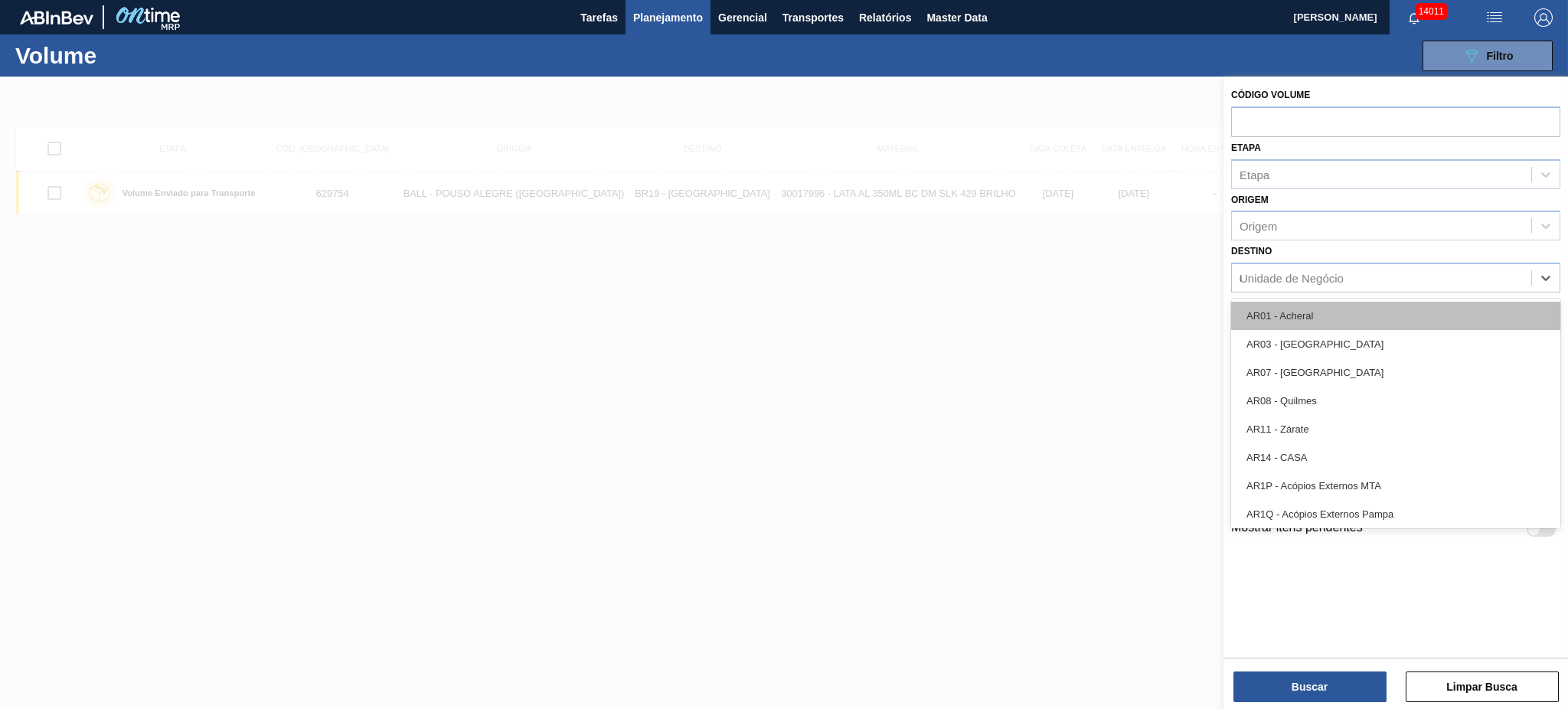
type input "02"
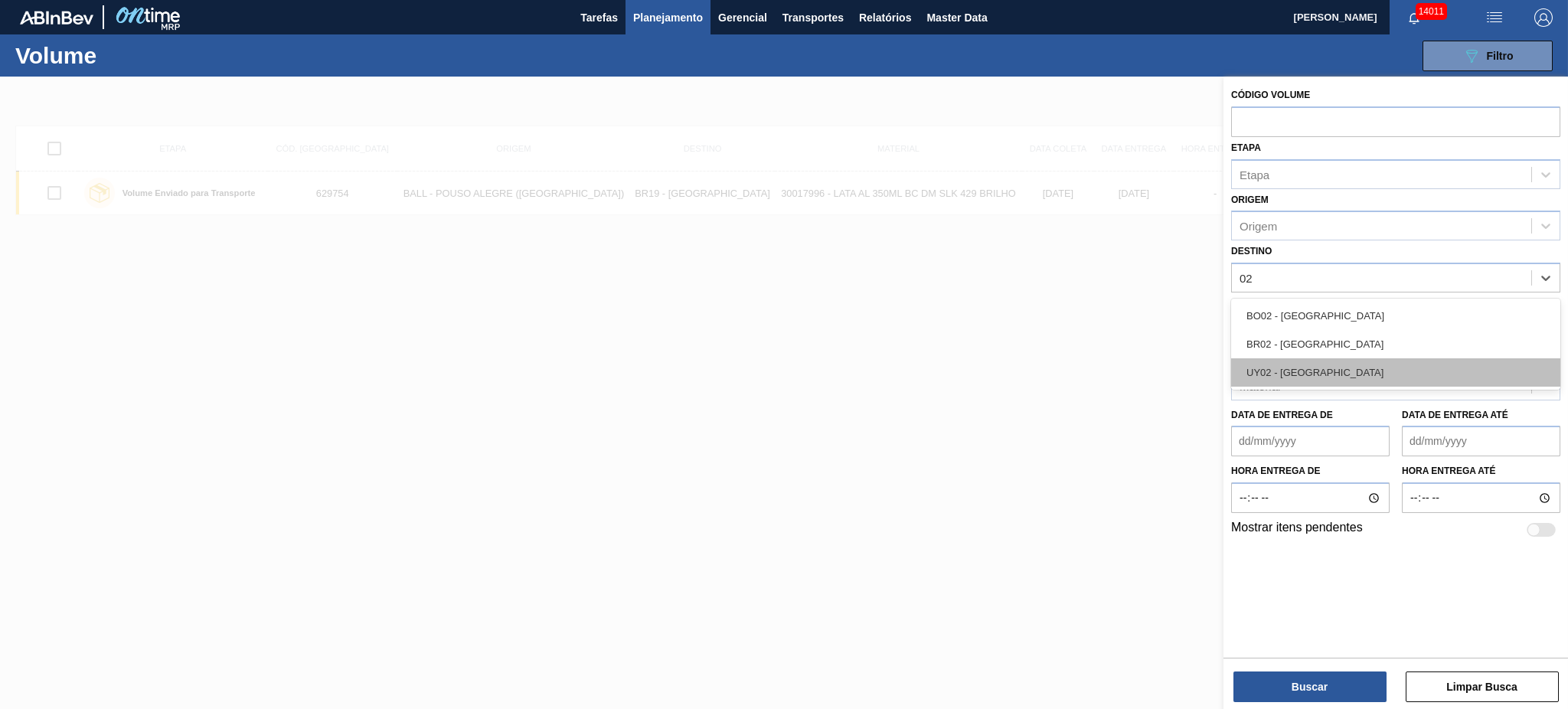
click at [1311, 371] on div "UY02 - Montevideo" at bounding box center [1395, 373] width 329 height 28
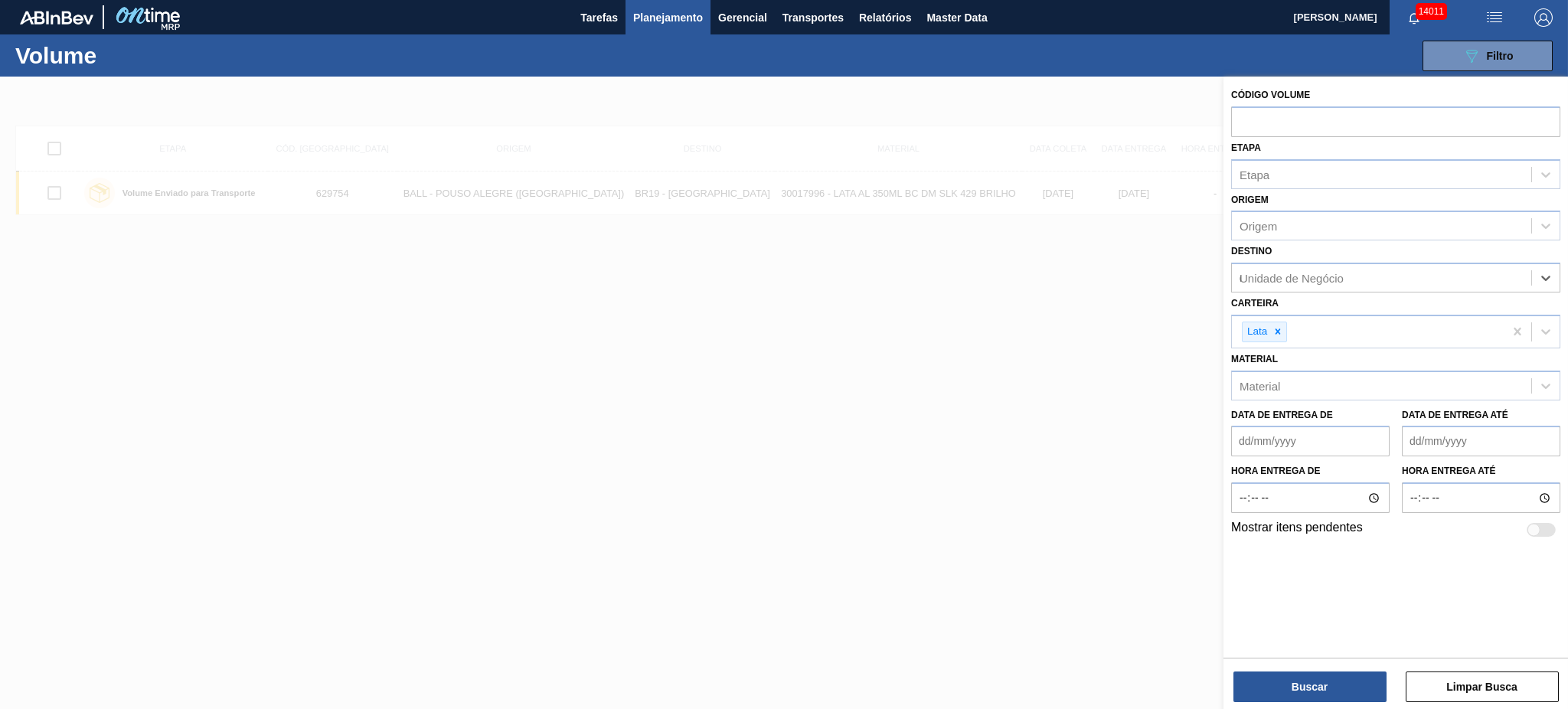
type input "02"
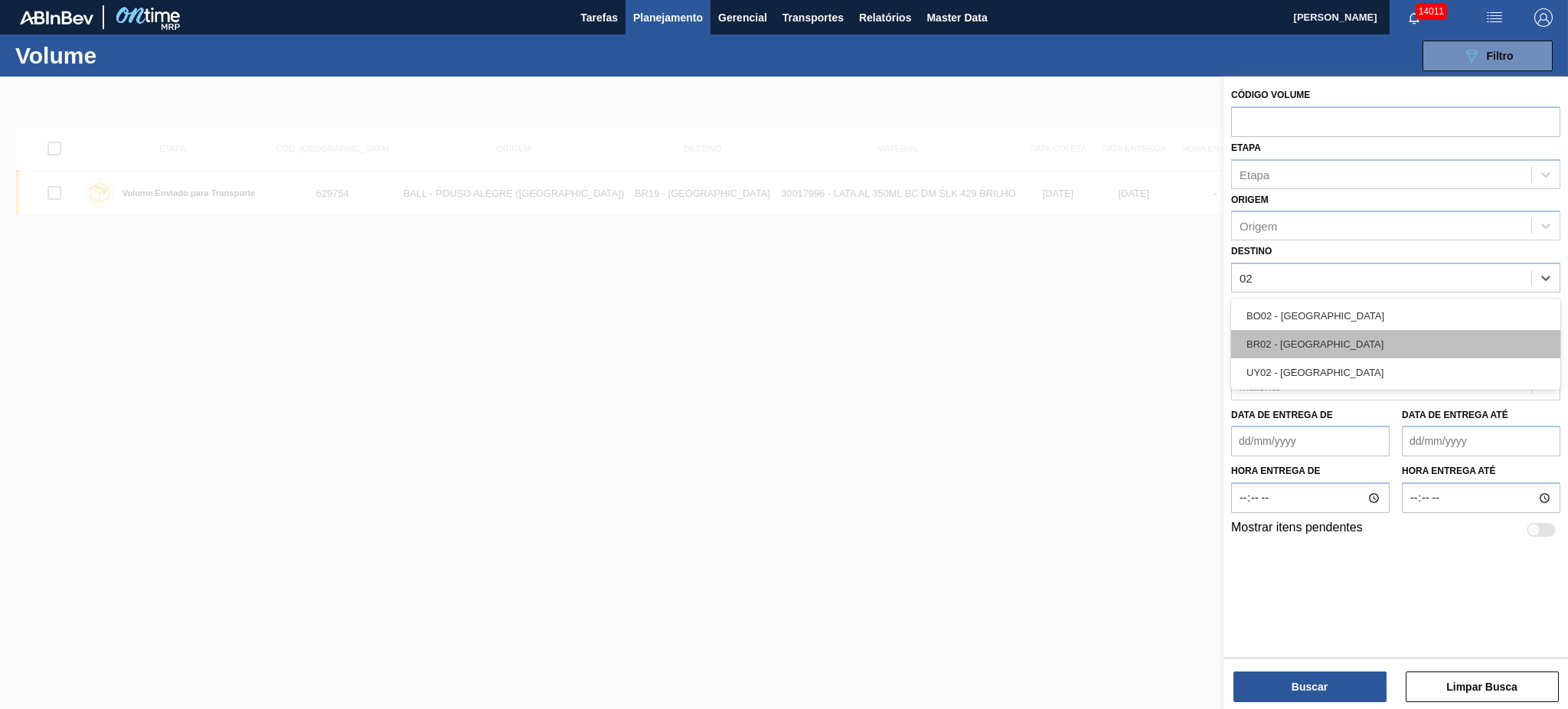
click at [1331, 330] on div "BR02 - [GEOGRAPHIC_DATA]" at bounding box center [1395, 344] width 329 height 28
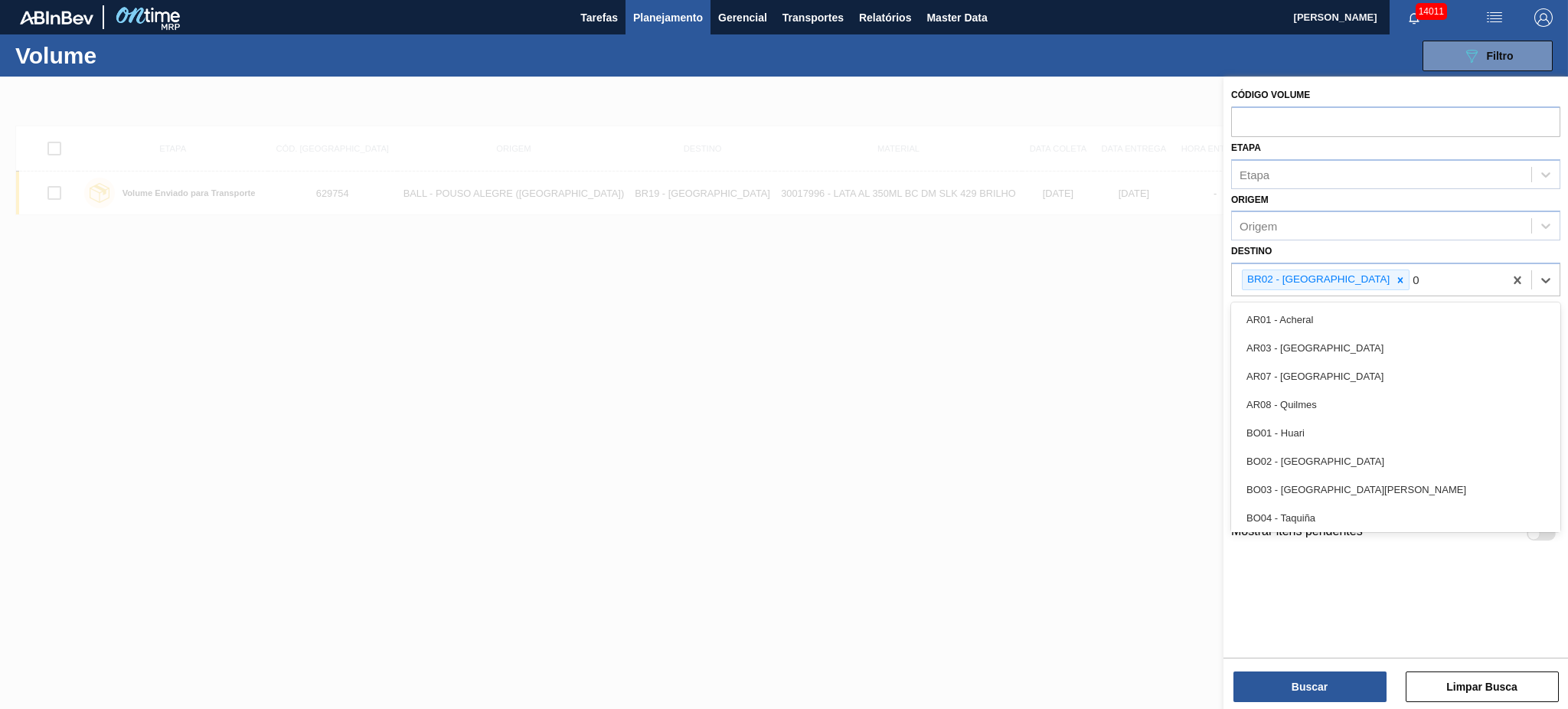
type input "03"
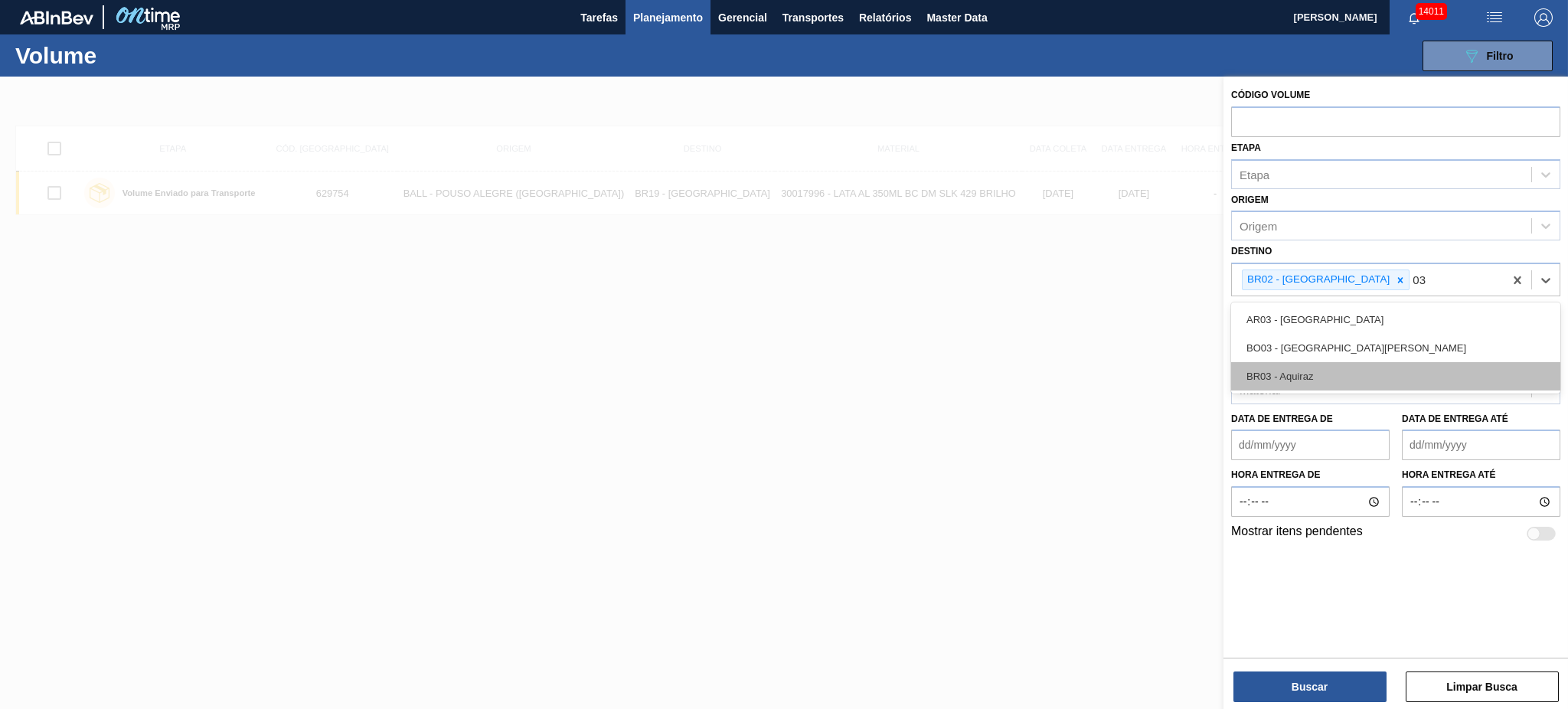
click at [1332, 362] on div "BR03 - Aquiraz" at bounding box center [1395, 376] width 329 height 28
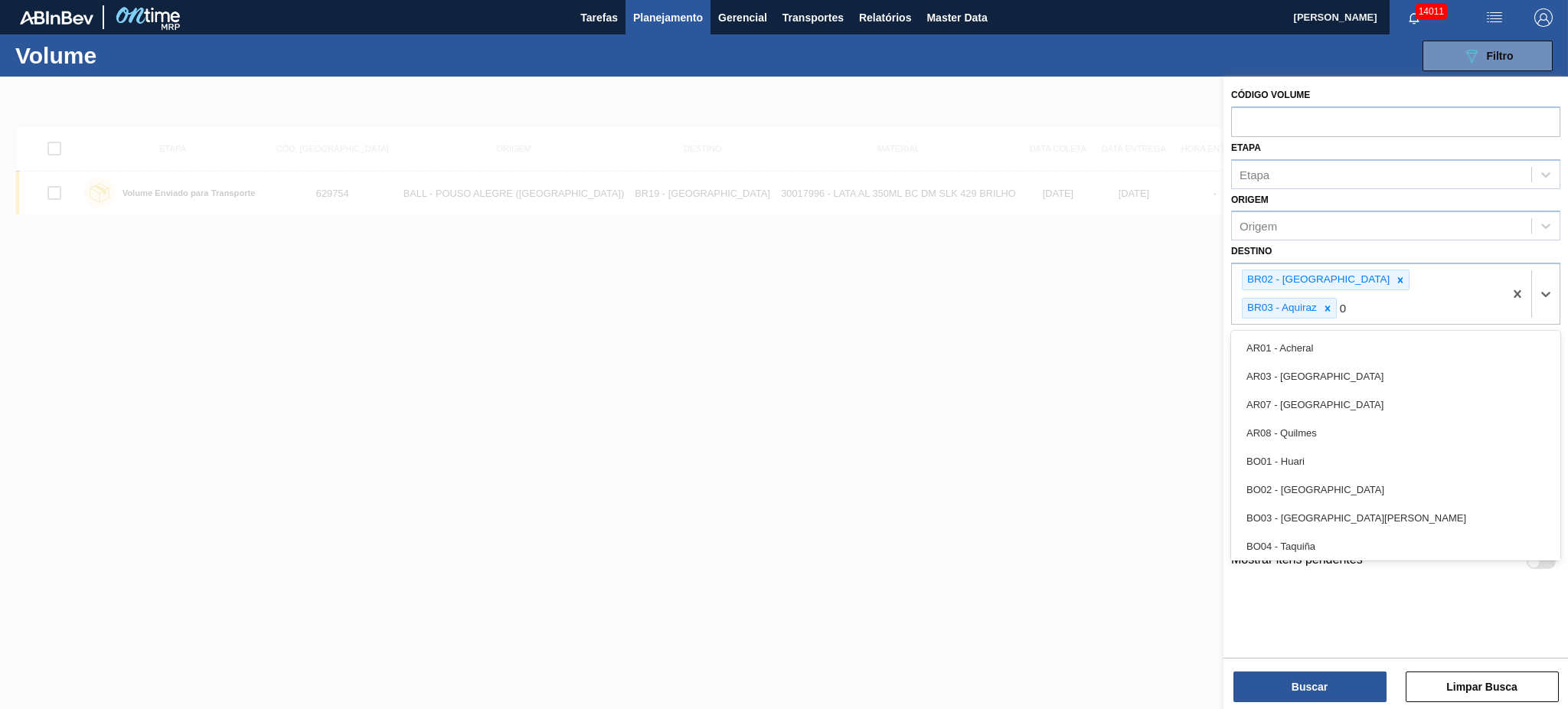
type input "04"
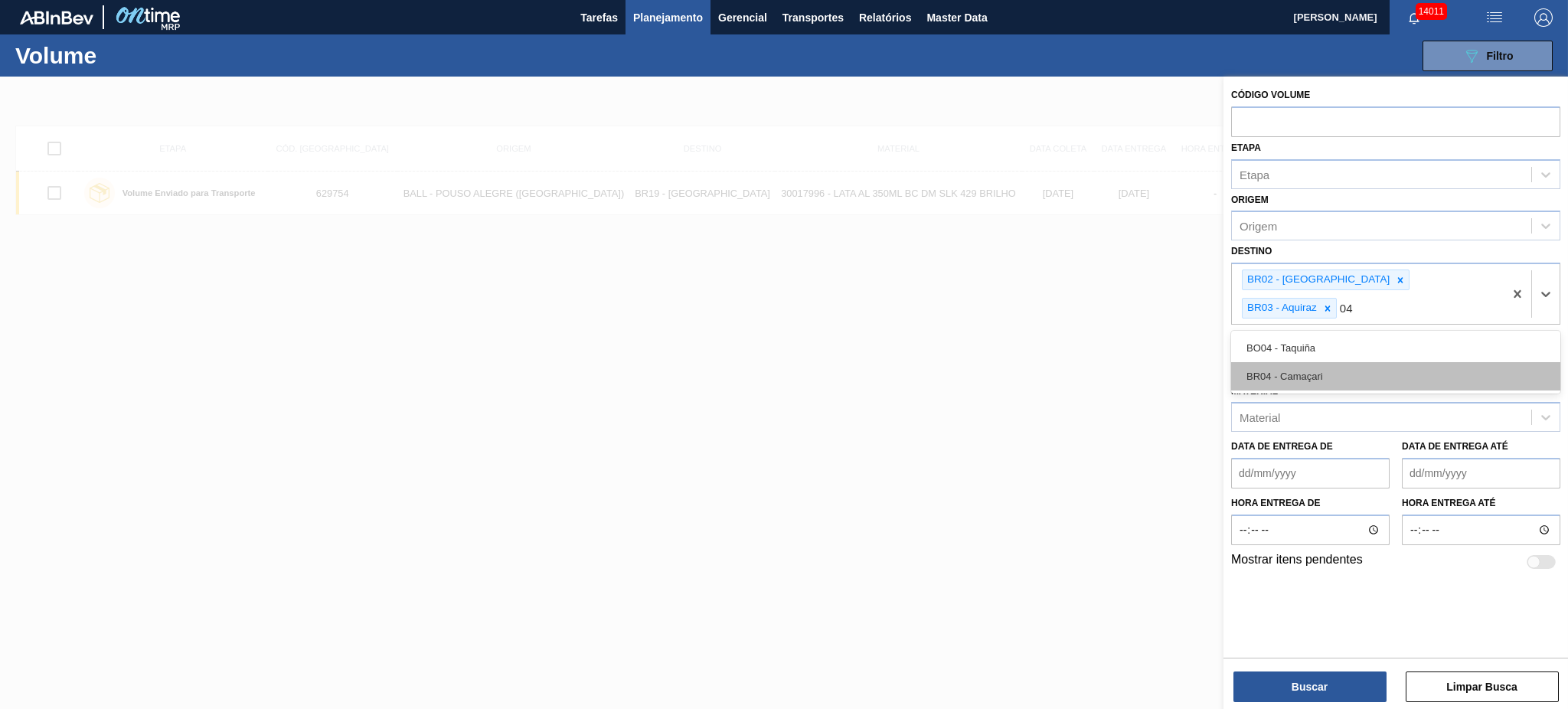
click at [1324, 362] on div "BR04 - Camaçari" at bounding box center [1395, 376] width 329 height 28
type input "7"
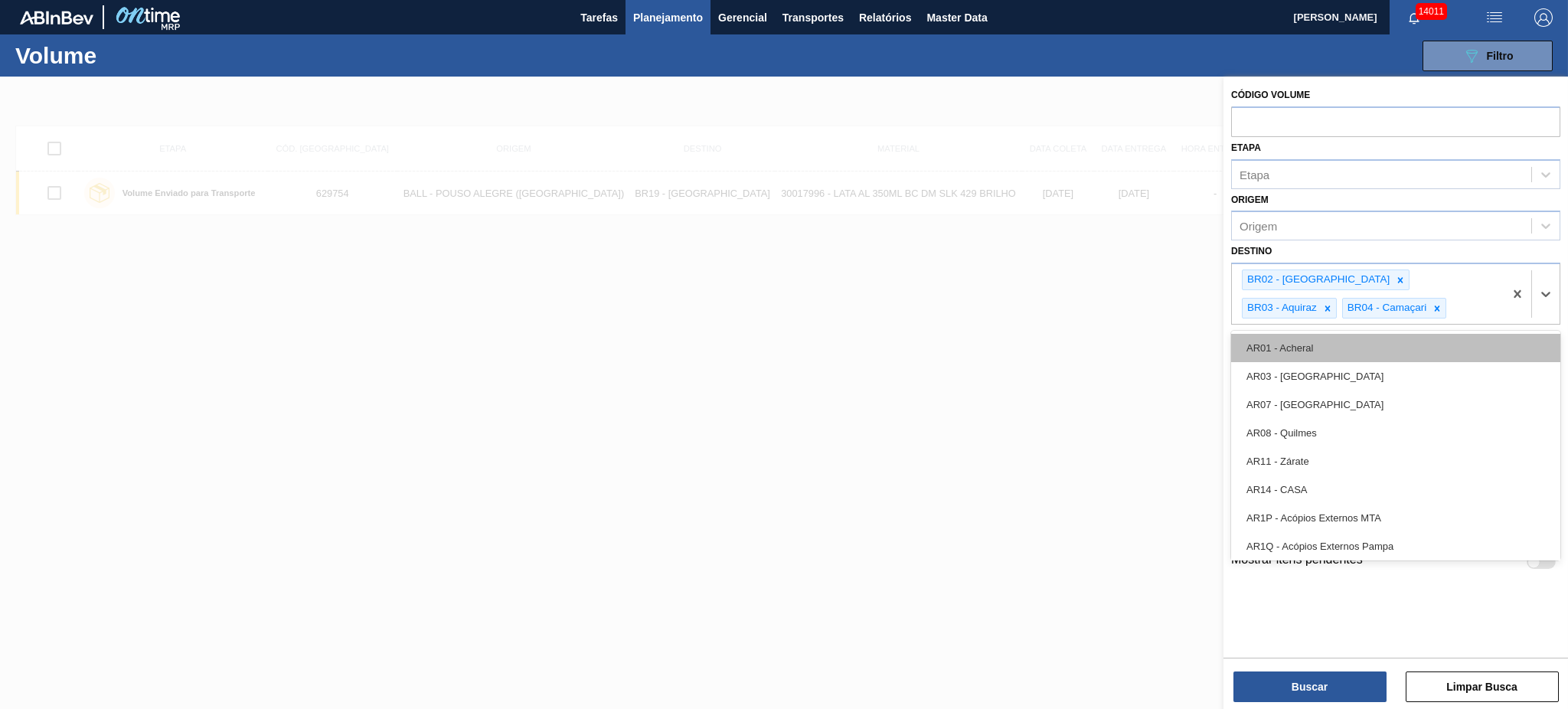
type input "1"
type input "08"
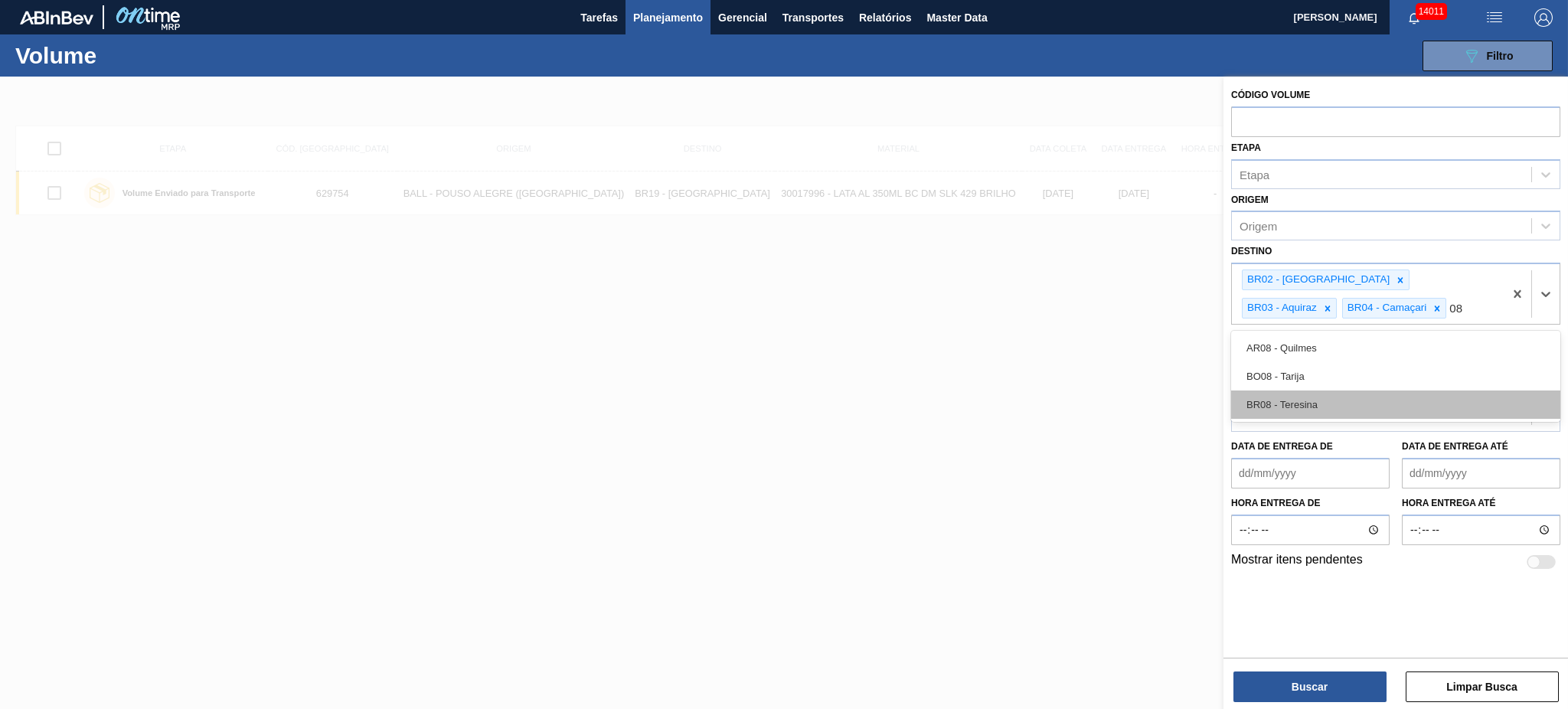
click at [1329, 394] on div "BR08 - Teresina" at bounding box center [1395, 405] width 329 height 28
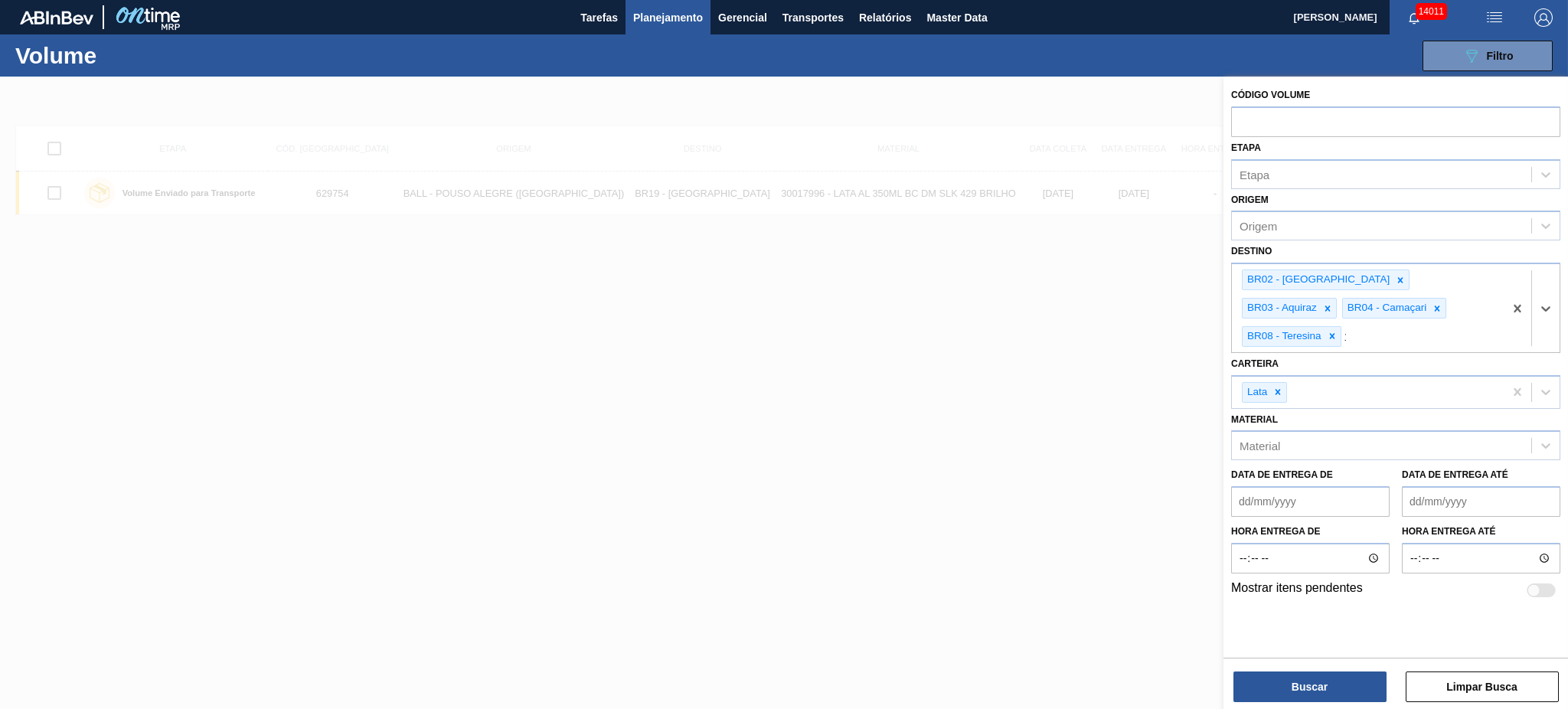
type input "11"
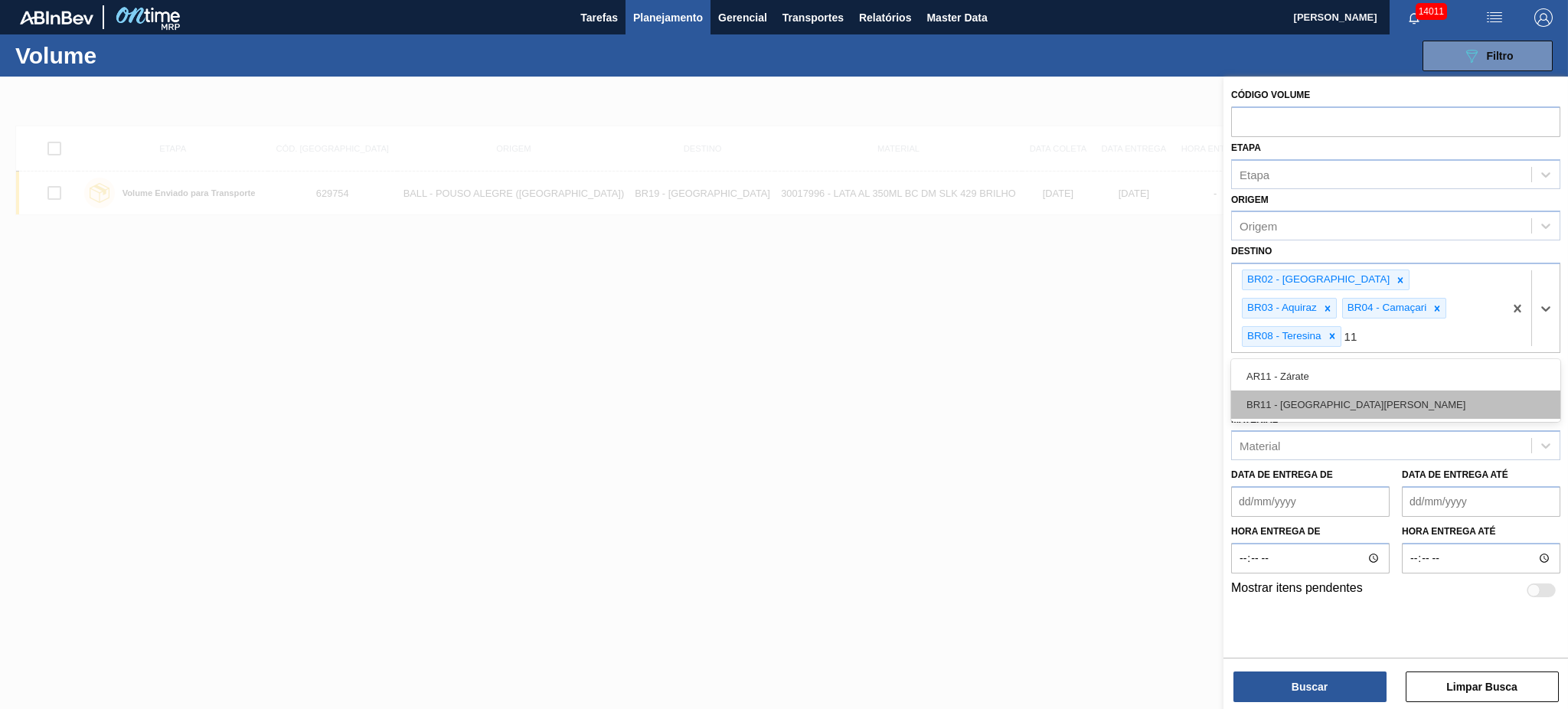
click at [1339, 391] on div "BR11 - [GEOGRAPHIC_DATA][PERSON_NAME]" at bounding box center [1395, 405] width 329 height 28
type input "18"
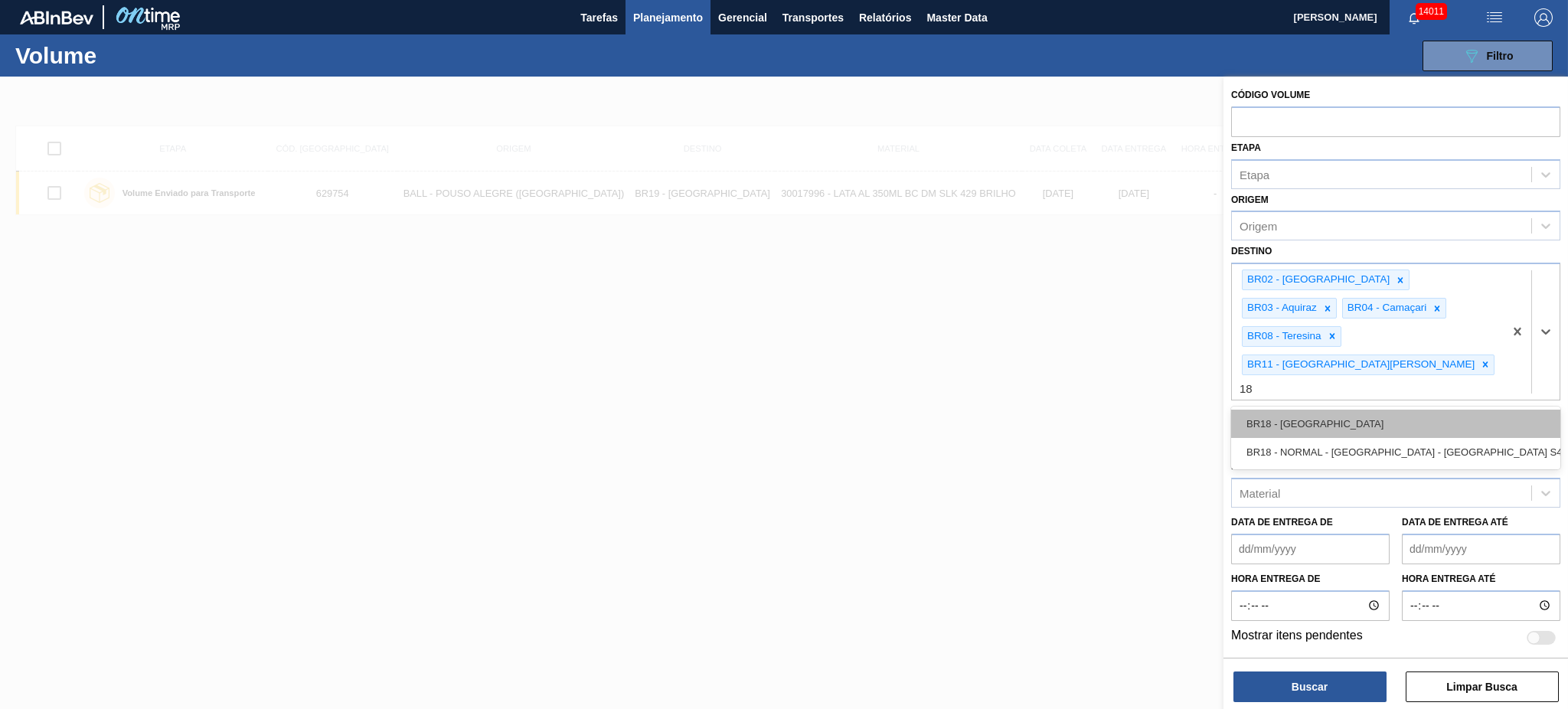
click at [1342, 410] on div "BR18 - [GEOGRAPHIC_DATA]" at bounding box center [1395, 424] width 329 height 28
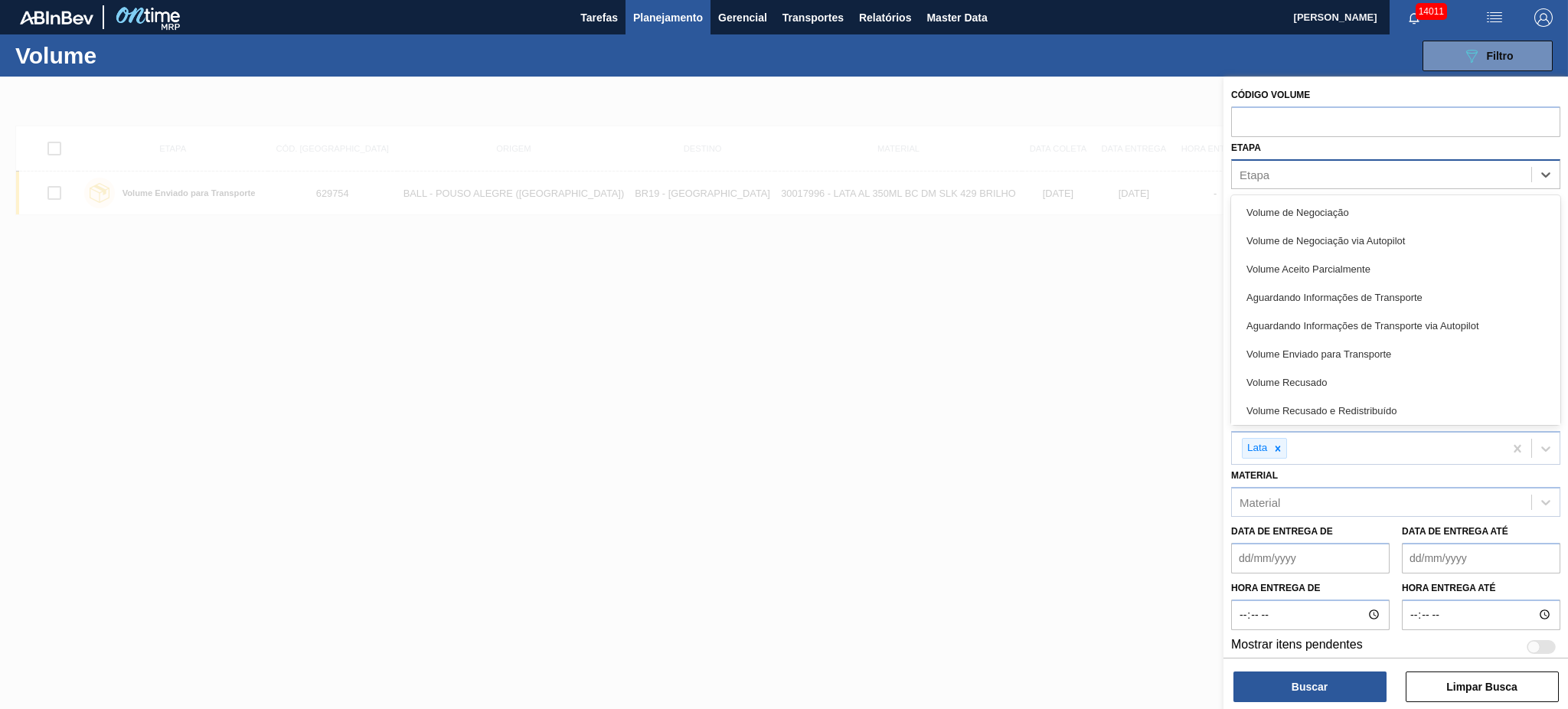
click at [1301, 184] on div "Etapa" at bounding box center [1382, 174] width 300 height 22
click at [1308, 199] on div "Volume de Negociação" at bounding box center [1395, 212] width 329 height 28
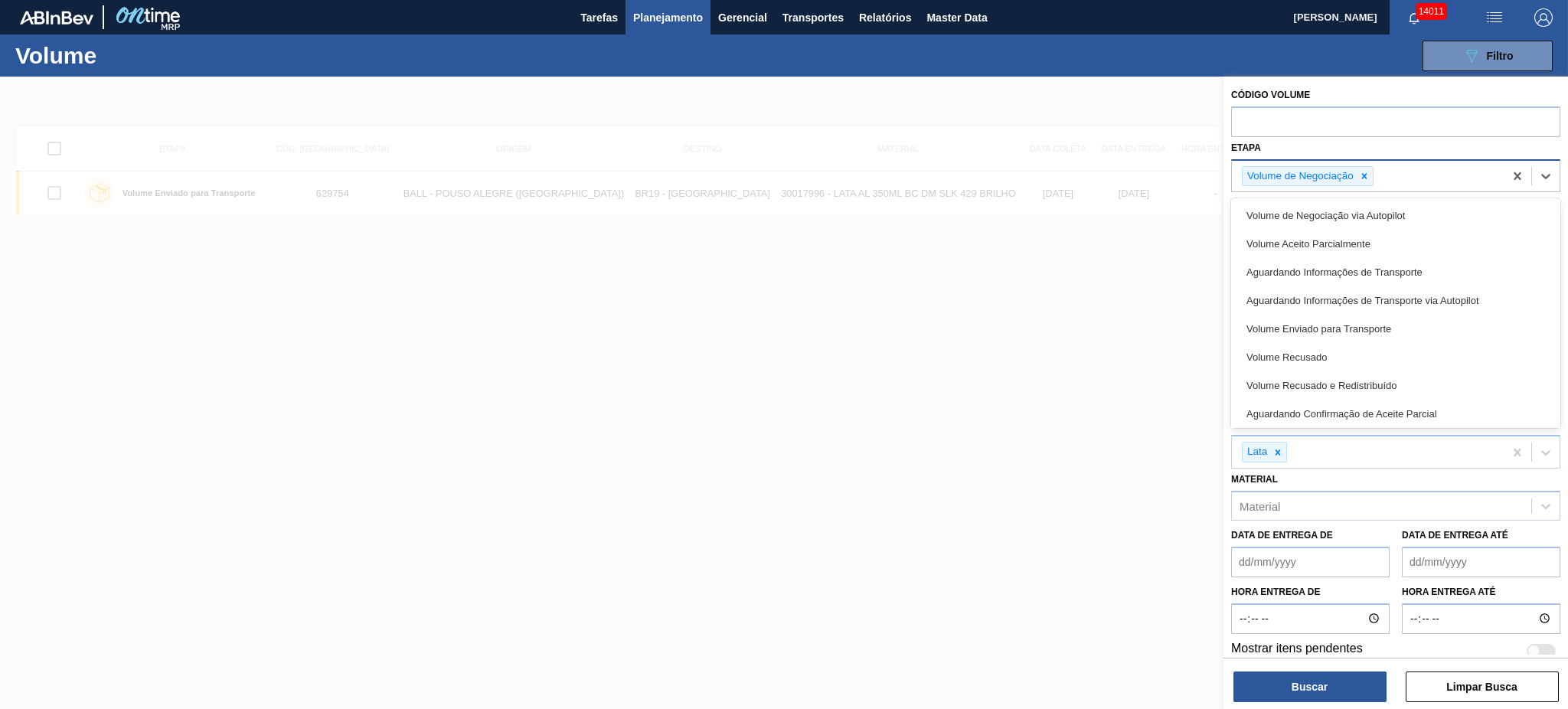
click at [1422, 159] on div "Volume de Negociação" at bounding box center [1395, 176] width 329 height 34
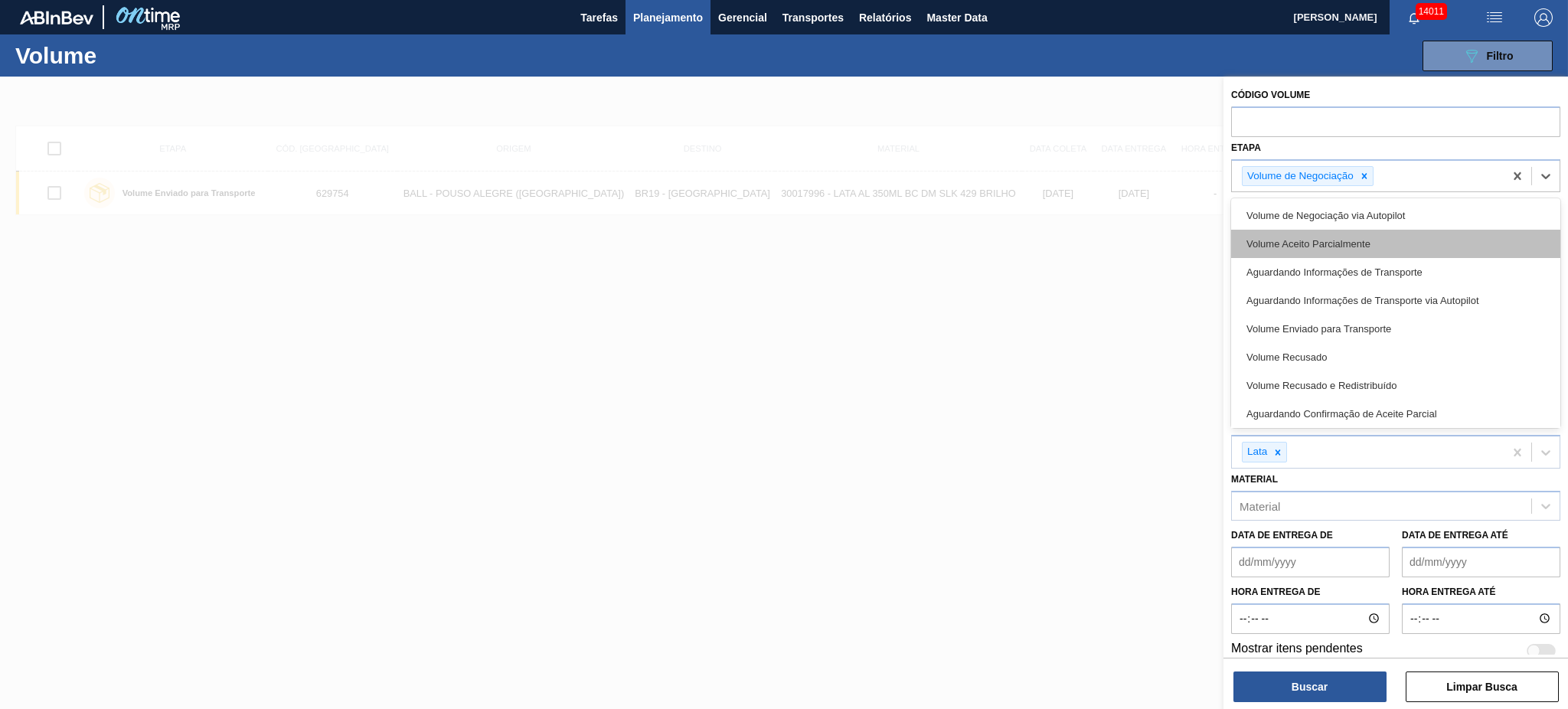
click at [1384, 244] on div "Volume Aceito Parcialmente" at bounding box center [1395, 244] width 329 height 28
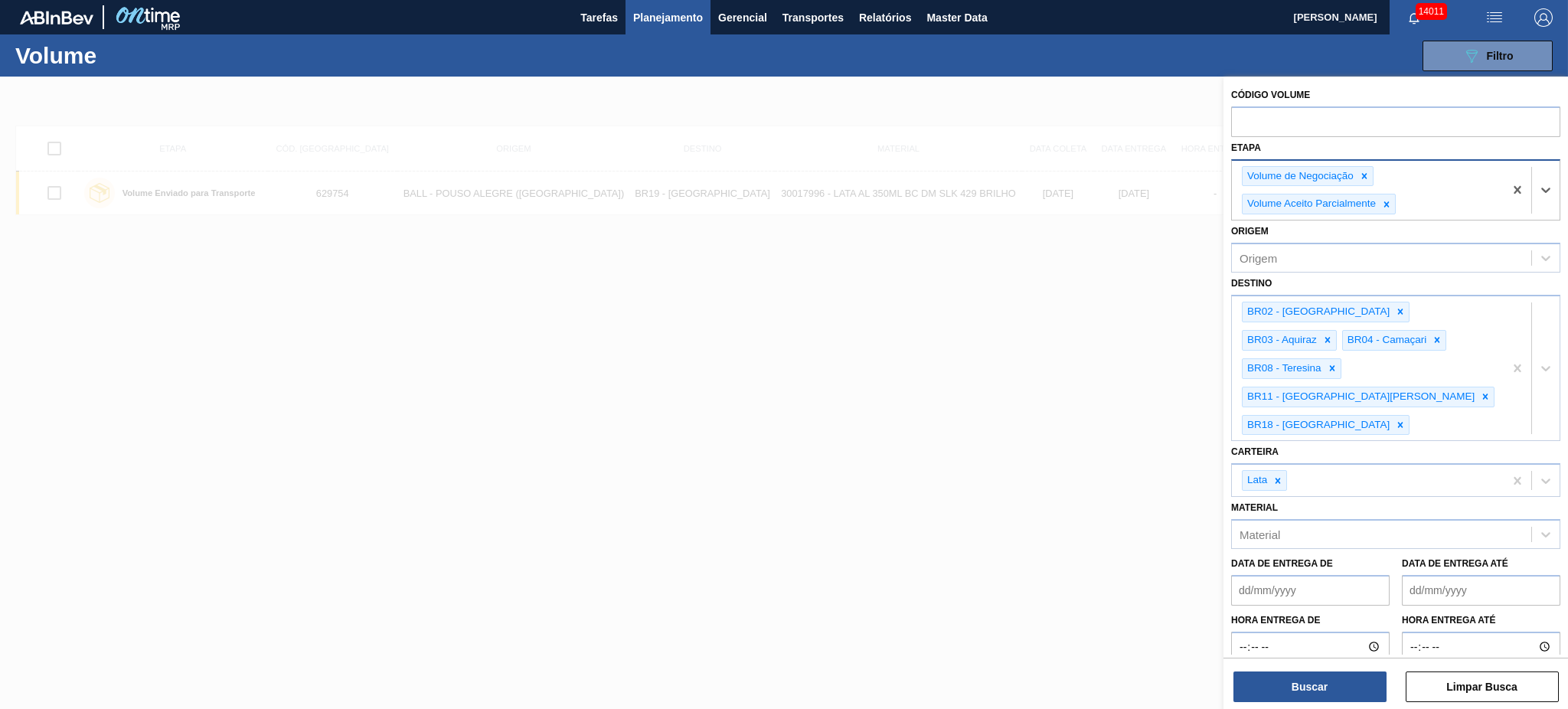
click at [1422, 195] on div "Volume de Negociação Volume Aceito Parcialmente" at bounding box center [1368, 191] width 272 height 60
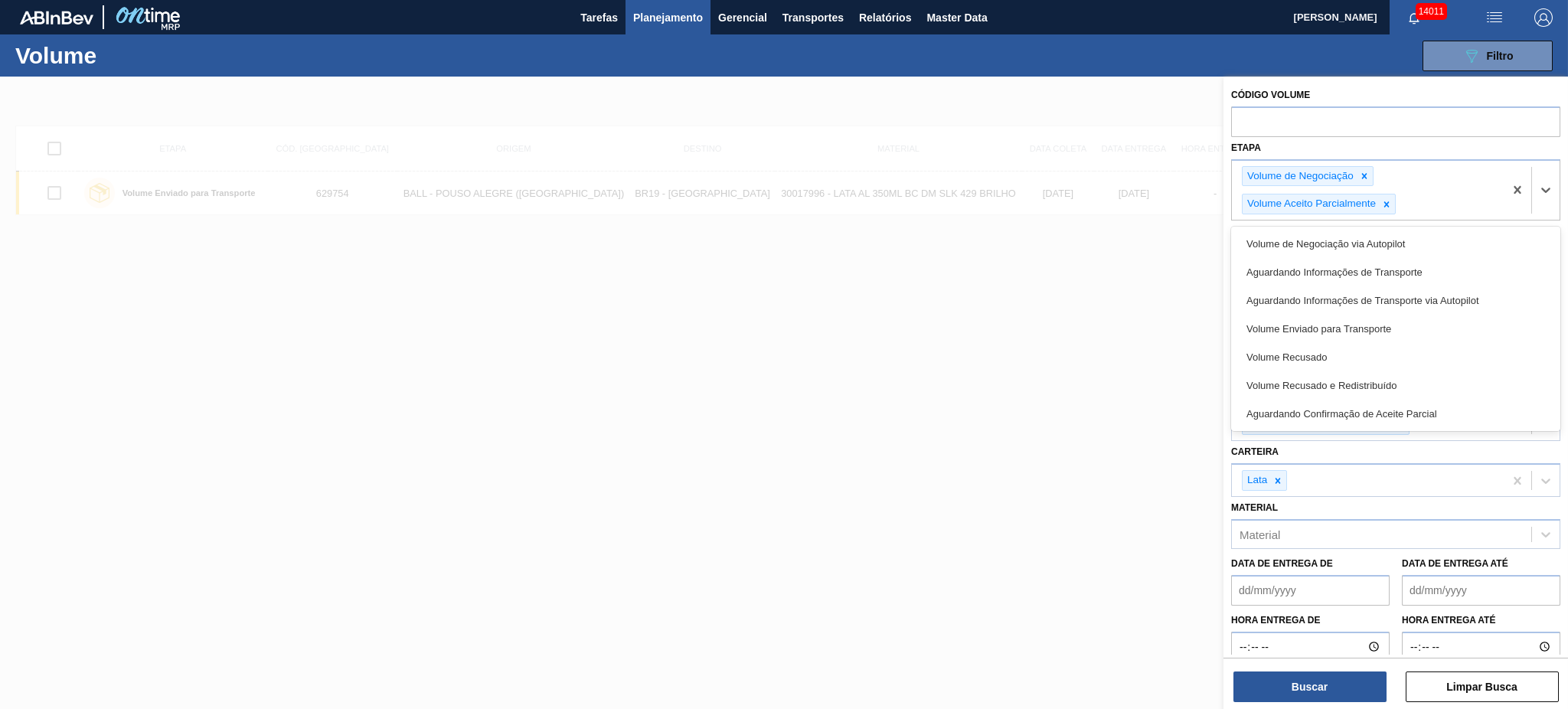
drag, startPoint x: 1368, startPoint y: 360, endPoint x: 1372, endPoint y: 352, distance: 8.9
click at [1368, 360] on div "Volume Recusado" at bounding box center [1395, 357] width 329 height 28
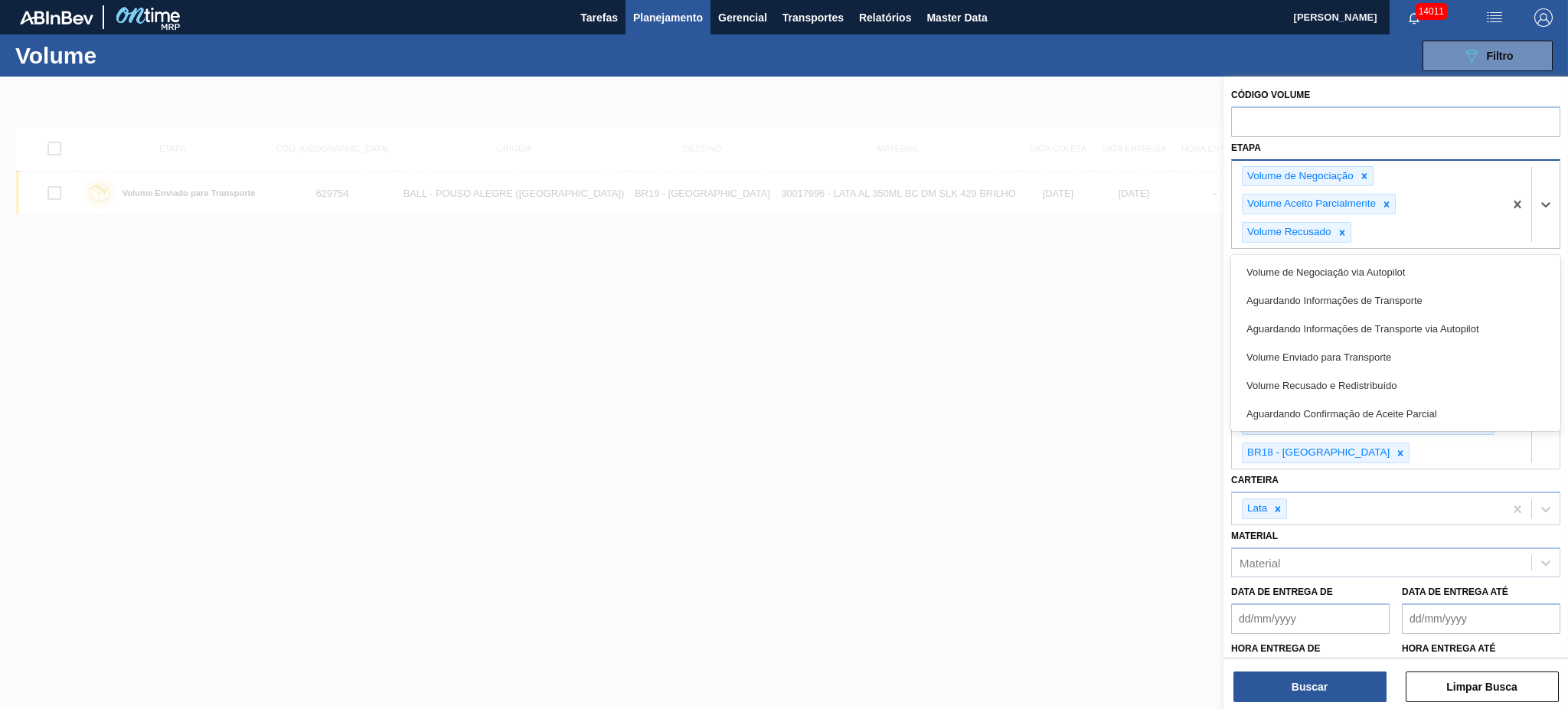
click at [1428, 239] on div "Volume de Negociação Volume Aceito Parcialmente Volume Recusado" at bounding box center [1368, 205] width 272 height 88
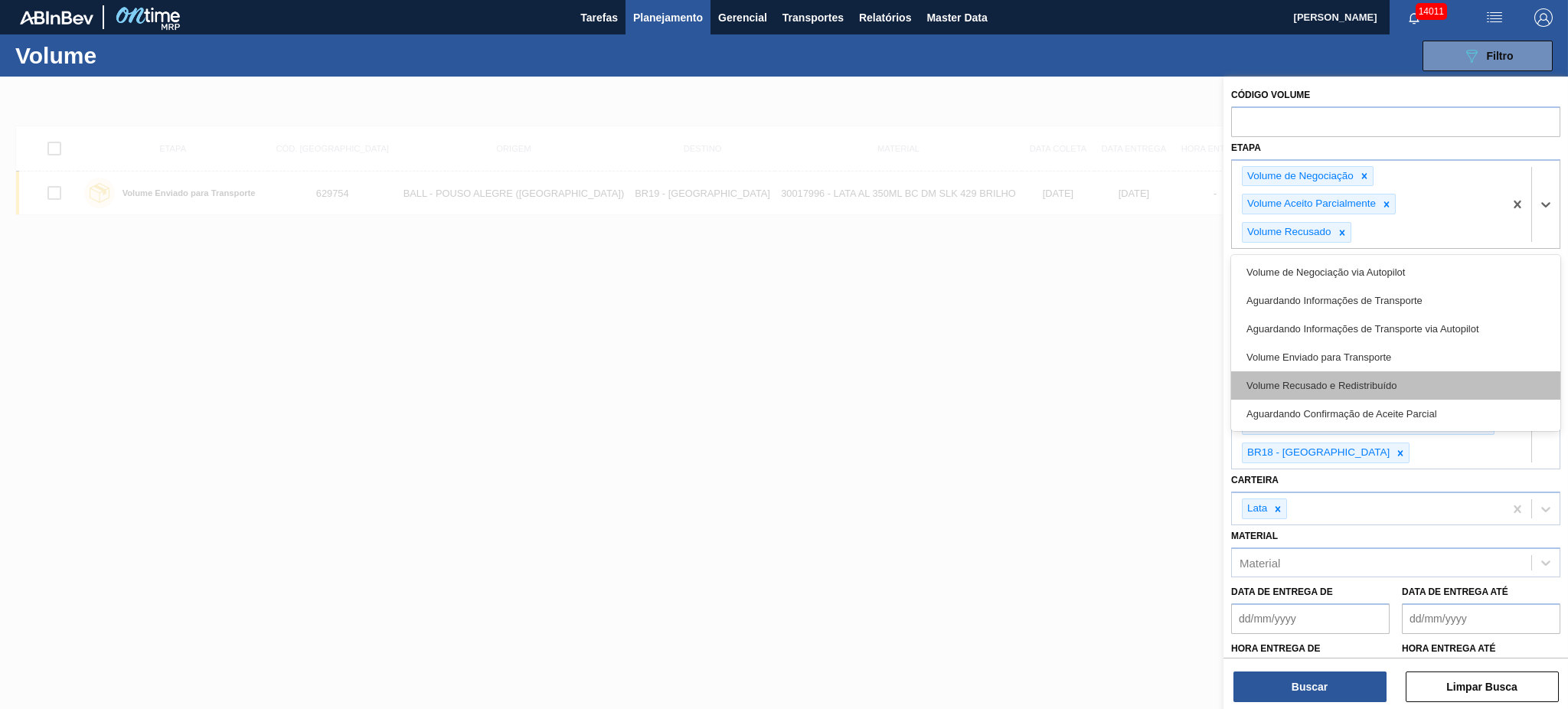
click at [1367, 385] on div "Volume Recusado e Redistribuído" at bounding box center [1395, 386] width 329 height 28
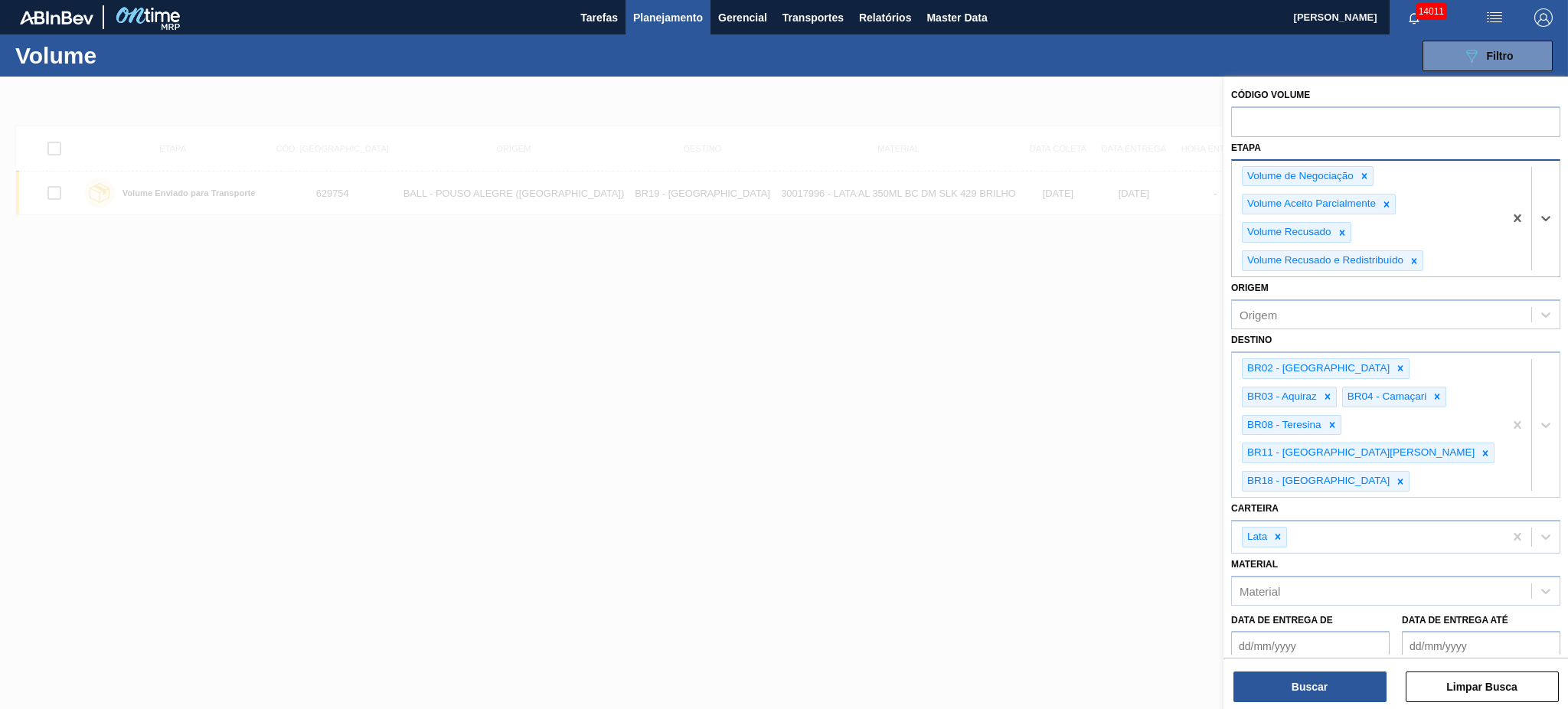
click at [1440, 261] on div "Volume de Negociação Volume Aceito Parcialmente Volume Recusado Volume Recusado…" at bounding box center [1368, 219] width 272 height 116
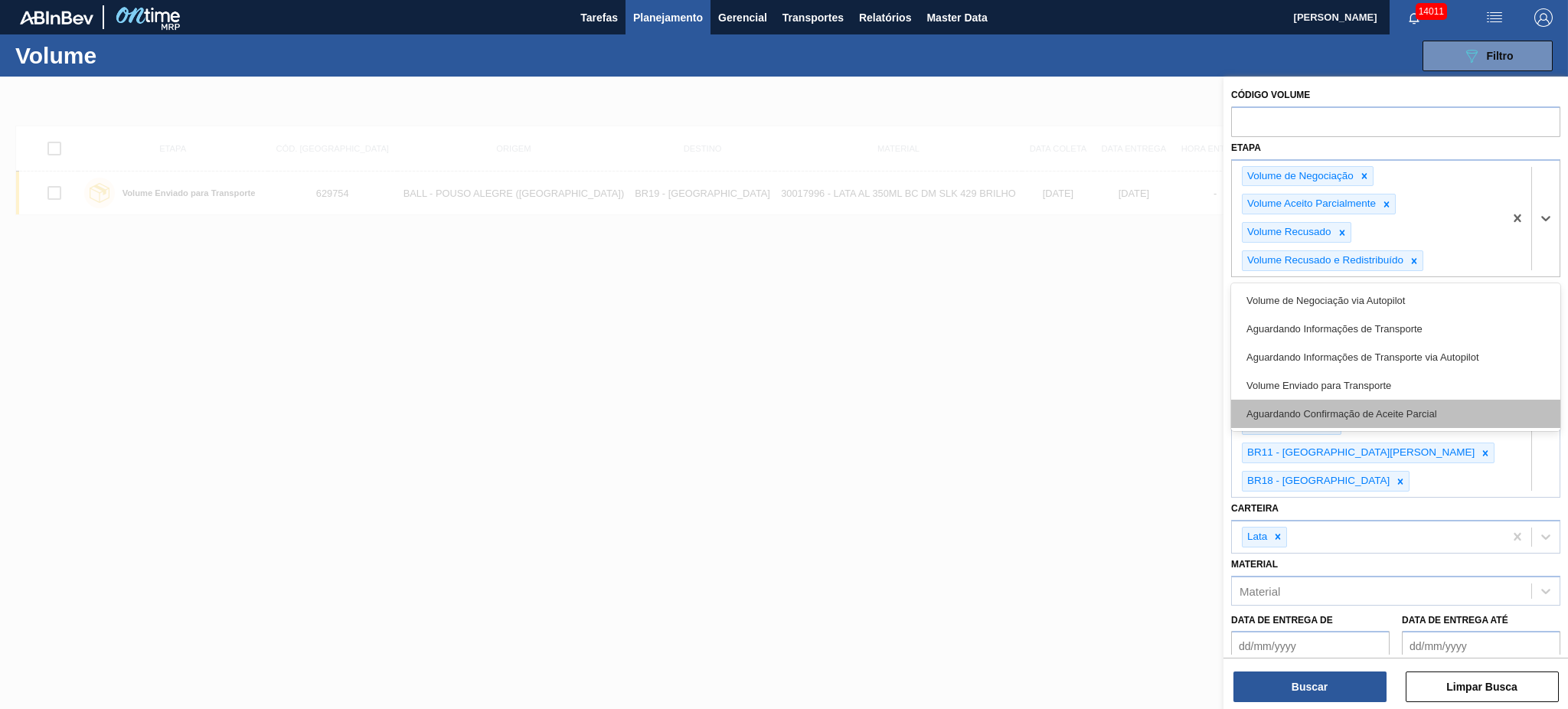
click at [1385, 421] on div "Aguardando Confirmação de Aceite Parcial" at bounding box center [1395, 414] width 329 height 28
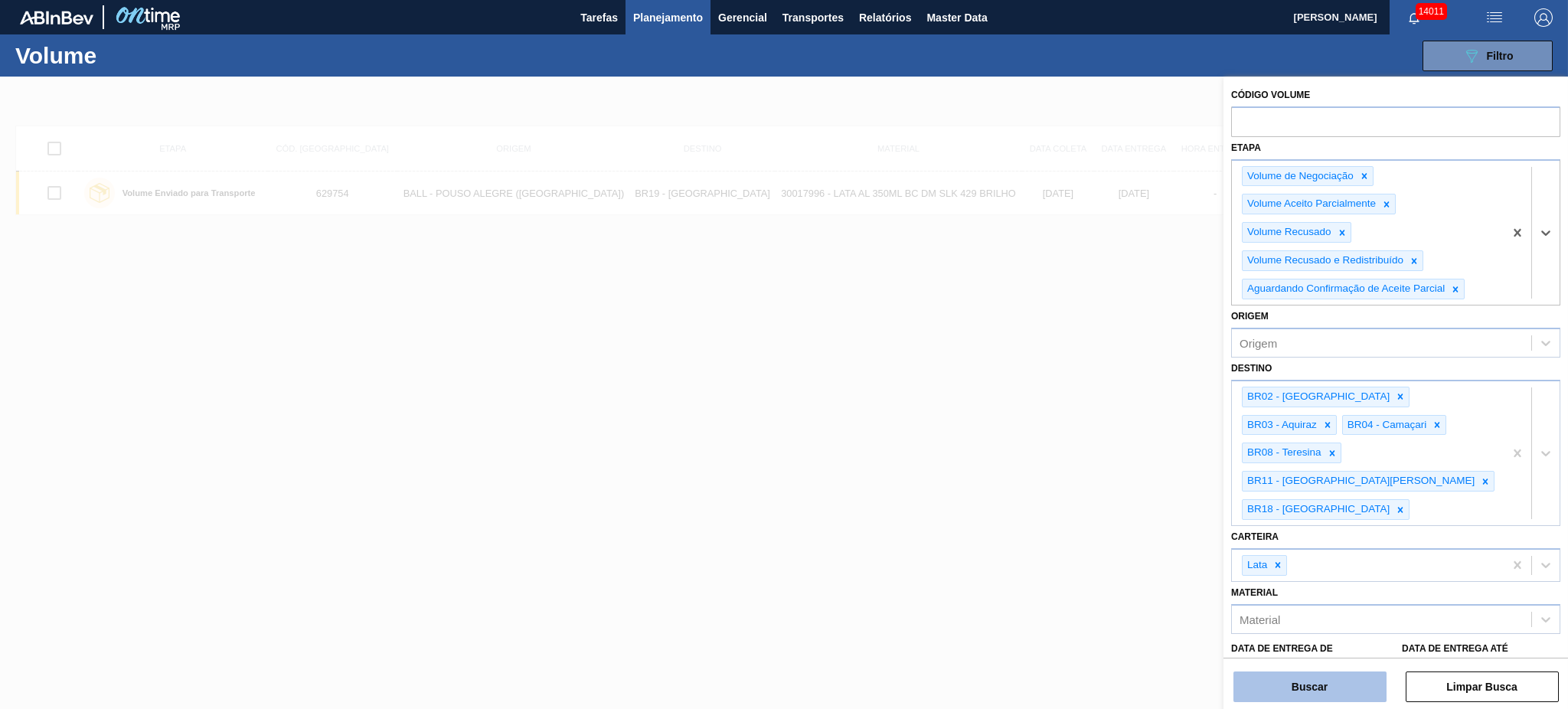
click at [1295, 697] on button "Buscar" at bounding box center [1309, 687] width 153 height 31
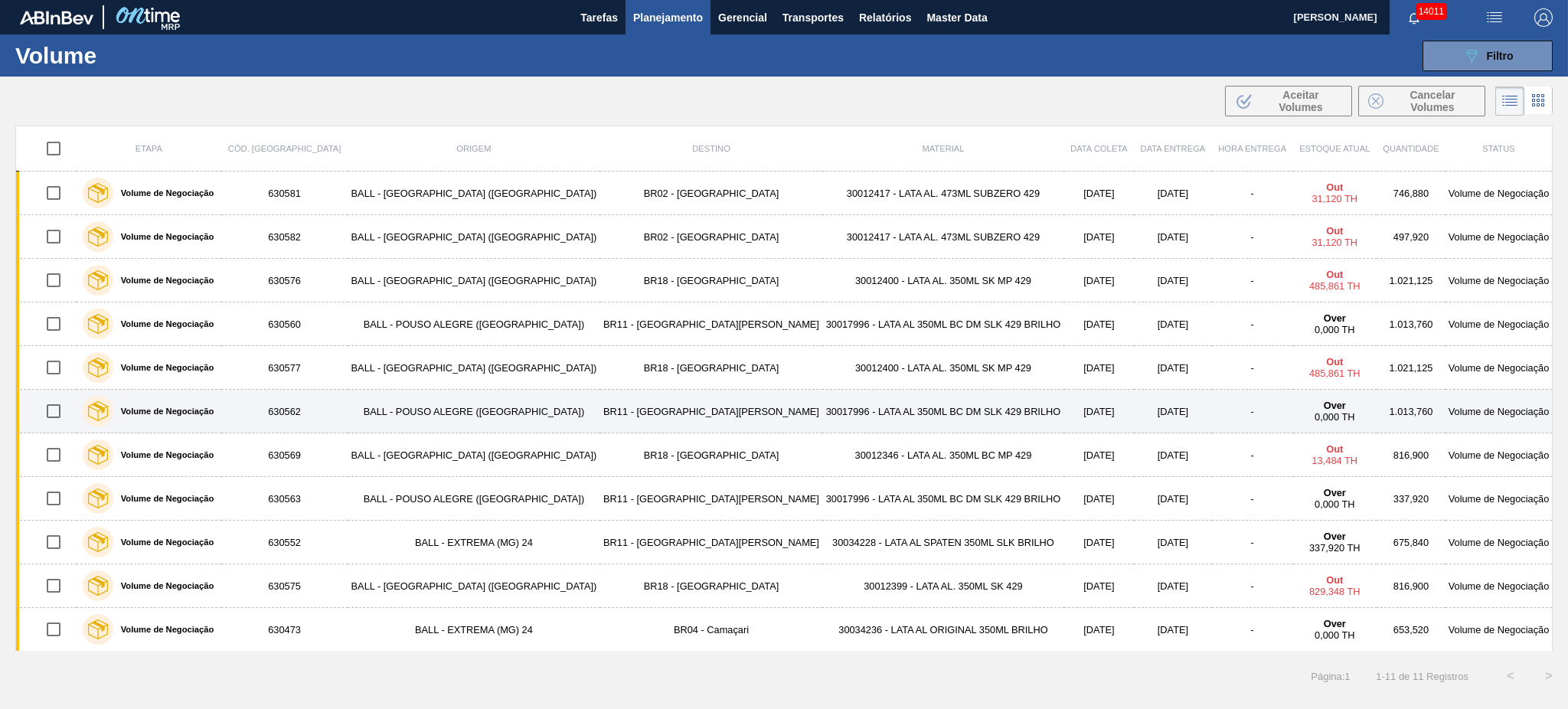
scroll to position [1, 0]
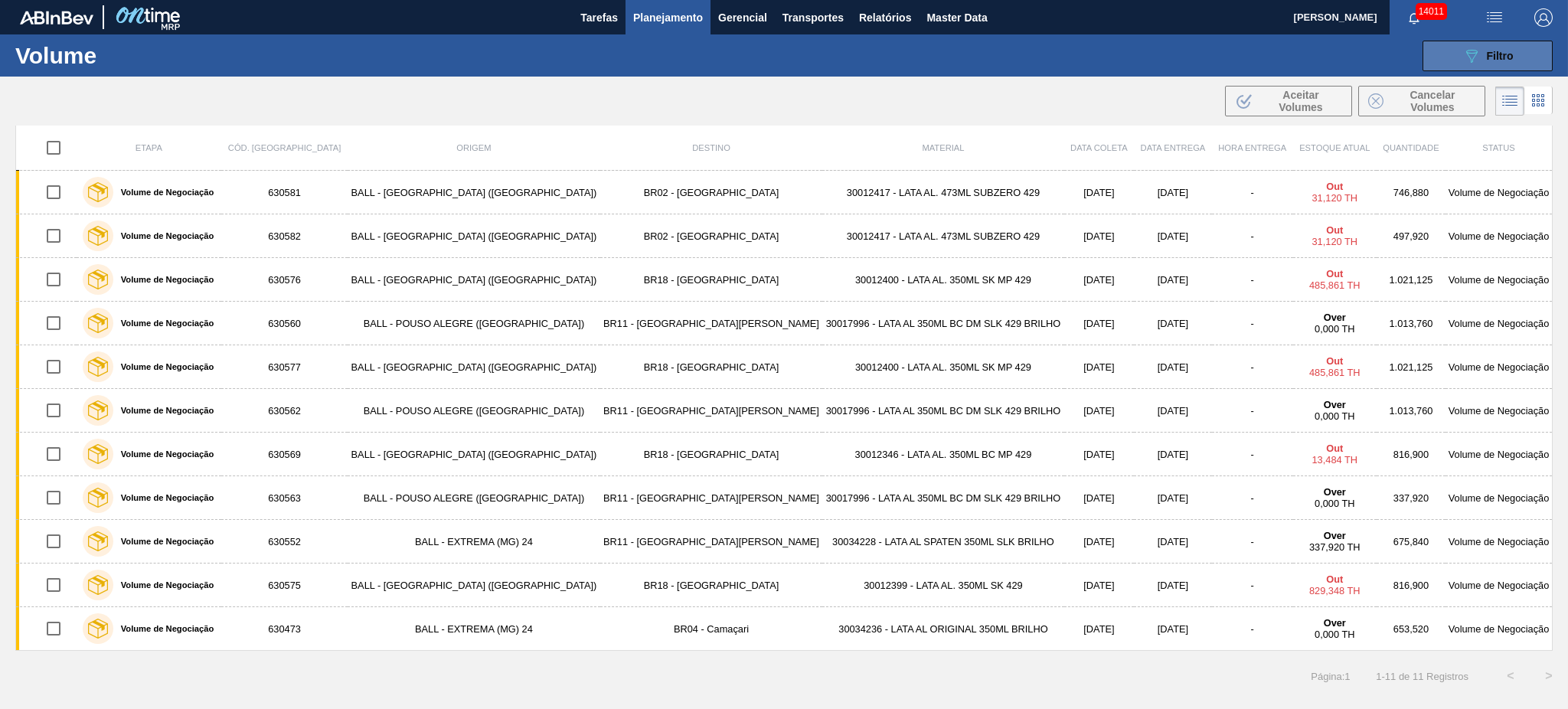
click at [1477, 48] on icon "089F7B8B-B2A5-4AFE-B5C0-19BA573D28AC" at bounding box center [1471, 56] width 18 height 18
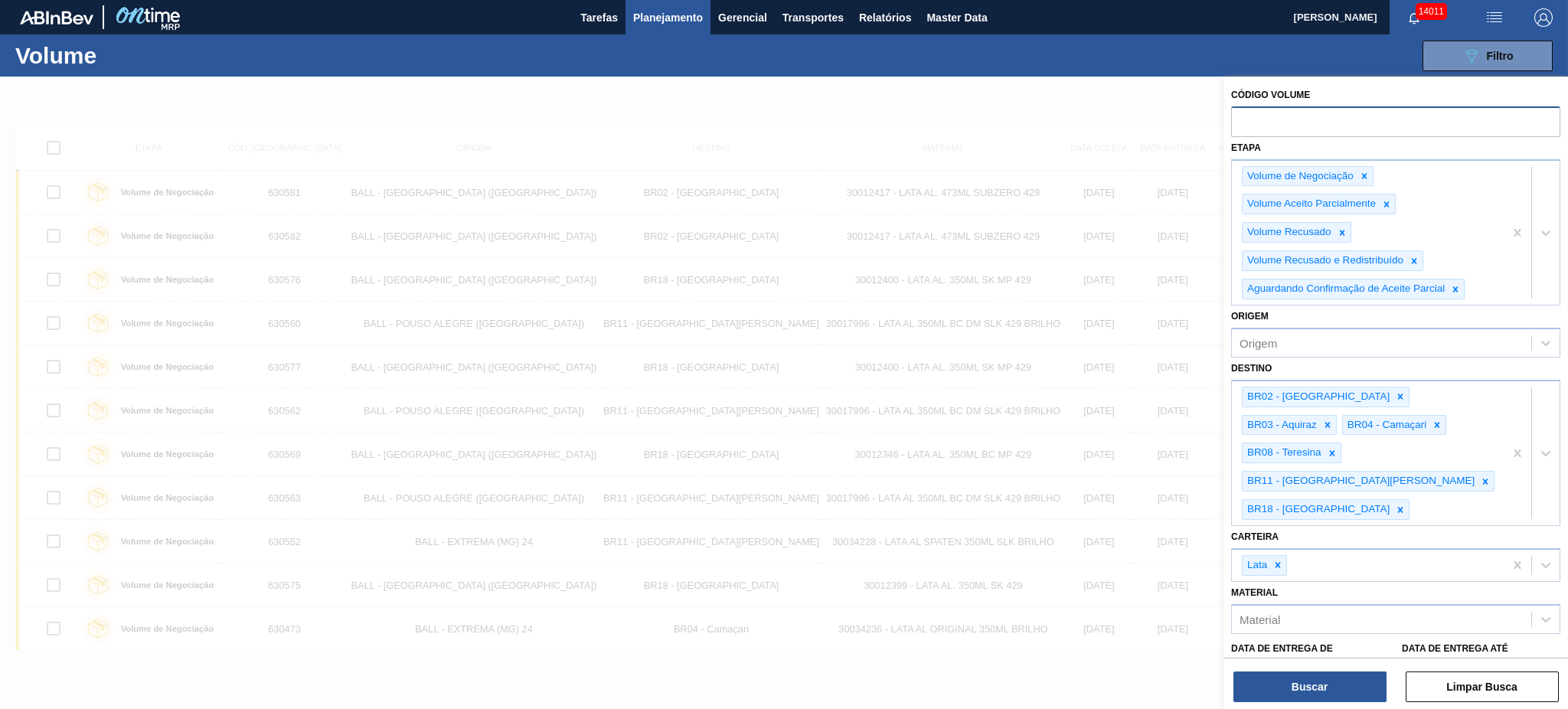
click at [1336, 117] on input "text" at bounding box center [1395, 120] width 329 height 29
paste input "629754"
type input "629754"
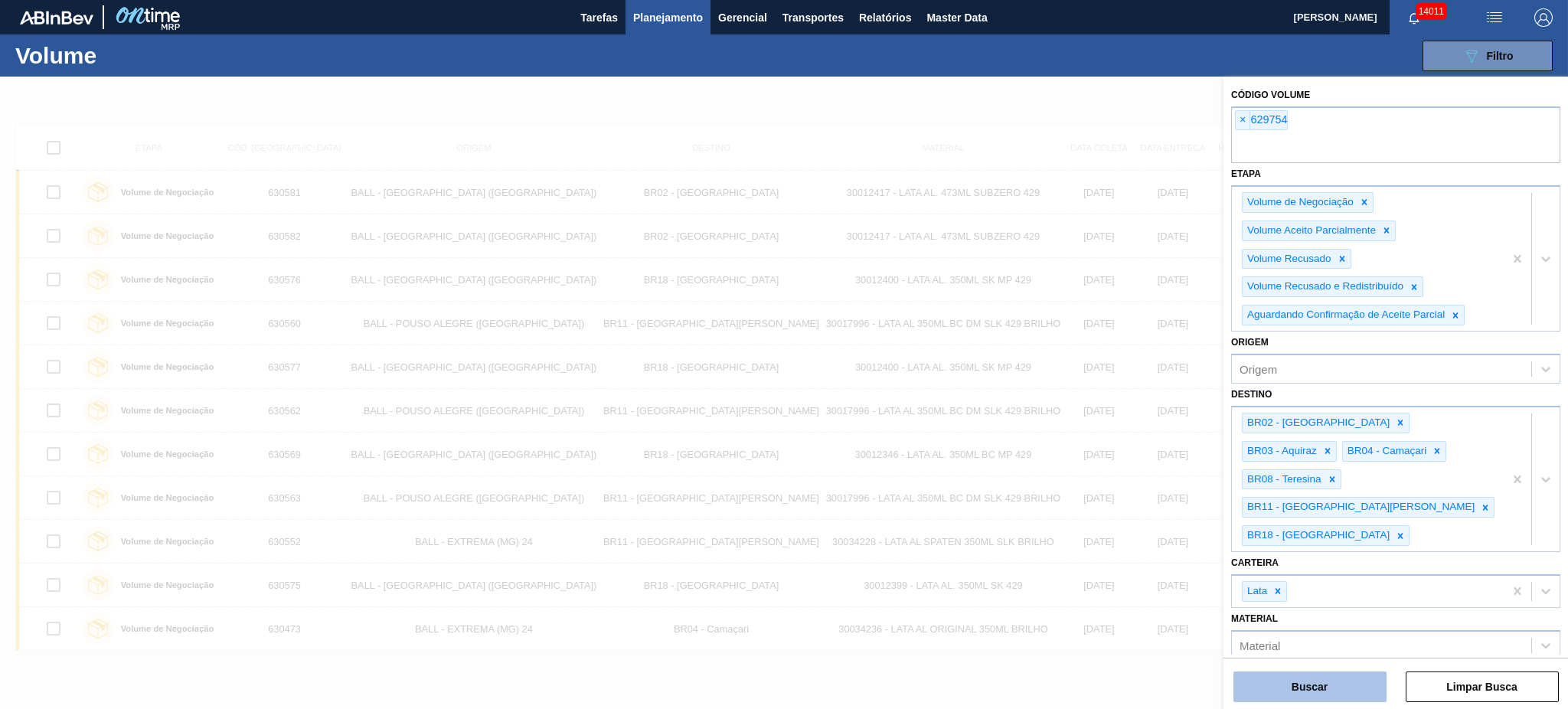
click at [1320, 688] on button "Buscar" at bounding box center [1309, 687] width 153 height 31
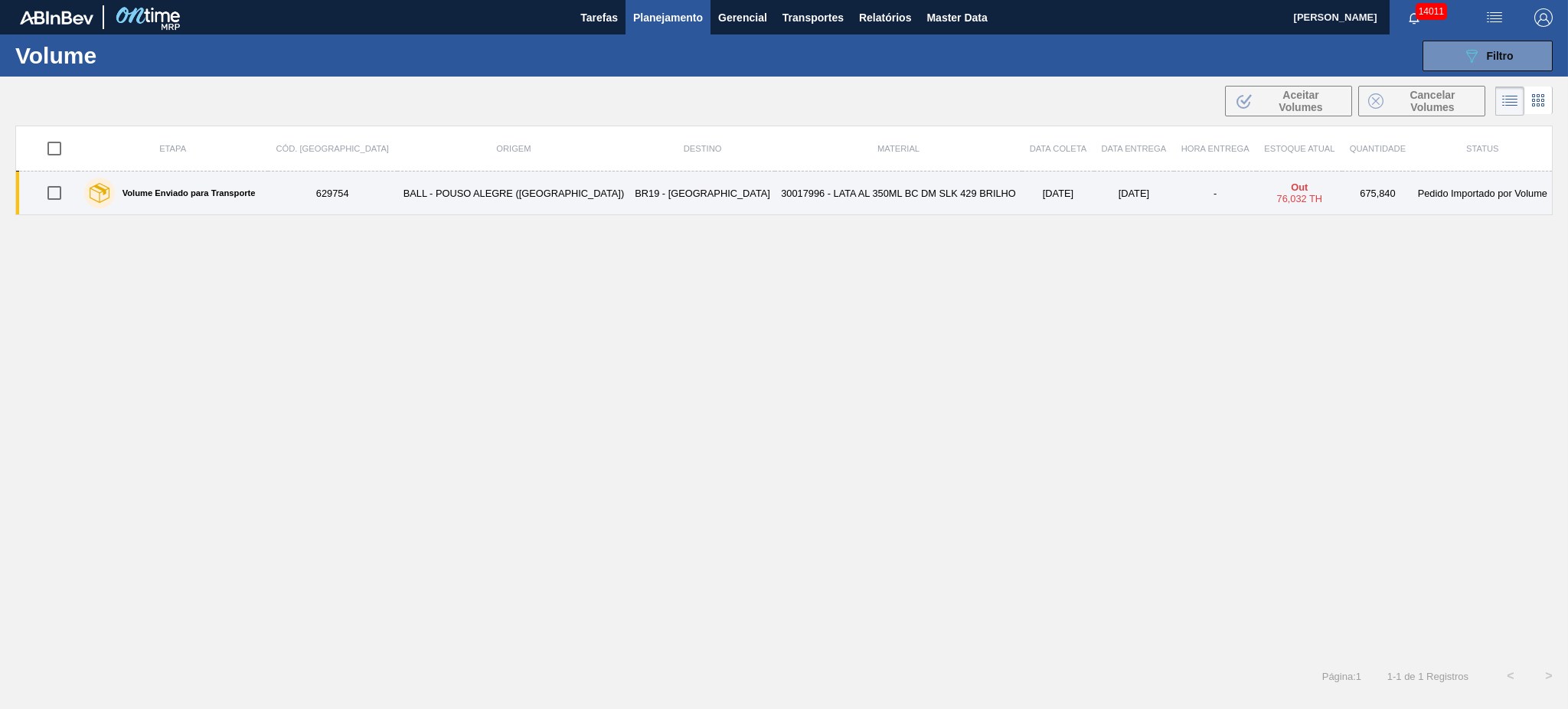
scroll to position [0, 0]
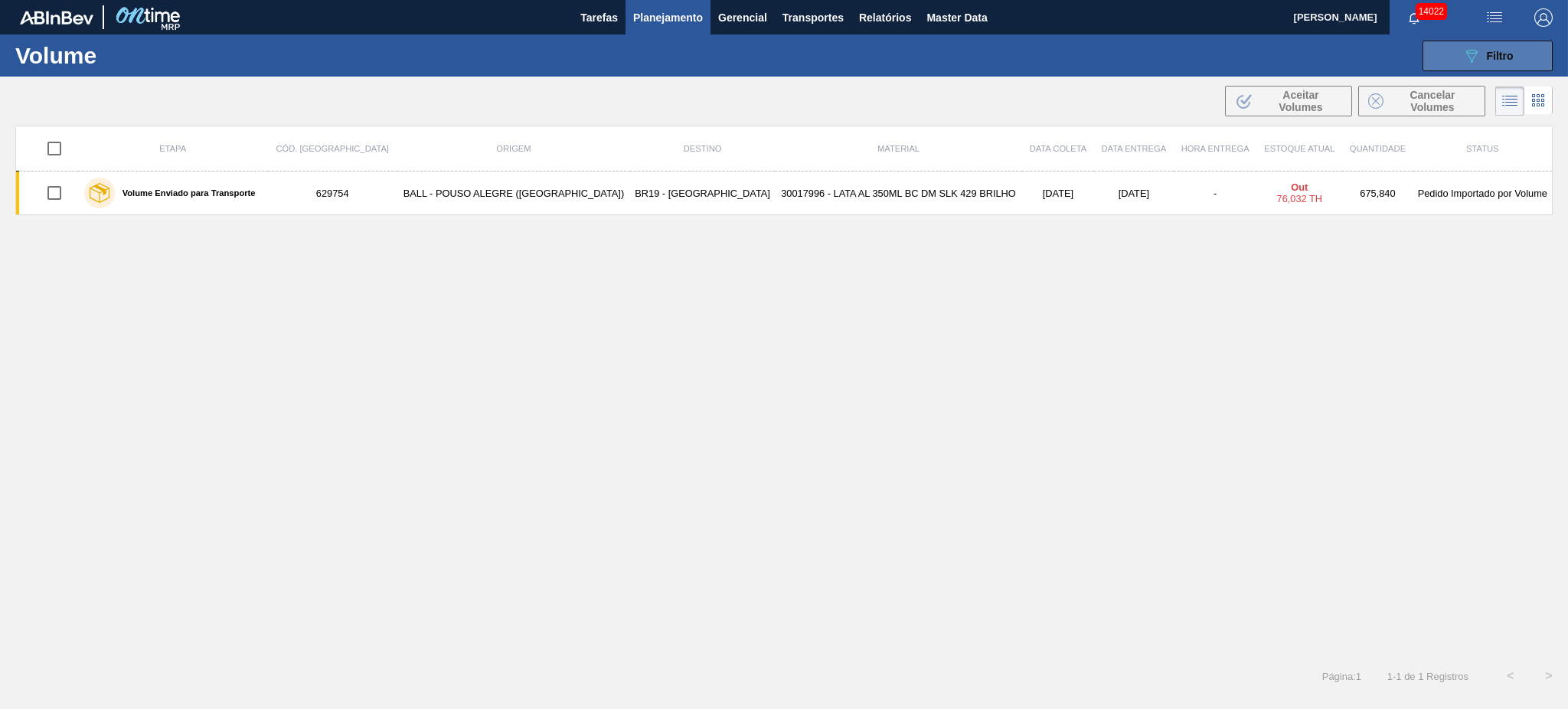
click at [1453, 61] on button "089F7B8B-B2A5-4AFE-B5C0-19BA573D28AC Filtro" at bounding box center [1487, 56] width 130 height 31
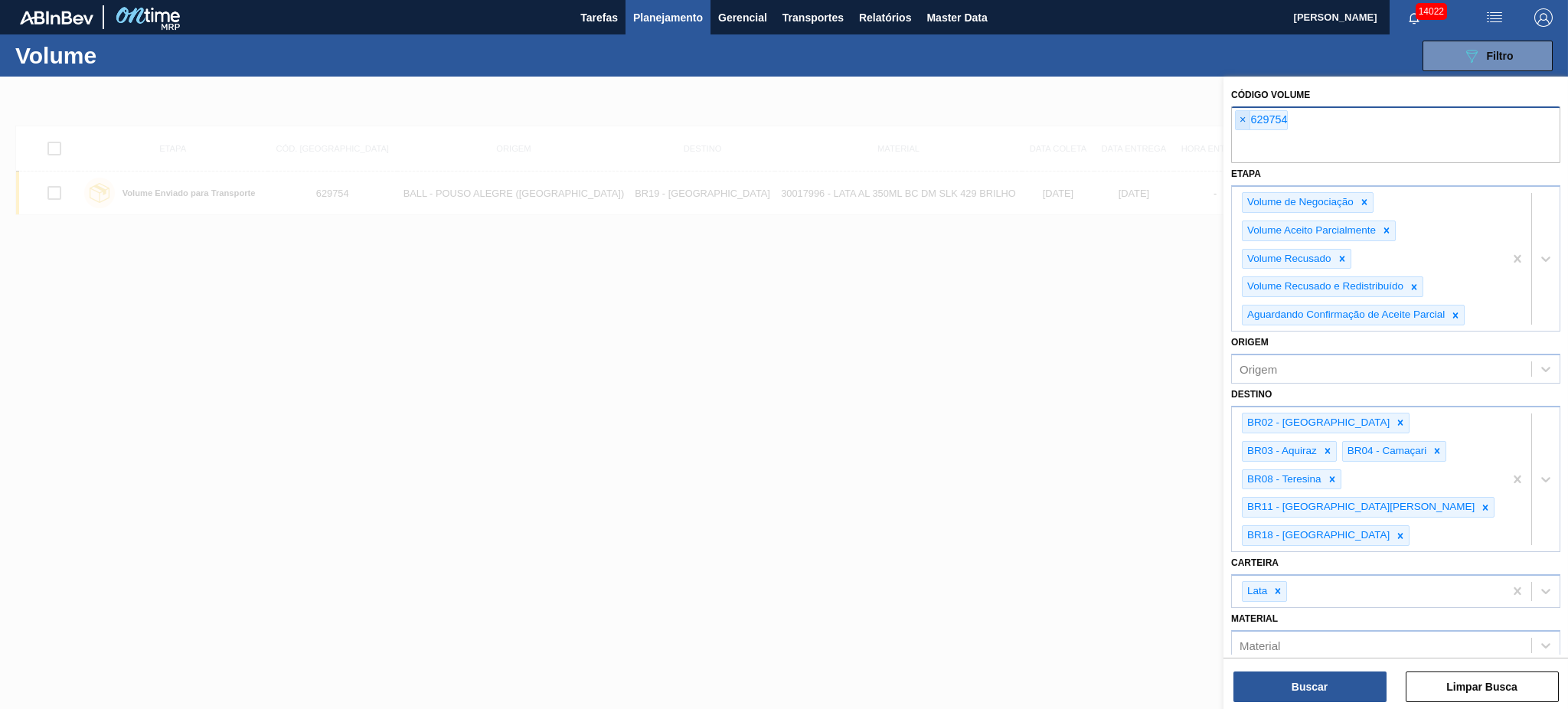
click at [1242, 119] on span "×" at bounding box center [1243, 120] width 15 height 18
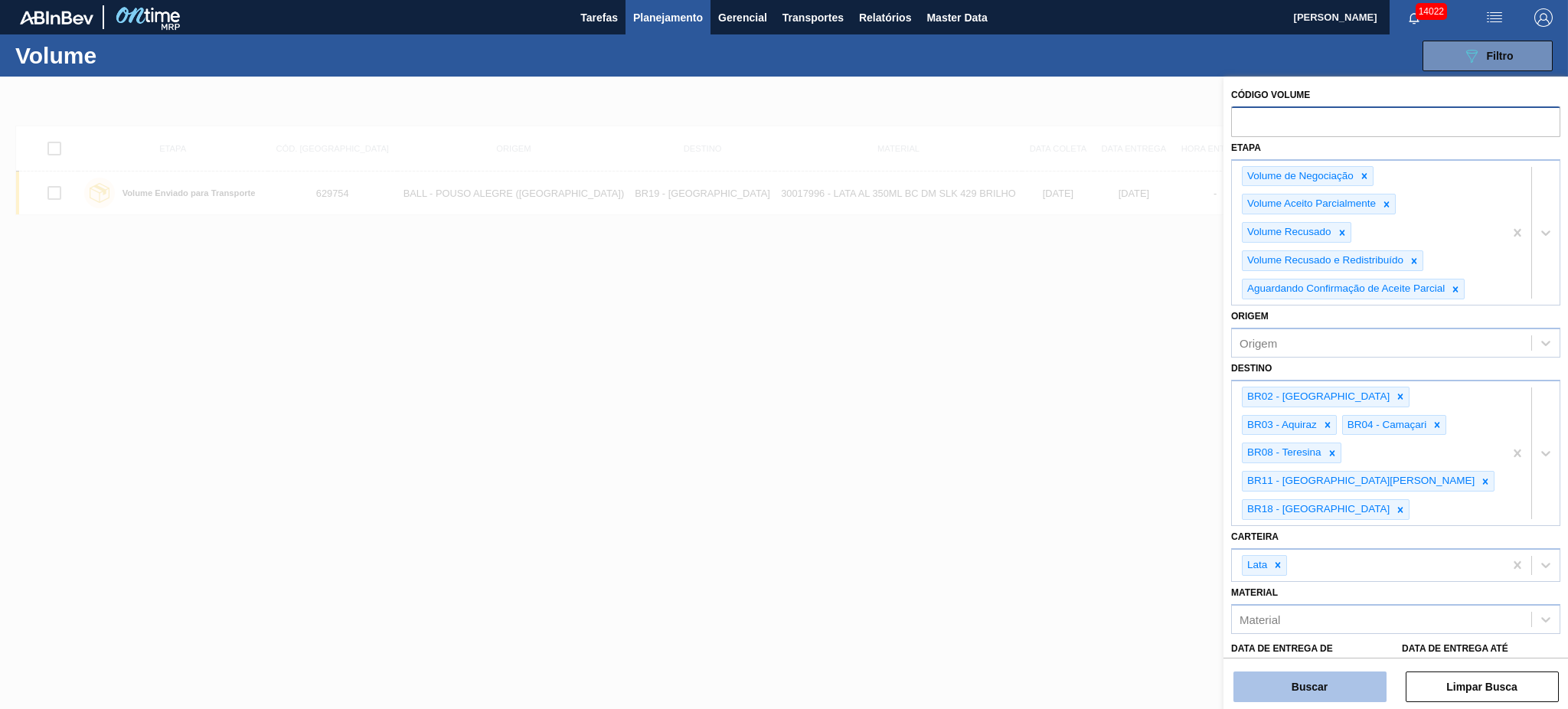
click at [1299, 682] on button "Buscar" at bounding box center [1309, 687] width 153 height 31
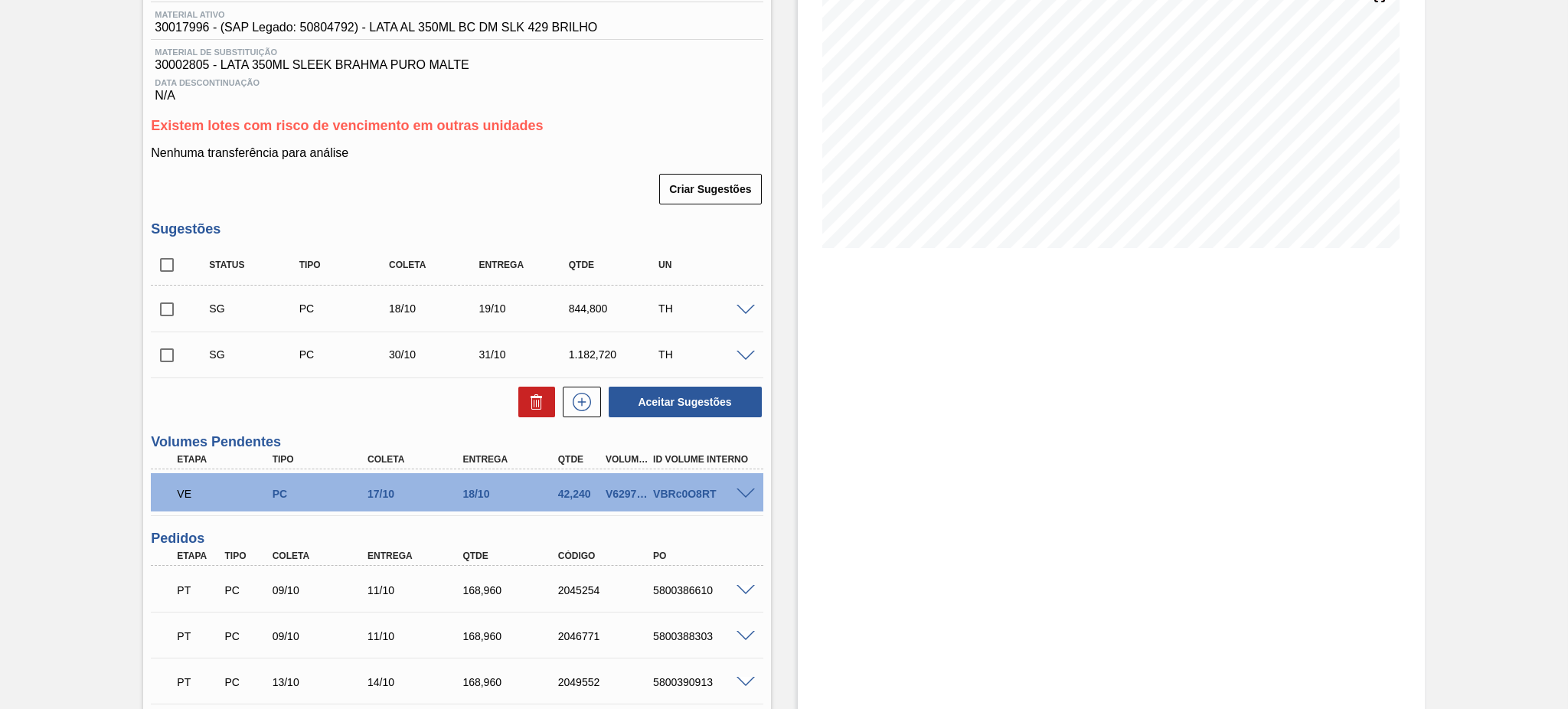
scroll to position [204, 0]
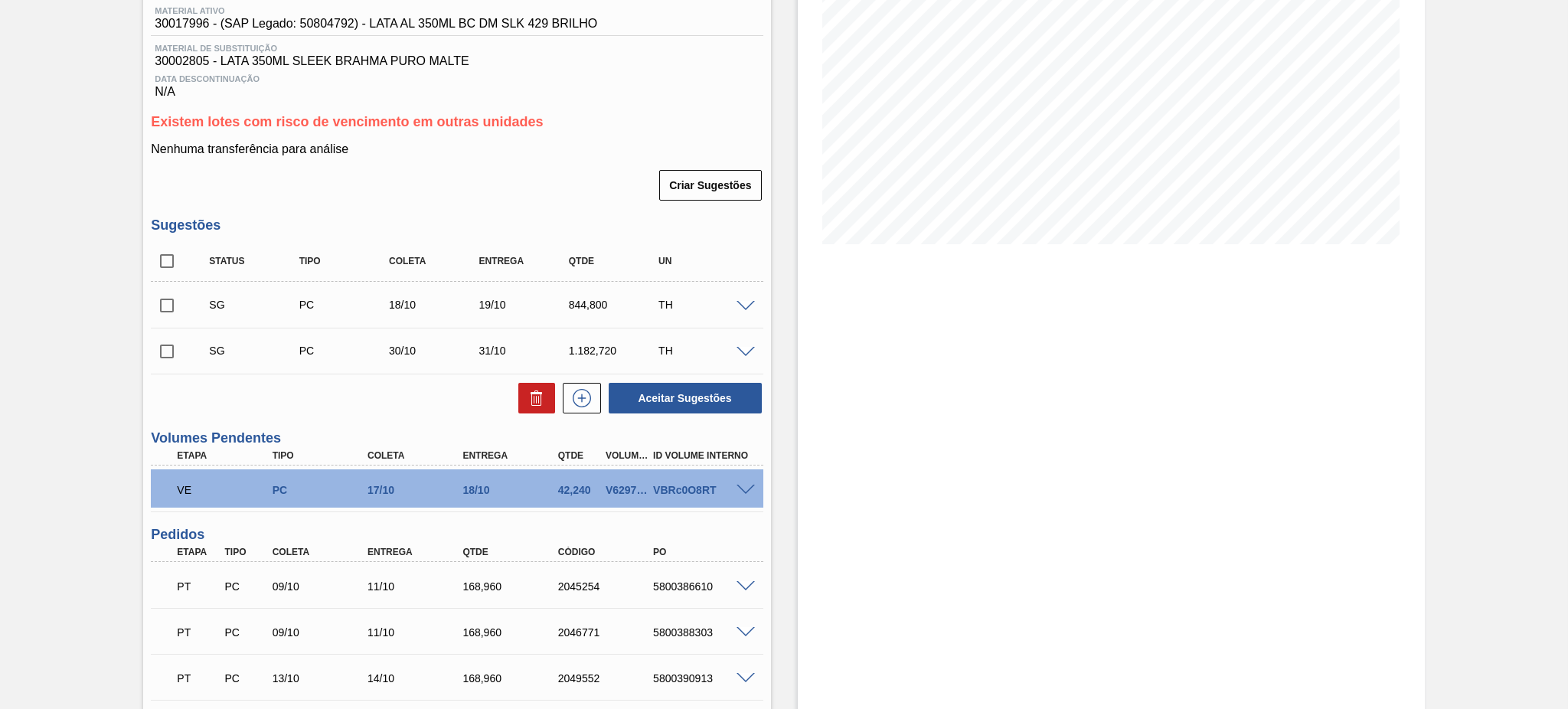
click at [622, 485] on div "V629754" at bounding box center [627, 490] width 50 height 12
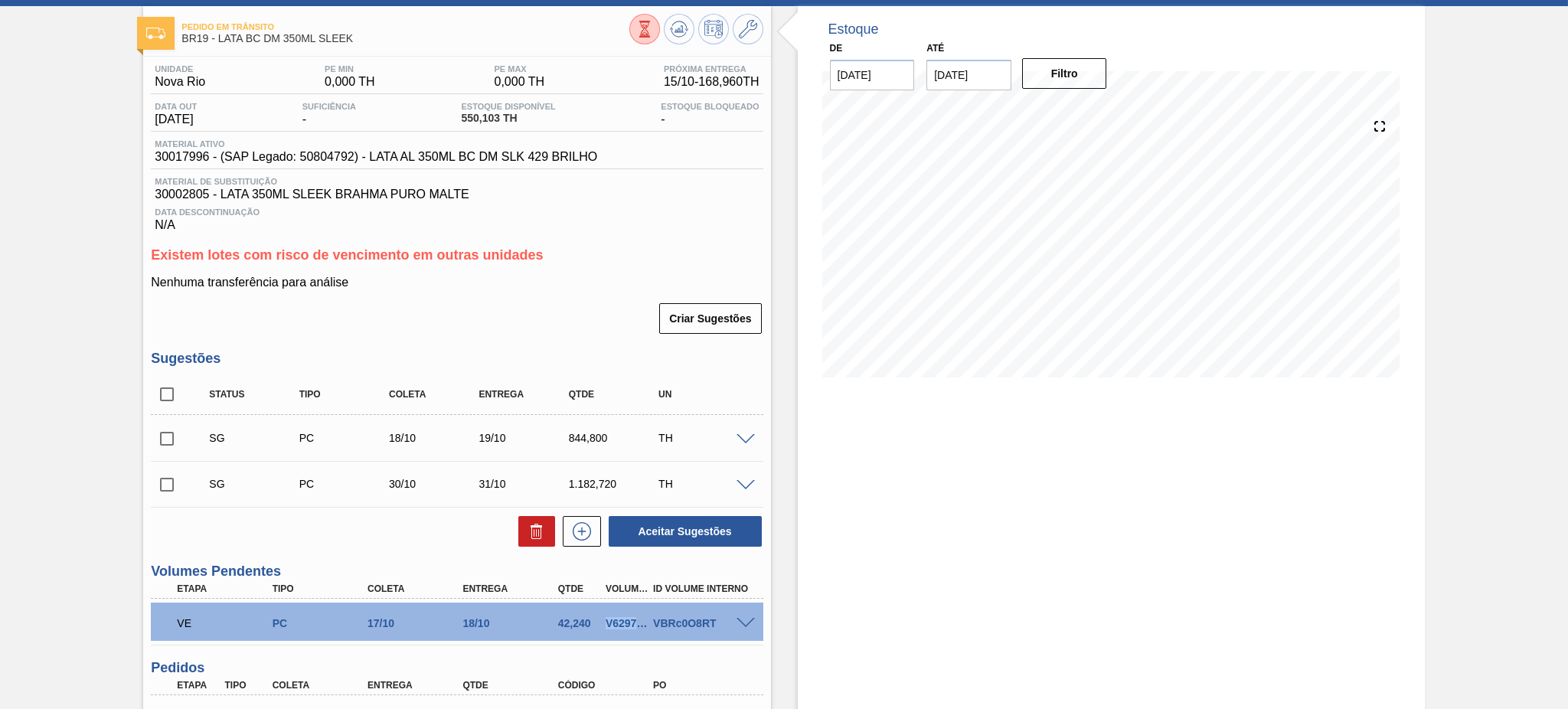
scroll to position [0, 0]
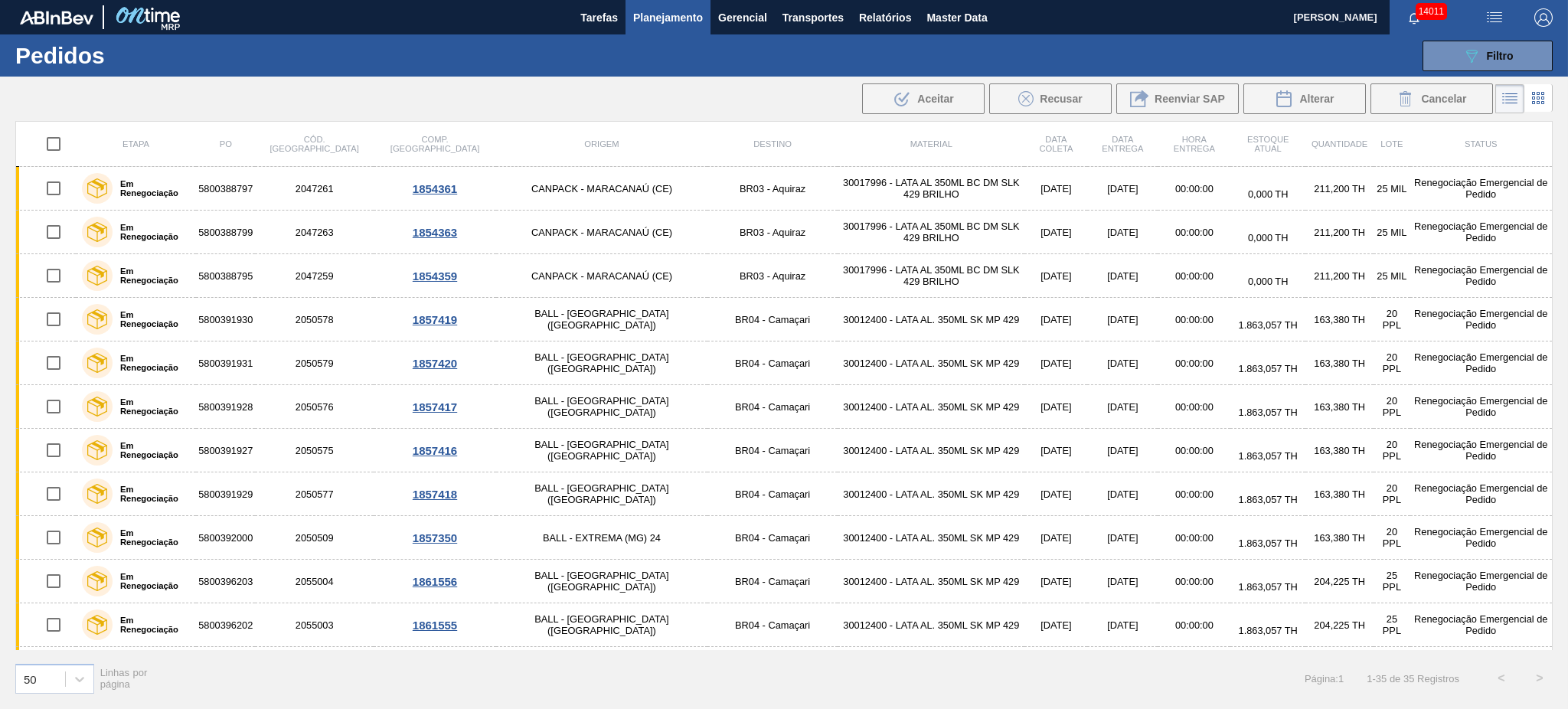
scroll to position [1046, 0]
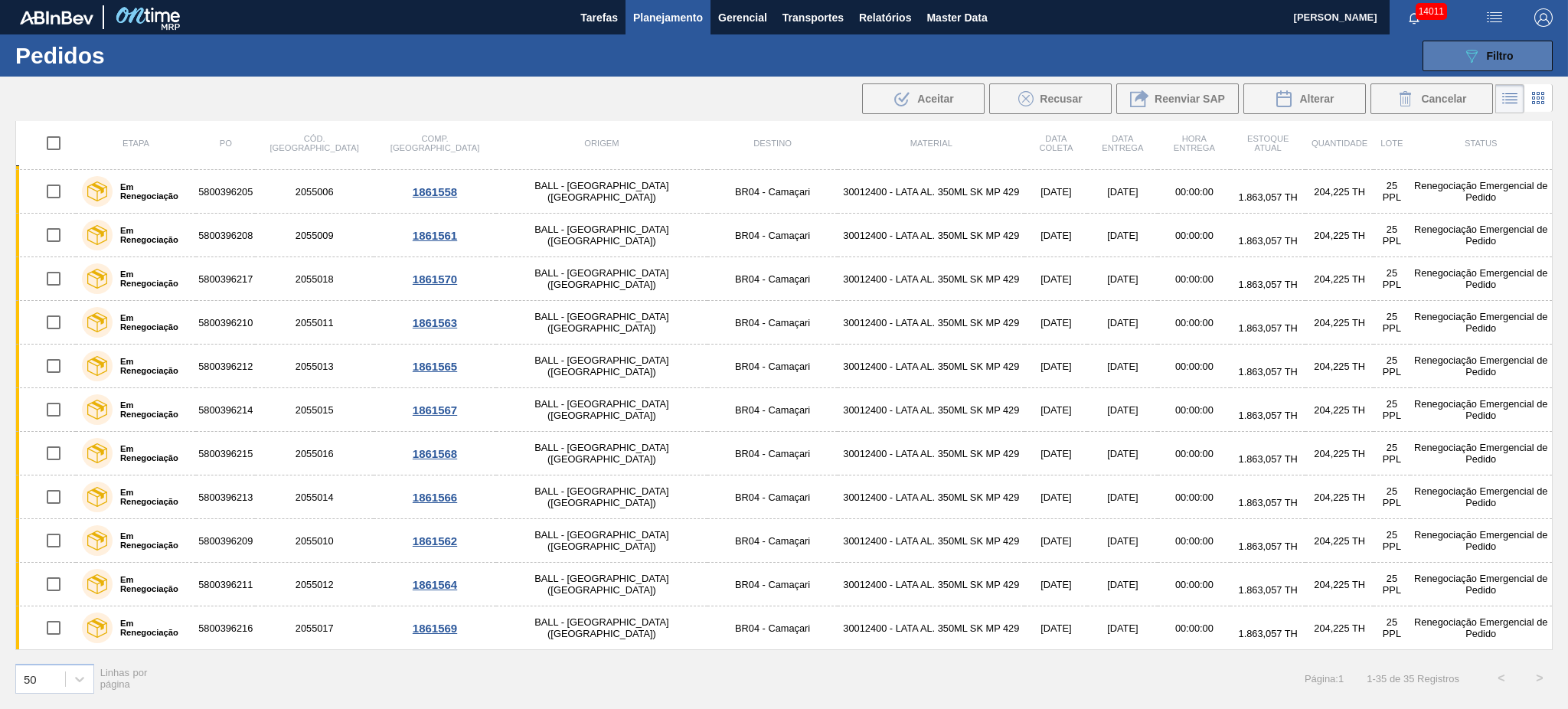
click at [1497, 52] on span "Filtro" at bounding box center [1500, 56] width 27 height 12
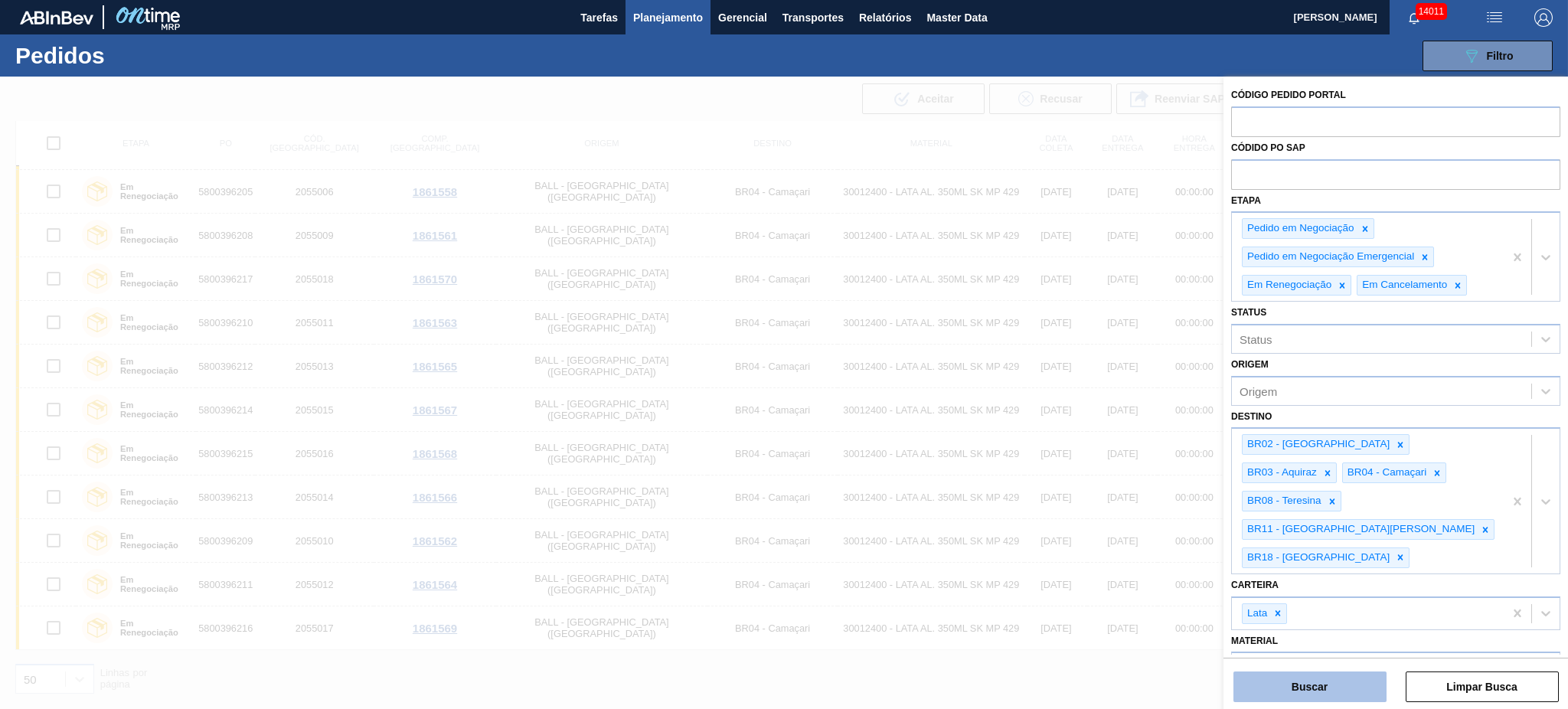
click at [1319, 699] on button "Buscar" at bounding box center [1309, 687] width 153 height 31
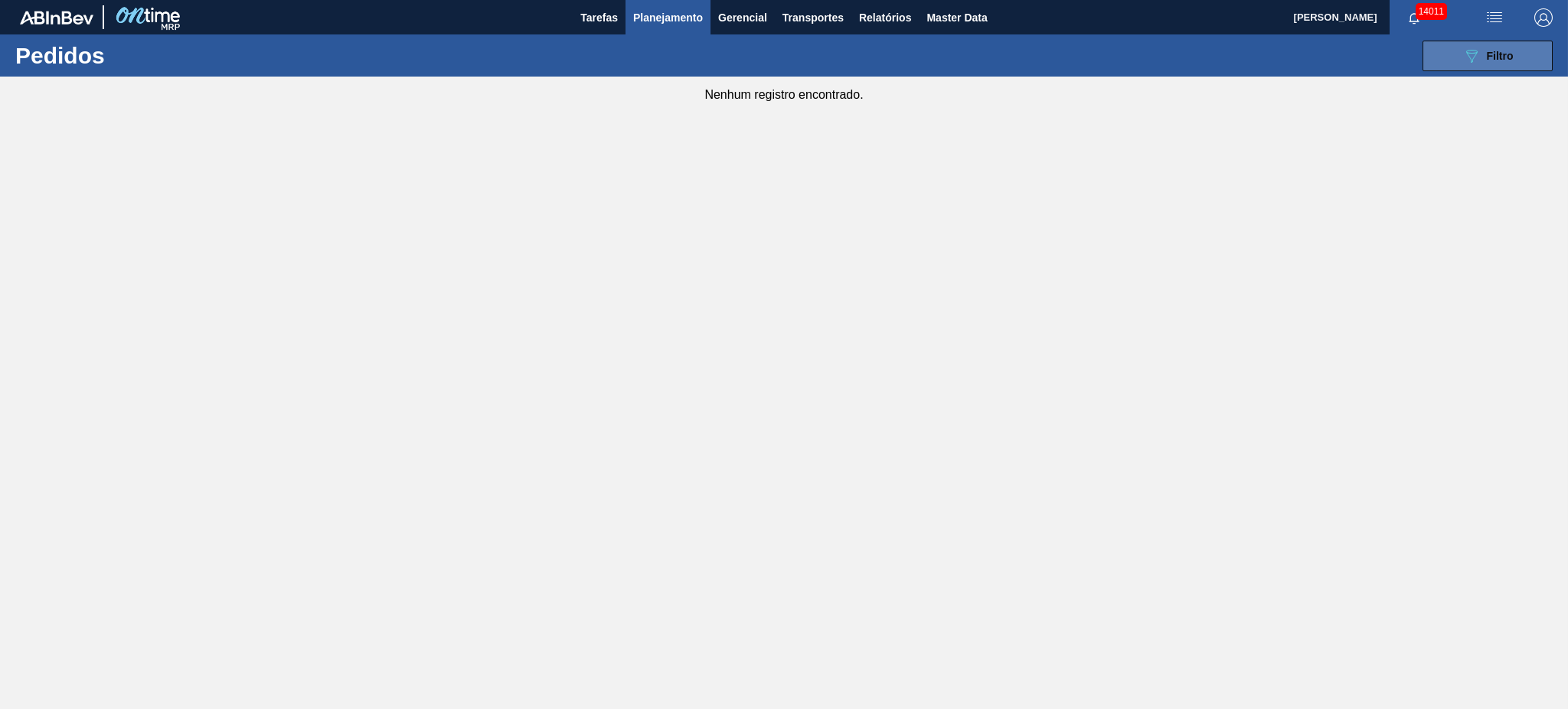
click at [1527, 51] on button "089F7B8B-B2A5-4AFE-B5C0-19BA573D28AC Filtro" at bounding box center [1487, 56] width 130 height 31
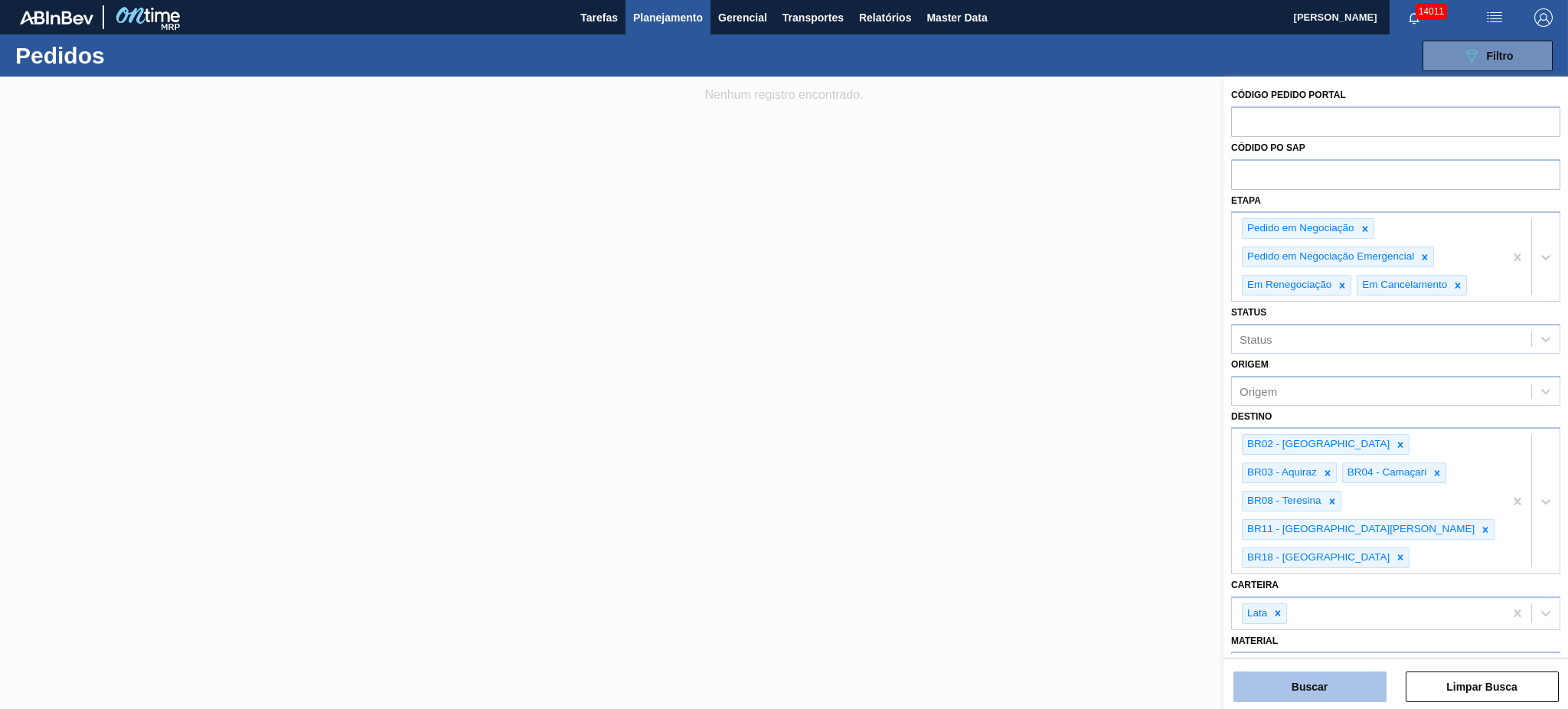
click at [1315, 692] on button "Buscar" at bounding box center [1309, 687] width 153 height 31
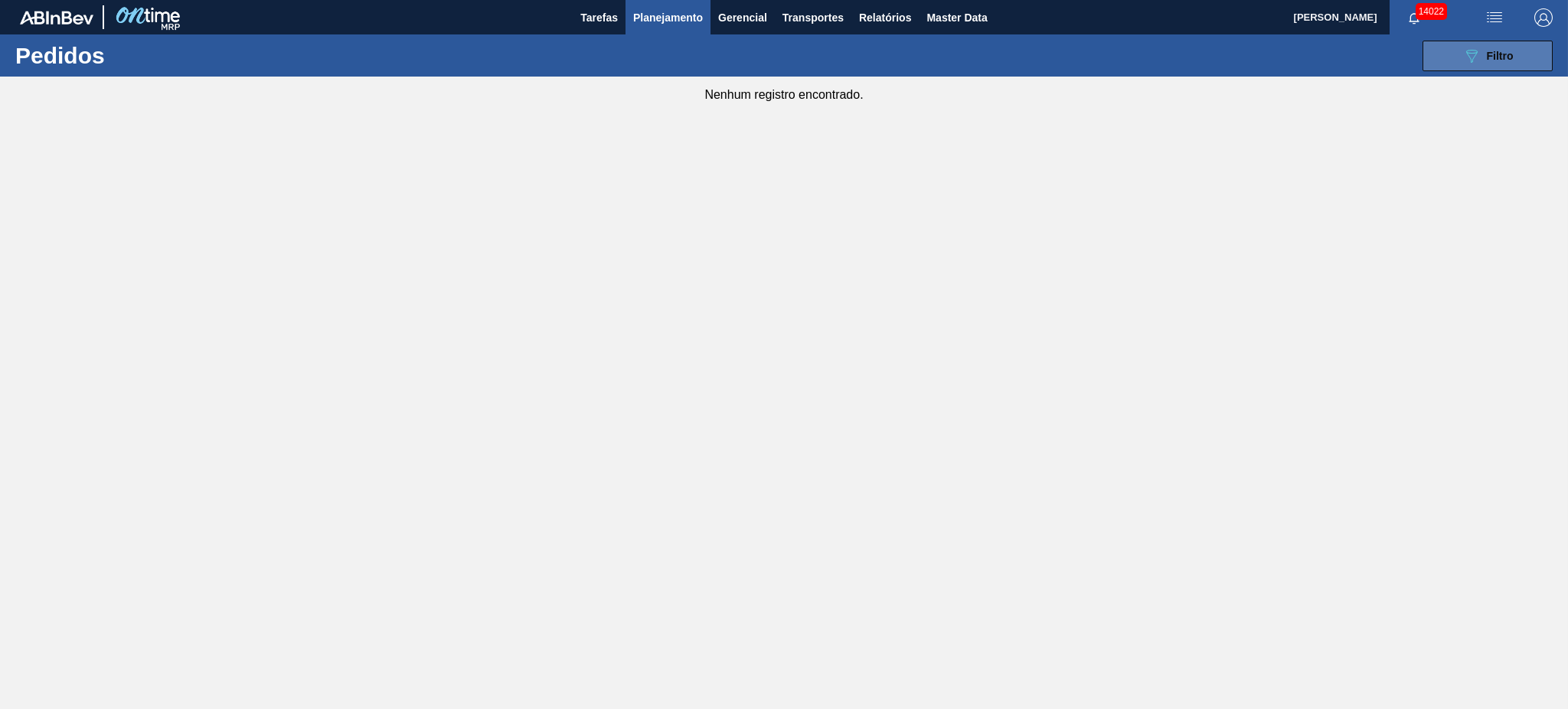
click at [1493, 61] on div "089F7B8B-B2A5-4AFE-B5C0-19BA573D28AC Filtro" at bounding box center [1487, 56] width 51 height 18
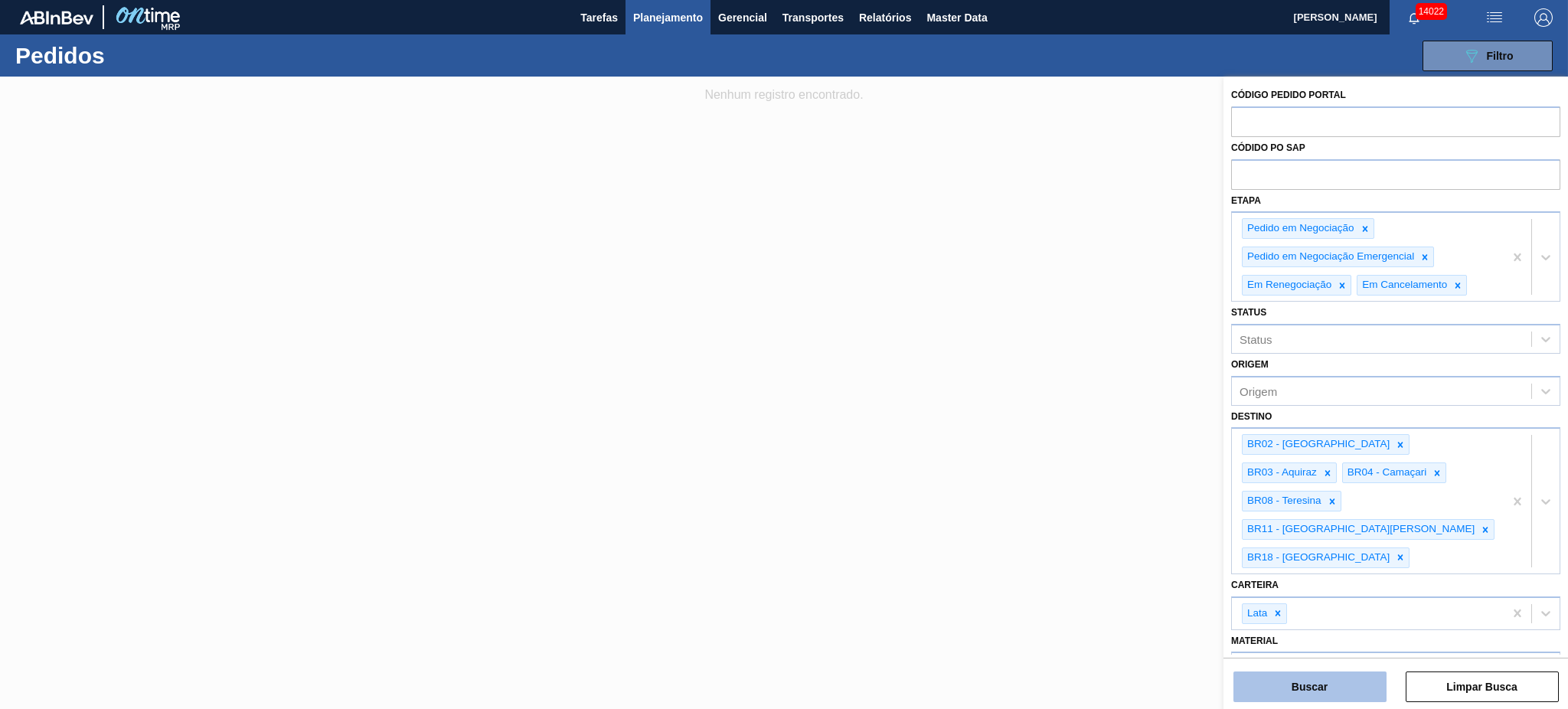
click at [1295, 696] on button "Buscar" at bounding box center [1309, 687] width 153 height 31
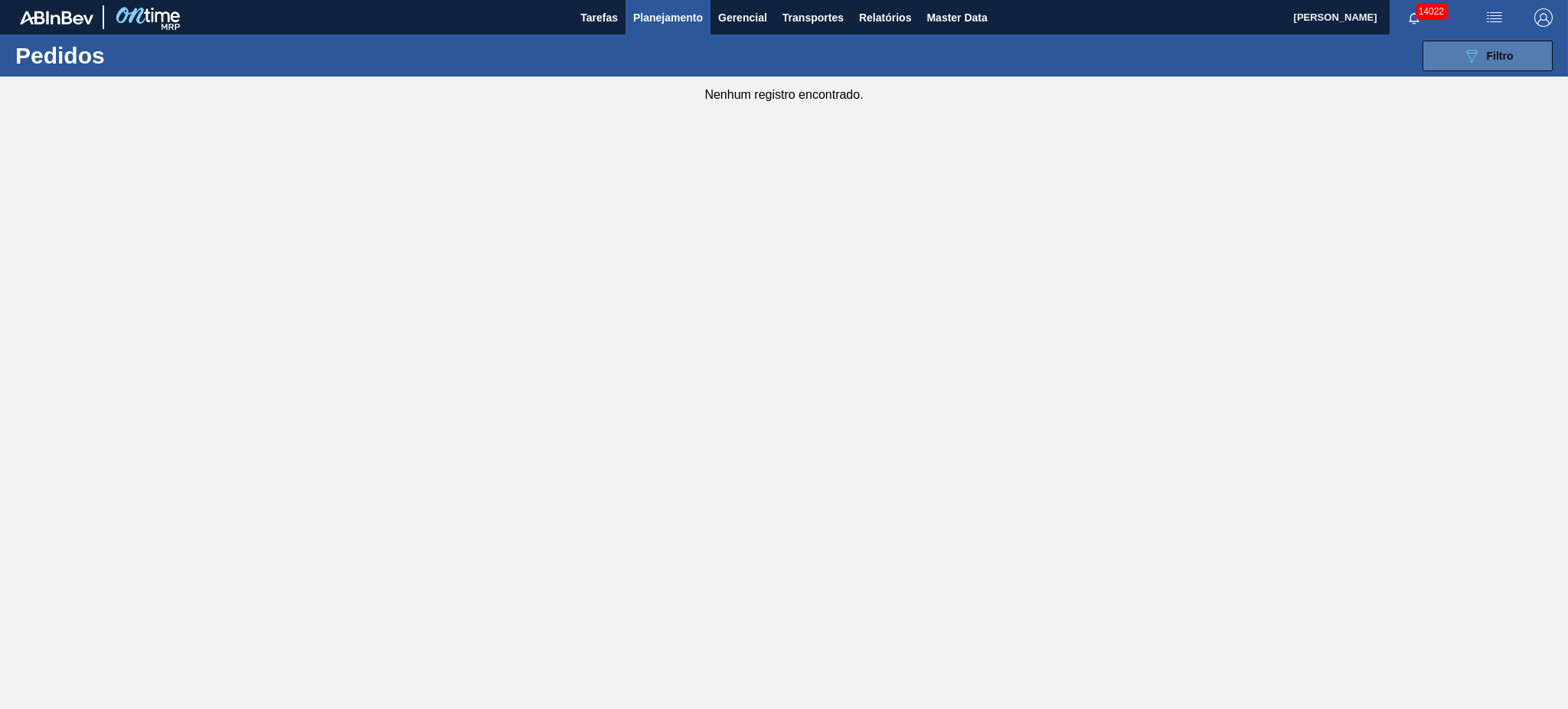
click at [1508, 65] on button "089F7B8B-B2A5-4AFE-B5C0-19BA573D28AC Filtro" at bounding box center [1487, 56] width 130 height 31
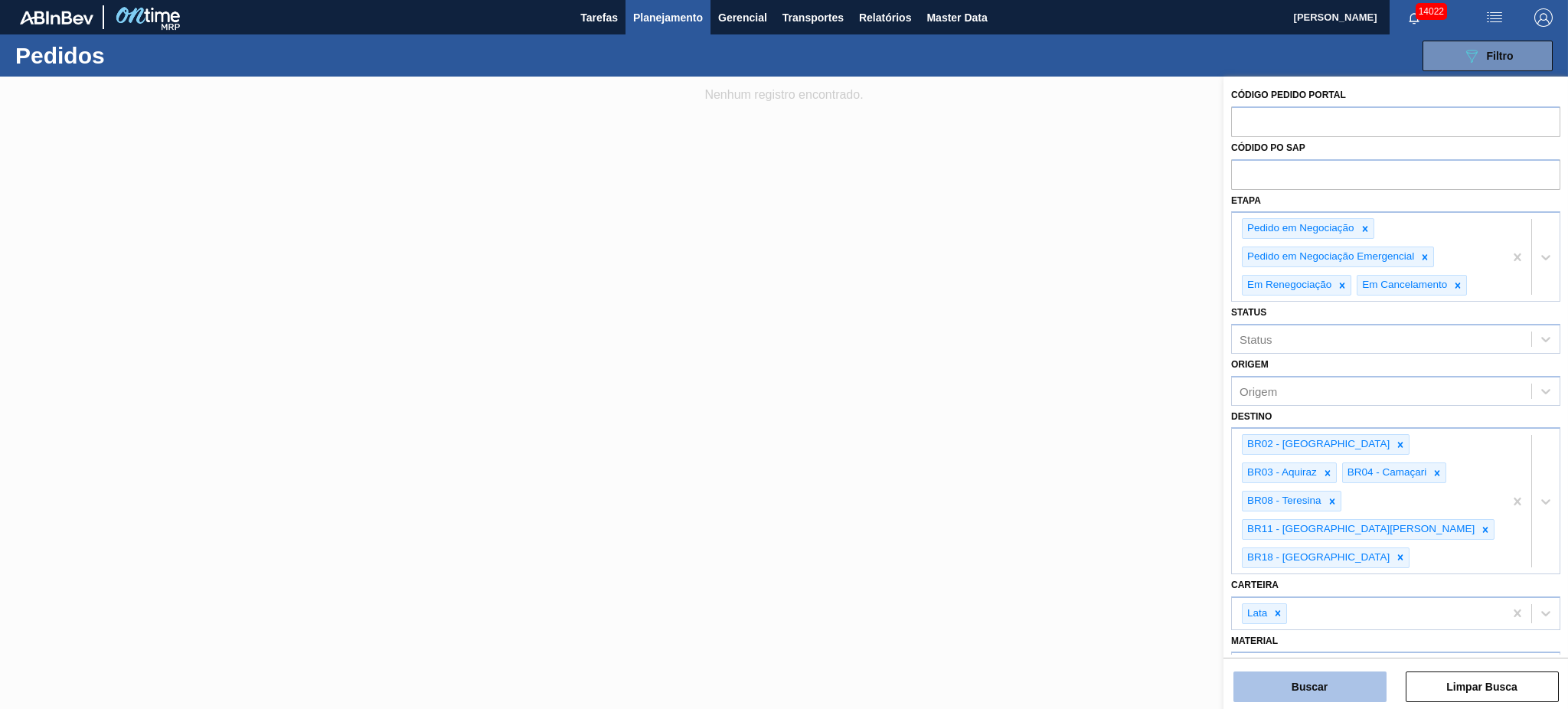
click at [1348, 692] on button "Buscar" at bounding box center [1309, 687] width 153 height 31
